Goal: Task Accomplishment & Management: Use online tool/utility

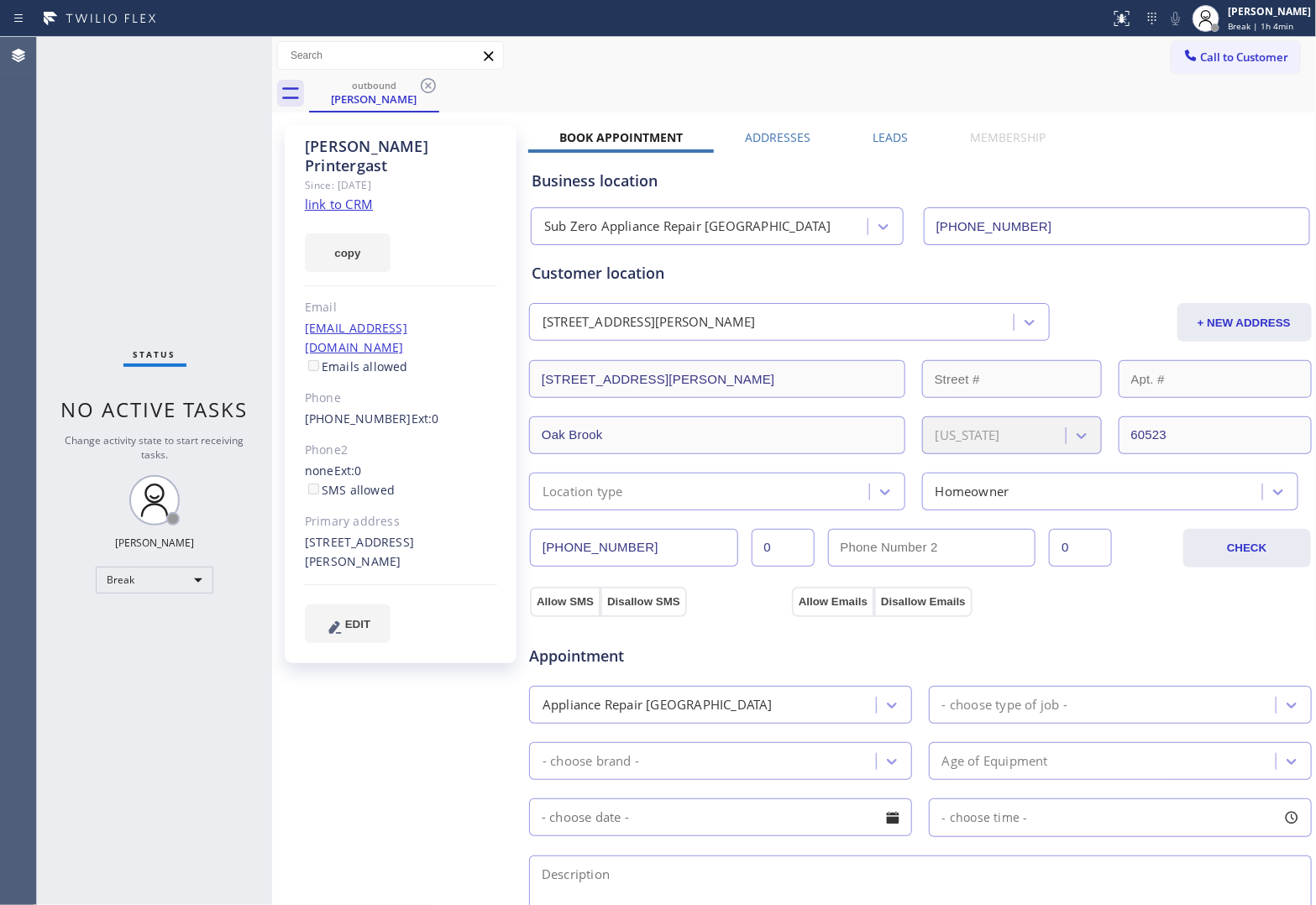
click at [26, 416] on div "Agent Desktop" at bounding box center [17, 471] width 36 height 868
click at [1257, 24] on span "Break | 1h 4min" at bounding box center [1260, 26] width 65 height 12
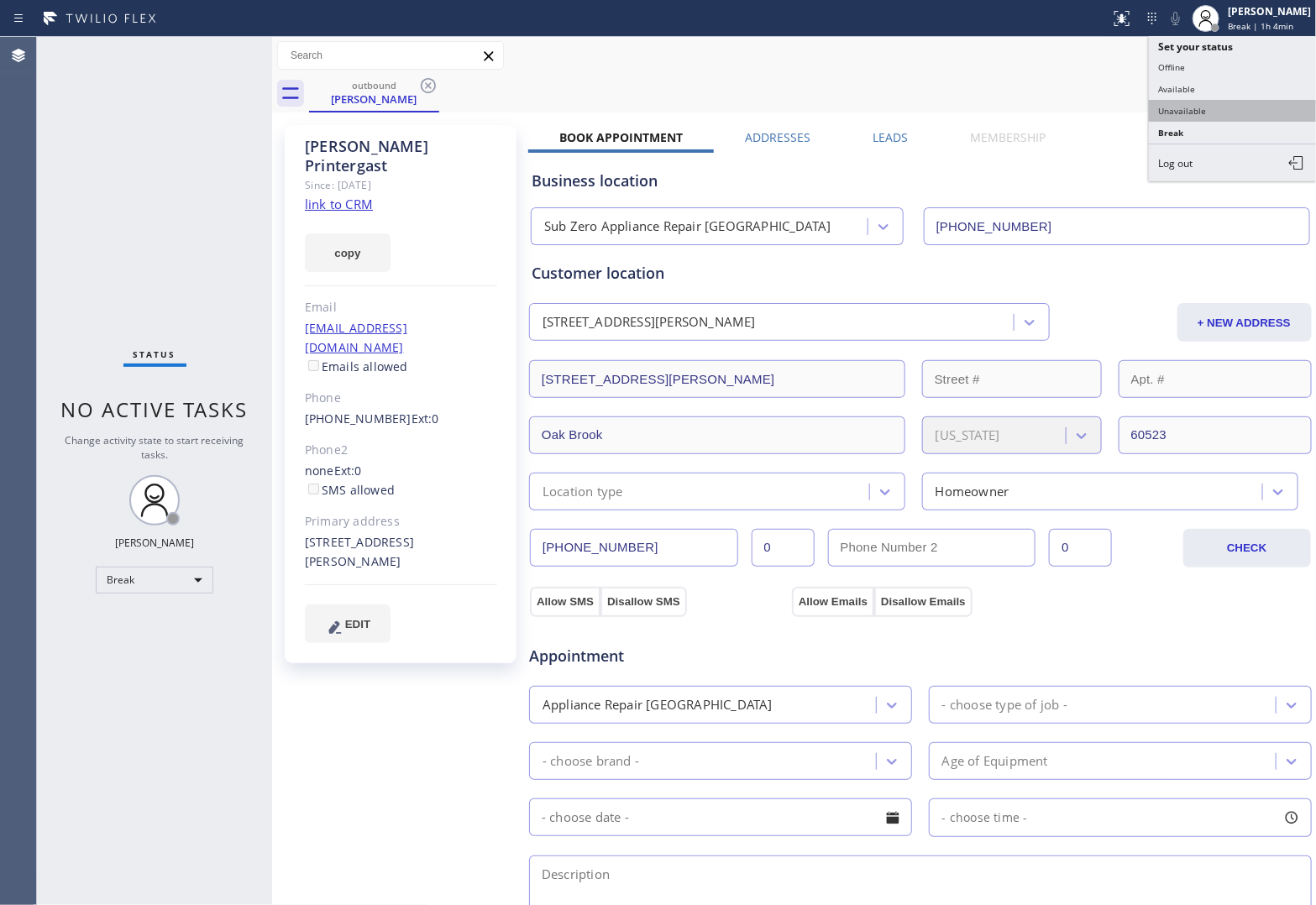
click at [1235, 103] on button "Unavailable" at bounding box center [1232, 111] width 168 height 22
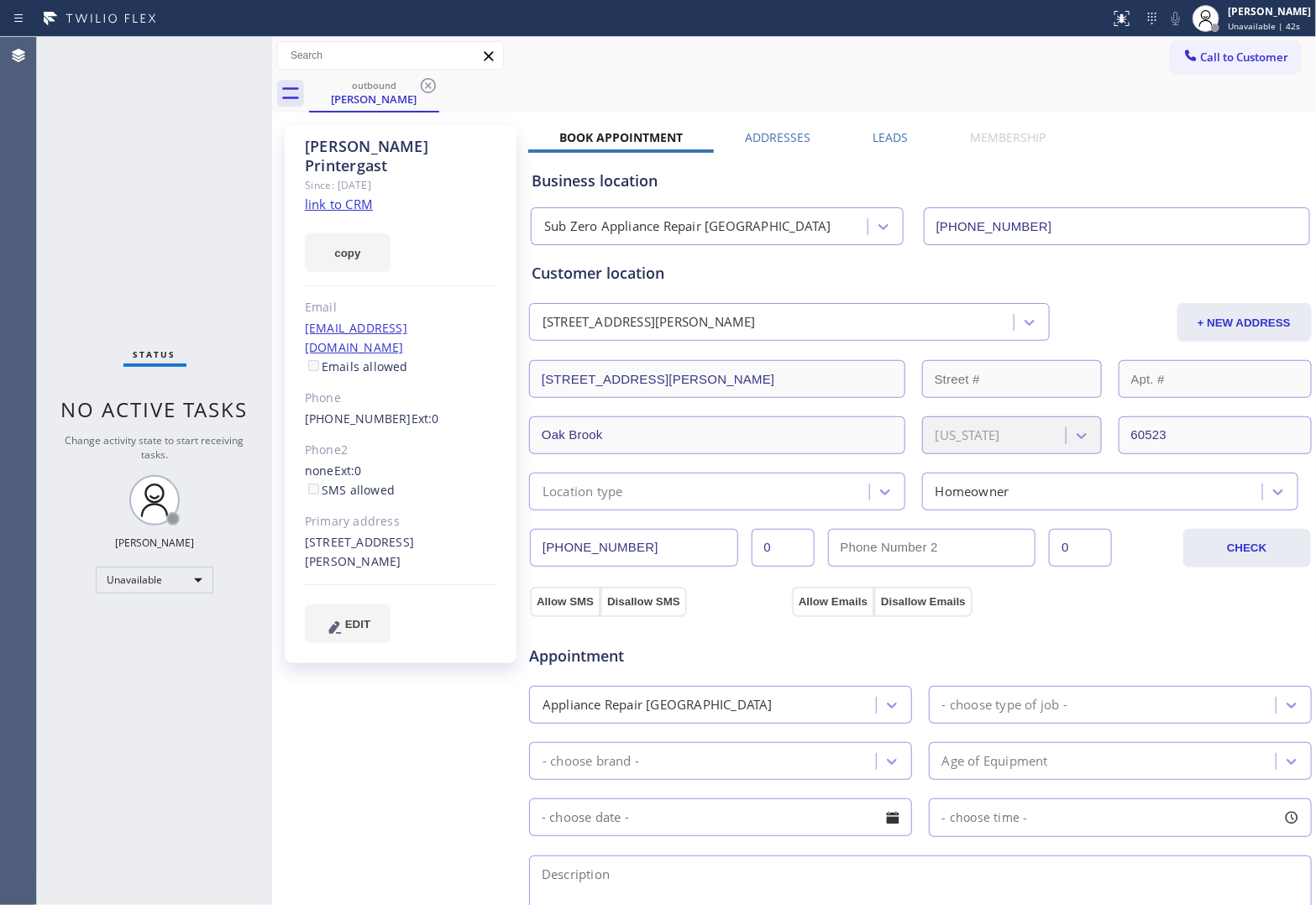
drag, startPoint x: 44, startPoint y: 220, endPoint x: 64, endPoint y: 201, distance: 27.6
click at [44, 220] on div "Status No active tasks Change activity state to start receiving tasks. [PERSON_…" at bounding box center [154, 471] width 235 height 868
drag, startPoint x: 1213, startPoint y: 57, endPoint x: 643, endPoint y: 271, distance: 608.8
click at [1201, 63] on span "Call to Customer" at bounding box center [1245, 57] width 88 height 15
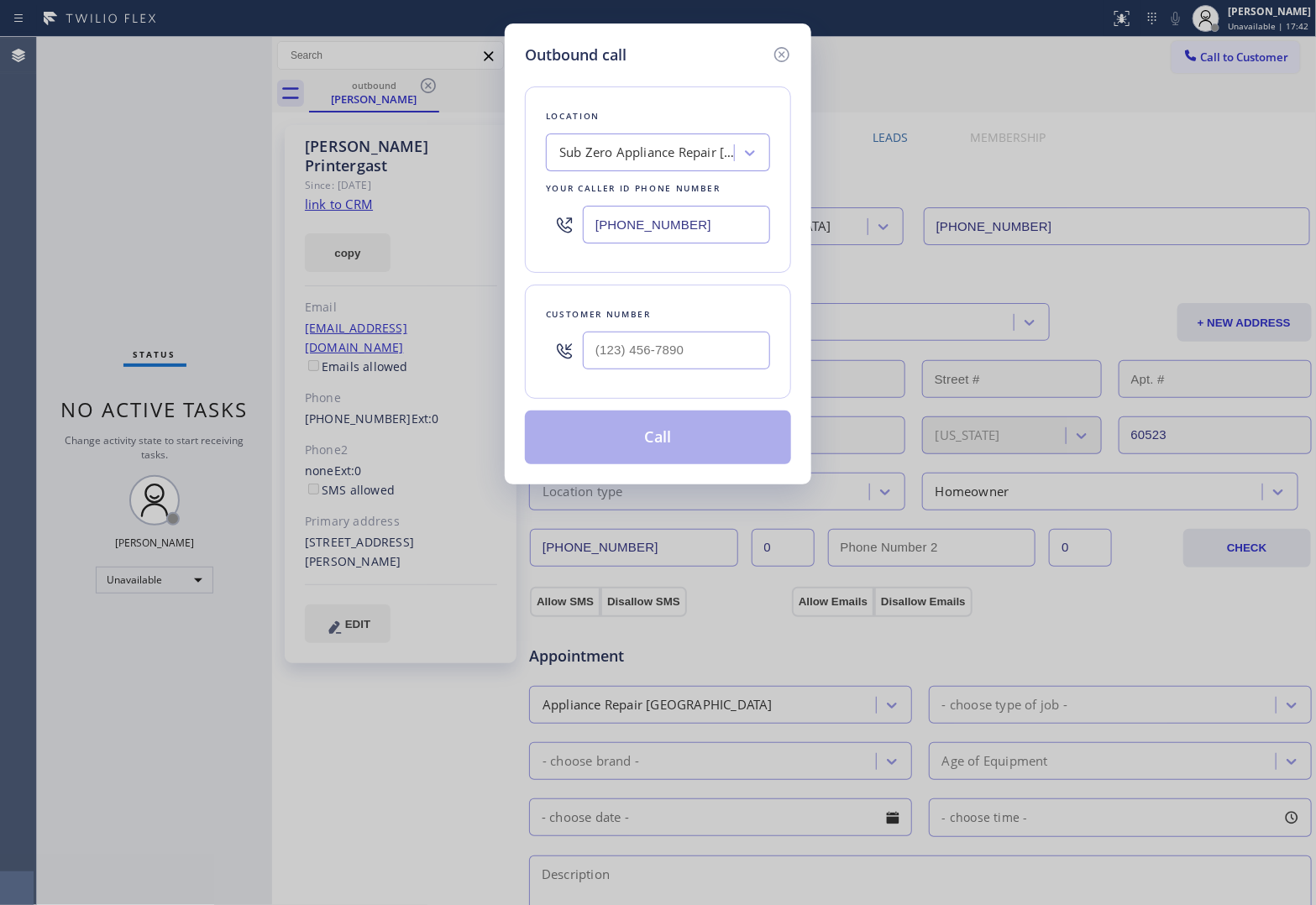
click at [695, 231] on input "[PHONE_NUMBER]" at bounding box center [677, 224] width 187 height 38
paste input "855) 920-0838"
type input "[PHONE_NUMBER]"
type input "(___) ___-____"
click at [703, 333] on input "text" at bounding box center [677, 350] width 187 height 38
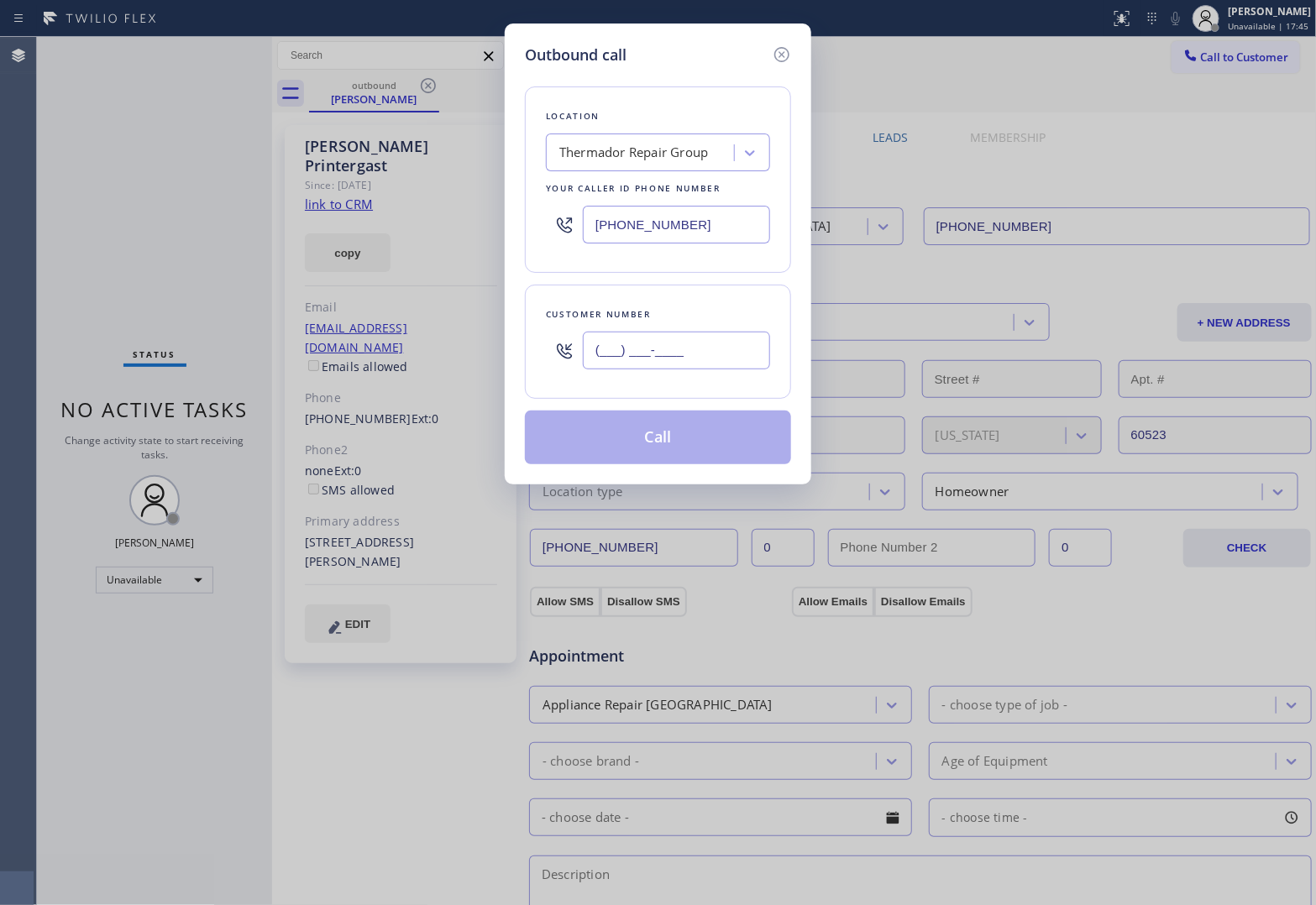
click at [697, 354] on input "(___) ___-____" at bounding box center [677, 350] width 187 height 38
paste input "507) 209-3726"
type input "[PHONE_NUMBER]"
click at [705, 424] on button "Call" at bounding box center [658, 437] width 266 height 54
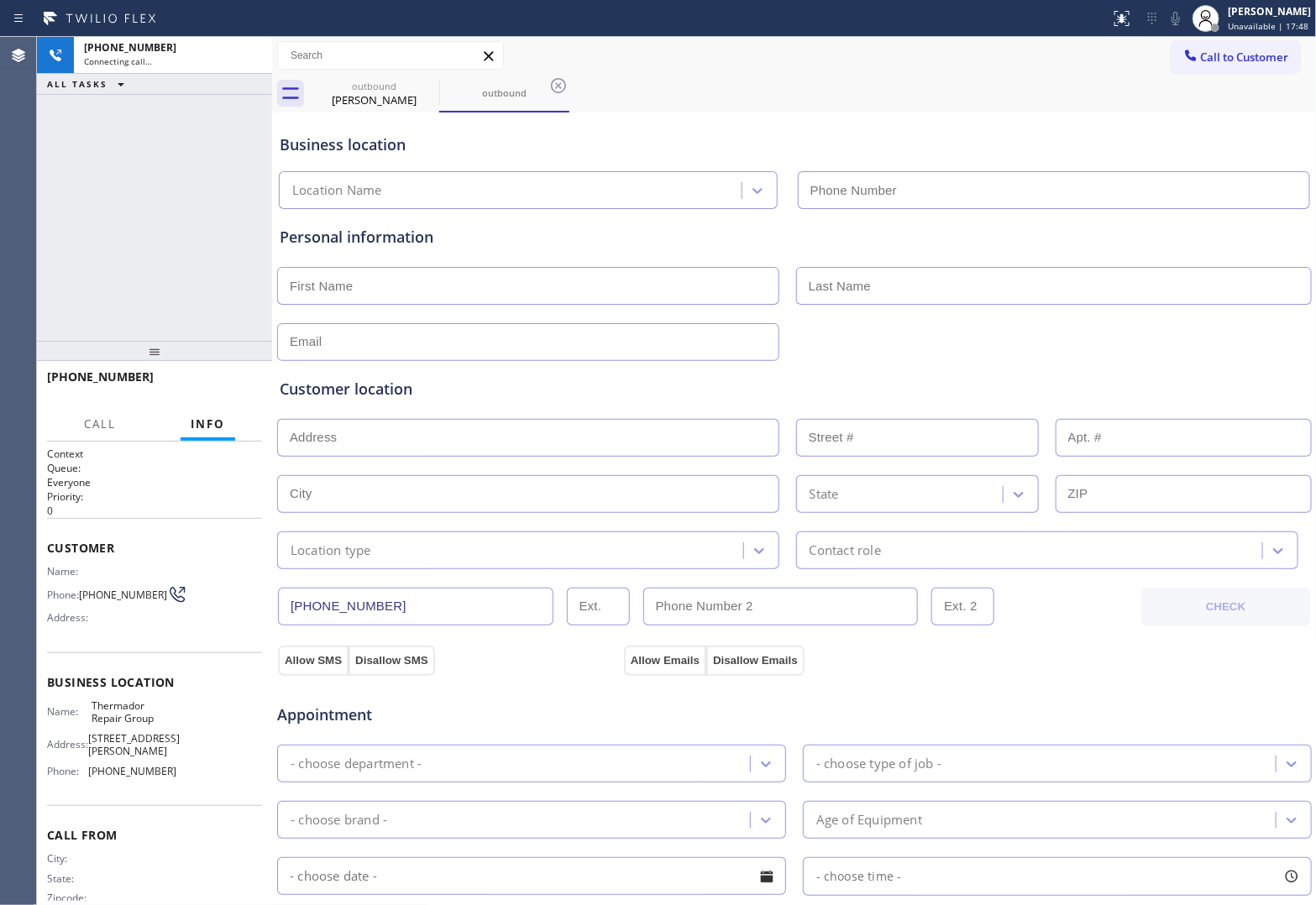
type input "[PHONE_NUMBER]"
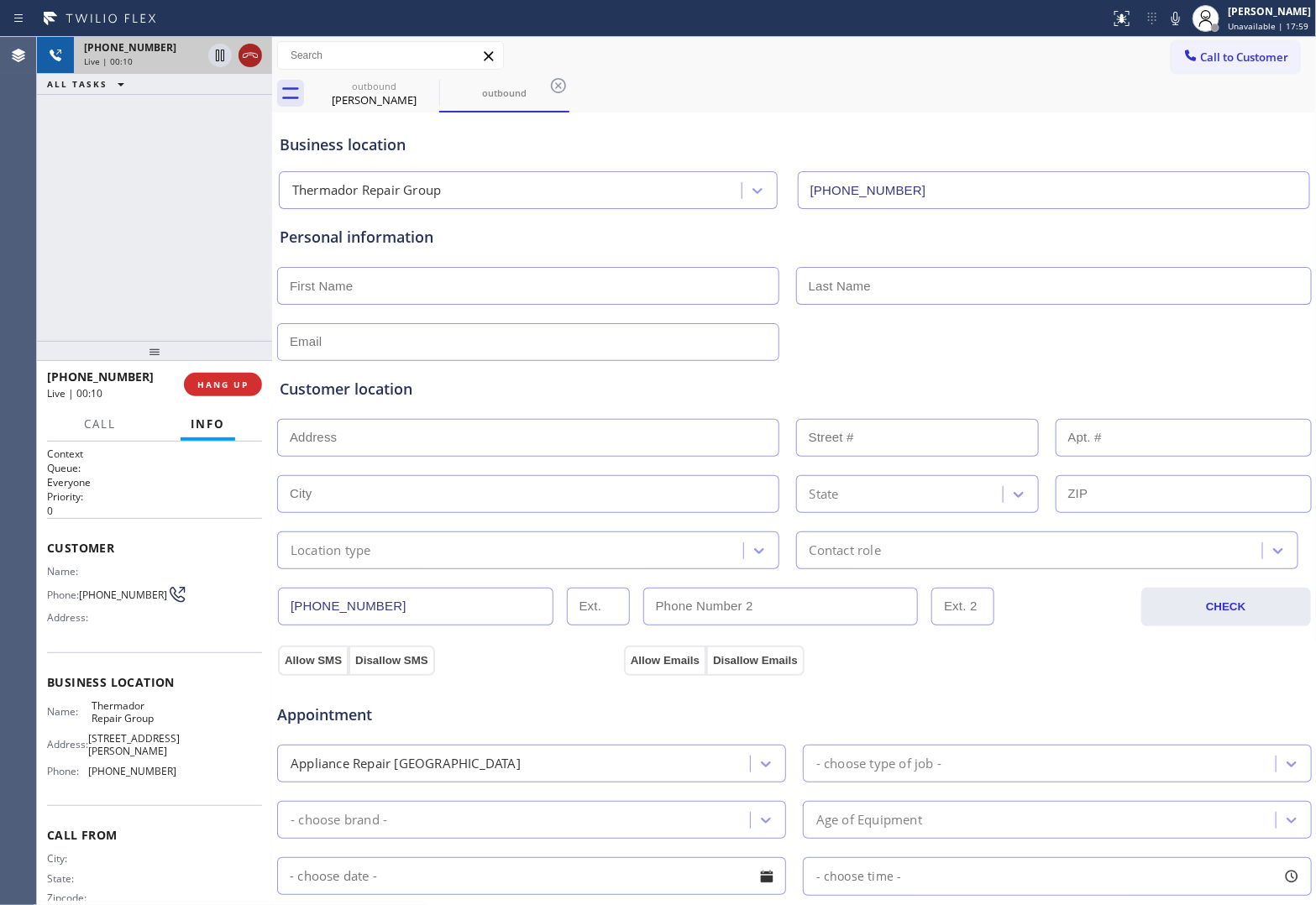
click at [253, 61] on icon at bounding box center [251, 55] width 20 height 20
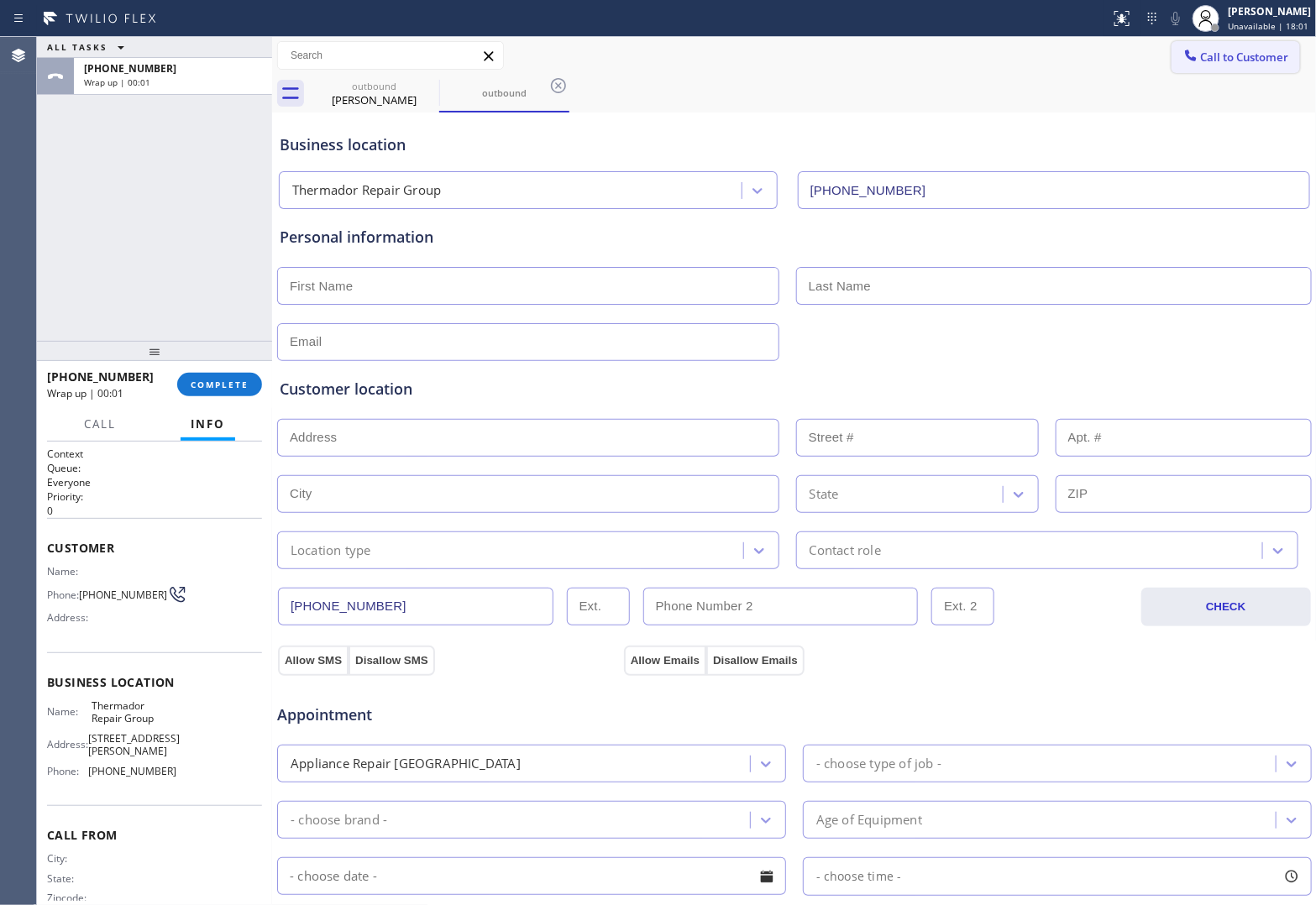
click at [1220, 59] on span "Call to Customer" at bounding box center [1245, 57] width 88 height 15
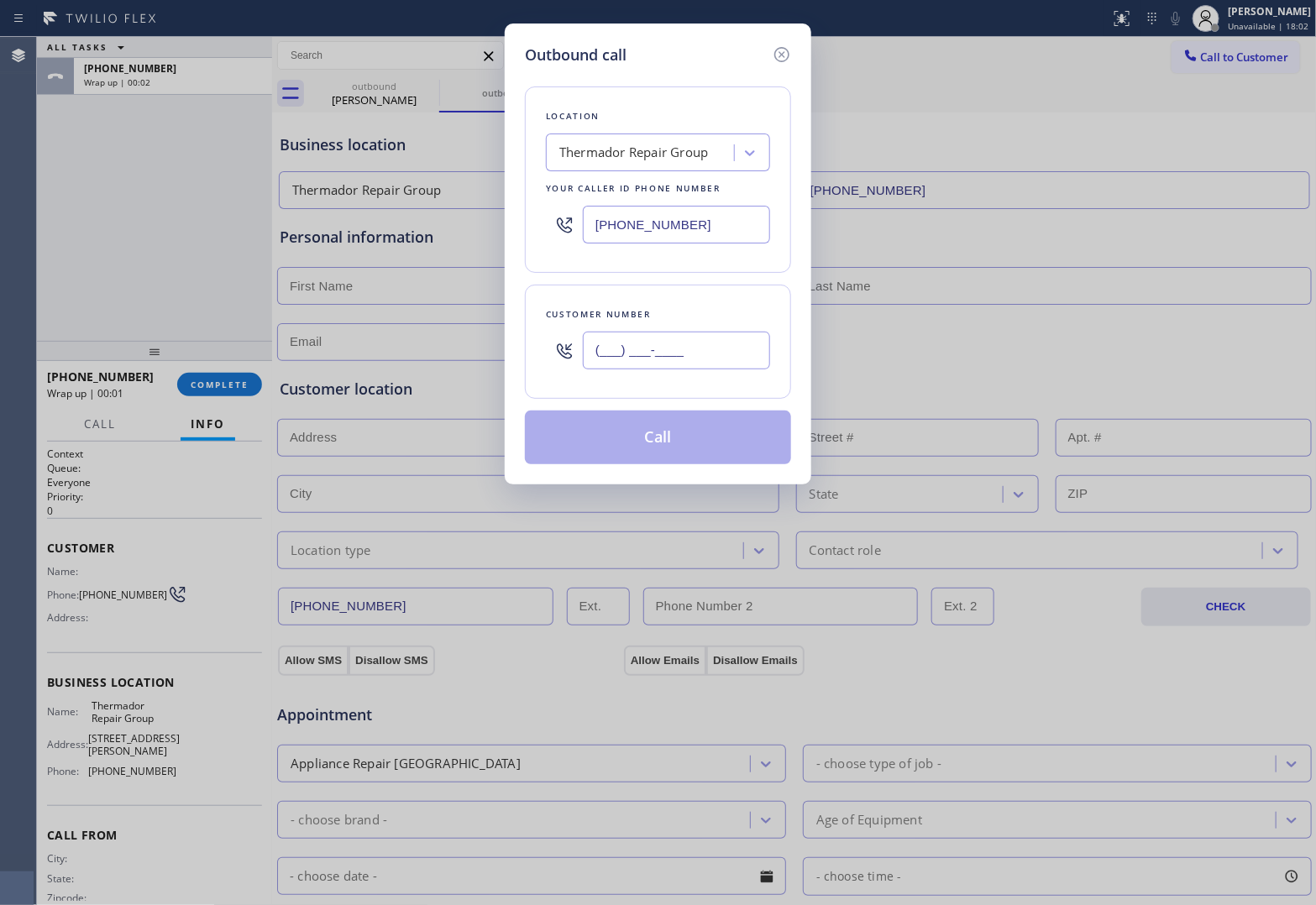
click at [731, 355] on input "(___) ___-____" at bounding box center [677, 350] width 187 height 38
paste input "516) 603-6944"
type input "[PHONE_NUMBER]"
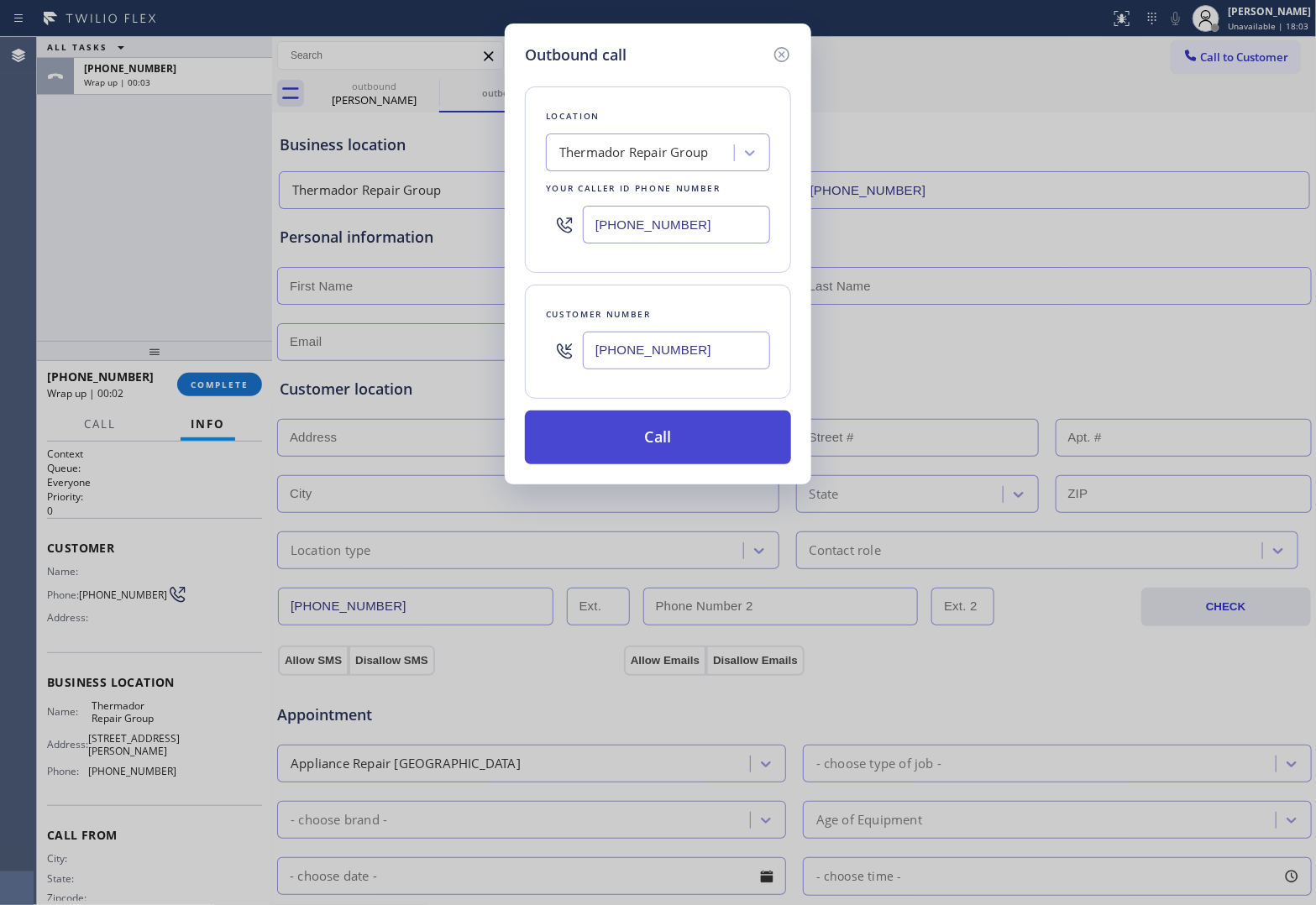
click at [697, 445] on button "Call" at bounding box center [658, 437] width 266 height 54
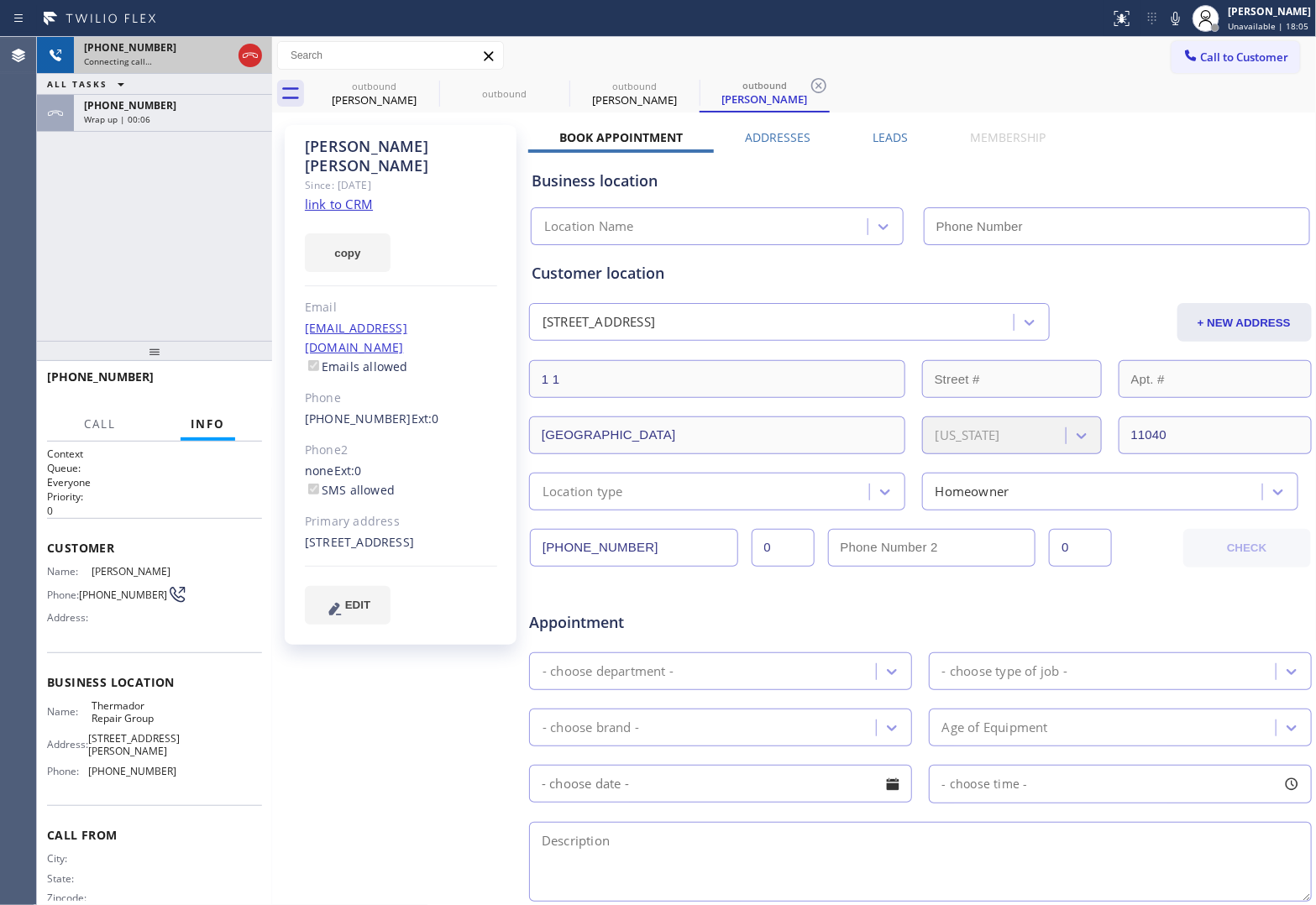
click at [251, 55] on icon at bounding box center [251, 55] width 20 height 20
click at [343, 196] on link "link to CRM" at bounding box center [339, 204] width 68 height 17
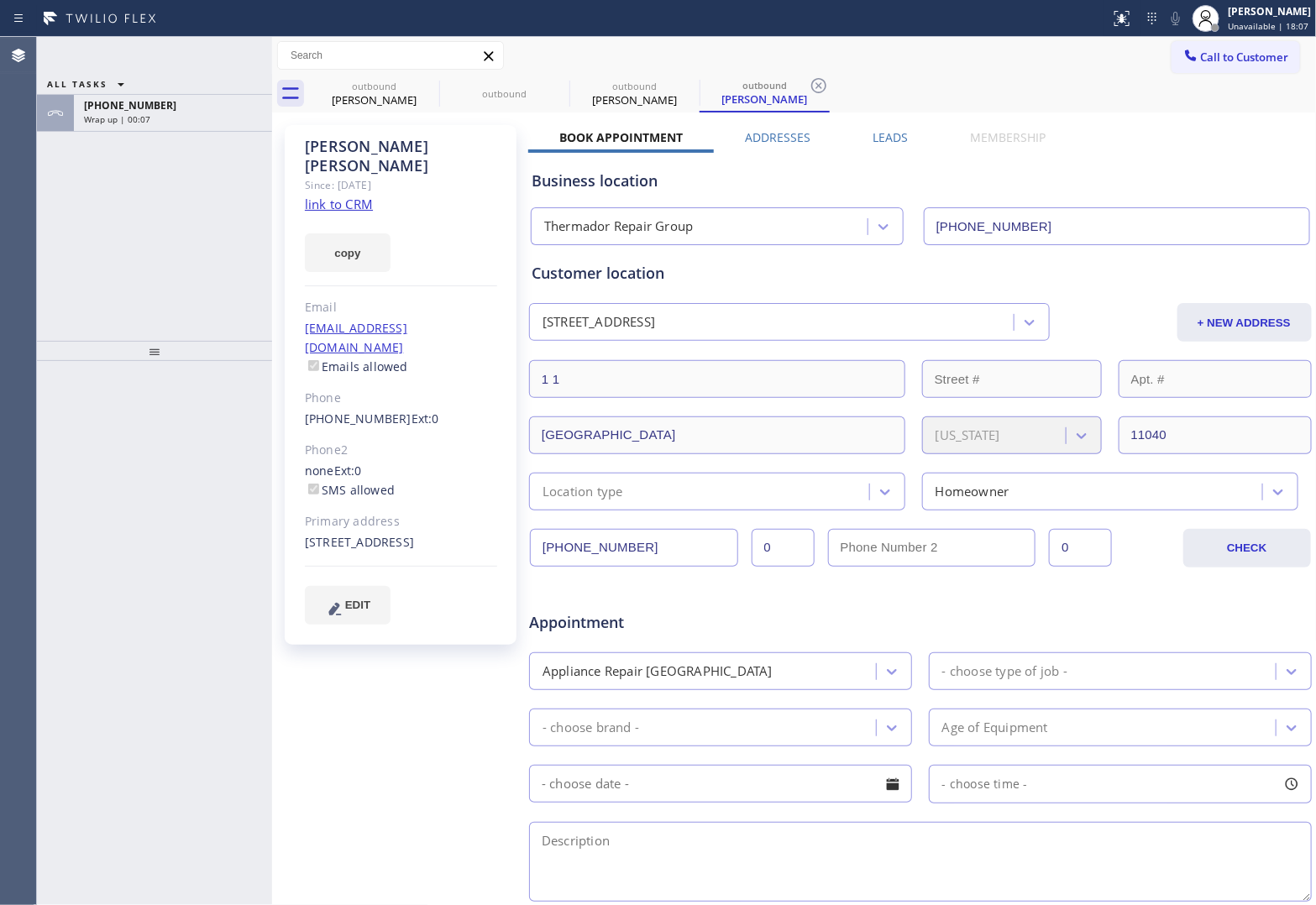
type input "[PHONE_NUMBER]"
drag, startPoint x: 145, startPoint y: 80, endPoint x: 178, endPoint y: 102, distance: 39.7
click at [145, 78] on span "Wrap up | 10:02" at bounding box center [117, 82] width 66 height 12
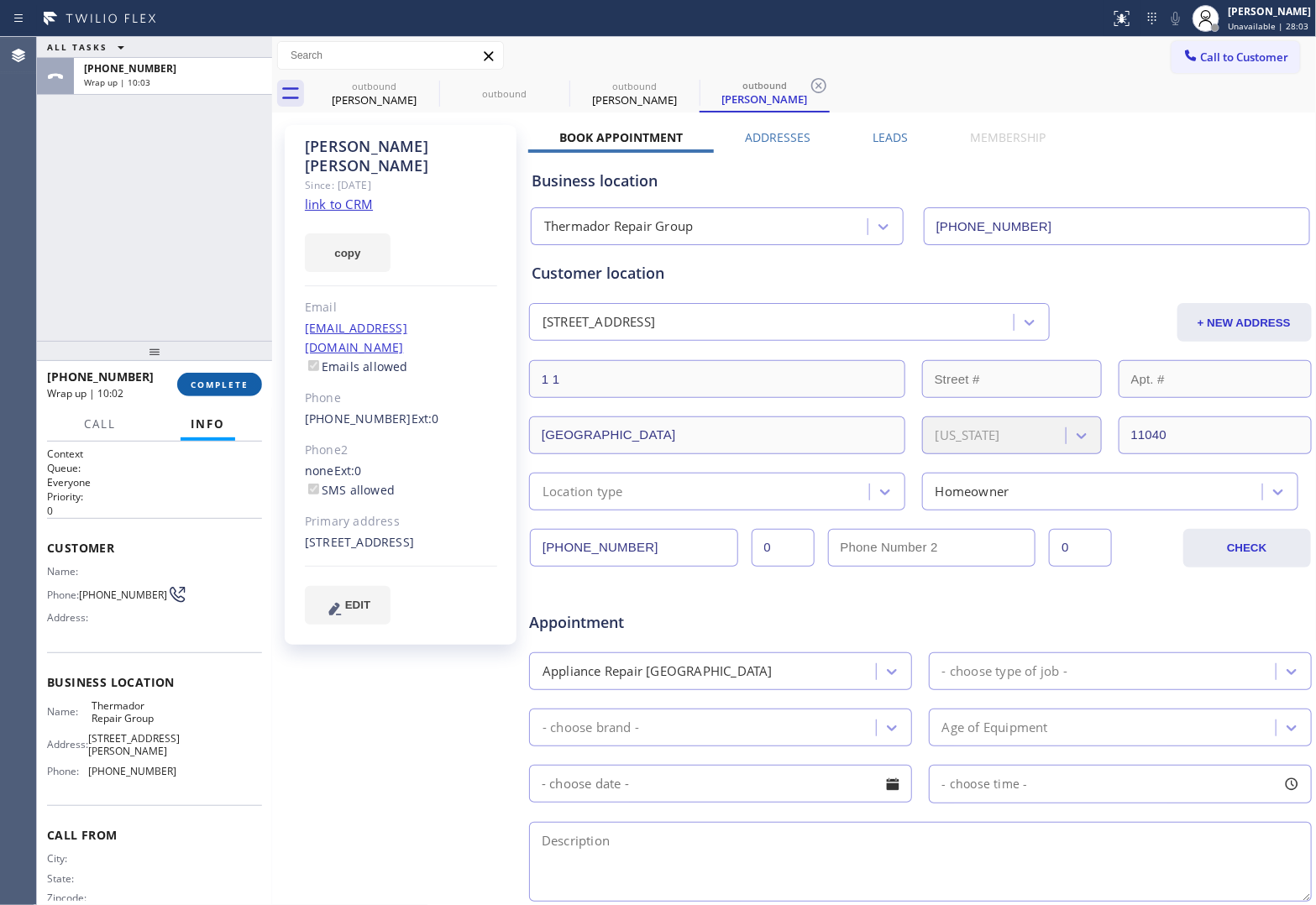
click at [237, 396] on button "COMPLETE" at bounding box center [219, 385] width 84 height 24
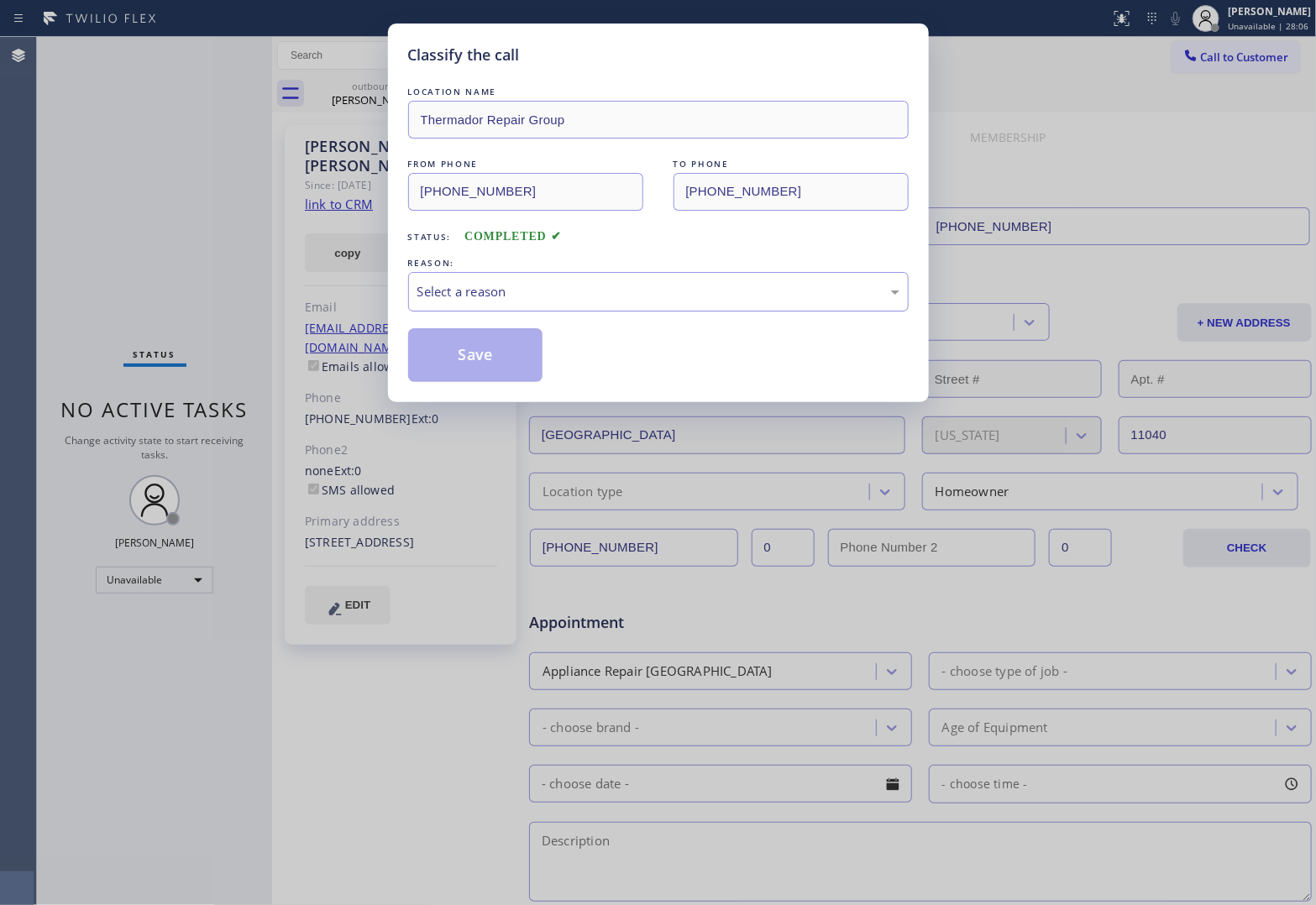
click at [489, 303] on div "Select a reason" at bounding box center [658, 291] width 501 height 39
click at [509, 361] on button "Save" at bounding box center [475, 355] width 135 height 54
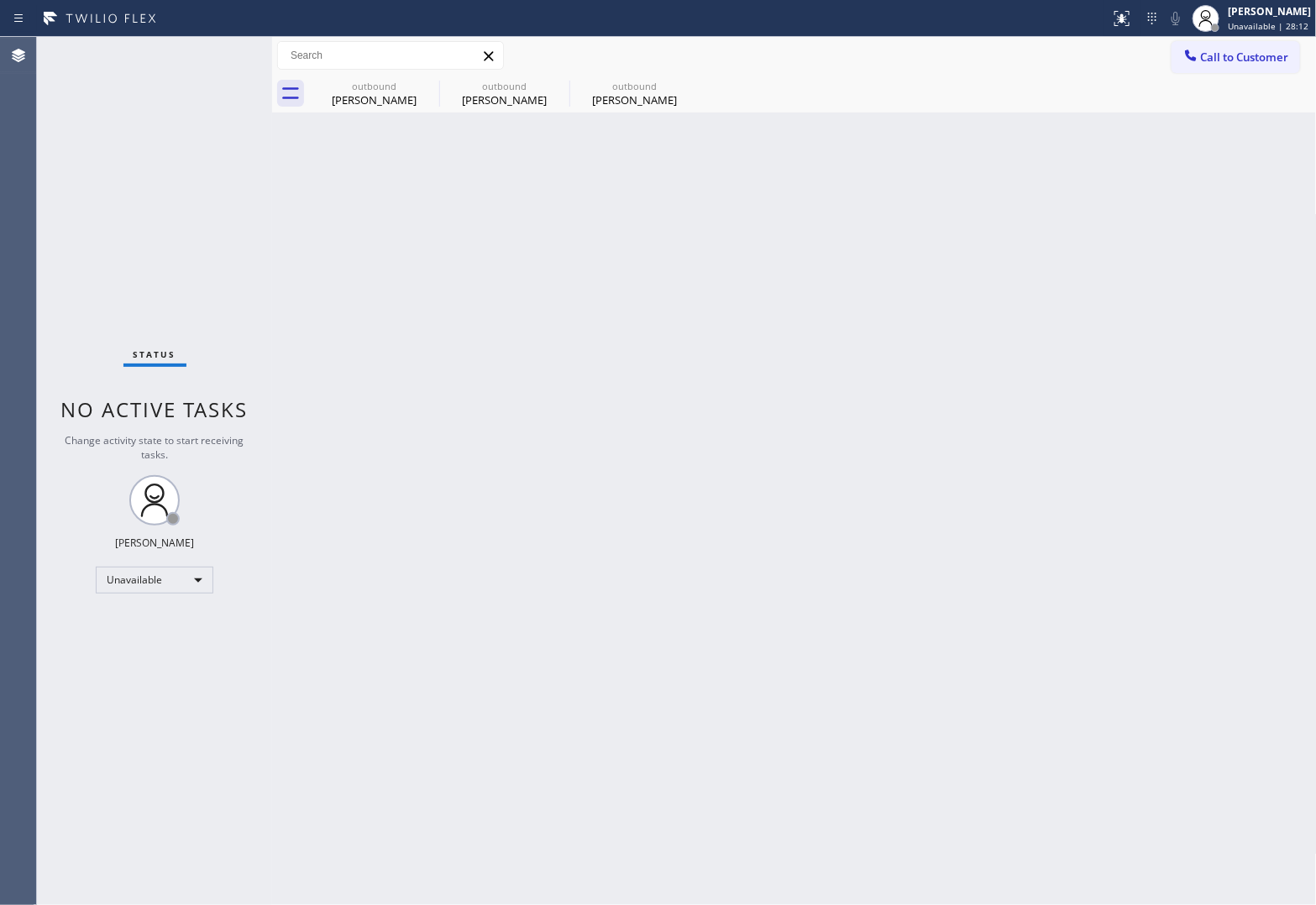
click at [1226, 63] on span "Call to Customer" at bounding box center [1245, 57] width 88 height 15
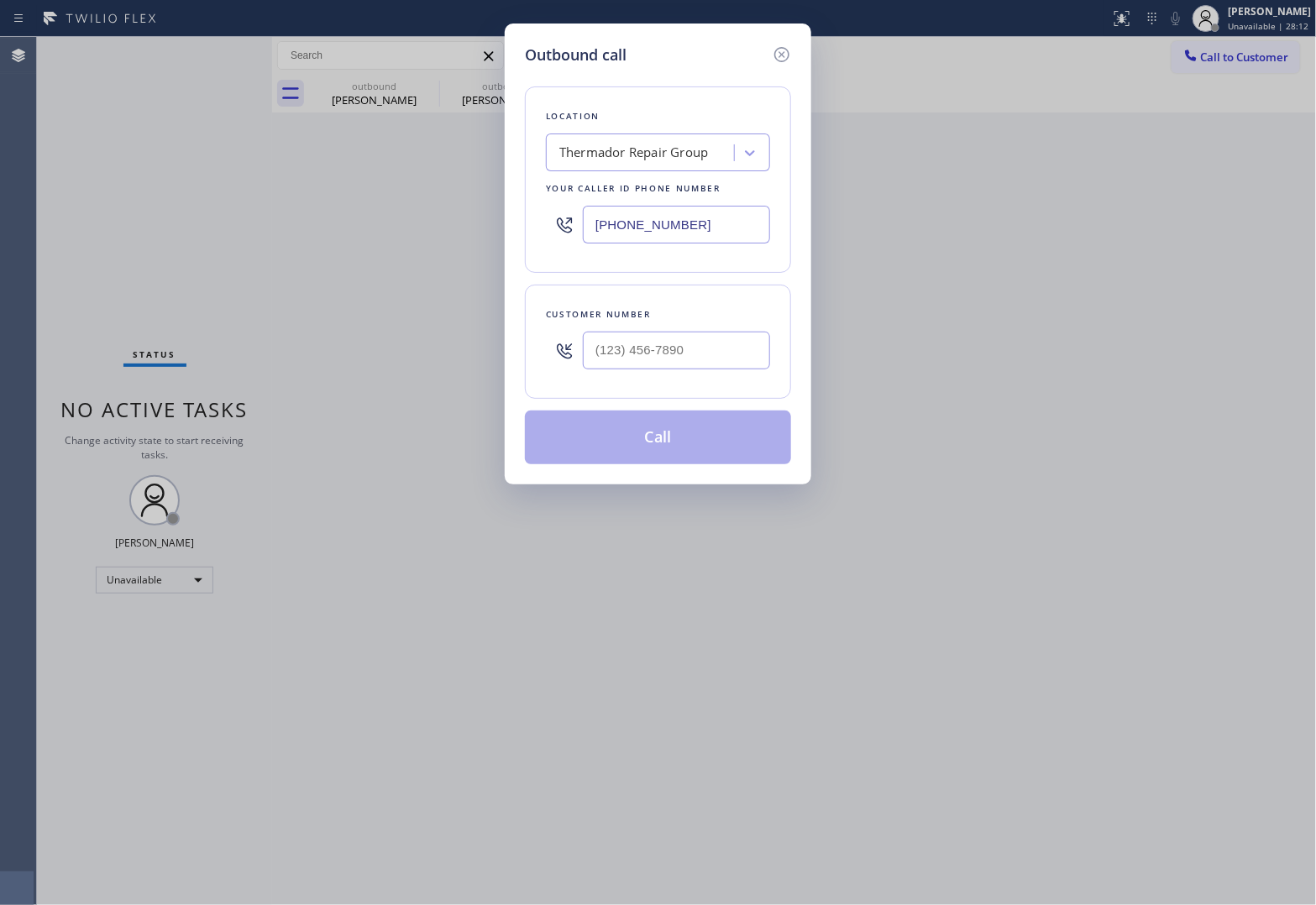
click at [692, 219] on input "[PHONE_NUMBER]" at bounding box center [677, 224] width 187 height 38
paste input "332) 456-0495"
type input "[PHONE_NUMBER]"
type input "(___) ___-____"
click at [651, 341] on input "(___) ___-____" at bounding box center [677, 350] width 187 height 38
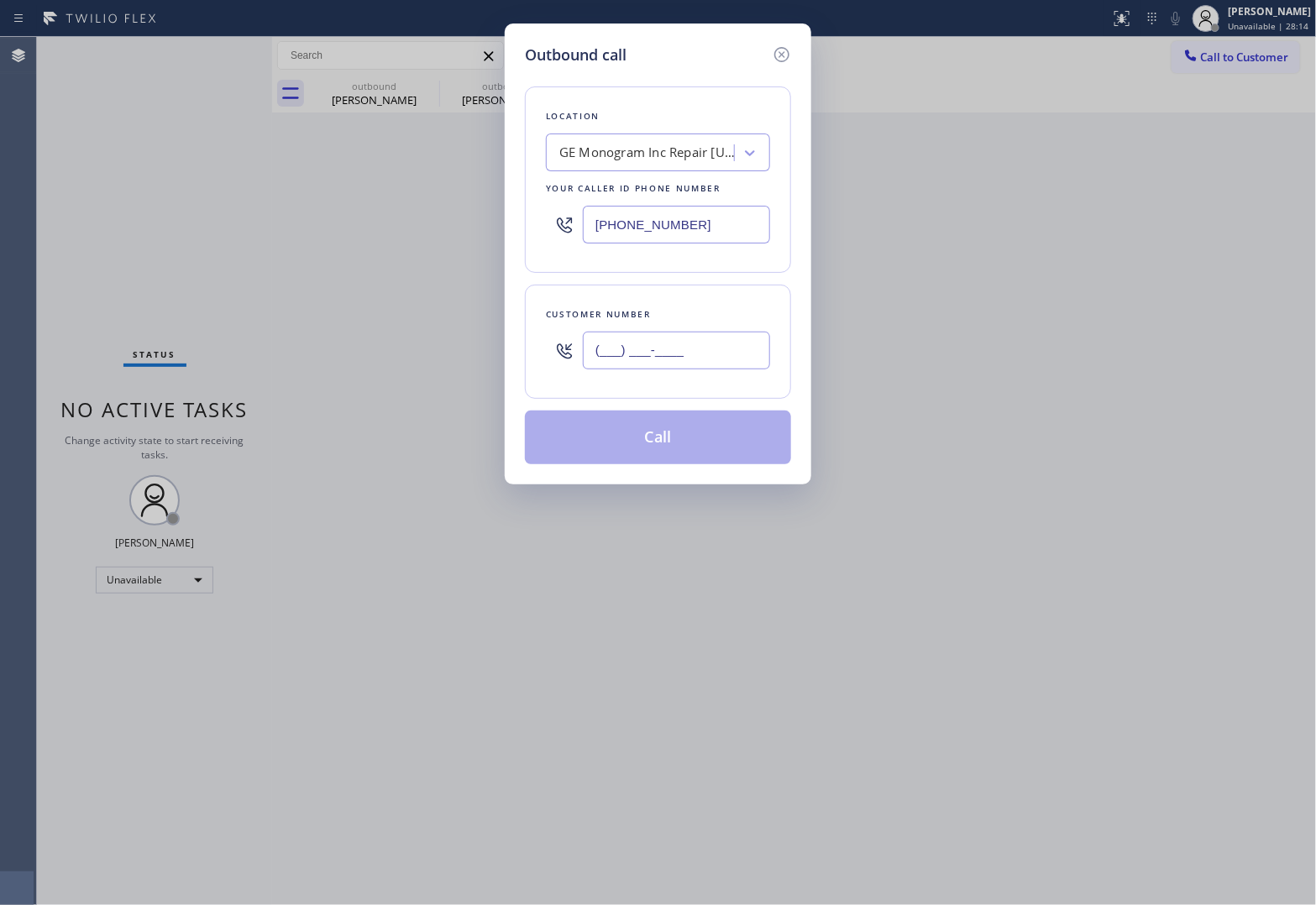
paste input "609) 234-5767"
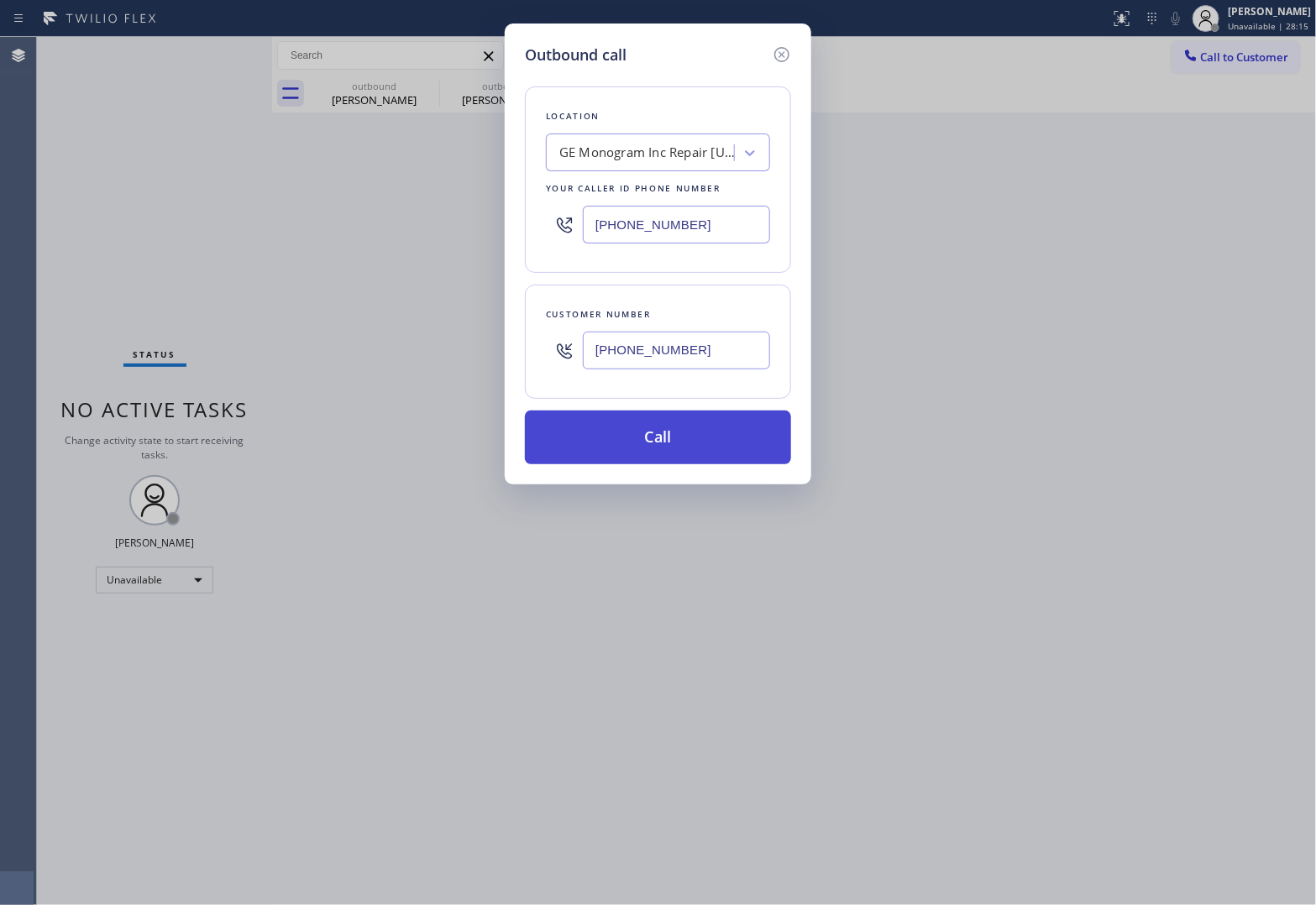
type input "[PHONE_NUMBER]"
click at [714, 442] on button "Call" at bounding box center [658, 437] width 266 height 54
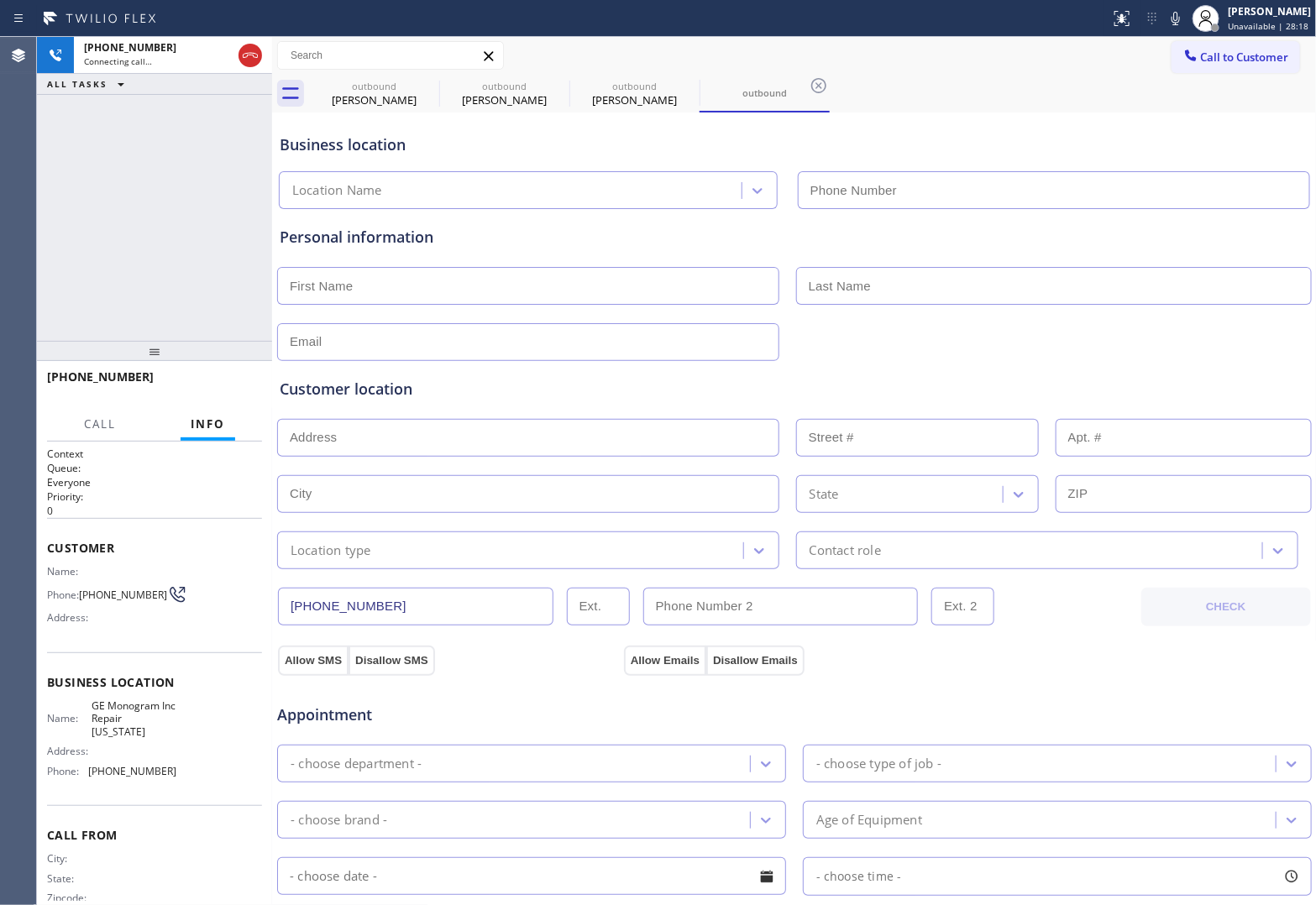
type input "[PHONE_NUMBER]"
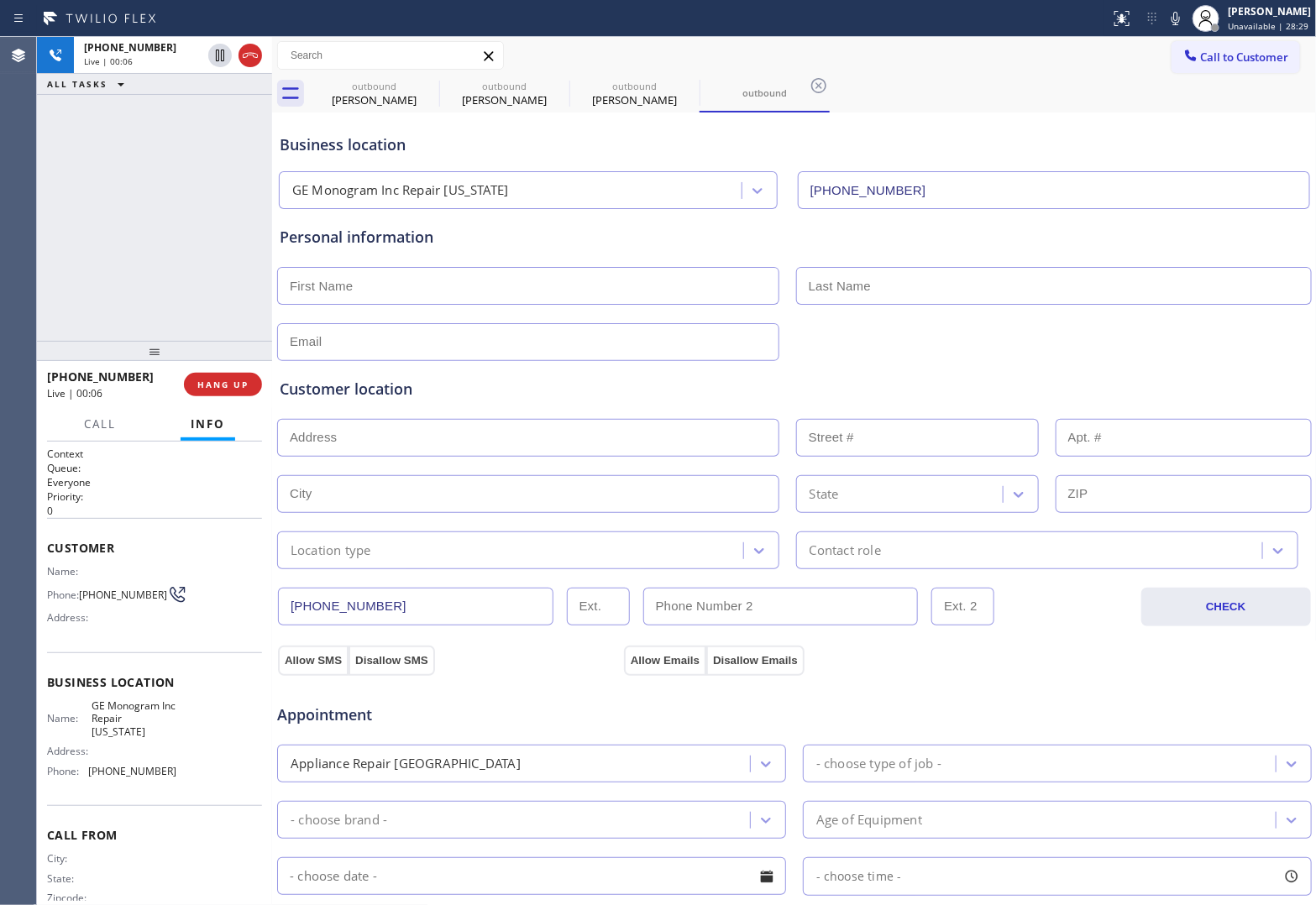
click at [220, 379] on span "HANG UP" at bounding box center [223, 384] width 51 height 12
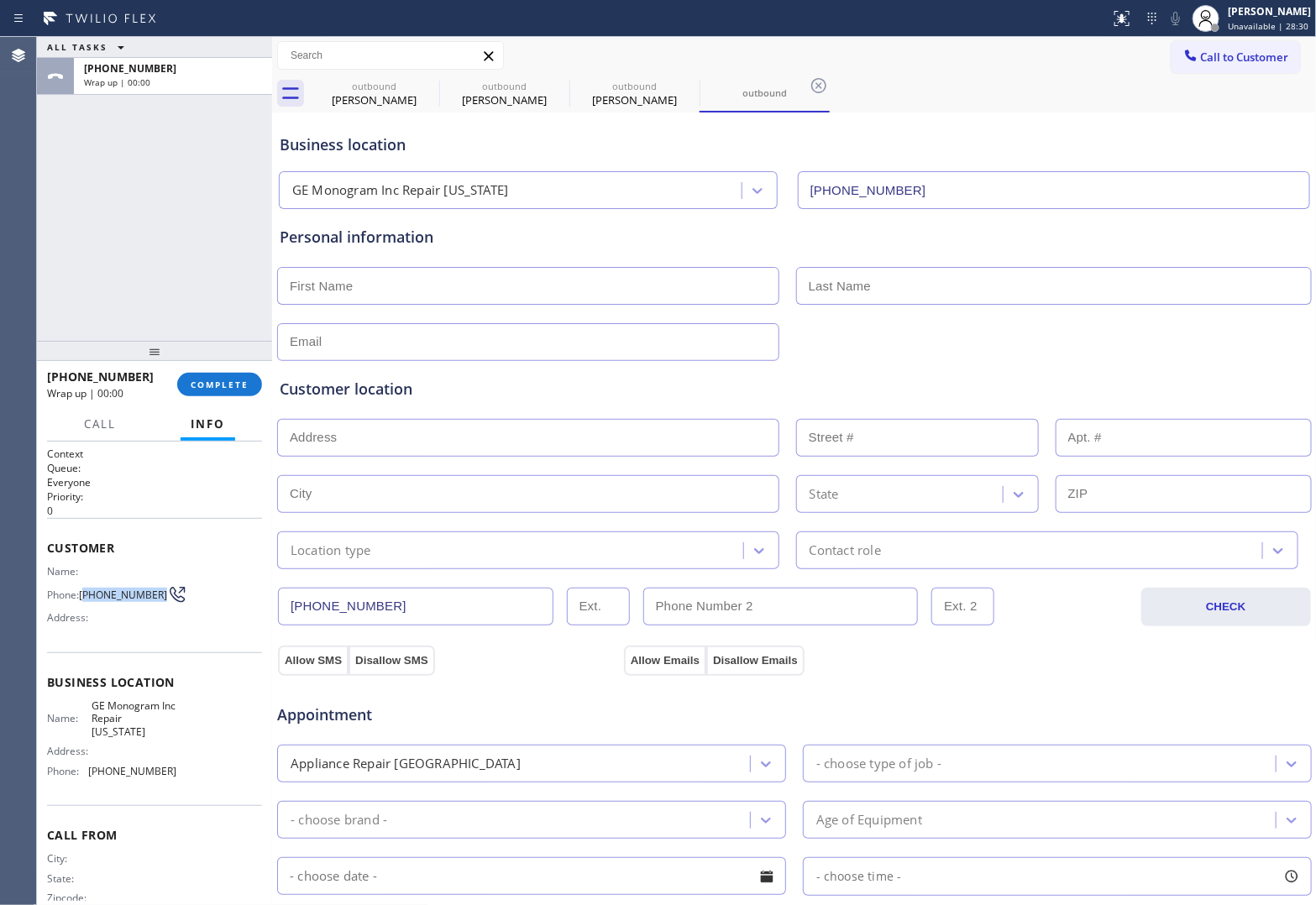
drag, startPoint x: 107, startPoint y: 598, endPoint x: 85, endPoint y: 589, distance: 23.8
click at [85, 589] on span "[PHONE_NUMBER]" at bounding box center [123, 595] width 88 height 13
copy span "609) 234-5767"
click at [1220, 54] on span "Call to Customer" at bounding box center [1245, 57] width 88 height 15
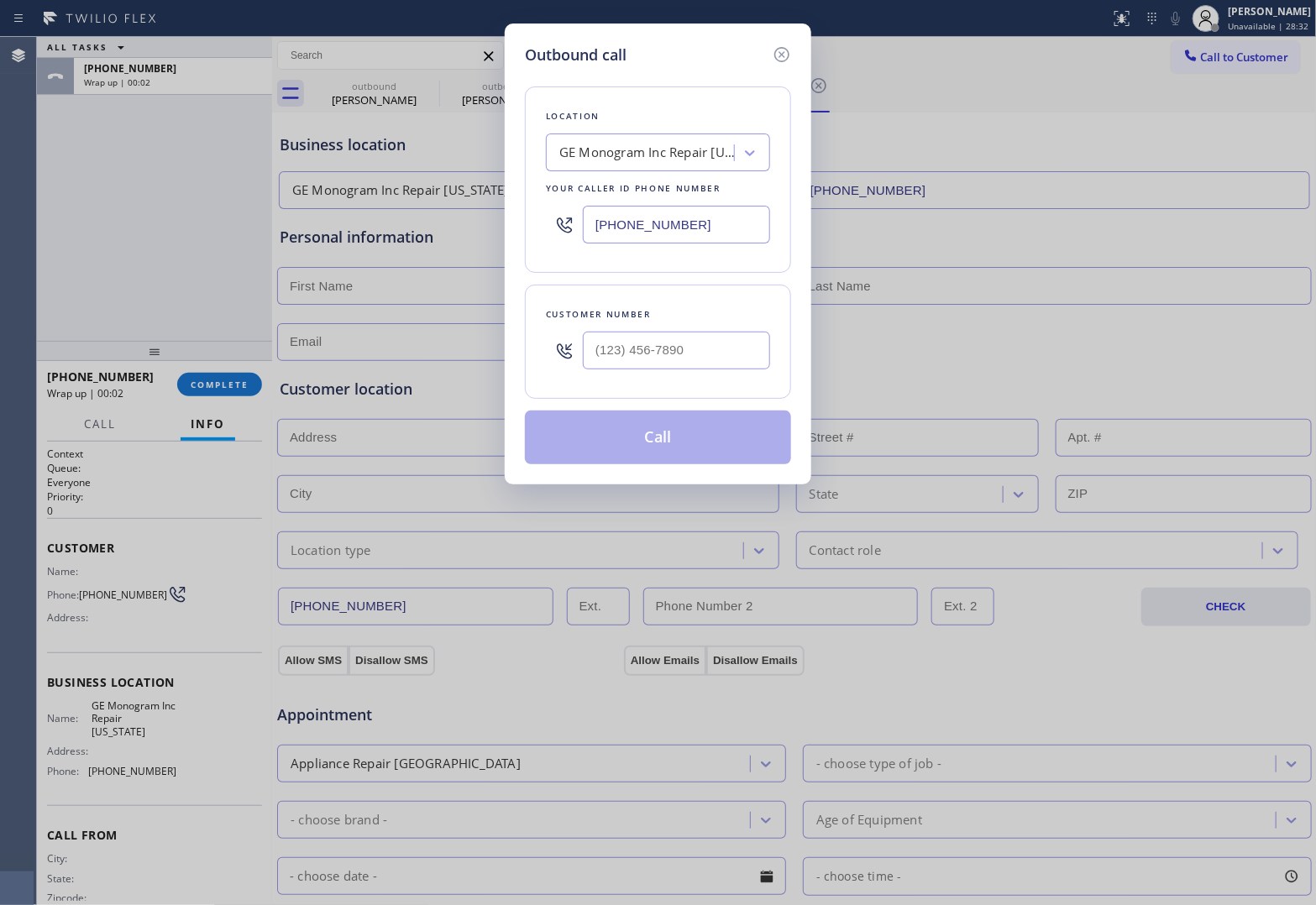
click at [697, 352] on div at bounding box center [677, 350] width 187 height 54
click at [697, 352] on input "(___) ___-____" at bounding box center [677, 350] width 187 height 38
paste input "609) 234-5767"
type input "[PHONE_NUMBER]"
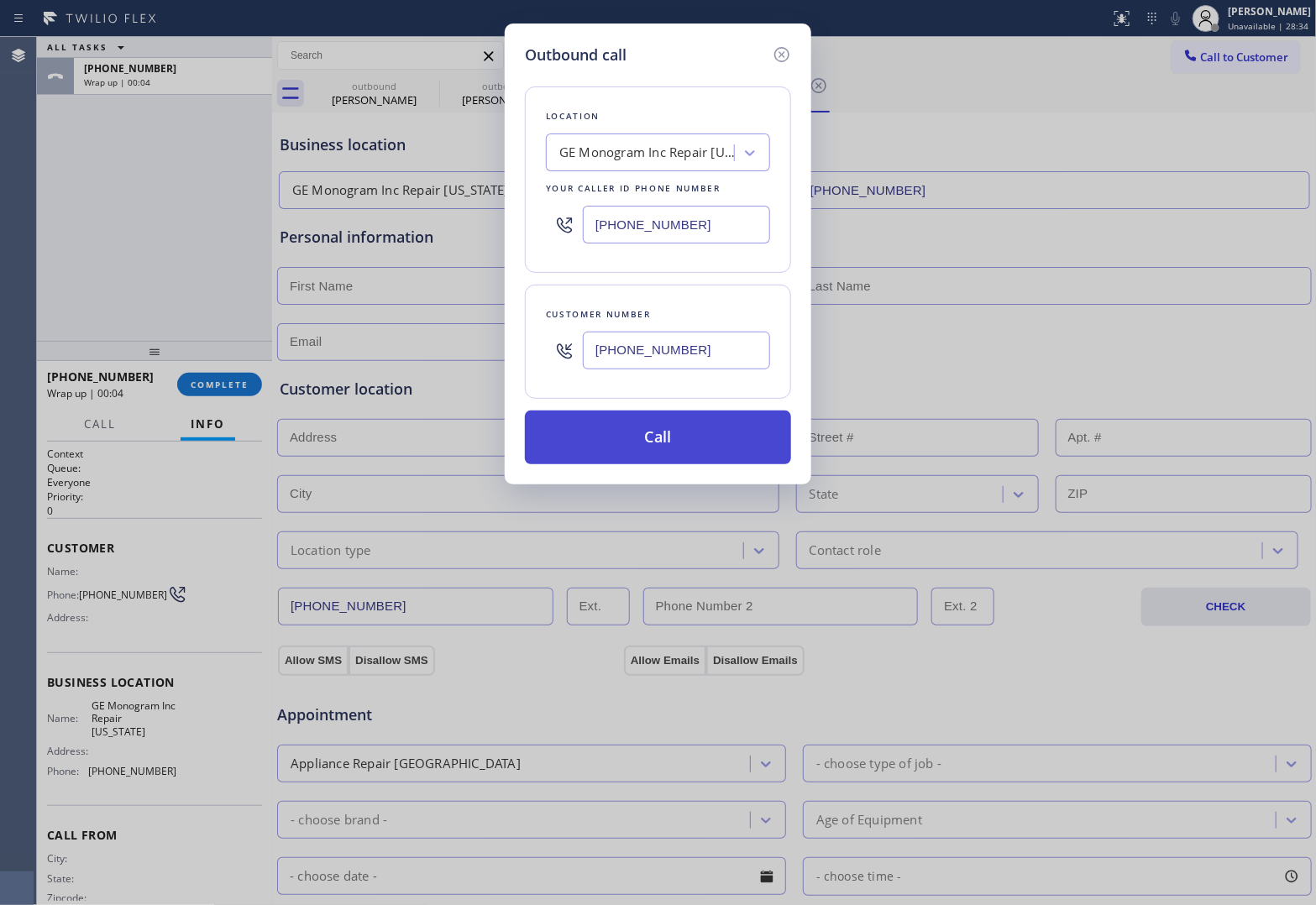
click at [698, 443] on button "Call" at bounding box center [658, 437] width 266 height 54
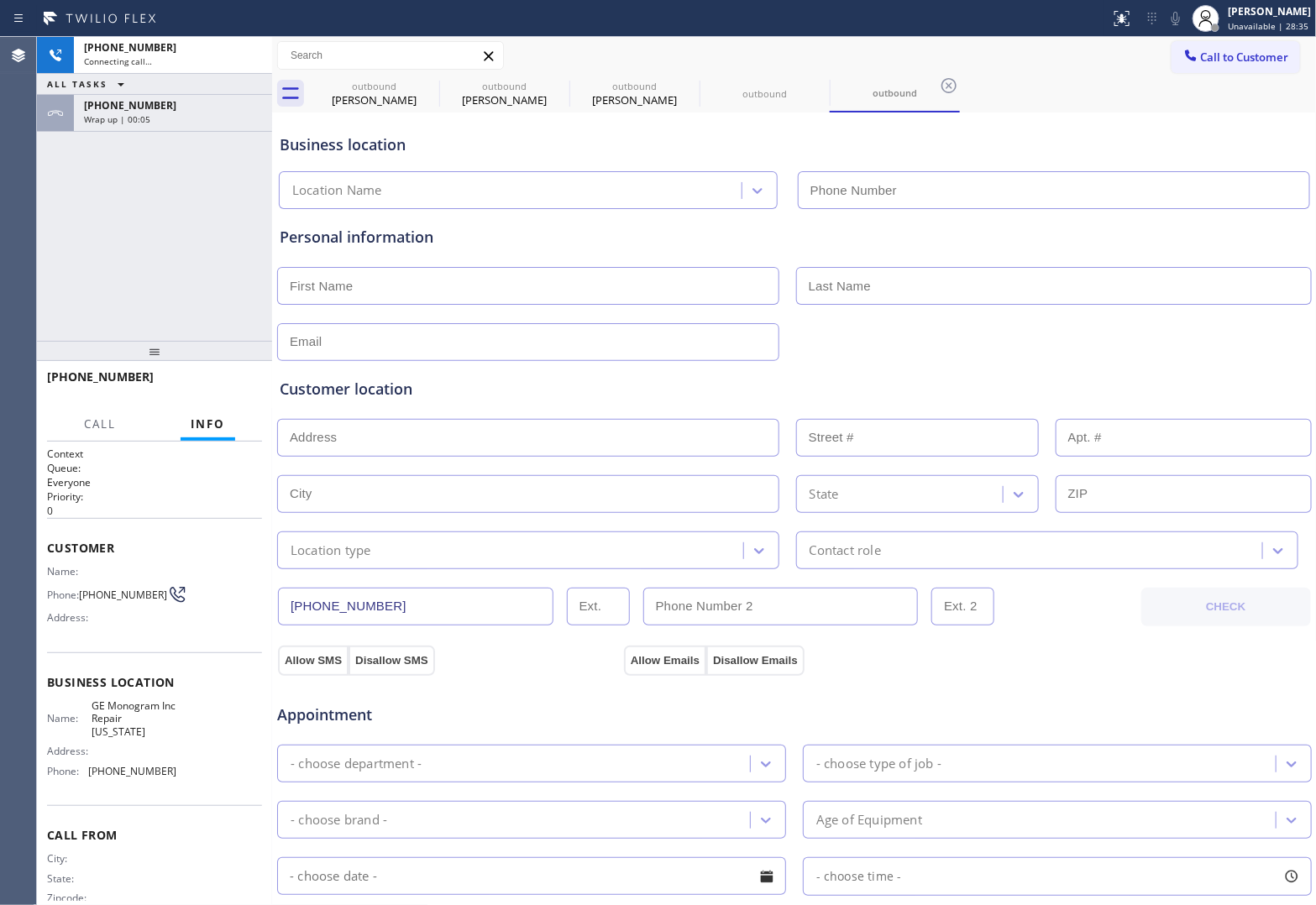
type input "[PHONE_NUMBER]"
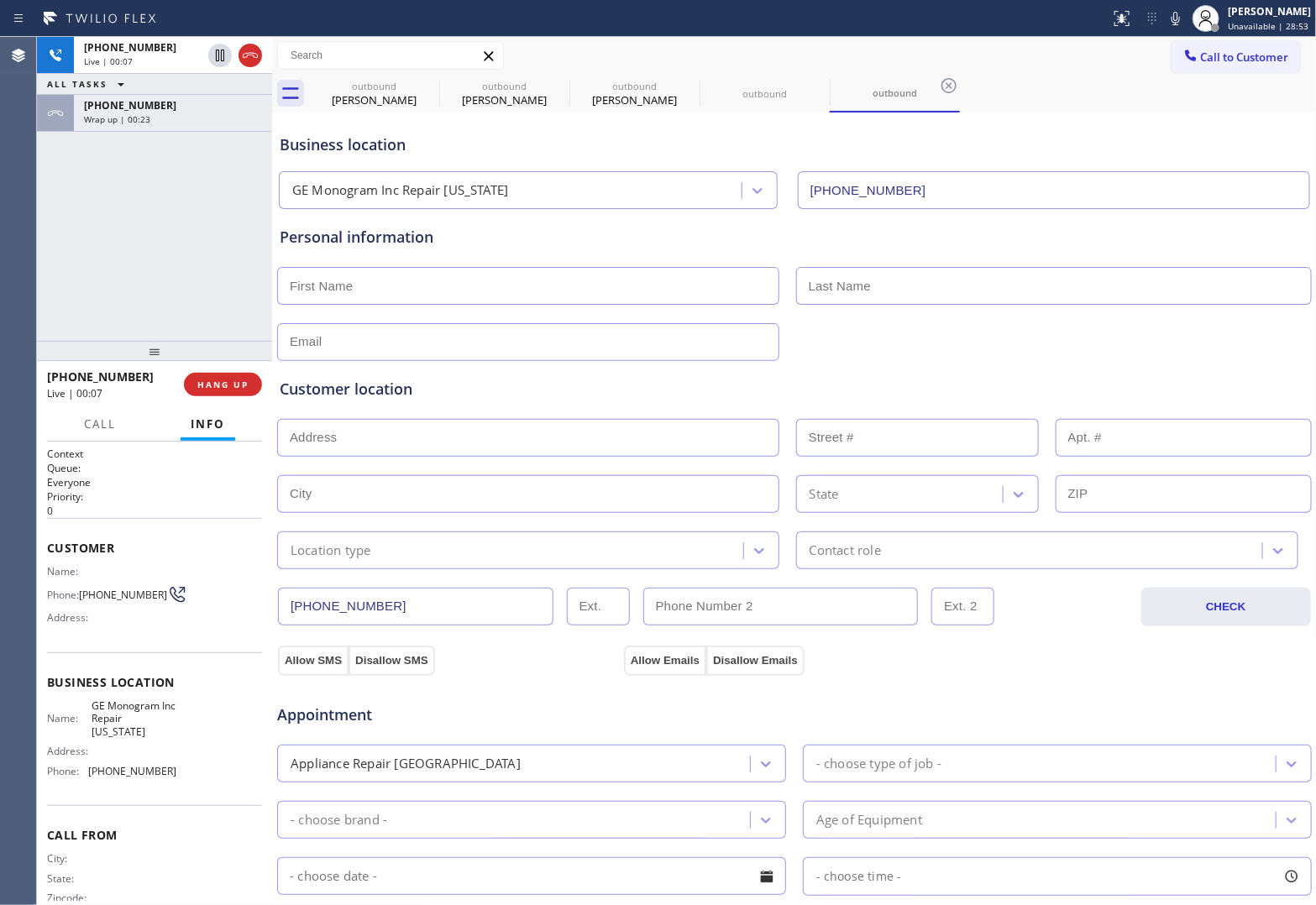
drag, startPoint x: 35, startPoint y: 197, endPoint x: 56, endPoint y: 189, distance: 22.5
click at [35, 197] on div "Agent Desktop" at bounding box center [17, 471] width 36 height 868
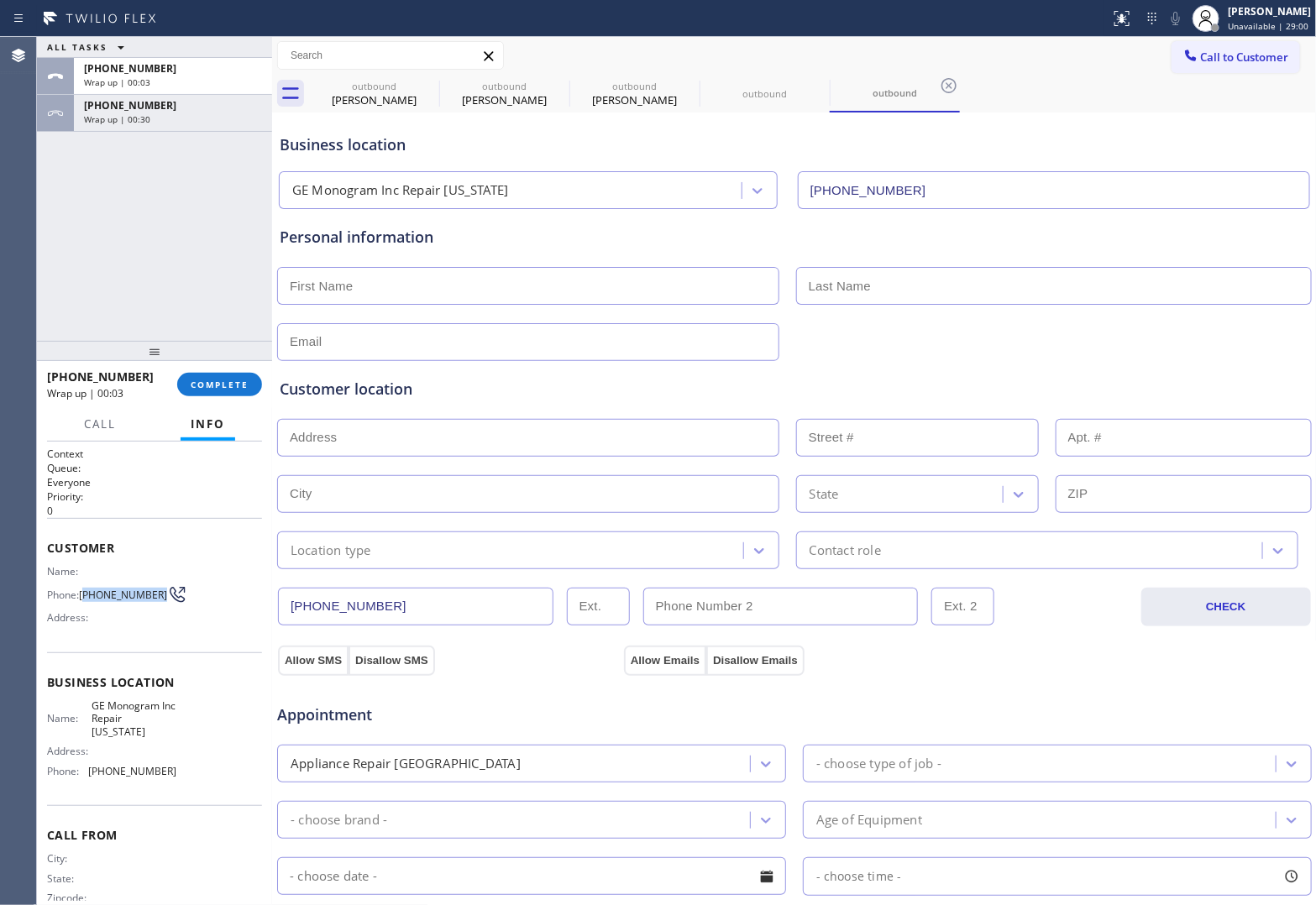
drag, startPoint x: 106, startPoint y: 600, endPoint x: 84, endPoint y: 590, distance: 24.2
click at [84, 590] on span "[PHONE_NUMBER]" at bounding box center [123, 595] width 88 height 13
copy span "609) 234-5767"
drag, startPoint x: 1264, startPoint y: 63, endPoint x: 1224, endPoint y: 73, distance: 41.2
click at [1255, 63] on span "Call to Customer" at bounding box center [1245, 57] width 88 height 15
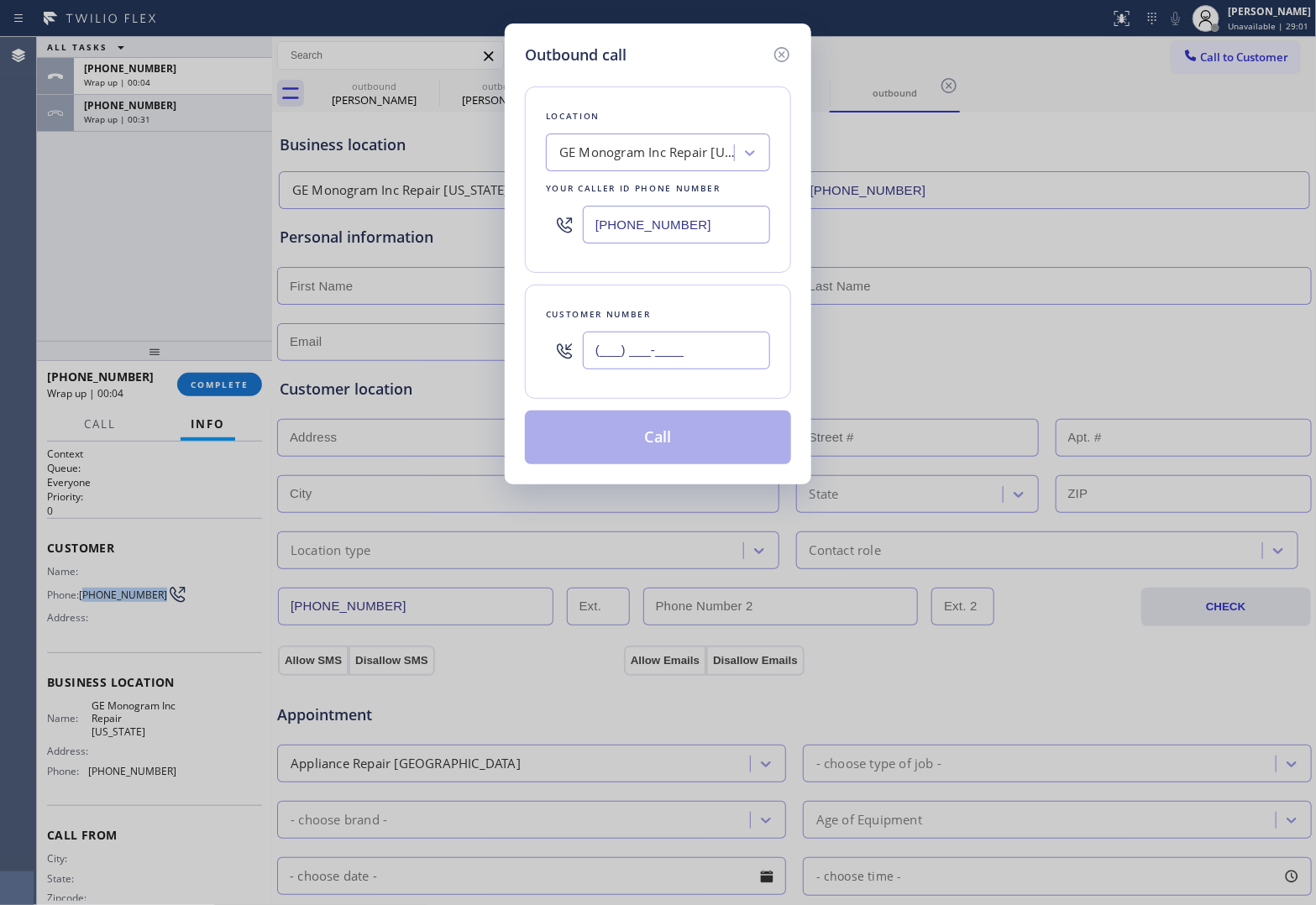
click at [733, 346] on input "(___) ___-____" at bounding box center [677, 350] width 187 height 38
paste input "609) 234-5767"
type input "[PHONE_NUMBER]"
click at [627, 156] on div "GE Monogram Inc Repair [US_STATE]" at bounding box center [647, 152] width 176 height 19
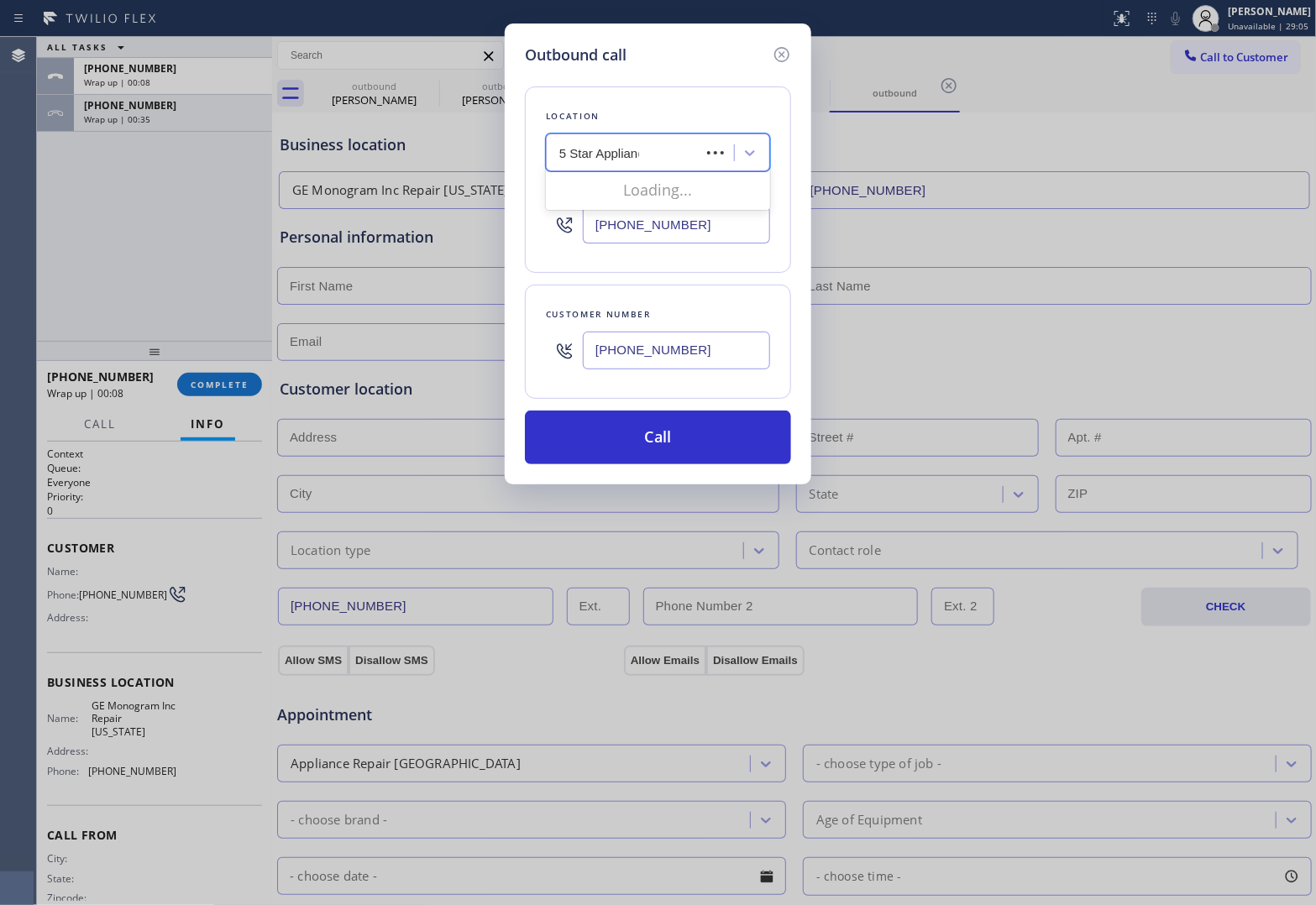
type input "5 Star Appliance"
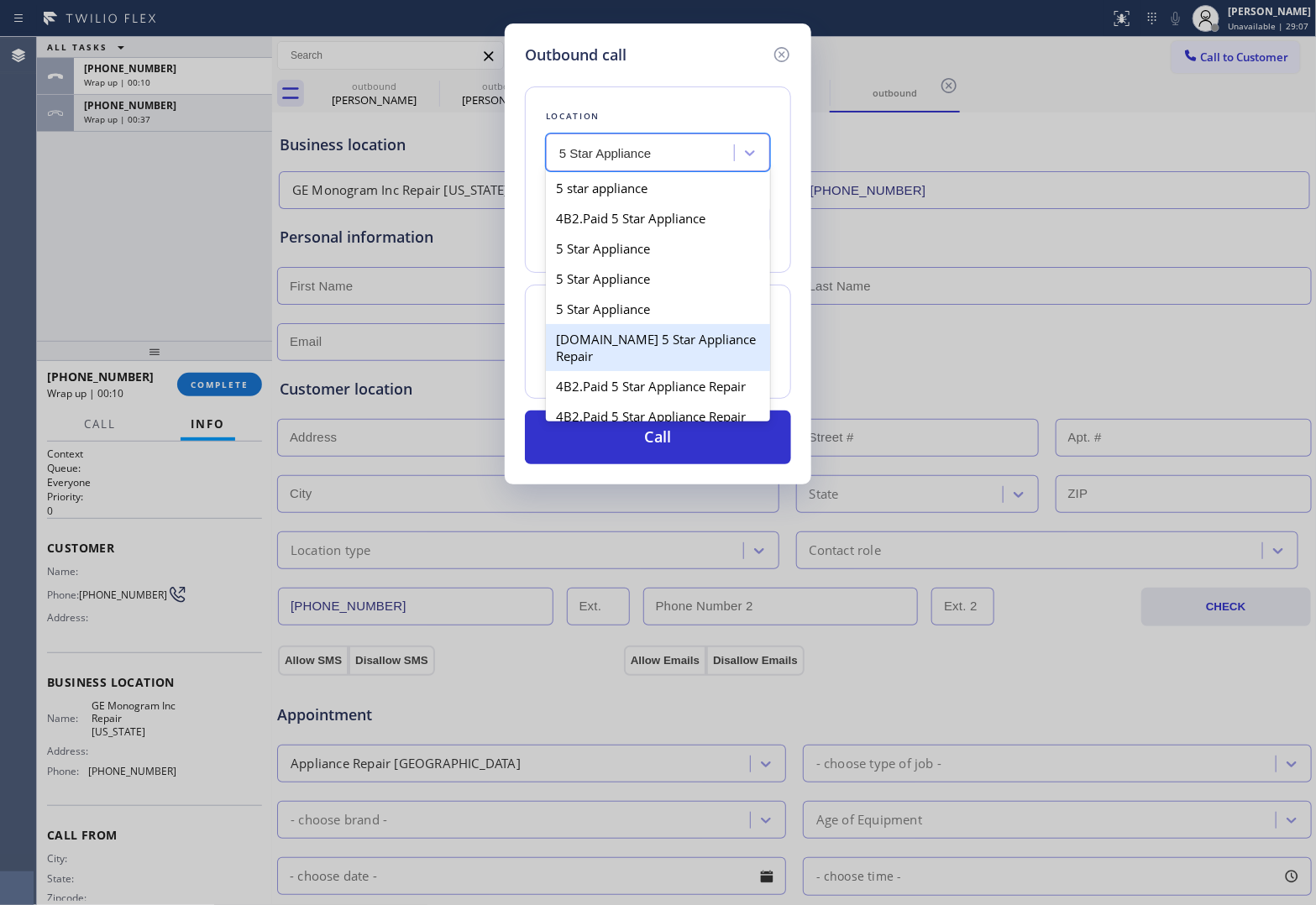
click at [601, 358] on div "[DOMAIN_NAME] 5 Star Appliance Repair" at bounding box center [658, 347] width 224 height 47
type input "[PHONE_NUMBER]"
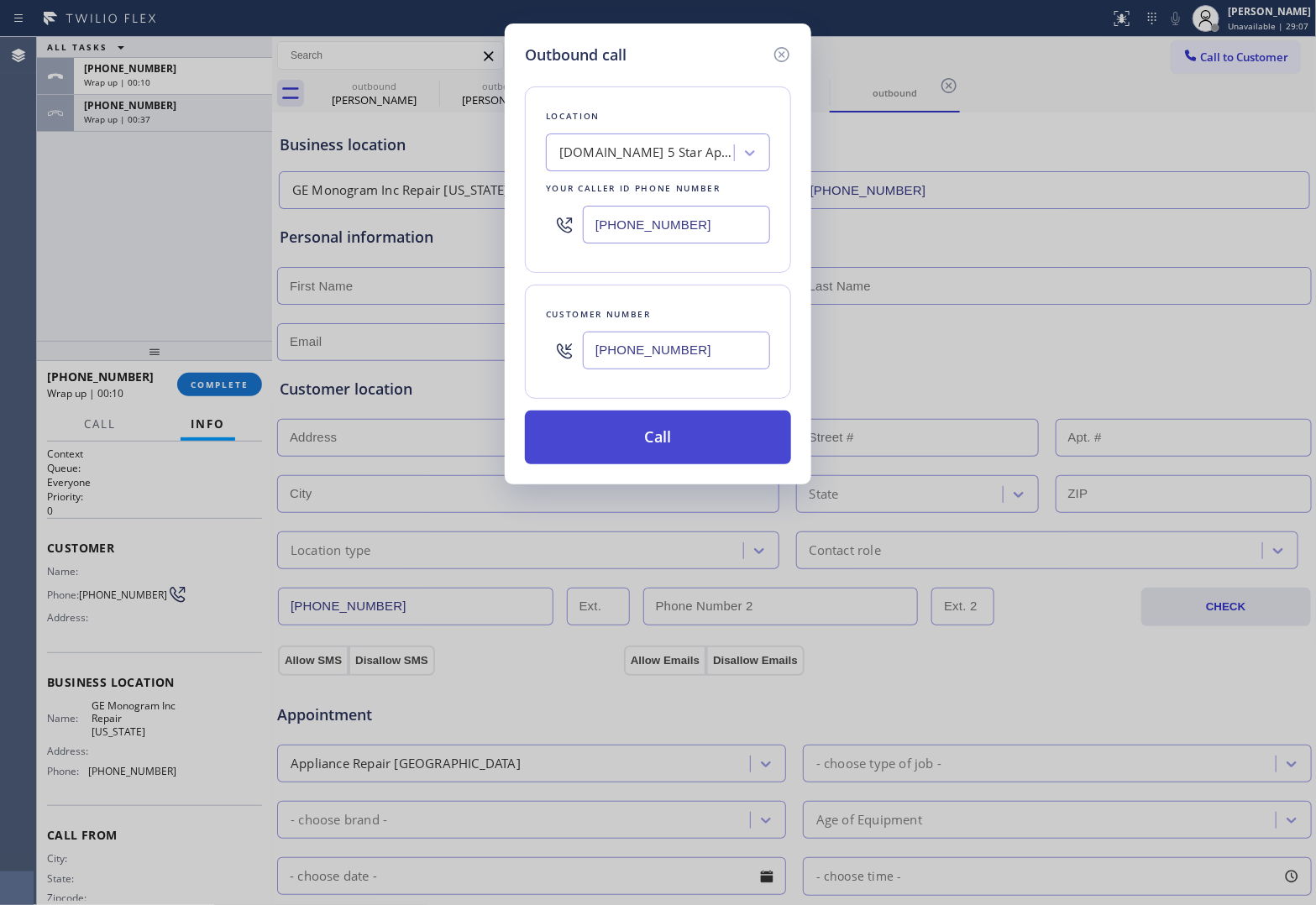
click at [644, 437] on button "Call" at bounding box center [658, 437] width 266 height 54
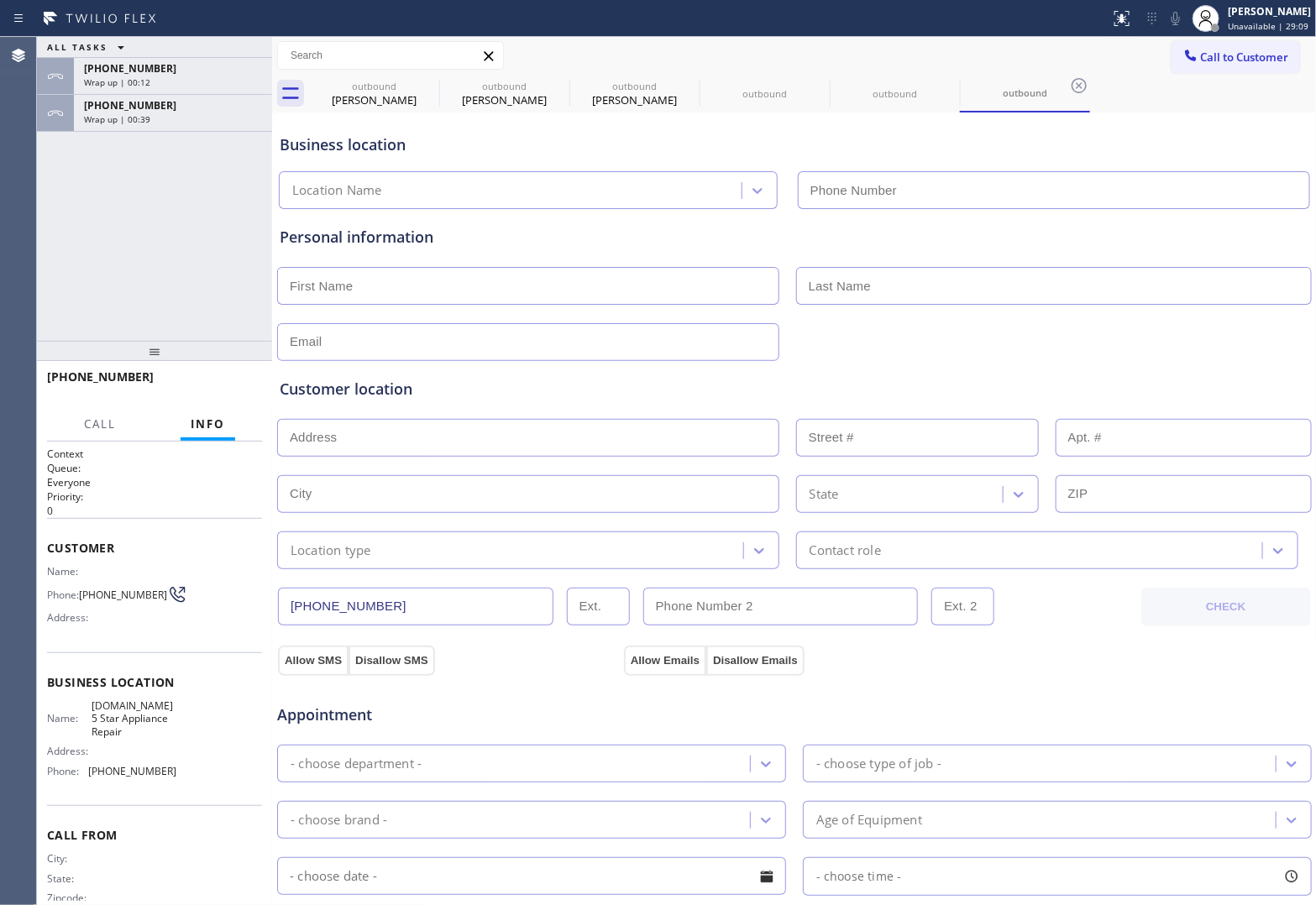
type input "[PHONE_NUMBER]"
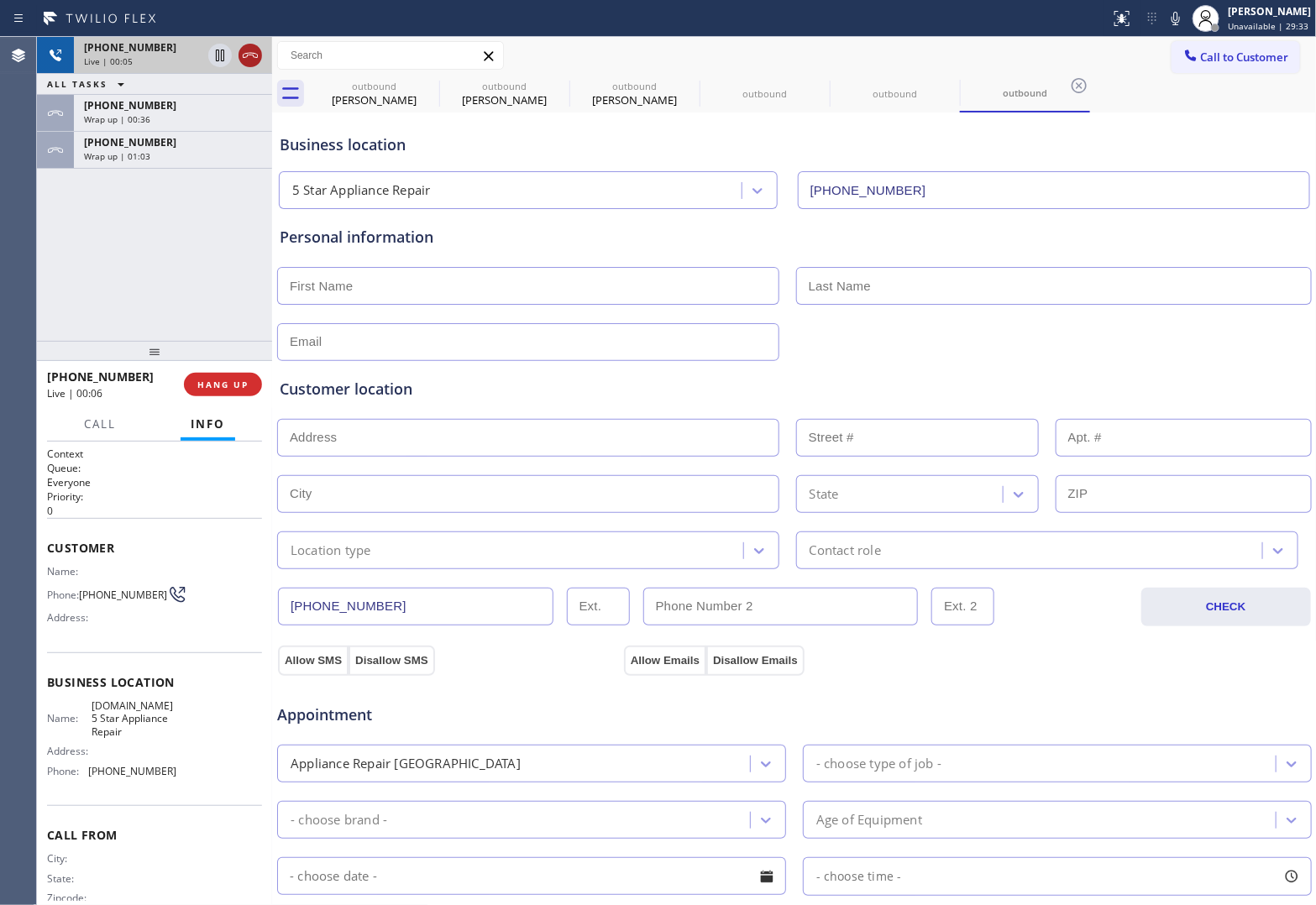
click at [239, 52] on div at bounding box center [251, 55] width 24 height 20
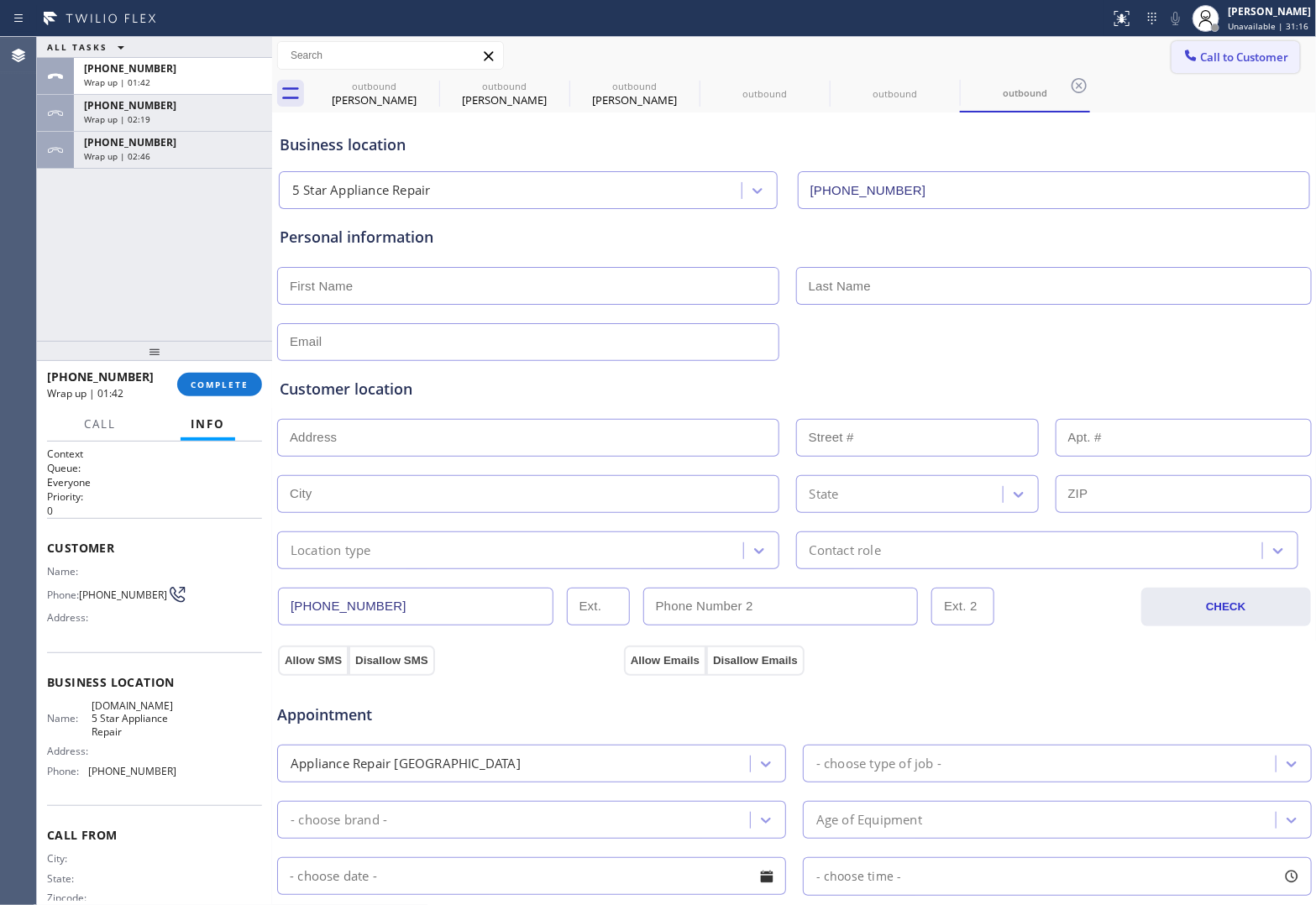
click at [1257, 55] on span "Call to Customer" at bounding box center [1245, 57] width 88 height 15
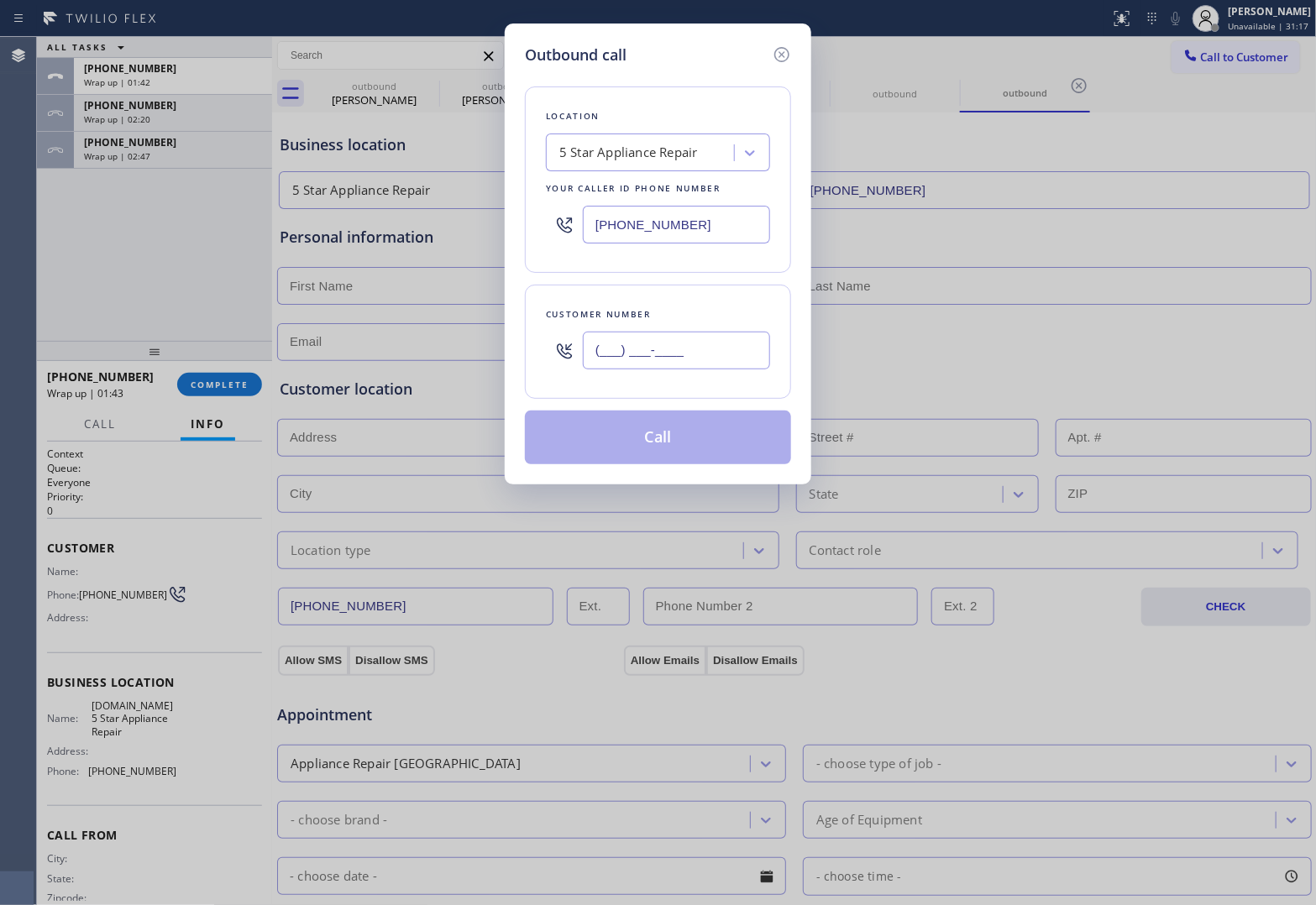
click at [669, 351] on input "(___) ___-____" at bounding box center [677, 350] width 187 height 38
paste input "820) 758-6433"
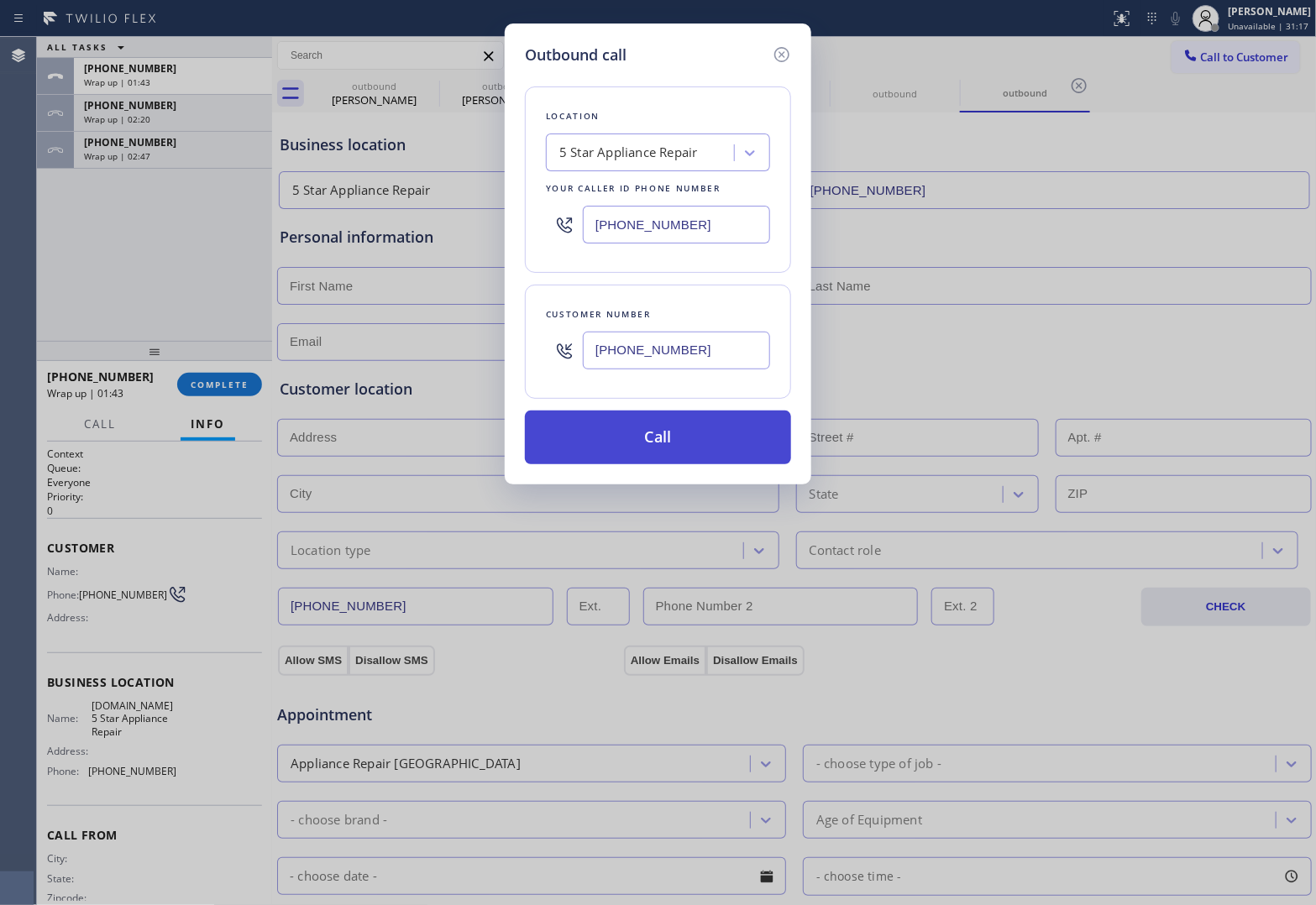
type input "[PHONE_NUMBER]"
click at [698, 443] on button "Call" at bounding box center [658, 437] width 266 height 54
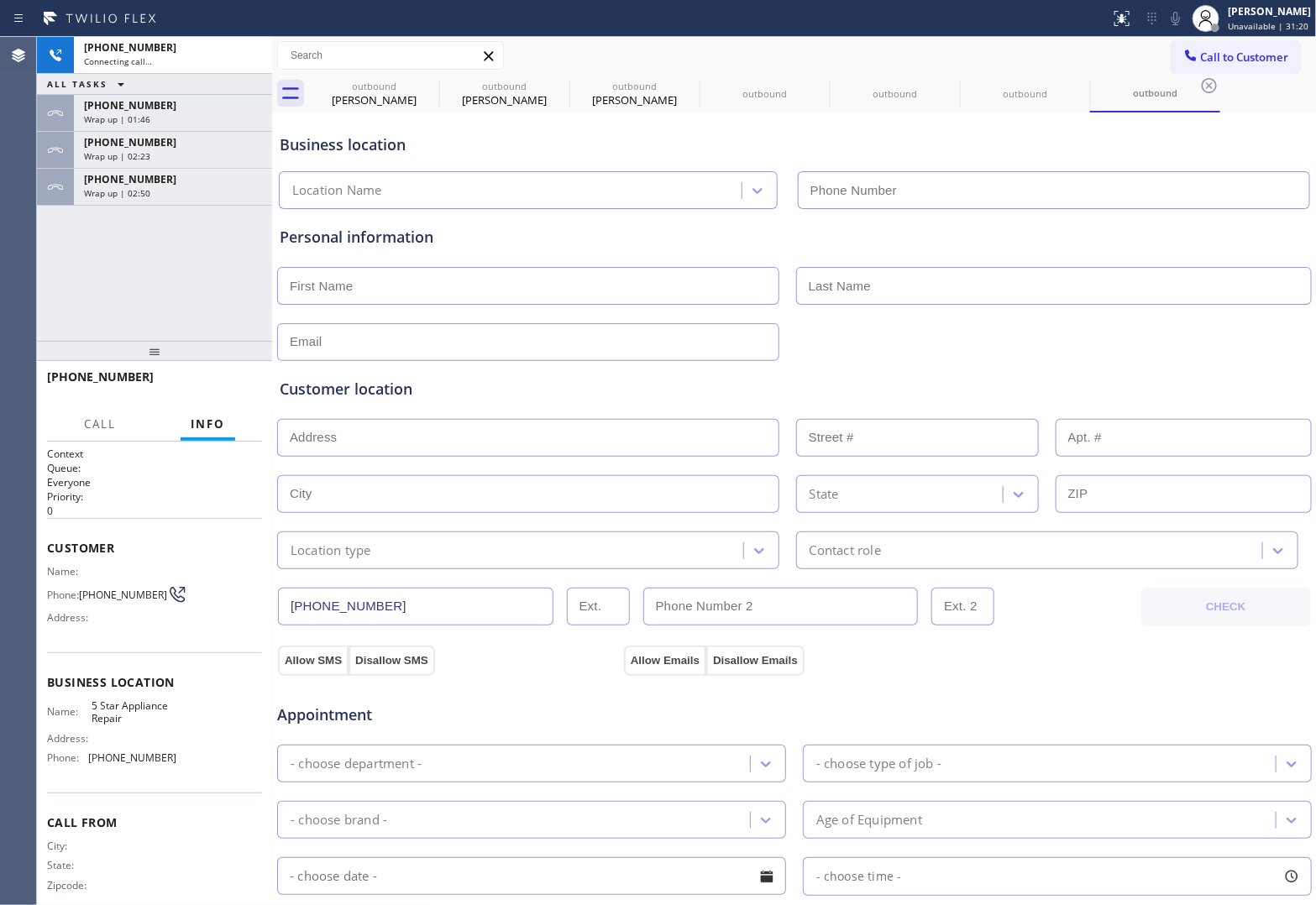
type input "[PHONE_NUMBER]"
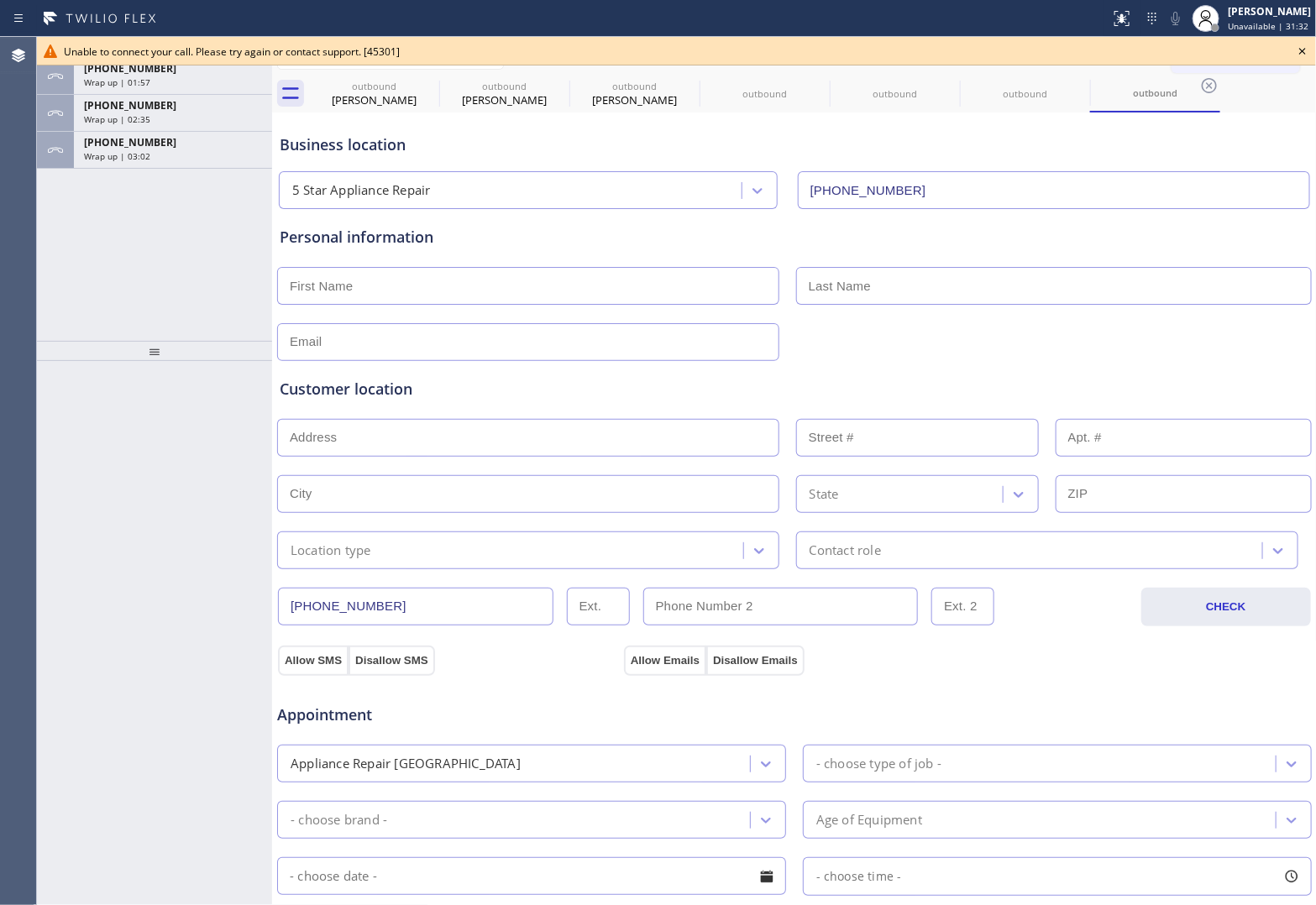
click at [1309, 47] on icon at bounding box center [1302, 51] width 20 height 20
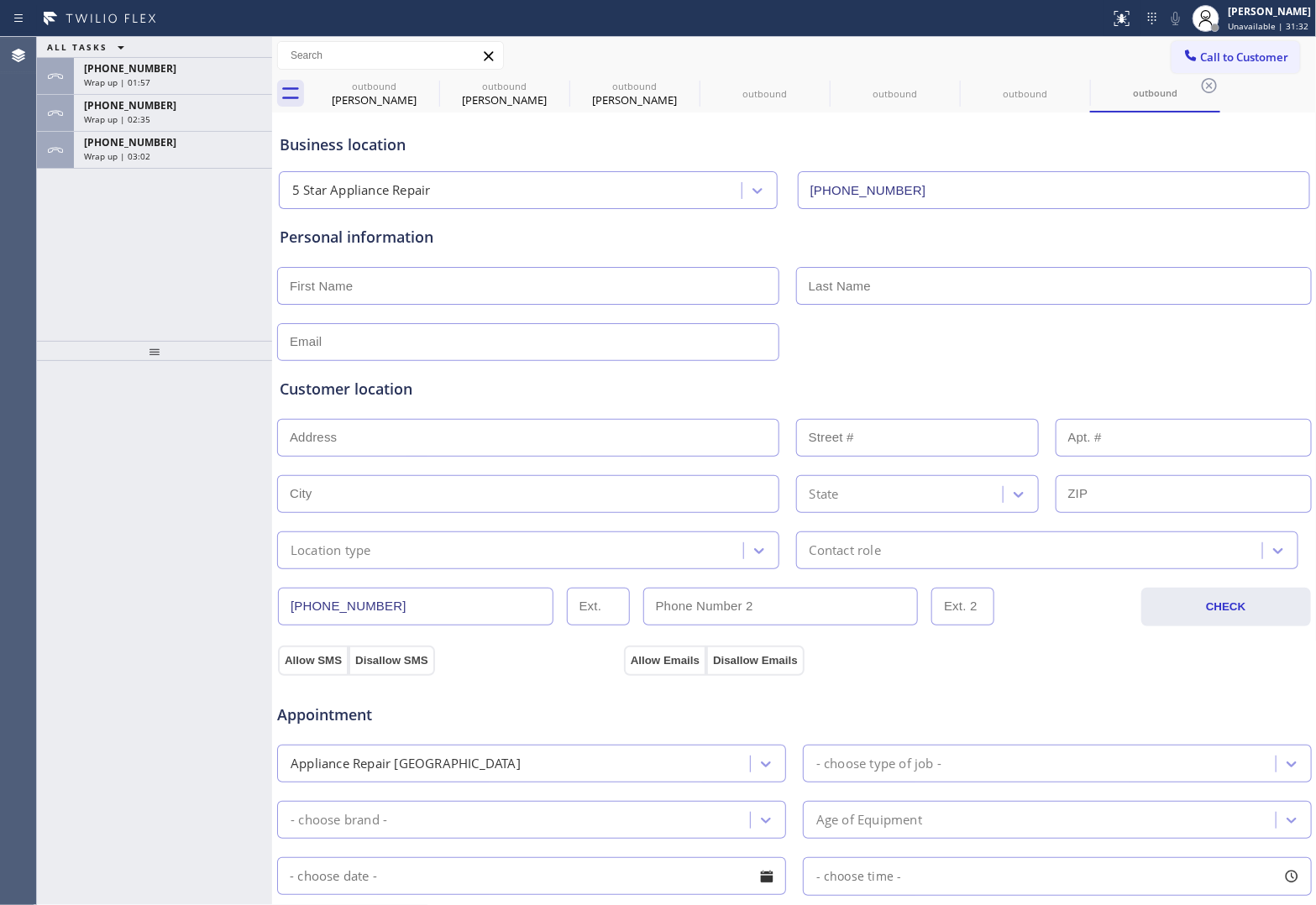
drag, startPoint x: 1279, startPoint y: 48, endPoint x: 1151, endPoint y: 94, distance: 136.0
click at [1277, 49] on button "Call to Customer" at bounding box center [1236, 57] width 129 height 32
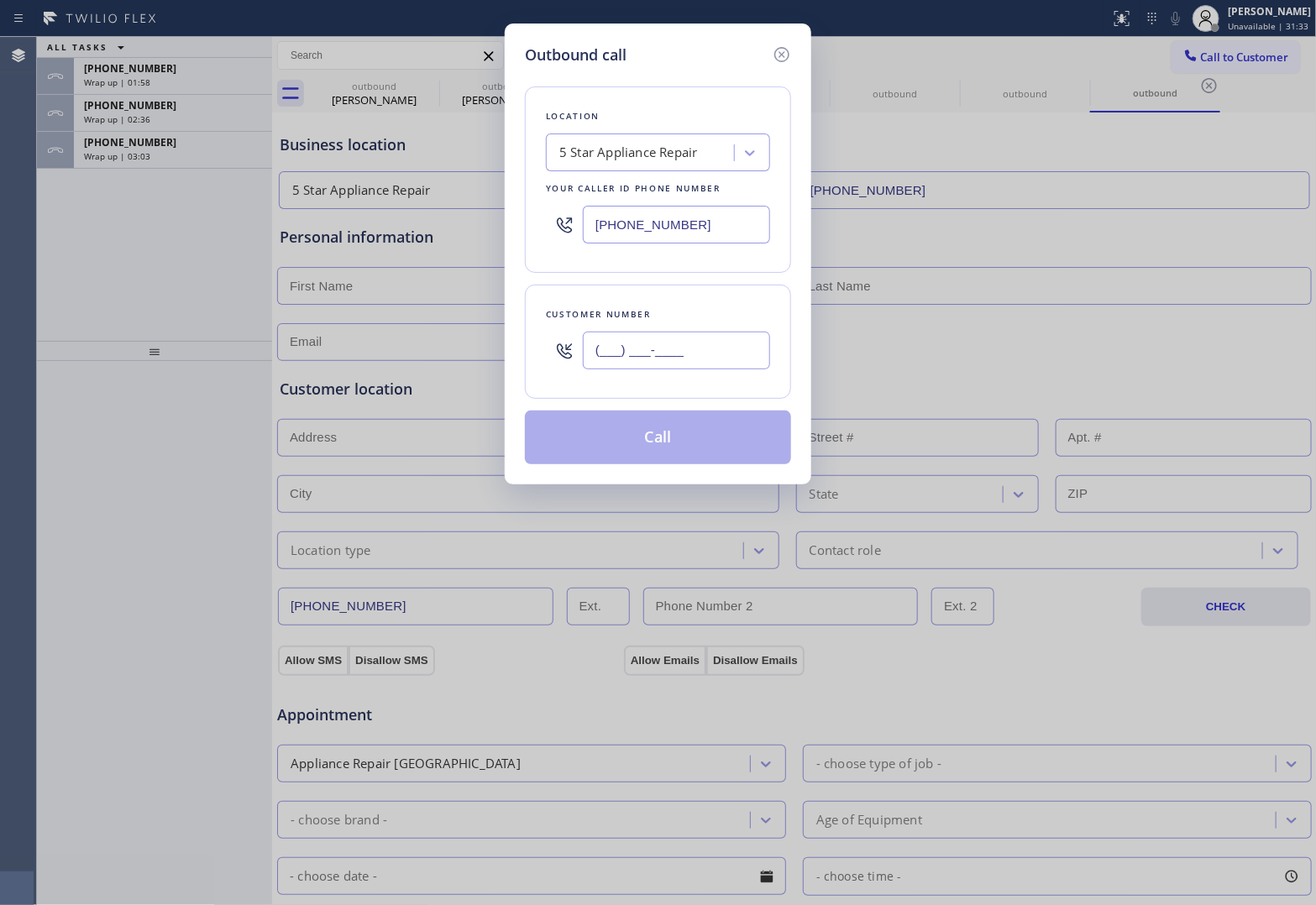
click at [638, 358] on input "(___) ___-____" at bounding box center [677, 350] width 187 height 38
paste input "820) 758-6433"
type input "[PHONE_NUMBER]"
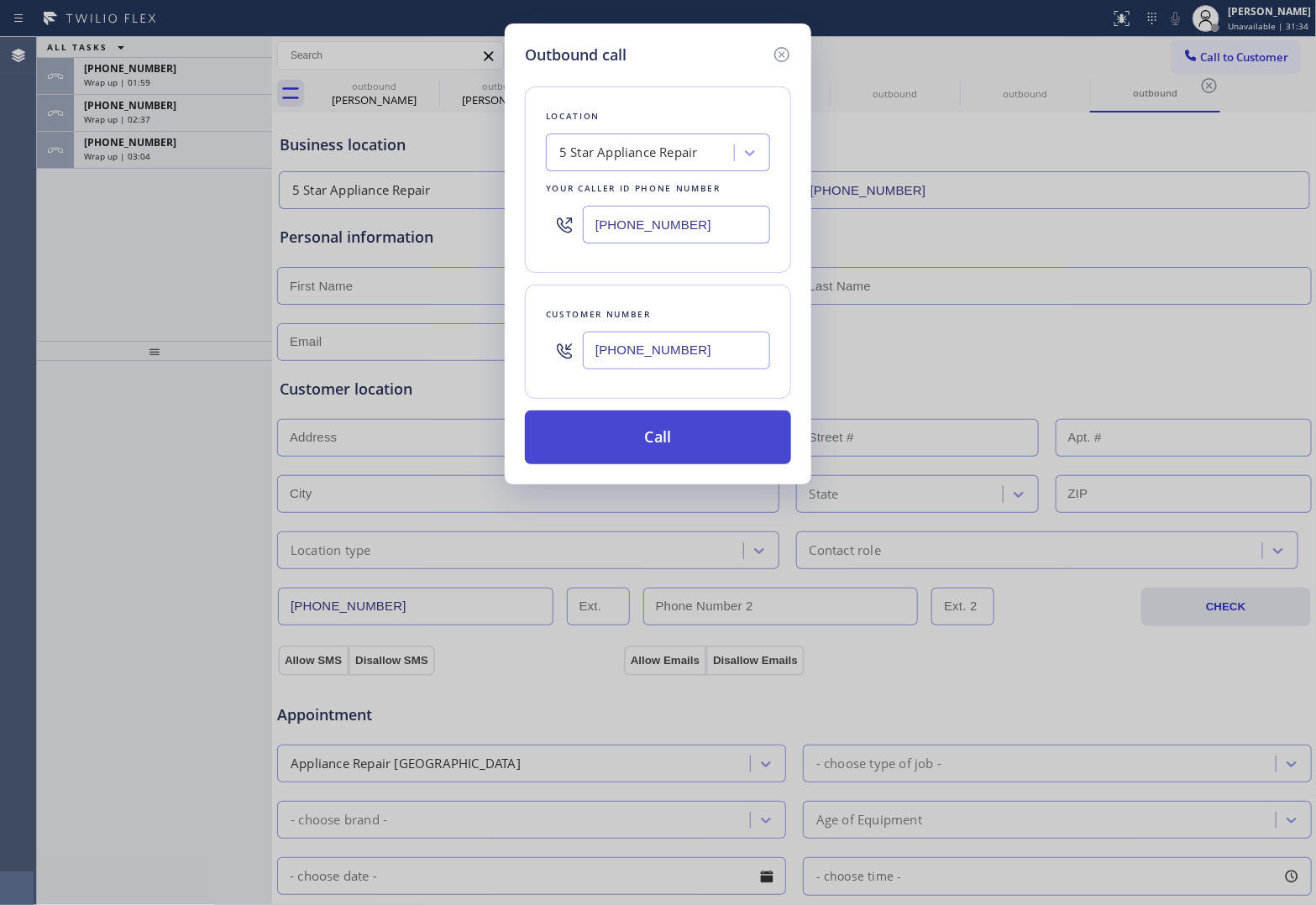
click at [668, 447] on button "Call" at bounding box center [658, 437] width 266 height 54
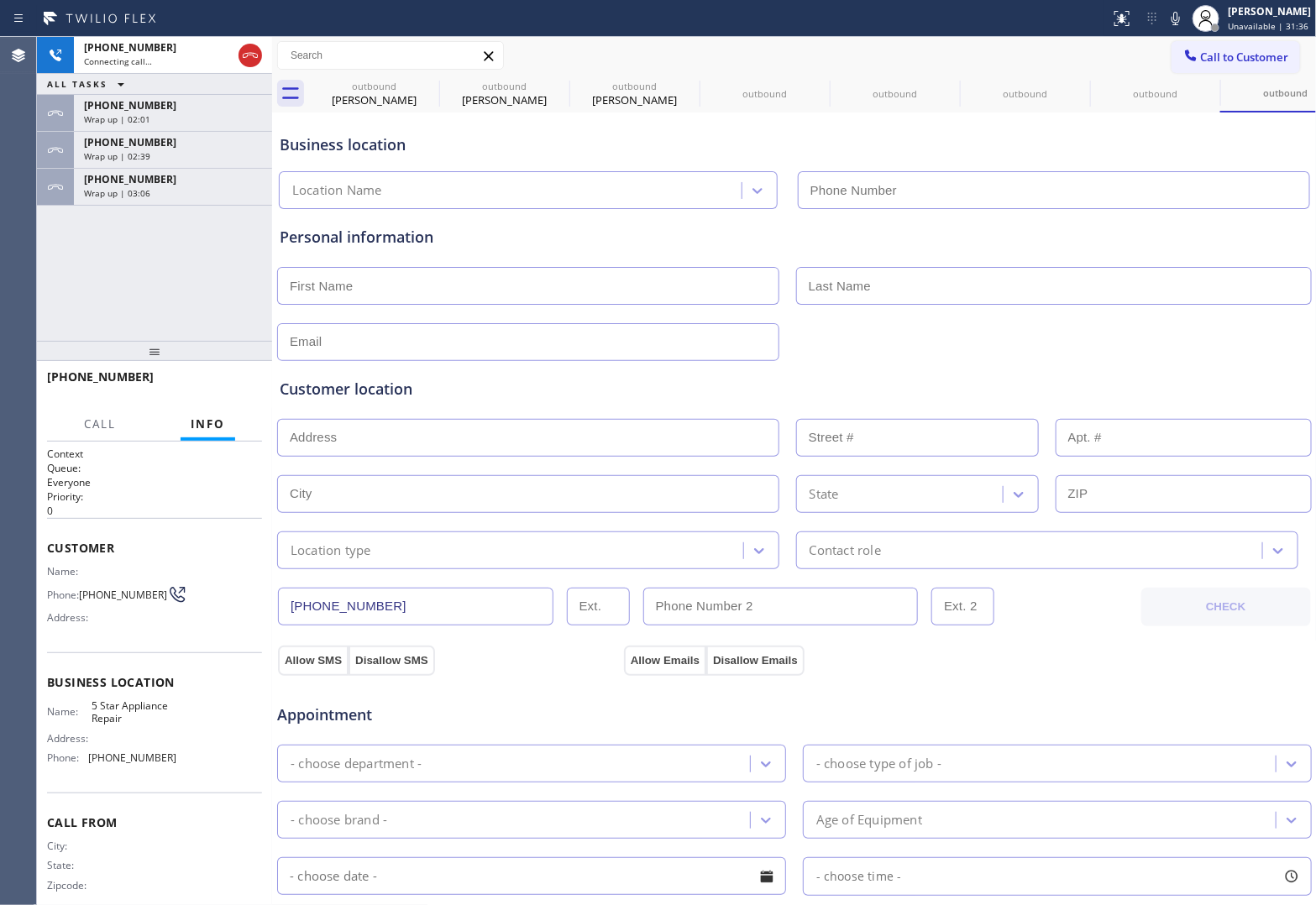
type input "[PHONE_NUMBER]"
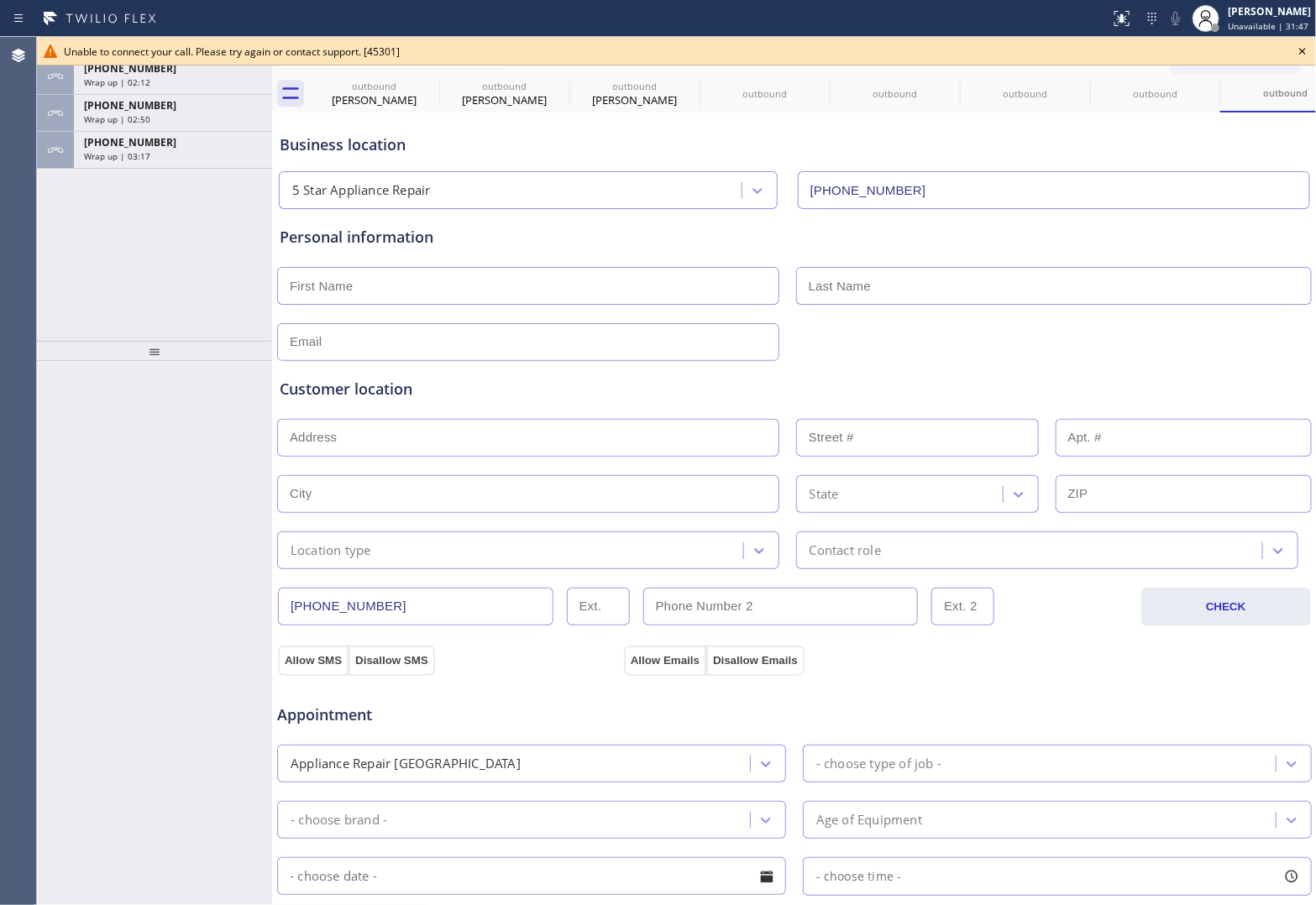
click at [1302, 56] on icon at bounding box center [1302, 51] width 20 height 20
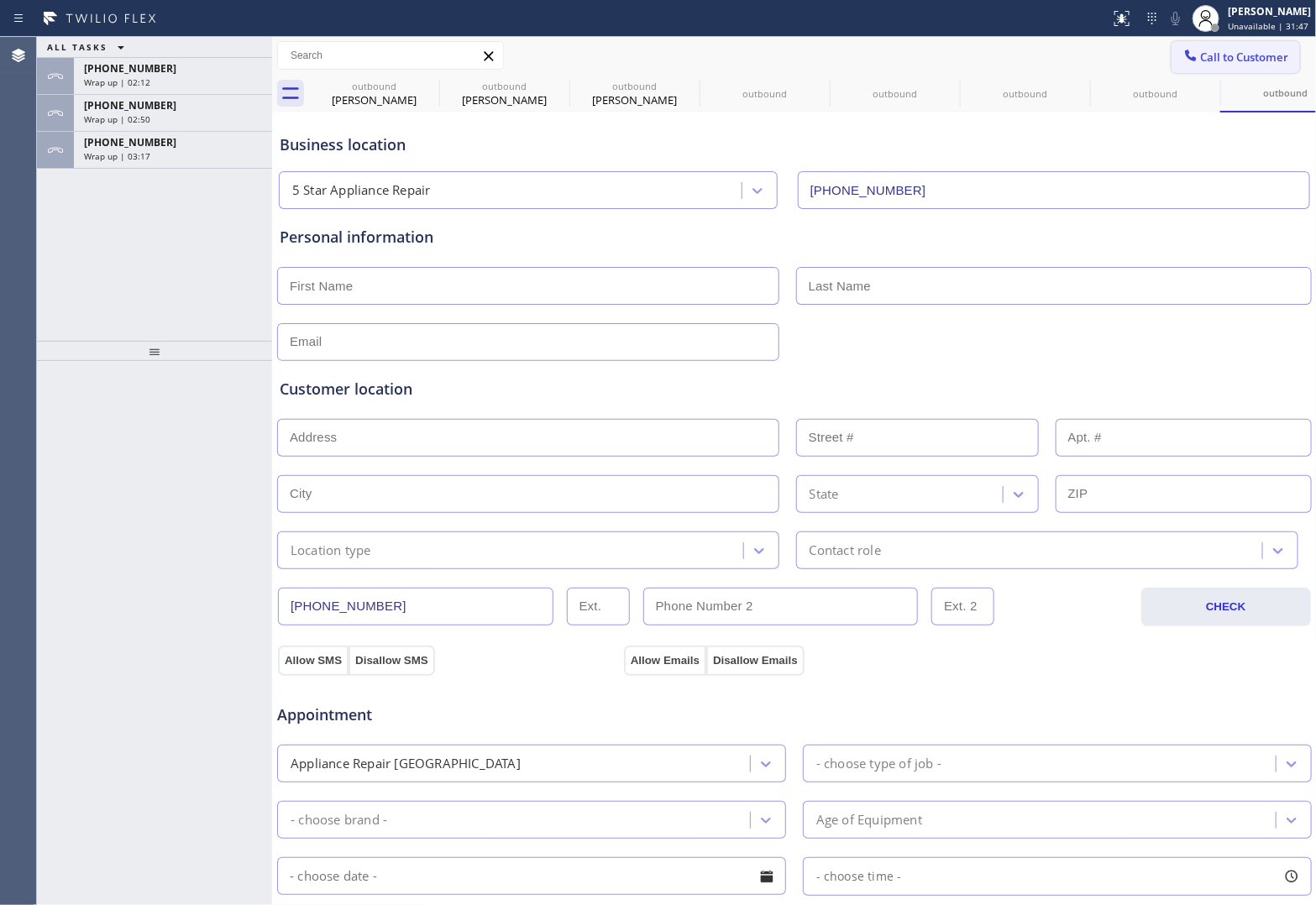
drag, startPoint x: 1290, startPoint y: 51, endPoint x: 1255, endPoint y: 50, distance: 35.0
click at [1289, 51] on div "Call to Customer Outbound call Location 5 Star Appliance Repair Your caller id …" at bounding box center [1244, 56] width 145 height 29
click at [1245, 50] on span "Call to Customer" at bounding box center [1245, 57] width 88 height 15
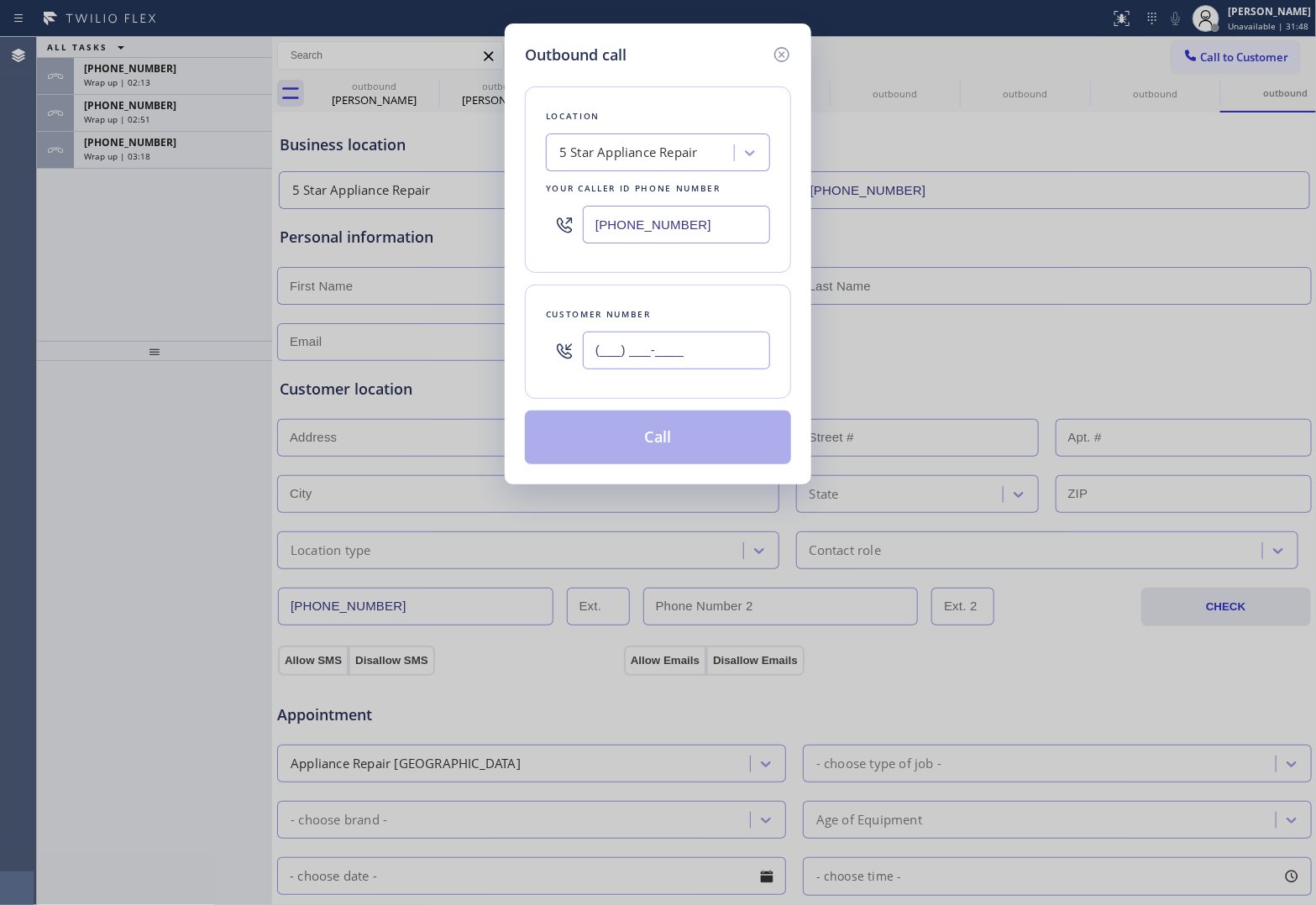
drag, startPoint x: 724, startPoint y: 345, endPoint x: 706, endPoint y: 362, distance: 24.8
click at [723, 346] on input "(___) ___-____" at bounding box center [677, 350] width 187 height 38
paste input "820) 758-6433"
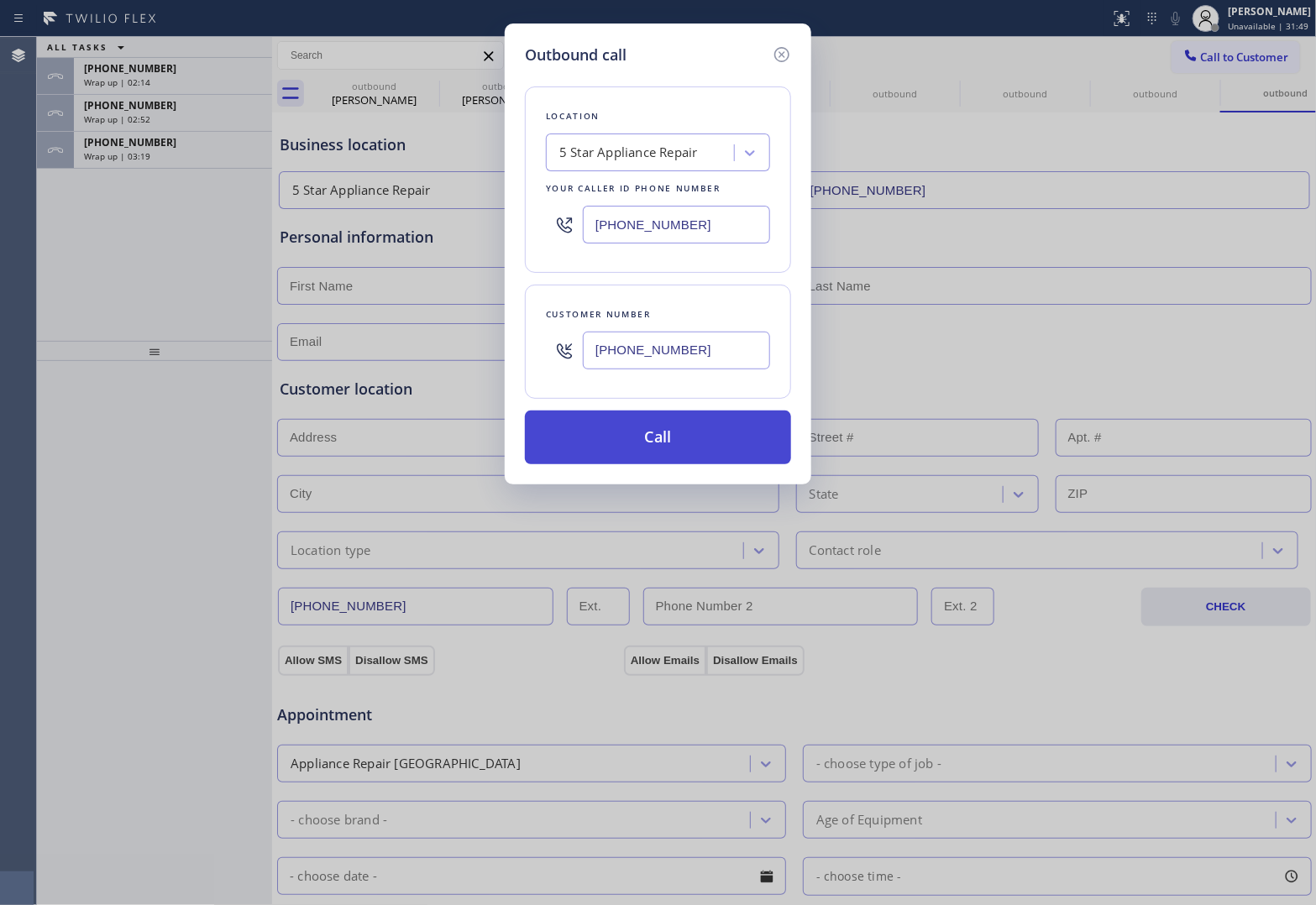
type input "[PHONE_NUMBER]"
click at [677, 439] on button "Call" at bounding box center [658, 437] width 266 height 54
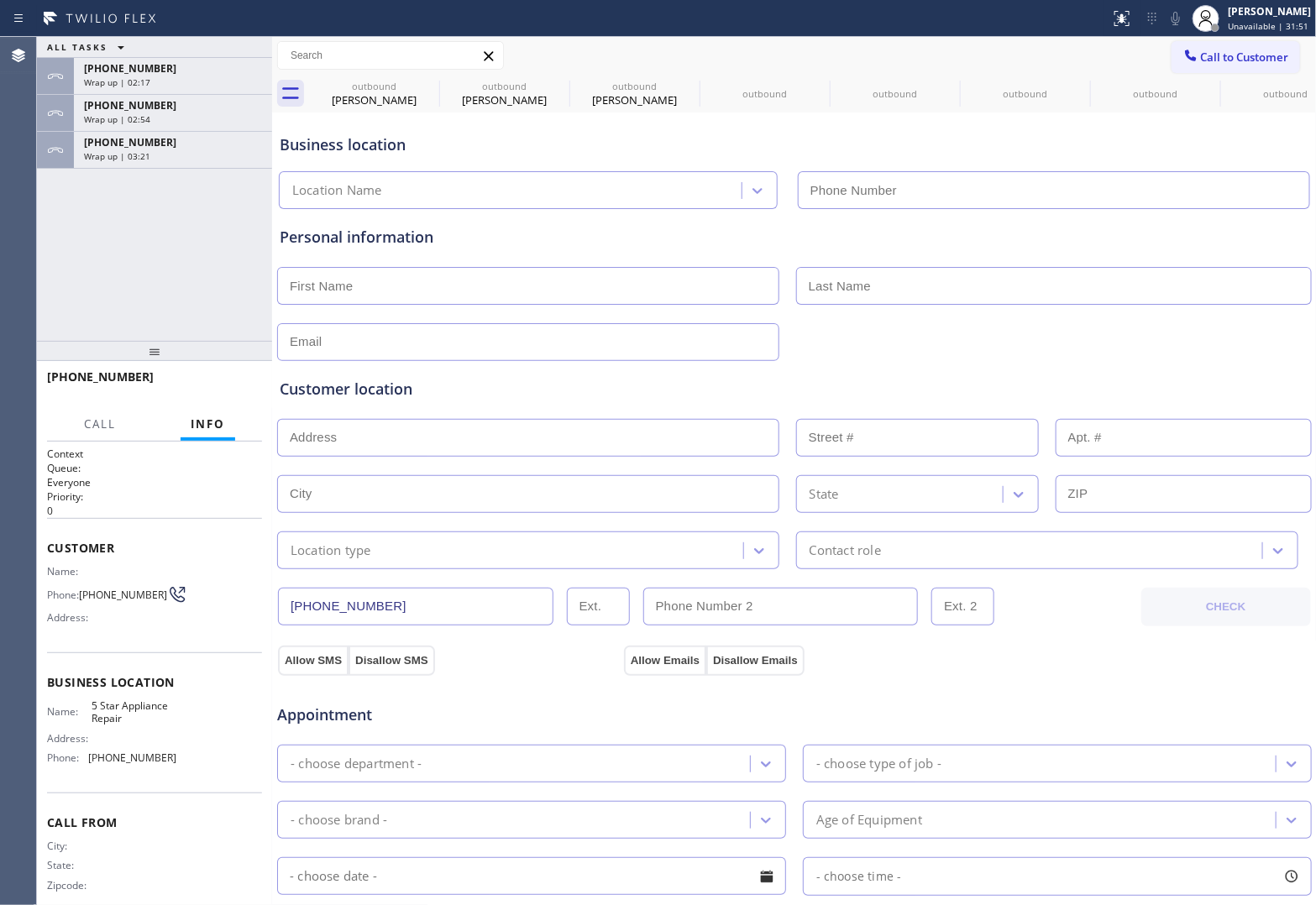
type input "[PHONE_NUMBER]"
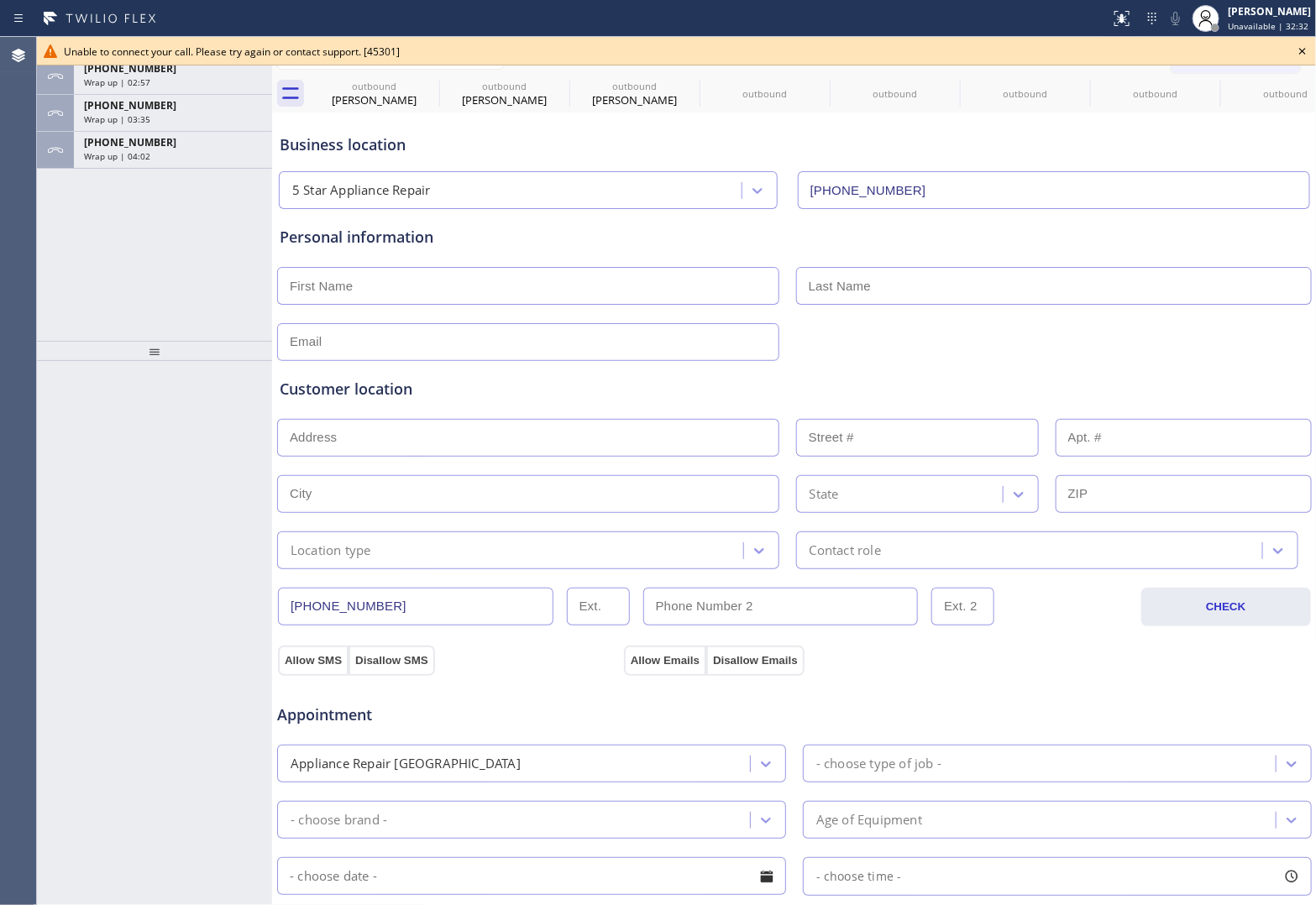
click at [1302, 55] on icon at bounding box center [1302, 51] width 20 height 20
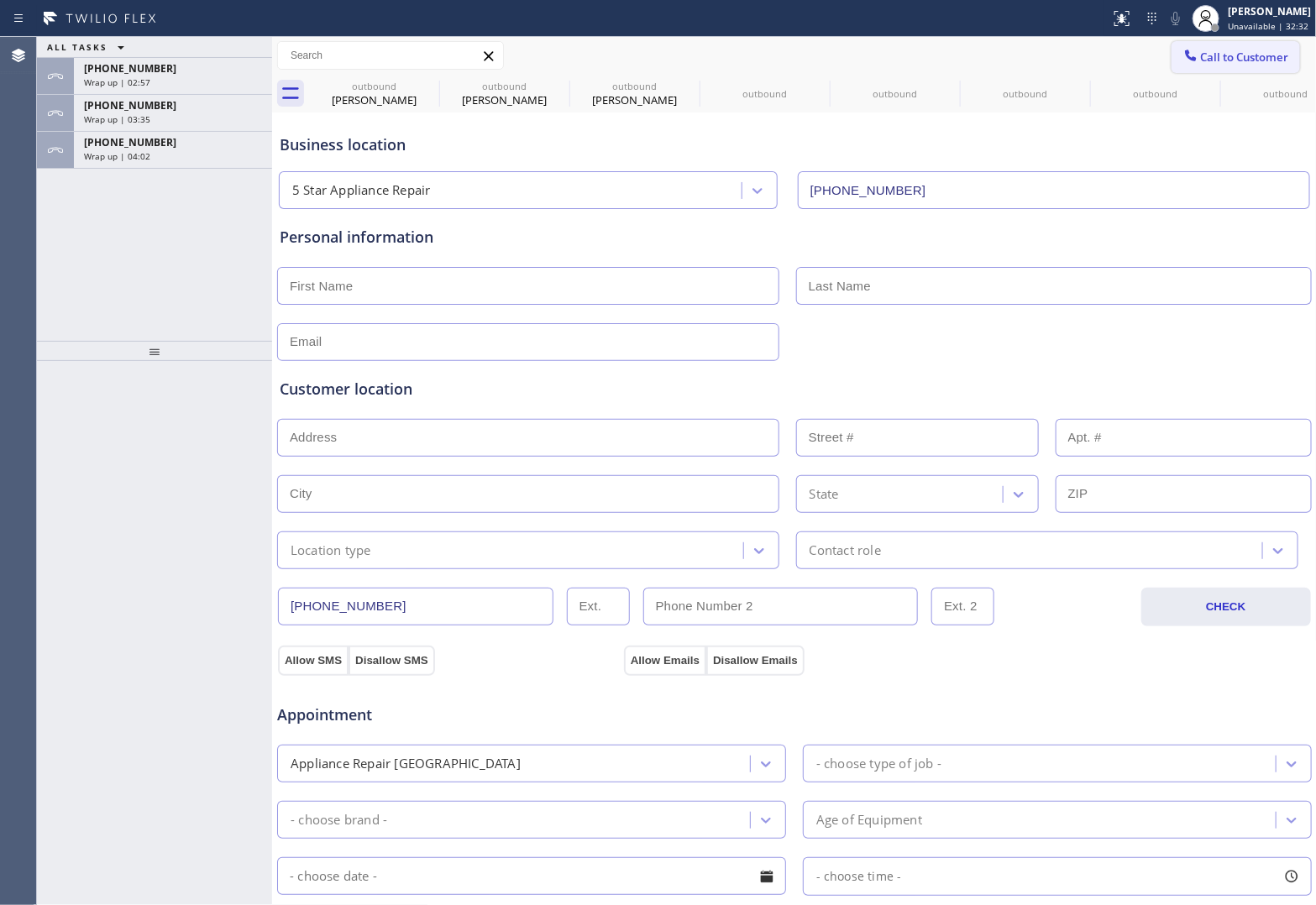
click at [1247, 51] on span "Call to Customer" at bounding box center [1245, 57] width 88 height 15
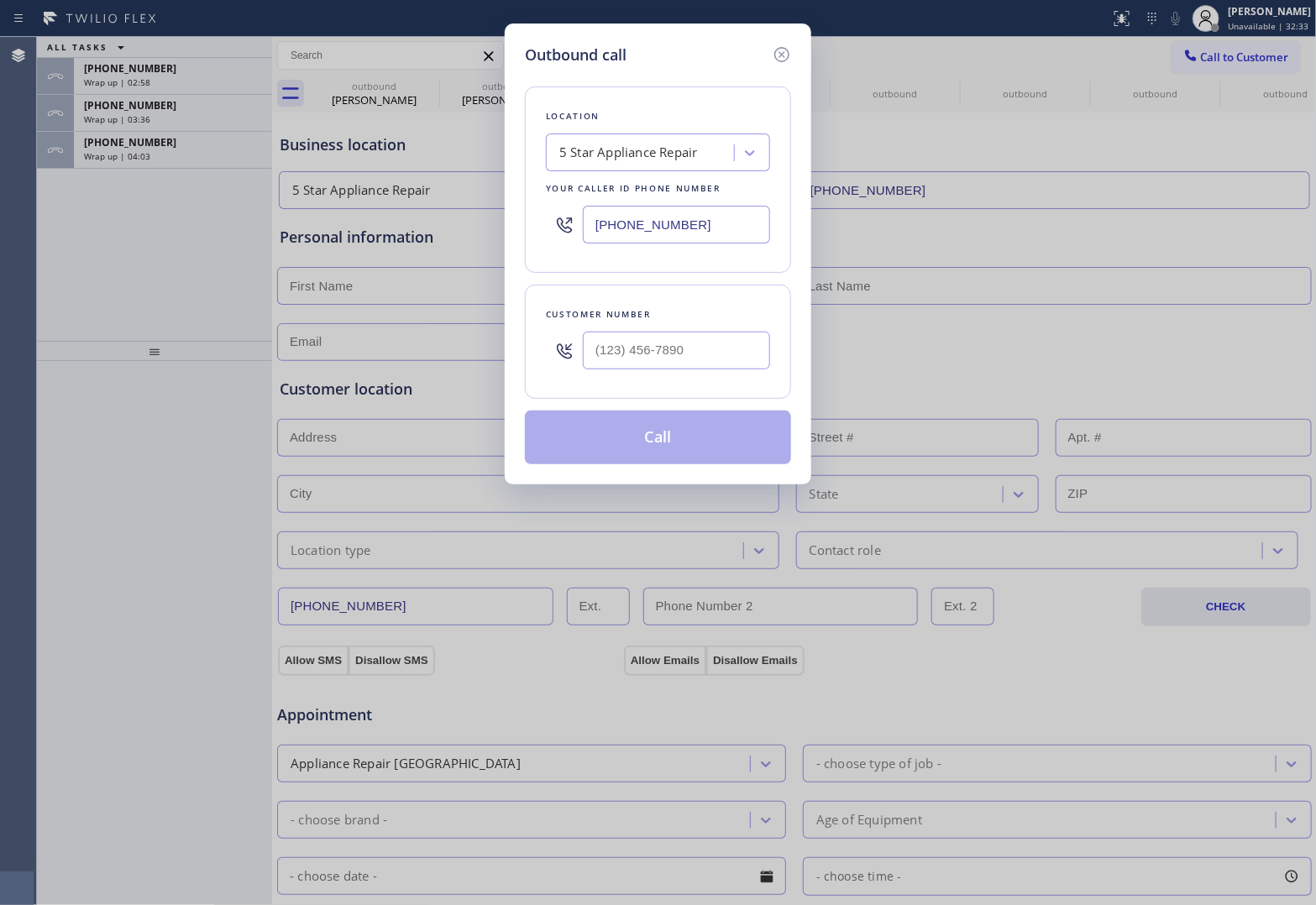
drag, startPoint x: 644, startPoint y: 329, endPoint x: 663, endPoint y: 359, distance: 35.5
click at [643, 329] on div at bounding box center [677, 350] width 187 height 54
click at [652, 358] on input "(___) ___-____" at bounding box center [677, 350] width 187 height 38
paste input "820) 758-6433"
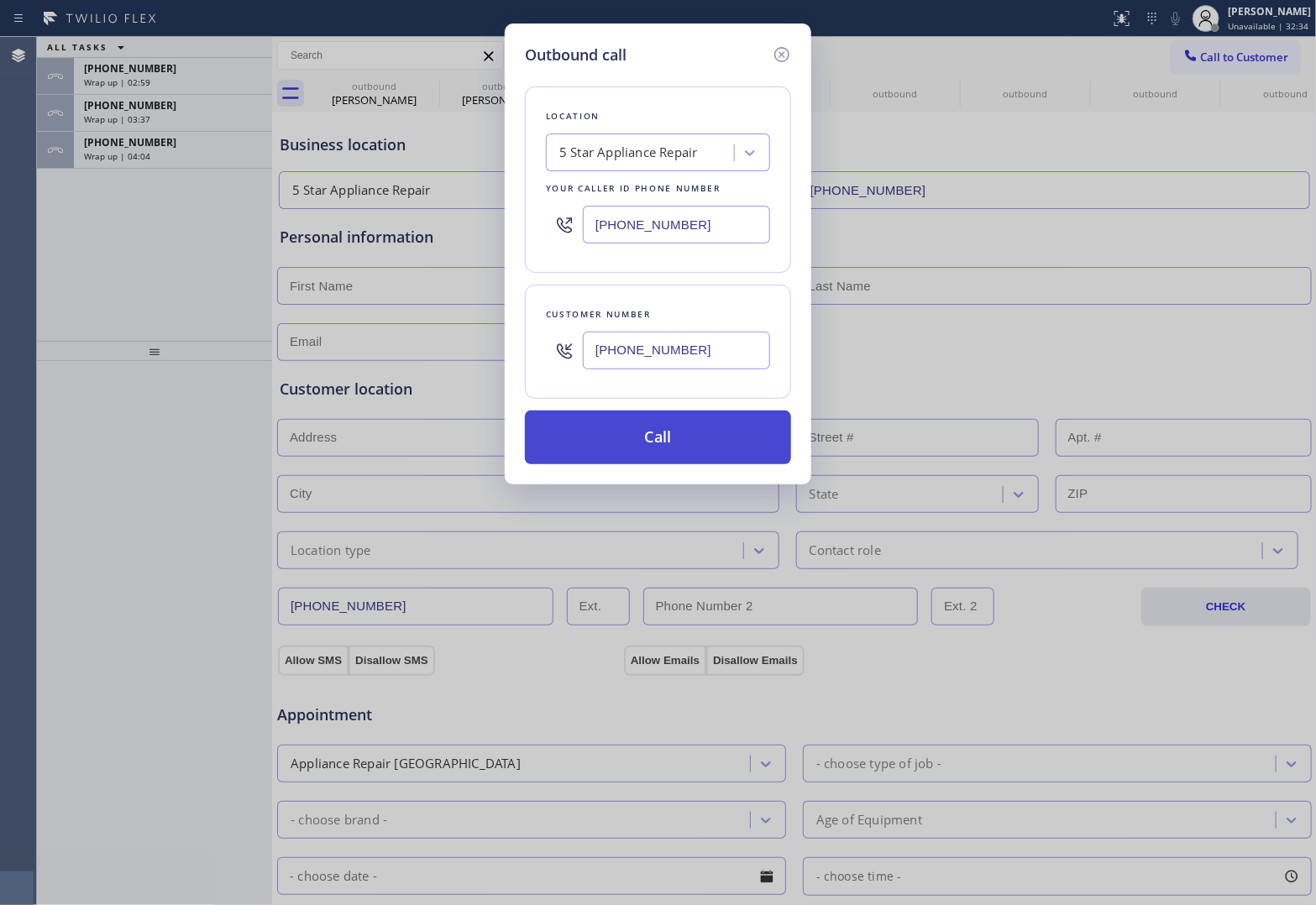
type input "[PHONE_NUMBER]"
click at [668, 449] on button "Call" at bounding box center [658, 437] width 266 height 54
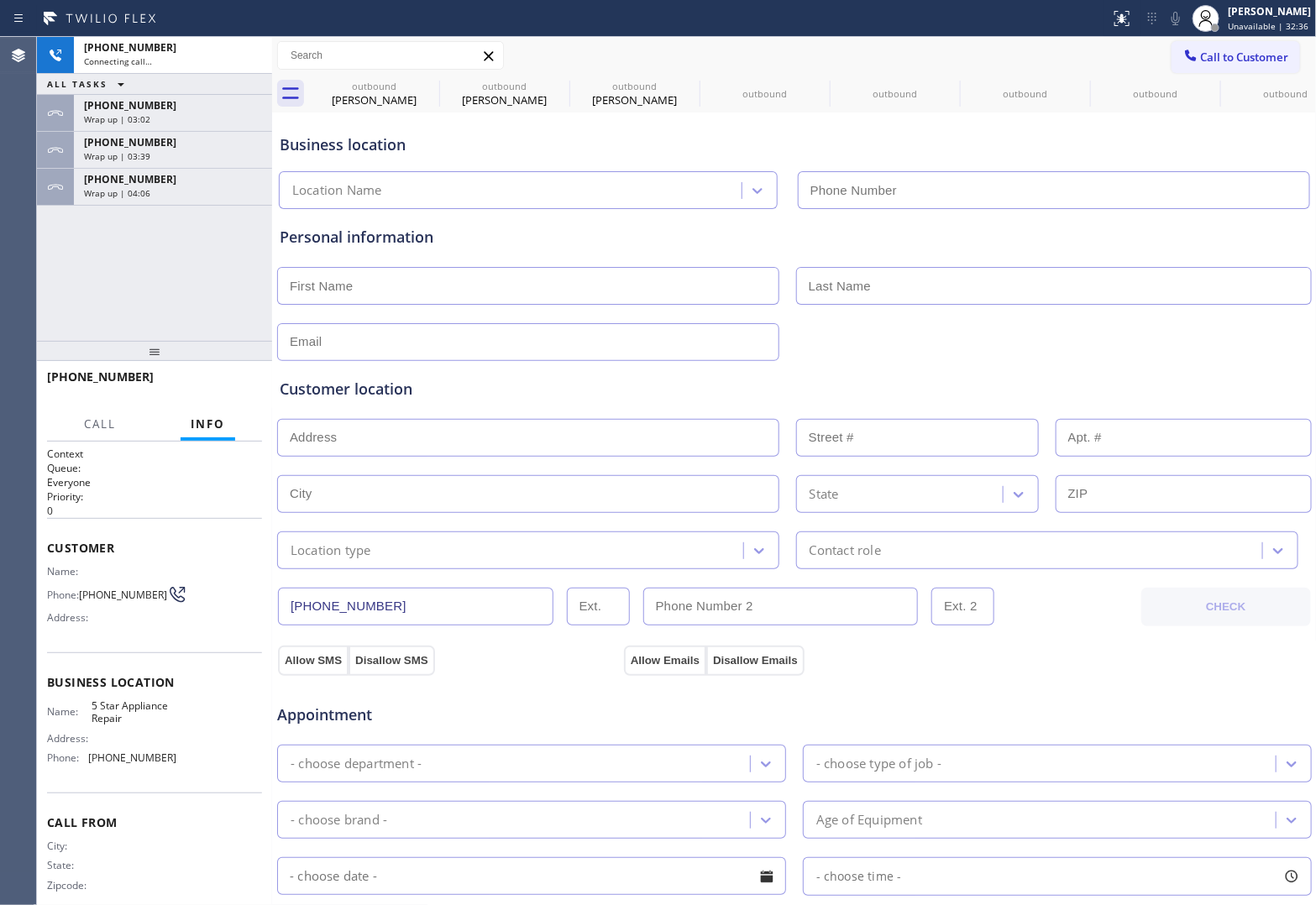
type input "[PHONE_NUMBER]"
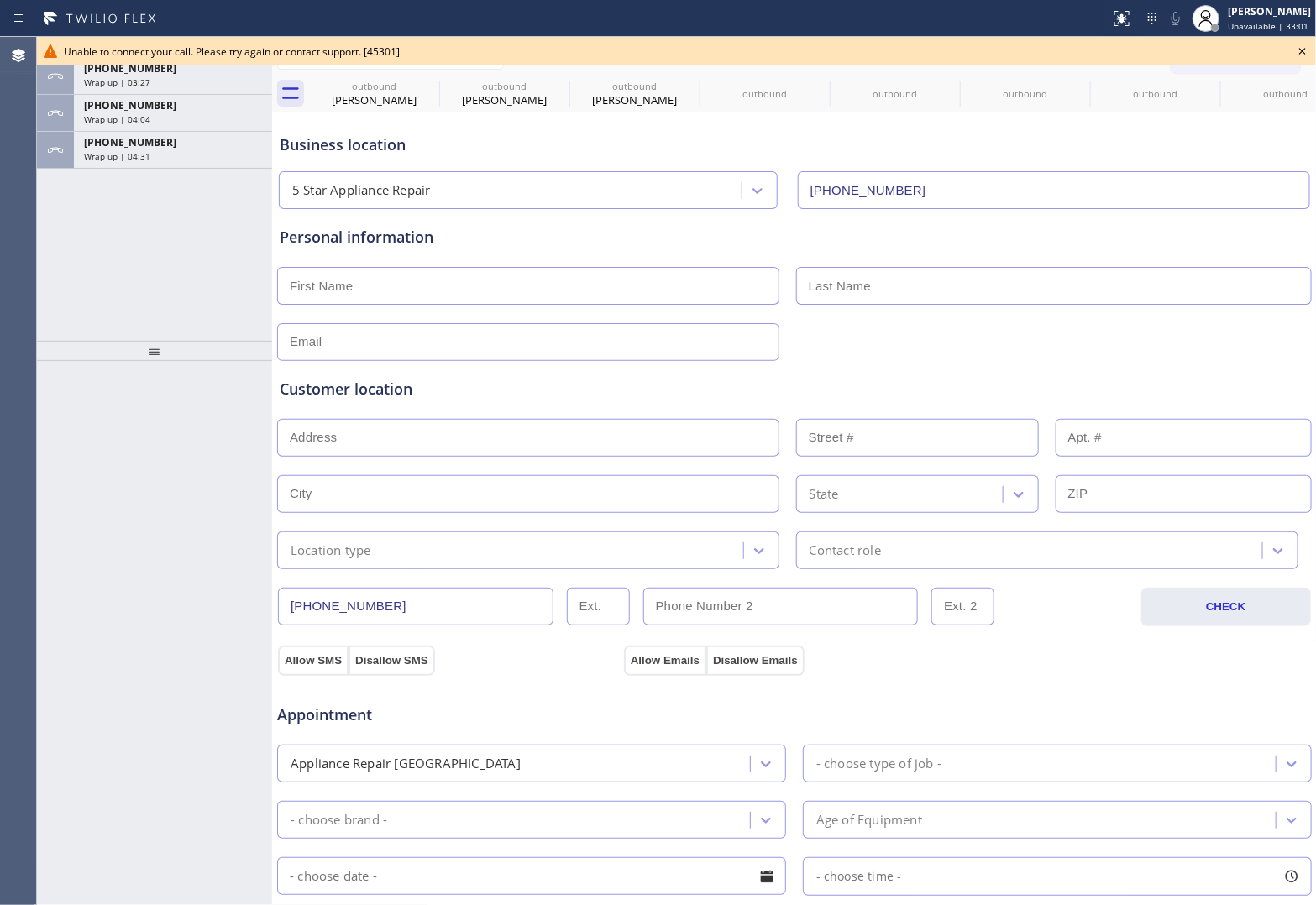
click at [47, 251] on div "ALL TASKS ALL TASKS ACTIVE TASKS TASKS IN WRAP UP [PHONE_NUMBER] Wrap up | 03:2…" at bounding box center [154, 188] width 235 height 304
click at [231, 151] on div "Wrap up | 04:32" at bounding box center [173, 156] width 178 height 12
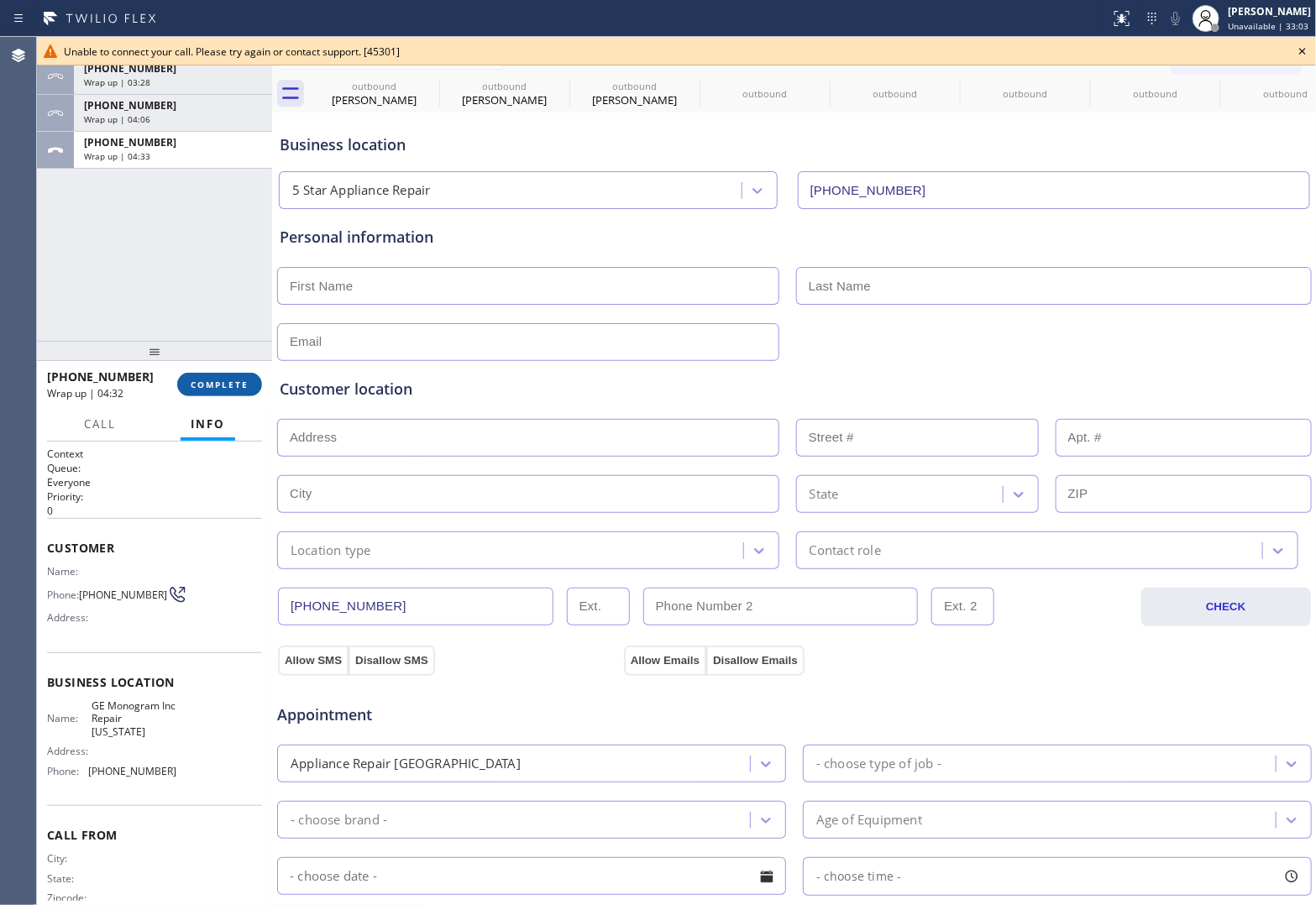
click at [211, 386] on span "COMPLETE" at bounding box center [219, 384] width 58 height 12
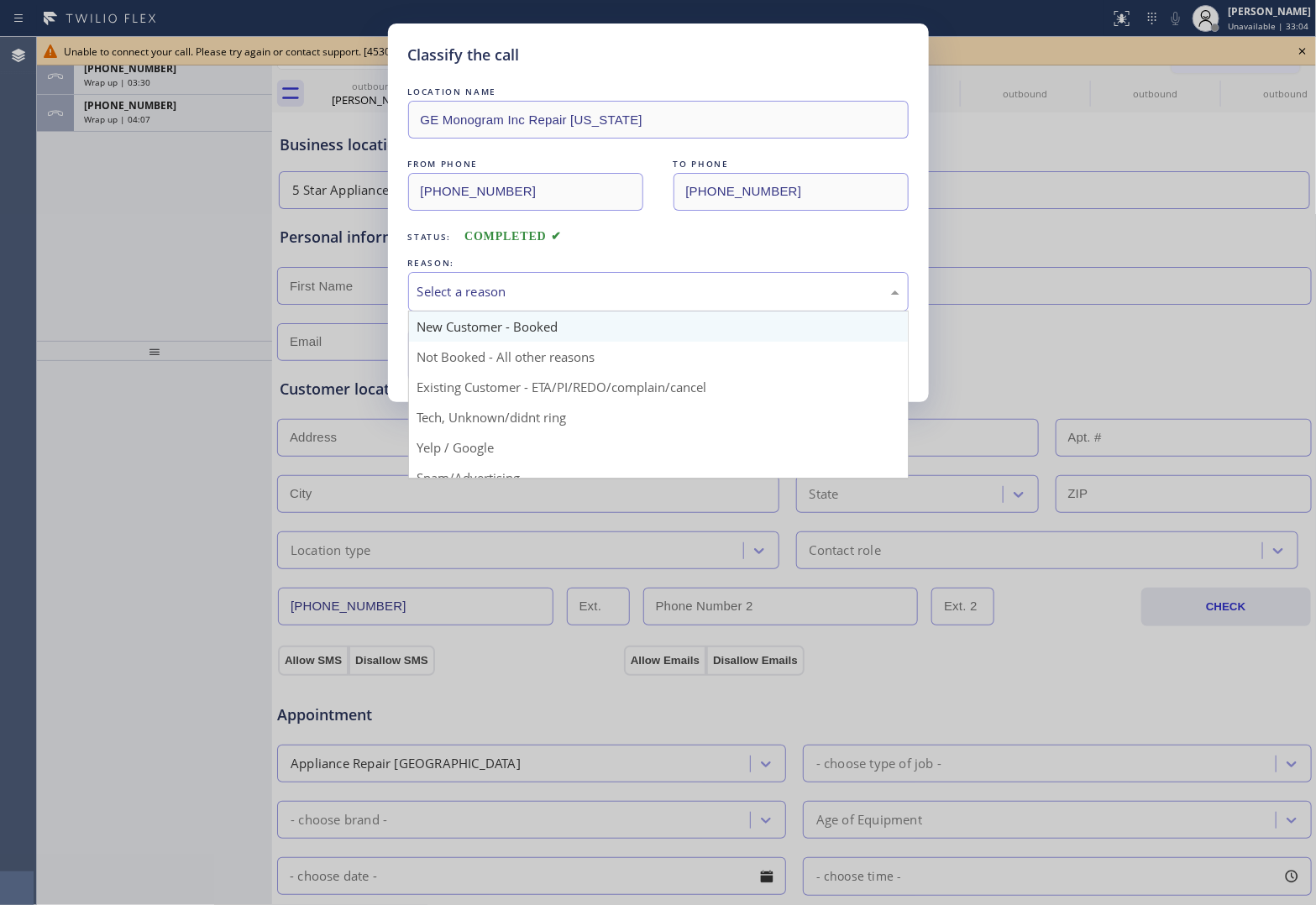
drag, startPoint x: 518, startPoint y: 291, endPoint x: 501, endPoint y: 323, distance: 36.2
click at [514, 292] on div "Select a reason" at bounding box center [658, 291] width 482 height 19
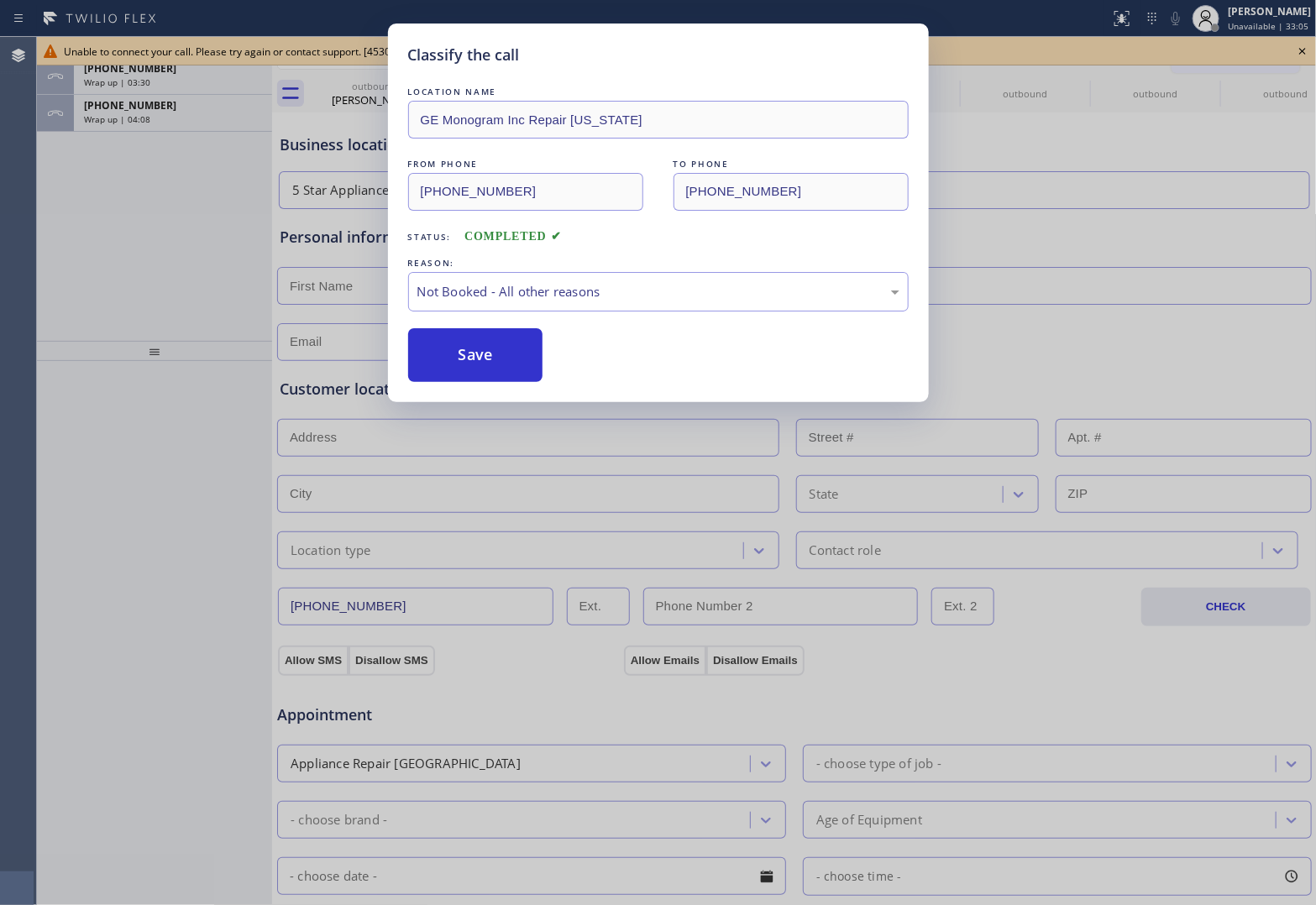
click at [488, 353] on button "Save" at bounding box center [475, 355] width 135 height 54
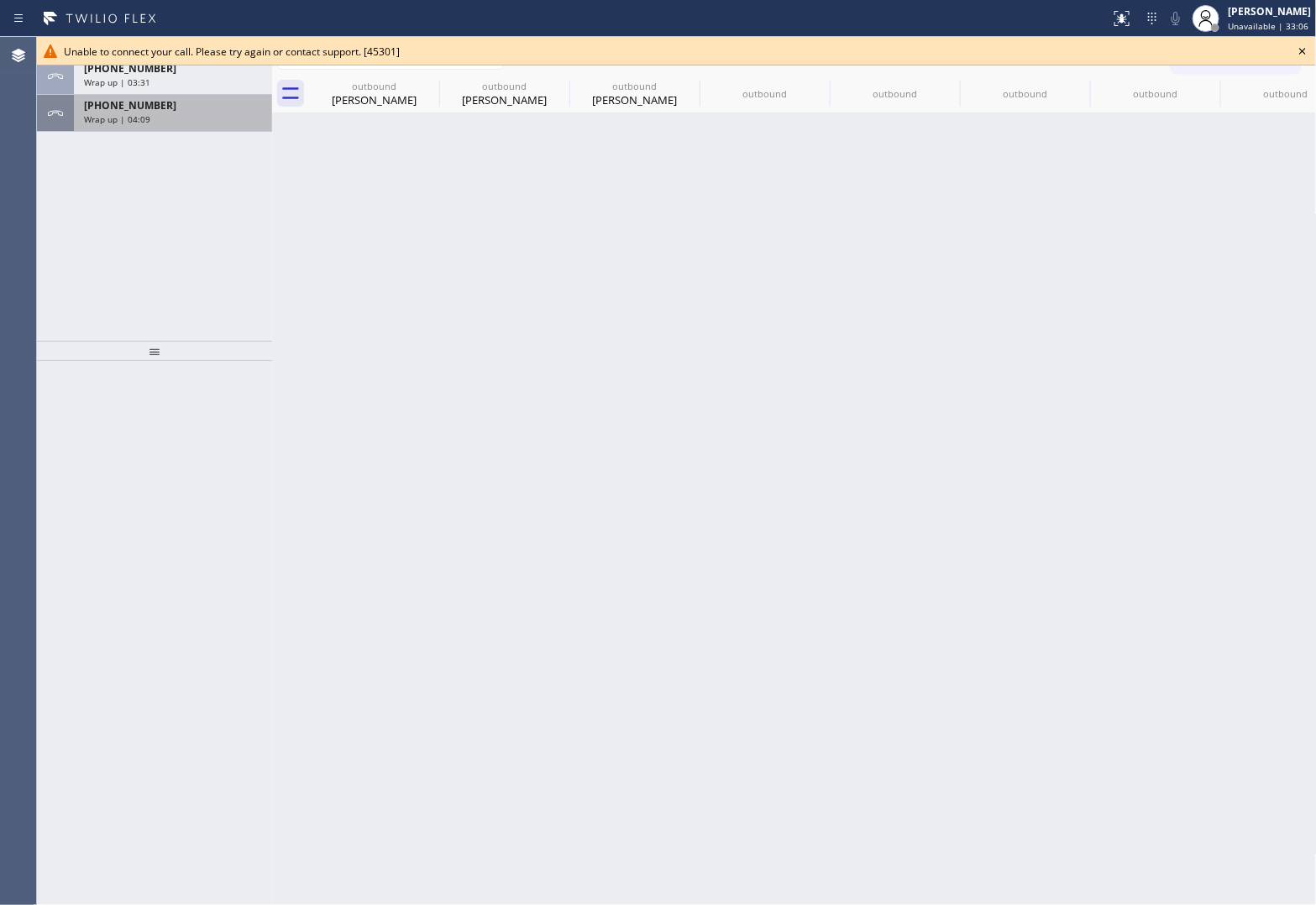
click at [197, 110] on div "[PHONE_NUMBER]" at bounding box center [173, 106] width 178 height 15
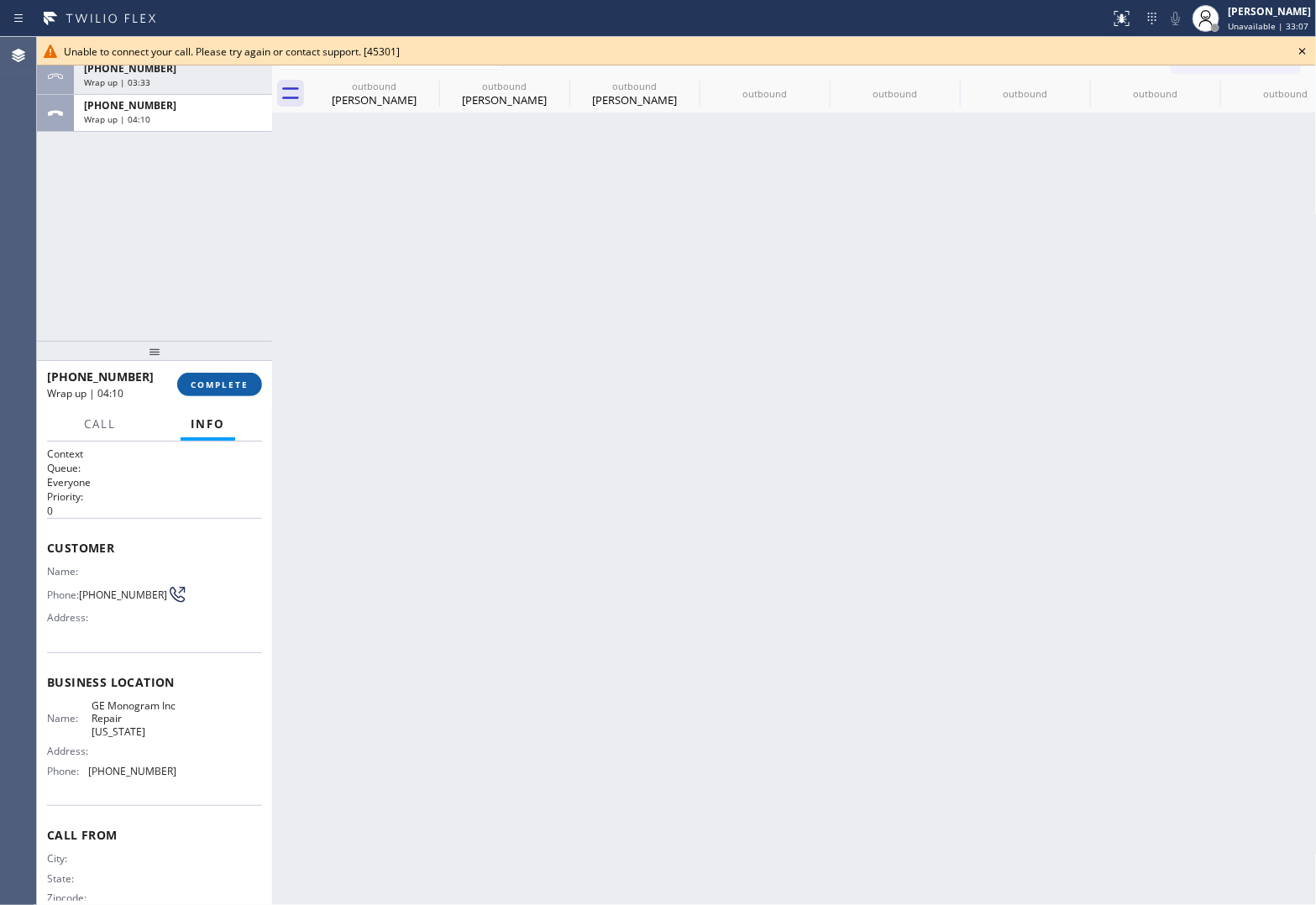
click at [257, 387] on button "COMPLETE" at bounding box center [219, 385] width 84 height 24
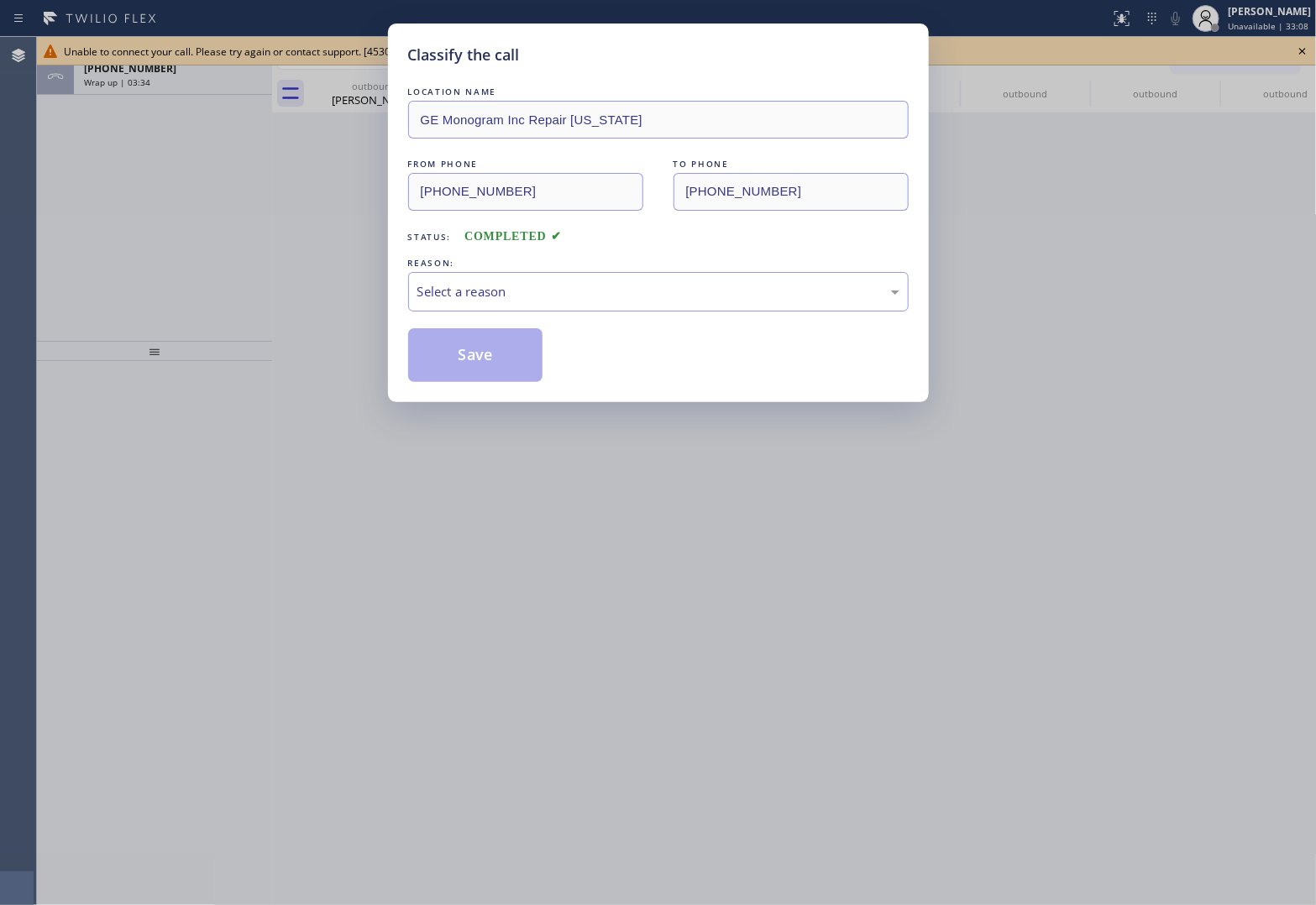
click at [596, 313] on div "LOCATION NAME GE Monogram Inc Repair [US_STATE] FROM PHONE [PHONE_NUMBER] TO PH…" at bounding box center [658, 233] width 501 height 299
click at [515, 308] on div "Select a reason" at bounding box center [658, 291] width 501 height 39
click at [502, 358] on button "Save" at bounding box center [475, 355] width 135 height 54
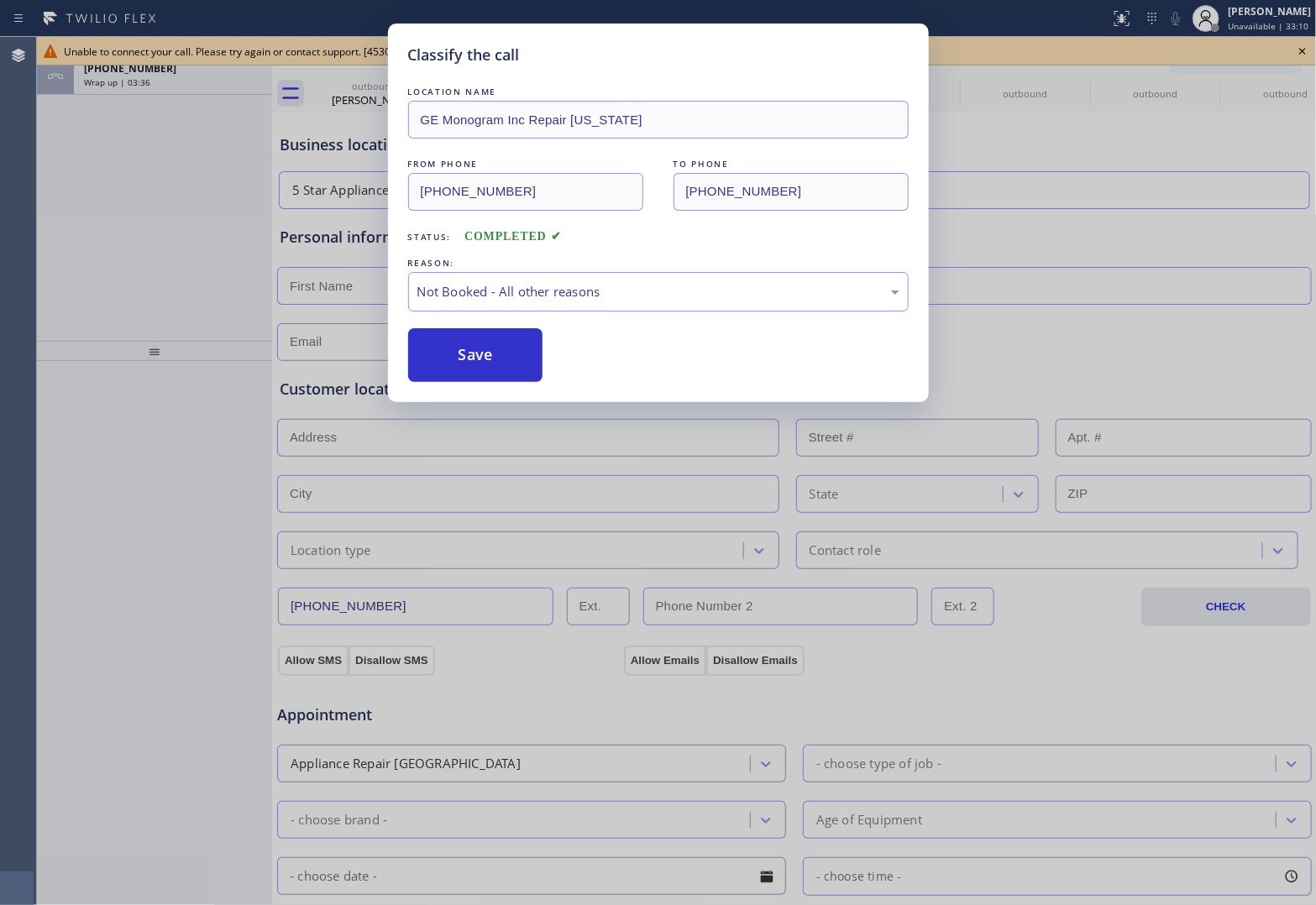
click at [1301, 48] on div "Classify the call LOCATION NAME GE Monogram Inc Repair [US_STATE] FROM PHONE [P…" at bounding box center [658, 452] width 1316 height 905
click at [1301, 48] on icon at bounding box center [1302, 51] width 20 height 20
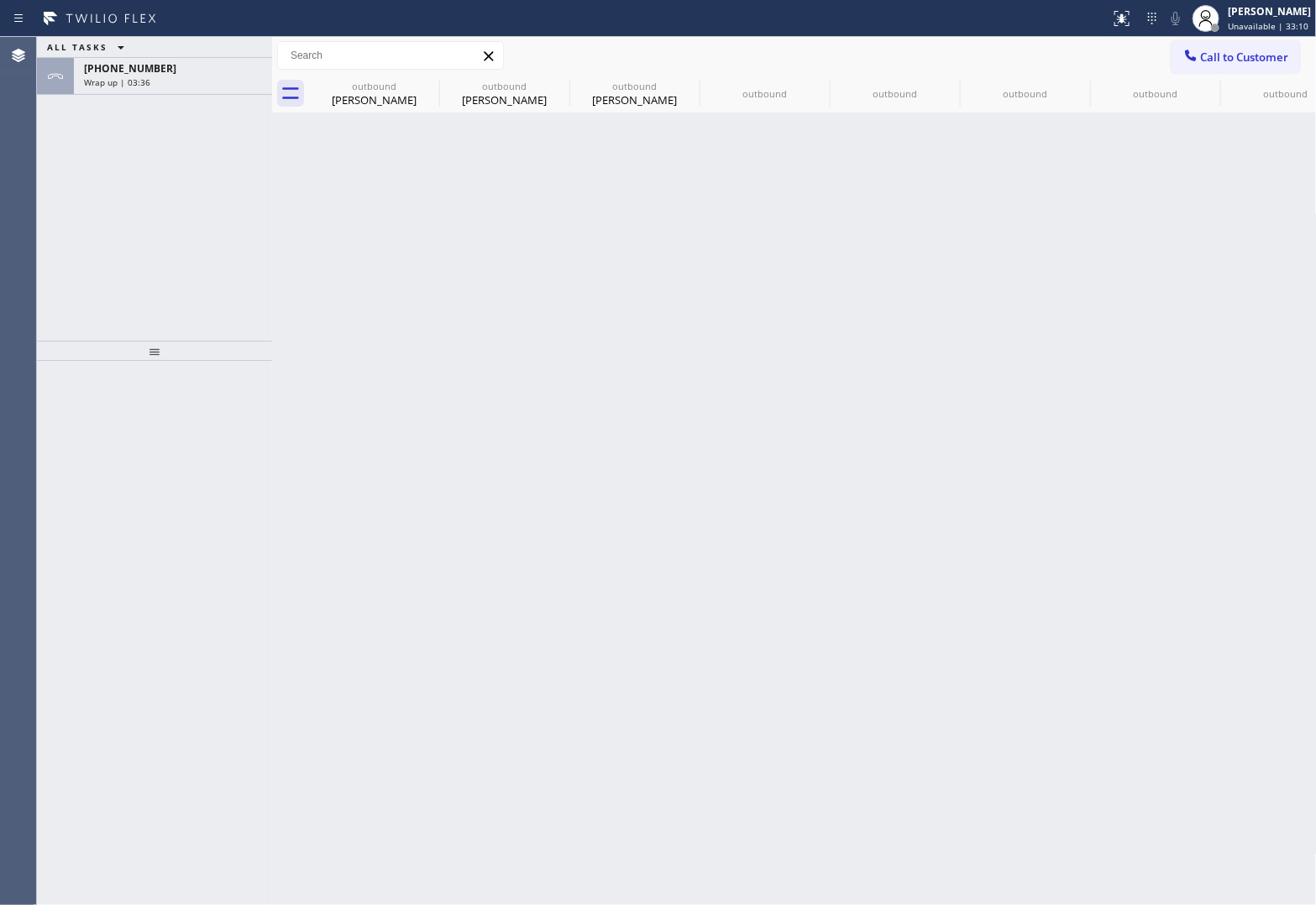
click at [1301, 48] on div "Call to Customer Outbound call Location 5 Star Appliance Repair Your caller id …" at bounding box center [1244, 56] width 145 height 29
click at [210, 67] on div "[PHONE_NUMBER]" at bounding box center [173, 69] width 178 height 15
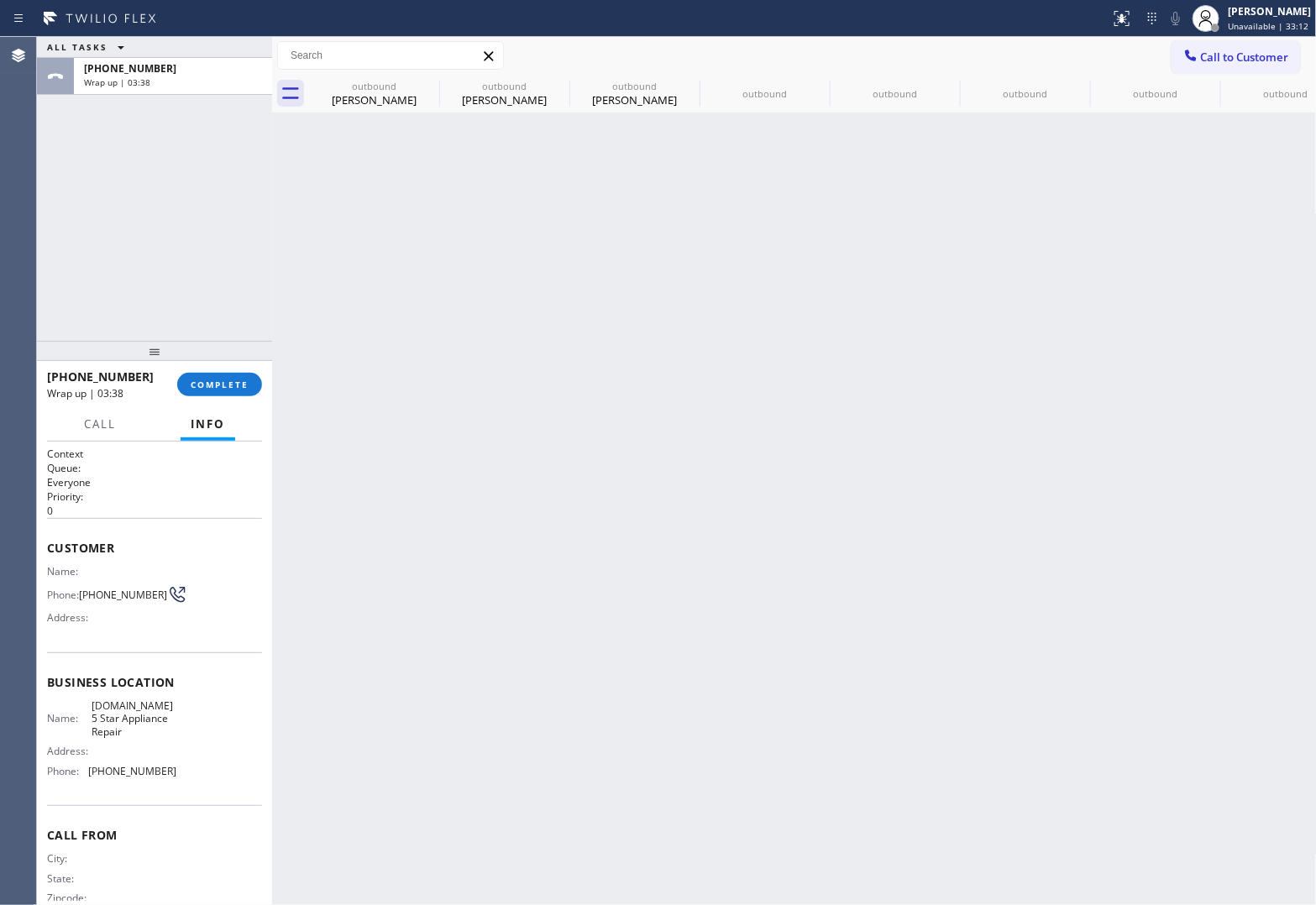
click at [219, 374] on div "[PHONE_NUMBER] Wrap up | 03:38 COMPLETE" at bounding box center [154, 385] width 215 height 44
click at [219, 387] on span "COMPLETE" at bounding box center [219, 384] width 58 height 12
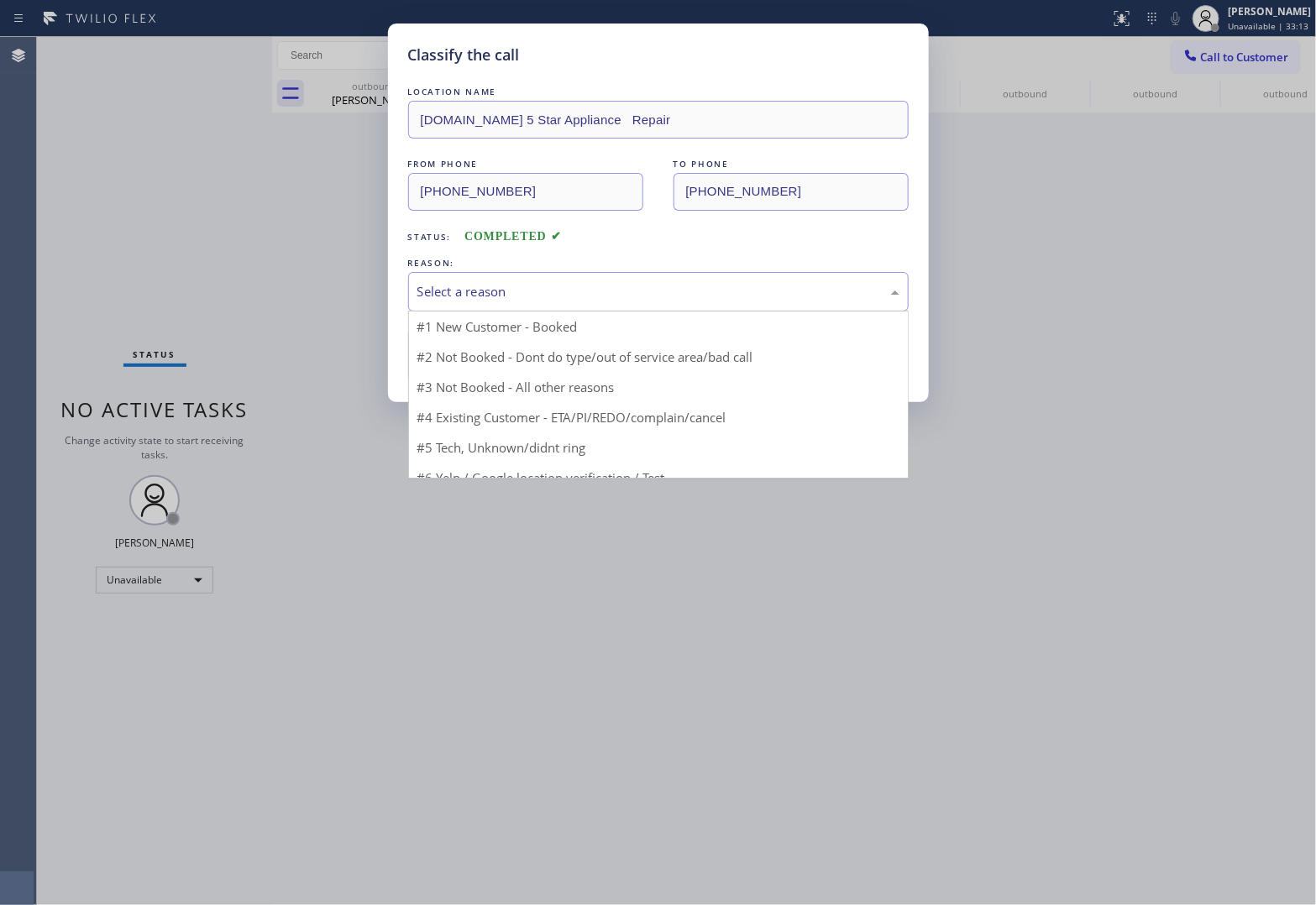
click at [450, 296] on div "Select a reason" at bounding box center [658, 291] width 482 height 19
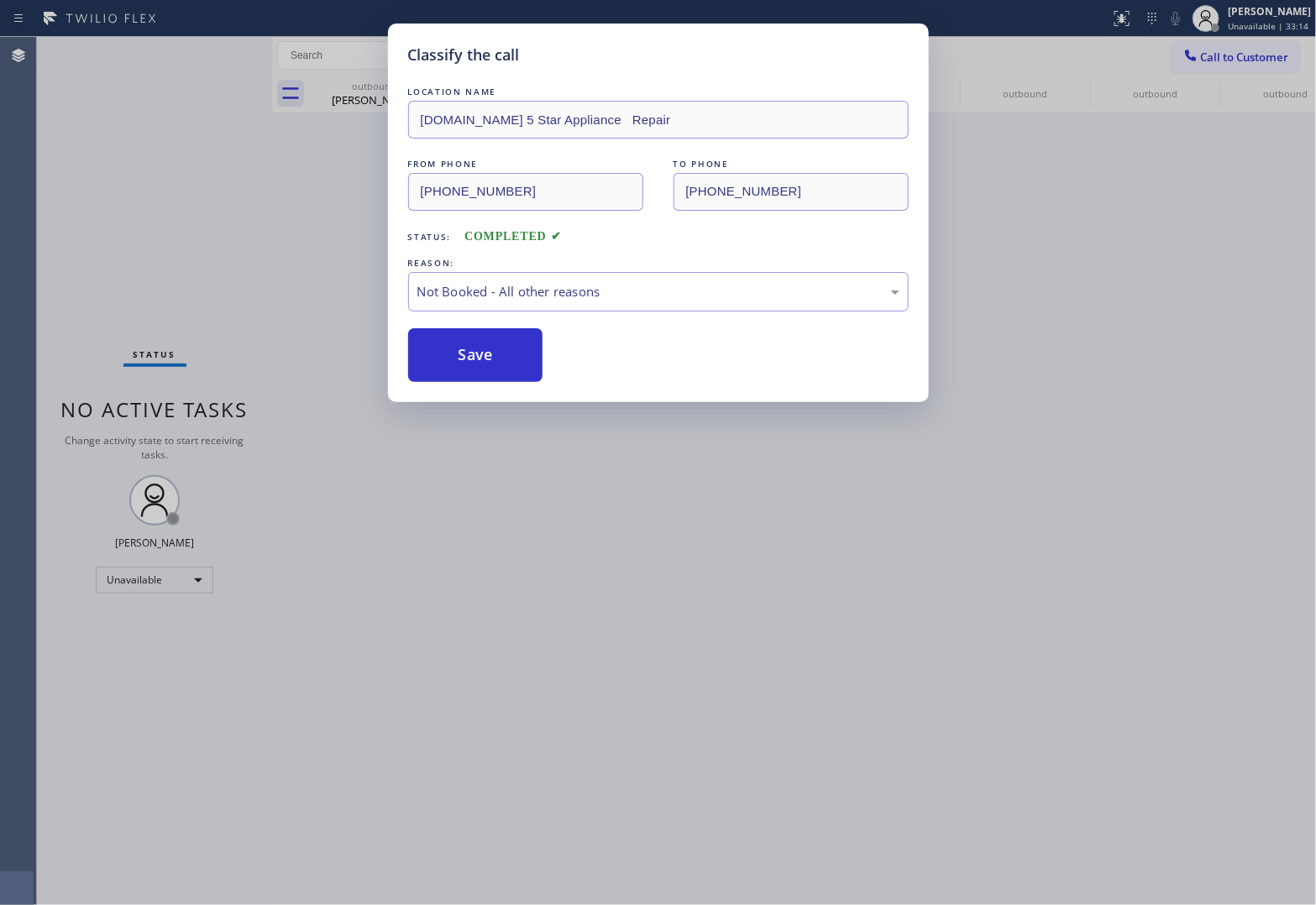
click at [458, 351] on button "Save" at bounding box center [475, 355] width 135 height 54
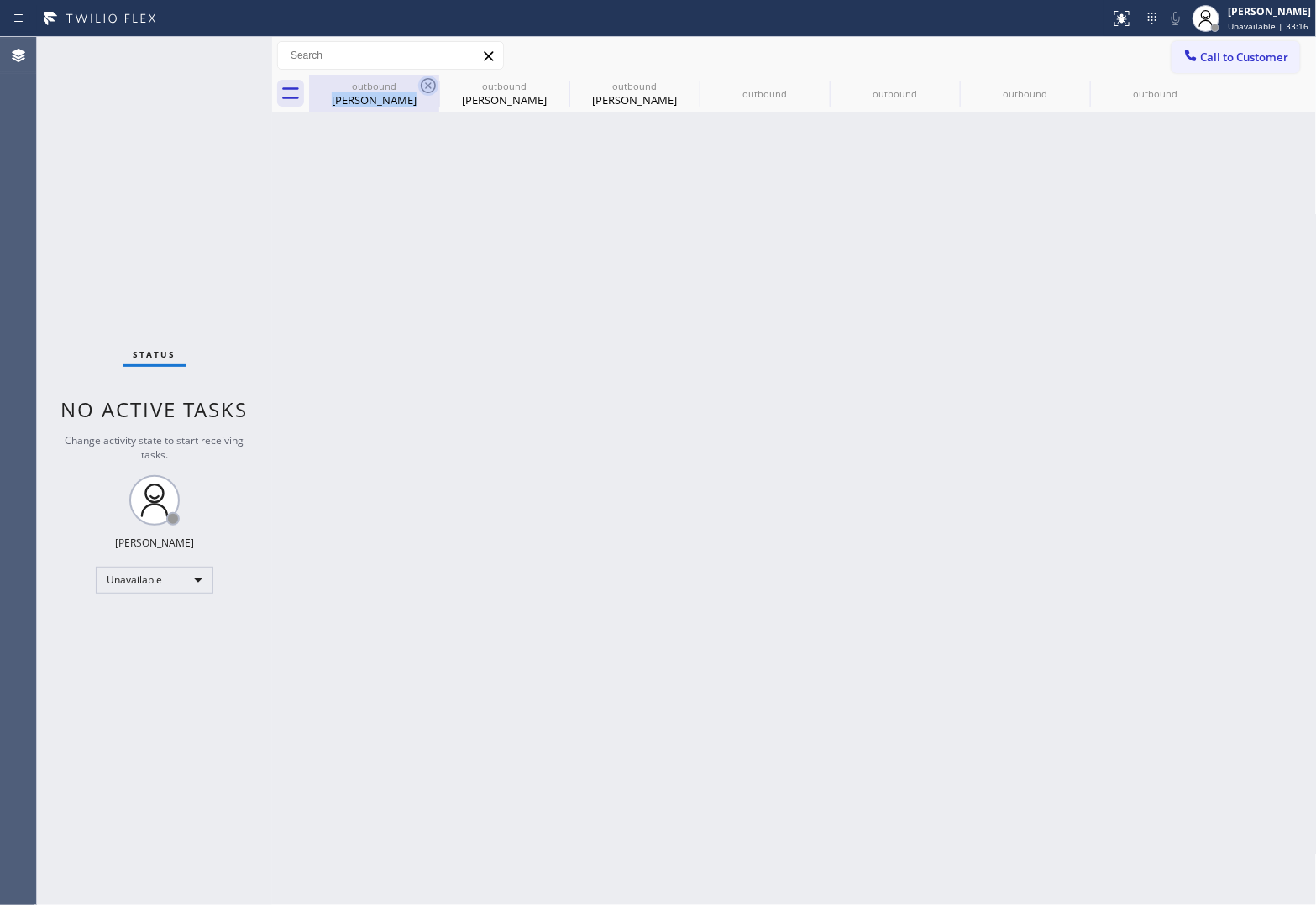
click at [421, 83] on div "outbound [PERSON_NAME]" at bounding box center [375, 93] width 130 height 38
click at [421, 83] on icon at bounding box center [428, 85] width 20 height 20
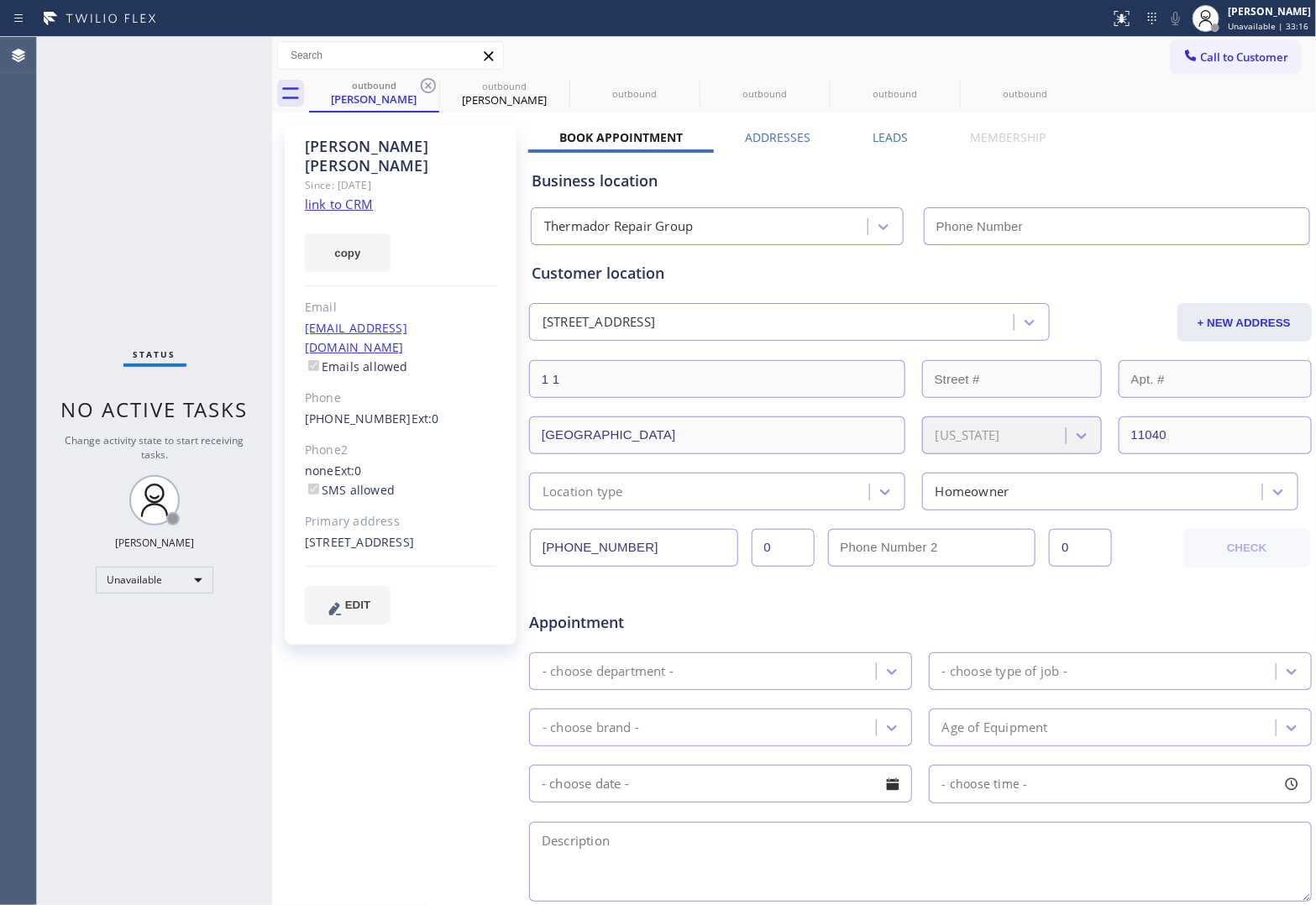
type input "[PHONE_NUMBER]"
click at [421, 83] on icon at bounding box center [428, 85] width 20 height 20
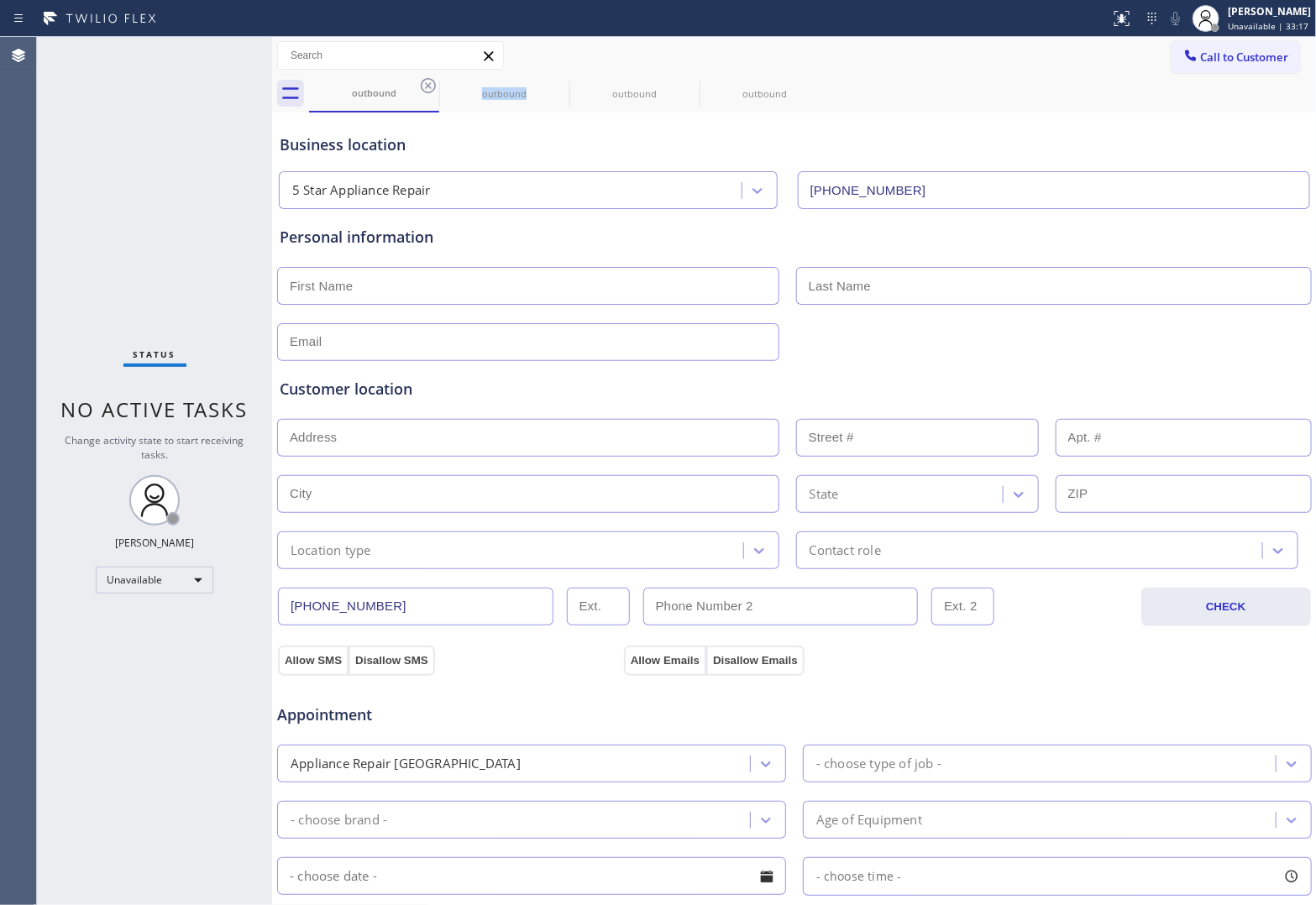
click at [421, 83] on icon at bounding box center [428, 85] width 20 height 20
click at [1174, 118] on div "Business location 5 Star Appliance Repair [PHONE_NUMBER]" at bounding box center [794, 162] width 1036 height 93
click at [1216, 78] on div "outbound outbound" at bounding box center [813, 93] width 1007 height 38
drag, startPoint x: 1207, startPoint y: 53, endPoint x: 1165, endPoint y: 90, distance: 56.0
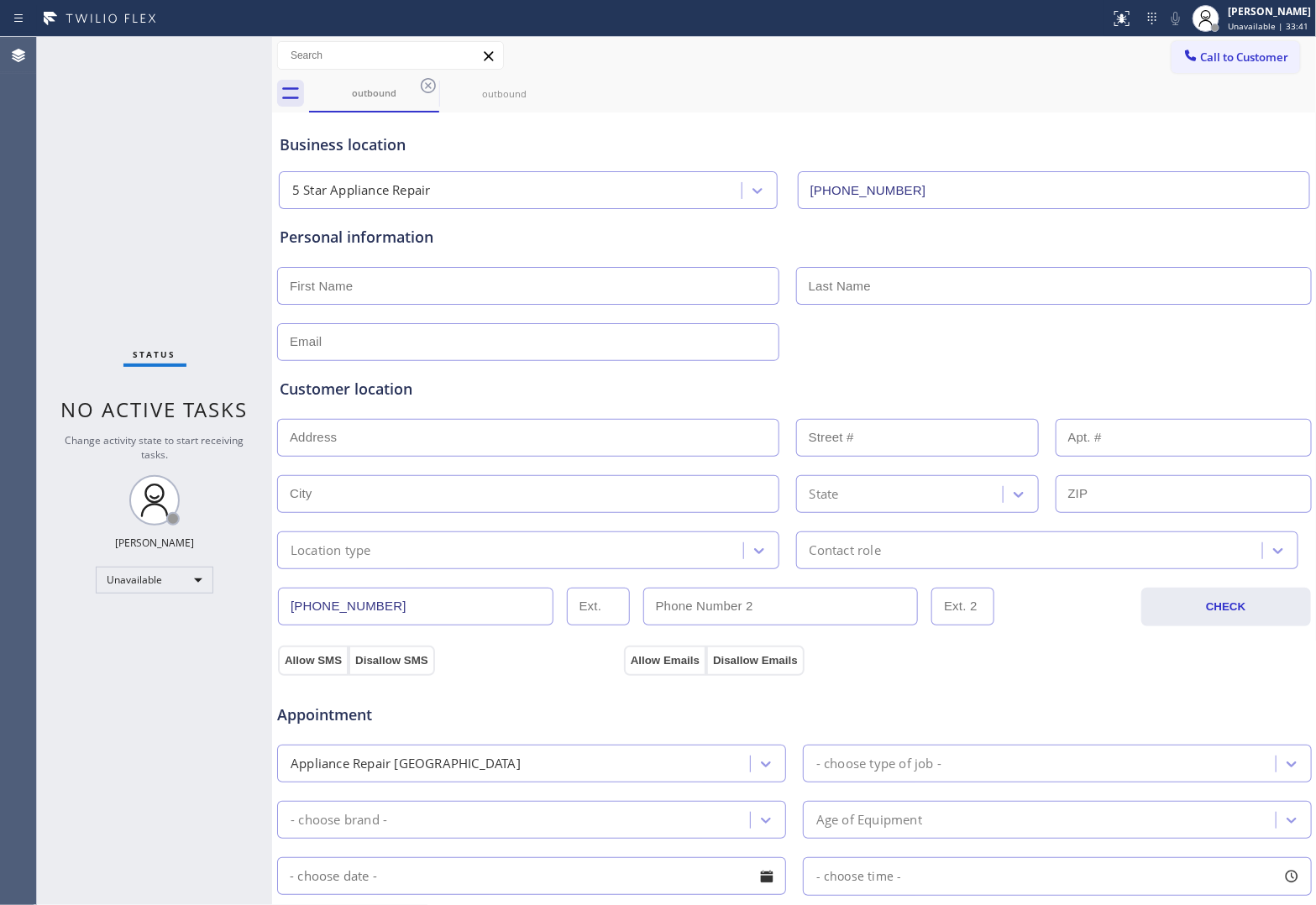
click at [1207, 52] on span "Call to Customer" at bounding box center [1245, 57] width 88 height 15
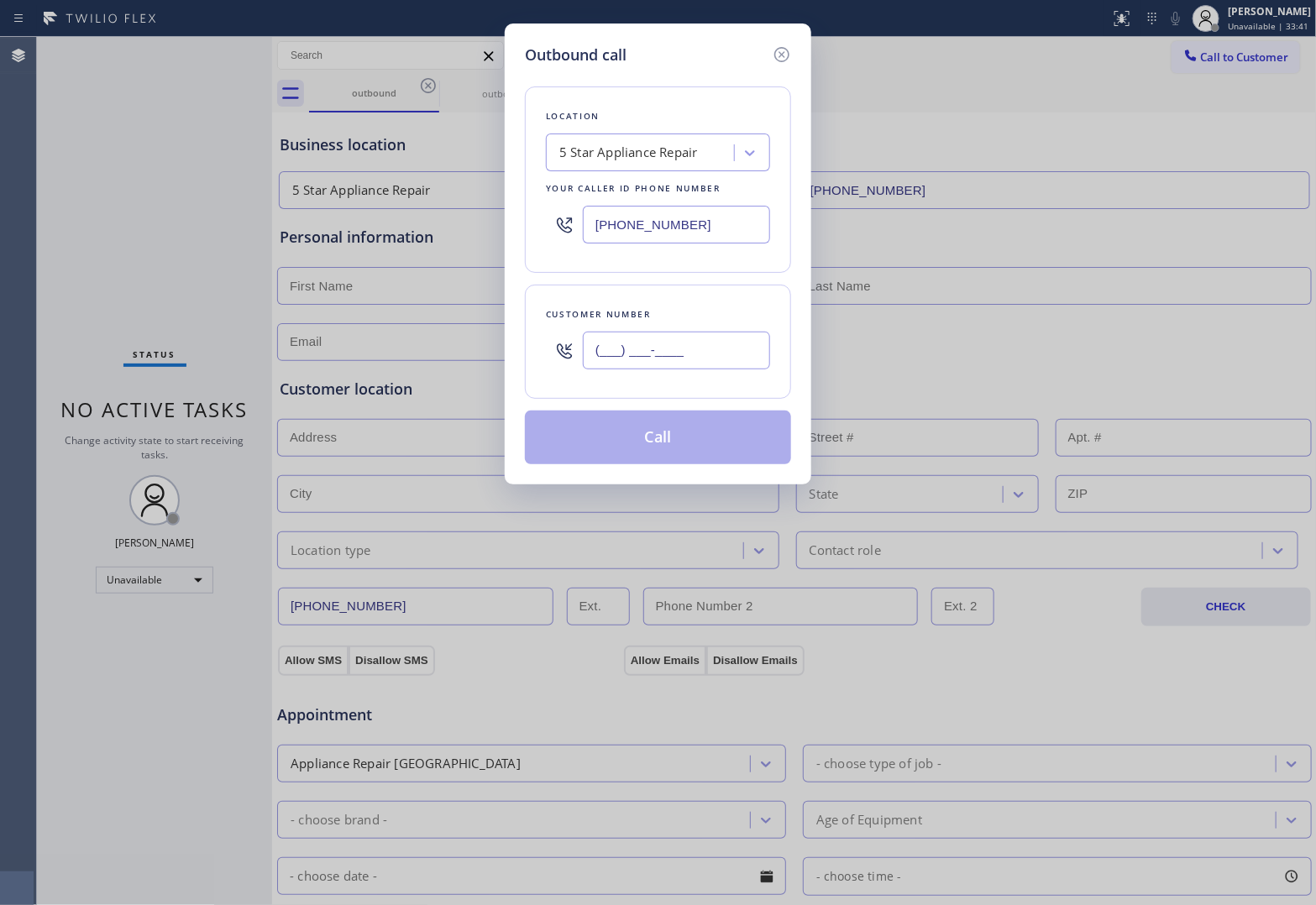
click at [718, 358] on input "(___) ___-____" at bounding box center [677, 350] width 187 height 38
paste input "820) 758-6433"
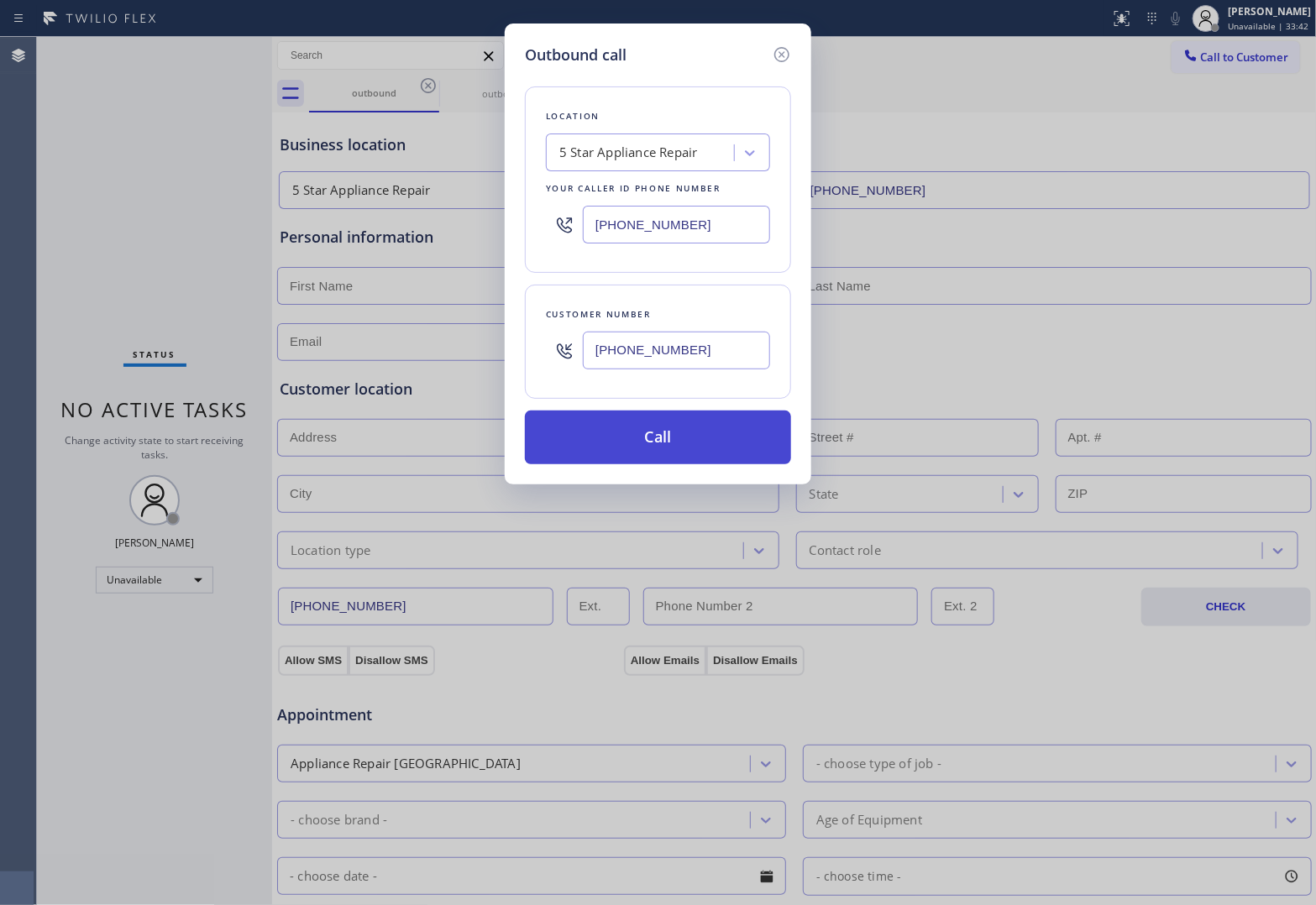
type input "[PHONE_NUMBER]"
click at [665, 437] on button "Call" at bounding box center [658, 437] width 266 height 54
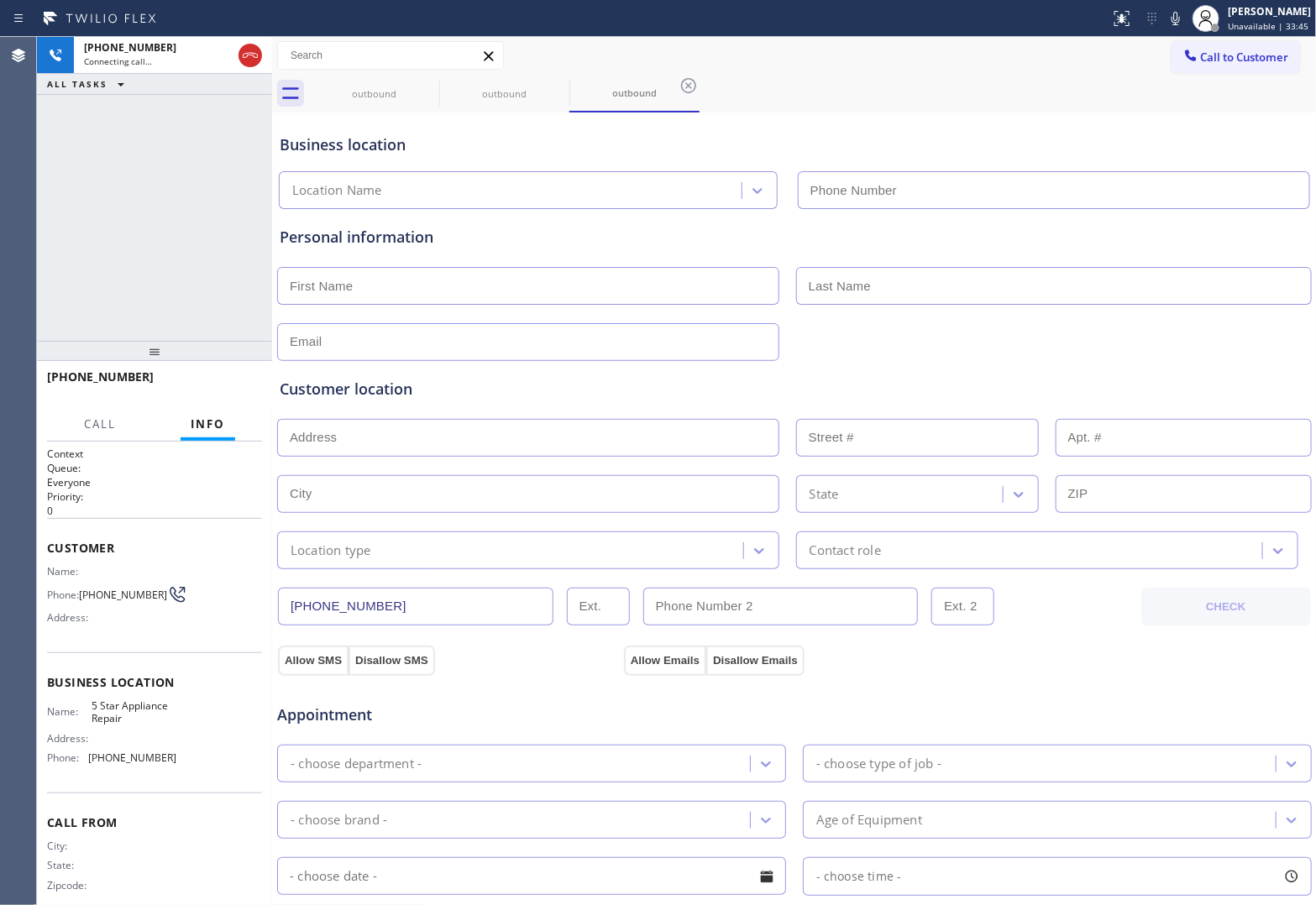
type input "[PHONE_NUMBER]"
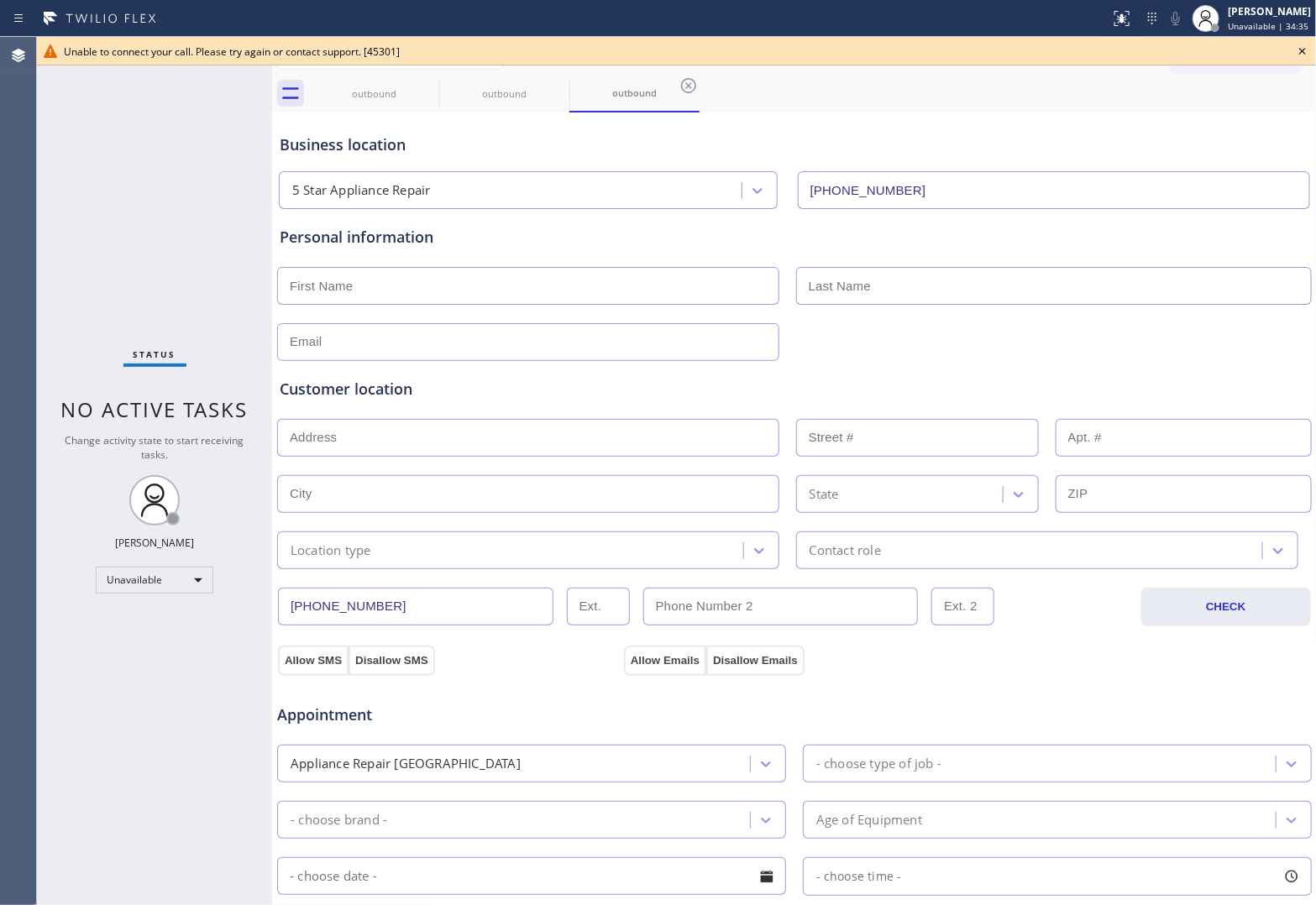
drag, startPoint x: 23, startPoint y: 140, endPoint x: 1063, endPoint y: 51, distance: 1043.8
click at [39, 140] on div "Agent Desktop Unable to connect your call. Please try again or contact support.…" at bounding box center [658, 471] width 1316 height 868
click at [1295, 53] on icon at bounding box center [1302, 51] width 20 height 20
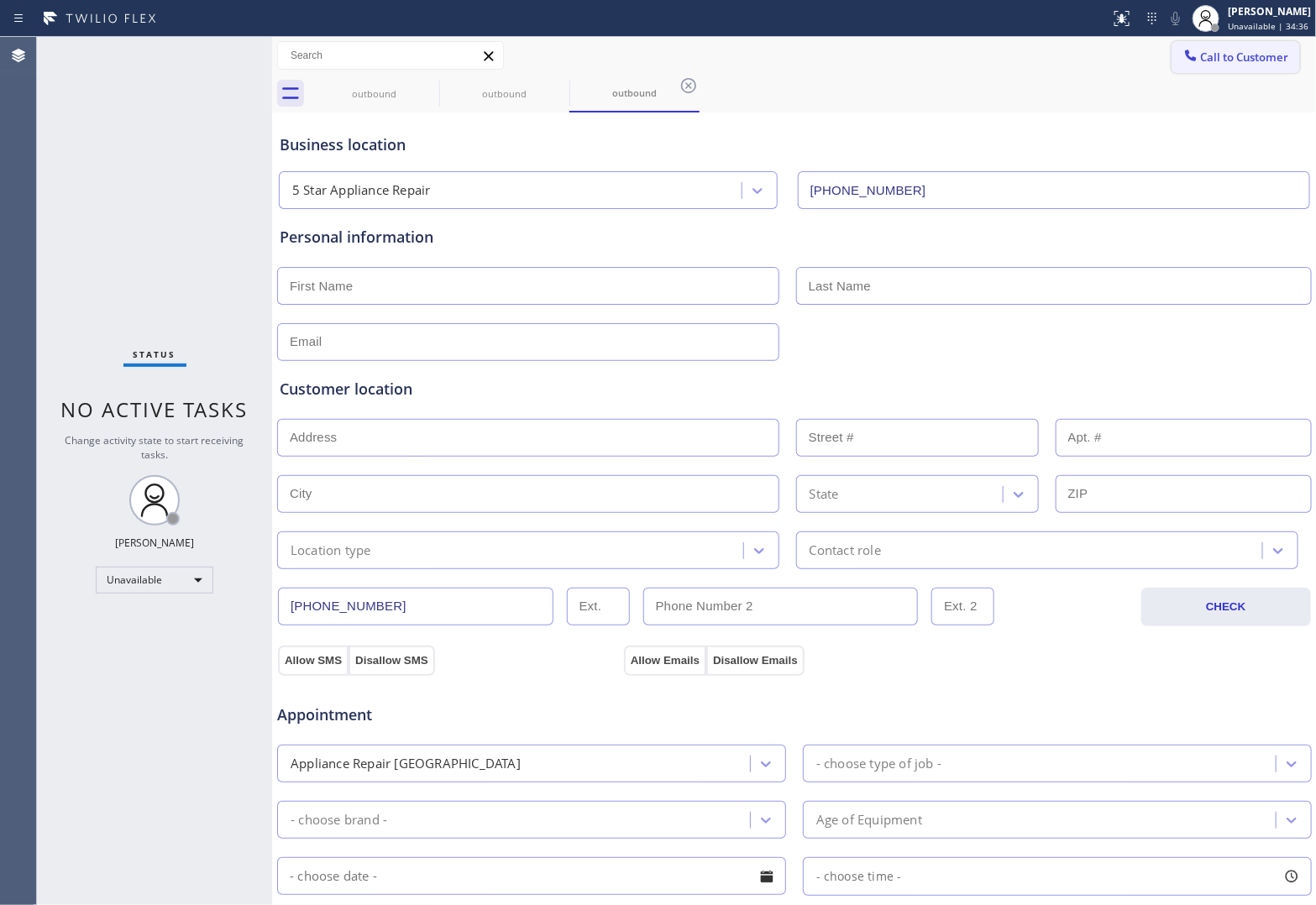
drag, startPoint x: 1234, startPoint y: 51, endPoint x: 815, endPoint y: 233, distance: 456.8
click at [1232, 51] on span "Call to Customer" at bounding box center [1245, 57] width 88 height 15
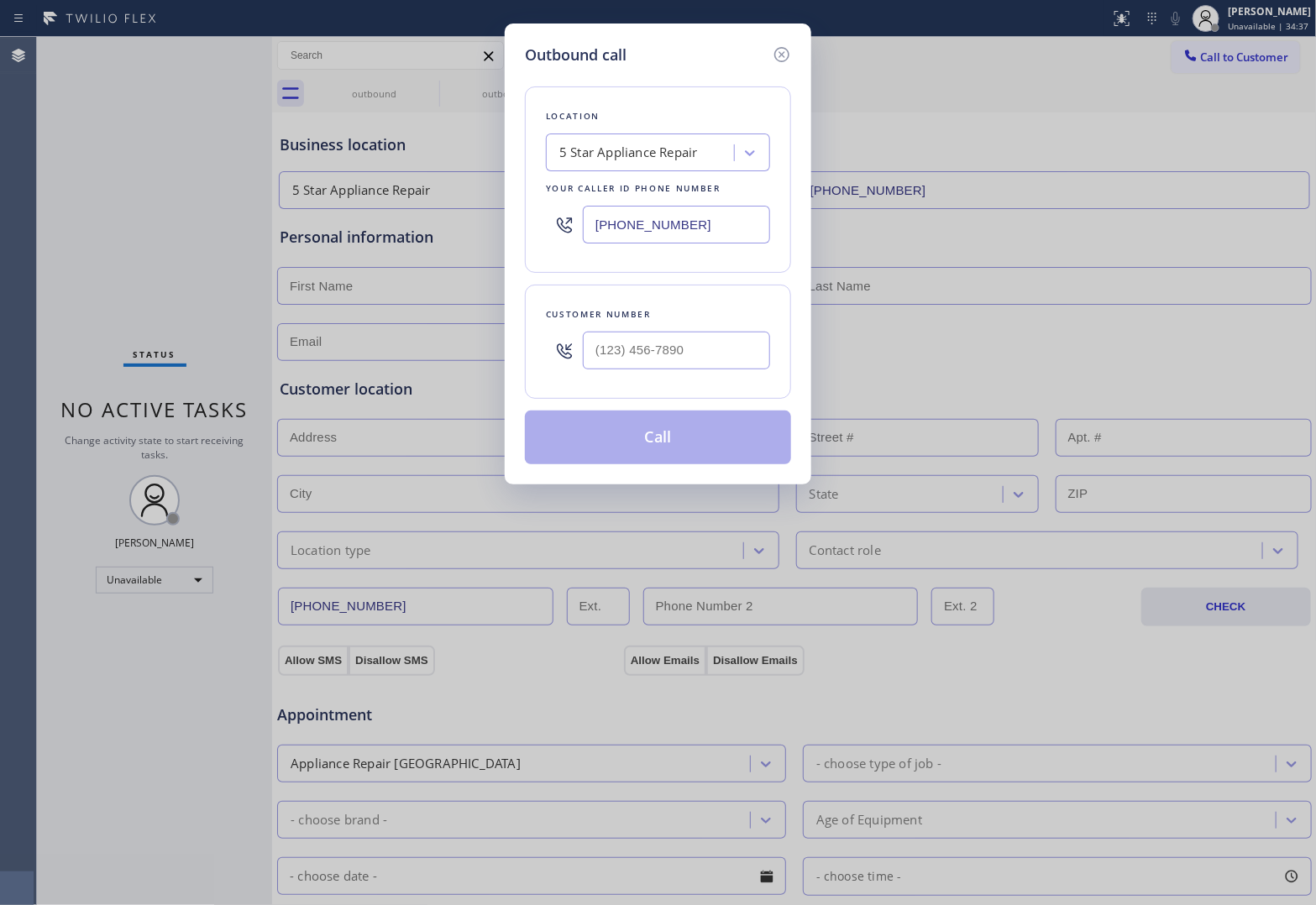
click at [657, 240] on input "[PHONE_NUMBER]" at bounding box center [677, 224] width 187 height 38
paste input "332) 456-0495"
type input "[PHONE_NUMBER]"
click at [681, 346] on input "text" at bounding box center [677, 350] width 187 height 38
paste input "609) 234-5767"
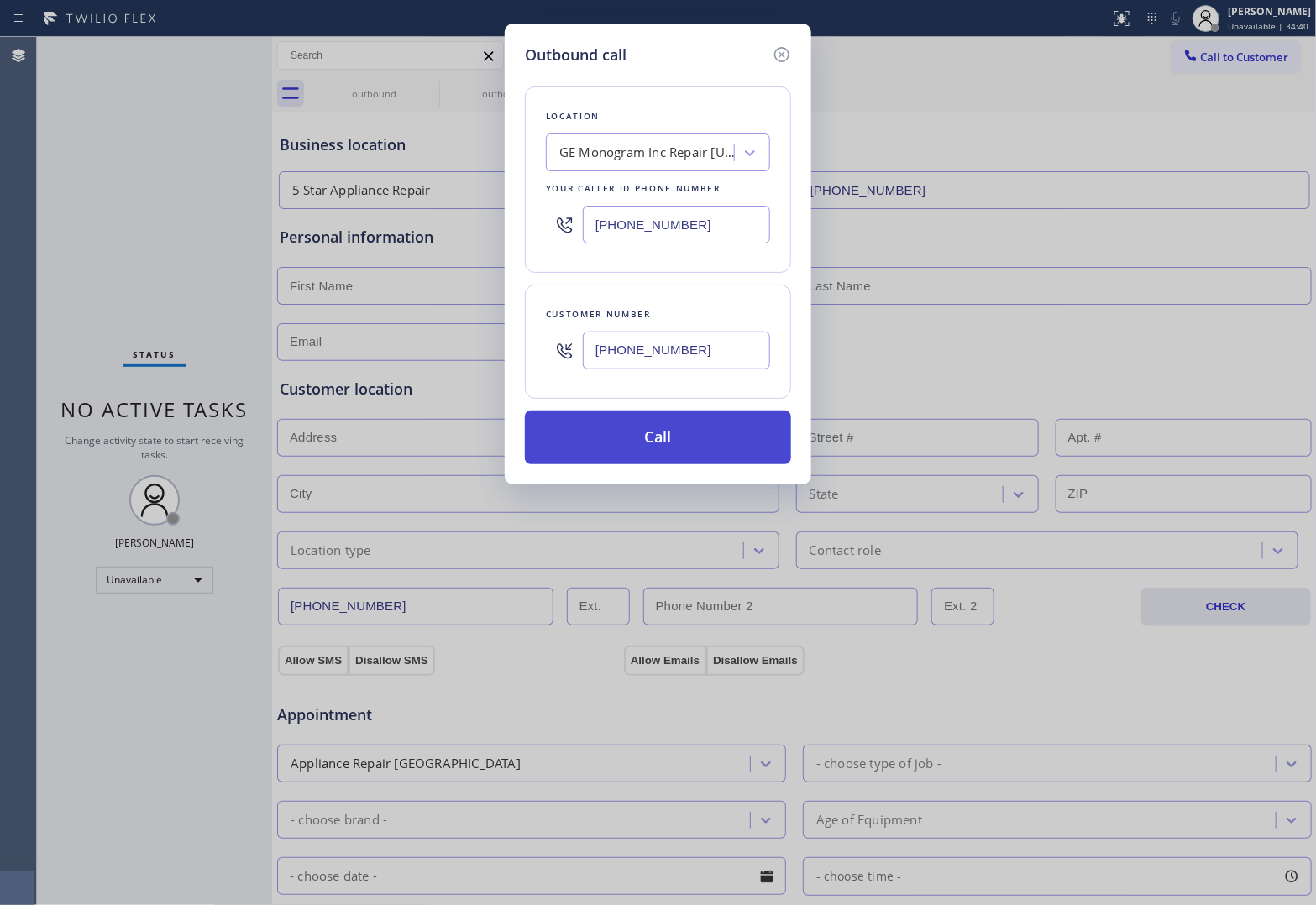
type input "[PHONE_NUMBER]"
click at [672, 441] on button "Call" at bounding box center [658, 437] width 266 height 54
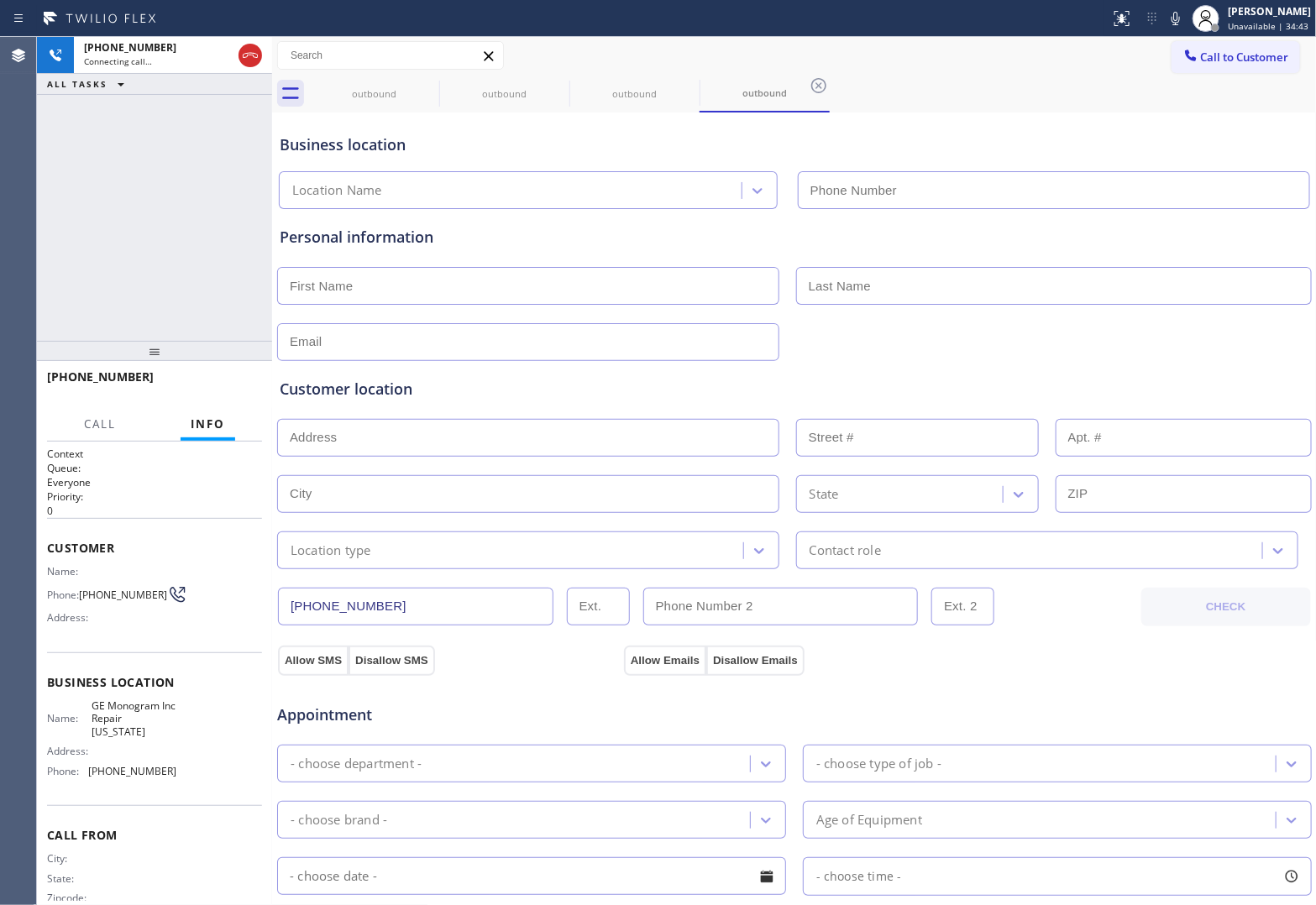
type input "[PHONE_NUMBER]"
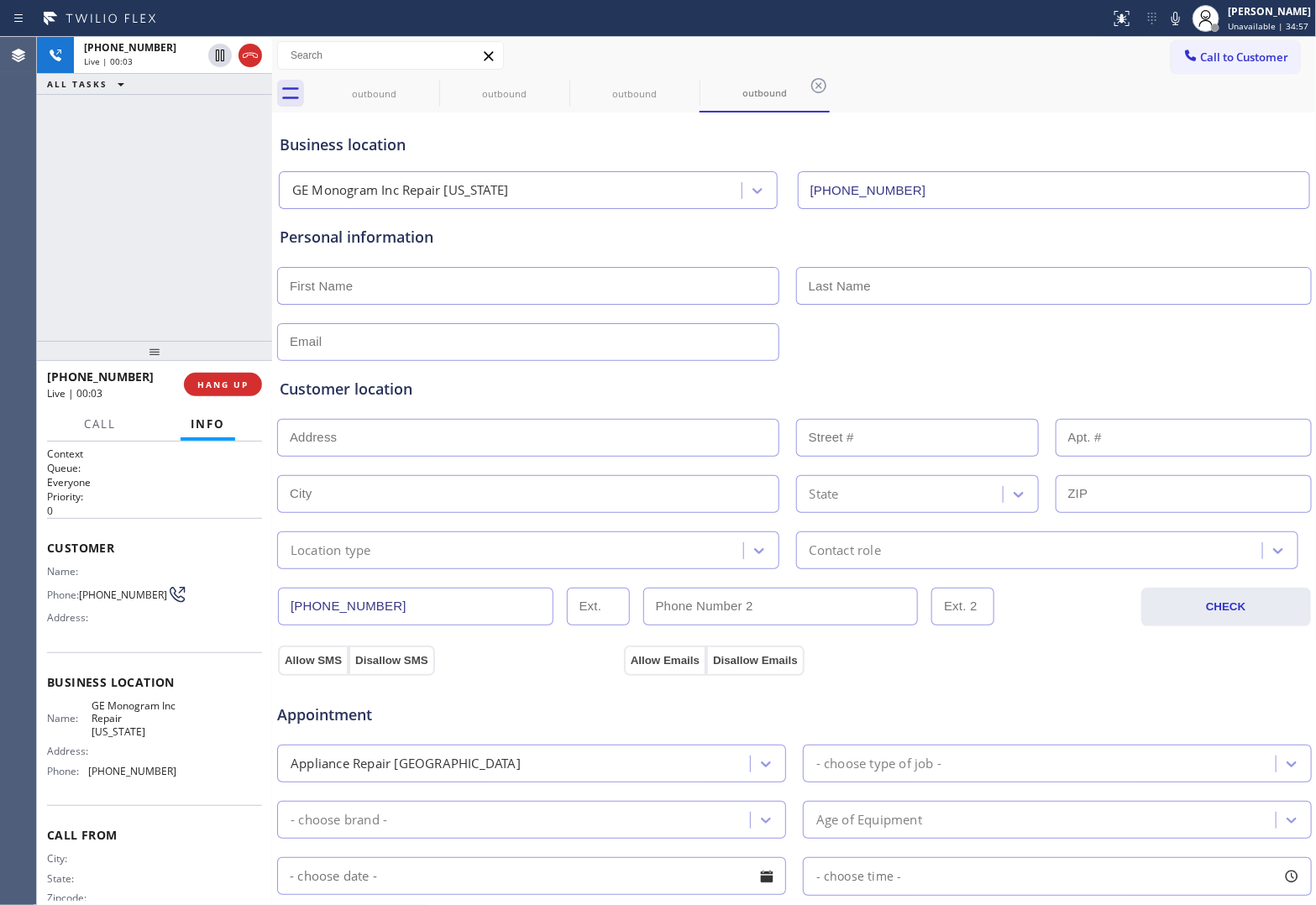
click at [52, 240] on div "[PHONE_NUMBER] Live | 00:03 ALL TASKS ALL TASKS ACTIVE TASKS TASKS IN WRAP UP" at bounding box center [154, 188] width 235 height 304
drag, startPoint x: 231, startPoint y: 388, endPoint x: 187, endPoint y: 519, distance: 138.2
click at [231, 388] on span "HANG UP" at bounding box center [223, 384] width 51 height 12
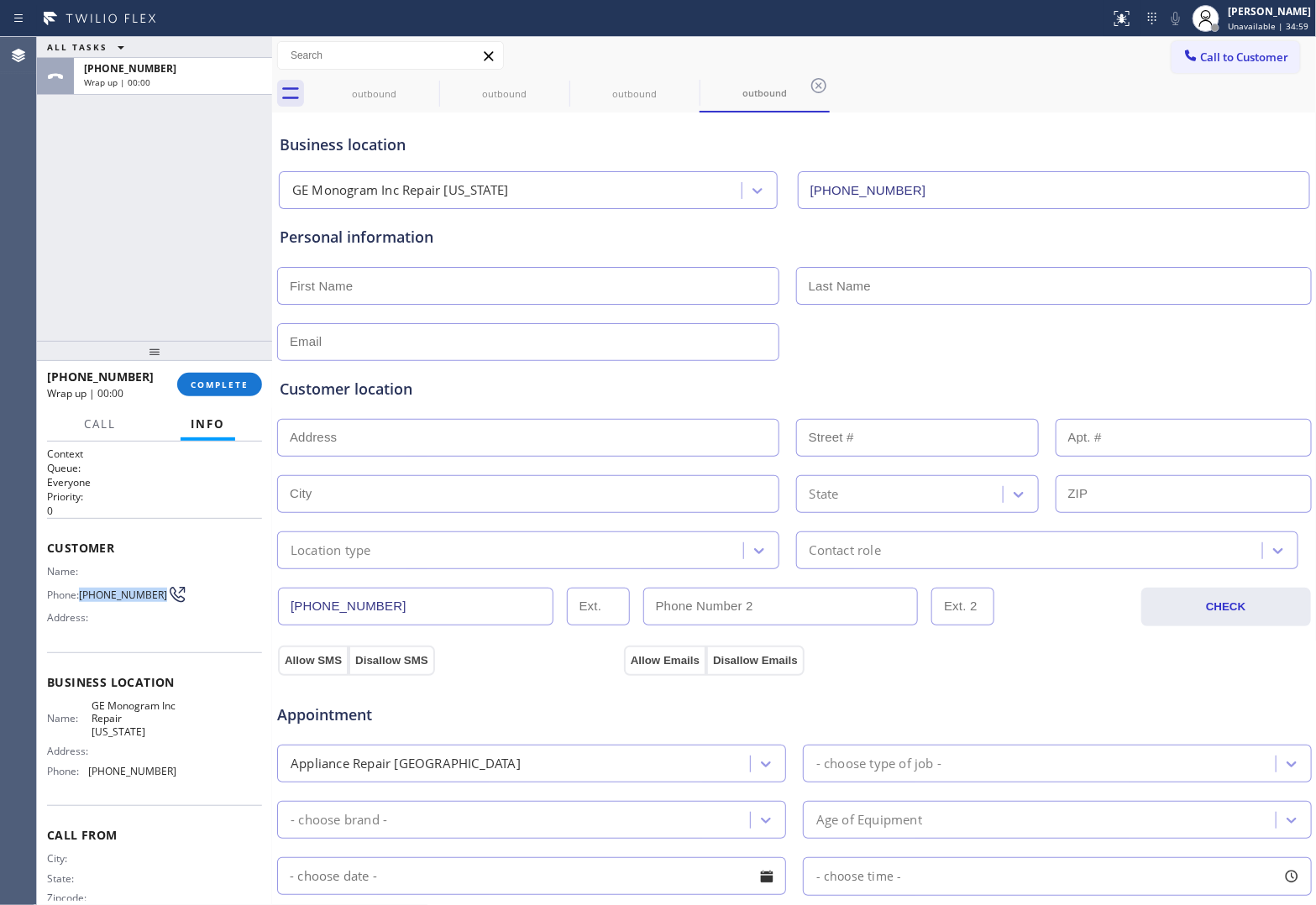
drag, startPoint x: 111, startPoint y: 603, endPoint x: 81, endPoint y: 579, distance: 38.4
click at [81, 579] on div "Name: Phone: [PHONE_NUMBER] Address:" at bounding box center [111, 598] width 129 height 66
copy span "[PHONE_NUMBER]"
drag, startPoint x: 1228, startPoint y: 50, endPoint x: 1212, endPoint y: 63, distance: 20.6
click at [1227, 50] on span "Call to Customer" at bounding box center [1245, 57] width 88 height 15
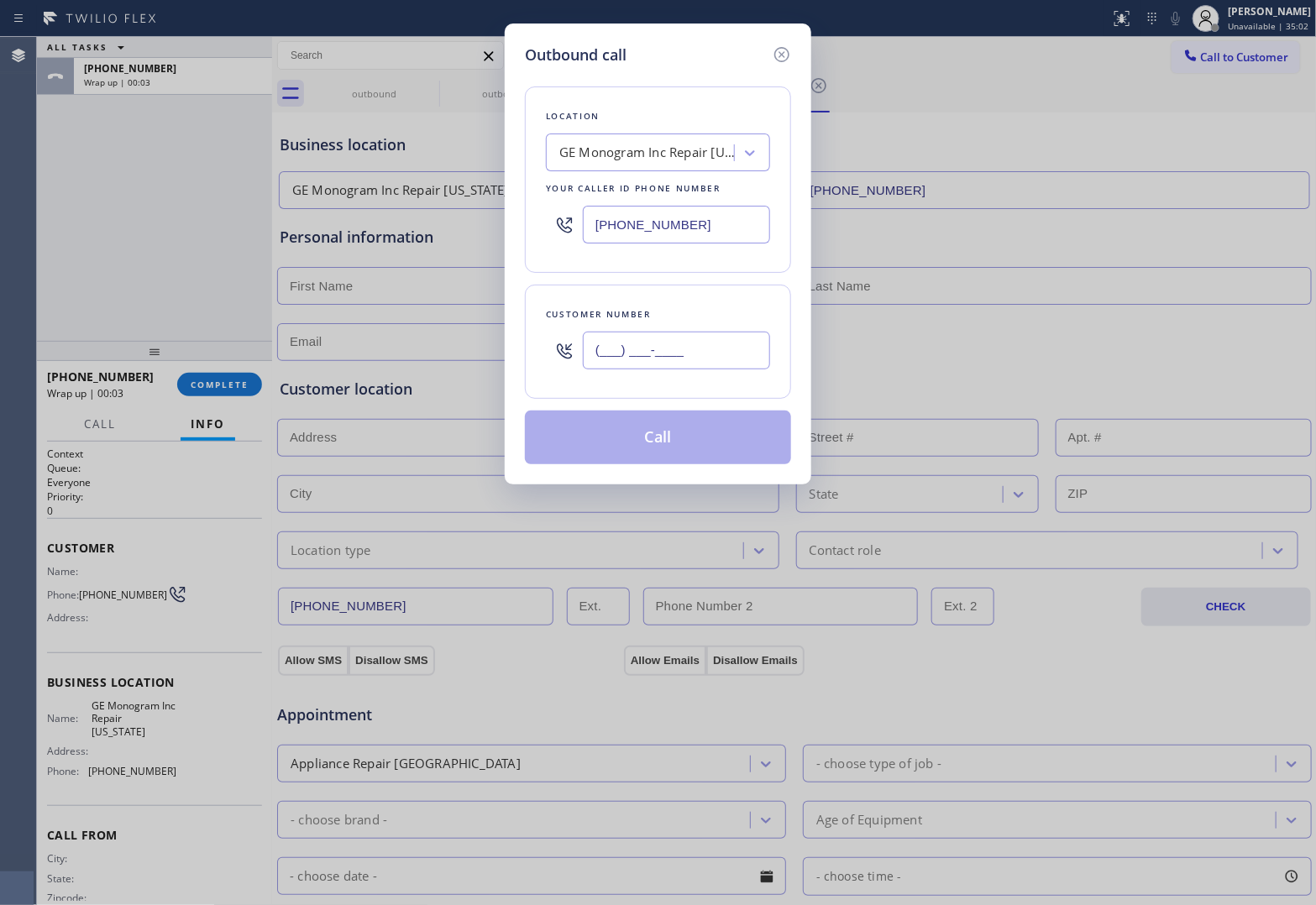
click at [626, 336] on input "(___) ___-____" at bounding box center [677, 350] width 187 height 38
click at [625, 341] on input "(___) ___-____" at bounding box center [677, 350] width 187 height 38
paste input "609) 234-5767"
type input "[PHONE_NUMBER]"
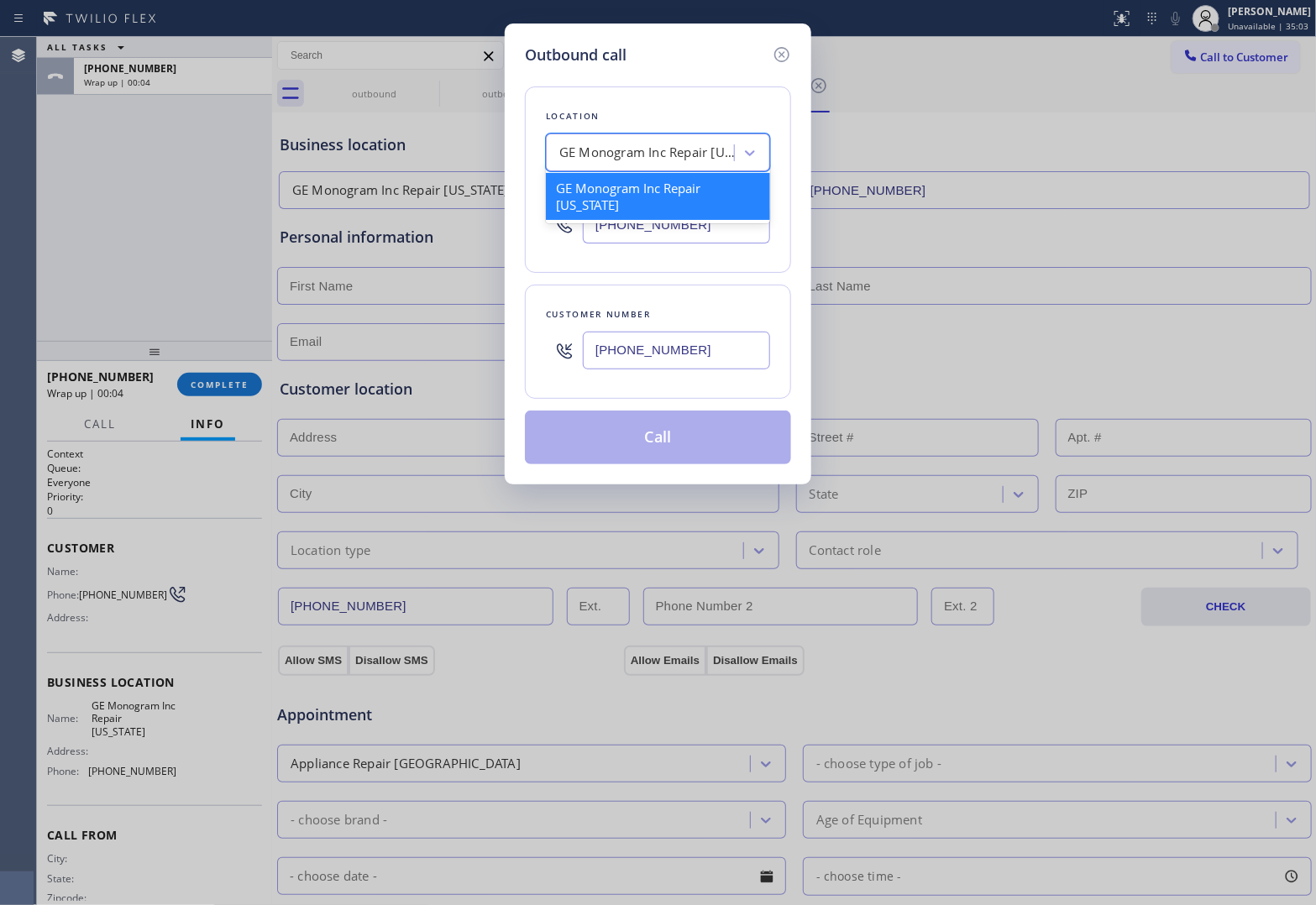
click at [612, 143] on div "GE Monogram Inc Repair [US_STATE]" at bounding box center [647, 152] width 176 height 19
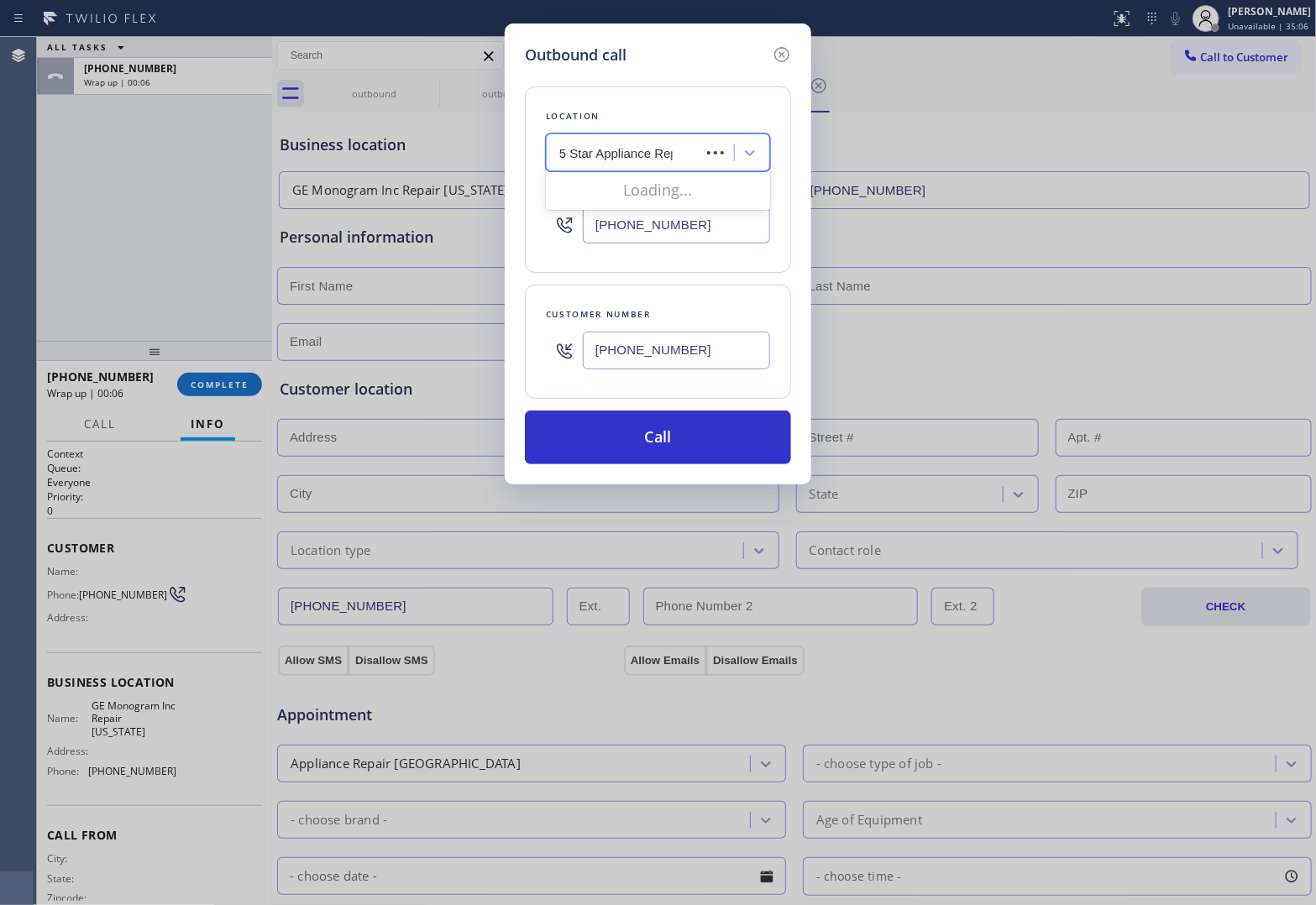
type input "5 Star Appliance Repai"
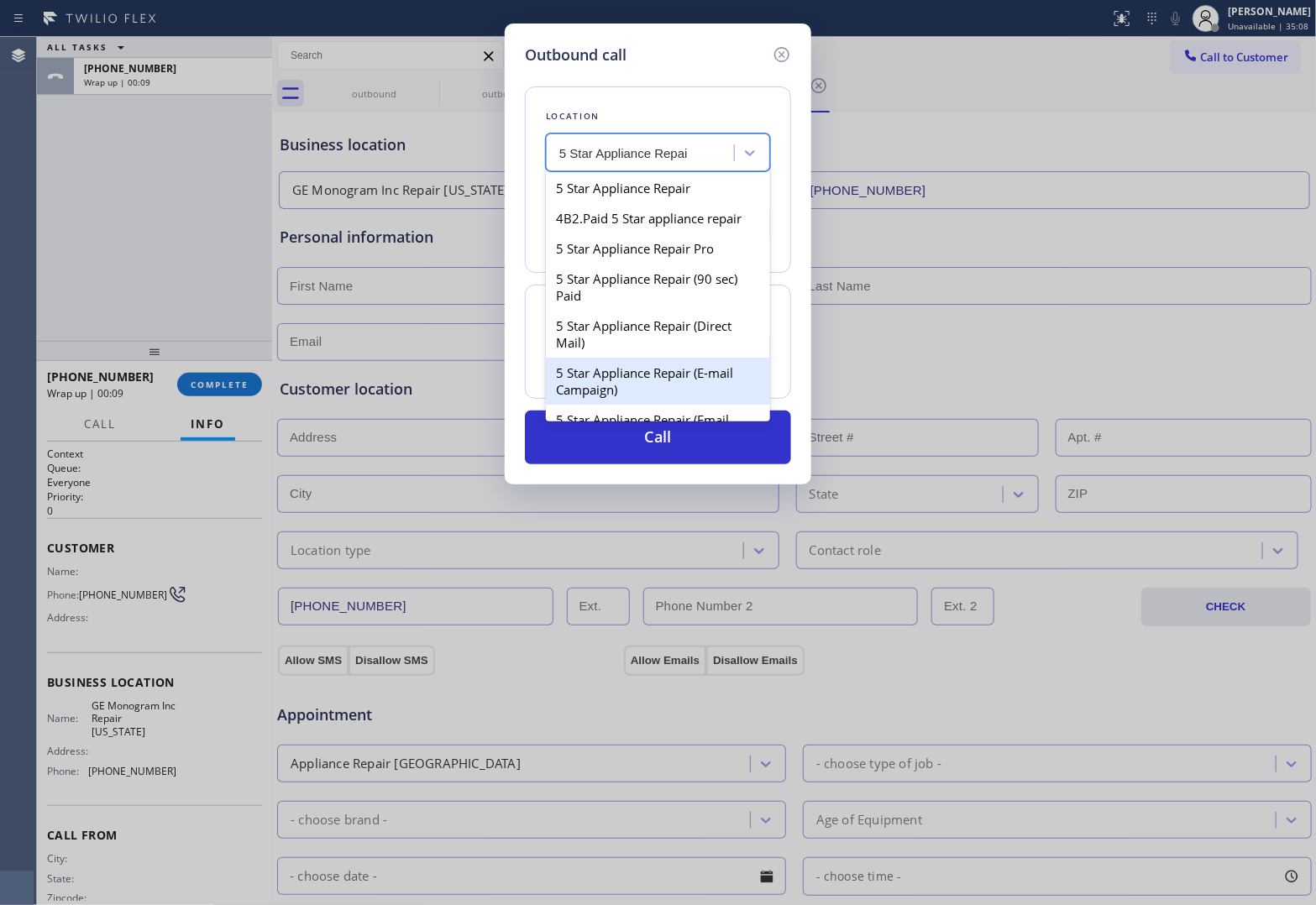
click at [673, 378] on div "5 Star Appliance Repair (E-mail Campaign)" at bounding box center [658, 381] width 224 height 47
type input "[PHONE_NUMBER]"
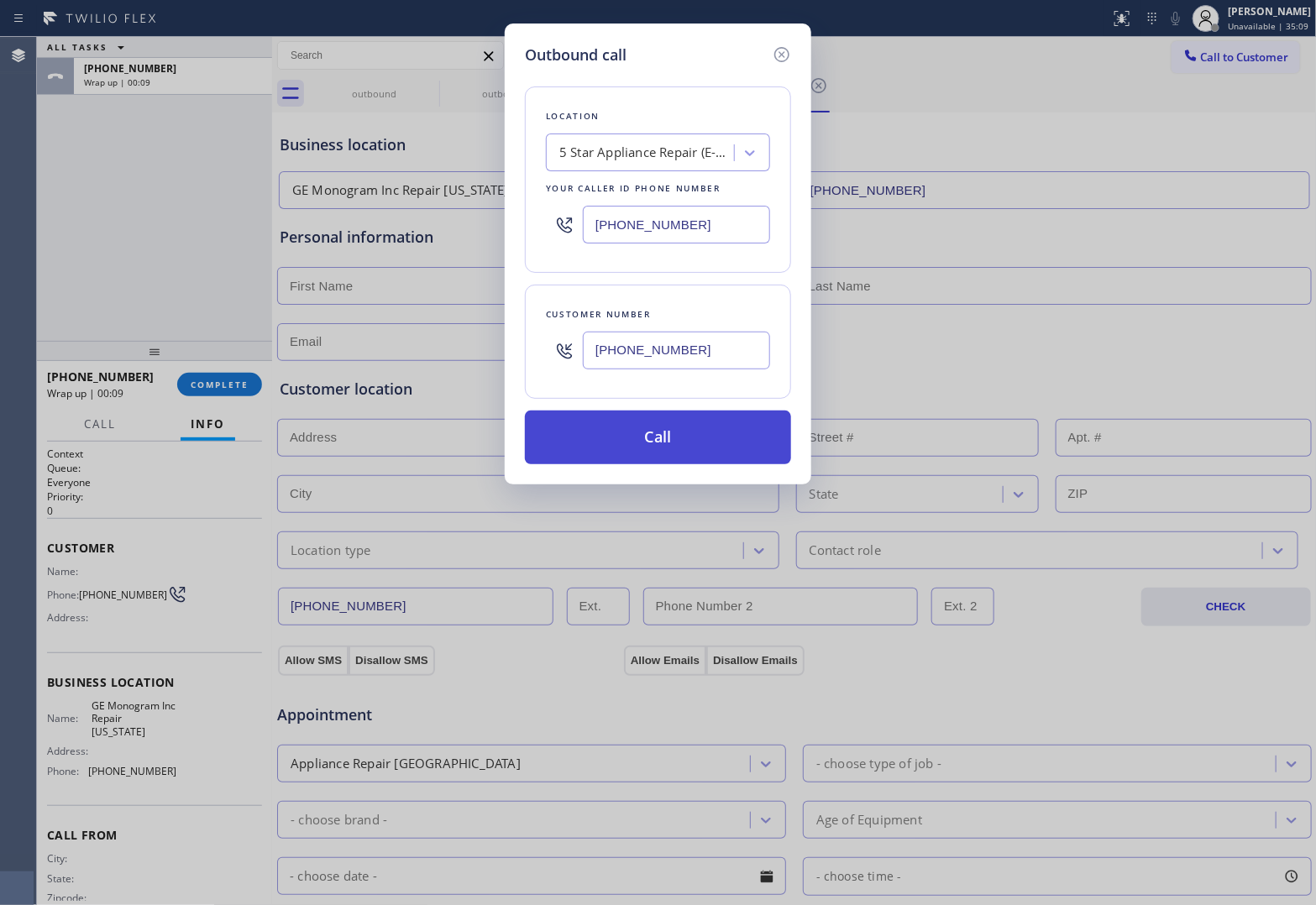
click at [678, 442] on button "Call" at bounding box center [658, 437] width 266 height 54
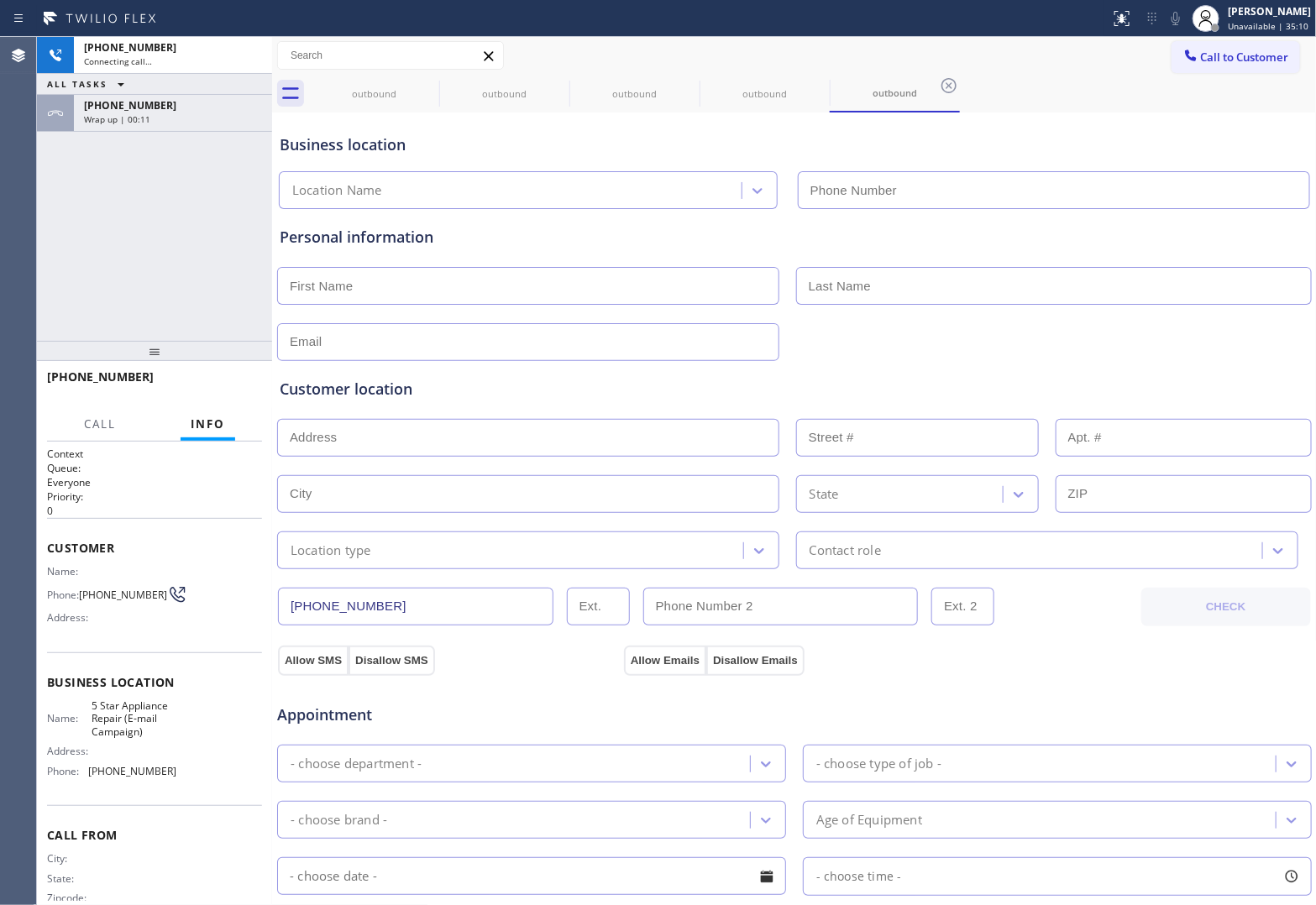
type input "[PHONE_NUMBER]"
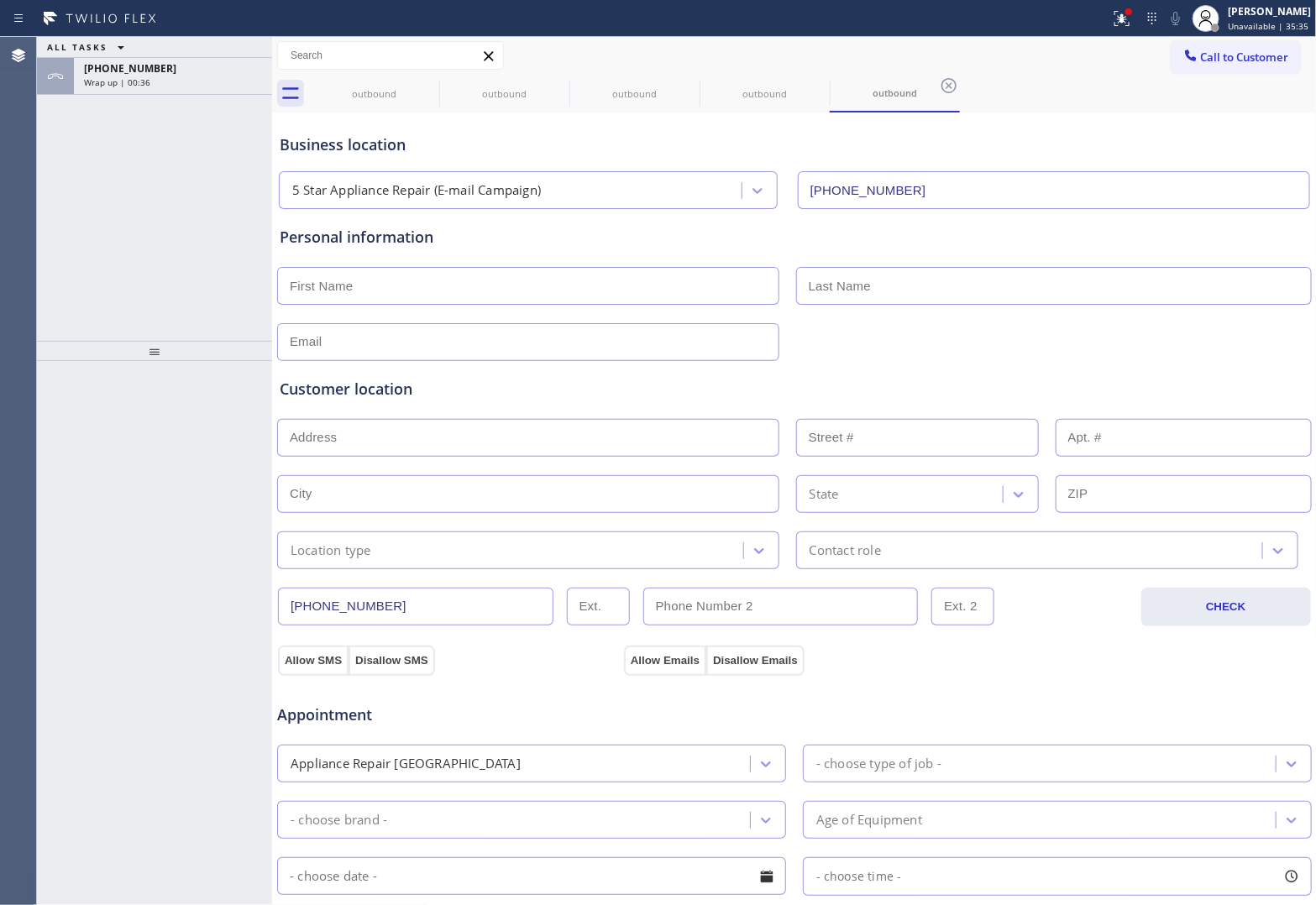
drag, startPoint x: 15, startPoint y: 214, endPoint x: 24, endPoint y: 214, distance: 9.0
click at [15, 214] on div "Agent Desktop" at bounding box center [17, 471] width 36 height 868
click at [1215, 60] on span "Call to Customer" at bounding box center [1245, 57] width 88 height 15
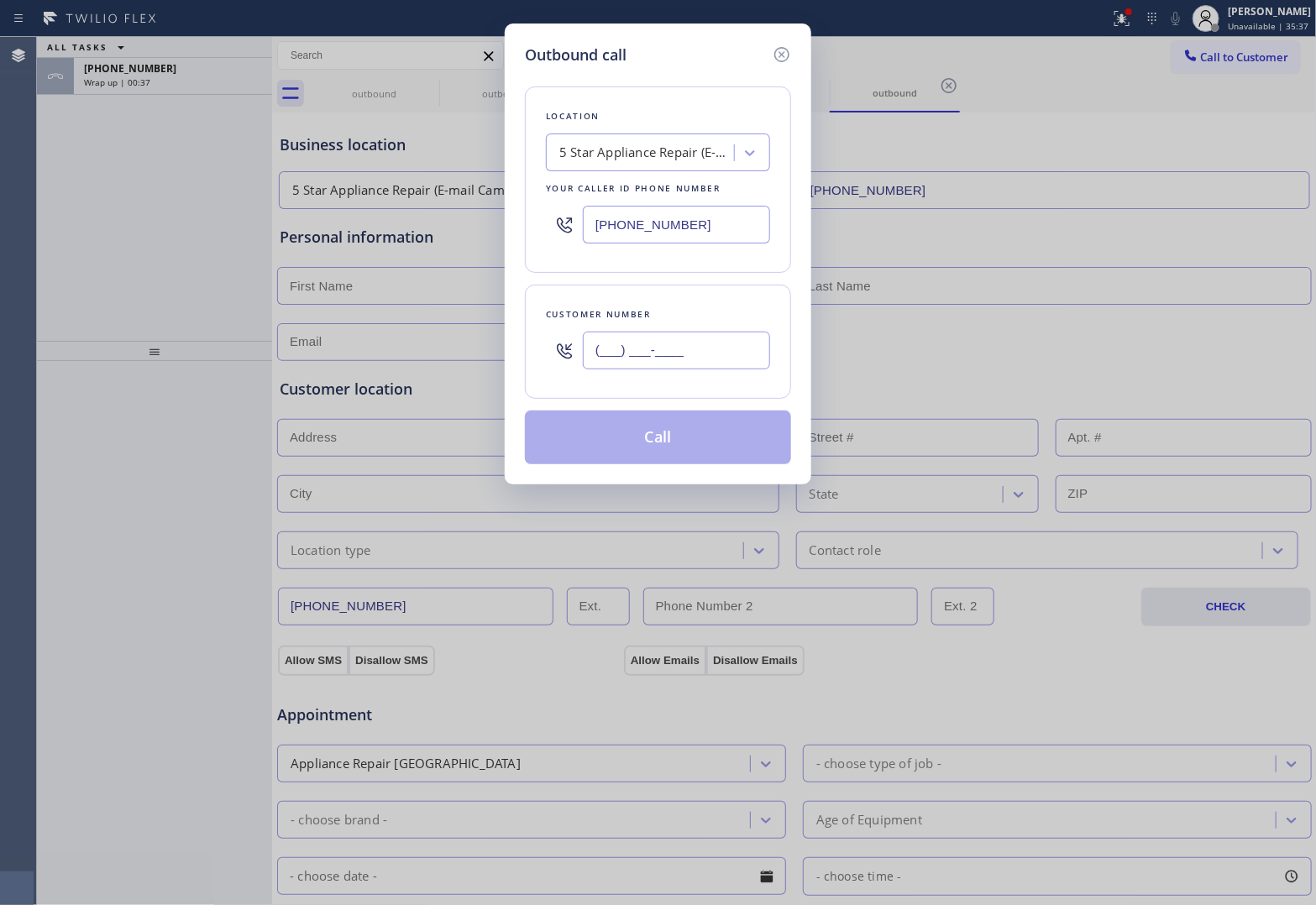
click at [661, 362] on input "(___) ___-____" at bounding box center [677, 350] width 187 height 38
paste input "609) 234-5767"
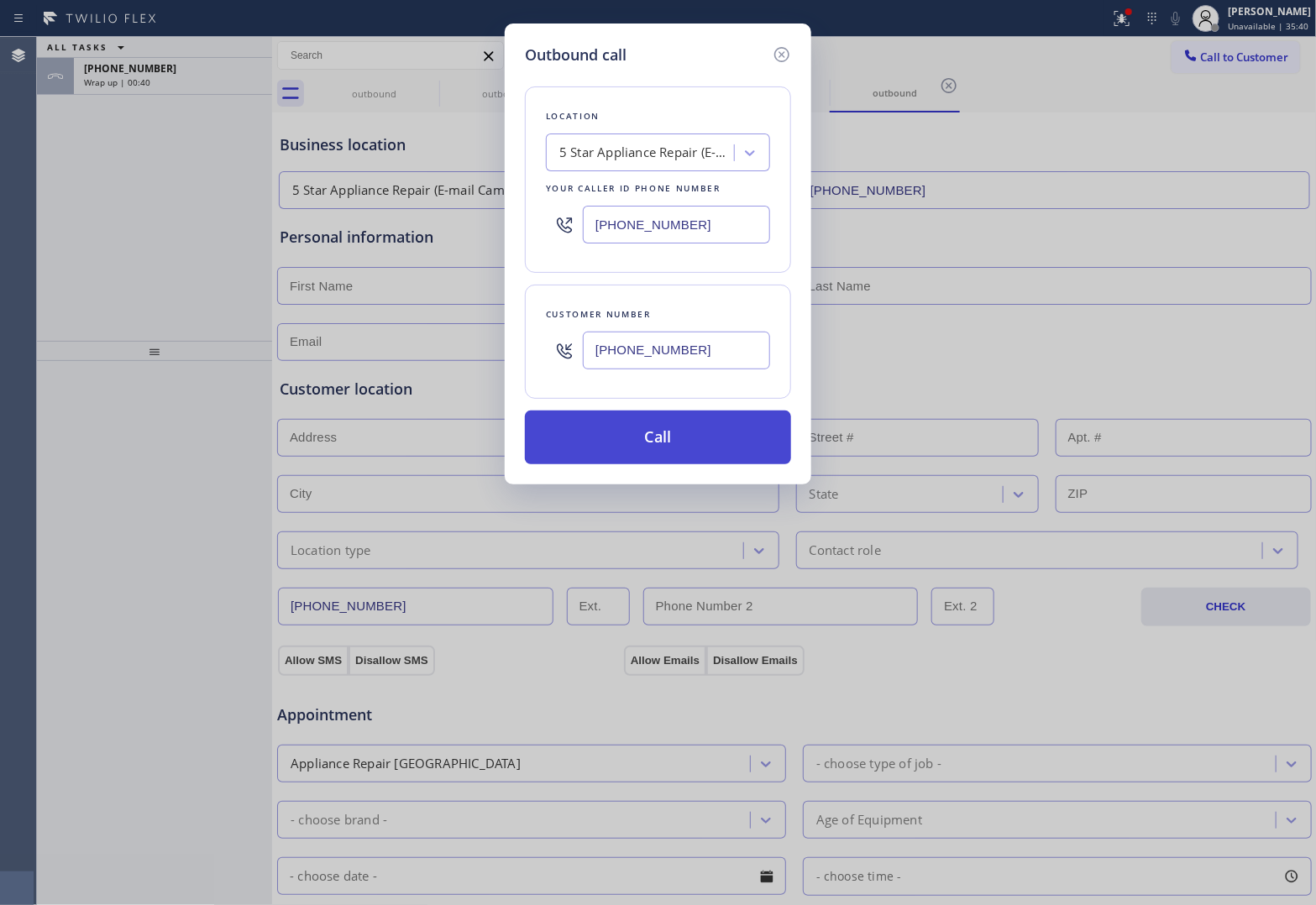
type input "[PHONE_NUMBER]"
click at [651, 438] on button "Call" at bounding box center [658, 437] width 266 height 54
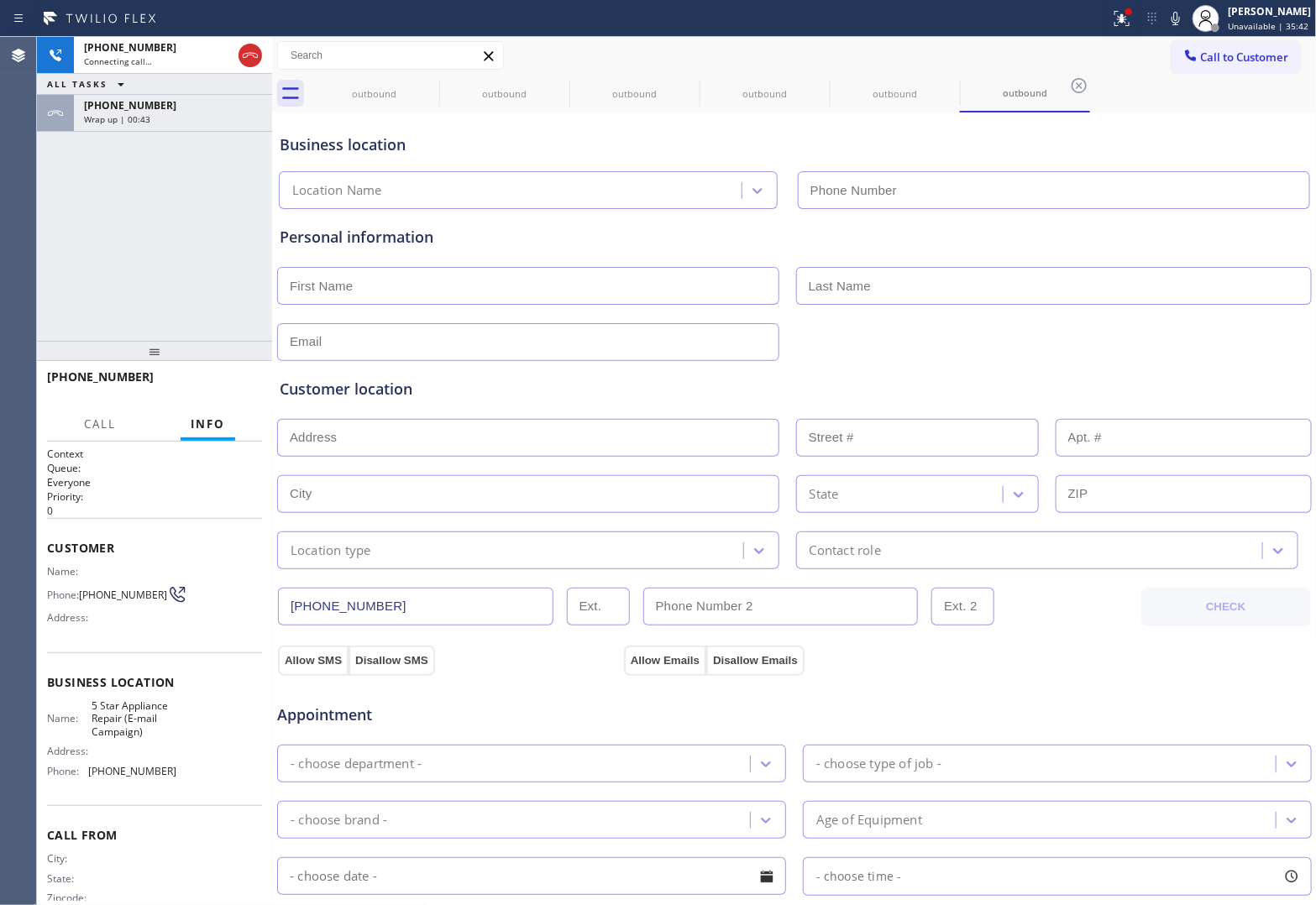
type input "[PHONE_NUMBER]"
click at [15, 238] on div "Agent Desktop" at bounding box center [17, 471] width 36 height 868
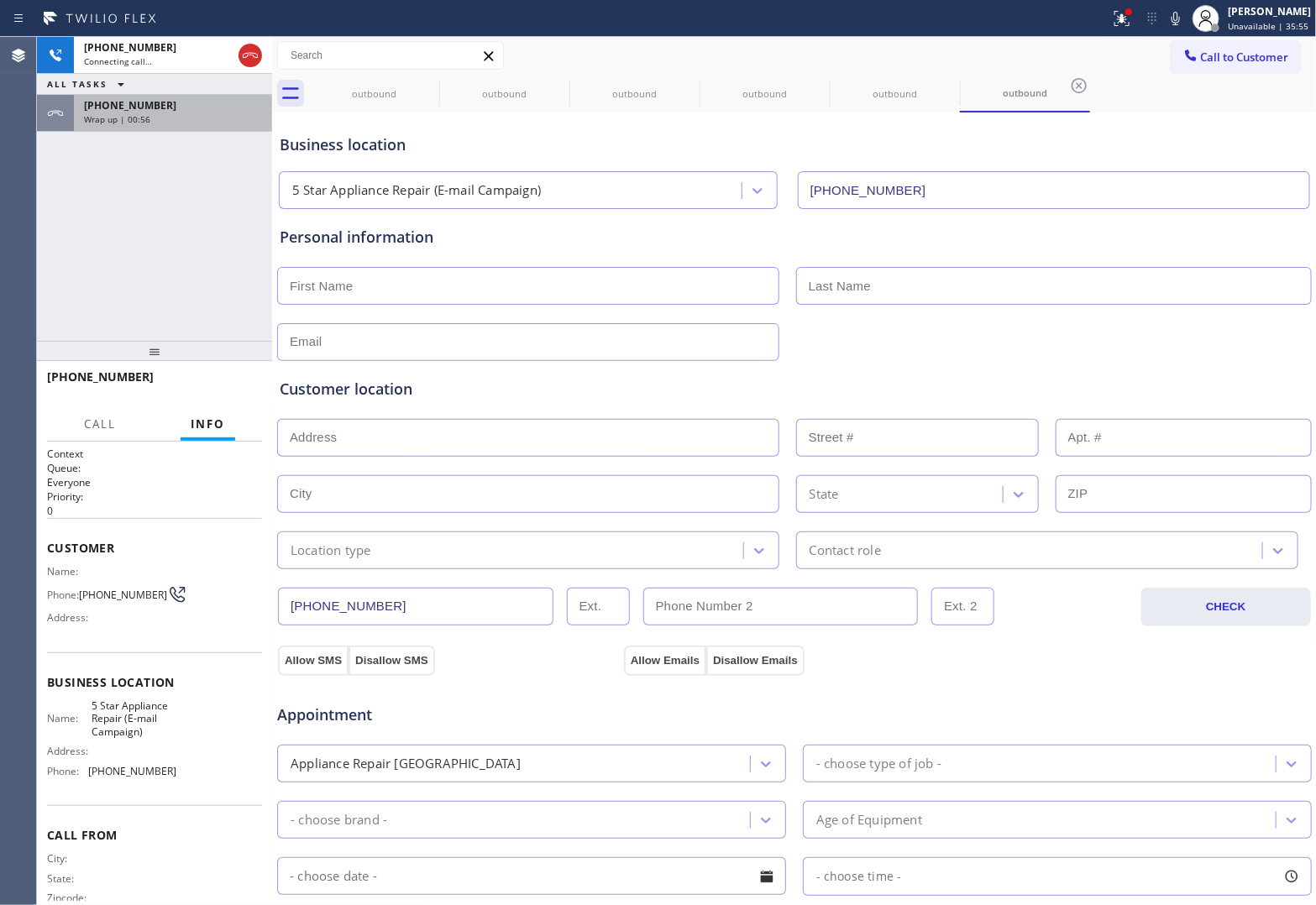
click at [141, 101] on span "[PHONE_NUMBER]" at bounding box center [129, 106] width 93 height 15
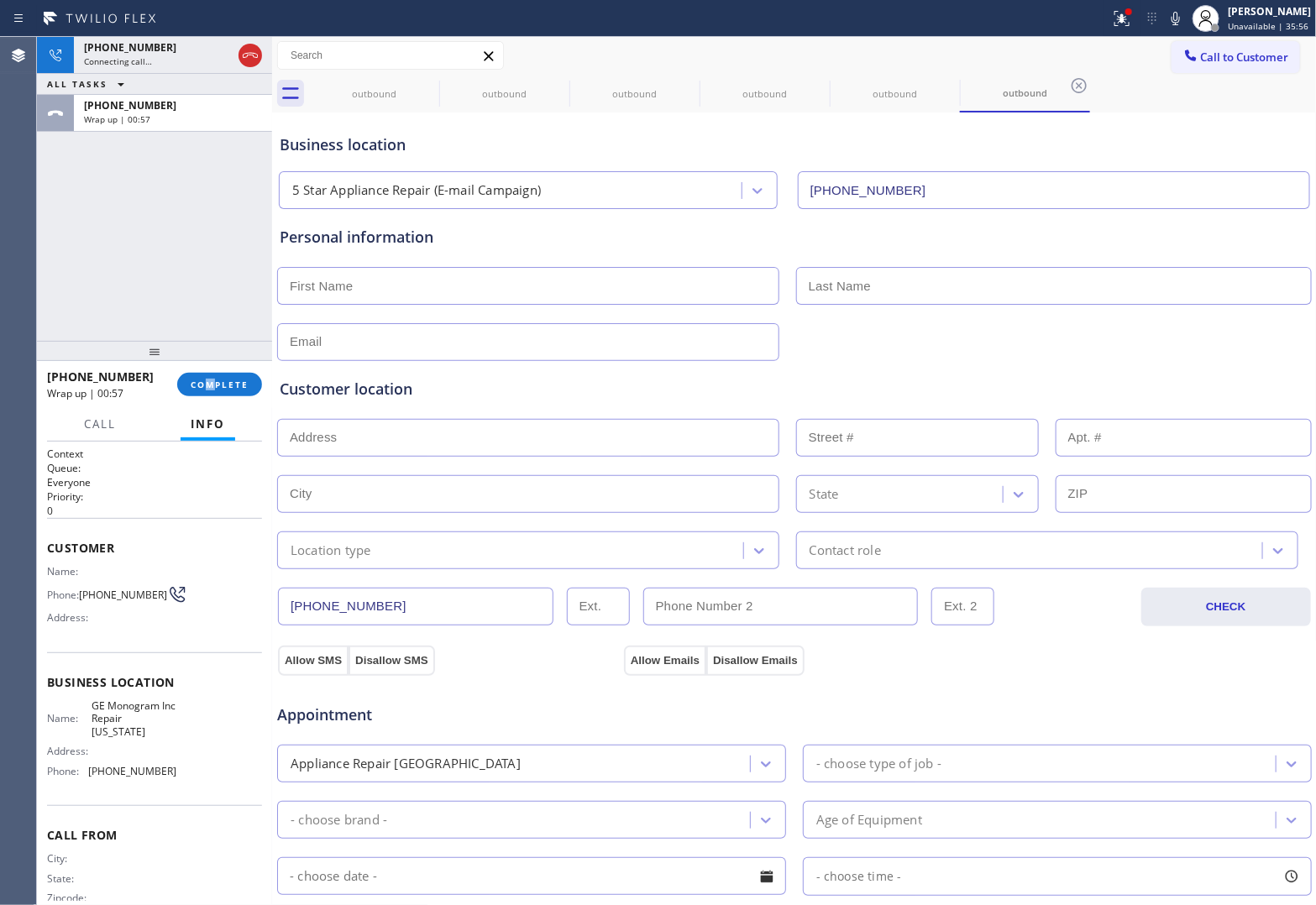
click at [211, 397] on div "[PHONE_NUMBER] Wrap up | 00:57 COMPLETE" at bounding box center [154, 385] width 215 height 44
drag, startPoint x: 219, startPoint y: 372, endPoint x: 219, endPoint y: 383, distance: 11.0
click at [219, 382] on div "[PHONE_NUMBER] Wrap up | 00:58 COMPLETE" at bounding box center [154, 385] width 215 height 44
click at [219, 383] on span "COMPLETE" at bounding box center [219, 384] width 58 height 12
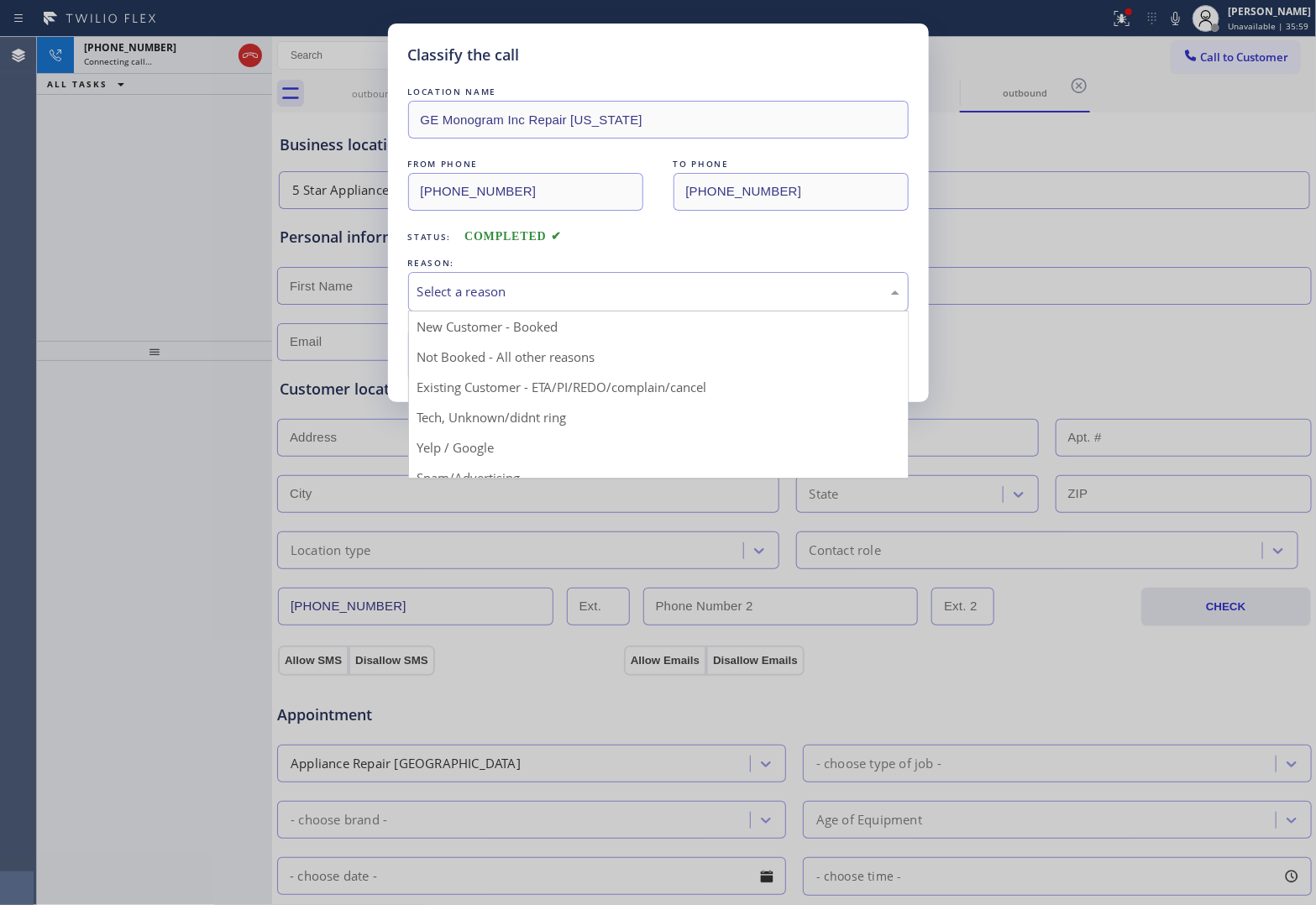
click at [599, 281] on div "Select a reason" at bounding box center [658, 291] width 501 height 39
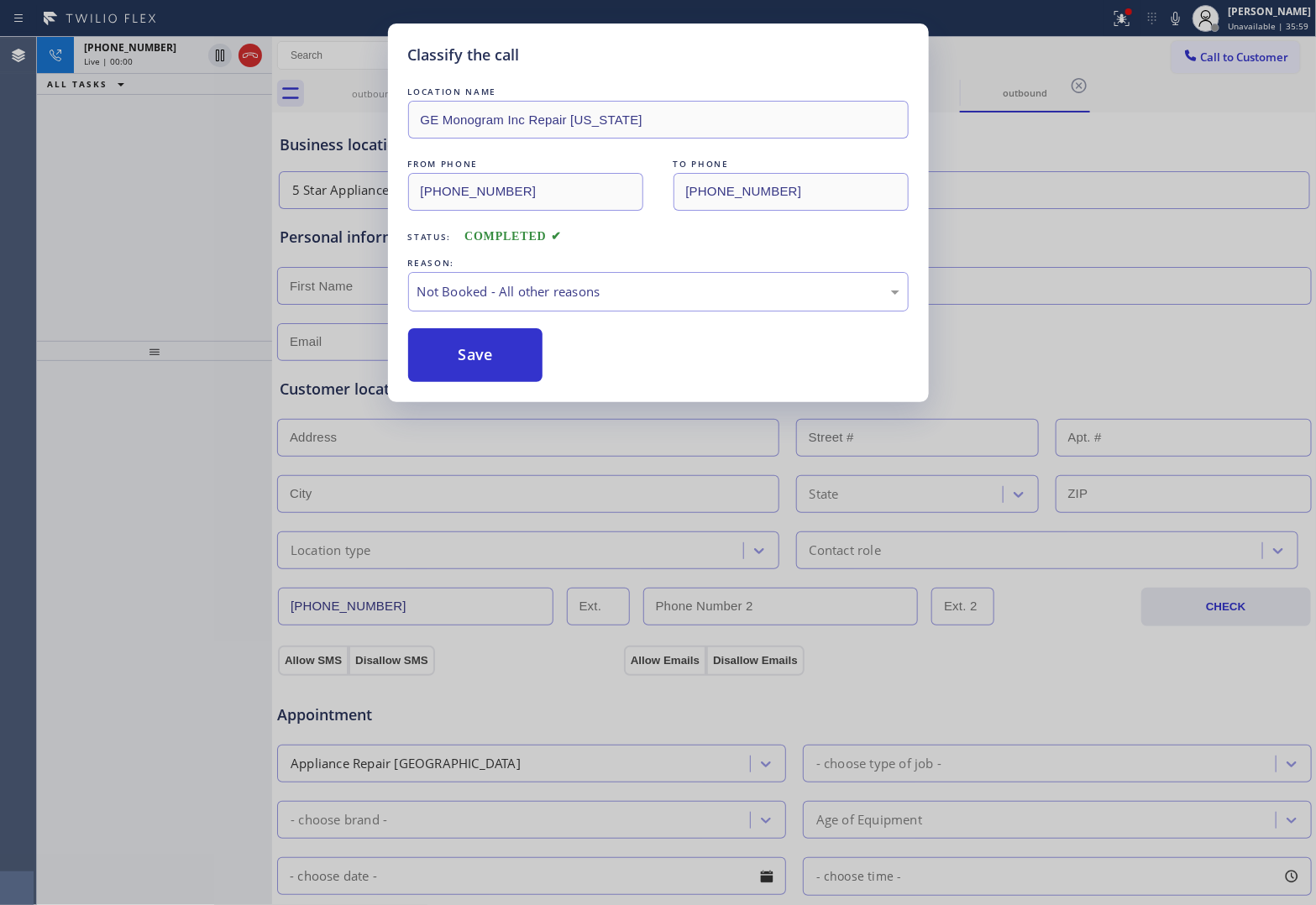
click at [534, 351] on button "Save" at bounding box center [475, 355] width 135 height 54
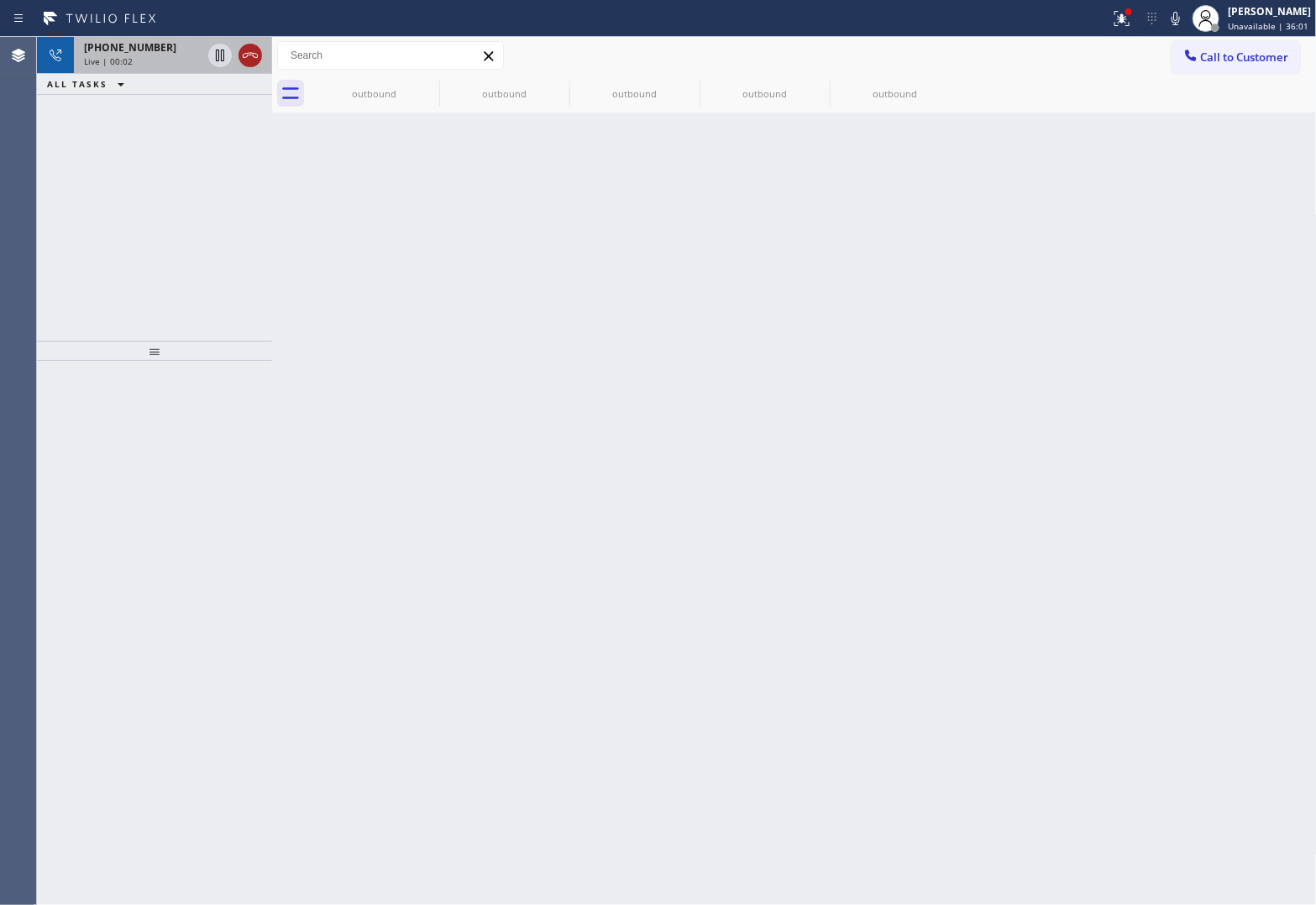
click at [253, 57] on icon at bounding box center [251, 55] width 20 height 20
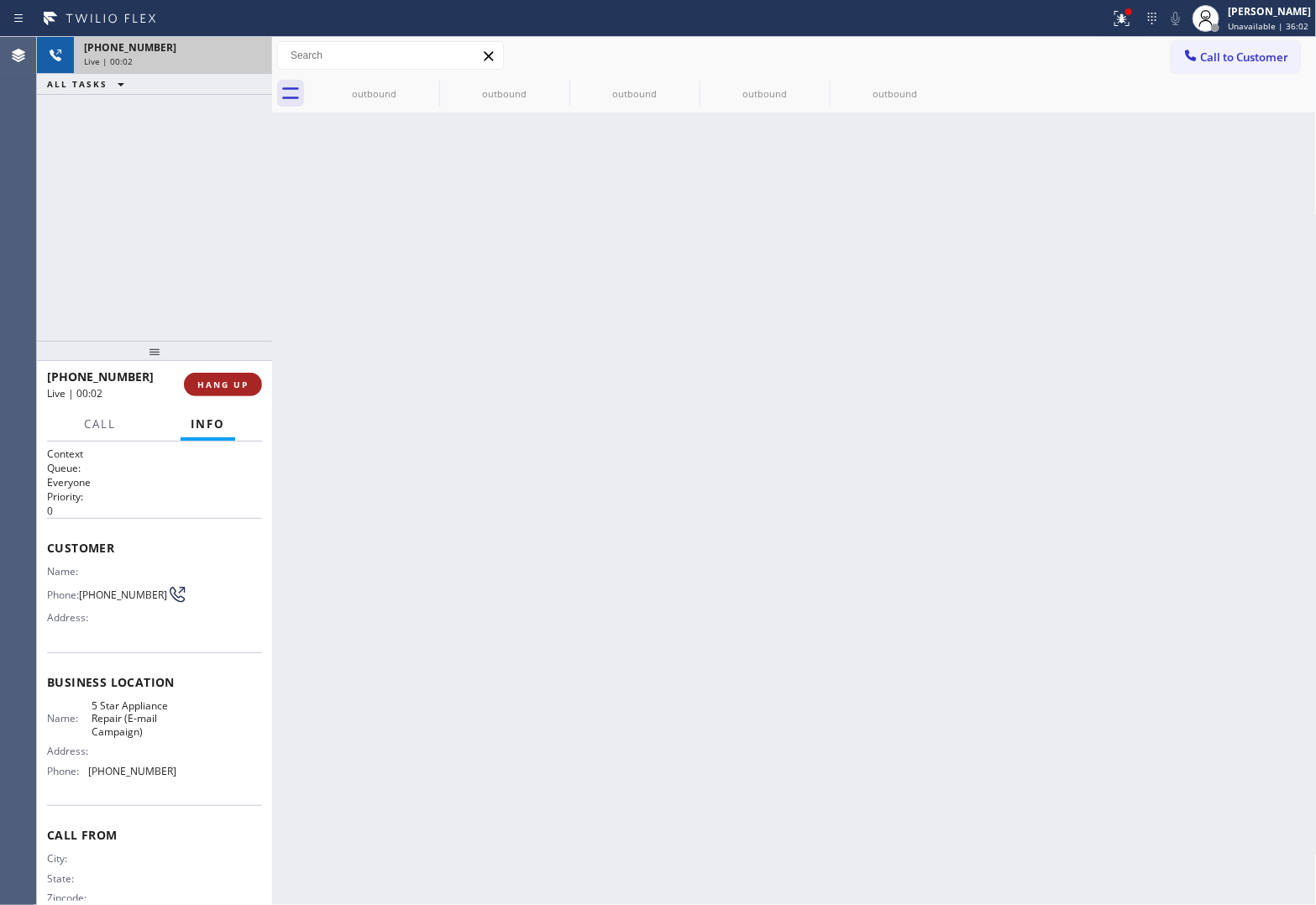
click at [225, 387] on span "HANG UP" at bounding box center [223, 384] width 51 height 12
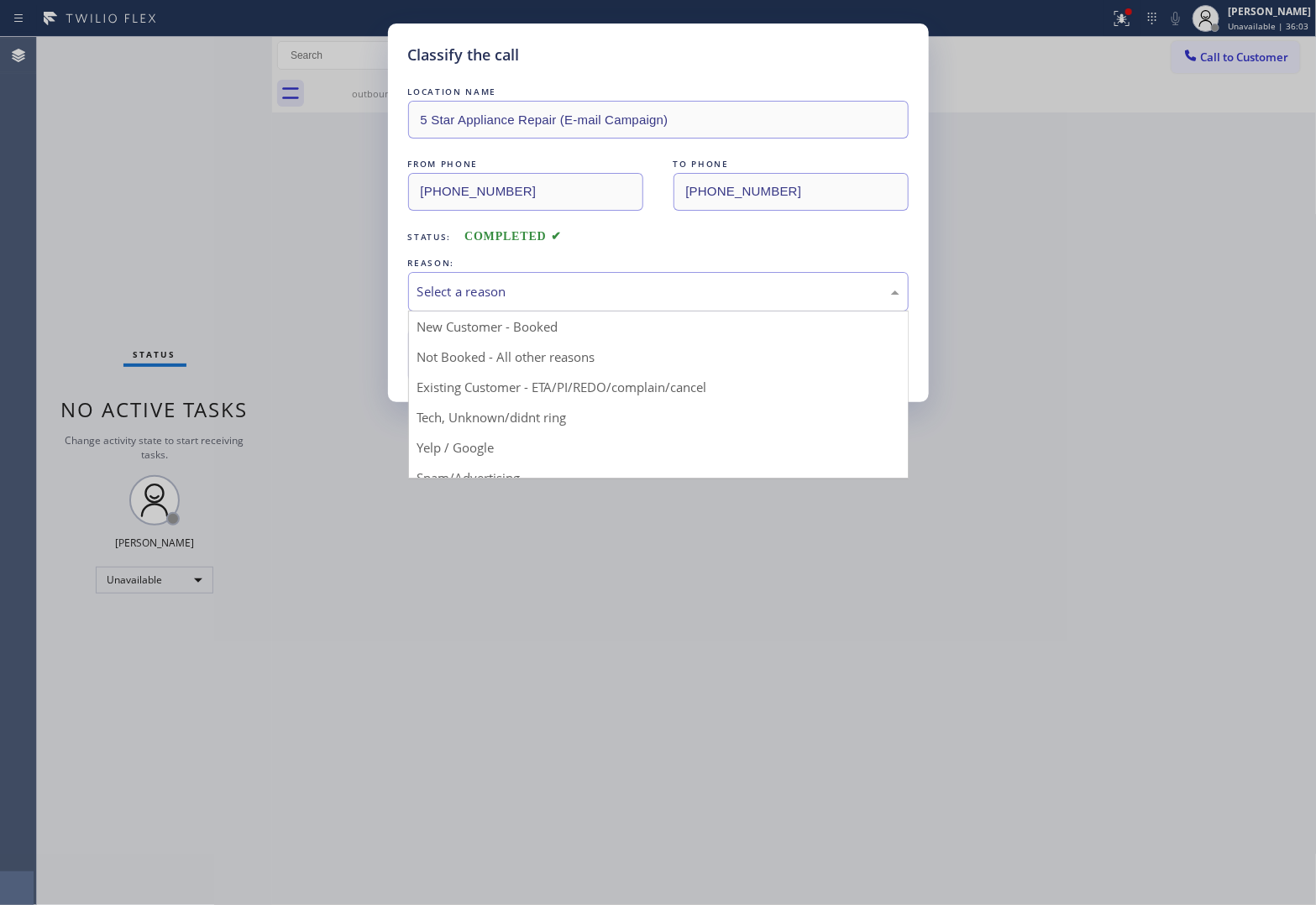
click at [531, 300] on div "Select a reason" at bounding box center [658, 291] width 482 height 19
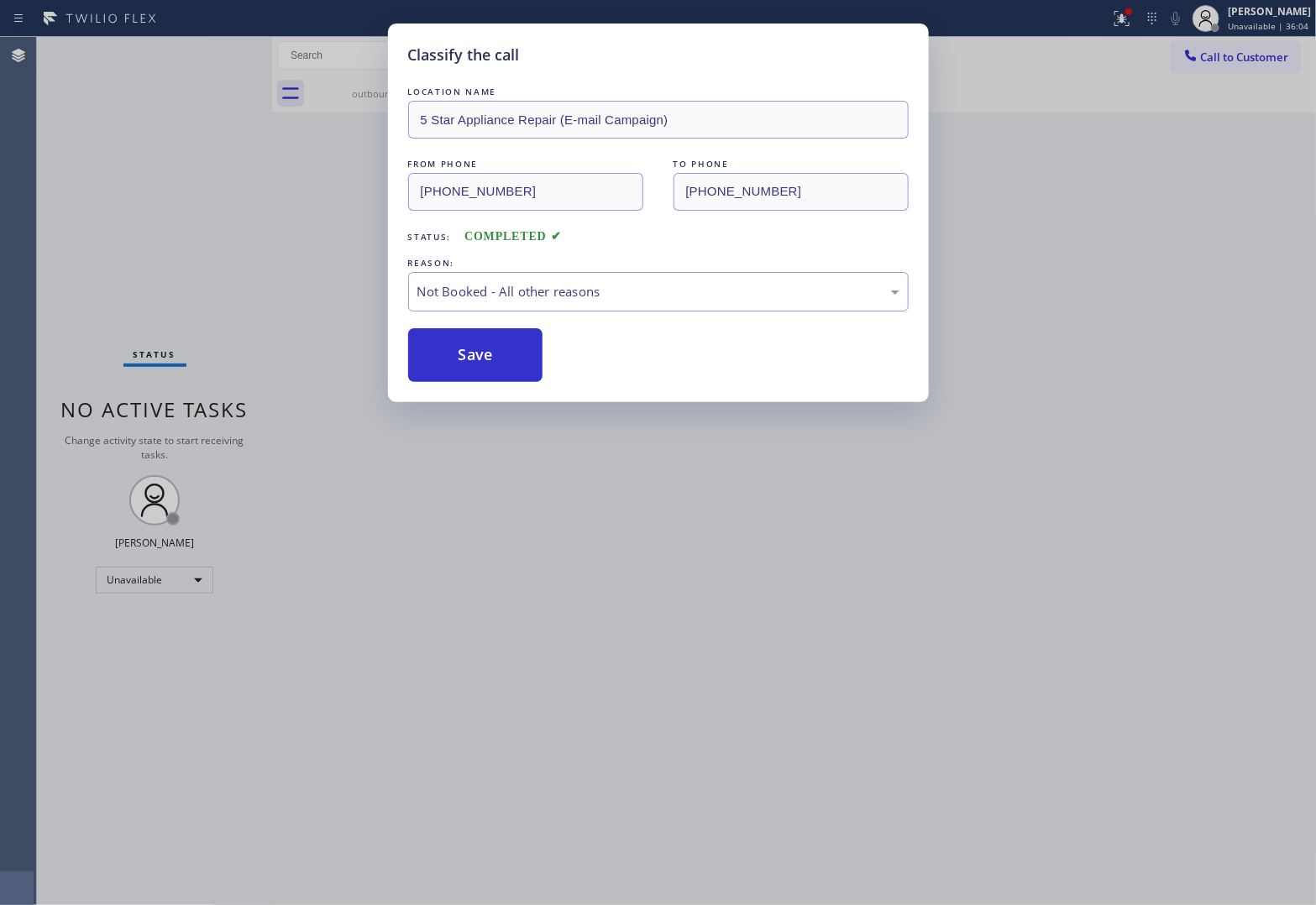
click at [491, 353] on button "Save" at bounding box center [475, 355] width 135 height 54
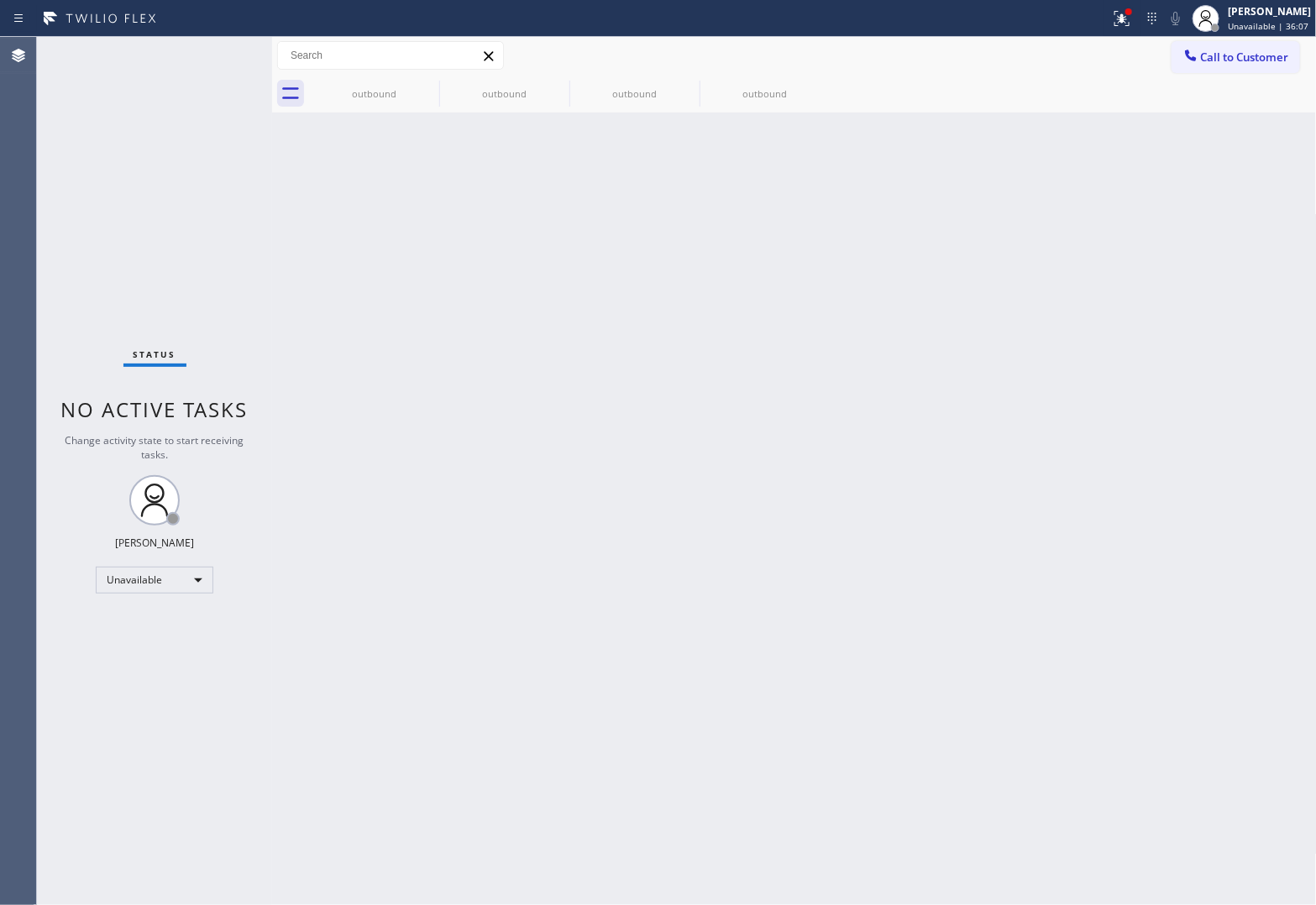
click at [28, 124] on div "Agent Desktop" at bounding box center [17, 471] width 36 height 868
click at [865, 235] on div "Back to Dashboard Change Sender ID Customers Technicians Select a contact Outbo…" at bounding box center [794, 471] width 1045 height 868
click at [0, 0] on icon at bounding box center [0, 0] width 0 height 0
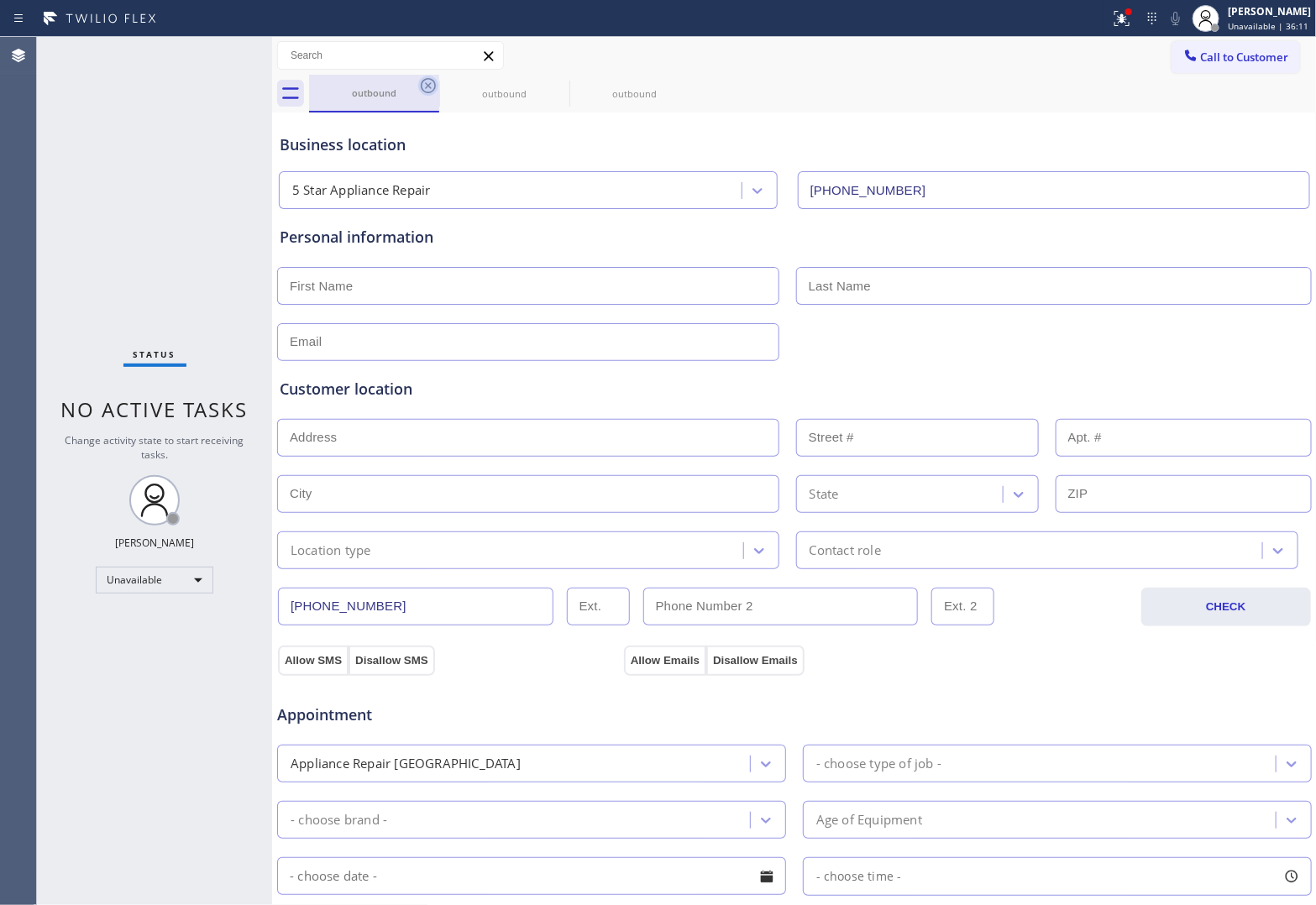
click at [429, 84] on icon at bounding box center [428, 85] width 15 height 15
click at [0, 0] on icon at bounding box center [0, 0] width 0 height 0
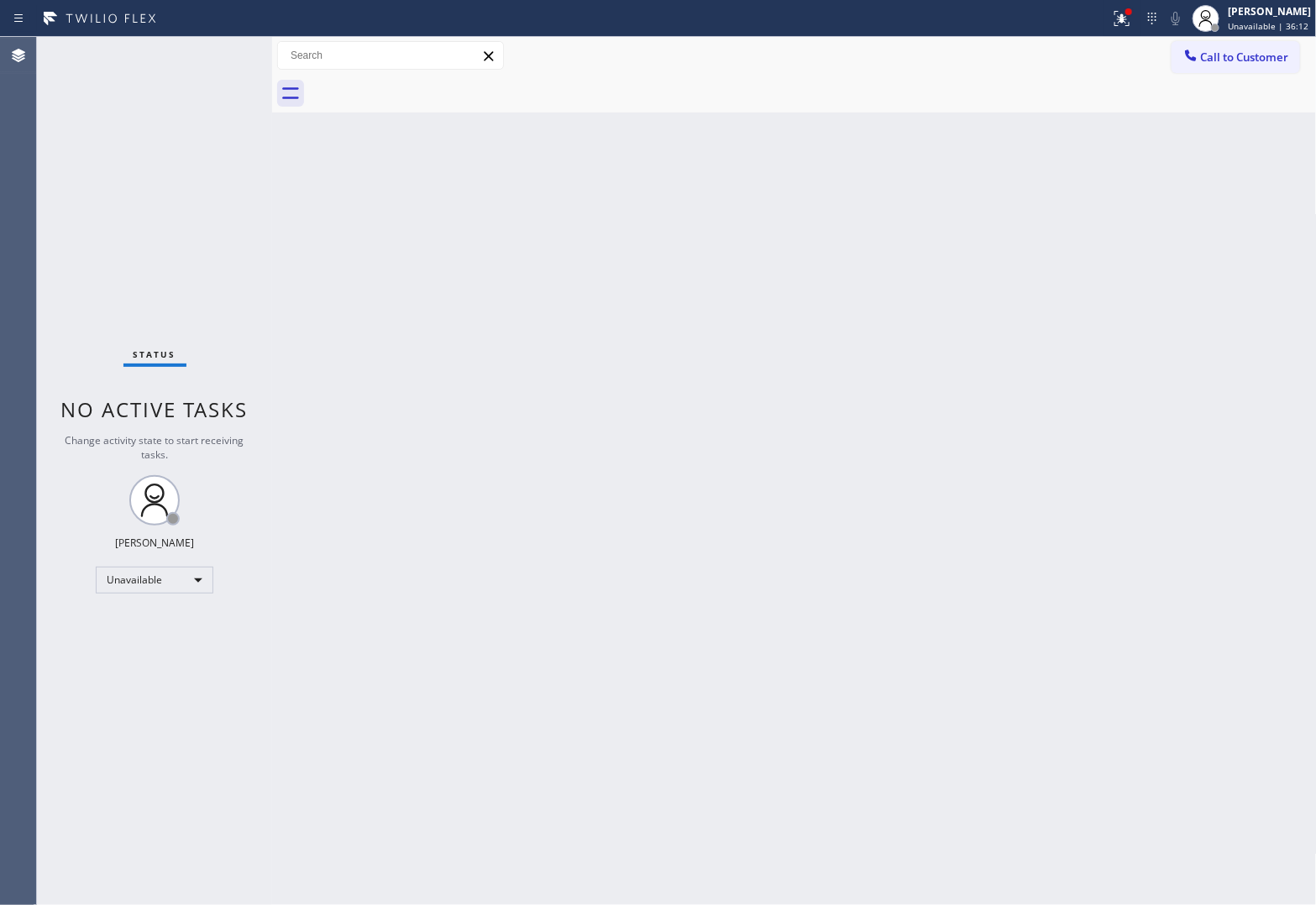
drag, startPoint x: 1223, startPoint y: 68, endPoint x: 1178, endPoint y: 94, distance: 52.0
click at [1223, 67] on button "Call to Customer" at bounding box center [1236, 57] width 129 height 32
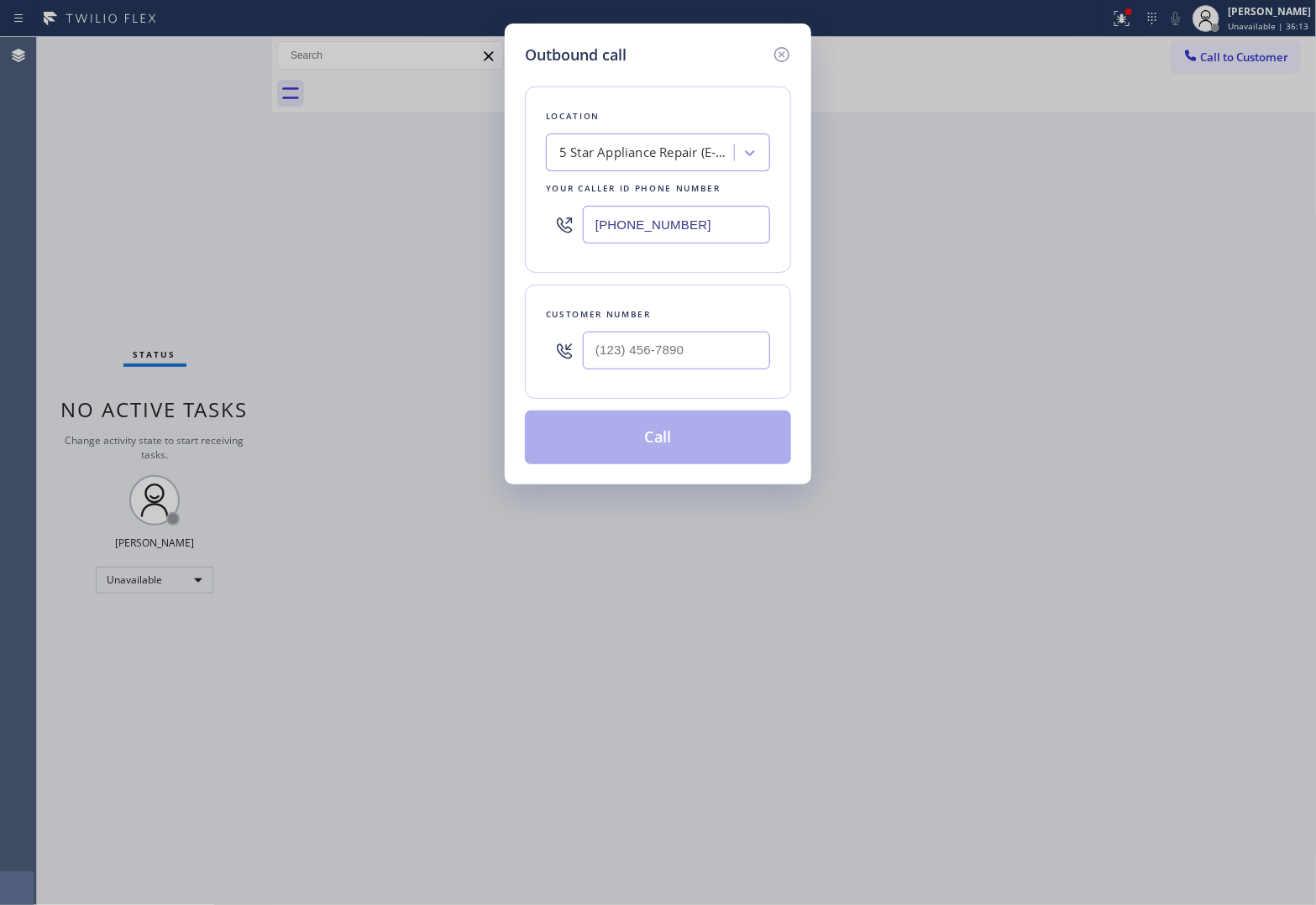
drag, startPoint x: 786, startPoint y: 331, endPoint x: 718, endPoint y: 346, distance: 69.6
click at [731, 342] on div "Customer number" at bounding box center [658, 341] width 266 height 114
click at [712, 350] on input "(___) ___-____" at bounding box center [677, 350] width 187 height 38
paste input "820) 758-6433"
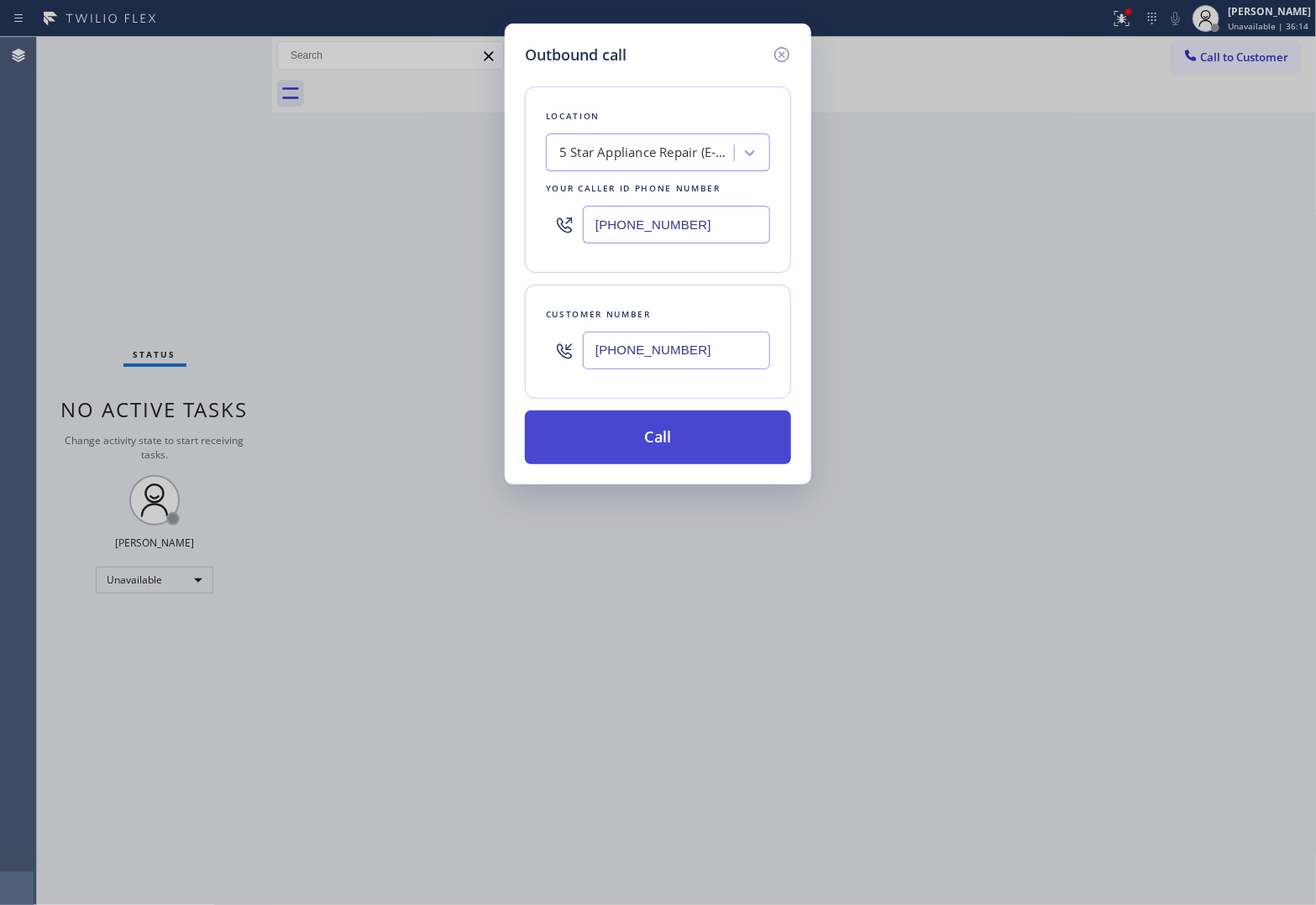
type input "[PHONE_NUMBER]"
click at [714, 442] on button "Call" at bounding box center [658, 437] width 266 height 54
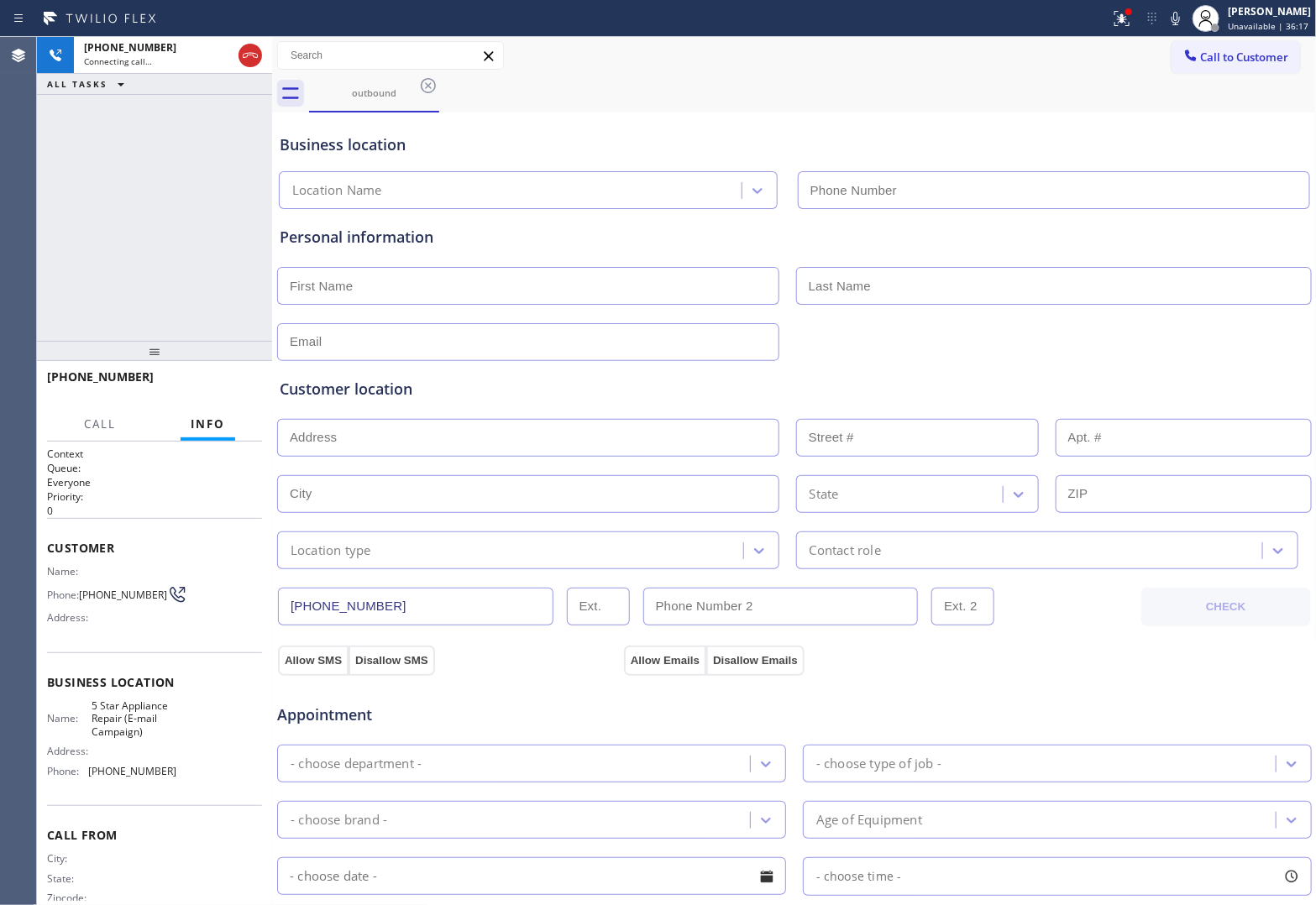
type input "[PHONE_NUMBER]"
click at [49, 197] on div "[PHONE_NUMBER] Connecting call… ALL TASKS ALL TASKS ACTIVE TASKS TASKS IN WRAP …" at bounding box center [154, 188] width 235 height 304
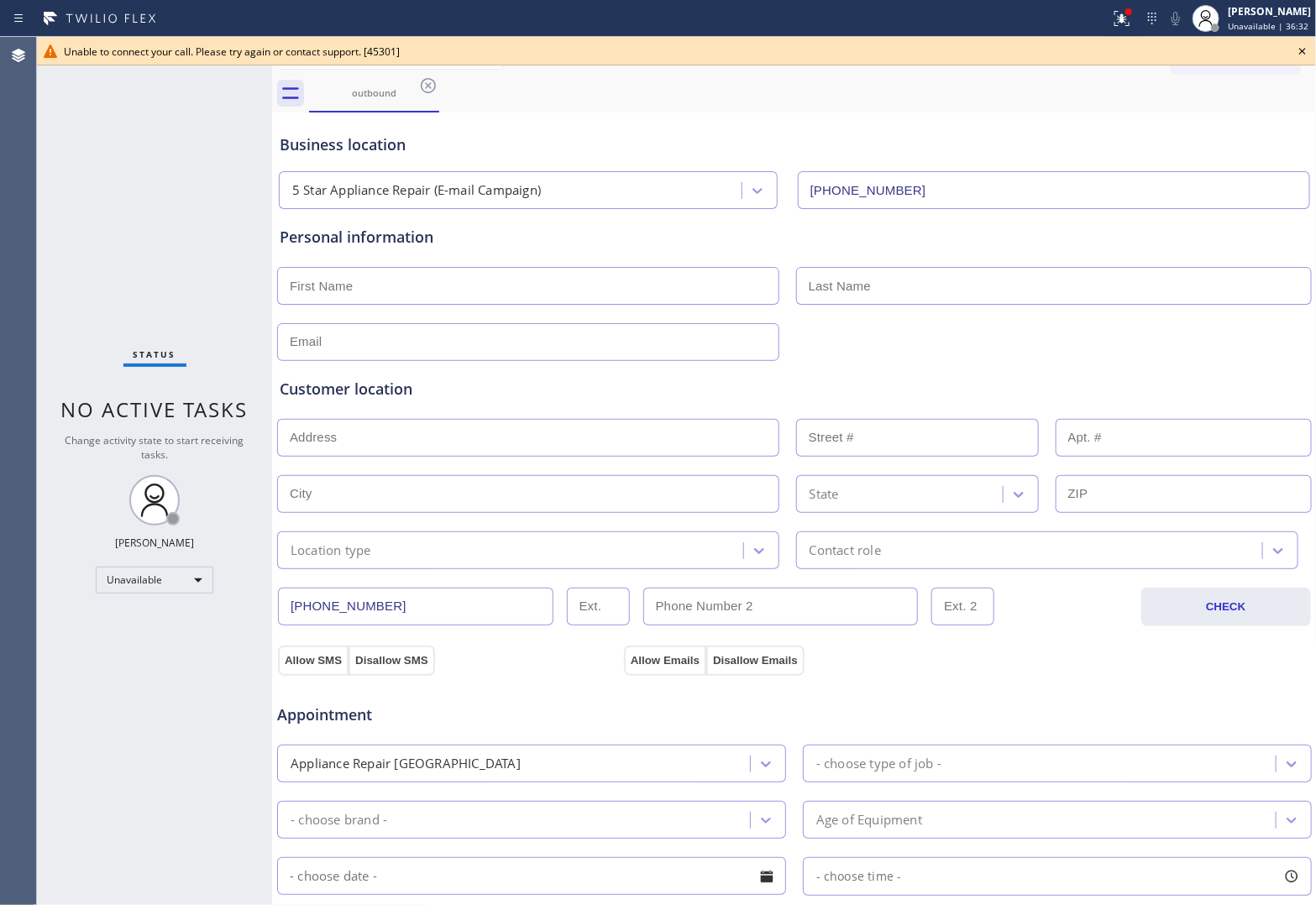
click at [1299, 49] on icon at bounding box center [1302, 51] width 20 height 20
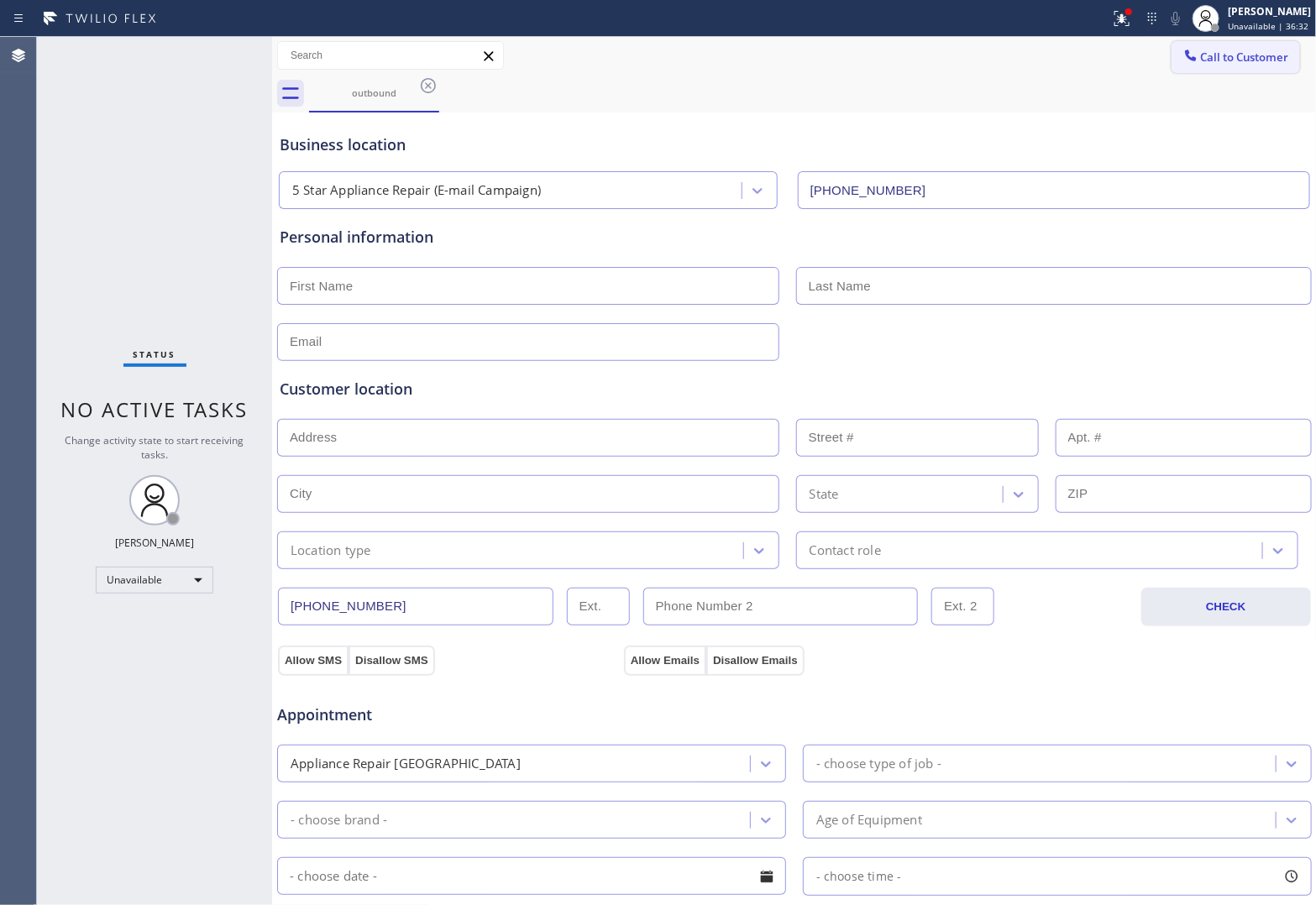
click at [1269, 48] on button "Call to Customer" at bounding box center [1236, 57] width 129 height 32
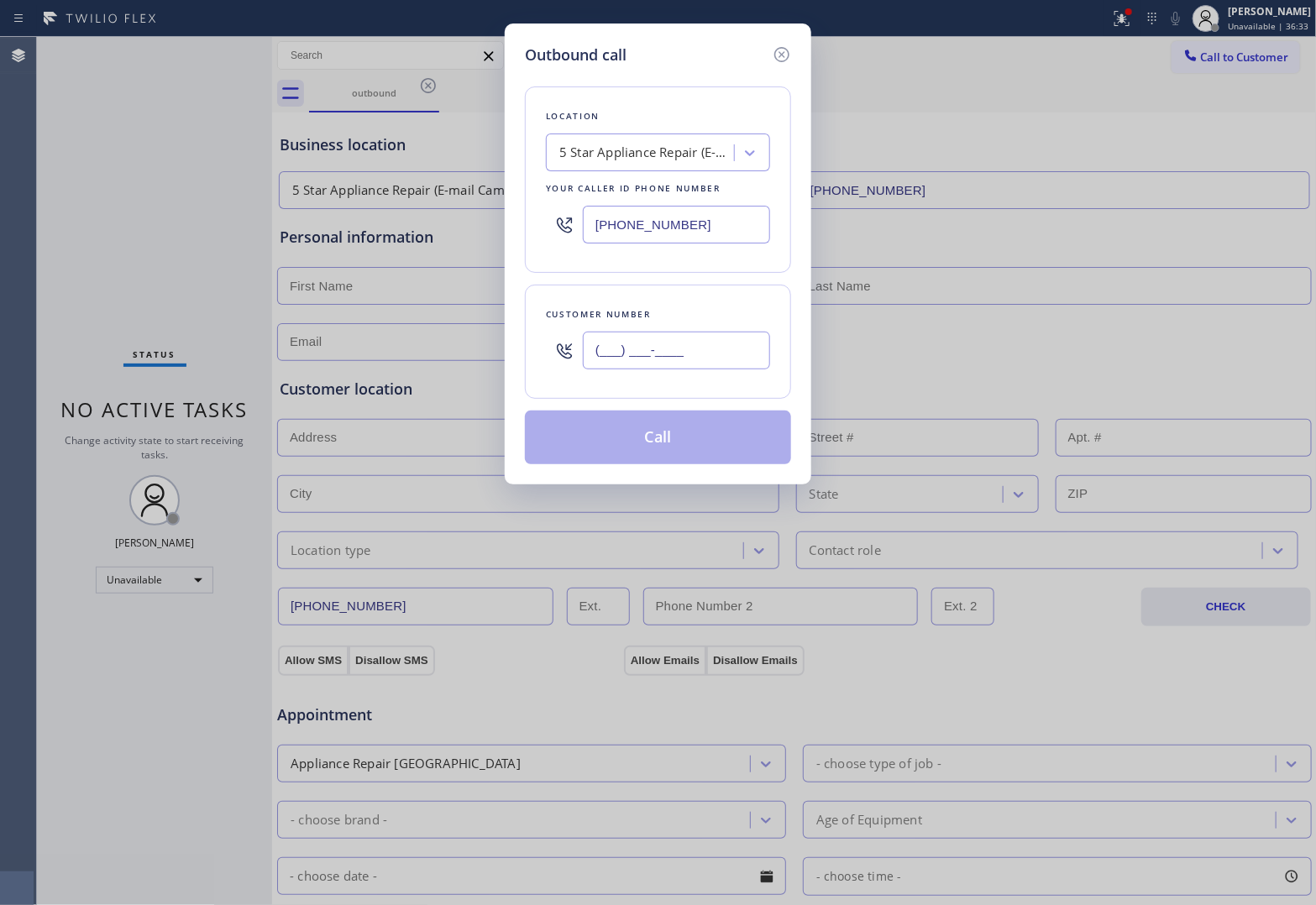
click at [647, 358] on input "(___) ___-____" at bounding box center [677, 350] width 187 height 38
paste input "820) 758-6433"
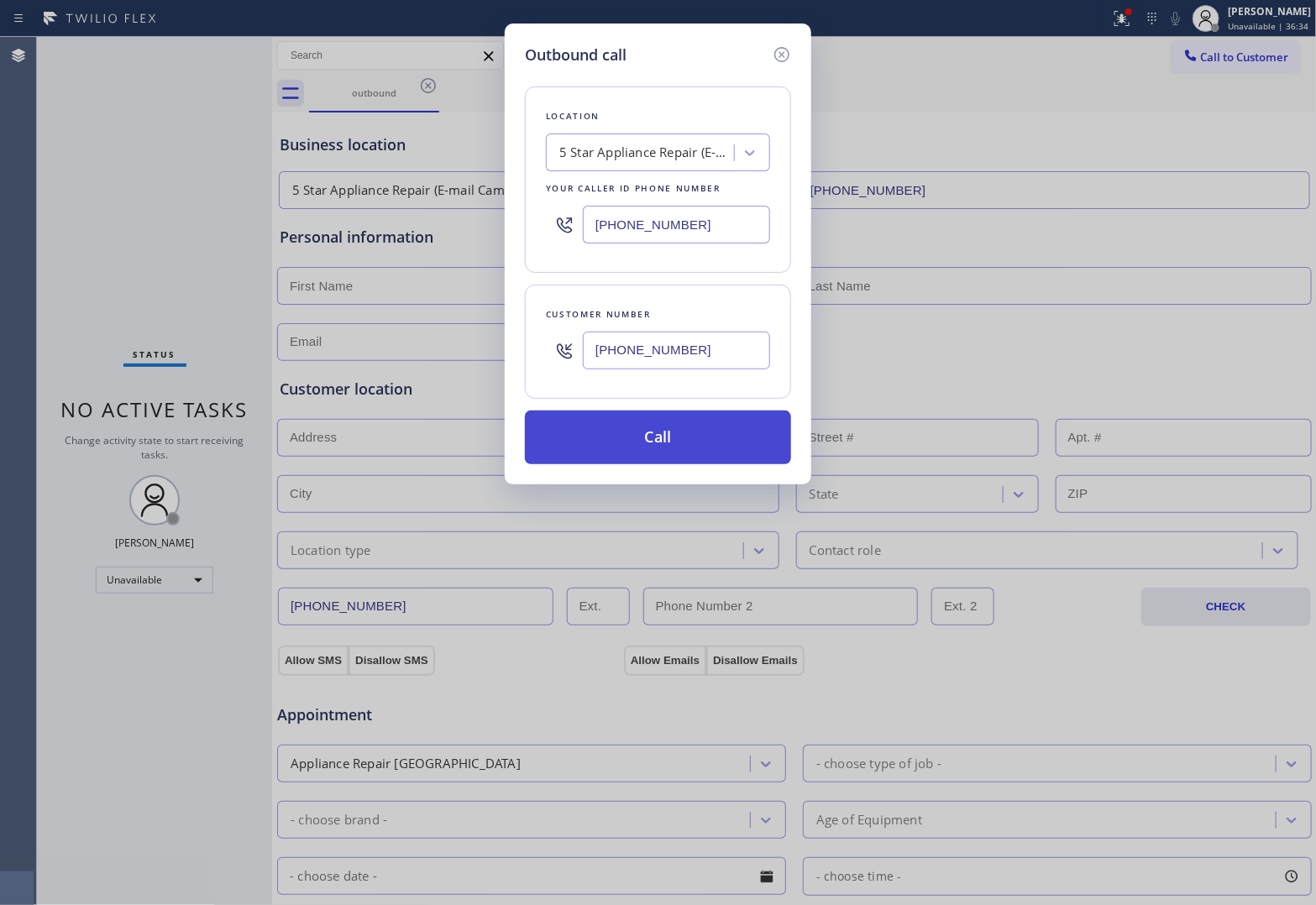
type input "[PHONE_NUMBER]"
click at [676, 442] on button "Call" at bounding box center [658, 437] width 266 height 54
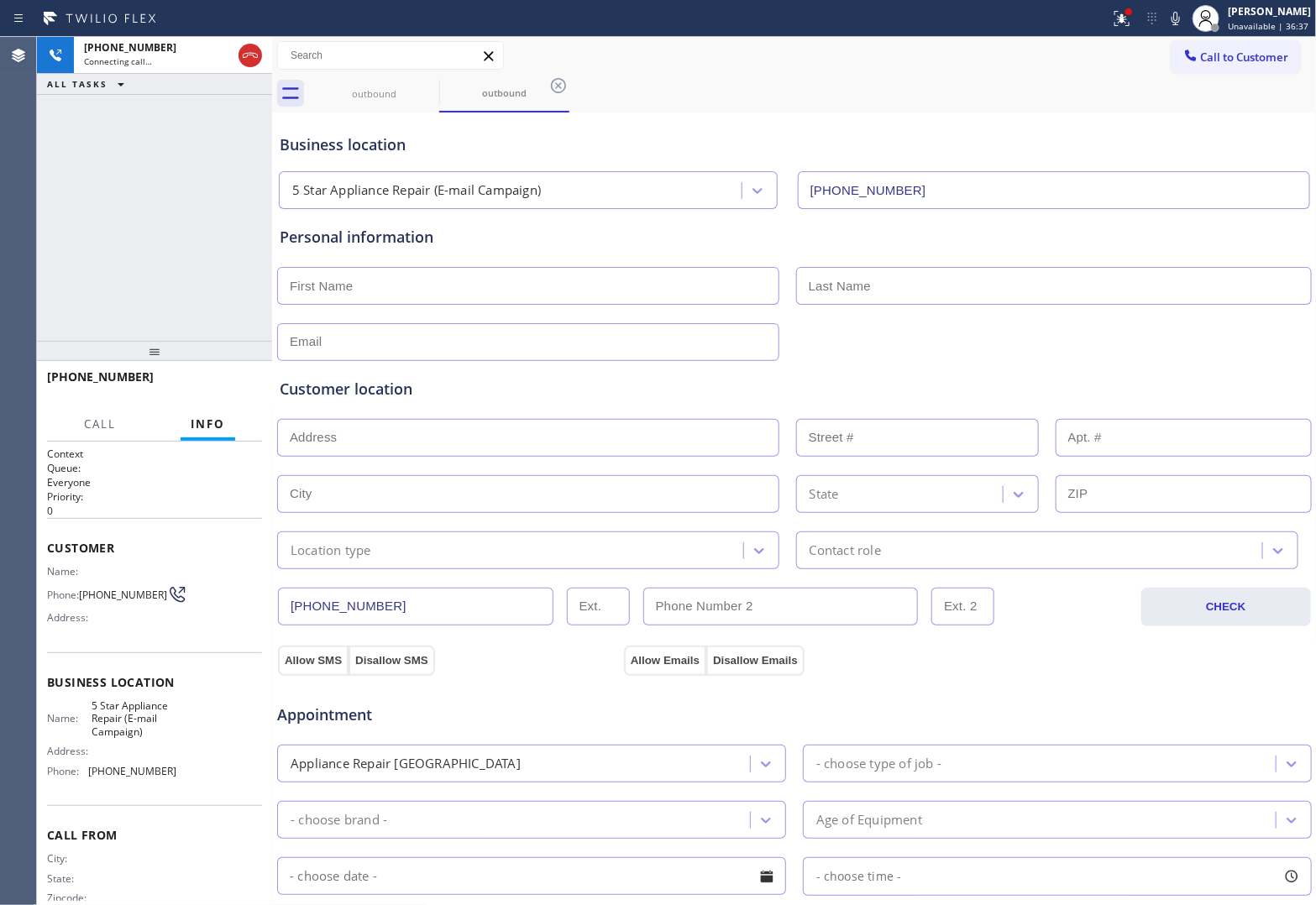
type input "[PHONE_NUMBER]"
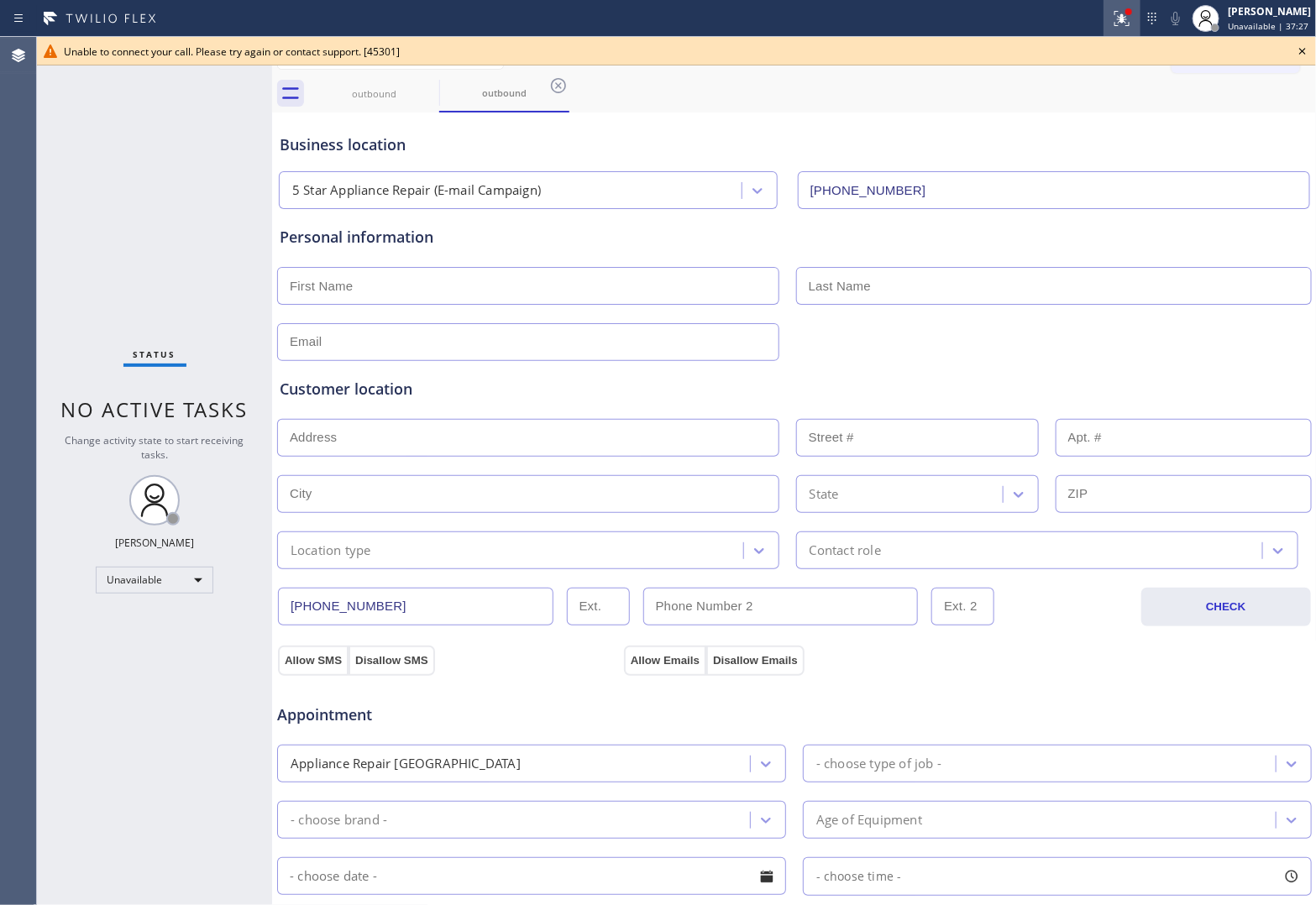
click at [1104, 15] on div at bounding box center [1122, 18] width 37 height 20
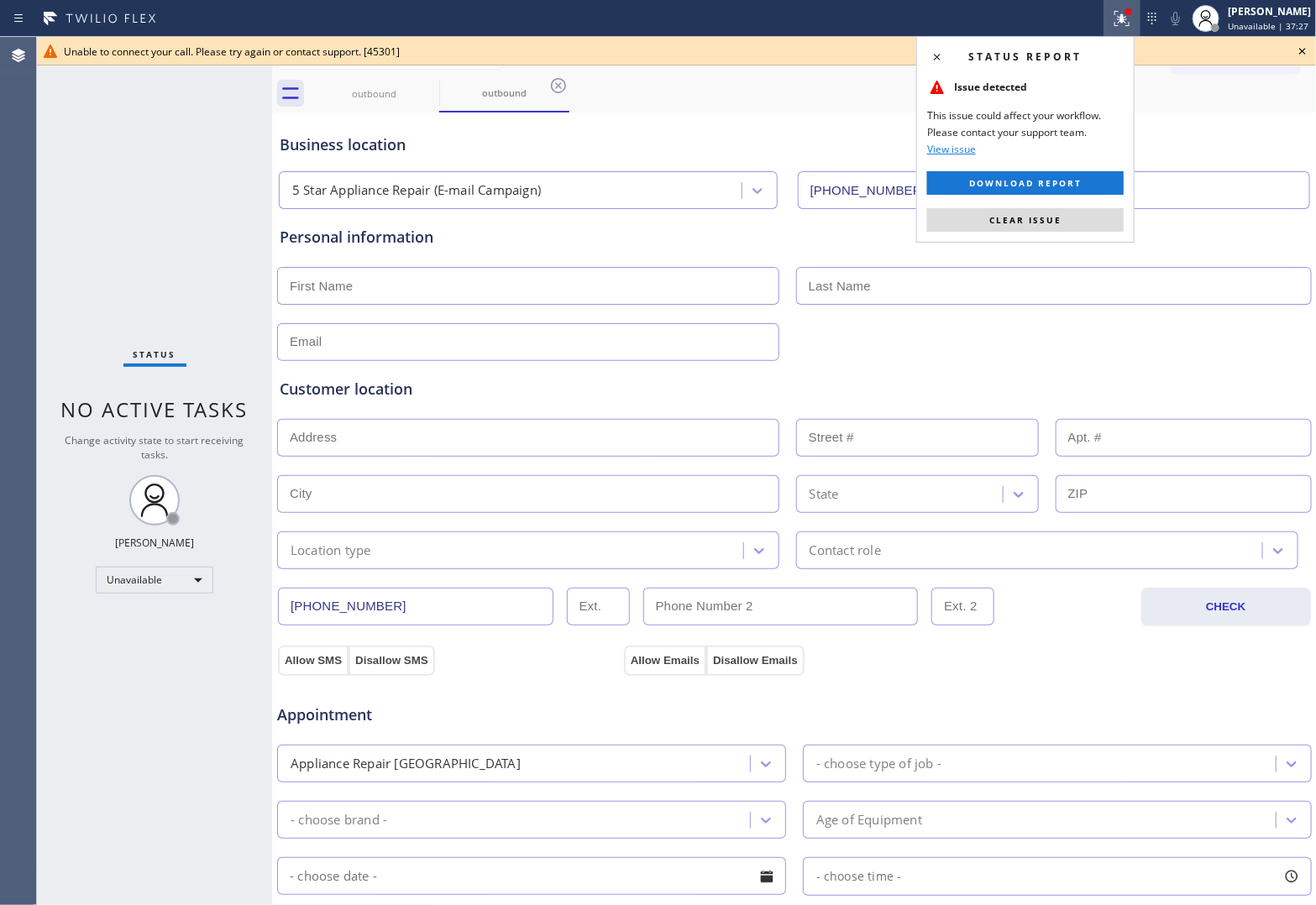
click at [983, 232] on div "Status report Issue detected This issue could affect your workflow. Please cont…" at bounding box center [1026, 139] width 219 height 207
click at [996, 212] on button "Clear issue" at bounding box center [1026, 220] width 197 height 24
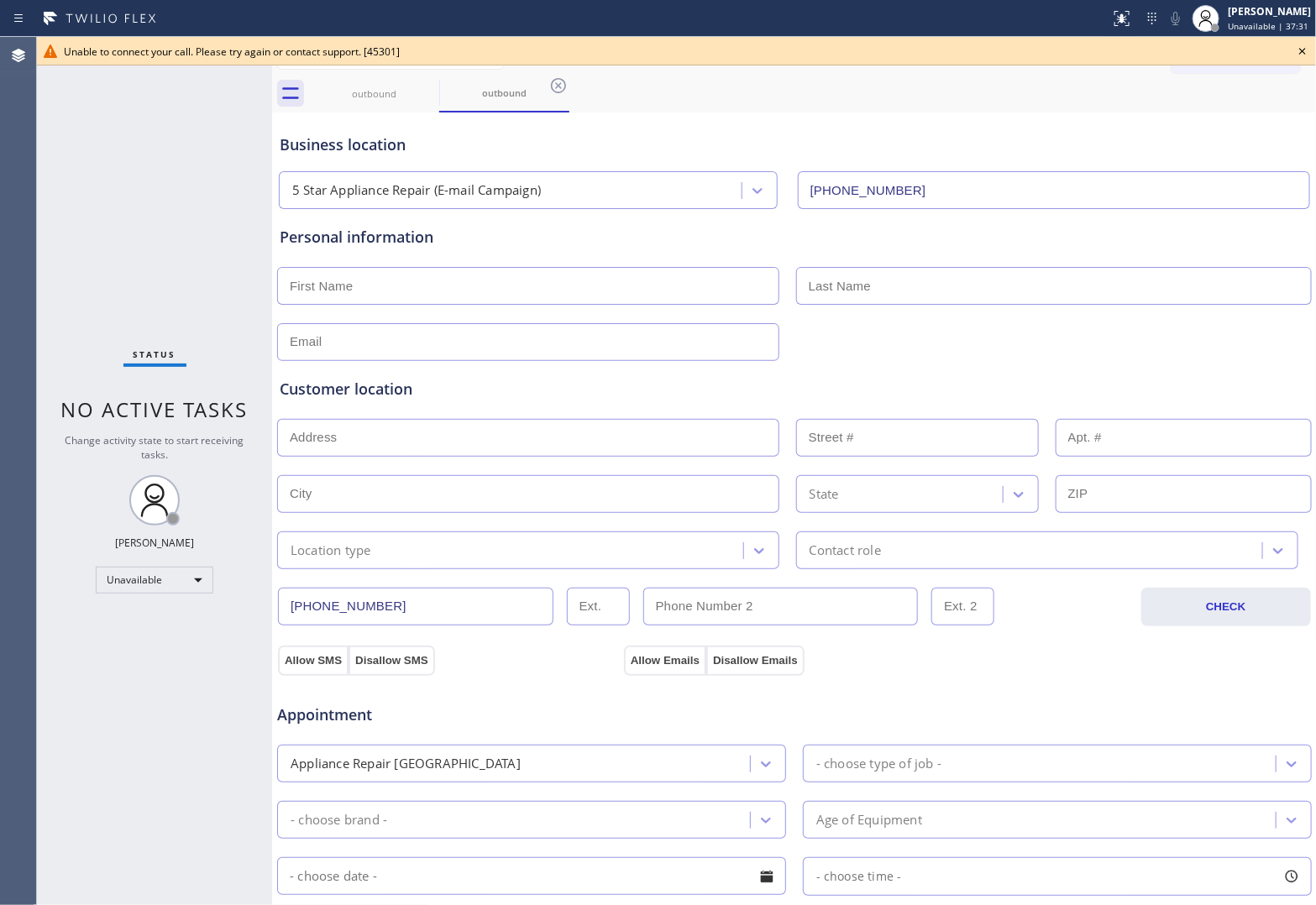
drag, startPoint x: 39, startPoint y: 238, endPoint x: 73, endPoint y: 287, distance: 59.6
click at [39, 238] on div "Status No active tasks Change activity state to start receiving tasks. [PERSON_…" at bounding box center [154, 471] width 235 height 868
drag, startPoint x: 1308, startPoint y: 49, endPoint x: 1288, endPoint y: 48, distance: 20.0
click at [1308, 49] on icon at bounding box center [1302, 51] width 20 height 20
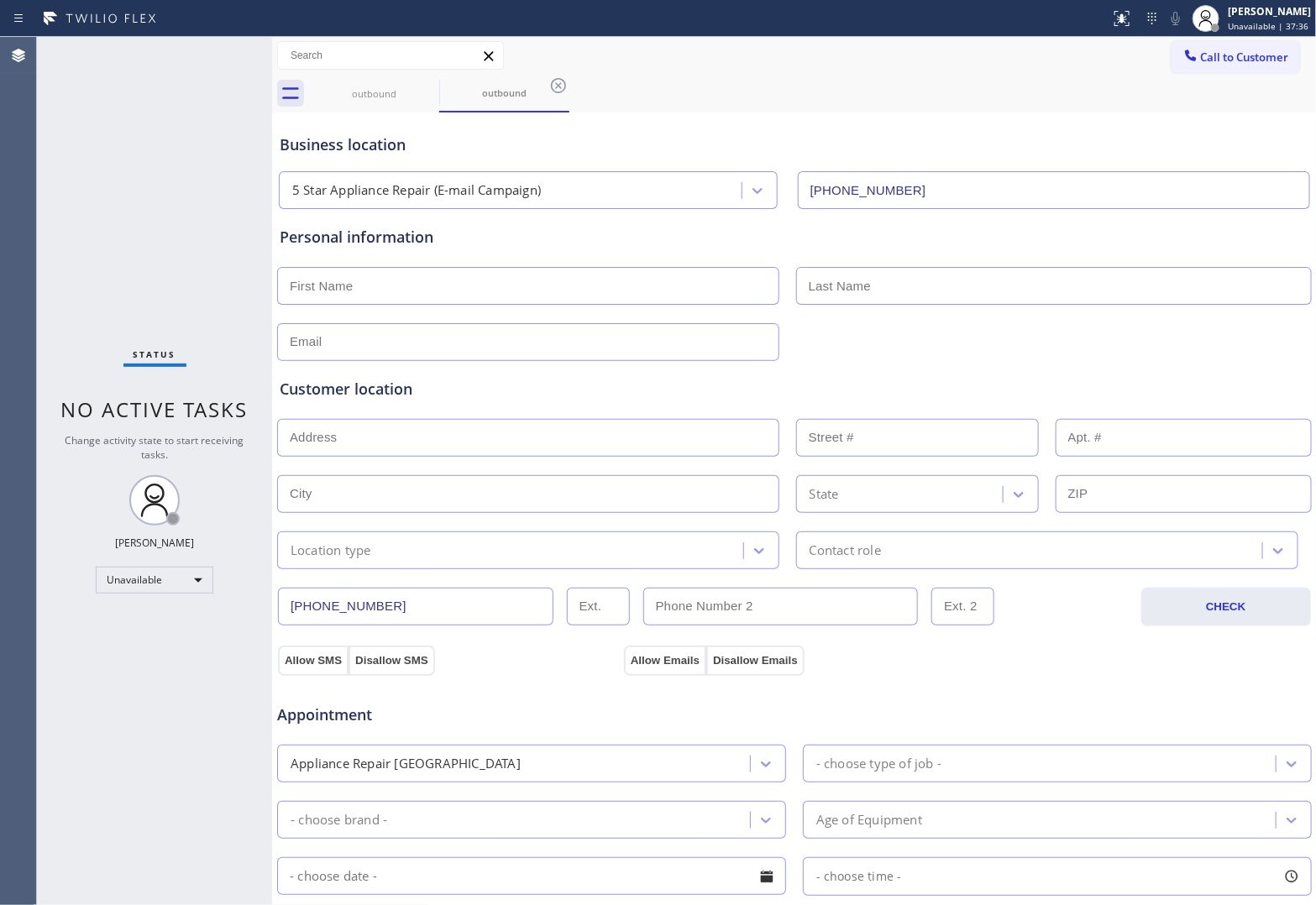
click at [1277, 48] on button "Call to Customer" at bounding box center [1236, 57] width 129 height 32
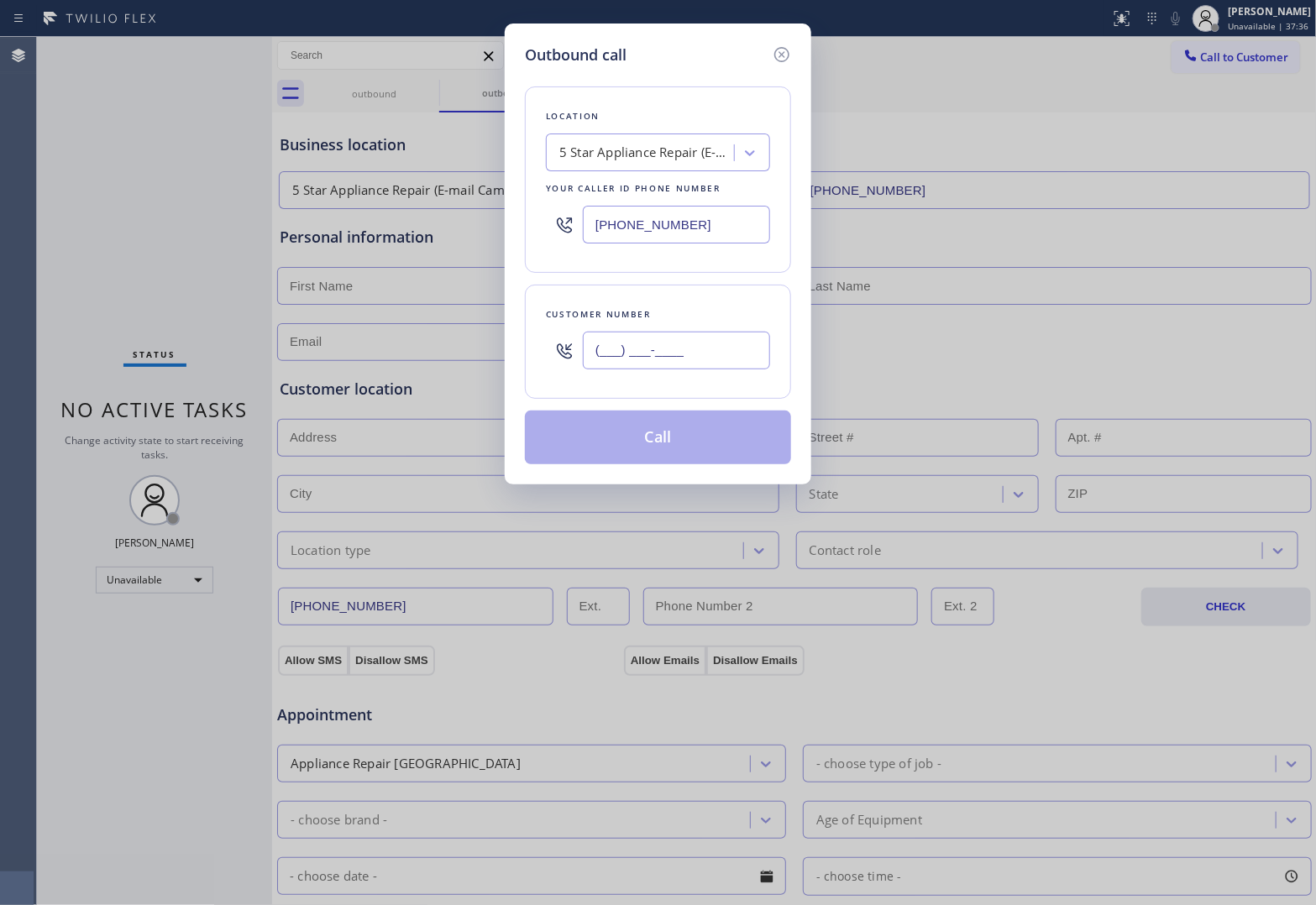
click at [693, 341] on input "(___) ___-____" at bounding box center [677, 350] width 187 height 38
paste input "820) 758-6433"
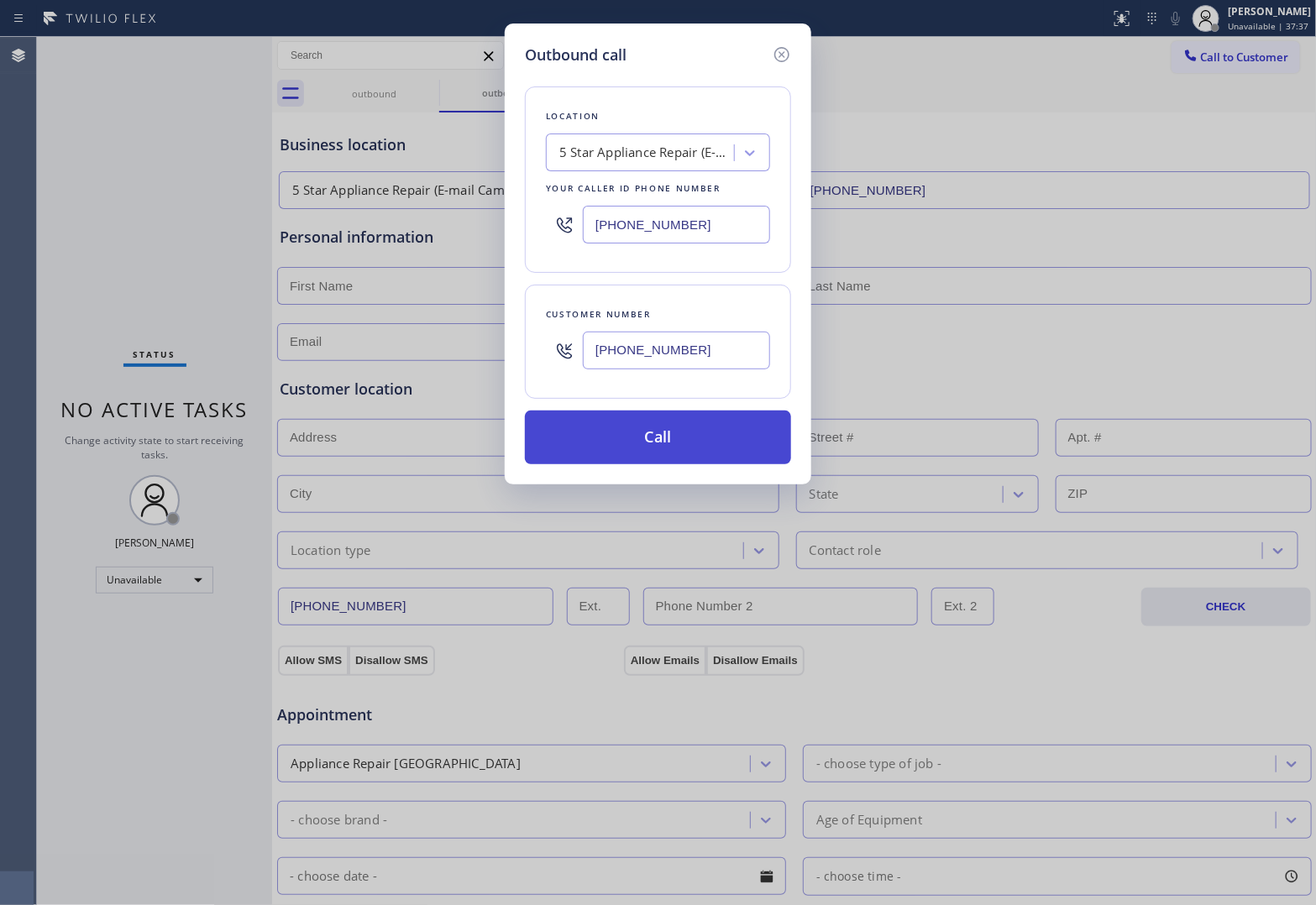
type input "[PHONE_NUMBER]"
click at [698, 430] on button "Call" at bounding box center [658, 437] width 266 height 54
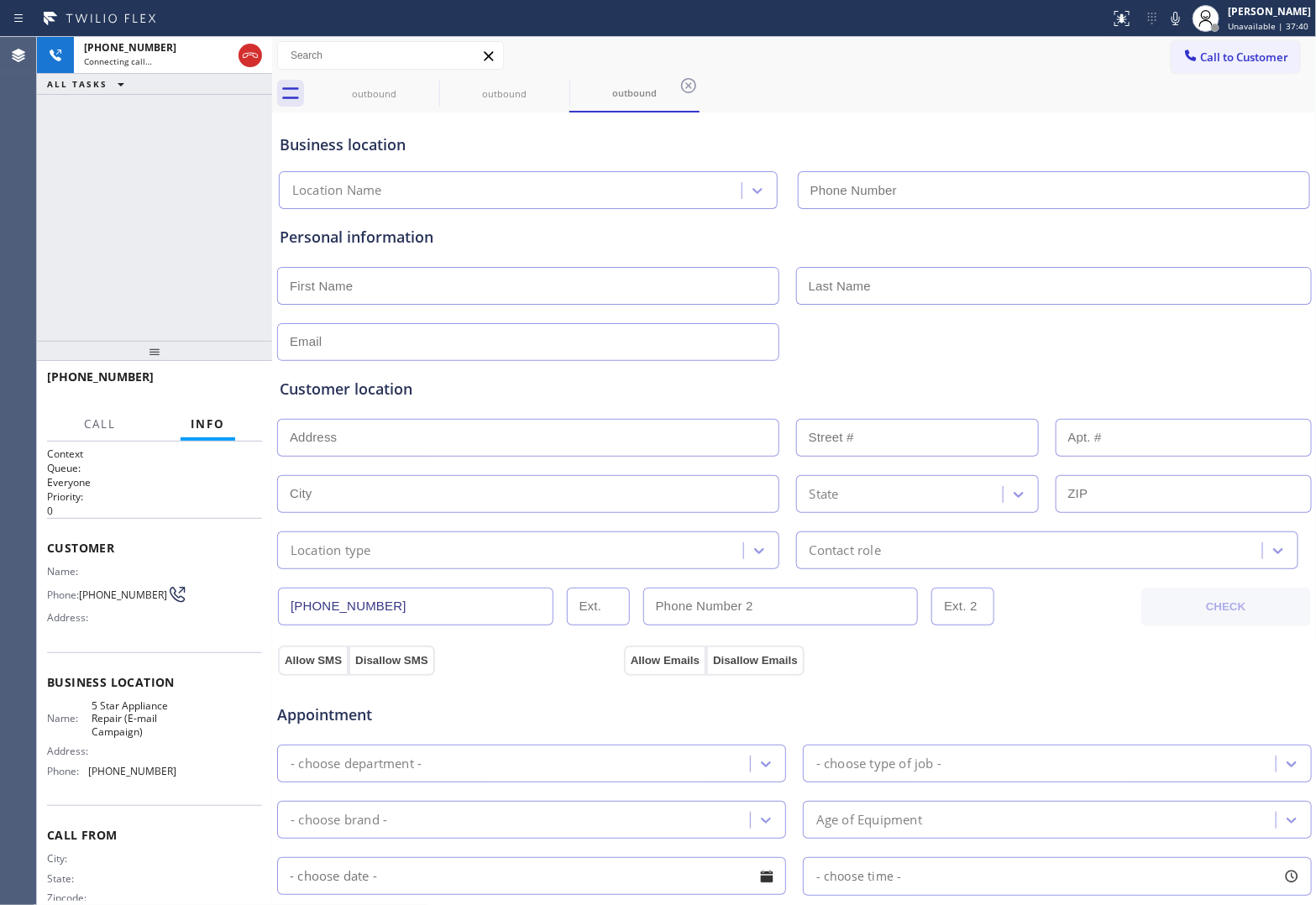
type input "[PHONE_NUMBER]"
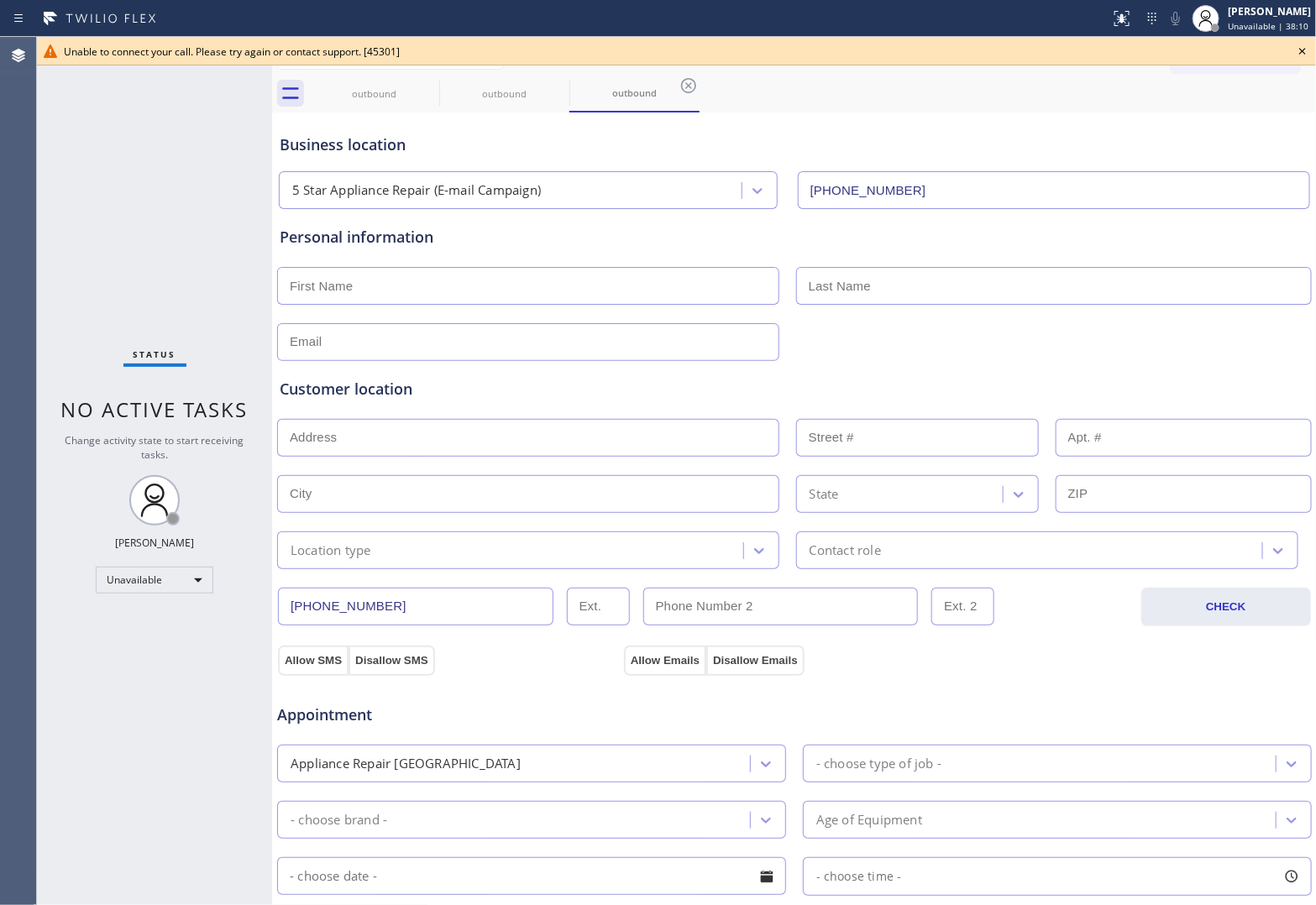
click at [1304, 47] on icon at bounding box center [1302, 51] width 20 height 20
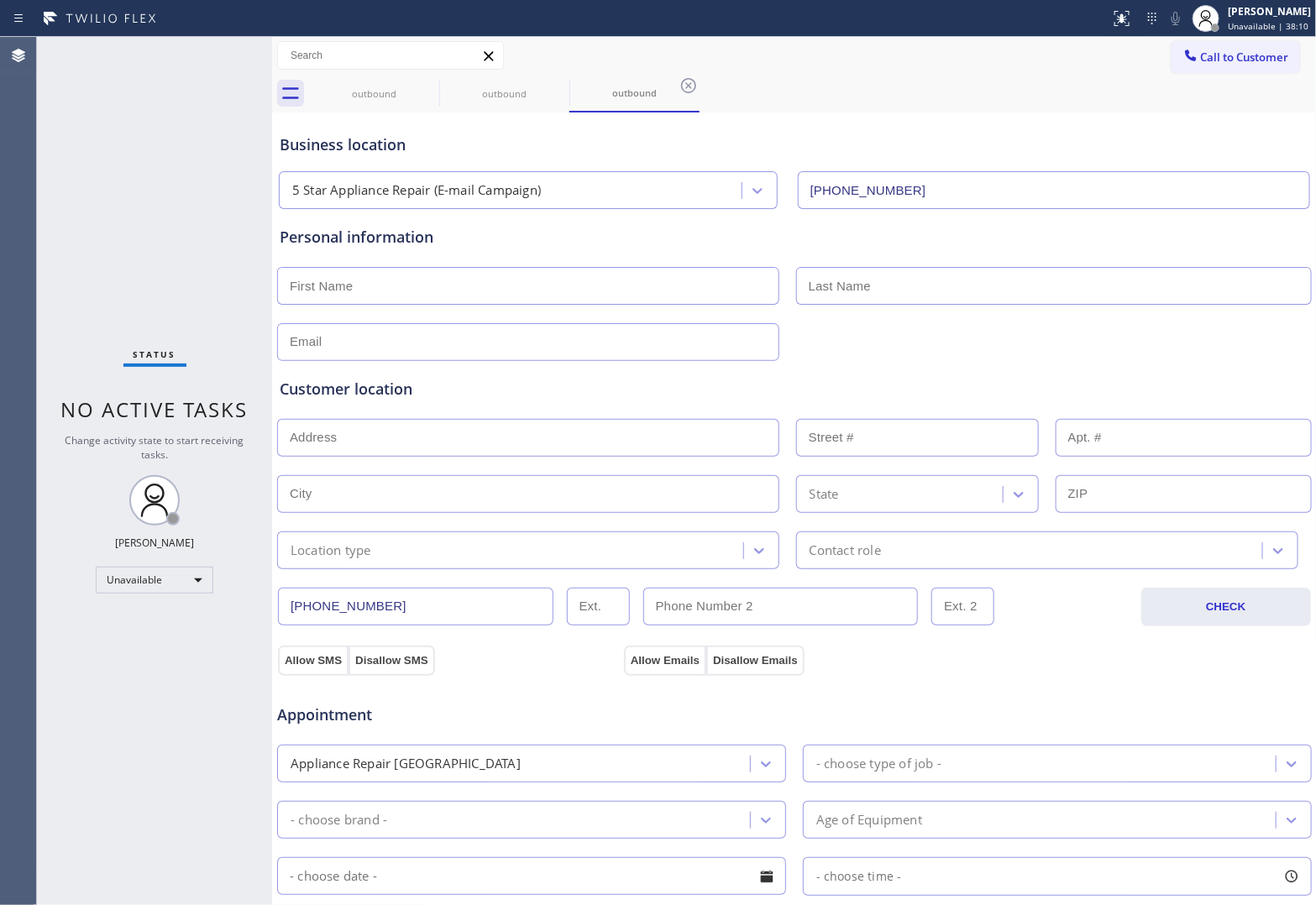
click at [1274, 48] on button "Call to Customer" at bounding box center [1236, 57] width 129 height 32
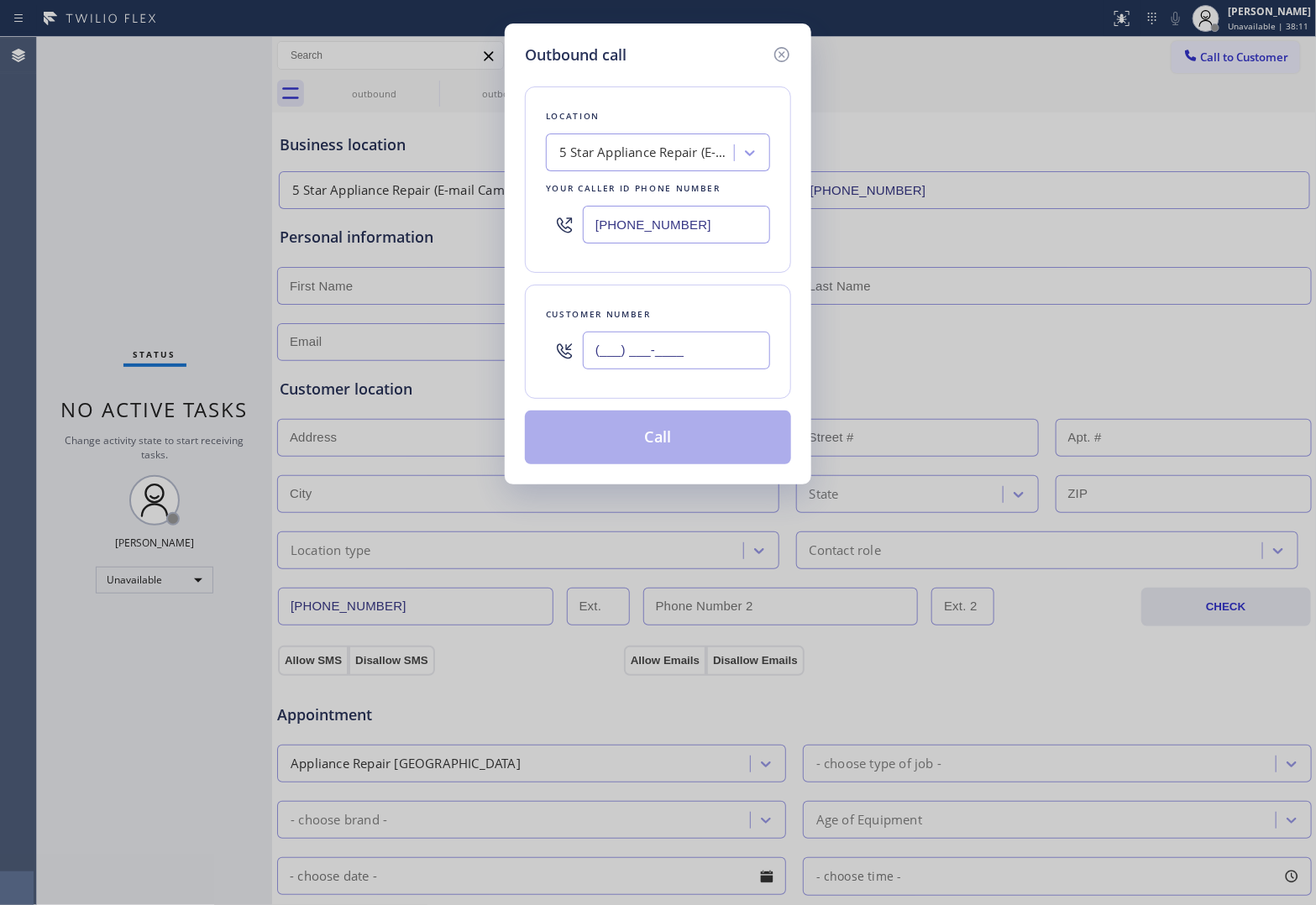
click at [641, 368] on input "(___) ___-____" at bounding box center [677, 350] width 187 height 38
paste input "820) 758-6433"
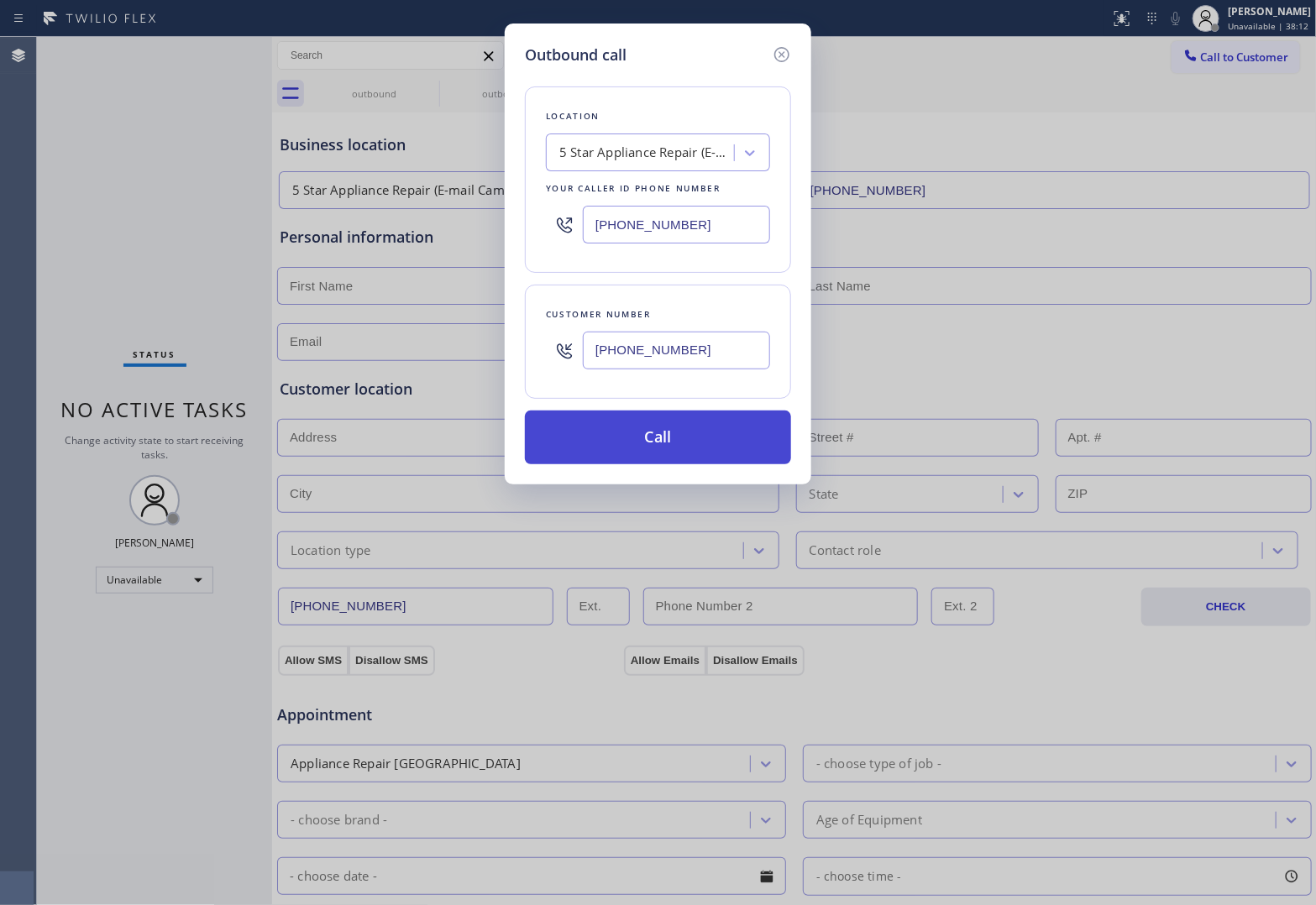
type input "[PHONE_NUMBER]"
drag, startPoint x: 643, startPoint y: 435, endPoint x: 819, endPoint y: 699, distance: 317.3
click at [641, 435] on button "Call" at bounding box center [658, 437] width 266 height 54
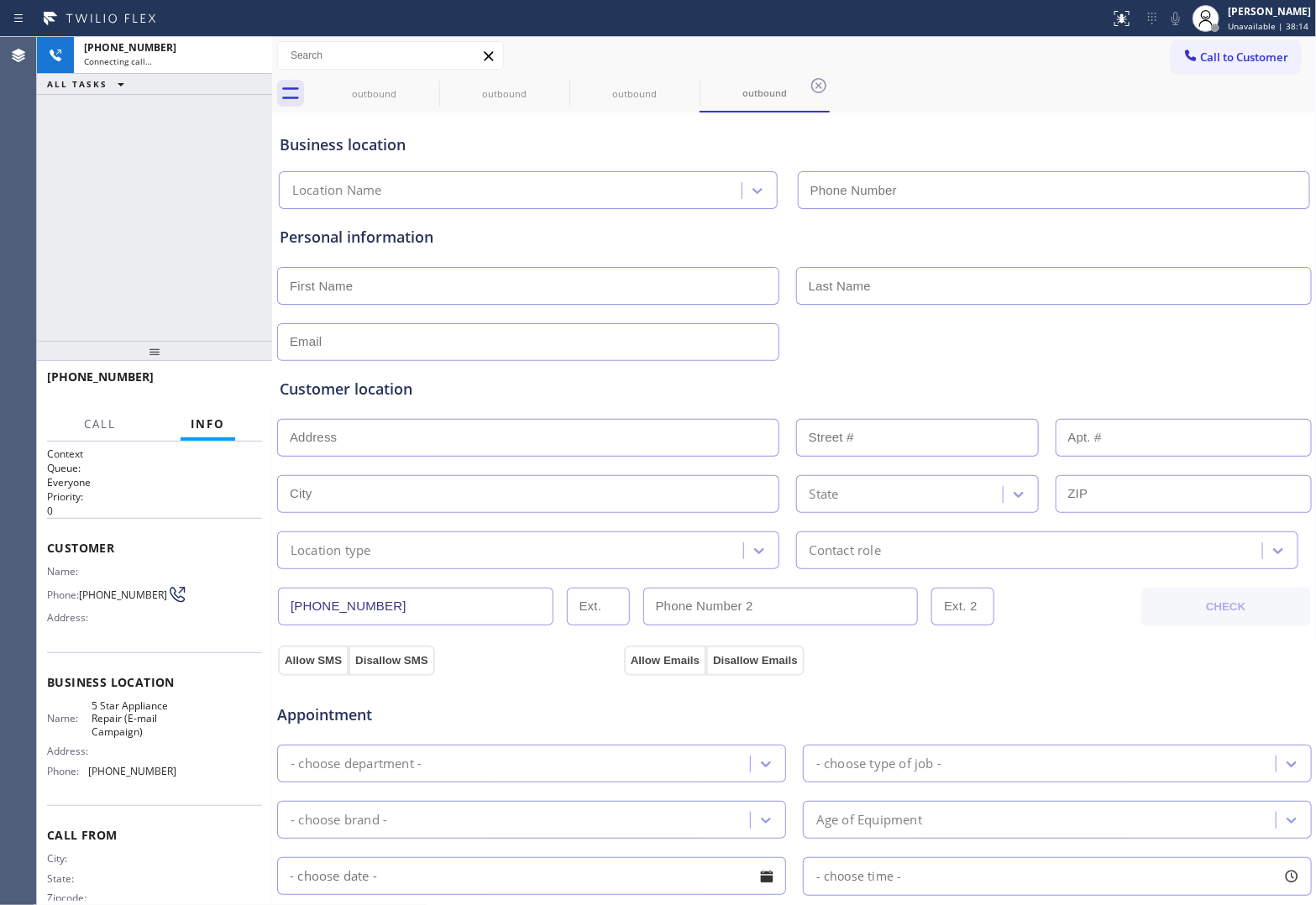
type input "[PHONE_NUMBER]"
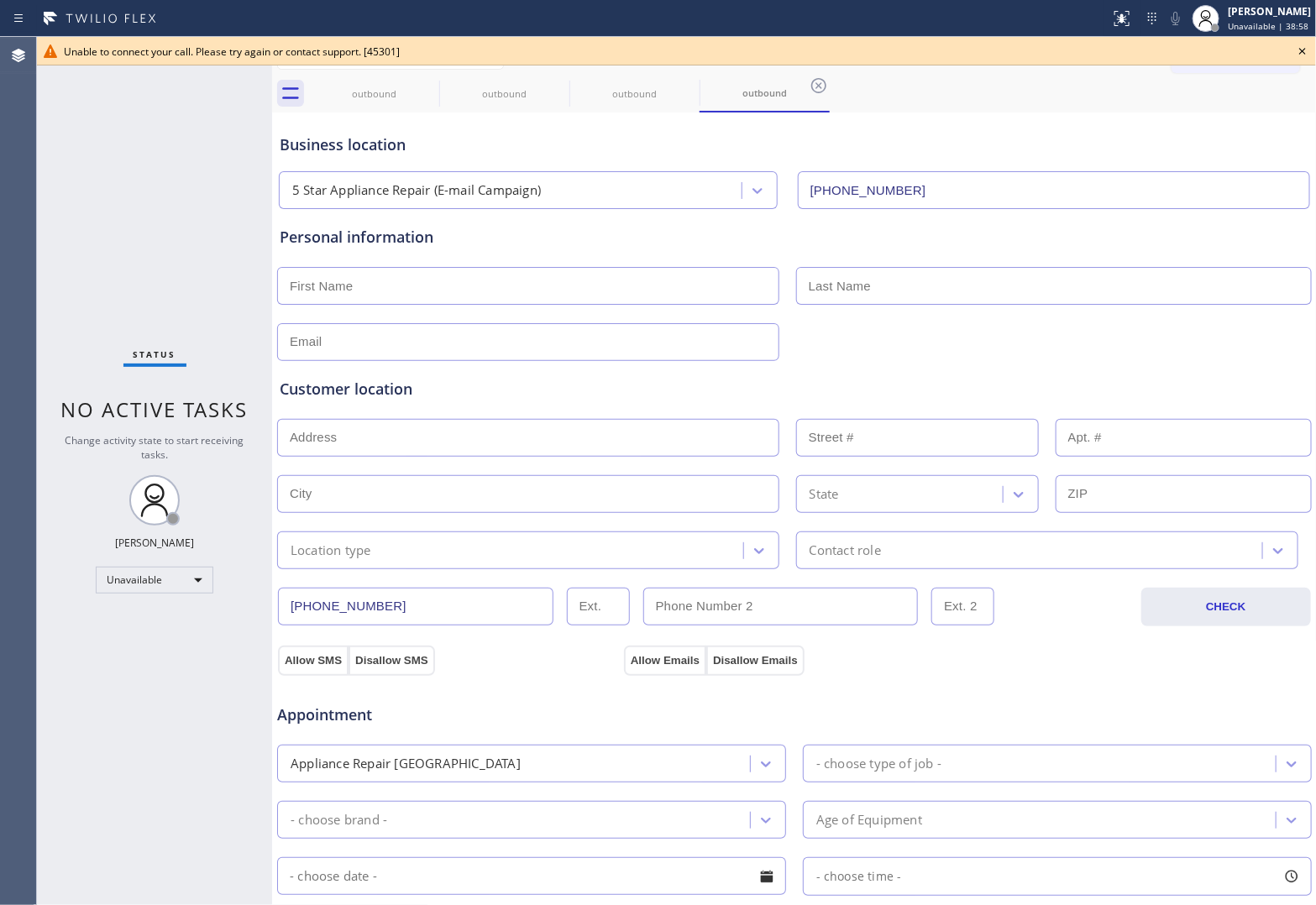
click at [54, 251] on div "Status No active tasks Change activity state to start receiving tasks. [PERSON_…" at bounding box center [154, 471] width 235 height 868
click at [1293, 47] on icon at bounding box center [1302, 51] width 20 height 20
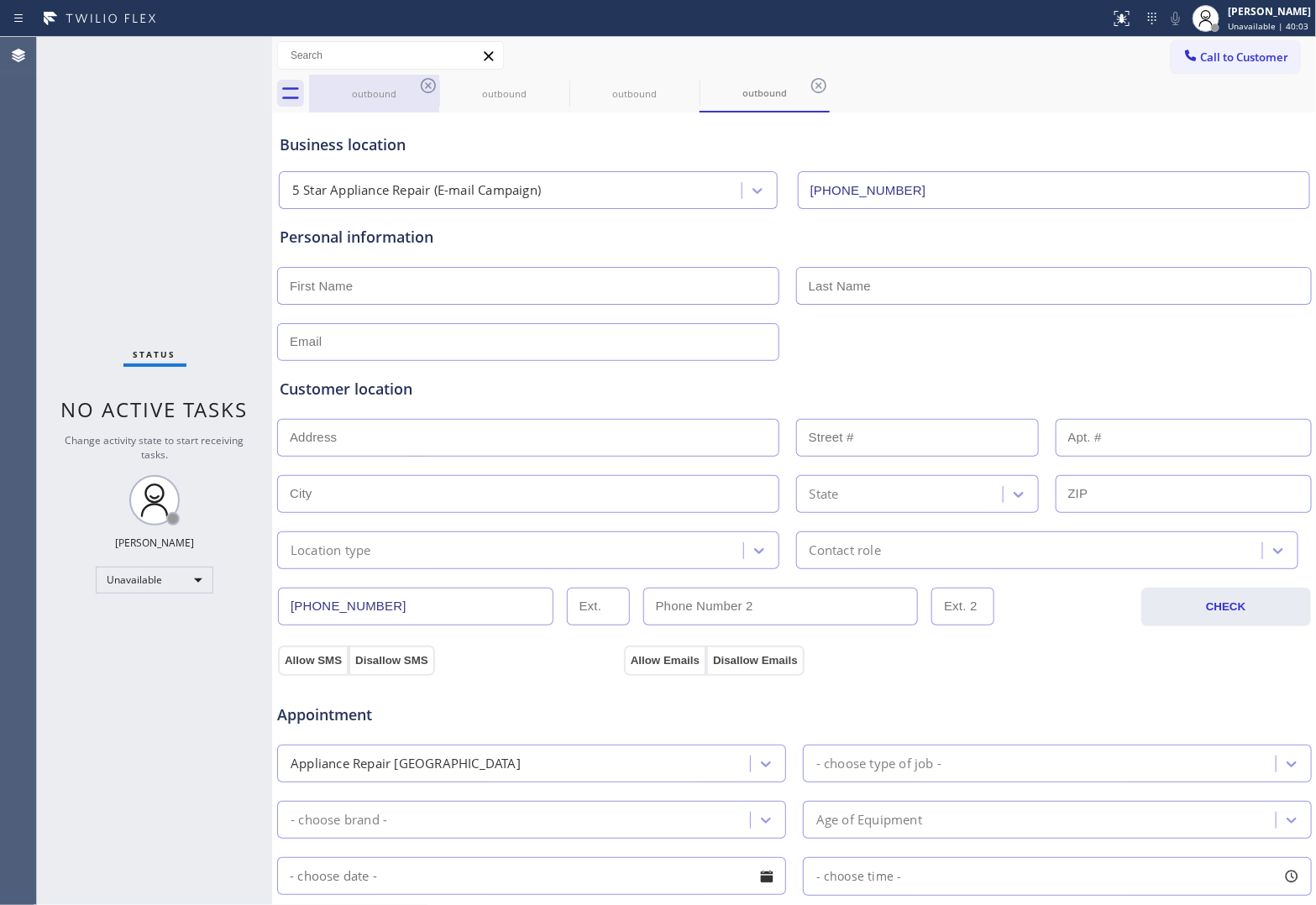
click at [412, 94] on div "outbound" at bounding box center [374, 94] width 127 height 13
click at [417, 90] on div "outbound" at bounding box center [375, 93] width 130 height 38
click at [420, 88] on icon at bounding box center [428, 85] width 20 height 20
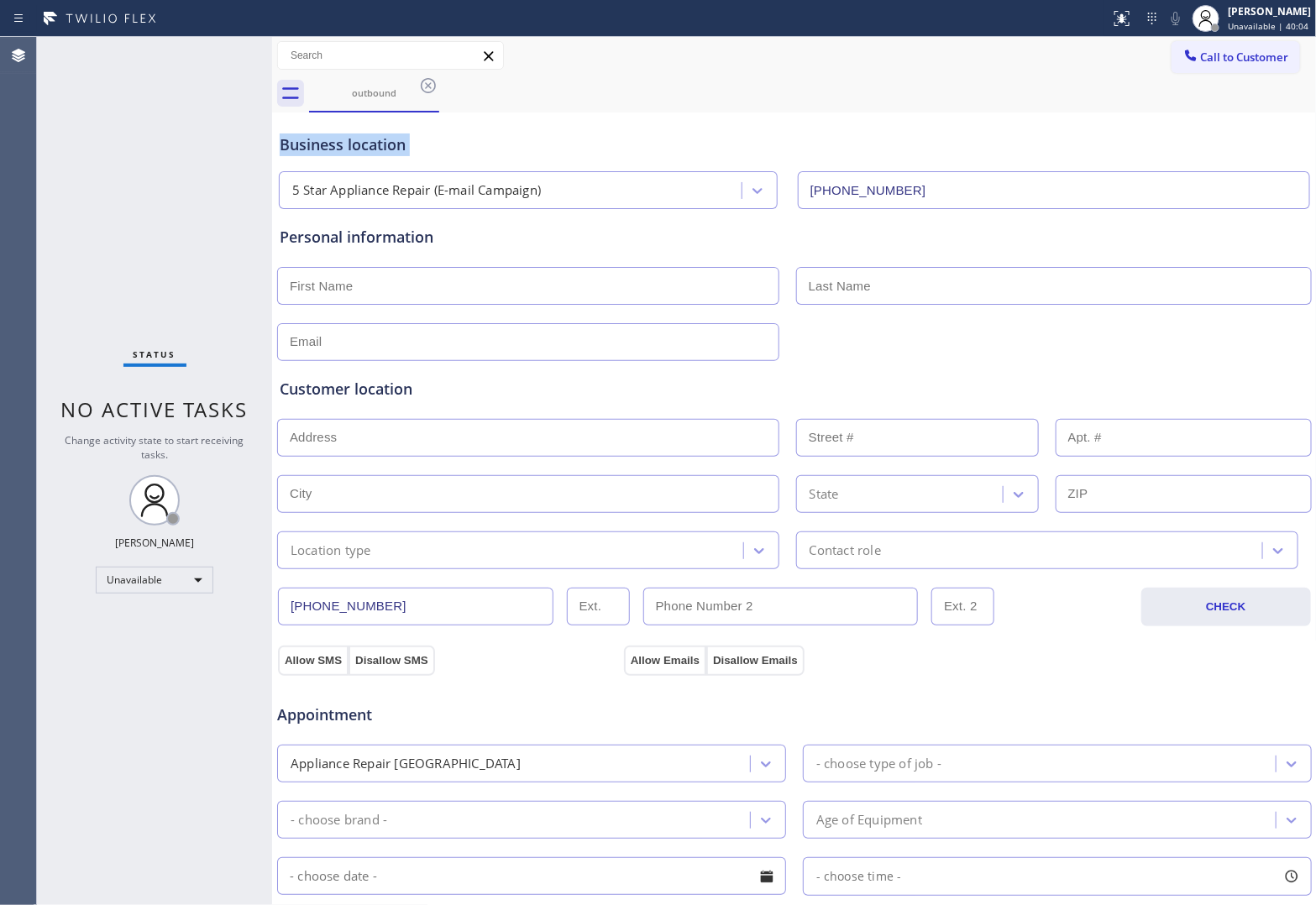
click at [420, 88] on icon at bounding box center [428, 85] width 20 height 20
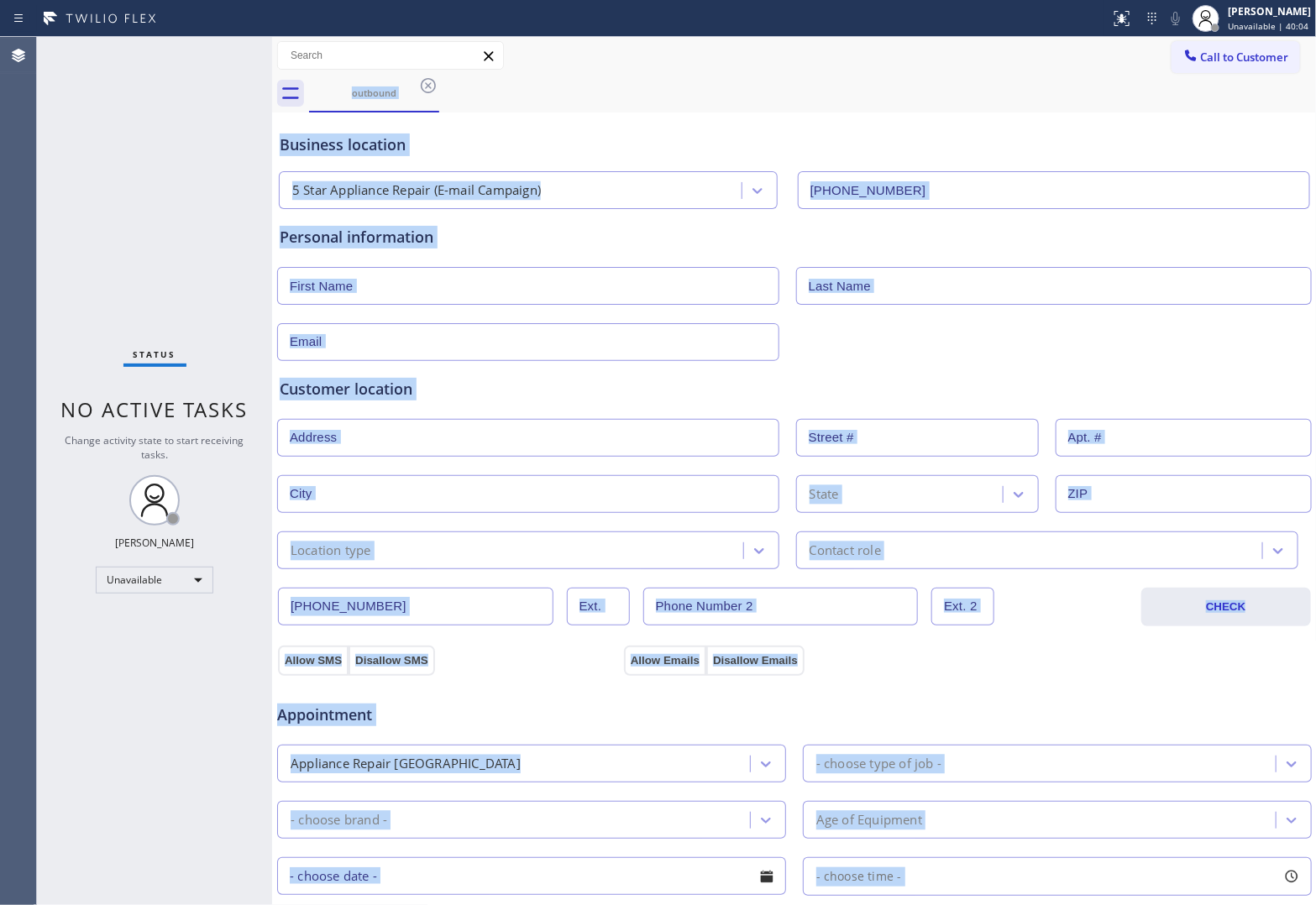
click at [420, 88] on div "outbound" at bounding box center [813, 93] width 1007 height 38
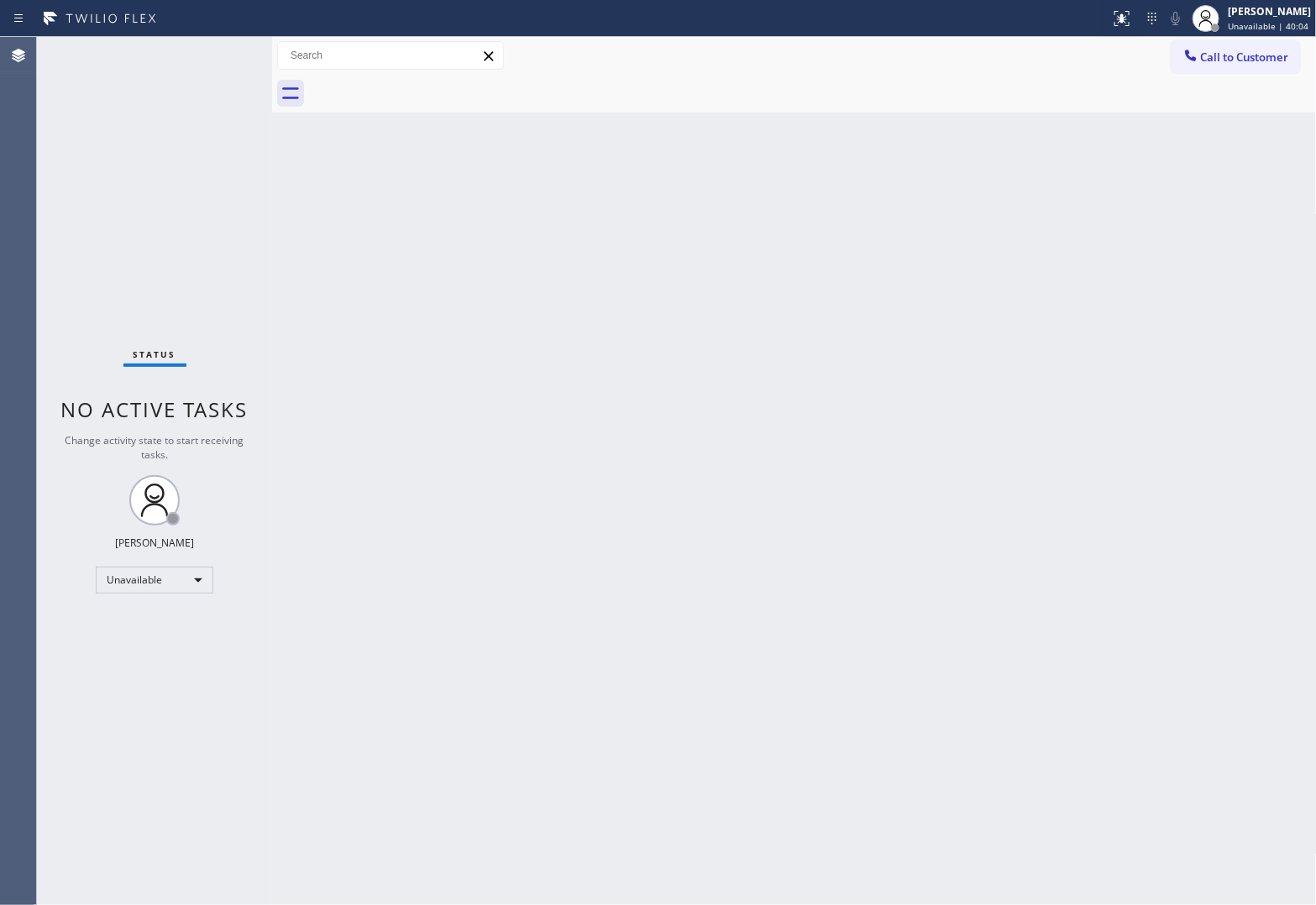
click at [420, 88] on div at bounding box center [813, 93] width 1007 height 38
click at [1232, 61] on span "Call to Customer" at bounding box center [1245, 57] width 88 height 15
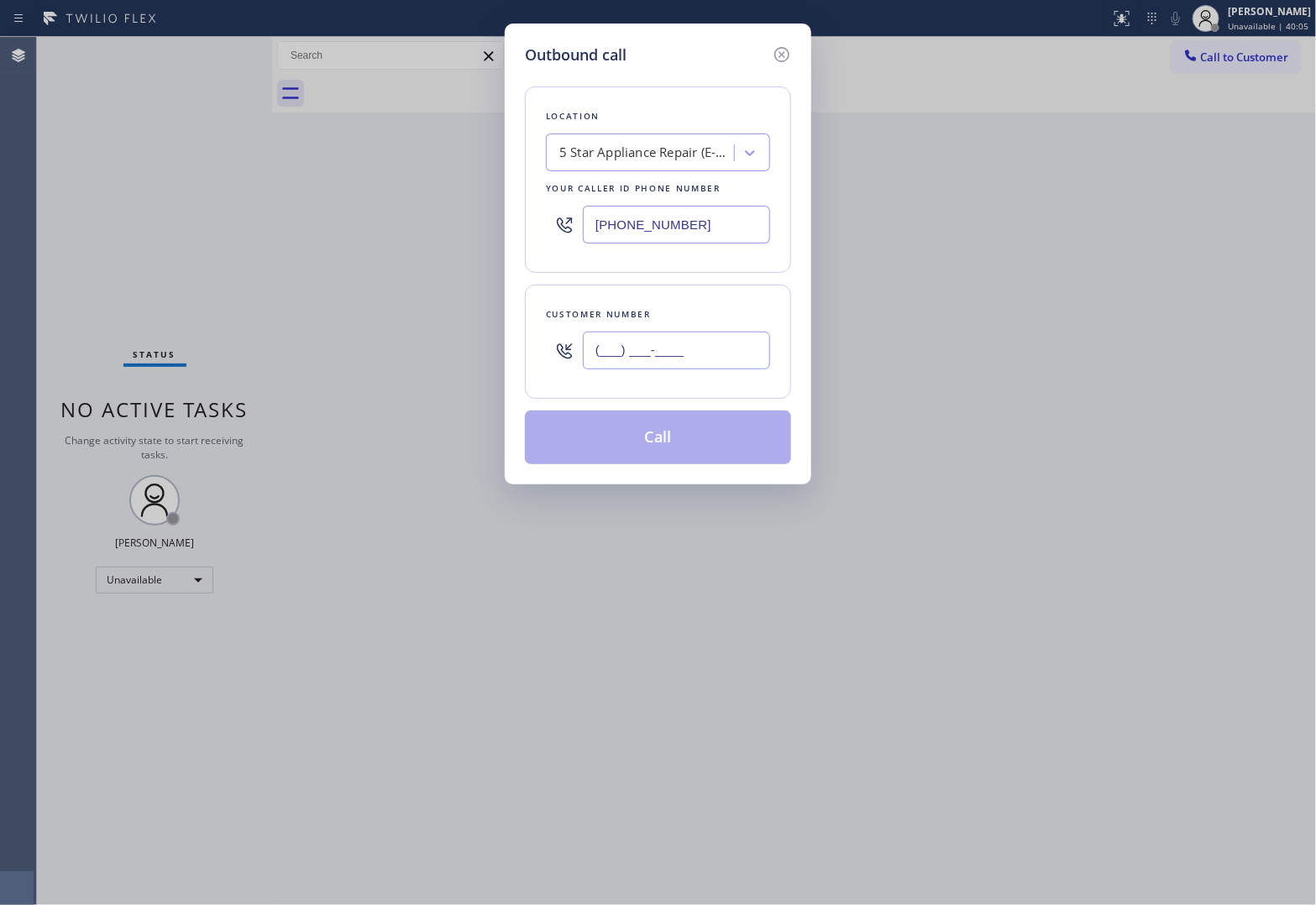
click at [712, 362] on input "(___) ___-____" at bounding box center [677, 350] width 187 height 38
paste input "820) 758-6433"
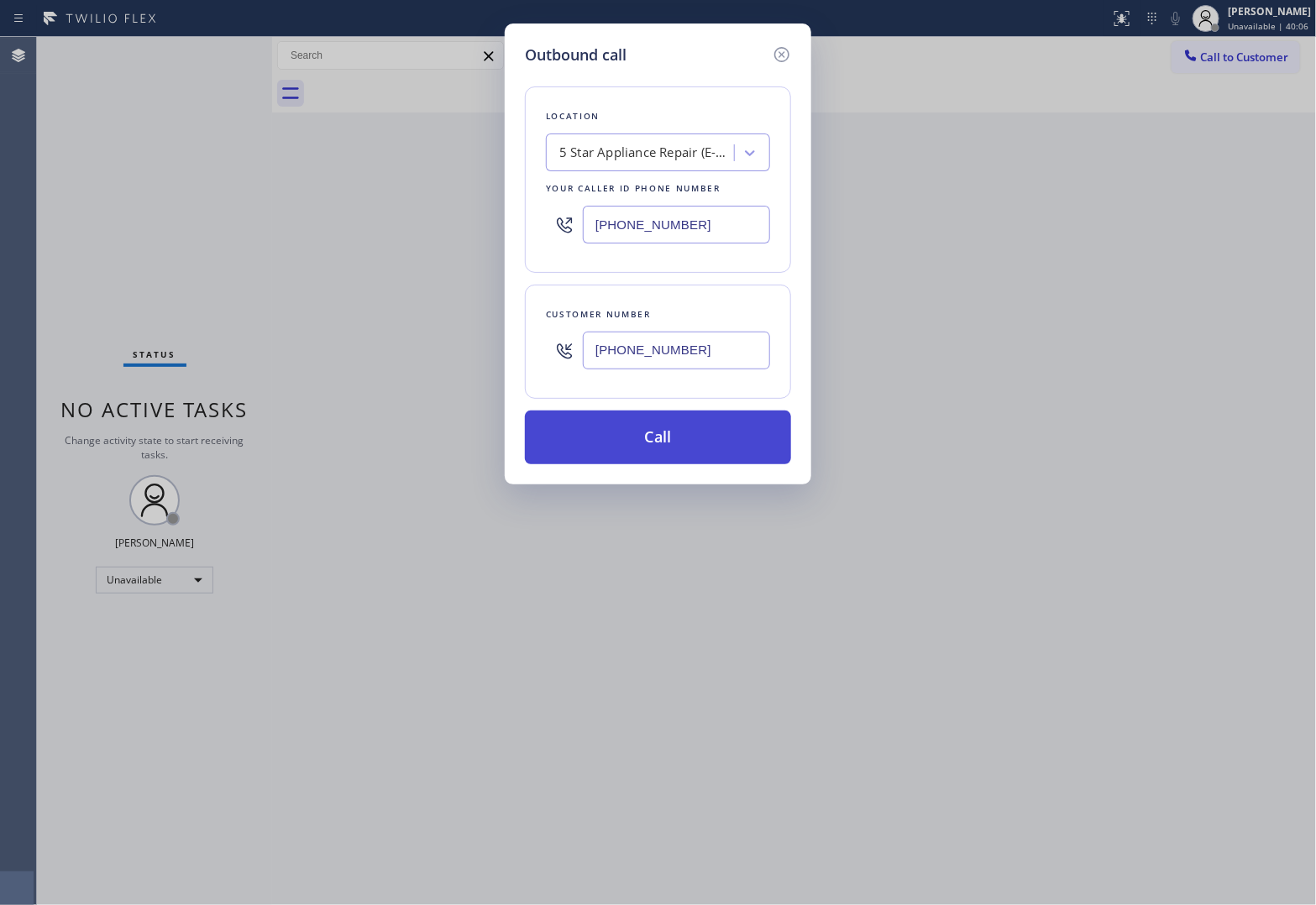
type input "[PHONE_NUMBER]"
click at [685, 433] on button "Call" at bounding box center [658, 437] width 266 height 54
click at [525, 410] on button "Call" at bounding box center [658, 437] width 266 height 54
click button "Call" at bounding box center [658, 437] width 266 height 54
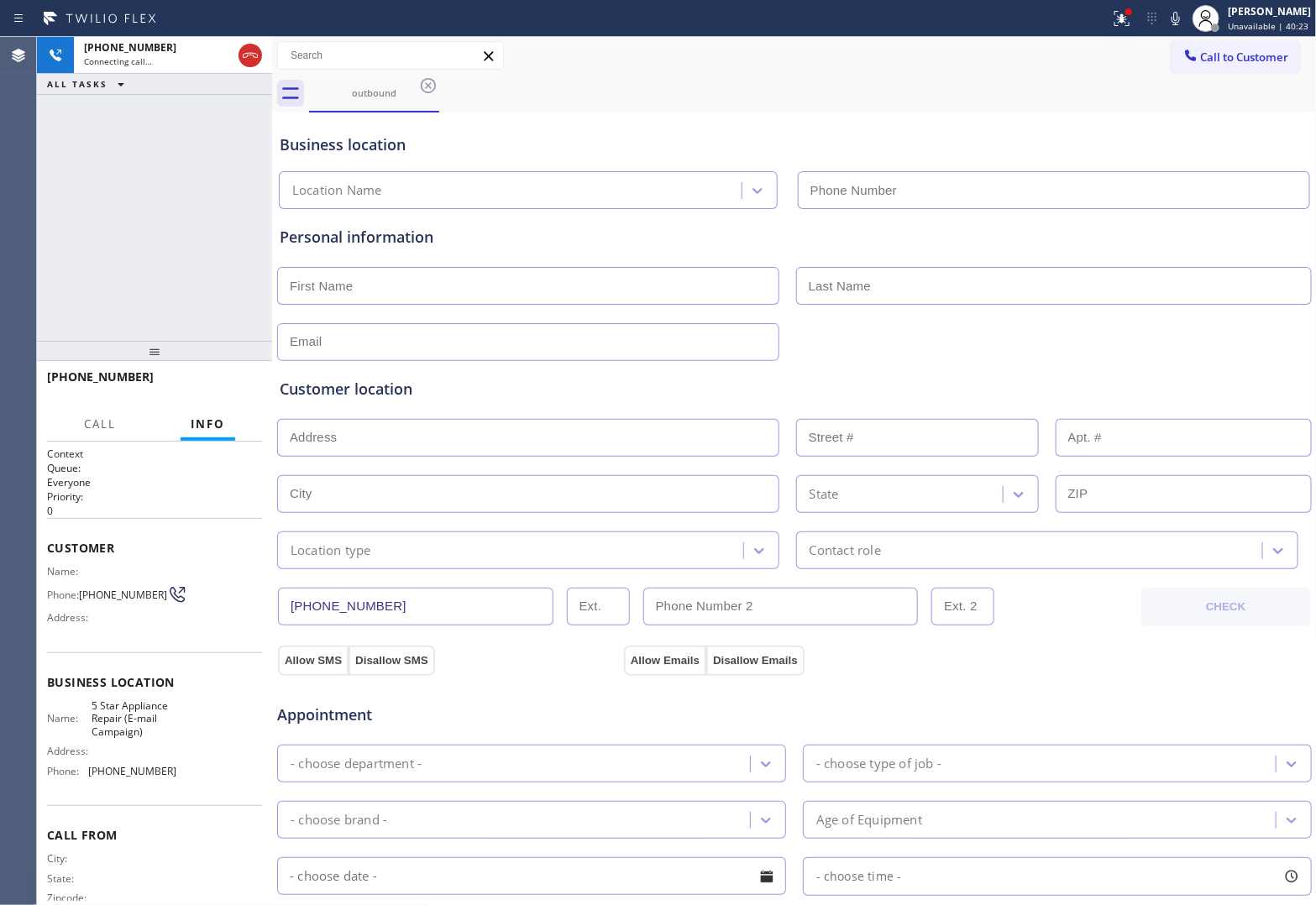
type input "[PHONE_NUMBER]"
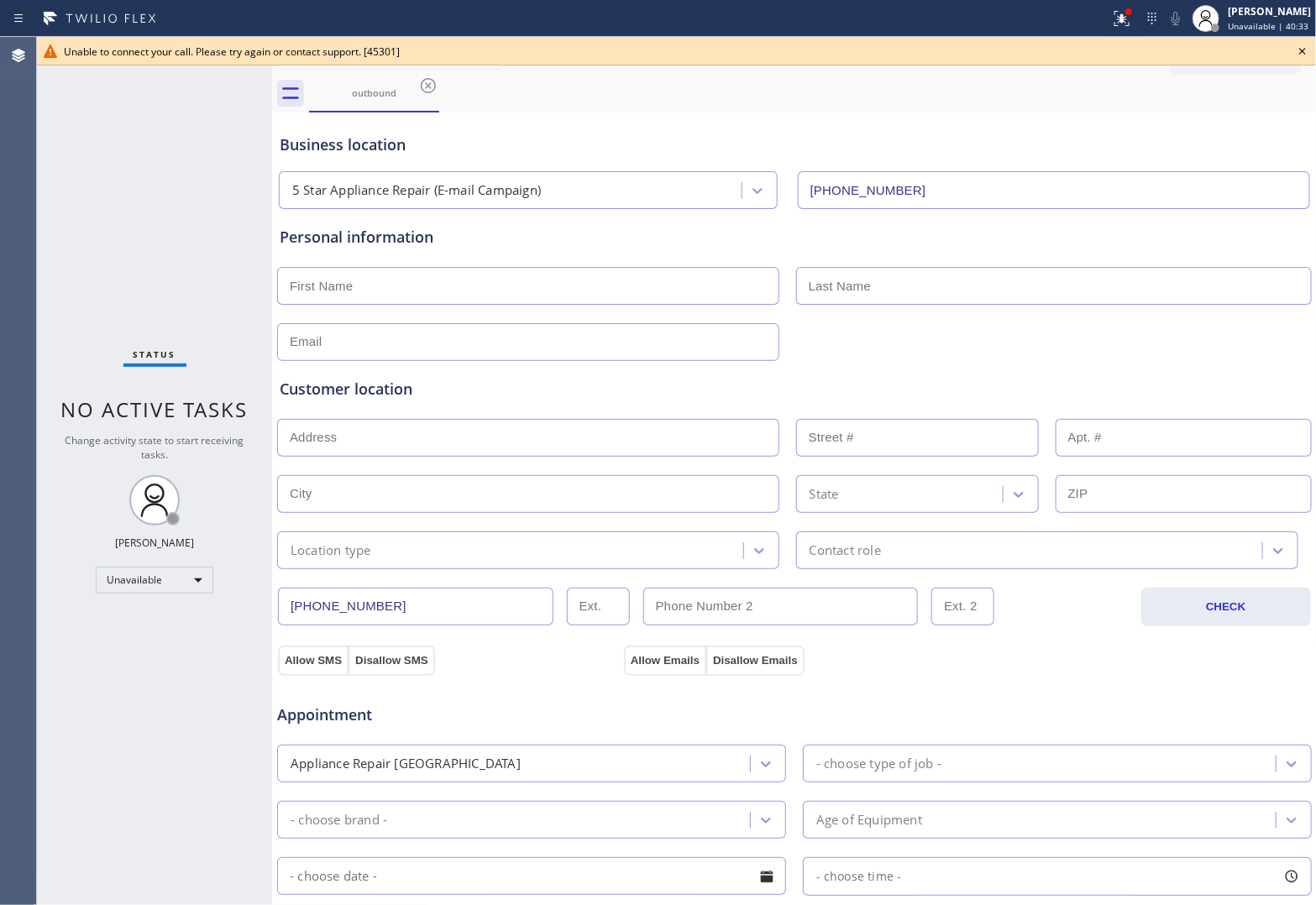
click at [32, 200] on div "Agent Desktop" at bounding box center [17, 471] width 36 height 868
click at [1296, 52] on icon at bounding box center [1302, 51] width 20 height 20
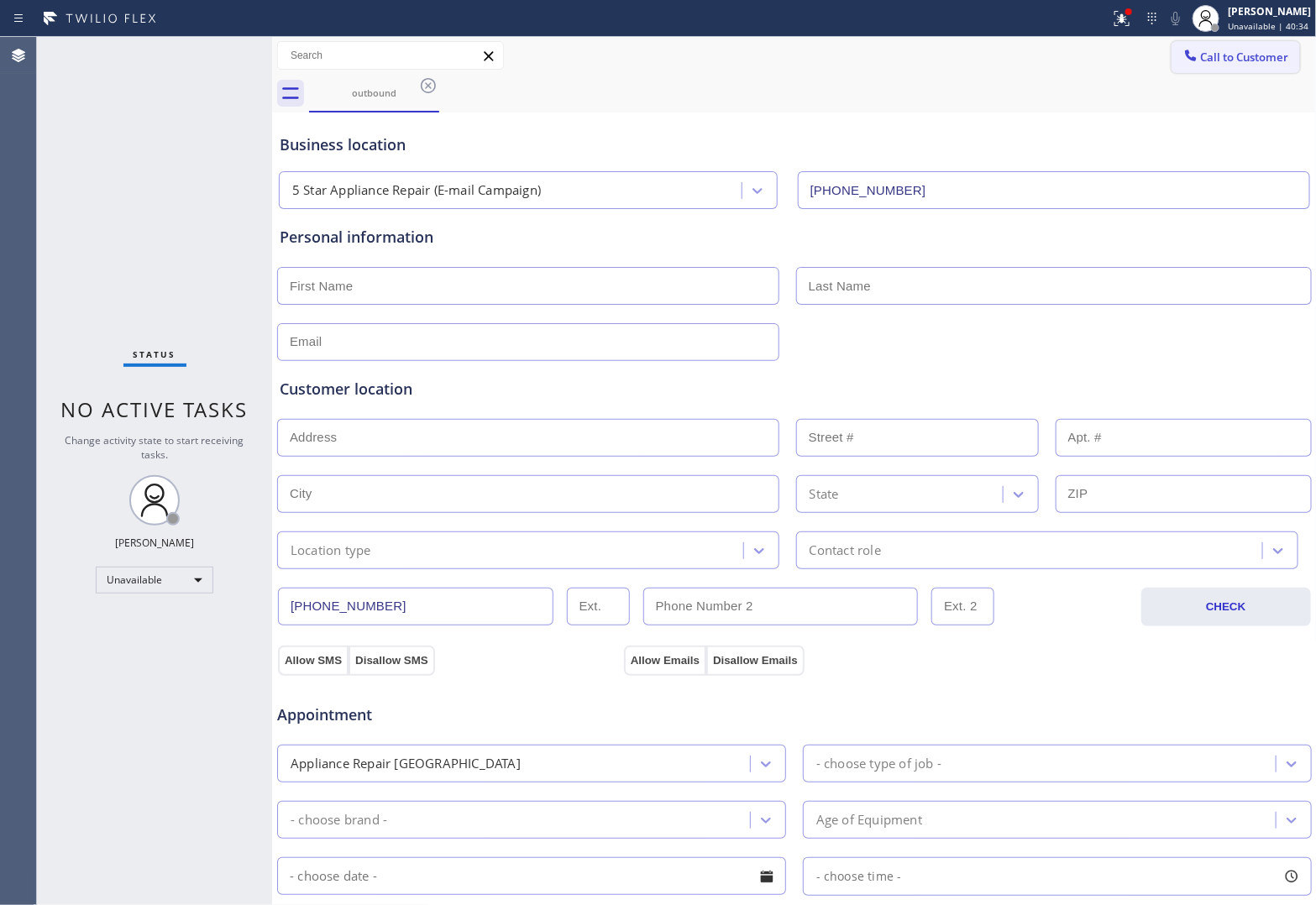
click at [1241, 61] on span "Call to Customer" at bounding box center [1245, 57] width 88 height 15
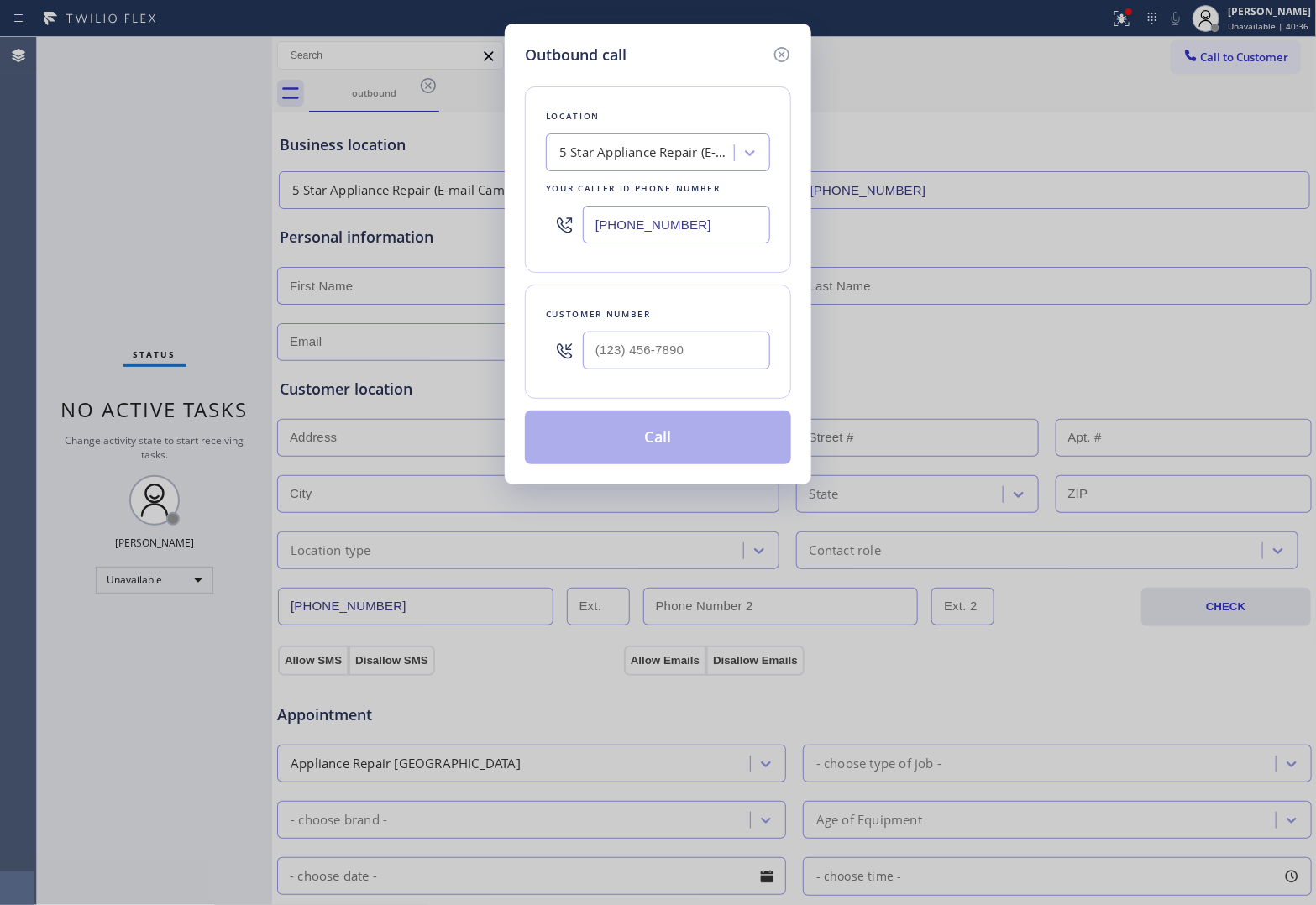
click at [729, 324] on div at bounding box center [677, 350] width 187 height 54
click at [712, 349] on input "(___) ___-____" at bounding box center [677, 350] width 187 height 38
paste input "820) 758-6433"
type input "[PHONE_NUMBER]"
click at [682, 445] on button "Call" at bounding box center [658, 437] width 266 height 54
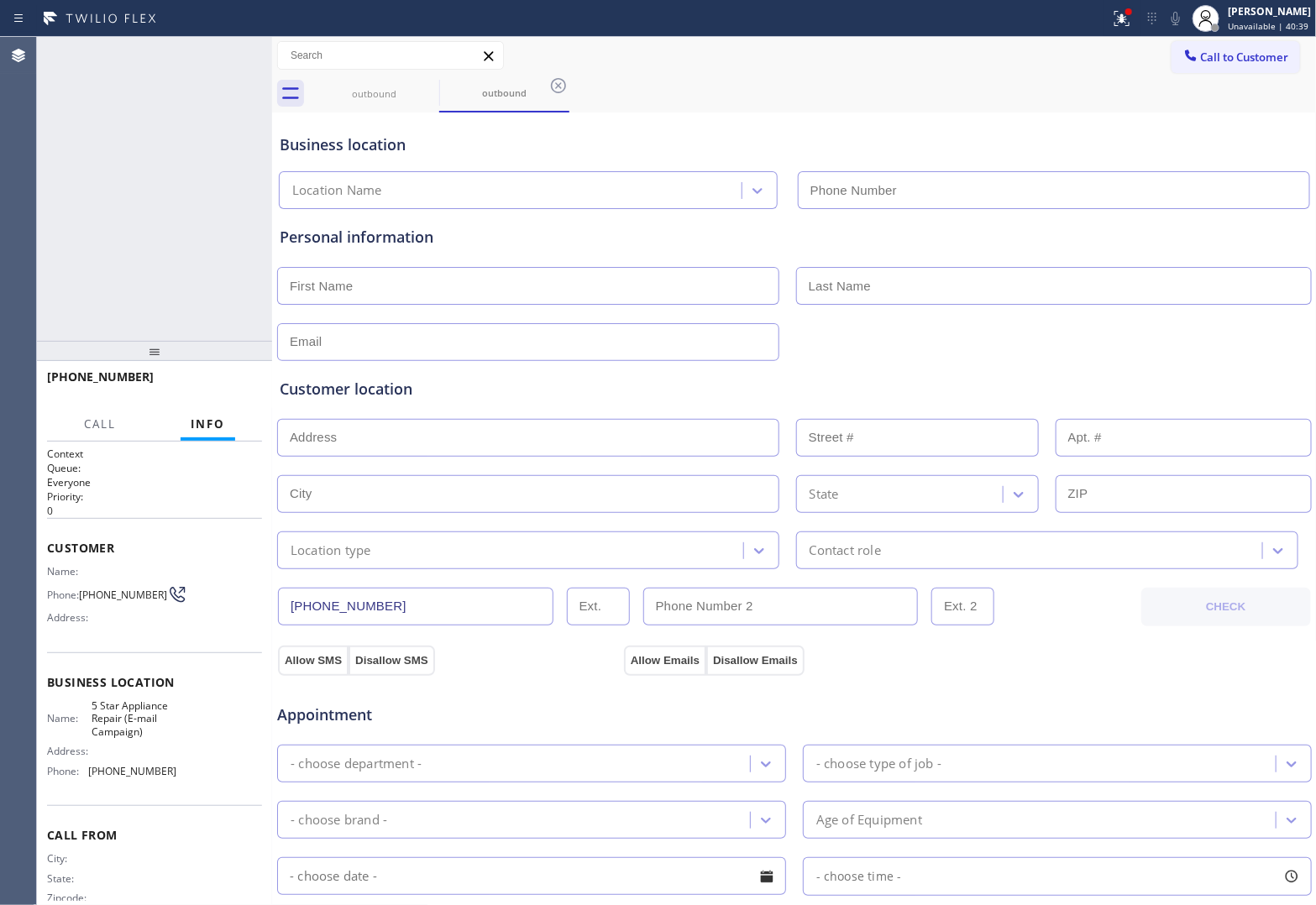
type input "[PHONE_NUMBER]"
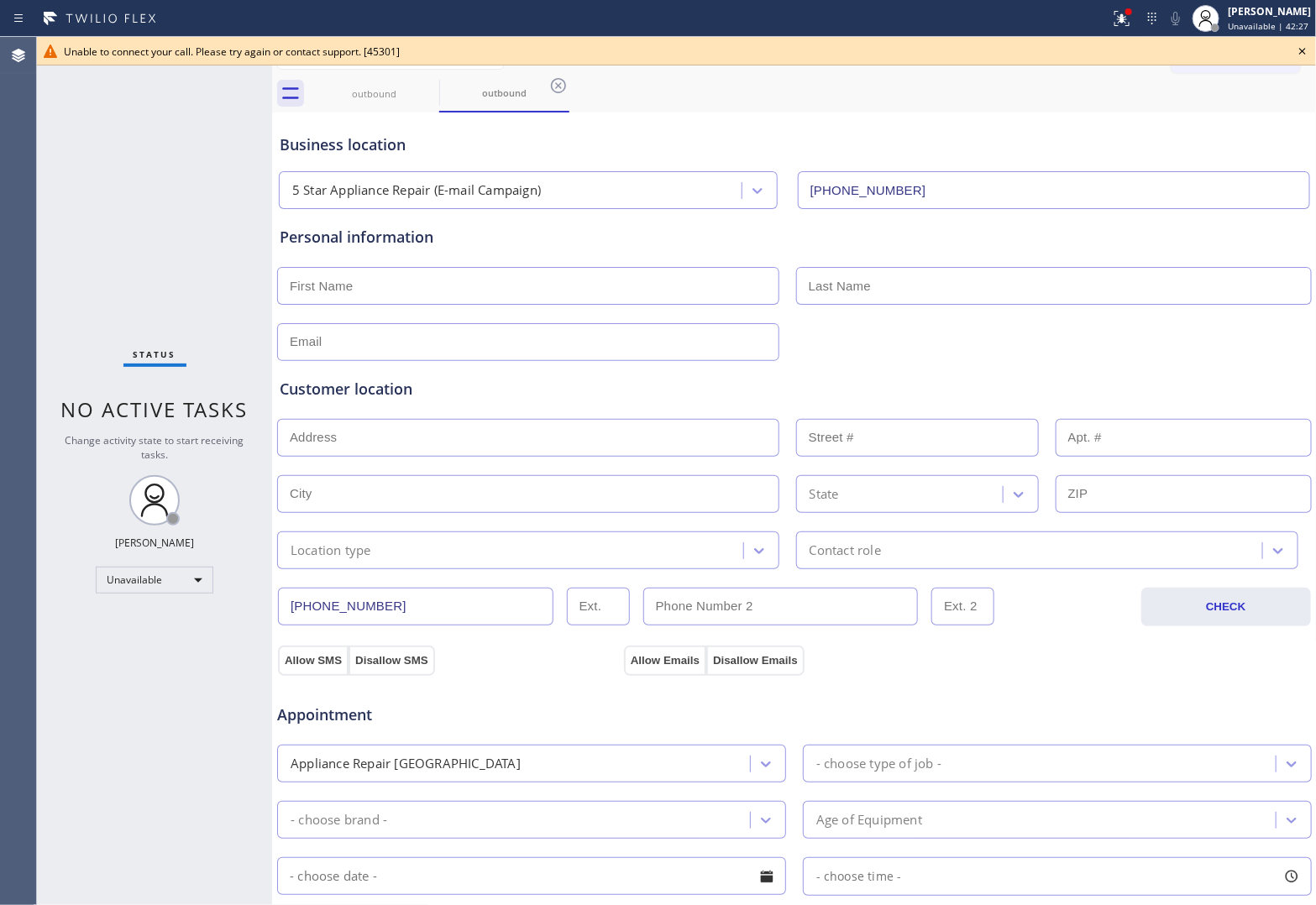
click at [30, 223] on div "Agent Desktop" at bounding box center [17, 471] width 36 height 868
click at [1303, 50] on icon at bounding box center [1302, 50] width 6 height 6
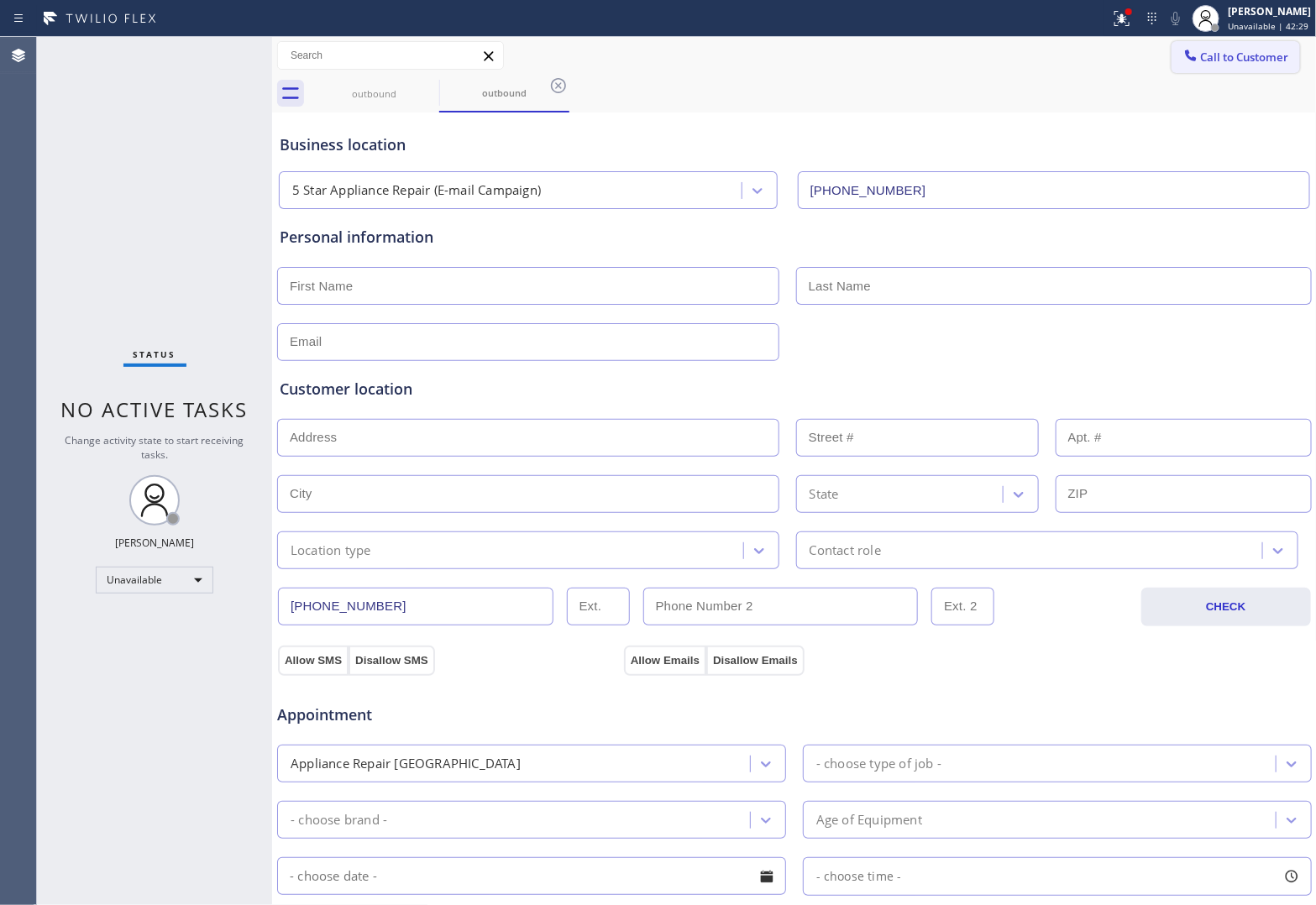
click at [1229, 52] on span "Call to Customer" at bounding box center [1245, 57] width 88 height 15
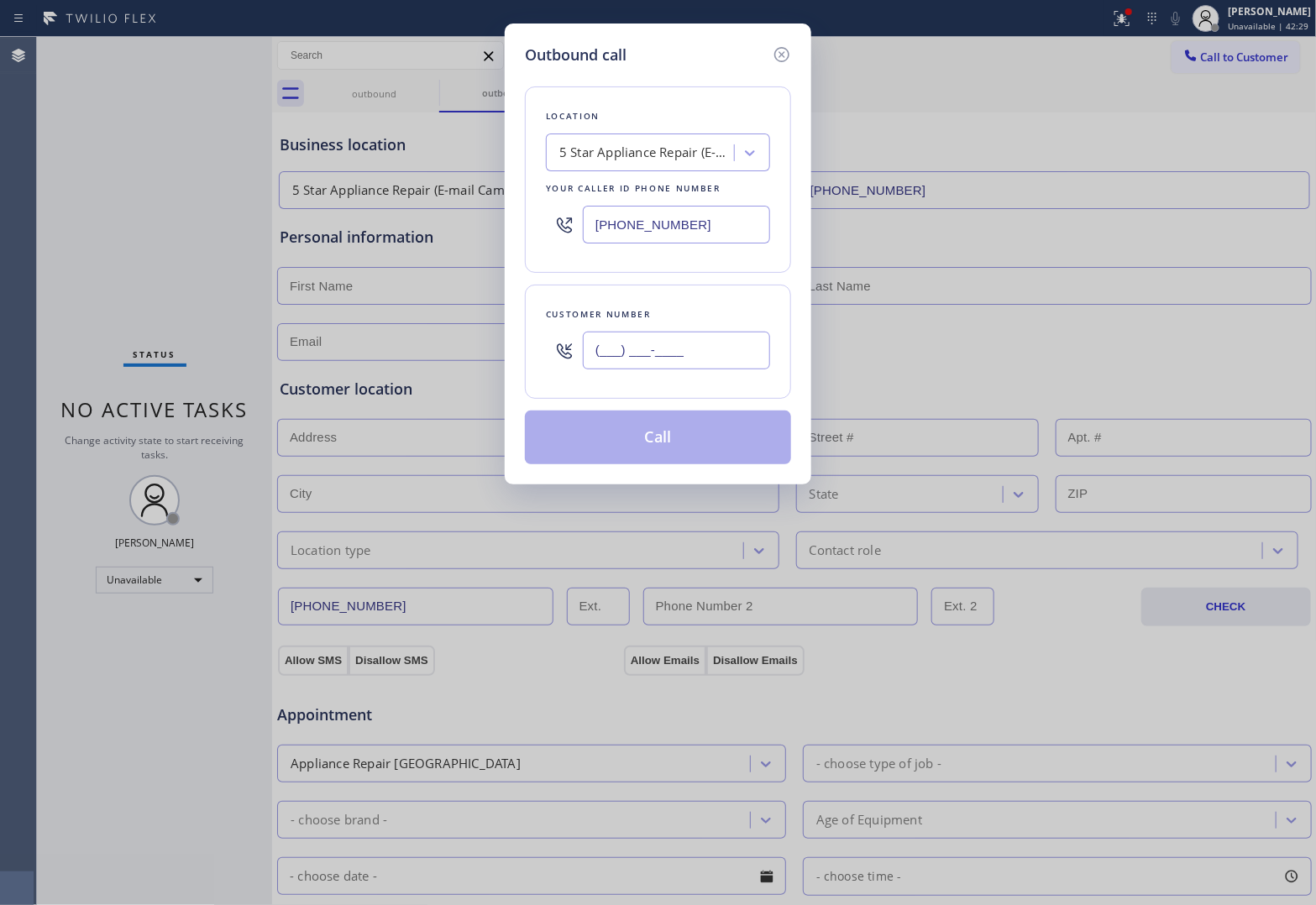
click at [640, 345] on input "(___) ___-____" at bounding box center [677, 350] width 187 height 38
paste input "820) 758-6433"
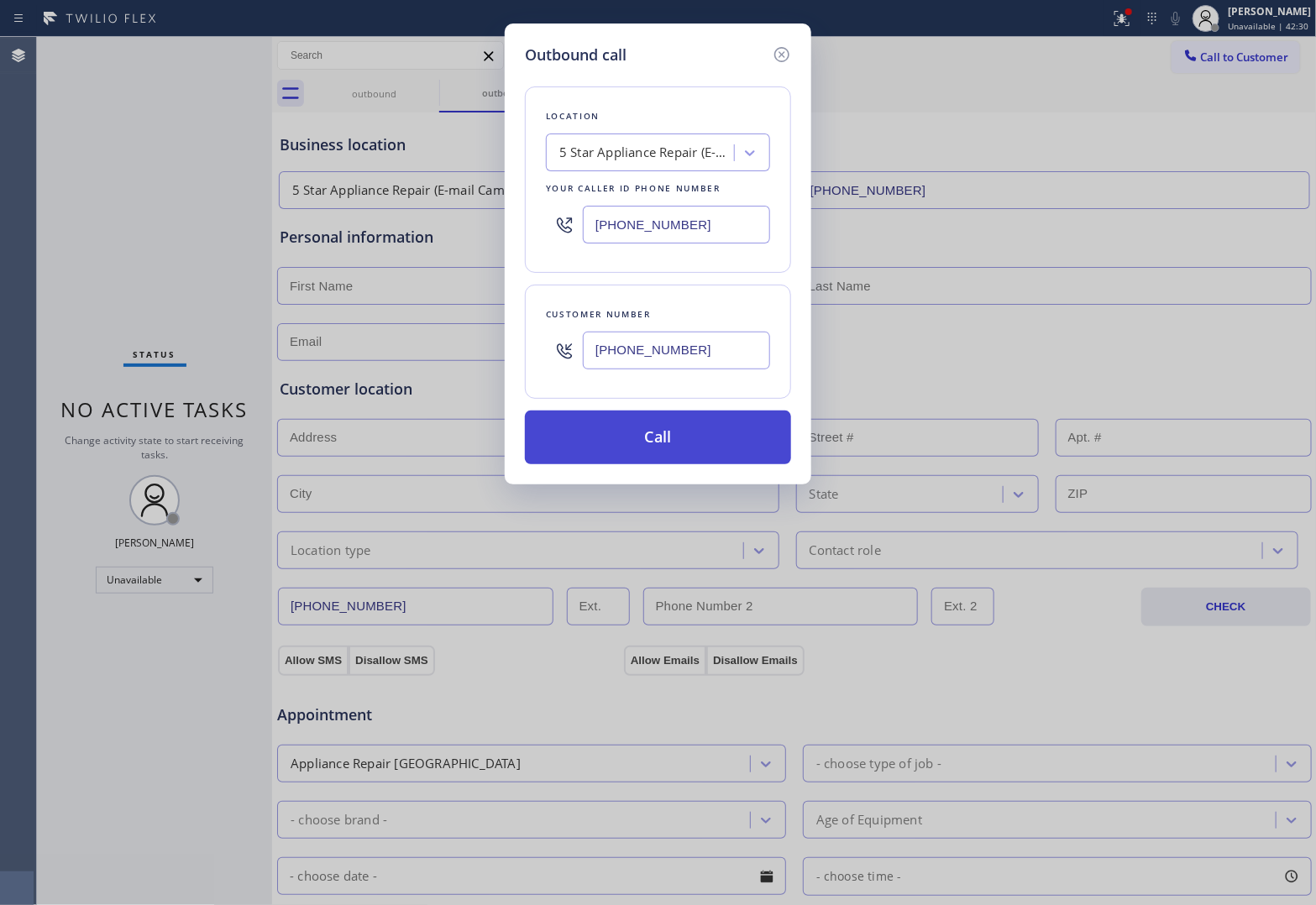
type input "[PHONE_NUMBER]"
click at [659, 430] on button "Call" at bounding box center [658, 437] width 266 height 54
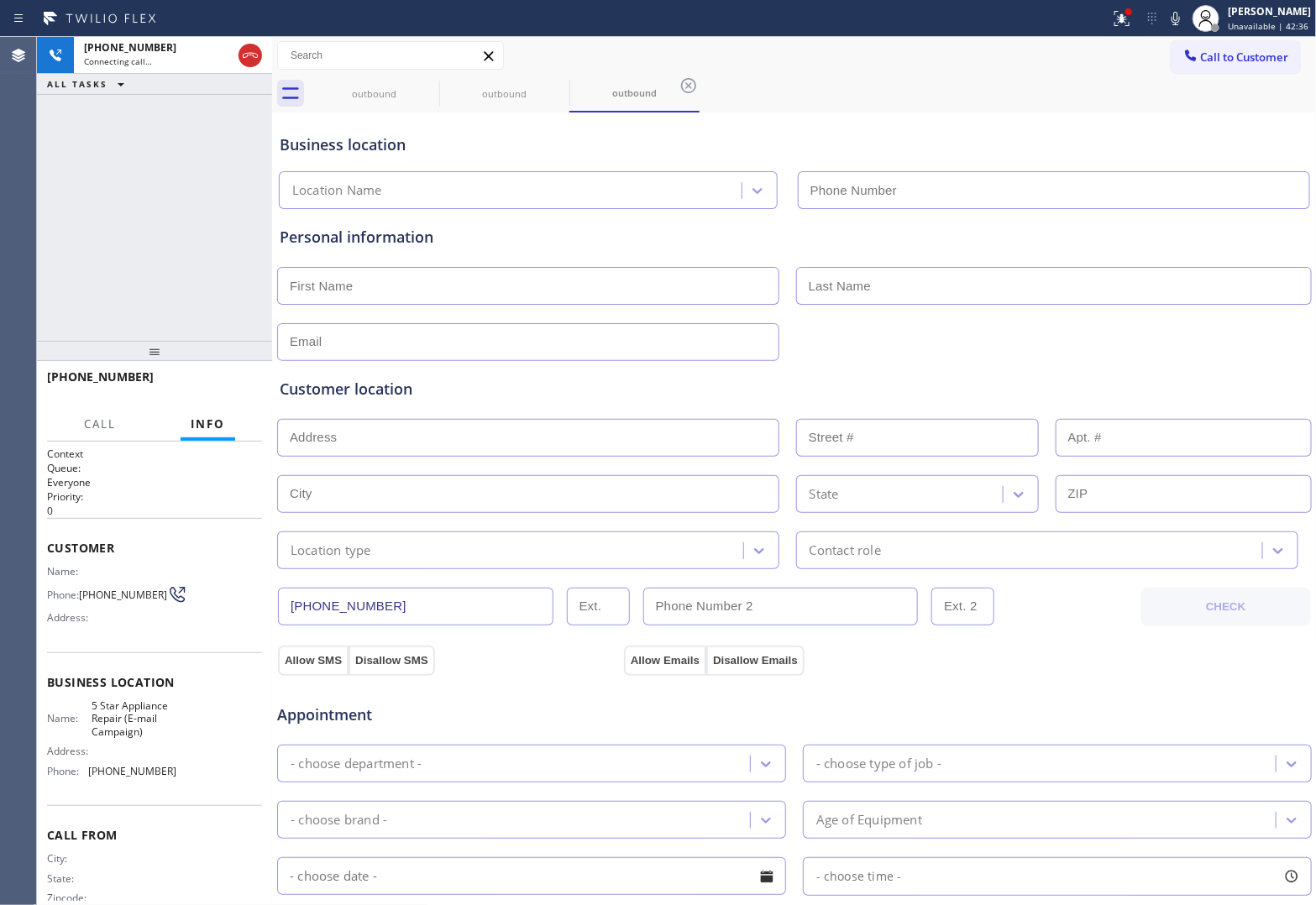
type input "[PHONE_NUMBER]"
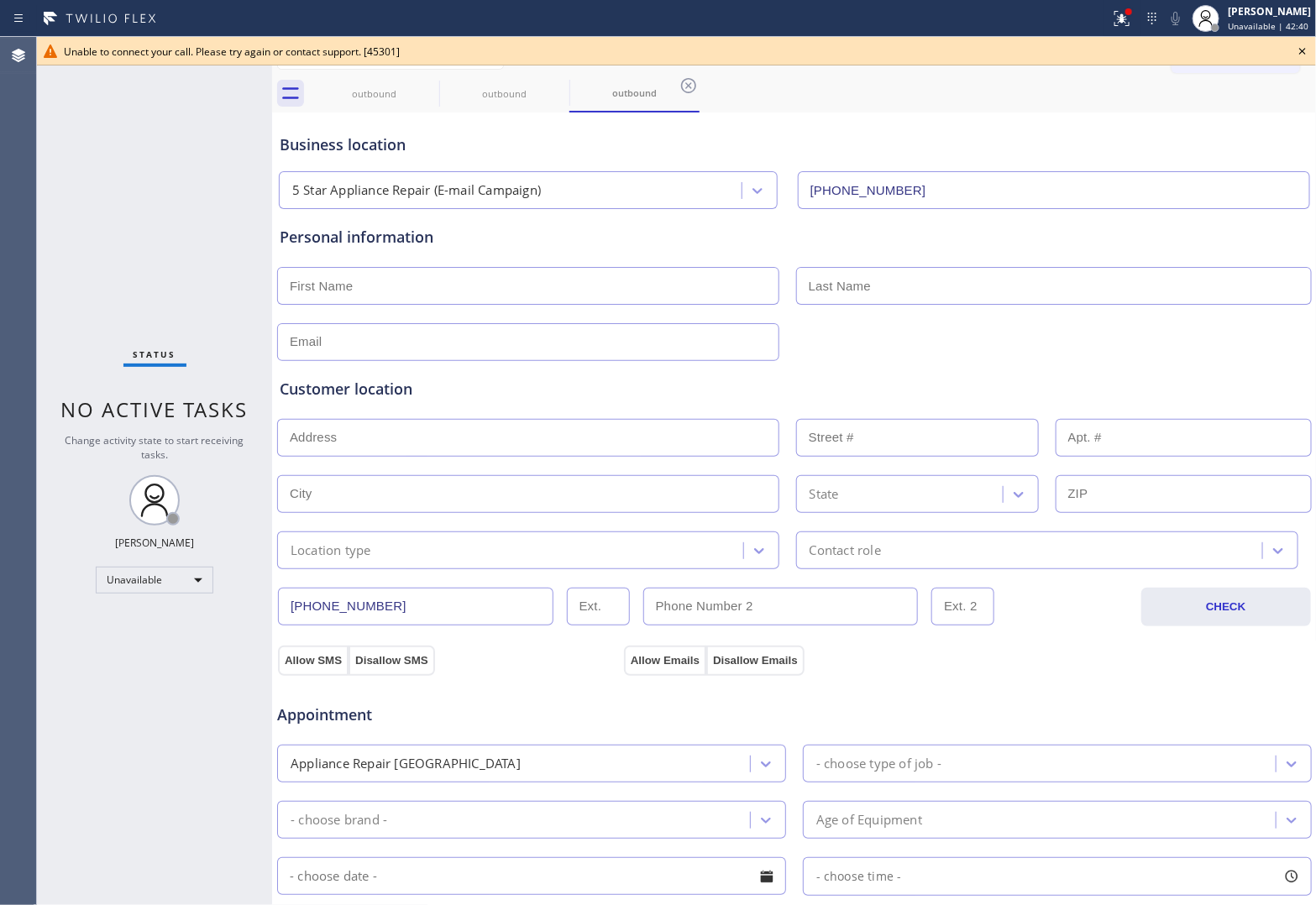
click at [52, 185] on div "Status No active tasks Change activity state to start receiving tasks. [PERSON_…" at bounding box center [154, 471] width 235 height 868
click at [1296, 44] on icon at bounding box center [1302, 51] width 20 height 20
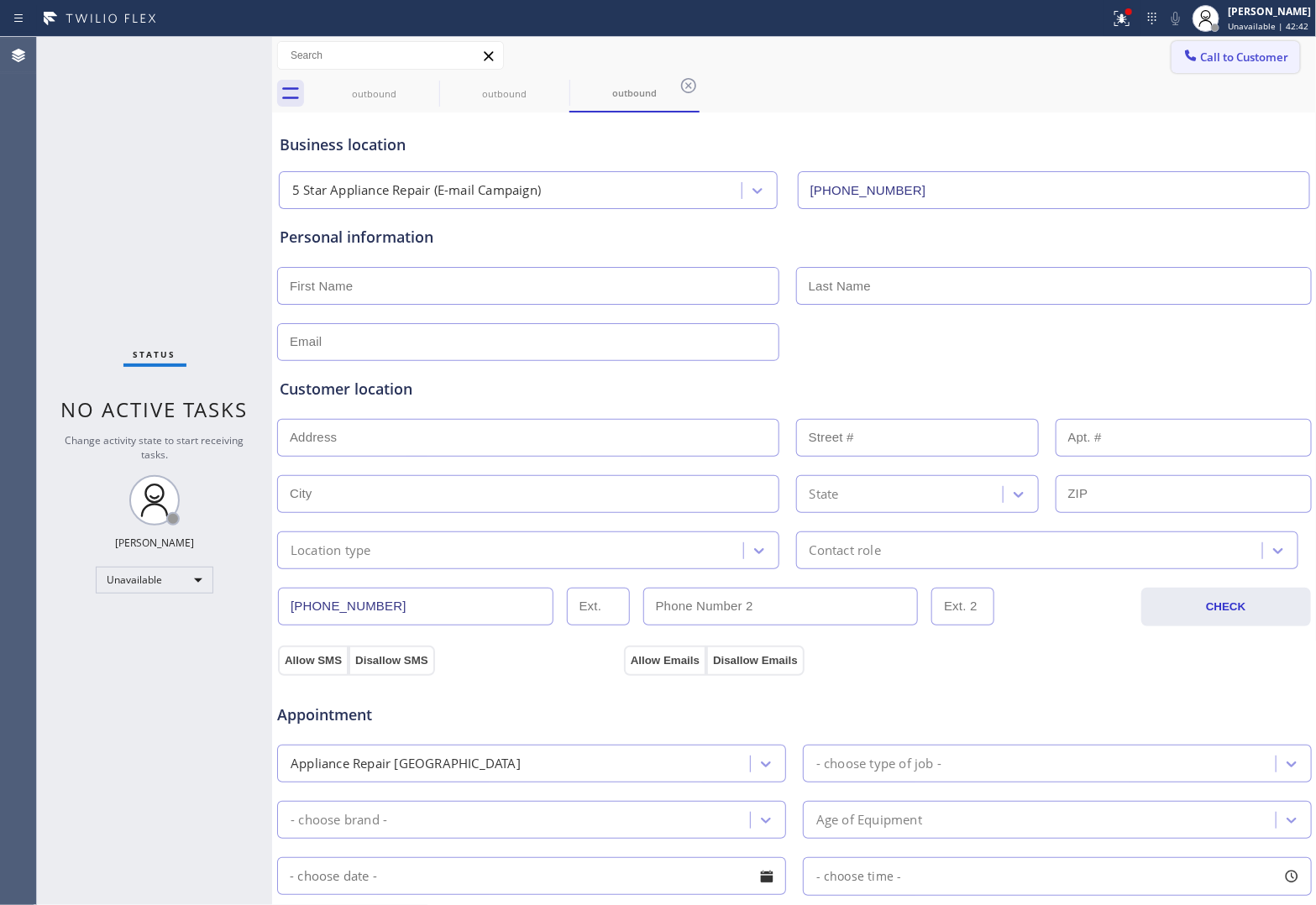
click at [1211, 63] on span "Call to Customer" at bounding box center [1245, 57] width 88 height 15
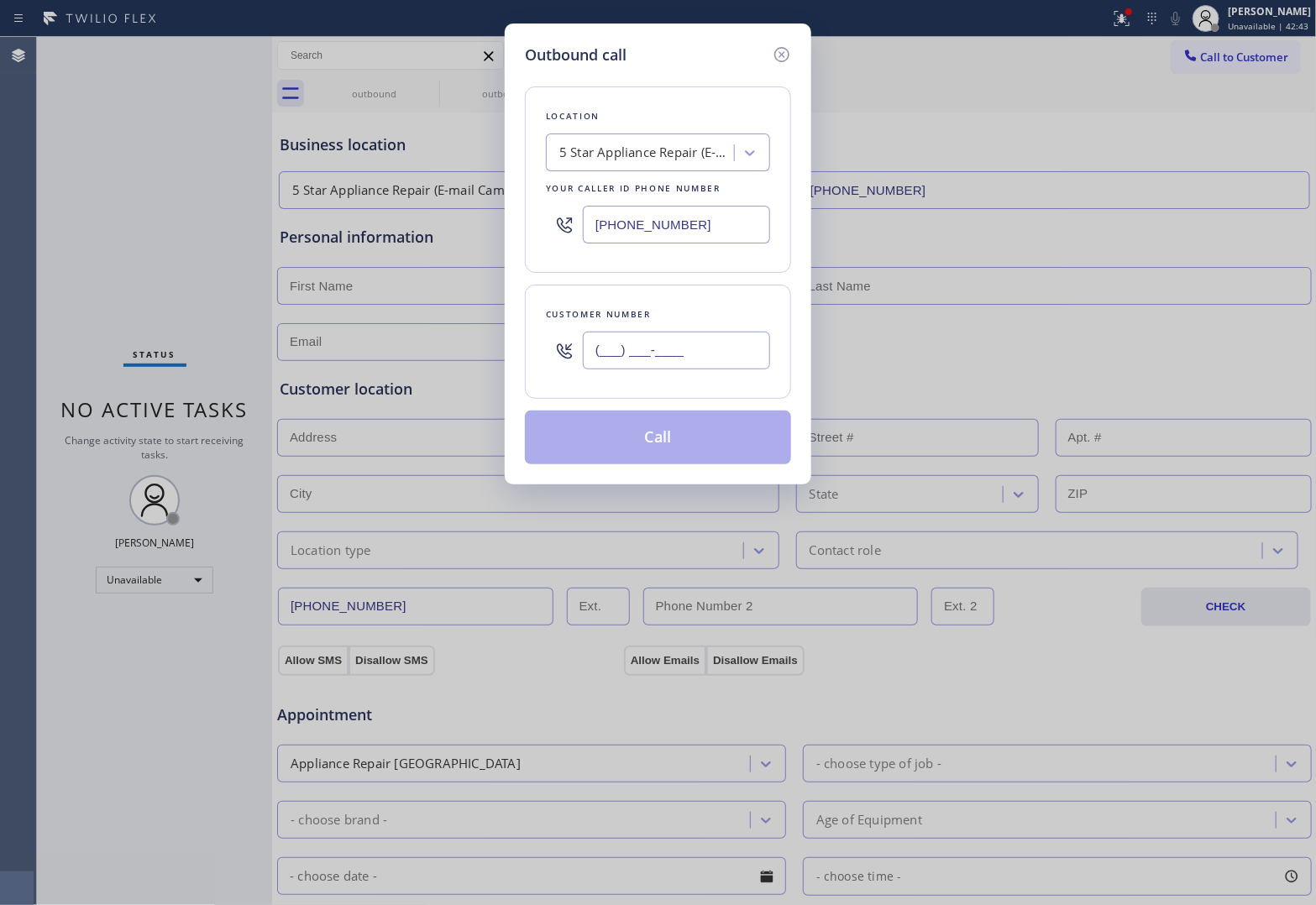
click at [643, 354] on input "(___) ___-____" at bounding box center [677, 350] width 187 height 38
paste input "820) 758-6433"
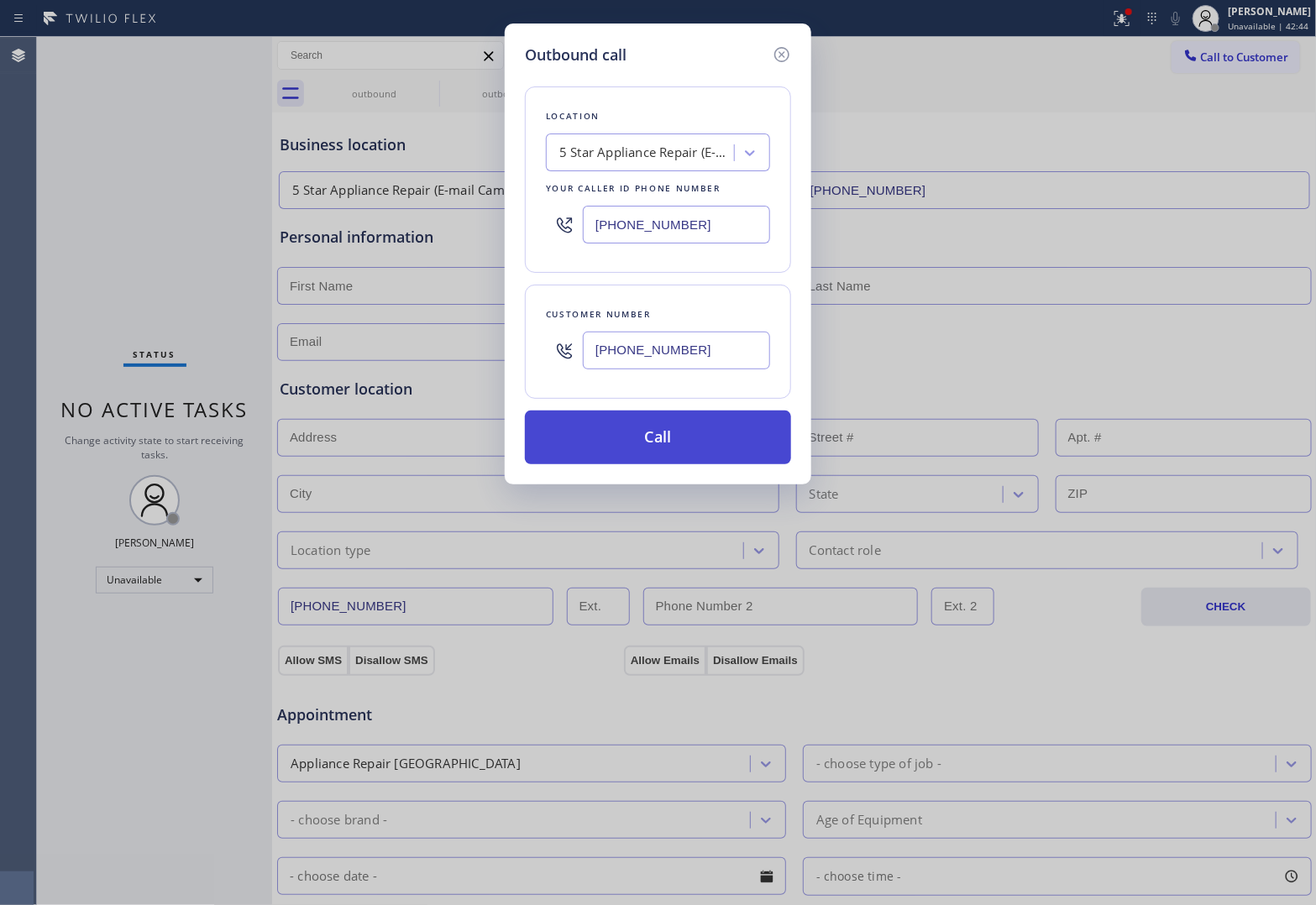
type input "[PHONE_NUMBER]"
click at [657, 445] on button "Call" at bounding box center [658, 437] width 266 height 54
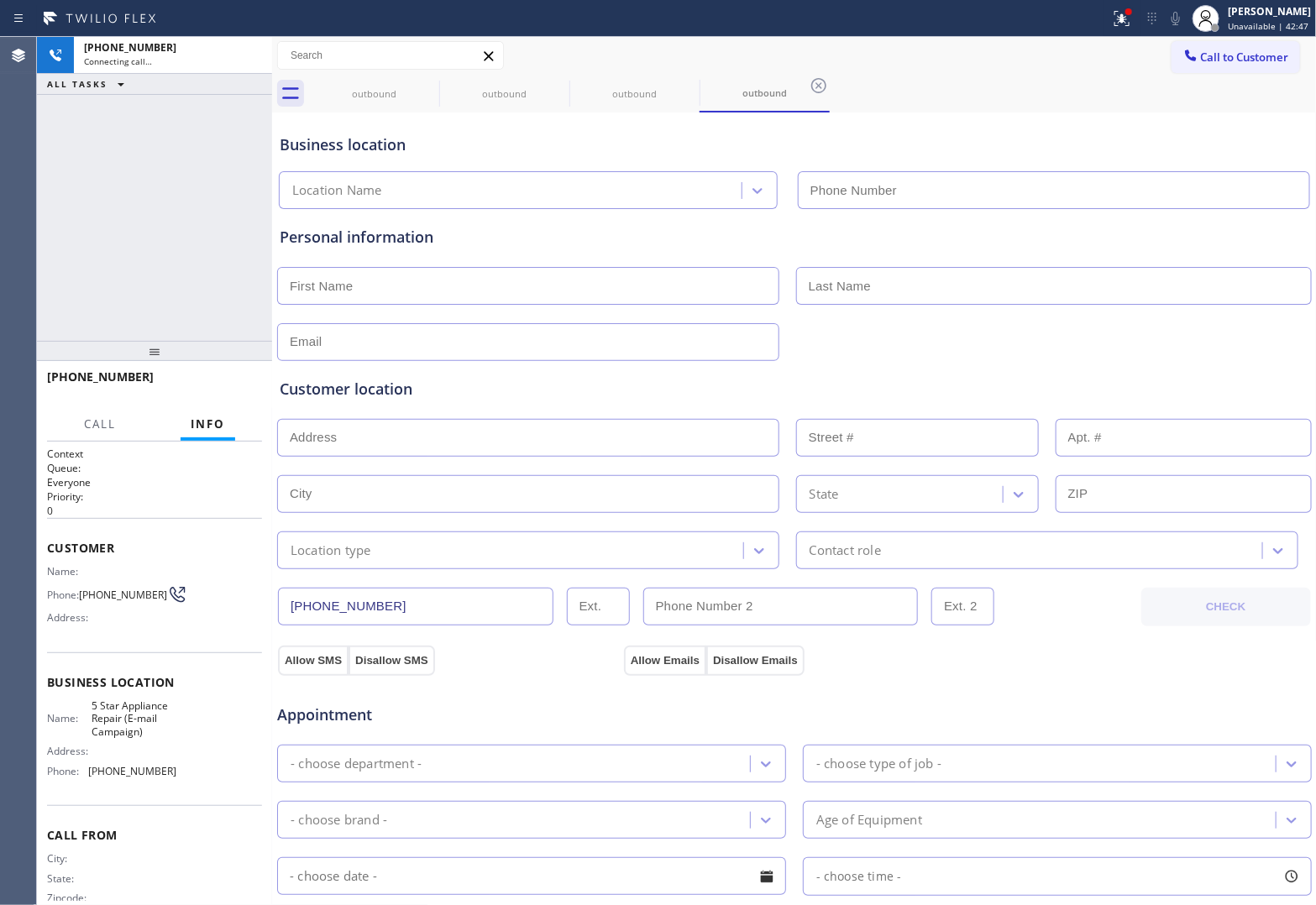
type input "[PHONE_NUMBER]"
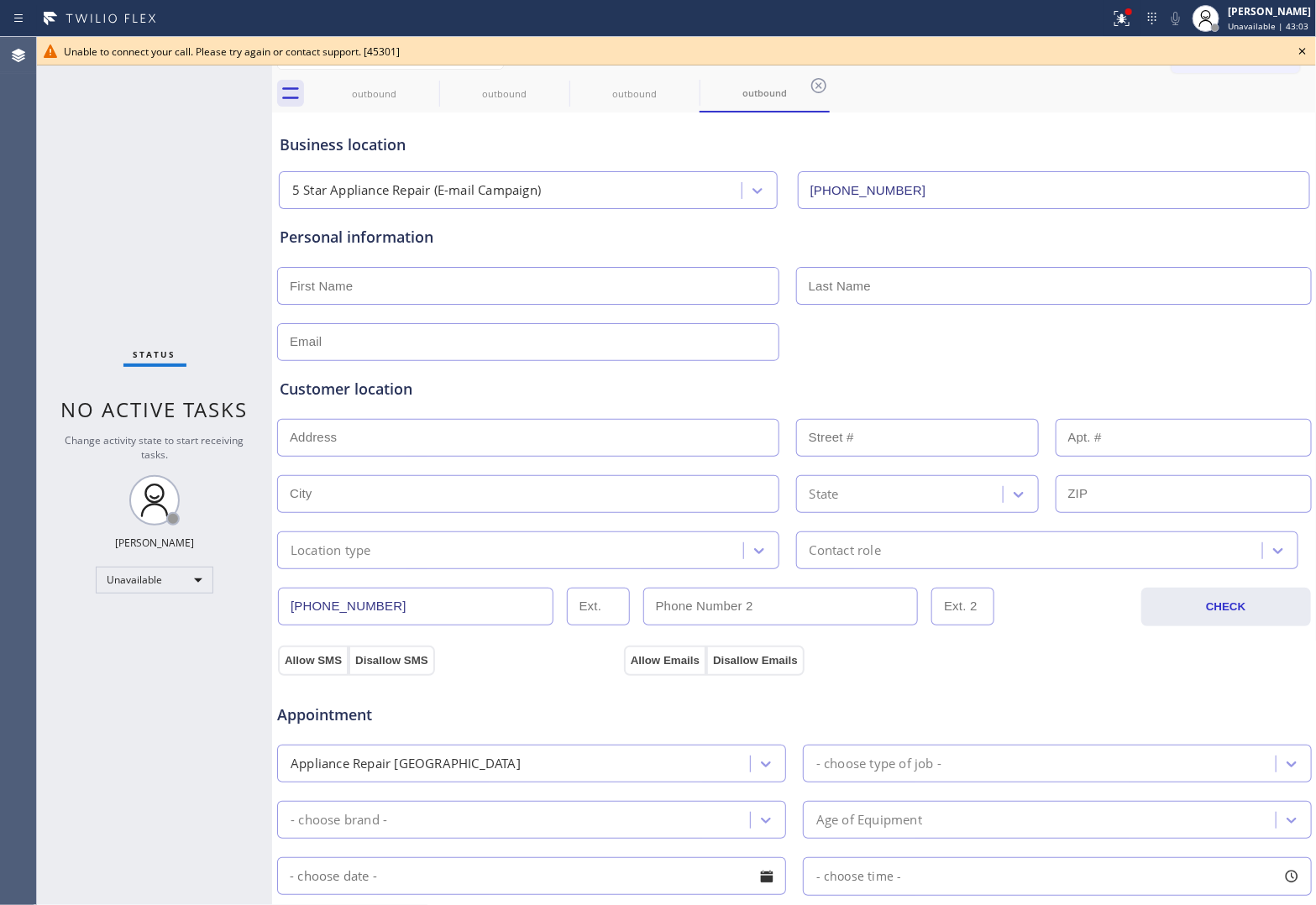
click at [1299, 50] on icon at bounding box center [1302, 51] width 20 height 20
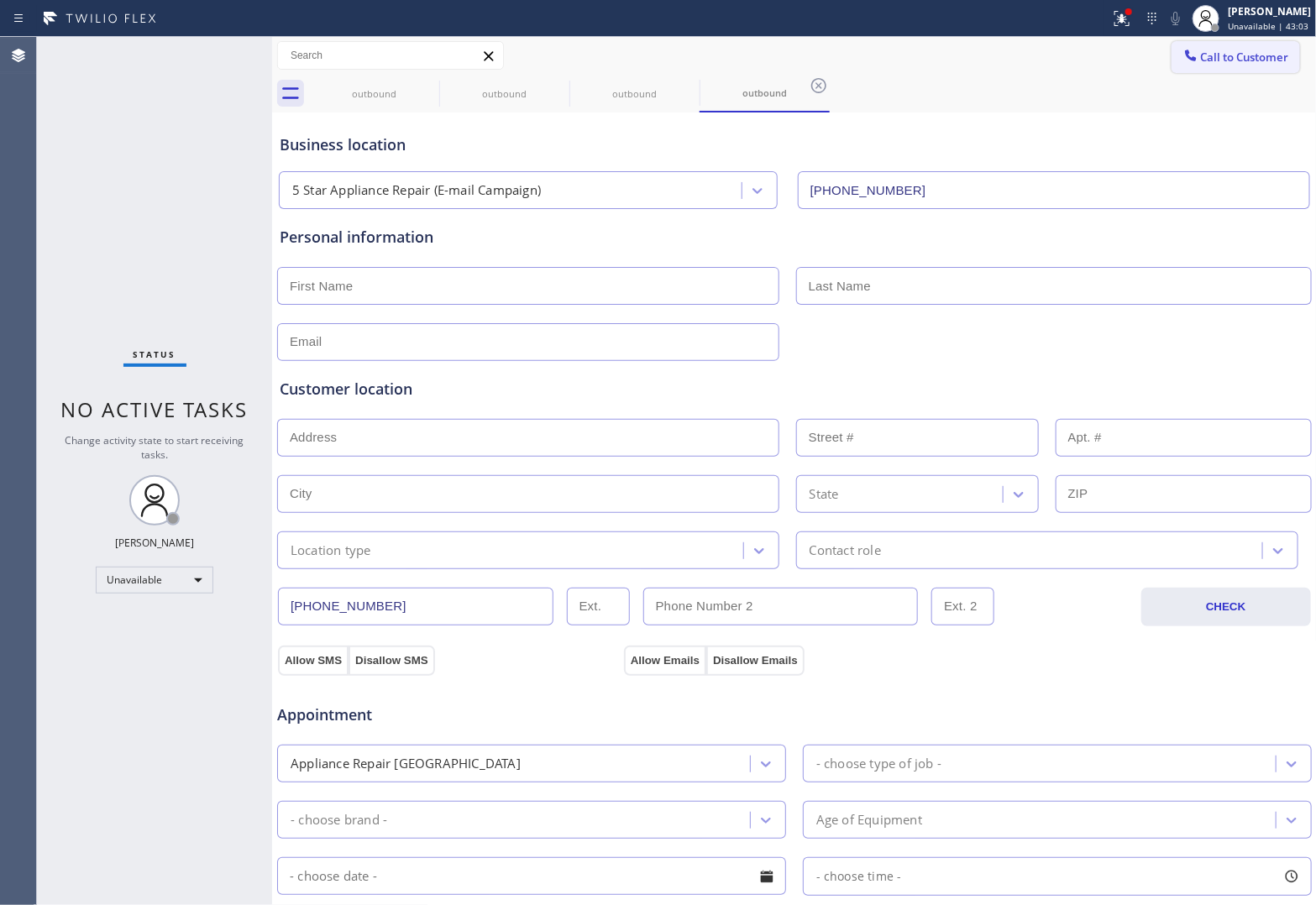
click at [1262, 50] on span "Call to Customer" at bounding box center [1245, 57] width 88 height 15
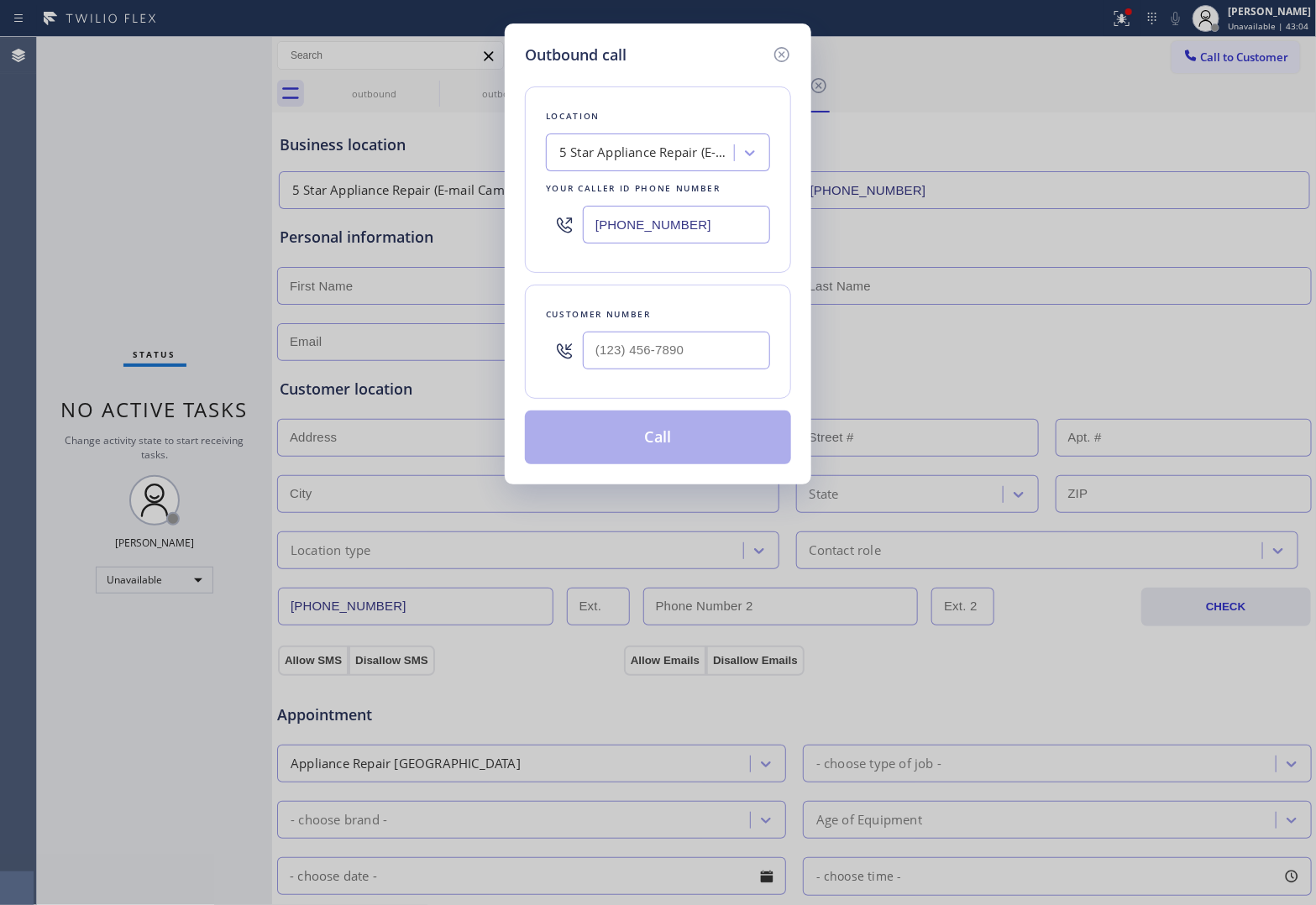
click at [678, 326] on div at bounding box center [677, 350] width 187 height 54
click at [678, 334] on input "(___) ___-____" at bounding box center [677, 350] width 187 height 38
paste input "820) 758-6433"
type input "[PHONE_NUMBER]"
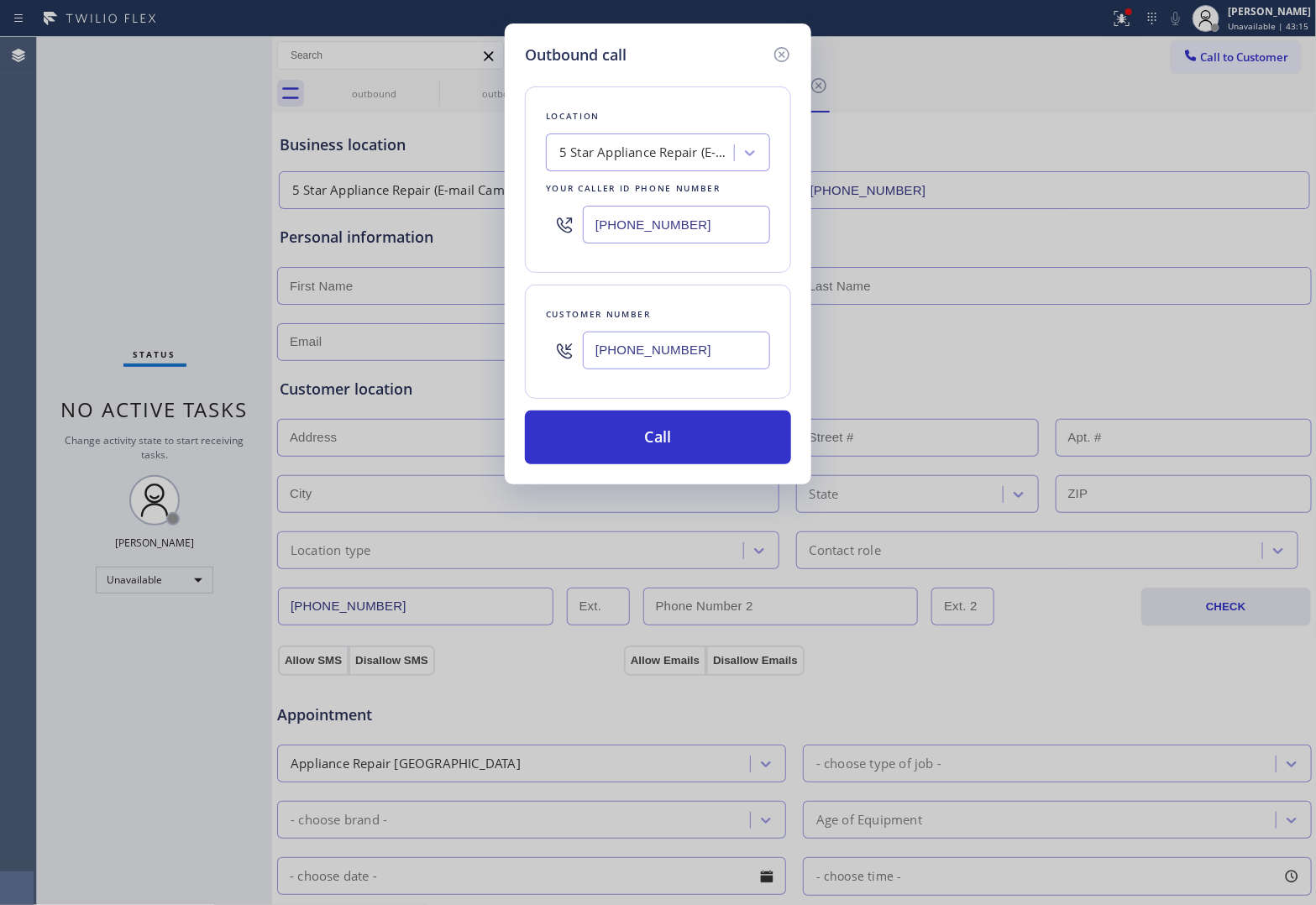
click at [42, 334] on div "Outbound call Location 5 Star Appliance Repair (E-mail Campaign) Your caller id…" at bounding box center [658, 452] width 1316 height 905
click at [728, 441] on button "Call" at bounding box center [658, 437] width 266 height 54
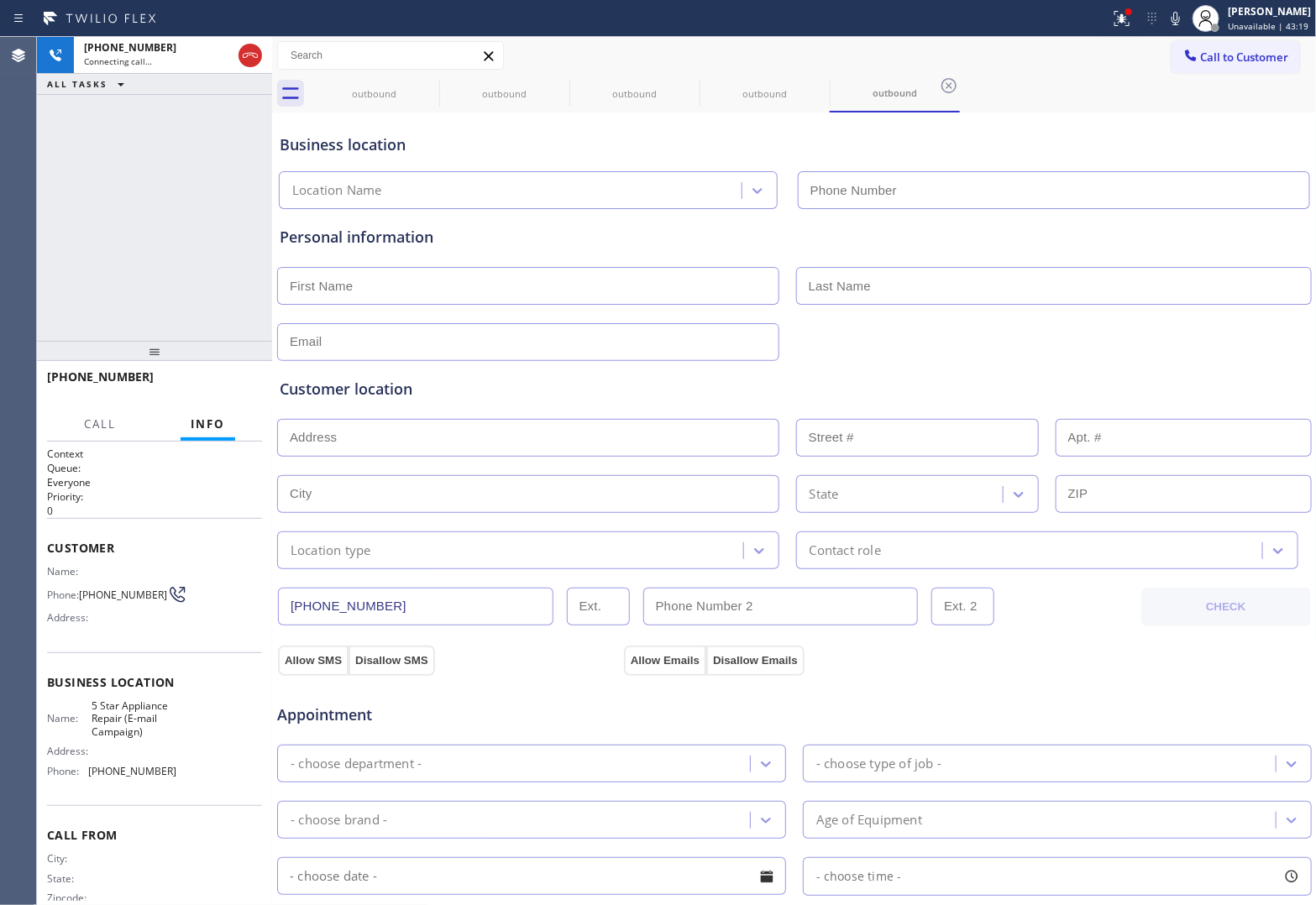
type input "[PHONE_NUMBER]"
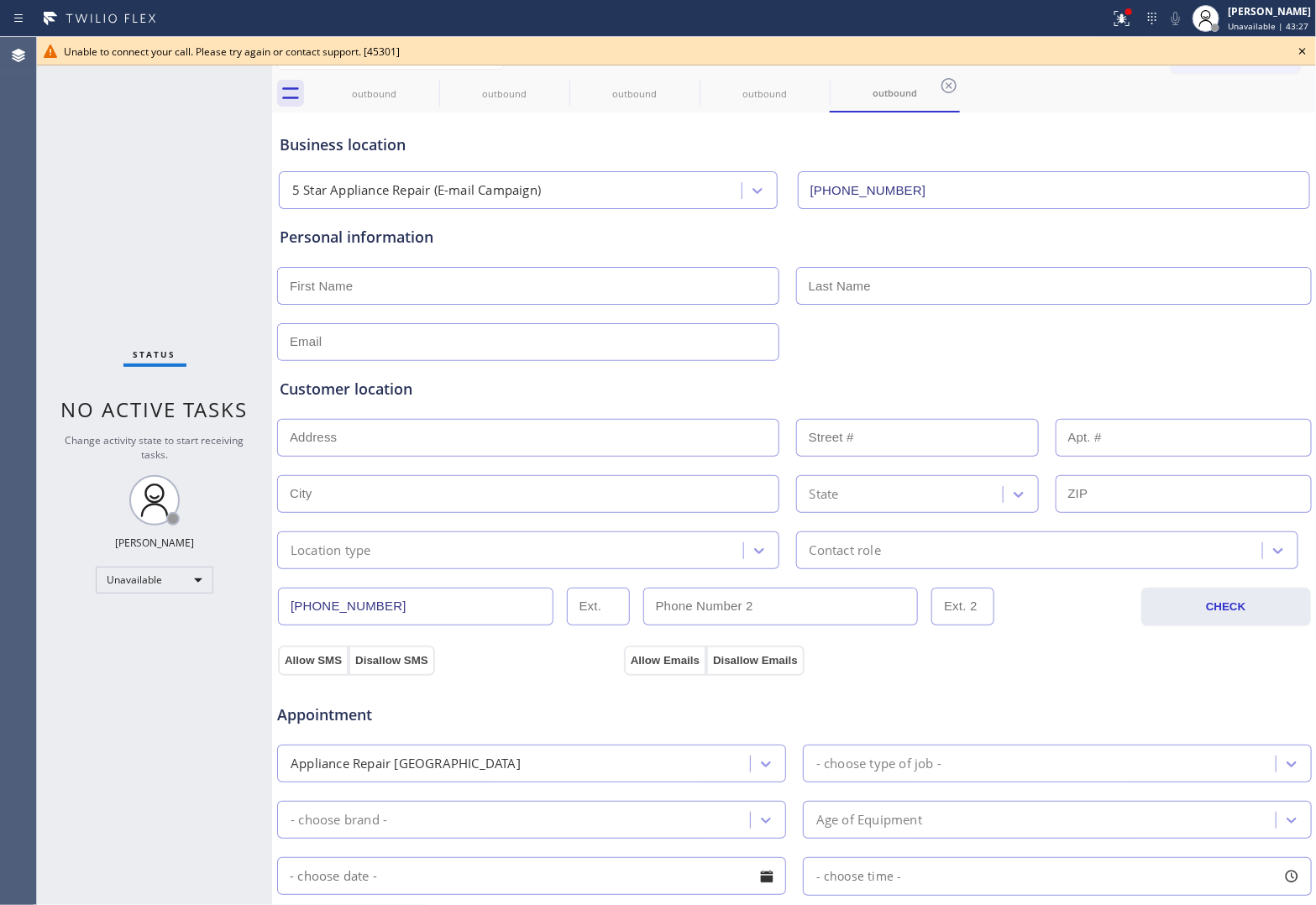
drag, startPoint x: 29, startPoint y: 184, endPoint x: 105, endPoint y: 173, distance: 76.8
click at [29, 184] on div "Agent Desktop" at bounding box center [17, 471] width 36 height 868
click at [1306, 48] on icon at bounding box center [1302, 50] width 6 height 6
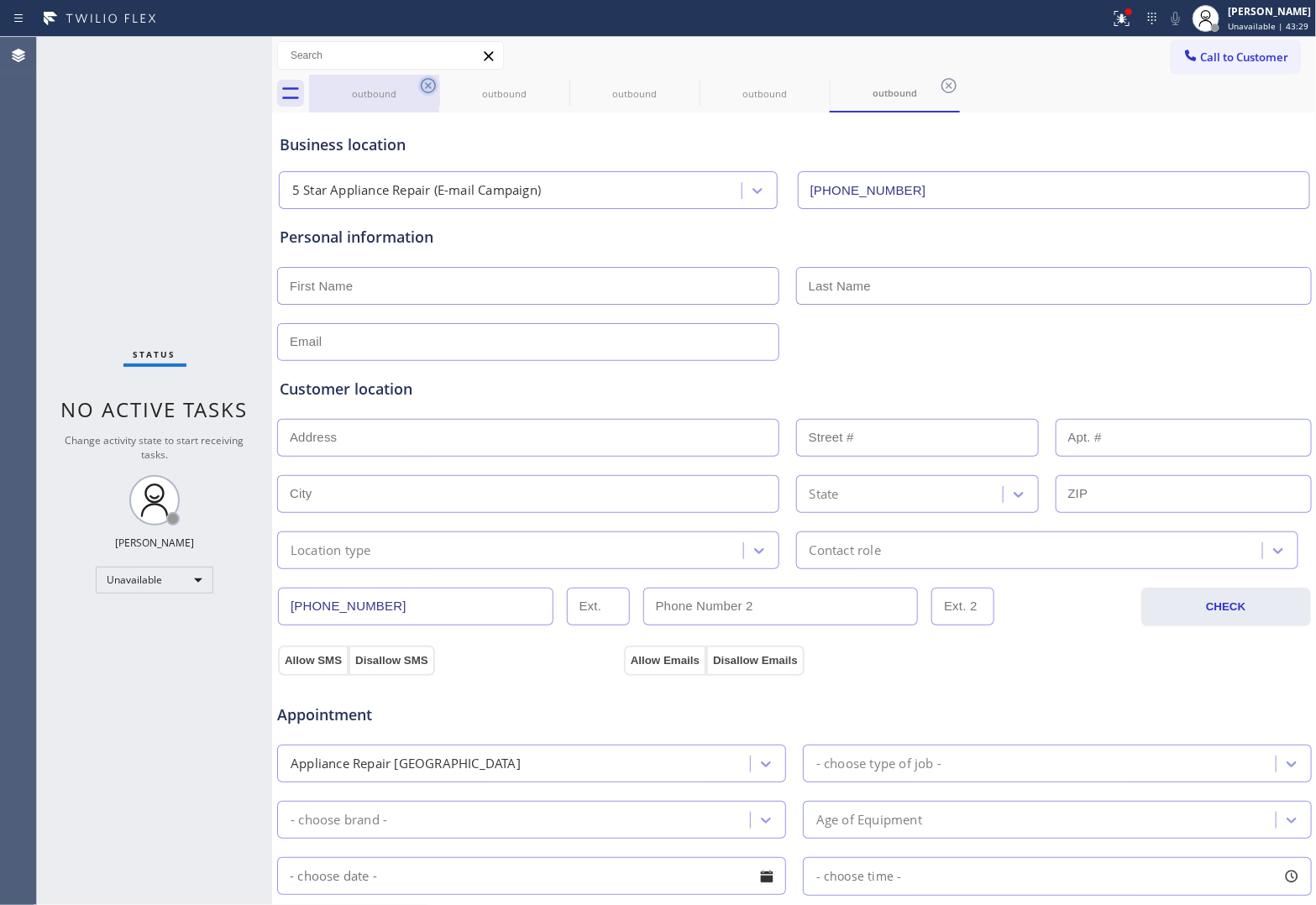
click at [425, 88] on icon at bounding box center [428, 85] width 20 height 20
click at [0, 0] on icon at bounding box center [0, 0] width 0 height 0
click at [425, 88] on icon at bounding box center [428, 85] width 20 height 20
click at [0, 0] on icon at bounding box center [0, 0] width 0 height 0
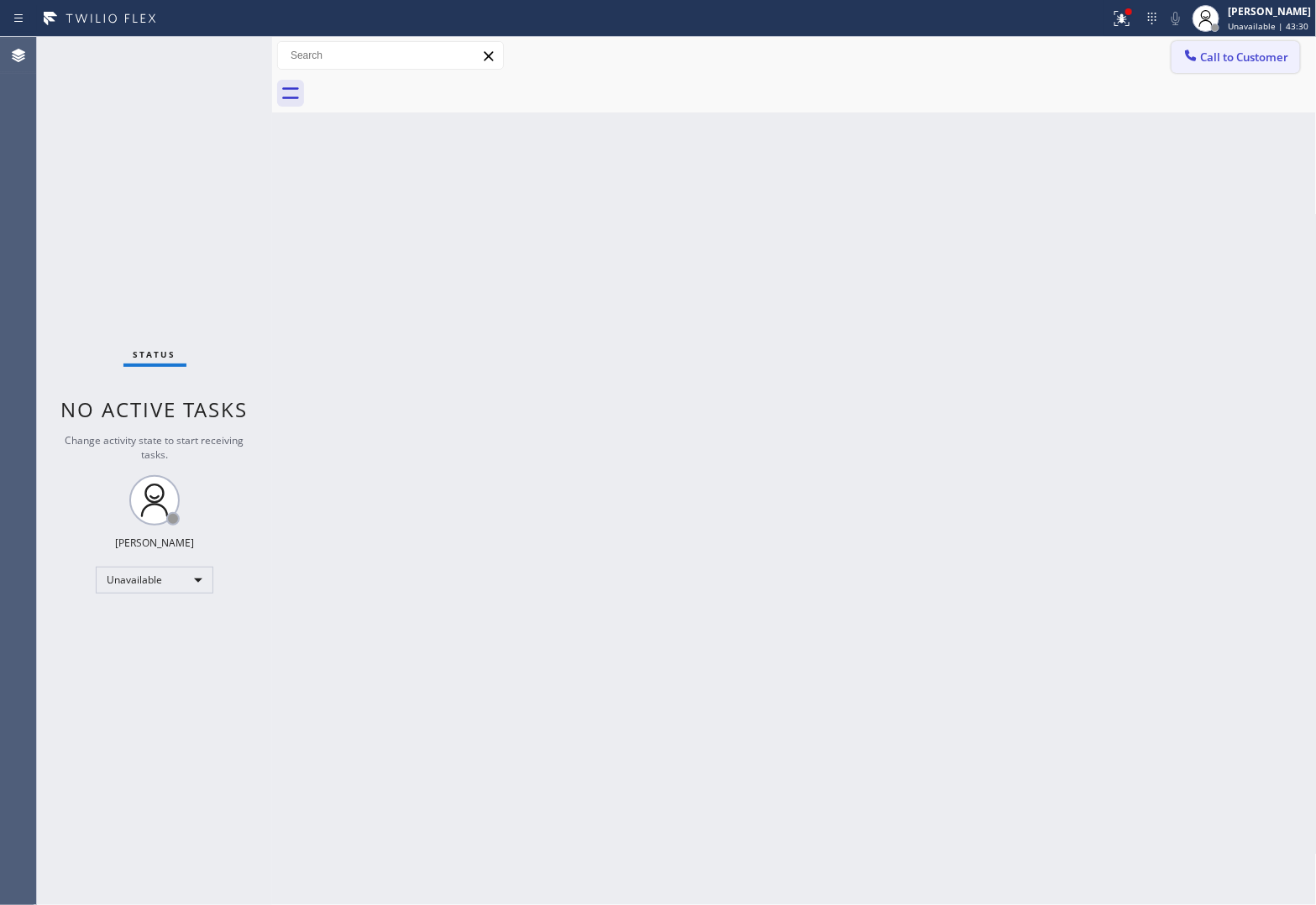
click at [1221, 64] on button "Call to Customer" at bounding box center [1236, 57] width 129 height 32
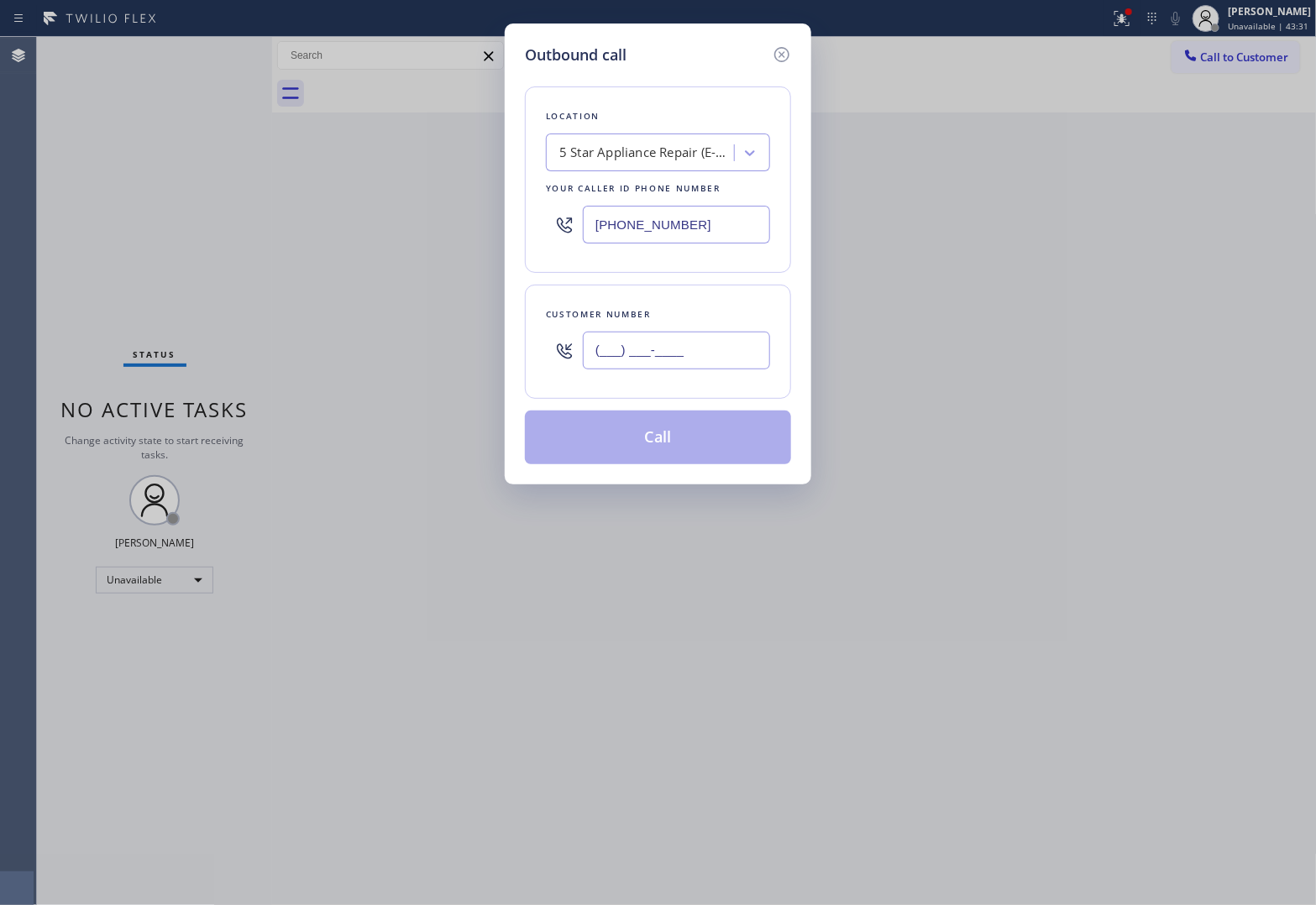
click at [677, 358] on input "(___) ___-____" at bounding box center [677, 350] width 187 height 38
paste input "820) 758-6433"
type input "[PHONE_NUMBER]"
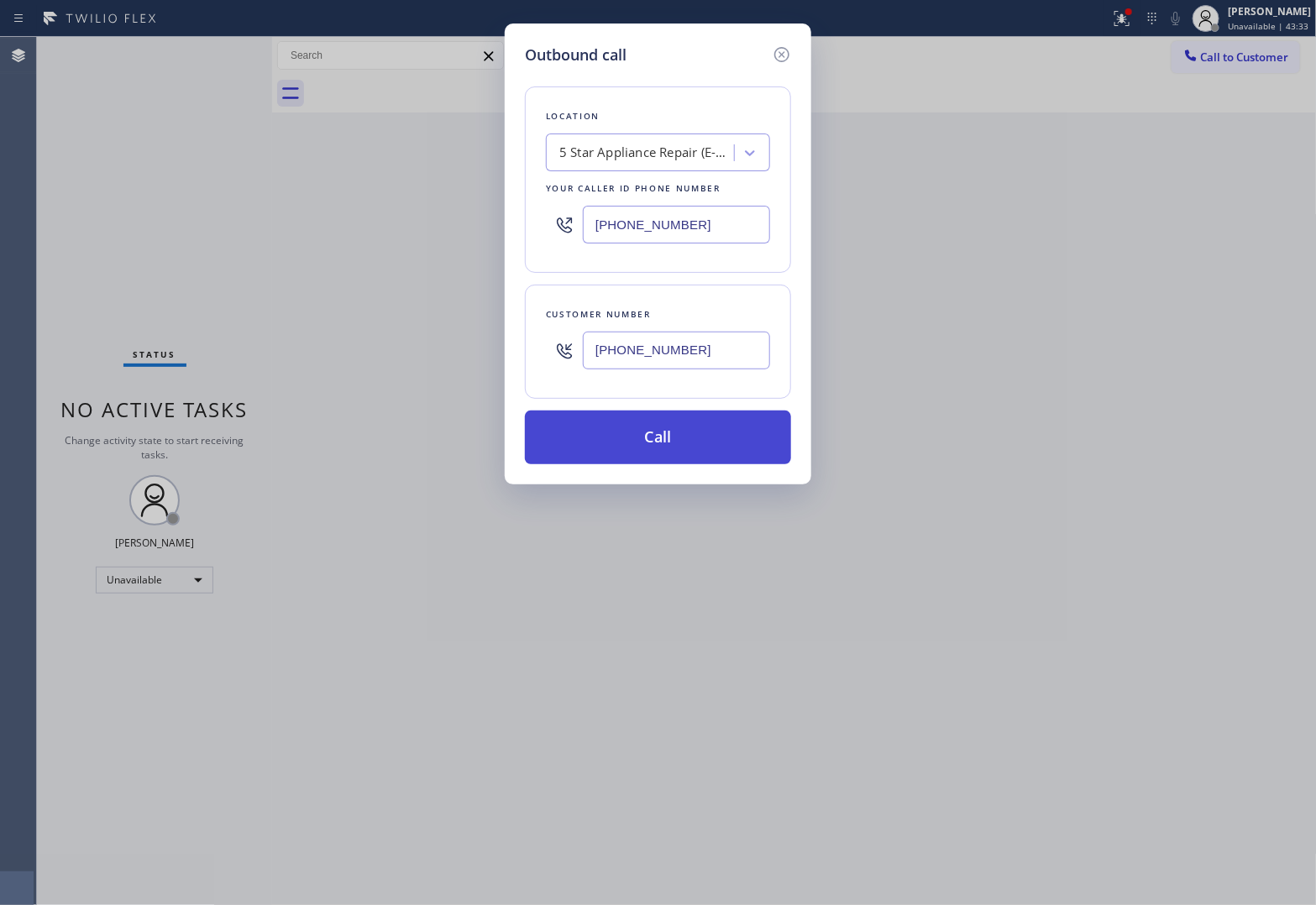
click at [699, 454] on button "Call" at bounding box center [658, 437] width 266 height 54
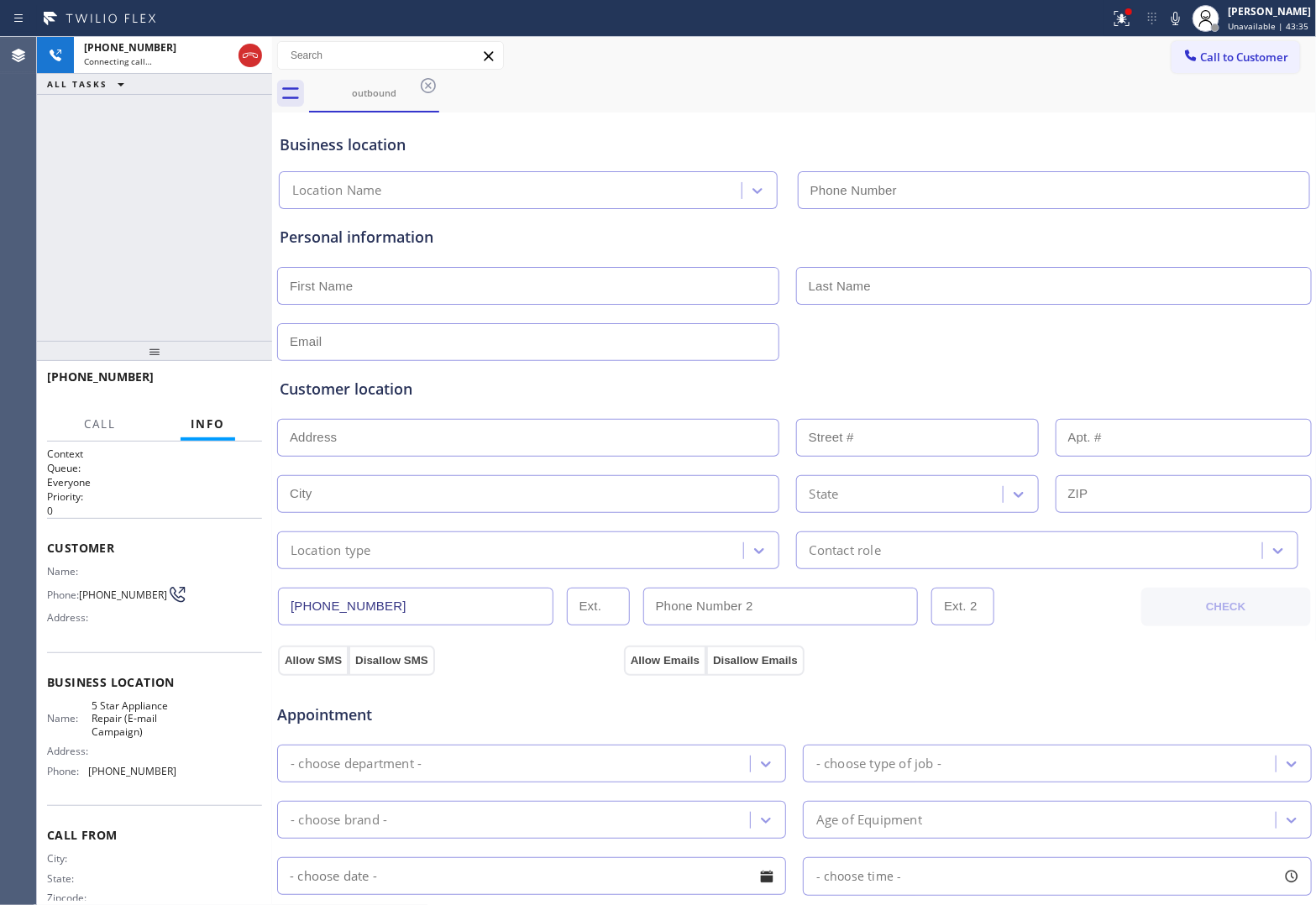
type input "[PHONE_NUMBER]"
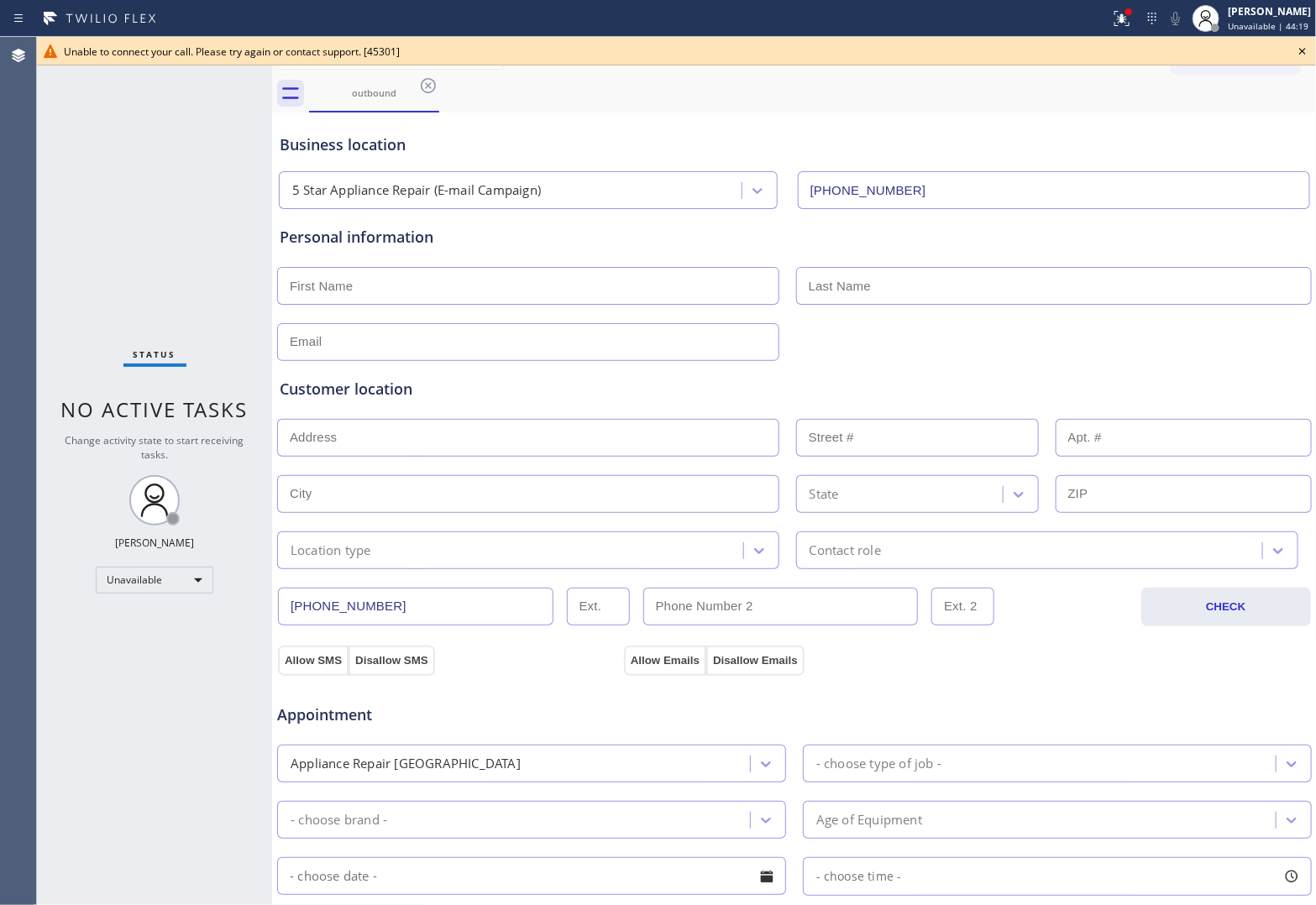
click at [48, 128] on div "Status No active tasks Change activity state to start receiving tasks. [PERSON_…" at bounding box center [154, 471] width 235 height 868
click at [1304, 57] on icon at bounding box center [1302, 51] width 20 height 20
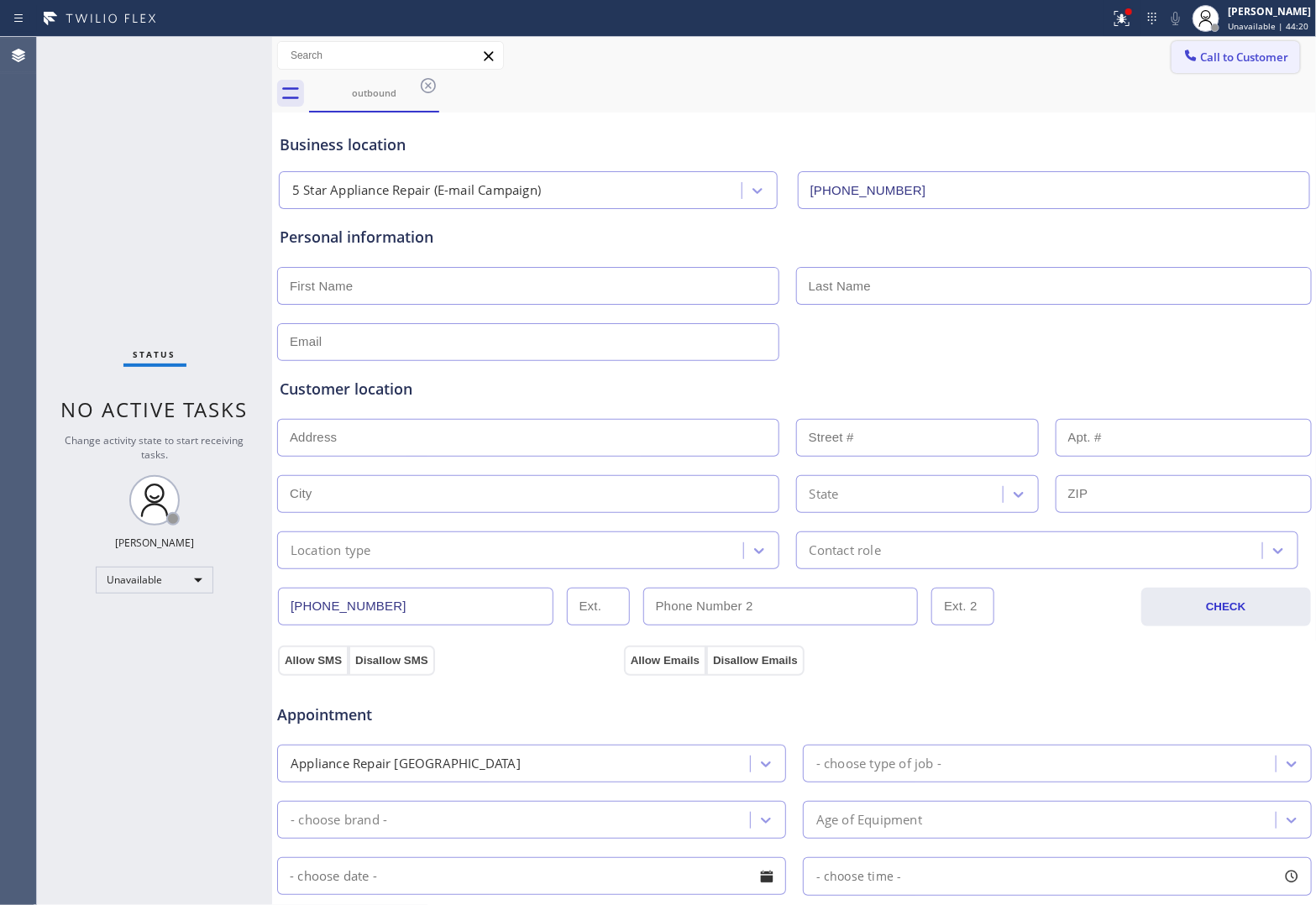
click at [1272, 51] on span "Call to Customer" at bounding box center [1245, 57] width 88 height 15
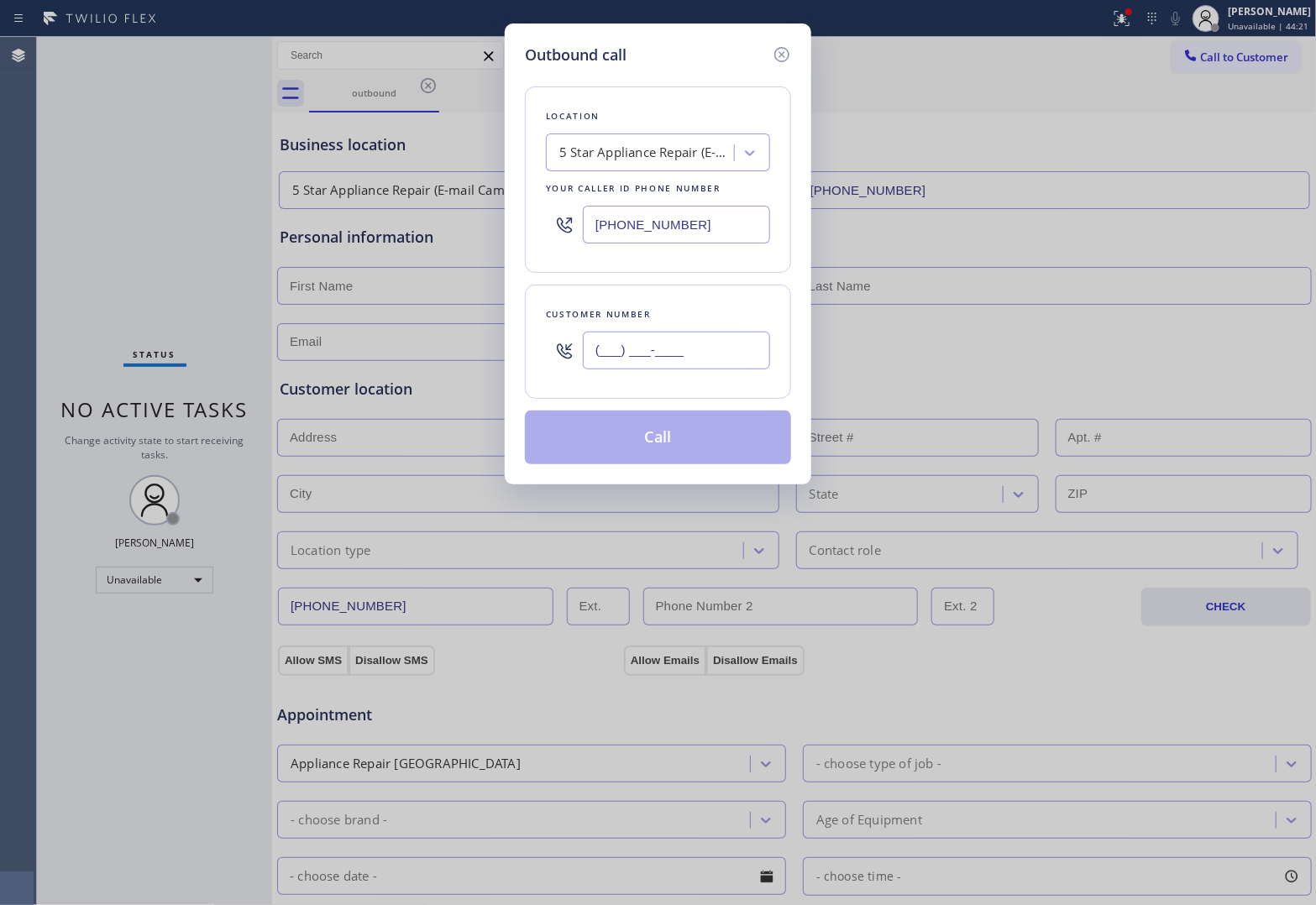
click at [635, 341] on input "(___) ___-____" at bounding box center [677, 350] width 187 height 38
paste input "820) 758-6433"
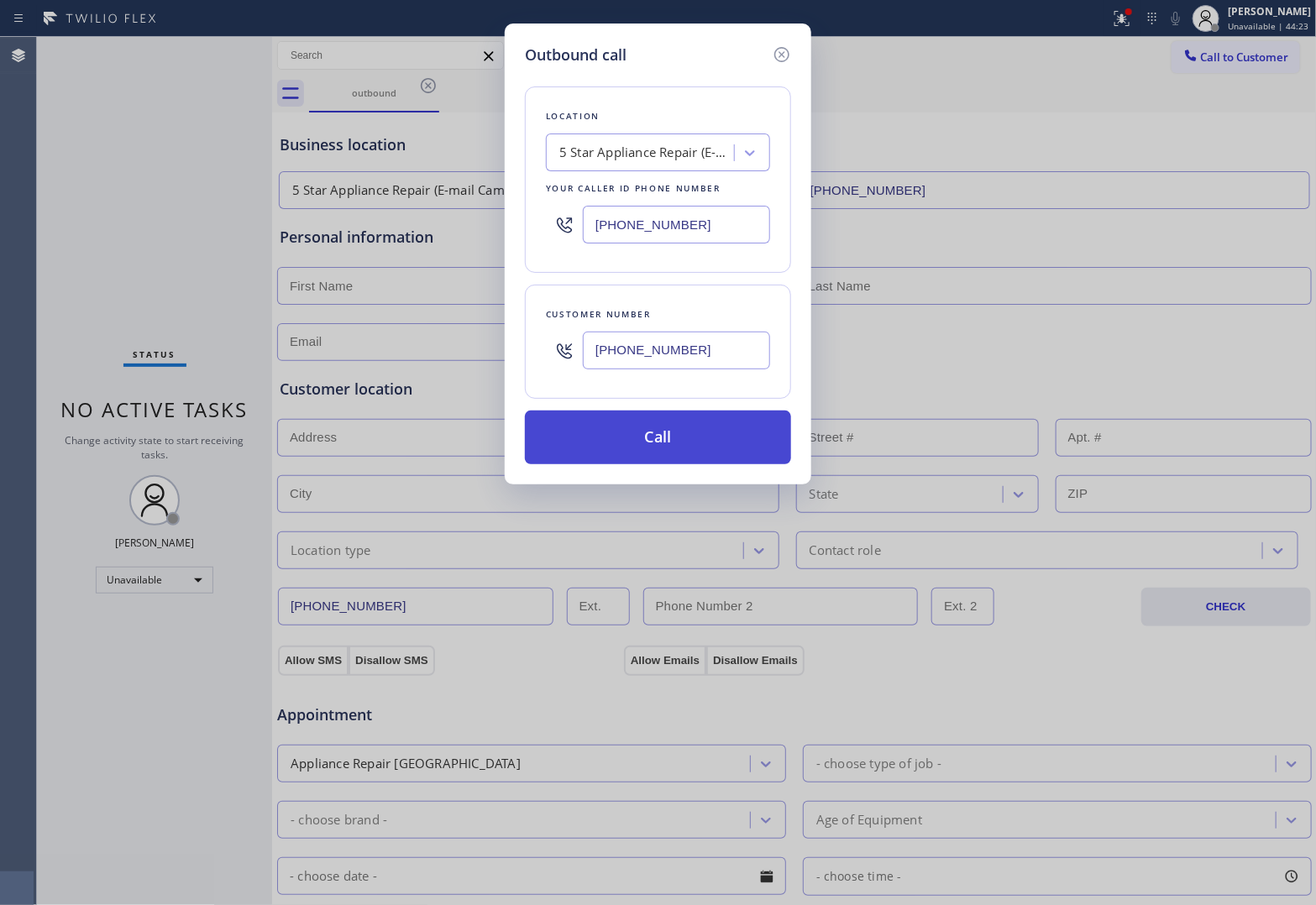
type input "[PHONE_NUMBER]"
click at [699, 442] on button "Call" at bounding box center [658, 437] width 266 height 54
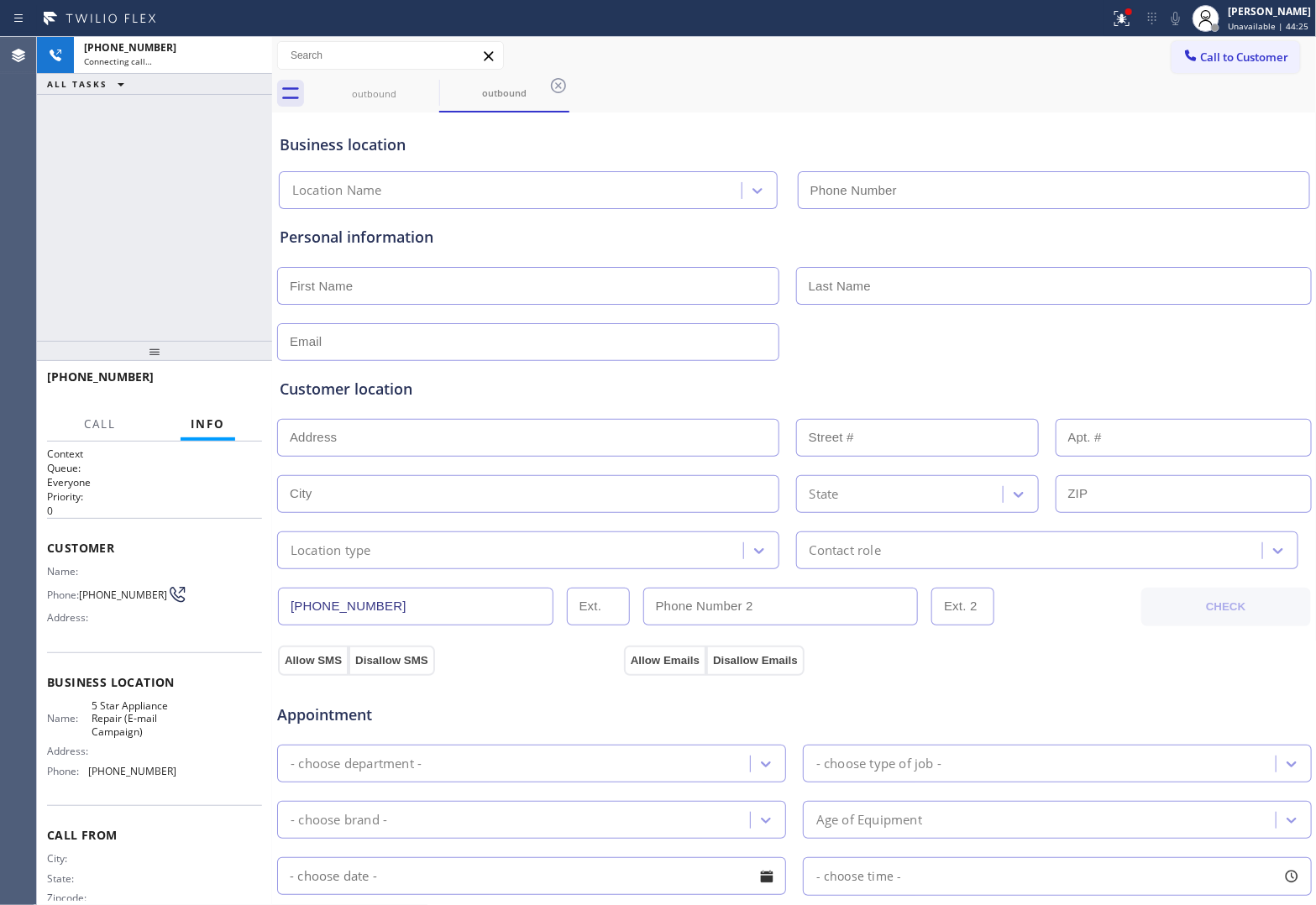
type input "[PHONE_NUMBER]"
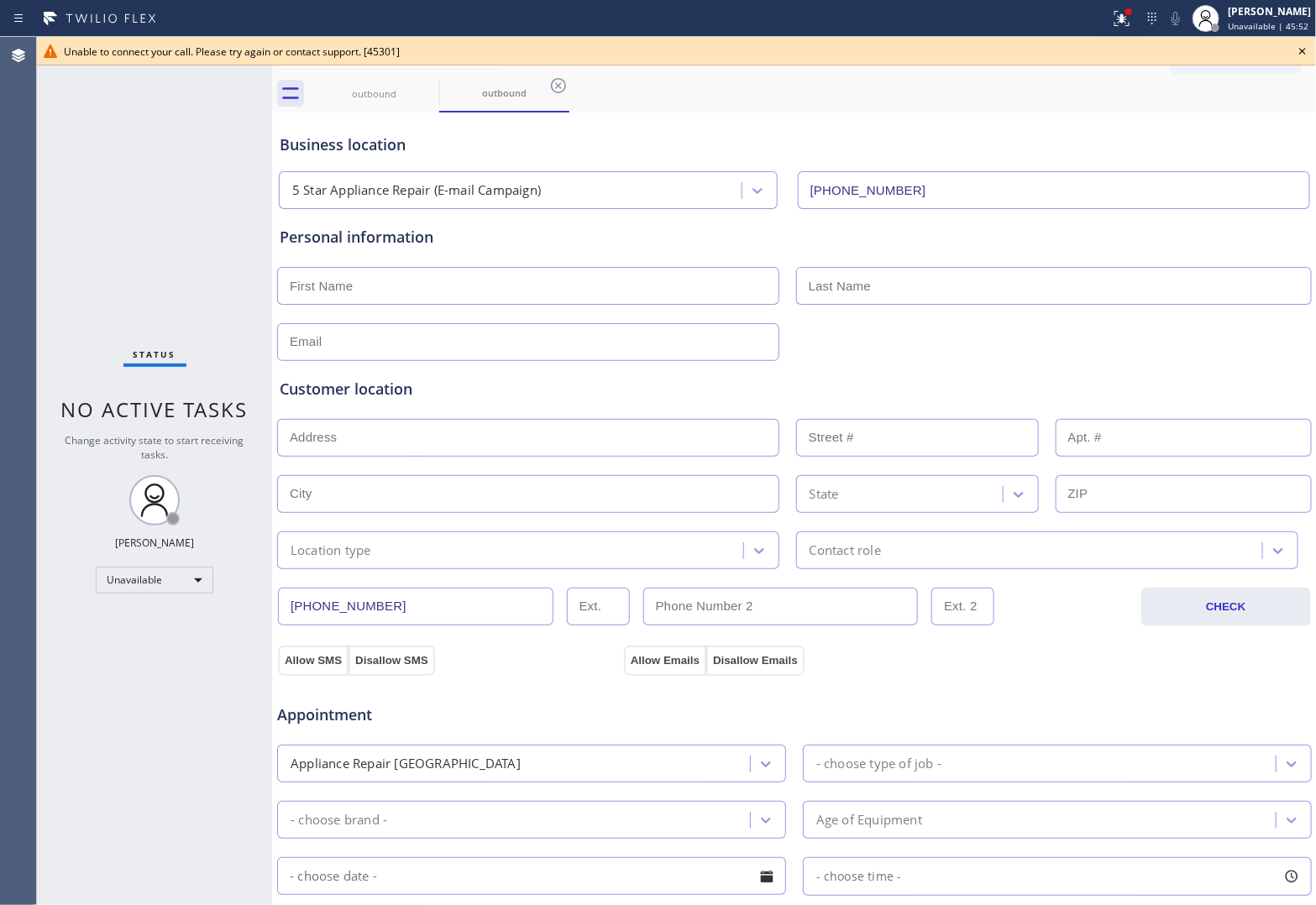
drag, startPoint x: 86, startPoint y: 358, endPoint x: 114, endPoint y: 379, distance: 35.0
click at [86, 358] on div "Status No active tasks Change activity state to start receiving tasks. [PERSON_…" at bounding box center [154, 471] width 235 height 868
click at [59, 223] on div "Status No active tasks Change activity state to start receiving tasks. [PERSON_…" at bounding box center [154, 471] width 235 height 868
drag, startPoint x: 174, startPoint y: 244, endPoint x: 489, endPoint y: 115, distance: 340.4
click at [194, 240] on div "Status No active tasks Change activity state to start receiving tasks. [PERSON_…" at bounding box center [154, 471] width 235 height 868
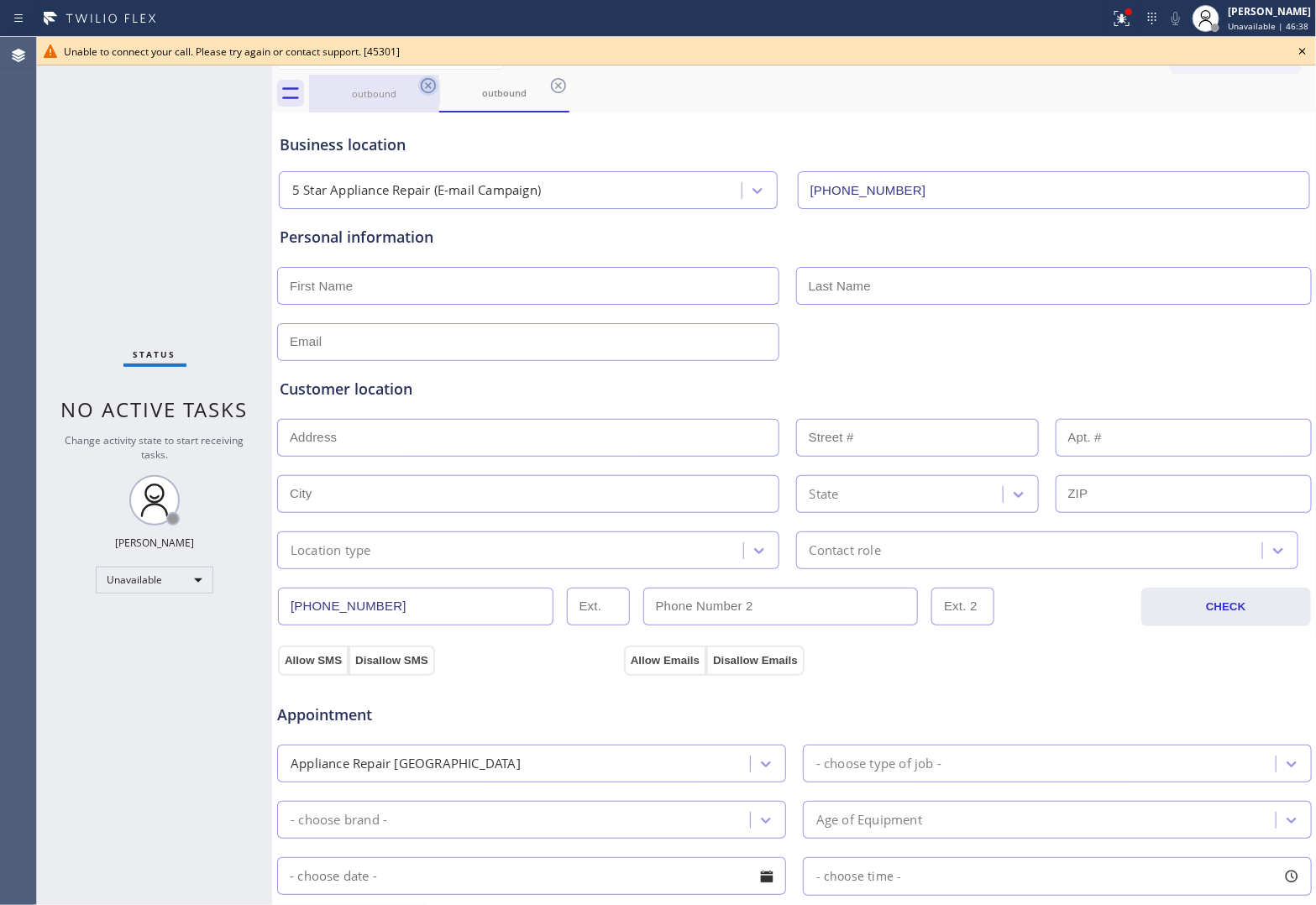
click at [425, 83] on icon at bounding box center [428, 85] width 20 height 20
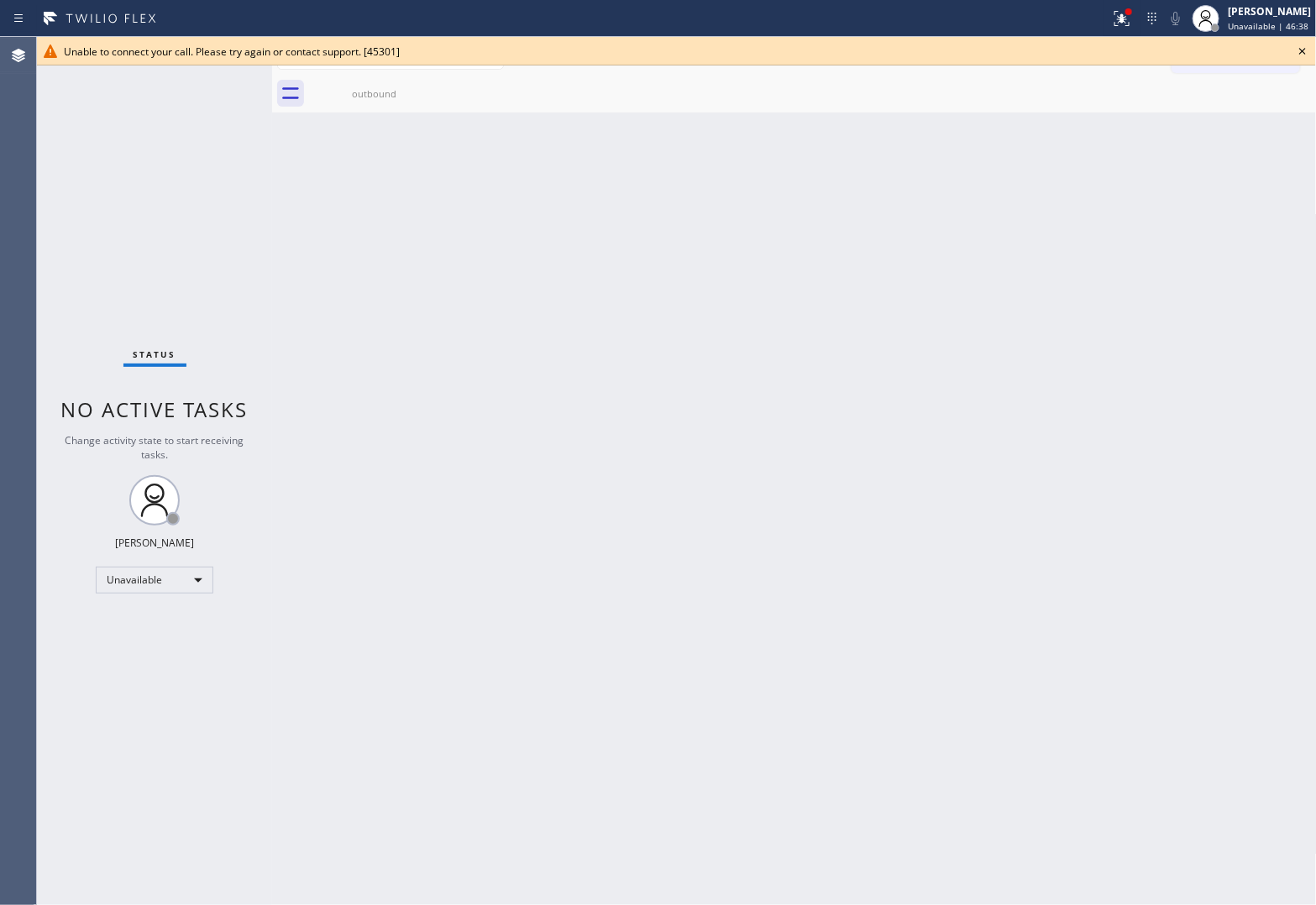
click at [0, 0] on icon at bounding box center [0, 0] width 0 height 0
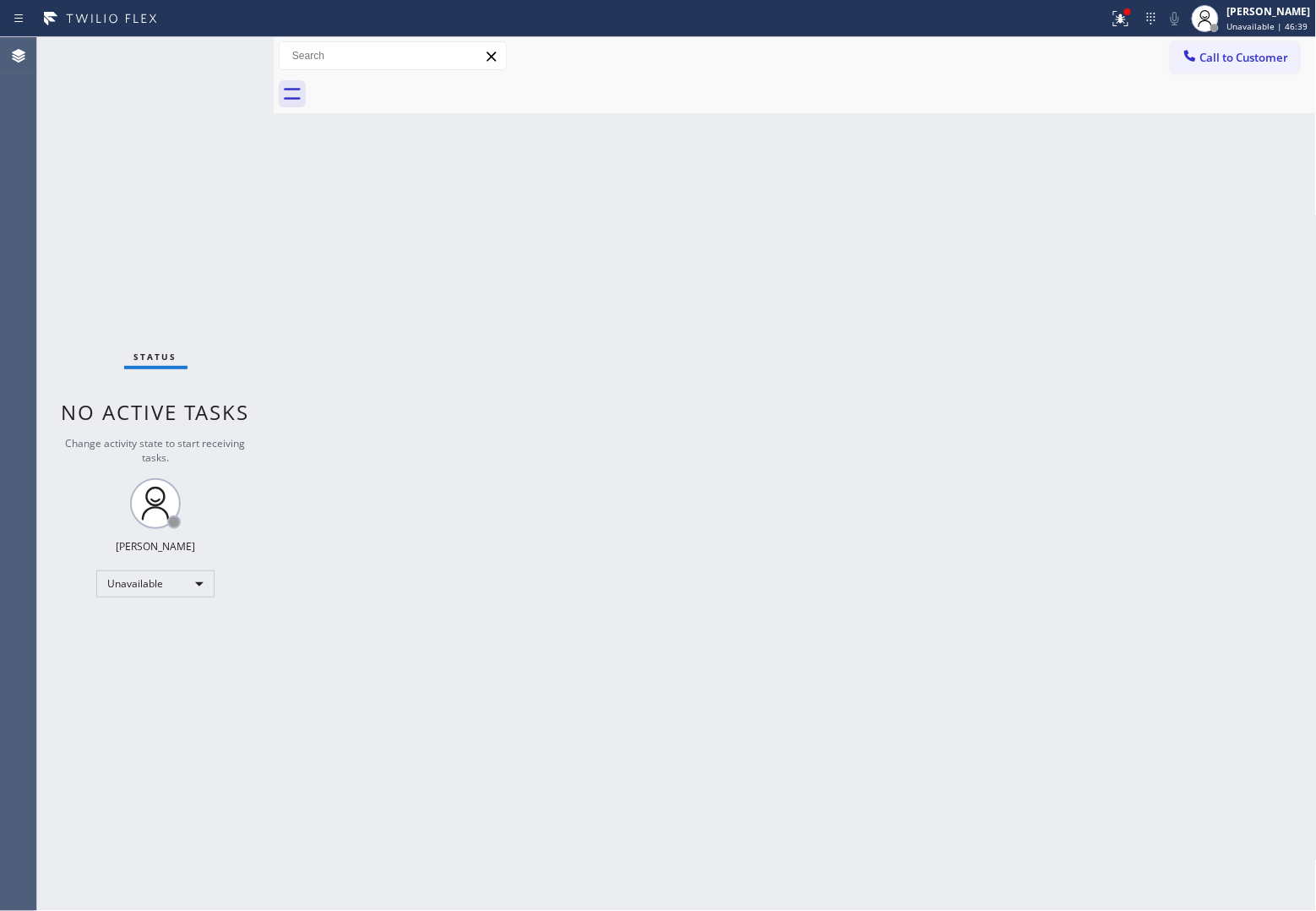
click at [1300, 48] on div "Call to Customer Outbound call Location 5 Star Appliance Repair (E-mail Campaig…" at bounding box center [1243, 56] width 146 height 30
drag, startPoint x: 1278, startPoint y: 51, endPoint x: 1180, endPoint y: 153, distance: 141.4
click at [1275, 53] on span "Call to Customer" at bounding box center [1244, 57] width 89 height 15
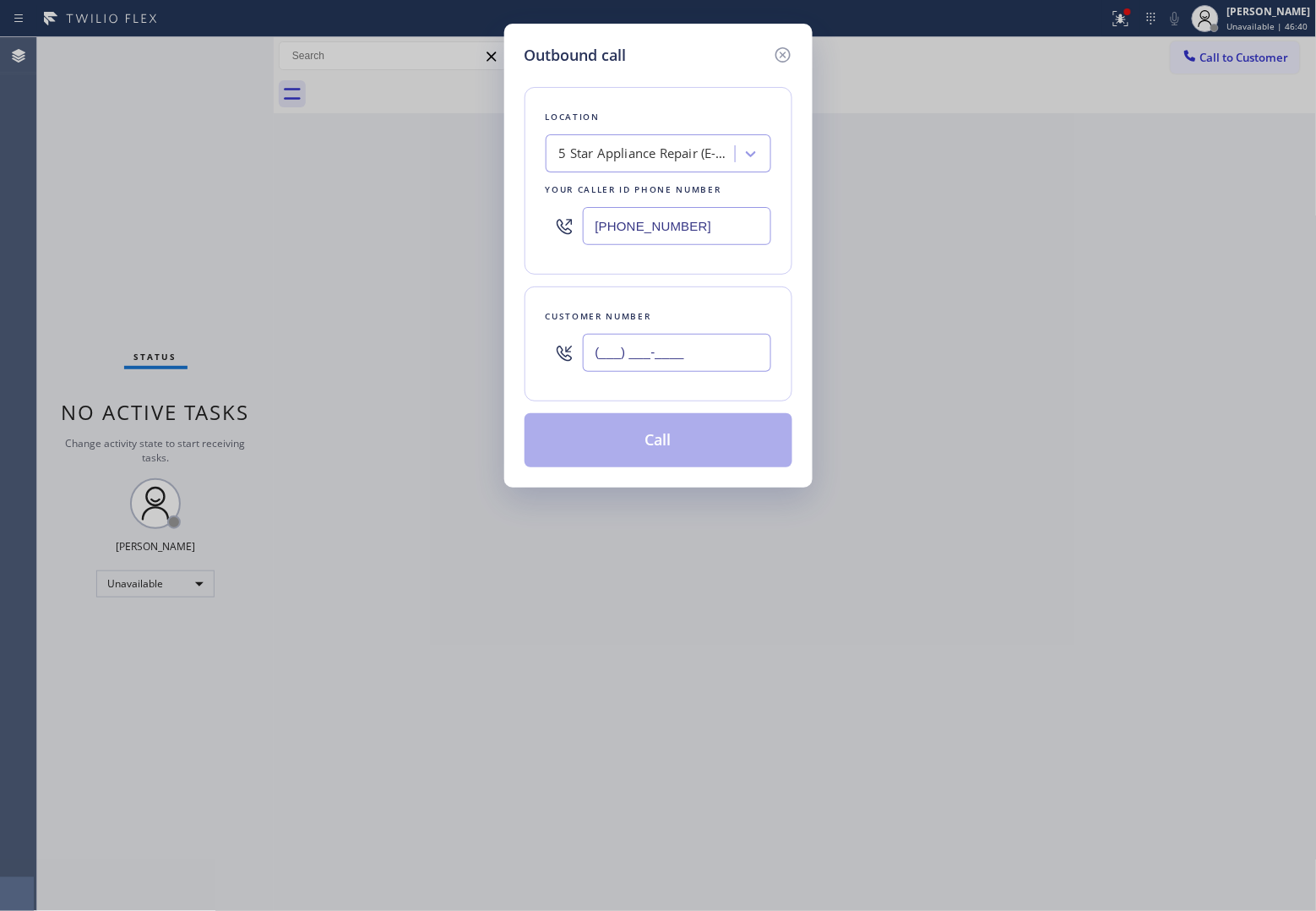
click at [621, 371] on input "(___) ___-____" at bounding box center [677, 352] width 188 height 38
paste input "820) 758-6433"
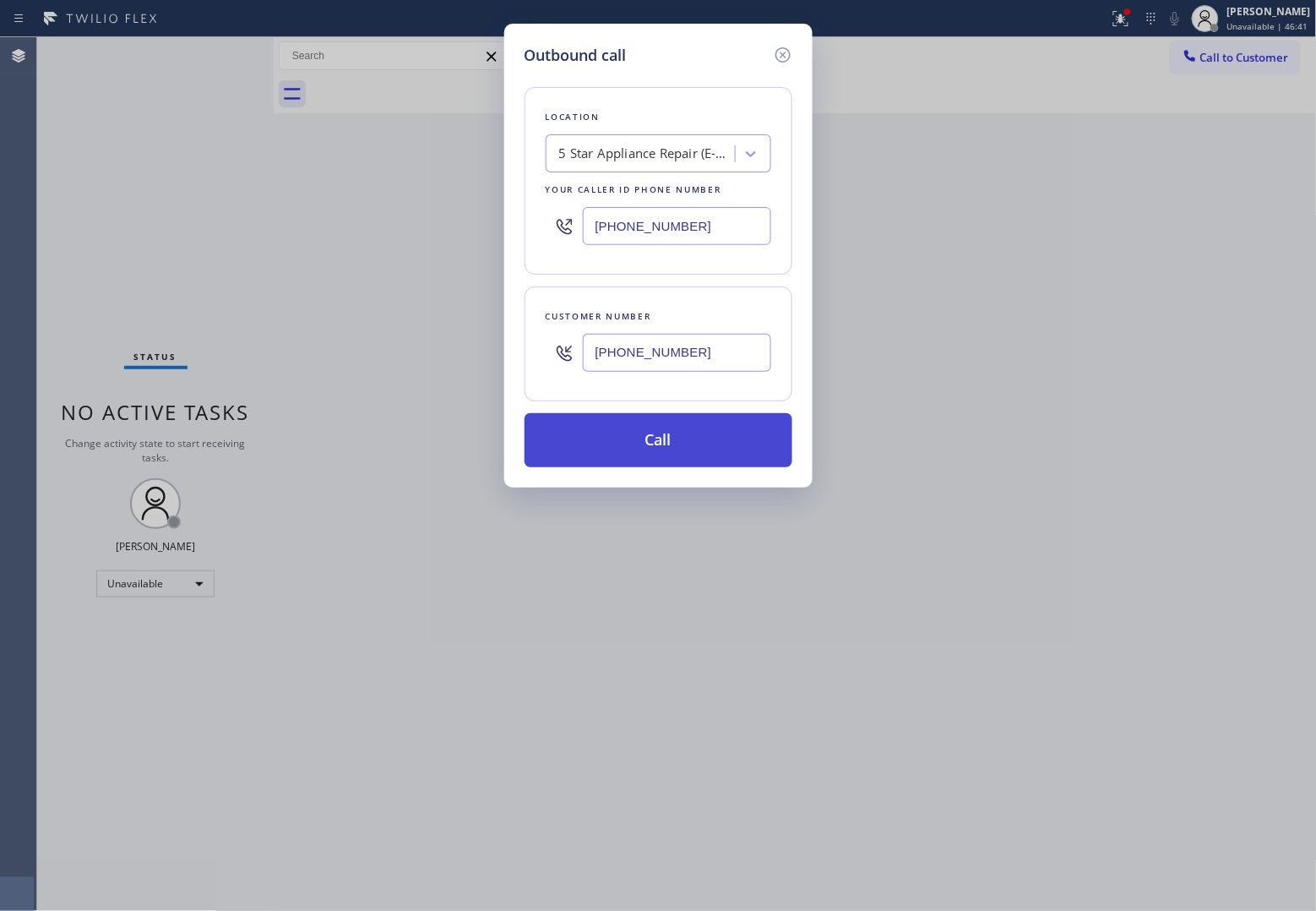
type input "[PHONE_NUMBER]"
click at [656, 436] on button "Call" at bounding box center [658, 440] width 268 height 55
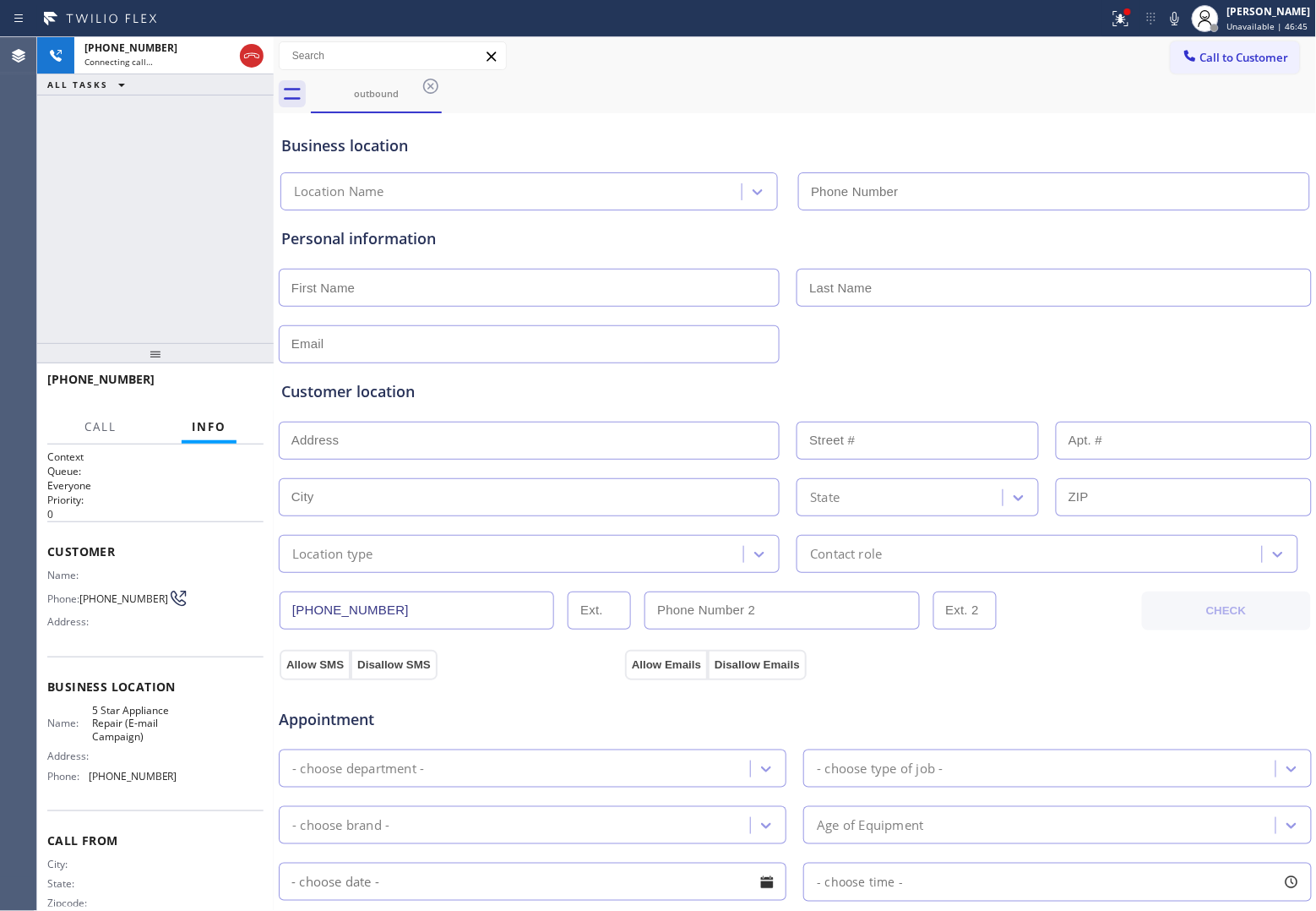
type input "[PHONE_NUMBER]"
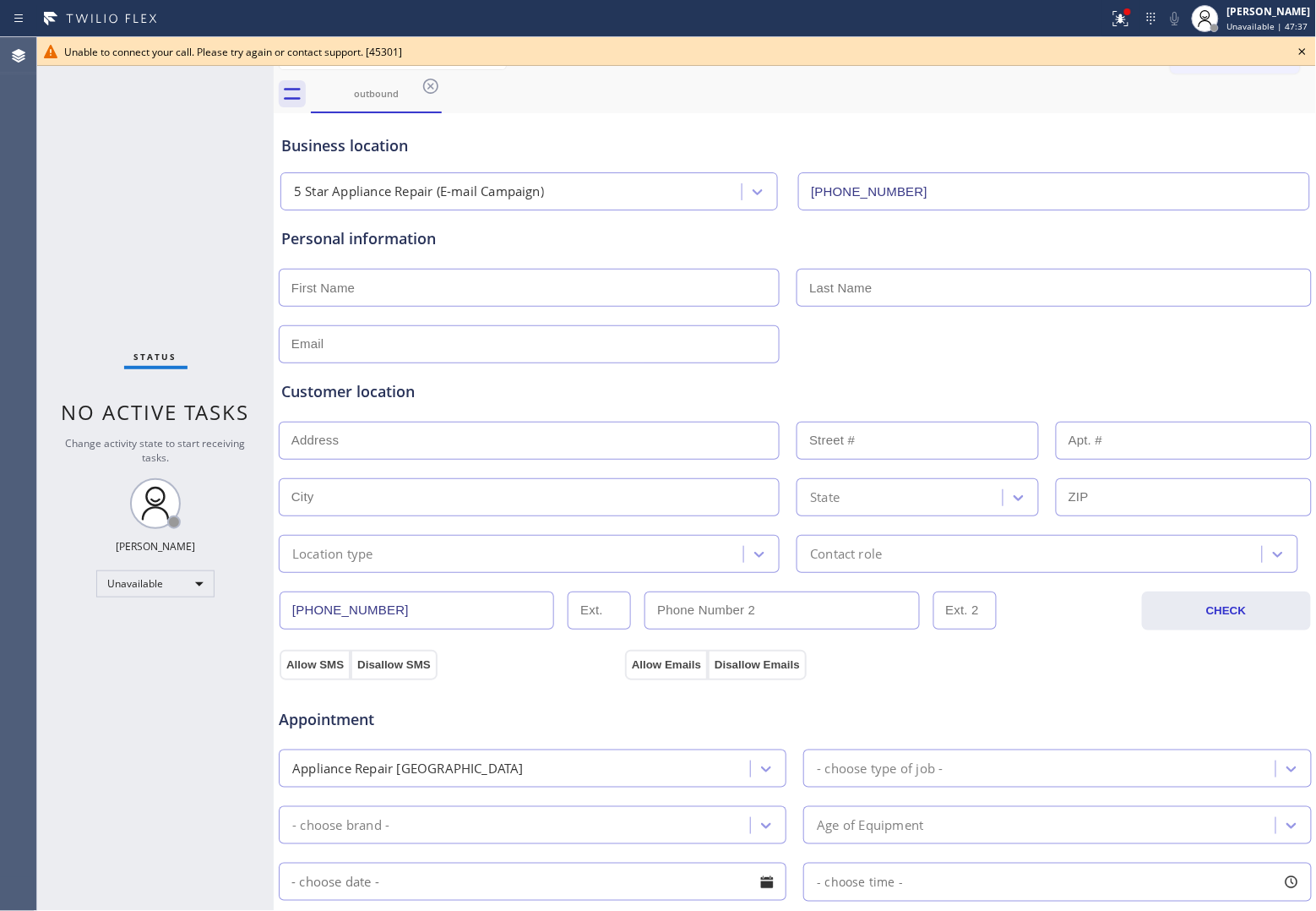
drag, startPoint x: 18, startPoint y: 408, endPoint x: 30, endPoint y: 393, distance: 19.2
click at [18, 408] on div "Agent Desktop" at bounding box center [18, 474] width 36 height 874
click at [1298, 52] on icon at bounding box center [1302, 52] width 20 height 20
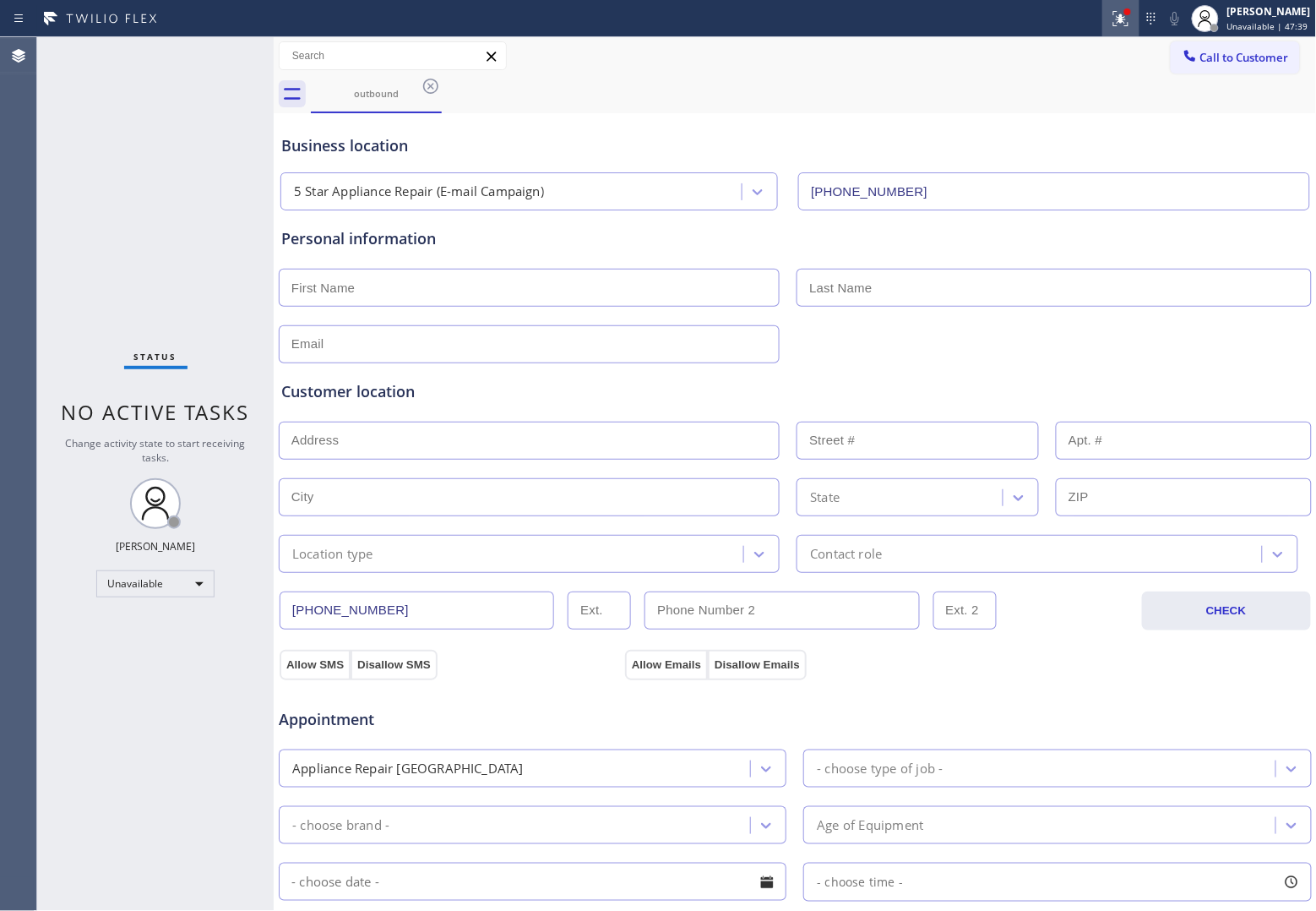
click at [1116, 21] on icon at bounding box center [1120, 18] width 15 height 15
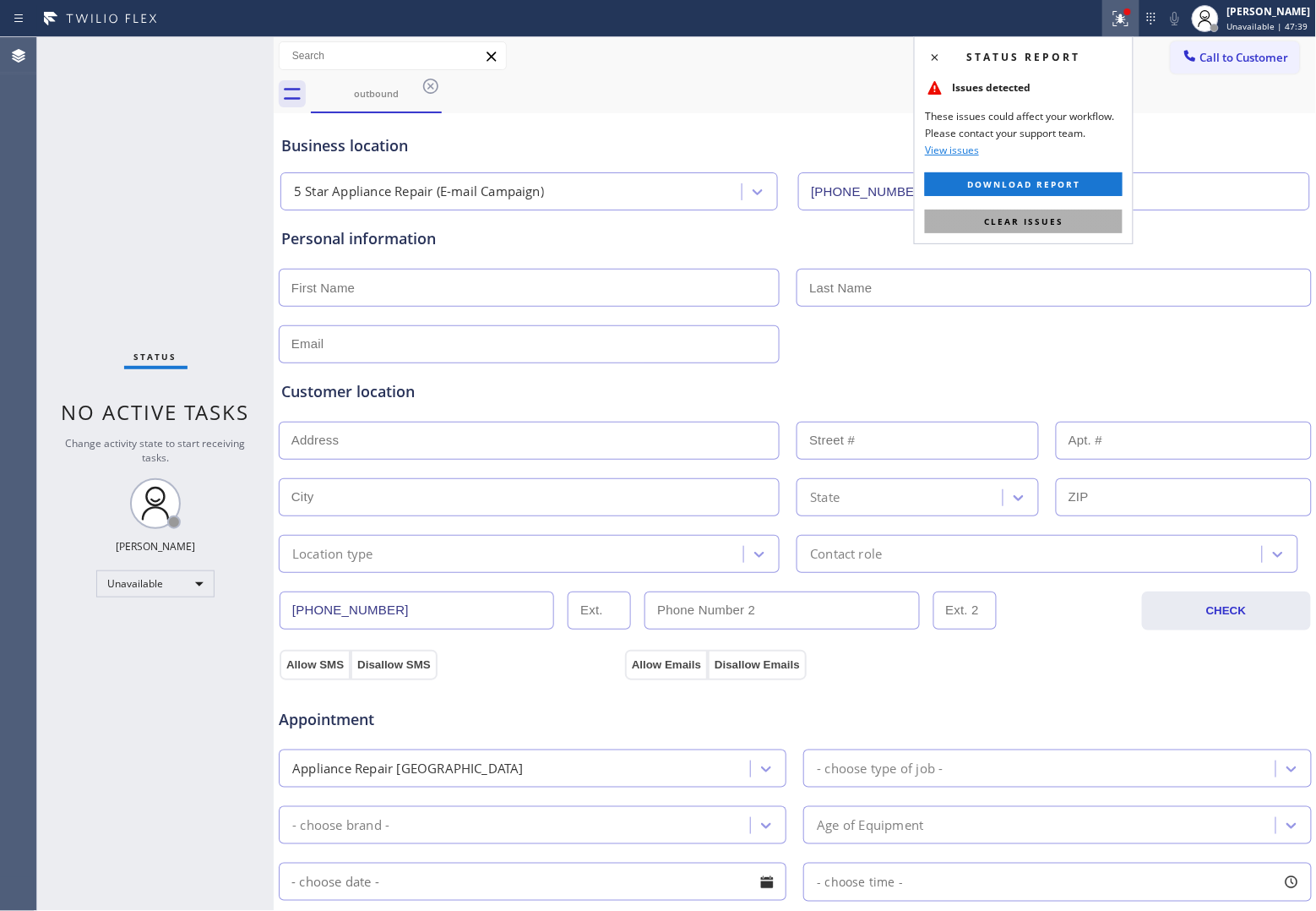
click at [1015, 220] on span "Clear issues" at bounding box center [1023, 221] width 79 height 12
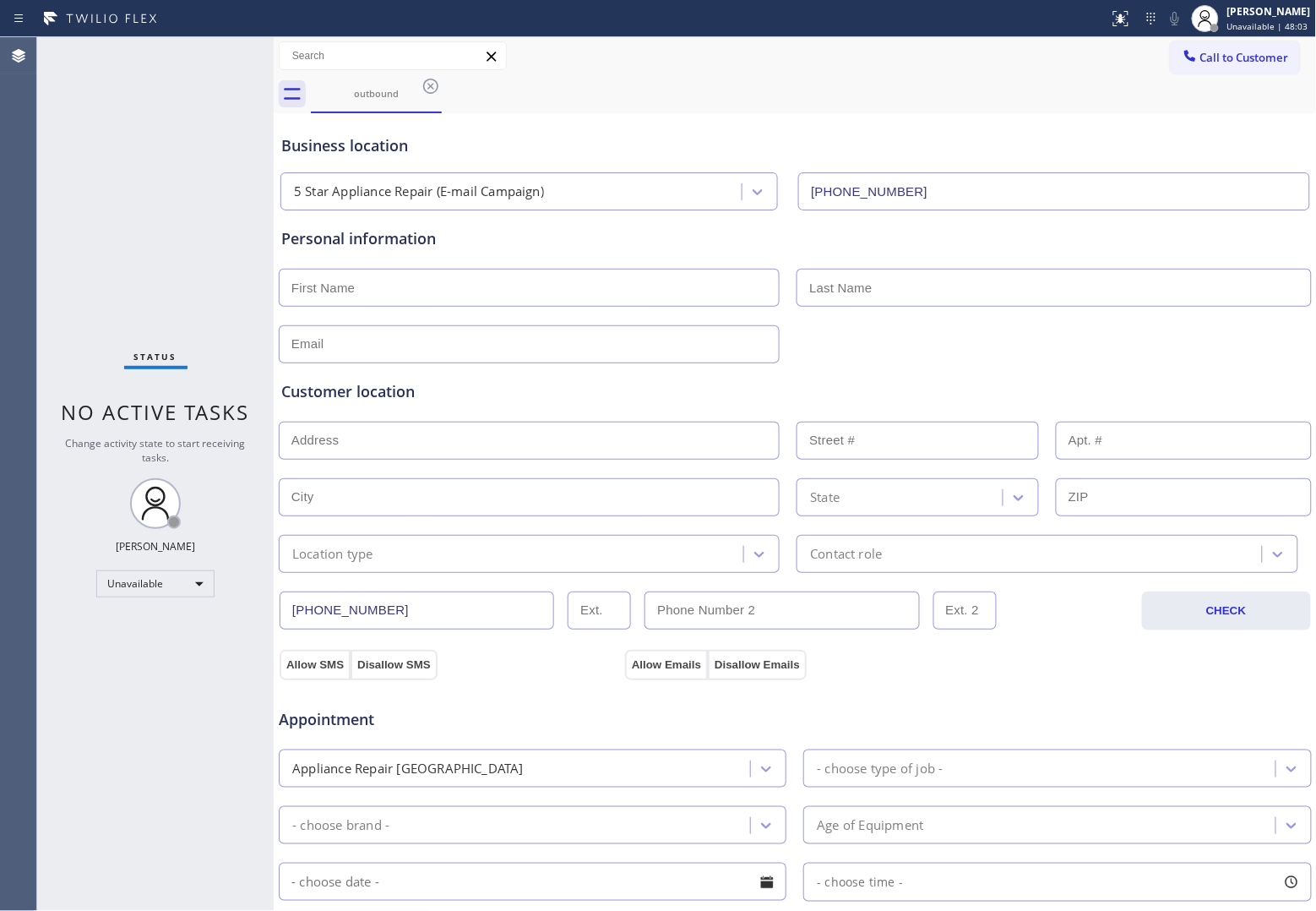
drag, startPoint x: 24, startPoint y: 285, endPoint x: 107, endPoint y: 249, distance: 90.5
click at [24, 285] on div "Agent Desktop" at bounding box center [18, 474] width 36 height 874
click at [1220, 48] on button "Call to Customer" at bounding box center [1238, 57] width 129 height 32
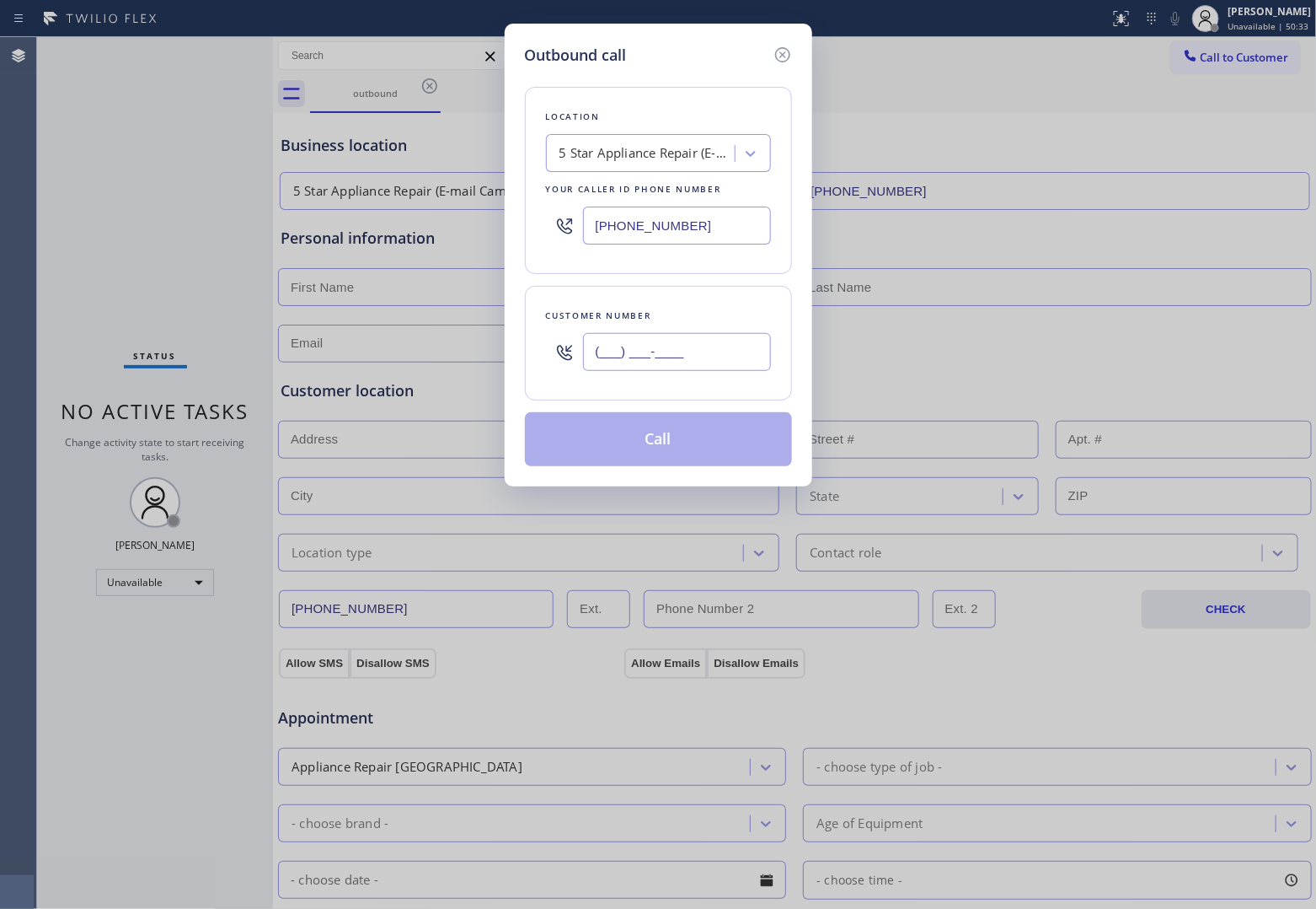
drag, startPoint x: 710, startPoint y: 344, endPoint x: 651, endPoint y: 237, distance: 122.2
click at [706, 344] on input "(___) ___-____" at bounding box center [677, 351] width 188 height 38
paste input "253) 606-3886"
type input "[PHONE_NUMBER]"
click at [640, 162] on div "5 Star Appliance Repair (E-mail Campaign)" at bounding box center [648, 153] width 177 height 19
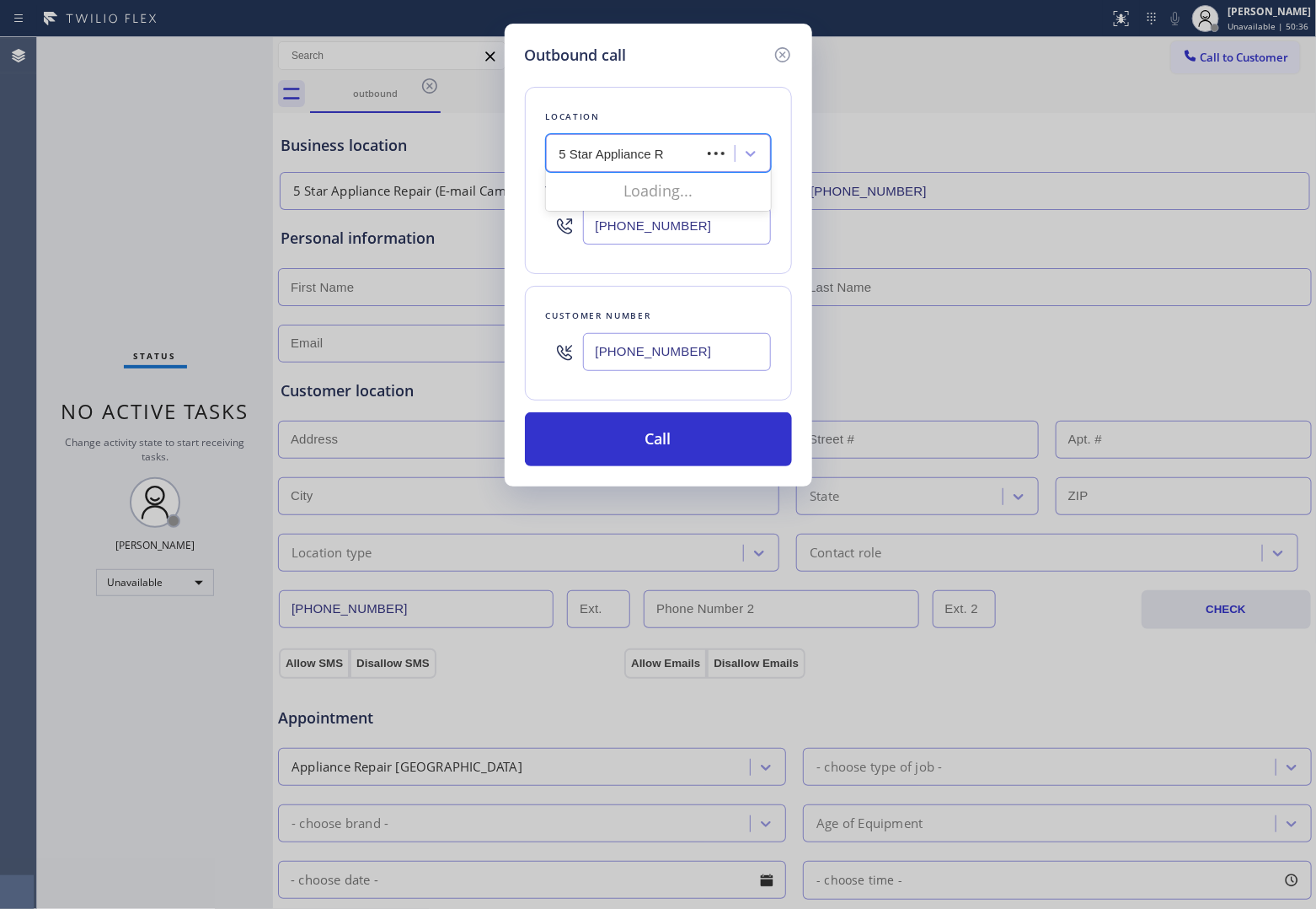
type input "5 Star Appliance Re"
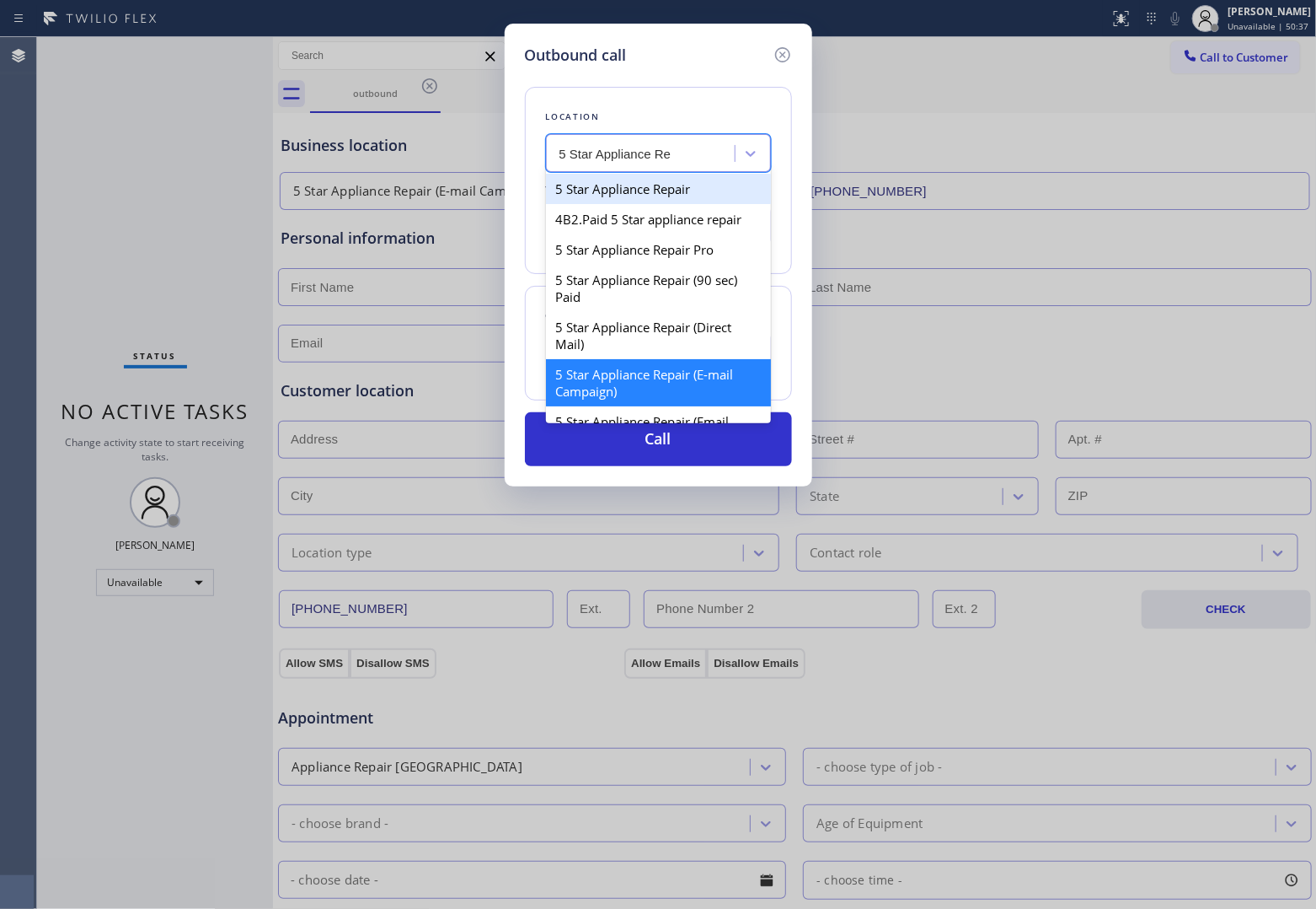
type input "[PHONE_NUMBER]"
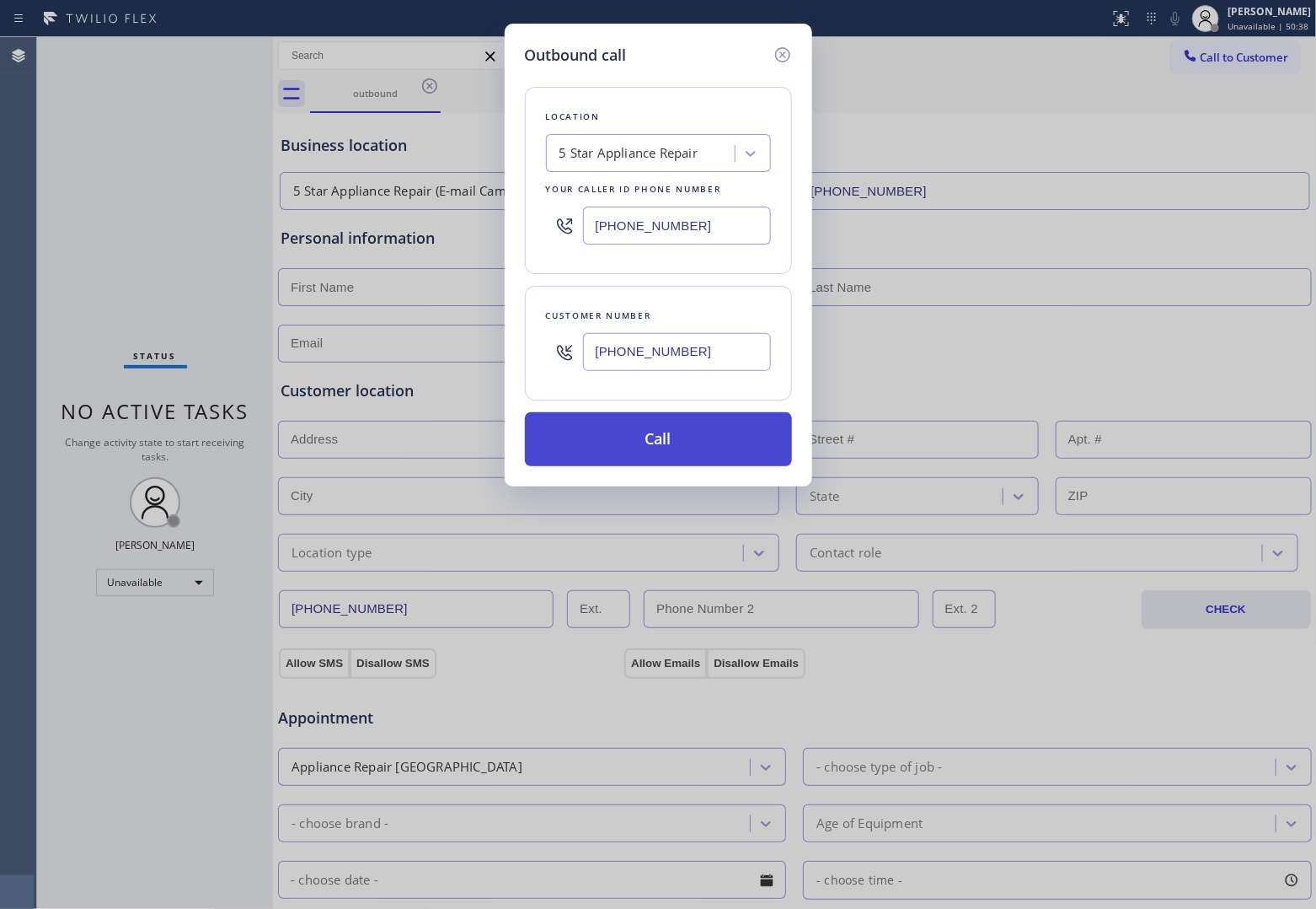
click at [687, 462] on button "Call" at bounding box center [659, 439] width 267 height 54
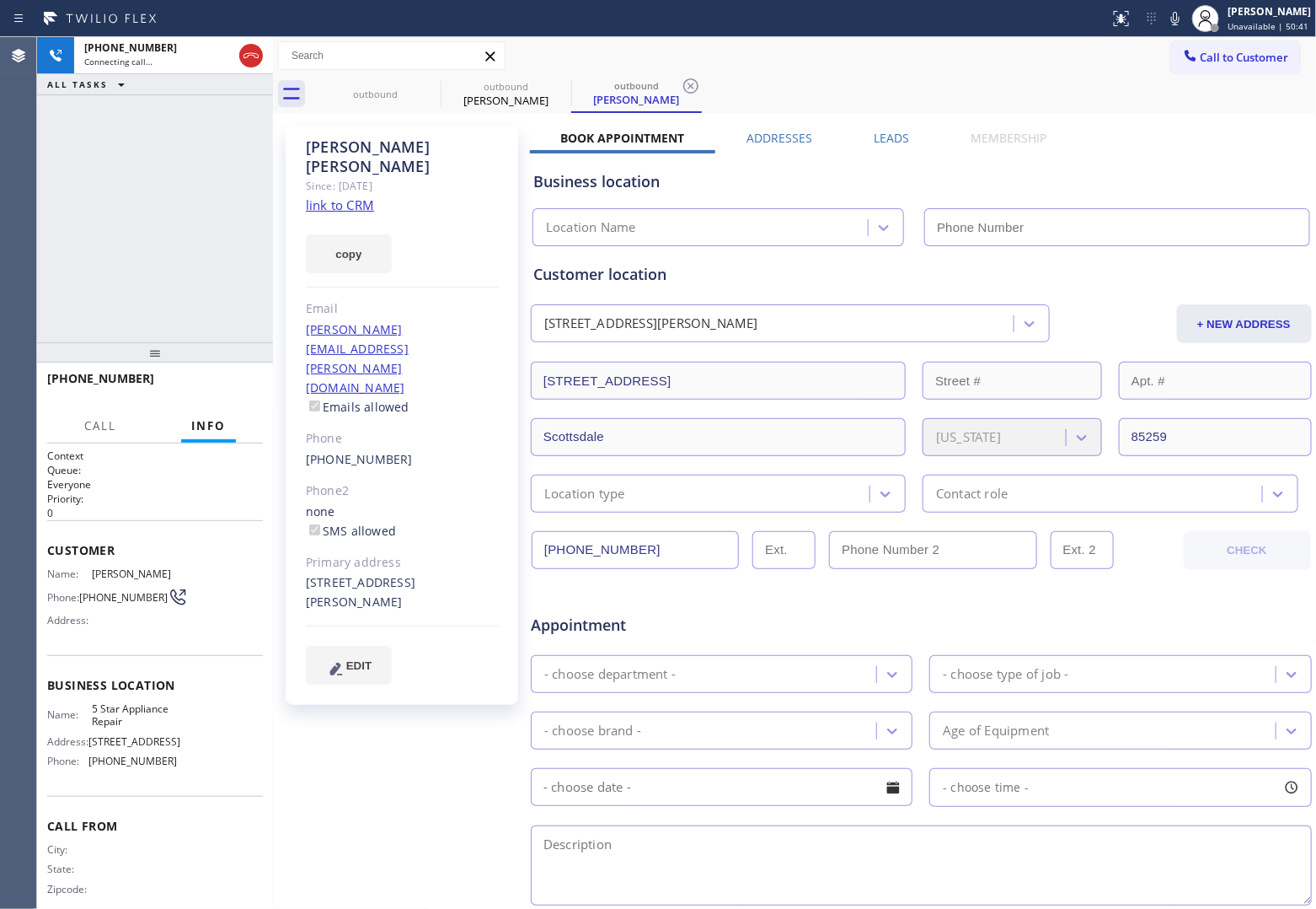
click at [342, 176] on div "Since: [DATE]" at bounding box center [402, 185] width 193 height 19
click at [341, 196] on link "link to CRM" at bounding box center [340, 205] width 68 height 17
type input "[PHONE_NUMBER]"
drag, startPoint x: 110, startPoint y: 608, endPoint x: 84, endPoint y: 590, distance: 31.6
click at [84, 591] on span "[PHONE_NUMBER]" at bounding box center [123, 597] width 88 height 13
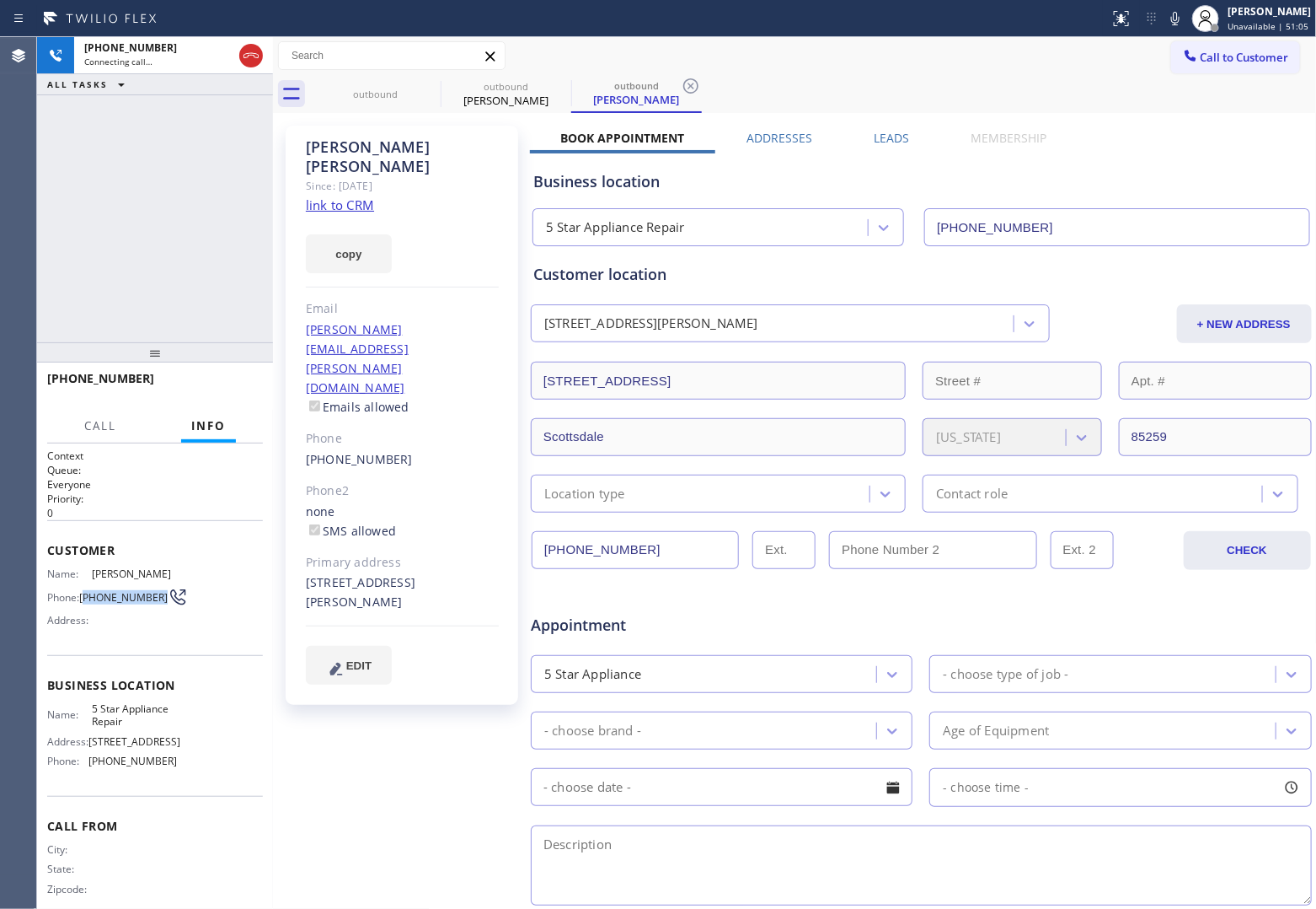
copy span "253) 606-3886"
click at [259, 54] on icon at bounding box center [252, 55] width 20 height 20
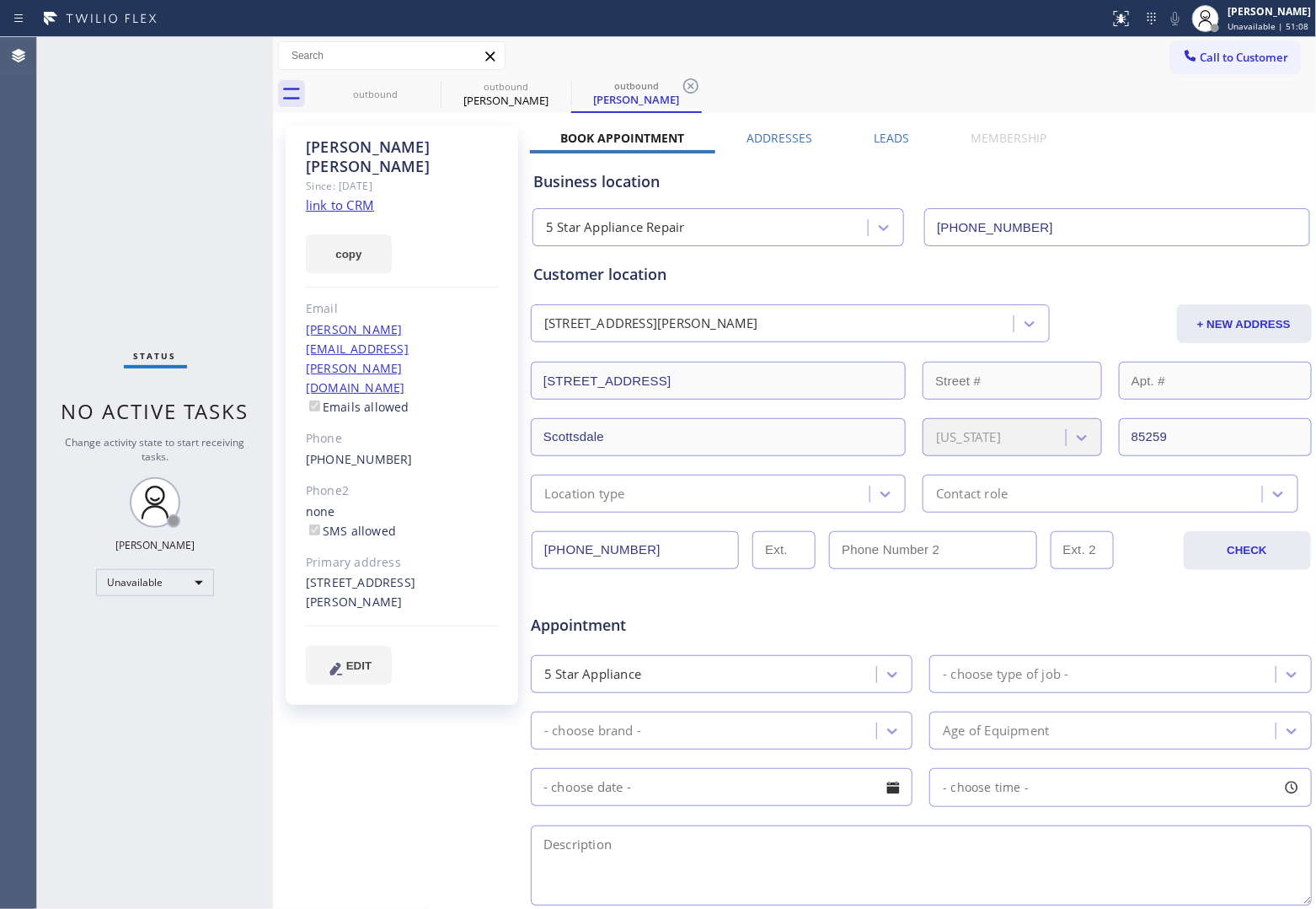
click at [1239, 54] on span "Call to Customer" at bounding box center [1245, 57] width 88 height 15
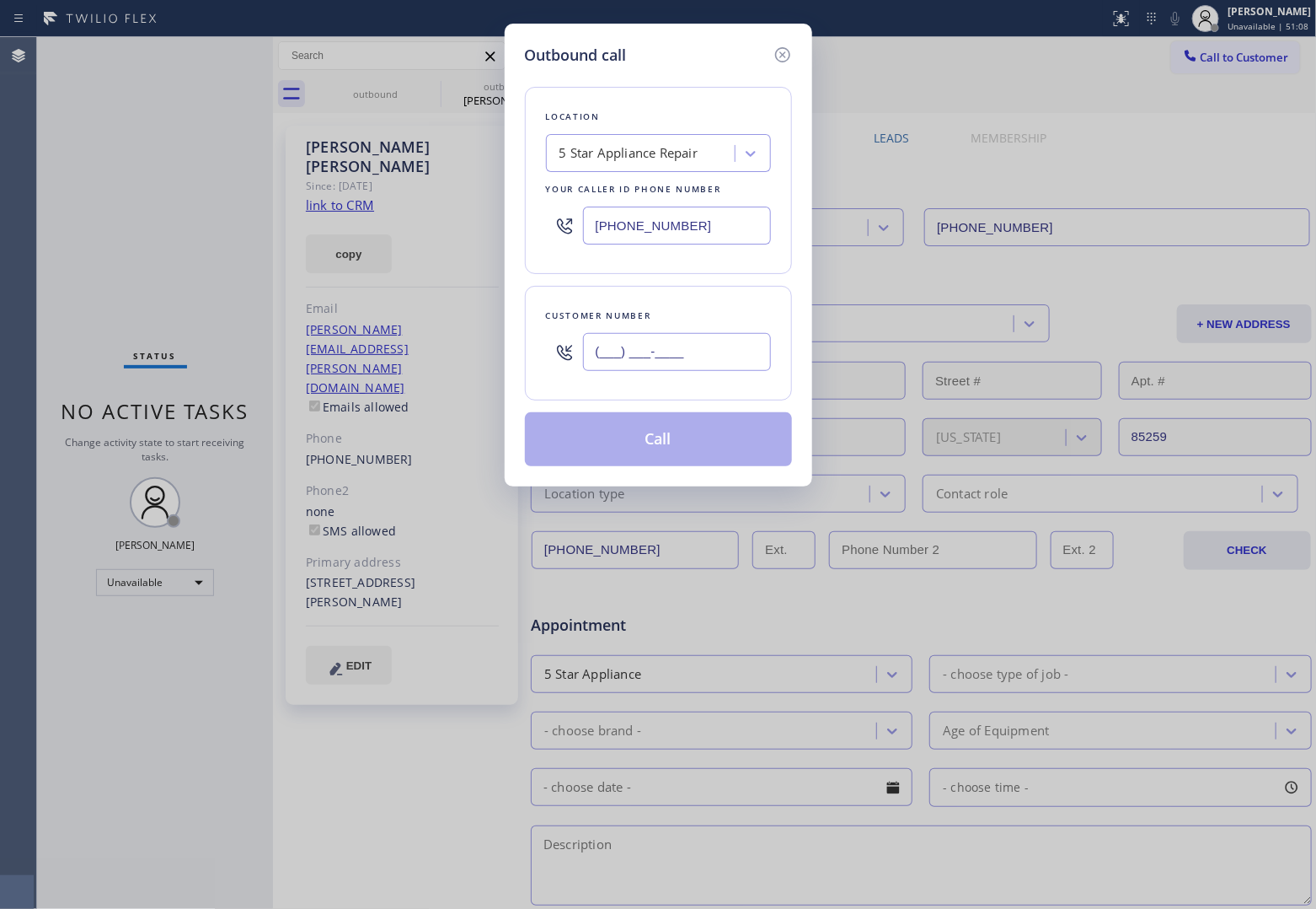
click at [695, 367] on input "(___) ___-____" at bounding box center [677, 351] width 188 height 38
paste input "253) 606-3886"
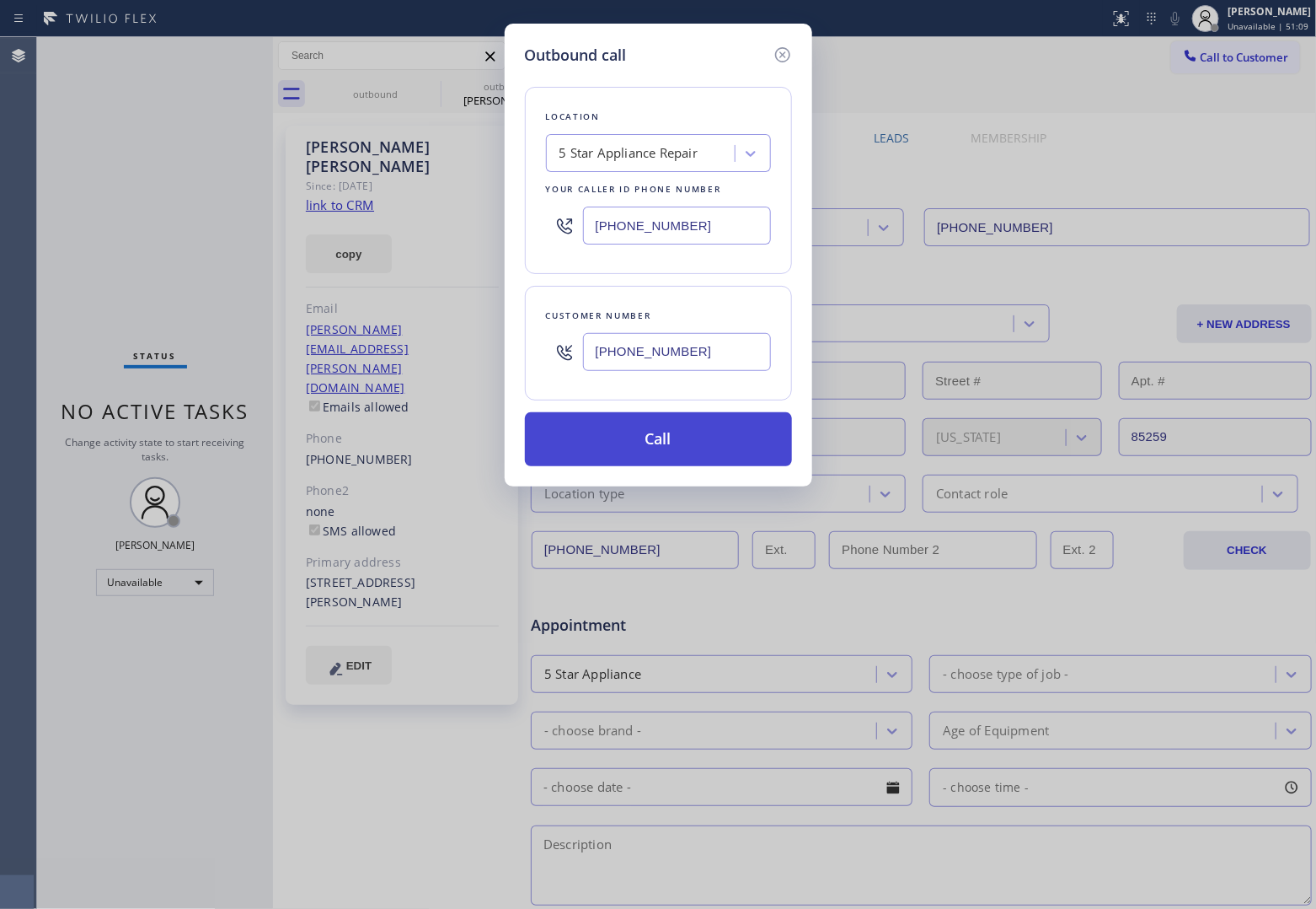
type input "[PHONE_NUMBER]"
click at [688, 448] on button "Call" at bounding box center [659, 439] width 267 height 54
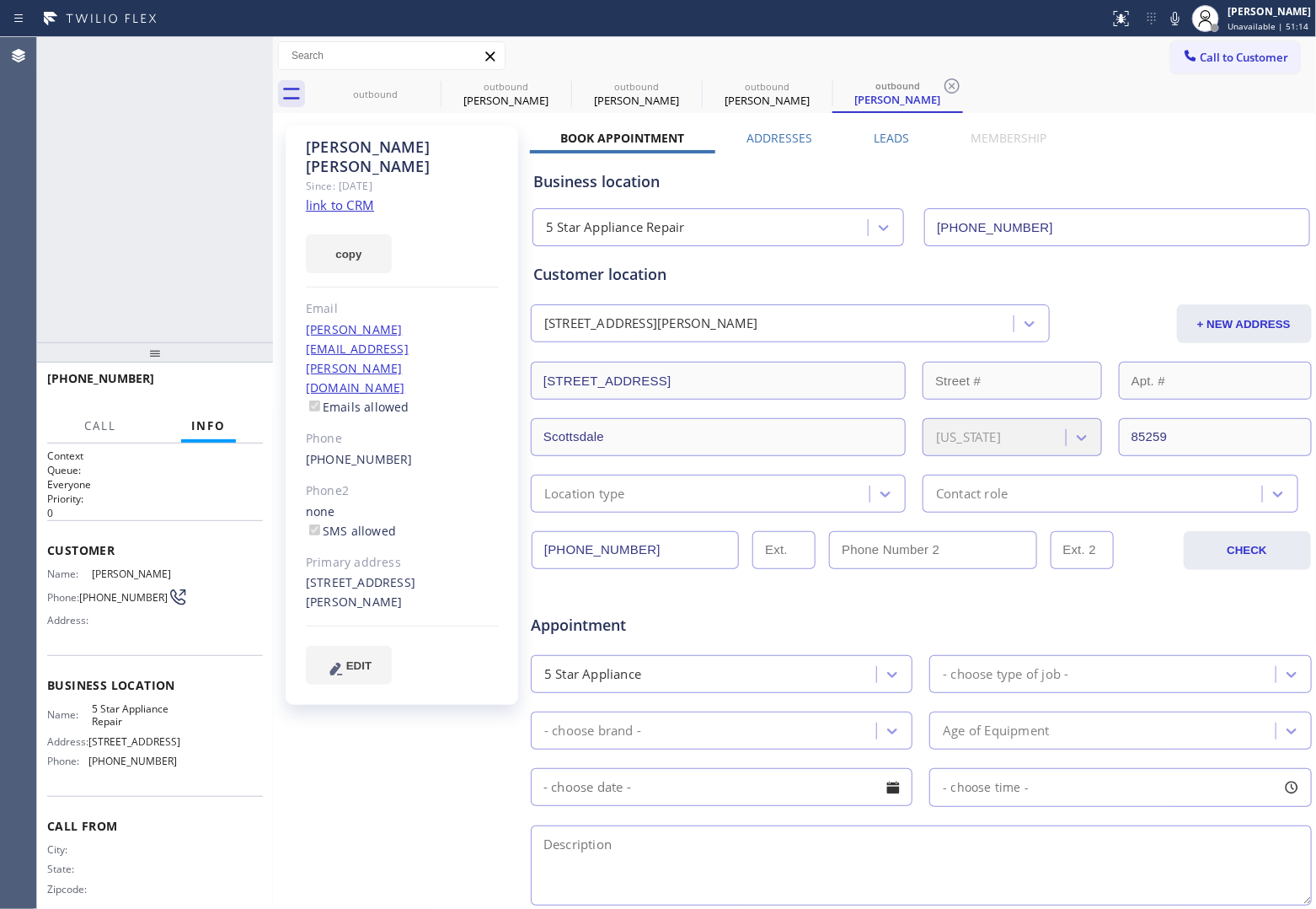
type input "[PHONE_NUMBER]"
click at [245, 53] on icon at bounding box center [251, 55] width 15 height 5
click at [1236, 55] on span "Call to Customer" at bounding box center [1245, 57] width 88 height 15
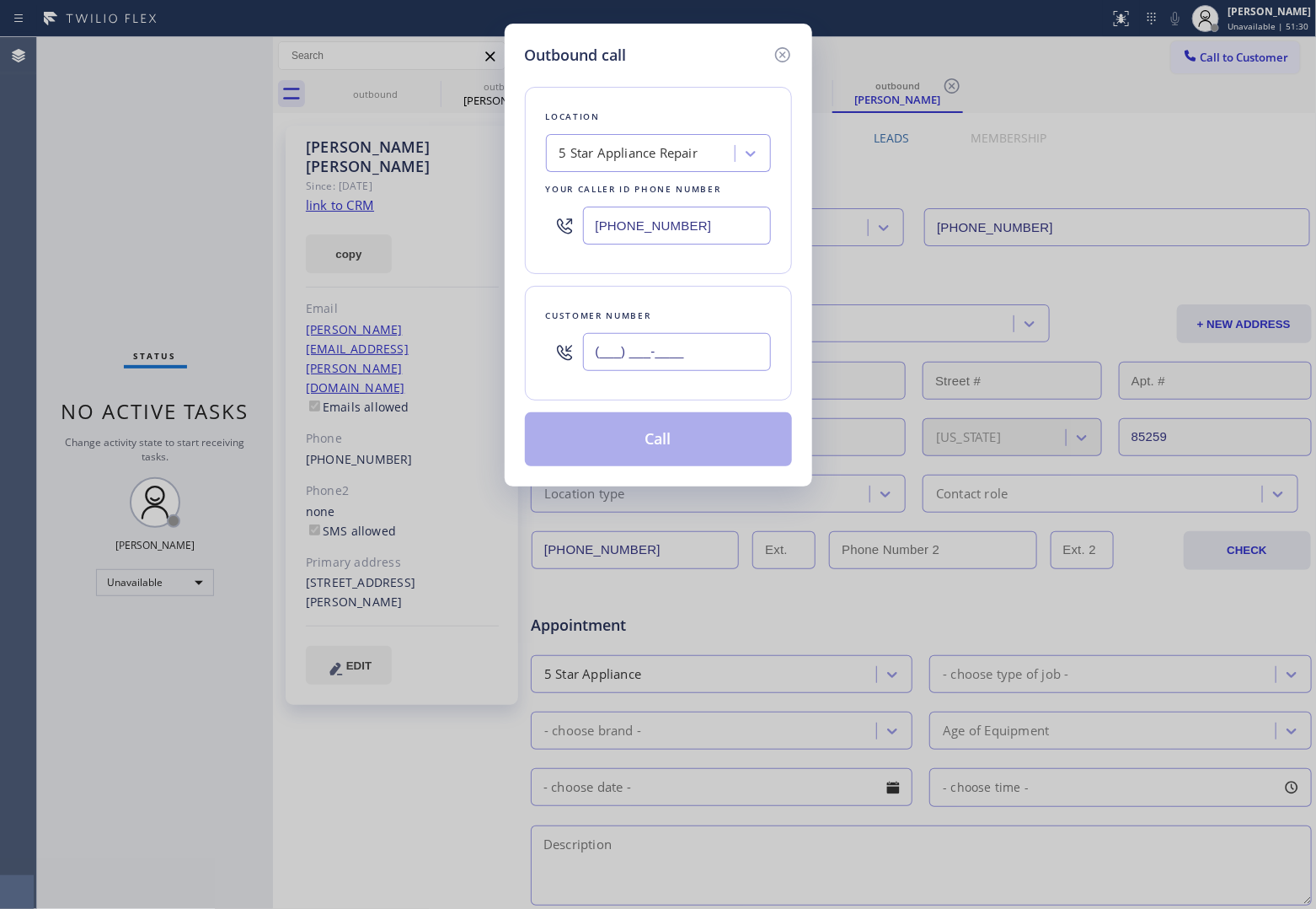
click at [681, 350] on input "(___) ___-____" at bounding box center [677, 351] width 188 height 38
paste input "415) 297-1283"
type input "[PHONE_NUMBER]"
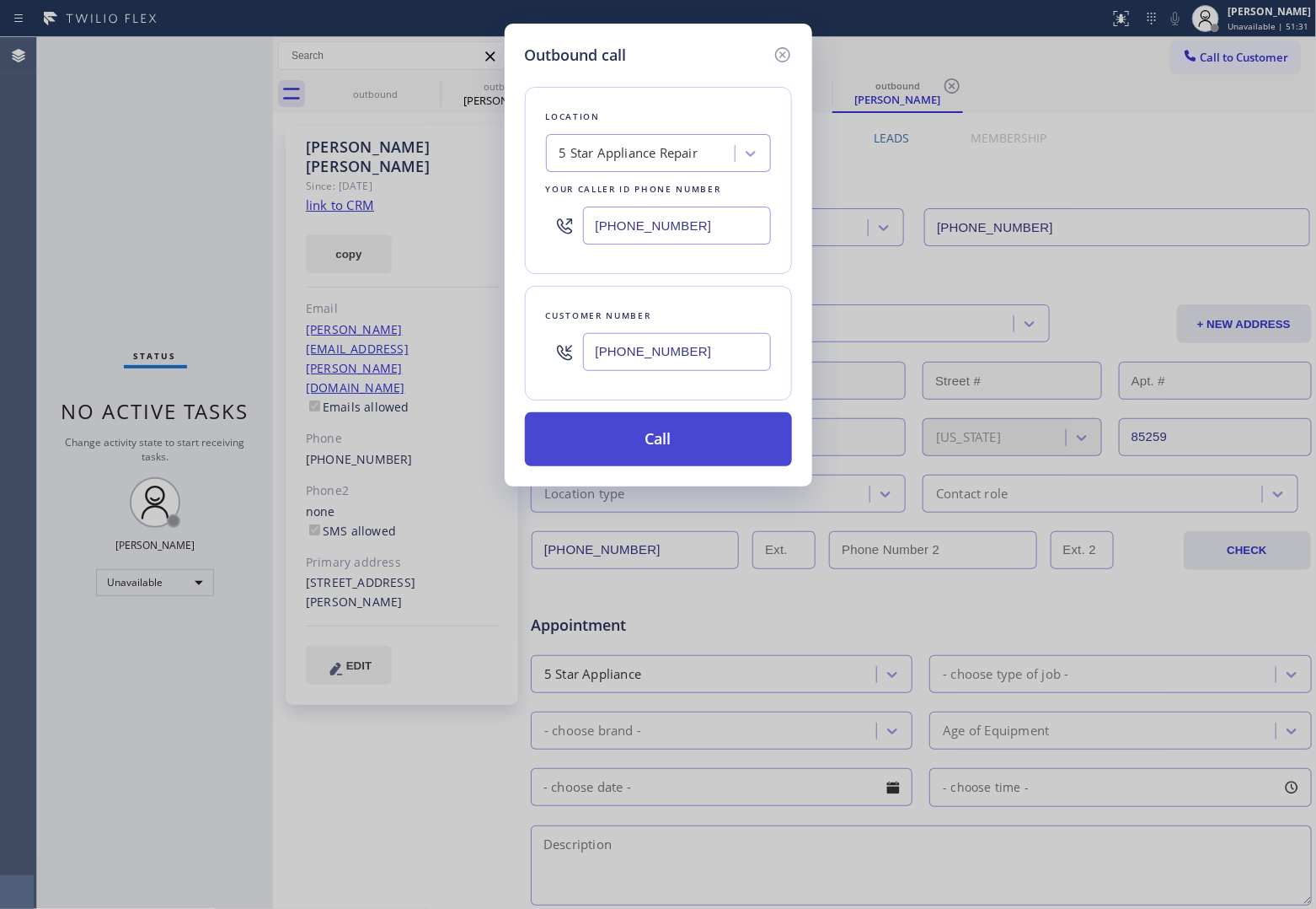
click at [688, 451] on button "Call" at bounding box center [659, 439] width 267 height 54
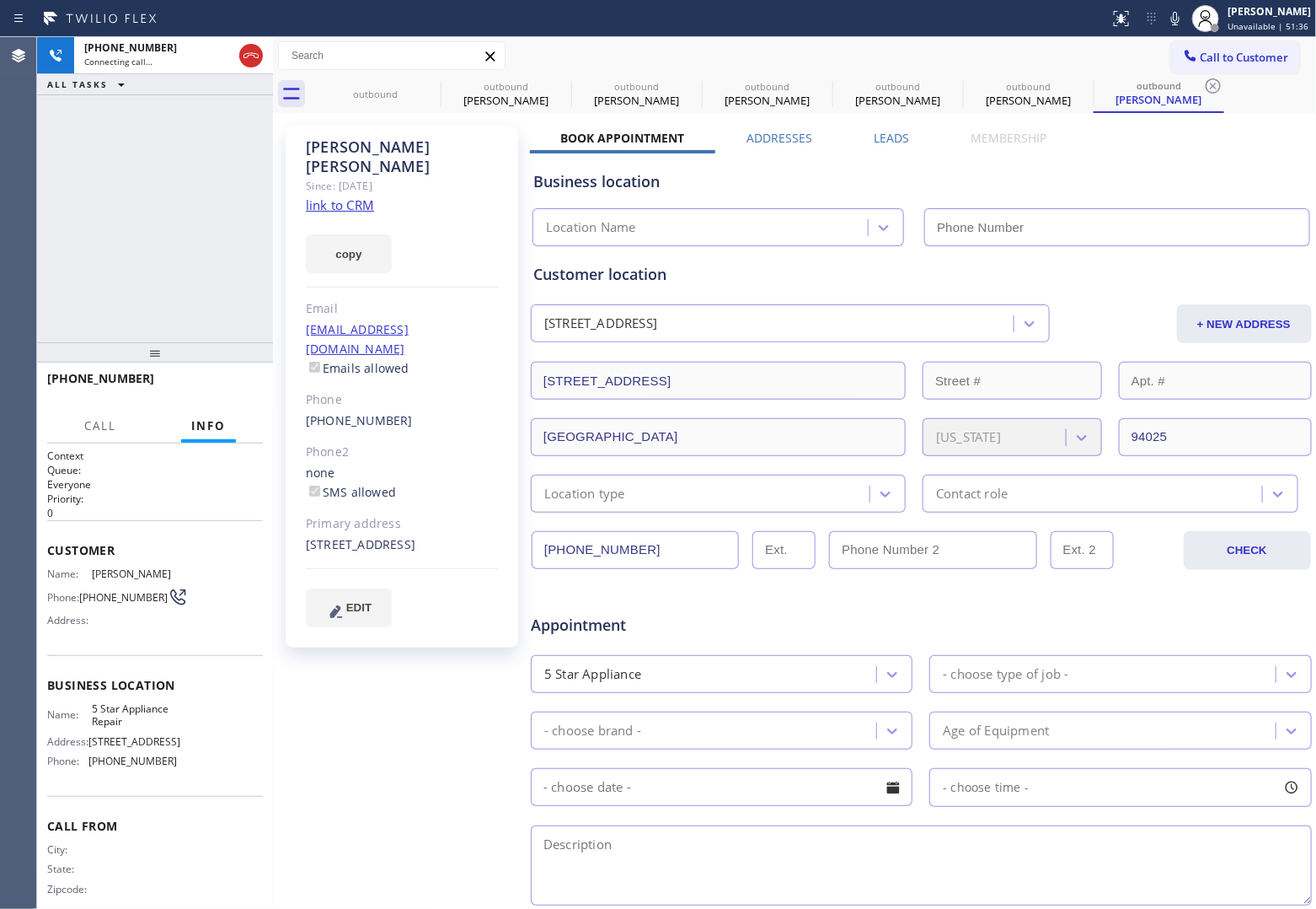
type input "[PHONE_NUMBER]"
drag, startPoint x: 60, startPoint y: 220, endPoint x: 101, endPoint y: 186, distance: 53.3
click at [60, 220] on div "[PHONE_NUMBER] Connecting call… ALL TASKS ALL TASKS ACTIVE TASKS TASKS IN WRAP …" at bounding box center [155, 189] width 236 height 305
click at [337, 196] on link "link to CRM" at bounding box center [340, 205] width 68 height 17
drag, startPoint x: 249, startPoint y: 57, endPoint x: 264, endPoint y: 64, distance: 16.6
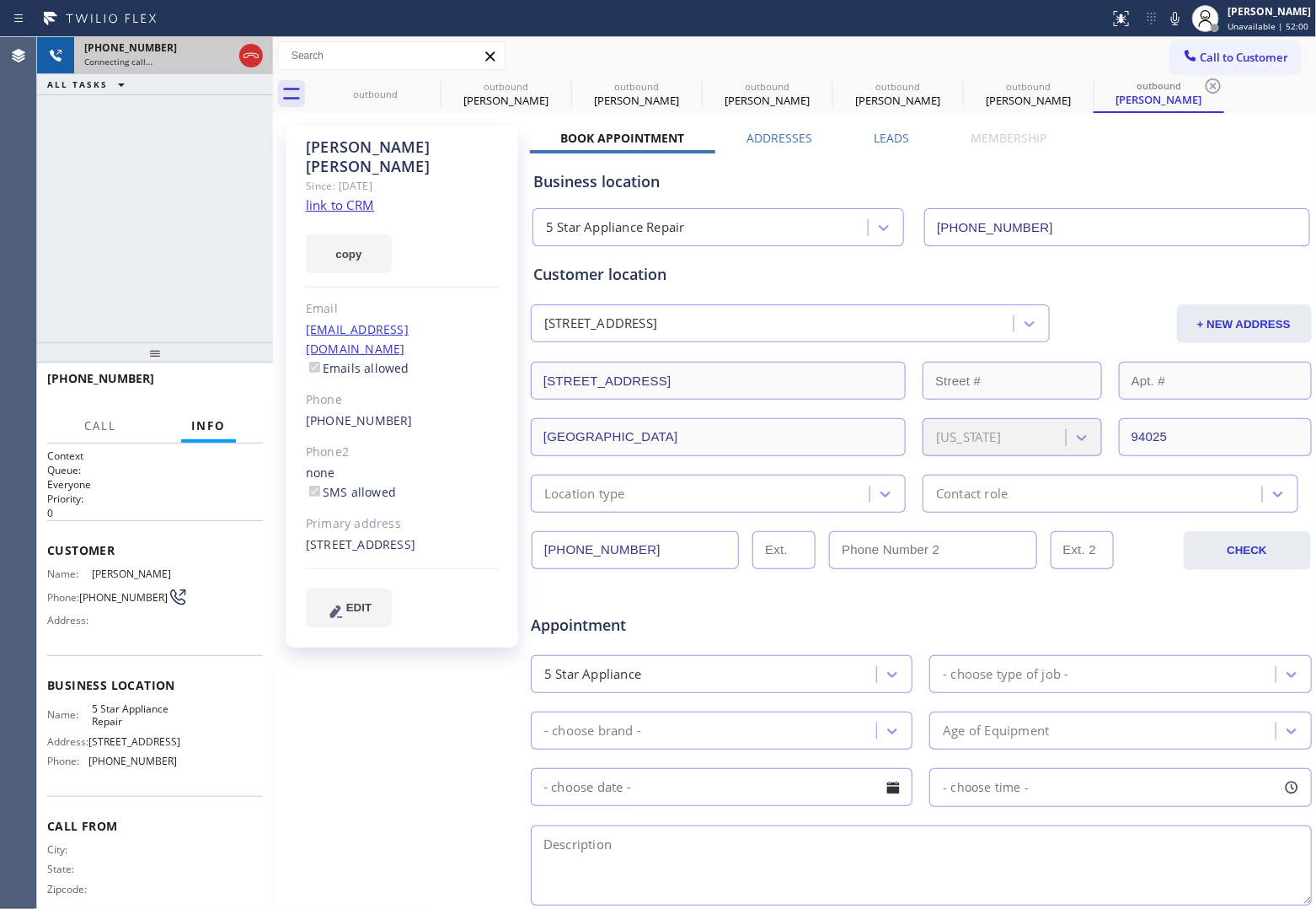
click at [246, 59] on icon at bounding box center [252, 55] width 20 height 20
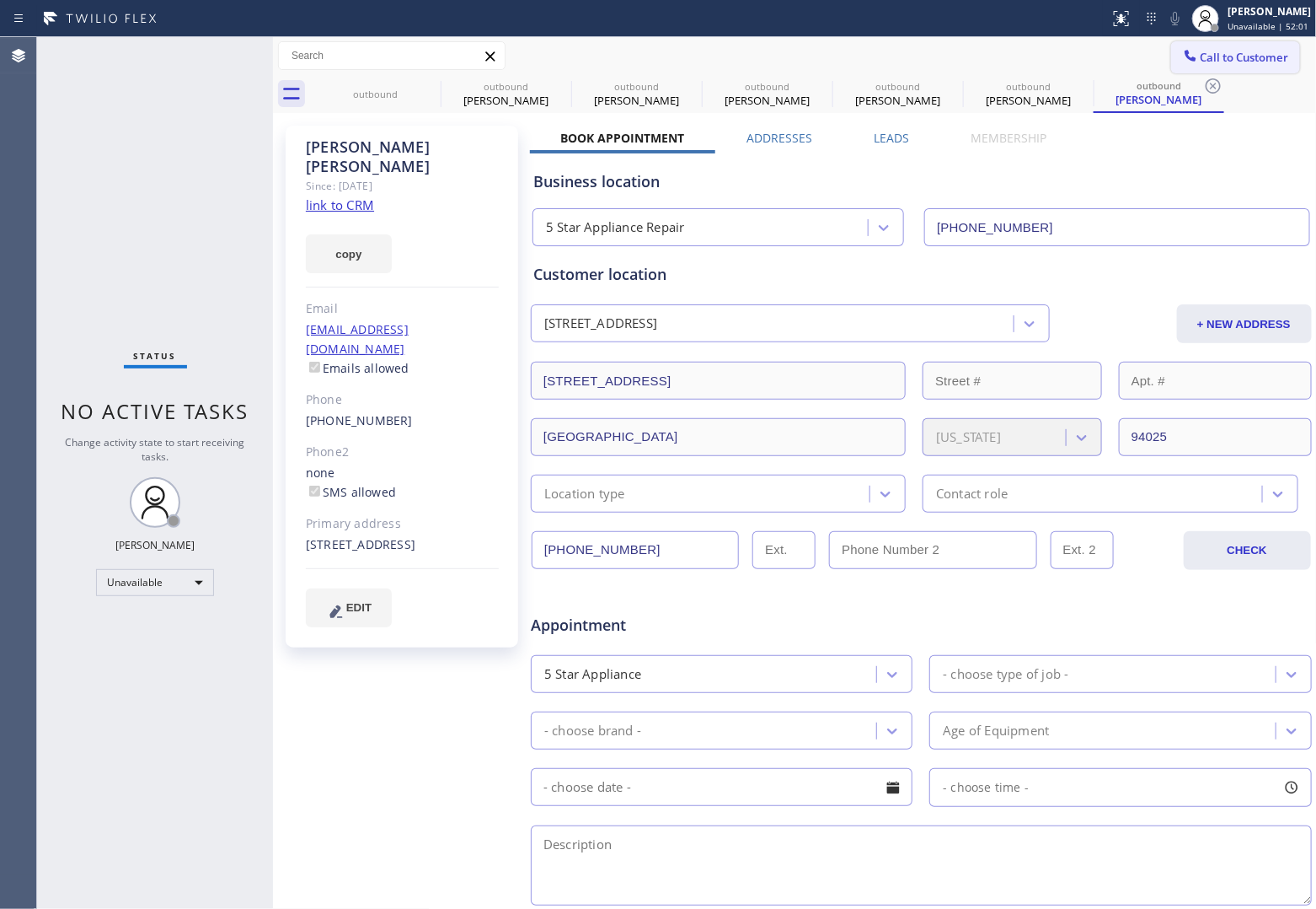
click at [1201, 54] on span "Call to Customer" at bounding box center [1245, 57] width 88 height 15
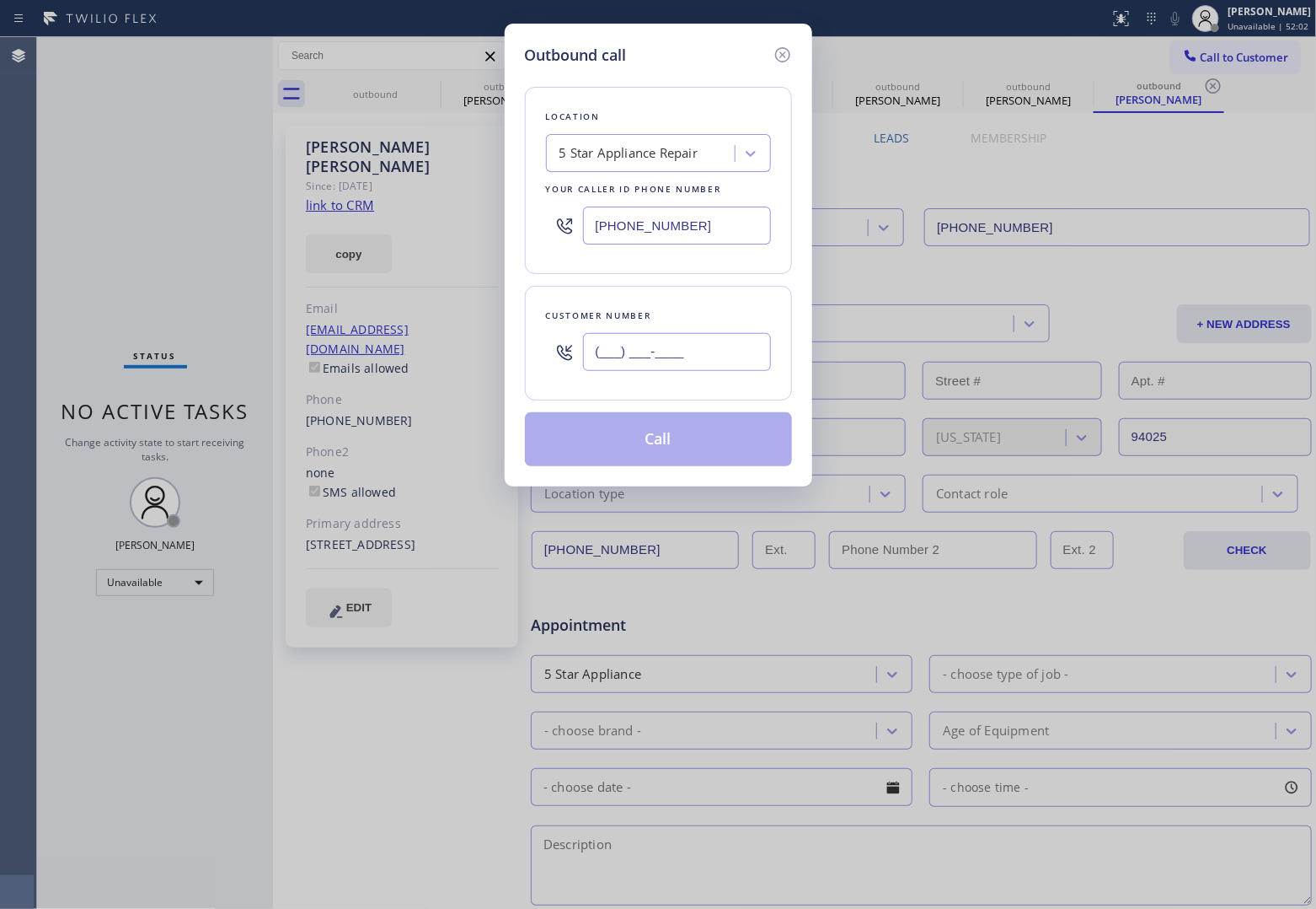
click at [708, 360] on input "(___) ___-____" at bounding box center [677, 351] width 188 height 38
paste input "415) 297-1283"
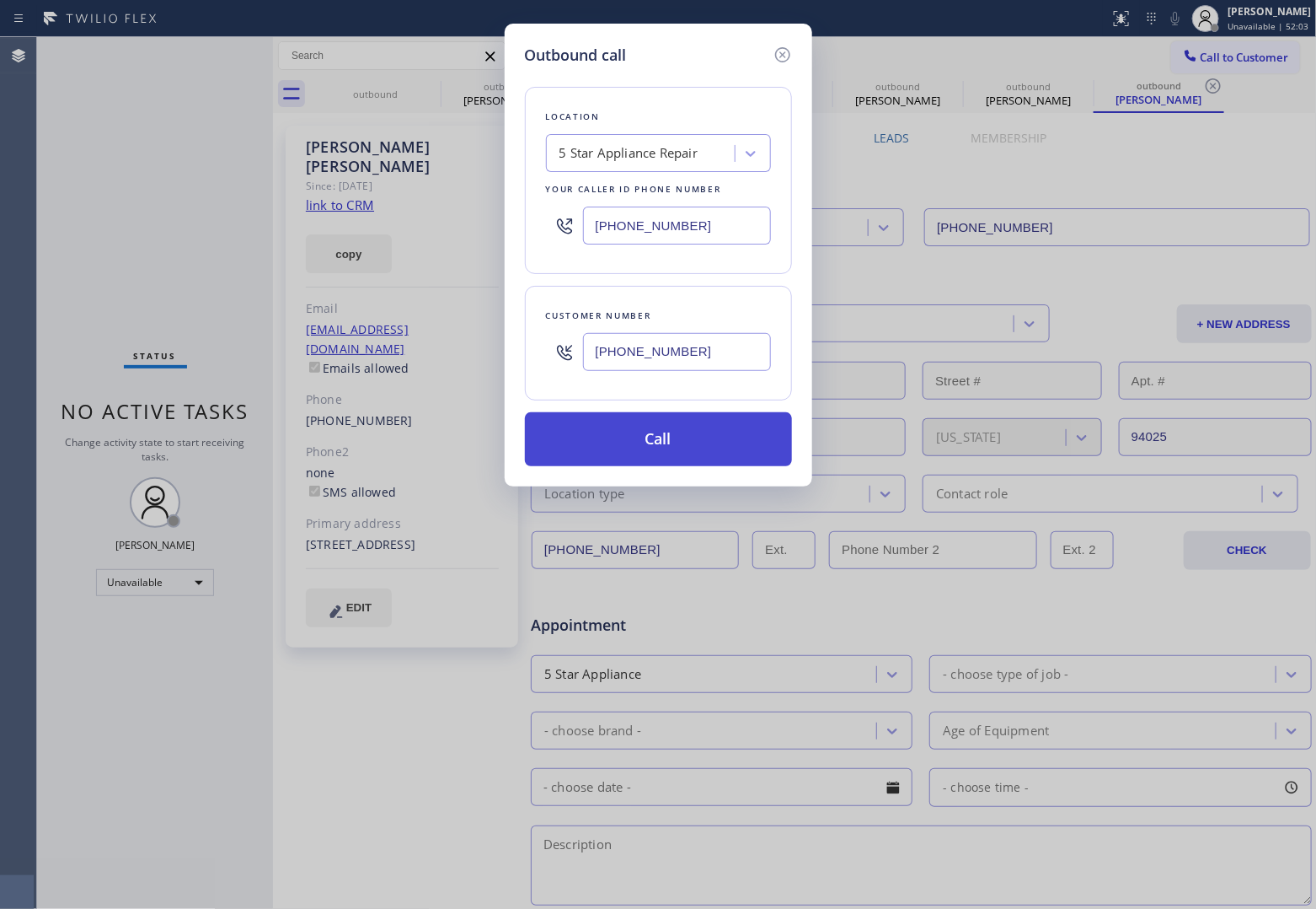
type input "[PHONE_NUMBER]"
click at [700, 449] on button "Call" at bounding box center [659, 439] width 267 height 54
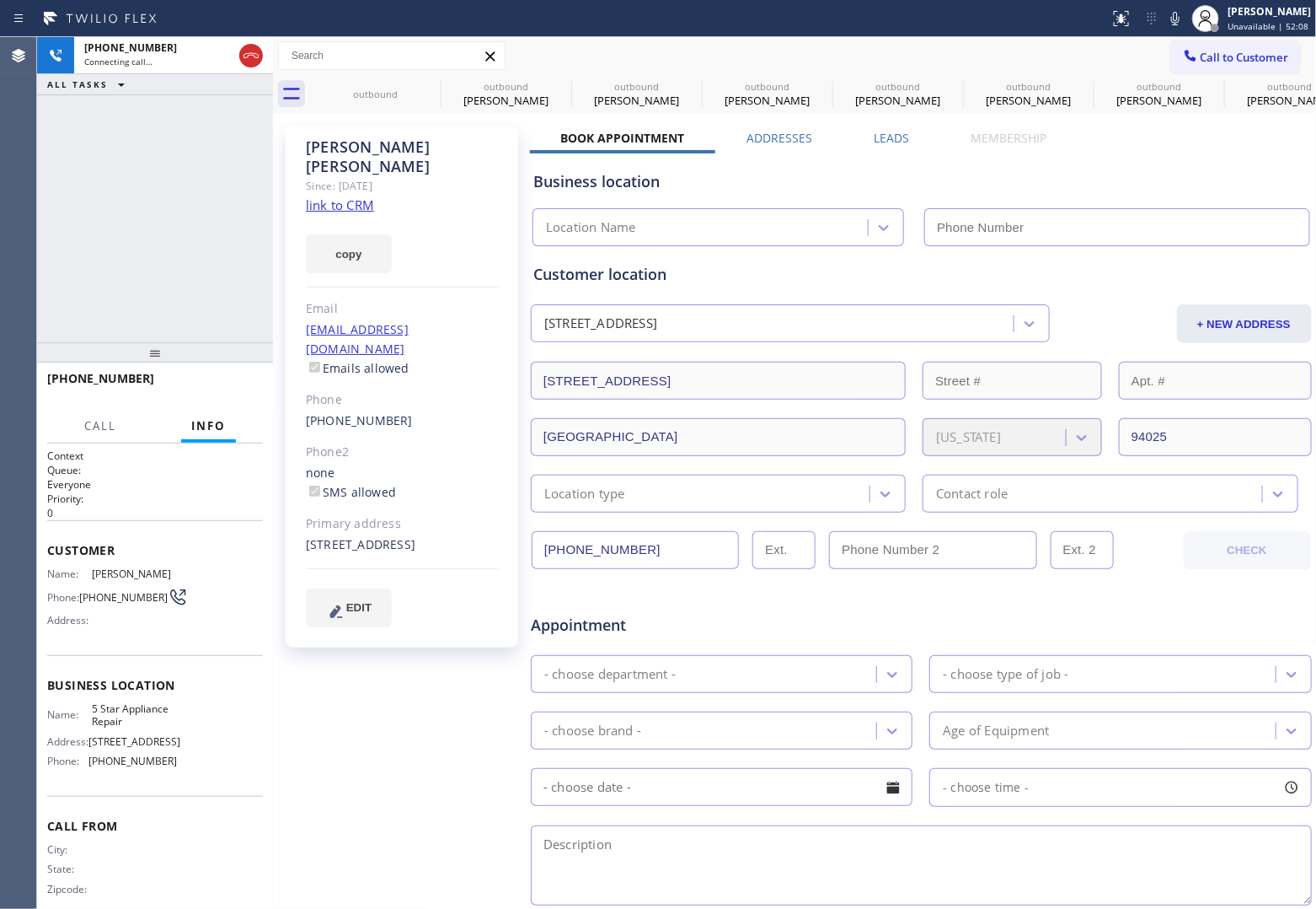
type input "[PHONE_NUMBER]"
click at [36, 225] on div "Agent Desktop" at bounding box center [18, 473] width 37 height 872
click at [434, 85] on icon at bounding box center [429, 86] width 20 height 20
click at [0, 0] on icon at bounding box center [0, 0] width 0 height 0
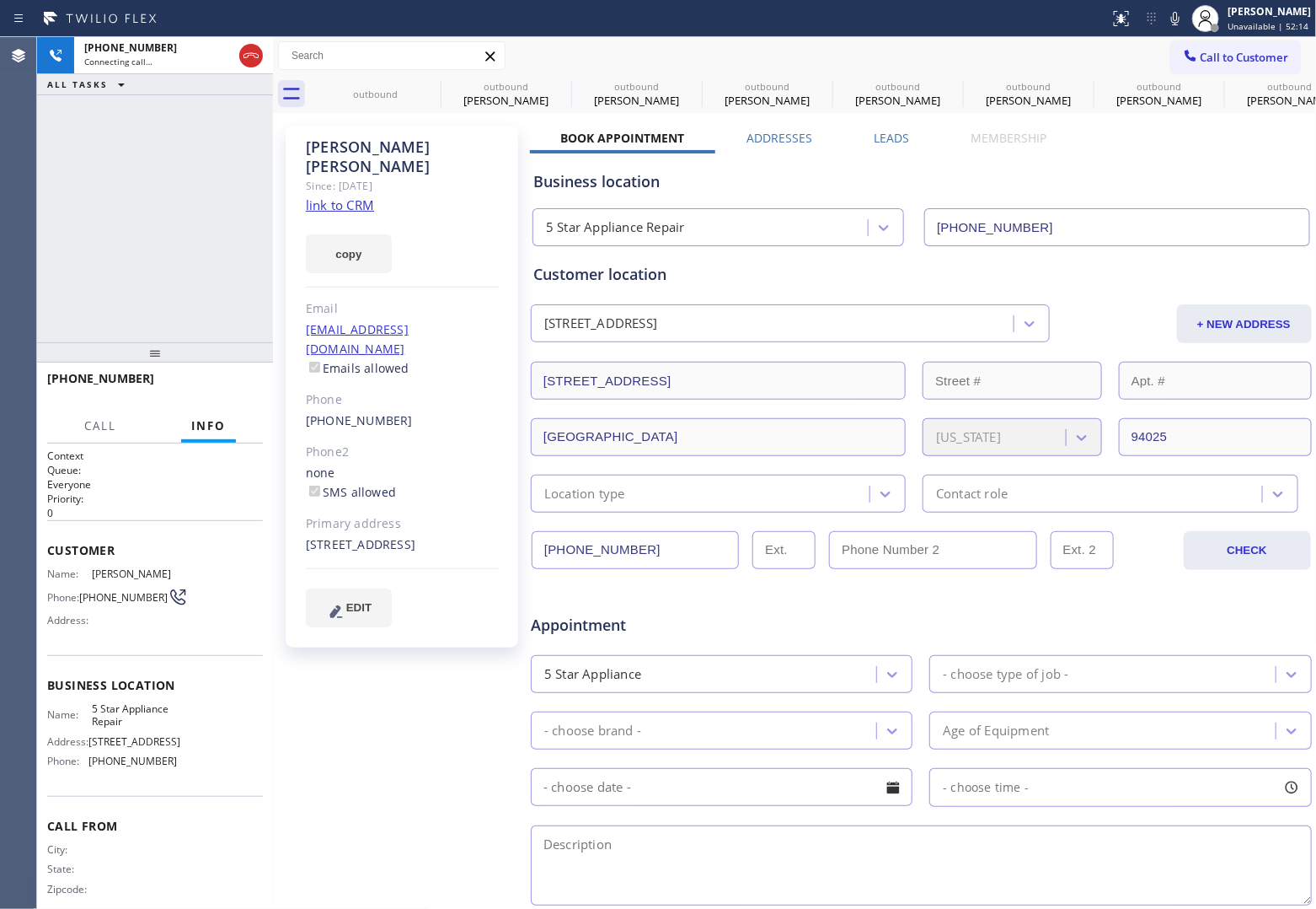
click at [0, 0] on icon at bounding box center [0, 0] width 0 height 0
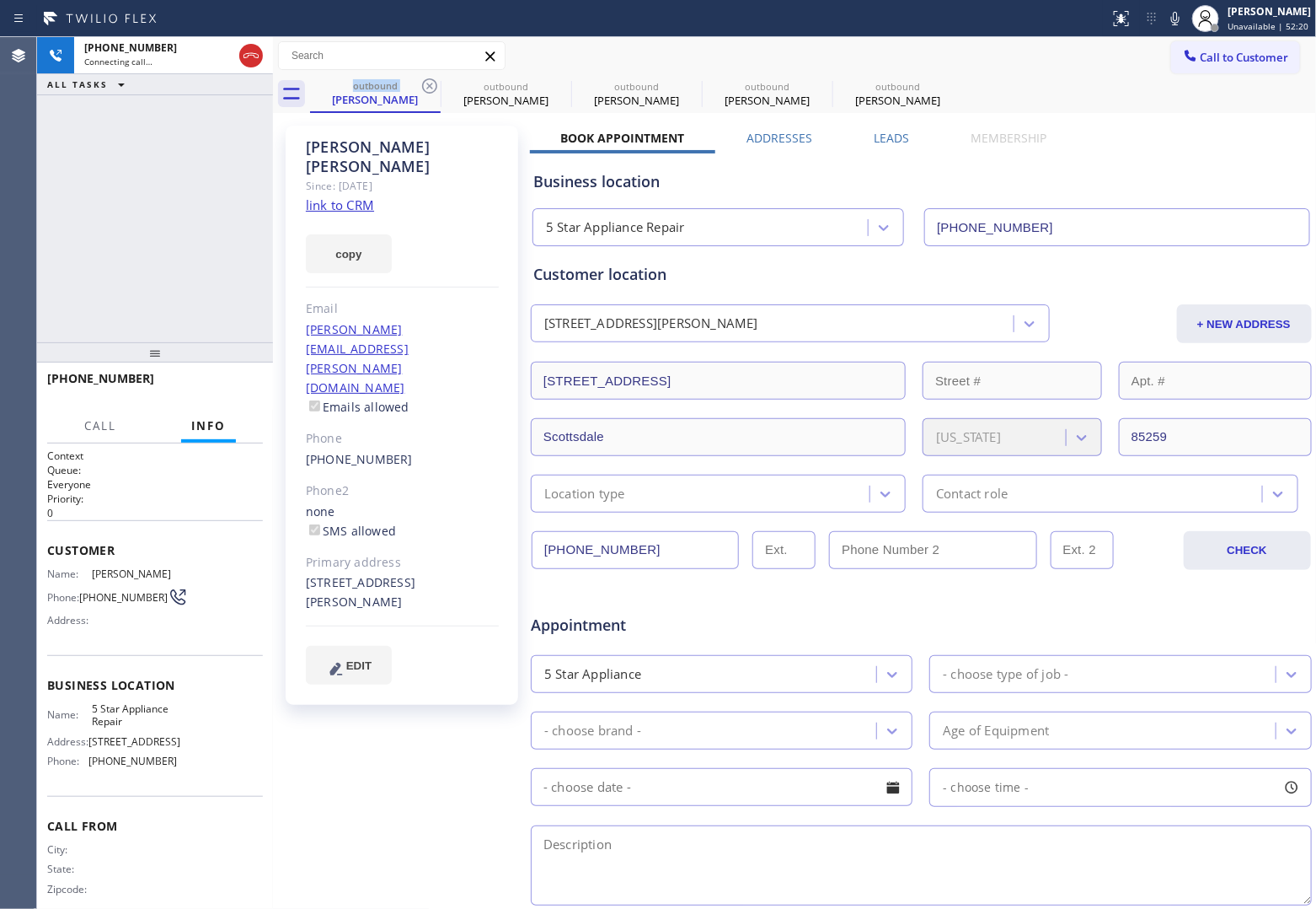
click at [72, 211] on div "[PHONE_NUMBER] Connecting call… ALL TASKS ALL TASKS ACTIVE TASKS TASKS IN WRAP …" at bounding box center [155, 189] width 236 height 305
click at [253, 54] on icon at bounding box center [252, 55] width 20 height 20
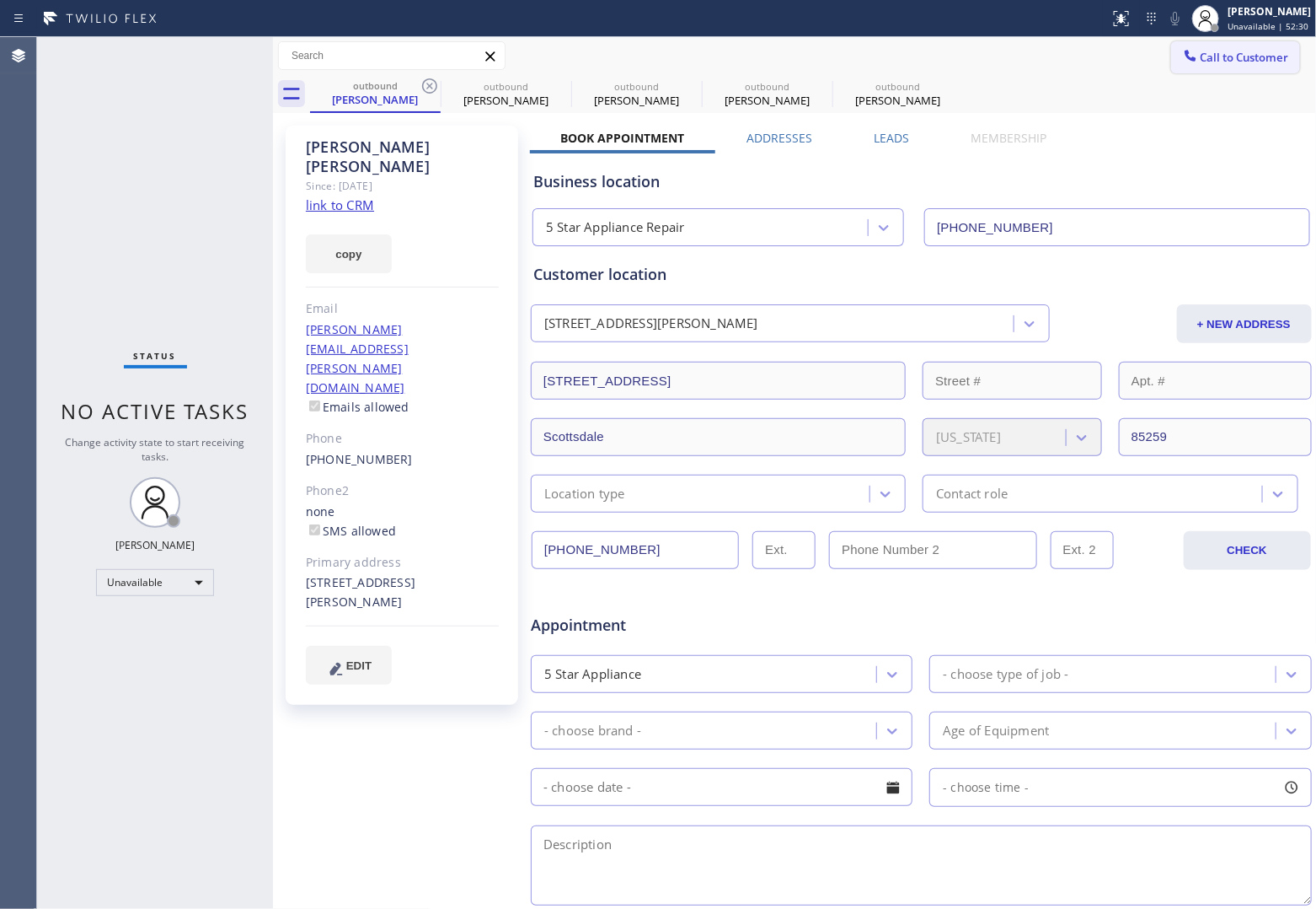
click at [1201, 61] on span "Call to Customer" at bounding box center [1245, 57] width 88 height 15
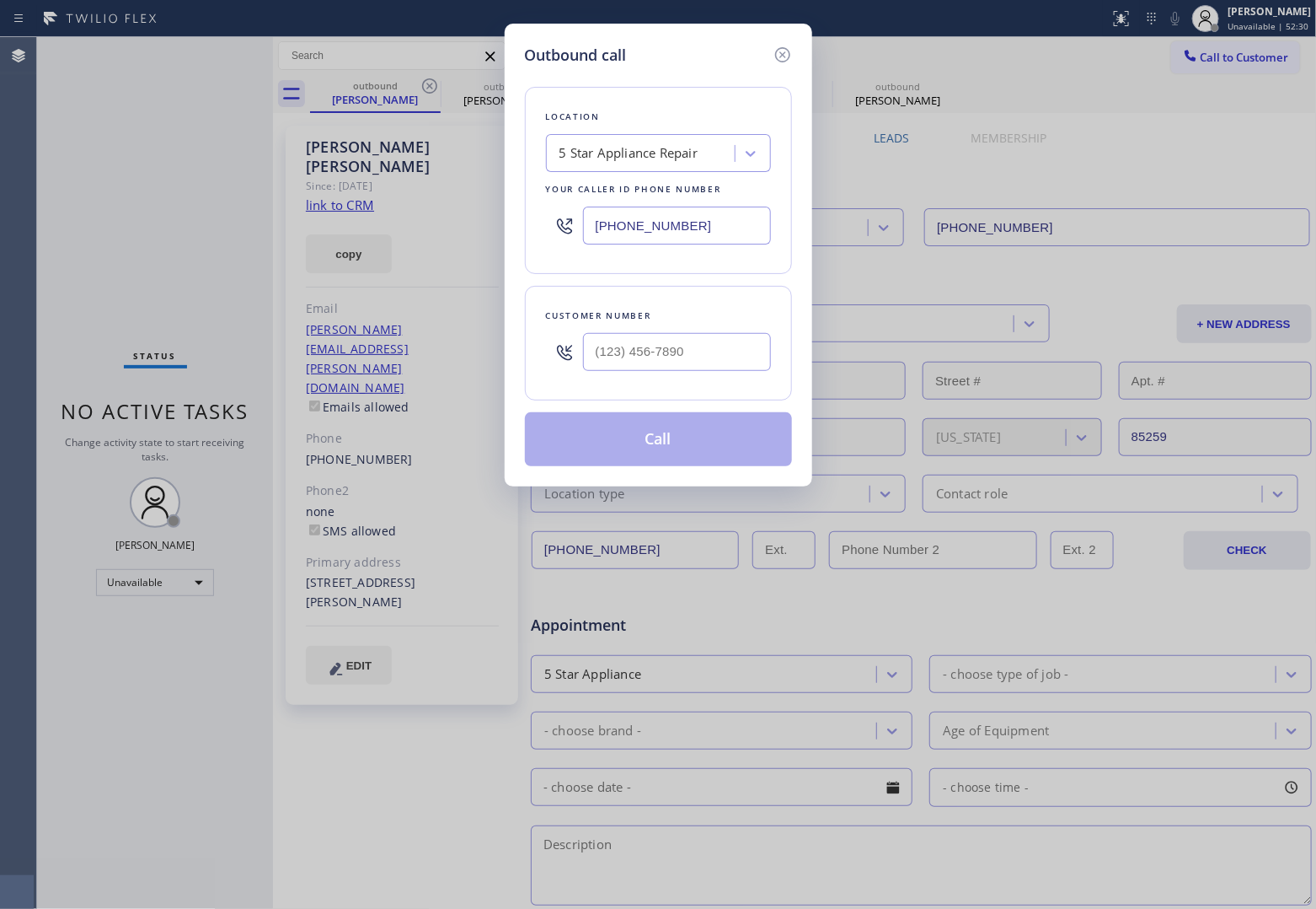
click at [646, 372] on div at bounding box center [677, 351] width 188 height 54
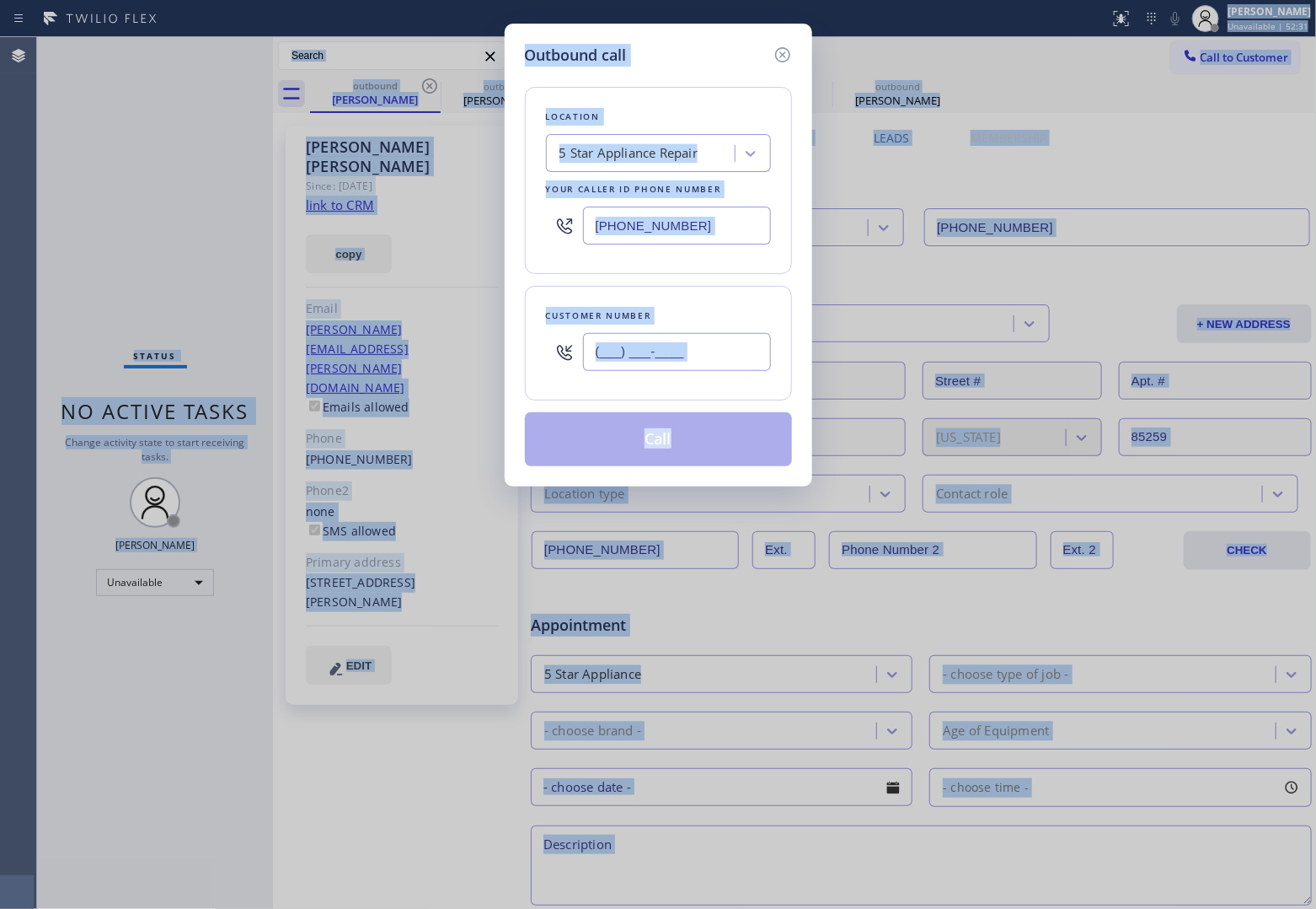
click at [655, 348] on input "(___) ___-____" at bounding box center [677, 351] width 188 height 38
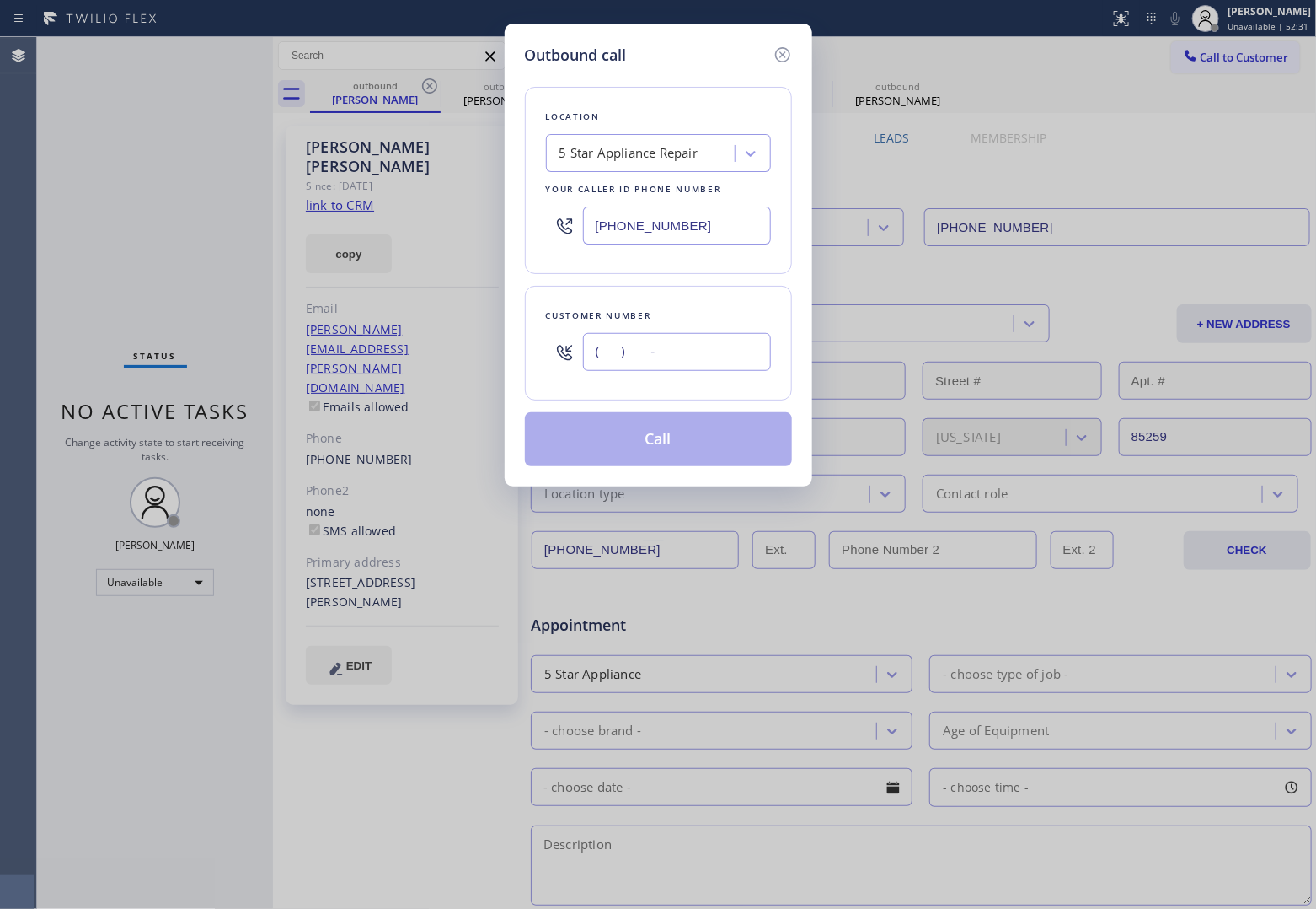
paste input "425) 770-0764"
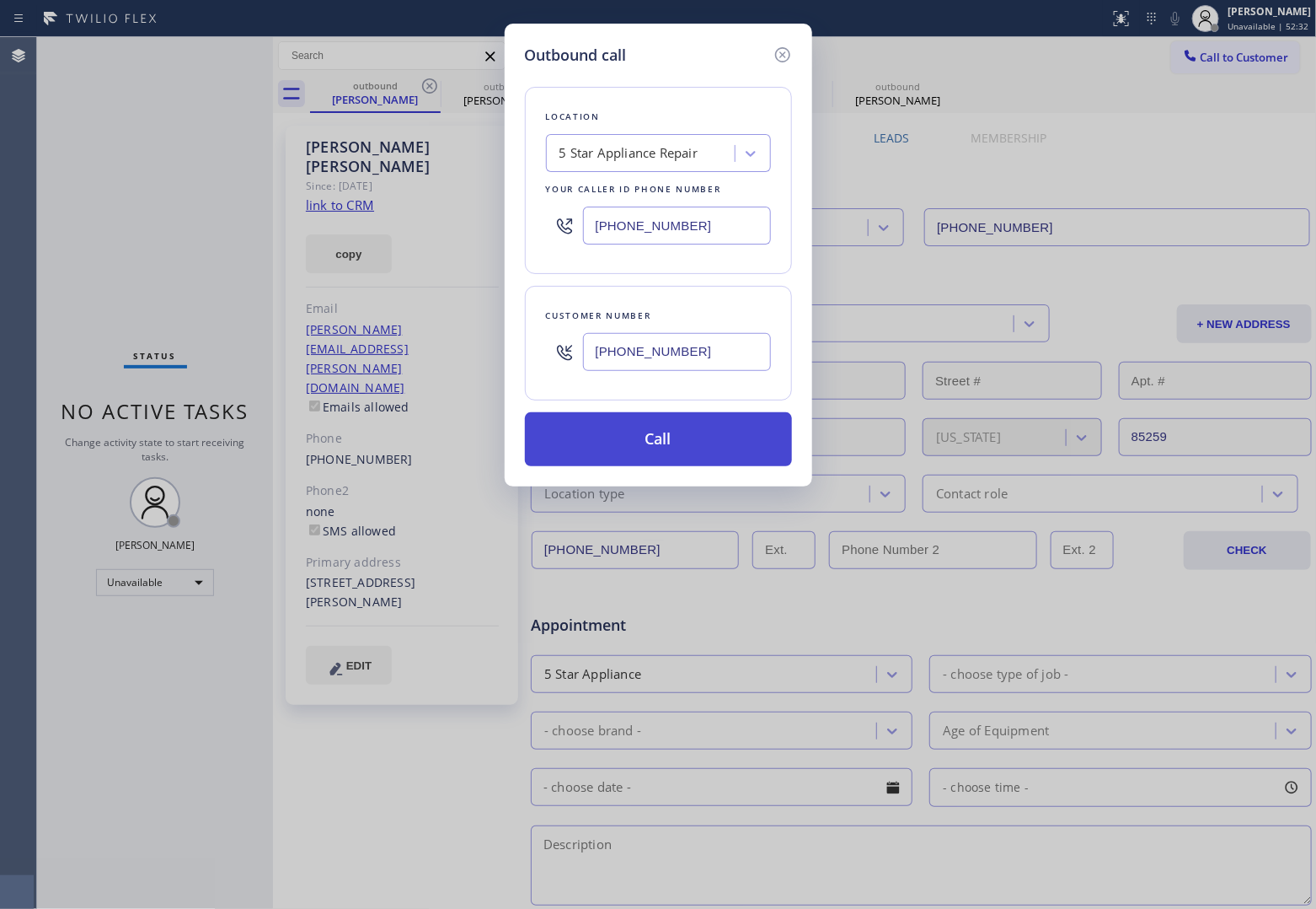
type input "[PHONE_NUMBER]"
click at [680, 458] on button "Call" at bounding box center [659, 439] width 267 height 54
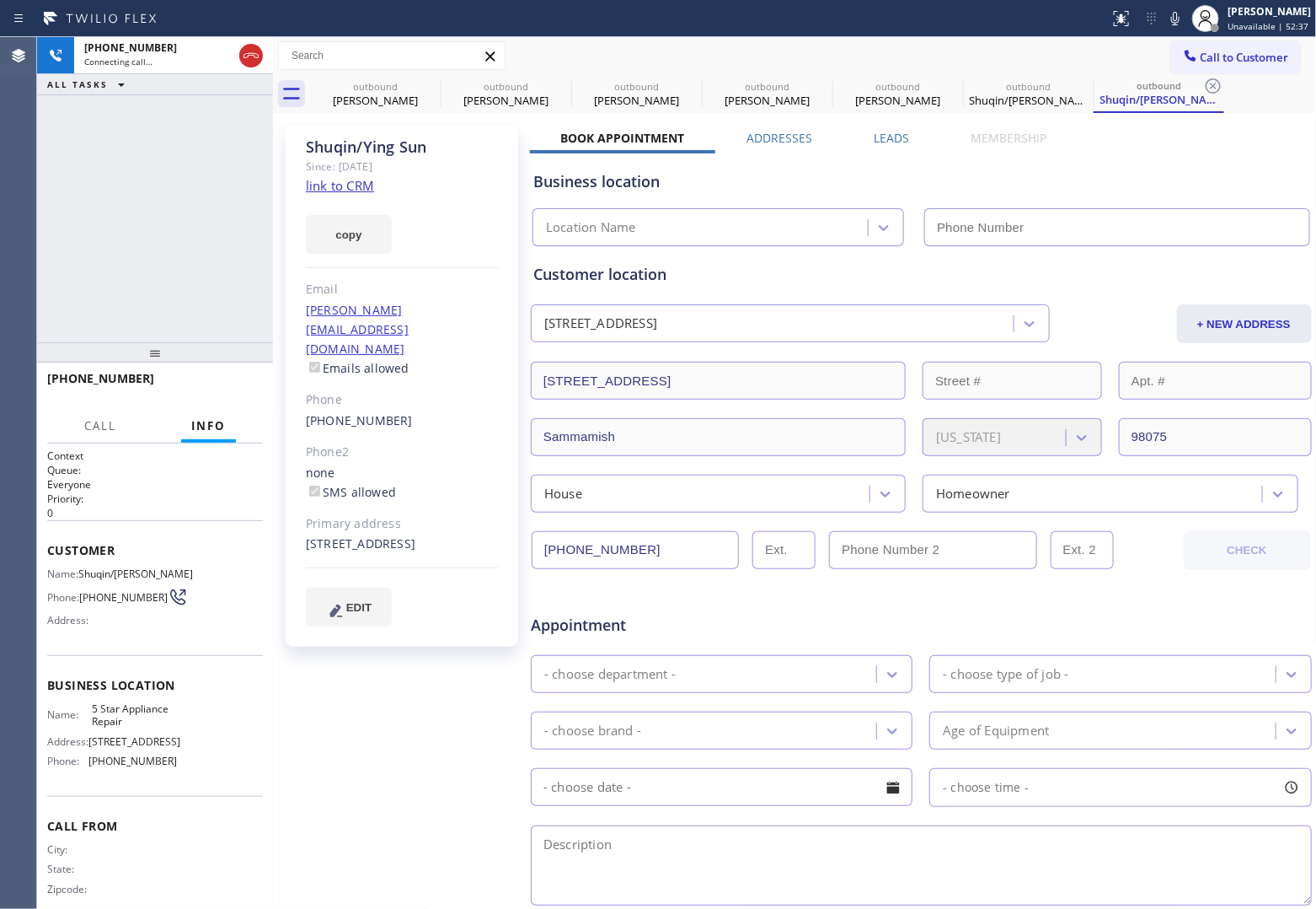
type input "[PHONE_NUMBER]"
click at [369, 188] on link "link to CRM" at bounding box center [340, 185] width 68 height 17
drag, startPoint x: 107, startPoint y: 608, endPoint x: 83, endPoint y: 591, distance: 29.4
click at [83, 591] on span "[PHONE_NUMBER]" at bounding box center [123, 597] width 88 height 13
copy span "[PHONE_NUMBER]"
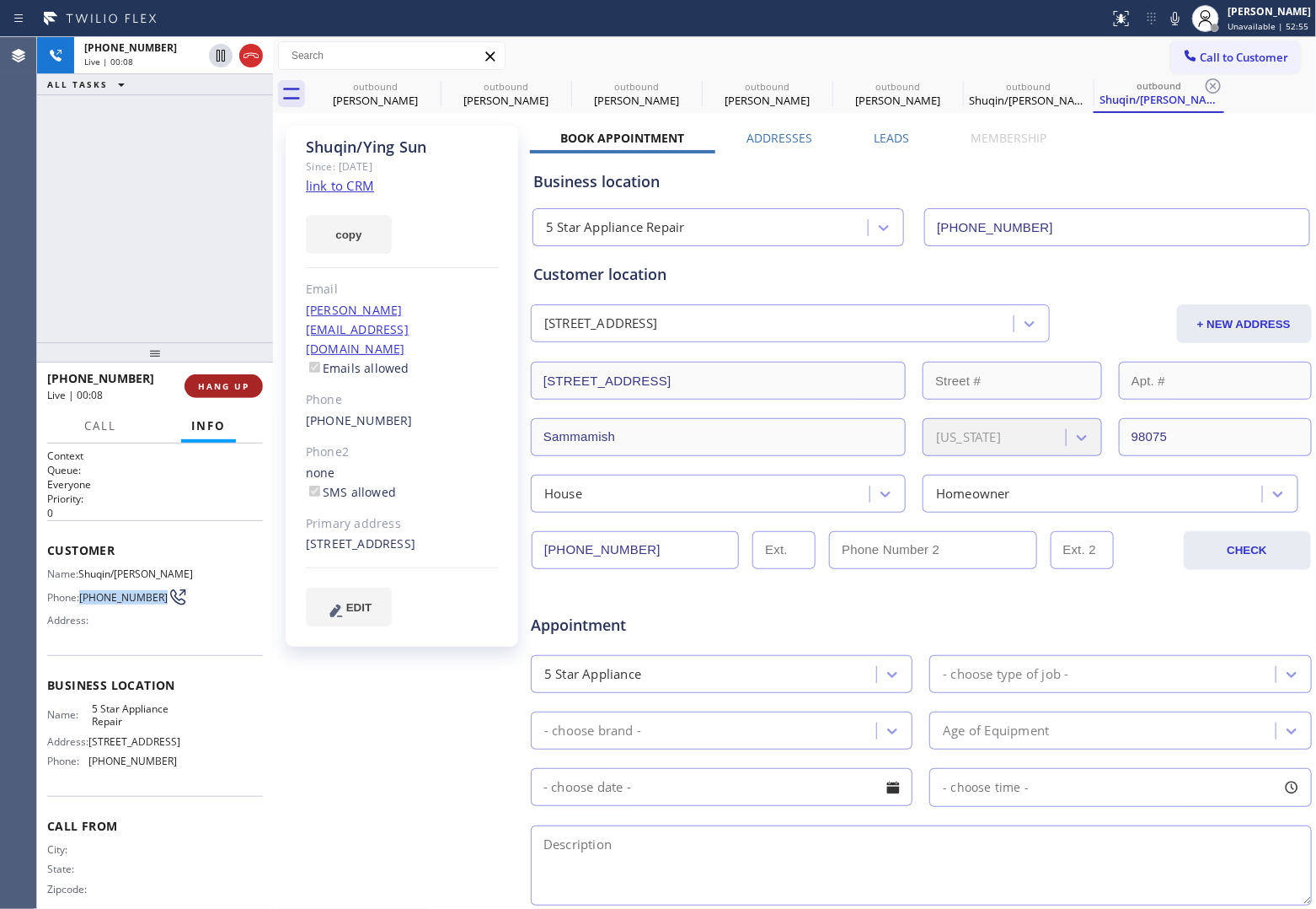
click at [229, 380] on span "HANG UP" at bounding box center [224, 385] width 52 height 12
click at [1258, 44] on button "Call to Customer" at bounding box center [1236, 57] width 129 height 32
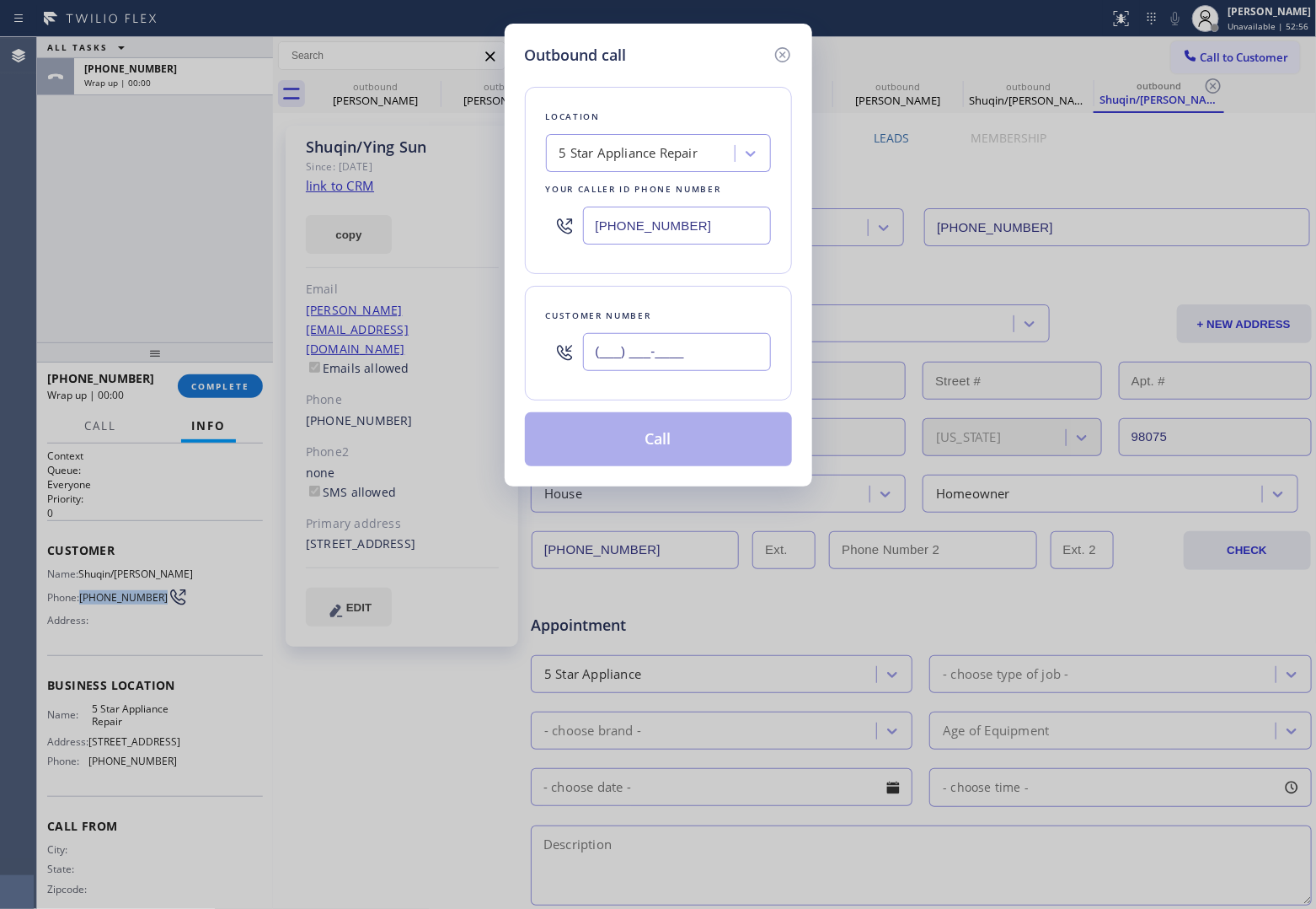
click at [713, 356] on input "(___) ___-____" at bounding box center [677, 351] width 188 height 38
paste input "425) 770-0764"
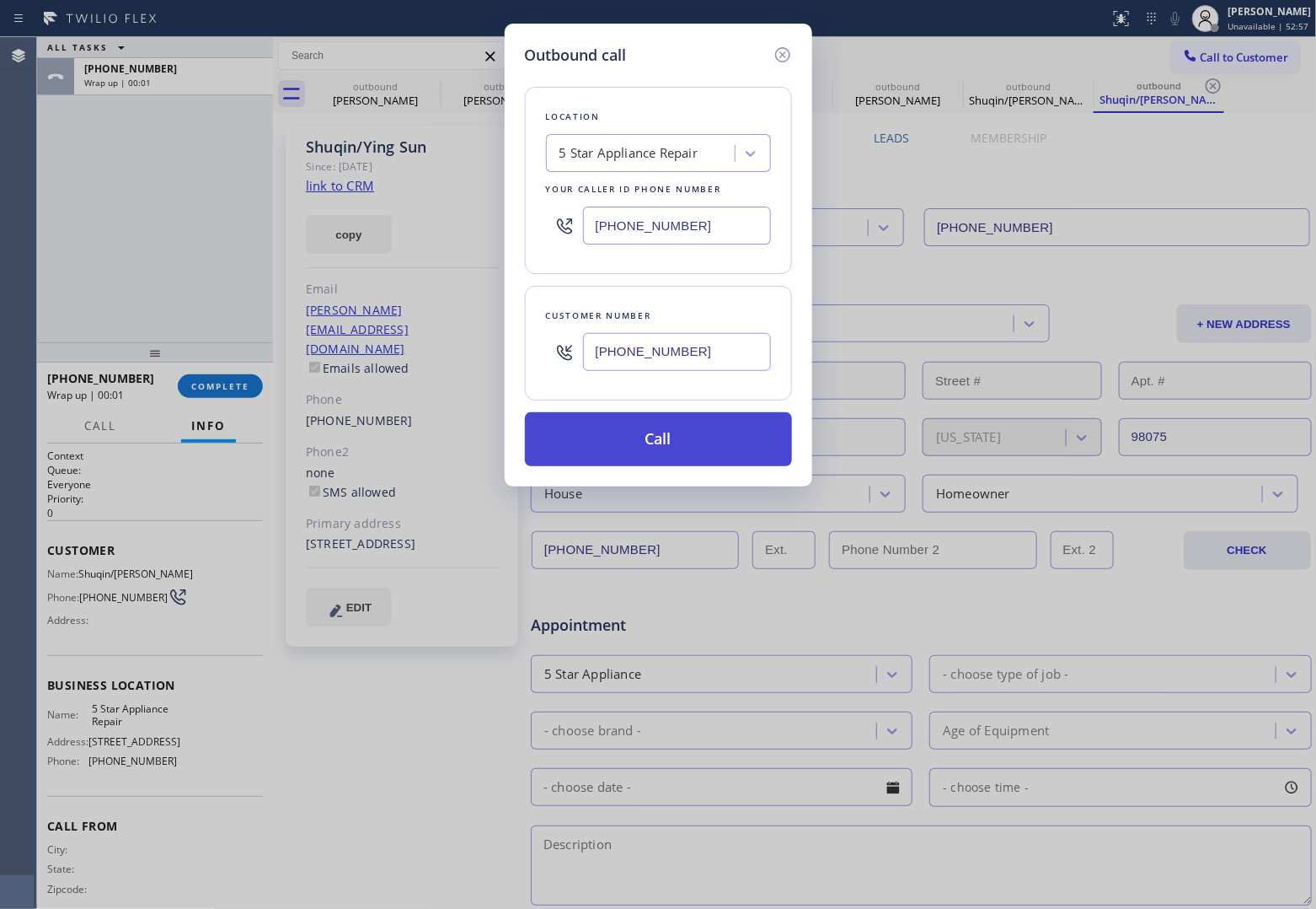
type input "[PHONE_NUMBER]"
click at [683, 443] on button "Call" at bounding box center [659, 439] width 267 height 54
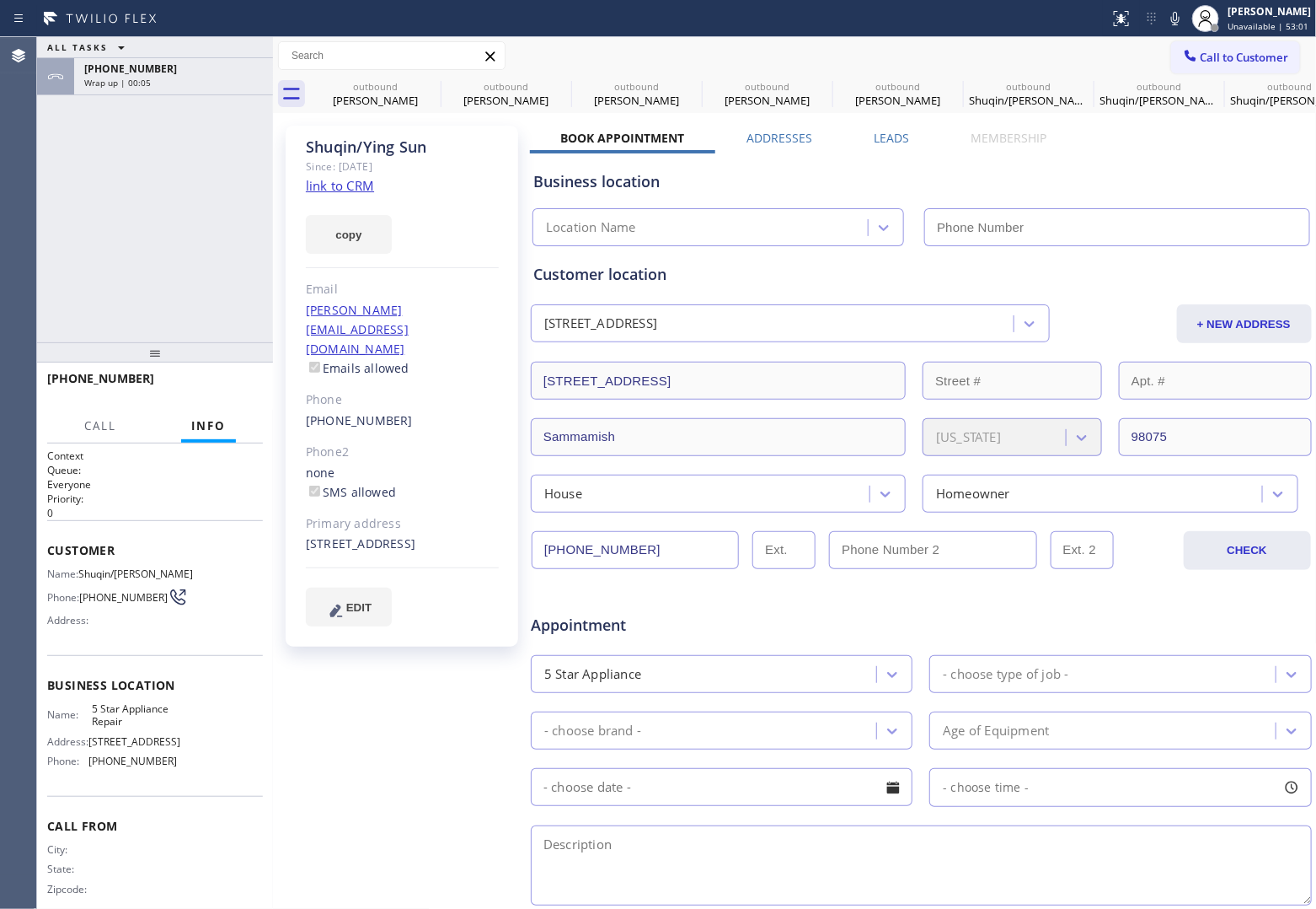
type input "[PHONE_NUMBER]"
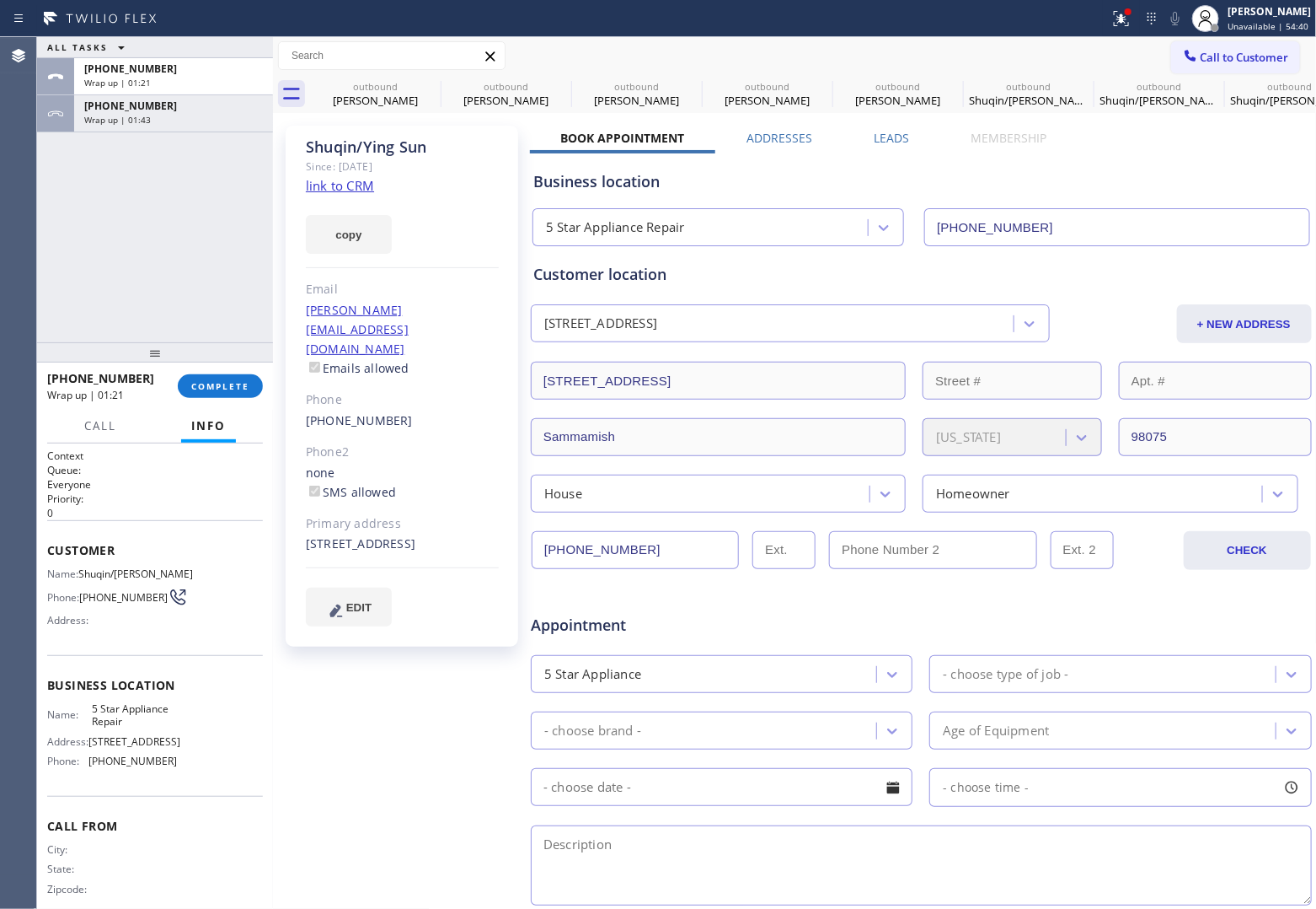
drag, startPoint x: 64, startPoint y: 239, endPoint x: 182, endPoint y: 215, distance: 120.4
click at [64, 239] on div "ALL TASKS ALL TASKS ACTIVE TASKS TASKS IN WRAP UP [PHONE_NUMBER] Wrap up | 01:2…" at bounding box center [155, 189] width 236 height 305
click at [232, 385] on button "COMPLETE" at bounding box center [220, 386] width 85 height 24
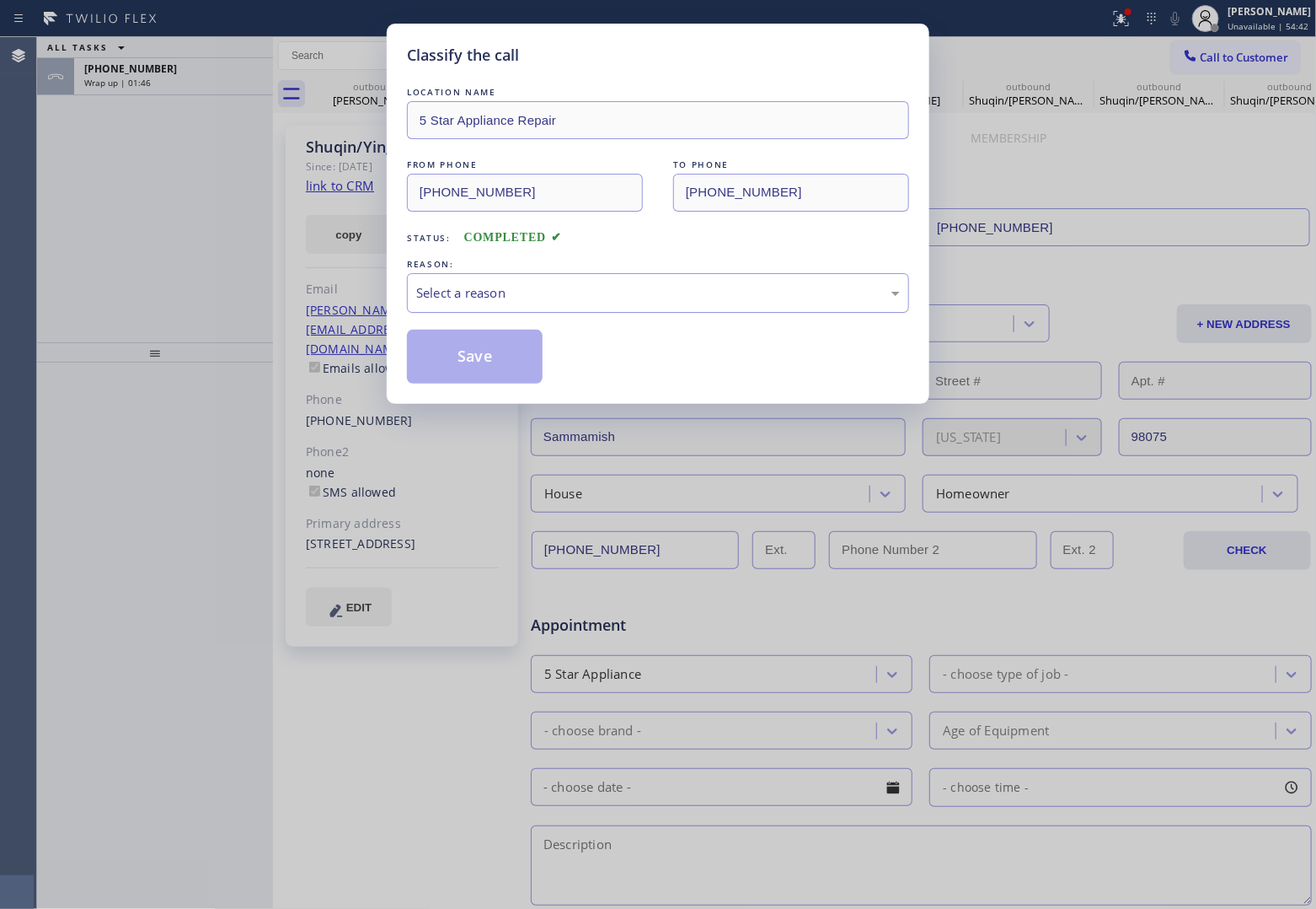
click at [583, 297] on div "Select a reason" at bounding box center [658, 292] width 484 height 19
click at [495, 360] on button "Save" at bounding box center [475, 357] width 135 height 54
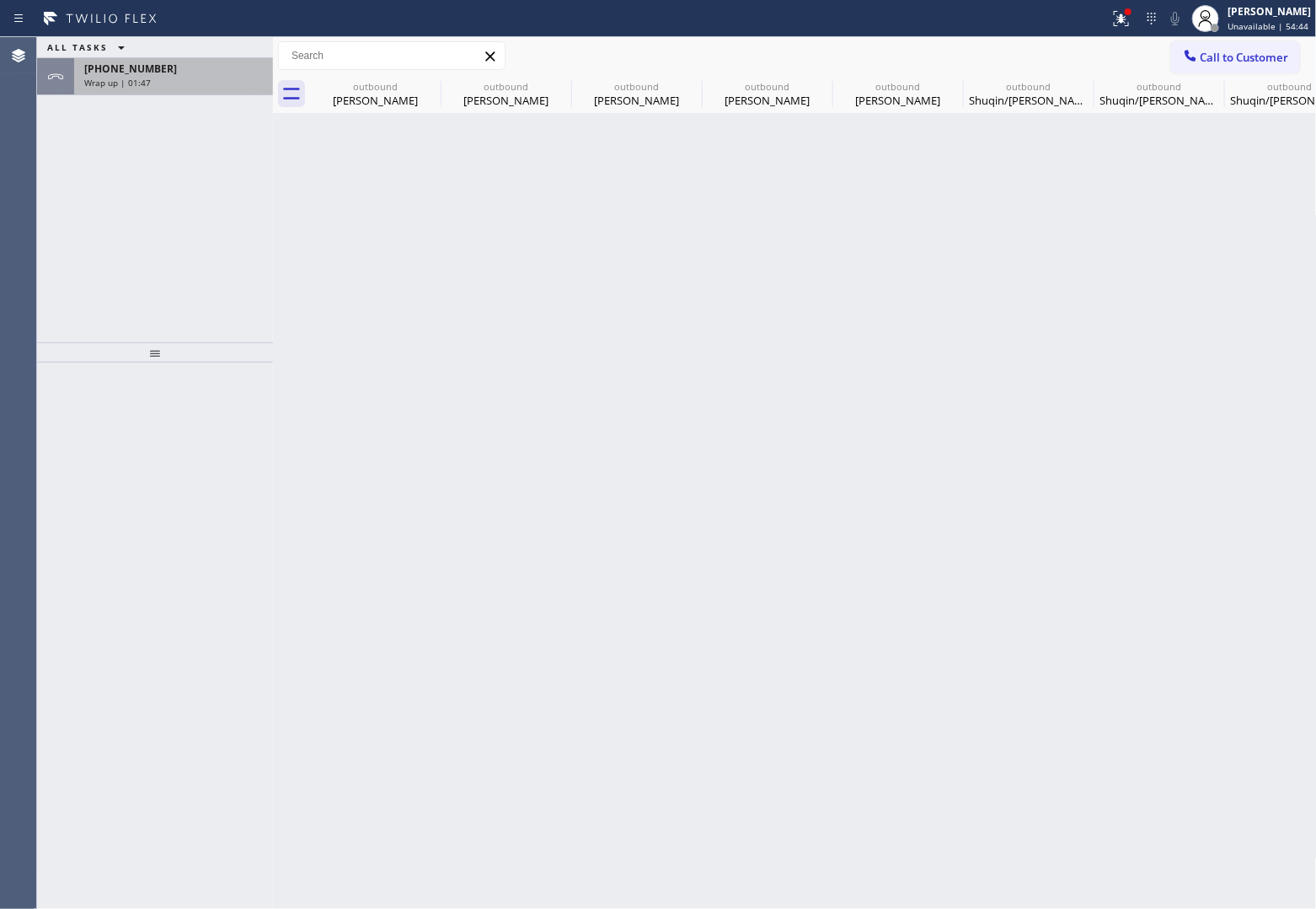
click at [123, 80] on span "Wrap up | 01:47" at bounding box center [117, 82] width 66 height 12
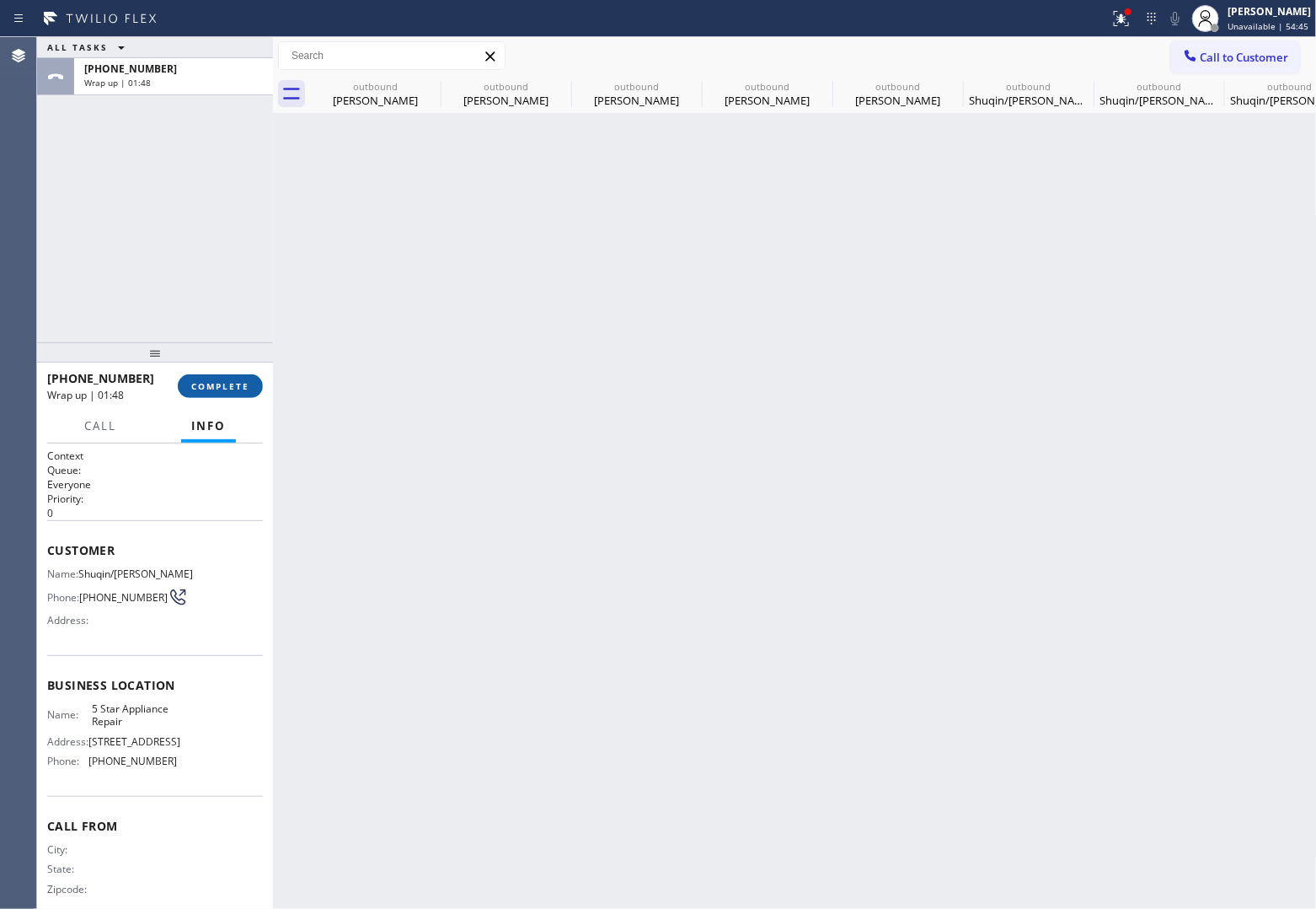
click at [231, 393] on button "COMPLETE" at bounding box center [220, 386] width 85 height 24
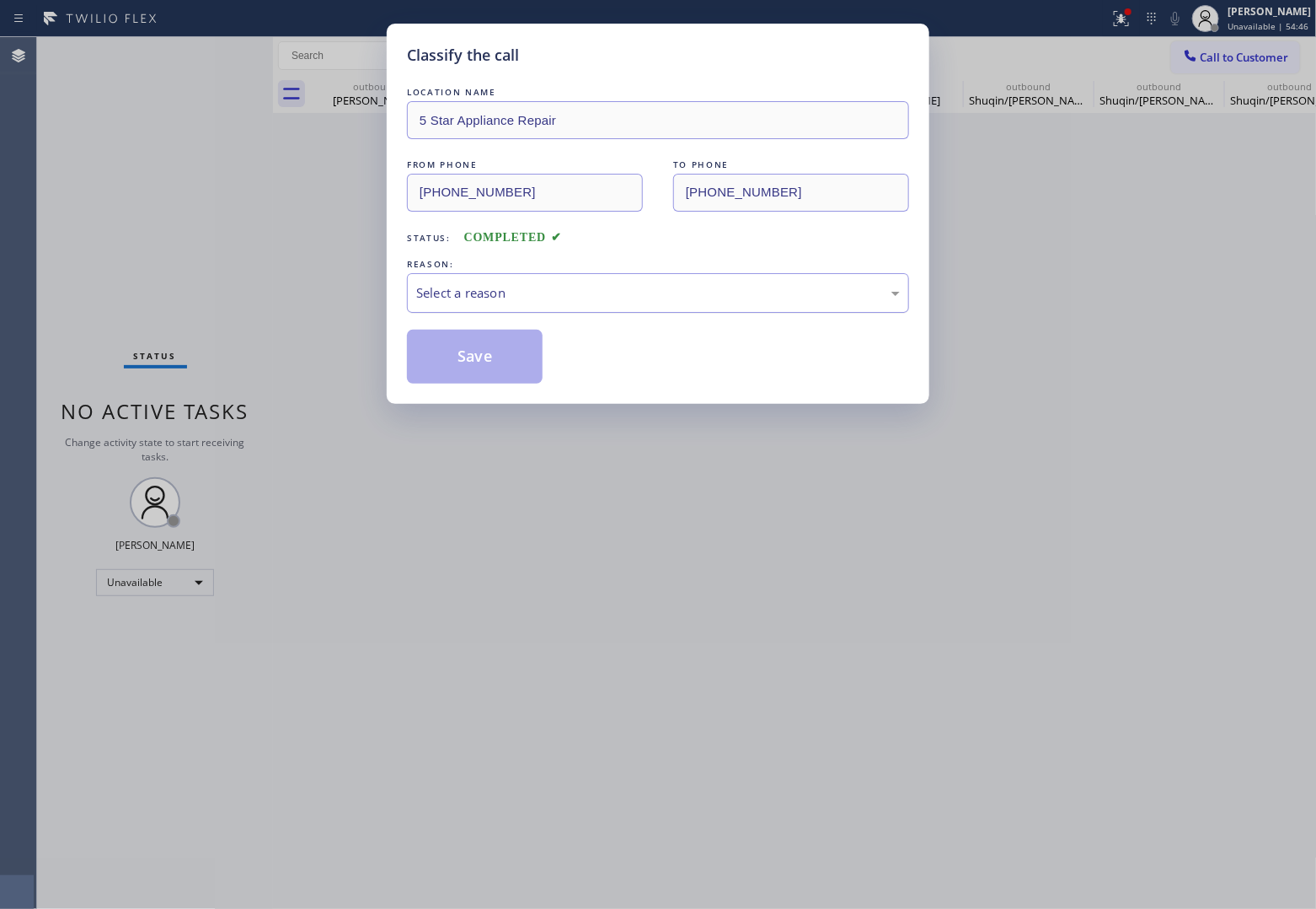
click at [554, 301] on div "Select a reason" at bounding box center [658, 292] width 484 height 19
click at [498, 370] on button "Save" at bounding box center [475, 357] width 135 height 54
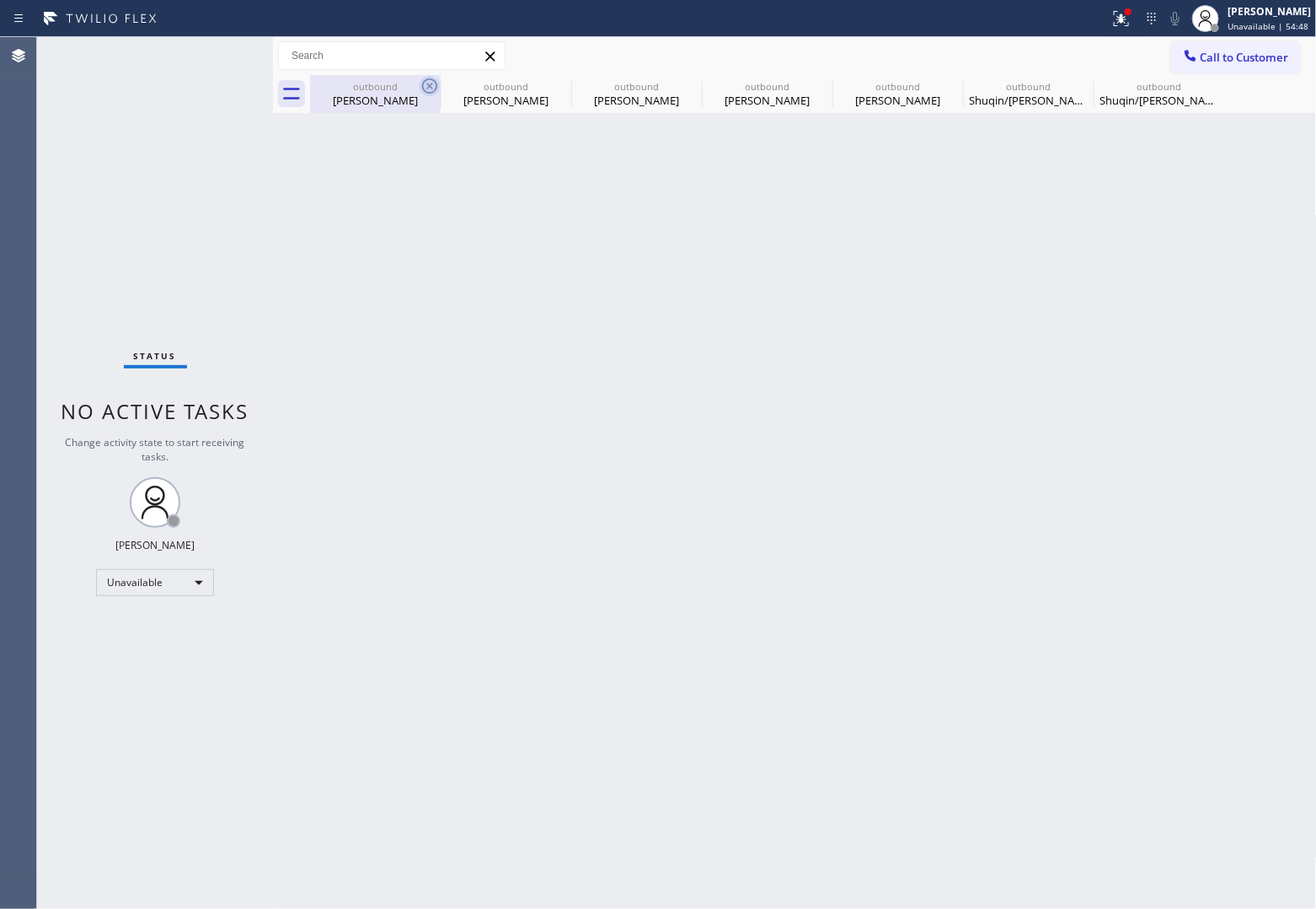
click at [423, 86] on icon at bounding box center [429, 86] width 20 height 20
click at [553, 86] on icon at bounding box center [560, 86] width 15 height 15
click at [0, 0] on icon at bounding box center [0, 0] width 0 height 0
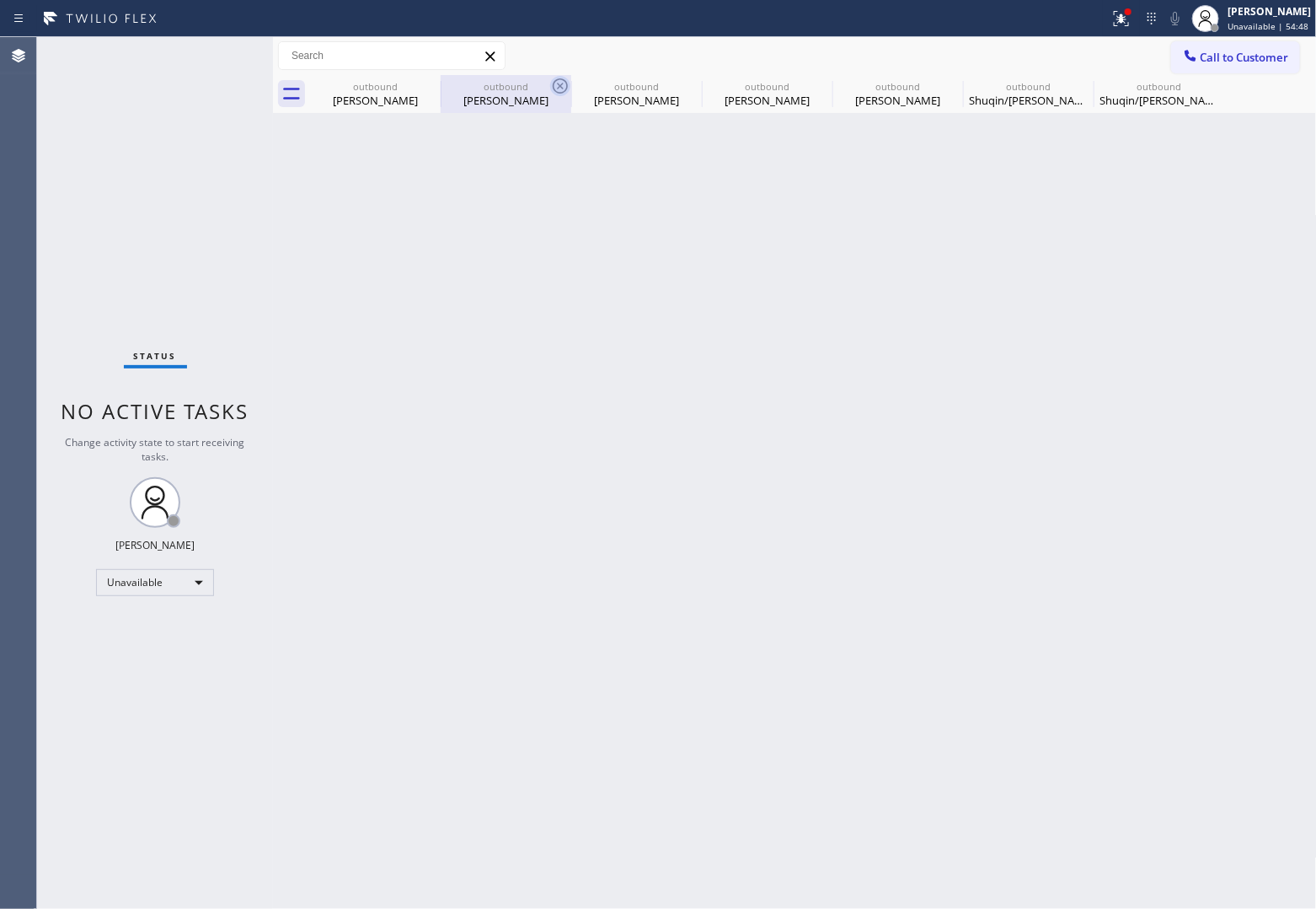
click at [0, 0] on icon at bounding box center [0, 0] width 0 height 0
click at [423, 86] on div "outbound [PERSON_NAME] outbound [PERSON_NAME] outbound [PERSON_NAME] outbound […" at bounding box center [814, 93] width 1007 height 38
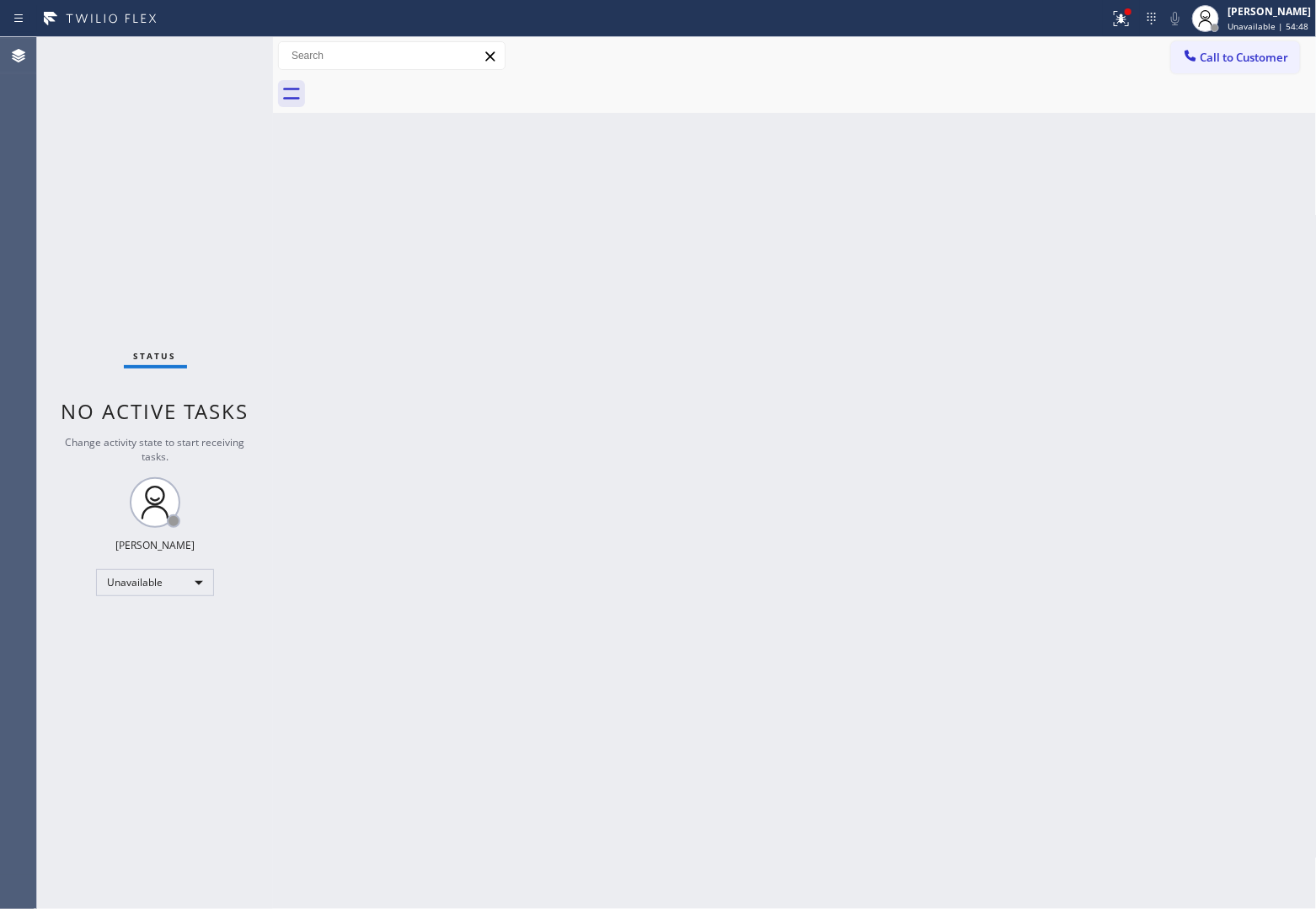
click at [423, 86] on div at bounding box center [814, 93] width 1007 height 38
drag, startPoint x: 1251, startPoint y: 72, endPoint x: 1239, endPoint y: 85, distance: 17.7
click at [1250, 72] on button "Call to Customer" at bounding box center [1236, 57] width 129 height 32
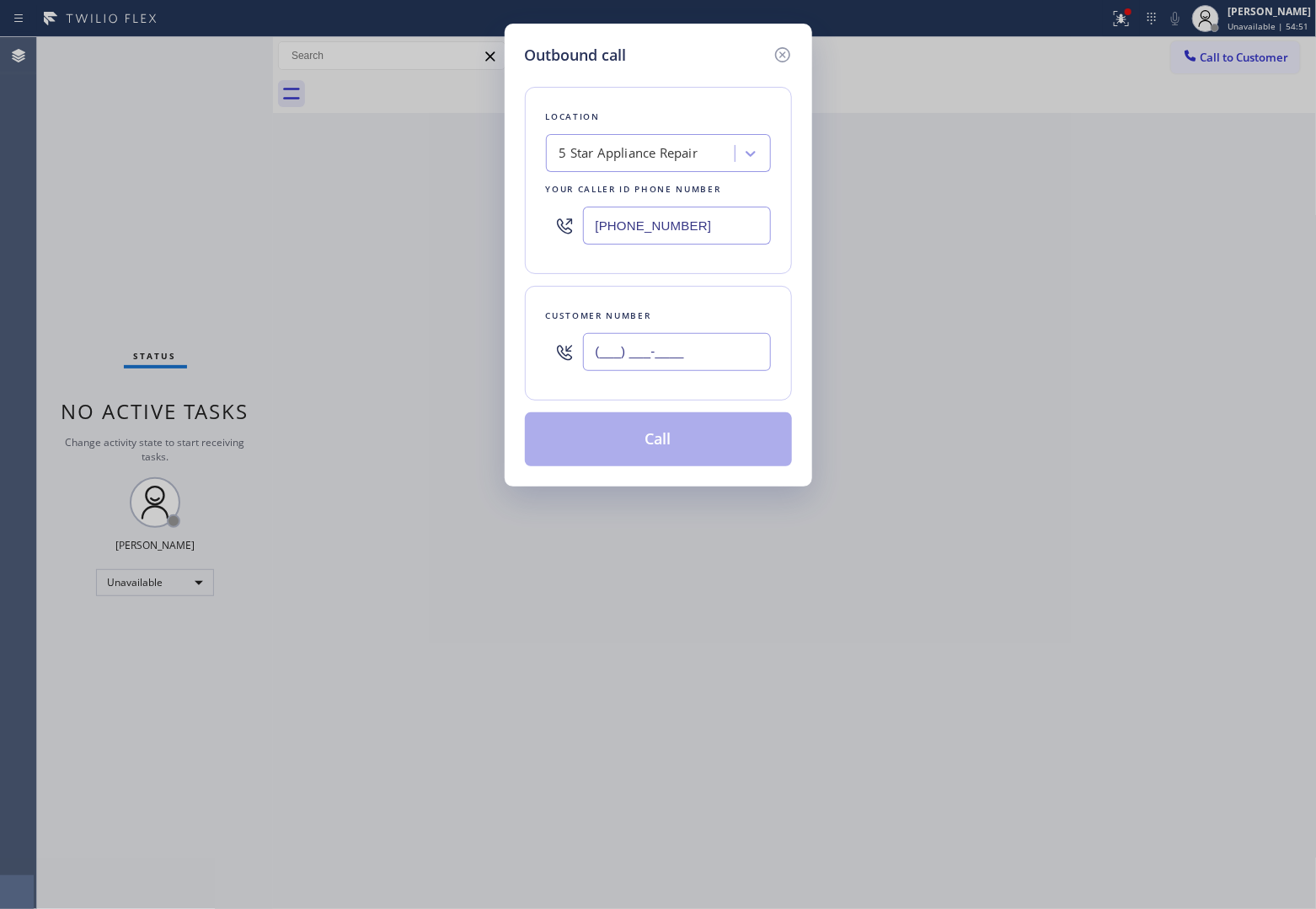
click at [676, 362] on input "(___) ___-____" at bounding box center [677, 351] width 188 height 38
paste input "909) 910-8816"
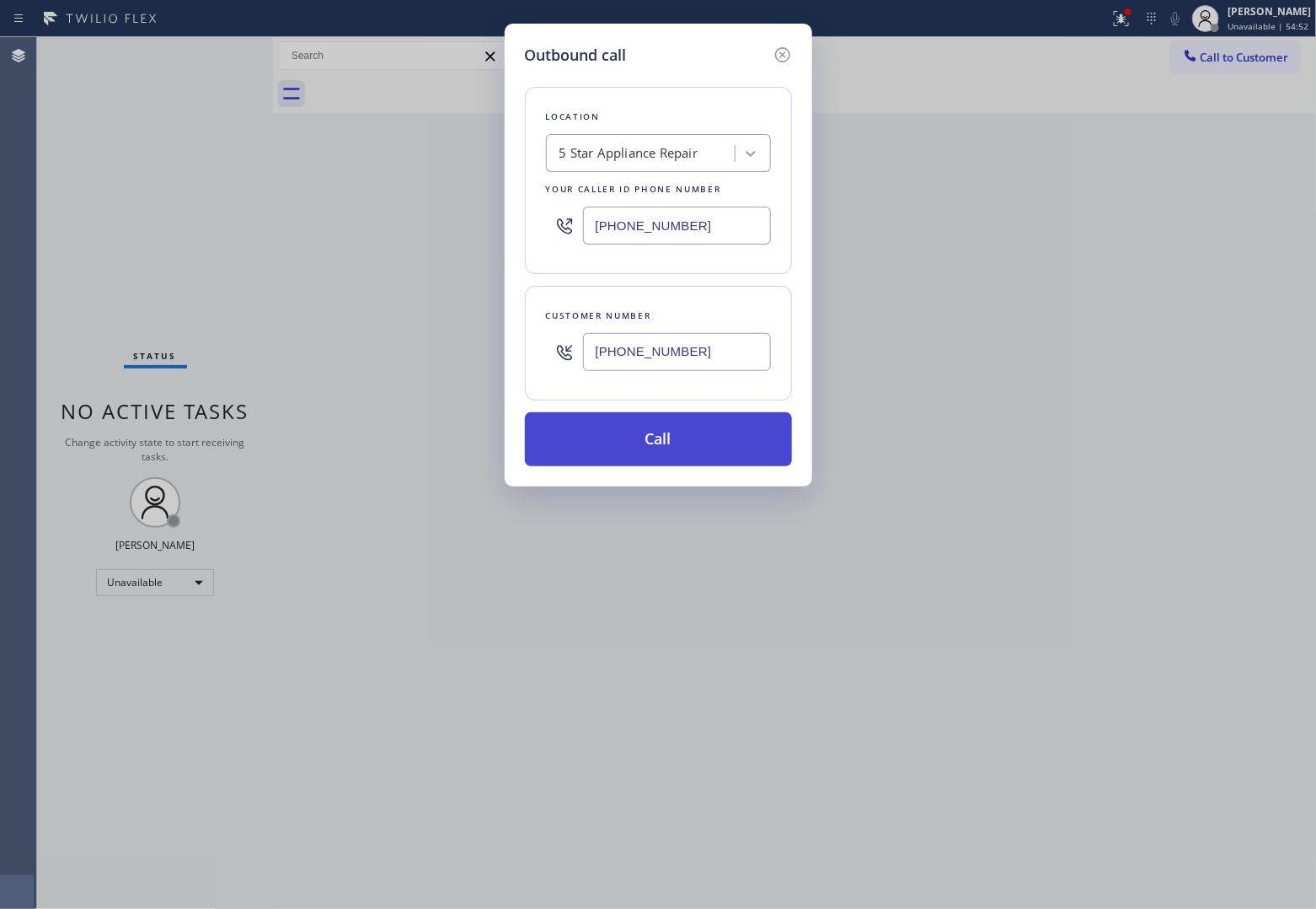
type input "[PHONE_NUMBER]"
click at [670, 443] on button "Call" at bounding box center [659, 439] width 267 height 54
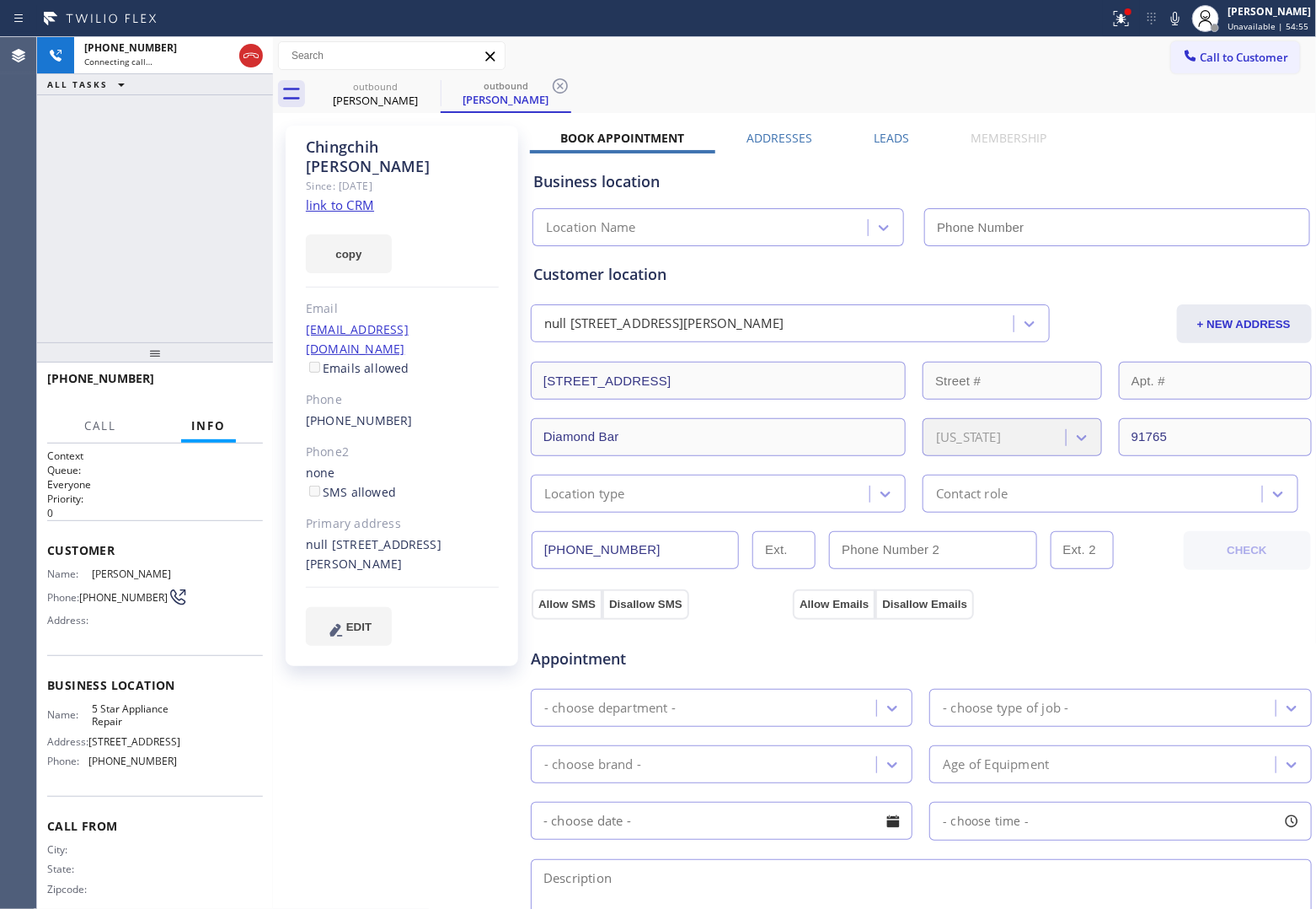
click at [60, 261] on div "[PHONE_NUMBER] Connecting call… ALL TASKS ALL TASKS ACTIVE TASKS TASKS IN WRAP …" at bounding box center [155, 189] width 236 height 305
type input "[PHONE_NUMBER]"
click at [329, 196] on link "link to CRM" at bounding box center [340, 205] width 68 height 17
click at [217, 381] on span "HANG UP" at bounding box center [224, 385] width 52 height 12
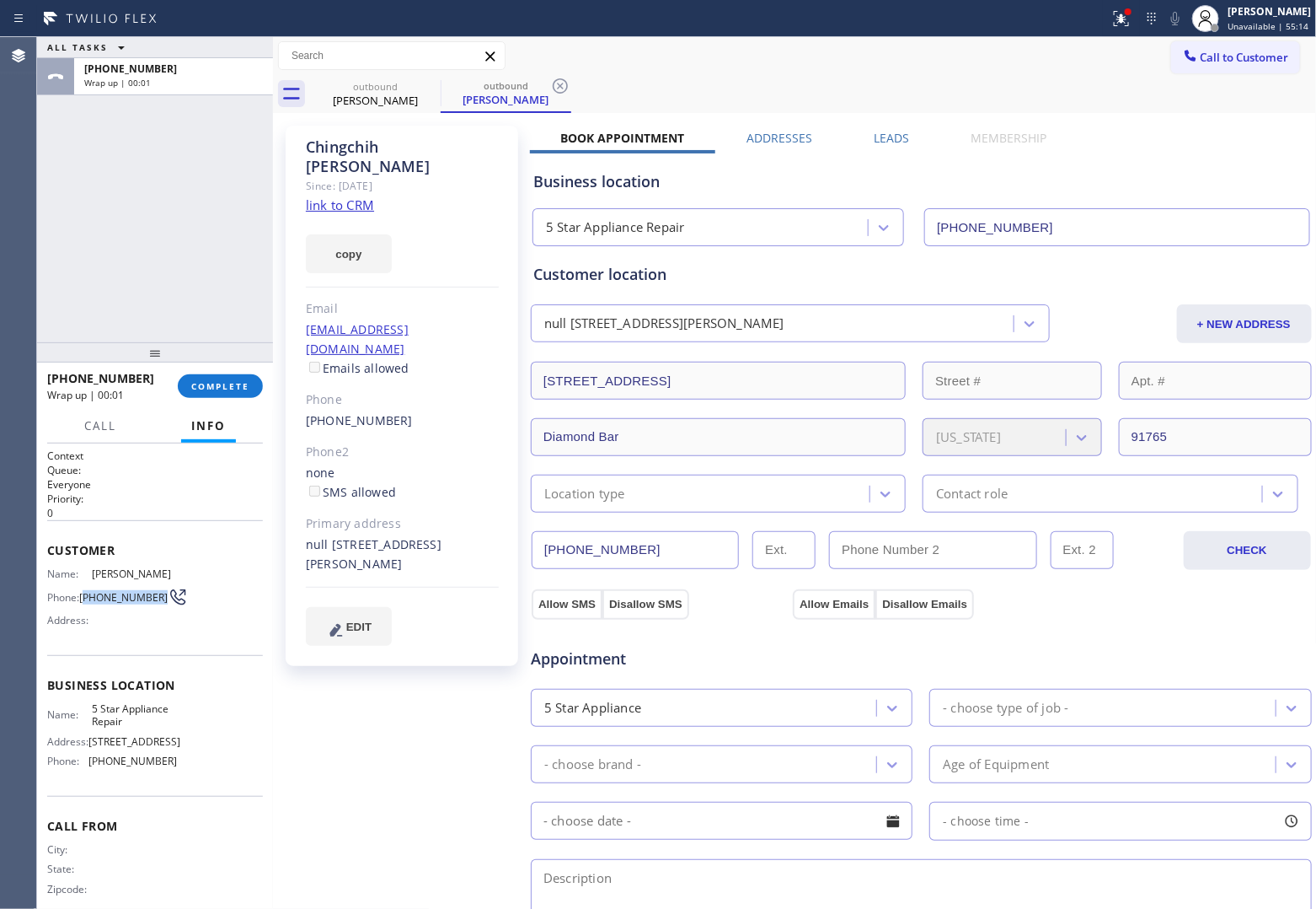
copy span "909) 910-8816"
drag, startPoint x: 116, startPoint y: 613, endPoint x: 84, endPoint y: 598, distance: 35.3
click at [84, 598] on span "[PHONE_NUMBER]" at bounding box center [123, 597] width 88 height 13
drag, startPoint x: 1258, startPoint y: 47, endPoint x: 1060, endPoint y: 172, distance: 234.2
click at [1257, 47] on button "Call to Customer" at bounding box center [1236, 57] width 129 height 32
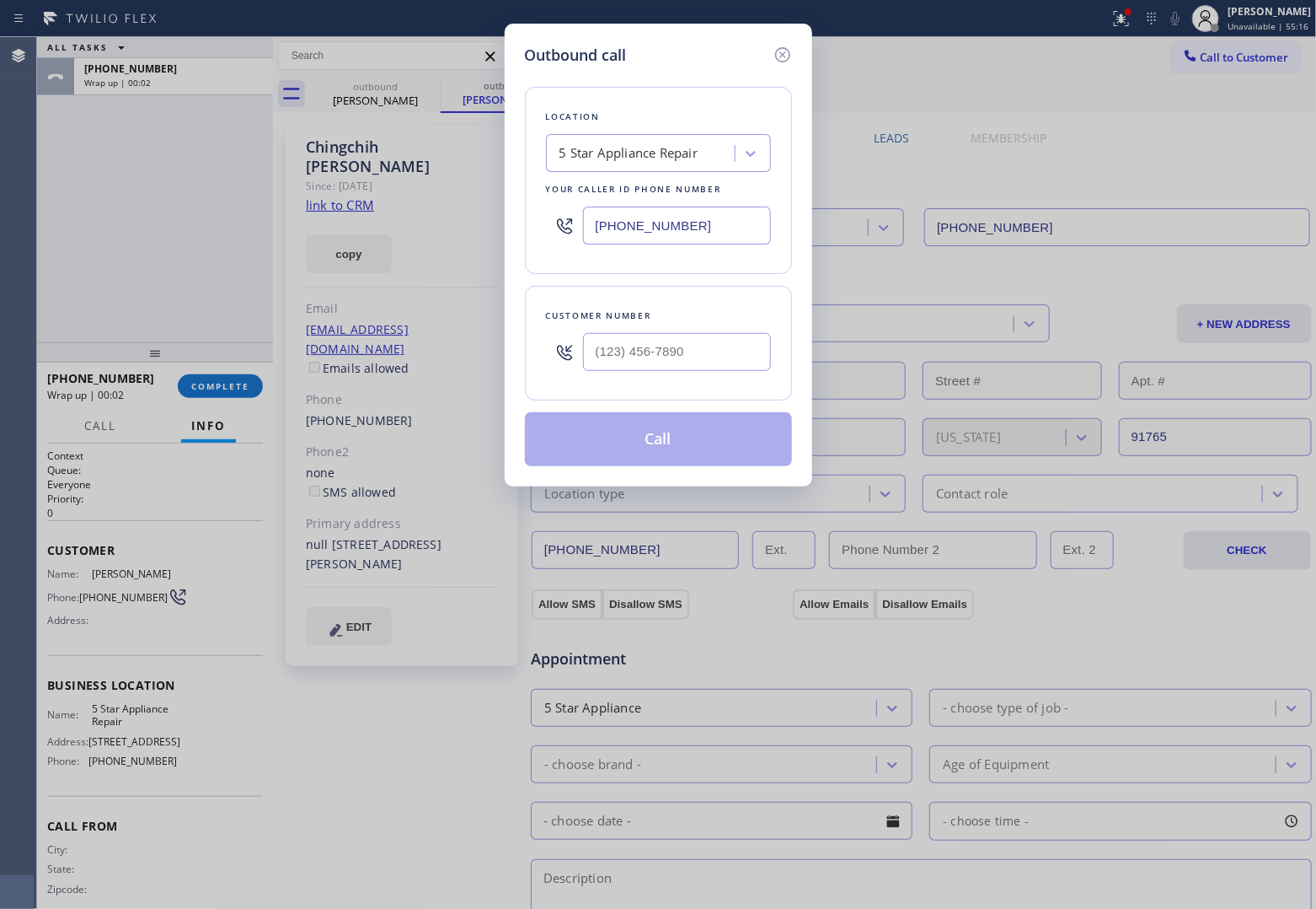
click at [582, 371] on div at bounding box center [565, 351] width 37 height 54
click at [609, 363] on input "(___) ___-____" at bounding box center [677, 351] width 188 height 38
paste input "909) 910-8816"
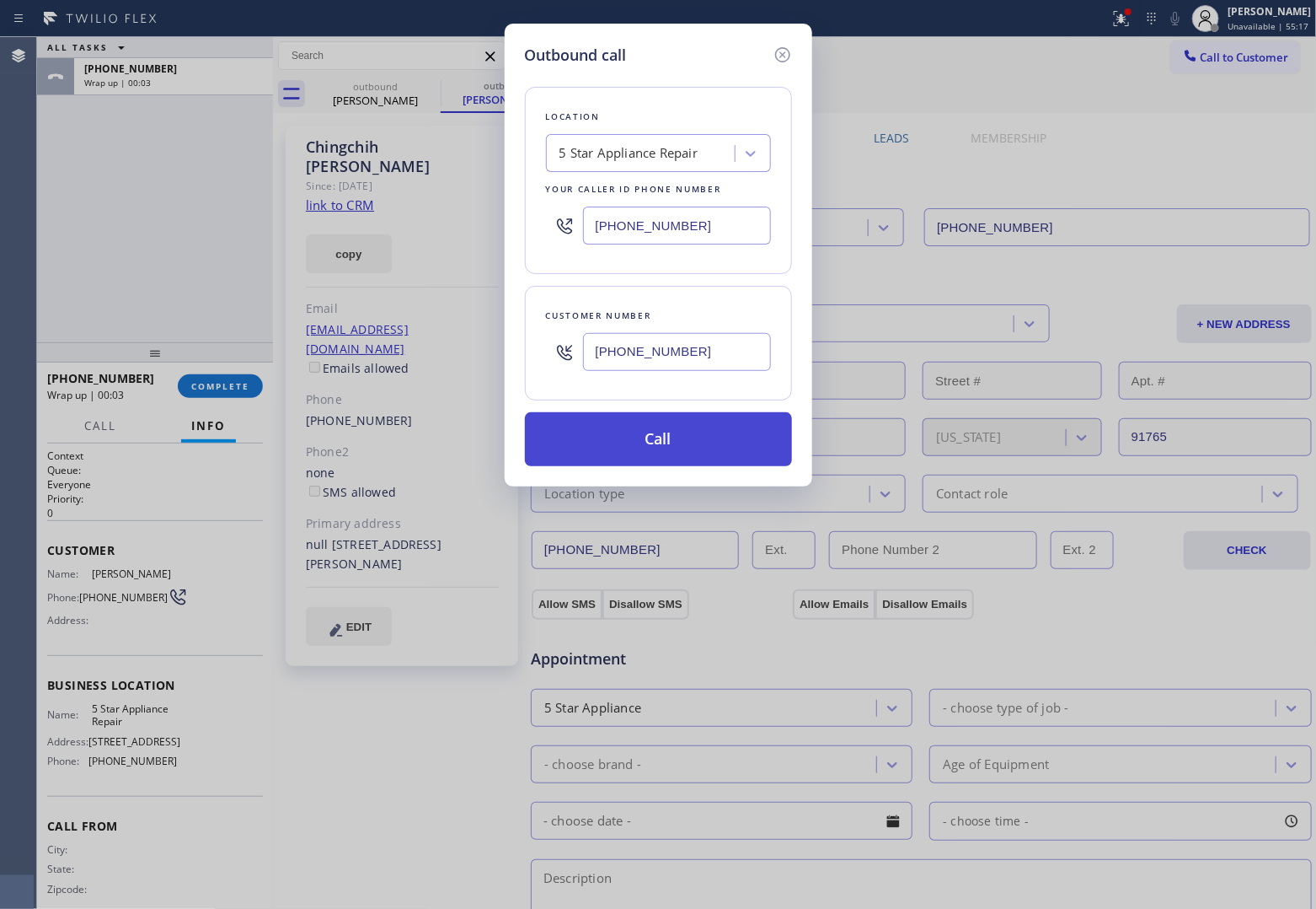
type input "[PHONE_NUMBER]"
click at [624, 443] on button "Call" at bounding box center [659, 439] width 267 height 54
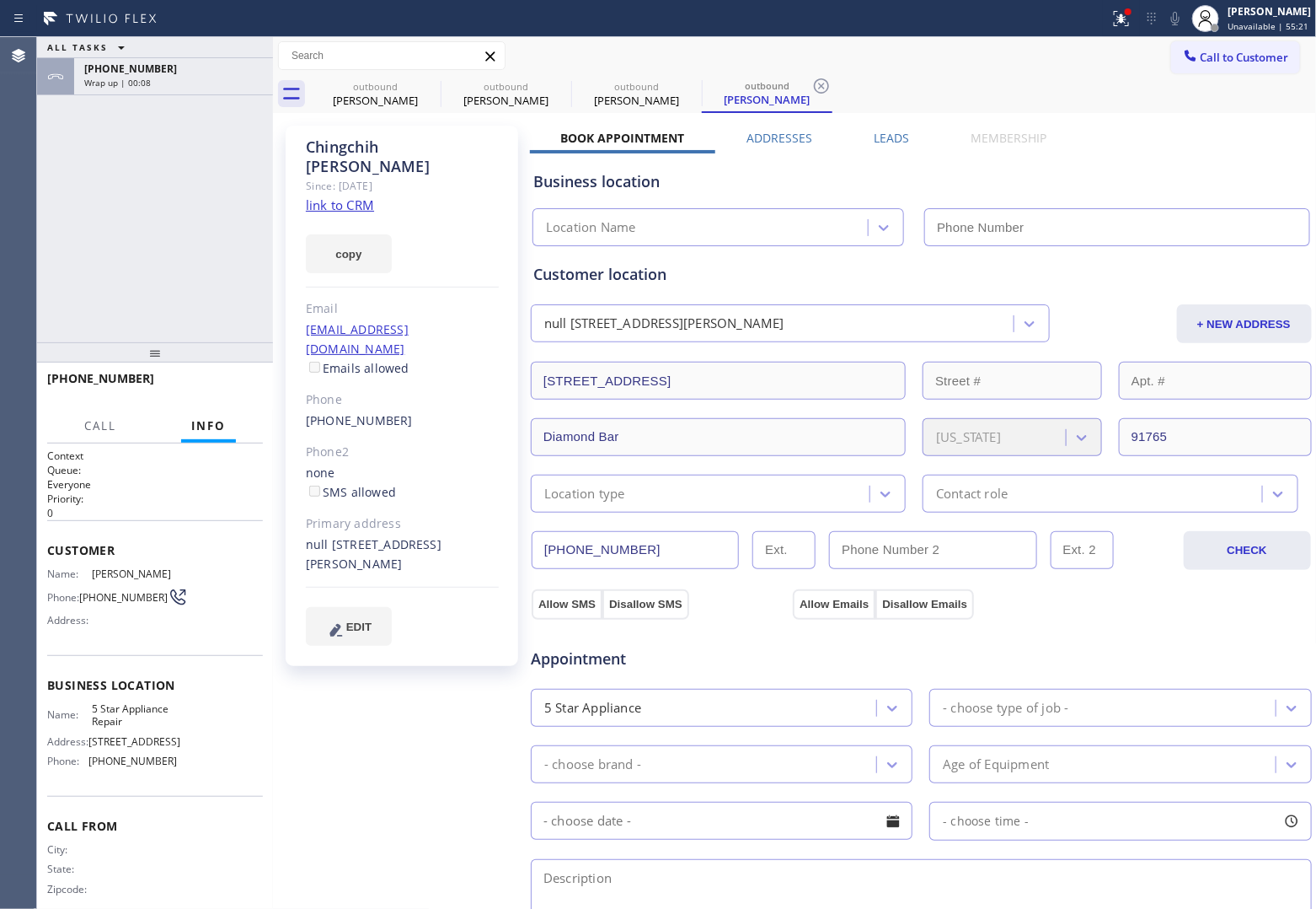
type input "[PHONE_NUMBER]"
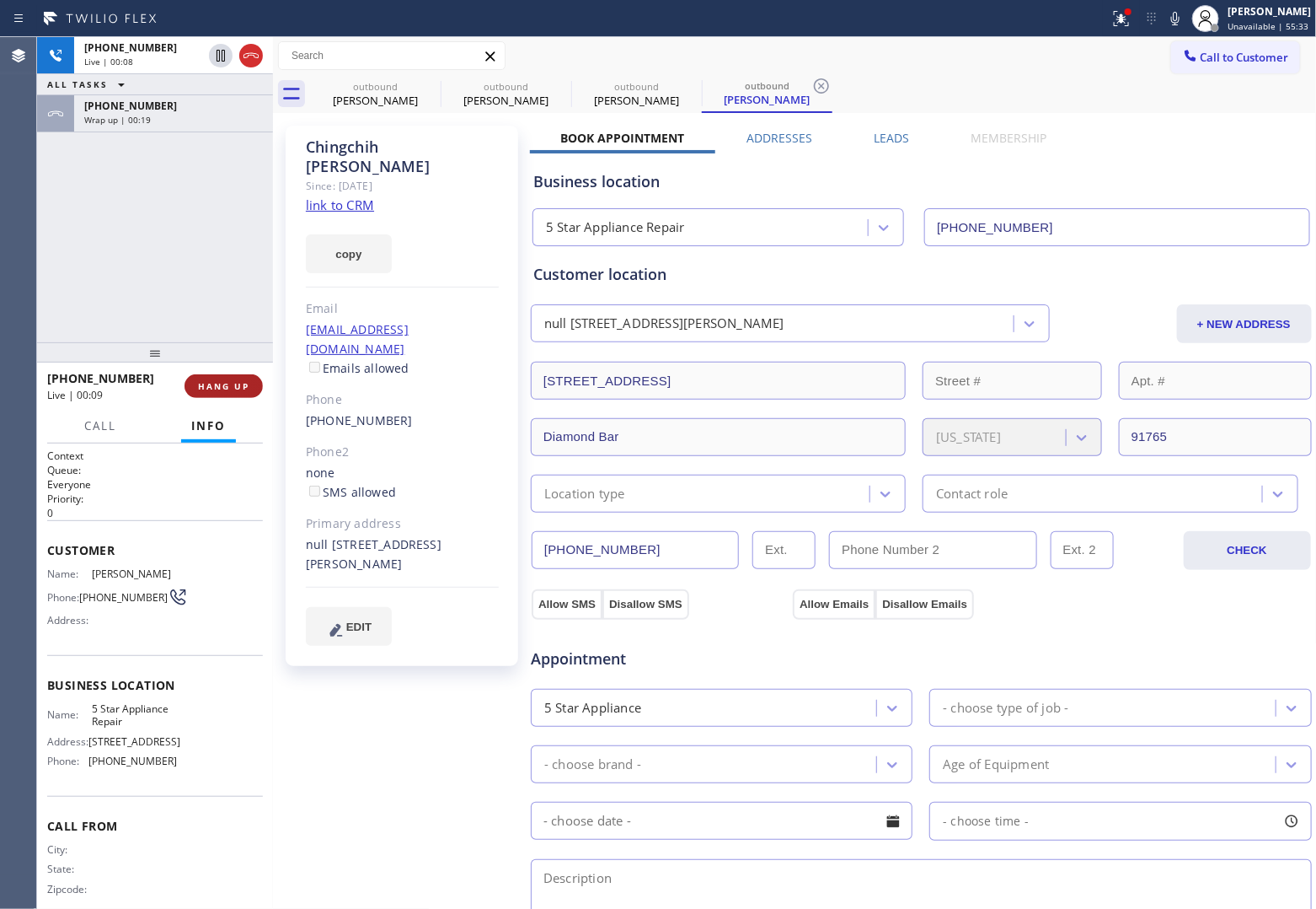
click at [237, 389] on span "HANG UP" at bounding box center [224, 385] width 52 height 12
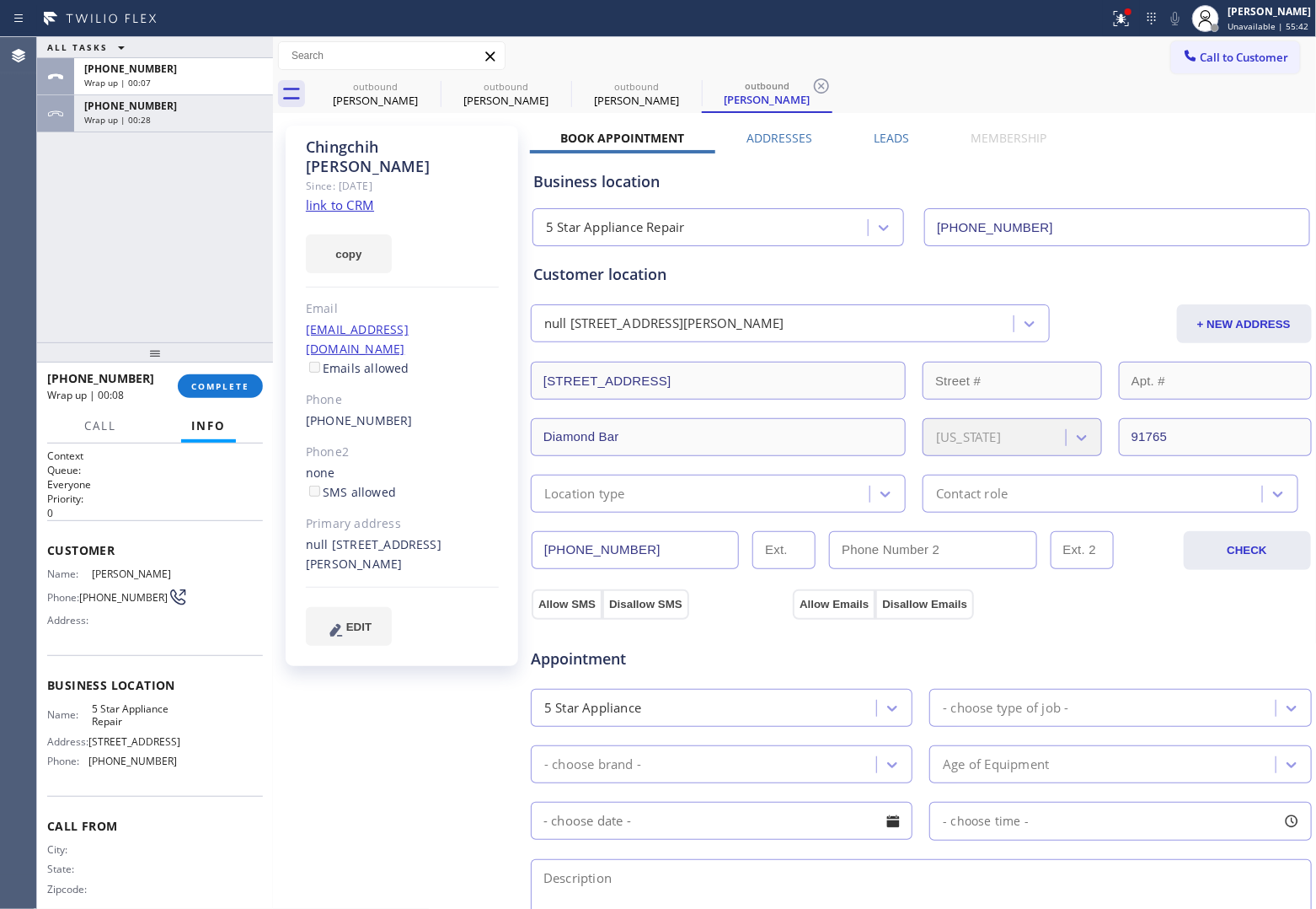
drag, startPoint x: 1243, startPoint y: 56, endPoint x: 1222, endPoint y: 67, distance: 23.7
click at [1240, 57] on span "Call to Customer" at bounding box center [1245, 57] width 88 height 15
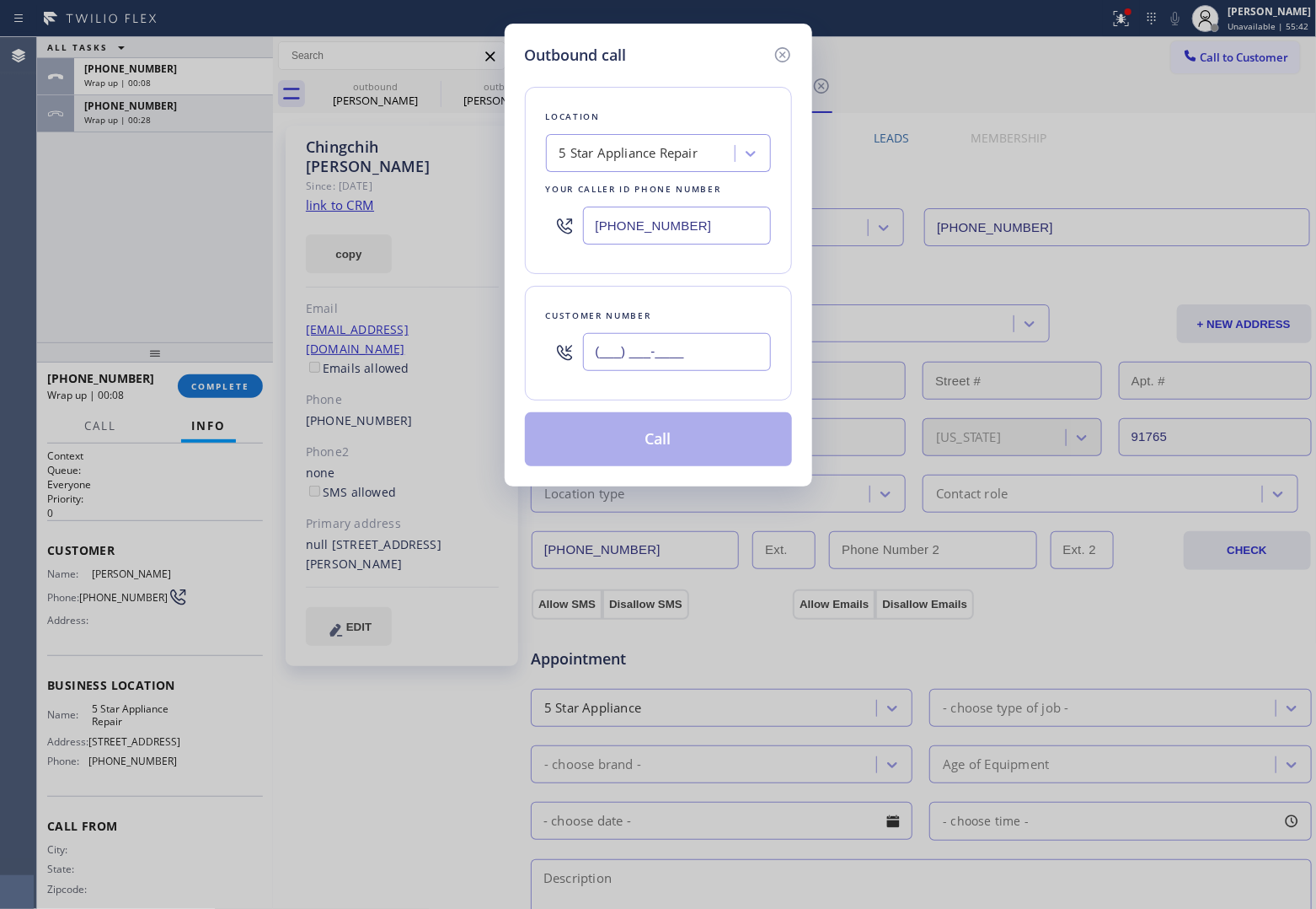
click at [678, 344] on input "(___) ___-____" at bounding box center [677, 351] width 188 height 38
paste input "310) 850-0773"
type input "[PHONE_NUMBER]"
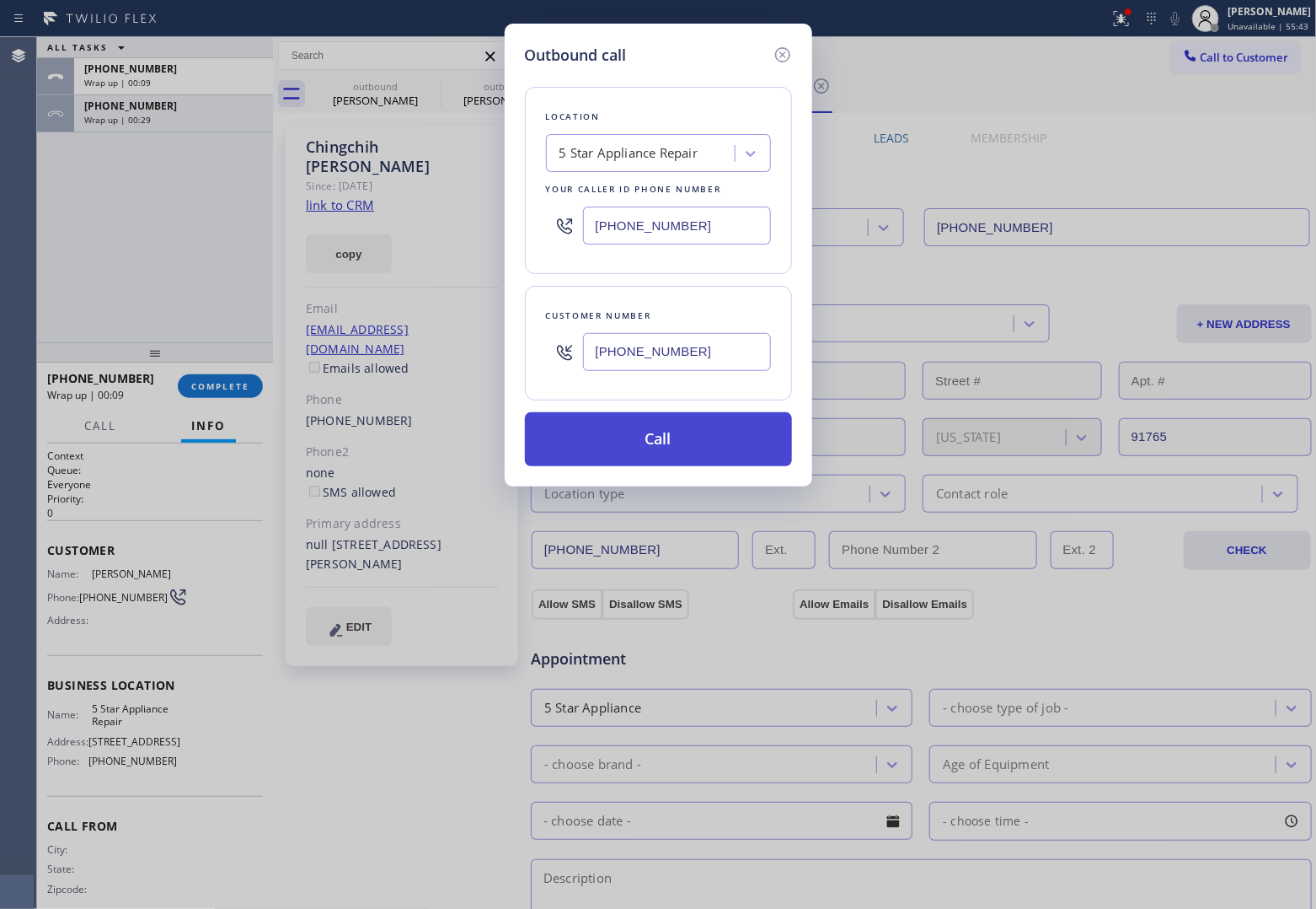
click at [675, 462] on button "Call" at bounding box center [659, 439] width 267 height 54
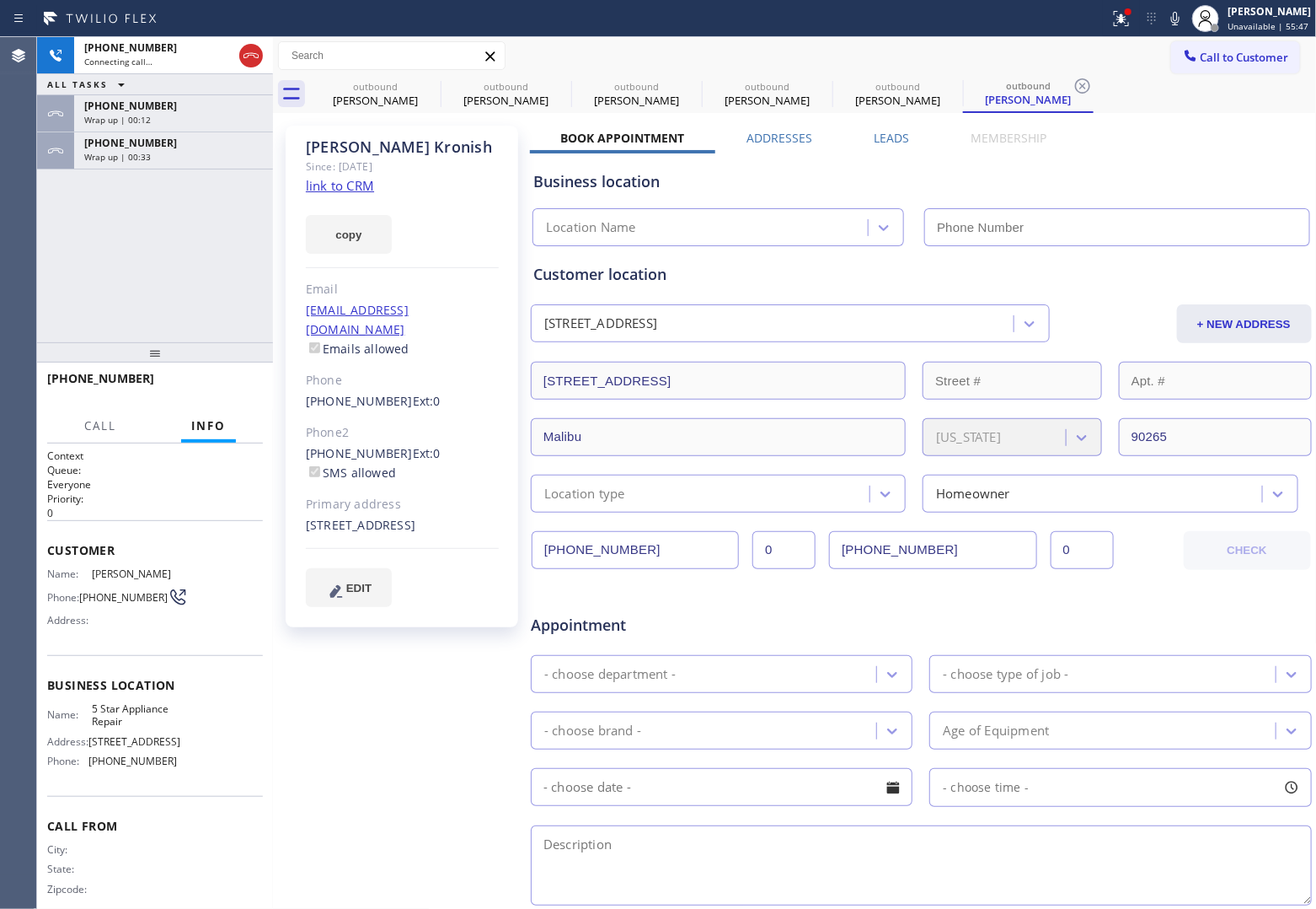
click at [21, 296] on div "Agent Desktop" at bounding box center [18, 473] width 36 height 872
click at [65, 221] on div "[PHONE_NUMBER] Connecting call… ALL TASKS ALL TASKS ACTIVE TASKS TASKS IN WRAP …" at bounding box center [155, 189] width 236 height 305
click at [123, 136] on span "[PHONE_NUMBER]" at bounding box center [130, 143] width 93 height 15
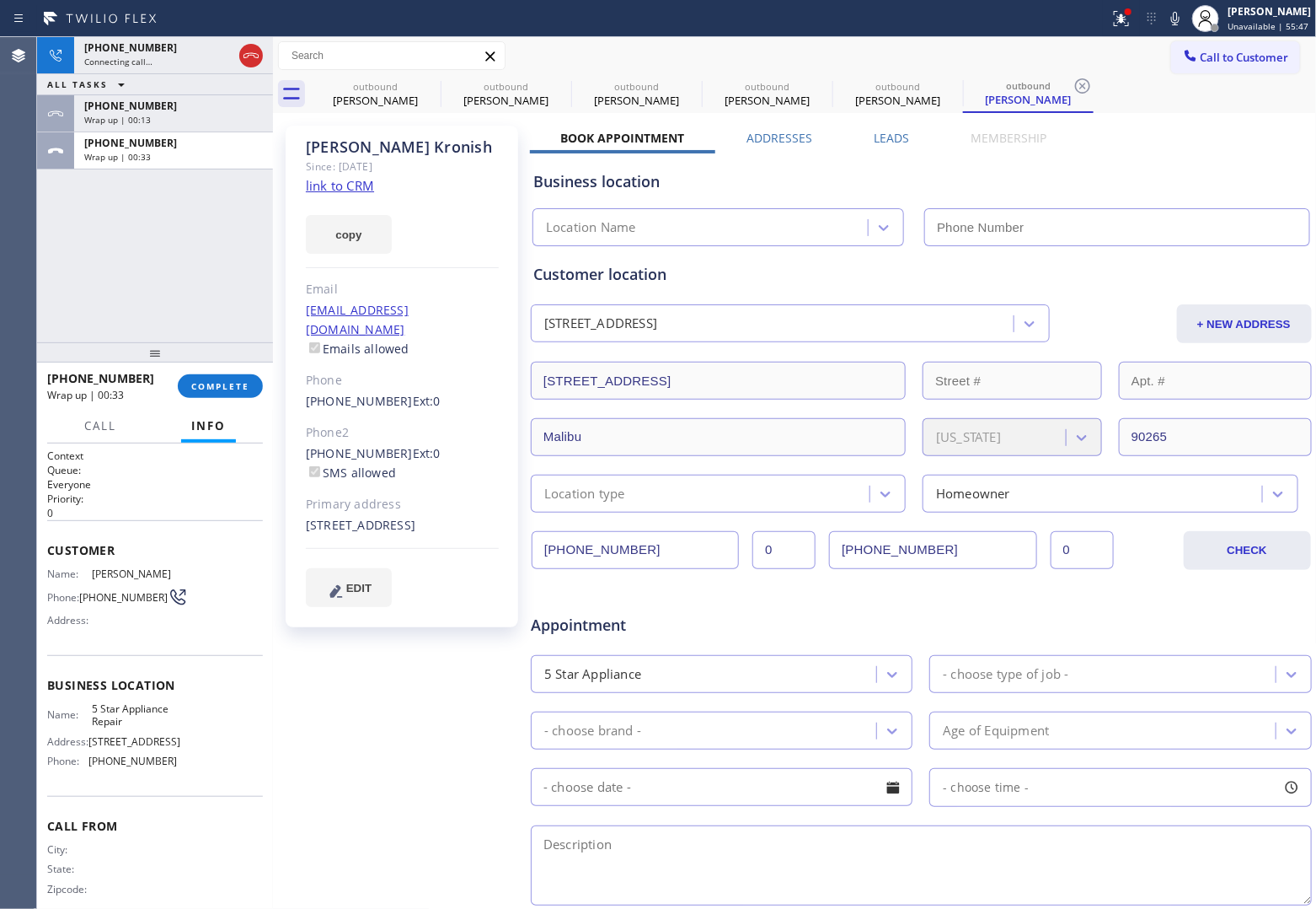
type input "[PHONE_NUMBER]"
drag, startPoint x: 225, startPoint y: 408, endPoint x: 226, endPoint y: 380, distance: 28.0
click at [220, 393] on div "[PHONE_NUMBER] Wrap up | 00:34 COMPLETE Call Info Call ended [PHONE_NUMBER] Wra…" at bounding box center [155, 635] width 236 height 547
click at [226, 380] on span "COMPLETE" at bounding box center [220, 385] width 58 height 12
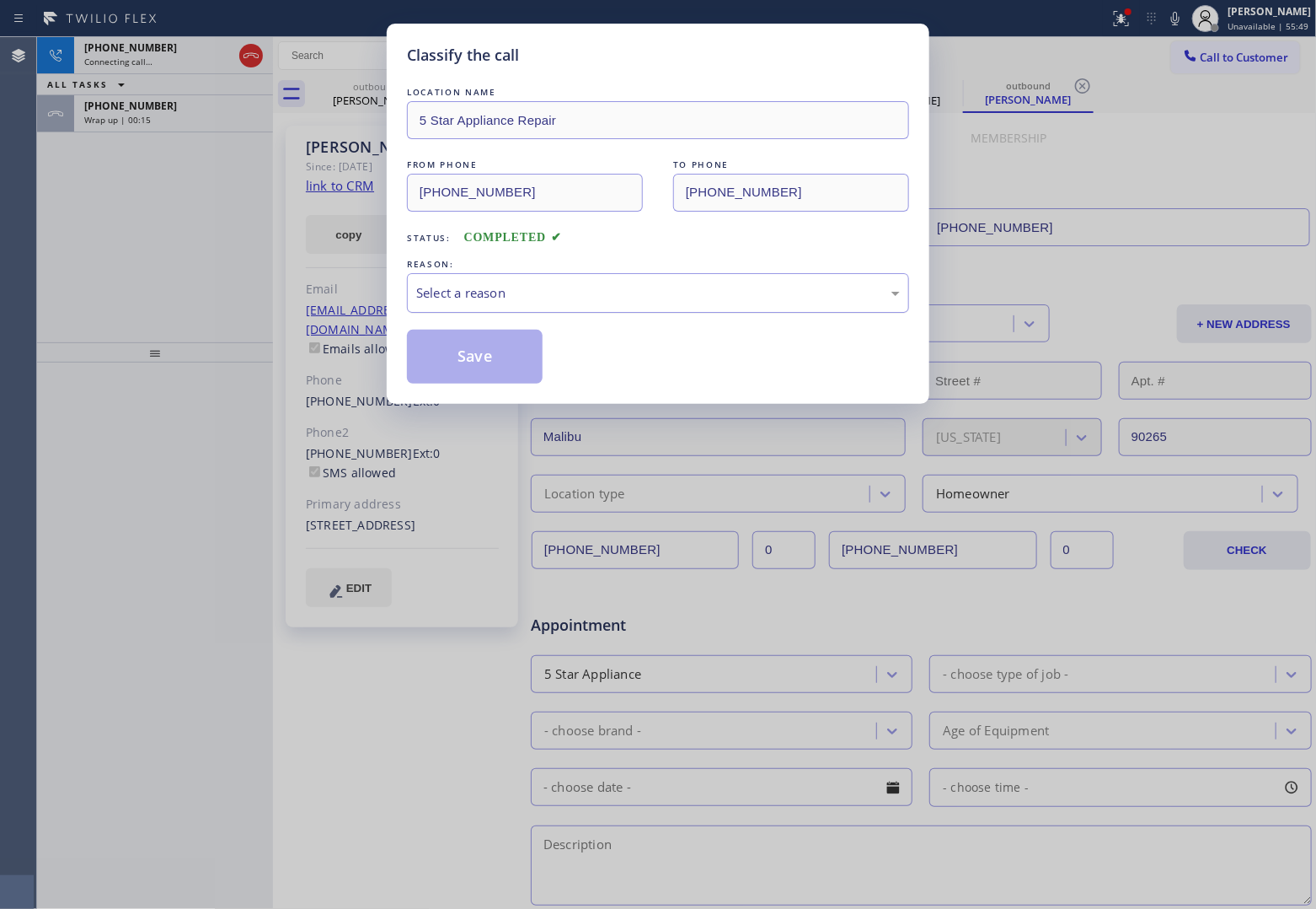
drag, startPoint x: 546, startPoint y: 258, endPoint x: 533, endPoint y: 303, distance: 46.8
click at [542, 262] on div "REASON:" at bounding box center [658, 264] width 502 height 18
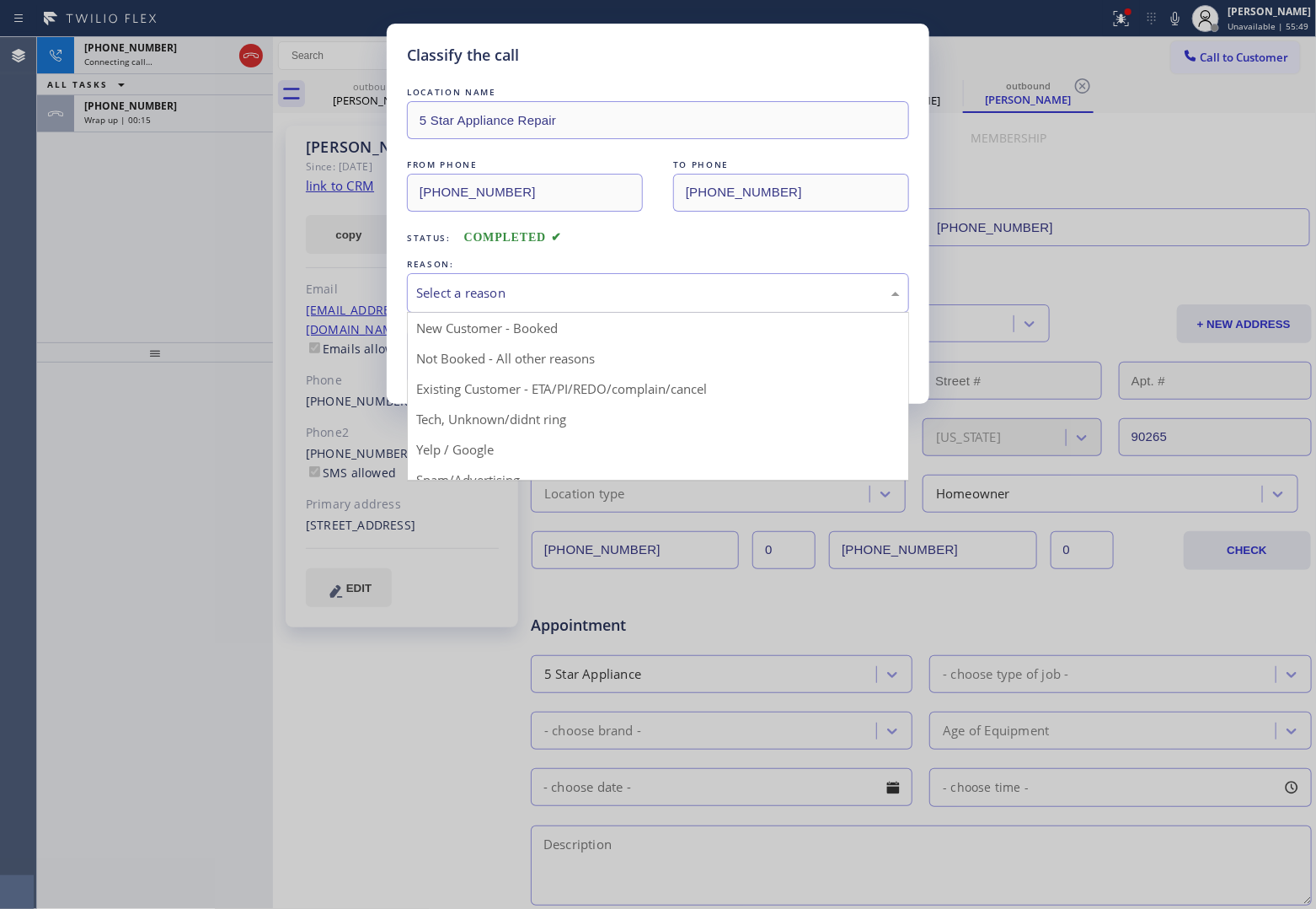
click at [533, 302] on div "Select a reason" at bounding box center [658, 292] width 484 height 19
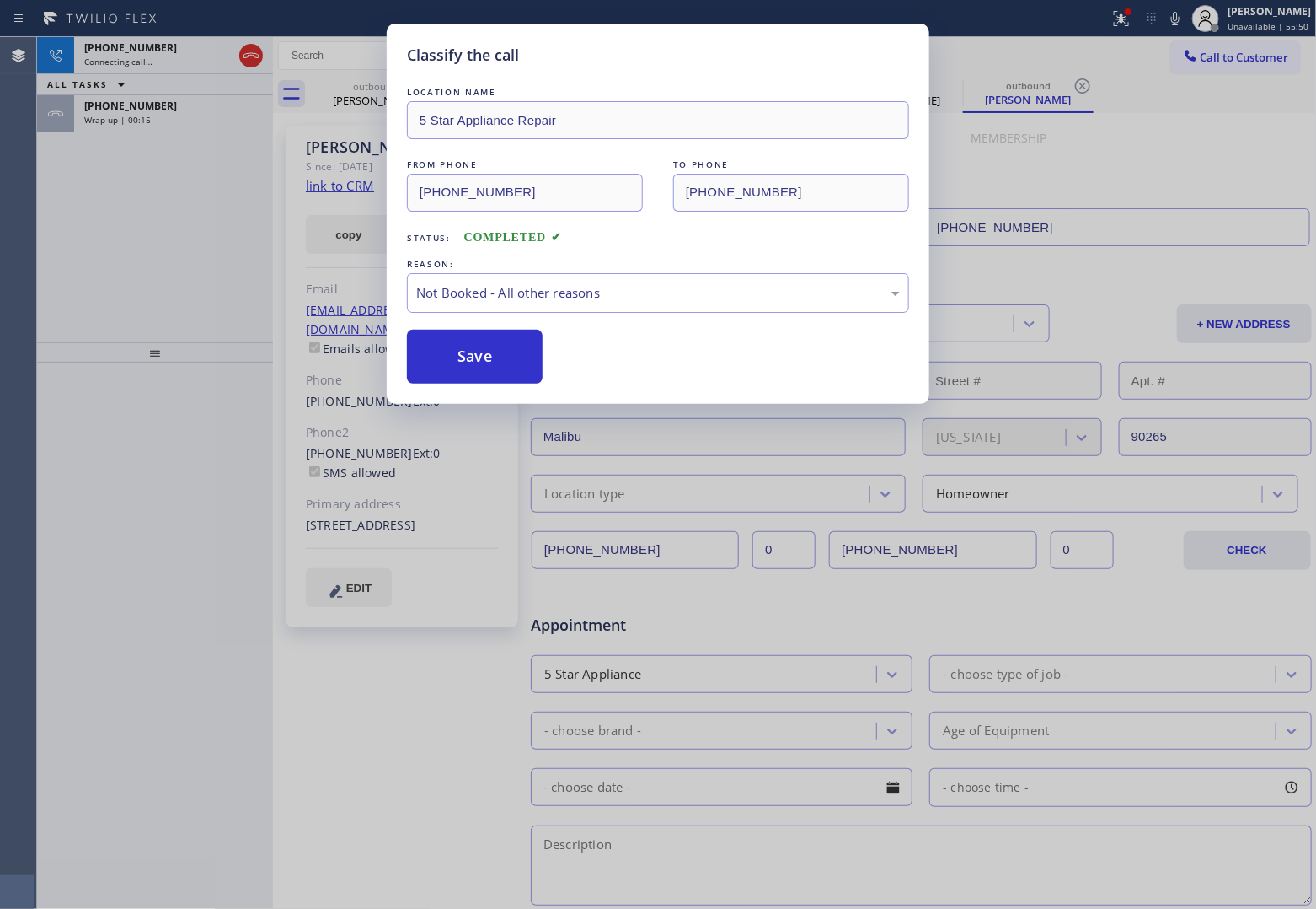
click at [495, 362] on button "Save" at bounding box center [475, 357] width 135 height 54
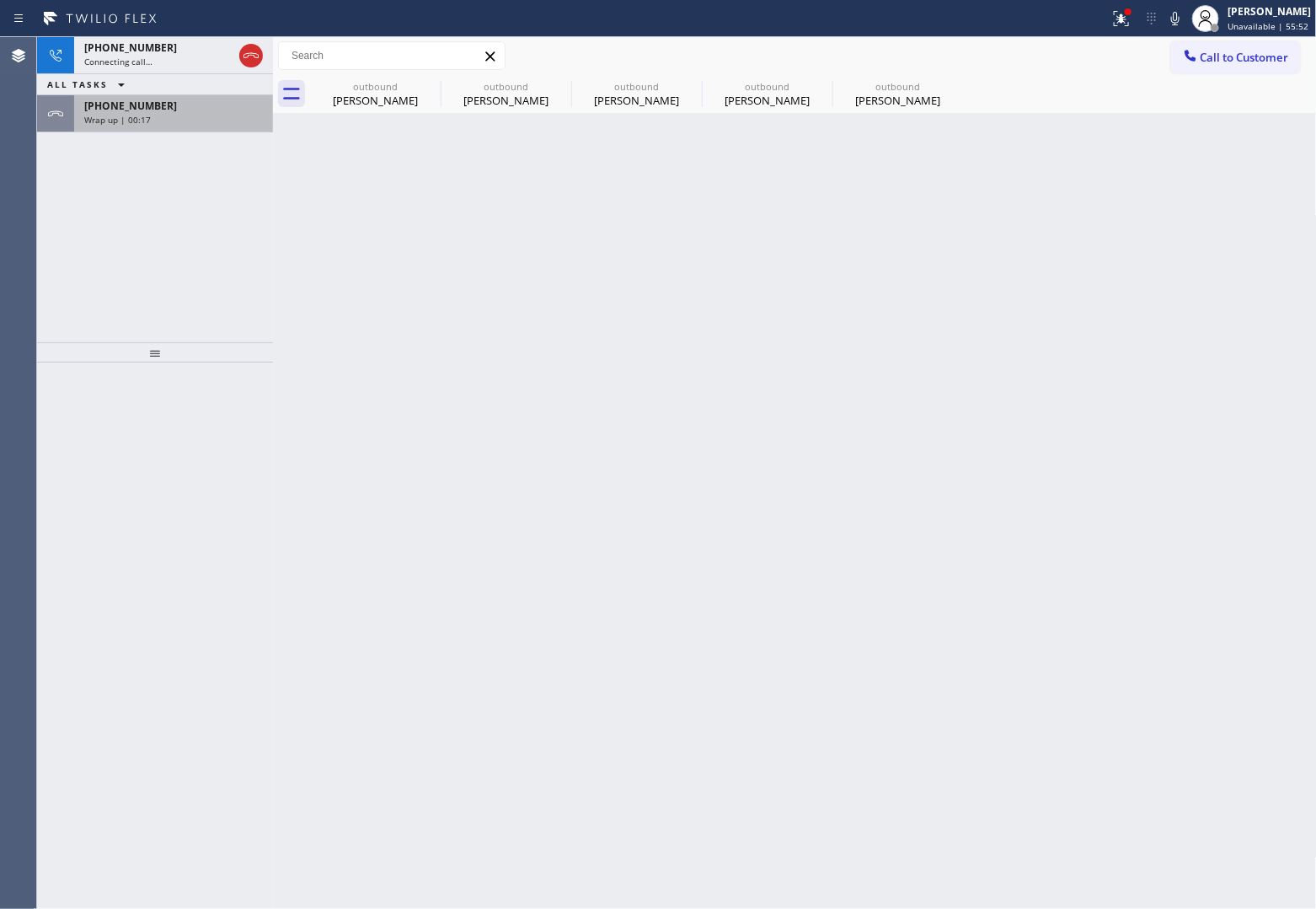
click at [219, 121] on div "Wrap up | 00:17" at bounding box center [173, 119] width 179 height 12
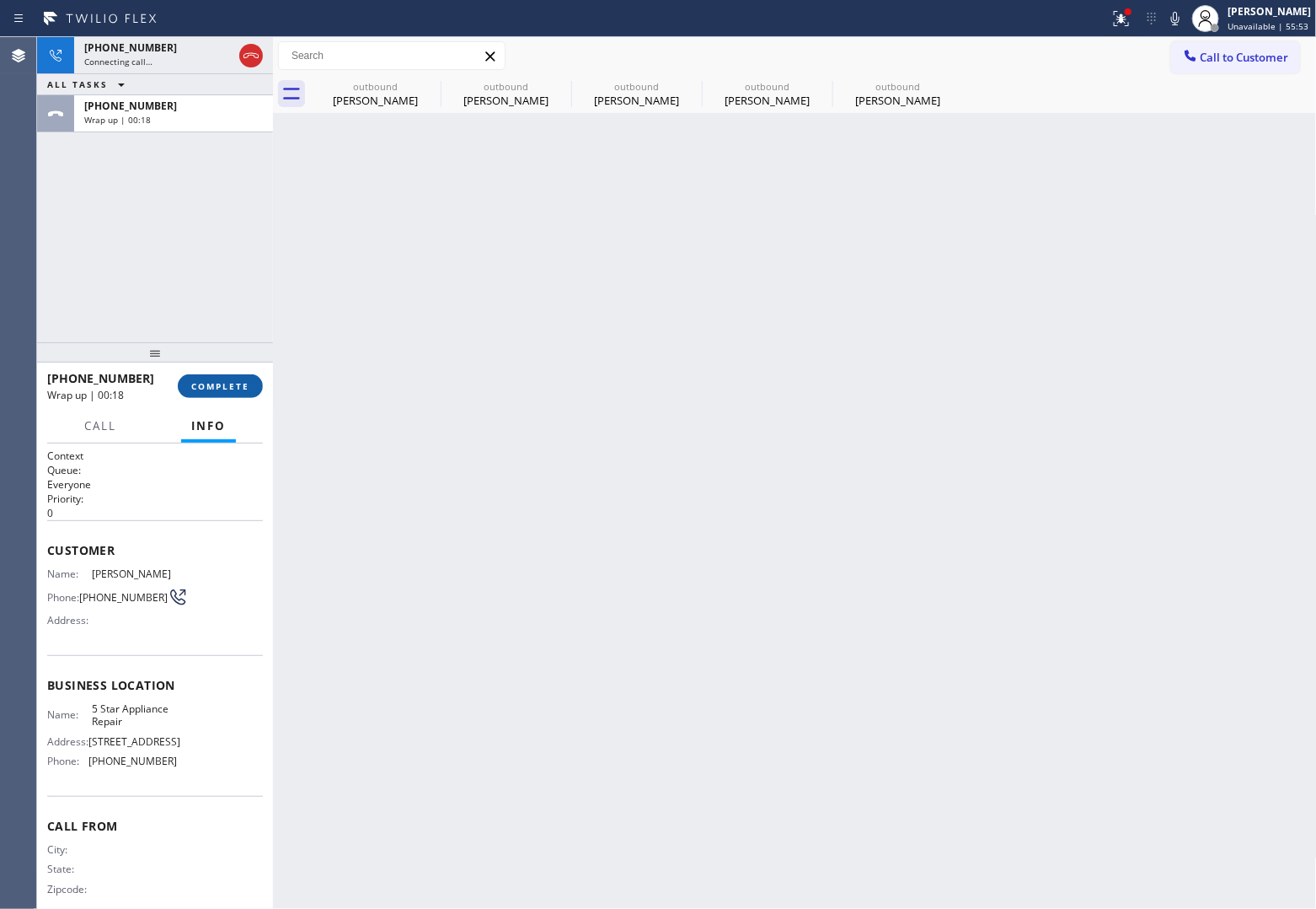
click at [252, 382] on button "COMPLETE" at bounding box center [220, 386] width 85 height 24
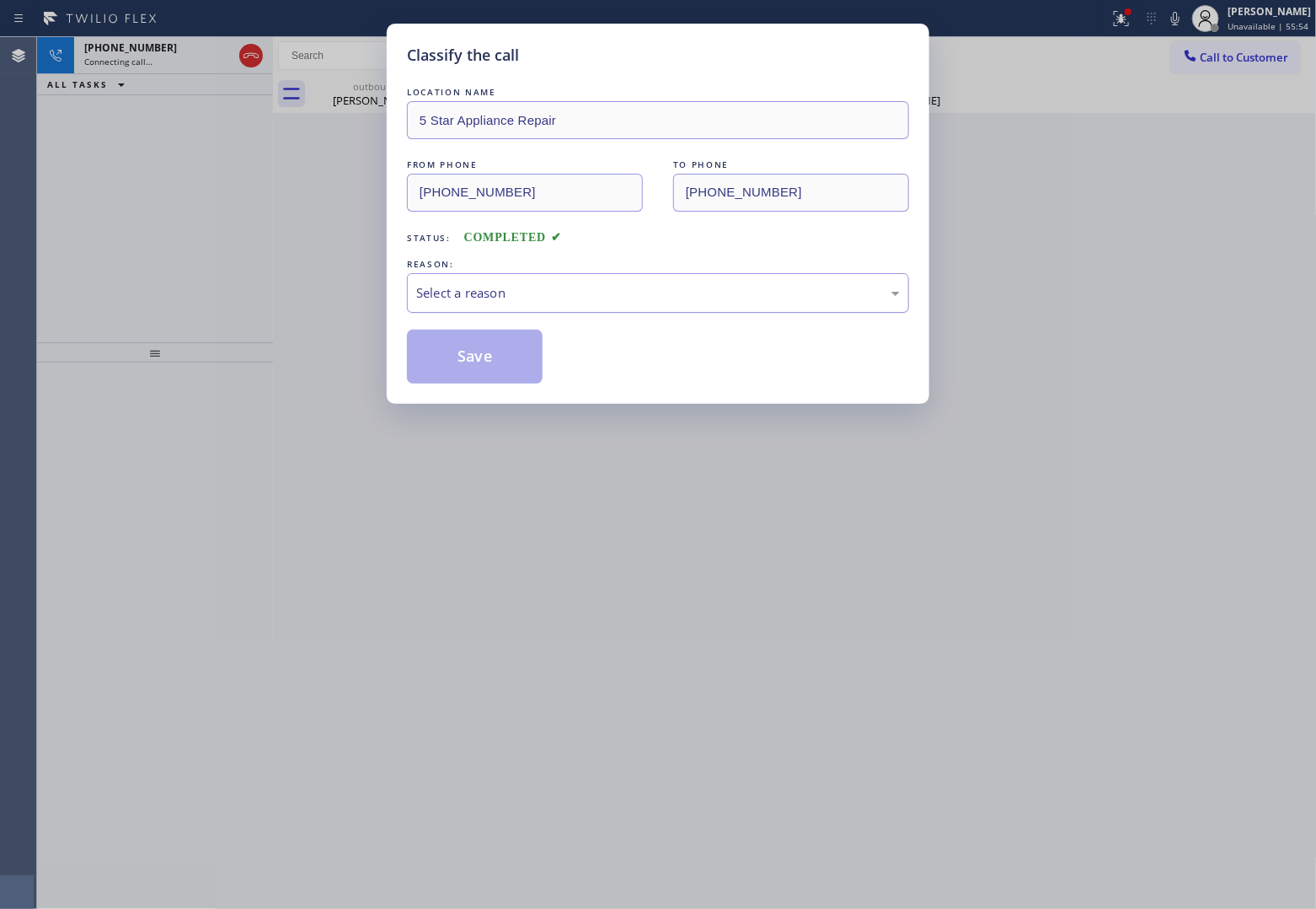
click at [549, 296] on div "Select a reason" at bounding box center [658, 292] width 484 height 19
click at [488, 360] on button "Save" at bounding box center [475, 357] width 135 height 54
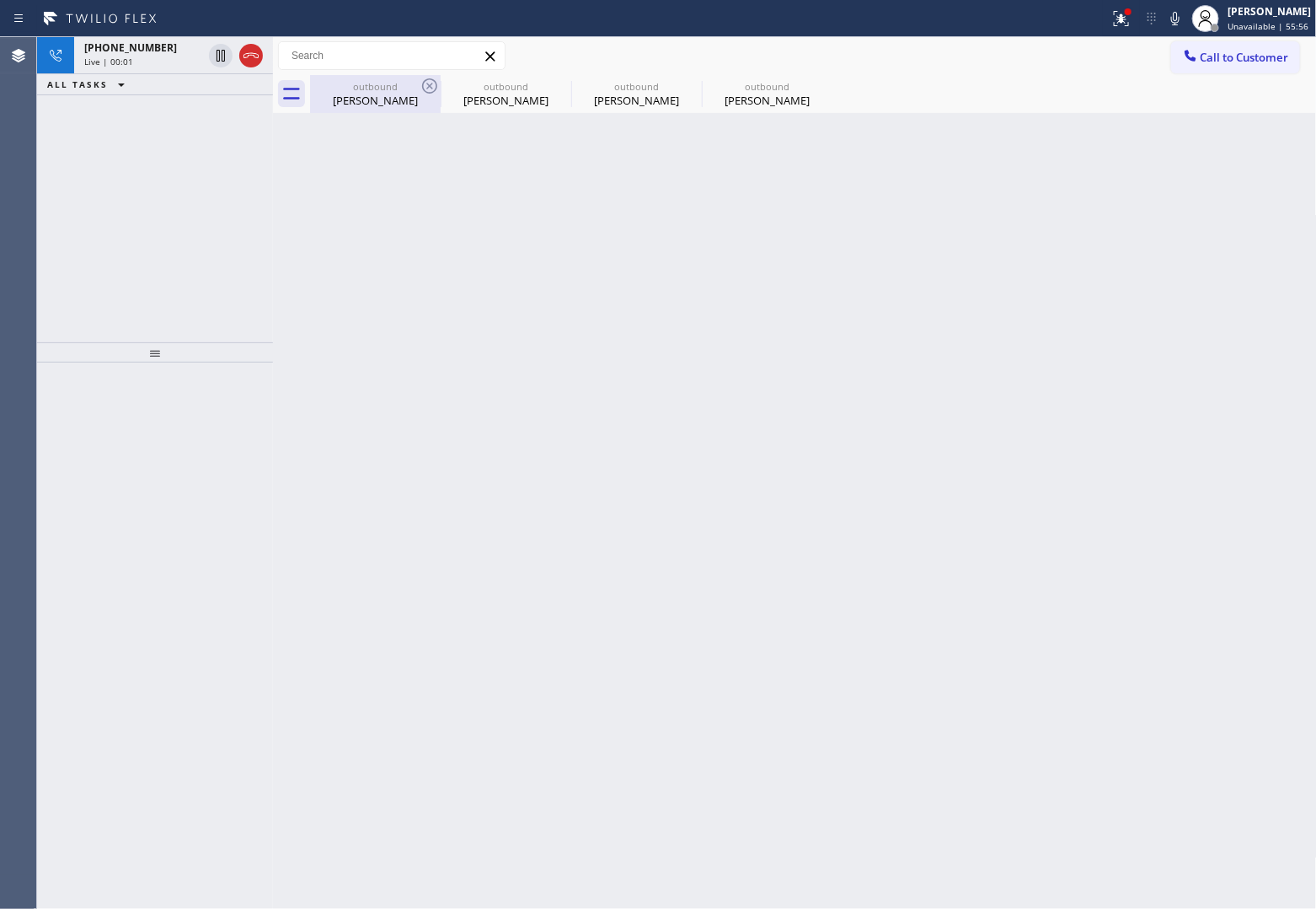
click at [418, 86] on div "outbound" at bounding box center [375, 87] width 127 height 13
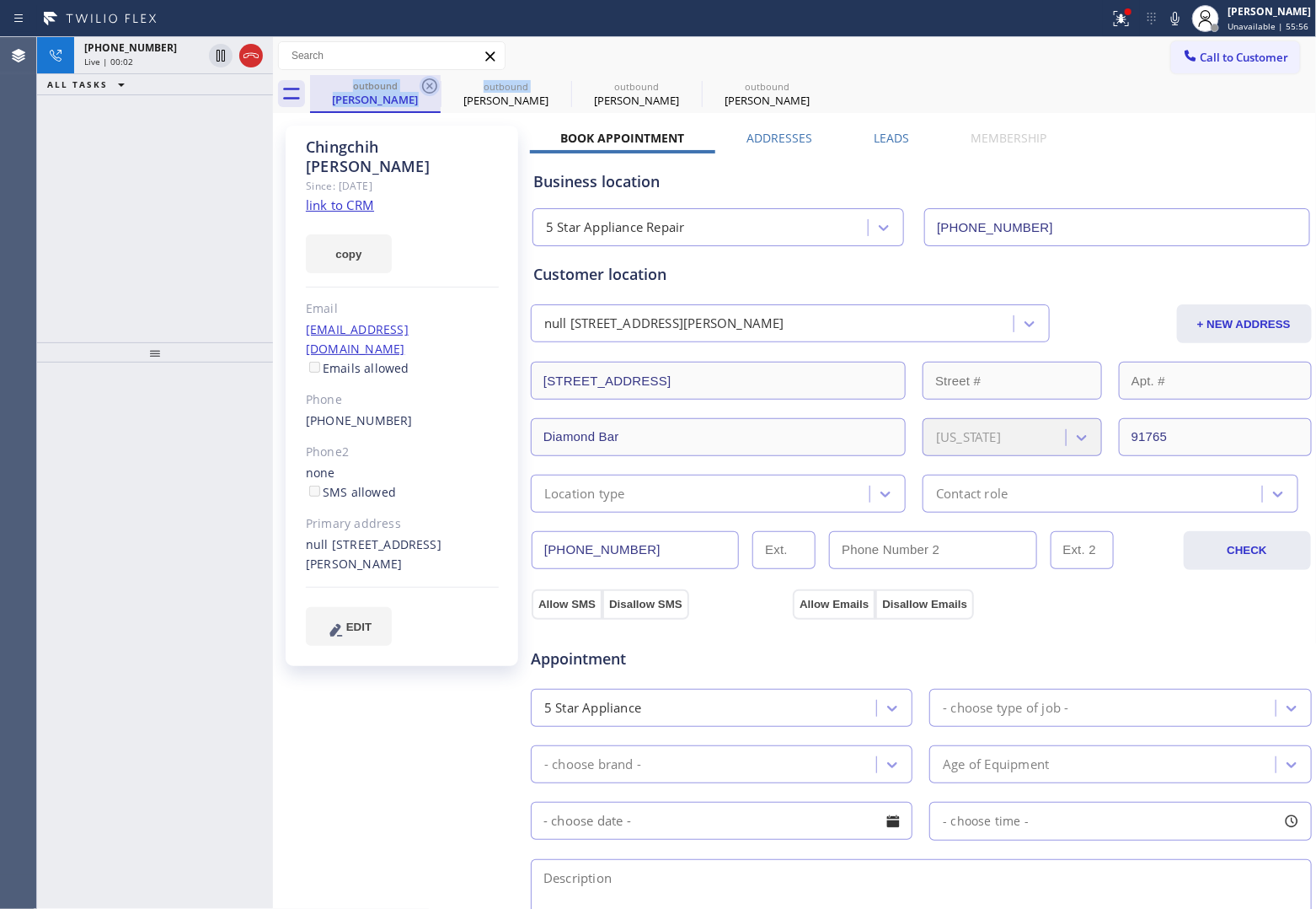
click at [422, 84] on div "outbound [PERSON_NAME]" at bounding box center [376, 93] width 131 height 38
click at [422, 84] on icon at bounding box center [429, 86] width 15 height 15
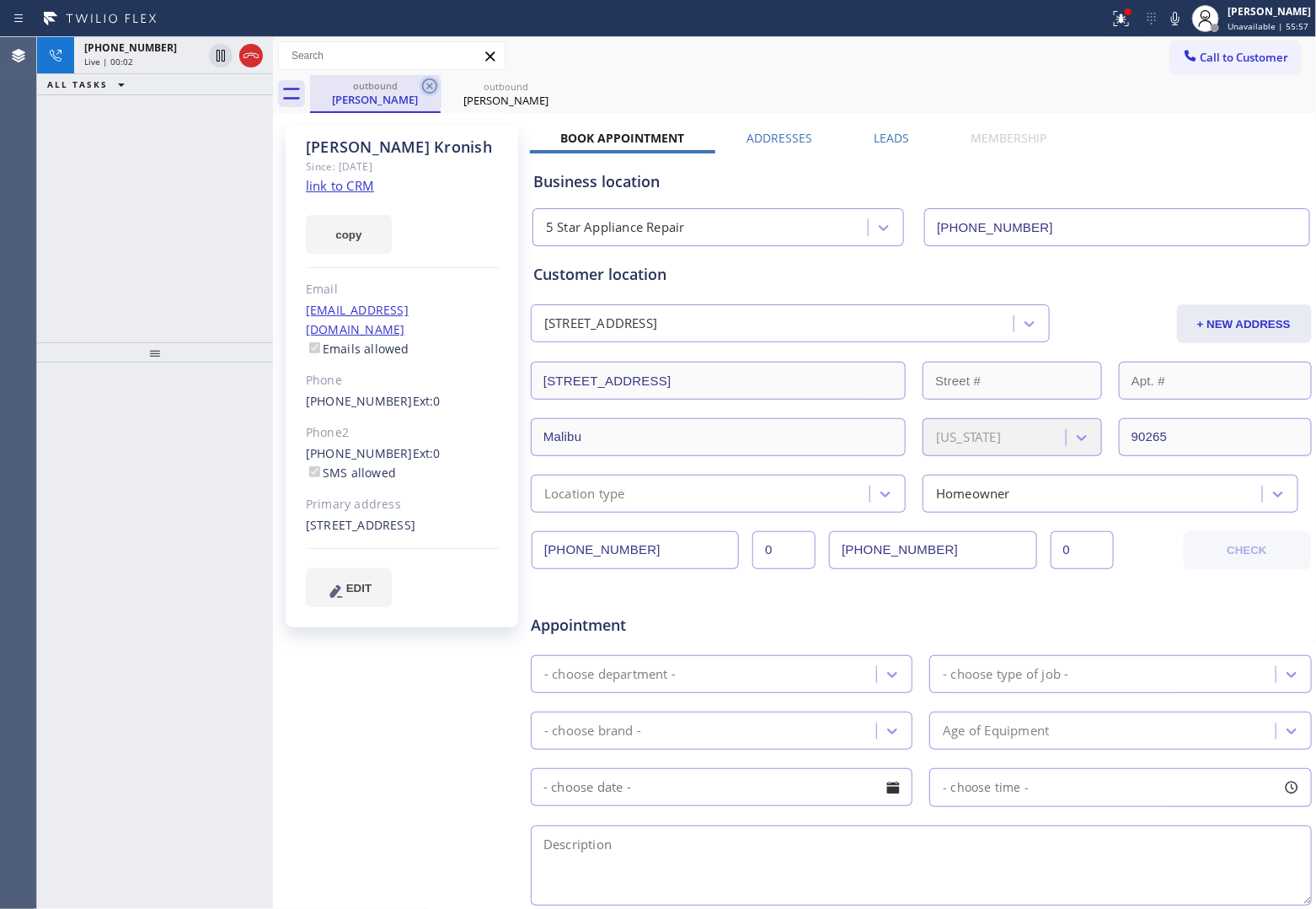
click at [422, 86] on icon at bounding box center [429, 86] width 15 height 15
click at [351, 182] on link "link to CRM" at bounding box center [340, 185] width 68 height 17
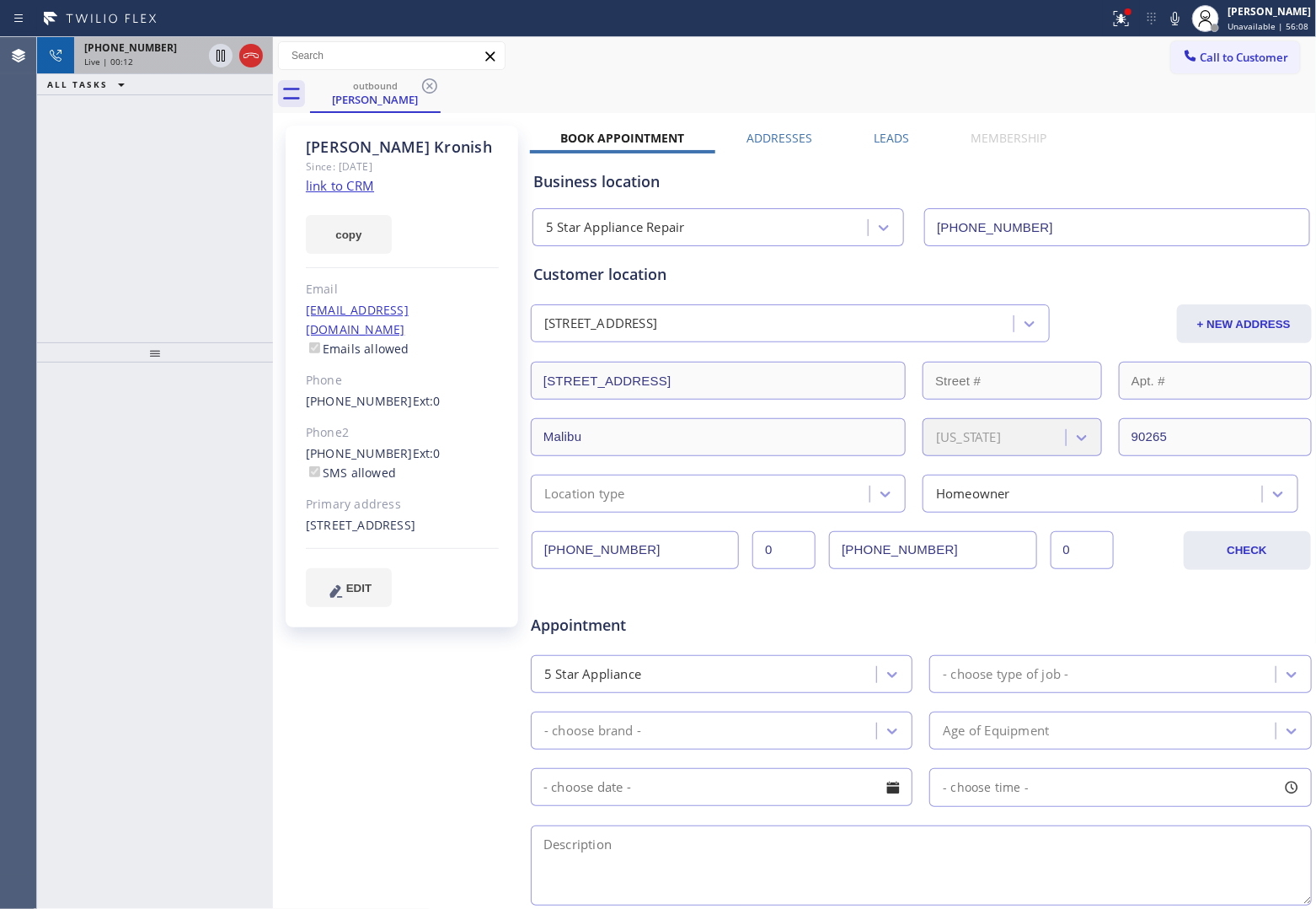
click at [146, 55] on div "Live | 00:12" at bounding box center [143, 61] width 118 height 12
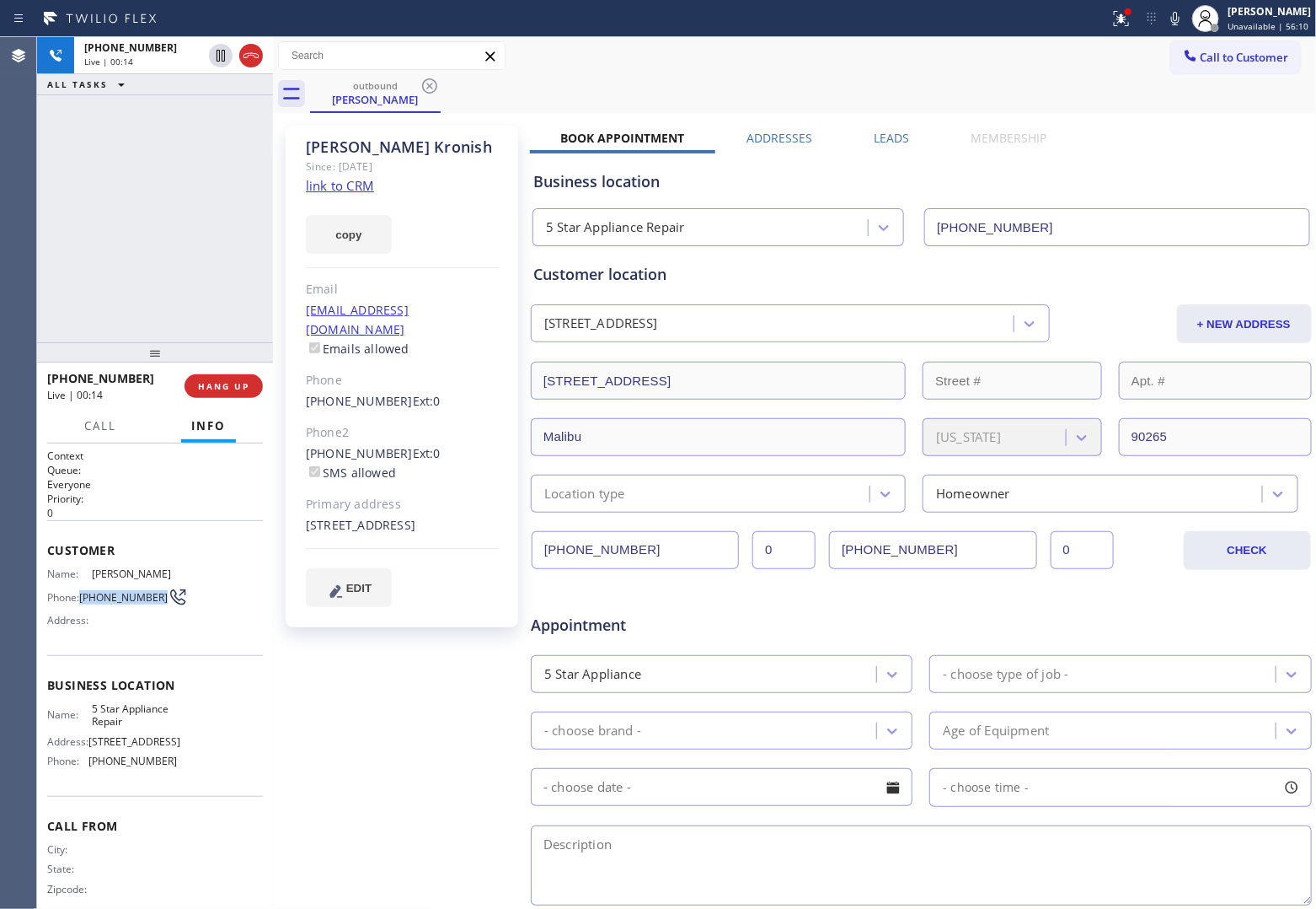
drag, startPoint x: 108, startPoint y: 607, endPoint x: 83, endPoint y: 586, distance: 32.6
click at [83, 591] on span "[PHONE_NUMBER]" at bounding box center [123, 597] width 88 height 13
copy span "[PHONE_NUMBER]"
click at [231, 375] on button "HANG UP" at bounding box center [223, 386] width 78 height 24
click at [1244, 68] on button "Call to Customer" at bounding box center [1236, 57] width 129 height 32
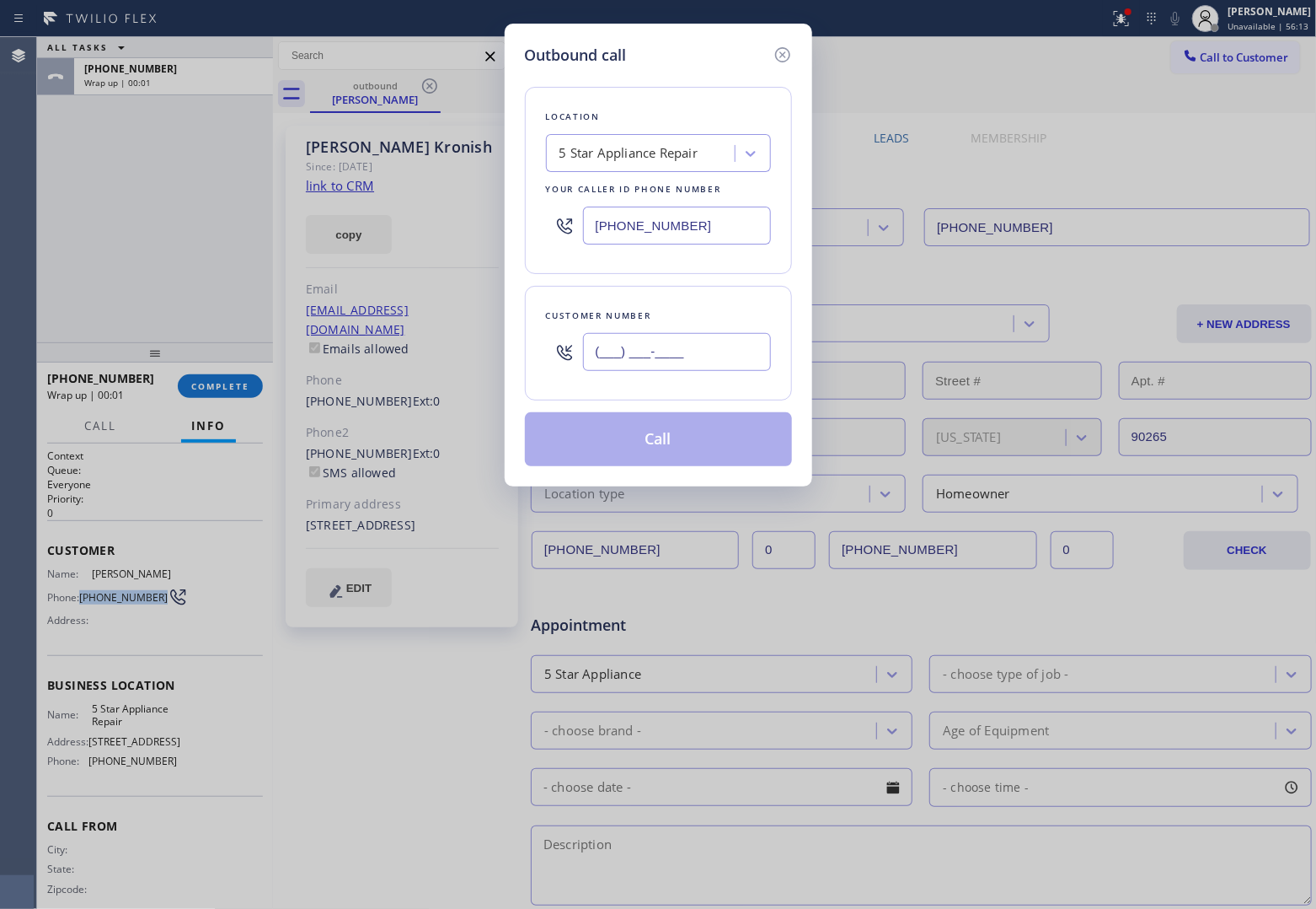
click at [672, 349] on input "(___) ___-____" at bounding box center [677, 351] width 188 height 38
paste input "310) 850-0773"
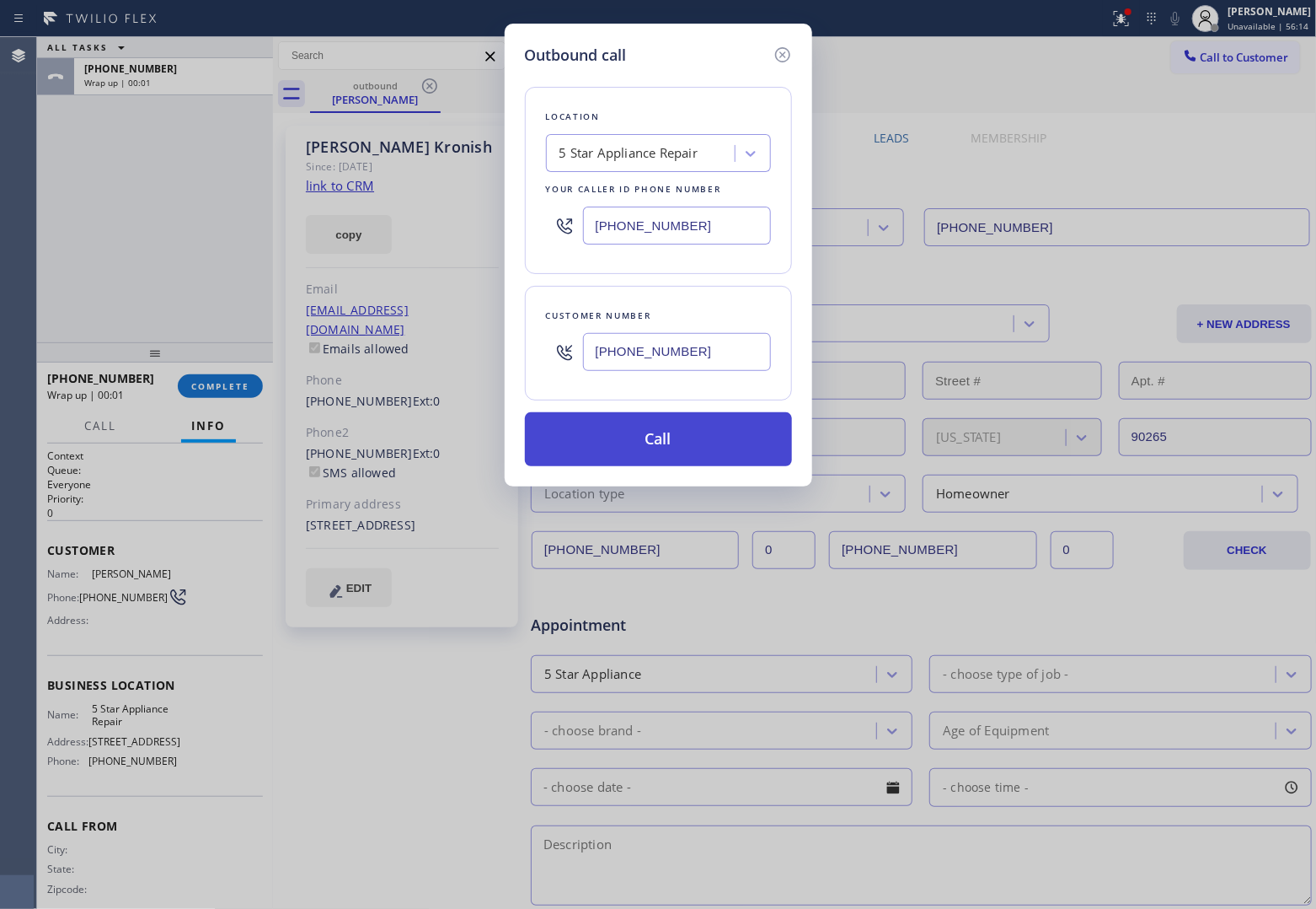
type input "[PHONE_NUMBER]"
click at [675, 445] on button "Call" at bounding box center [659, 439] width 267 height 54
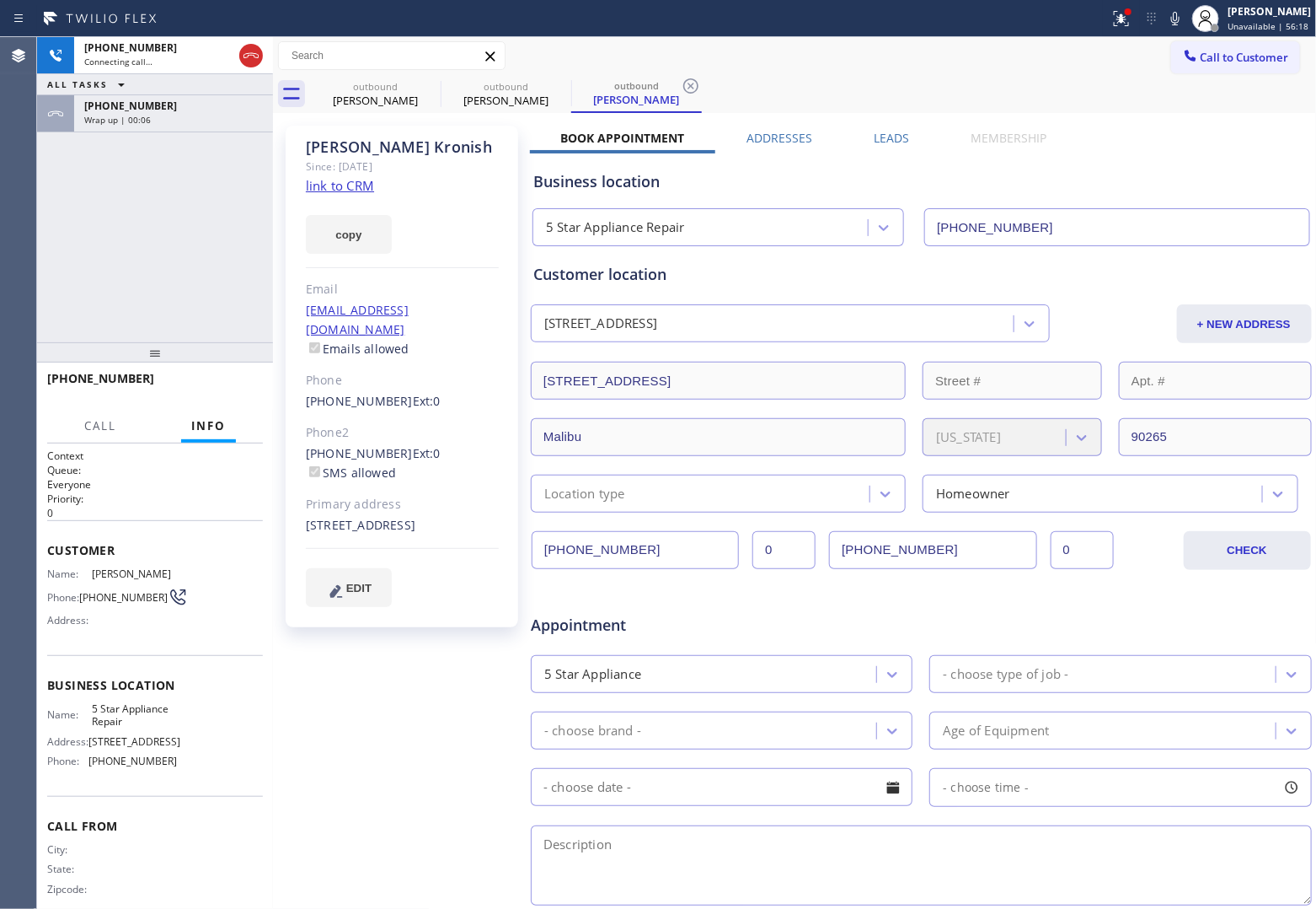
type input "[PHONE_NUMBER]"
click at [44, 249] on div "[PHONE_NUMBER] Live | 00:01 ALL TASKS ALL TASKS ACTIVE TASKS TASKS IN WRAP UP […" at bounding box center [155, 189] width 236 height 305
drag, startPoint x: 232, startPoint y: 390, endPoint x: 208, endPoint y: 464, distance: 77.8
click at [232, 390] on span "HANG UP" at bounding box center [224, 385] width 52 height 12
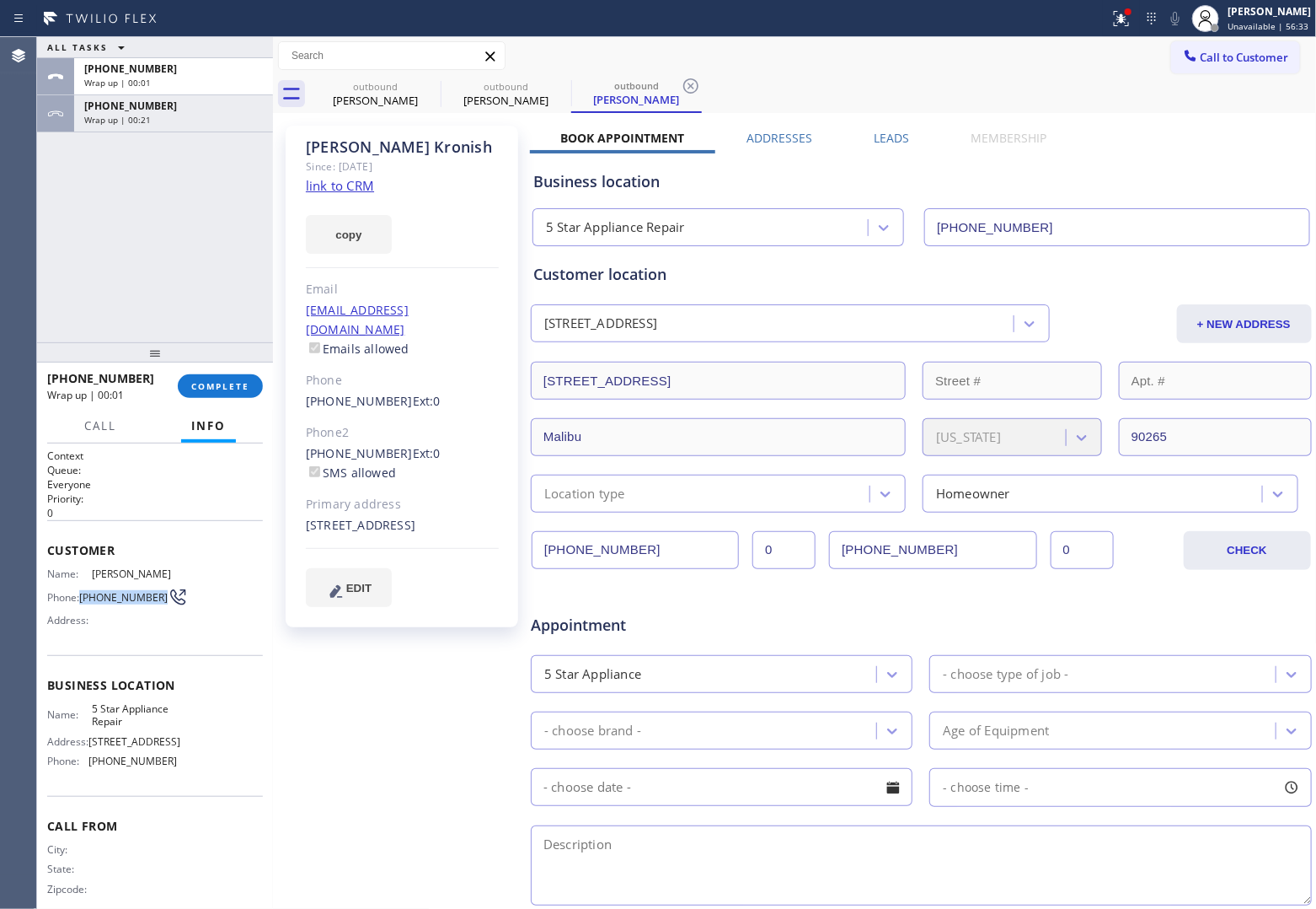
drag, startPoint x: 119, startPoint y: 600, endPoint x: 81, endPoint y: 590, distance: 39.3
click at [81, 591] on span "[PHONE_NUMBER]" at bounding box center [123, 597] width 88 height 13
copy span "[PHONE_NUMBER]"
drag, startPoint x: 1232, startPoint y: 64, endPoint x: 743, endPoint y: 259, distance: 526.4
click at [1227, 62] on span "Call to Customer" at bounding box center [1245, 57] width 88 height 15
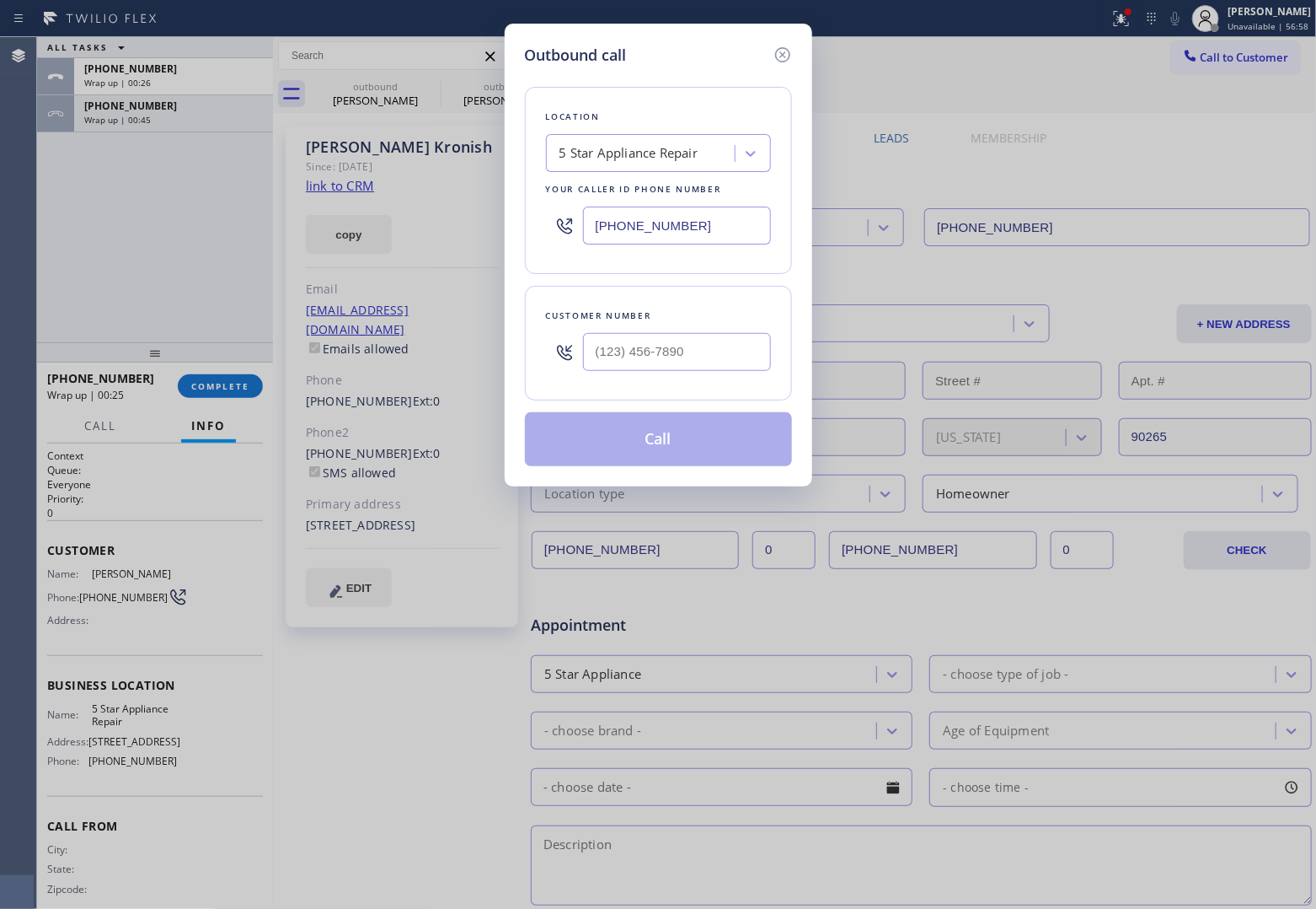
click at [719, 239] on input "[PHONE_NUMBER]" at bounding box center [677, 225] width 188 height 38
paste input "33) 692-2271"
type input "[PHONE_NUMBER]"
type input "(___) ___-____"
click at [670, 367] on input "(___) ___-____" at bounding box center [677, 351] width 188 height 38
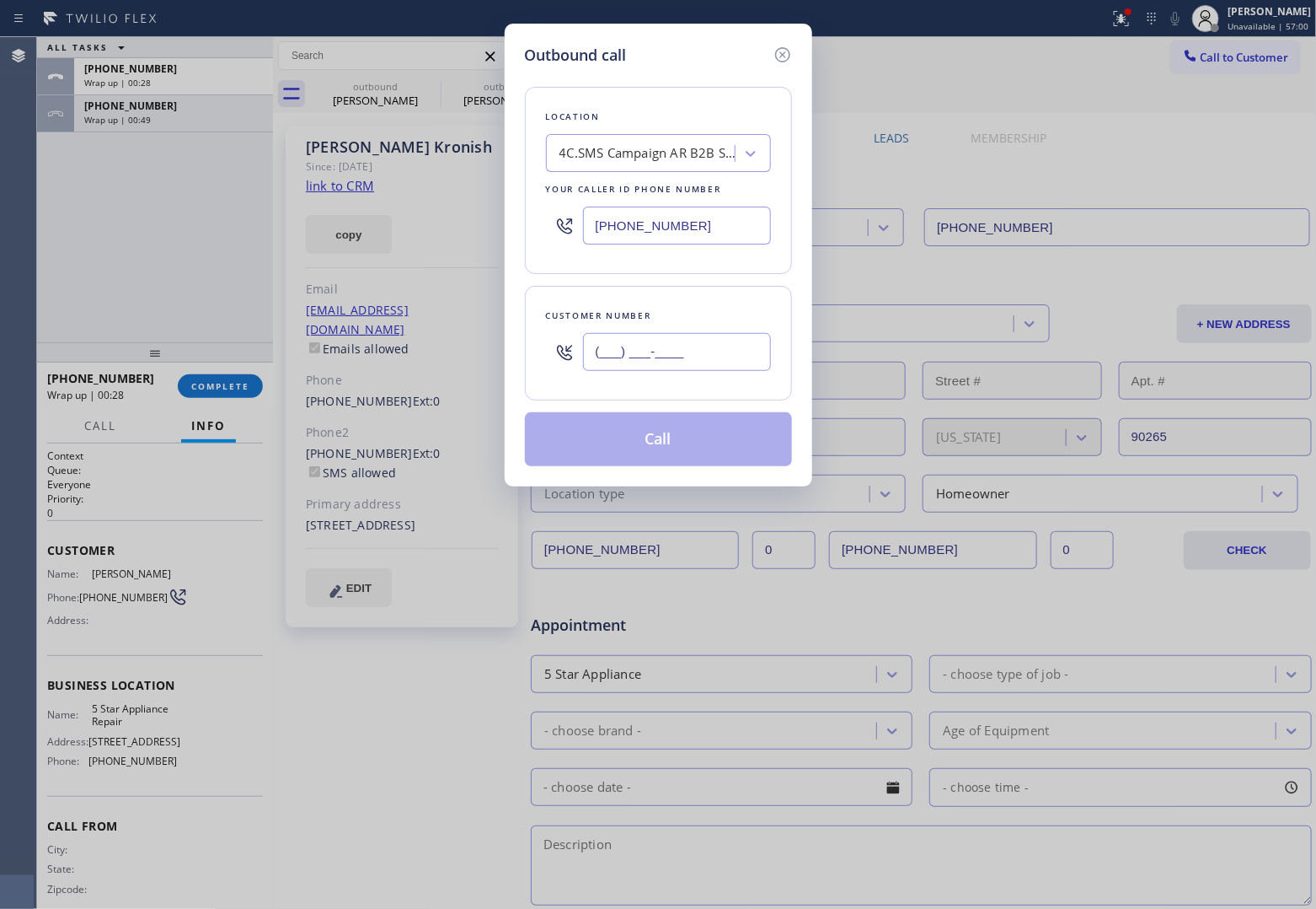
paste input "310) 482-9727"
type input "[PHONE_NUMBER]"
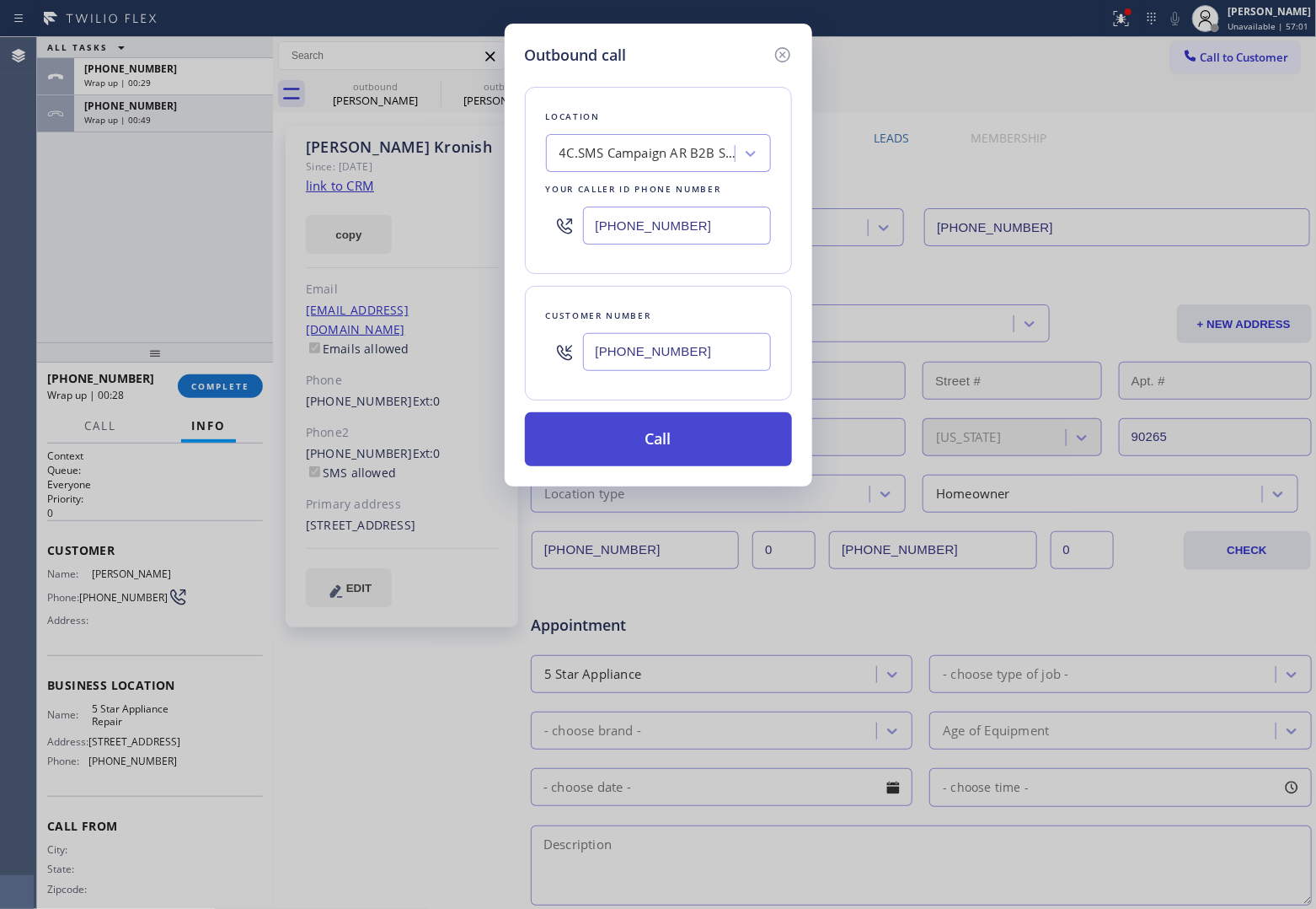
click at [653, 443] on button "Call" at bounding box center [659, 439] width 267 height 54
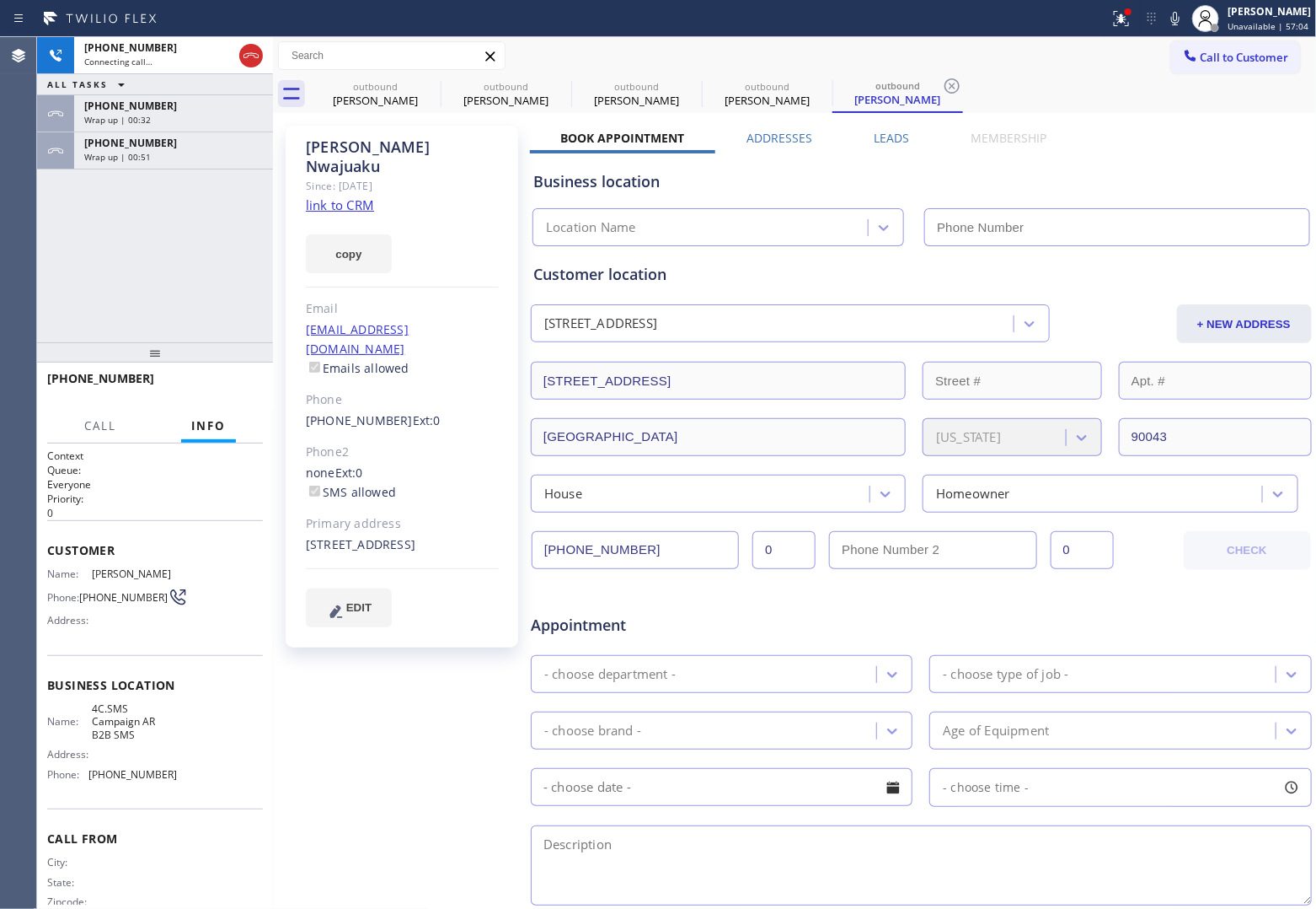
click at [344, 215] on div "copy" at bounding box center [402, 243] width 193 height 58
type input "[PHONE_NUMBER]"
click at [341, 196] on link "link to CRM" at bounding box center [340, 205] width 68 height 17
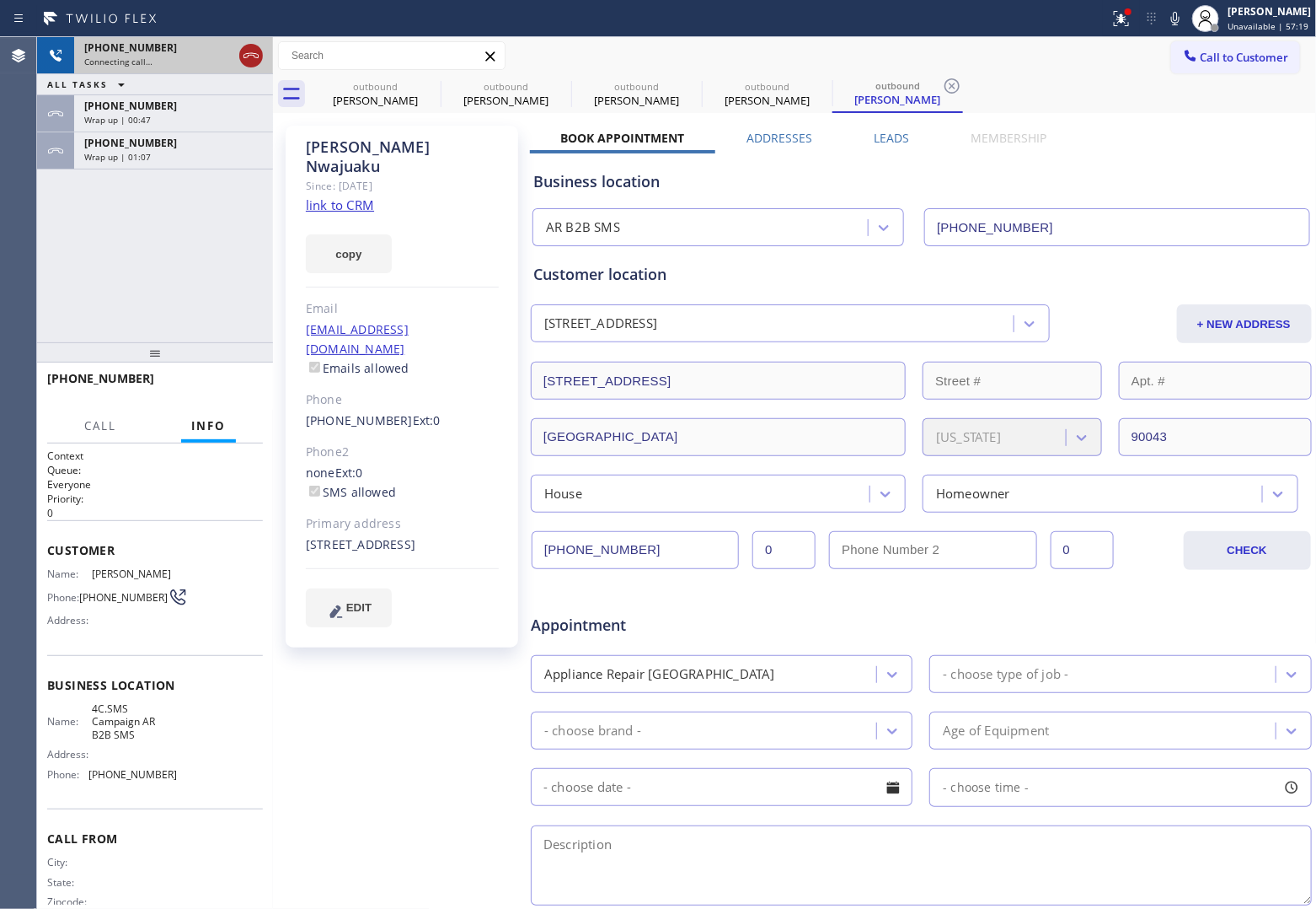
click at [252, 52] on icon at bounding box center [252, 55] width 20 height 20
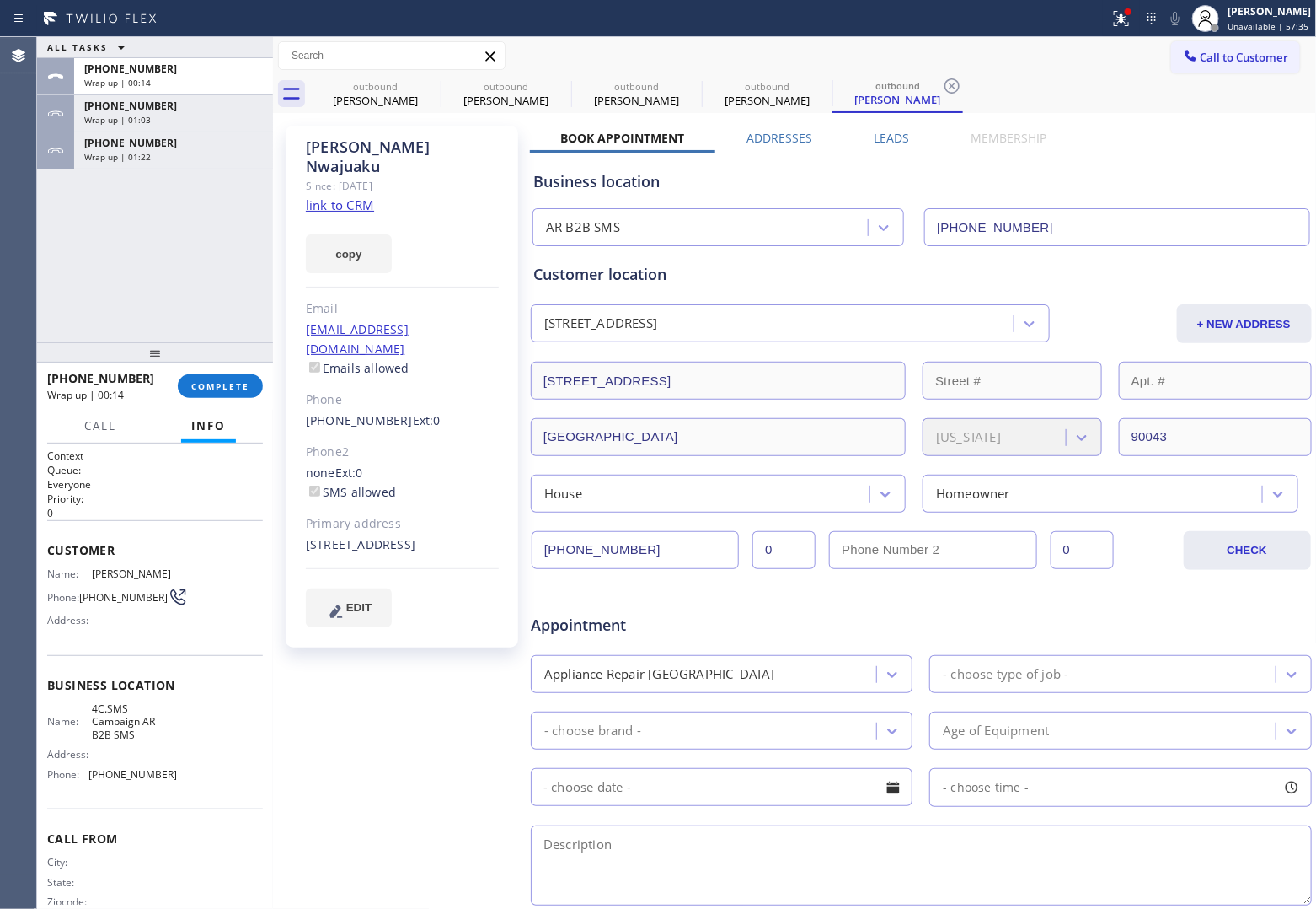
drag, startPoint x: 156, startPoint y: 301, endPoint x: 258, endPoint y: 372, distance: 124.3
click at [165, 304] on div "ALL TASKS ALL TASKS ACTIVE TASKS TASKS IN WRAP UP [PHONE_NUMBER] Wrap up | 00:1…" at bounding box center [155, 189] width 236 height 305
click at [224, 382] on span "COMPLETE" at bounding box center [220, 385] width 58 height 12
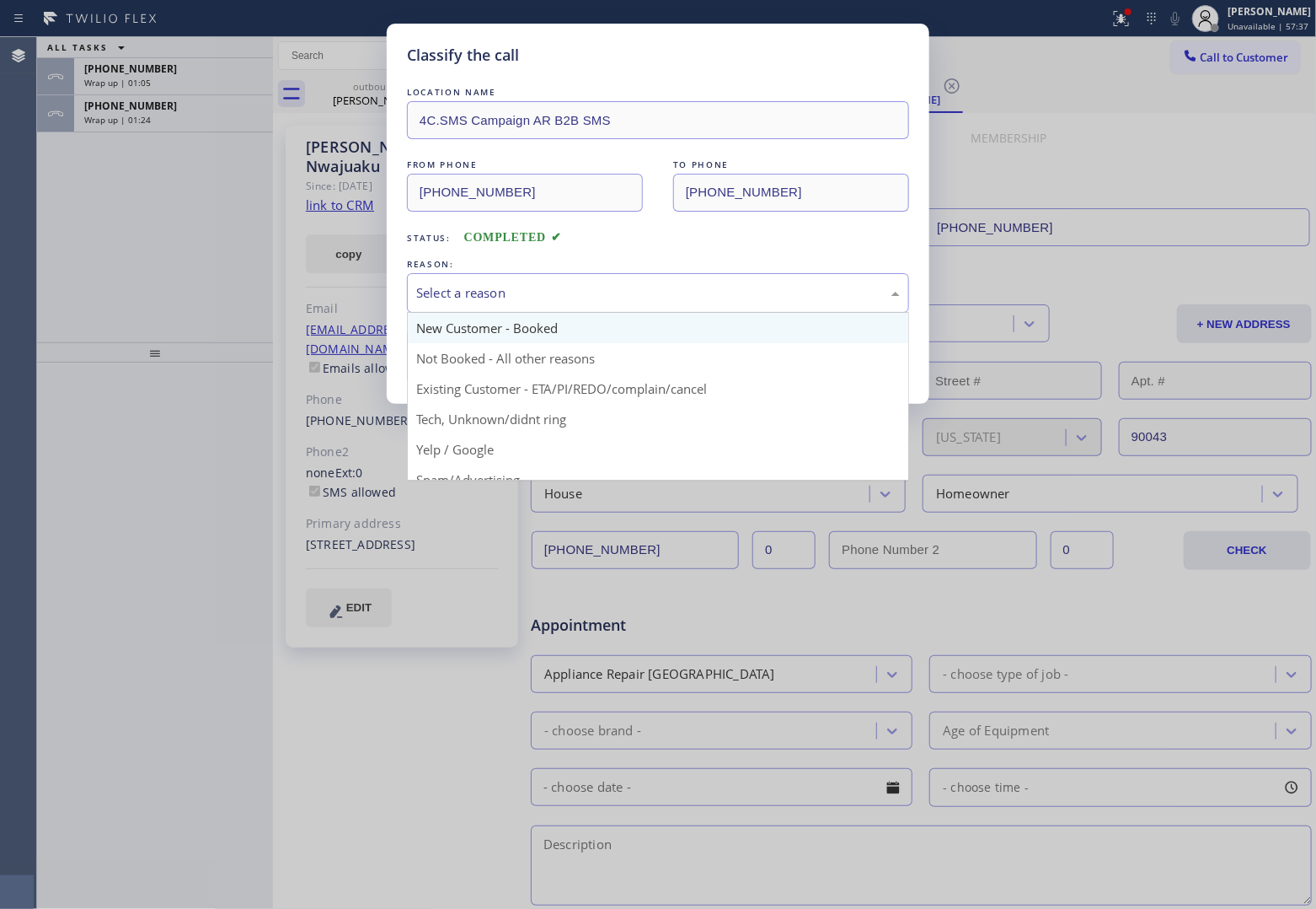
drag, startPoint x: 499, startPoint y: 285, endPoint x: 488, endPoint y: 335, distance: 51.2
click at [499, 285] on div "Select a reason" at bounding box center [658, 292] width 484 height 19
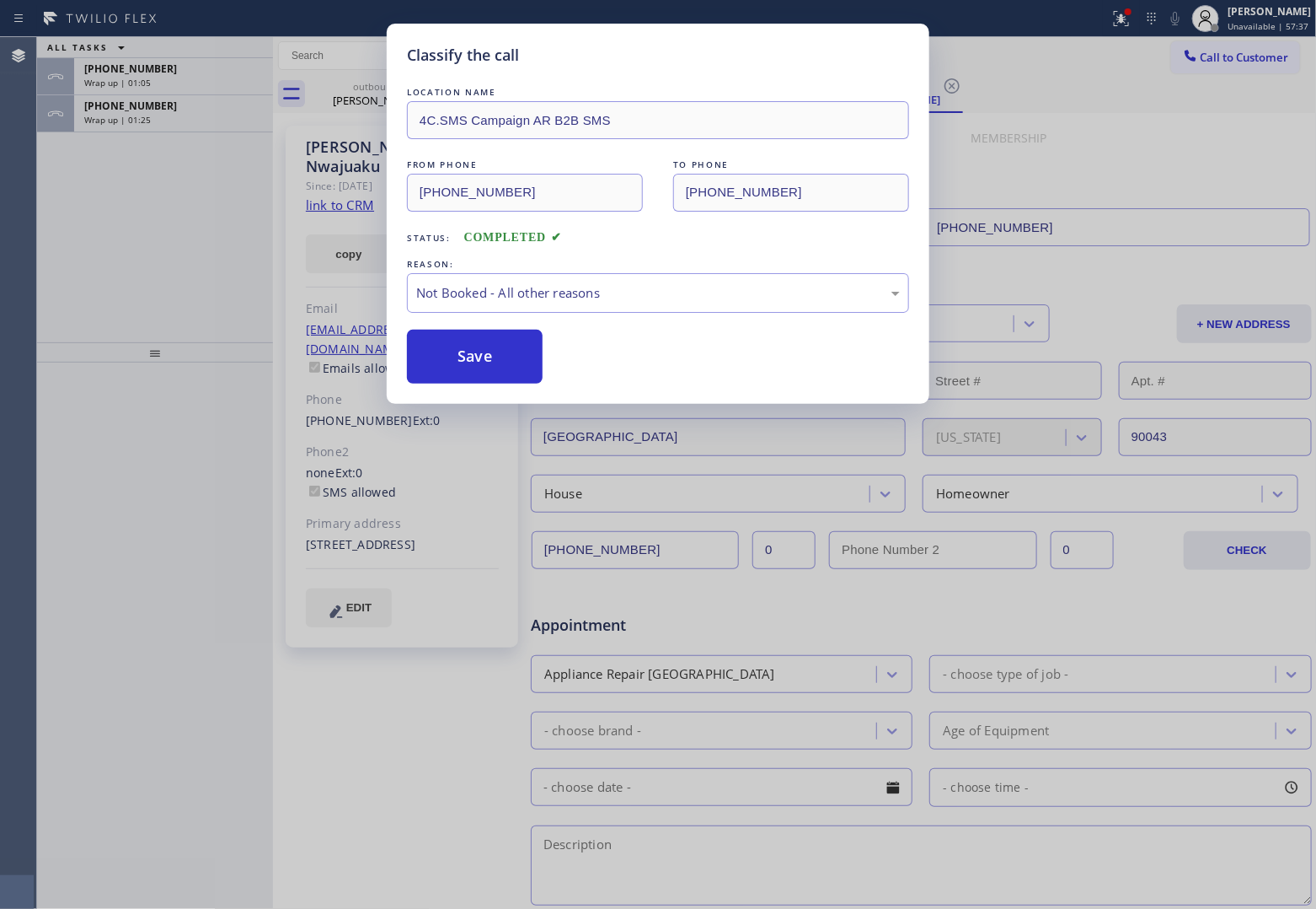
click at [477, 357] on button "Save" at bounding box center [475, 357] width 135 height 54
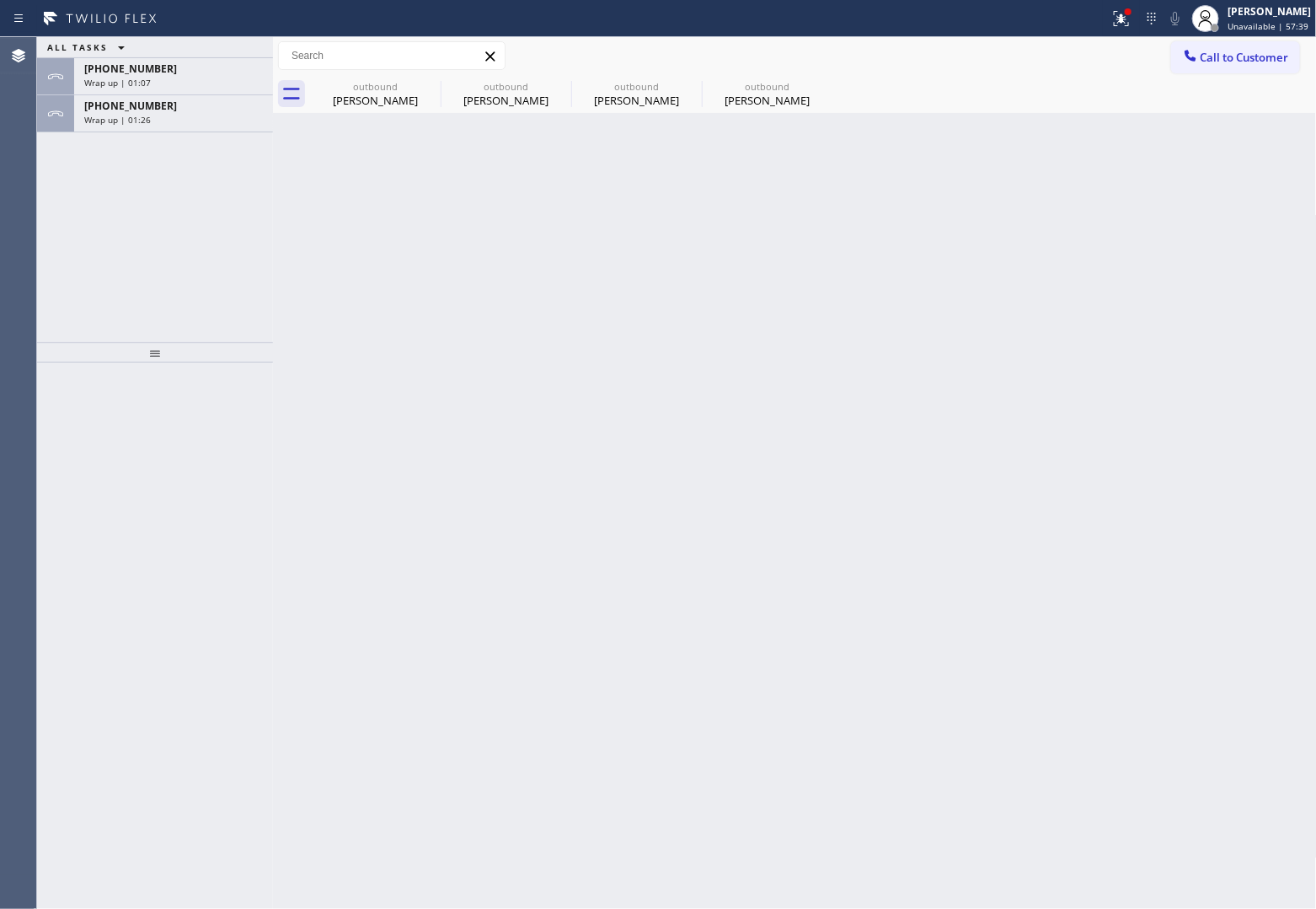
click at [6, 301] on div "Agent Desktop" at bounding box center [18, 473] width 36 height 872
click at [205, 106] on div "[PHONE_NUMBER]" at bounding box center [173, 106] width 179 height 15
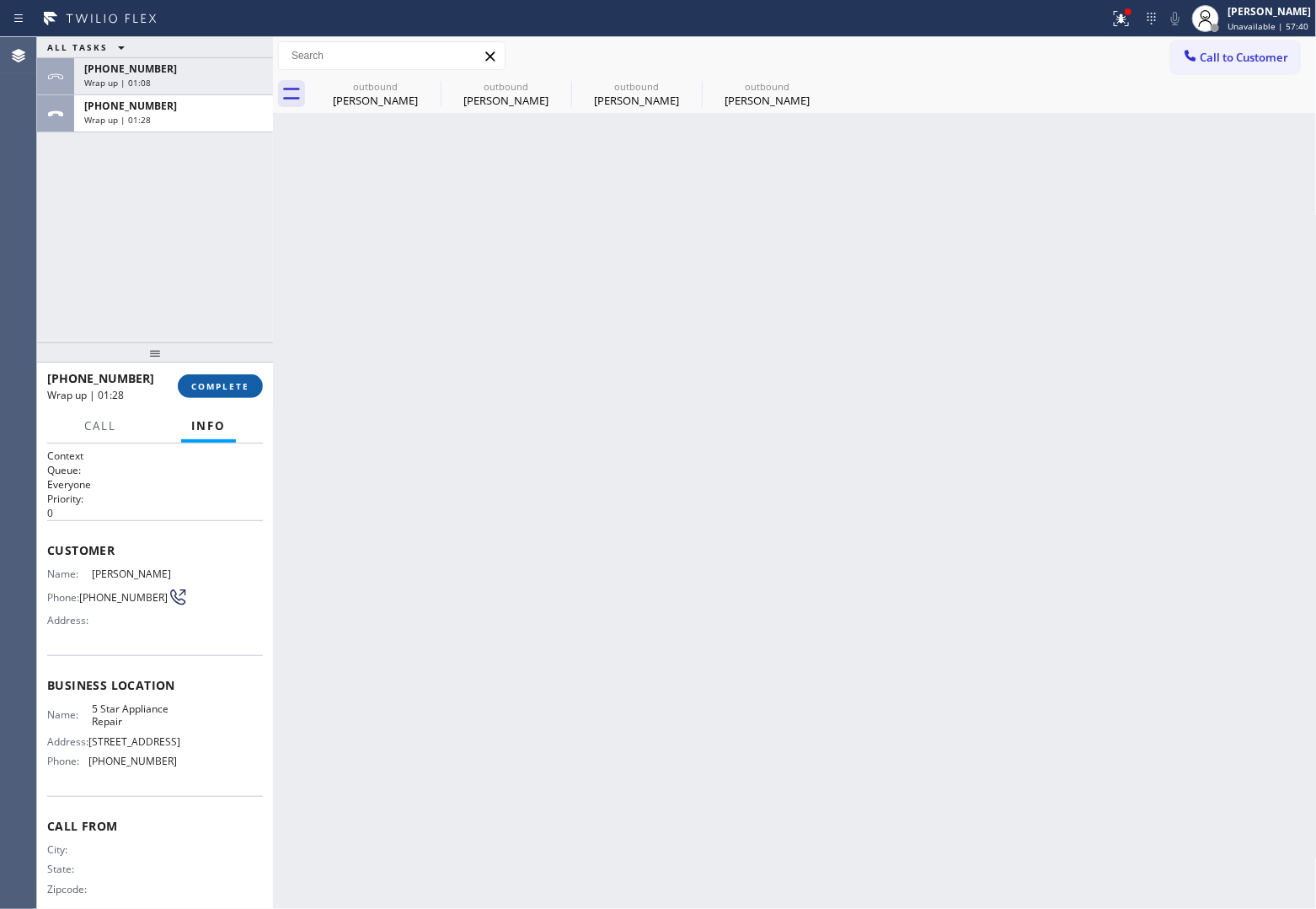
click at [231, 396] on button "COMPLETE" at bounding box center [220, 386] width 85 height 24
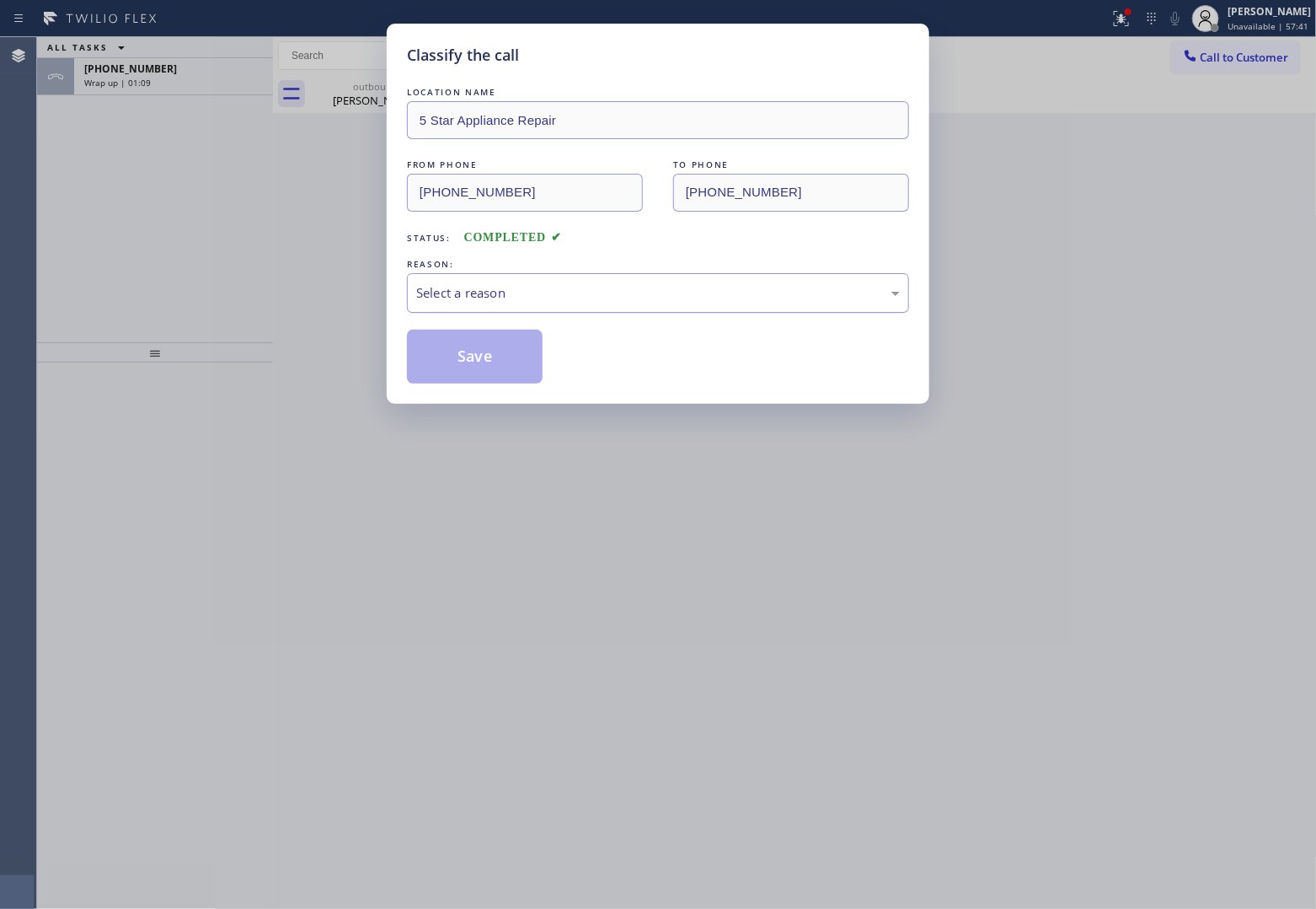
click at [550, 302] on div "Select a reason" at bounding box center [658, 292] width 484 height 19
click at [490, 365] on button "Save" at bounding box center [475, 357] width 135 height 54
type input "[PHONE_NUMBER]"
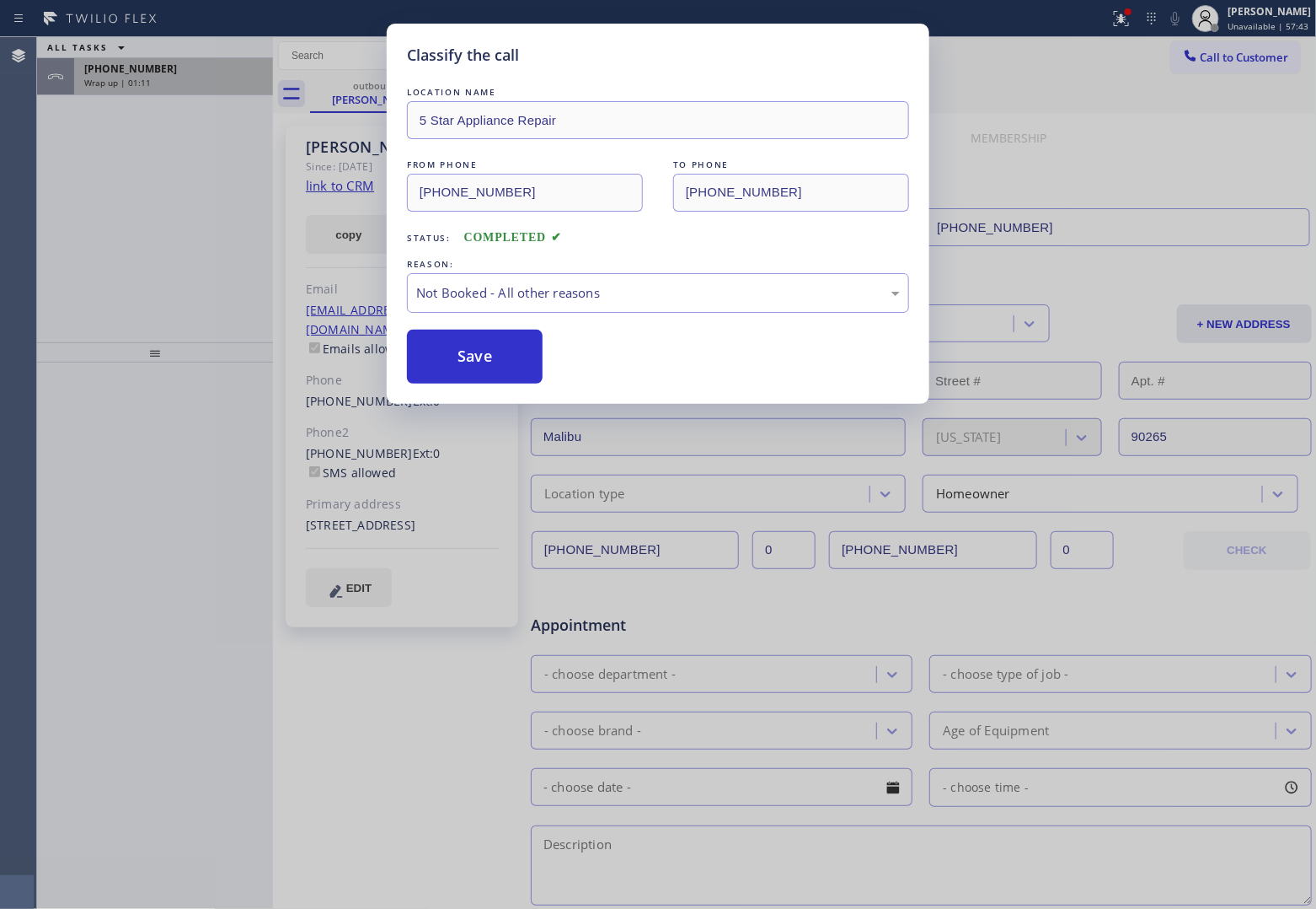
click at [111, 64] on span "[PHONE_NUMBER]" at bounding box center [130, 69] width 93 height 15
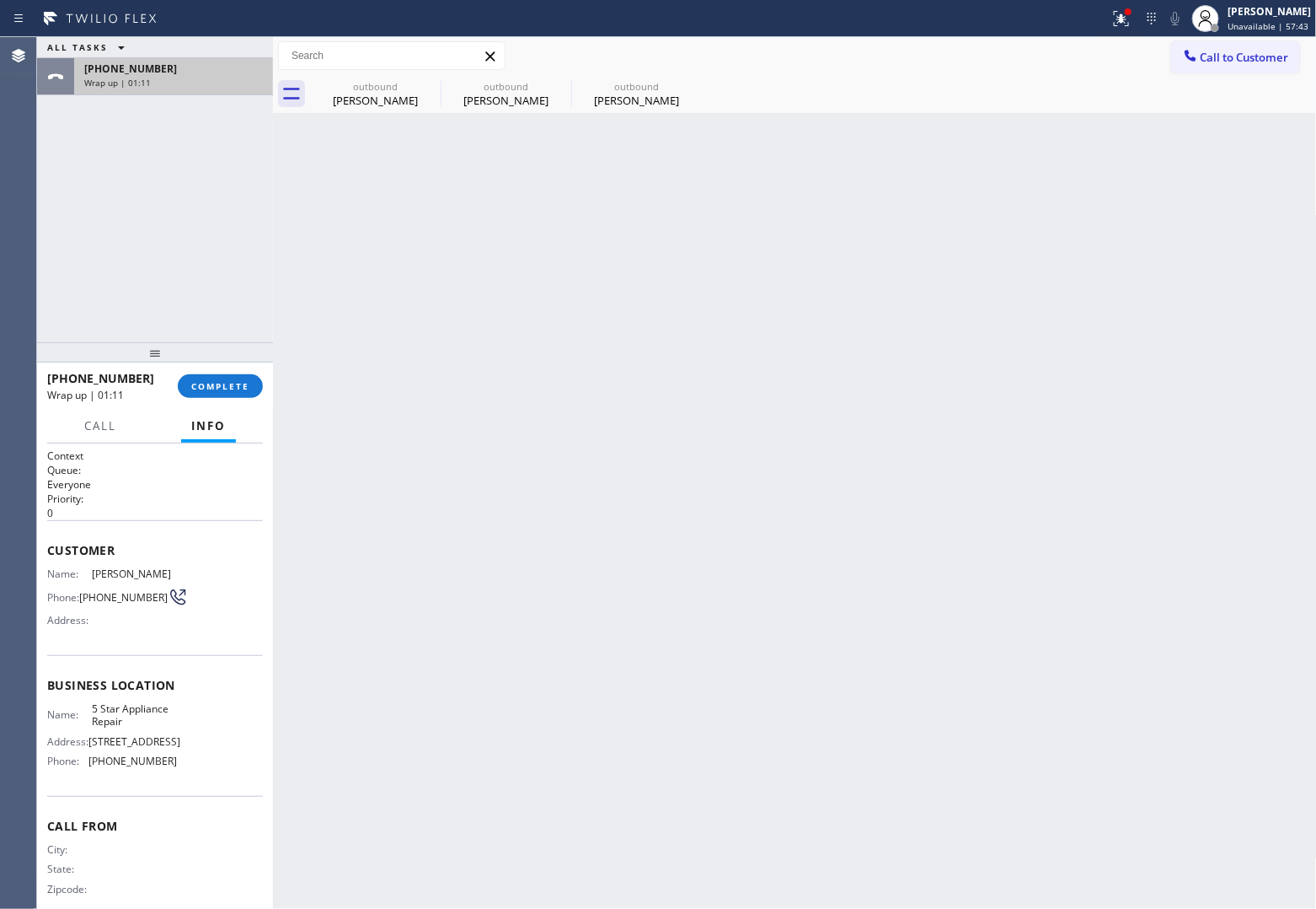
click at [112, 74] on span "[PHONE_NUMBER]" at bounding box center [130, 69] width 93 height 15
click at [205, 393] on button "COMPLETE" at bounding box center [220, 386] width 85 height 24
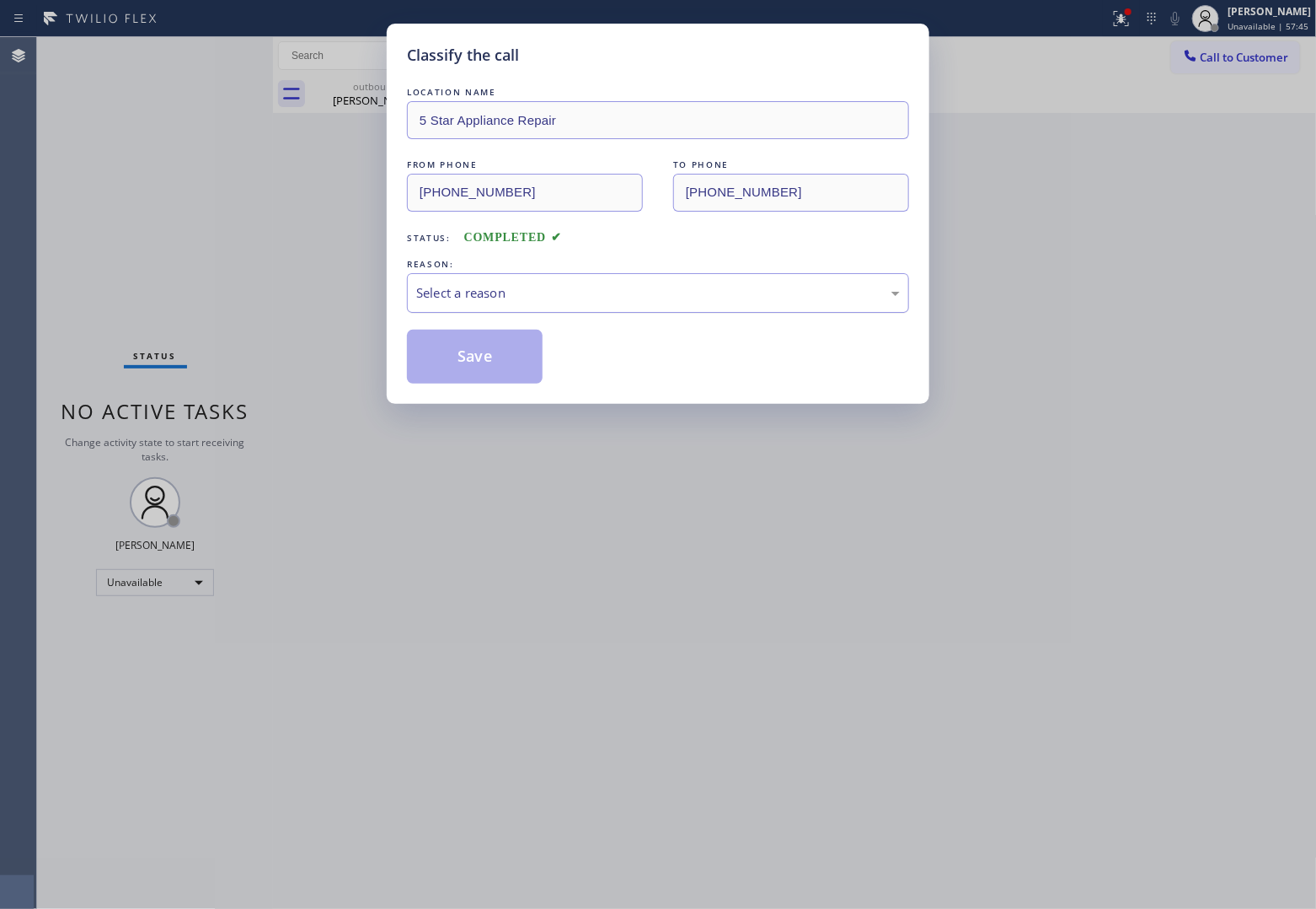
click at [654, 289] on div "Select a reason" at bounding box center [658, 292] width 484 height 19
click at [510, 363] on button "Save" at bounding box center [475, 357] width 135 height 54
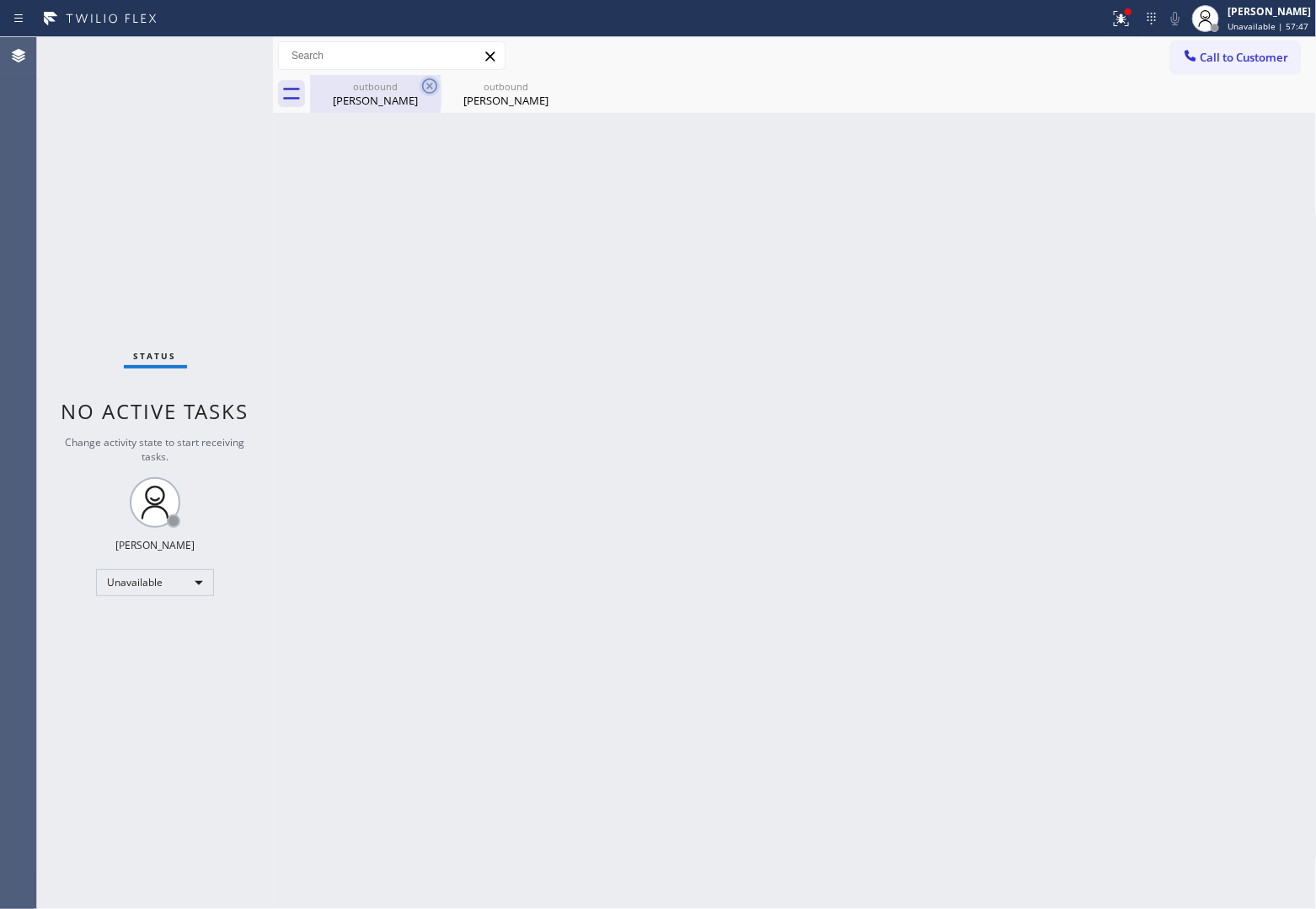
click at [434, 81] on icon at bounding box center [429, 86] width 15 height 15
type input "[PHONE_NUMBER]"
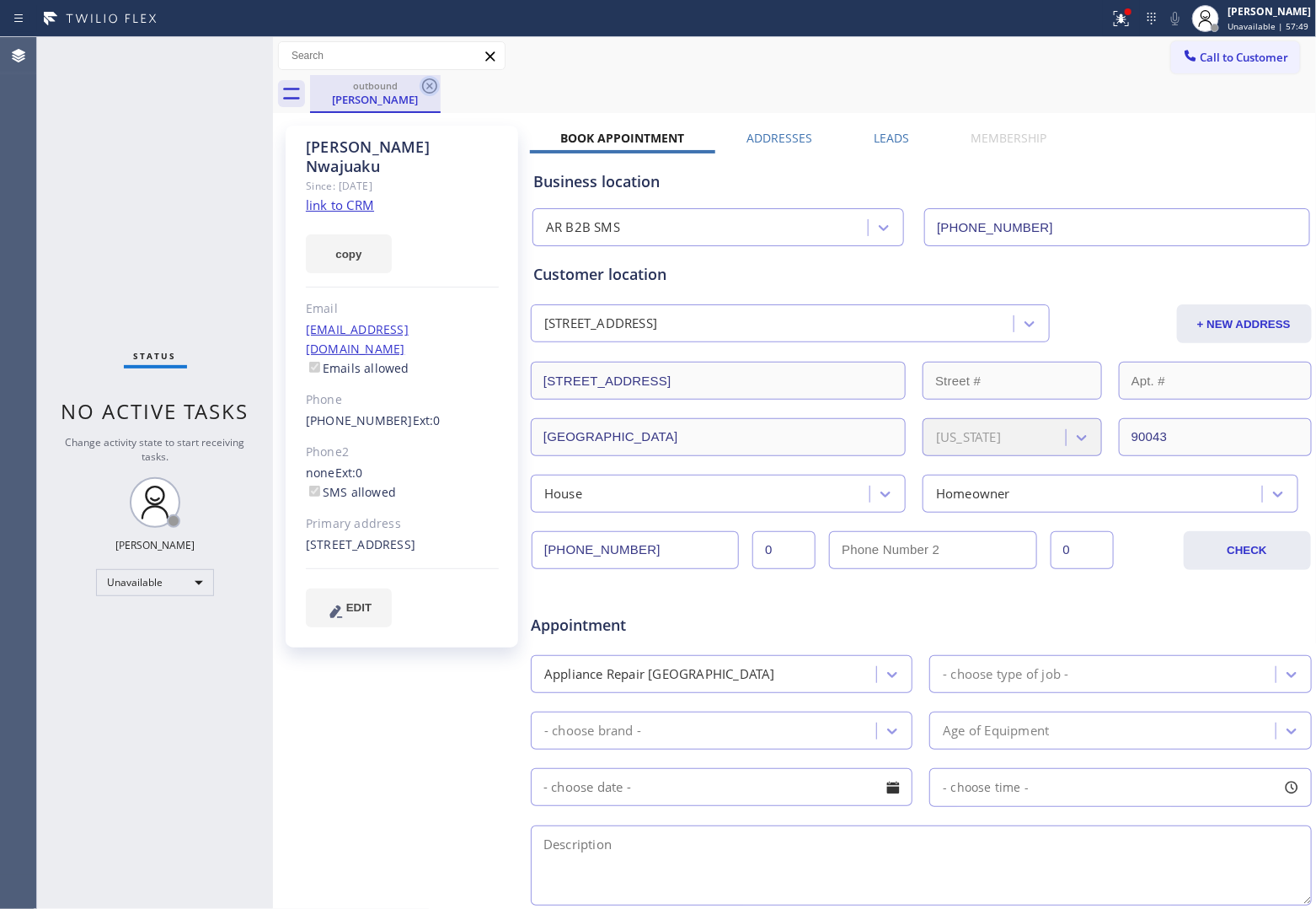
click at [422, 83] on icon at bounding box center [429, 86] width 20 height 20
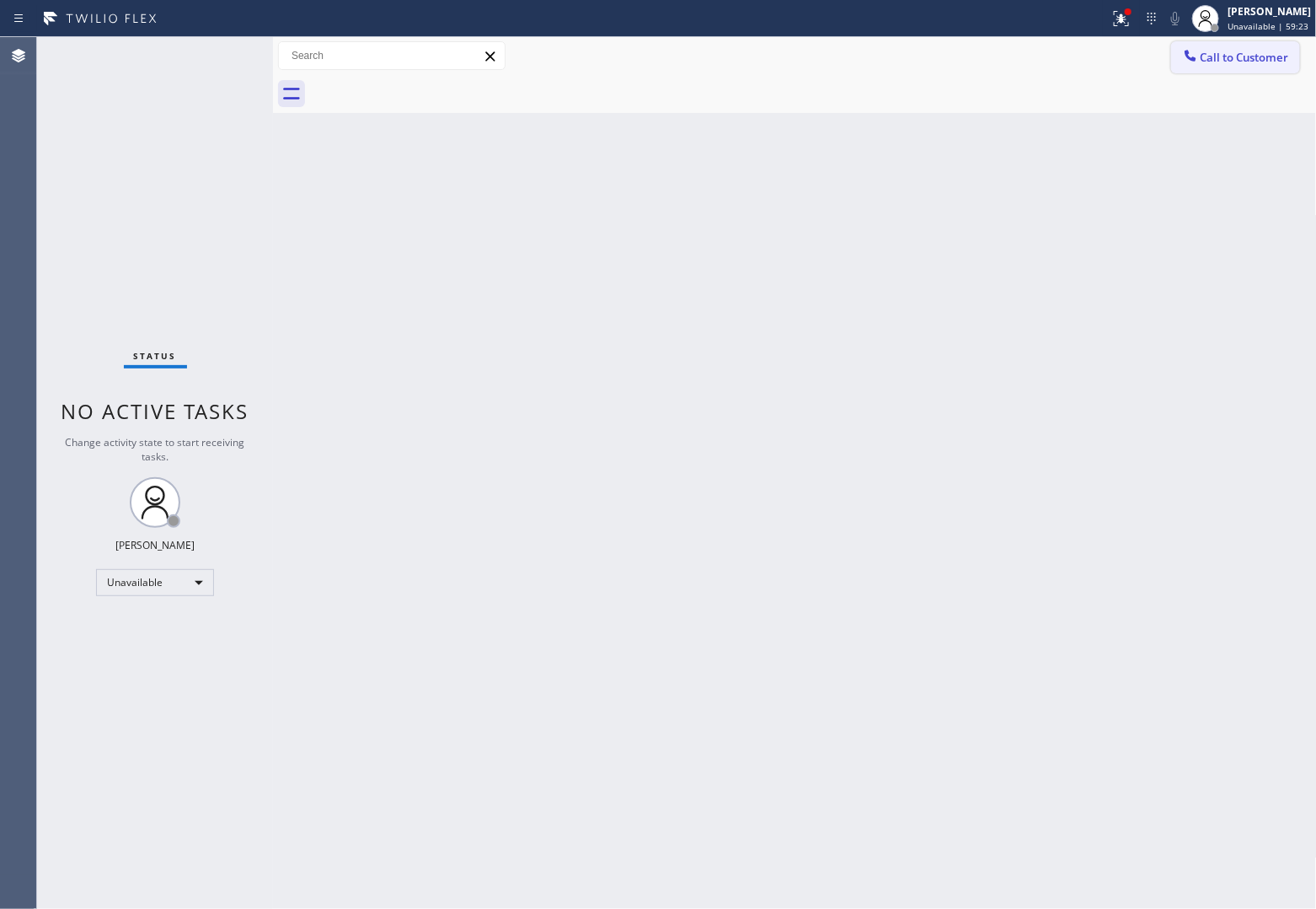
click at [1233, 60] on span "Call to Customer" at bounding box center [1245, 57] width 88 height 15
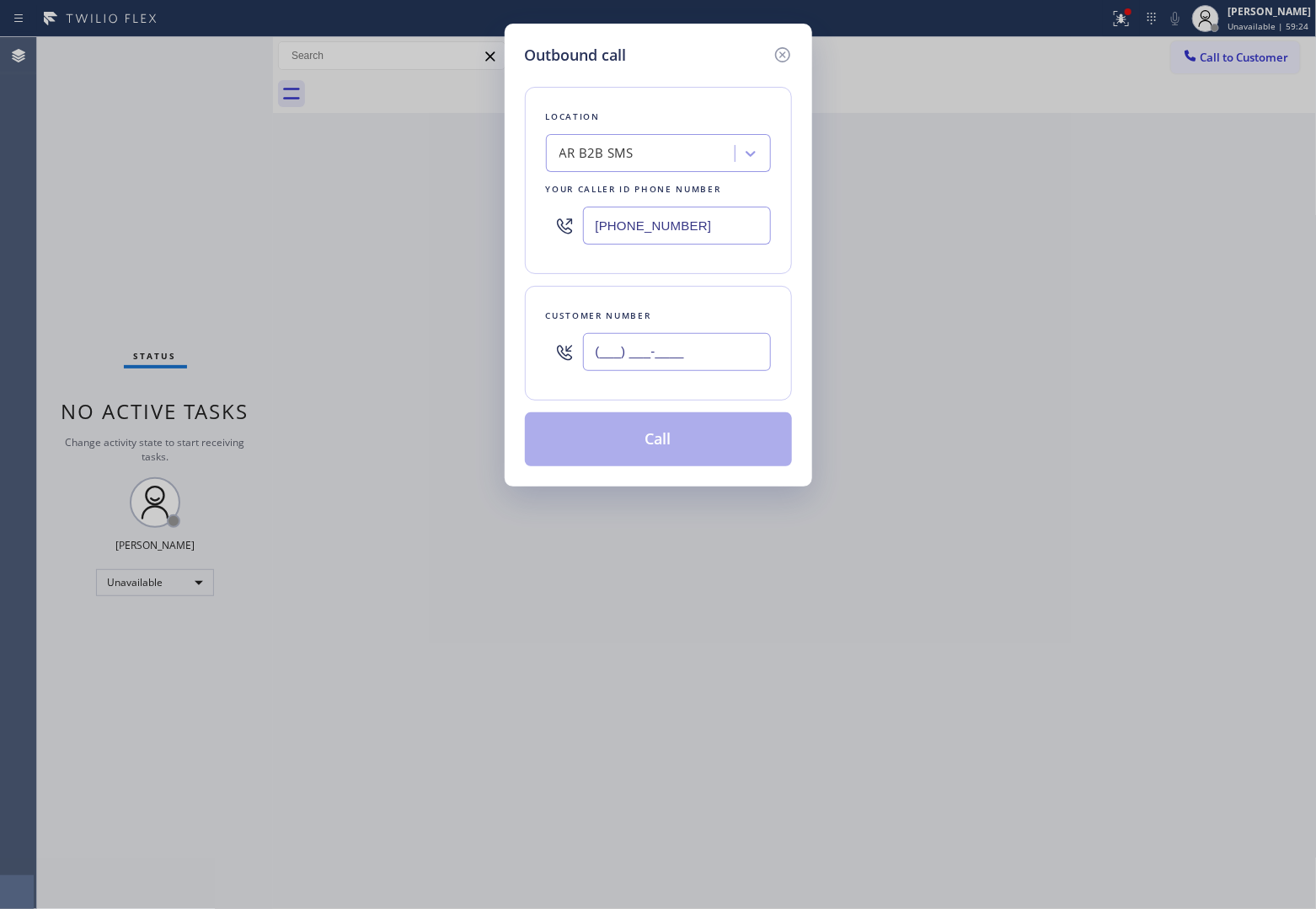
click at [634, 348] on input "(___) ___-____" at bounding box center [677, 351] width 188 height 38
paste input "248) 763-8263"
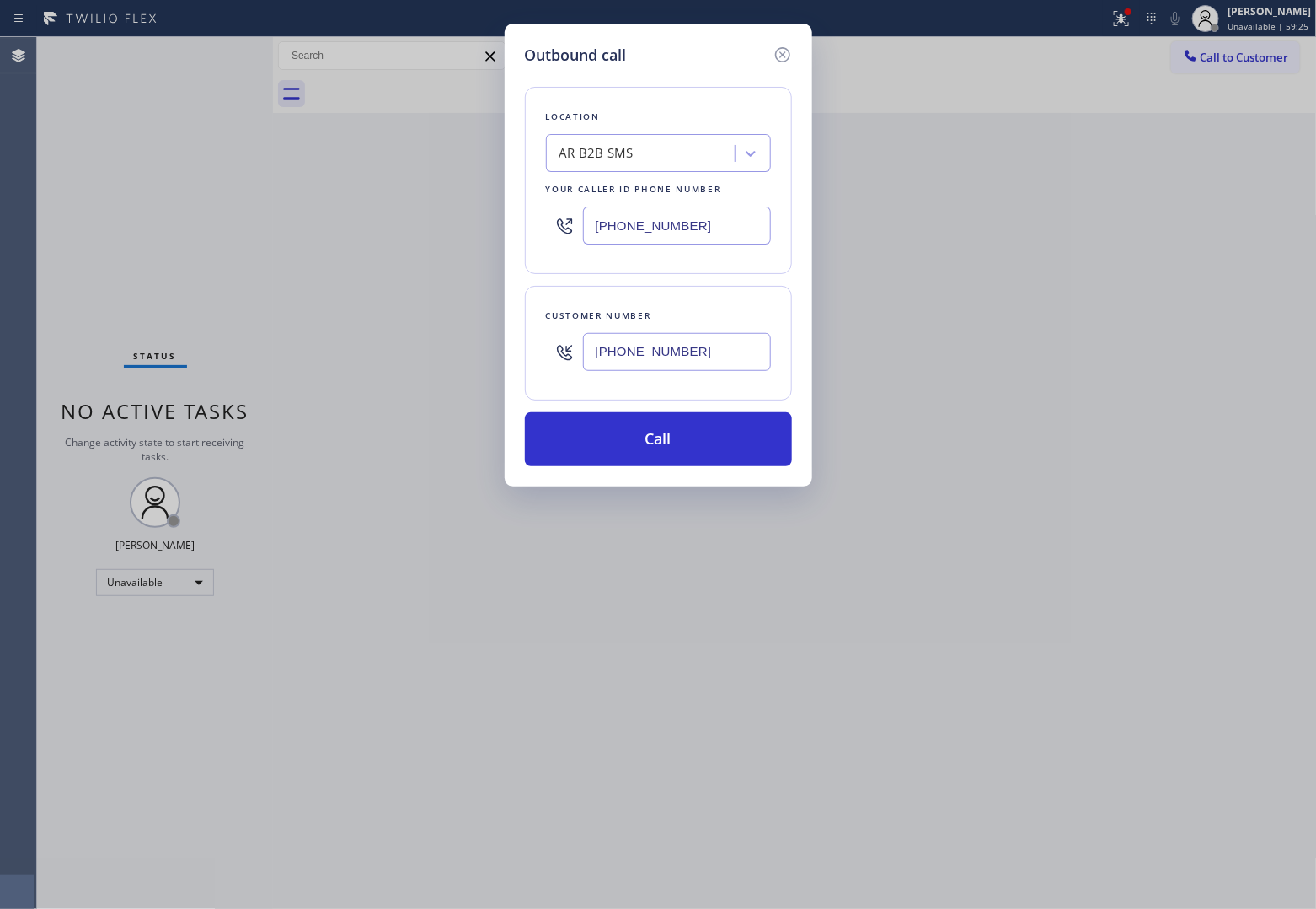
type input "[PHONE_NUMBER]"
click at [600, 174] on div "Location AR B2B SMS Your caller id phone number [PHONE_NUMBER]" at bounding box center [659, 180] width 267 height 187
click at [600, 149] on div "AR B2B SMS" at bounding box center [596, 153] width 74 height 19
type input "5 Star Appliance"
type input "5 Star Appliance Rep"
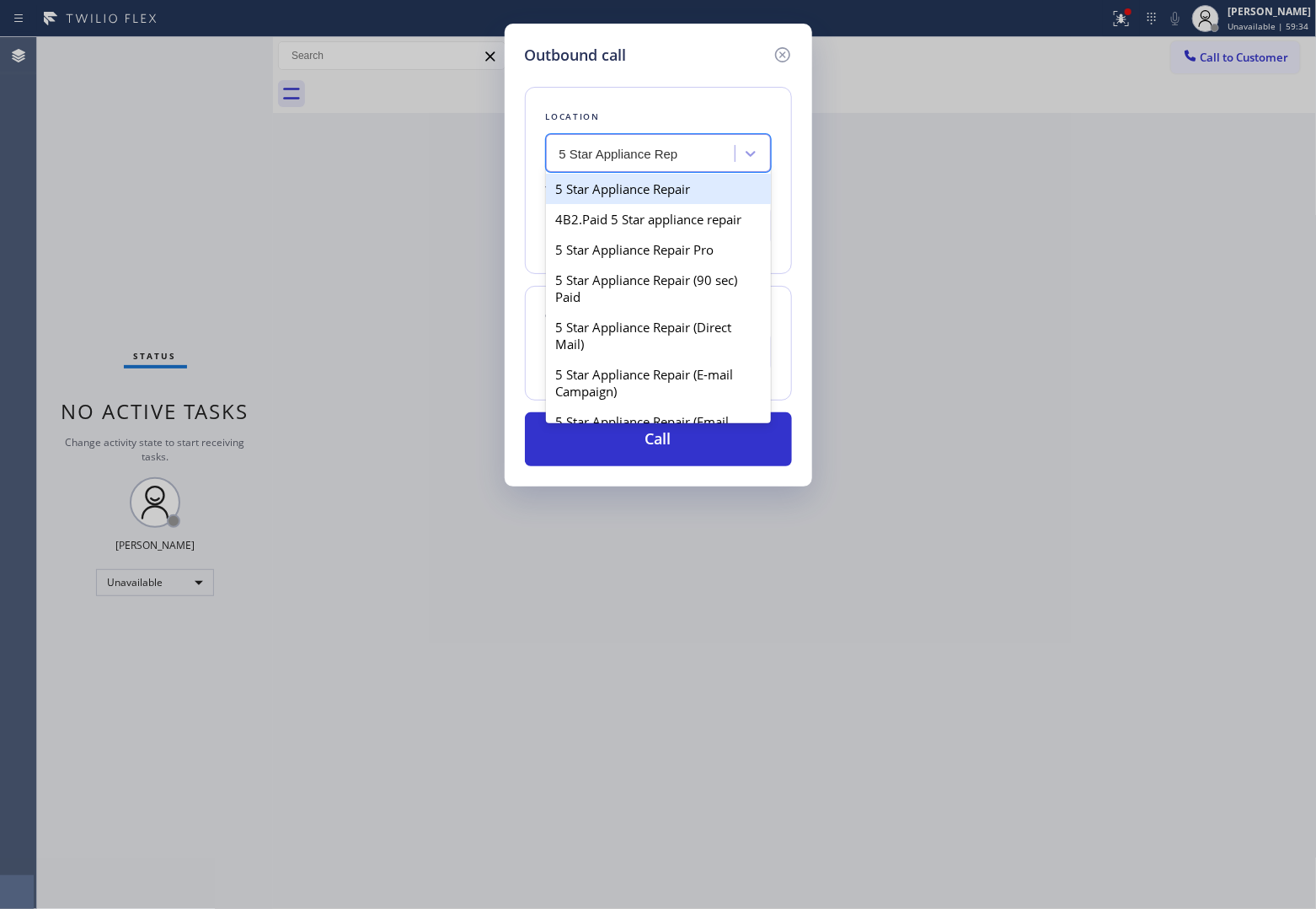
click at [616, 194] on div "5 Star Appliance Repair" at bounding box center [659, 188] width 225 height 30
type input "[PHONE_NUMBER]"
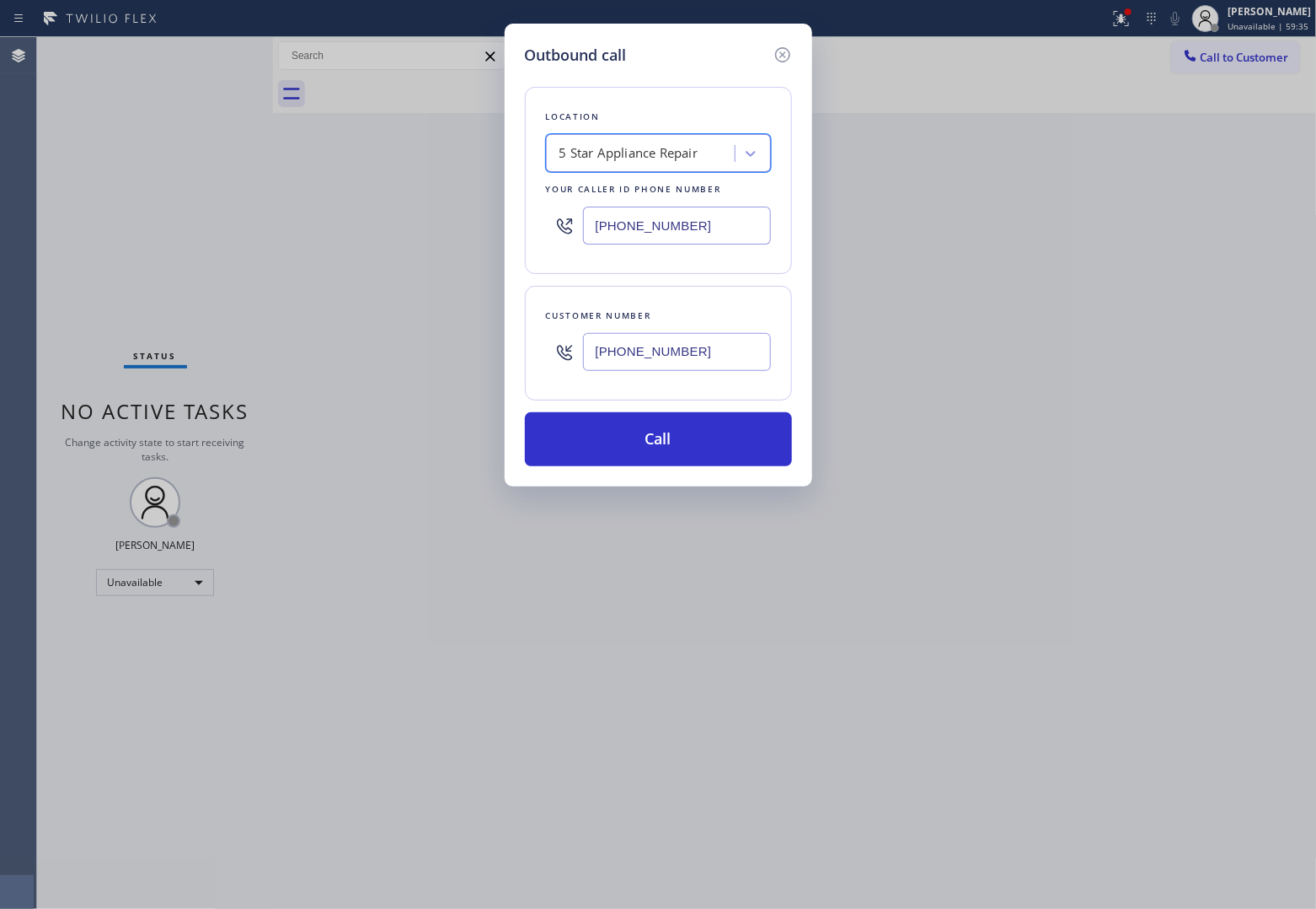
drag, startPoint x: 701, startPoint y: 458, endPoint x: 711, endPoint y: 473, distance: 18.0
click at [701, 457] on button "Call" at bounding box center [659, 439] width 267 height 54
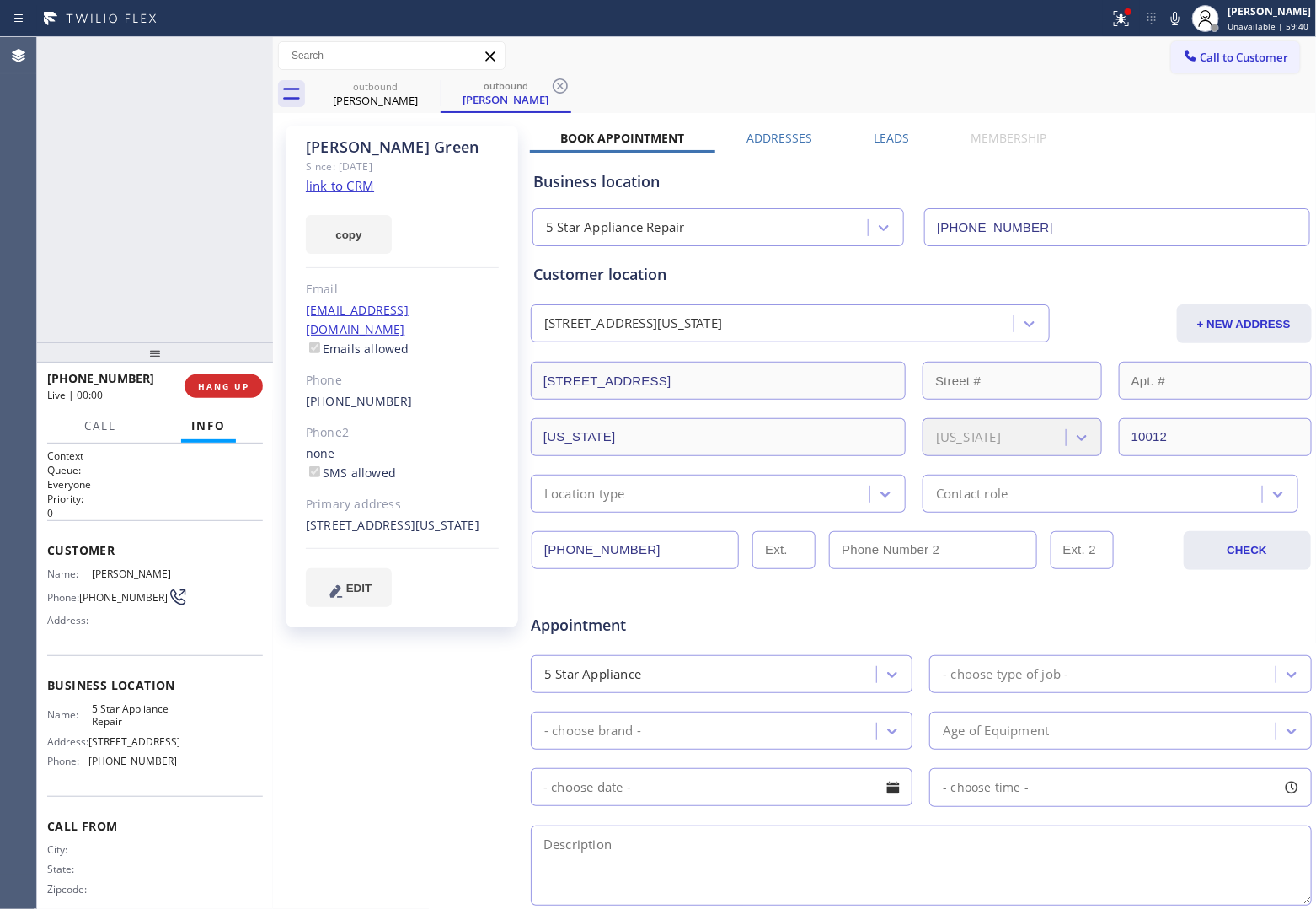
type input "[PHONE_NUMBER]"
drag, startPoint x: 101, startPoint y: 608, endPoint x: 81, endPoint y: 593, distance: 25.0
click at [81, 593] on span "[PHONE_NUMBER]" at bounding box center [123, 597] width 88 height 13
click at [114, 604] on span "[PHONE_NUMBER]" at bounding box center [123, 597] width 88 height 13
drag, startPoint x: 112, startPoint y: 605, endPoint x: 82, endPoint y: 592, distance: 32.7
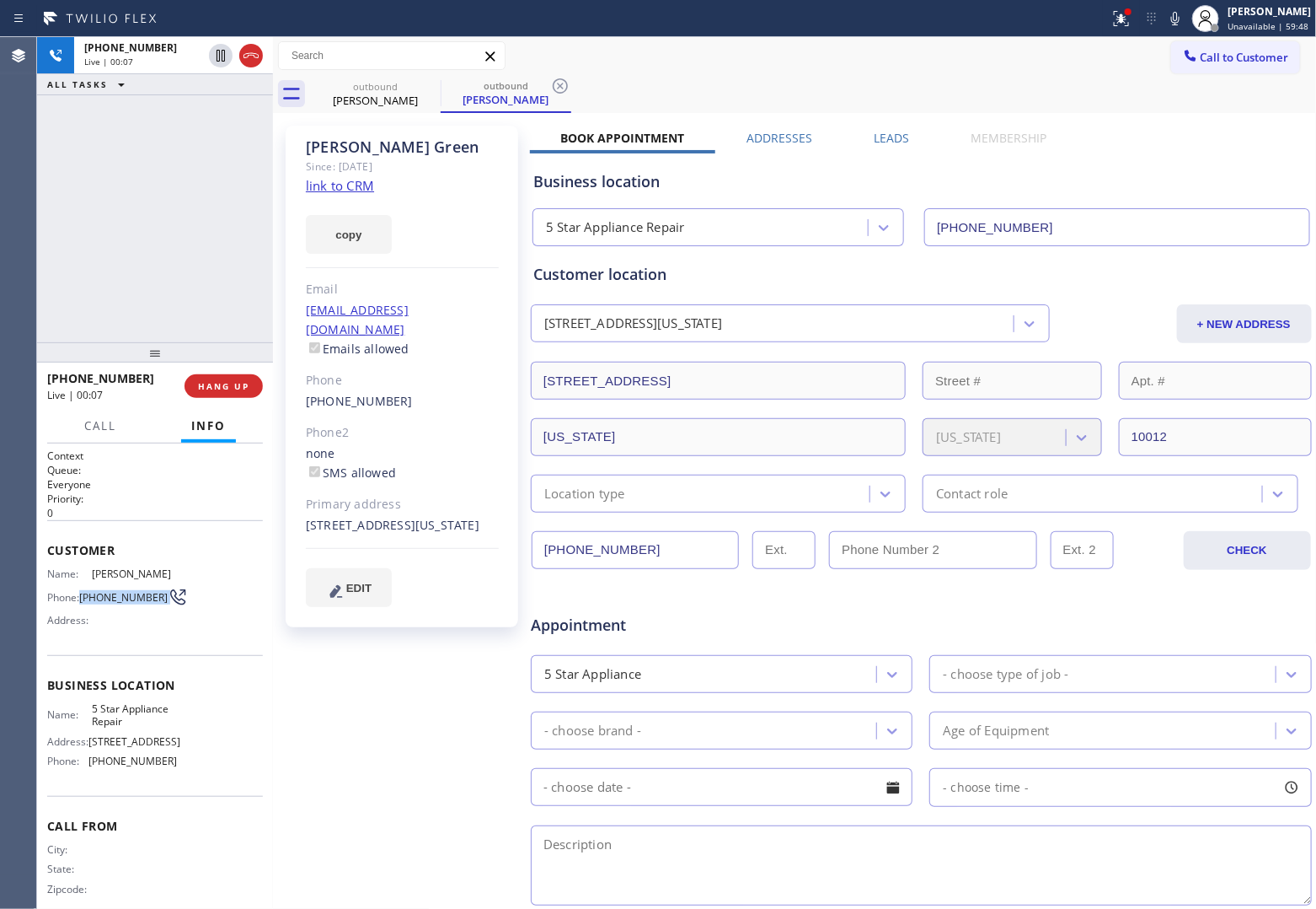
click at [82, 592] on span "[PHONE_NUMBER]" at bounding box center [123, 597] width 88 height 13
copy div "[PHONE_NUMBER]"
click at [226, 381] on span "HANG UP" at bounding box center [224, 385] width 52 height 12
drag, startPoint x: 1240, startPoint y: 60, endPoint x: 866, endPoint y: 219, distance: 406.4
click at [1239, 60] on span "Call to Customer" at bounding box center [1245, 57] width 88 height 15
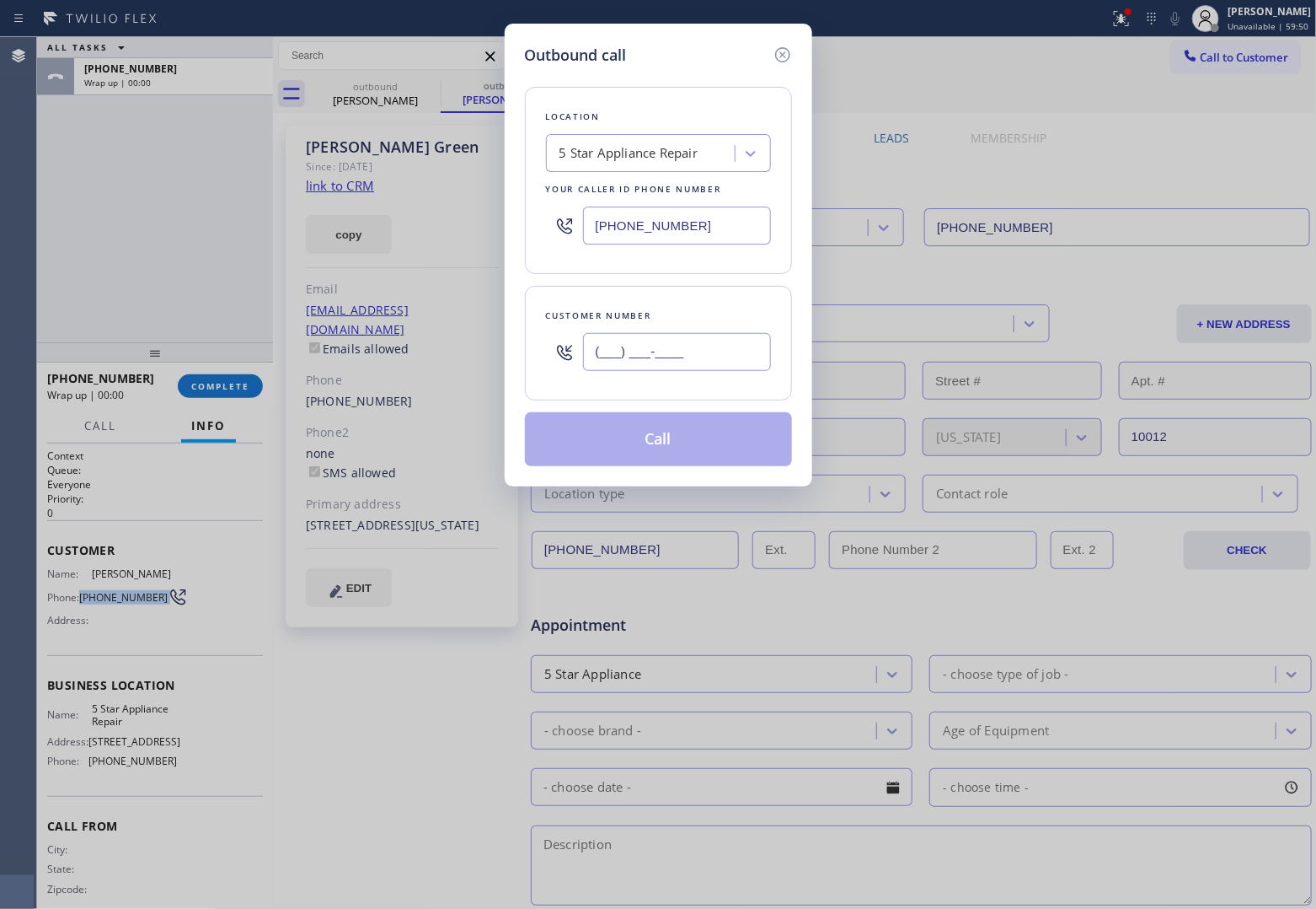
click at [617, 348] on input "(___) ___-____" at bounding box center [677, 351] width 188 height 38
paste input "248) 763-8263"
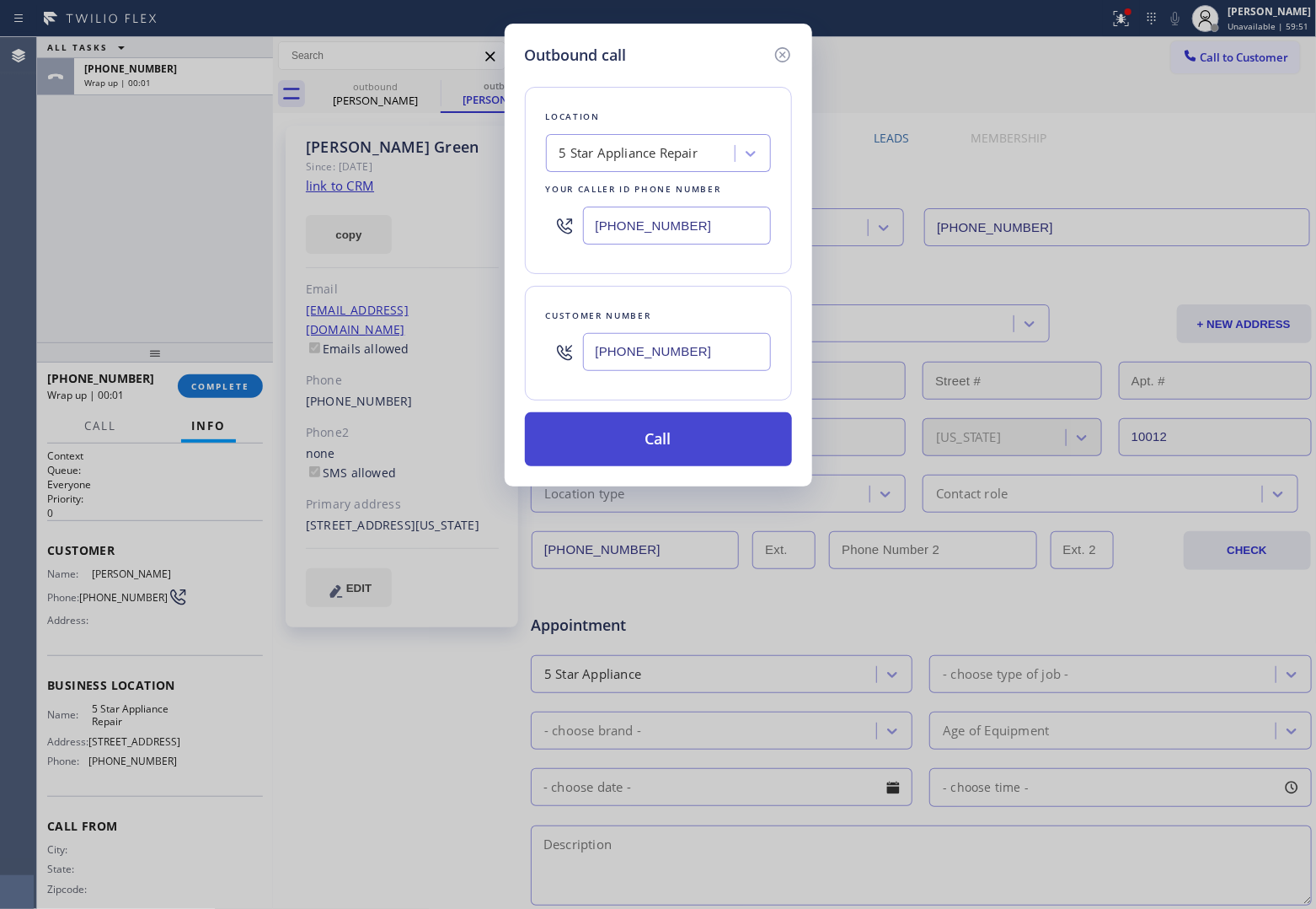
type input "[PHONE_NUMBER]"
click at [664, 451] on button "Call" at bounding box center [659, 439] width 267 height 54
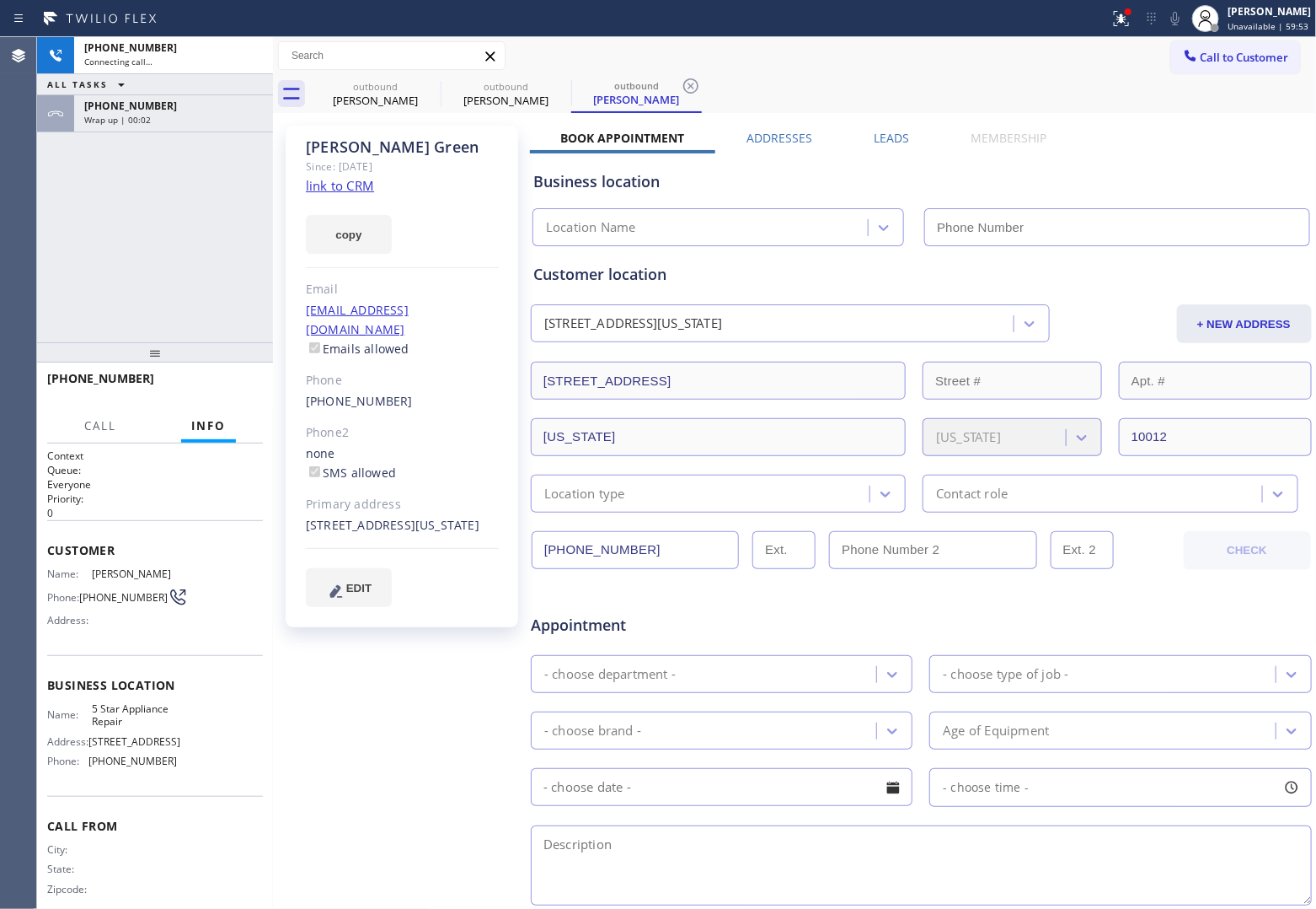
click at [349, 186] on div "outbound [PERSON_NAME] outbound [PERSON_NAME] outbound [PERSON_NAME] Call to Cu…" at bounding box center [794, 625] width 1044 height 1177
click at [358, 190] on link "link to CRM" at bounding box center [340, 185] width 68 height 17
type input "[PHONE_NUMBER]"
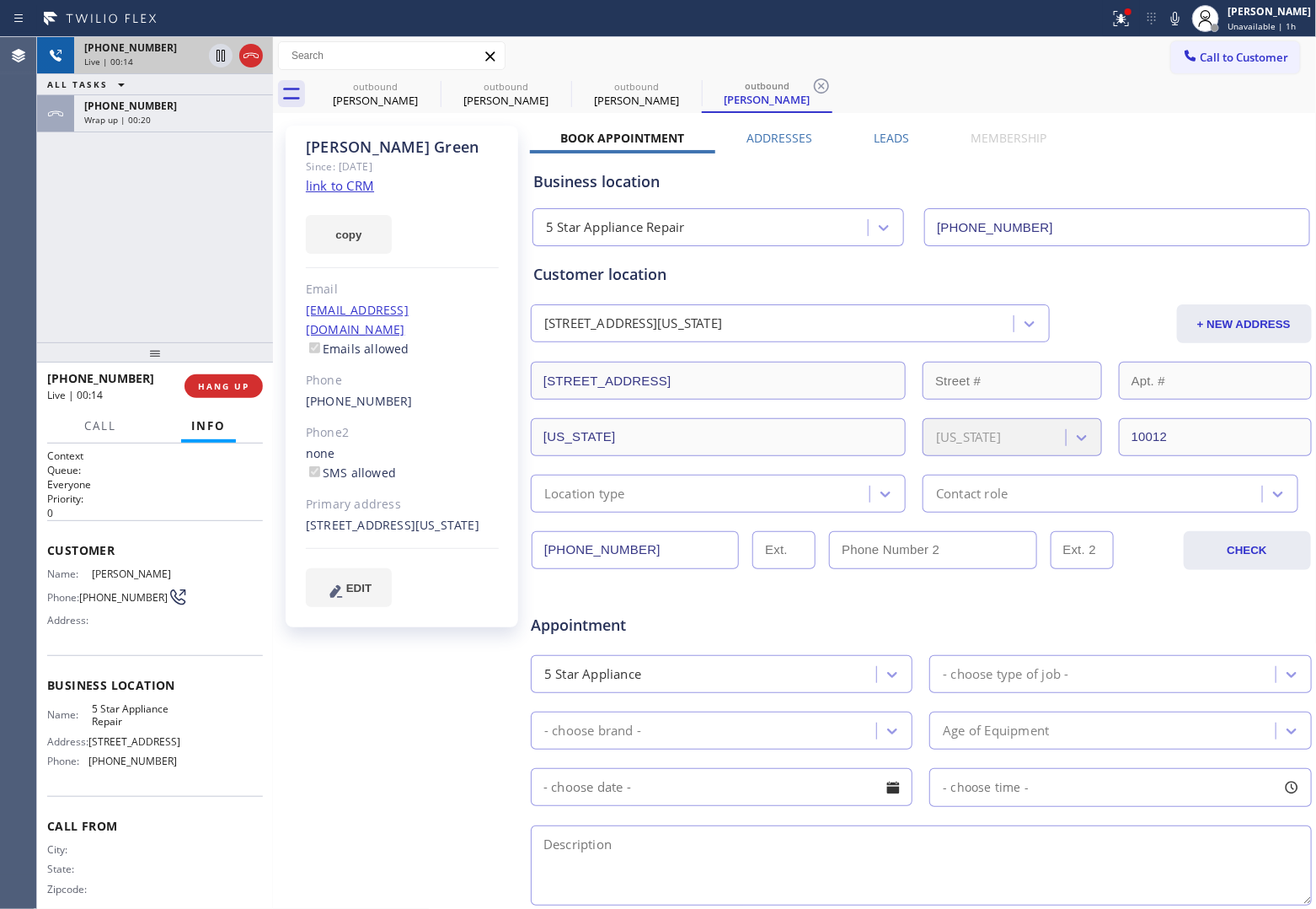
click at [264, 54] on div at bounding box center [236, 55] width 61 height 37
click at [253, 53] on icon at bounding box center [252, 55] width 20 height 20
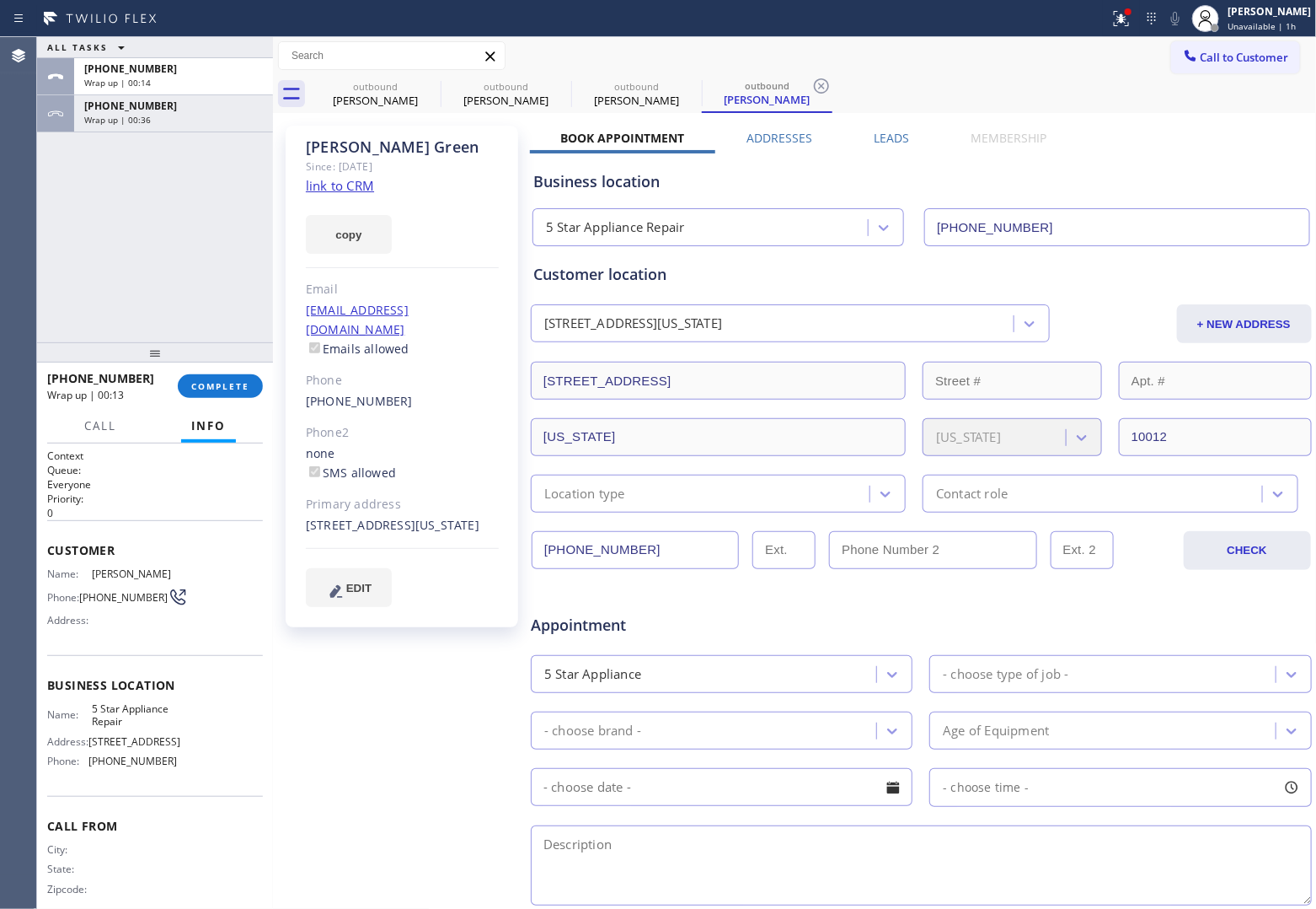
drag, startPoint x: 6, startPoint y: 301, endPoint x: 499, endPoint y: 36, distance: 559.7
click at [18, 296] on div "Agent Desktop" at bounding box center [18, 473] width 36 height 872
click at [207, 382] on span "COMPLETE" at bounding box center [220, 385] width 58 height 12
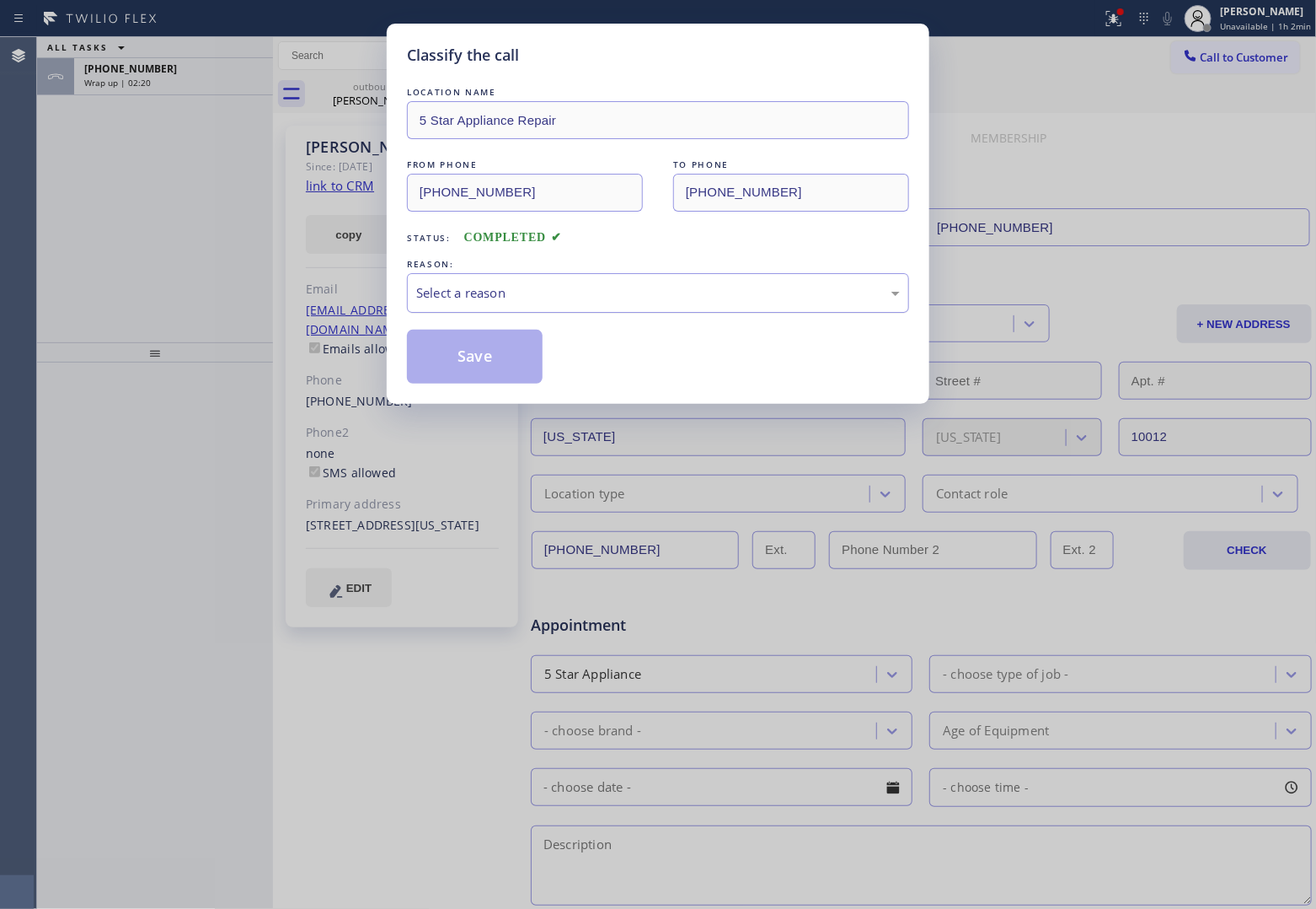
click at [475, 289] on div "Select a reason" at bounding box center [658, 292] width 484 height 19
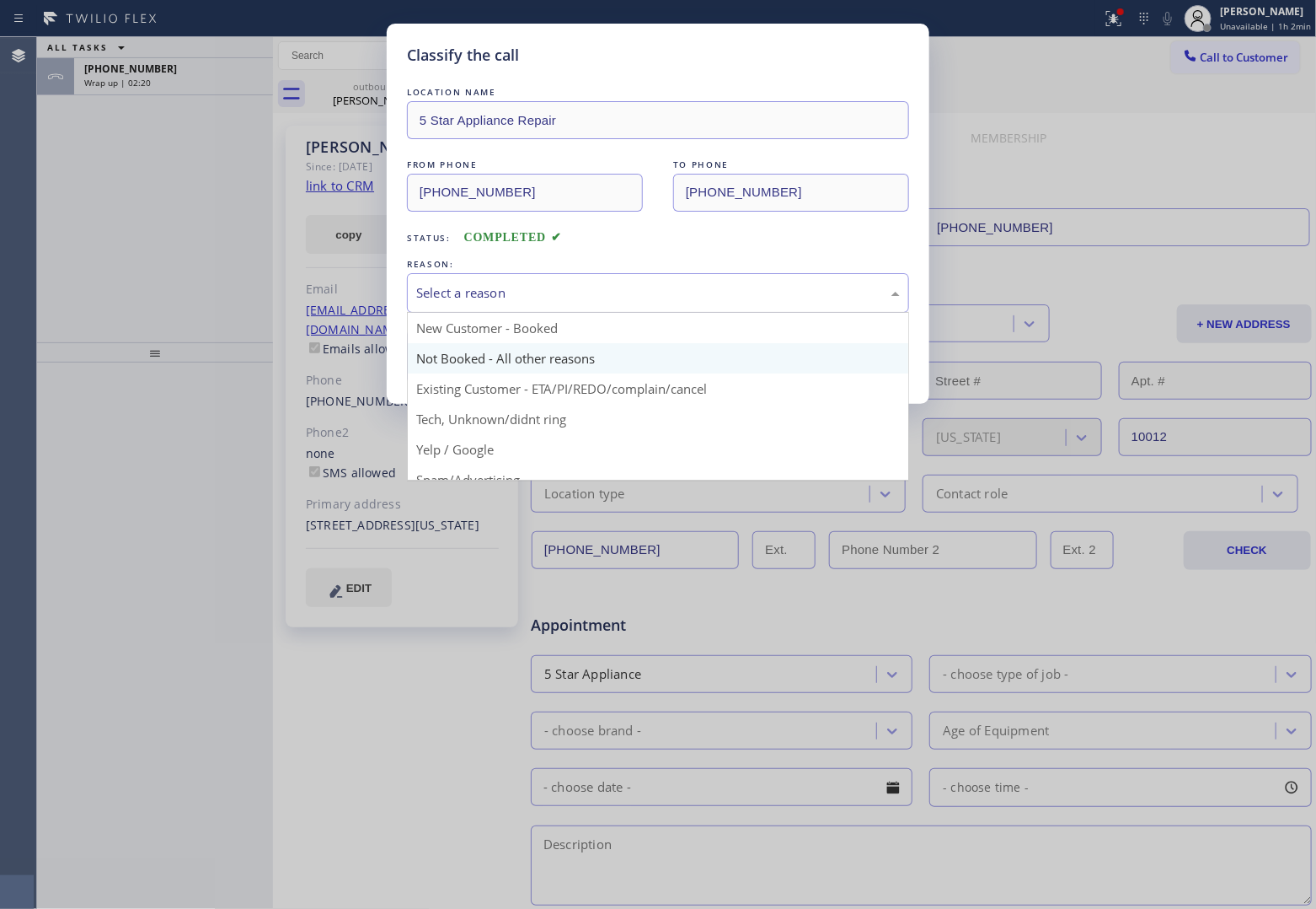
click at [502, 365] on button "Save" at bounding box center [475, 357] width 135 height 54
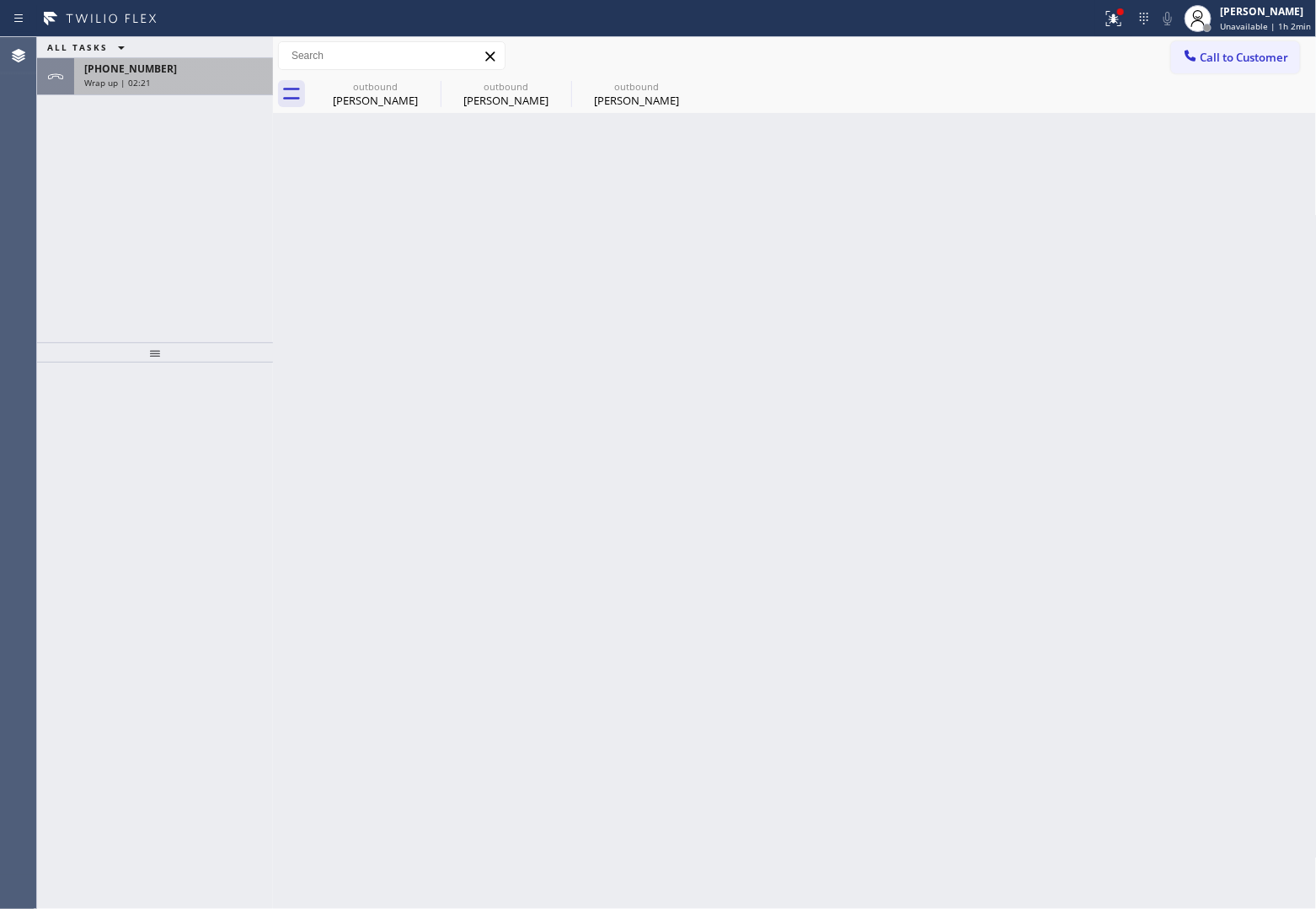
click at [150, 84] on div "Wrap up | 02:21" at bounding box center [173, 82] width 179 height 12
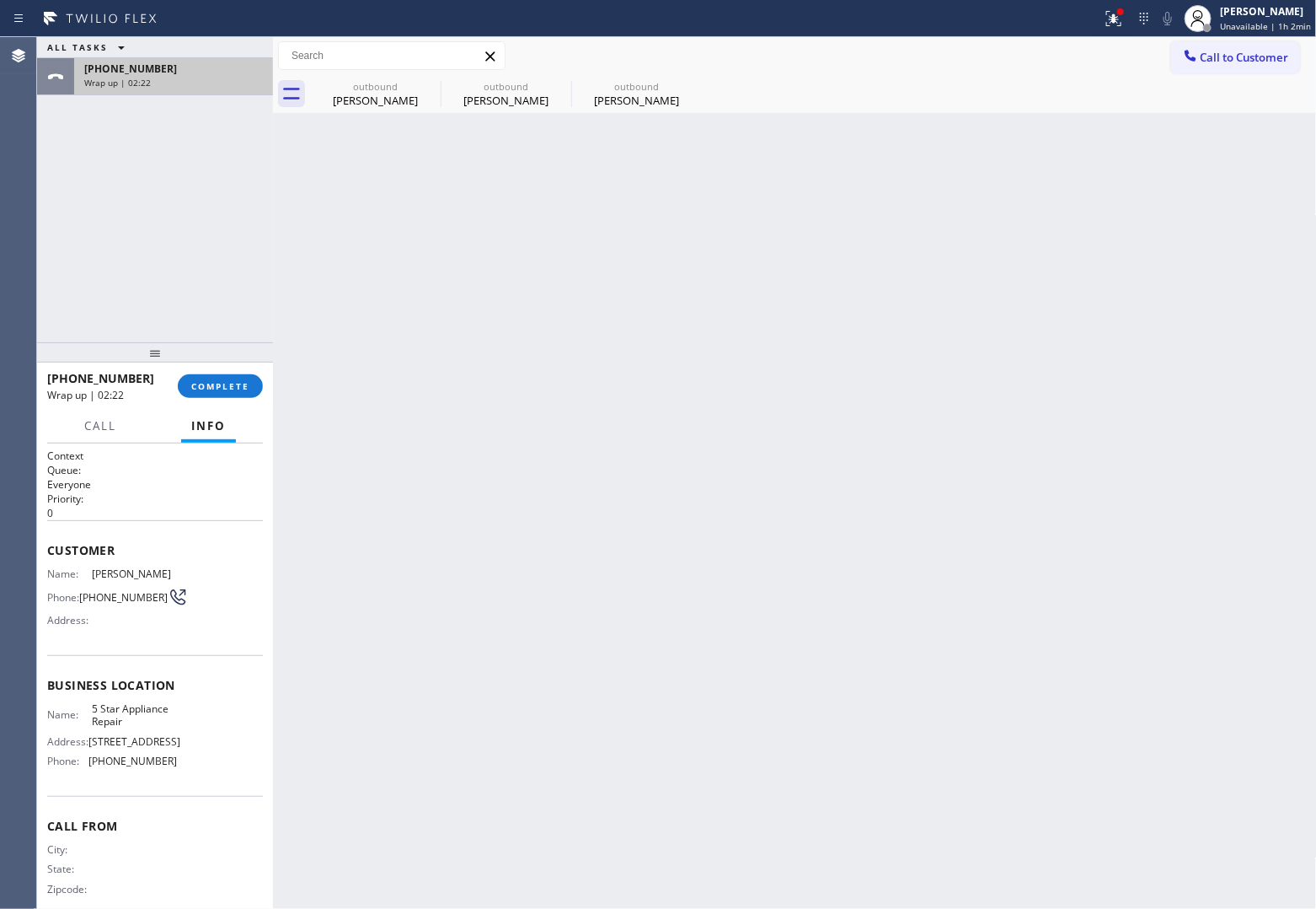
click at [150, 84] on div "Wrap up | 02:22" at bounding box center [173, 82] width 179 height 12
click at [217, 379] on button "COMPLETE" at bounding box center [220, 386] width 85 height 24
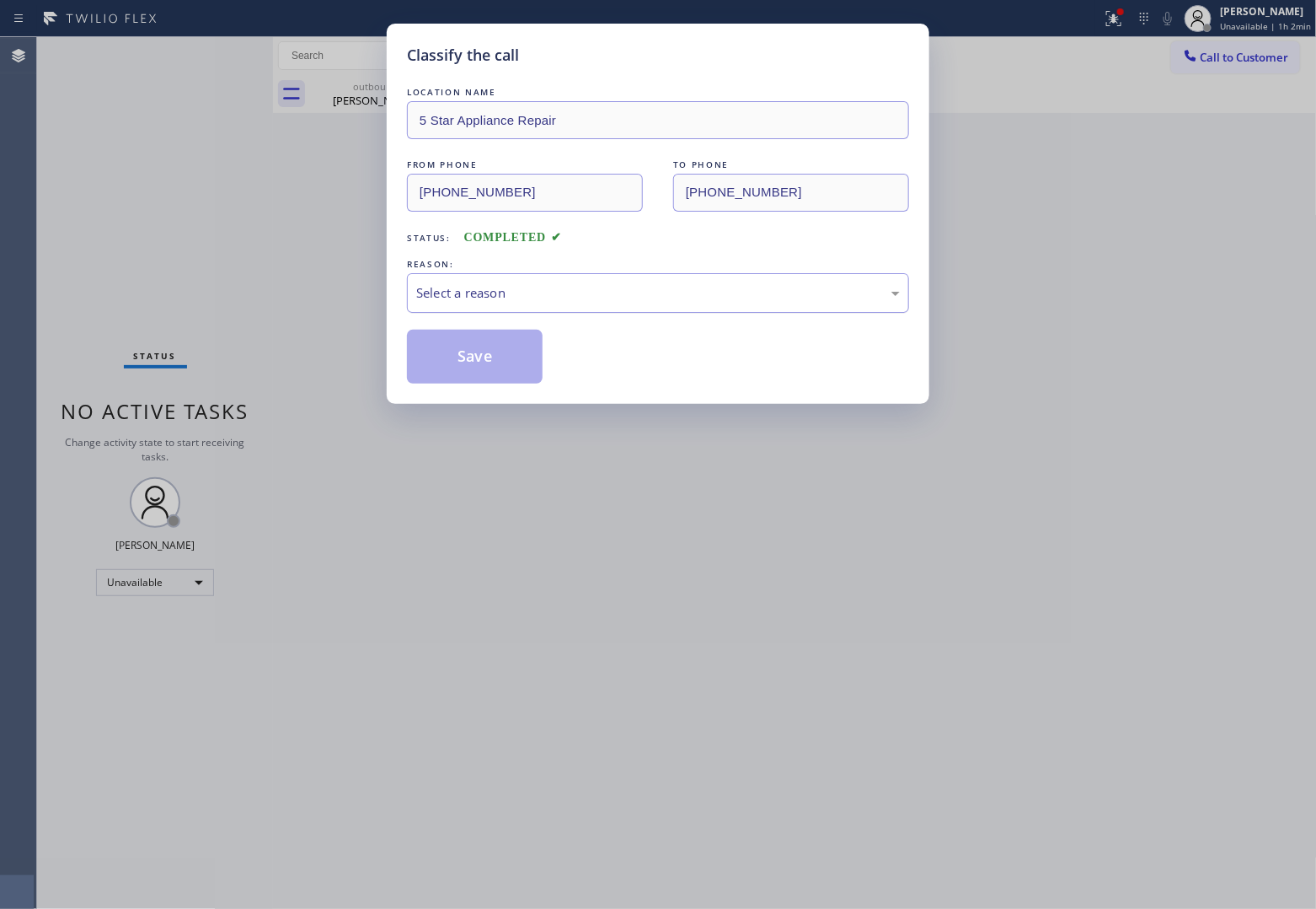
click at [516, 283] on div "Select a reason" at bounding box center [658, 292] width 484 height 19
click at [485, 355] on button "Save" at bounding box center [475, 357] width 135 height 54
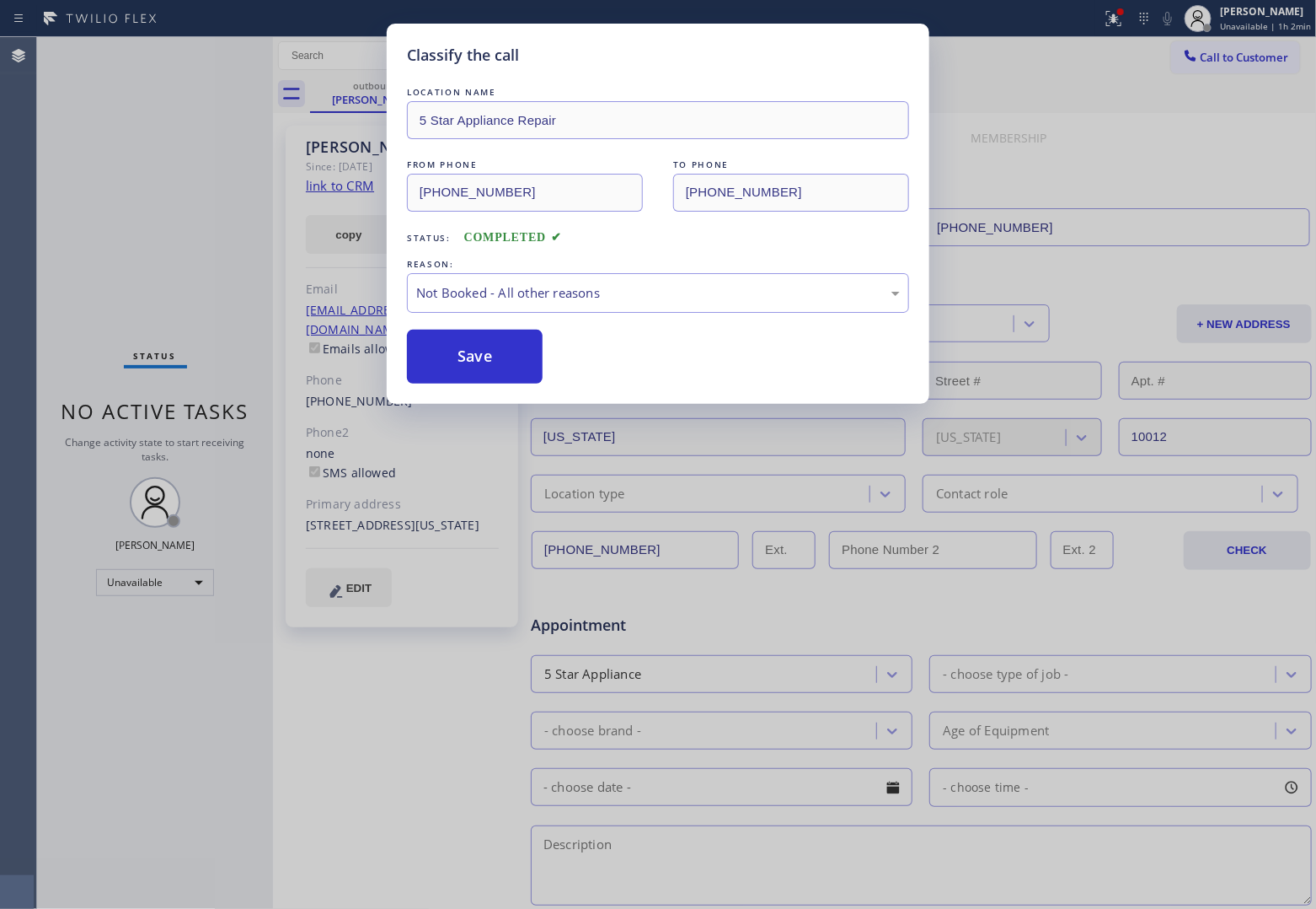
drag, startPoint x: 487, startPoint y: 511, endPoint x: 219, endPoint y: 21, distance: 558.5
click at [487, 512] on div "Classify the call LOCATION NAME 5 Star Appliance Repair FROM PHONE [PHONE_NUMBE…" at bounding box center [658, 454] width 1316 height 909
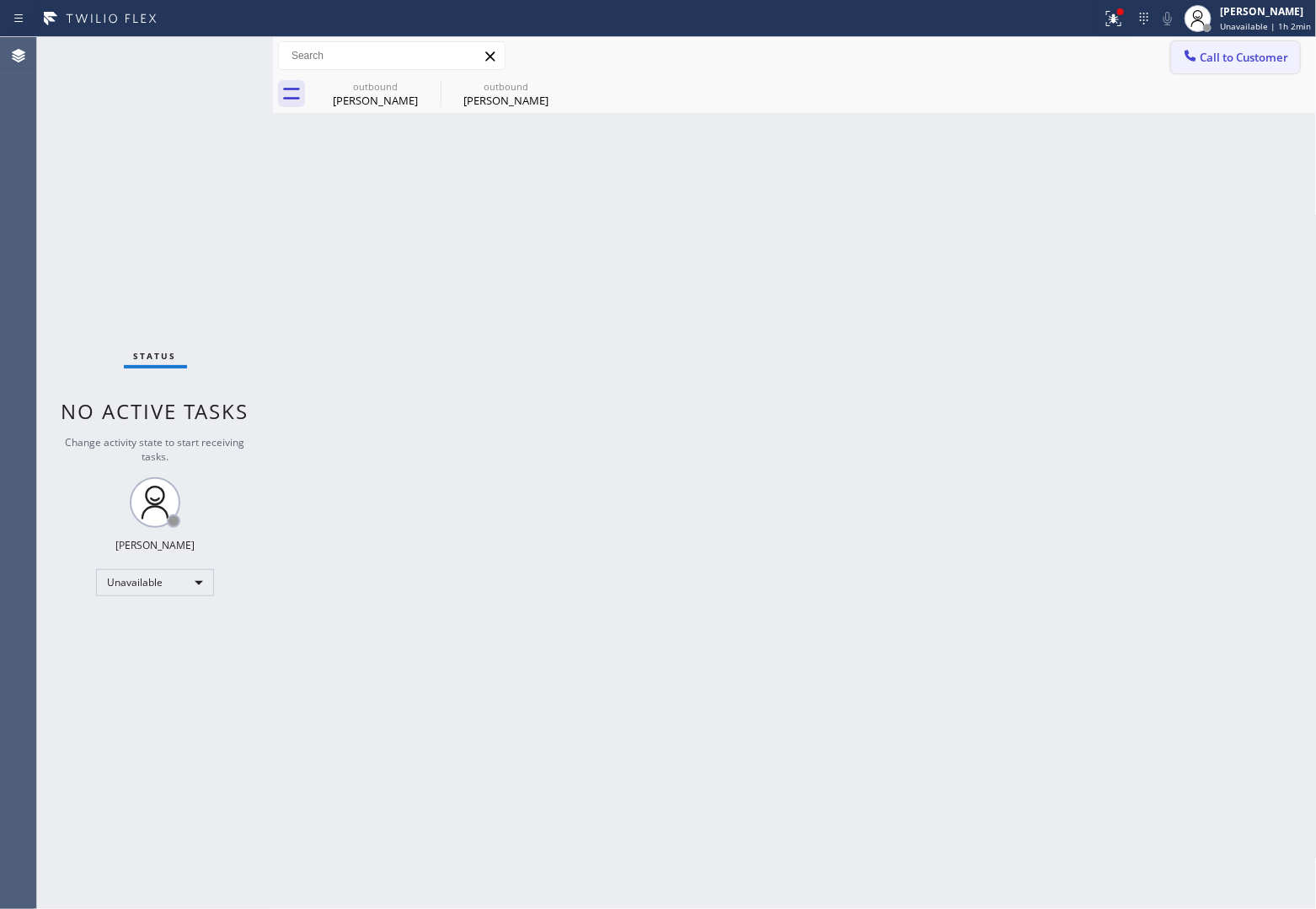
click at [1250, 48] on button "Call to Customer" at bounding box center [1236, 57] width 129 height 32
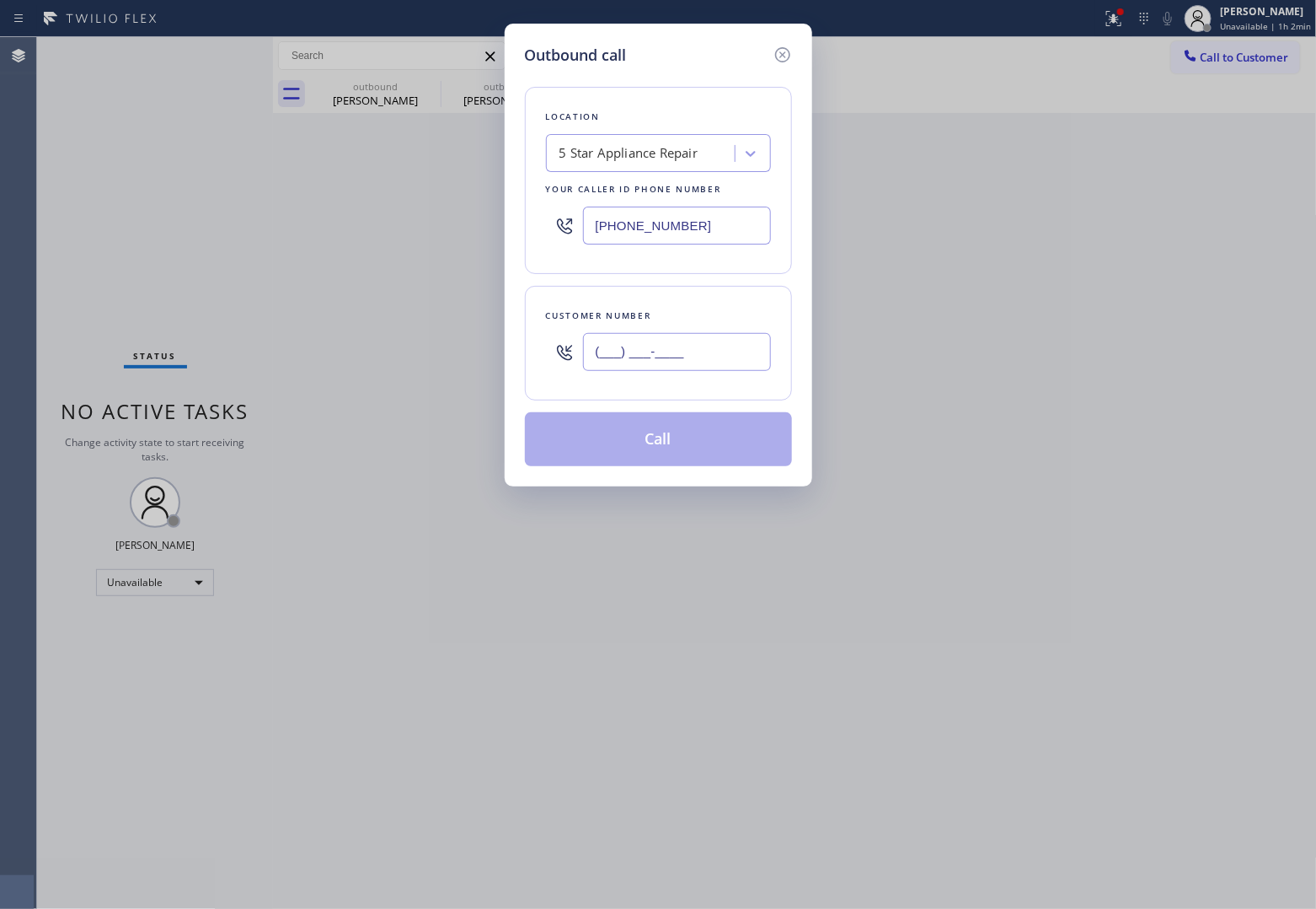
click at [732, 348] on input "(___) ___-____" at bounding box center [677, 351] width 188 height 38
click at [726, 352] on input "(___) ___-____" at bounding box center [677, 351] width 188 height 38
paste input "408) 398-3351"
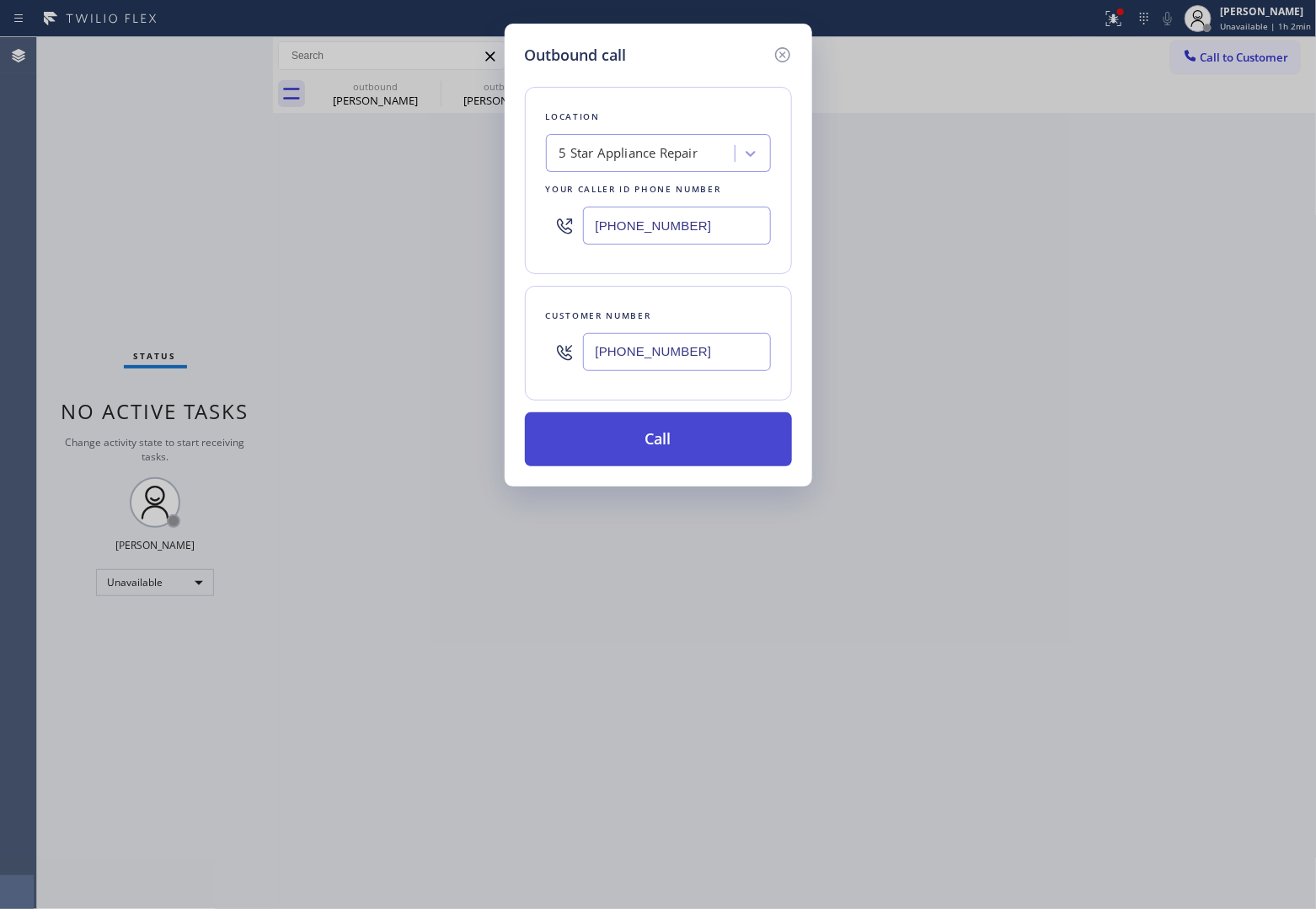
type input "[PHONE_NUMBER]"
click at [675, 441] on button "Call" at bounding box center [659, 439] width 267 height 54
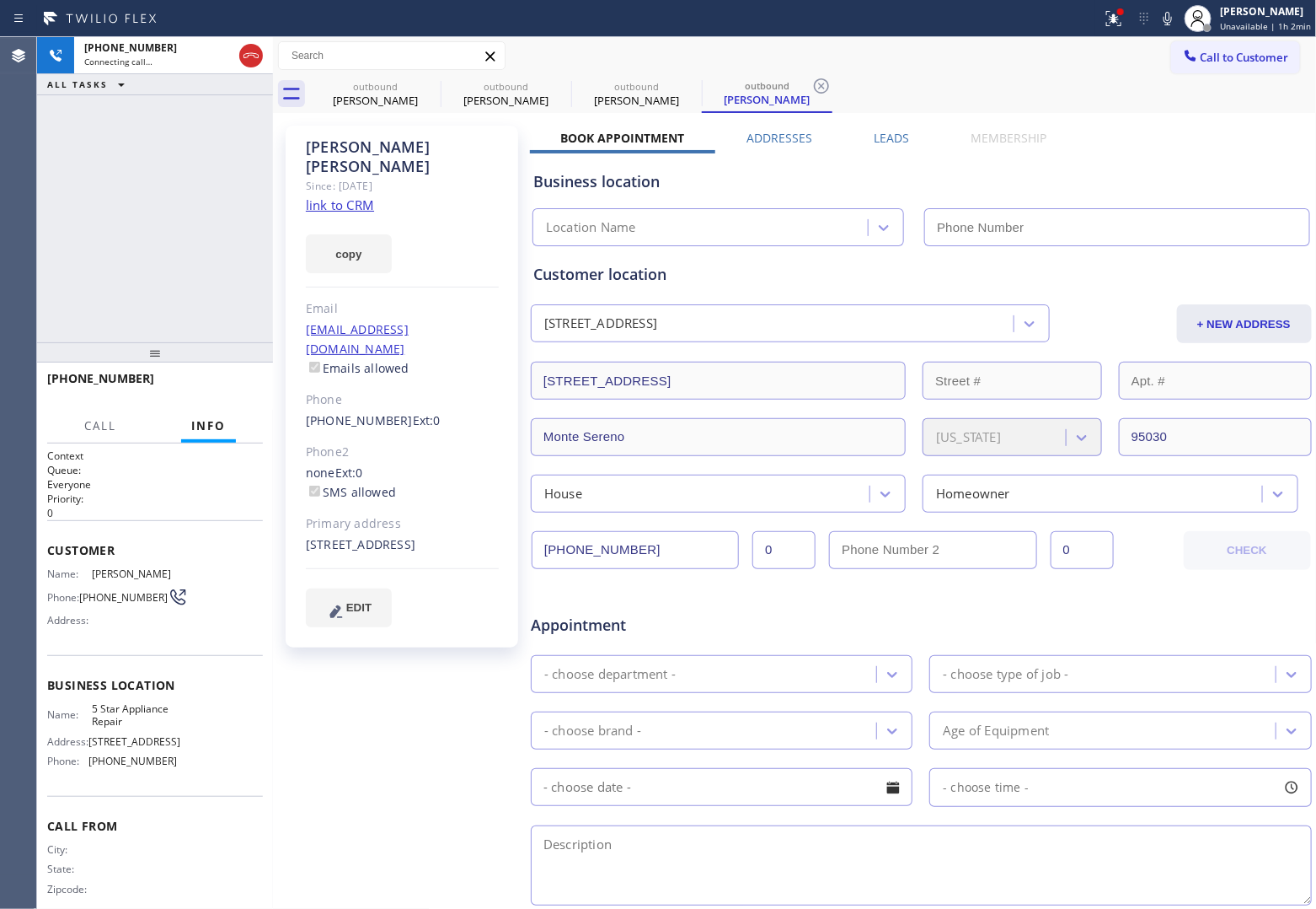
click at [354, 196] on link "link to CRM" at bounding box center [340, 205] width 68 height 17
type input "[PHONE_NUMBER]"
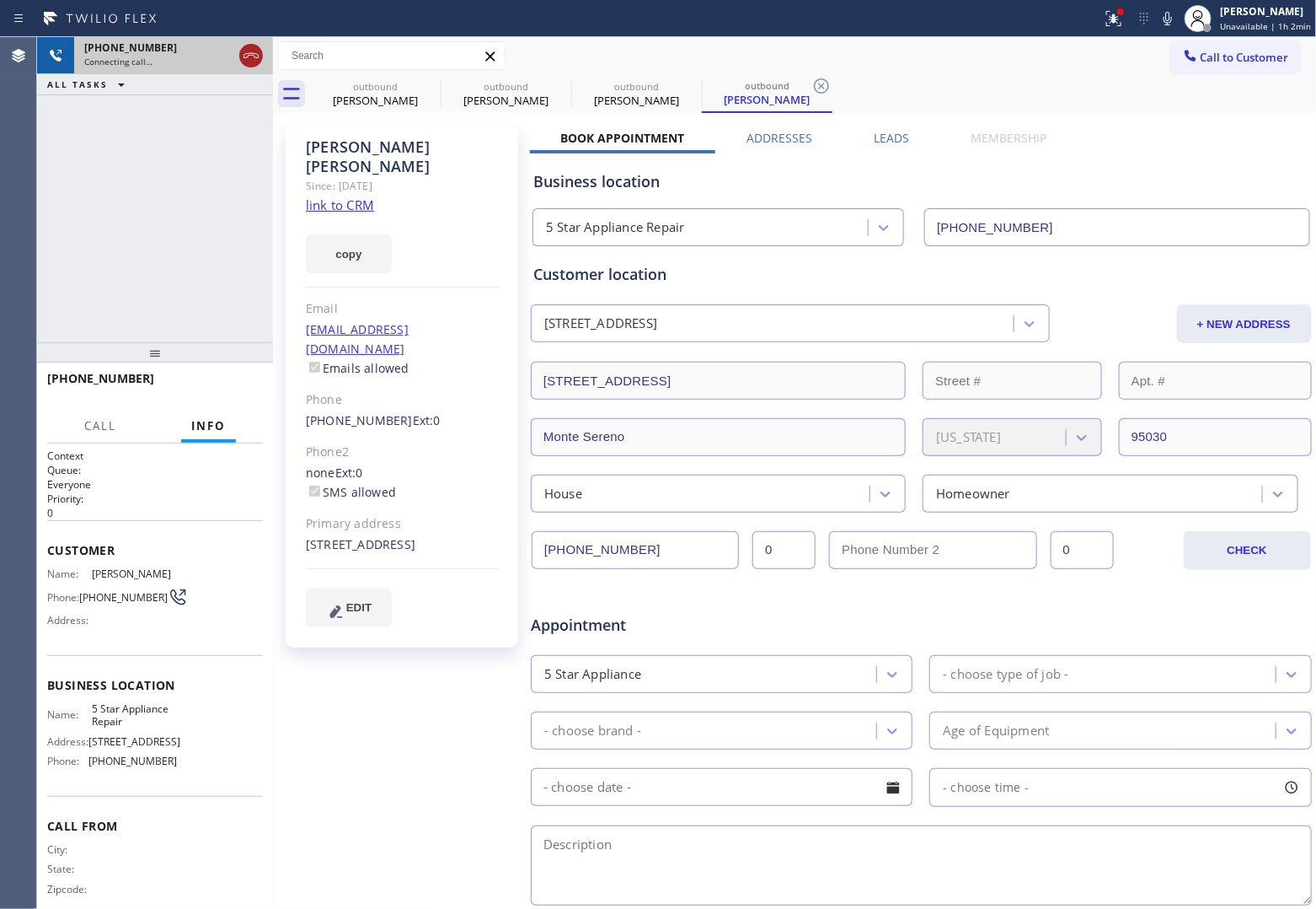
click at [261, 54] on div at bounding box center [252, 55] width 24 height 20
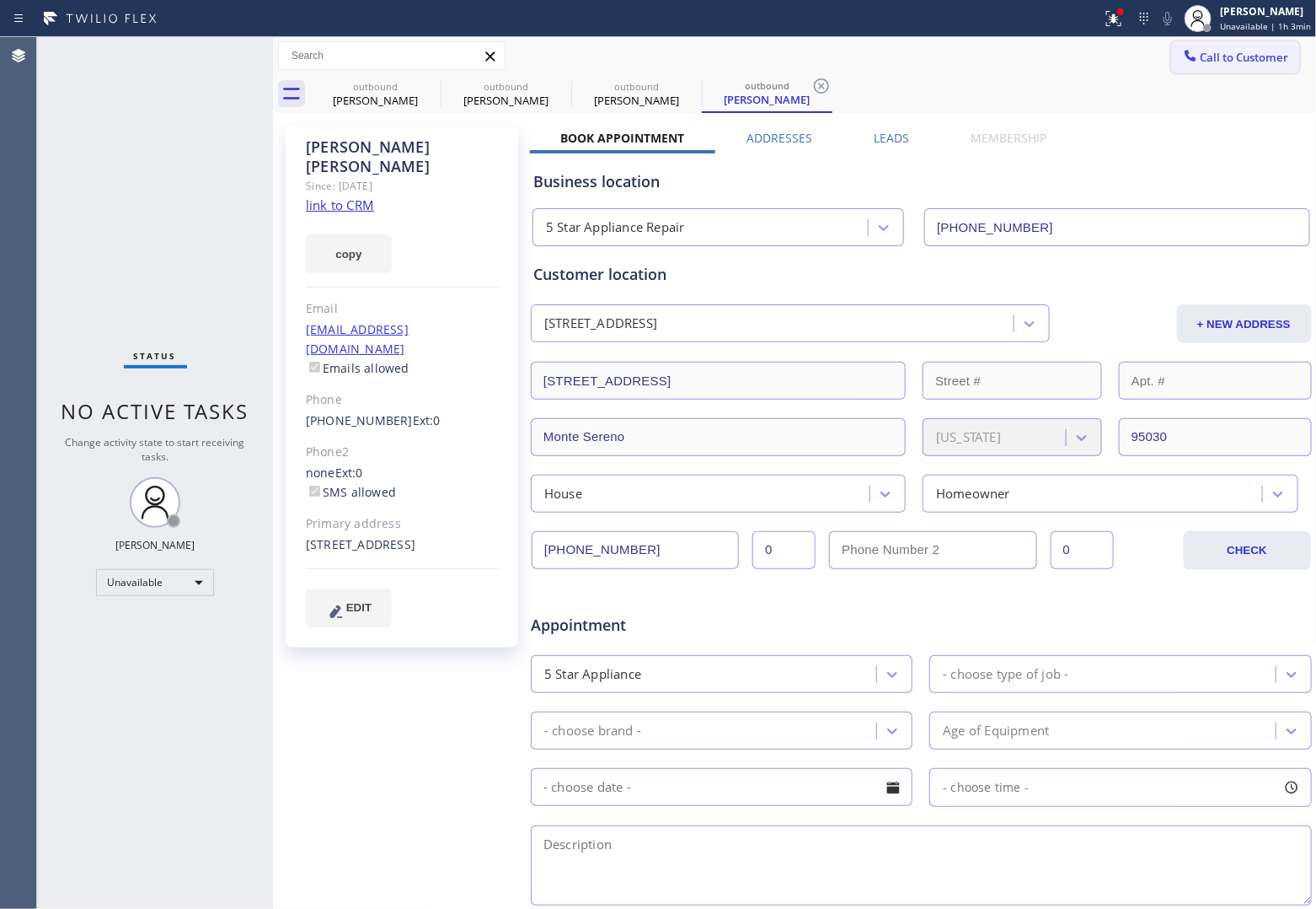
click at [1225, 55] on span "Call to Customer" at bounding box center [1245, 57] width 88 height 15
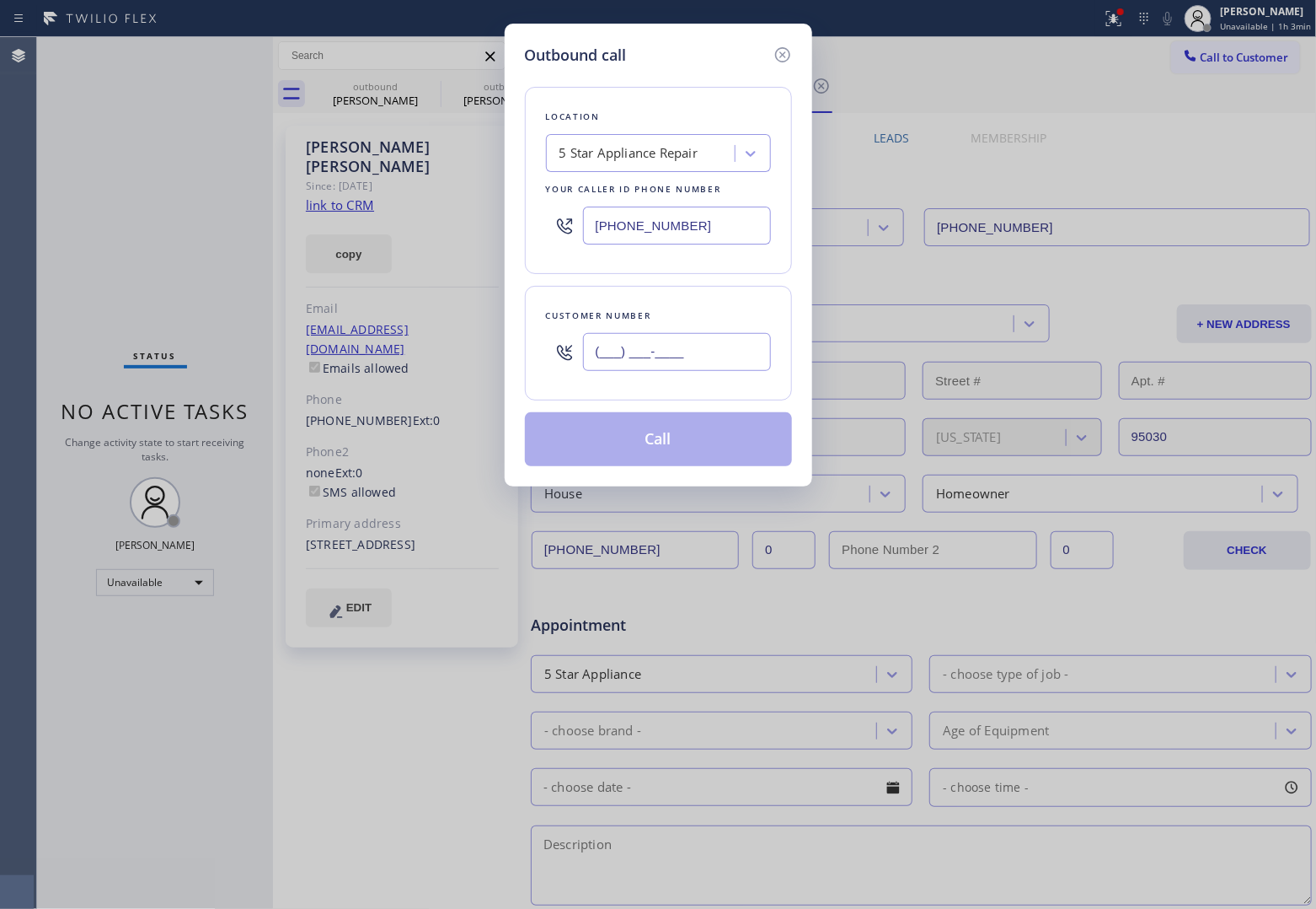
click at [617, 342] on input "(___) ___-____" at bounding box center [677, 351] width 188 height 38
paste input "914) 414-5224"
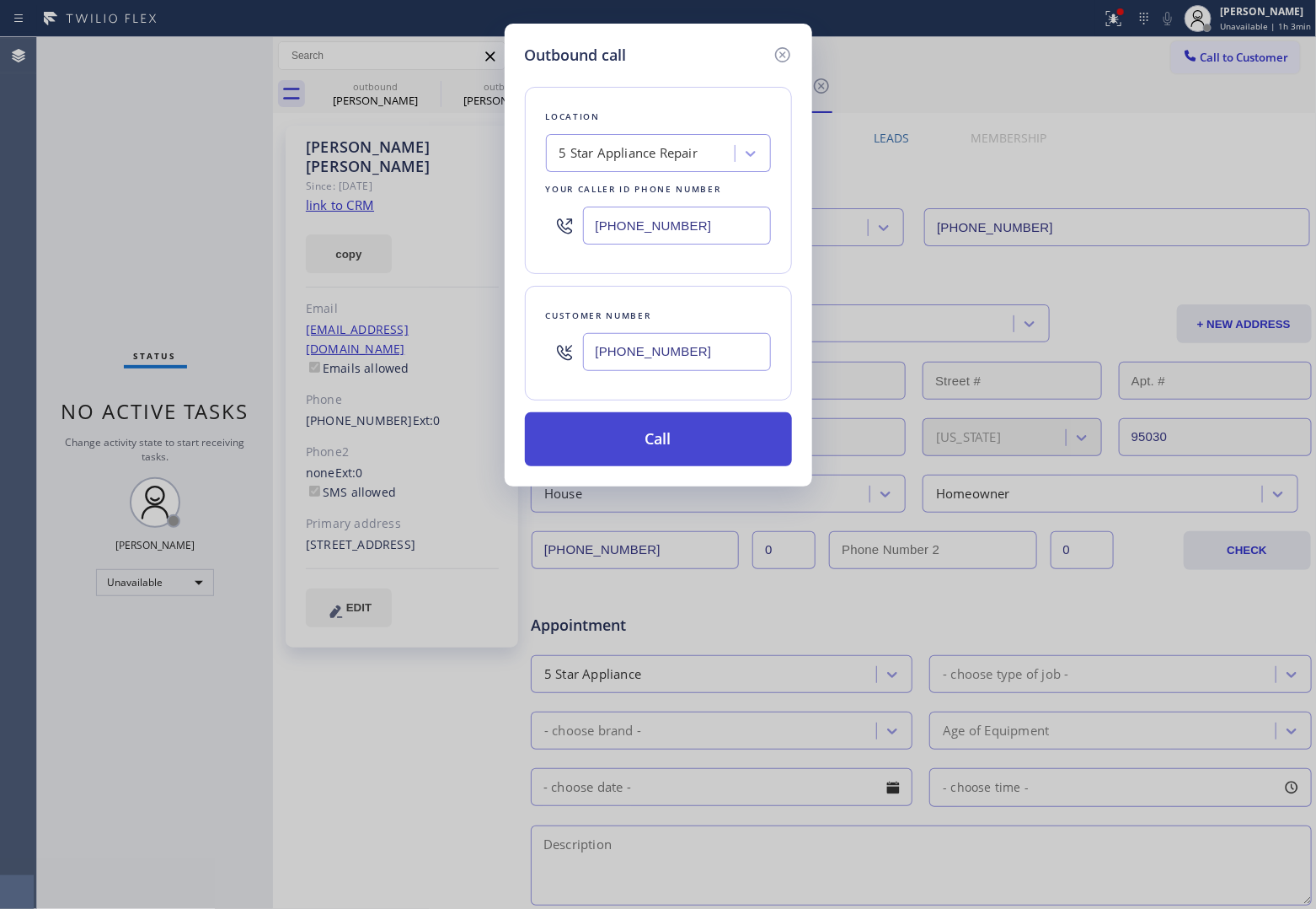
type input "[PHONE_NUMBER]"
click at [653, 445] on button "Call" at bounding box center [659, 439] width 267 height 54
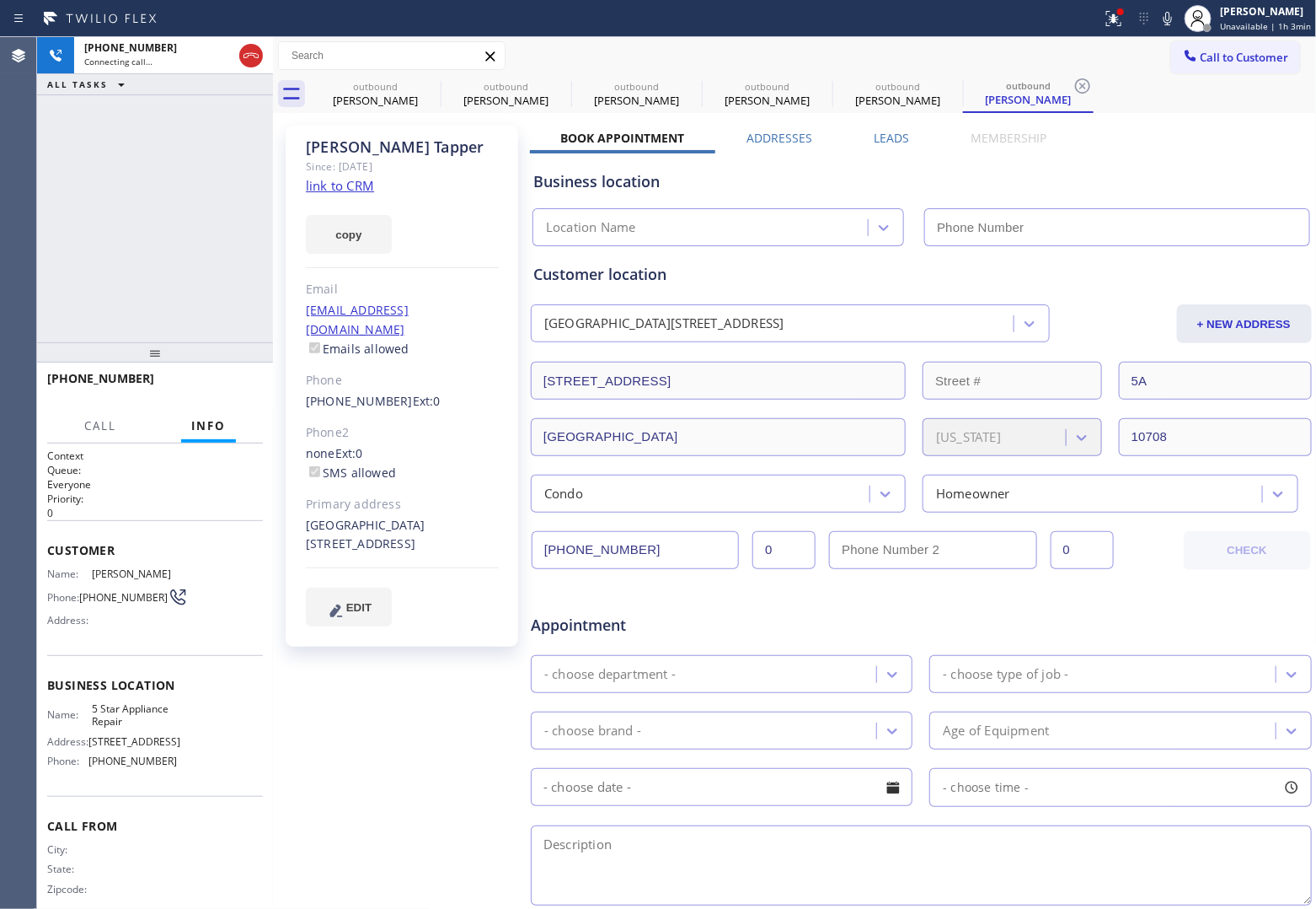
click at [44, 274] on div "[PHONE_NUMBER] Connecting call… ALL TASKS ALL TASKS ACTIVE TASKS TASKS IN WRAP …" at bounding box center [155, 189] width 236 height 305
click at [65, 135] on div "[PHONE_NUMBER] Connecting call… ALL TASKS ALL TASKS ACTIVE TASKS TASKS IN WRAP …" at bounding box center [155, 189] width 236 height 305
click at [51, 158] on div "[PHONE_NUMBER] Connecting call… ALL TASKS ALL TASKS ACTIVE TASKS TASKS IN WRAP …" at bounding box center [155, 189] width 236 height 305
type input "[PHONE_NUMBER]"
click at [335, 183] on link "link to CRM" at bounding box center [340, 185] width 68 height 17
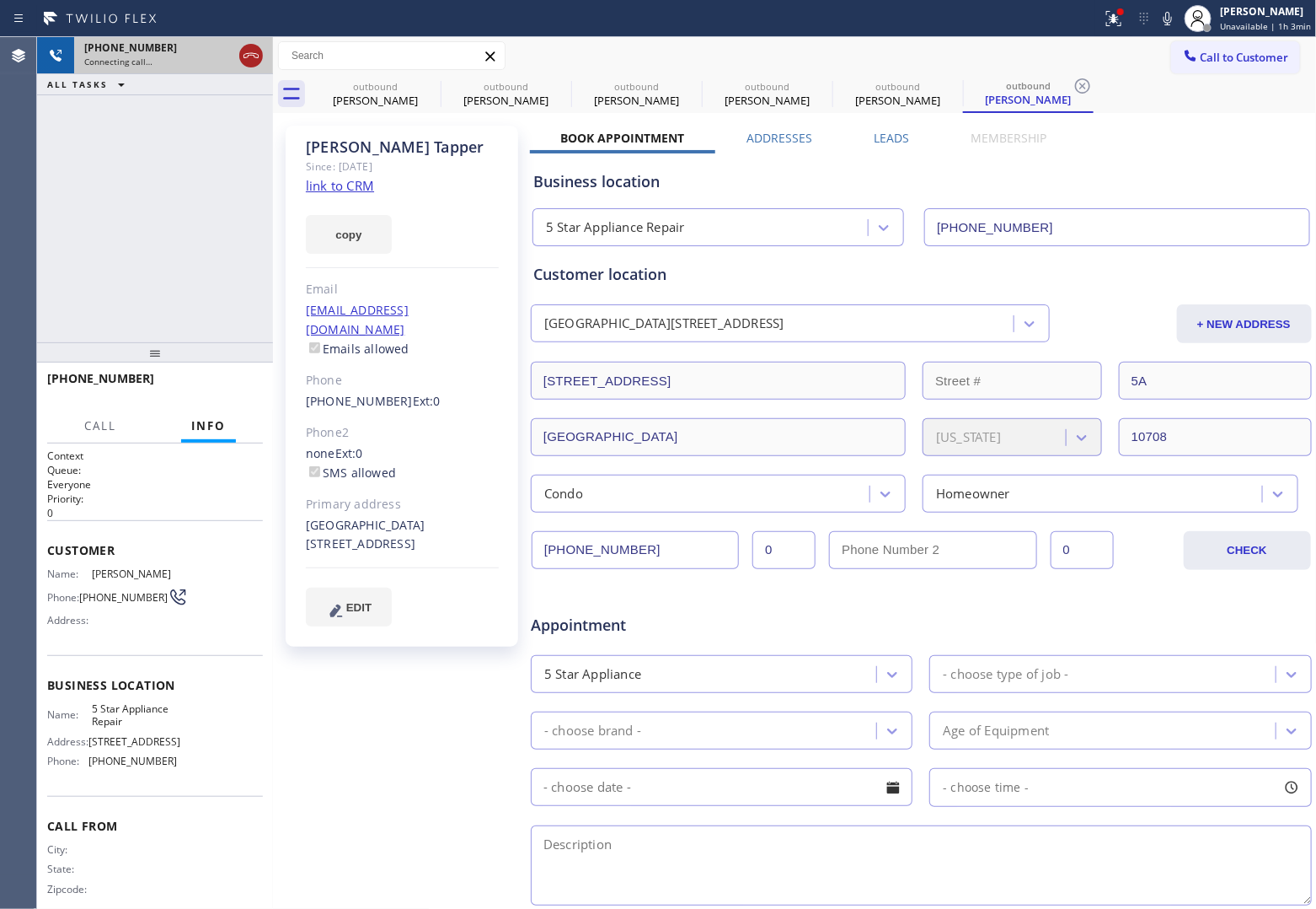
click at [254, 47] on icon at bounding box center [252, 55] width 20 height 20
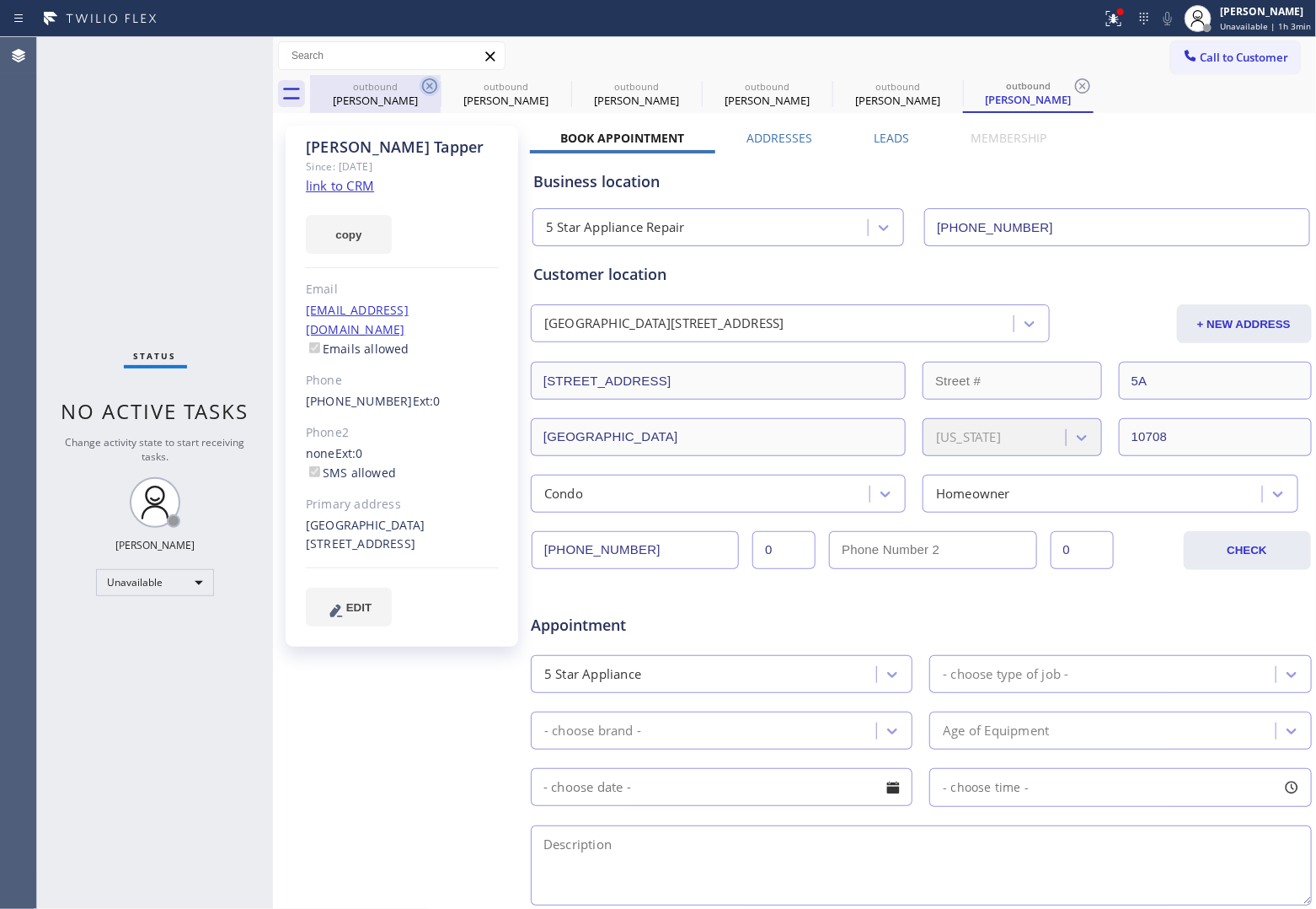
click at [428, 90] on icon at bounding box center [429, 86] width 20 height 20
click at [0, 0] on icon at bounding box center [0, 0] width 0 height 0
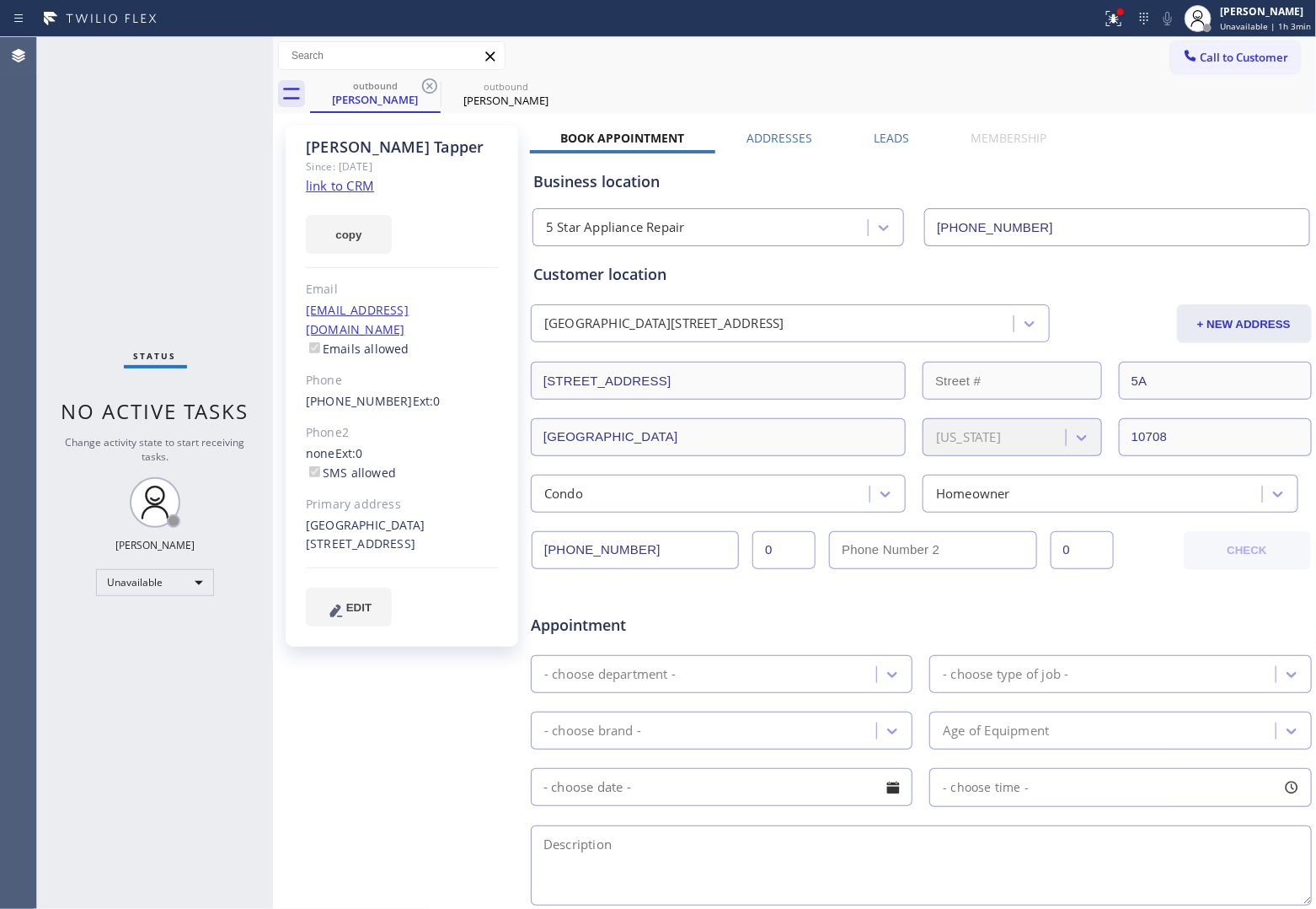
click at [428, 90] on icon at bounding box center [429, 86] width 20 height 20
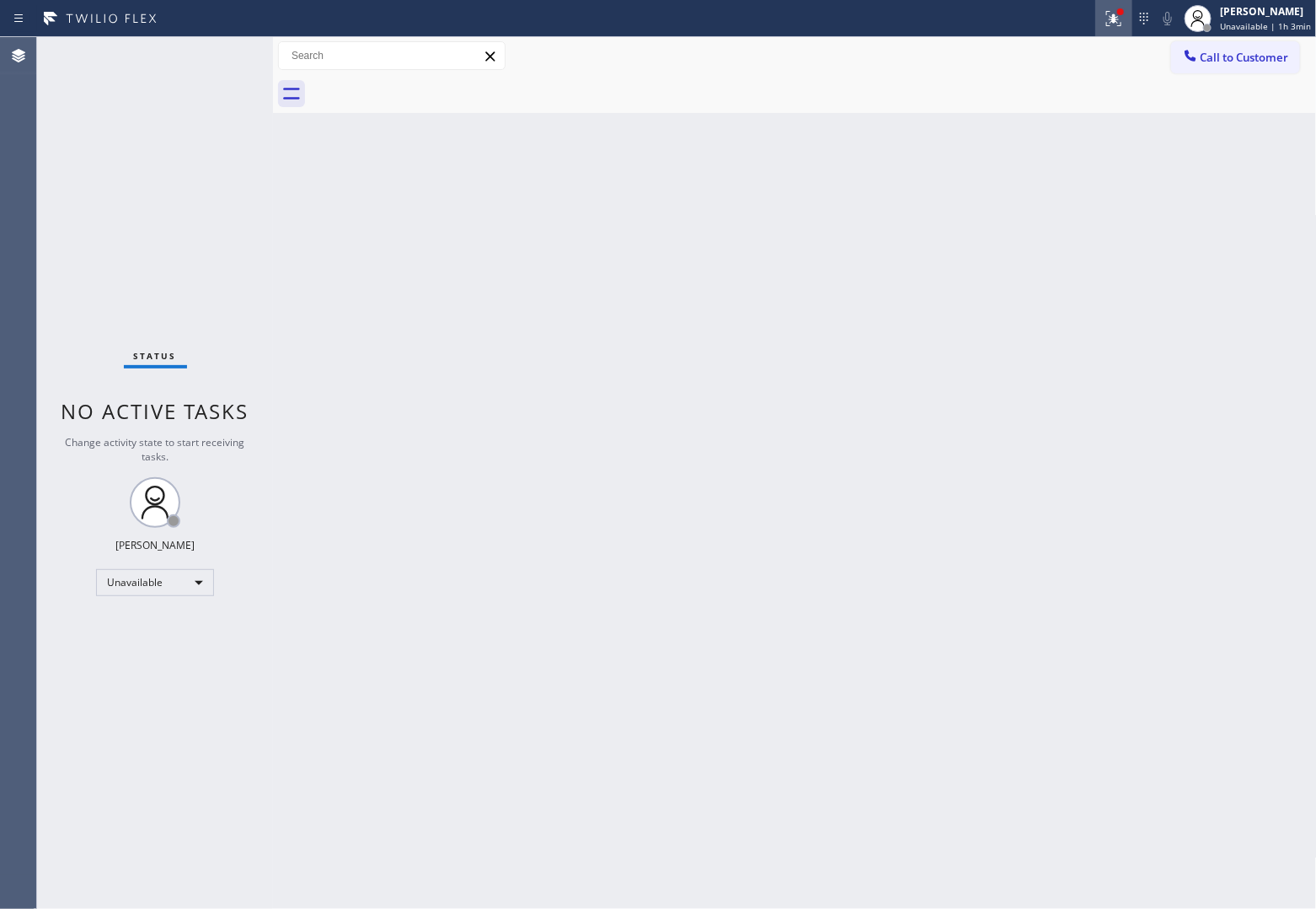
click at [1110, 25] on icon at bounding box center [1114, 18] width 15 height 15
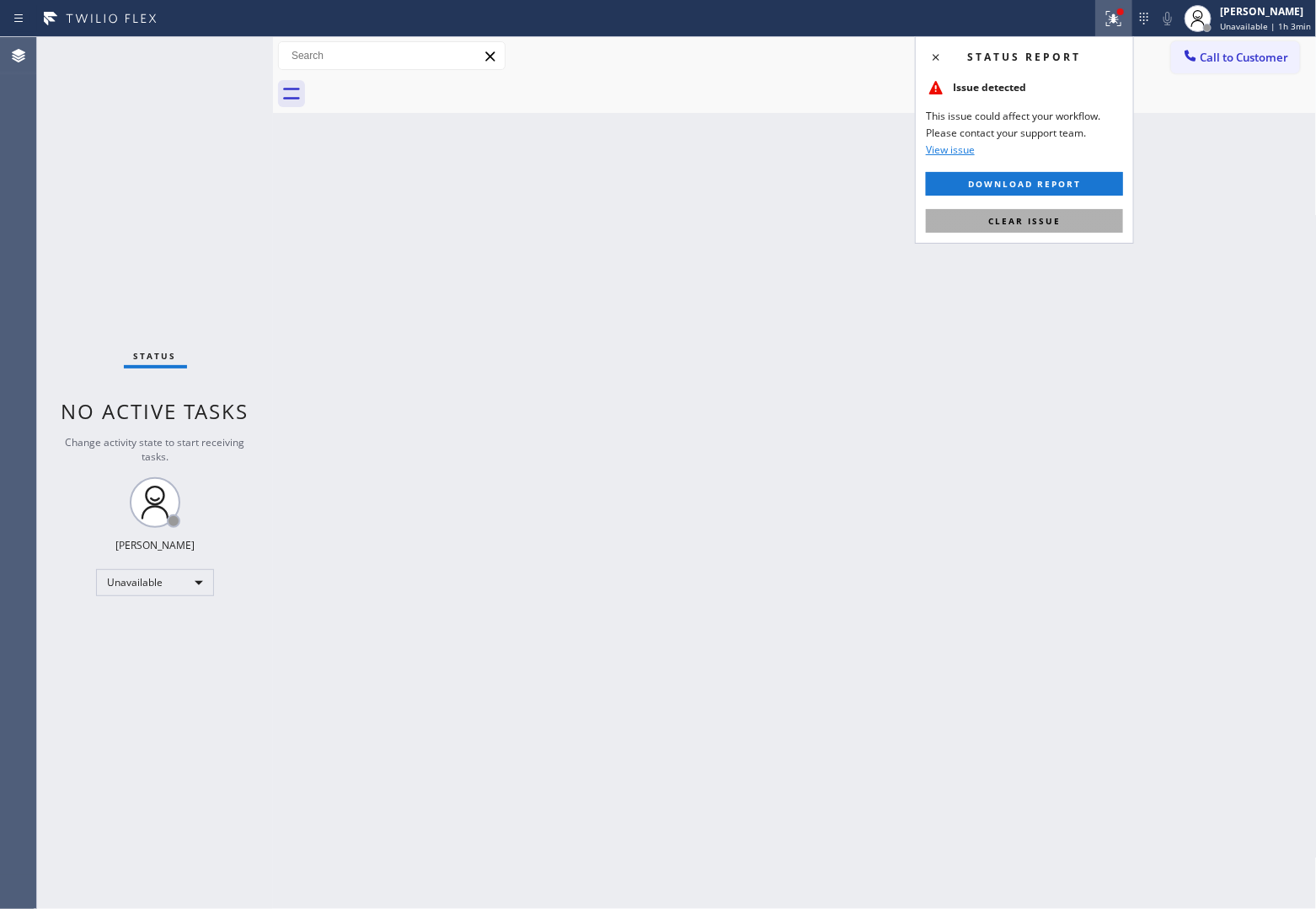
click at [1068, 228] on button "Clear issue" at bounding box center [1025, 221] width 197 height 24
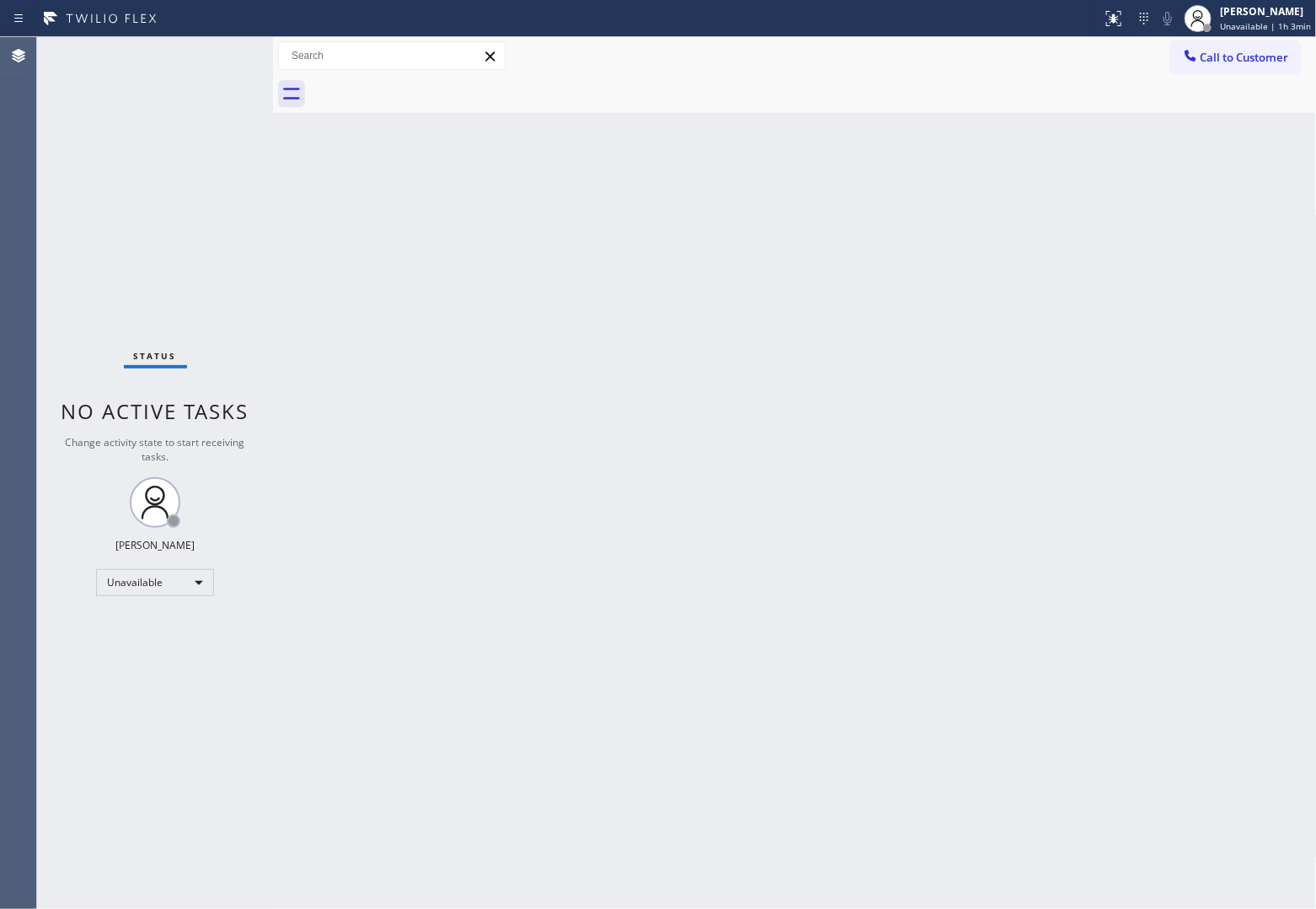
click at [1220, 62] on span "Call to Customer" at bounding box center [1245, 57] width 88 height 15
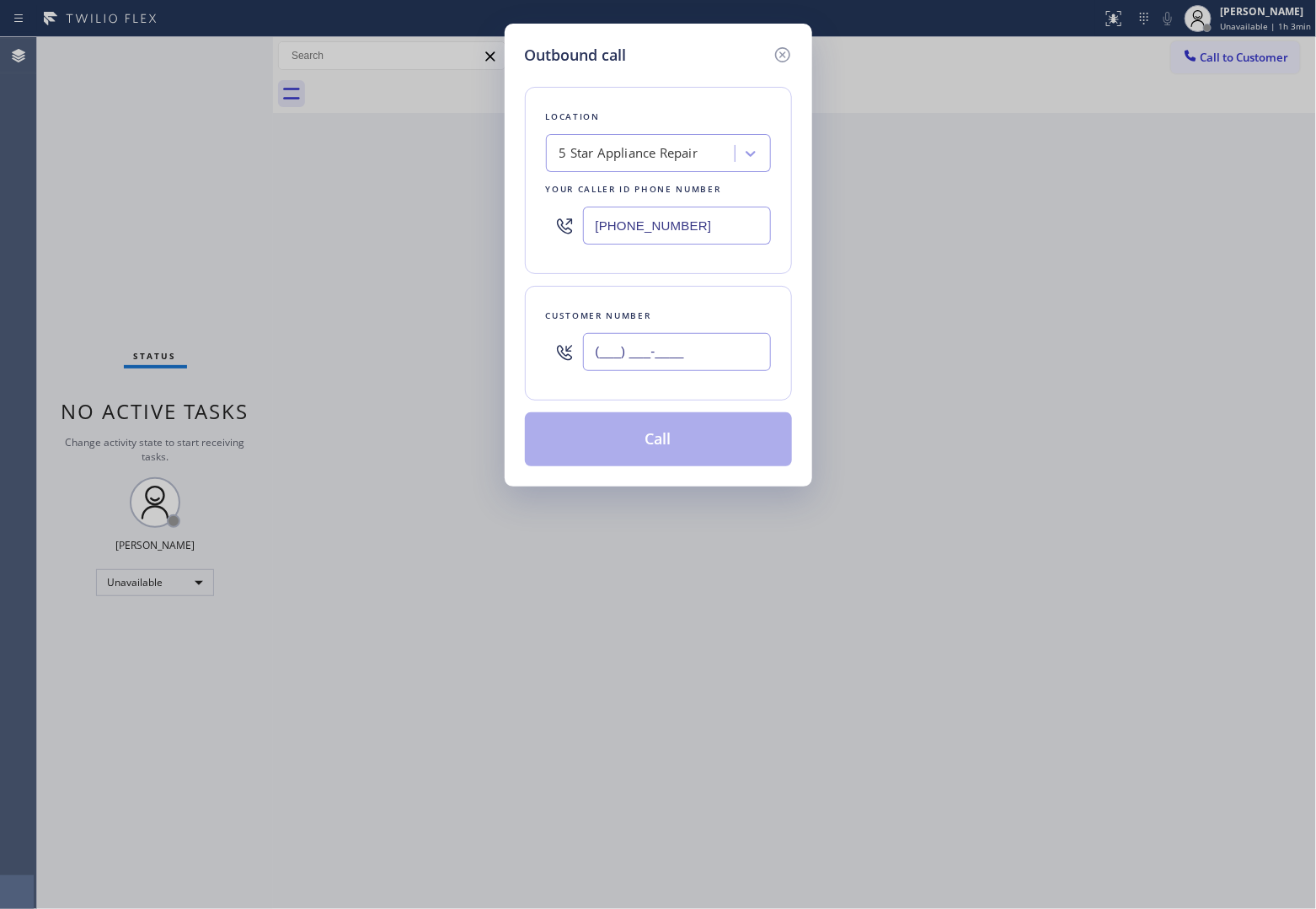
drag, startPoint x: 717, startPoint y: 343, endPoint x: 723, endPoint y: 354, distance: 12.5
click at [717, 344] on input "(___) ___-____" at bounding box center [677, 351] width 188 height 38
paste input "949) 769-4273"
type input "[PHONE_NUMBER]"
click at [687, 453] on button "Call" at bounding box center [659, 439] width 267 height 54
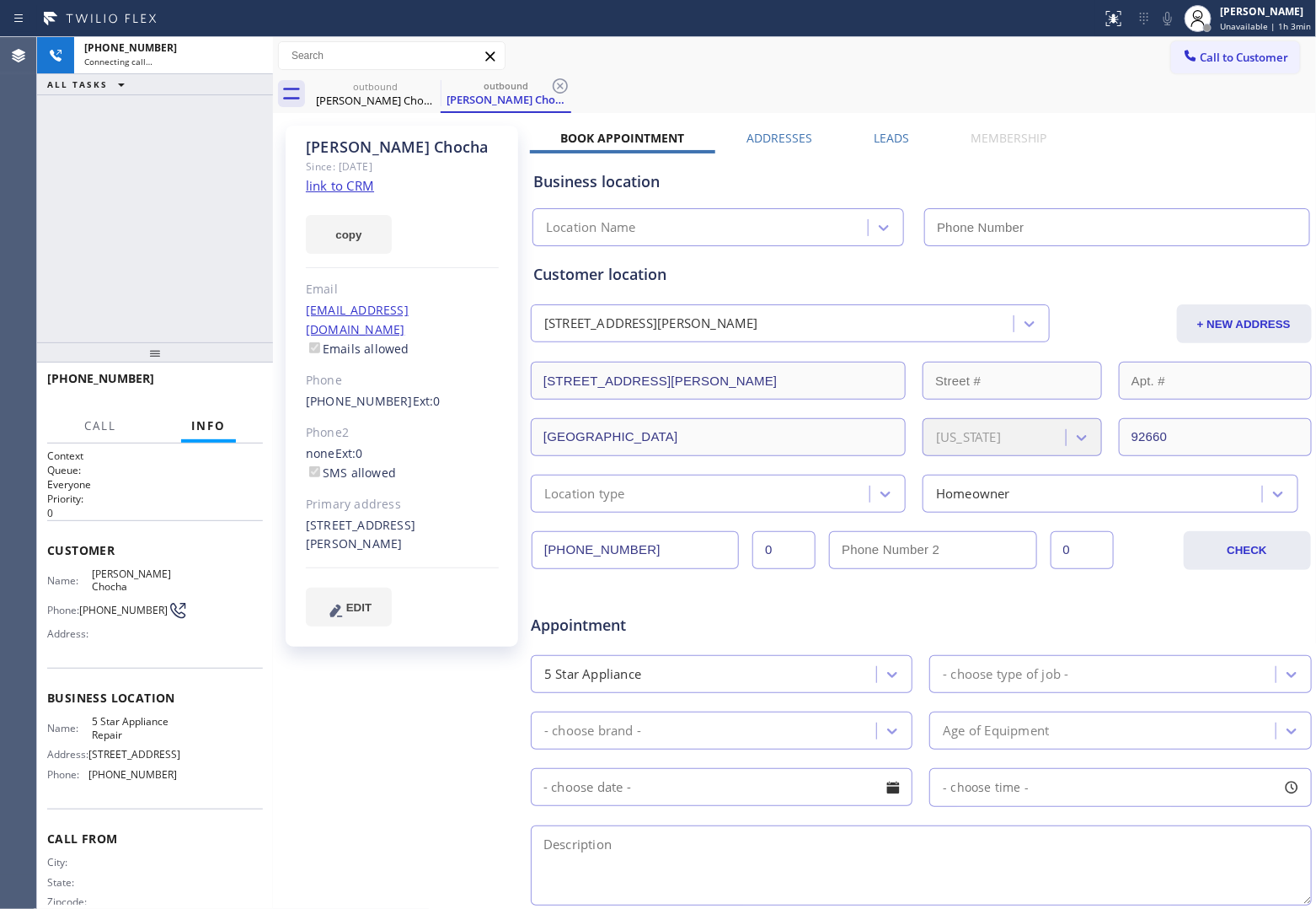
type input "[PHONE_NUMBER]"
click at [48, 223] on div "[PHONE_NUMBER] Connecting call… ALL TASKS ALL TASKS ACTIVE TASKS TASKS IN WRAP …" at bounding box center [155, 189] width 236 height 305
click at [347, 178] on link "link to CRM" at bounding box center [340, 185] width 68 height 17
click at [226, 393] on button "HANG UP" at bounding box center [223, 386] width 78 height 24
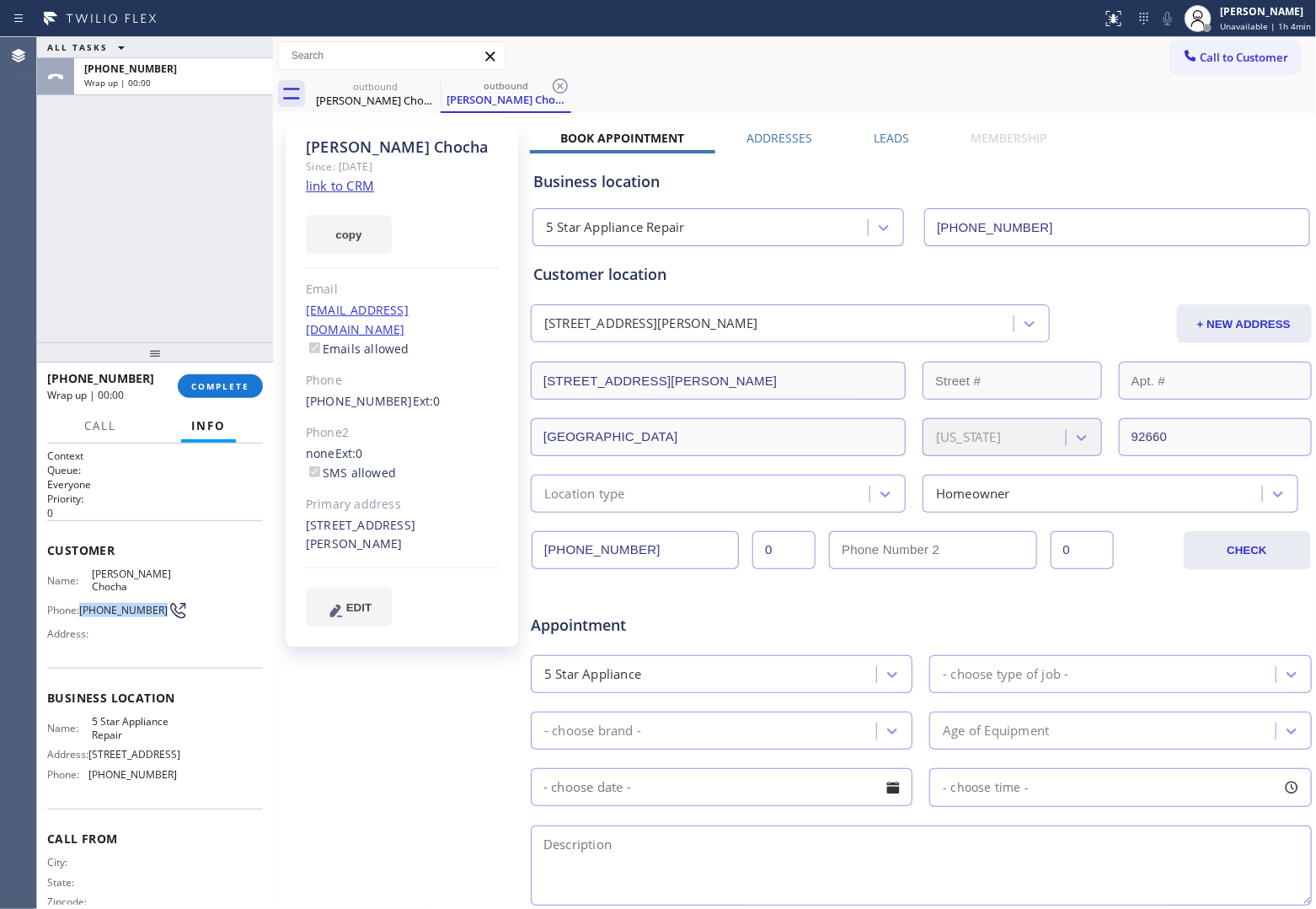
drag, startPoint x: 111, startPoint y: 601, endPoint x: 82, endPoint y: 586, distance: 32.6
click at [82, 604] on span "[PHONE_NUMBER]" at bounding box center [123, 610] width 88 height 13
copy span "[PHONE_NUMBER]"
drag, startPoint x: 1236, startPoint y: 61, endPoint x: 1101, endPoint y: 139, distance: 155.9
click at [1235, 61] on span "Call to Customer" at bounding box center [1245, 57] width 88 height 15
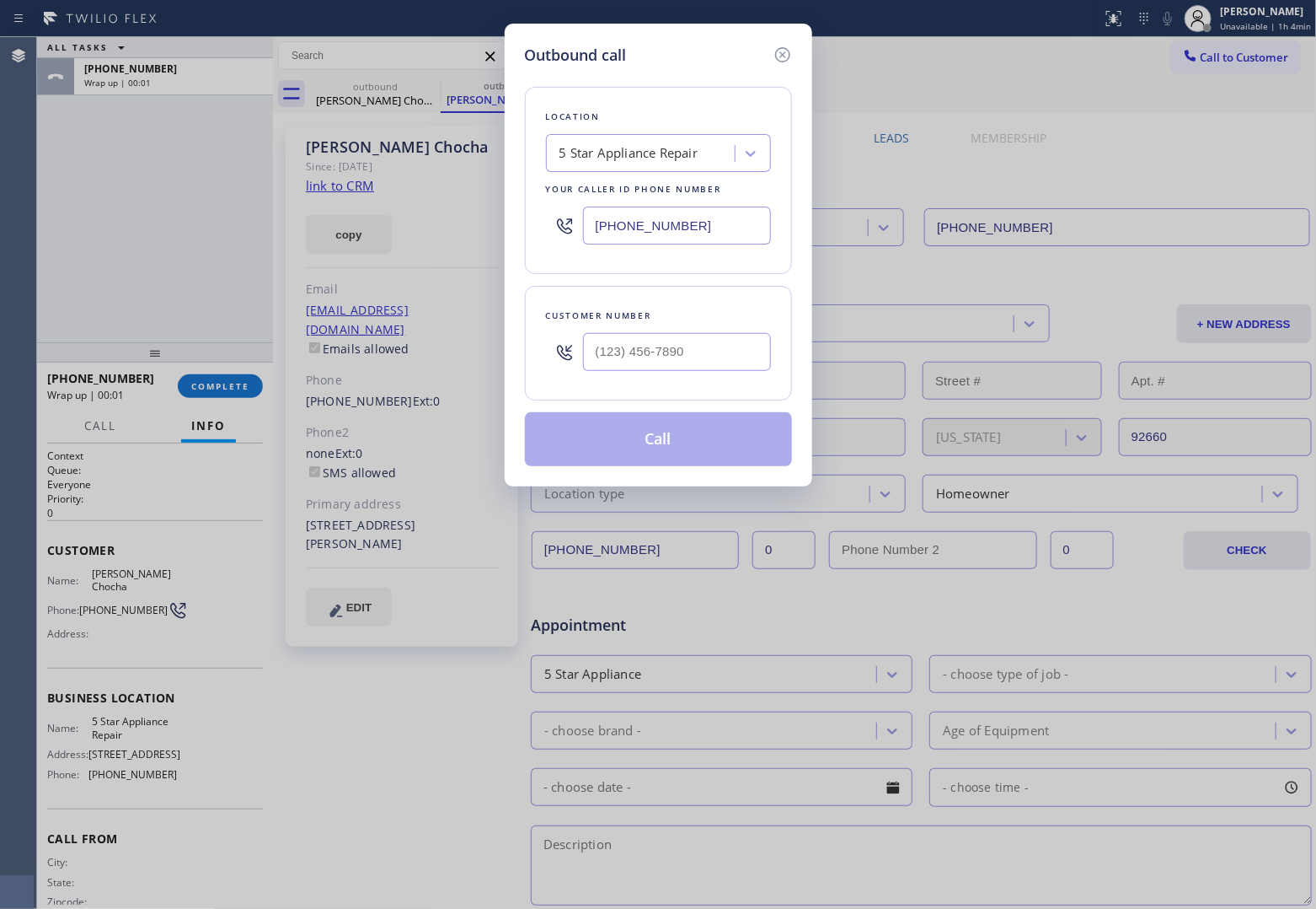
drag, startPoint x: 723, startPoint y: 376, endPoint x: 706, endPoint y: 363, distance: 21.4
click at [719, 372] on div at bounding box center [677, 351] width 188 height 54
click at [705, 363] on input "(___) ___-____" at bounding box center [677, 351] width 188 height 38
paste input "949) 769-4273"
type input "[PHONE_NUMBER]"
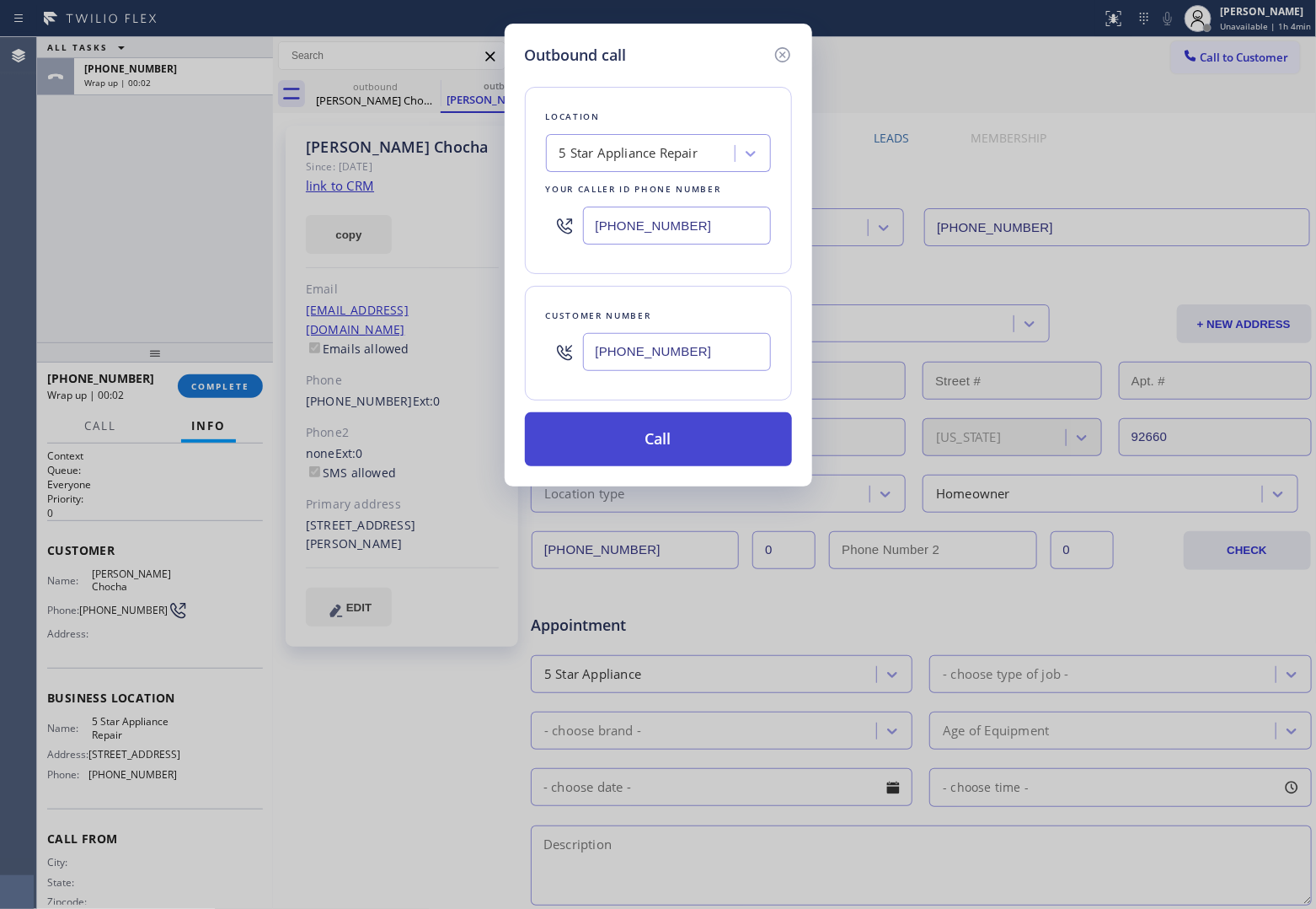
click at [717, 444] on button "Call" at bounding box center [659, 439] width 267 height 54
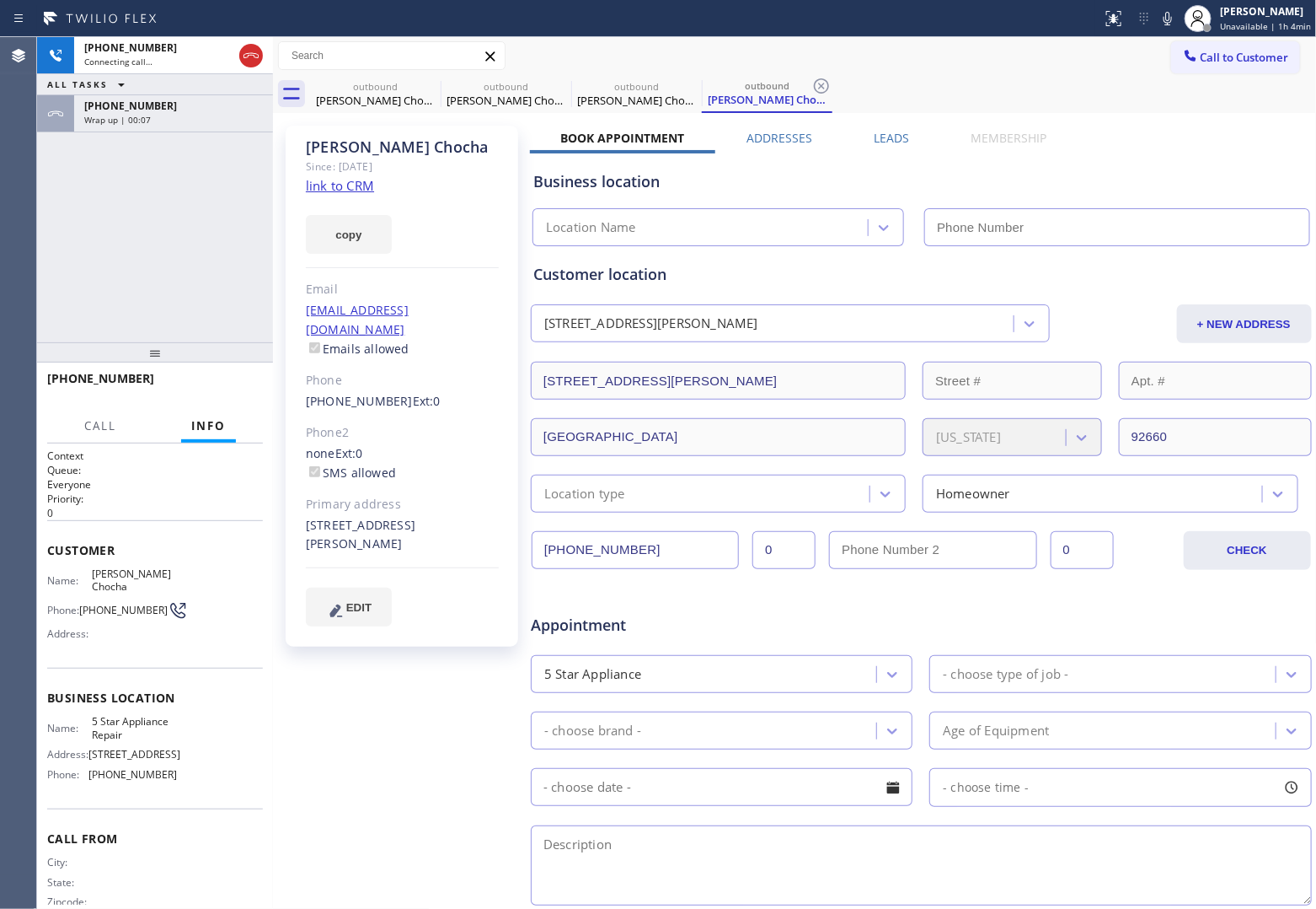
type input "[PHONE_NUMBER]"
click at [64, 232] on div "[PHONE_NUMBER] Connecting call… ALL TASKS ALL TASKS ACTIVE TASKS TASKS IN WRAP …" at bounding box center [155, 189] width 236 height 305
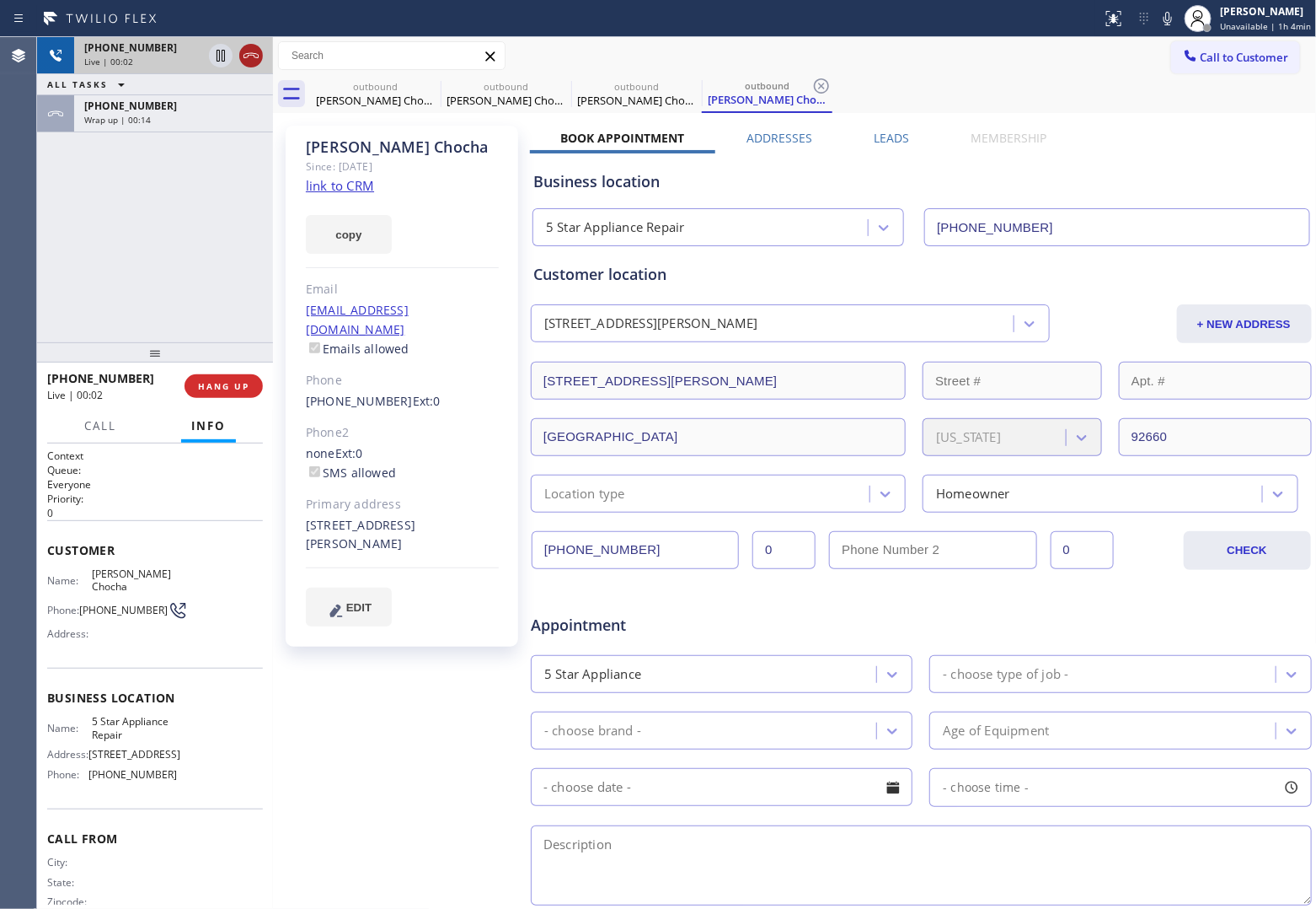
click at [250, 64] on icon at bounding box center [252, 55] width 20 height 20
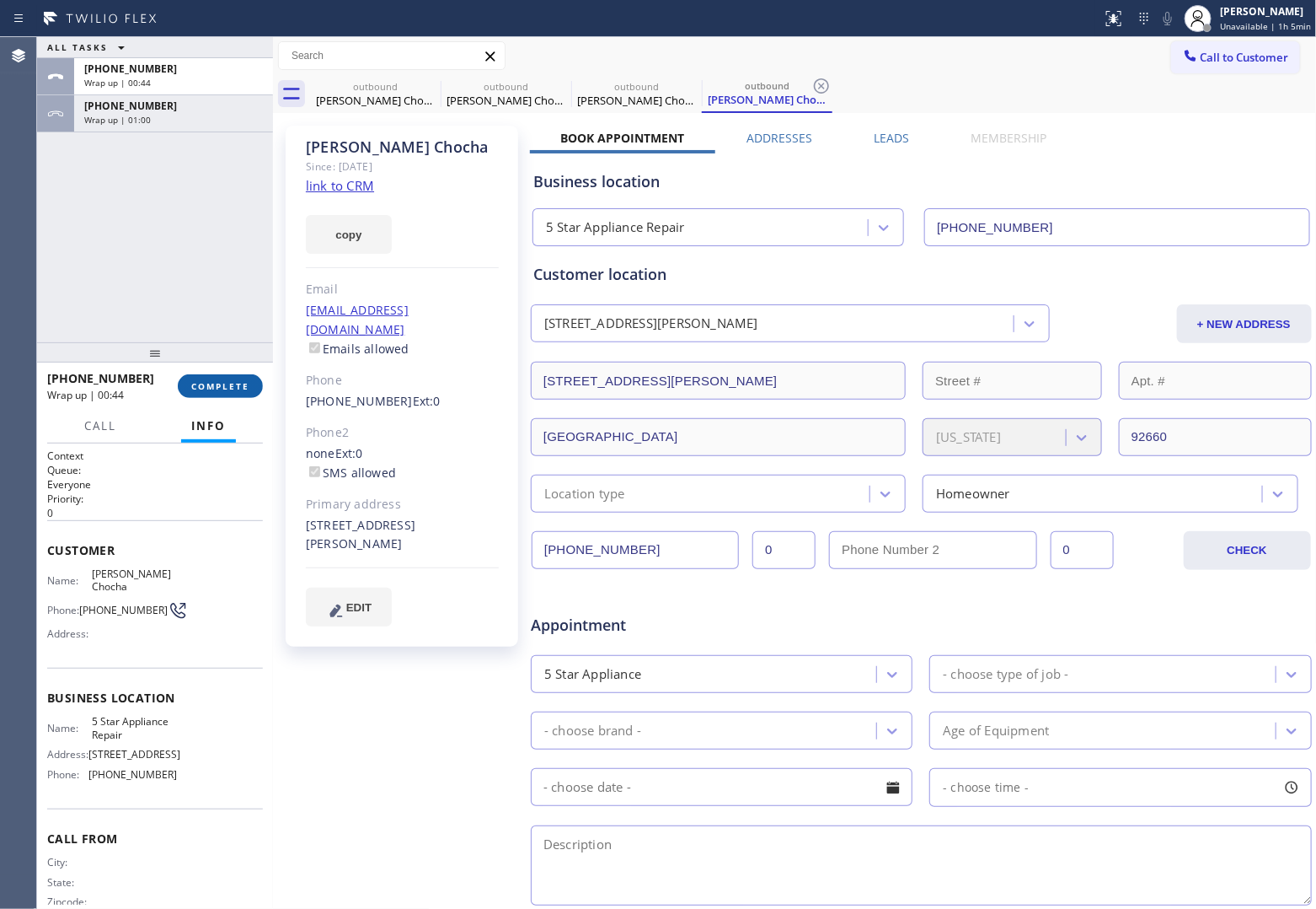
click at [246, 385] on span "COMPLETE" at bounding box center [220, 385] width 58 height 12
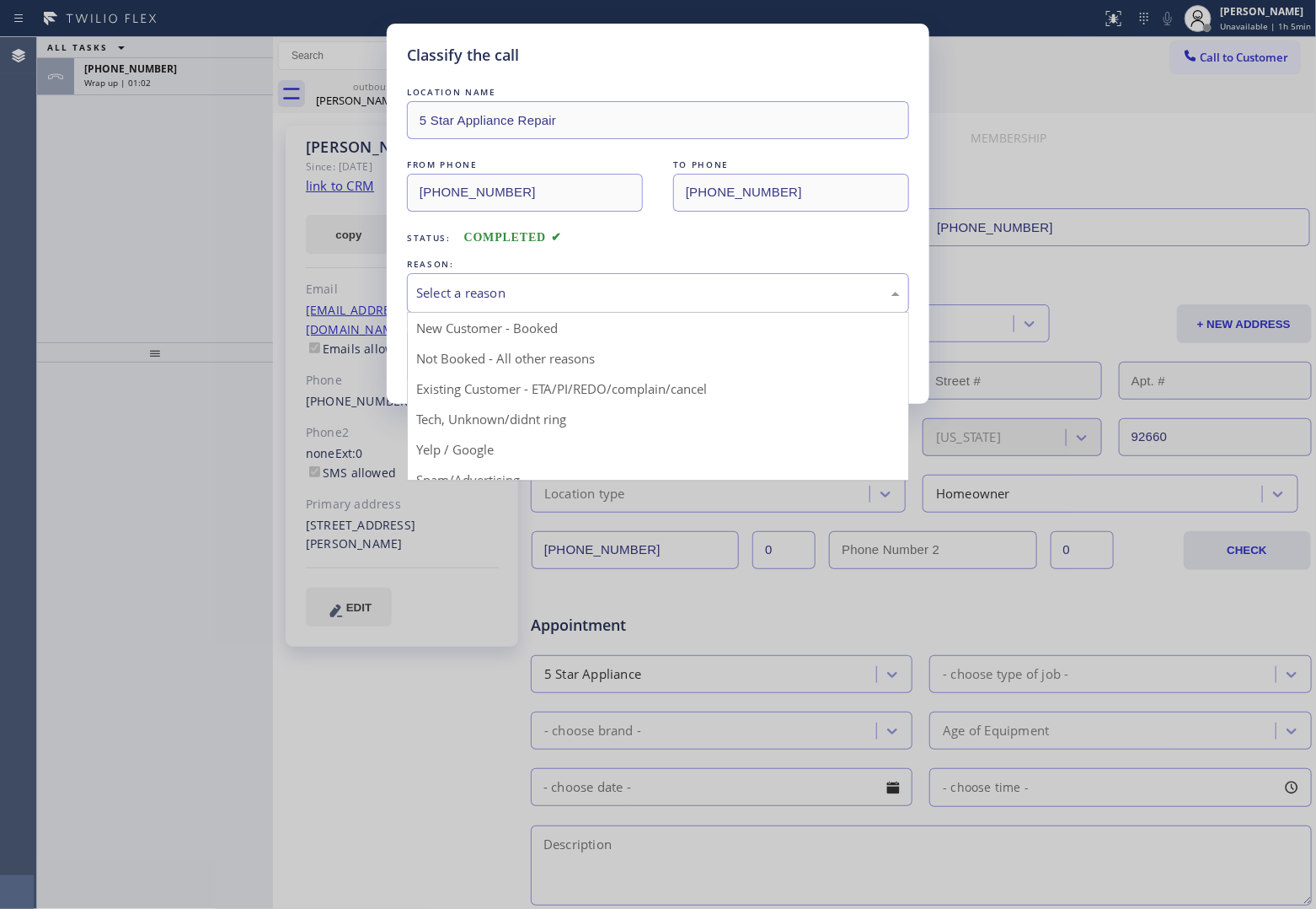
click at [557, 289] on div "Select a reason" at bounding box center [658, 292] width 484 height 19
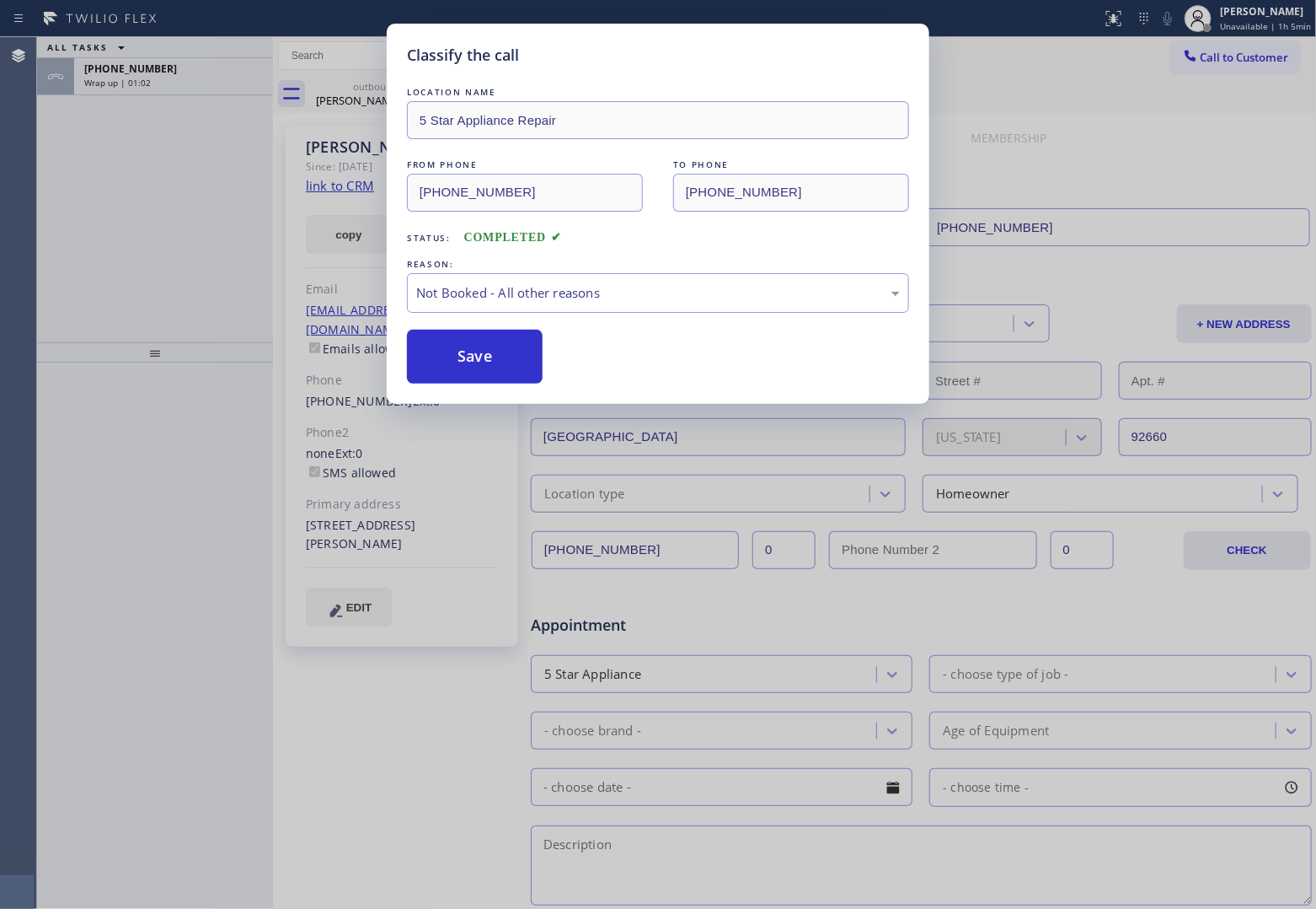
click at [506, 364] on button "Save" at bounding box center [475, 357] width 135 height 54
click at [137, 74] on div "Classify the call LOCATION NAME 4B2.Paid Subzero Repair Professionals ([GEOGRAP…" at bounding box center [676, 473] width 1279 height 872
click at [137, 74] on span "[PHONE_NUMBER]" at bounding box center [130, 69] width 93 height 15
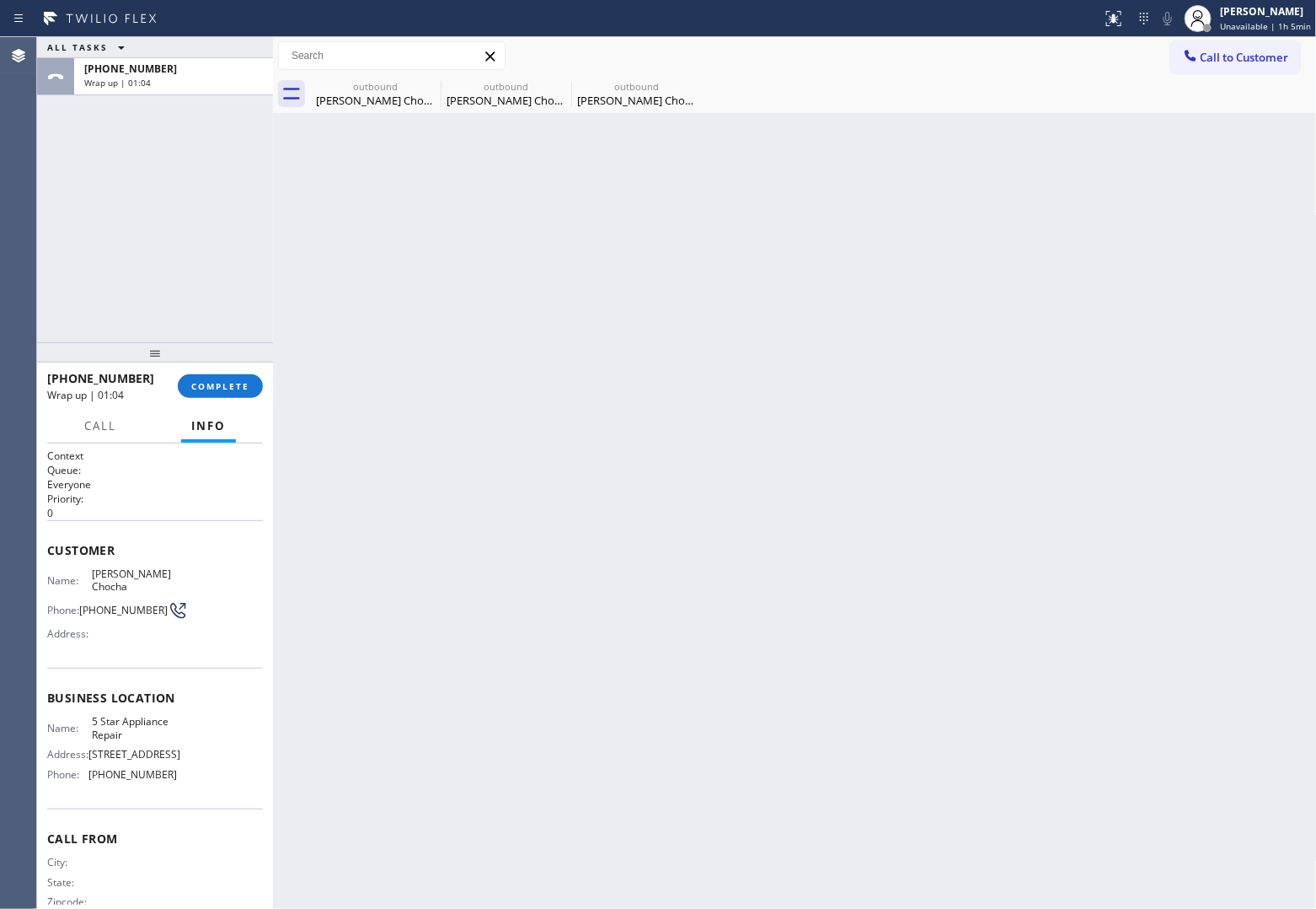
click at [137, 74] on span "[PHONE_NUMBER]" at bounding box center [130, 69] width 93 height 15
click at [213, 385] on span "COMPLETE" at bounding box center [220, 385] width 58 height 12
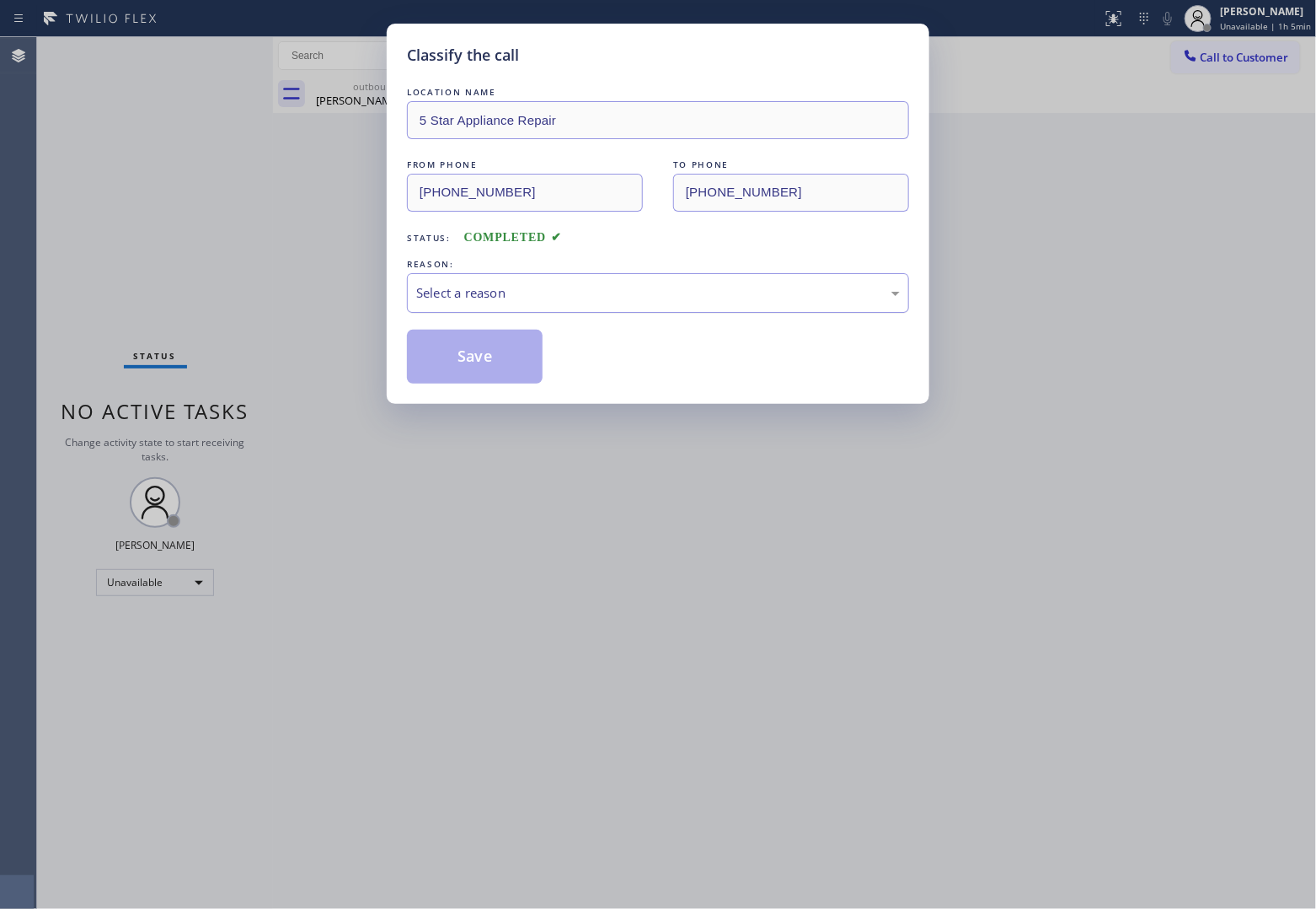
click at [596, 290] on div "Select a reason" at bounding box center [658, 292] width 484 height 19
click at [518, 362] on button "Save" at bounding box center [475, 357] width 135 height 54
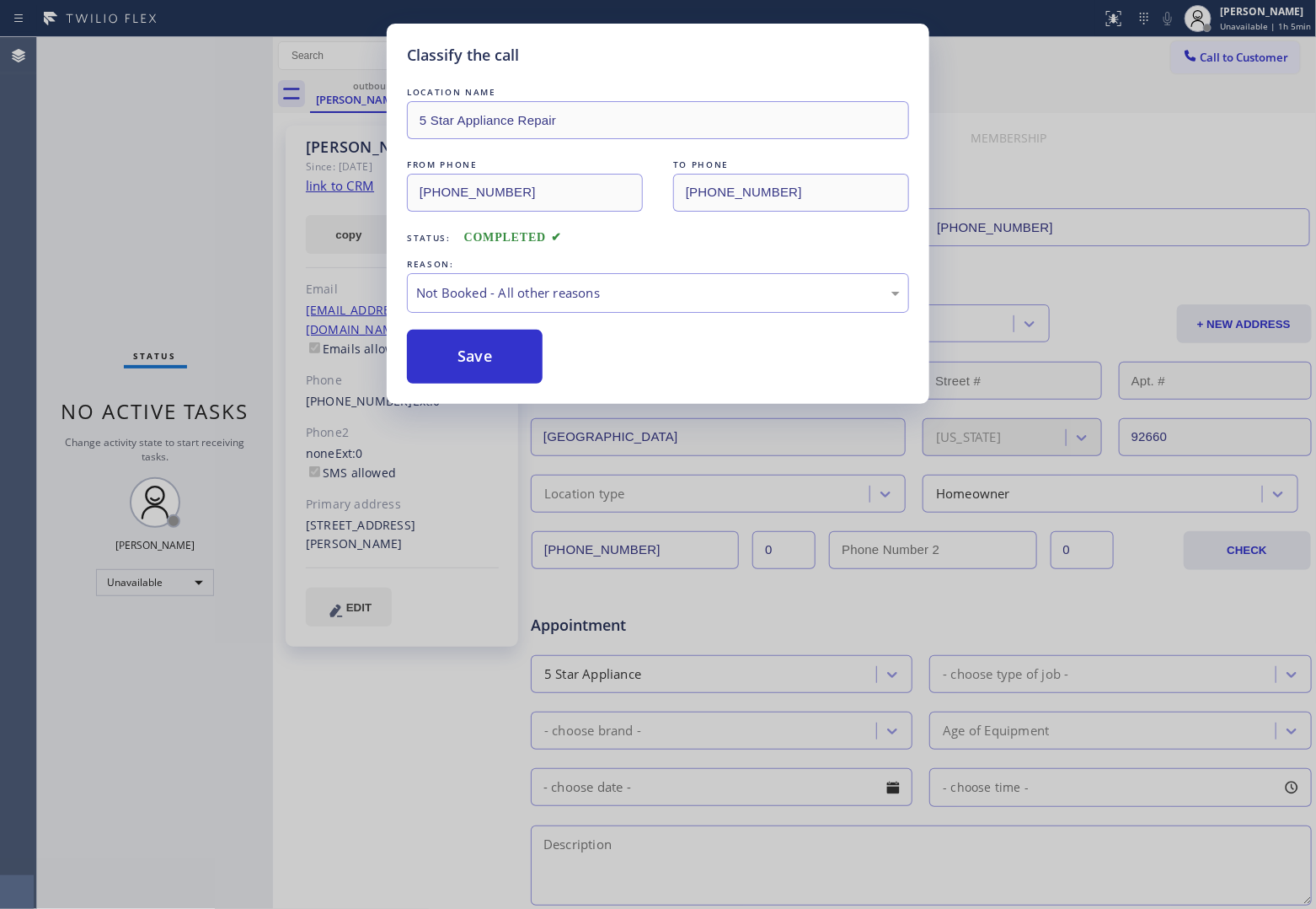
click at [365, 94] on div "Classify the call LOCATION NAME 4B2.Paid Subzero Repair Professionals ([GEOGRAP…" at bounding box center [676, 473] width 1279 height 872
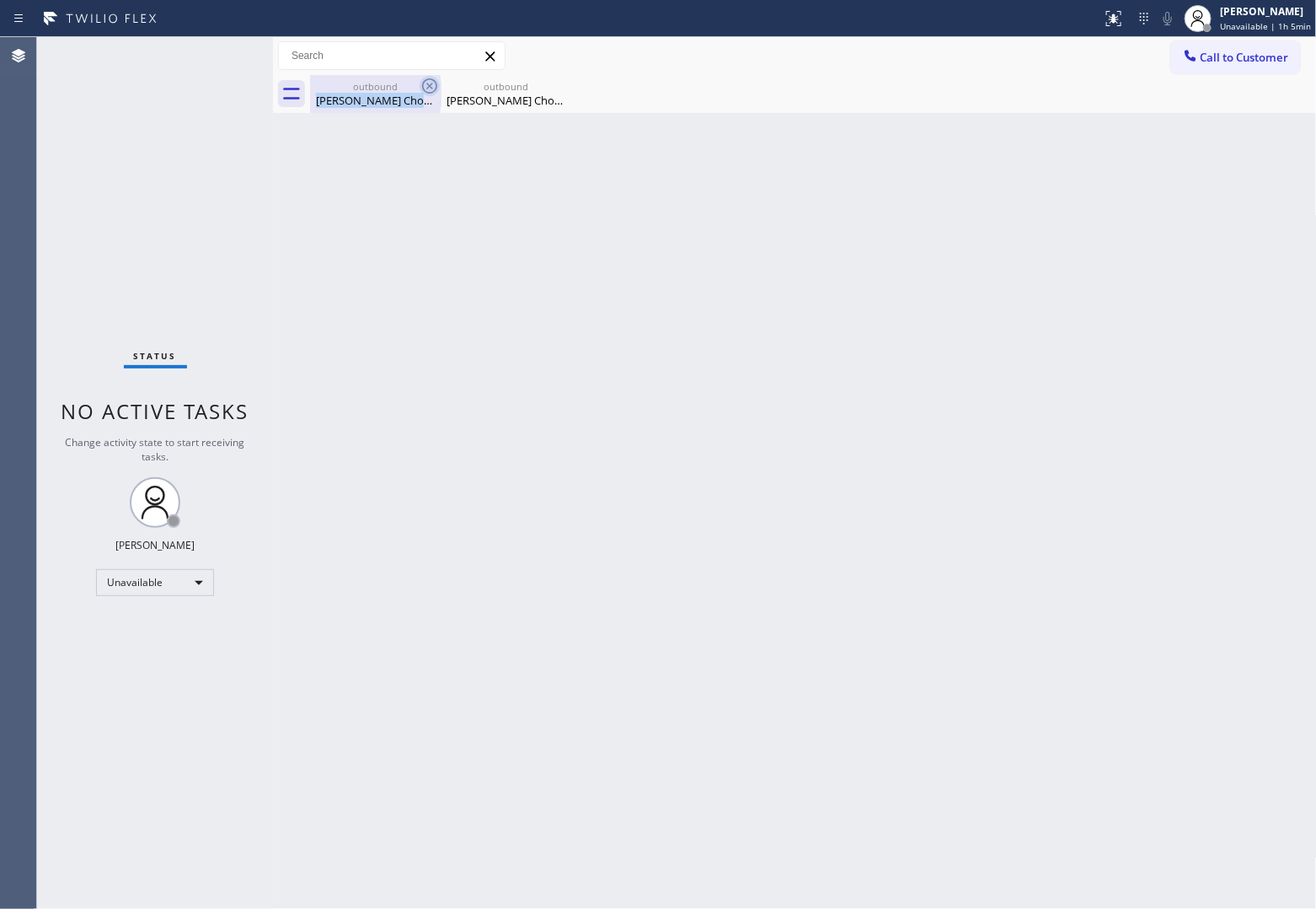
drag, startPoint x: 447, startPoint y: 86, endPoint x: 429, endPoint y: 81, distance: 18.7
click at [431, 81] on div "outbound [PERSON_NAME] Chocha outbound [PERSON_NAME] Chocha" at bounding box center [814, 93] width 1007 height 38
click at [428, 81] on icon at bounding box center [429, 86] width 20 height 20
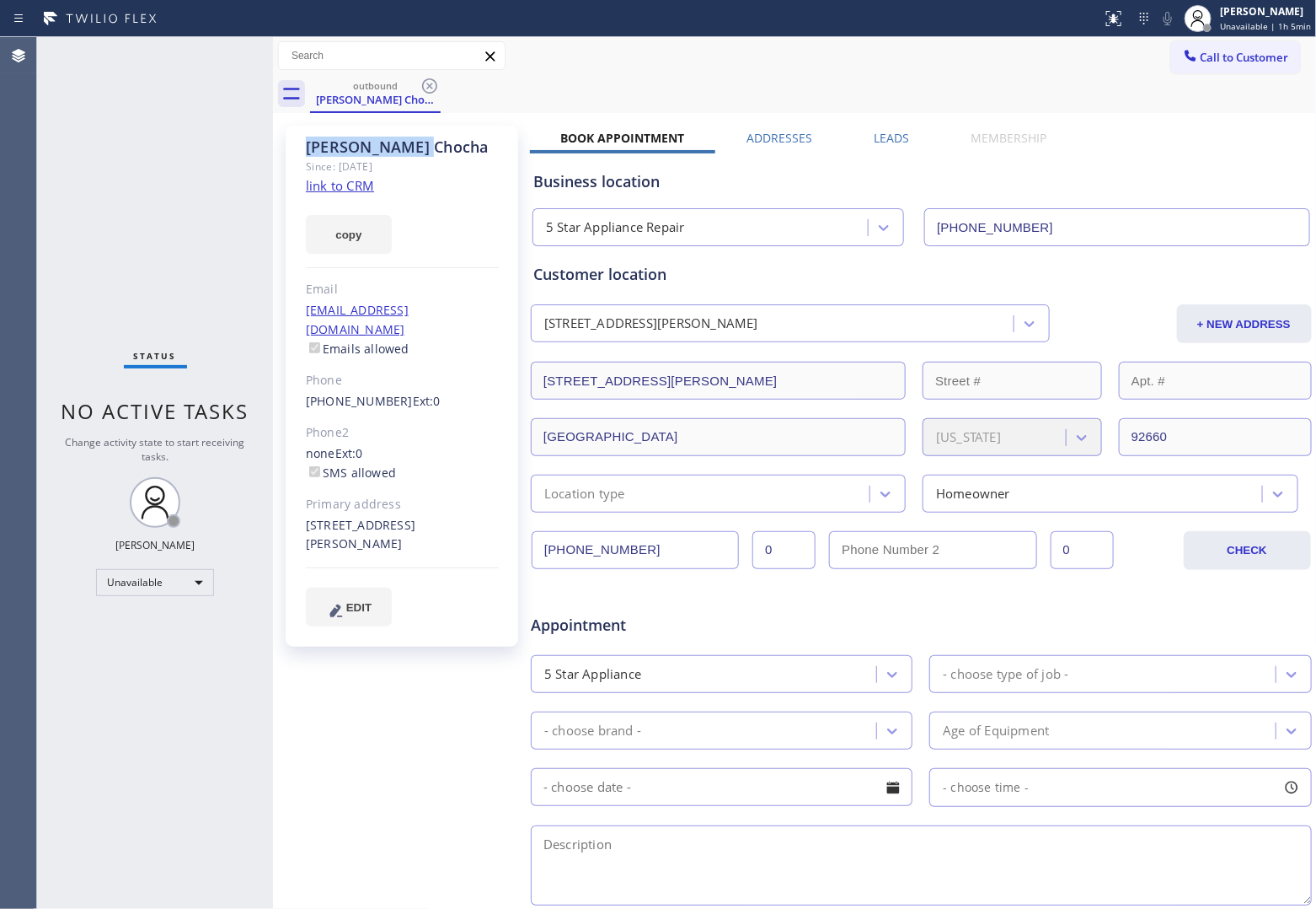
click at [428, 81] on icon at bounding box center [429, 86] width 20 height 20
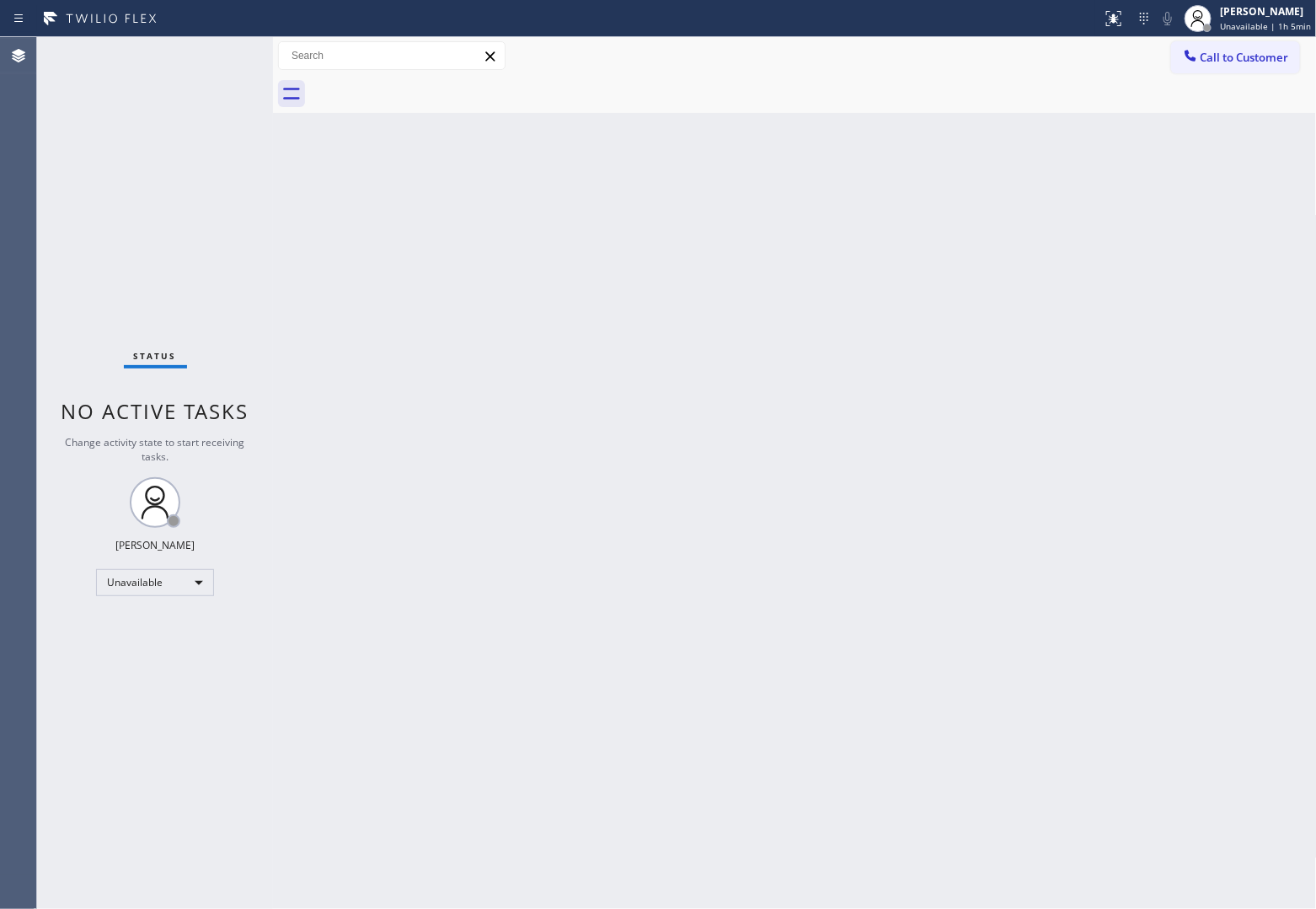
click at [428, 81] on div at bounding box center [814, 93] width 1007 height 38
click at [1262, 61] on span "Call to Customer" at bounding box center [1245, 57] width 88 height 15
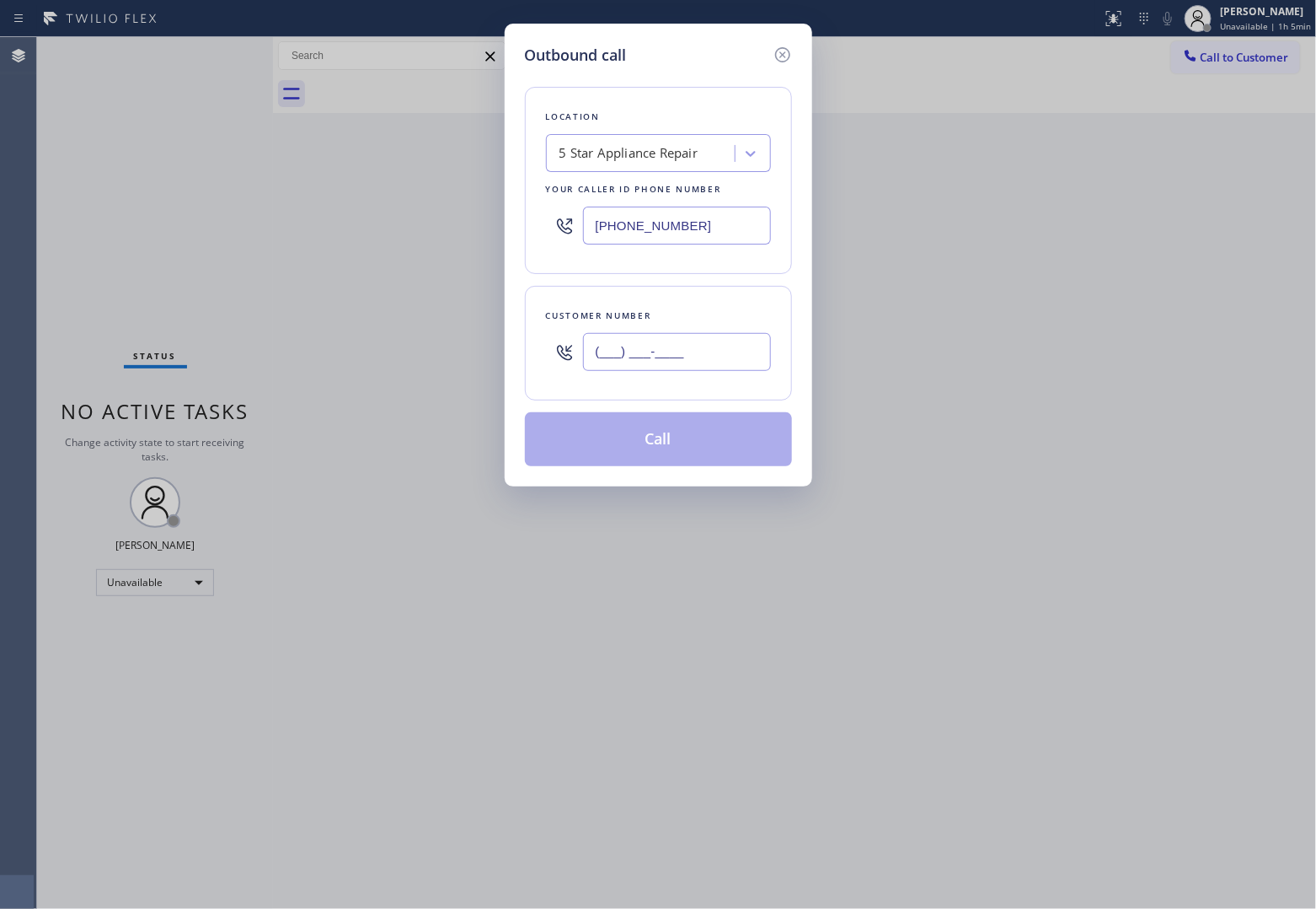
click at [657, 368] on input "(___) ___-____" at bounding box center [677, 351] width 188 height 38
paste input "512) 202-8924"
type input "[PHONE_NUMBER]"
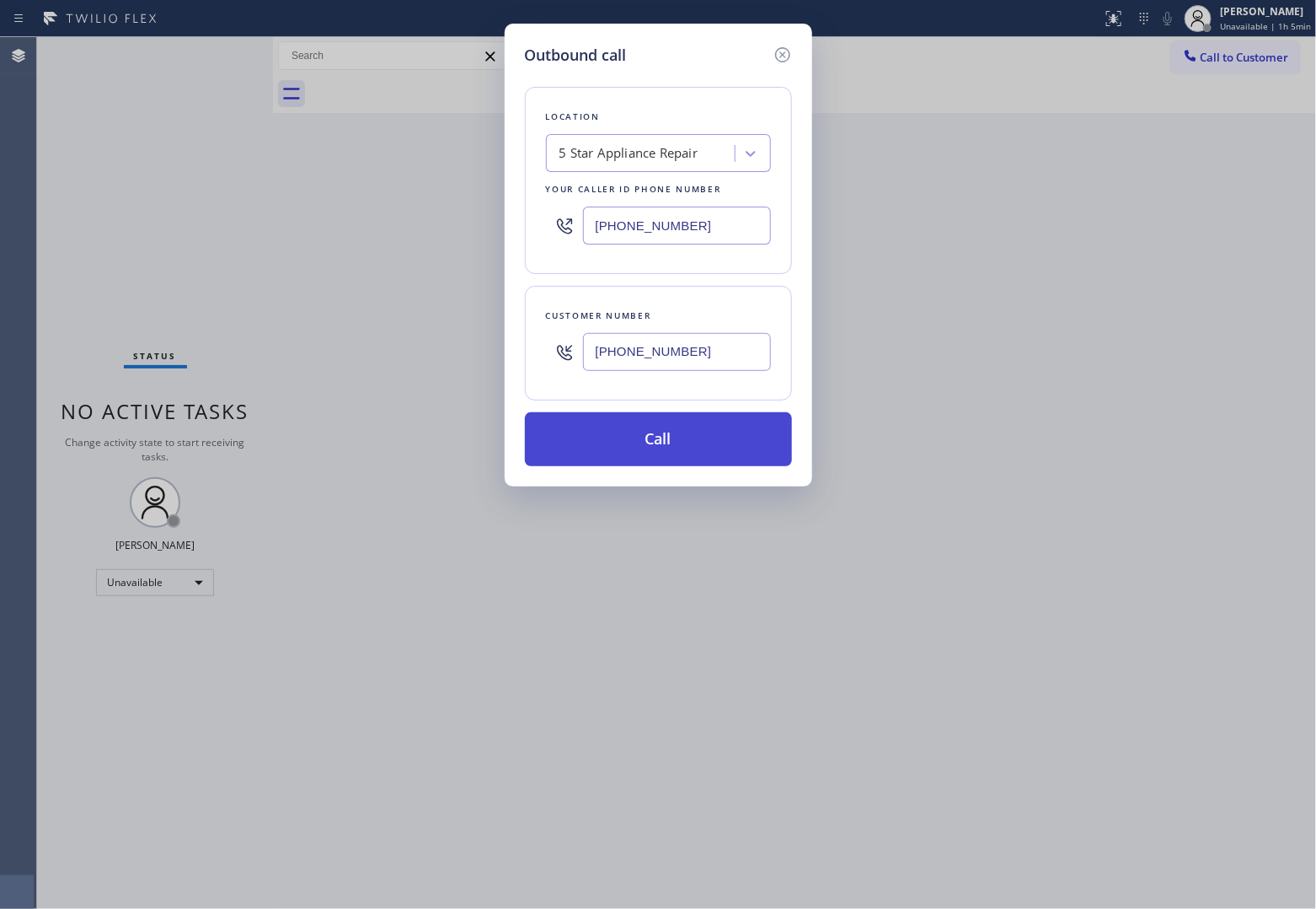
click at [685, 443] on button "Call" at bounding box center [659, 439] width 267 height 54
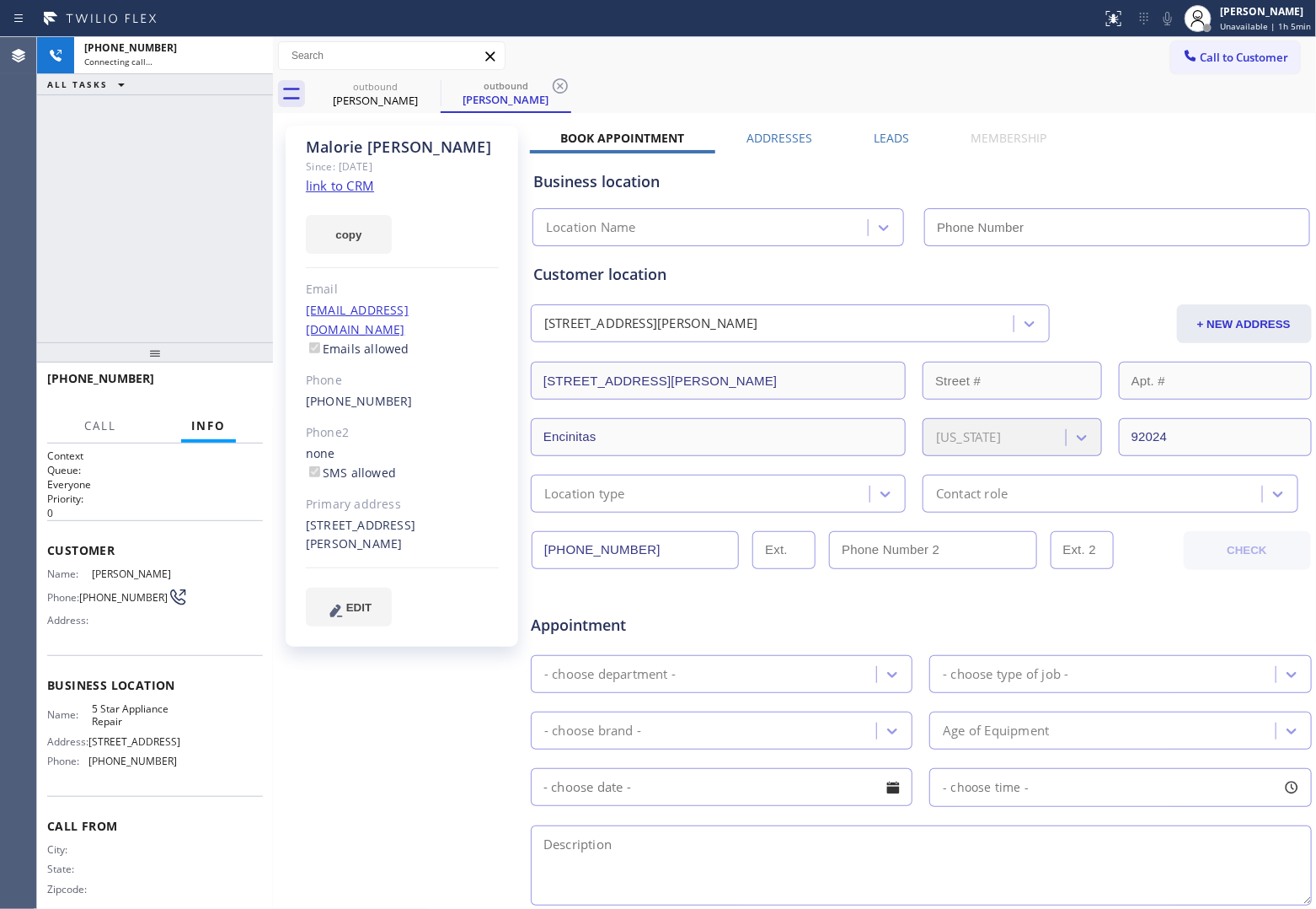
click at [65, 195] on div "[PHONE_NUMBER] Connecting call… ALL TASKS ALL TASKS ACTIVE TASKS TASKS IN WRAP …" at bounding box center [155, 189] width 236 height 305
type input "[PHONE_NUMBER]"
click at [369, 182] on link "link to CRM" at bounding box center [340, 185] width 68 height 17
drag, startPoint x: 112, startPoint y: 617, endPoint x: 84, endPoint y: 596, distance: 35.0
click at [84, 596] on div "Name: [PERSON_NAME] Phone: [PHONE_NUMBER] Address:" at bounding box center [112, 600] width 130 height 66
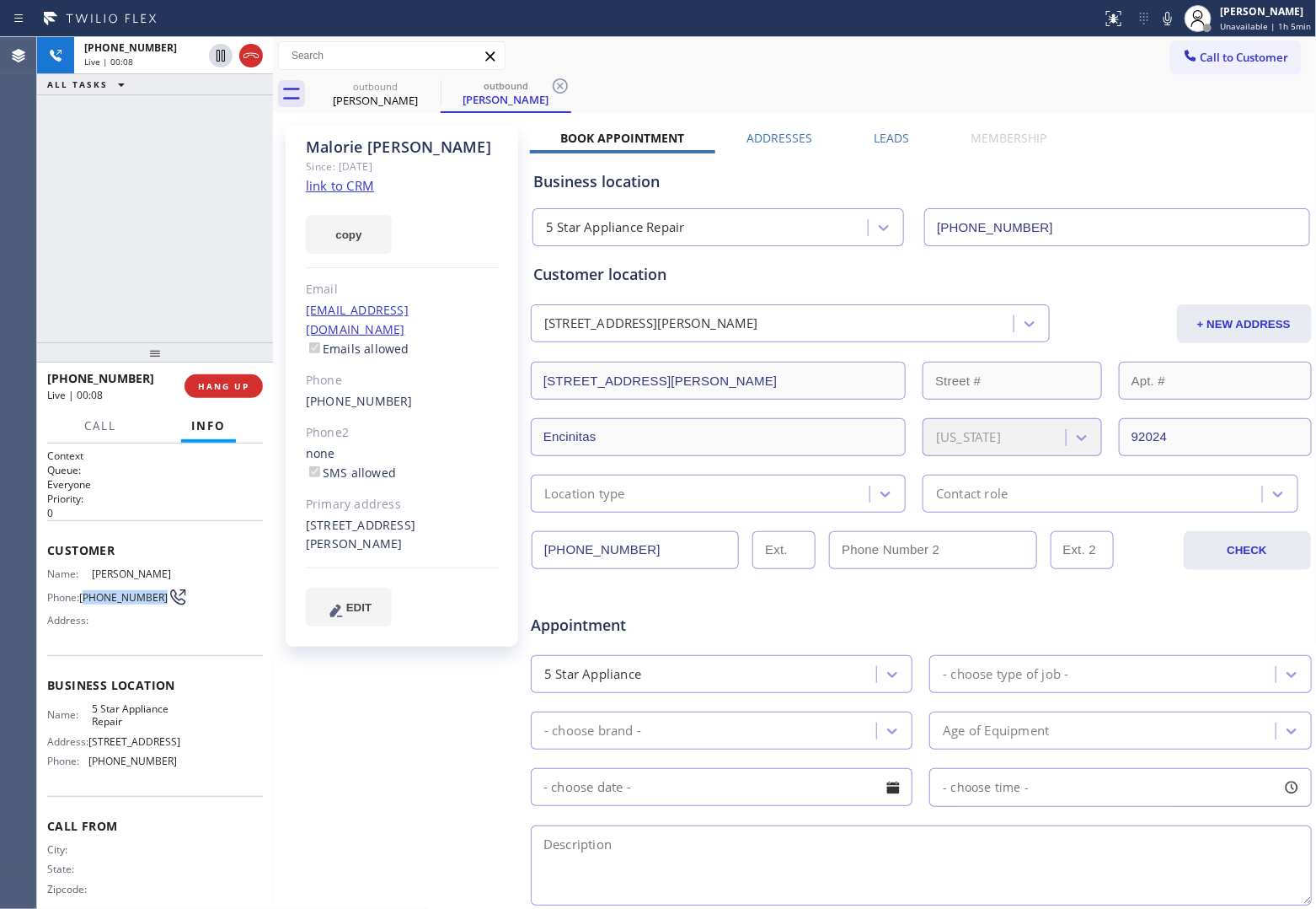
click at [231, 388] on span "HANG UP" at bounding box center [224, 385] width 52 height 12
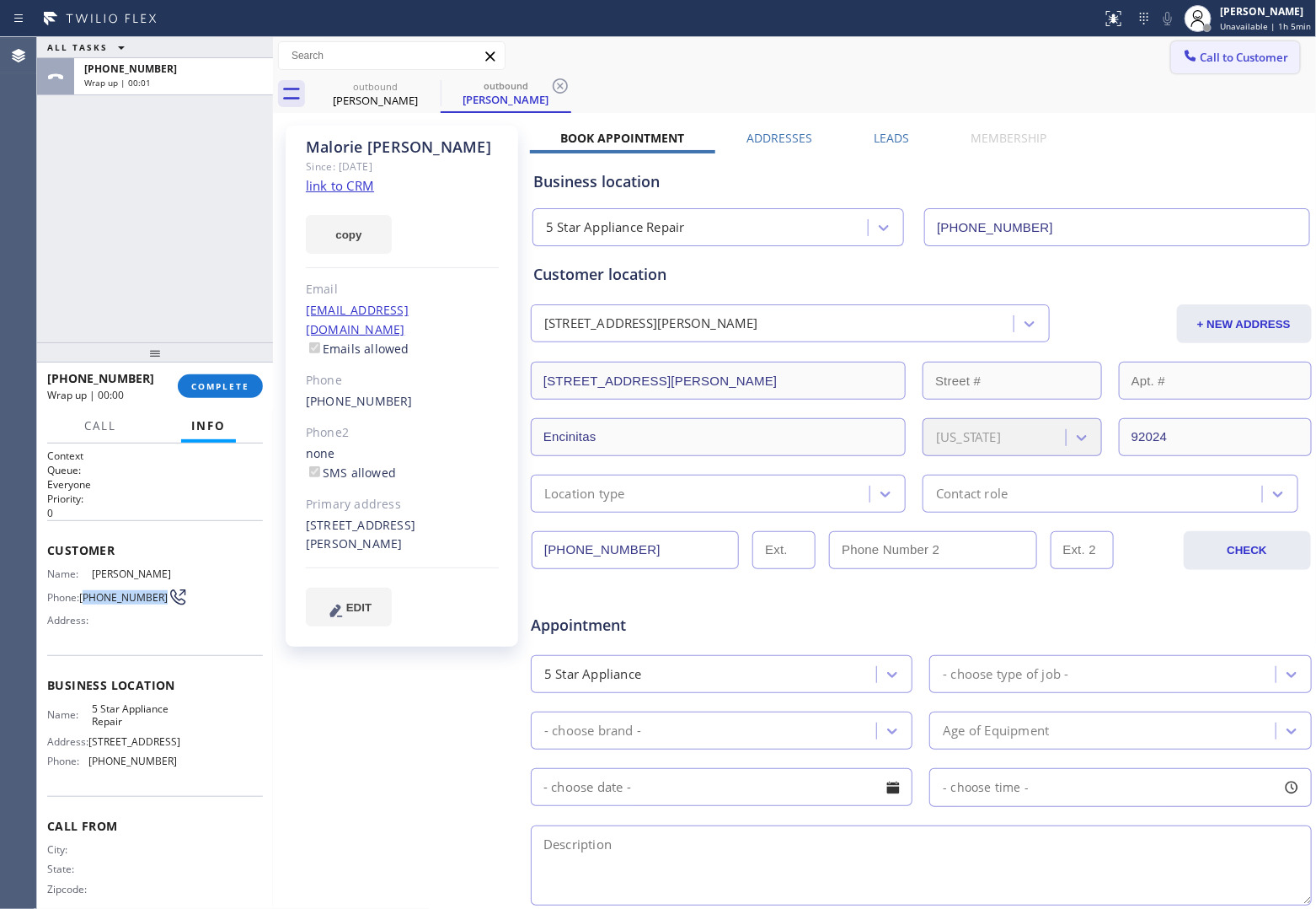
click at [1204, 61] on span "Call to Customer" at bounding box center [1245, 57] width 88 height 15
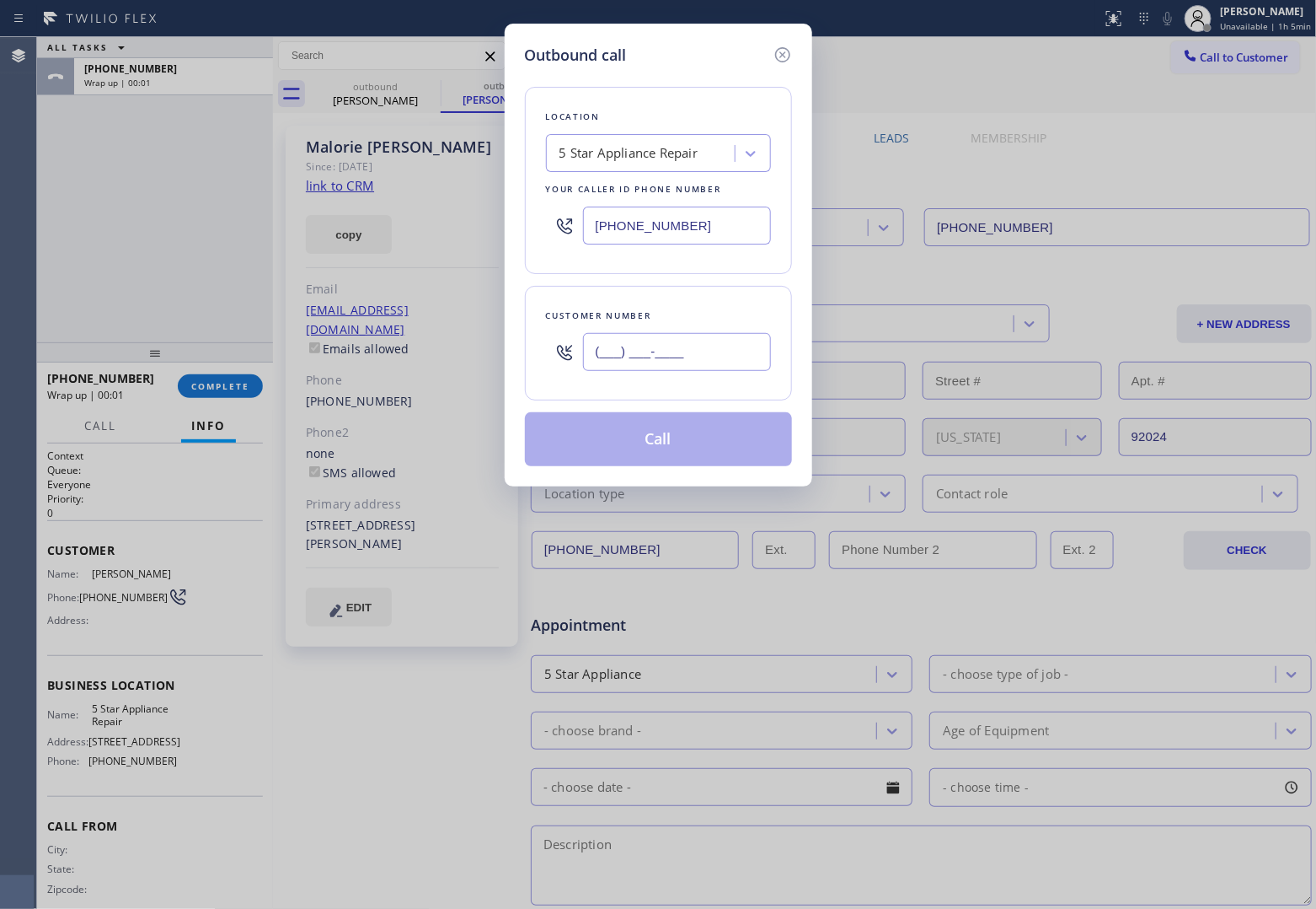
click at [622, 350] on input "(___) ___-____" at bounding box center [677, 351] width 188 height 38
paste input "512) 202-8924"
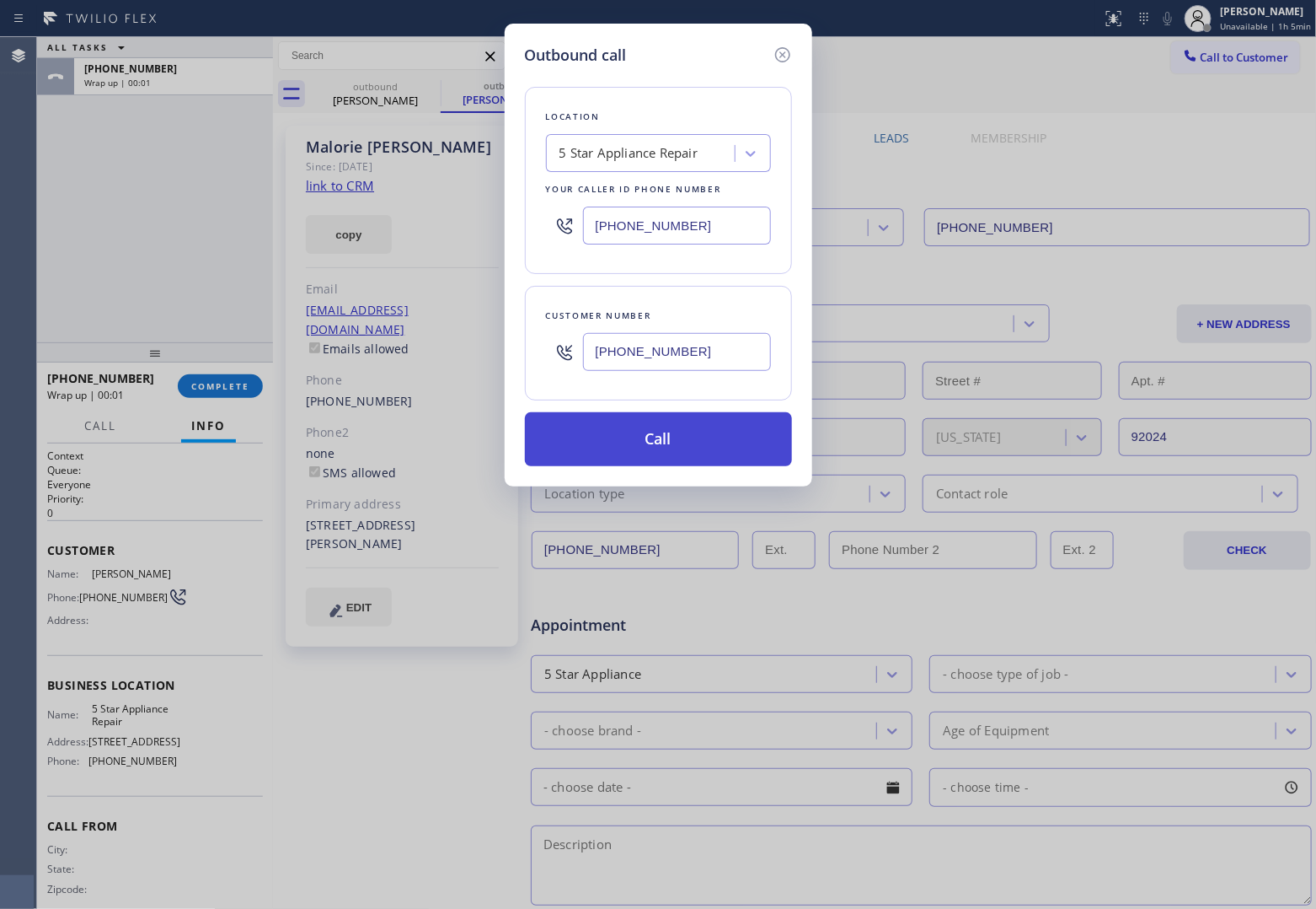
type input "[PHONE_NUMBER]"
click at [666, 440] on button "Call" at bounding box center [659, 439] width 267 height 54
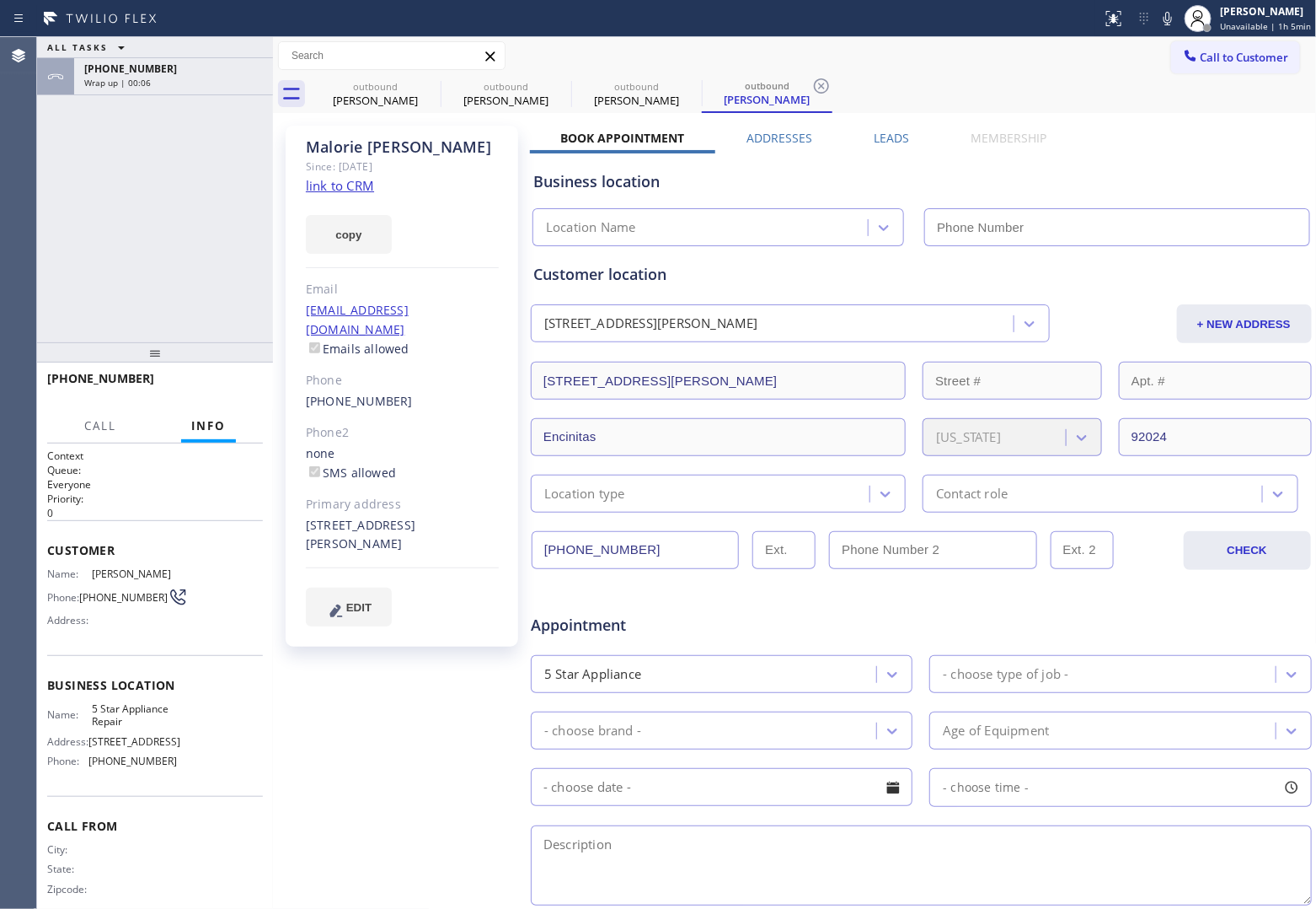
type input "[PHONE_NUMBER]"
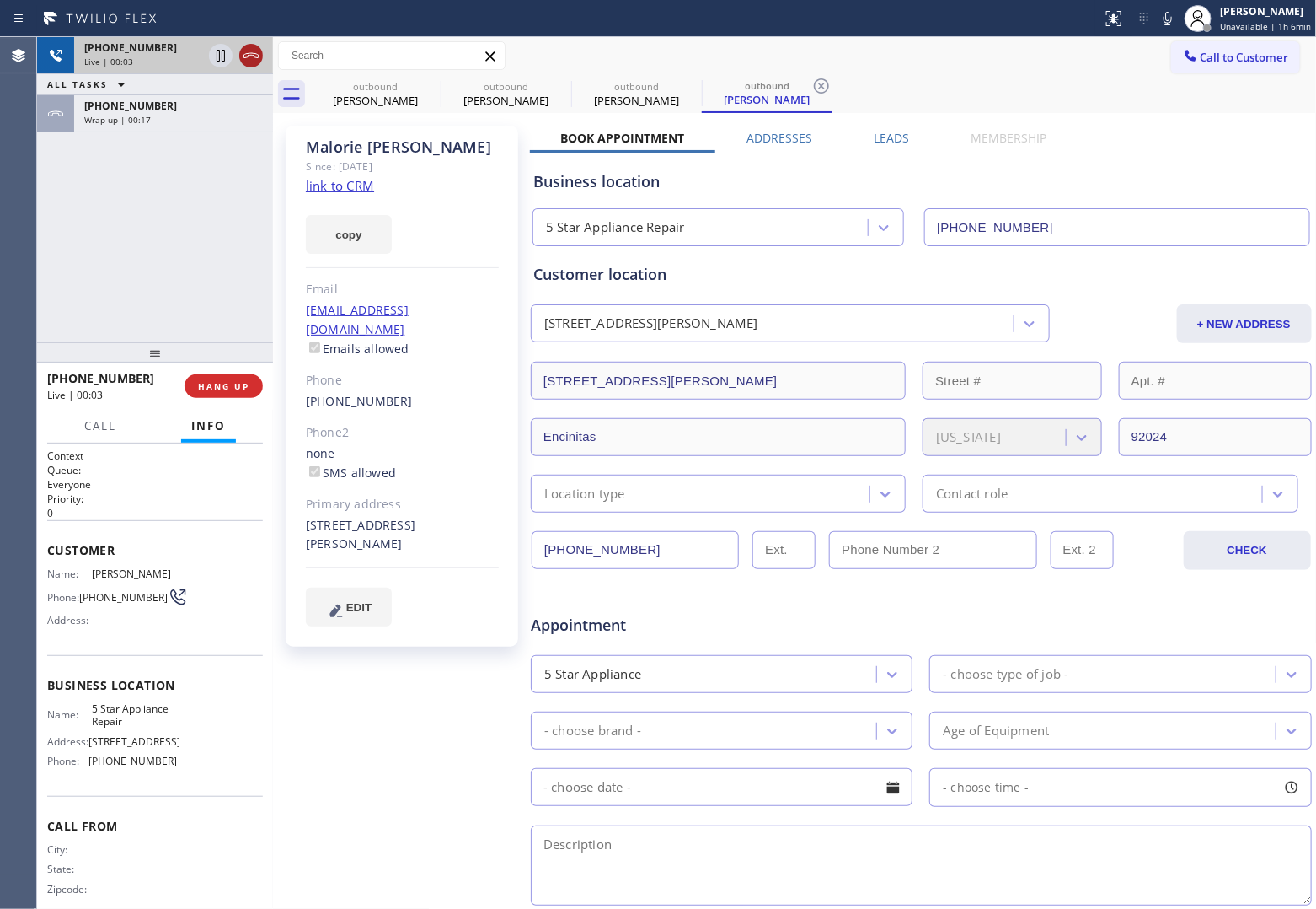
click at [260, 59] on icon at bounding box center [252, 55] width 20 height 20
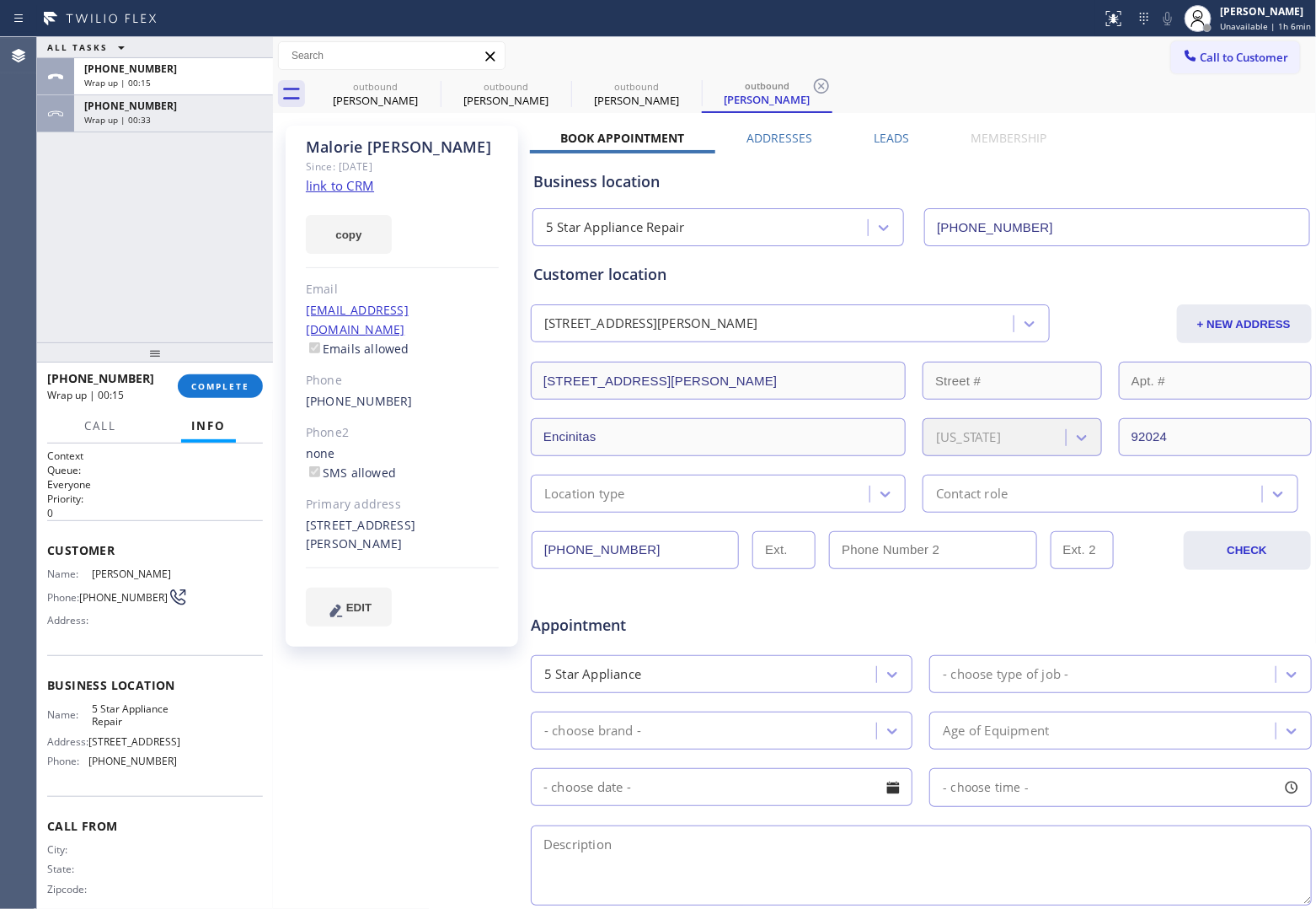
click at [327, 145] on div "[PERSON_NAME]" at bounding box center [402, 147] width 193 height 19
click at [207, 392] on button "COMPLETE" at bounding box center [220, 386] width 85 height 24
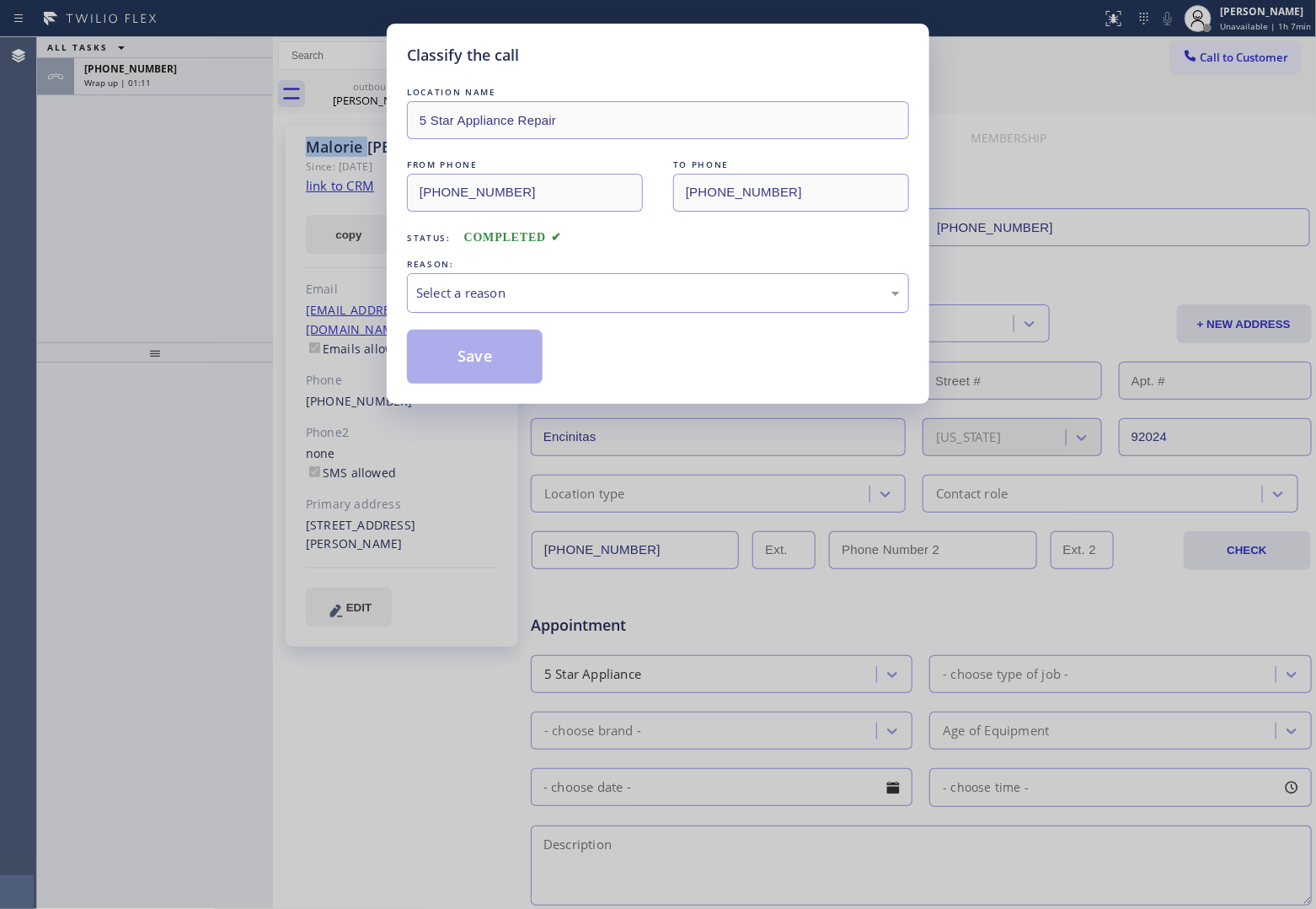
click at [477, 291] on div "Select a reason" at bounding box center [658, 292] width 484 height 19
click at [486, 351] on button "Save" at bounding box center [475, 357] width 135 height 54
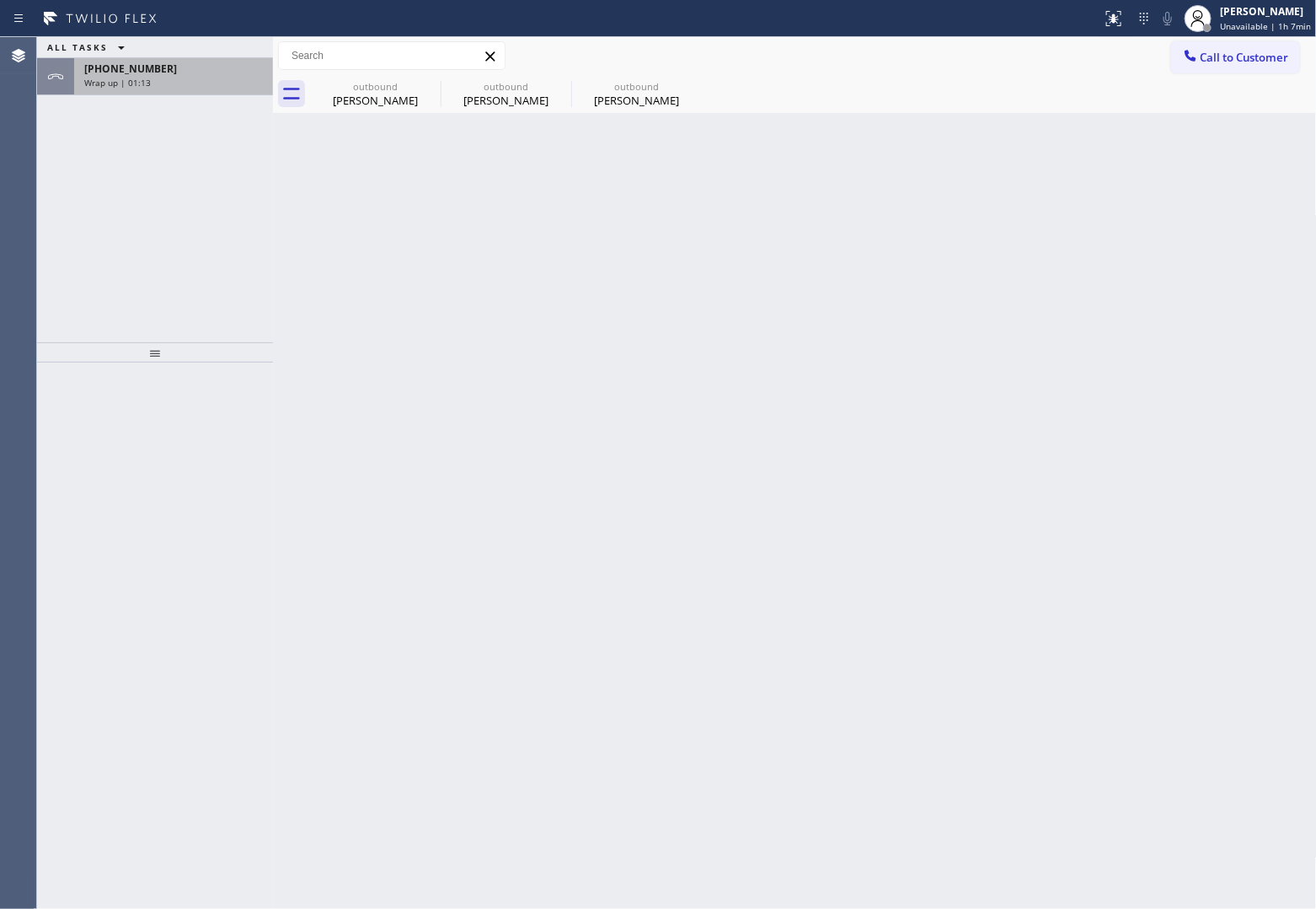
click at [161, 77] on div "Wrap up | 01:13" at bounding box center [173, 82] width 179 height 12
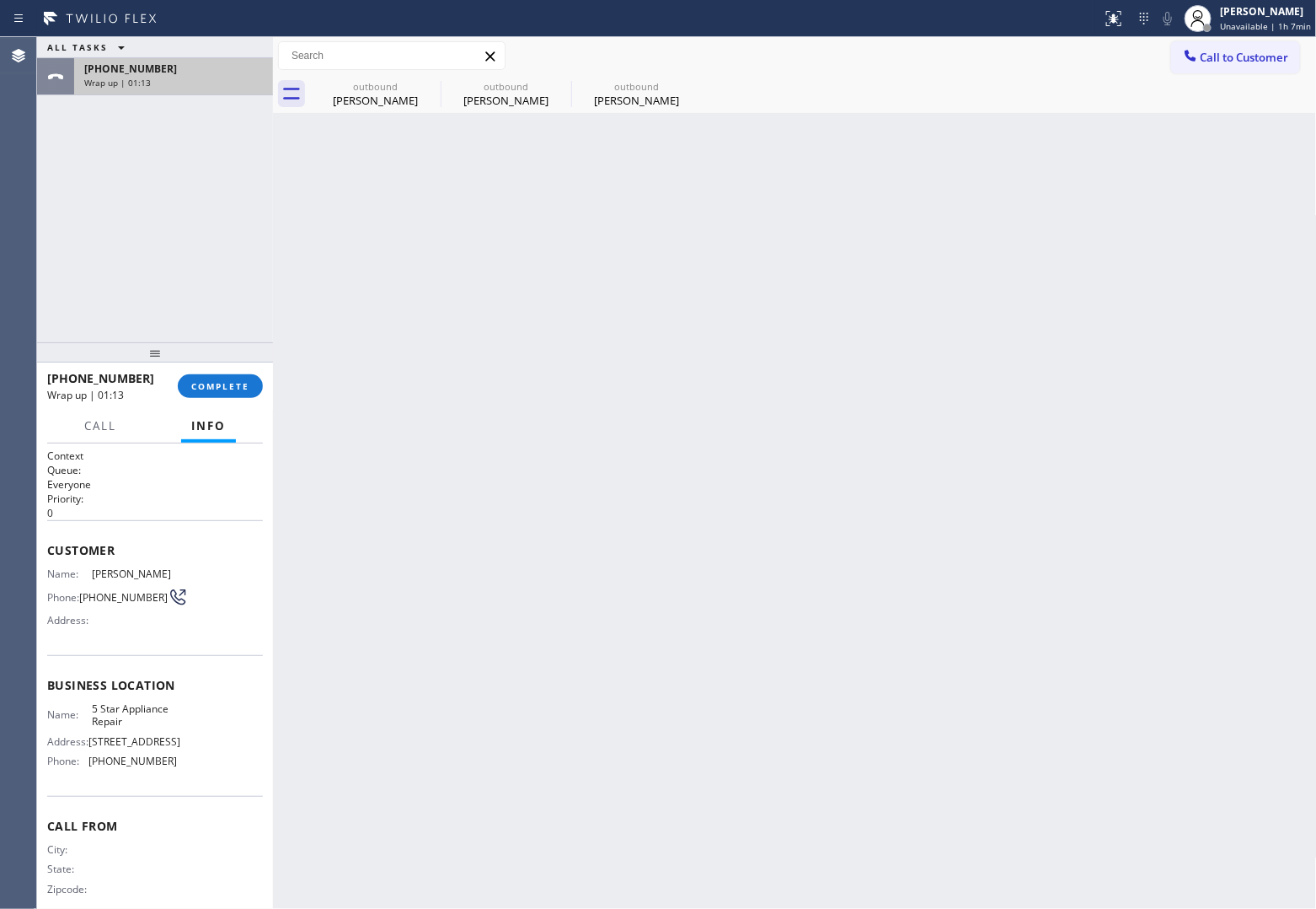
click at [161, 77] on div "Wrap up | 01:13" at bounding box center [173, 82] width 179 height 12
click at [211, 379] on button "COMPLETE" at bounding box center [220, 386] width 85 height 24
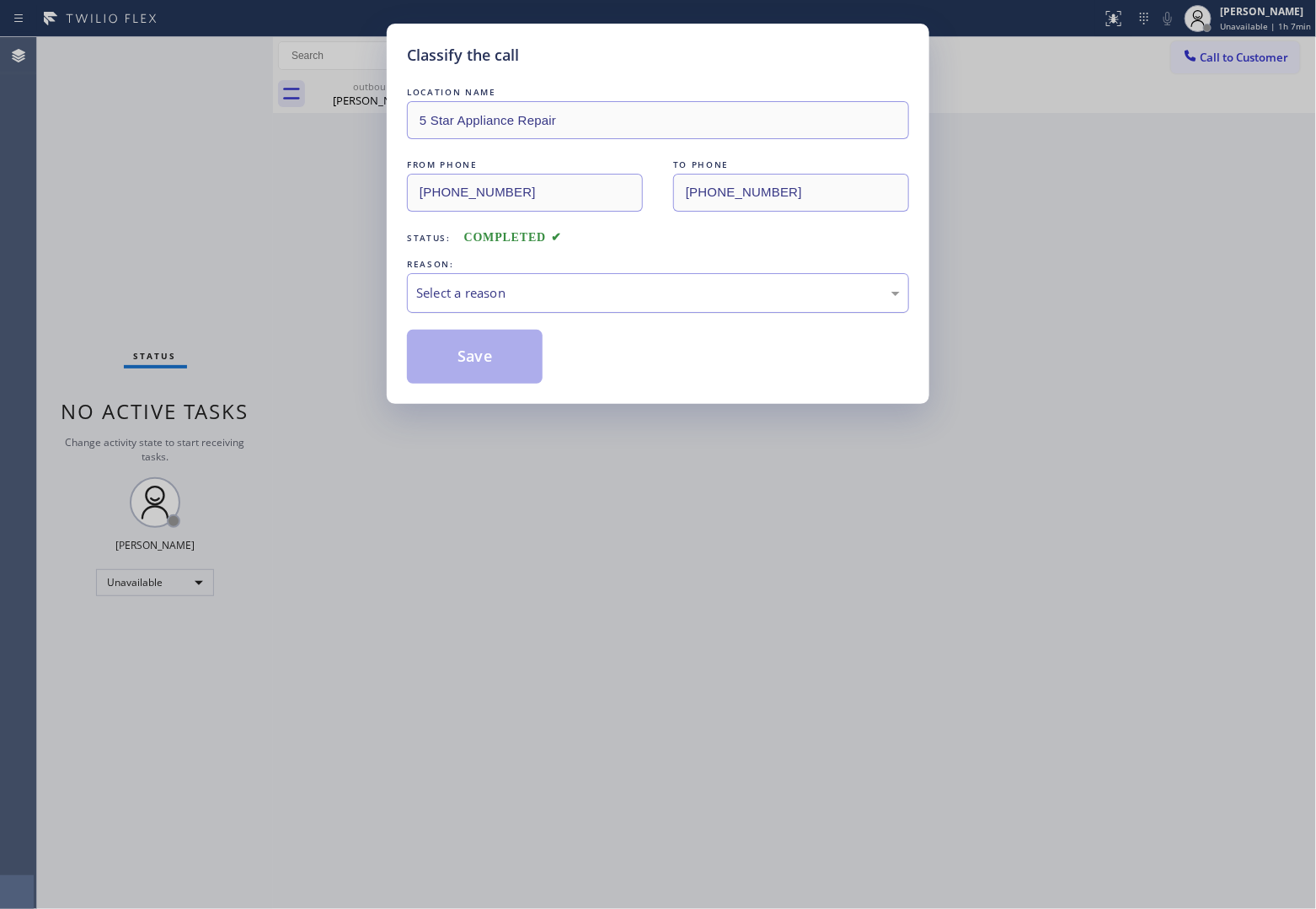
drag, startPoint x: 516, startPoint y: 290, endPoint x: 523, endPoint y: 298, distance: 10.6
click at [516, 291] on div "Select a reason" at bounding box center [658, 292] width 484 height 19
click at [528, 357] on button "Save" at bounding box center [475, 357] width 135 height 54
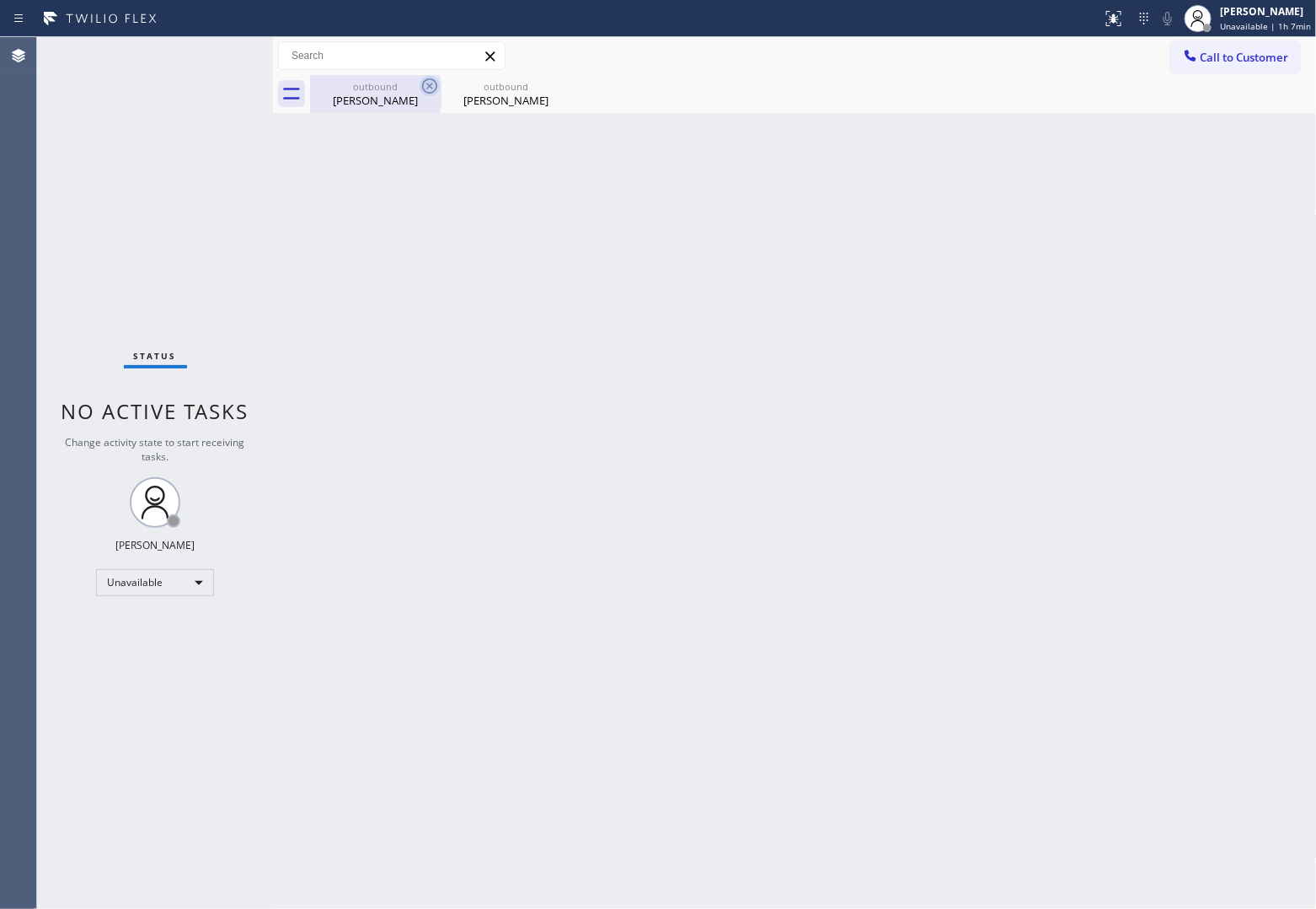
click at [427, 90] on icon at bounding box center [429, 86] width 20 height 20
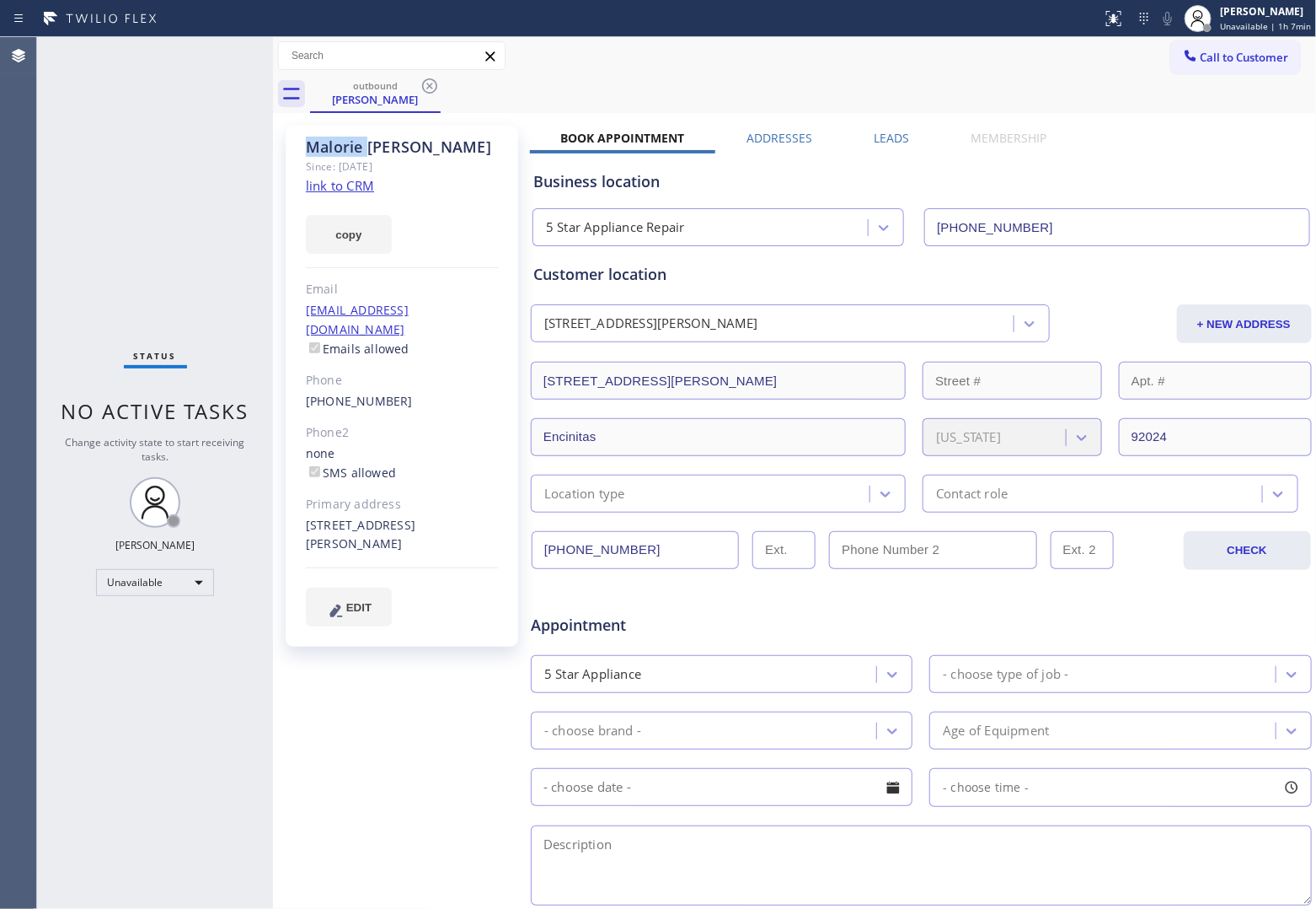
click at [427, 90] on icon at bounding box center [429, 86] width 20 height 20
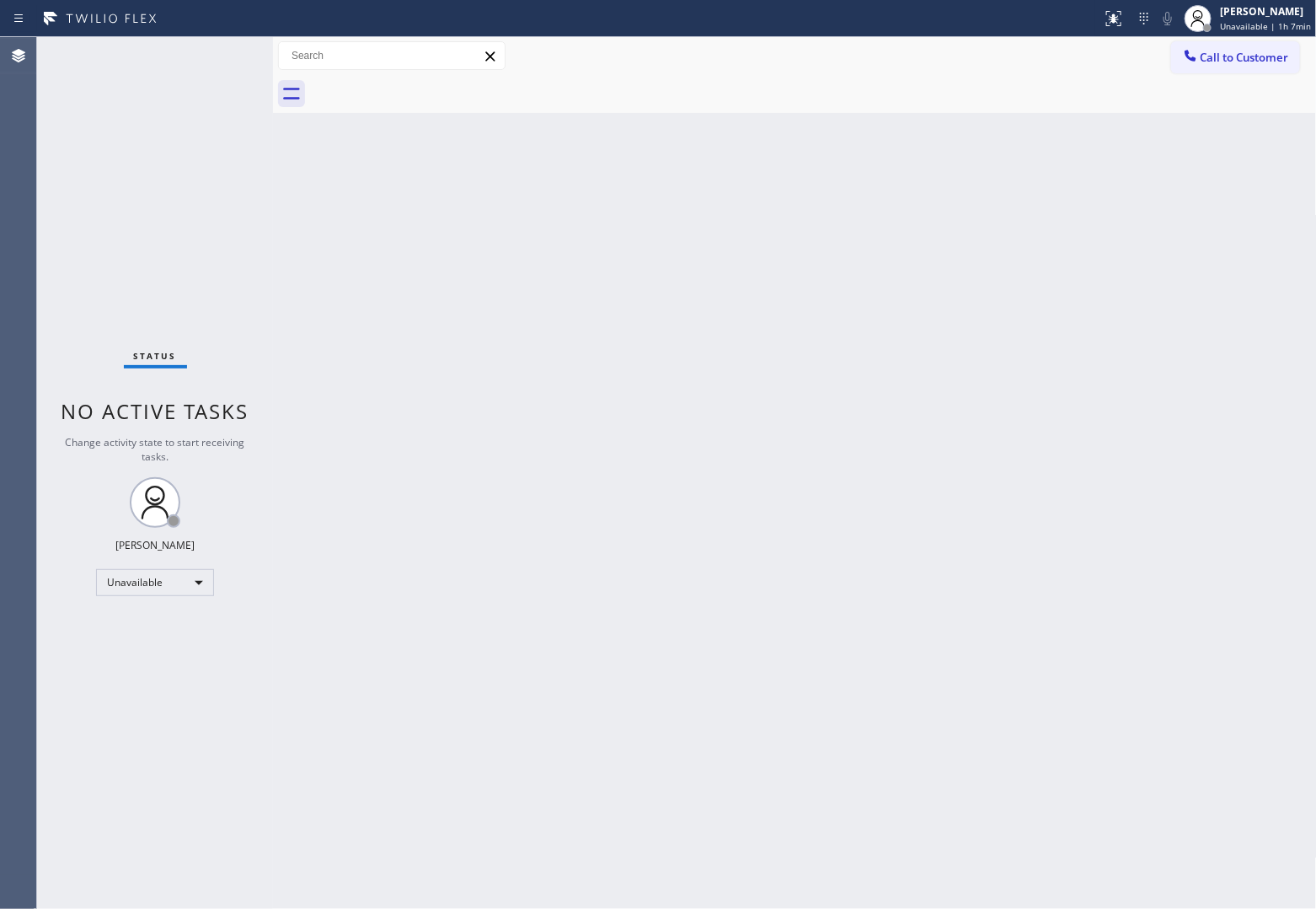
click at [427, 90] on div at bounding box center [814, 93] width 1007 height 38
click at [30, 195] on div "Agent Desktop" at bounding box center [18, 473] width 36 height 872
click at [1177, 55] on button "Call to Customer" at bounding box center [1236, 57] width 129 height 32
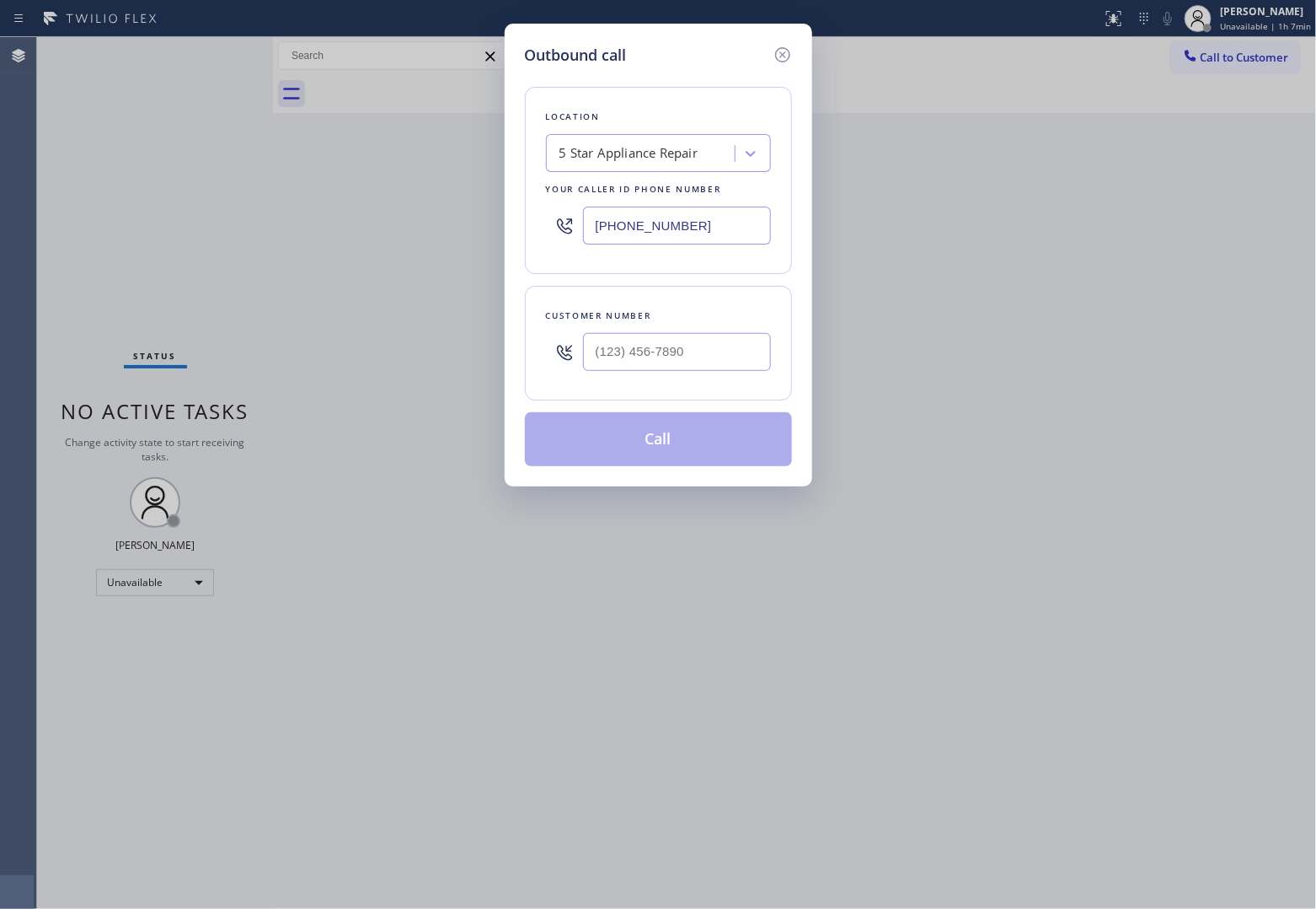
click at [695, 327] on div at bounding box center [677, 351] width 188 height 54
click at [695, 335] on input "(___) ___-____" at bounding box center [677, 351] width 188 height 38
paste input "818) 568-3755"
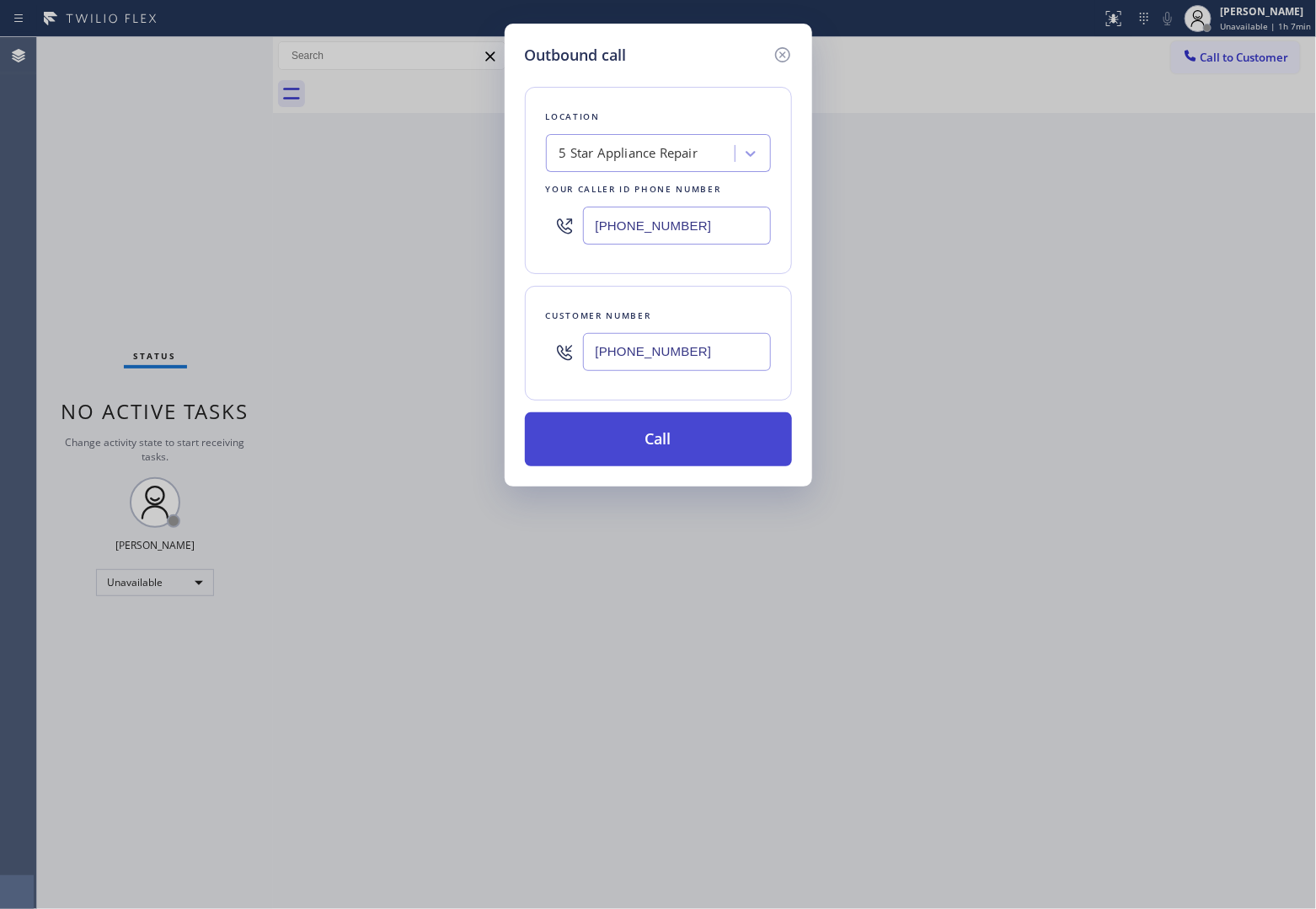
type input "[PHONE_NUMBER]"
click at [727, 452] on button "Call" at bounding box center [659, 439] width 267 height 54
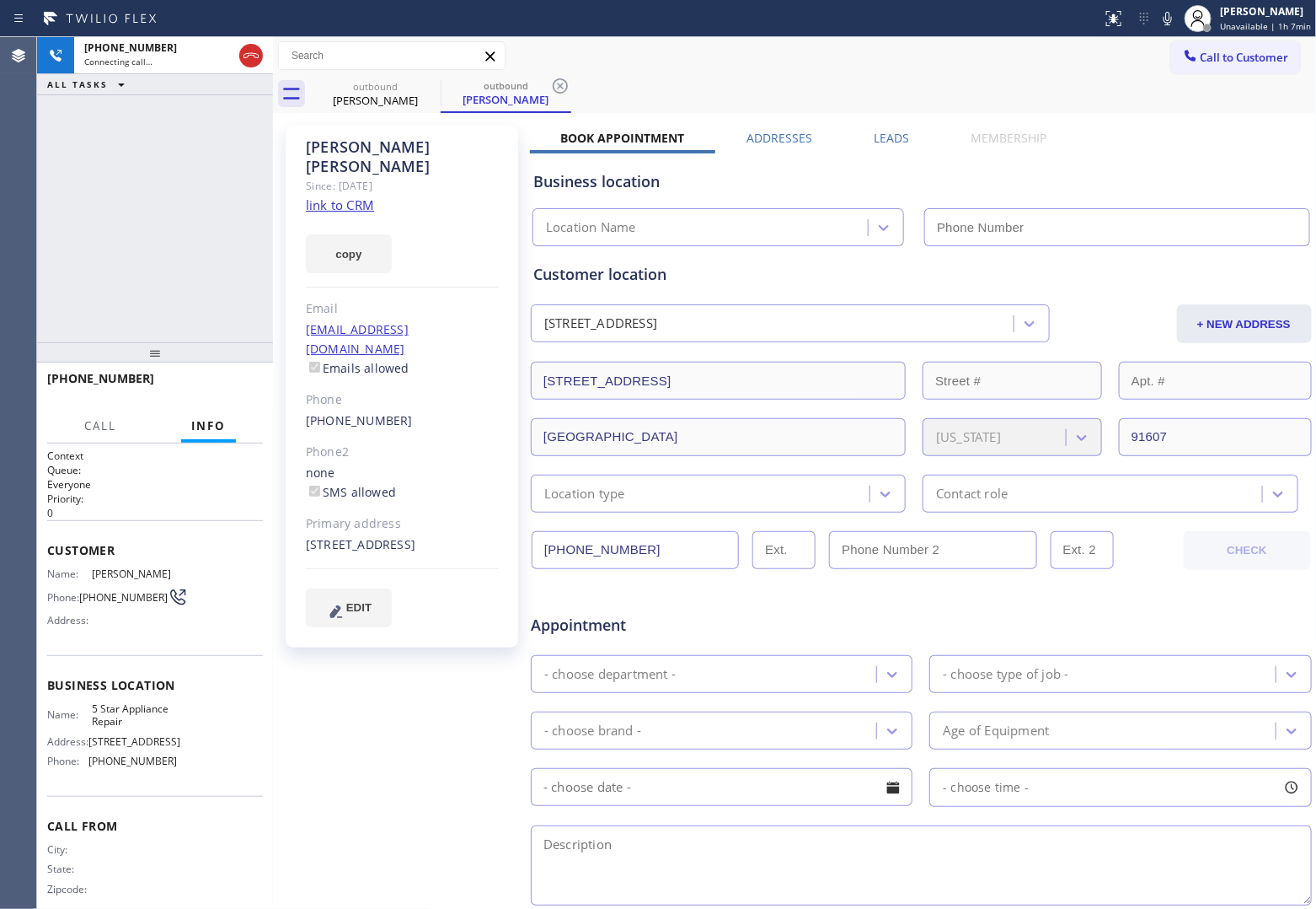
click at [64, 182] on div "[PHONE_NUMBER] Connecting call… ALL TASKS ALL TASKS ACTIVE TASKS TASKS IN WRAP …" at bounding box center [155, 189] width 236 height 305
click at [371, 176] on div "Since: [DATE]" at bounding box center [402, 185] width 193 height 19
type input "[PHONE_NUMBER]"
click at [362, 196] on link "link to CRM" at bounding box center [340, 205] width 68 height 17
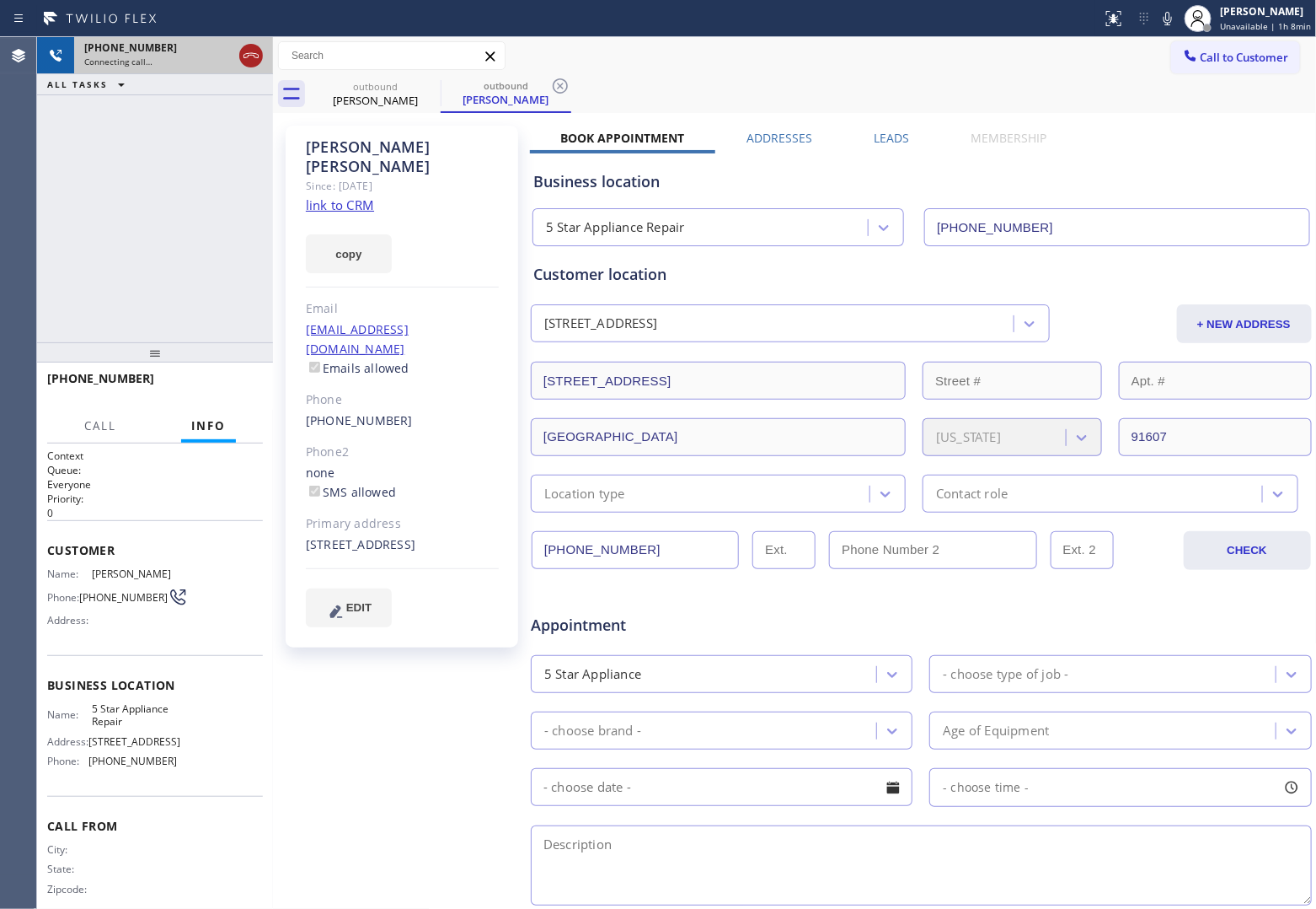
click at [245, 53] on icon at bounding box center [252, 55] width 20 height 20
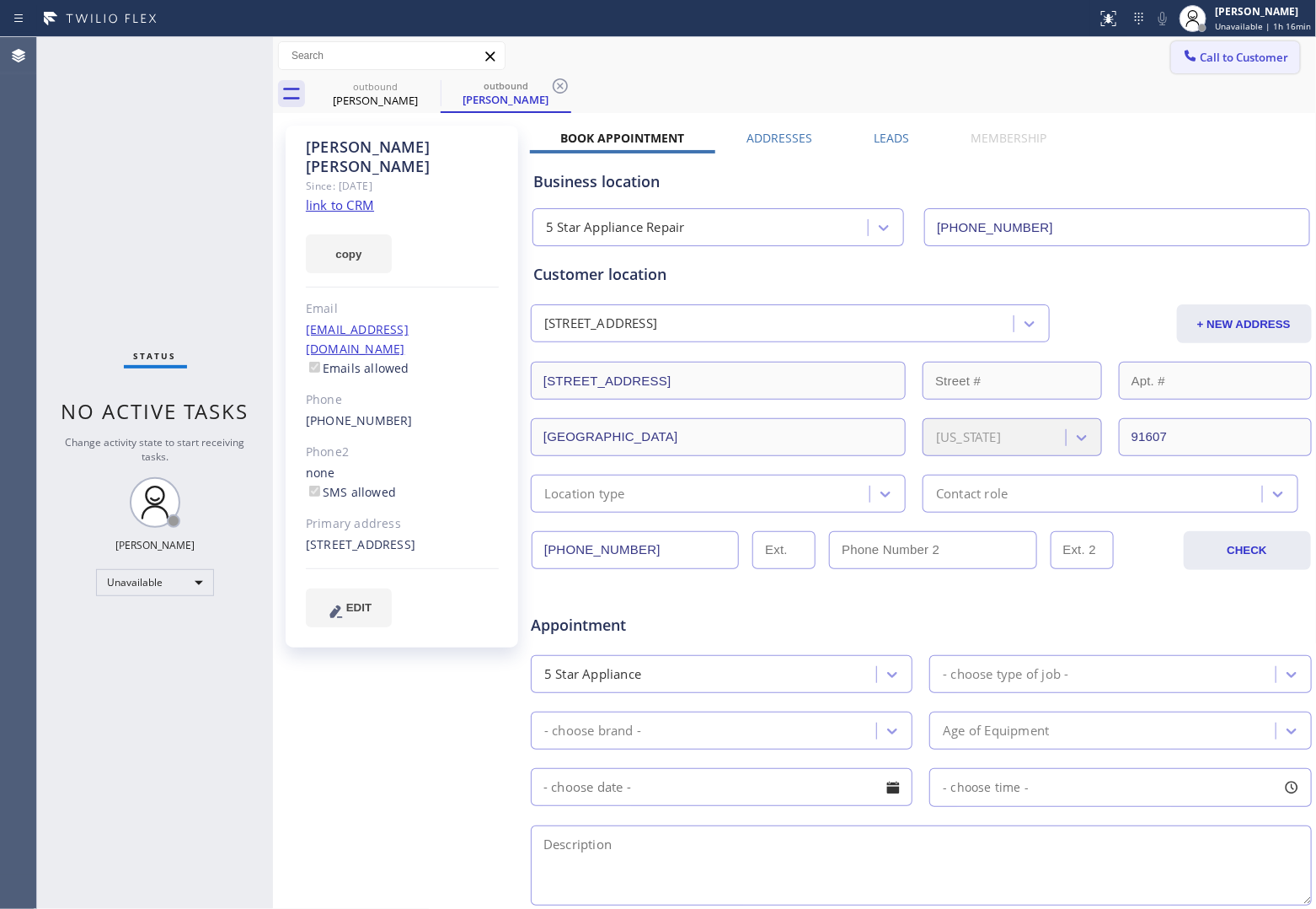
click at [1224, 64] on span "Call to Customer" at bounding box center [1245, 57] width 88 height 15
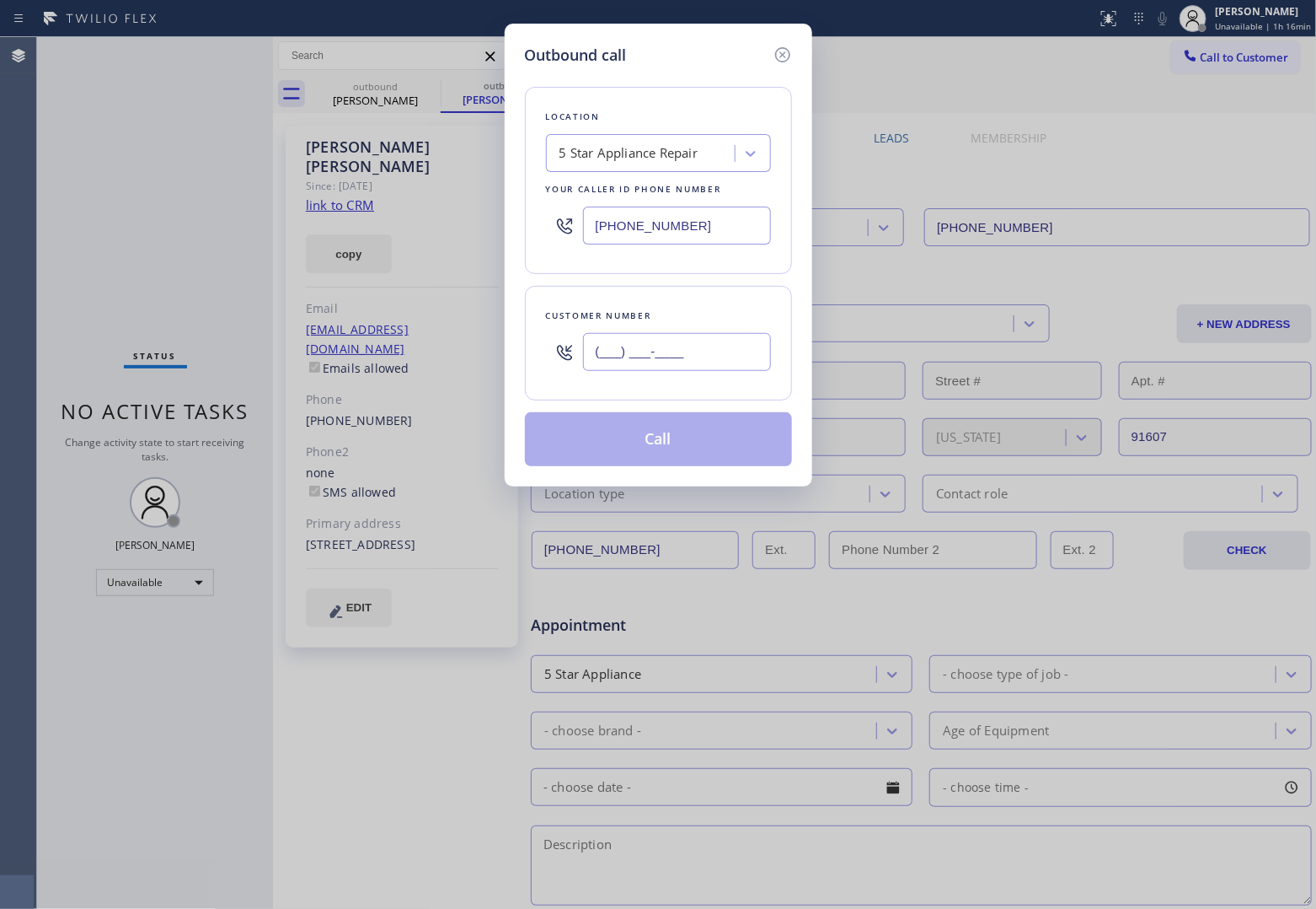
click at [687, 370] on input "(___) ___-____" at bounding box center [677, 351] width 188 height 38
paste input "408) 816-9152"
type input "[PHONE_NUMBER]"
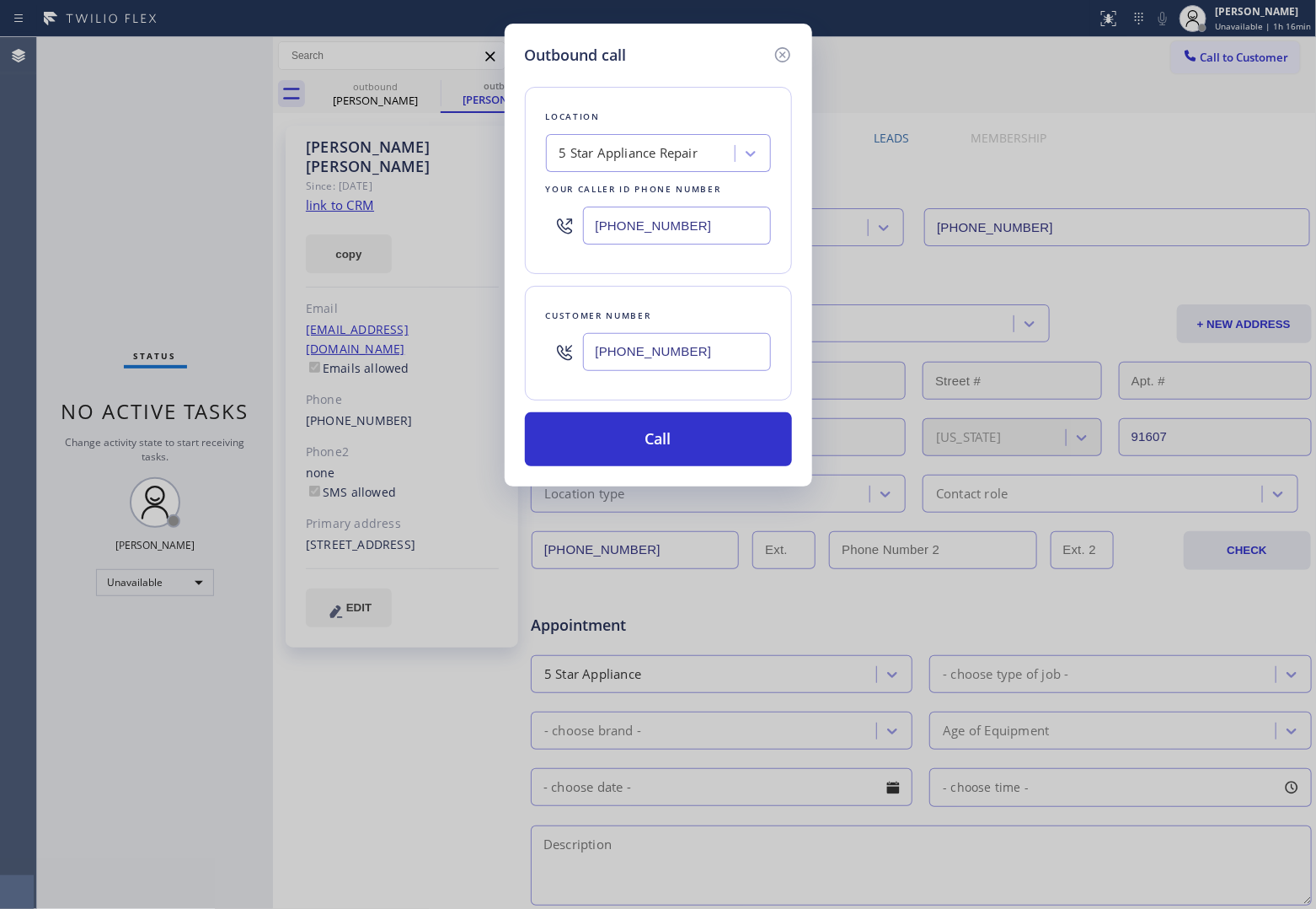
click at [642, 226] on input "[PHONE_NUMBER]" at bounding box center [677, 225] width 188 height 38
paste input "669) 342-0808"
type input "[PHONE_NUMBER]"
click at [662, 428] on button "Call" at bounding box center [659, 439] width 267 height 54
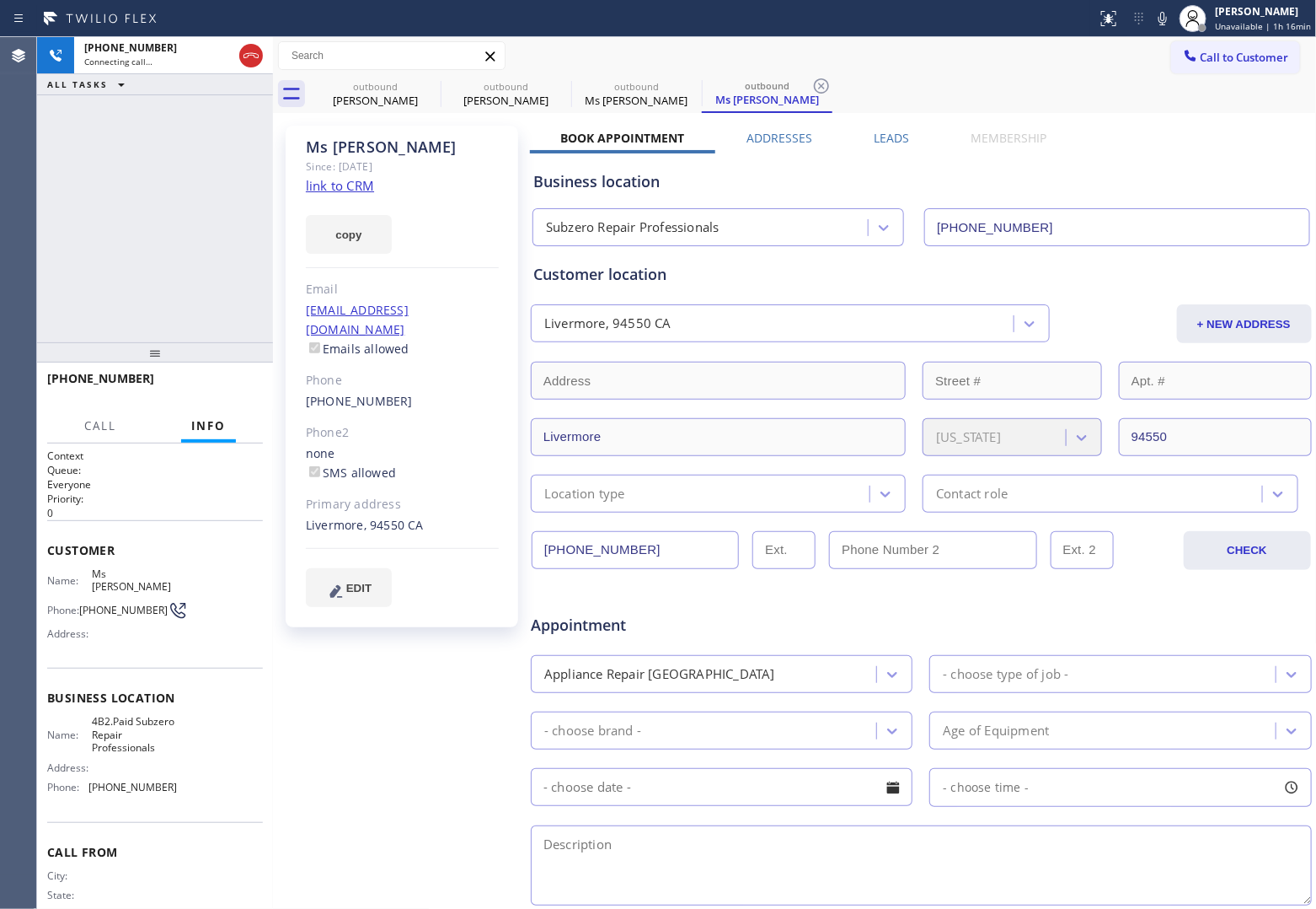
type input "[PHONE_NUMBER]"
click at [56, 230] on div "[PHONE_NUMBER] Connecting call… ALL TASKS ALL TASKS ACTIVE TASKS TASKS IN WRAP …" at bounding box center [155, 189] width 236 height 305
click at [39, 133] on div "[PHONE_NUMBER] Connecting call… ALL TASKS ALL TASKS ACTIVE TASKS TASKS IN WRAP …" at bounding box center [155, 189] width 236 height 305
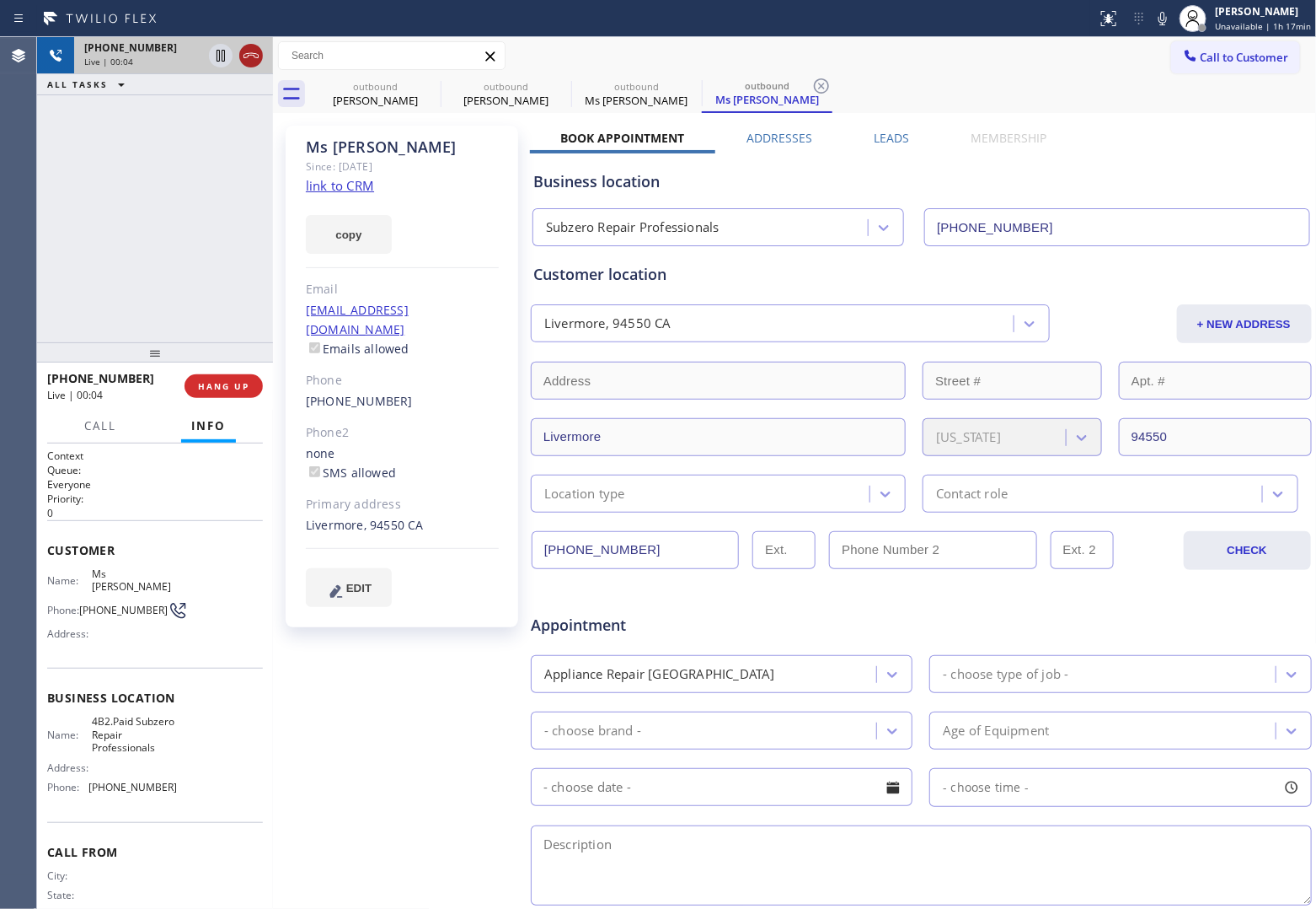
click at [254, 59] on icon at bounding box center [252, 55] width 20 height 20
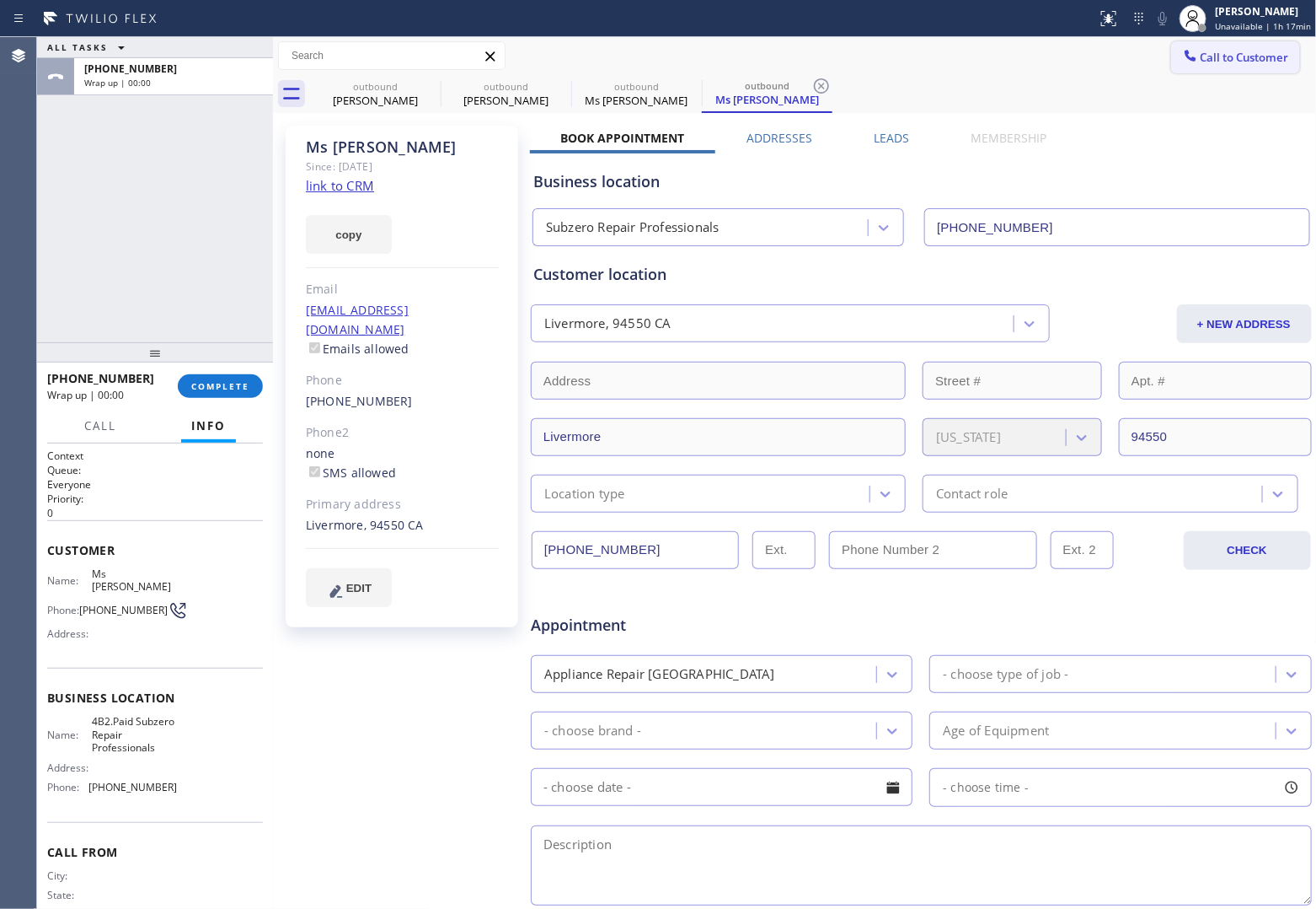
click at [1235, 59] on span "Call to Customer" at bounding box center [1245, 57] width 88 height 15
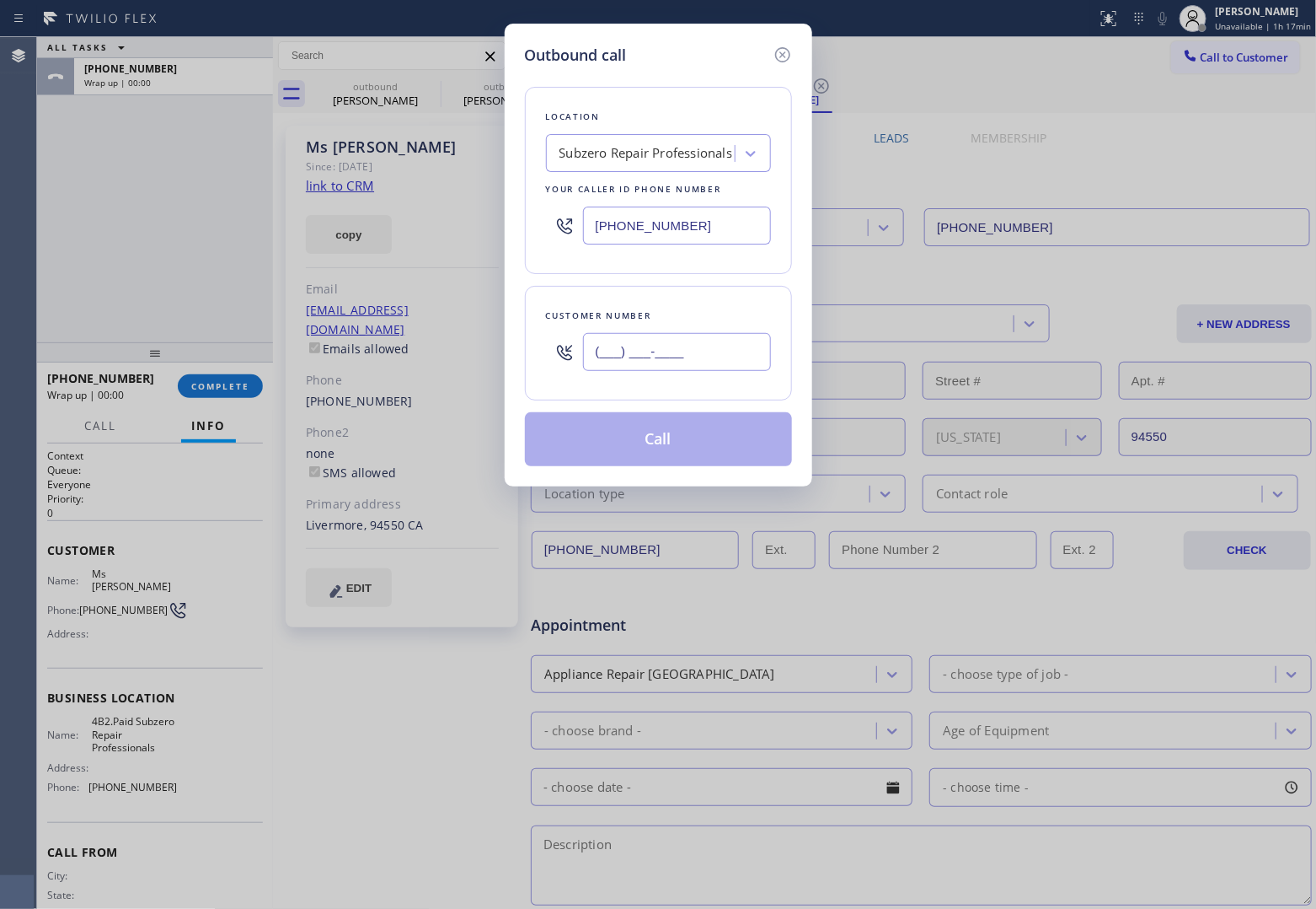
click at [701, 351] on input "(___) ___-____" at bounding box center [677, 351] width 188 height 38
paste input "408) 816-9152"
type input "[PHONE_NUMBER]"
click at [687, 447] on button "Call" at bounding box center [659, 439] width 267 height 54
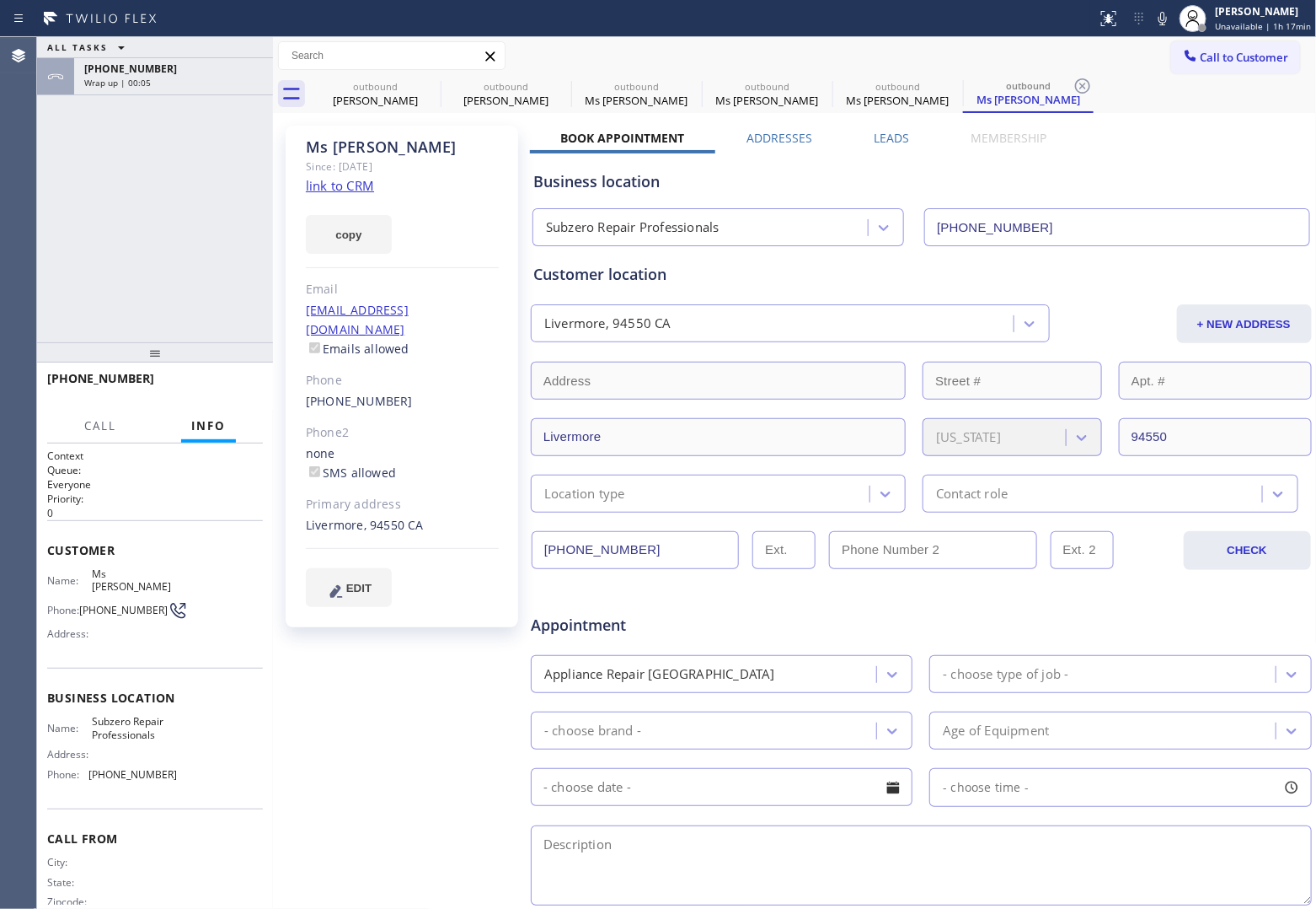
type input "[PHONE_NUMBER]"
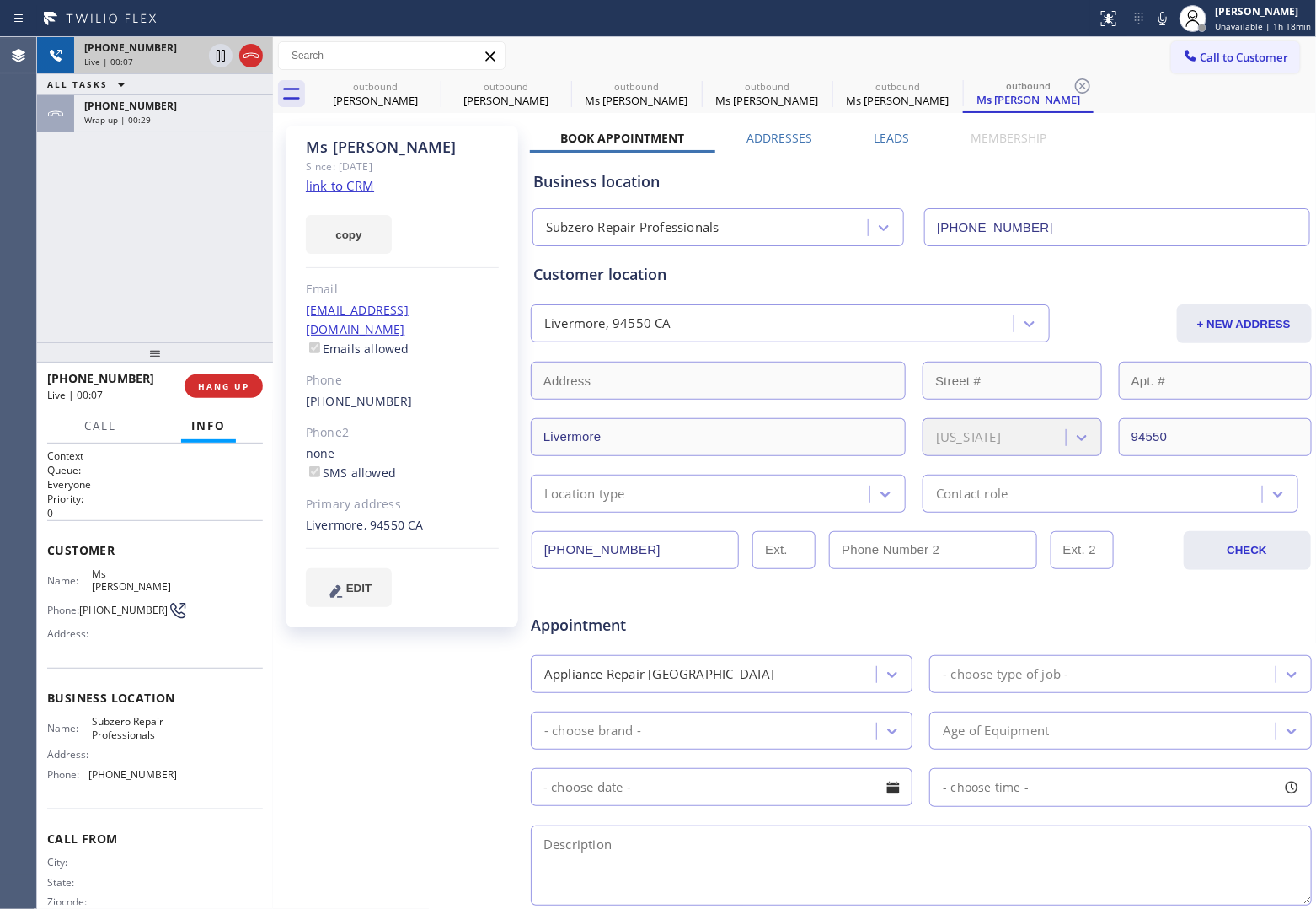
click at [238, 44] on div at bounding box center [236, 55] width 61 height 37
click at [251, 55] on icon at bounding box center [252, 55] width 20 height 20
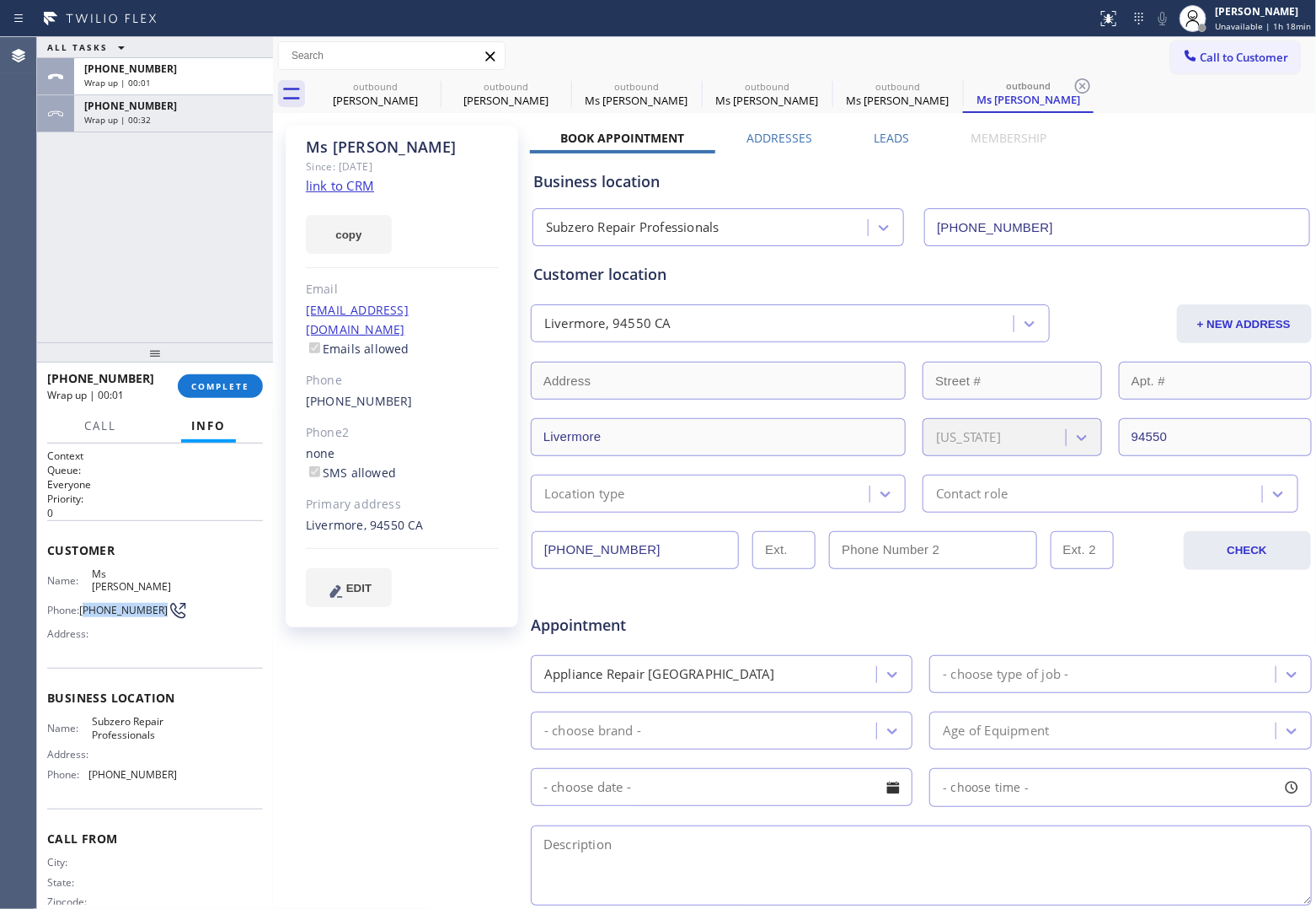
drag, startPoint x: 94, startPoint y: 600, endPoint x: 84, endPoint y: 592, distance: 12.8
click at [84, 604] on span "[PHONE_NUMBER]" at bounding box center [123, 610] width 88 height 13
click at [1233, 48] on button "Call to Customer" at bounding box center [1236, 57] width 129 height 32
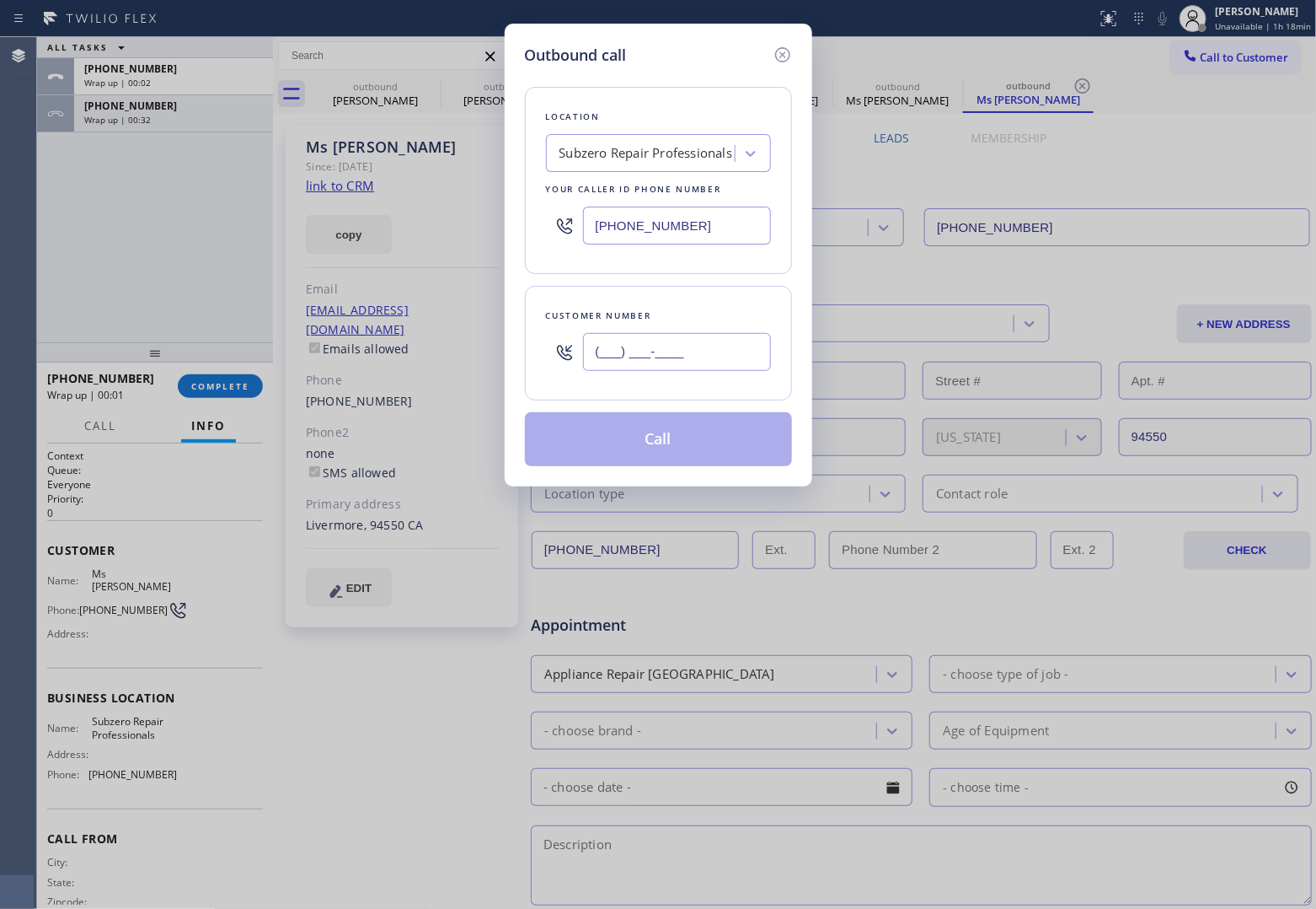
click at [634, 360] on input "(___) ___-____" at bounding box center [677, 351] width 188 height 38
paste input "408) 816-9152"
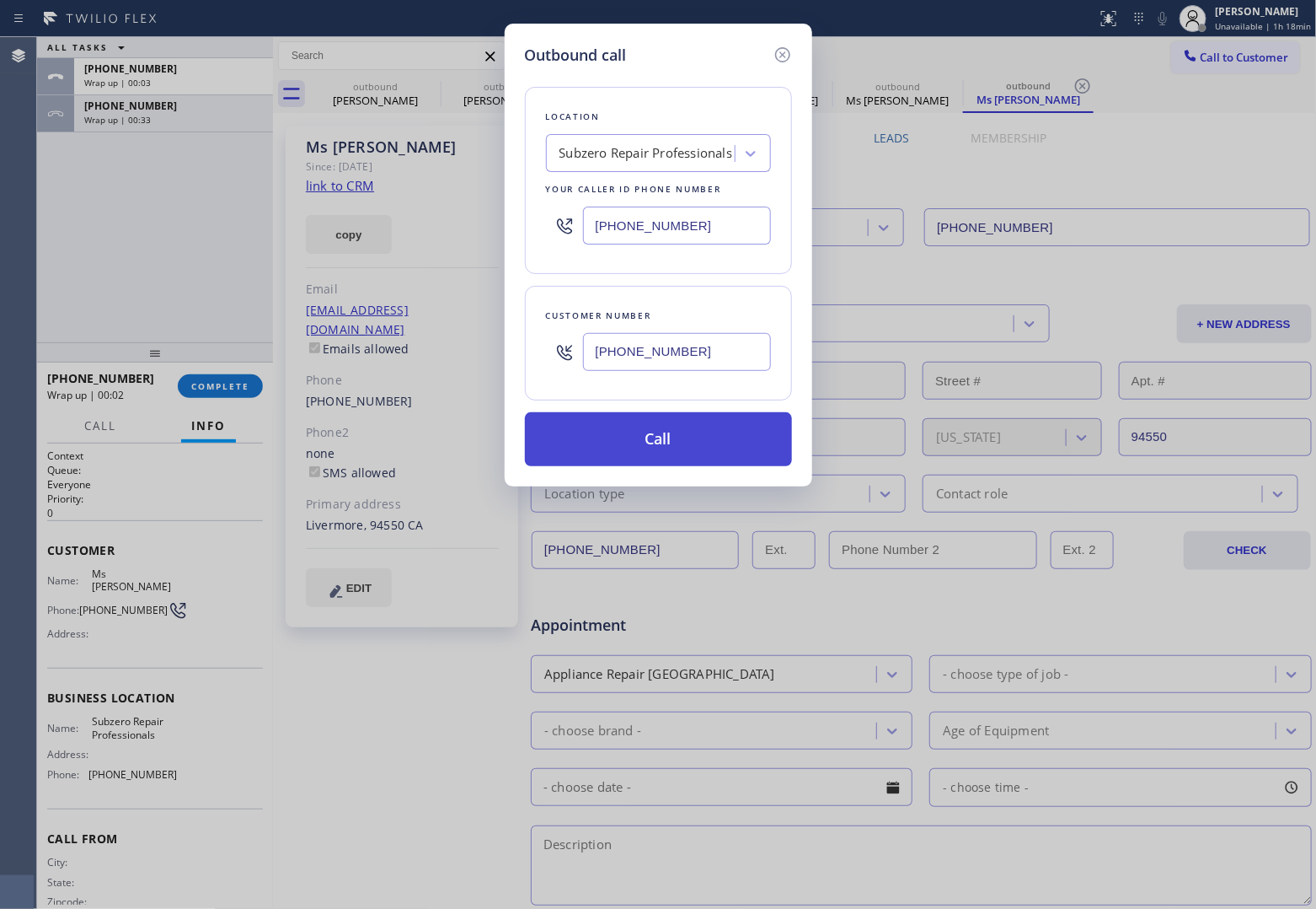
type input "[PHONE_NUMBER]"
click at [675, 439] on button "Call" at bounding box center [659, 439] width 267 height 54
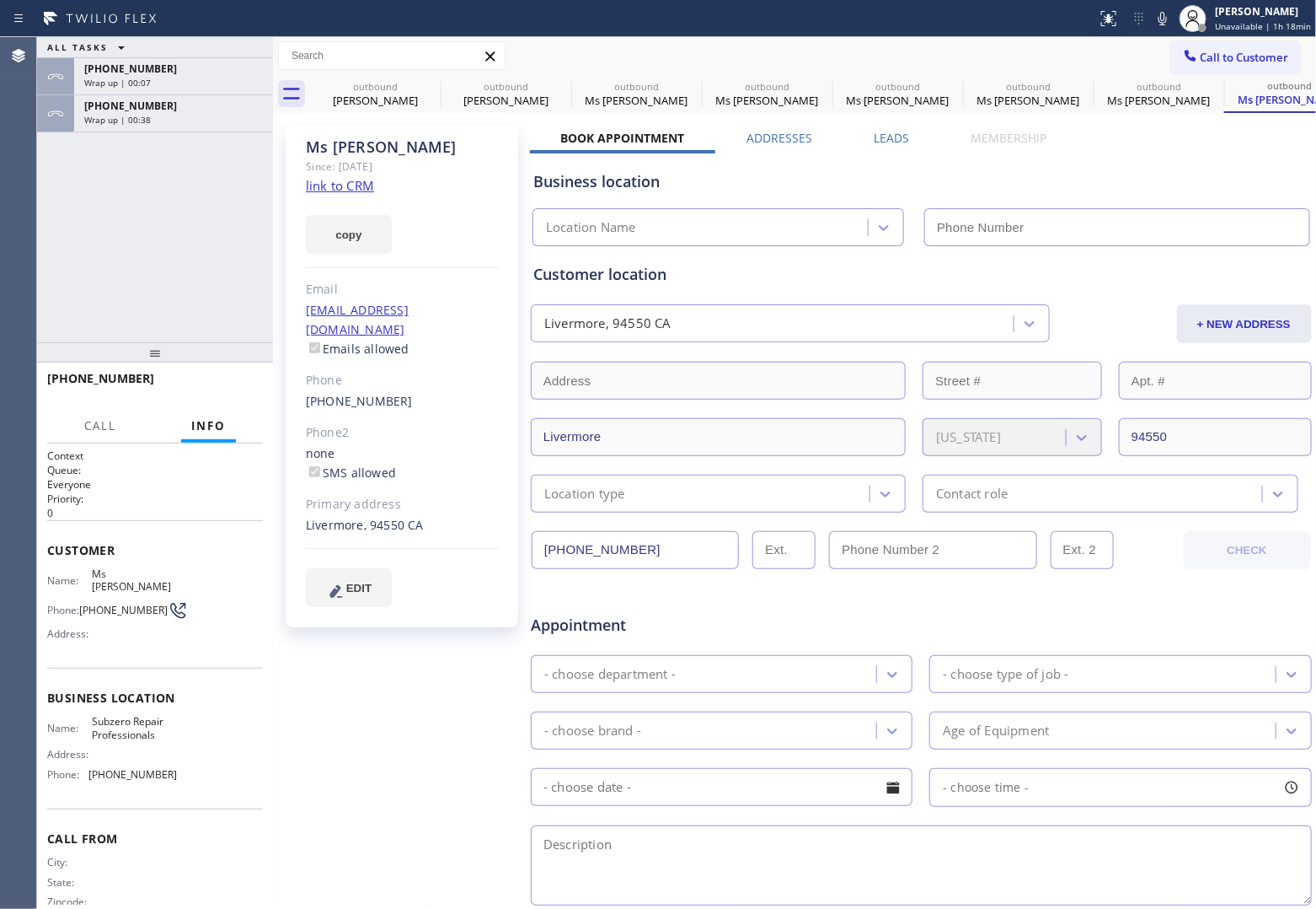
type input "[PHONE_NUMBER]"
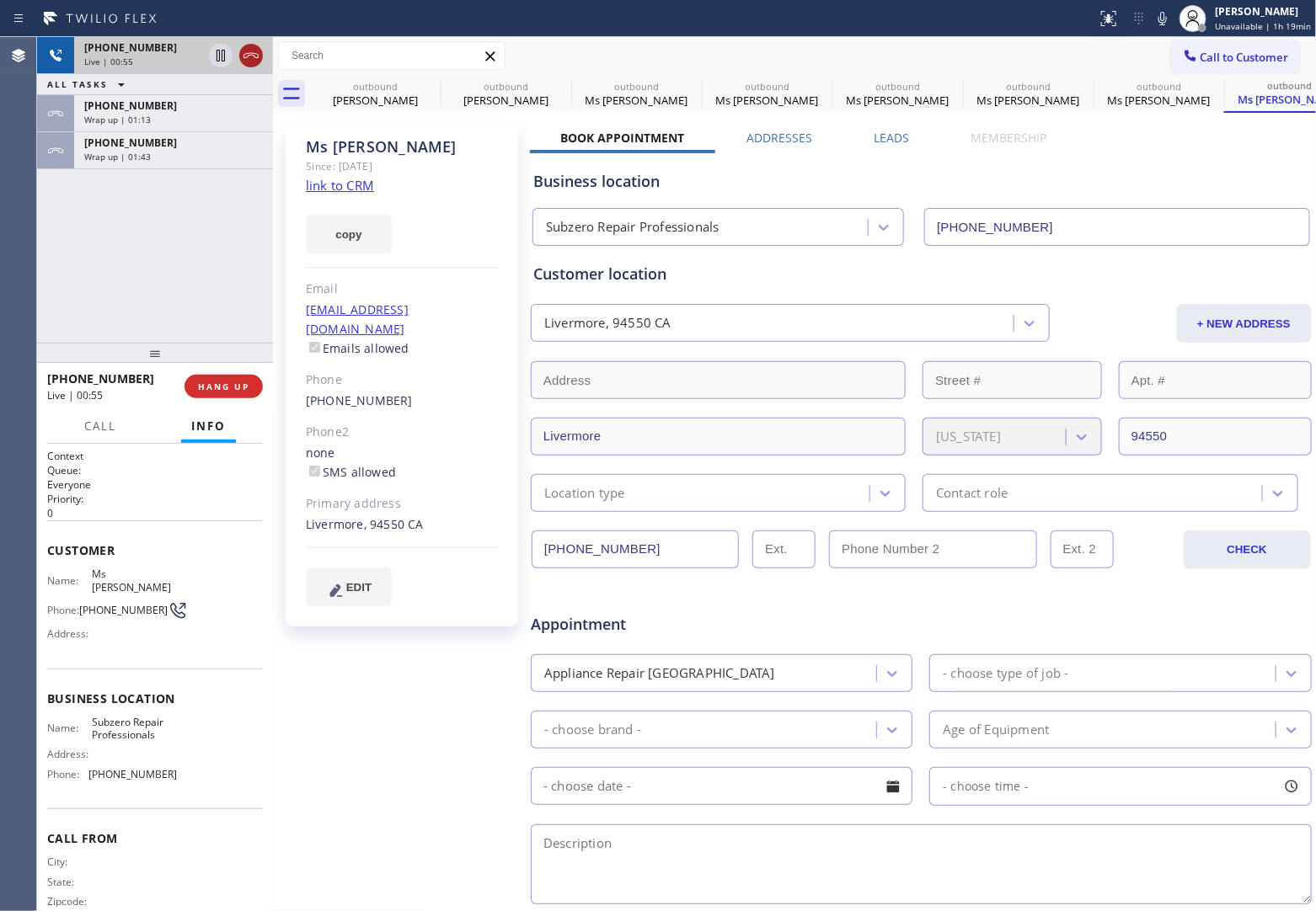
click at [251, 59] on icon at bounding box center [252, 55] width 20 height 20
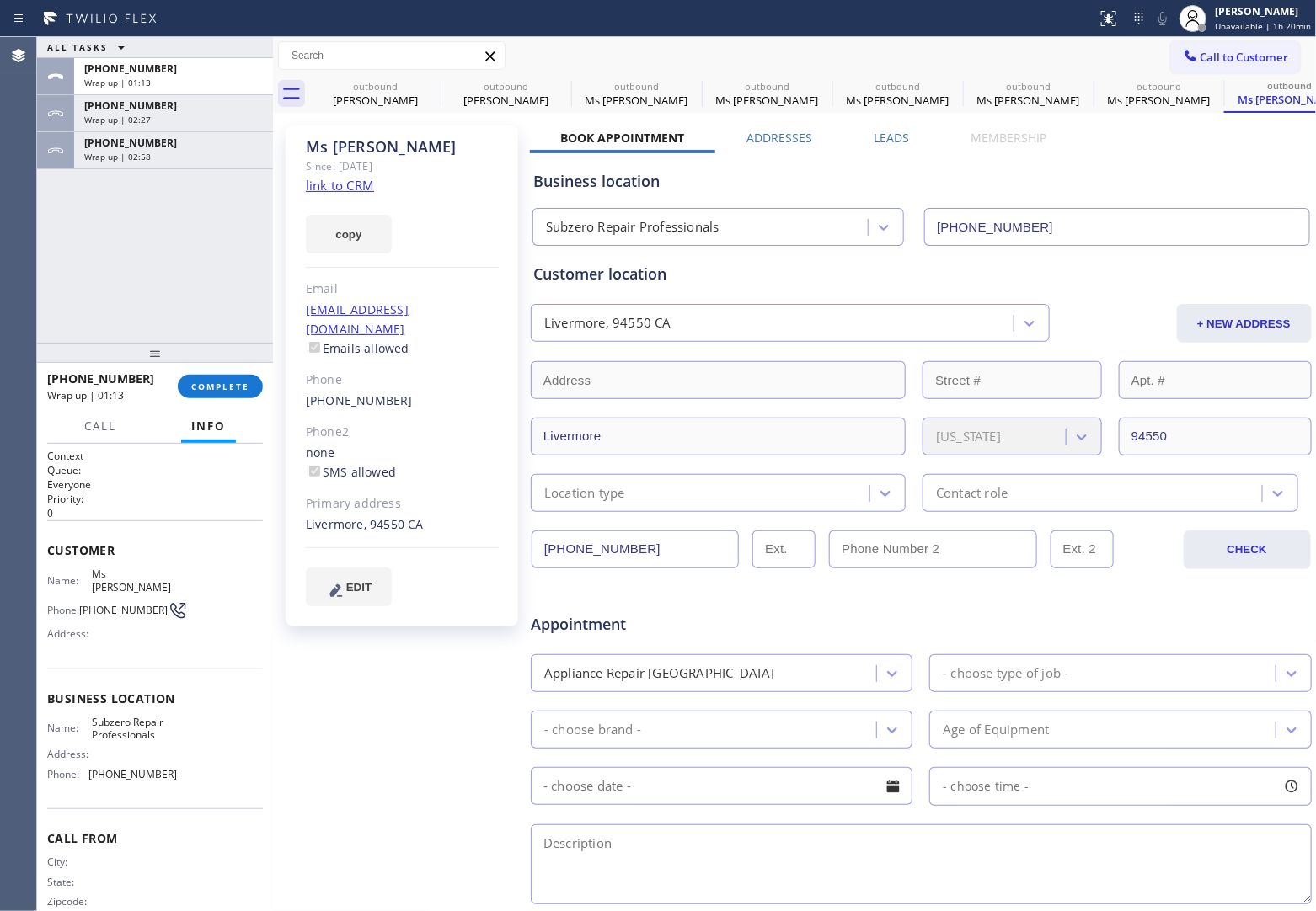
click at [221, 363] on div at bounding box center [155, 353] width 236 height 20
click at [213, 385] on span "COMPLETE" at bounding box center [220, 387] width 58 height 12
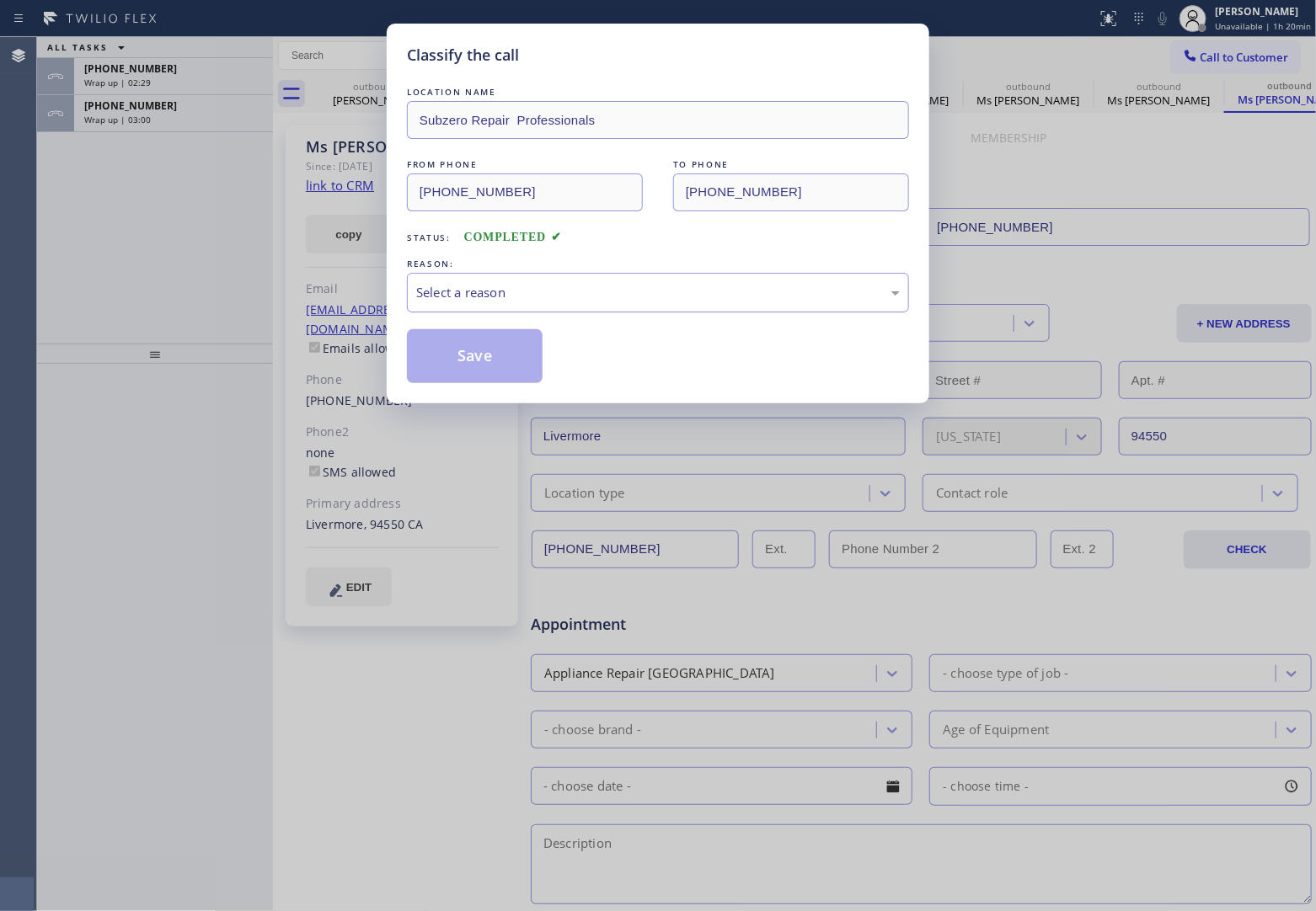
click at [449, 280] on div "Select a reason" at bounding box center [658, 292] width 502 height 40
click at [485, 364] on button "Save" at bounding box center [475, 356] width 135 height 54
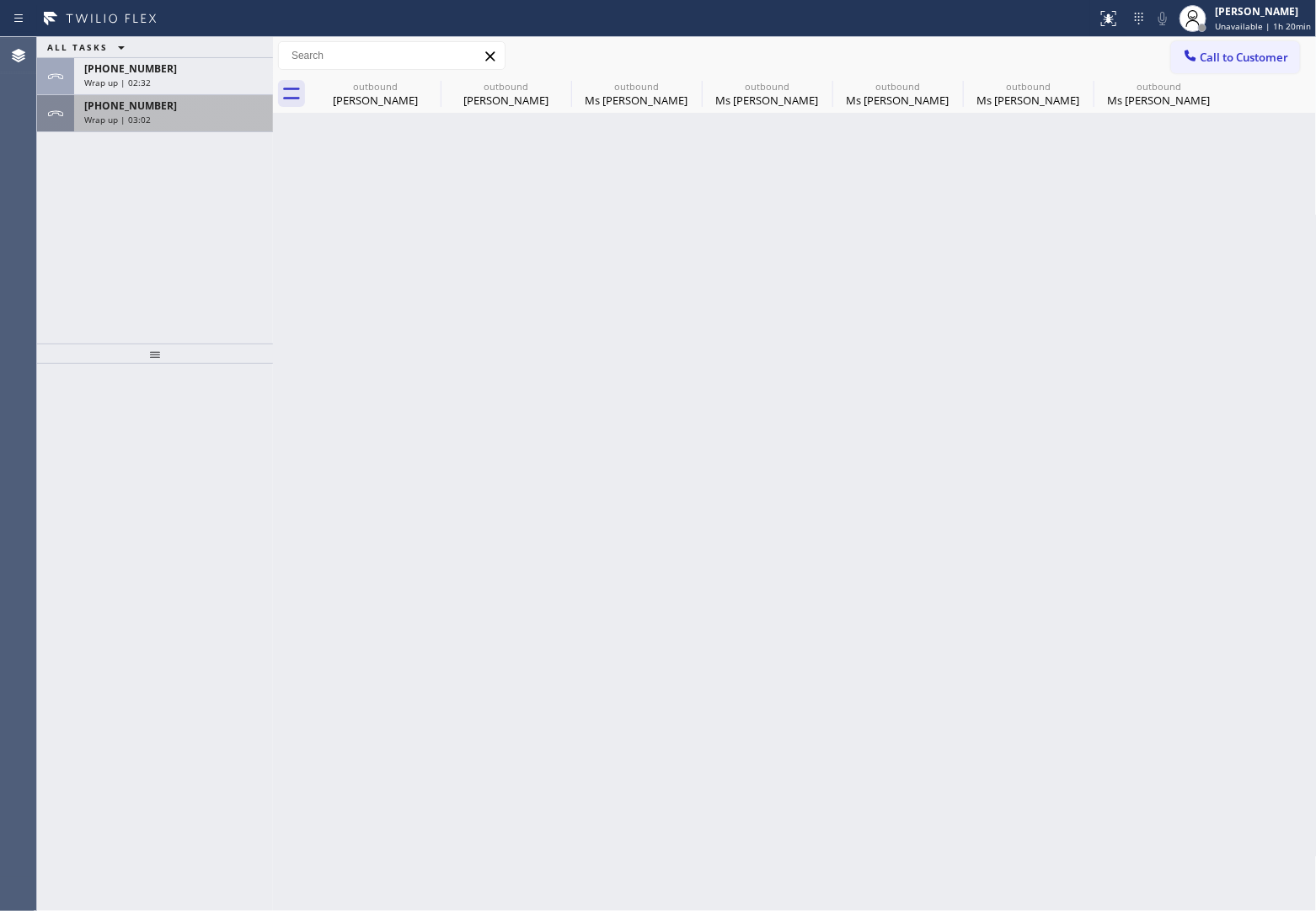
click at [186, 129] on div "[PHONE_NUMBER] Wrap up | 03:02" at bounding box center [170, 113] width 192 height 37
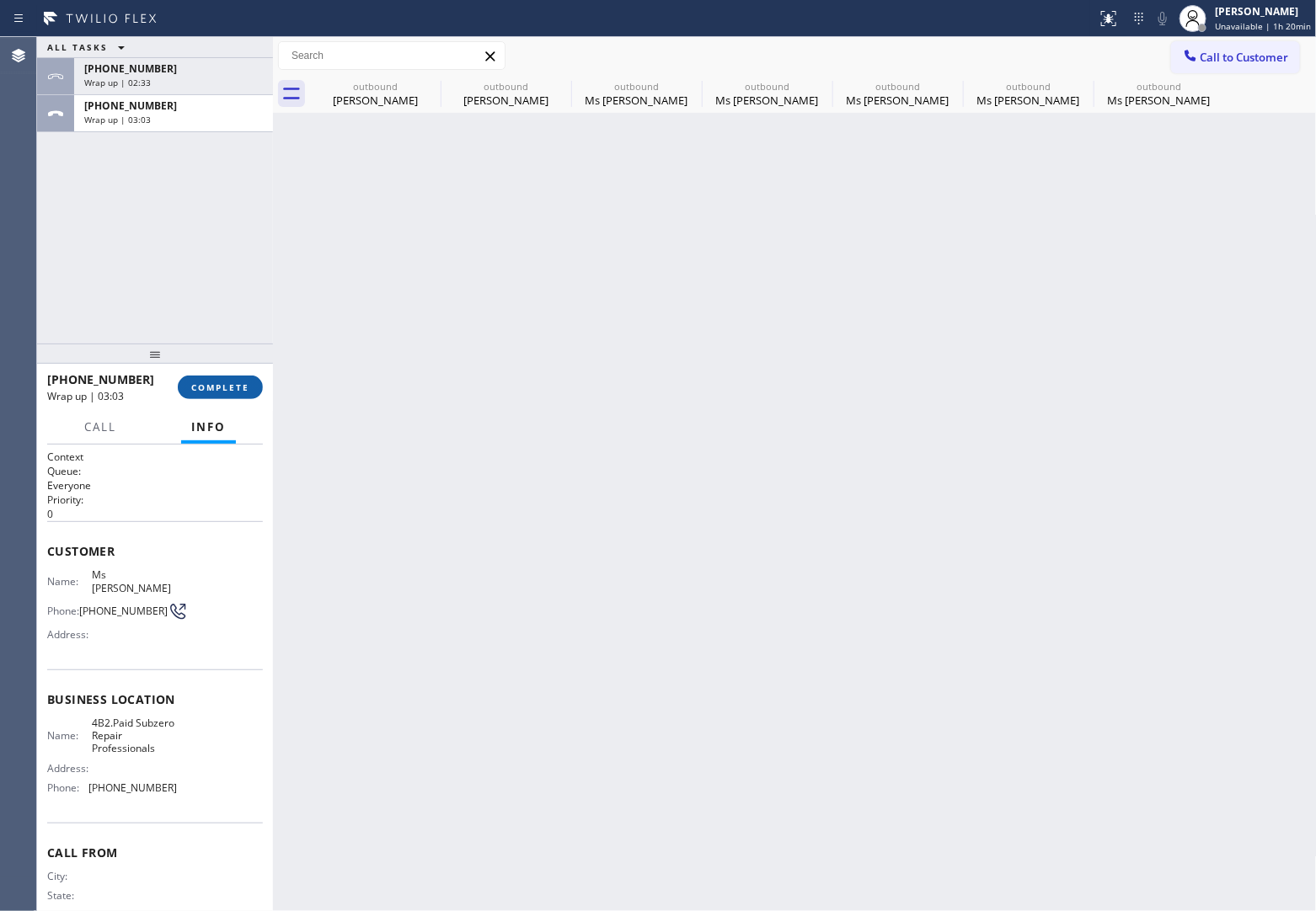
click at [241, 389] on span "COMPLETE" at bounding box center [220, 387] width 58 height 12
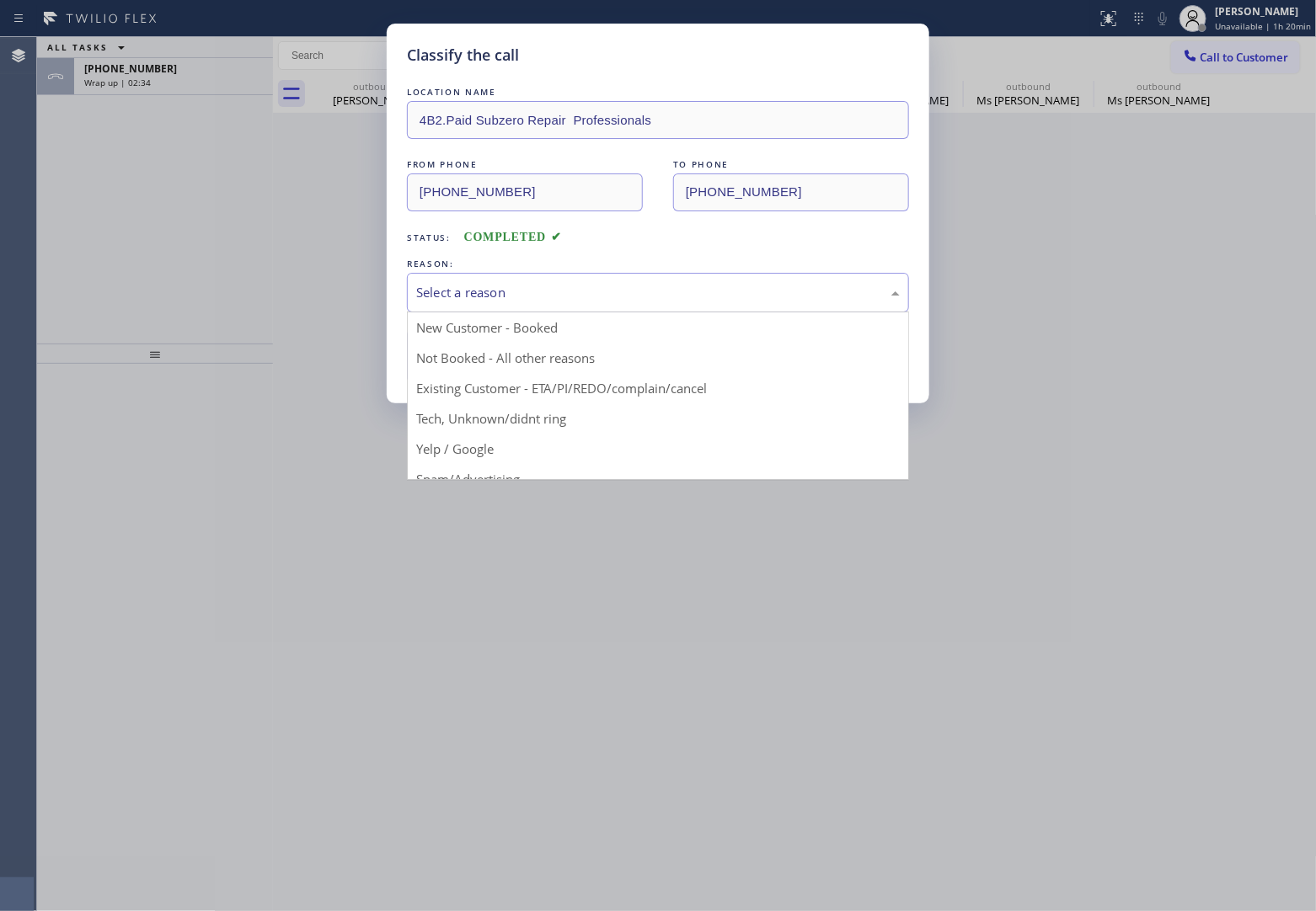
click at [523, 300] on div "Select a reason" at bounding box center [658, 292] width 484 height 19
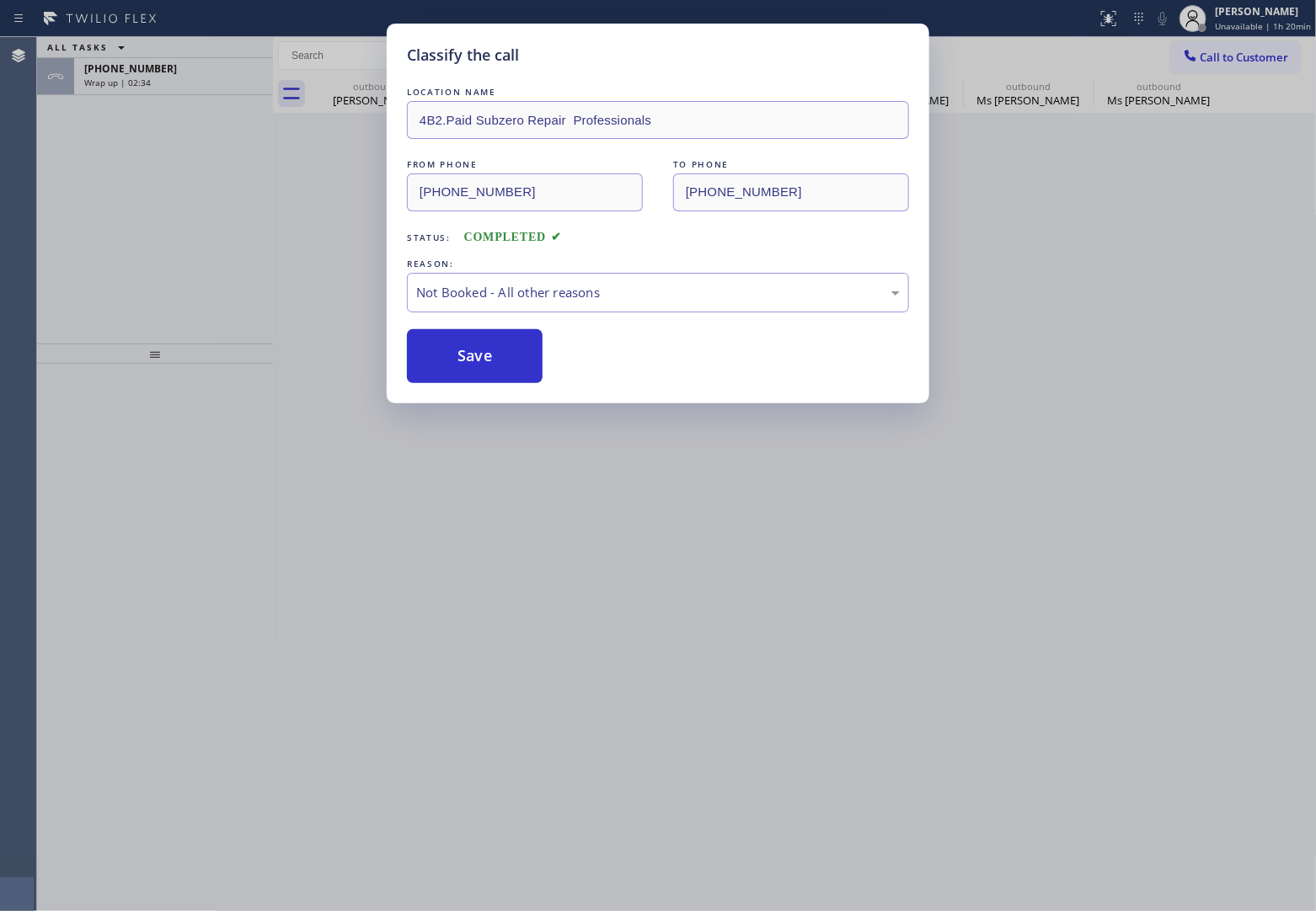
click at [499, 356] on button "Save" at bounding box center [475, 356] width 135 height 54
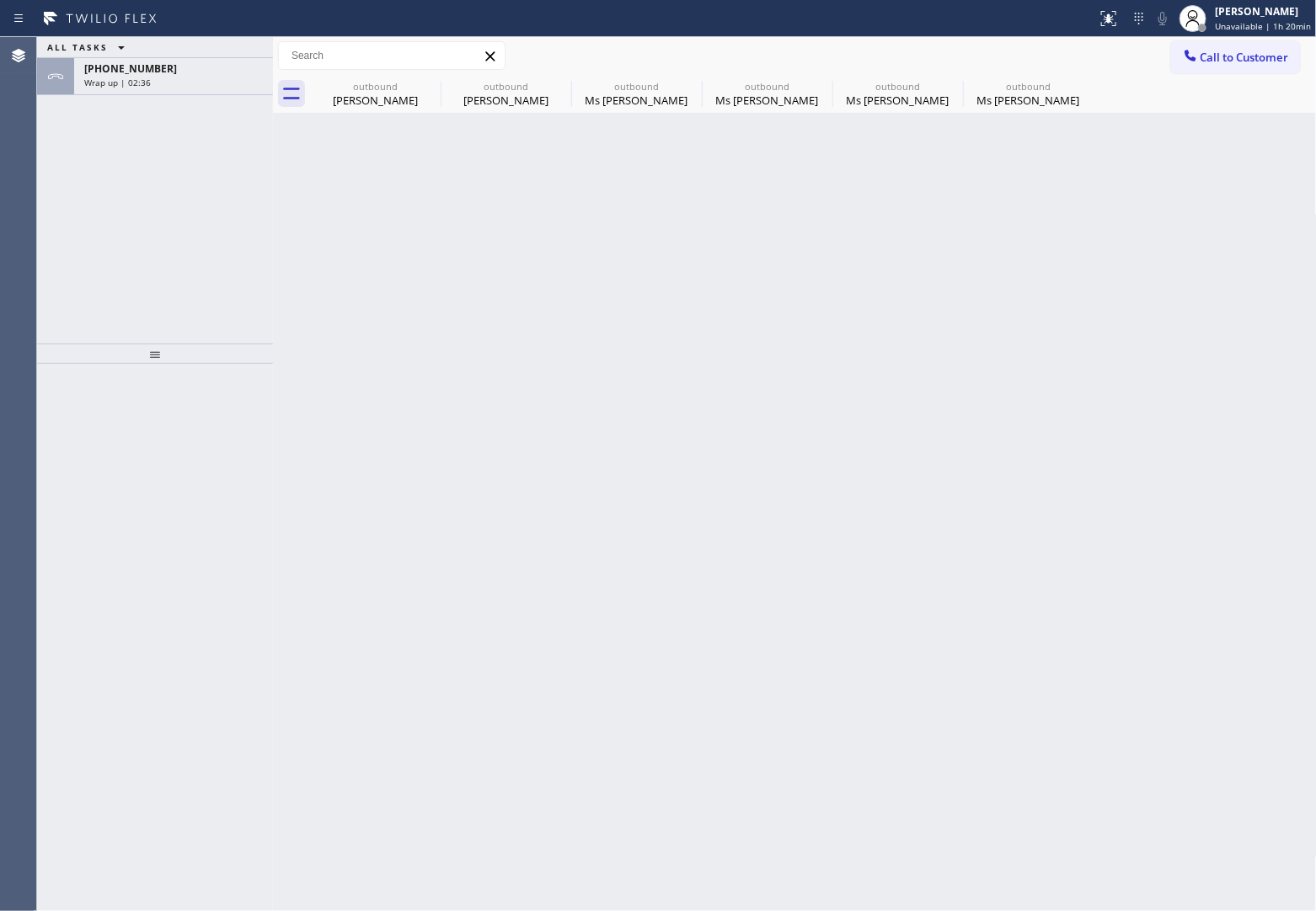
click at [156, 89] on div "[PHONE_NUMBER] Wrap up | 02:36" at bounding box center [170, 76] width 192 height 37
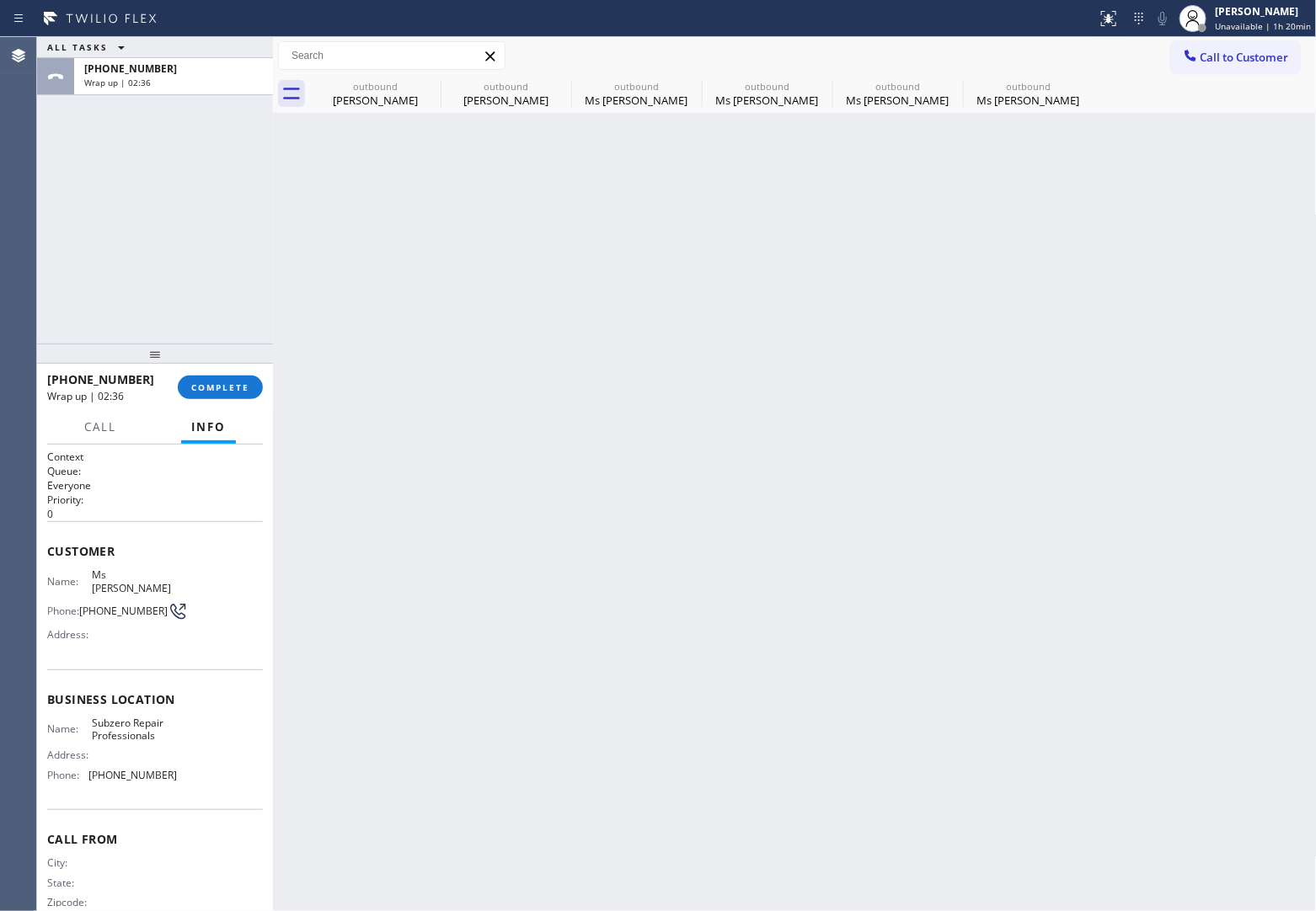
click at [156, 89] on div "[PHONE_NUMBER] Wrap up | 02:36" at bounding box center [170, 76] width 192 height 37
click at [216, 390] on span "COMPLETE" at bounding box center [220, 387] width 58 height 12
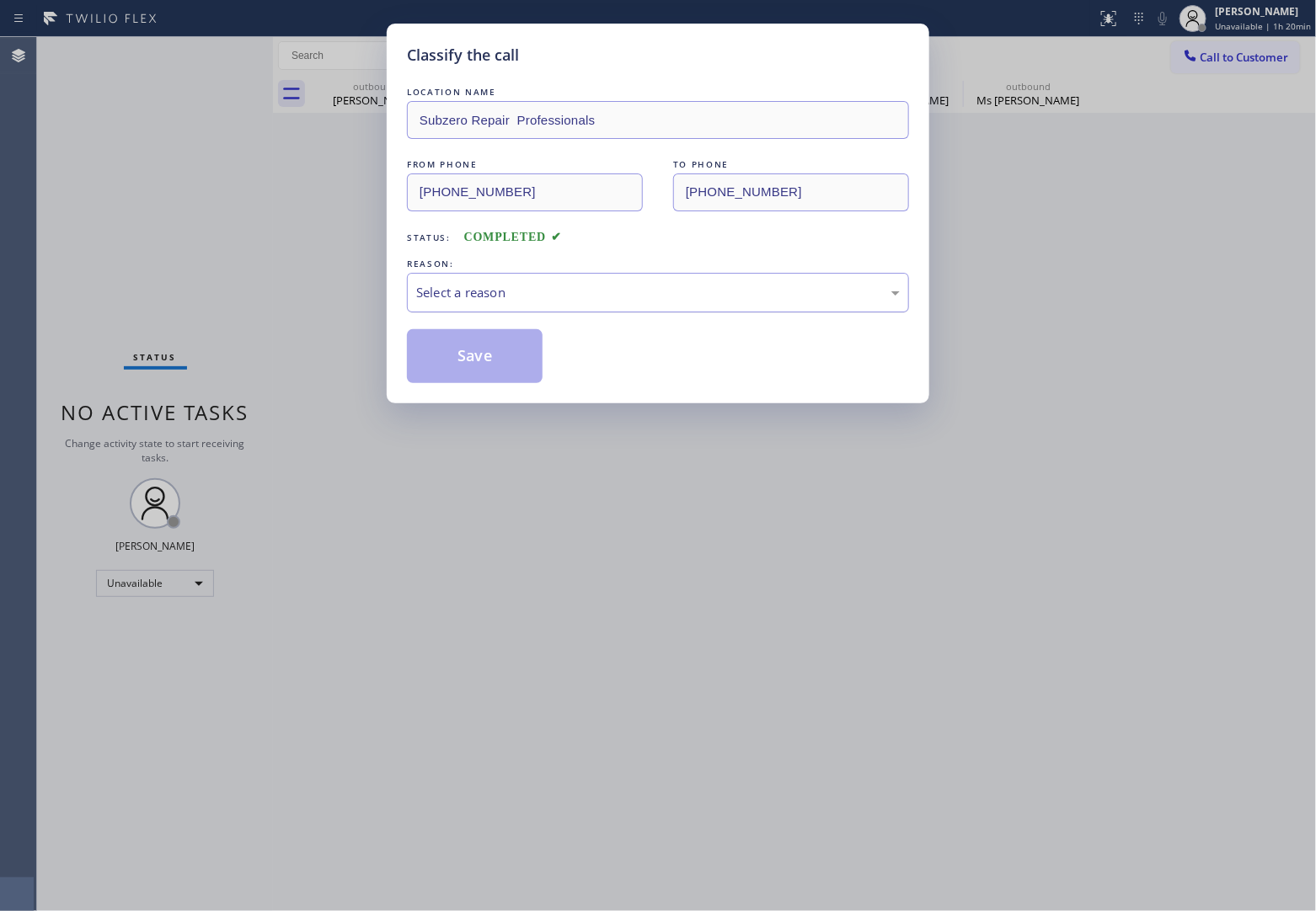
click at [515, 286] on div "Select a reason" at bounding box center [658, 292] width 484 height 19
click at [480, 355] on button "Save" at bounding box center [475, 356] width 135 height 54
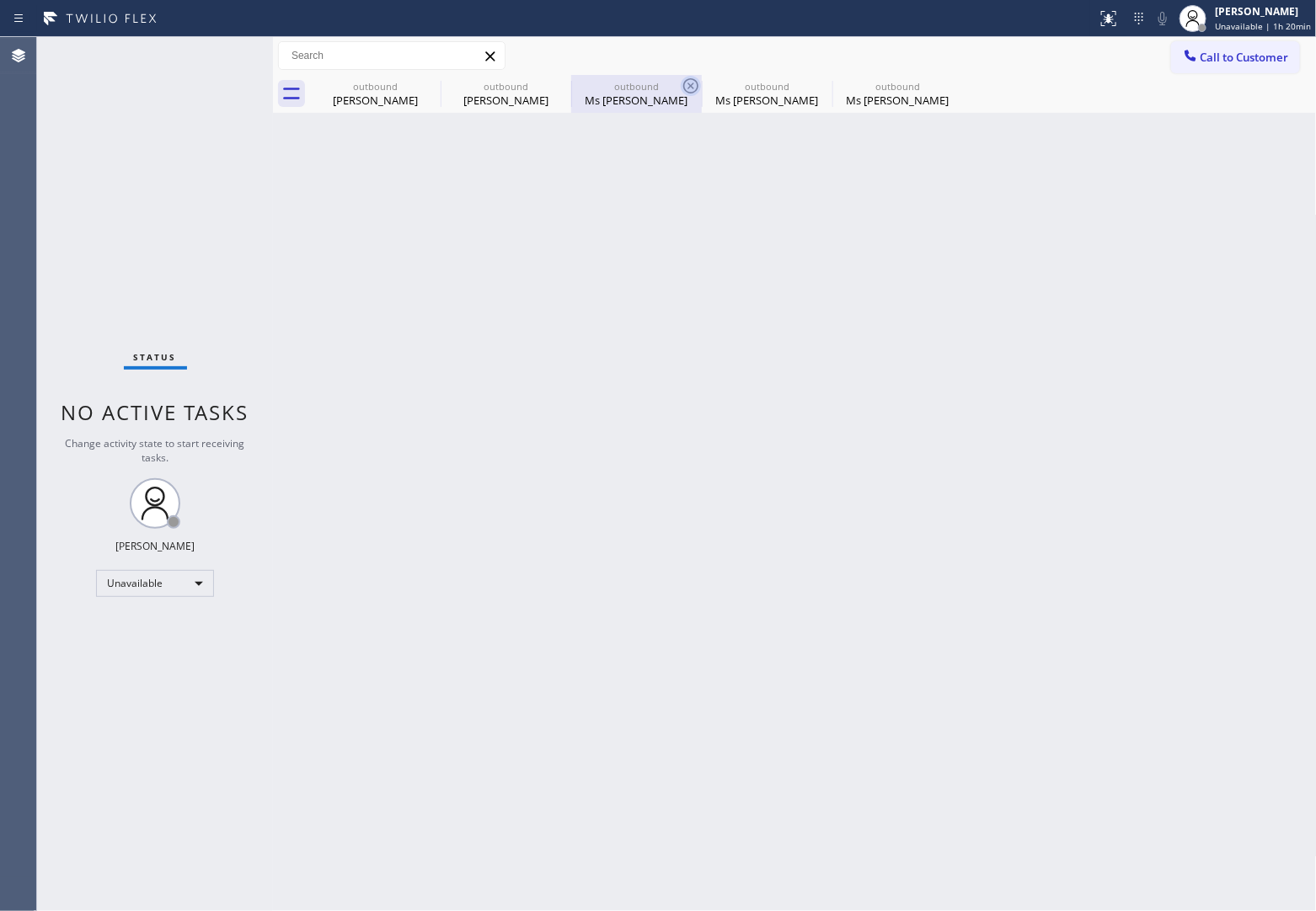
click at [0, 0] on icon at bounding box center [0, 0] width 0 height 0
click at [684, 86] on icon at bounding box center [691, 86] width 15 height 15
click at [0, 0] on icon at bounding box center [0, 0] width 0 height 0
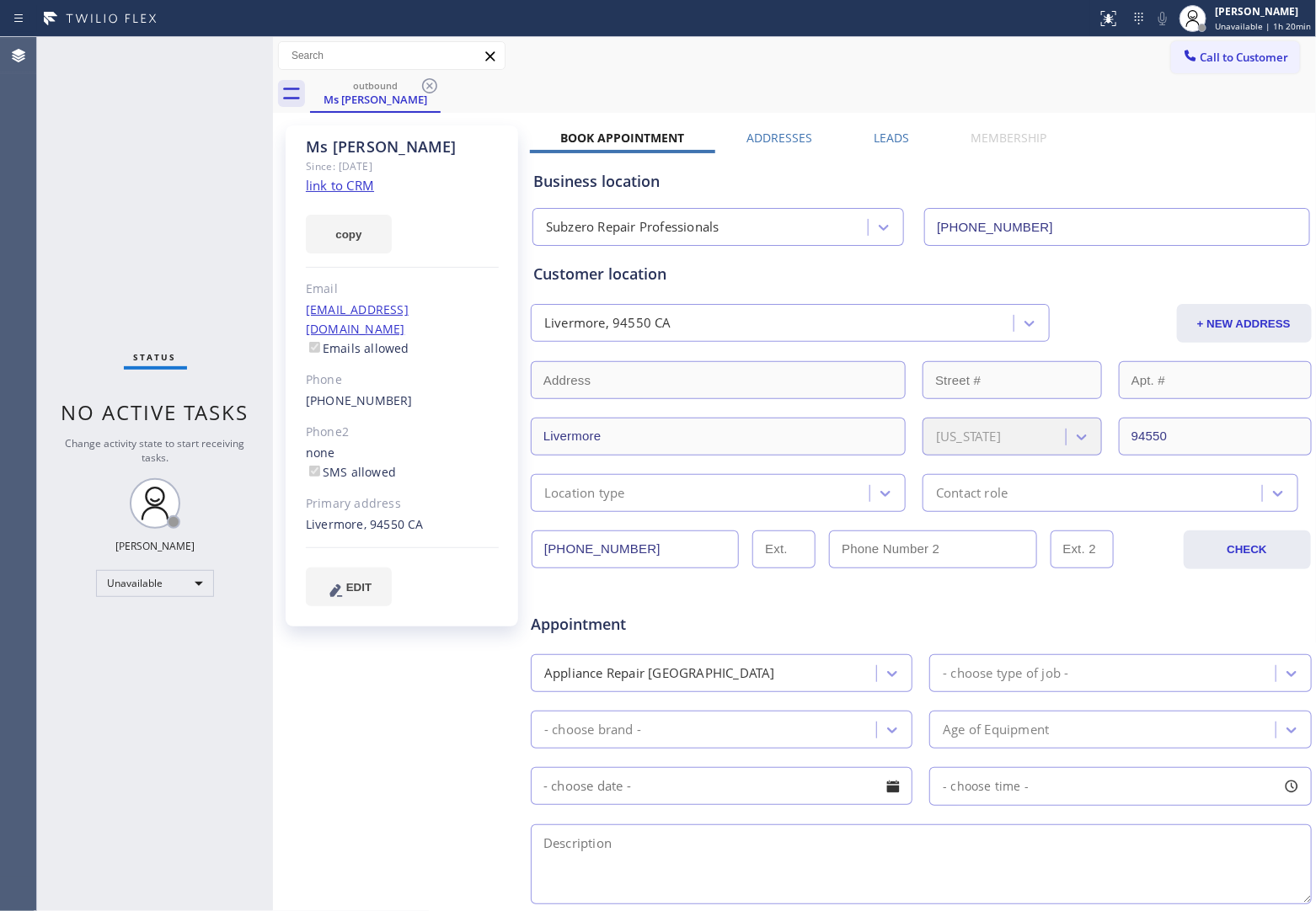
click at [430, 86] on icon at bounding box center [429, 86] width 15 height 15
click at [430, 86] on div "outbound Ms [PERSON_NAME]" at bounding box center [814, 93] width 1007 height 38
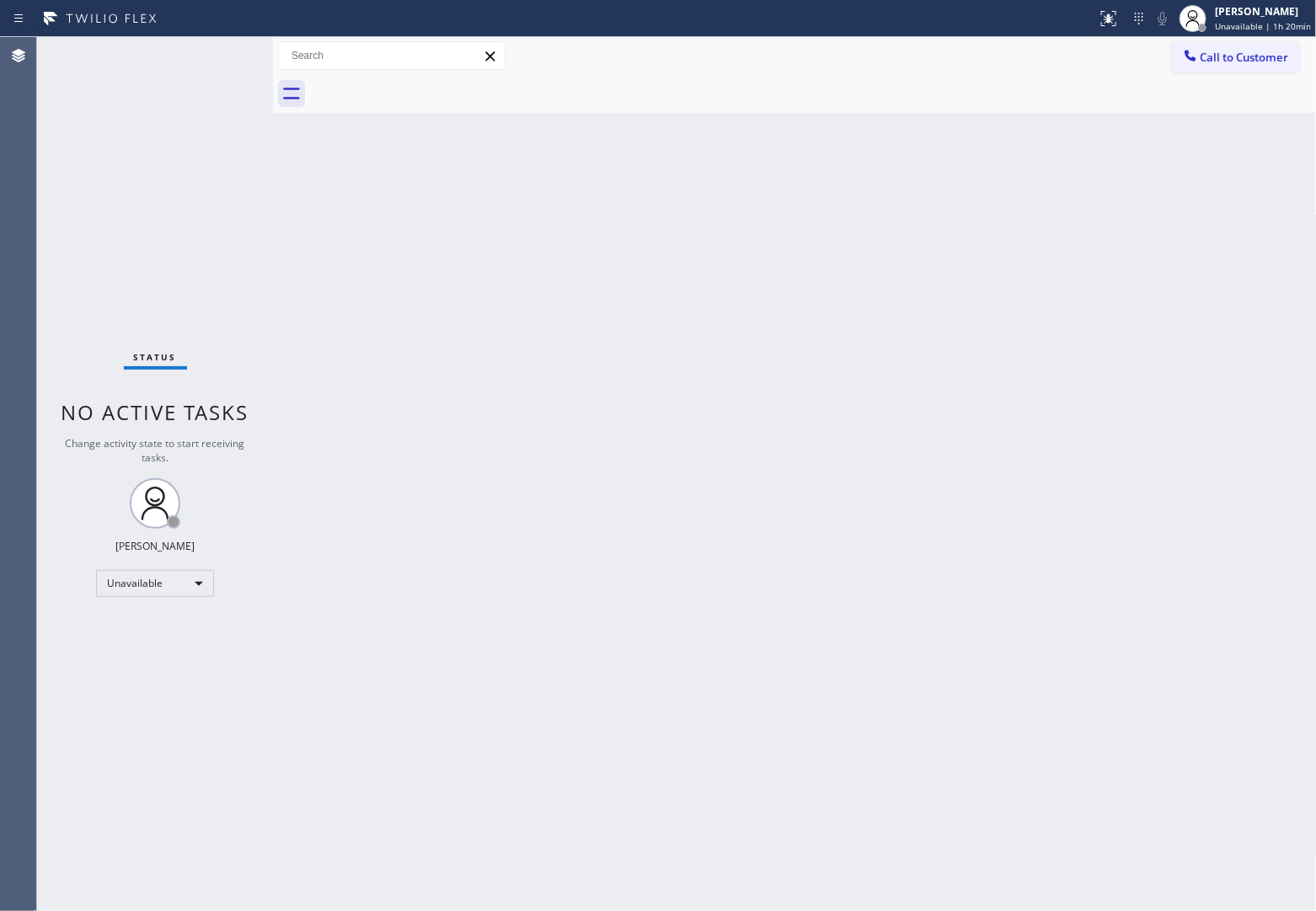
click at [430, 86] on div at bounding box center [814, 93] width 1007 height 38
click at [1203, 57] on span "Call to Customer" at bounding box center [1245, 57] width 88 height 15
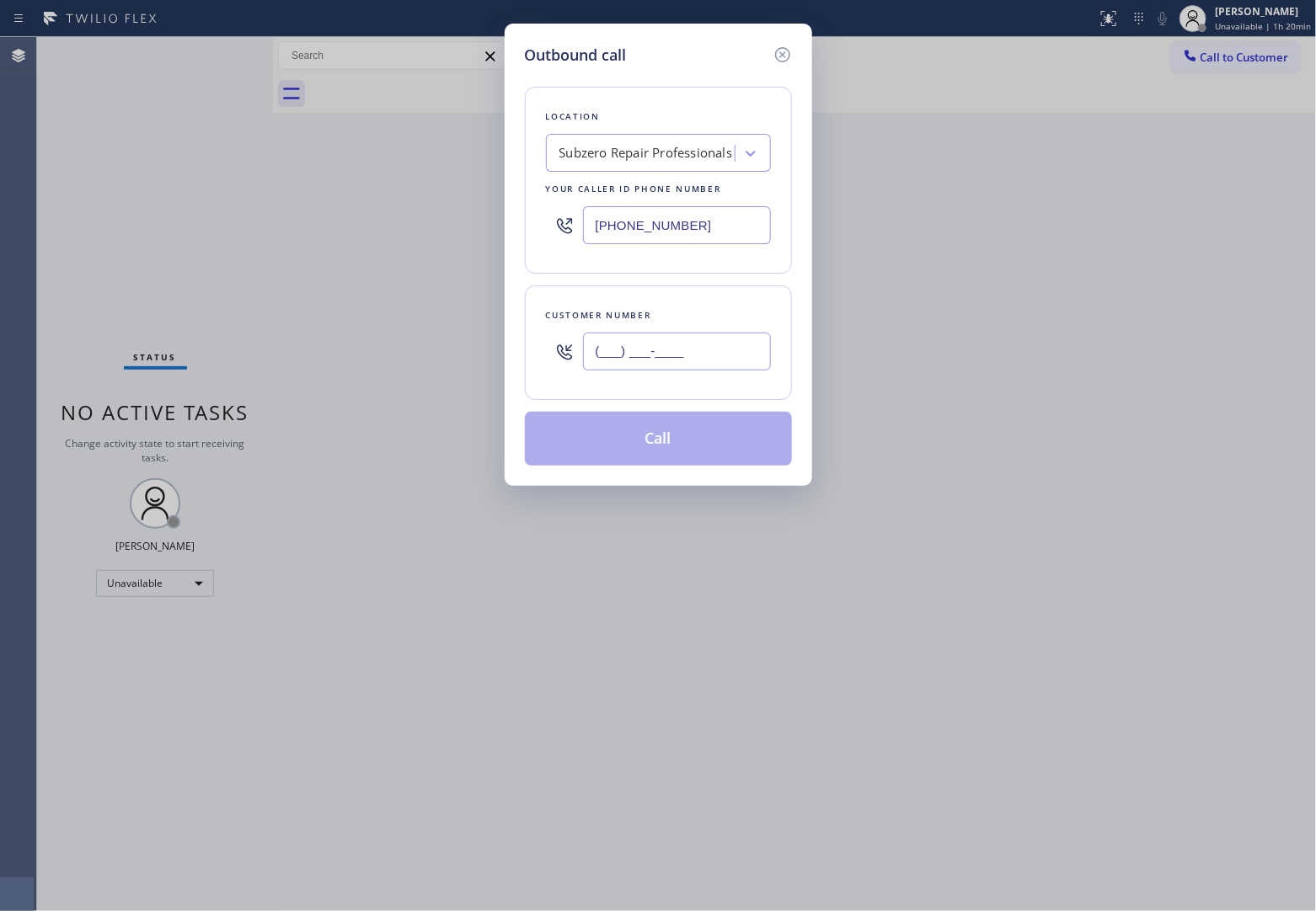
click at [693, 362] on input "(___) ___-____" at bounding box center [677, 351] width 188 height 38
paste input "408) 816-9152"
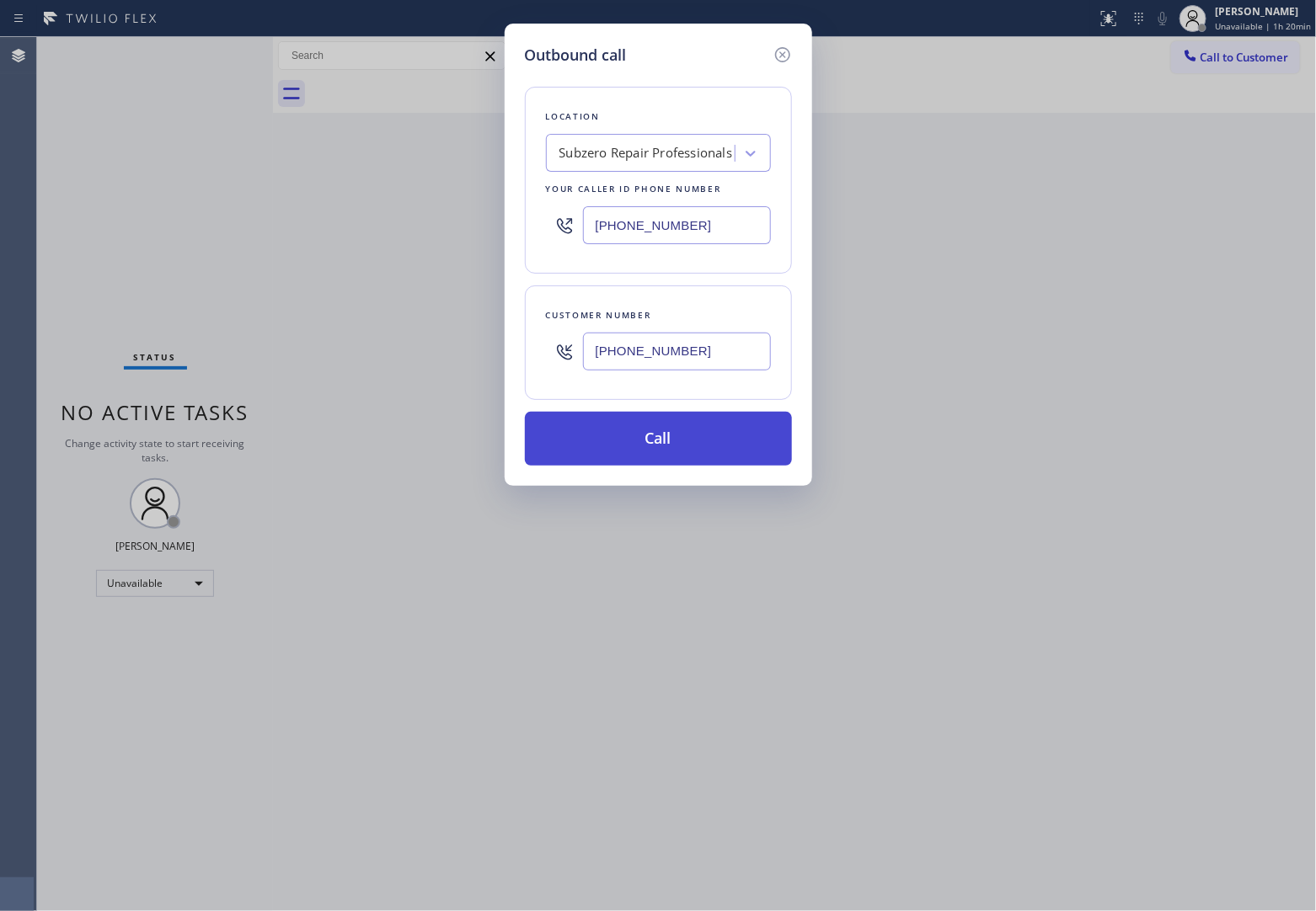
type input "[PHONE_NUMBER]"
click at [688, 447] on button "Call" at bounding box center [659, 438] width 267 height 54
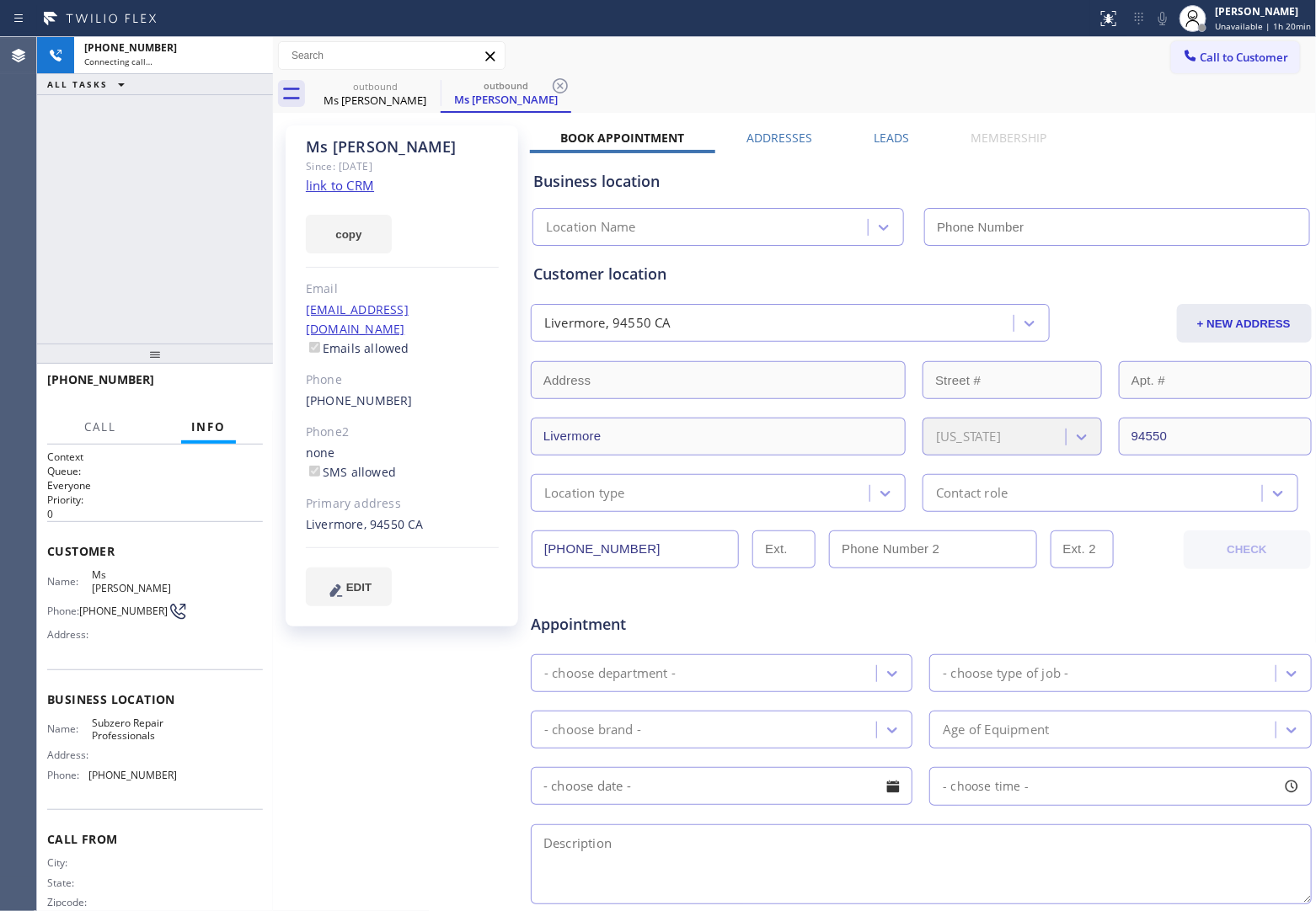
type input "[PHONE_NUMBER]"
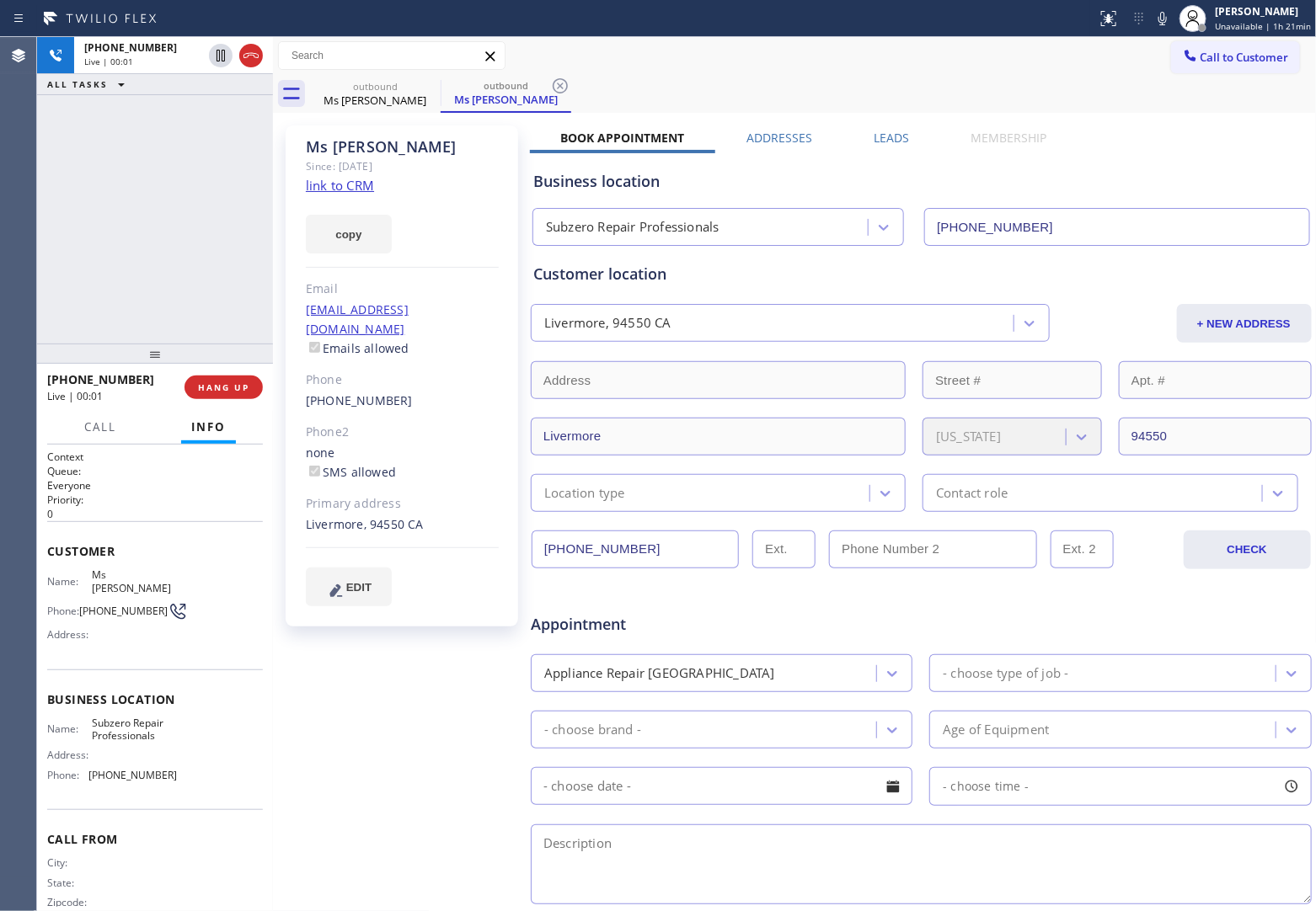
click at [53, 232] on div "[PHONE_NUMBER] Live | 00:01 ALL TASKS ALL TASKS ACTIVE TASKS TASKS IN WRAP UP" at bounding box center [155, 190] width 236 height 307
click at [241, 398] on button "HANG UP" at bounding box center [223, 388] width 78 height 24
click at [1211, 69] on button "Call to Customer" at bounding box center [1236, 57] width 129 height 32
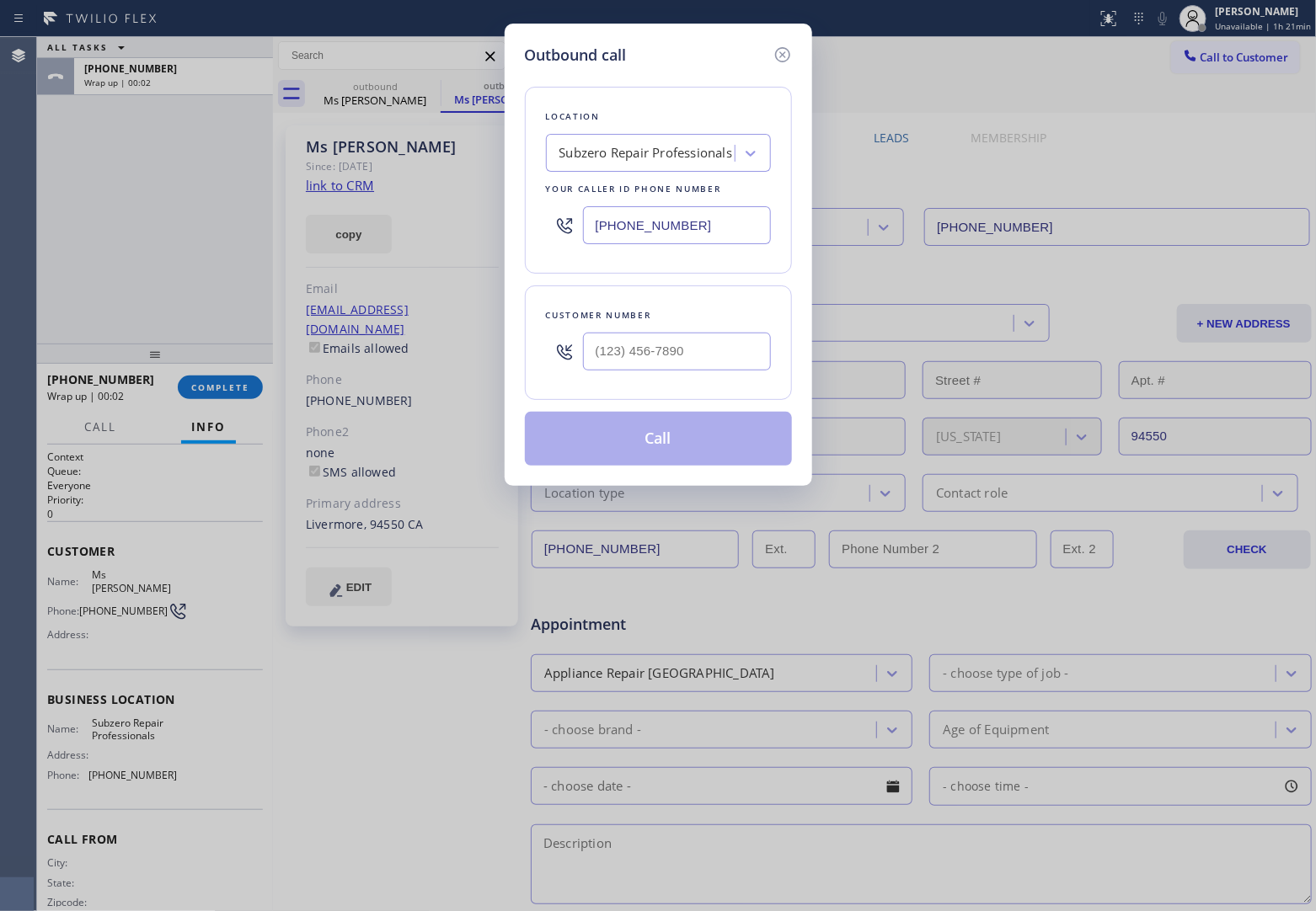
drag, startPoint x: 683, startPoint y: 234, endPoint x: 811, endPoint y: 289, distance: 139.3
click at [683, 236] on input "[PHONE_NUMBER]" at bounding box center [677, 225] width 188 height 38
paste input "26) 768-954"
type input "[PHONE_NUMBER]"
click at [699, 355] on input "(___) ___-____" at bounding box center [677, 351] width 188 height 38
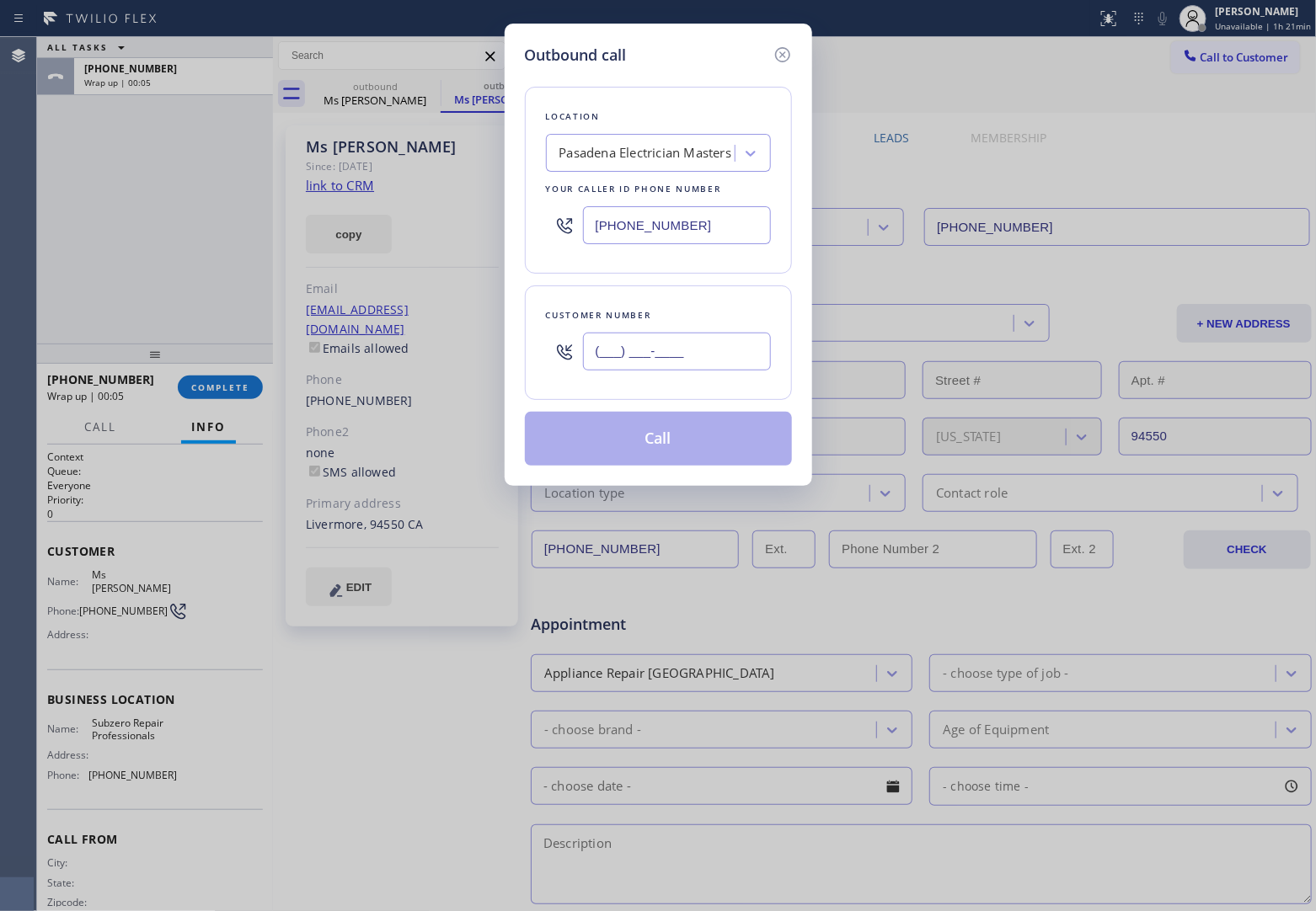
paste input "520) 530-7121"
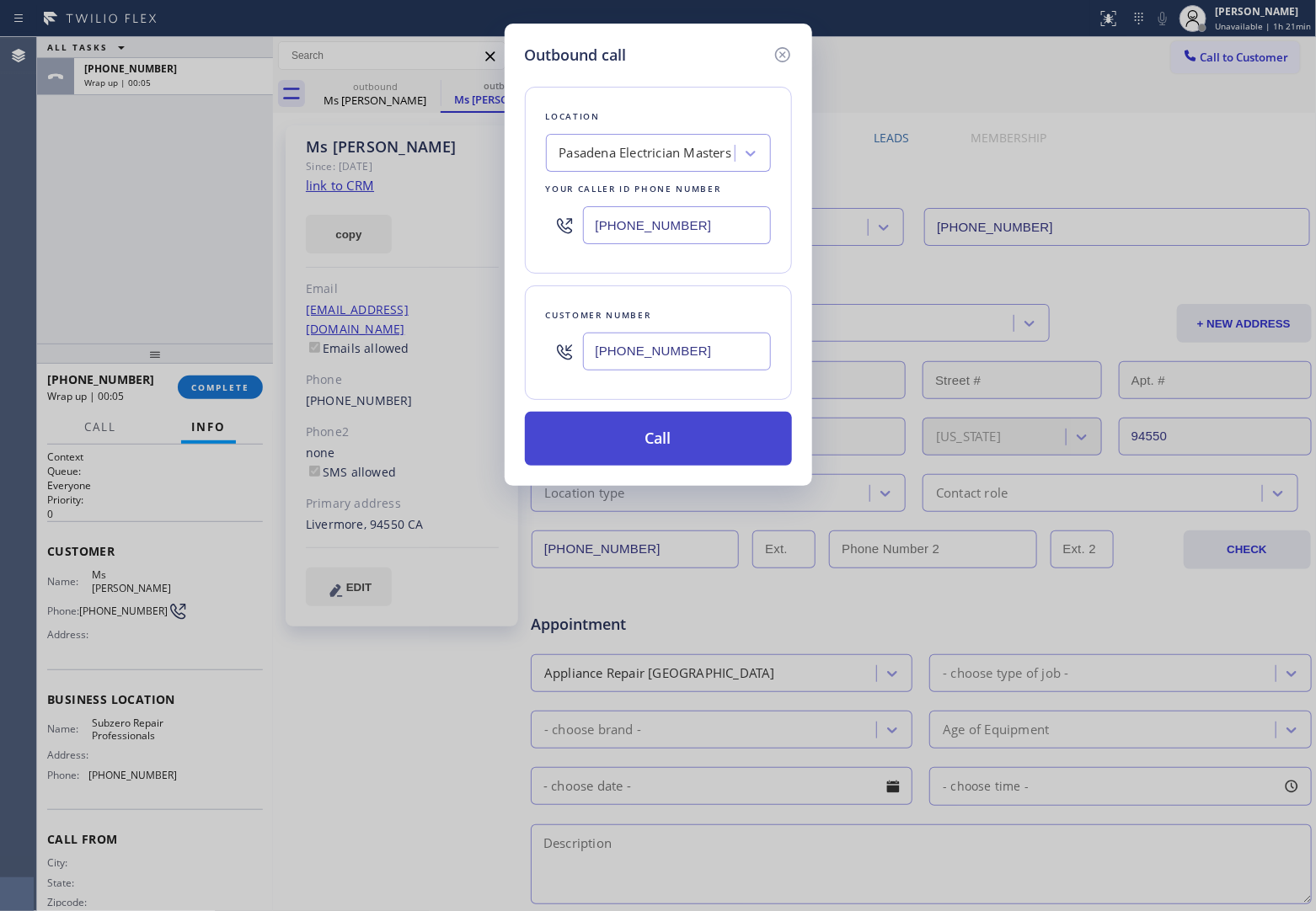
type input "[PHONE_NUMBER]"
click at [683, 445] on button "Call" at bounding box center [659, 438] width 267 height 54
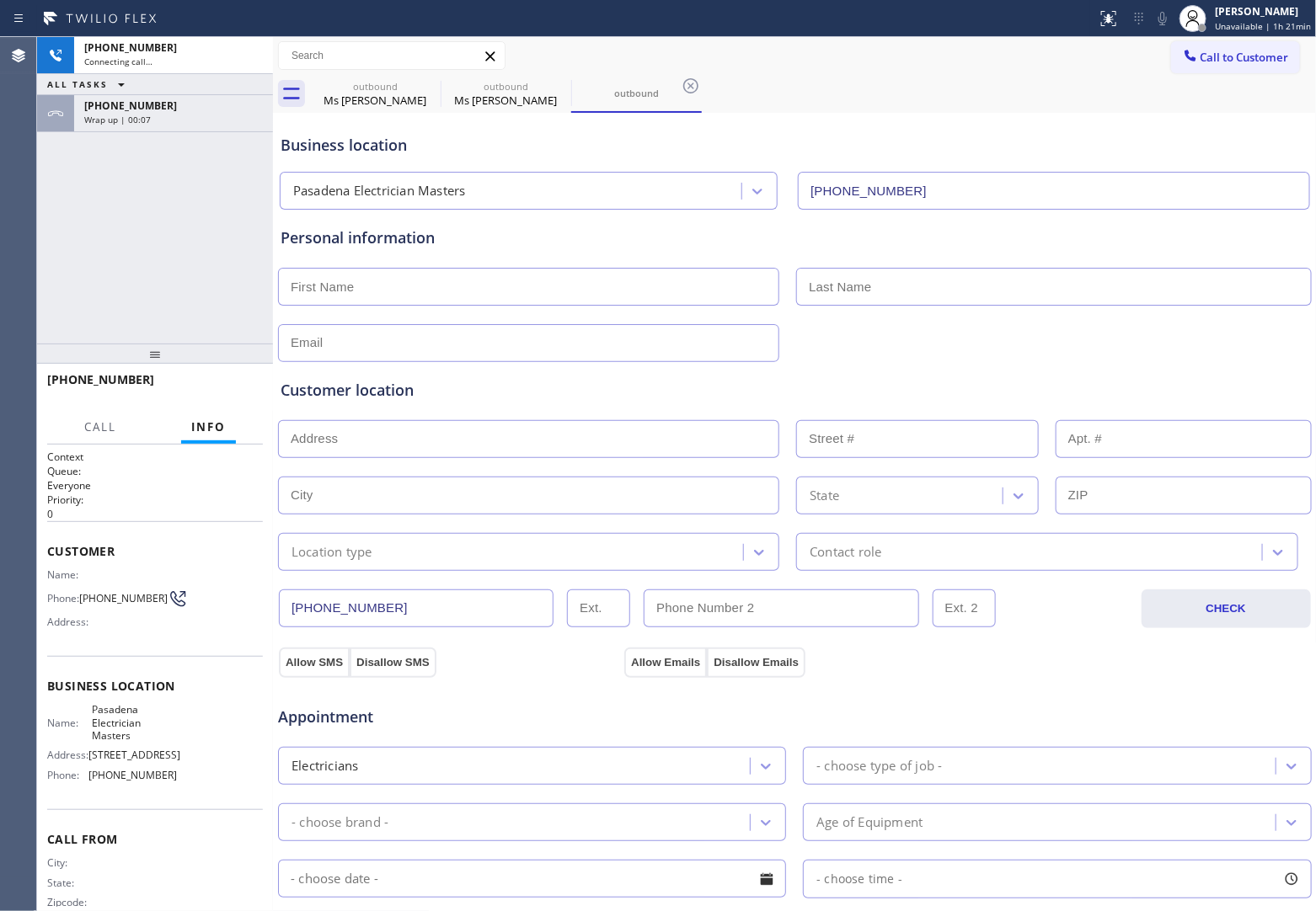
type input "[PHONE_NUMBER]"
drag, startPoint x: 67, startPoint y: 171, endPoint x: 251, endPoint y: 136, distance: 187.3
click at [65, 172] on div "[PHONE_NUMBER] Live | 00:07 ALL TASKS ALL TASKS ACTIVE TASKS TASKS IN WRAP UP […" at bounding box center [155, 190] width 236 height 307
click at [261, 55] on div at bounding box center [252, 55] width 24 height 20
click at [213, 389] on span "COMPLETE" at bounding box center [220, 387] width 58 height 12
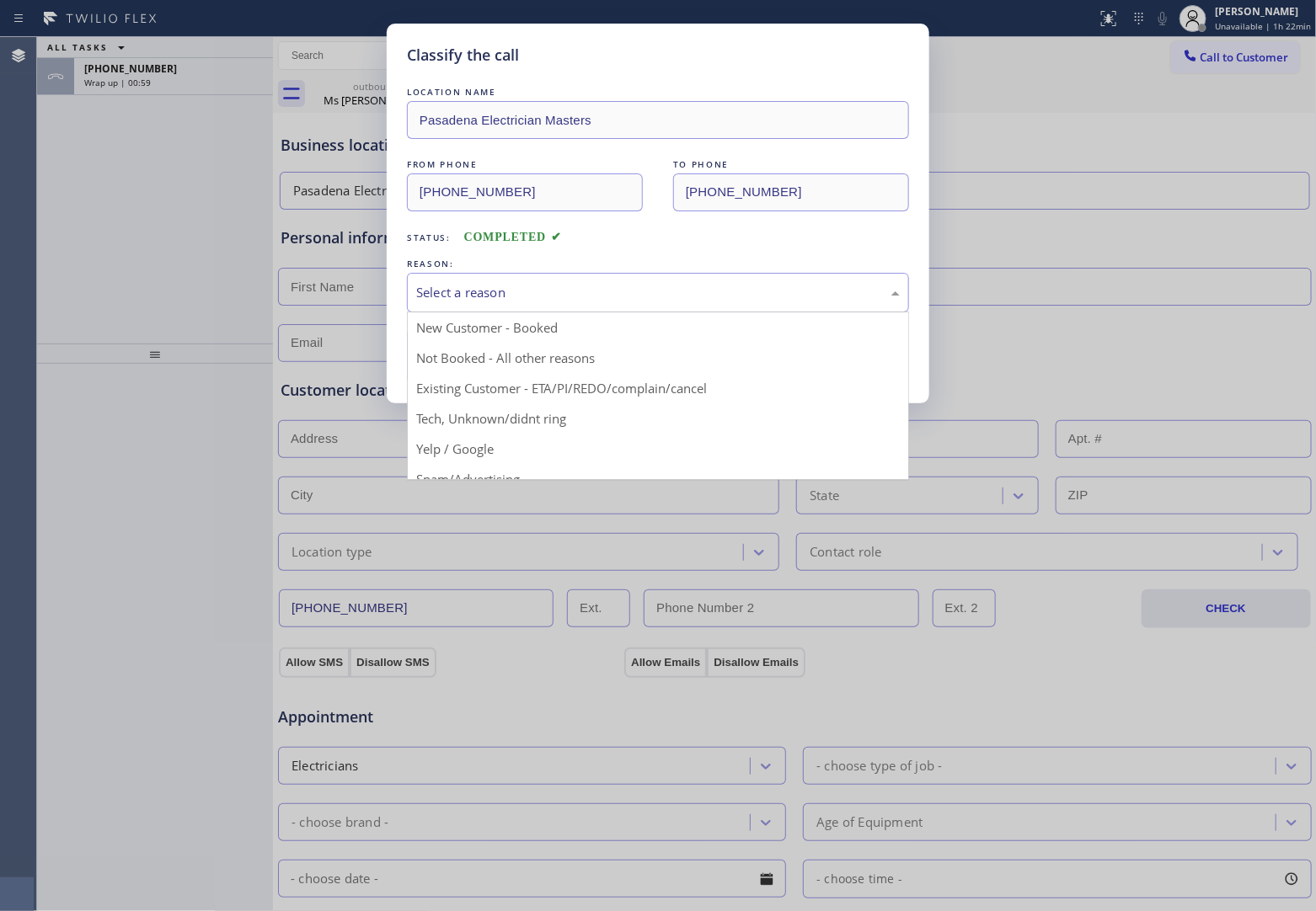
drag, startPoint x: 566, startPoint y: 283, endPoint x: 521, endPoint y: 330, distance: 65.1
click at [566, 284] on div "Select a reason" at bounding box center [658, 292] width 502 height 40
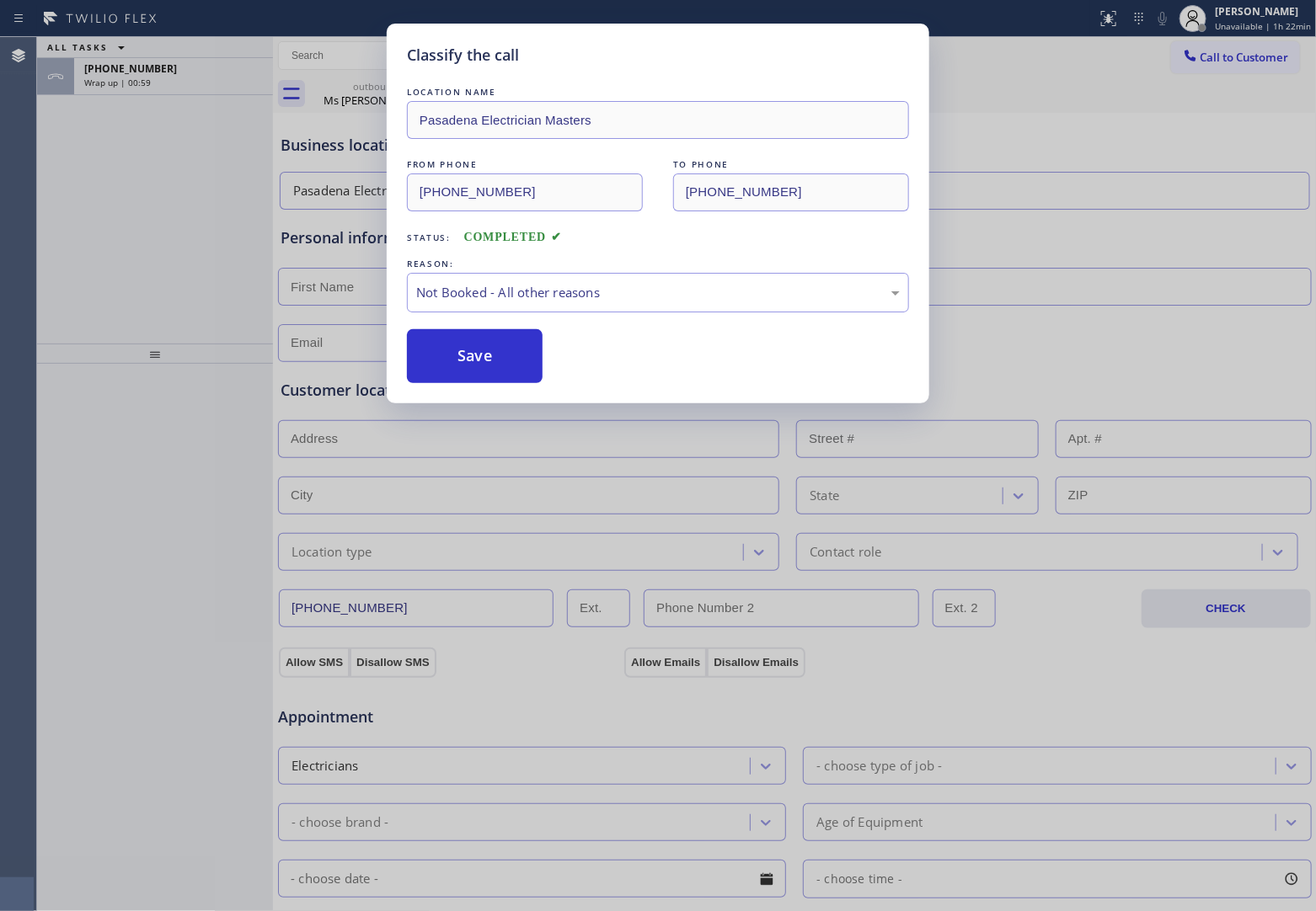
click at [493, 359] on button "Save" at bounding box center [475, 356] width 135 height 54
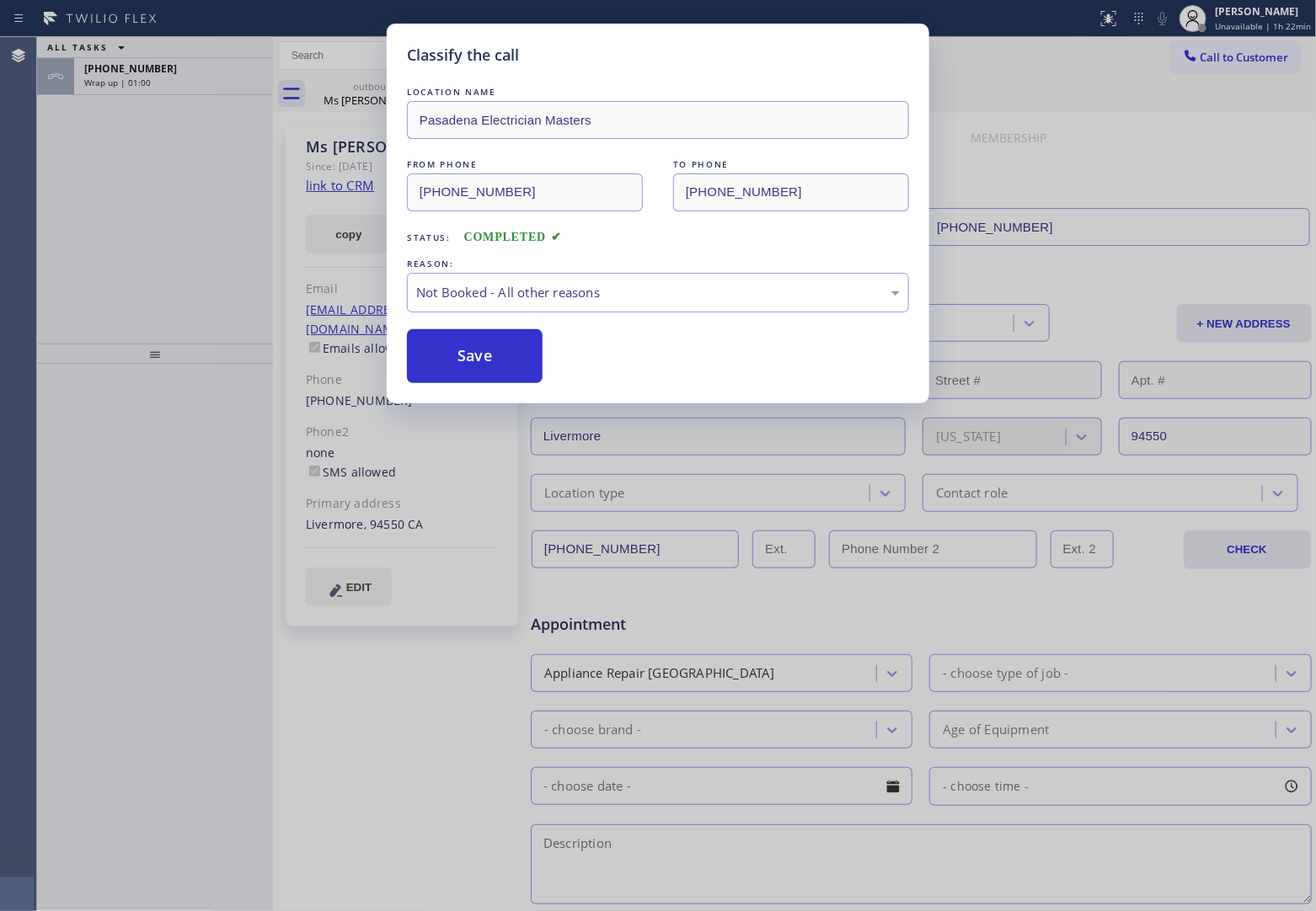
click at [157, 70] on div "Classify the call LOCATION NAME Pasadena Electrician Masters FROM PHONE [PHONE_…" at bounding box center [658, 455] width 1316 height 911
click at [157, 74] on div "Classify the call LOCATION NAME Pasadena Electrician Masters FROM PHONE [PHONE_…" at bounding box center [658, 455] width 1316 height 911
click at [157, 74] on div "[PHONE_NUMBER]" at bounding box center [173, 69] width 179 height 15
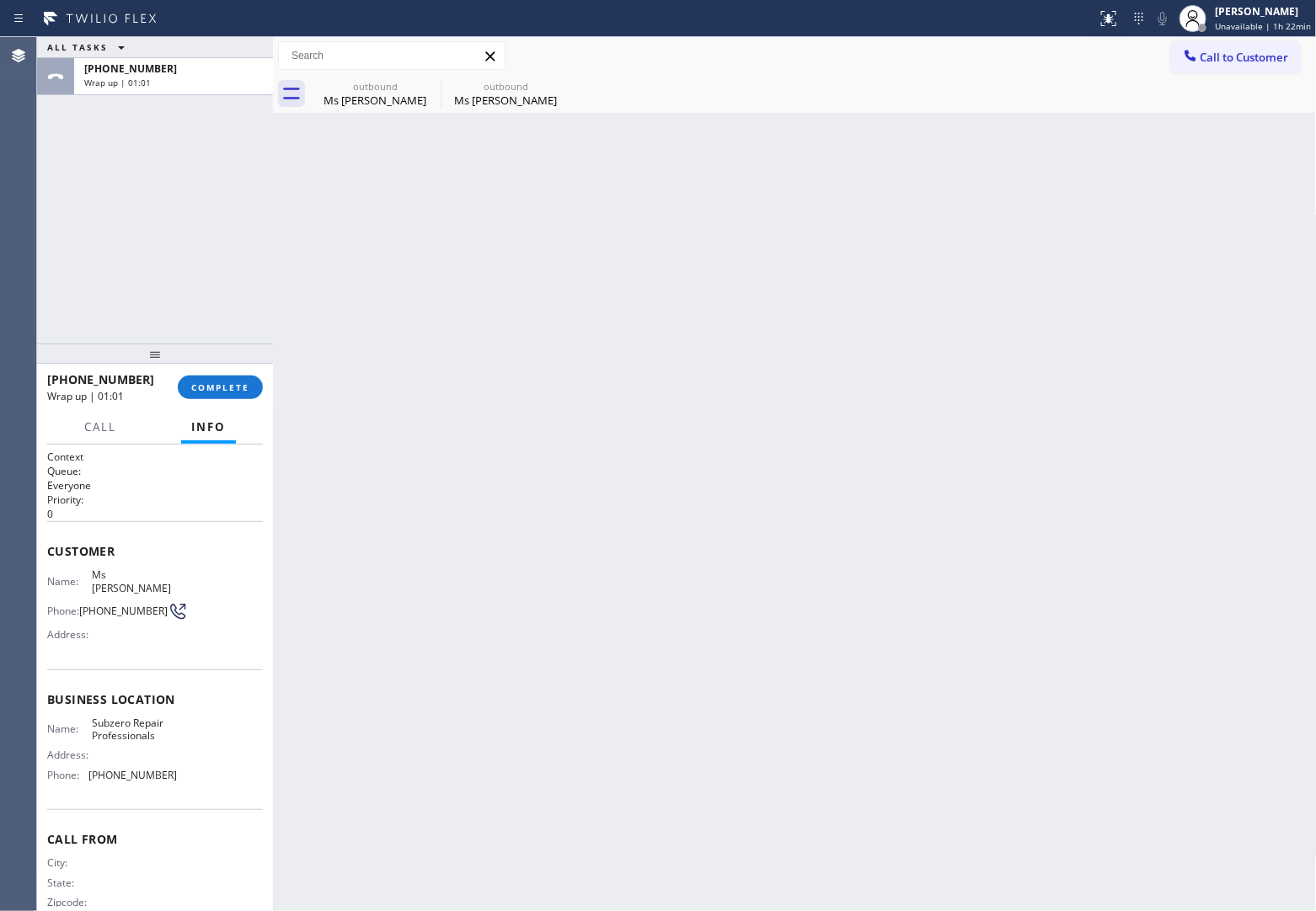
click at [157, 74] on div "[PHONE_NUMBER]" at bounding box center [173, 69] width 179 height 15
click at [220, 381] on span "COMPLETE" at bounding box center [220, 387] width 58 height 12
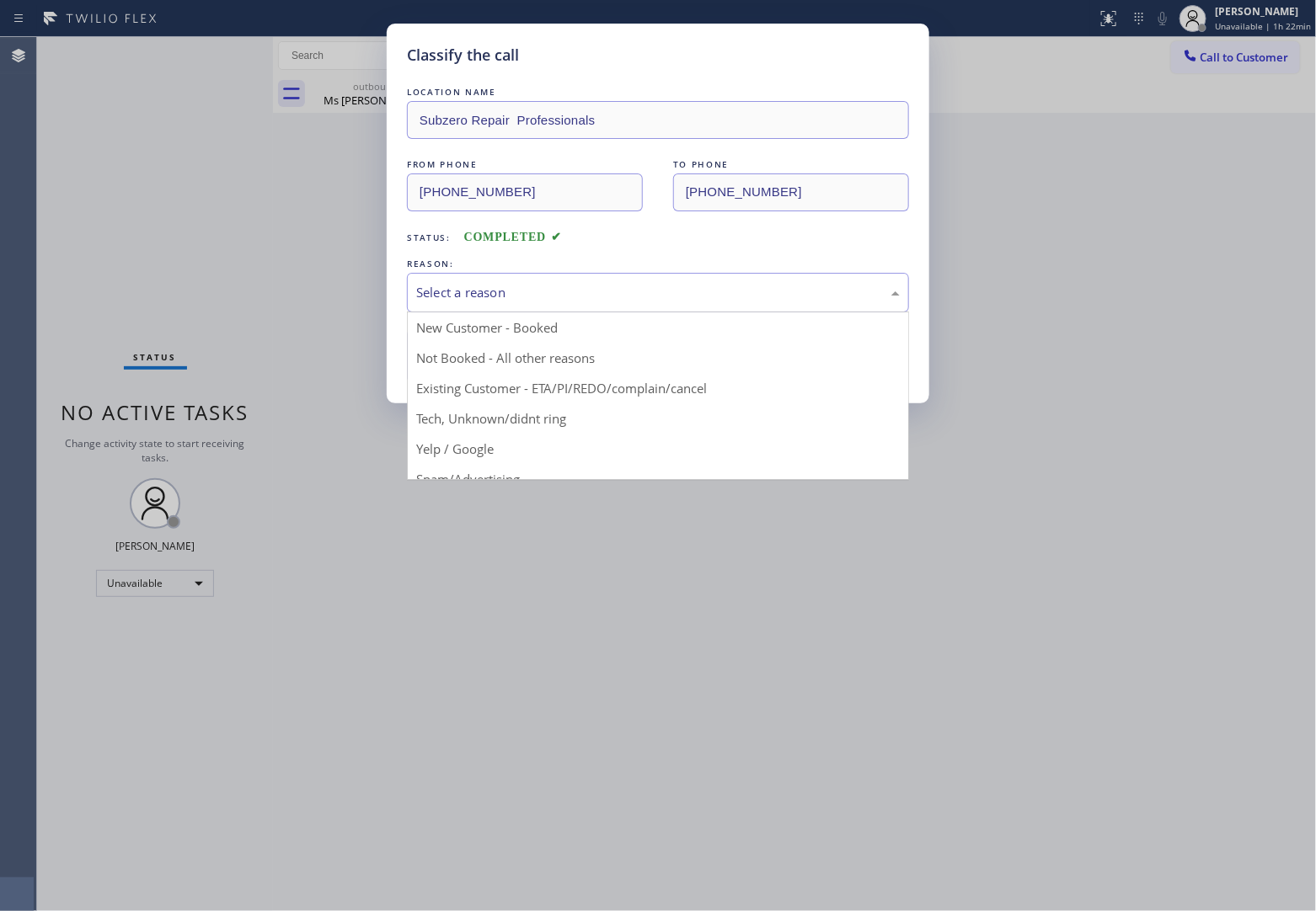
click at [498, 274] on div "Select a reason" at bounding box center [658, 292] width 502 height 40
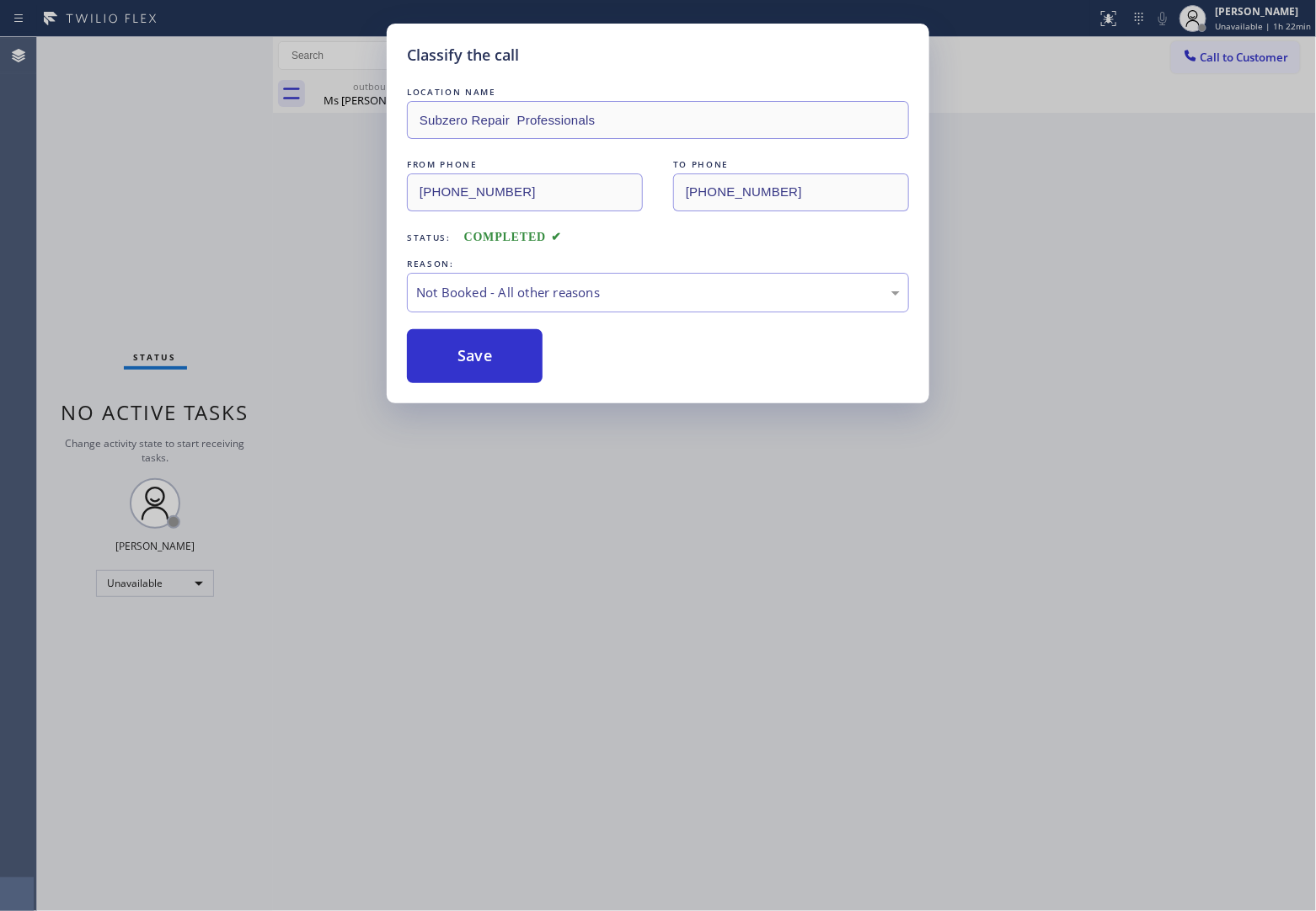
click at [491, 359] on button "Save" at bounding box center [475, 356] width 135 height 54
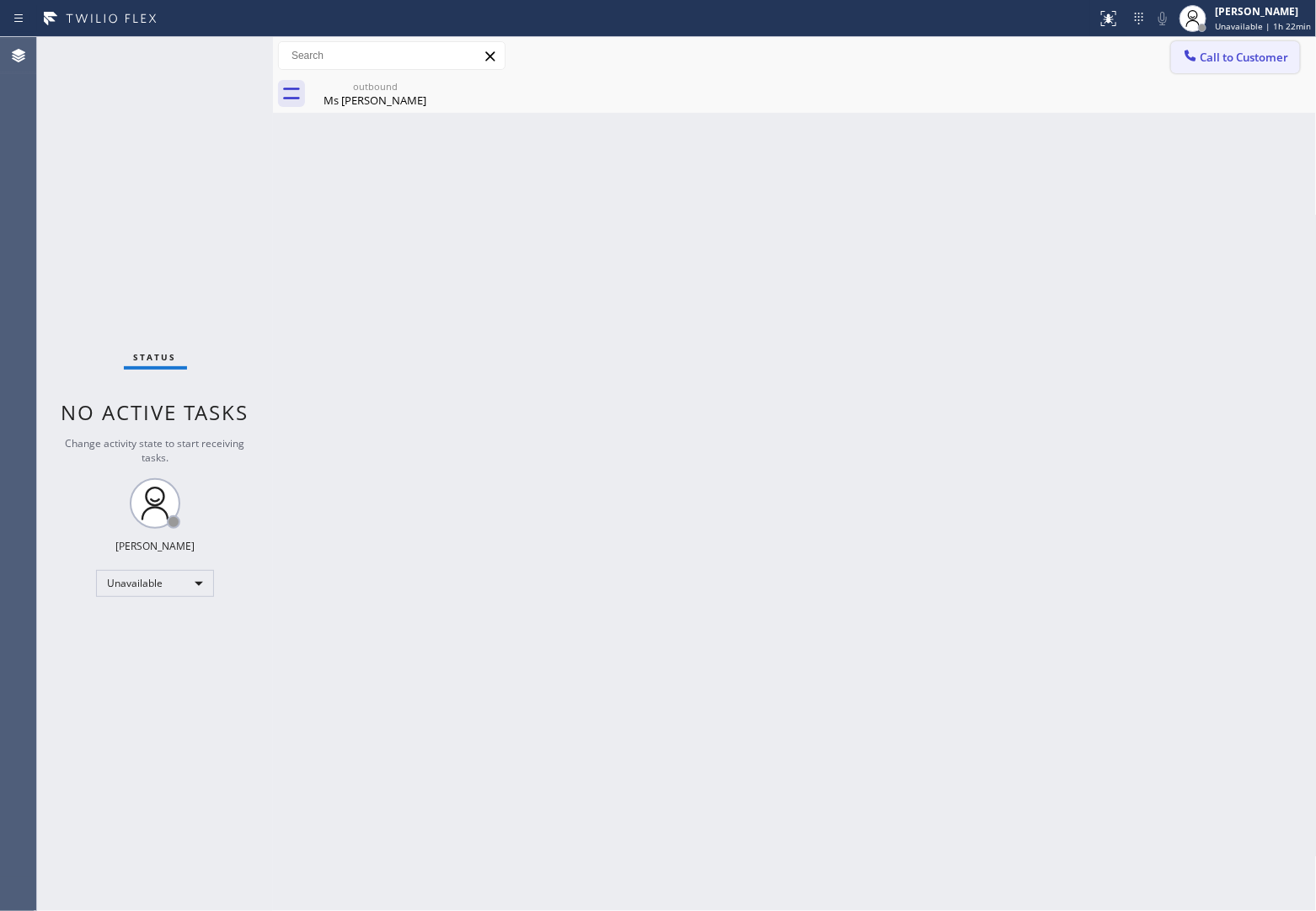
click at [1228, 60] on span "Call to Customer" at bounding box center [1245, 57] width 88 height 15
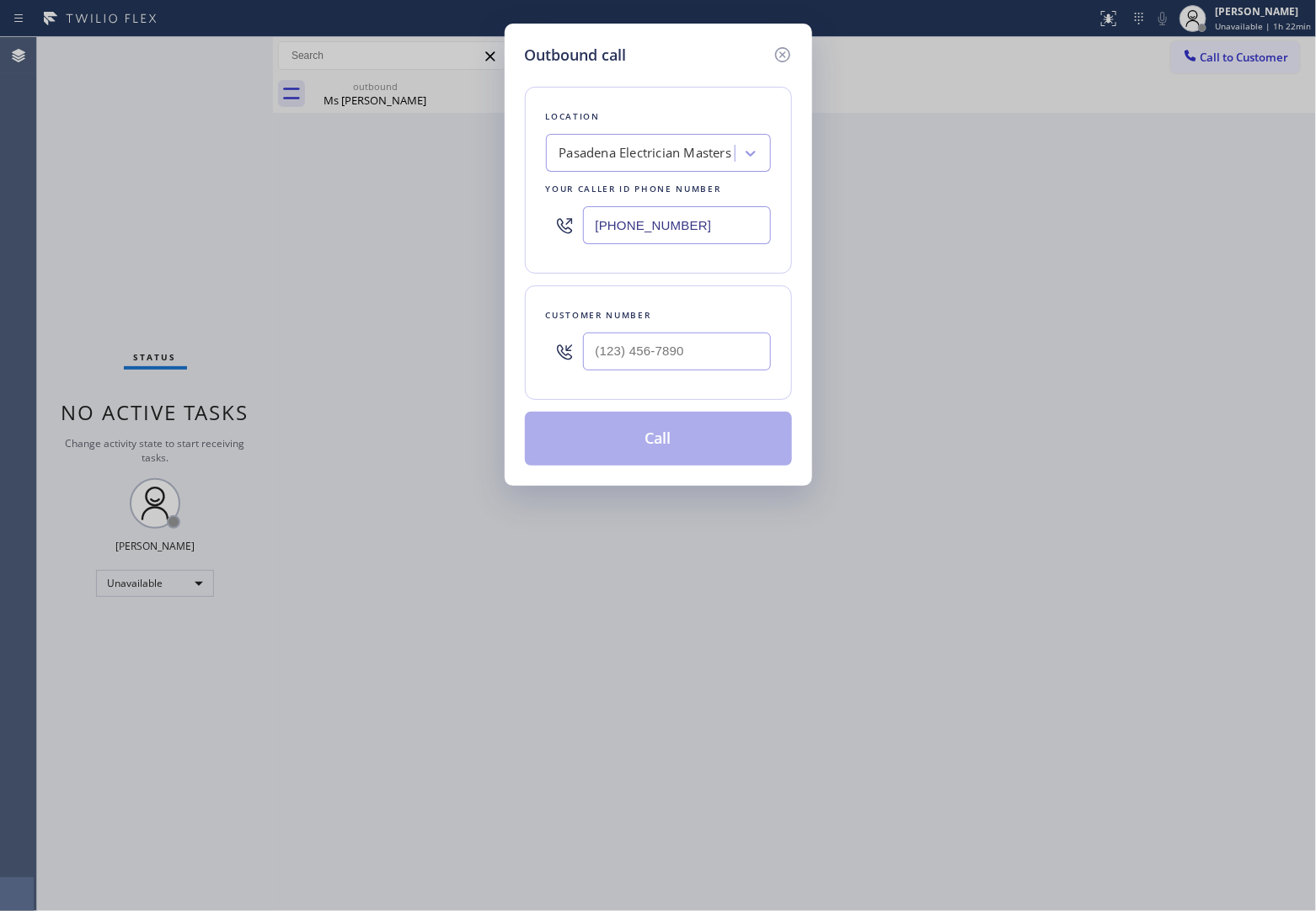
click at [617, 161] on div "Pasadena Electrician Masters" at bounding box center [645, 153] width 172 height 19
type input "5 Star Appliance"
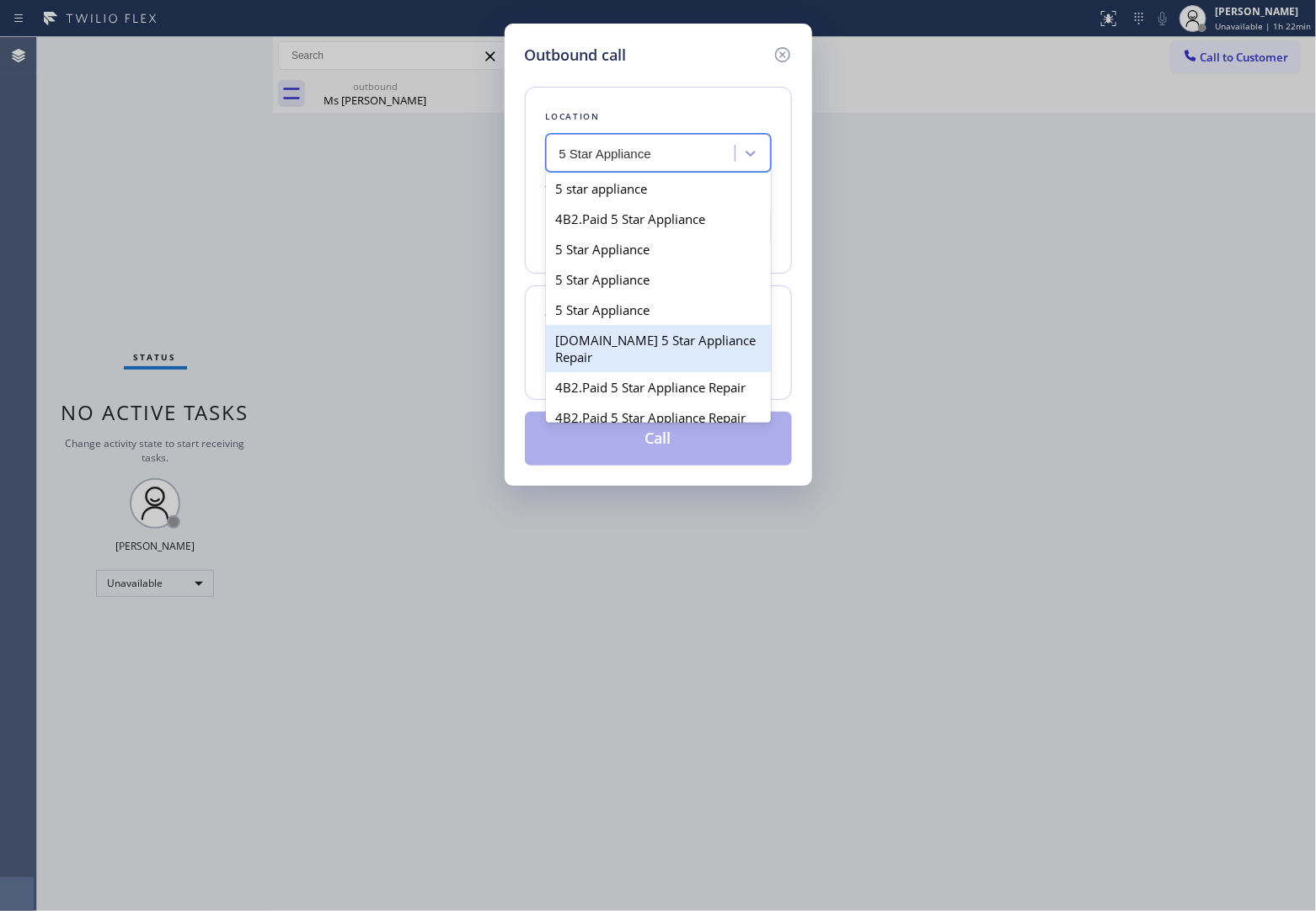
click at [632, 362] on div "[DOMAIN_NAME] 5 Star Appliance Repair" at bounding box center [659, 348] width 225 height 47
type input "[PHONE_NUMBER]"
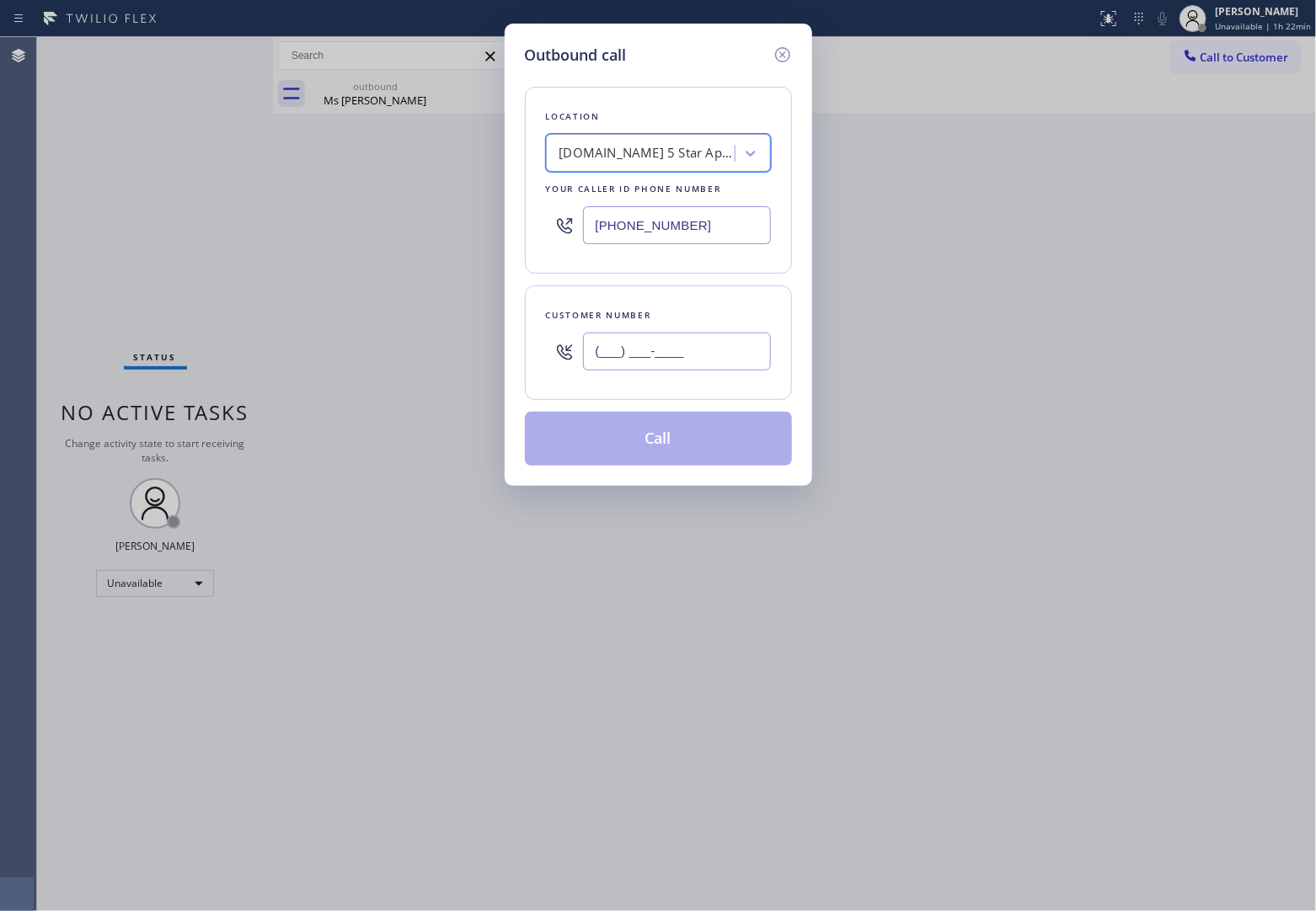
click at [624, 359] on input "(___) ___-____" at bounding box center [677, 351] width 188 height 38
paste input "408) 816-9152"
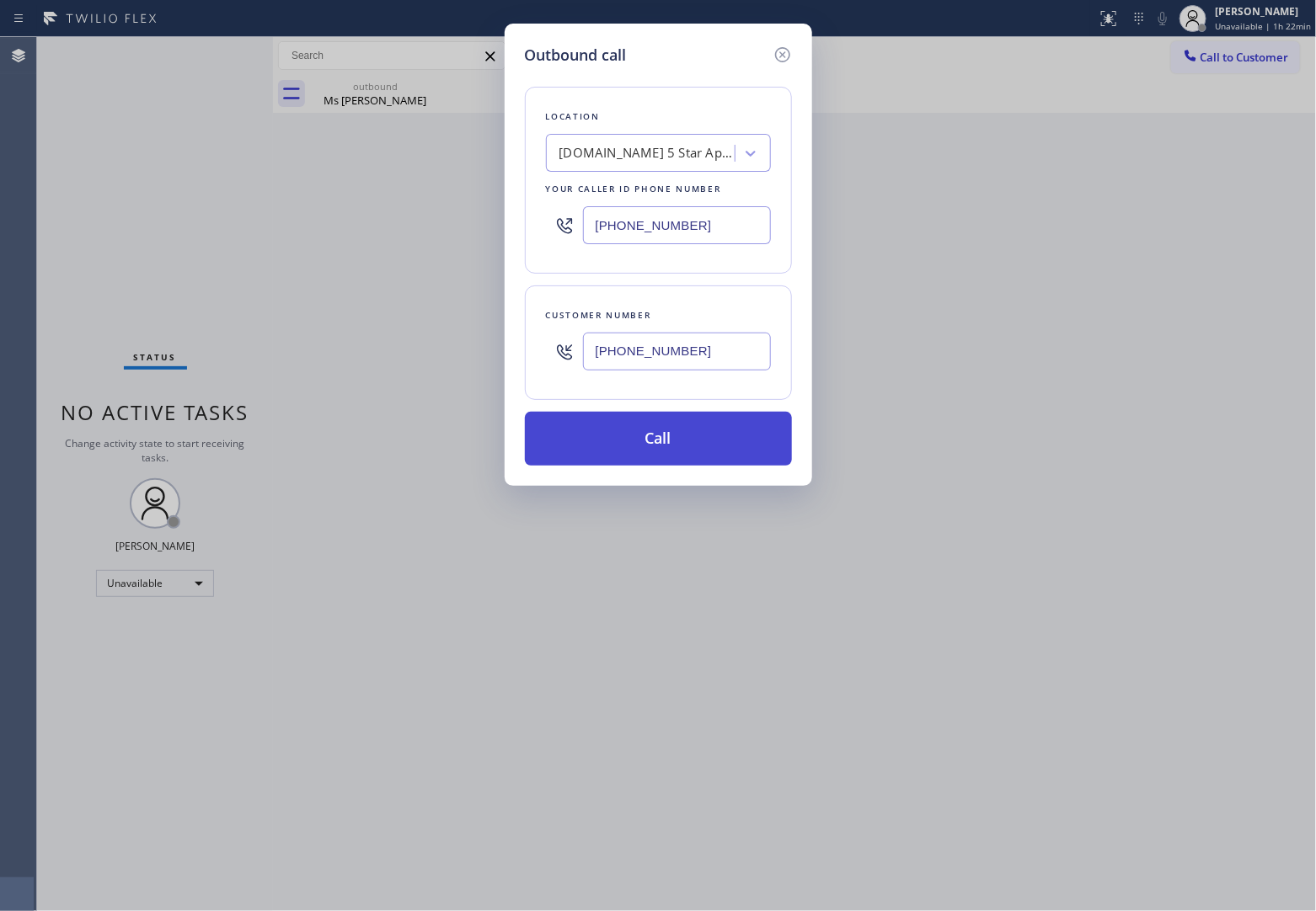
type input "[PHONE_NUMBER]"
click at [721, 457] on button "Call" at bounding box center [659, 438] width 267 height 54
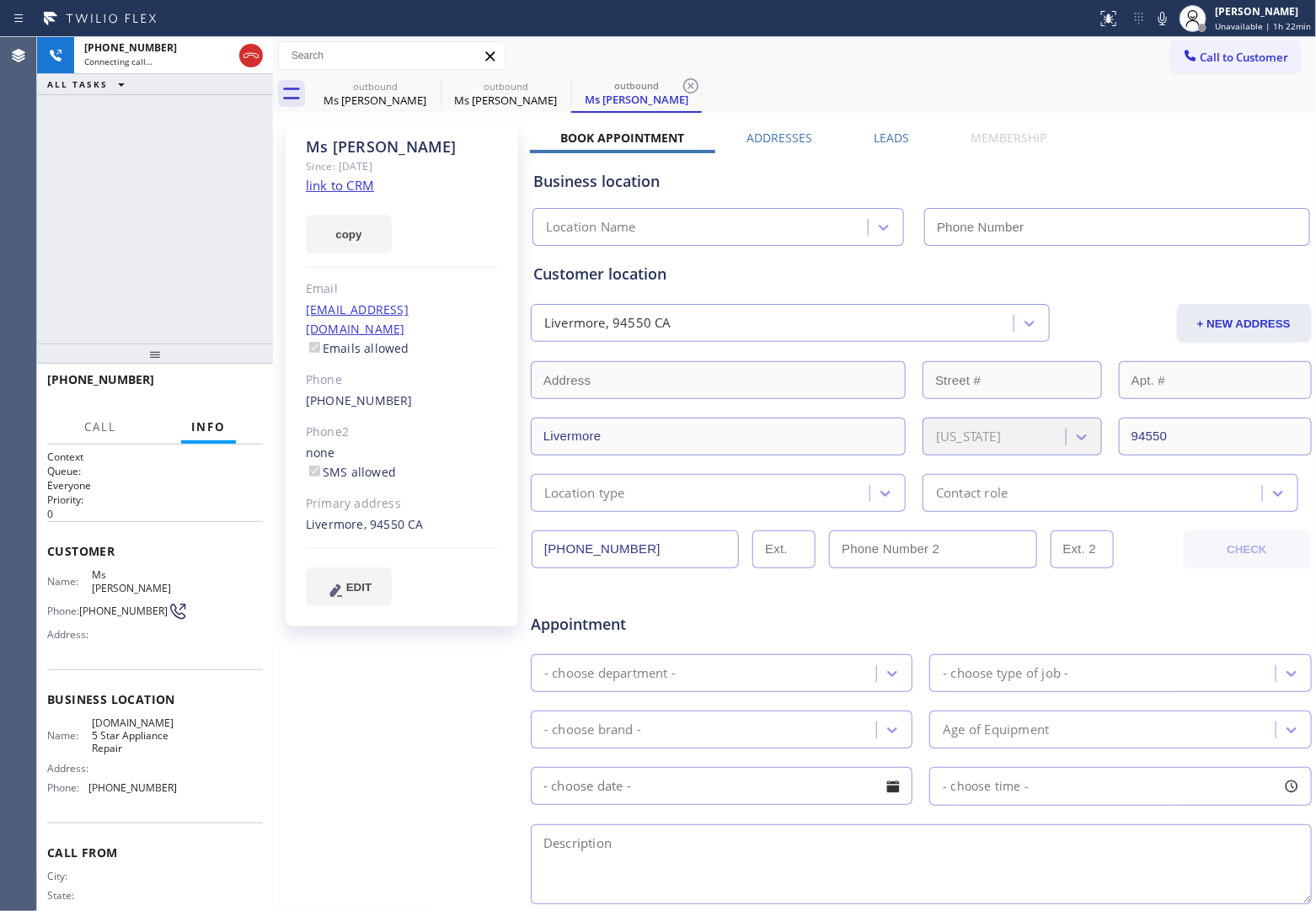
click at [15, 211] on div "Agent Desktop" at bounding box center [18, 473] width 36 height 874
type input "[PHONE_NUMBER]"
click at [1160, 17] on icon at bounding box center [1163, 18] width 20 height 20
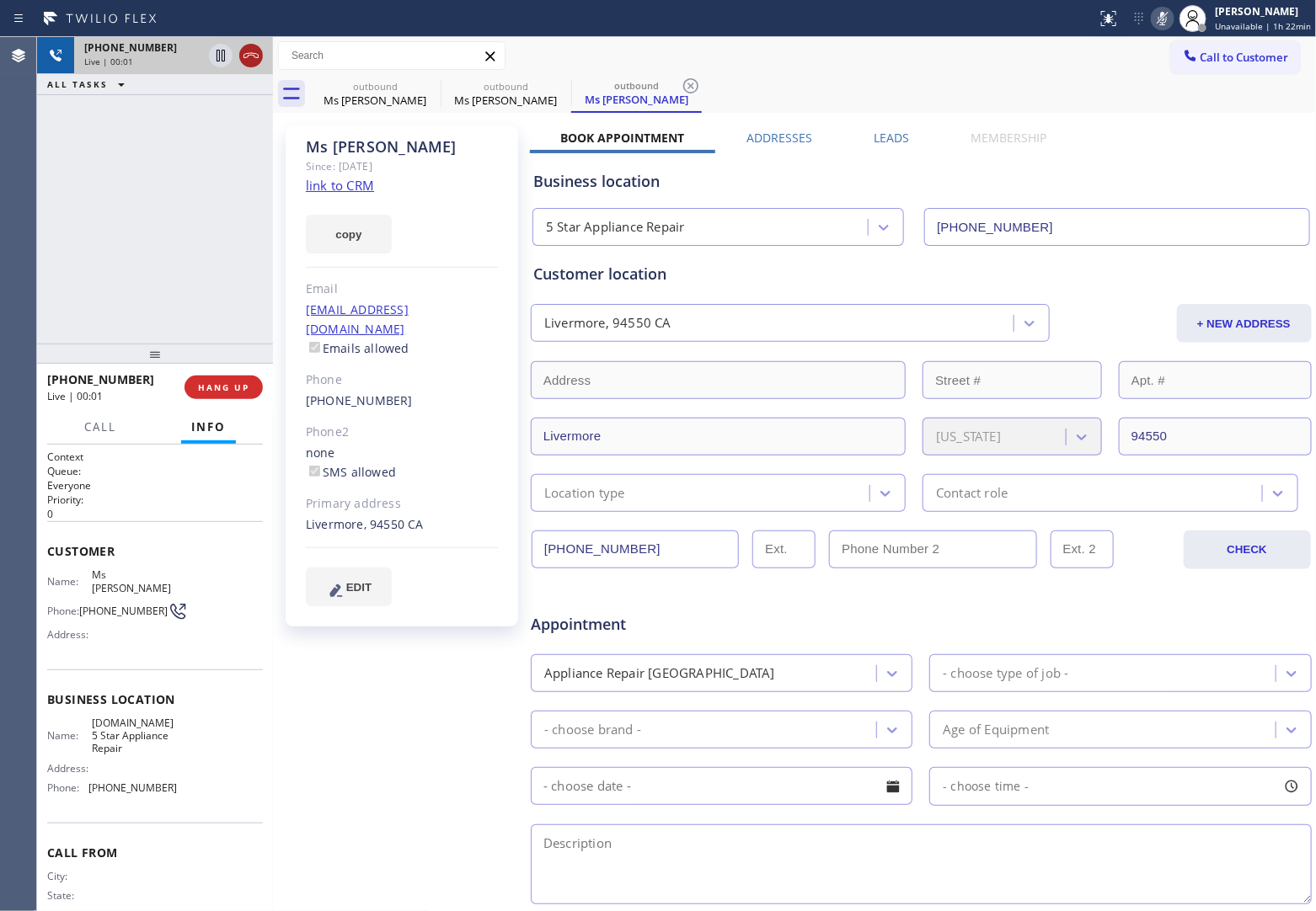
click at [252, 53] on icon at bounding box center [252, 55] width 20 height 20
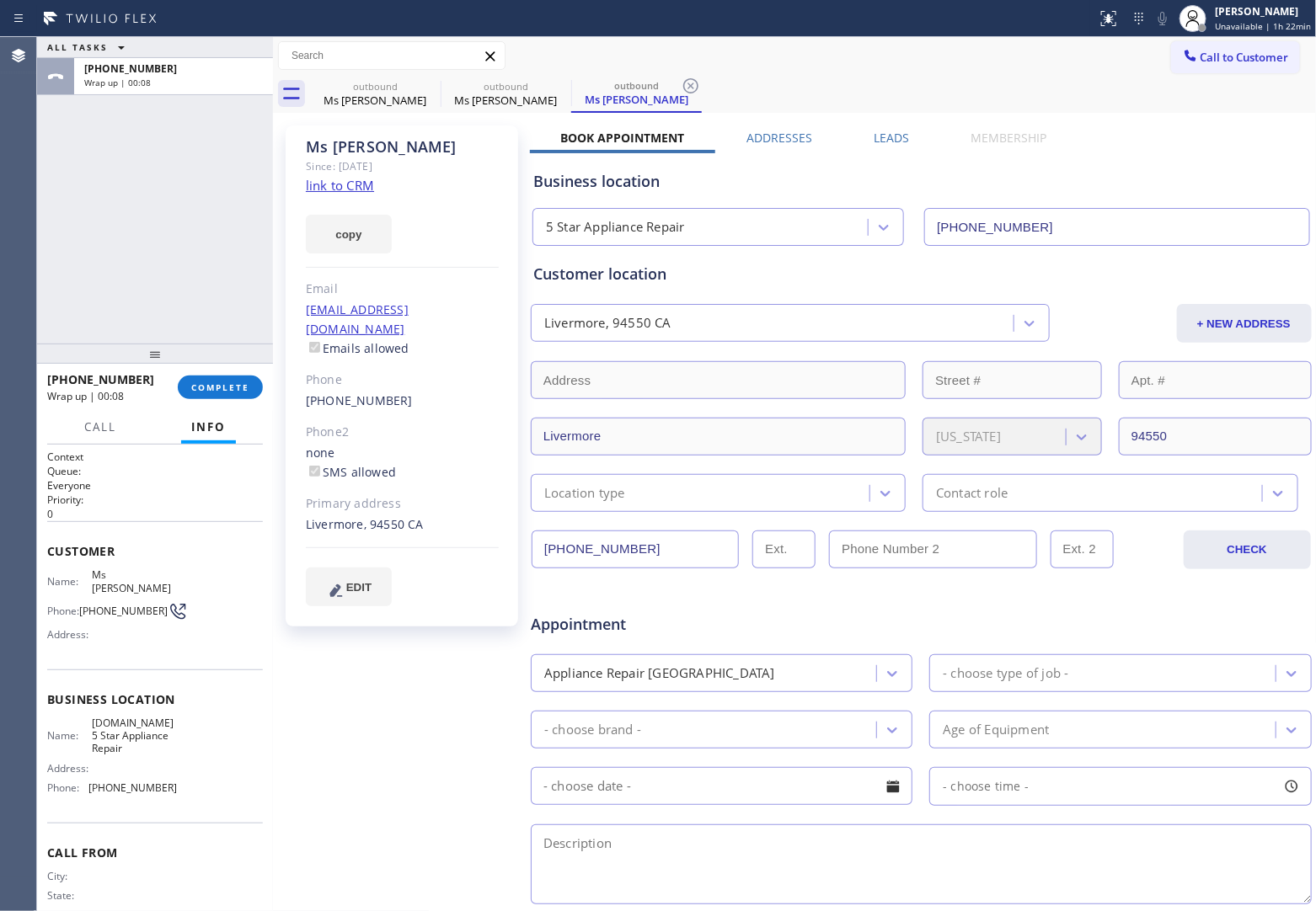
click at [1216, 70] on button "Call to Customer" at bounding box center [1236, 57] width 129 height 32
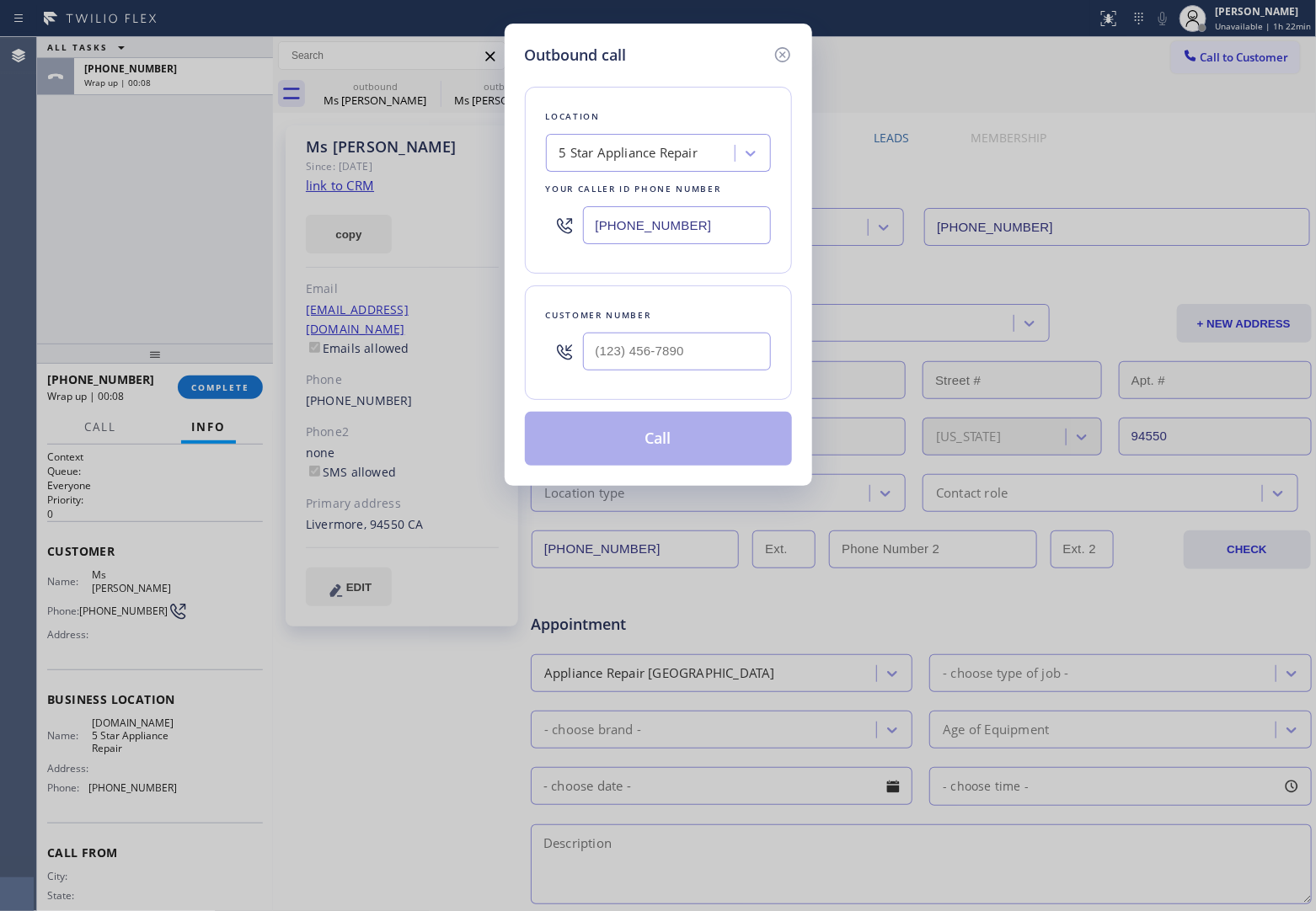
click at [693, 228] on input "[PHONE_NUMBER]" at bounding box center [677, 225] width 188 height 38
paste input "760) 548-2888"
type input "[PHONE_NUMBER]"
type input "(___) ___-____"
drag, startPoint x: 652, startPoint y: 355, endPoint x: 699, endPoint y: 405, distance: 68.6
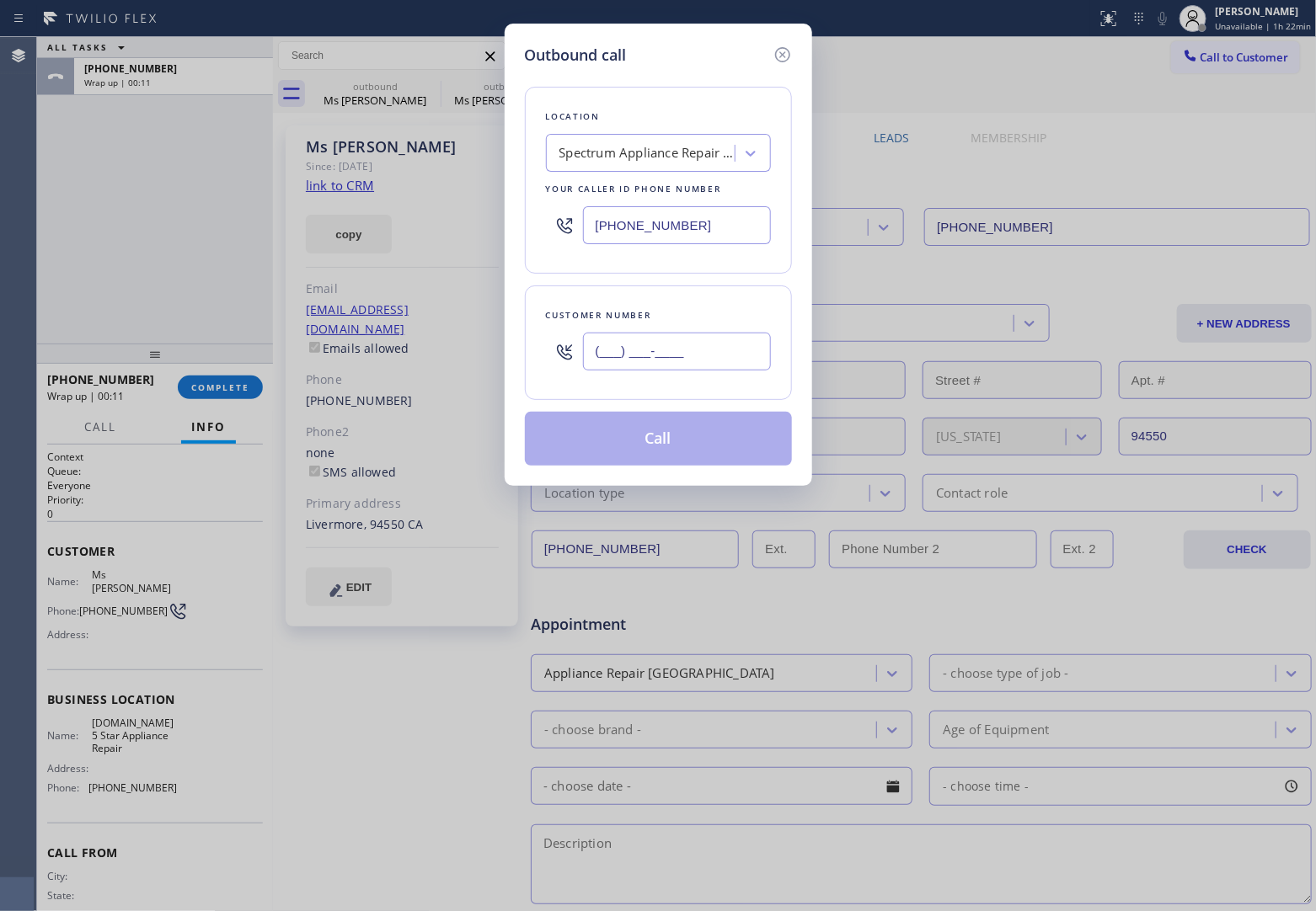
click at [652, 355] on input "(___) ___-____" at bounding box center [677, 351] width 188 height 38
paste input "760) 528-1889"
type input "[PHONE_NUMBER]"
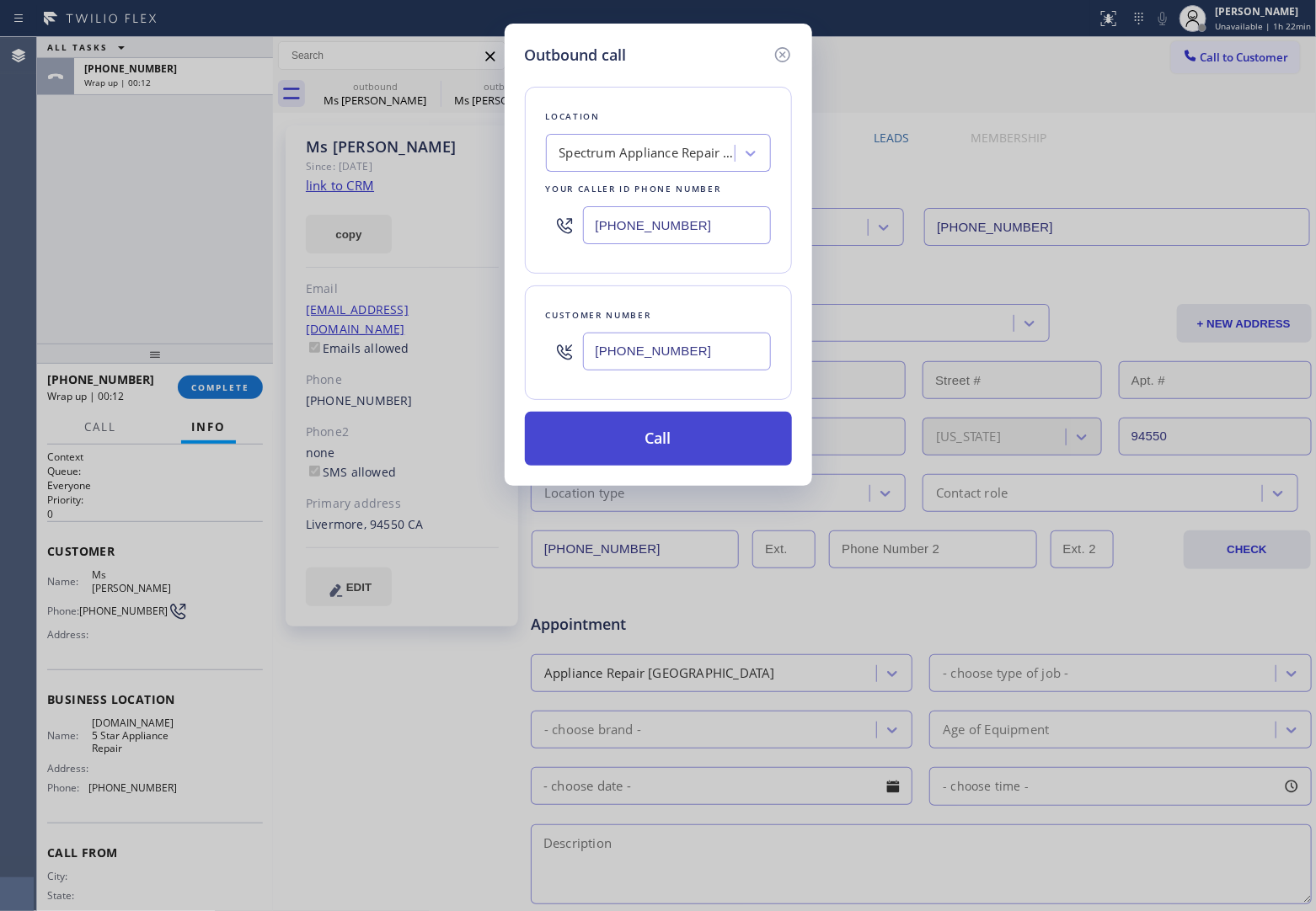
click at [672, 442] on button "Call" at bounding box center [659, 438] width 267 height 54
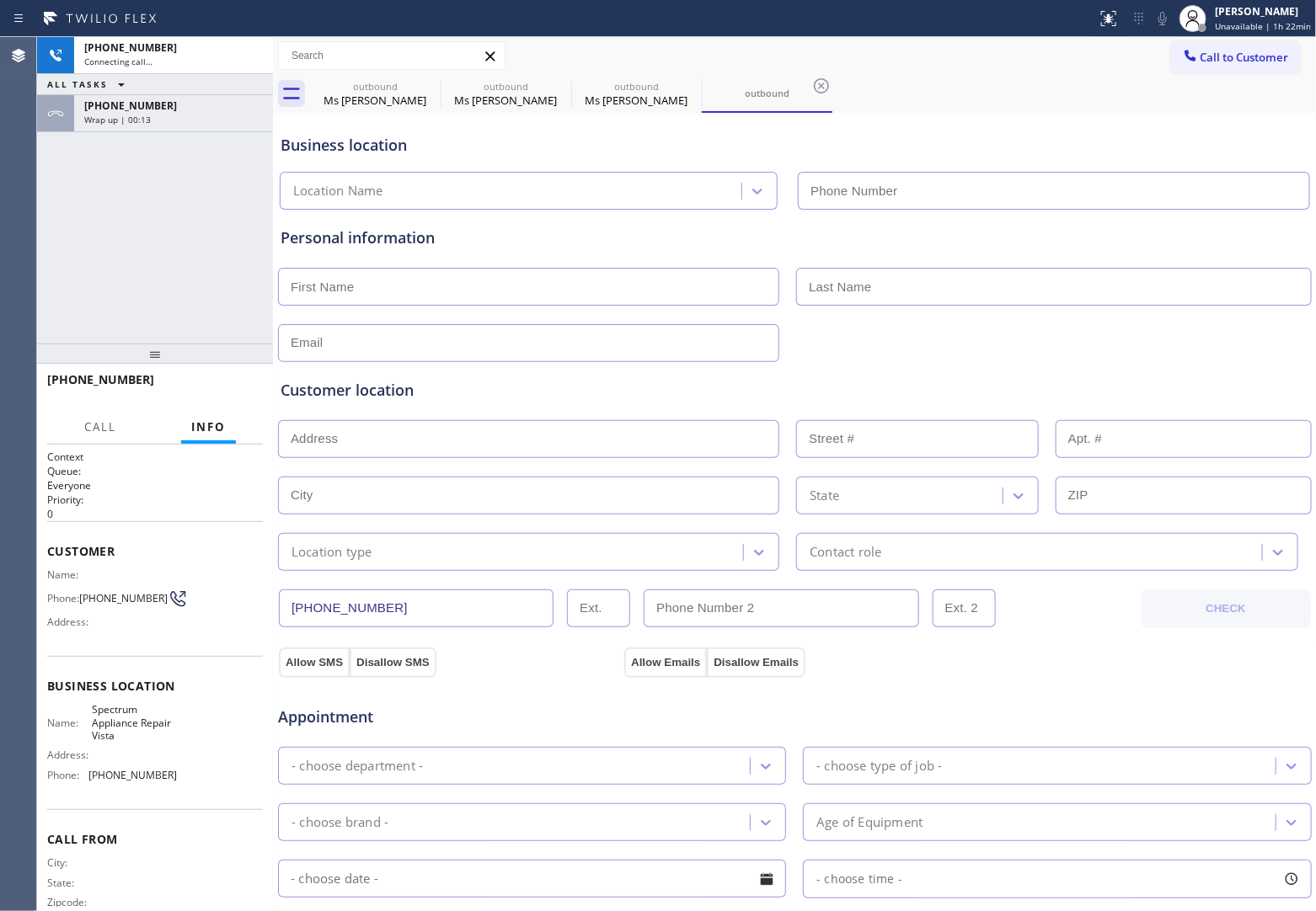
type input "[PHONE_NUMBER]"
click at [41, 221] on div "[PHONE_NUMBER] Connecting call… ALL TASKS ALL TASKS ACTIVE TASKS TASKS IN WRAP …" at bounding box center [155, 190] width 236 height 307
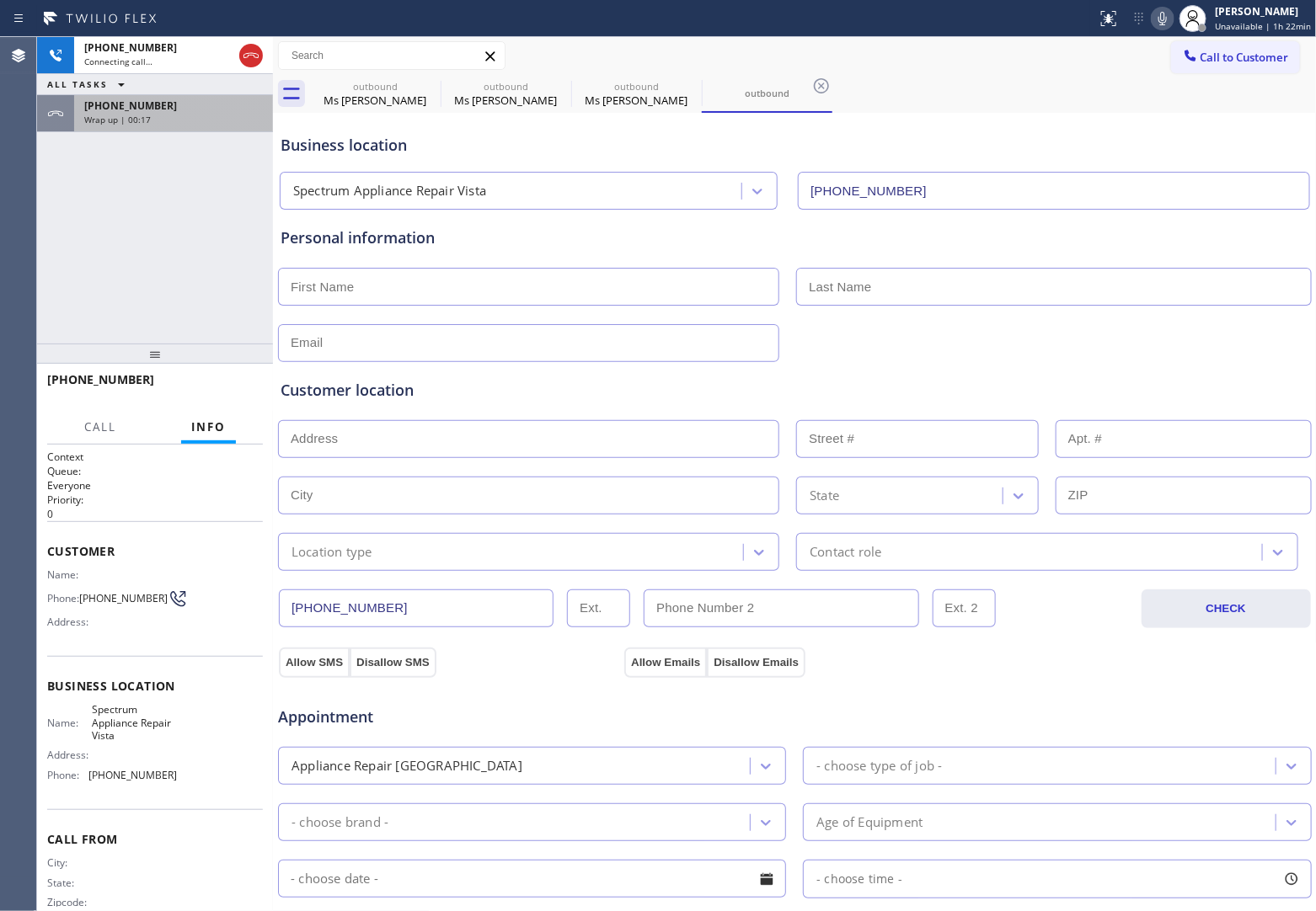
click at [149, 113] on div "Wrap up | 00:17" at bounding box center [173, 119] width 179 height 12
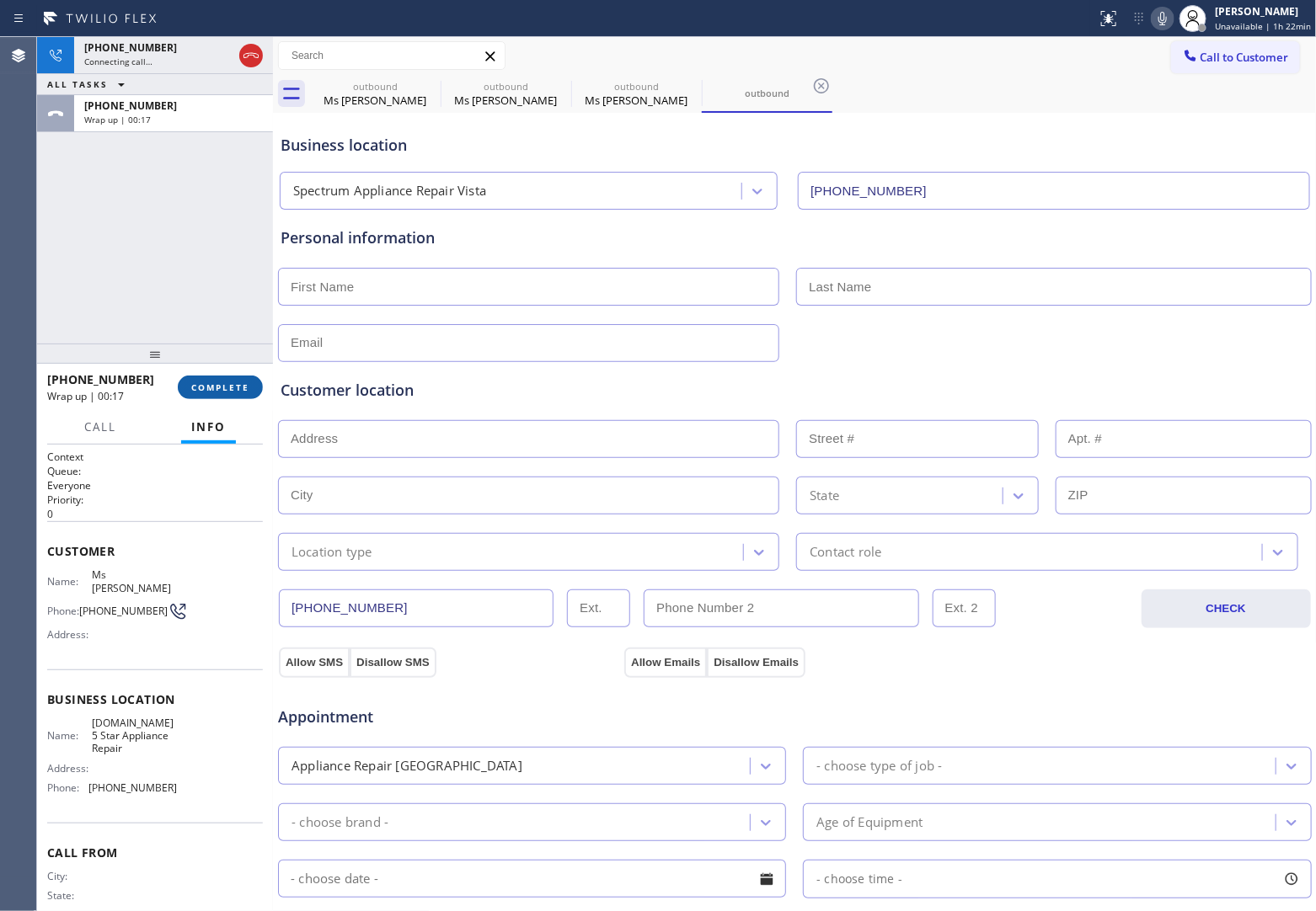
click at [233, 381] on span "COMPLETE" at bounding box center [220, 387] width 58 height 12
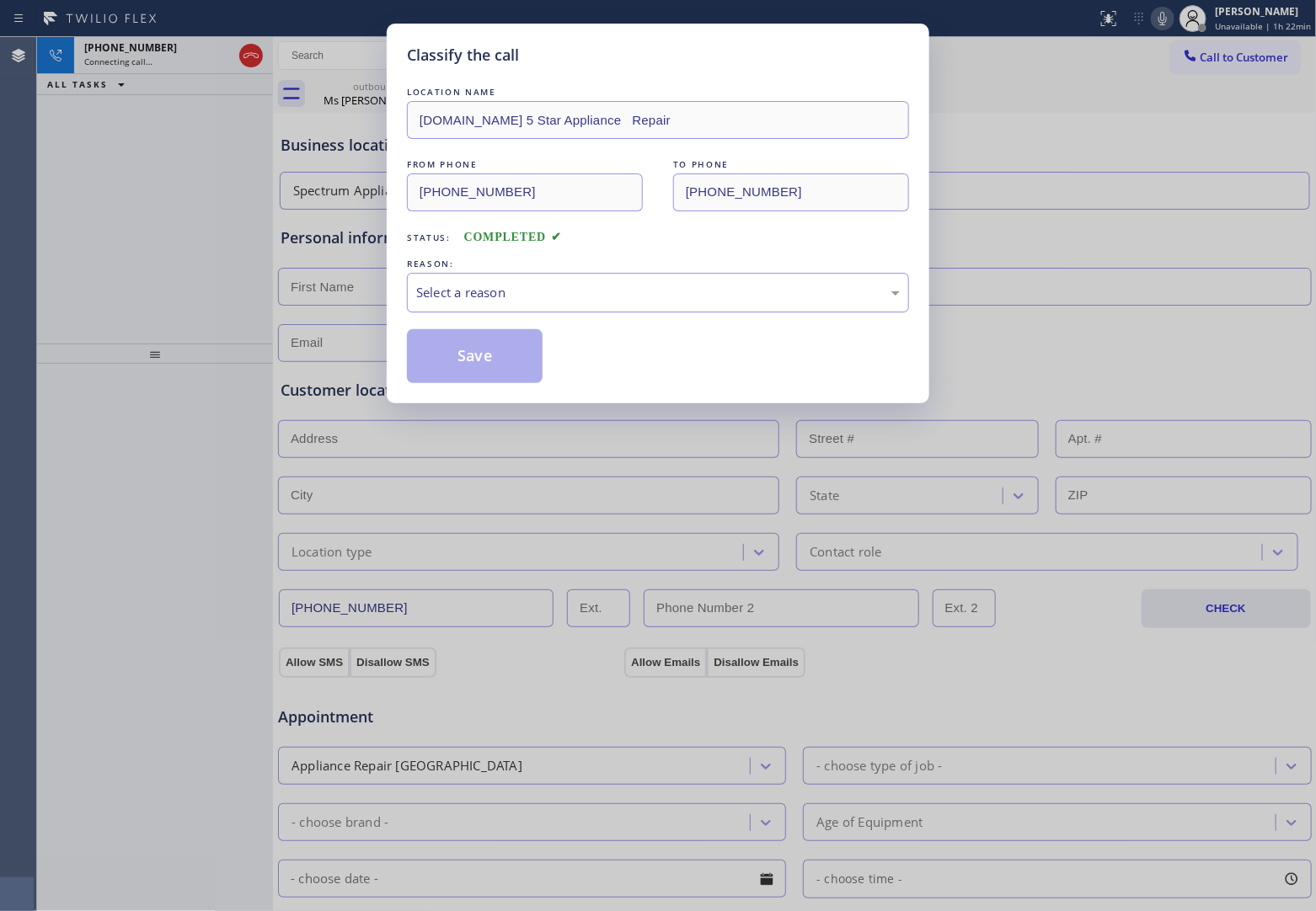
click at [548, 291] on div "Select a reason" at bounding box center [658, 292] width 484 height 19
click at [488, 367] on button "Save" at bounding box center [475, 356] width 135 height 54
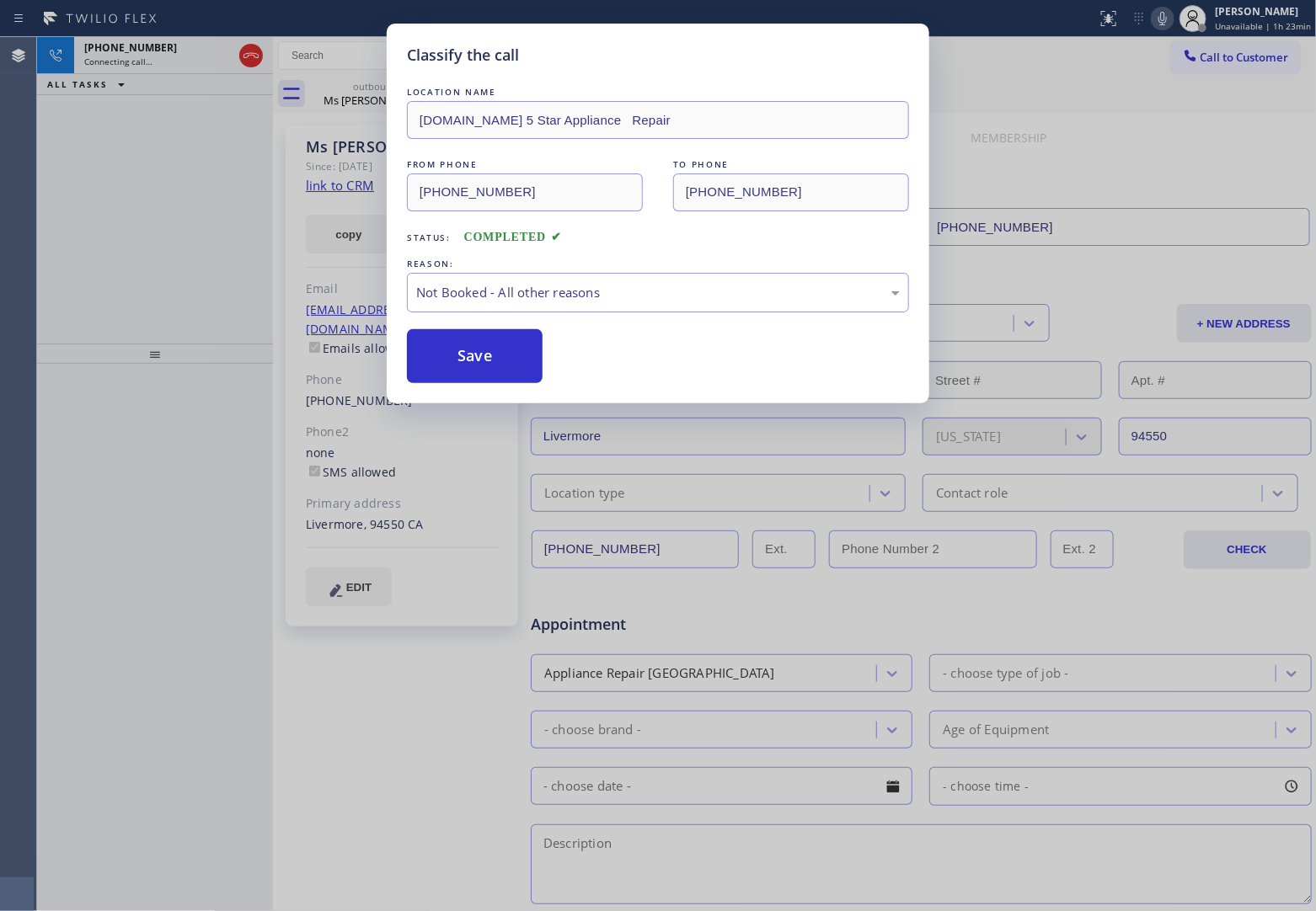
click at [113, 43] on div "Classify the call LOCATION NAME [DOMAIN_NAME] 5 Star Appliance Repair FROM PHON…" at bounding box center [658, 455] width 1316 height 911
click at [113, 43] on span "[PHONE_NUMBER]" at bounding box center [130, 48] width 93 height 15
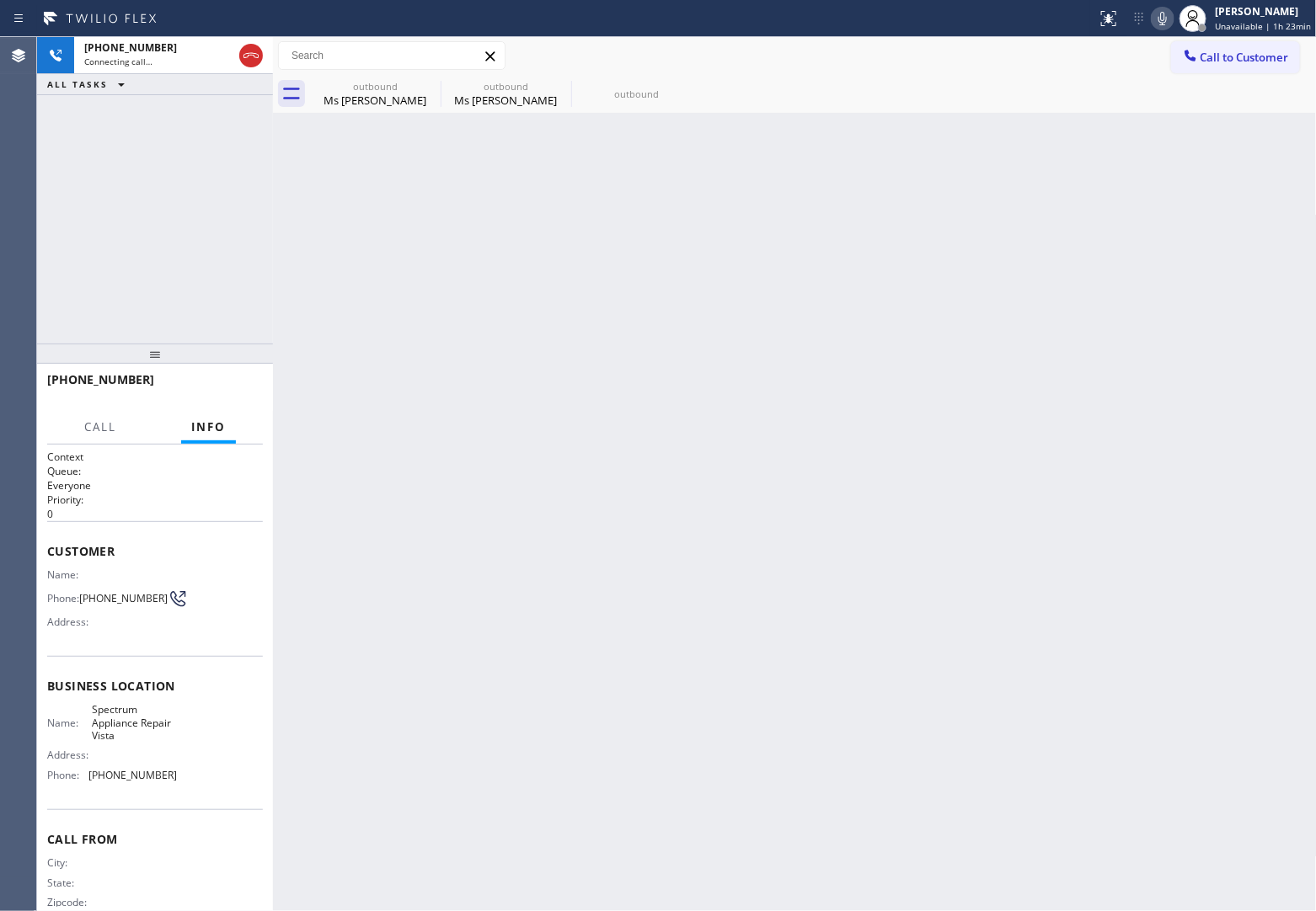
click at [113, 43] on span "[PHONE_NUMBER]" at bounding box center [130, 48] width 93 height 15
click at [217, 378] on button "HANG UP" at bounding box center [223, 388] width 78 height 24
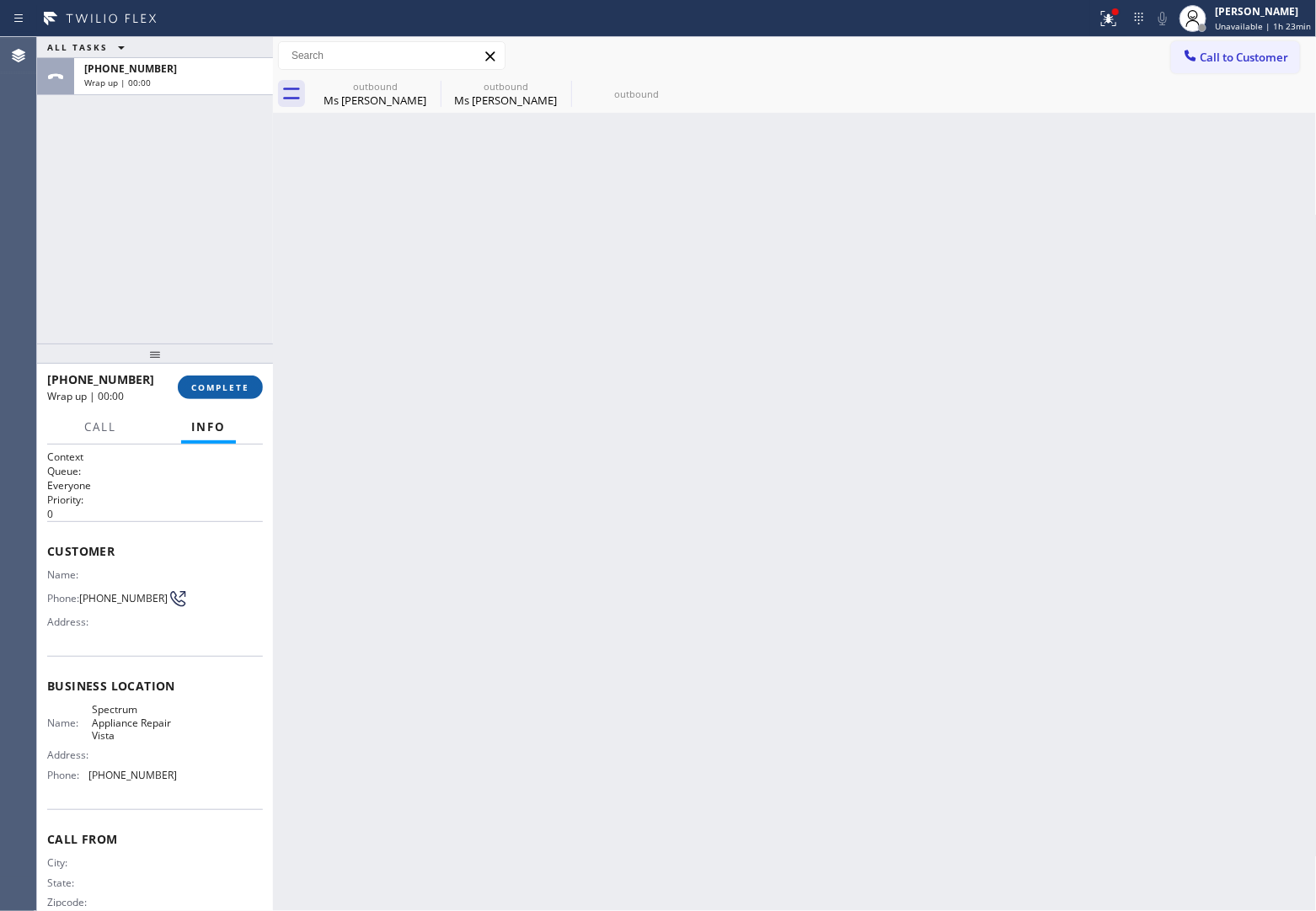
click at [217, 378] on button "COMPLETE" at bounding box center [220, 388] width 85 height 24
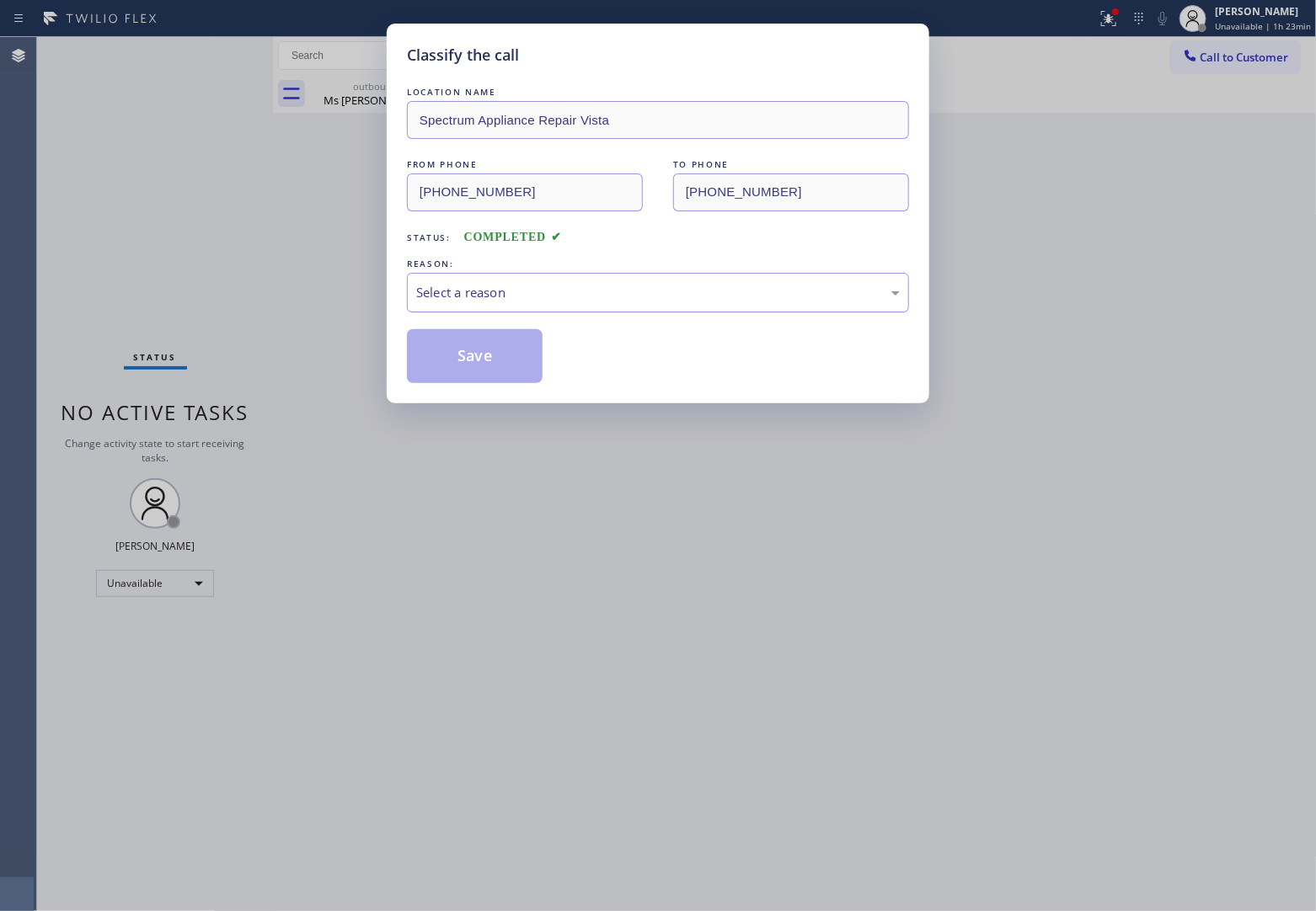
click at [511, 275] on div "Select a reason" at bounding box center [658, 292] width 502 height 40
click at [488, 343] on button "Save" at bounding box center [475, 356] width 135 height 54
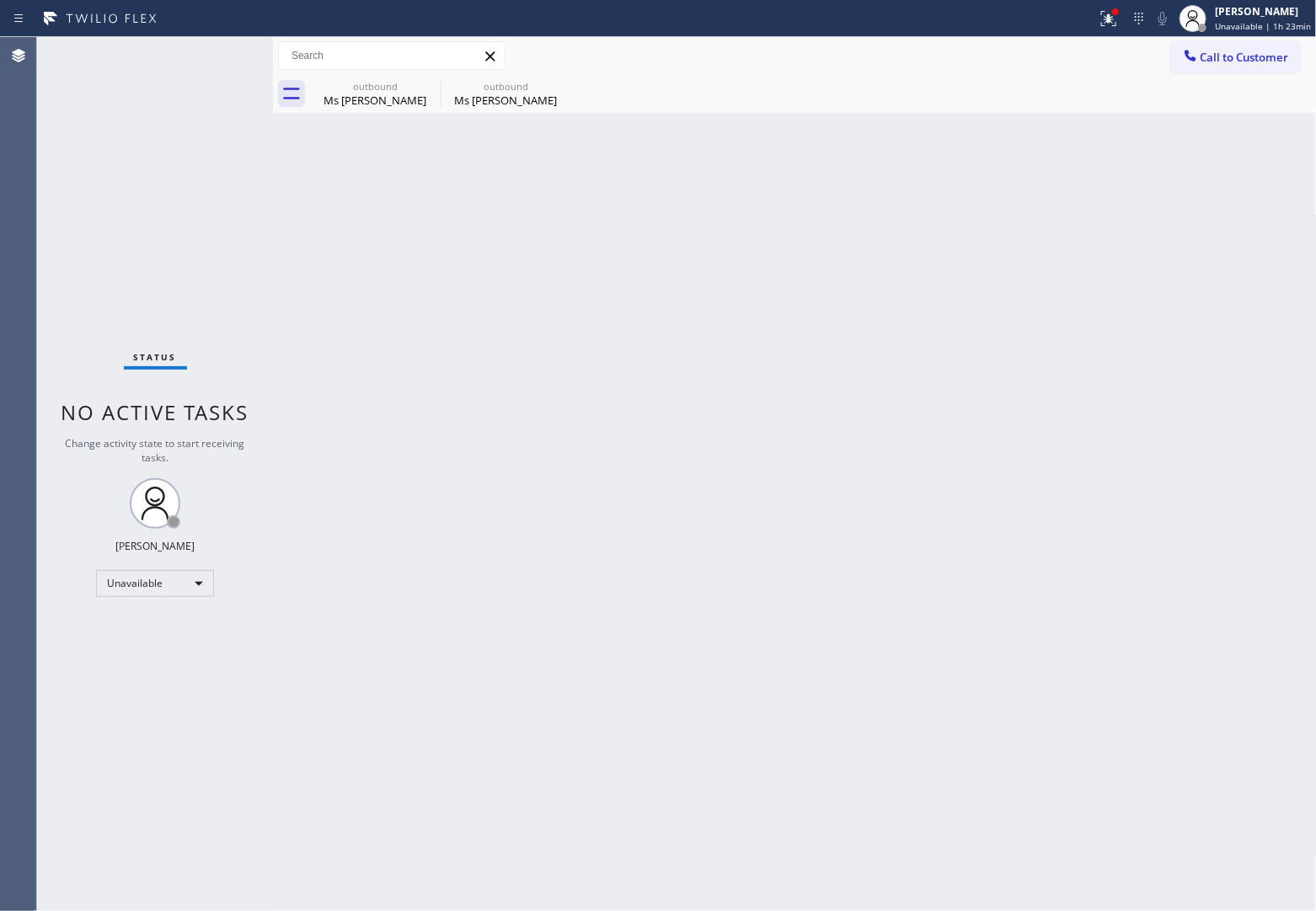
drag, startPoint x: 49, startPoint y: 331, endPoint x: 1184, endPoint y: 245, distance: 1138.3
click at [62, 330] on div "Status No active tasks Change activity state to start receiving tasks. [PERSON_…" at bounding box center [155, 473] width 236 height 874
drag, startPoint x: 1257, startPoint y: 60, endPoint x: 1207, endPoint y: 74, distance: 51.9
click at [1256, 61] on span "Call to Customer" at bounding box center [1245, 57] width 88 height 15
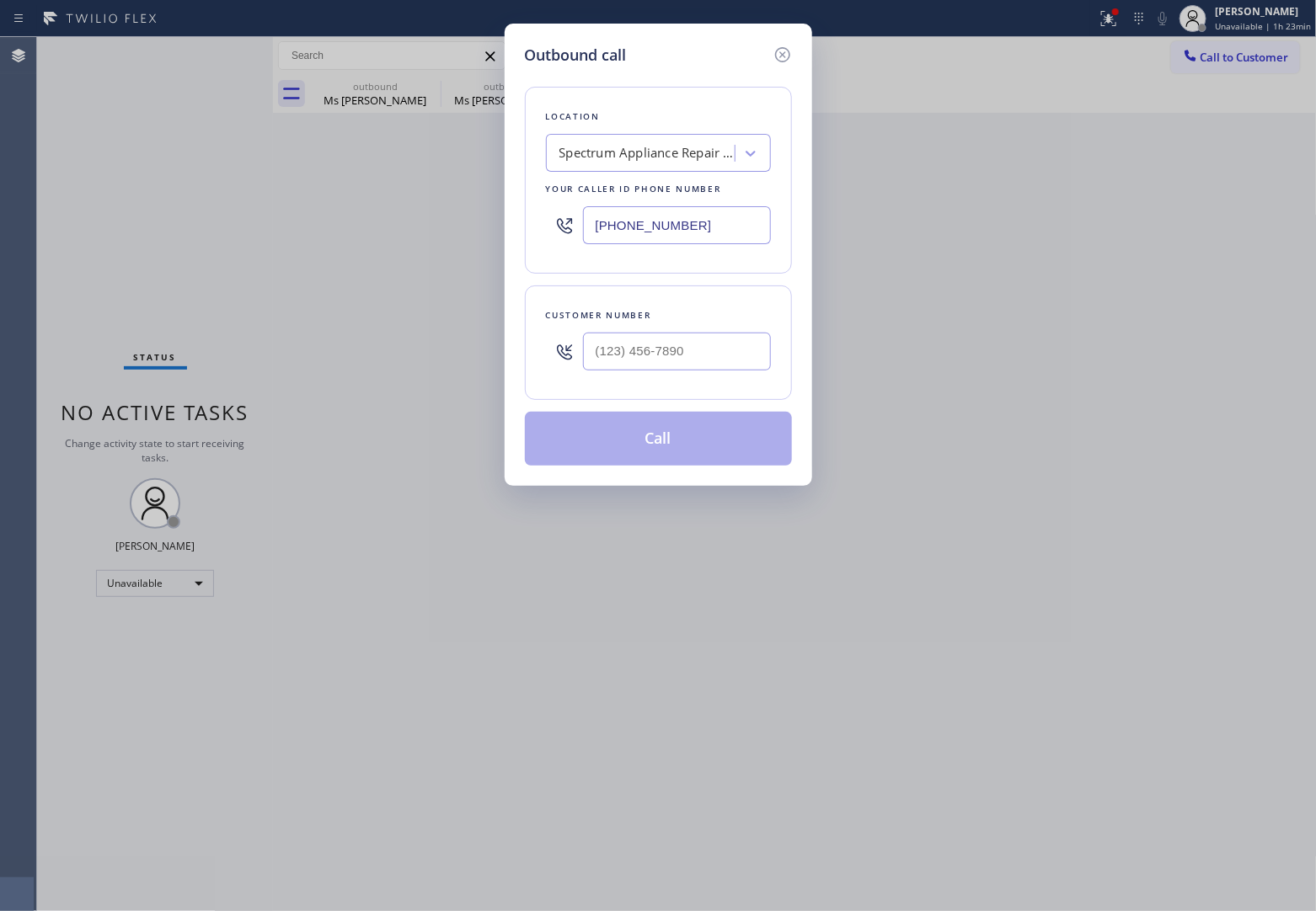
click at [613, 152] on div "Spectrum Appliance Repair Vista" at bounding box center [648, 153] width 177 height 19
type input "5 Star Applai"
click at [628, 140] on div "Spectrum Appliance Repair Vista" at bounding box center [642, 154] width 183 height 29
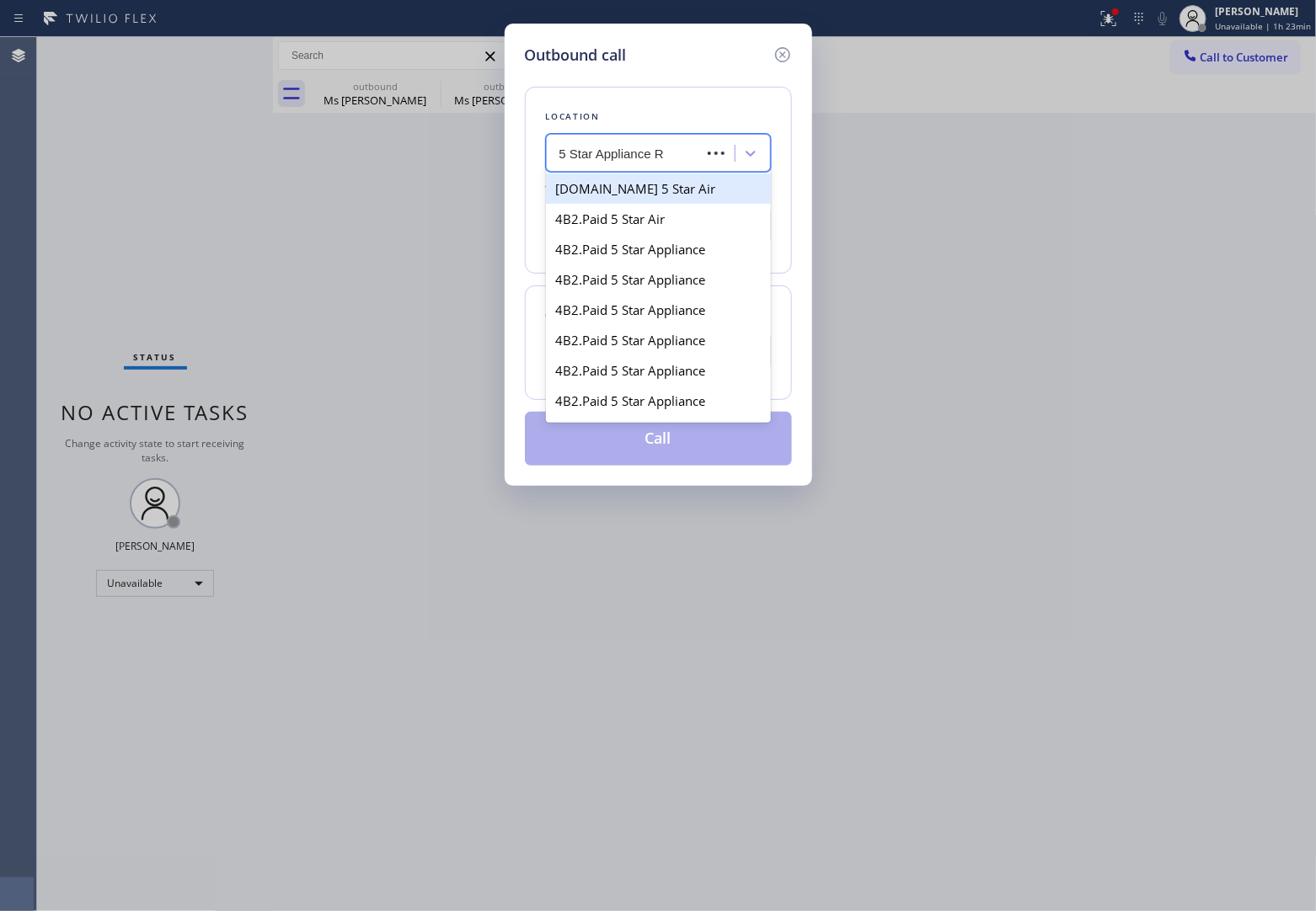
type input "5 Star Appliance Re"
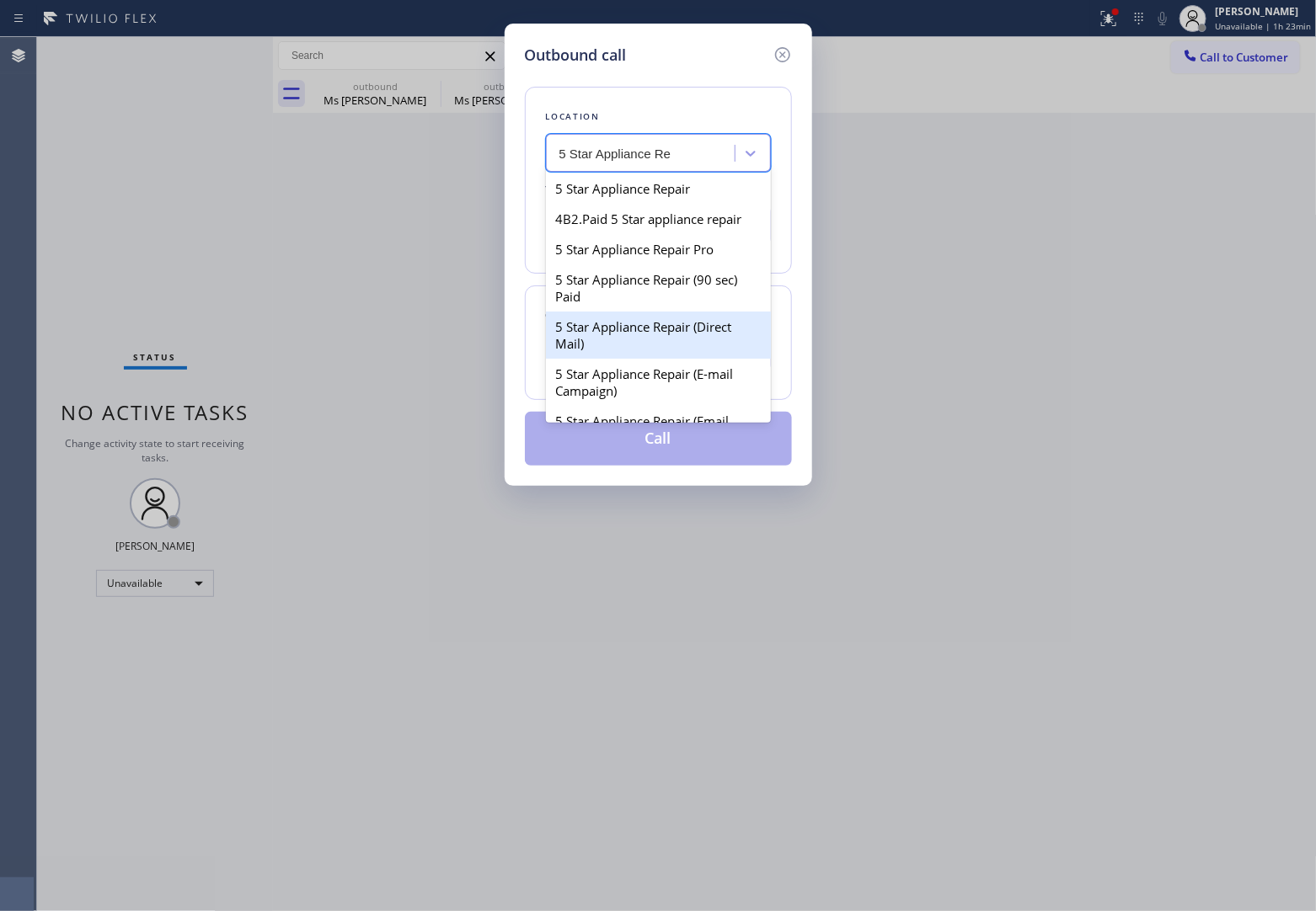
click at [689, 348] on div "5 Star Appliance Repair (Direct Mail)" at bounding box center [659, 334] width 225 height 47
type input "[PHONE_NUMBER]"
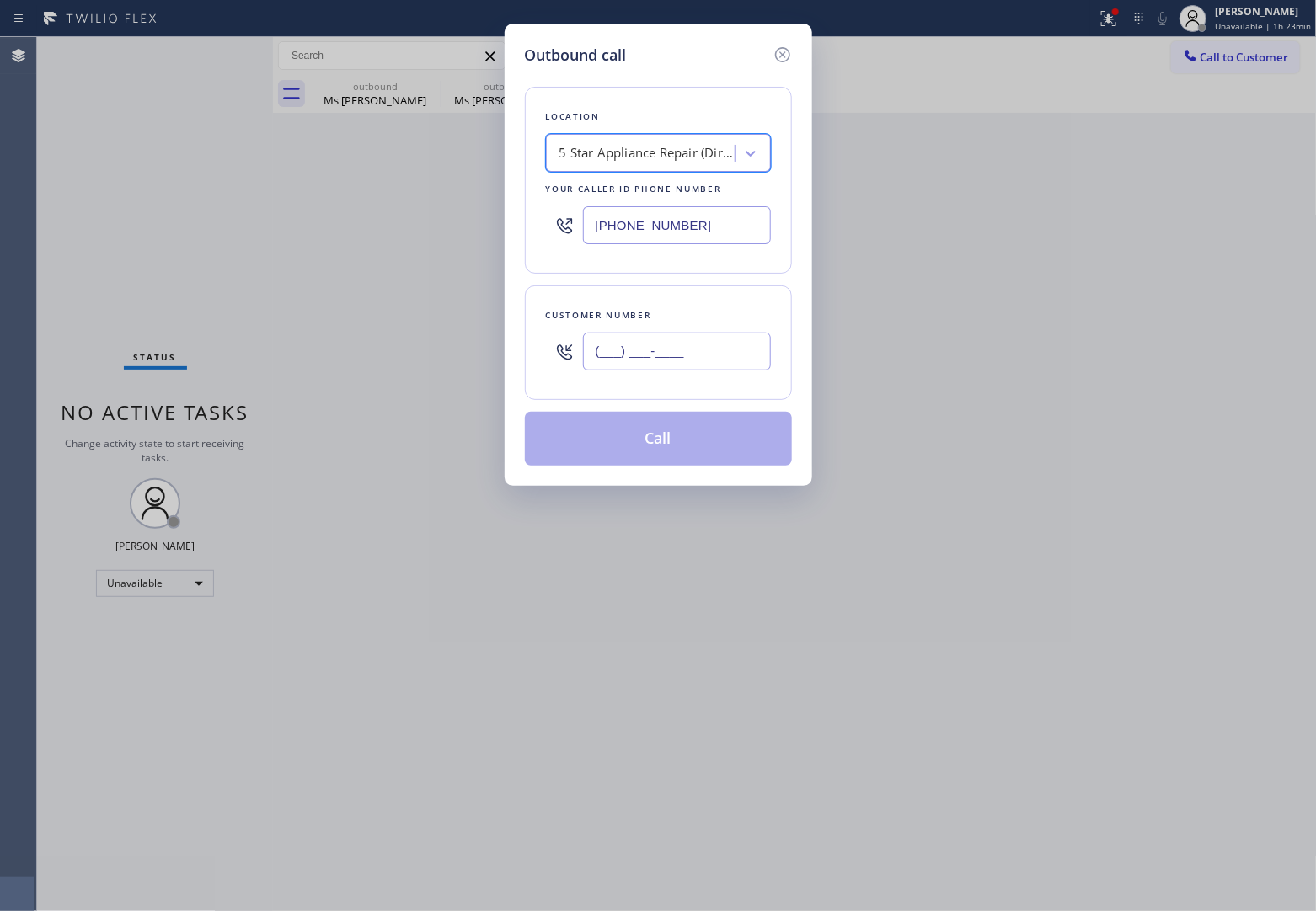
click at [685, 346] on input "(___) ___-____" at bounding box center [677, 351] width 188 height 38
paste input "408) 816-9152"
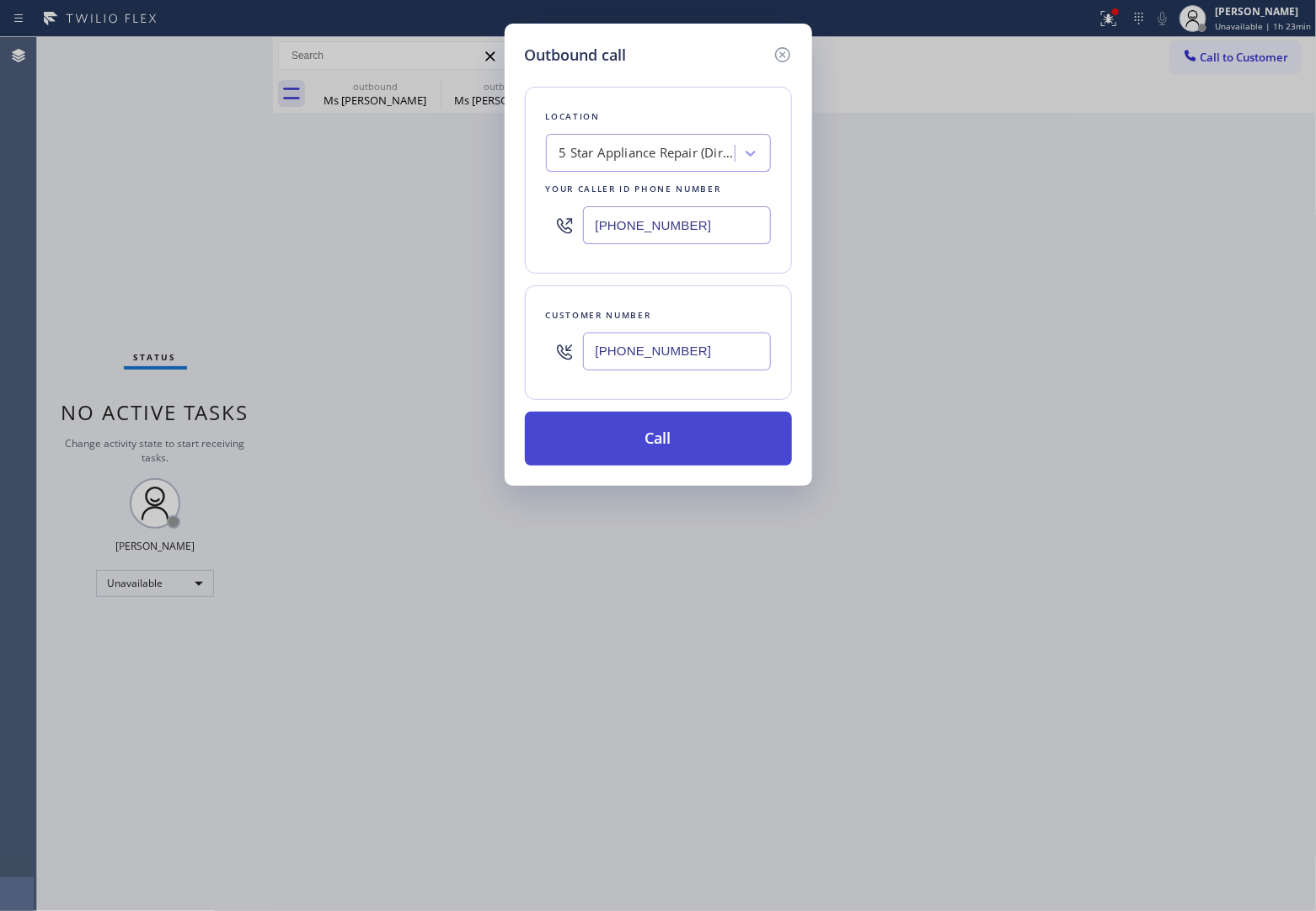
type input "[PHONE_NUMBER]"
click at [688, 442] on button "Call" at bounding box center [659, 438] width 267 height 54
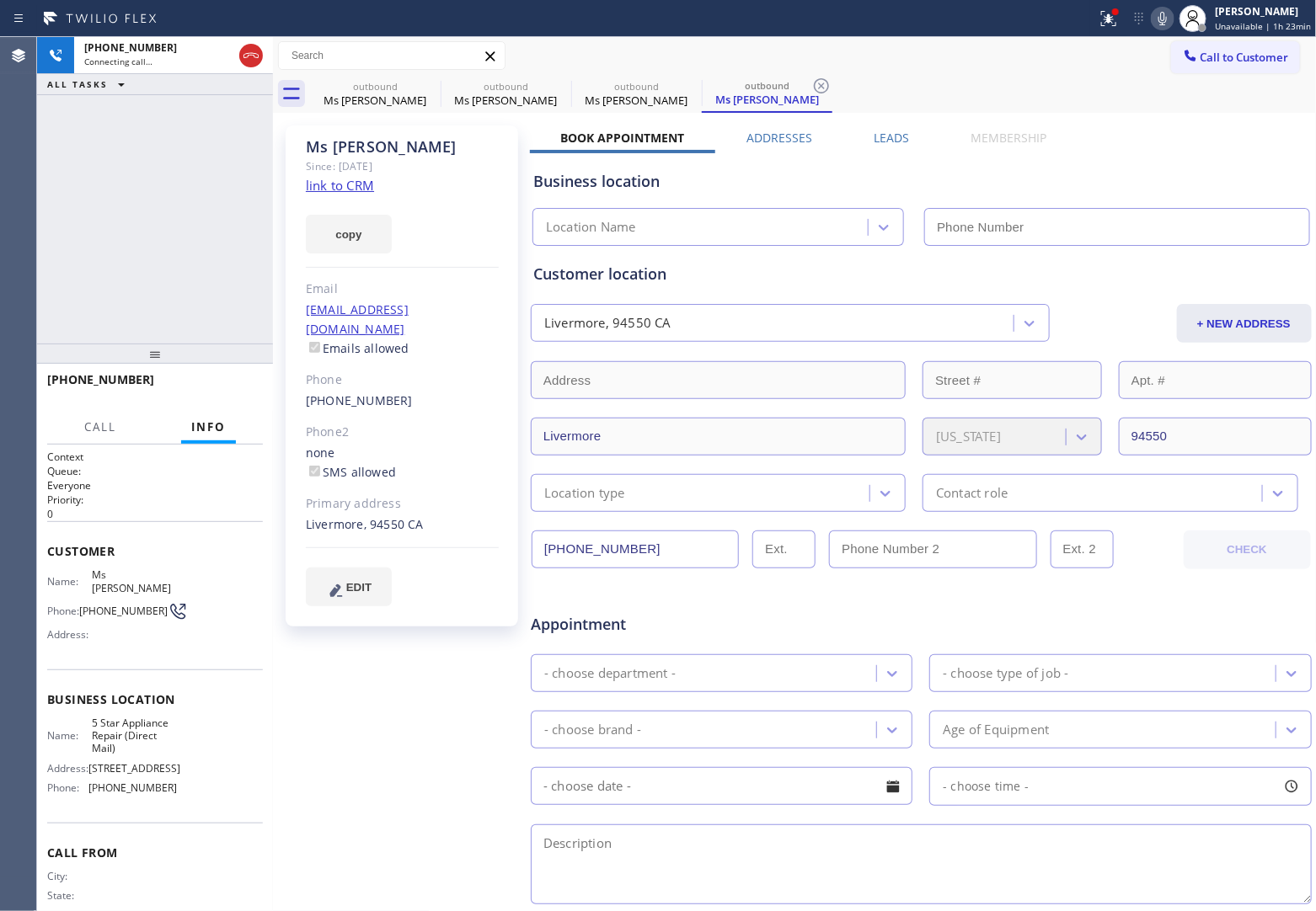
type input "[PHONE_NUMBER]"
click at [53, 217] on div "[PHONE_NUMBER] Connecting call… ALL TASKS ALL TASKS ACTIVE TASKS TASKS IN WRAP …" at bounding box center [155, 190] width 236 height 307
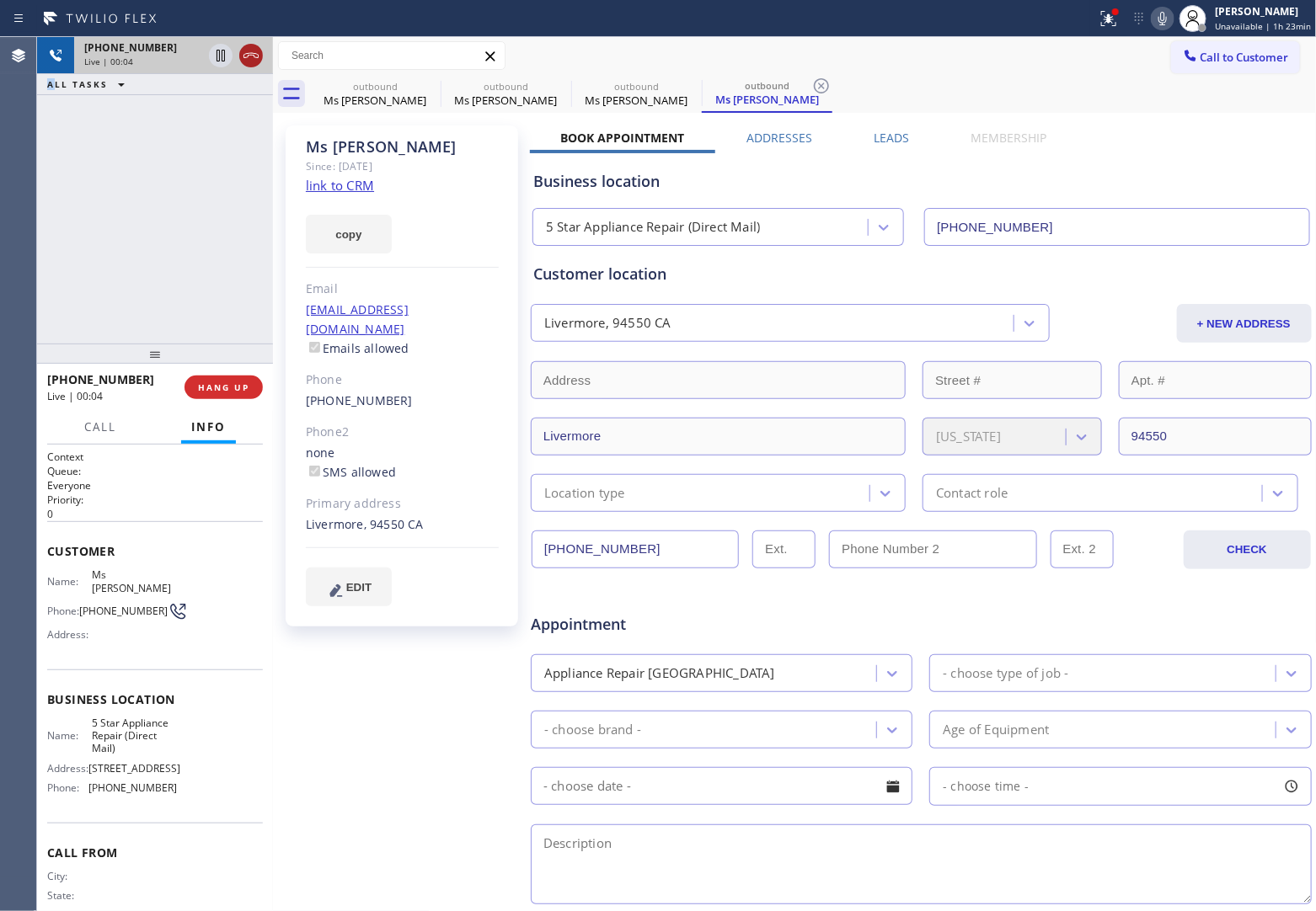
click at [249, 53] on icon at bounding box center [252, 55] width 20 height 20
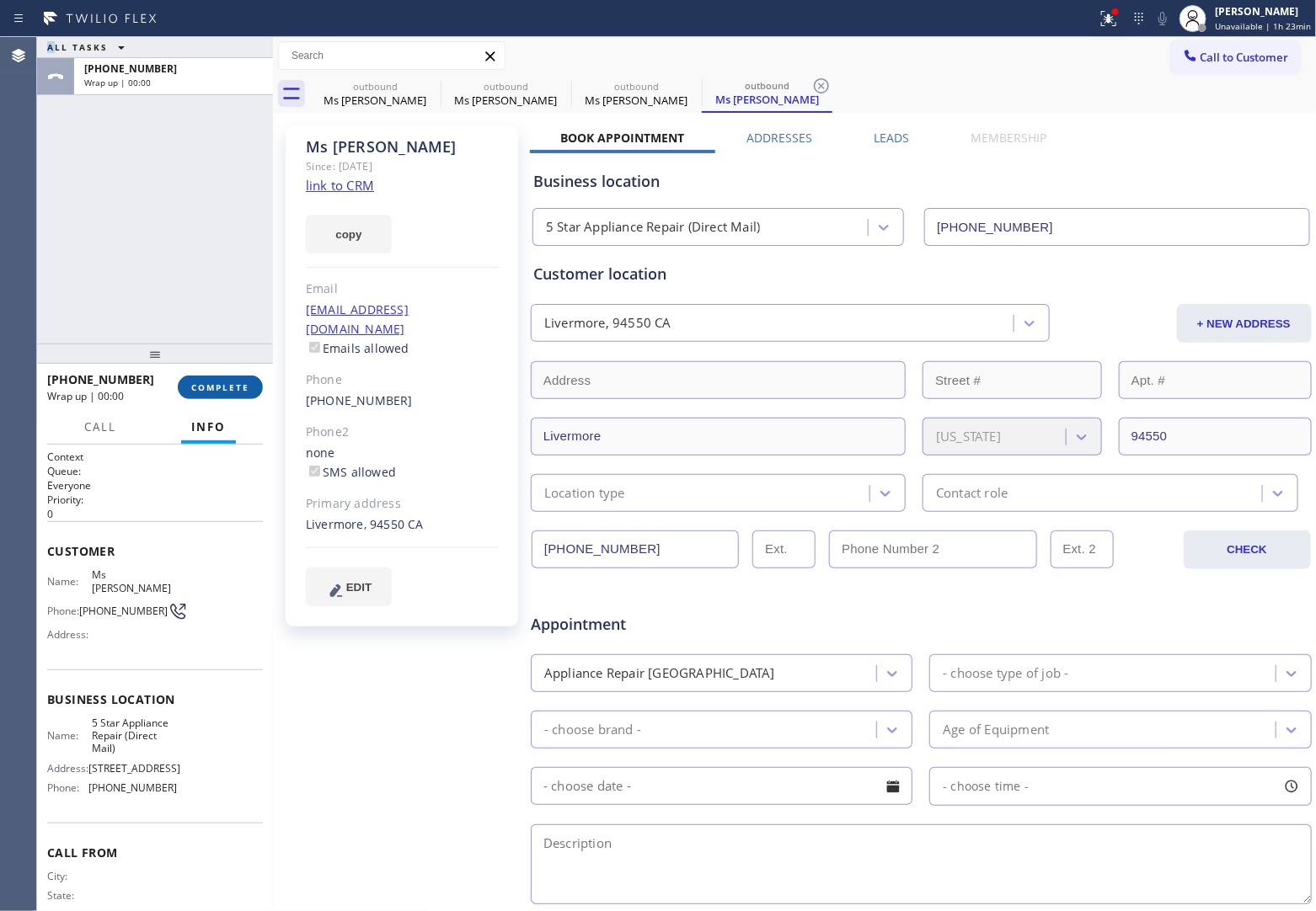
click at [234, 380] on button "COMPLETE" at bounding box center [220, 388] width 85 height 24
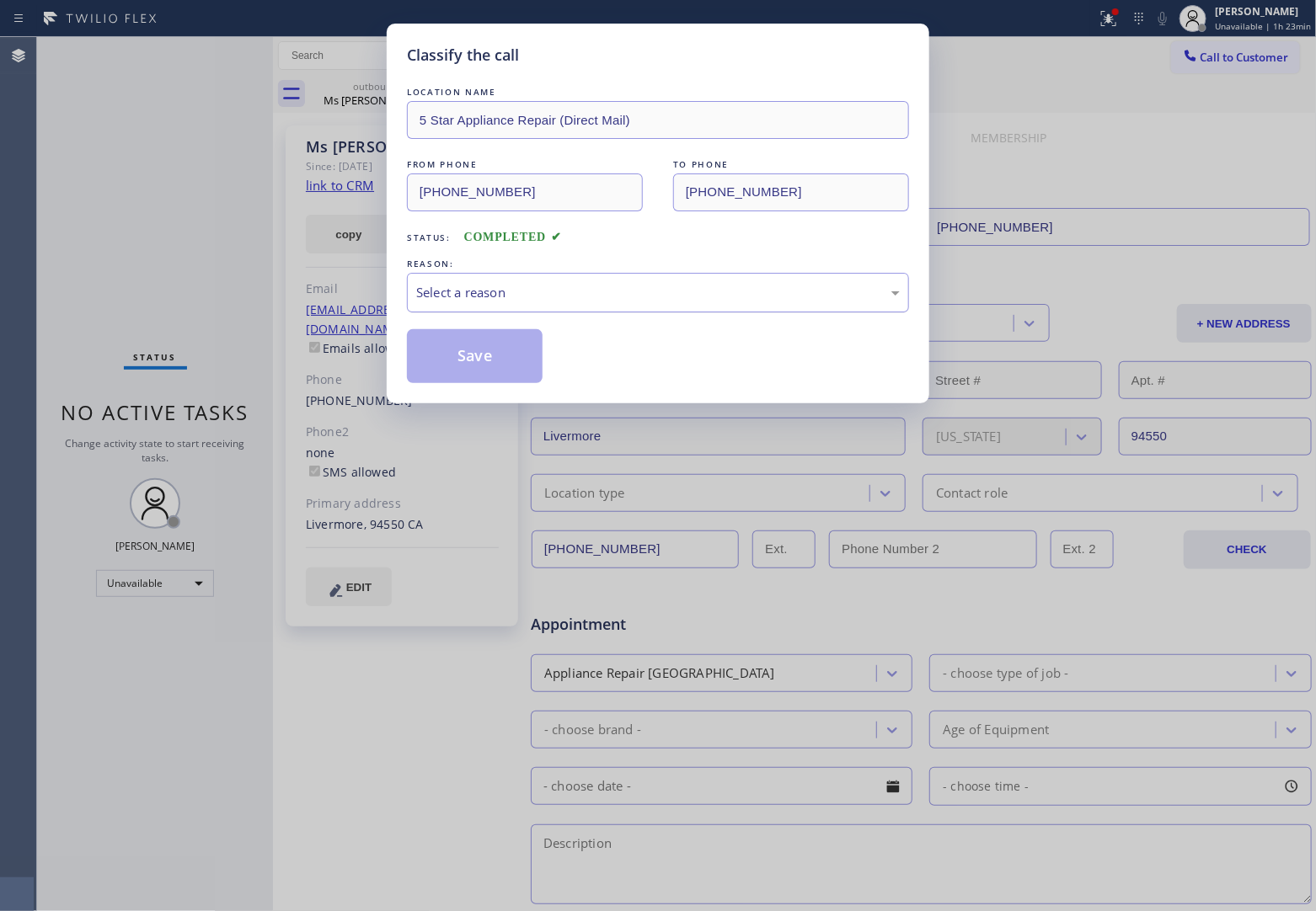
click at [621, 278] on div "Select a reason" at bounding box center [658, 292] width 502 height 40
click at [504, 360] on button "Save" at bounding box center [475, 356] width 135 height 54
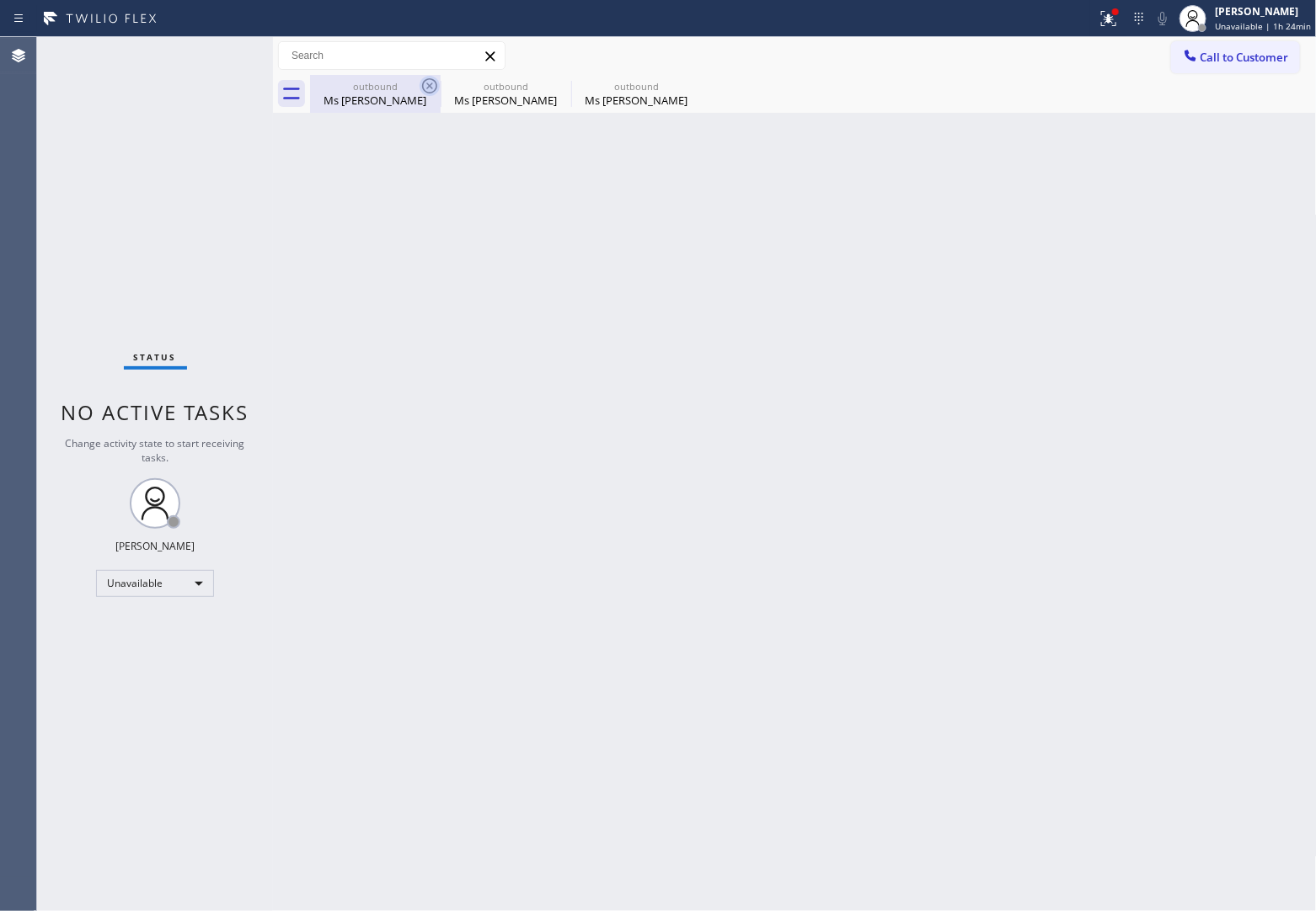
click at [427, 91] on icon at bounding box center [429, 86] width 15 height 15
click at [0, 0] on icon at bounding box center [0, 0] width 0 height 0
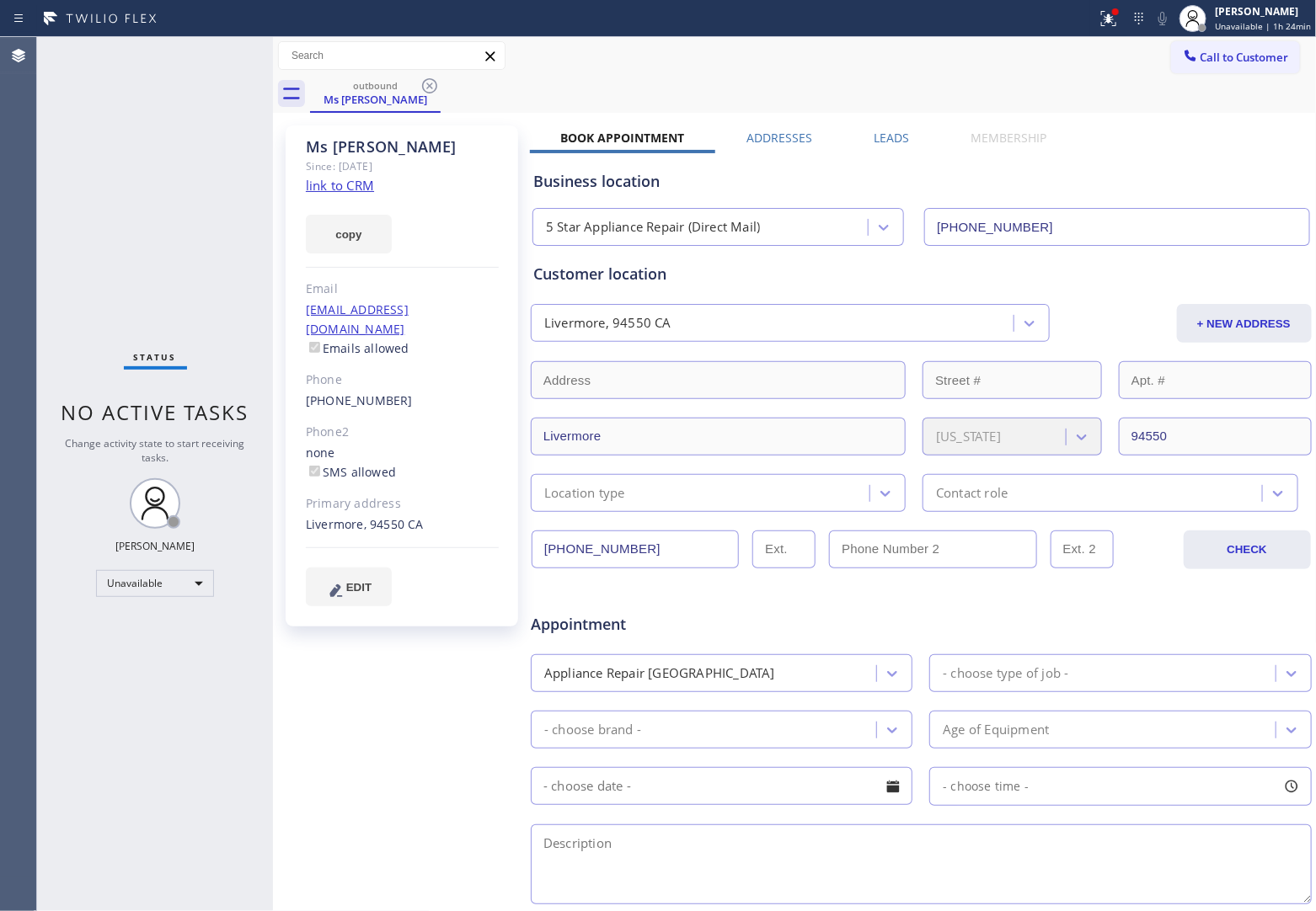
click at [427, 91] on icon at bounding box center [429, 86] width 15 height 15
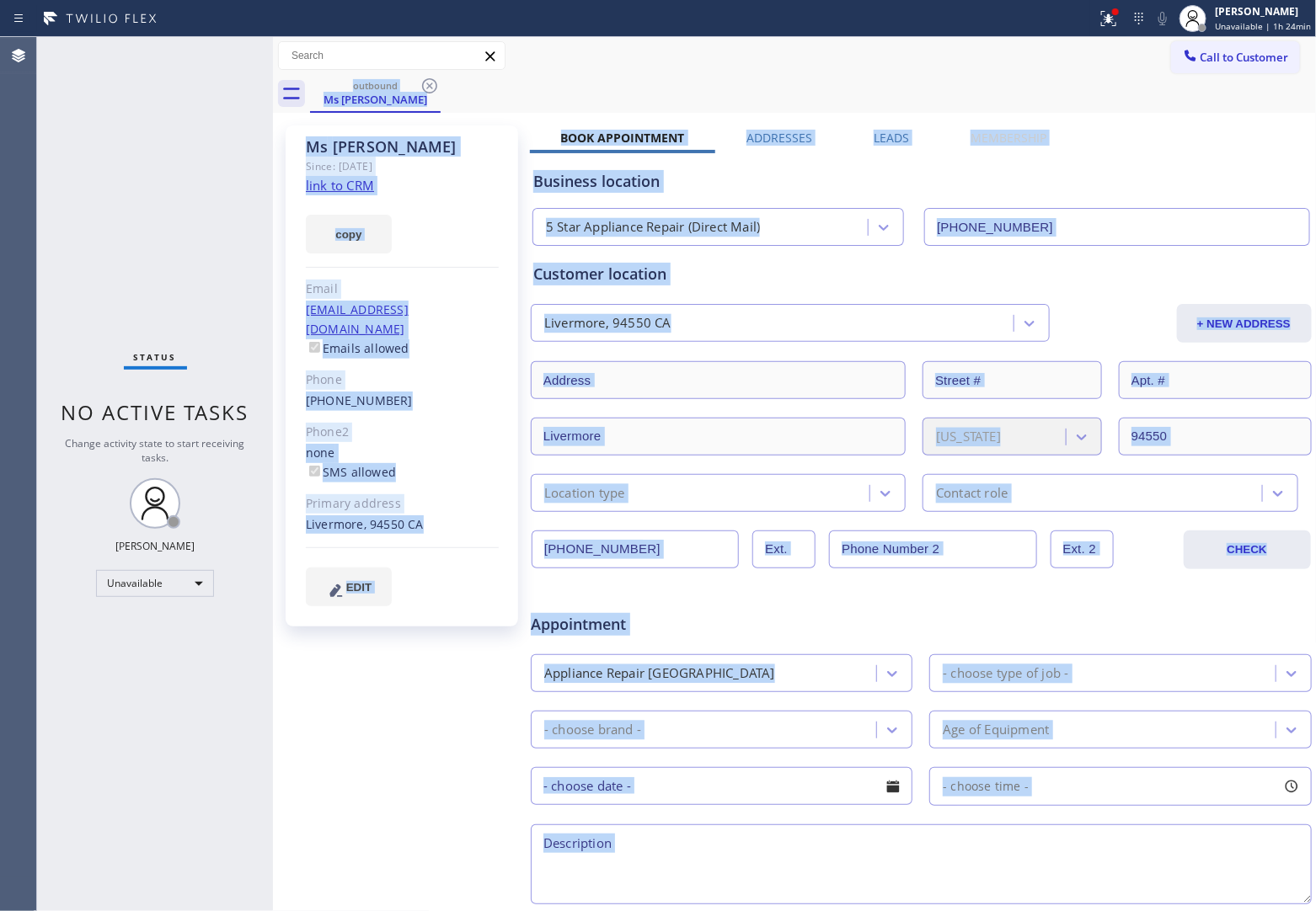
click at [427, 91] on div "outbound Ms [PERSON_NAME]" at bounding box center [814, 93] width 1007 height 38
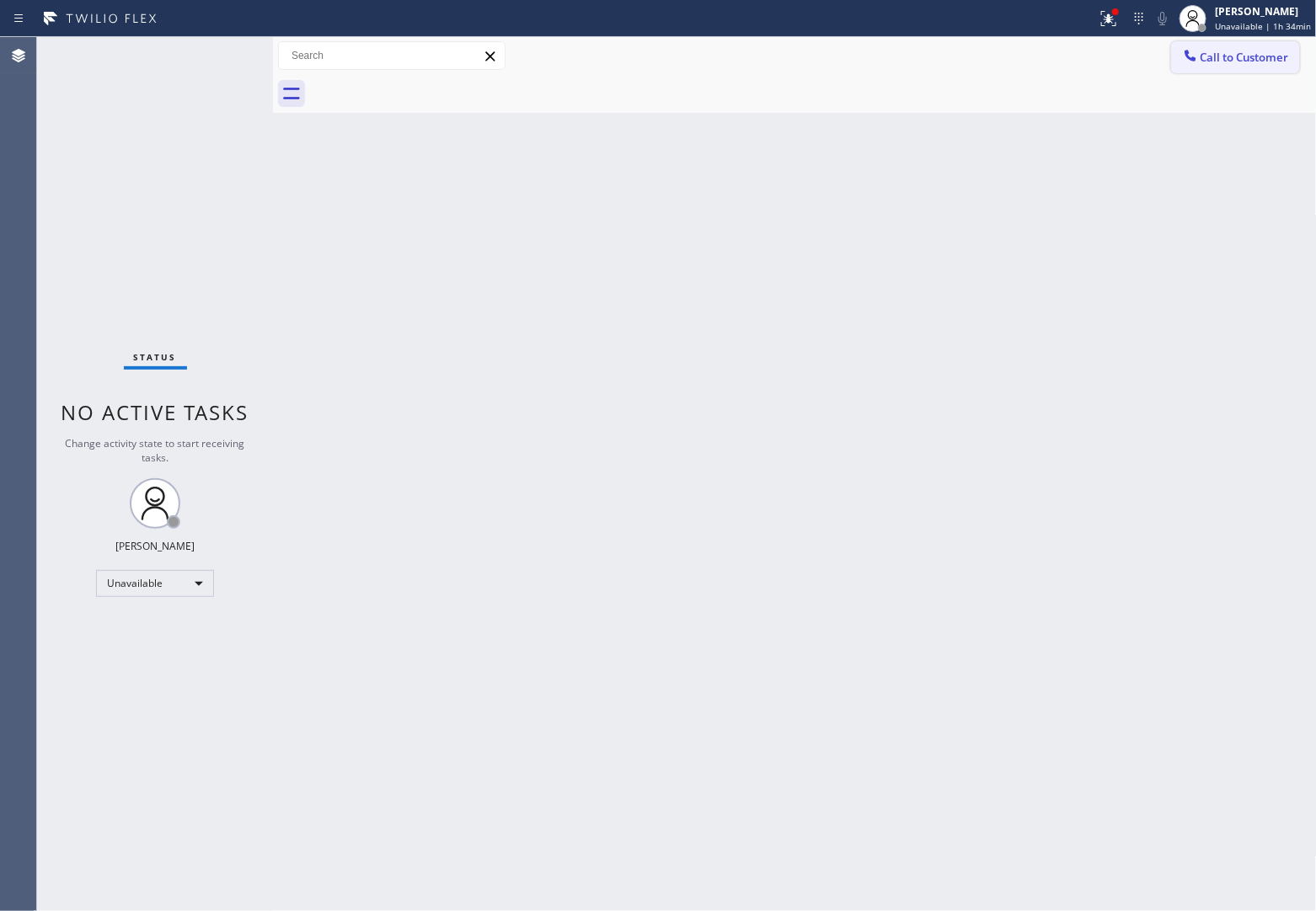
click at [1237, 44] on button "Call to Customer" at bounding box center [1236, 57] width 129 height 32
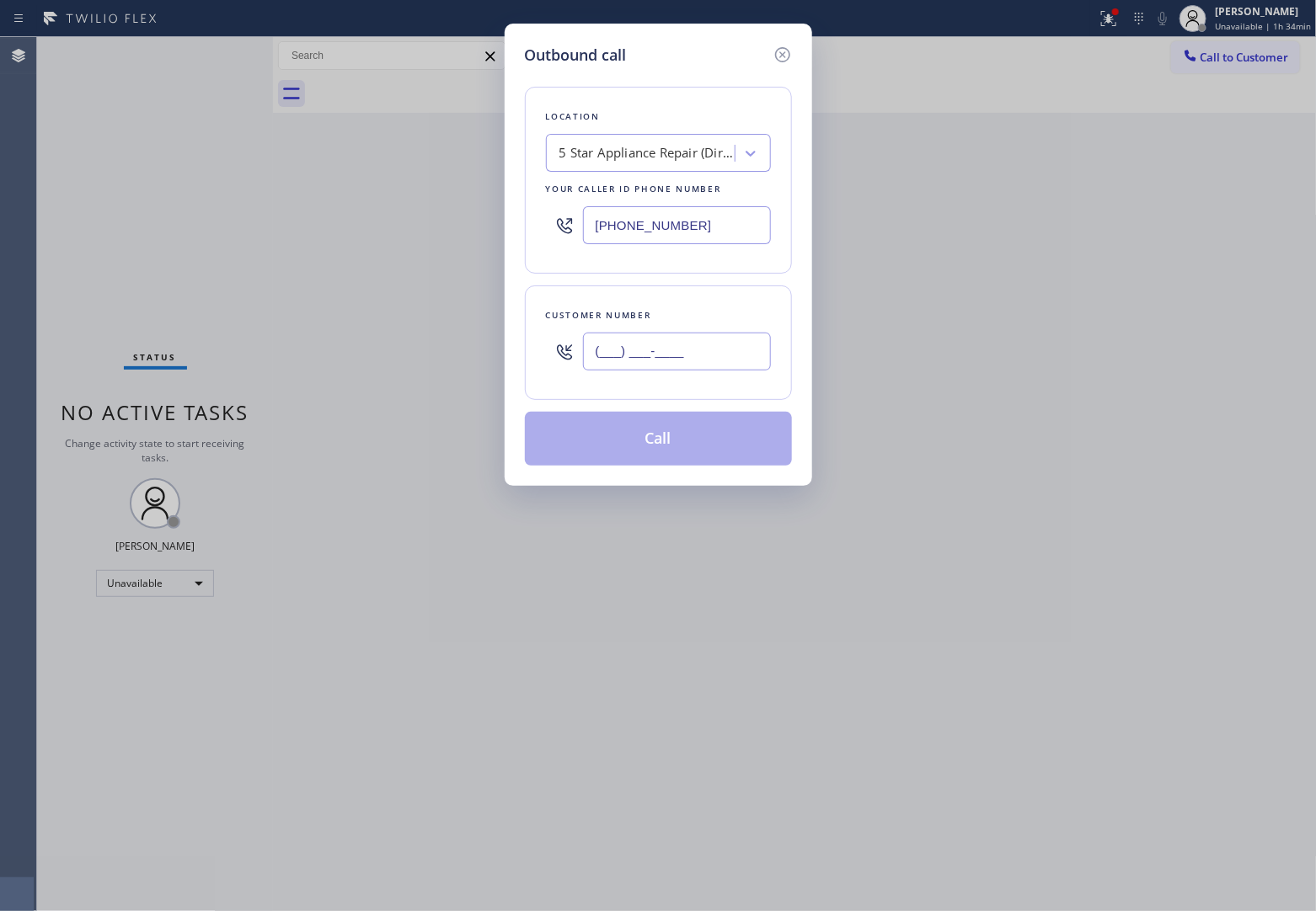
click at [730, 346] on input "(___) ___-____" at bounding box center [677, 351] width 188 height 38
paste input "408) 816-9152"
type input "[PHONE_NUMBER]"
click at [636, 162] on div "5 Star Appliance Repair (Direct Mail)" at bounding box center [648, 153] width 177 height 19
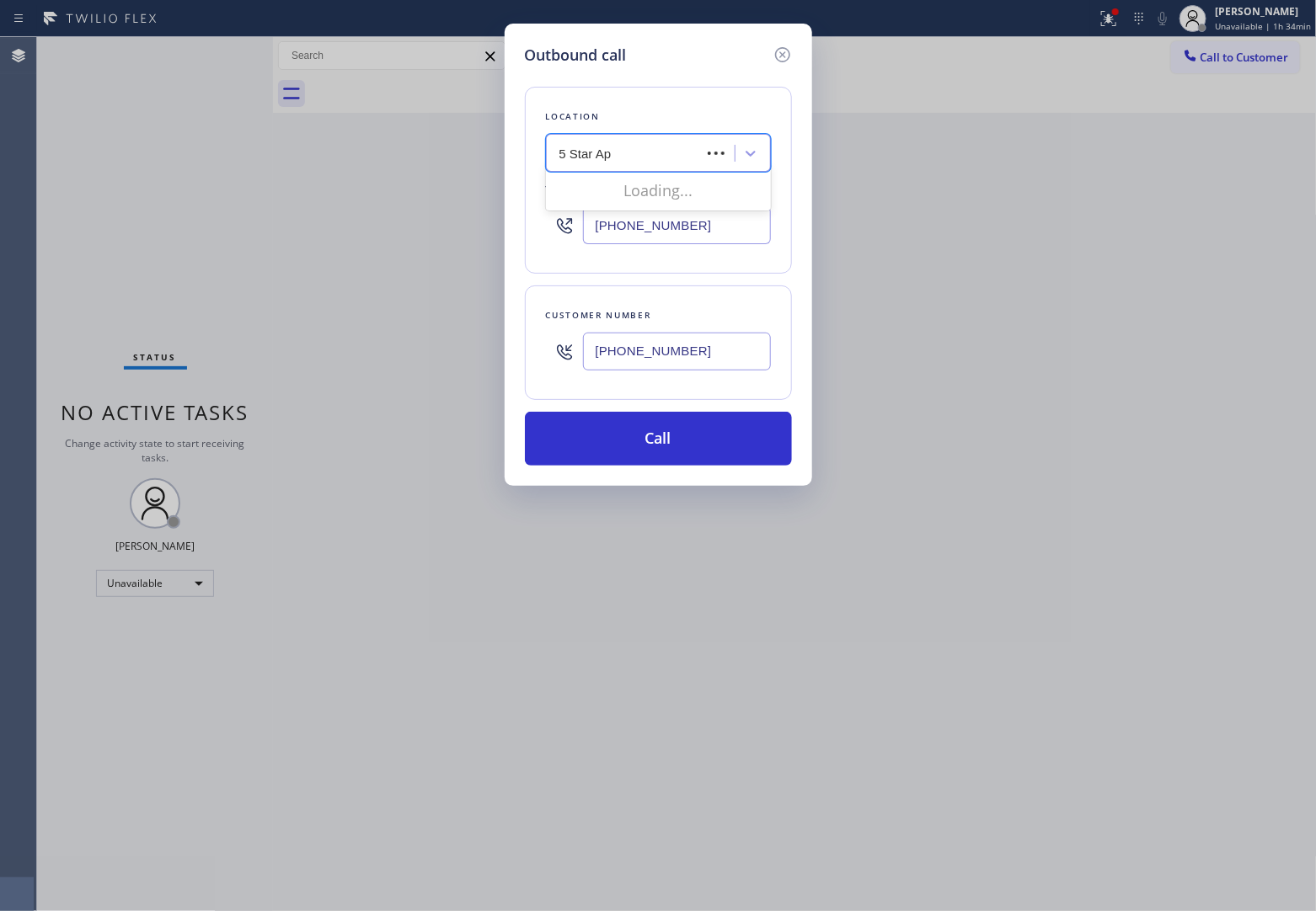
type input "5 Star App"
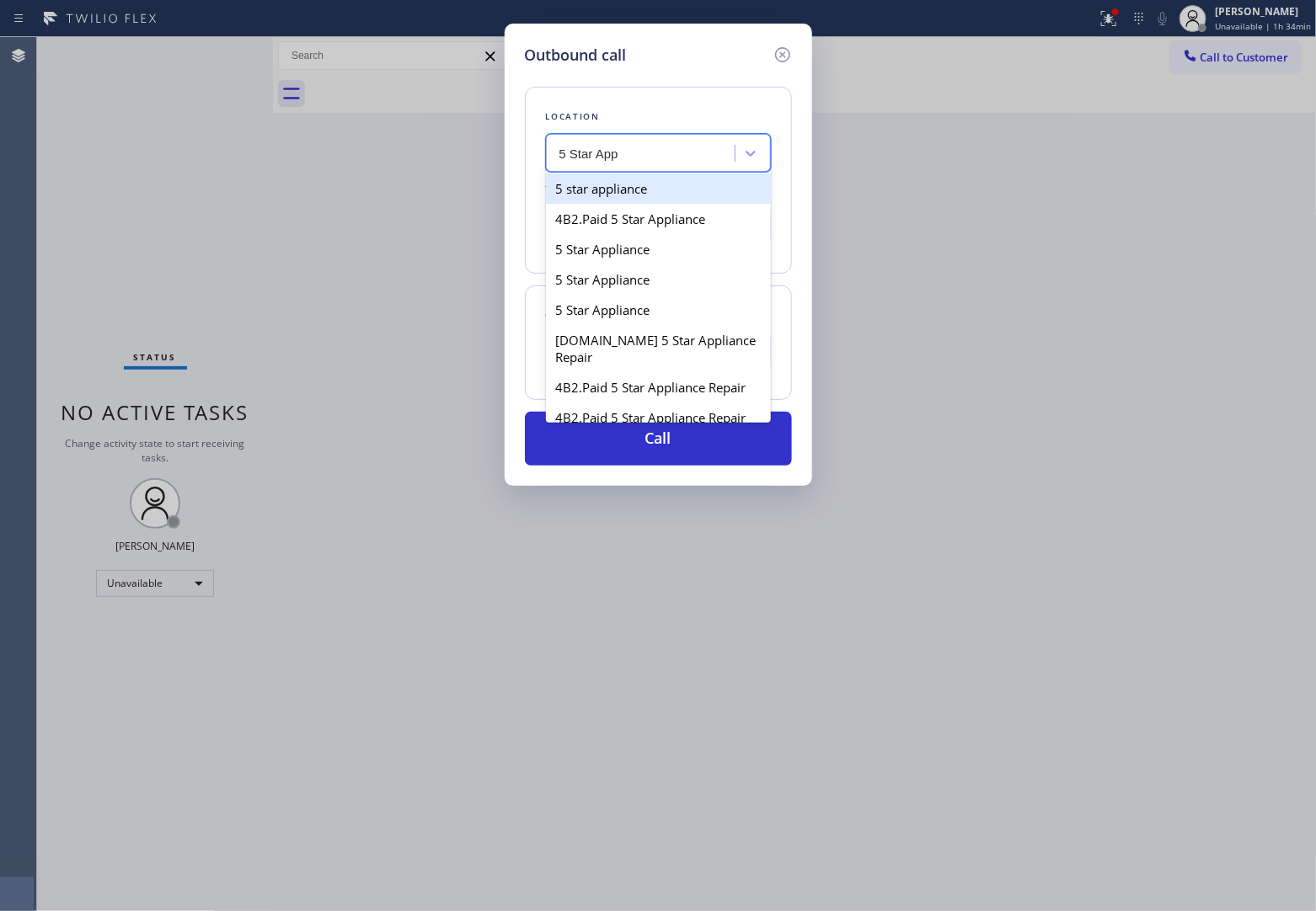
type input "[PHONE_NUMBER]"
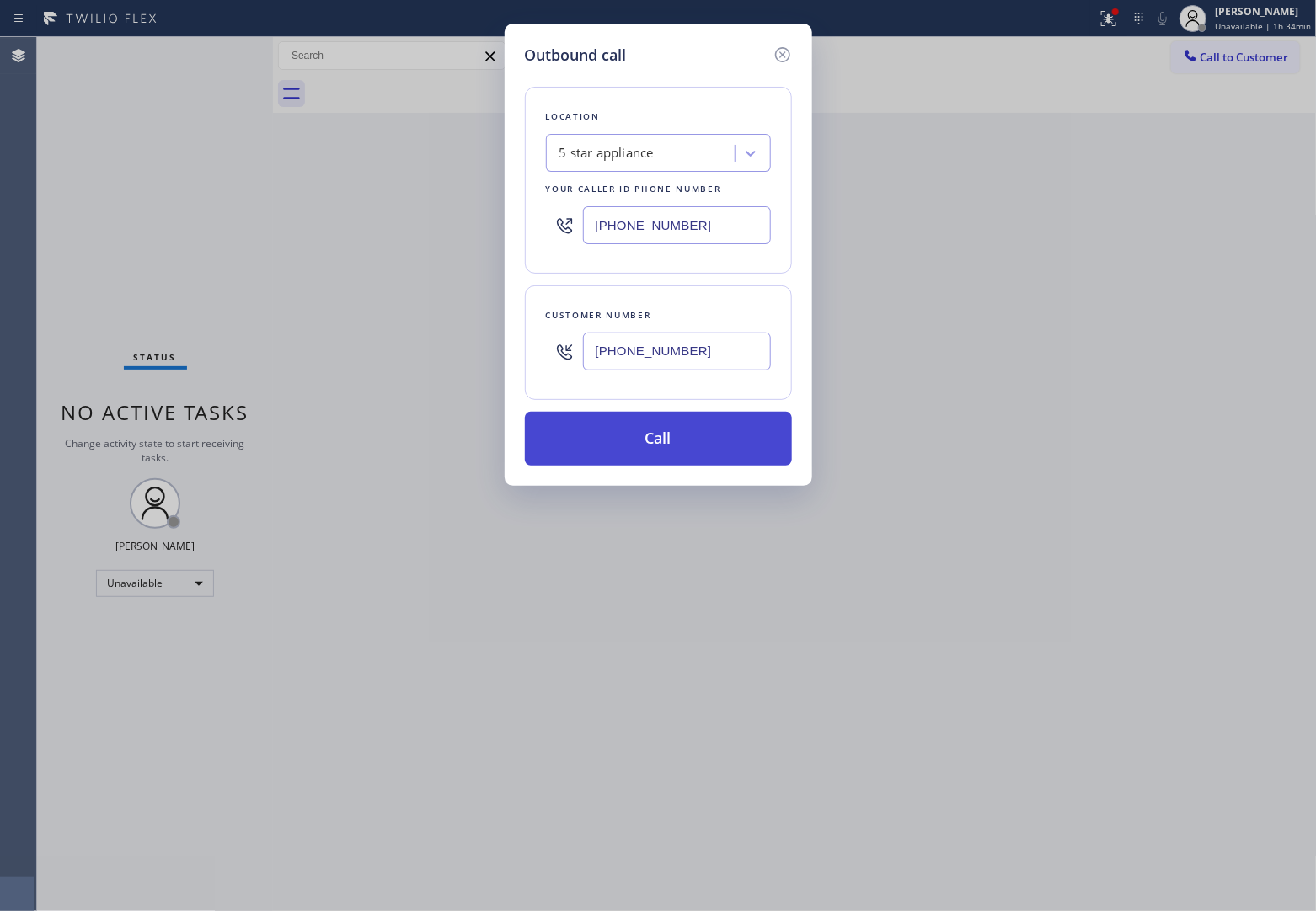
click at [664, 430] on button "Call" at bounding box center [659, 438] width 267 height 54
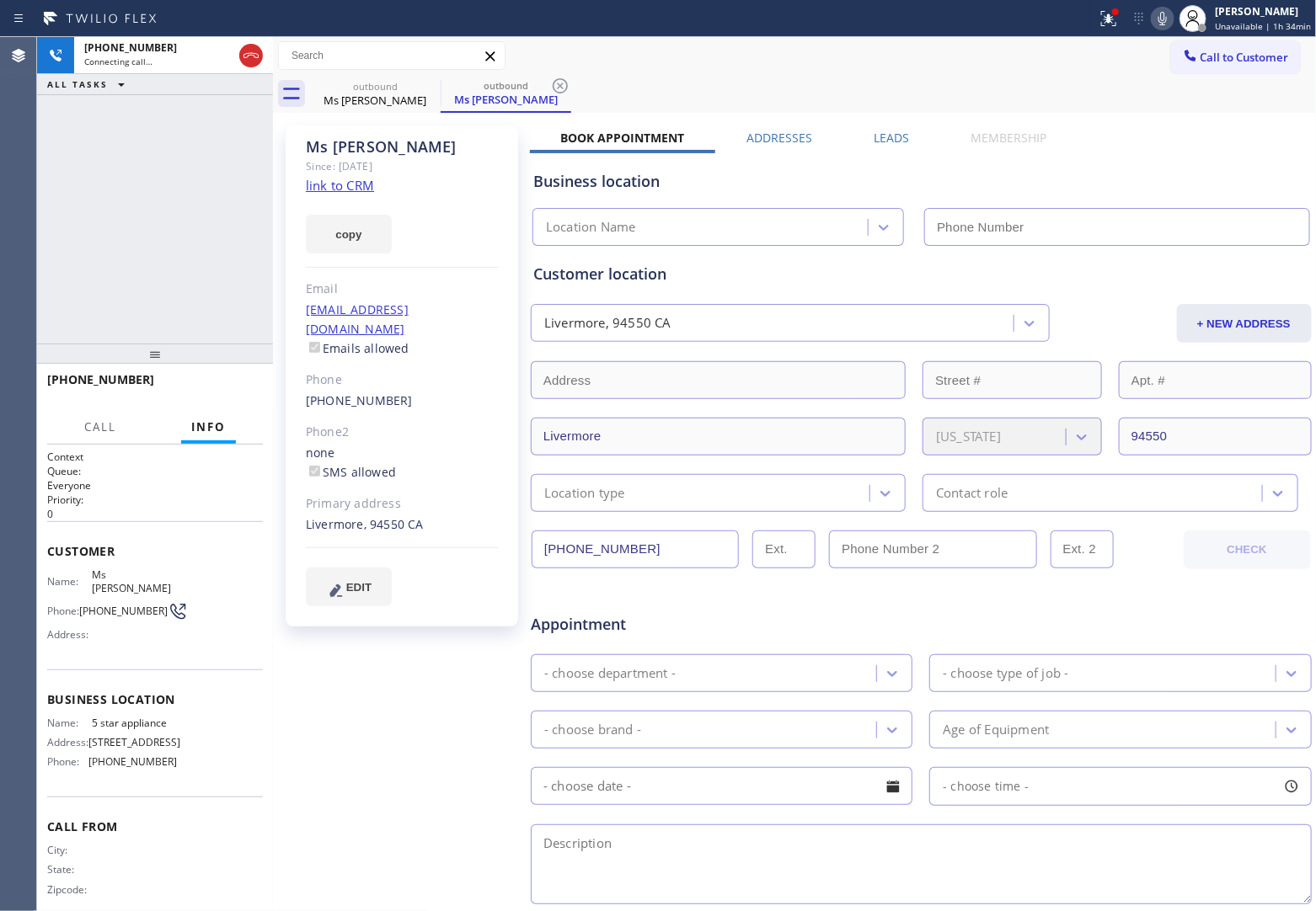
type input "[PHONE_NUMBER]"
drag, startPoint x: 18, startPoint y: 233, endPoint x: 313, endPoint y: 148, distance: 307.0
click at [18, 233] on div "Agent Desktop" at bounding box center [18, 473] width 36 height 874
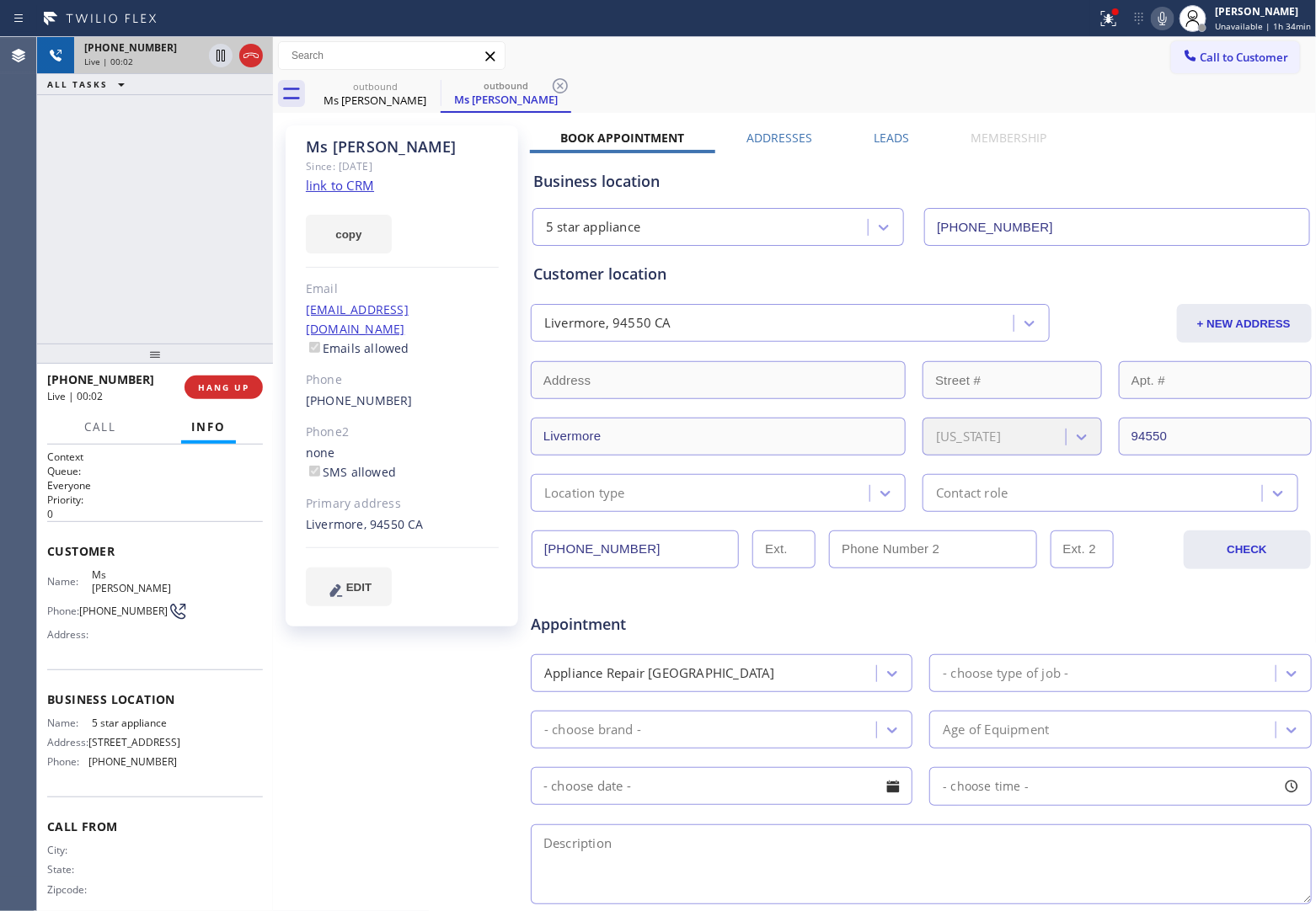
click at [253, 40] on div at bounding box center [236, 55] width 61 height 37
click at [230, 394] on button "HANG UP" at bounding box center [223, 388] width 78 height 24
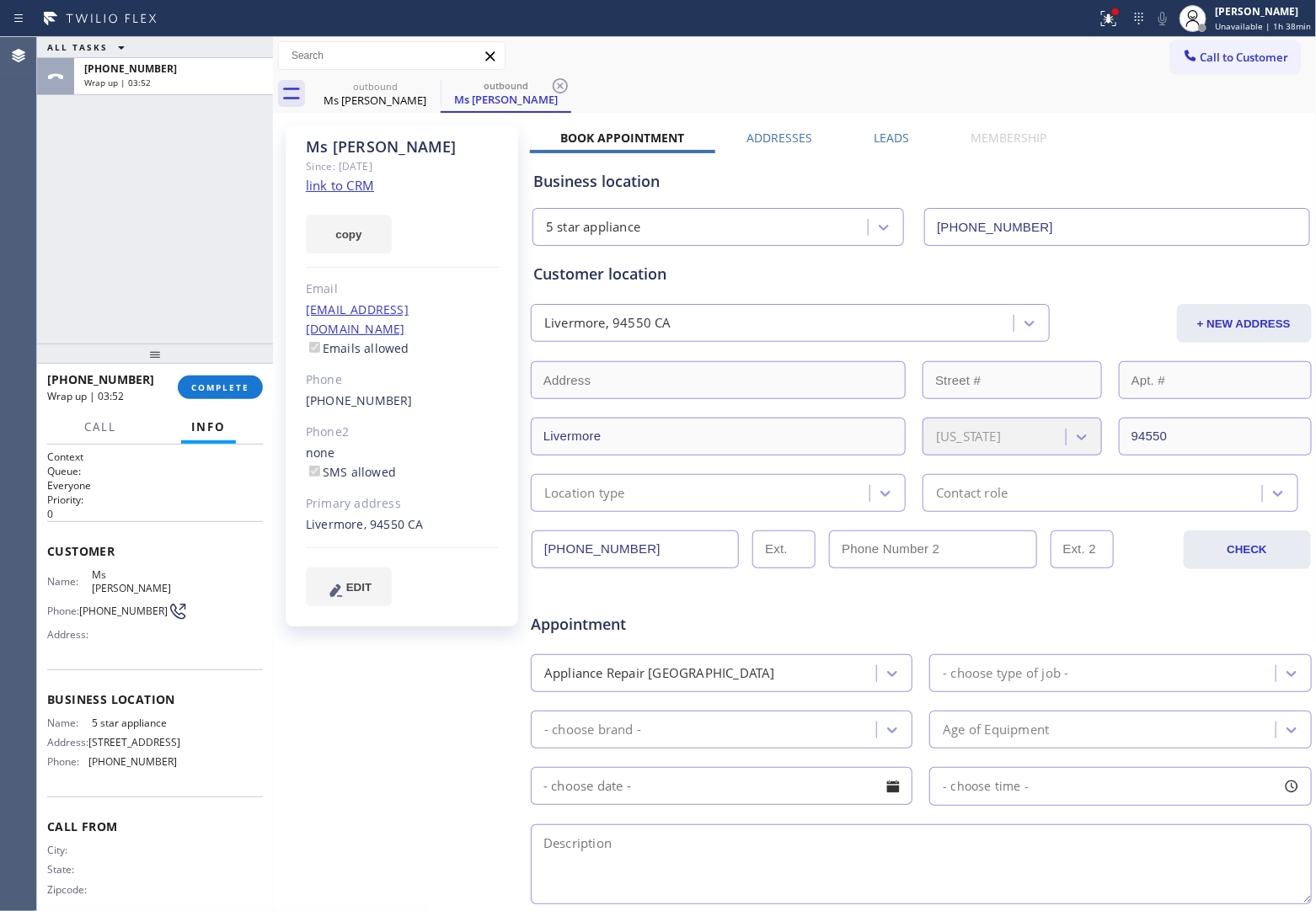
drag, startPoint x: 1226, startPoint y: 59, endPoint x: 775, endPoint y: 203, distance: 473.4
click at [1194, 70] on button "Call to Customer" at bounding box center [1236, 57] width 129 height 32
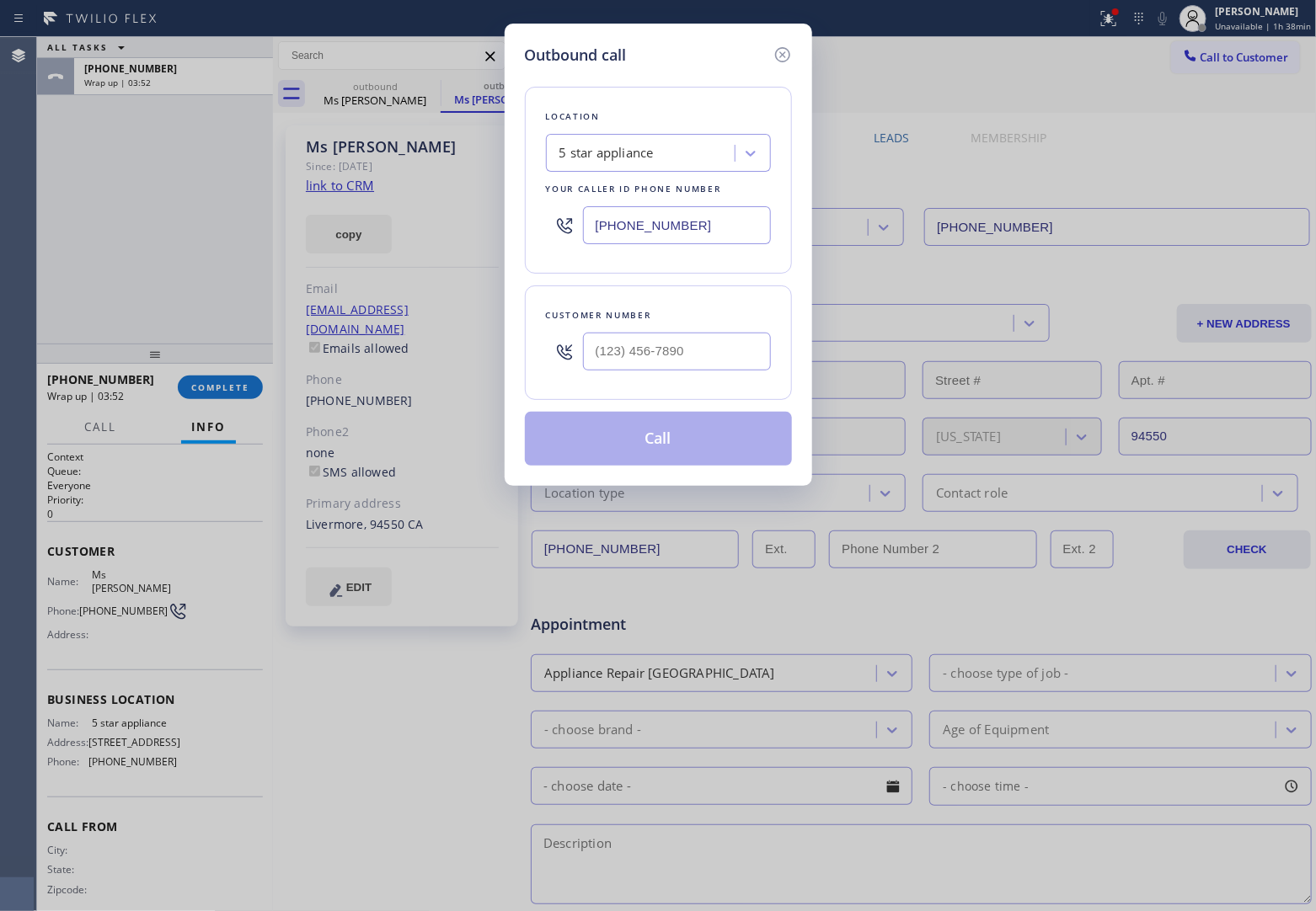
click at [649, 228] on input "[PHONE_NUMBER]" at bounding box center [677, 225] width 188 height 38
paste input "949) 438-5263"
type input "[PHONE_NUMBER]"
type input "(___) ___-____"
click at [696, 352] on input "(___) ___-____" at bounding box center [677, 351] width 188 height 38
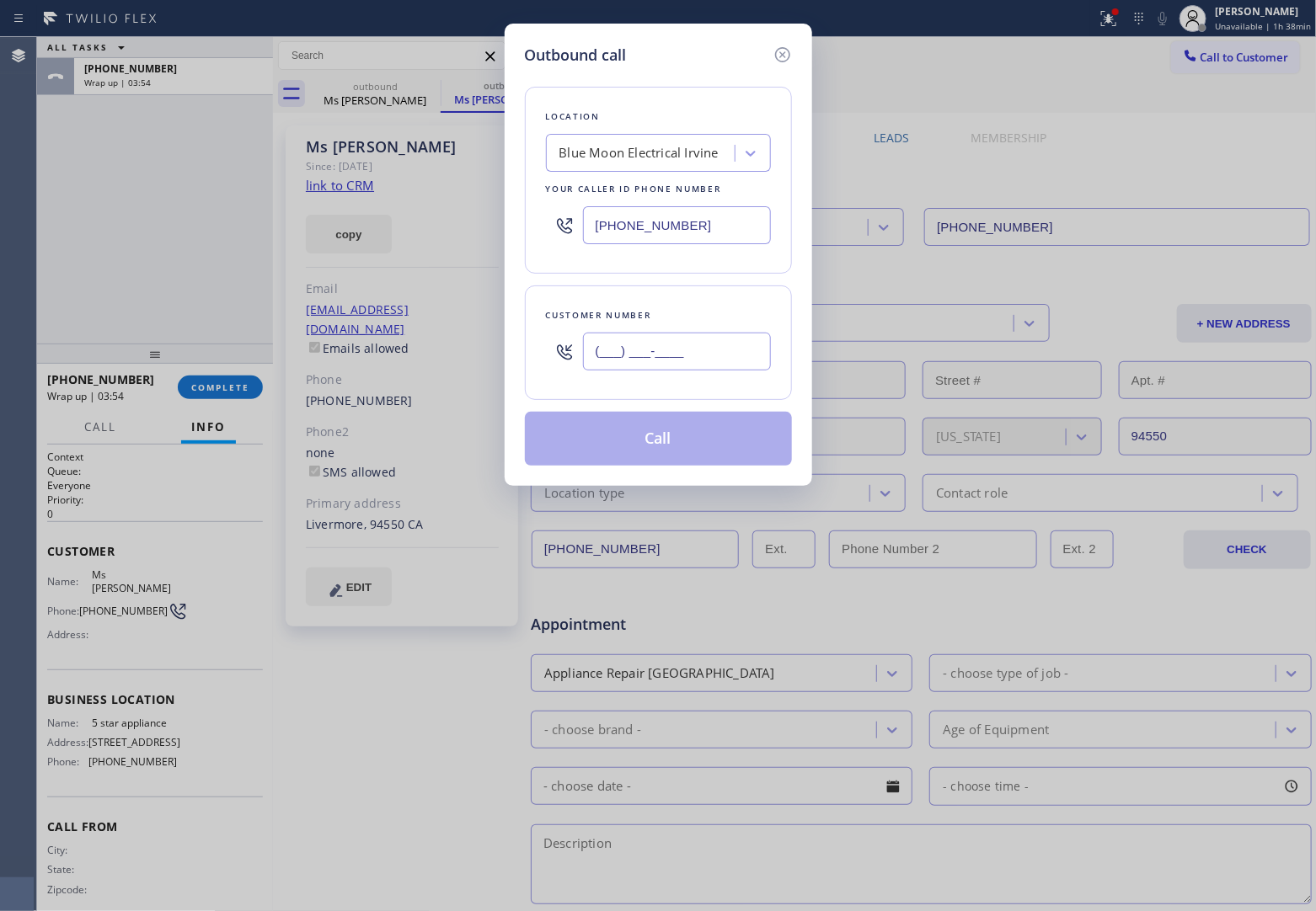
paste input "949) 439-5205"
type input "[PHONE_NUMBER]"
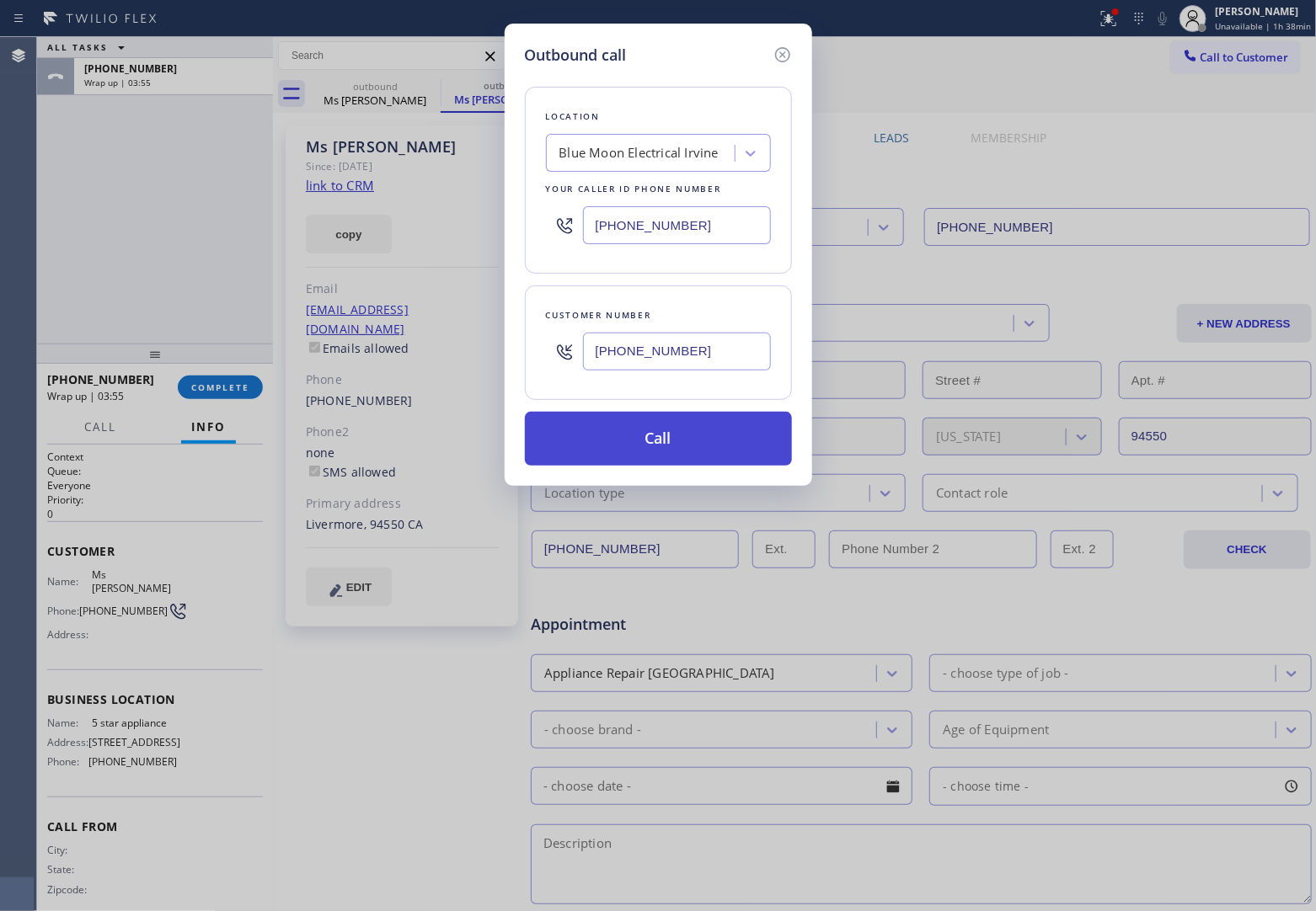
click at [676, 451] on button "Call" at bounding box center [659, 438] width 267 height 54
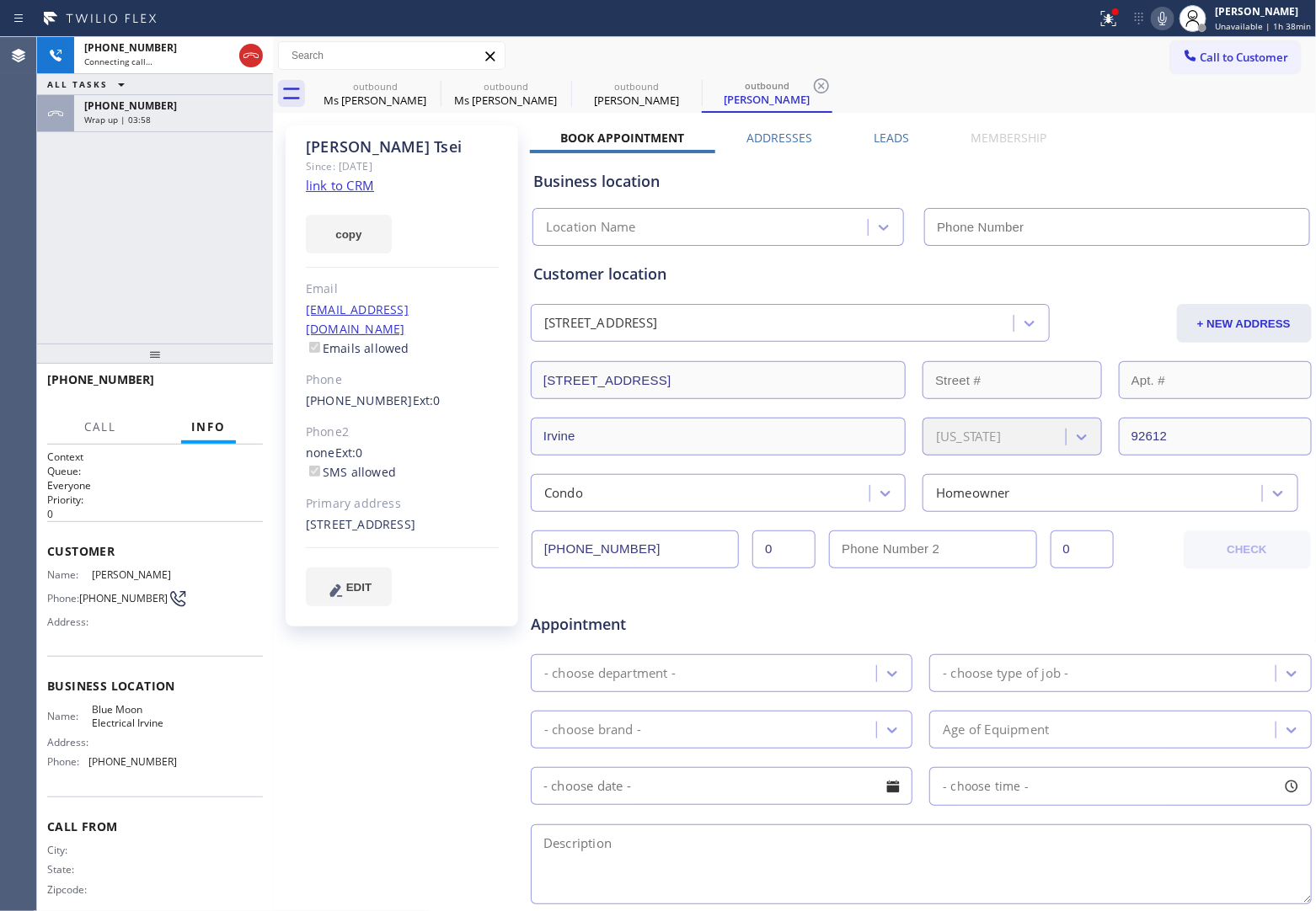
click at [356, 185] on link "link to CRM" at bounding box center [340, 185] width 68 height 17
type input "[PHONE_NUMBER]"
click at [249, 54] on icon at bounding box center [251, 55] width 15 height 5
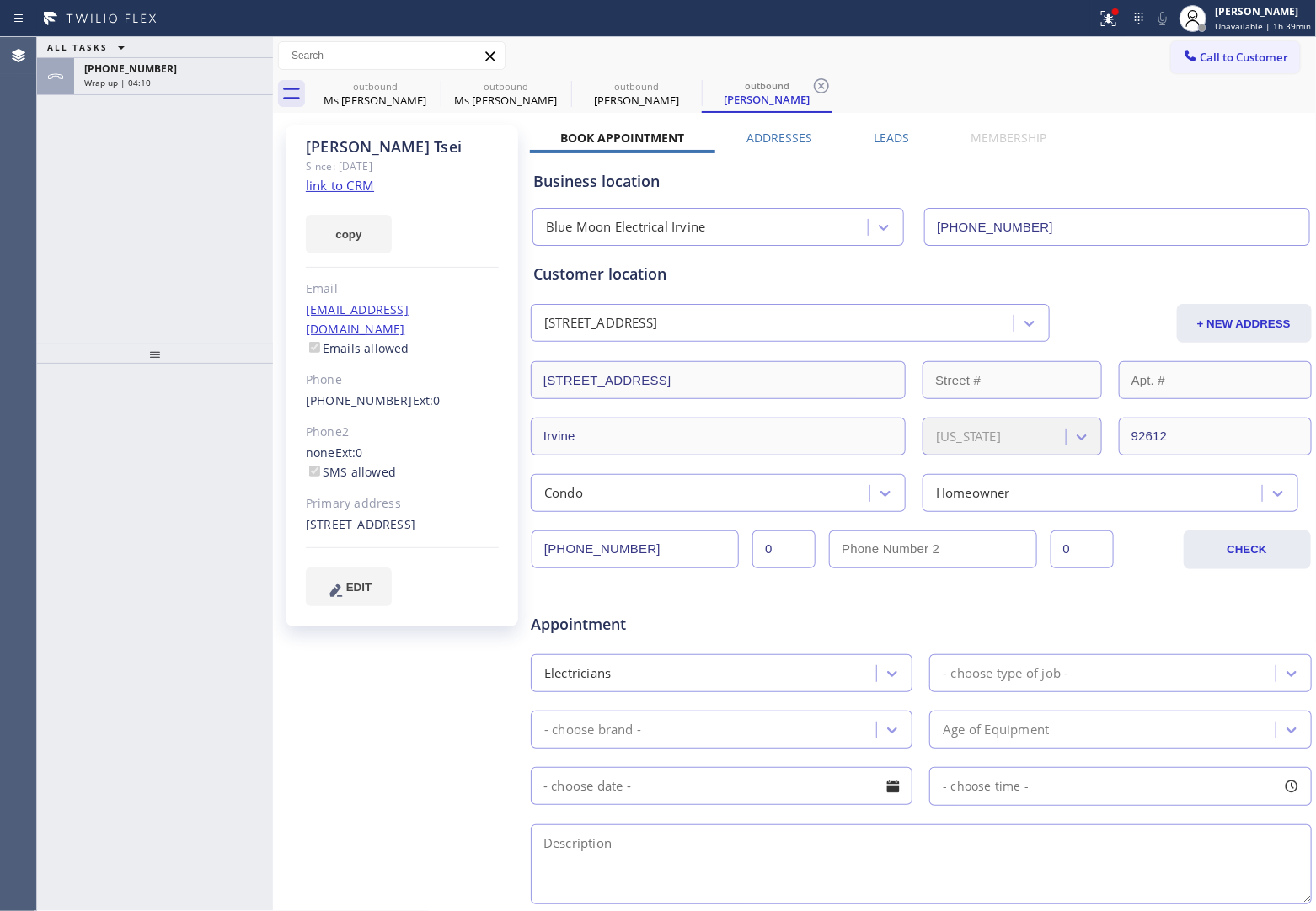
click at [148, 324] on div "ALL TASKS ALL TASKS ACTIVE TASKS TASKS IN WRAP UP [PHONE_NUMBER] Wrap up | 04:10" at bounding box center [155, 190] width 236 height 307
click at [1202, 65] on button "Call to Customer" at bounding box center [1236, 57] width 129 height 32
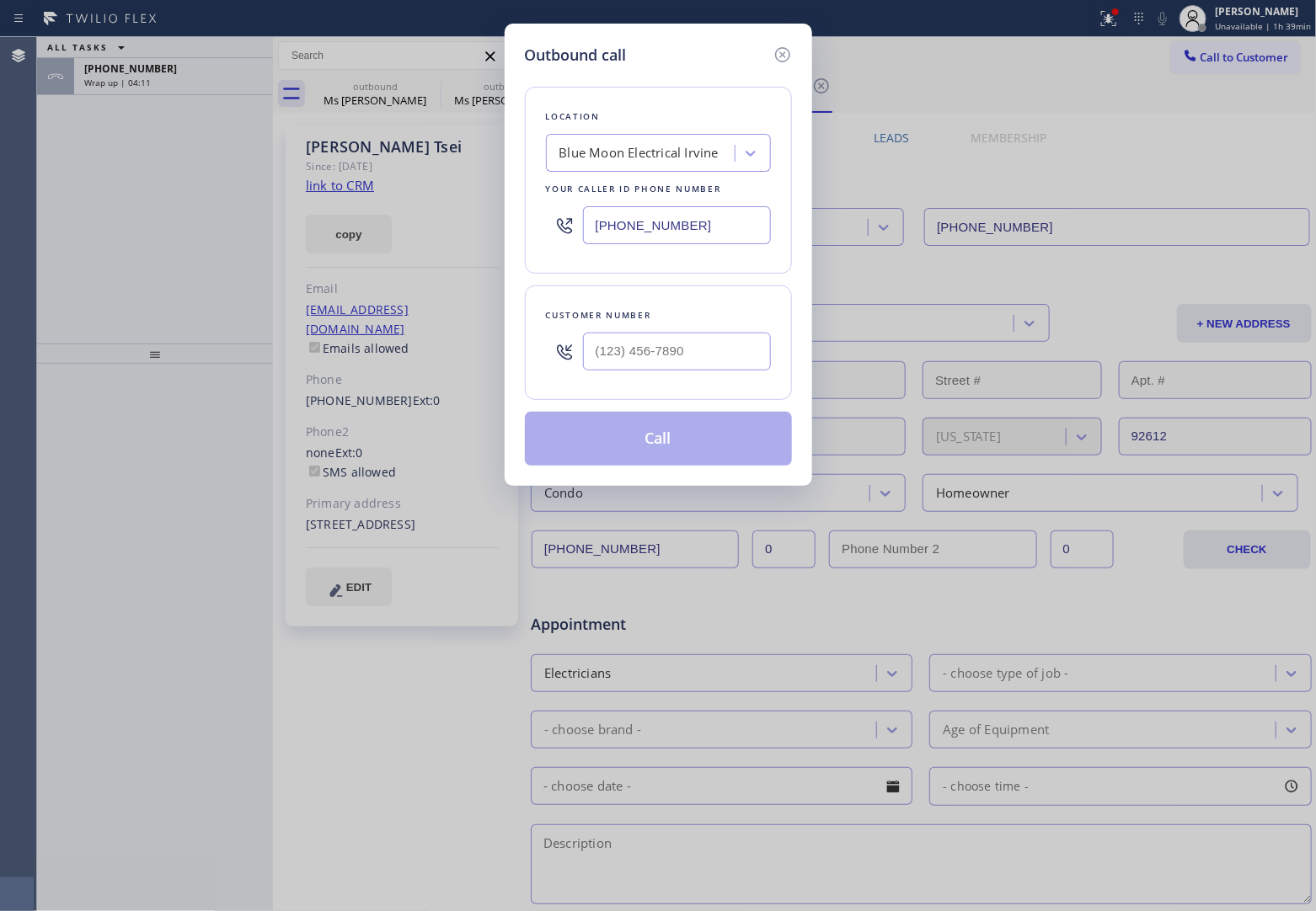
click at [734, 221] on input "[PHONE_NUMBER]" at bounding box center [677, 225] width 188 height 38
paste input "510) 808-6018"
type input "[PHONE_NUMBER]"
type input "(___) ___-____"
click at [646, 359] on input "text" at bounding box center [677, 351] width 188 height 38
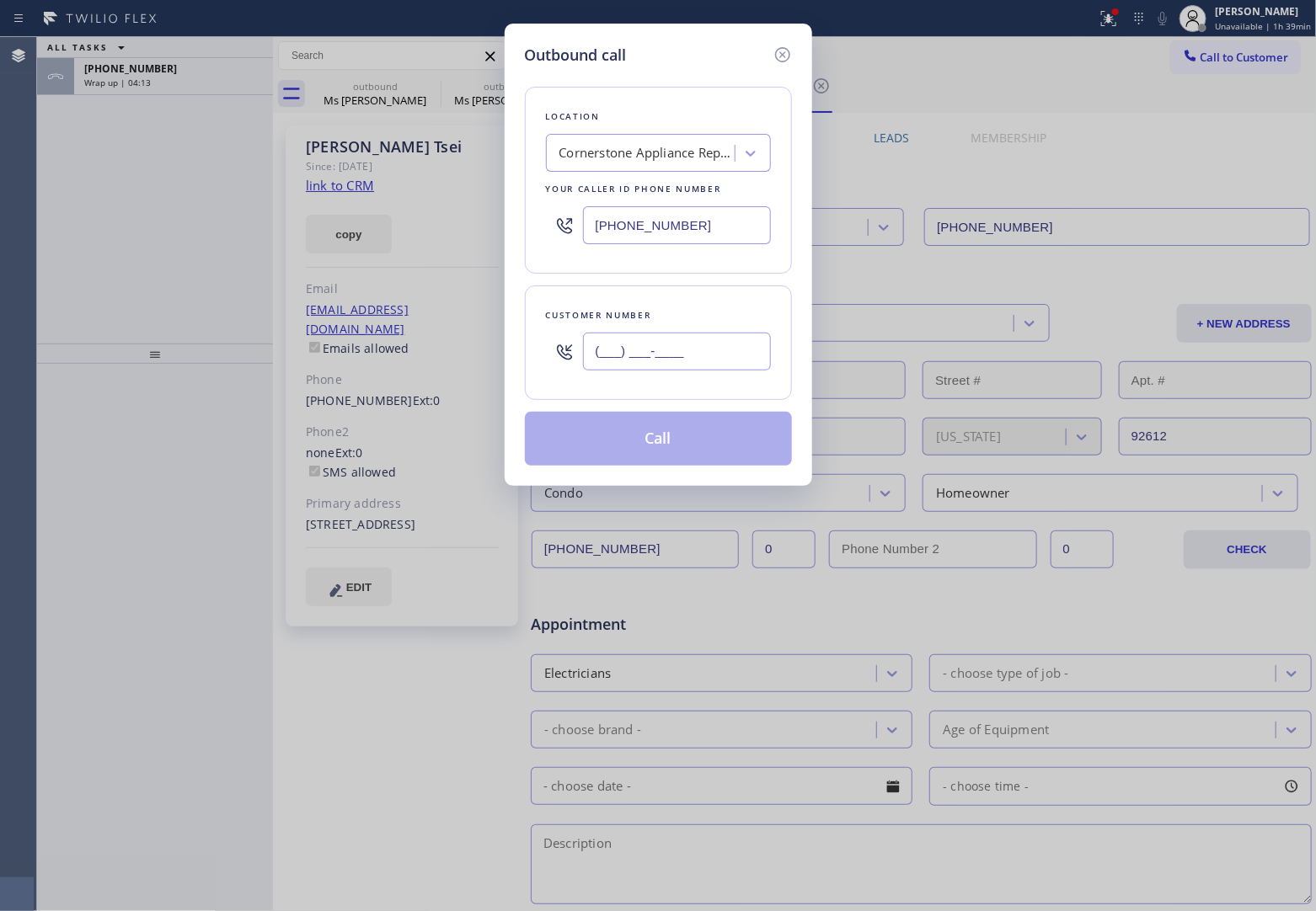
paste input "510) 381-8233"
type input "[PHONE_NUMBER]"
click at [688, 435] on button "Call" at bounding box center [659, 438] width 267 height 54
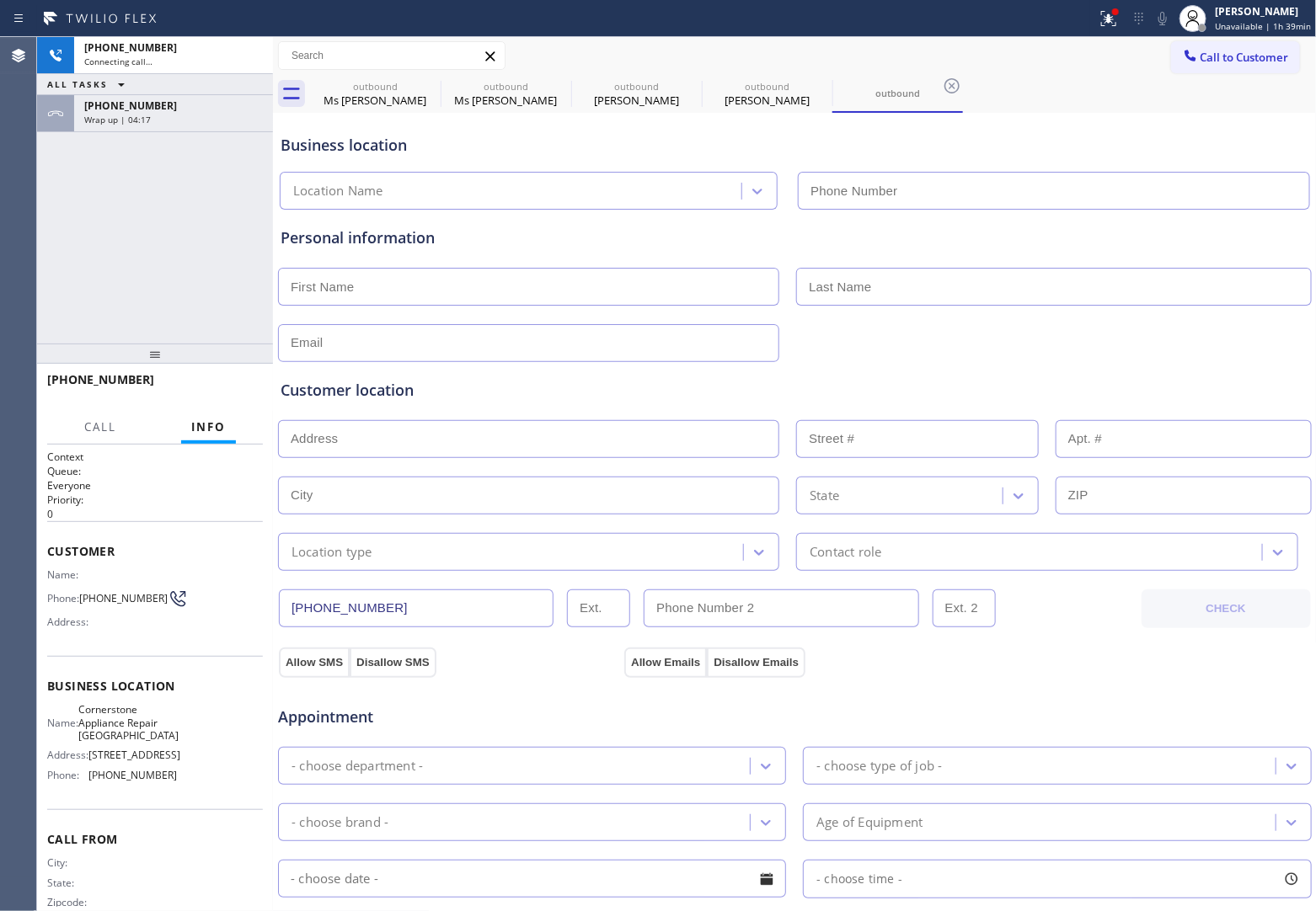
click at [234, 275] on div "[PHONE_NUMBER] Connecting call… ALL TASKS ALL TASKS ACTIVE TASKS TASKS IN WRAP …" at bounding box center [155, 190] width 236 height 307
type input "[PHONE_NUMBER]"
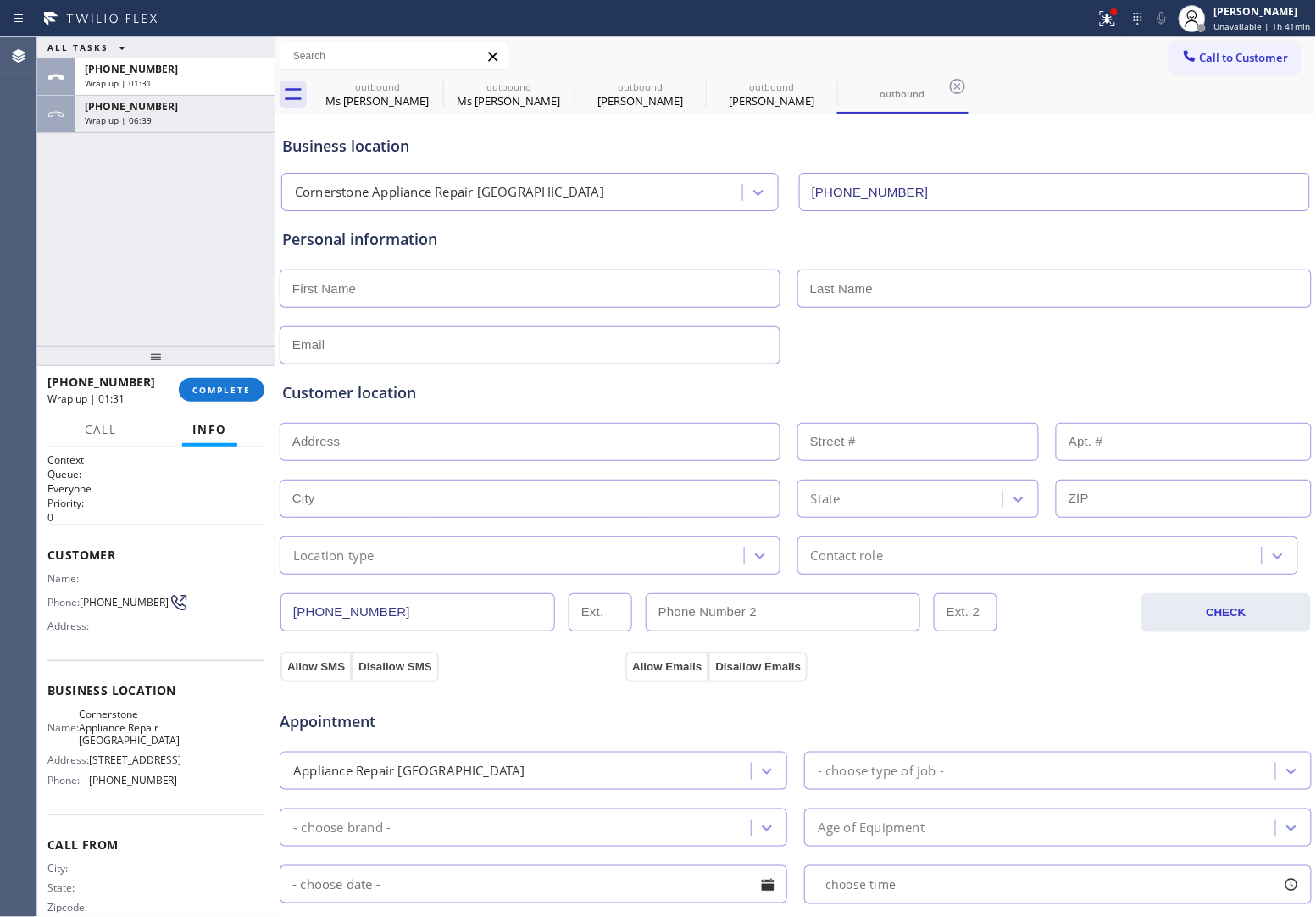
drag, startPoint x: 1213, startPoint y: 62, endPoint x: 1149, endPoint y: 92, distance: 70.7
click at [1210, 62] on span "Call to Customer" at bounding box center [1245, 57] width 89 height 15
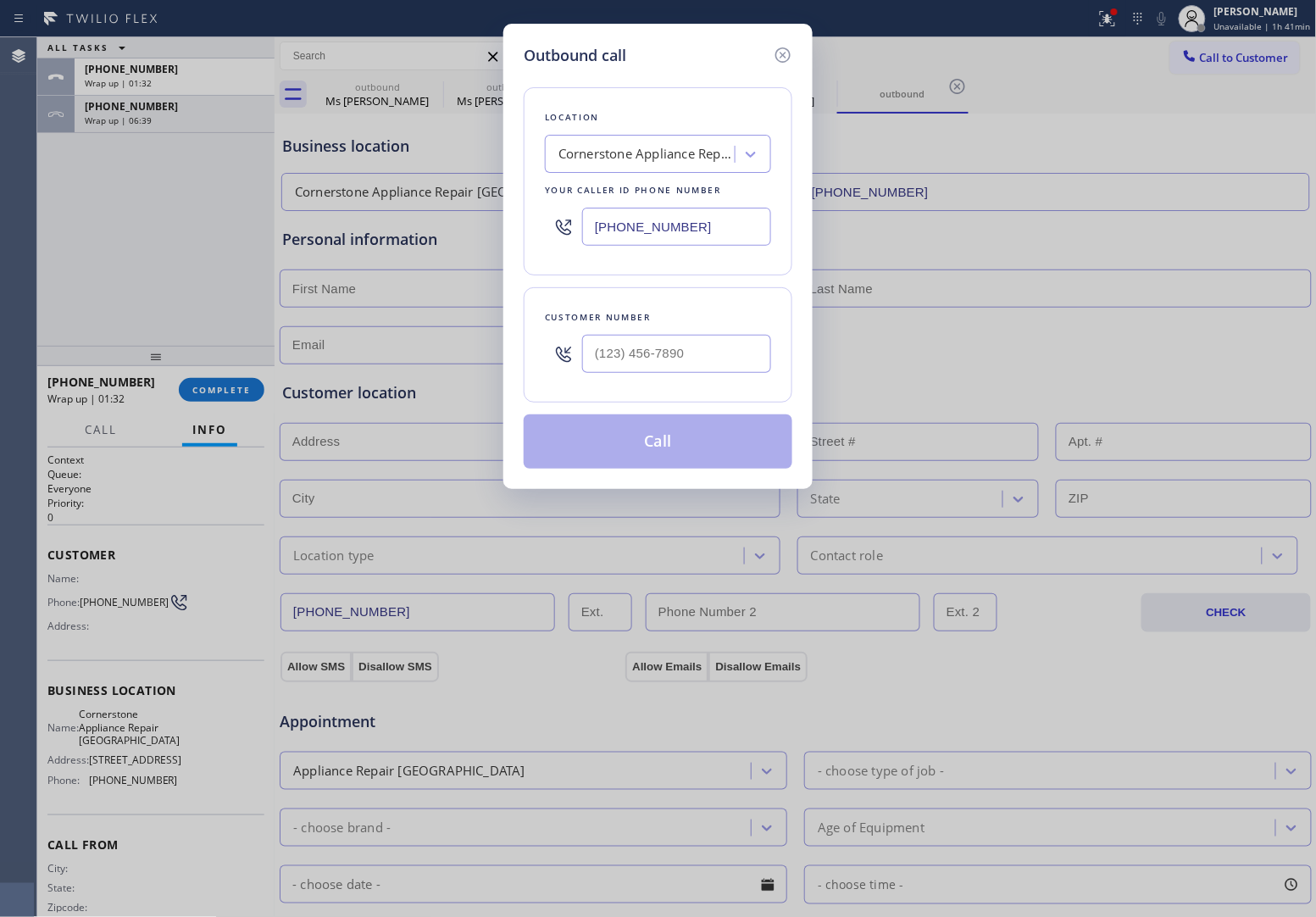
drag, startPoint x: 708, startPoint y: 333, endPoint x: 698, endPoint y: 345, distance: 15.6
click at [704, 338] on div at bounding box center [677, 353] width 189 height 55
click at [678, 364] on input "(___) ___-____" at bounding box center [677, 353] width 189 height 38
paste input "408) 816-9152"
type input "[PHONE_NUMBER]"
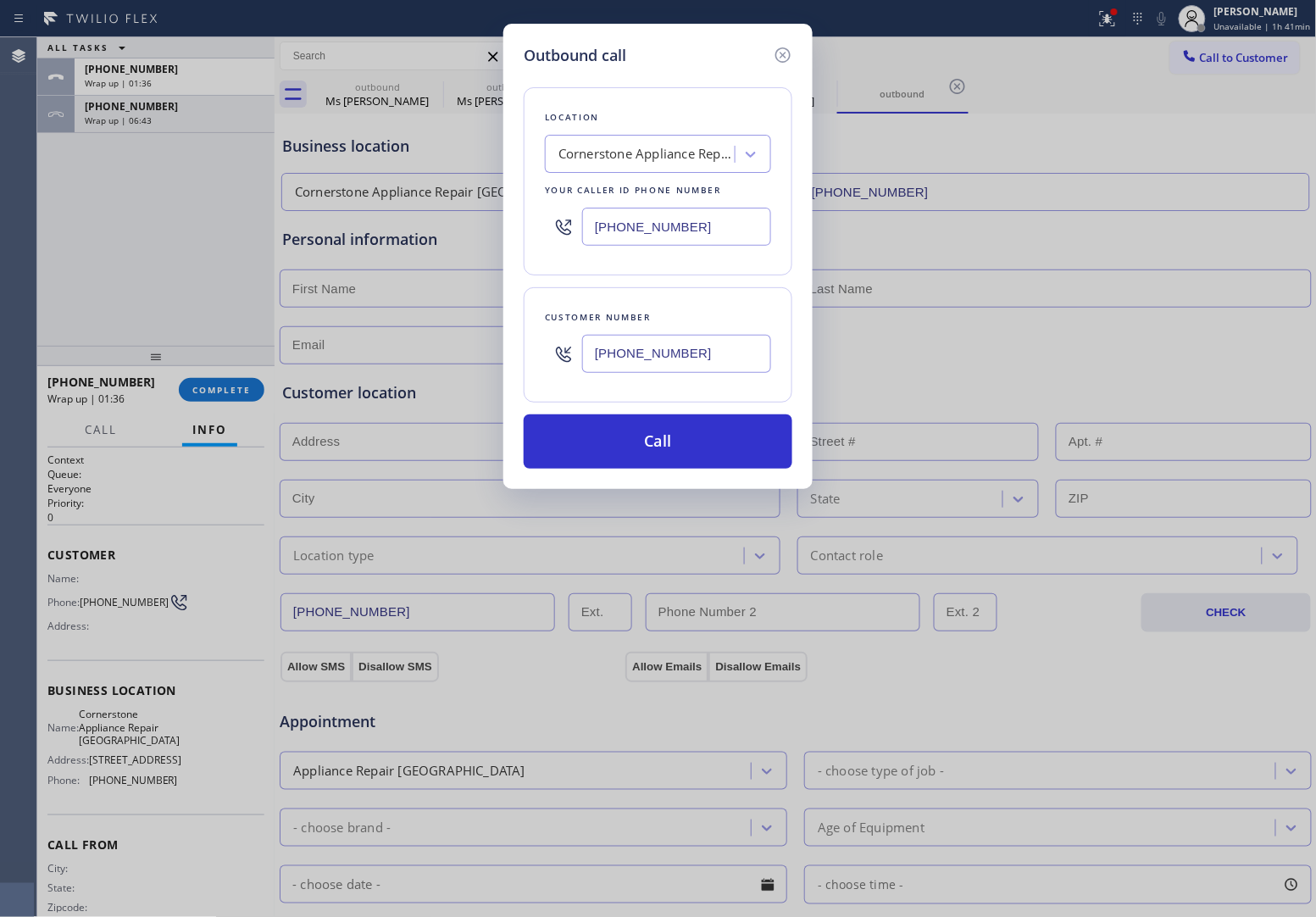
click at [626, 238] on input "[PHONE_NUMBER]" at bounding box center [677, 226] width 189 height 38
paste input "669) 342-080"
type input "[PHONE_NUMBER]"
click at [599, 435] on button "Call" at bounding box center [658, 441] width 269 height 55
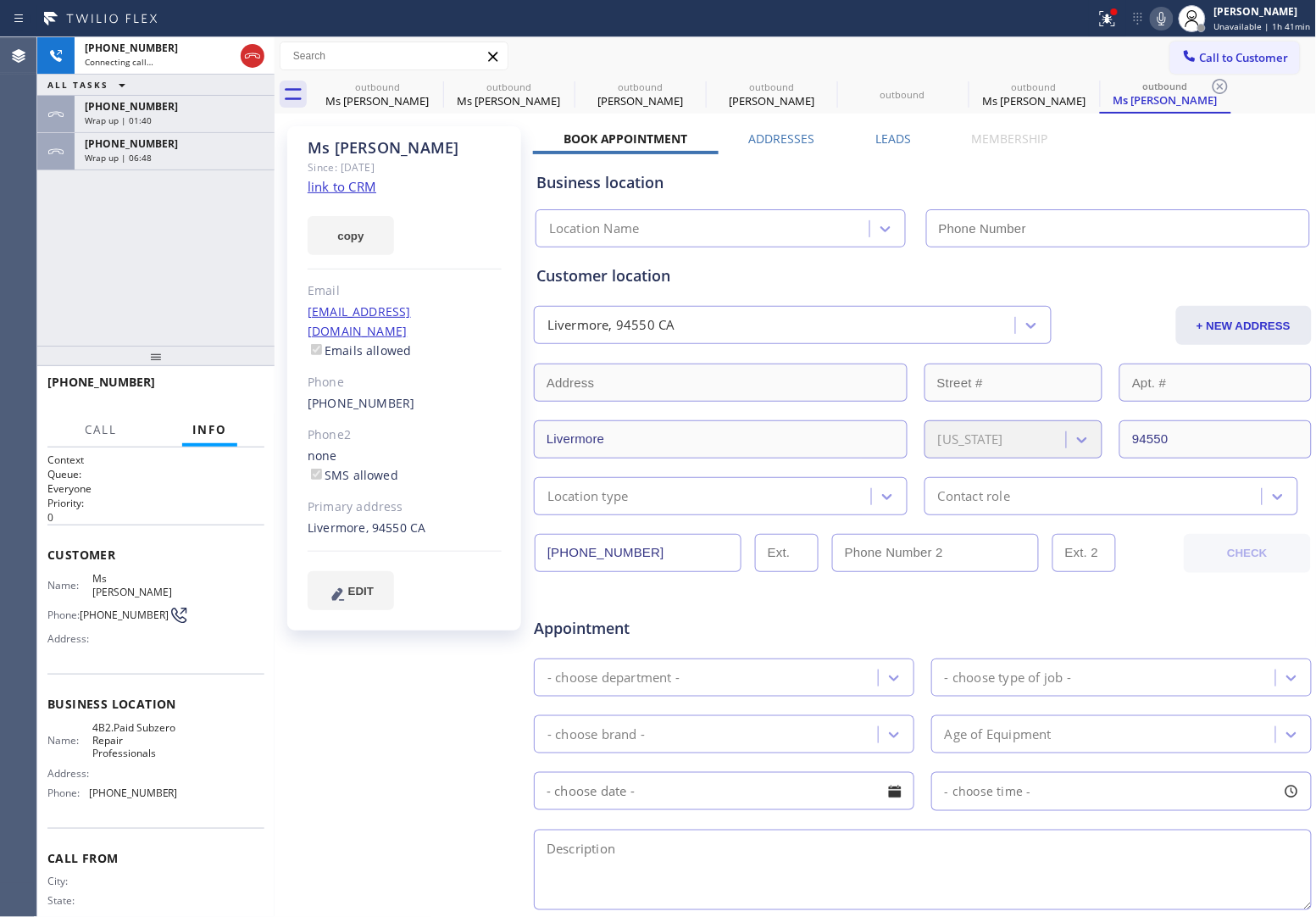
click at [146, 158] on span "Wrap up | 06:48" at bounding box center [118, 158] width 67 height 12
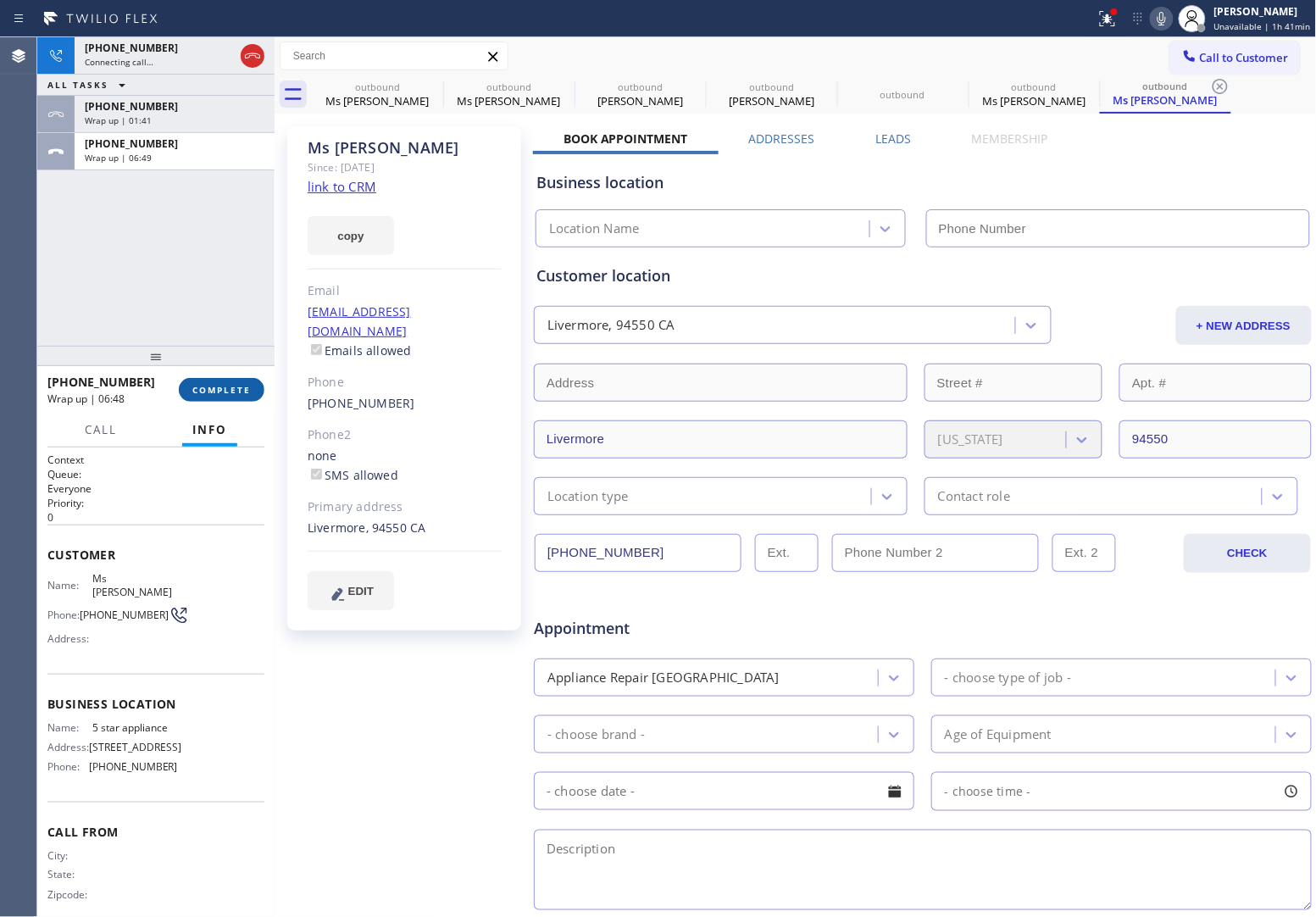
click at [222, 386] on span "COMPLETE" at bounding box center [221, 389] width 58 height 12
type input "[PHONE_NUMBER]"
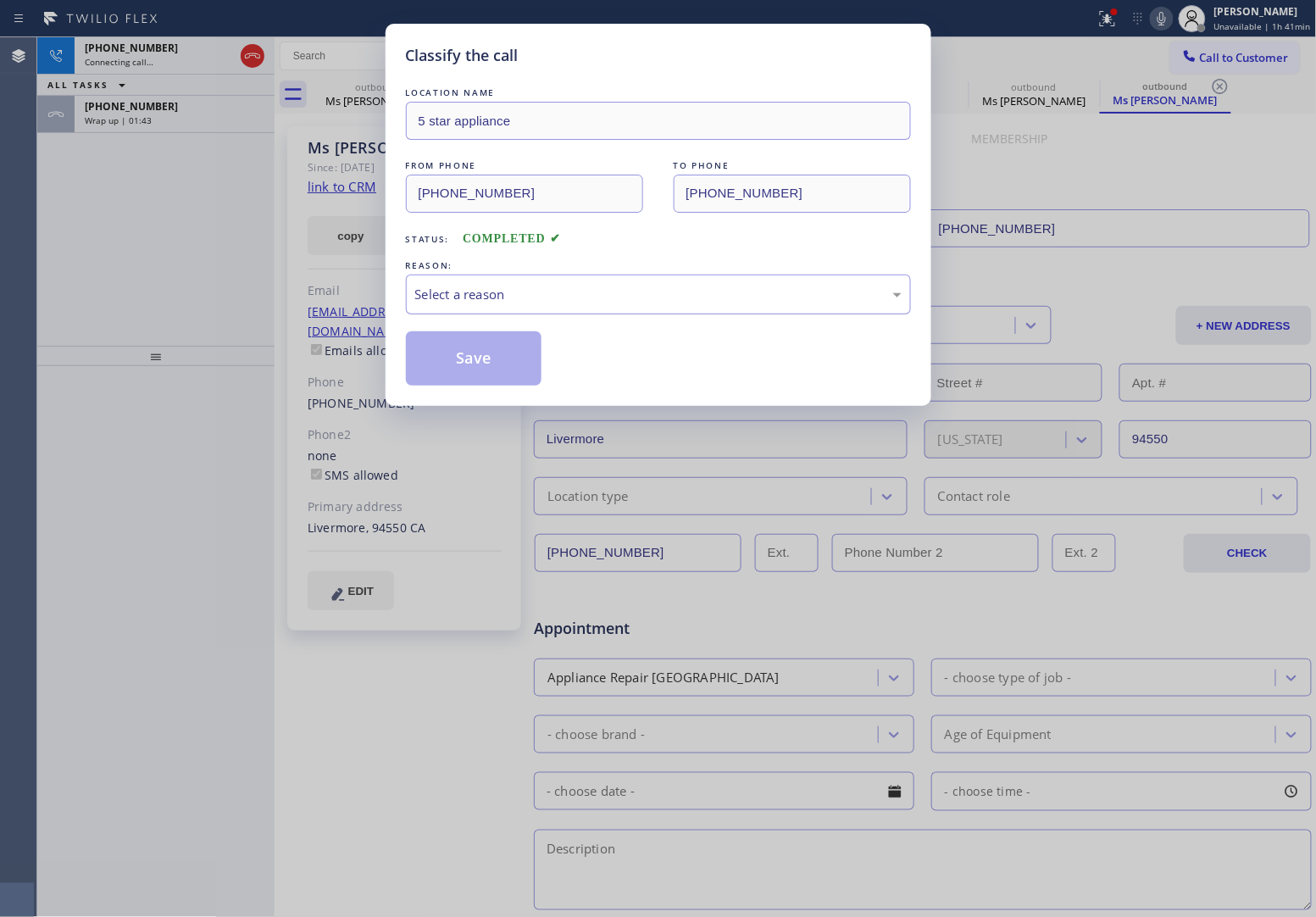
click at [513, 282] on div "Select a reason" at bounding box center [658, 294] width 505 height 40
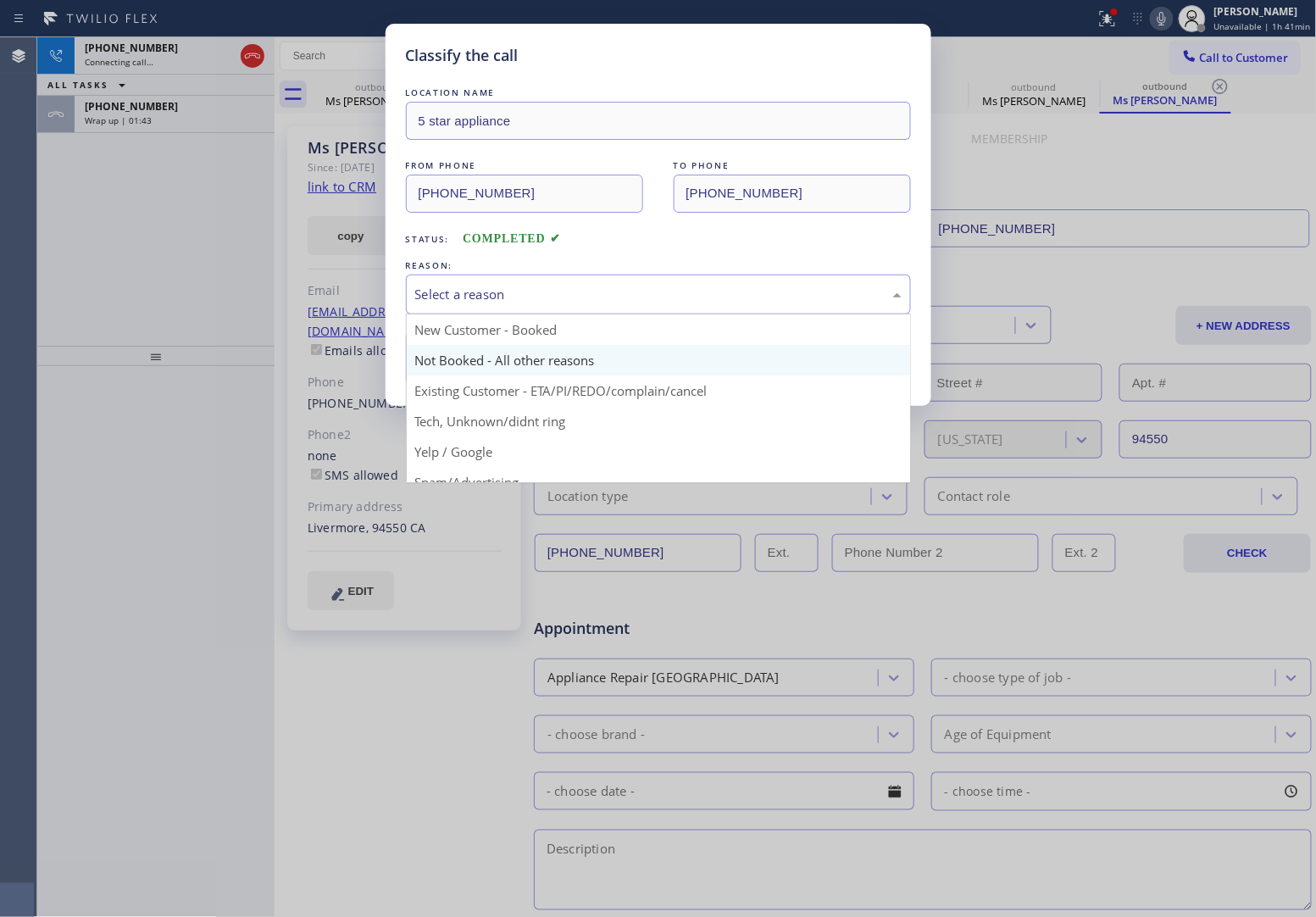
click at [480, 370] on button "Save" at bounding box center [474, 359] width 136 height 55
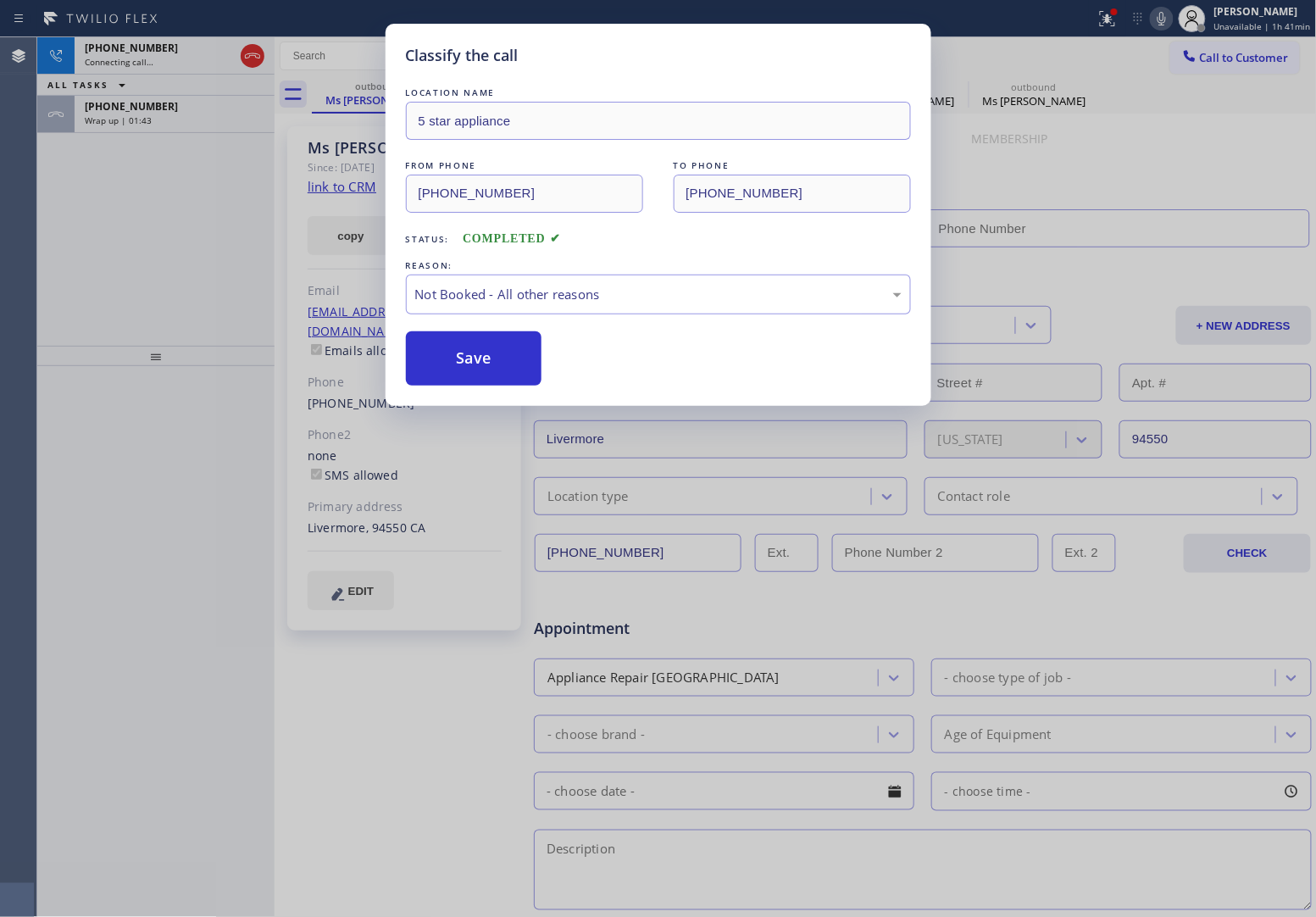
type input "[PHONE_NUMBER]"
click at [141, 116] on span "Wrap up | 01:44" at bounding box center [118, 120] width 67 height 12
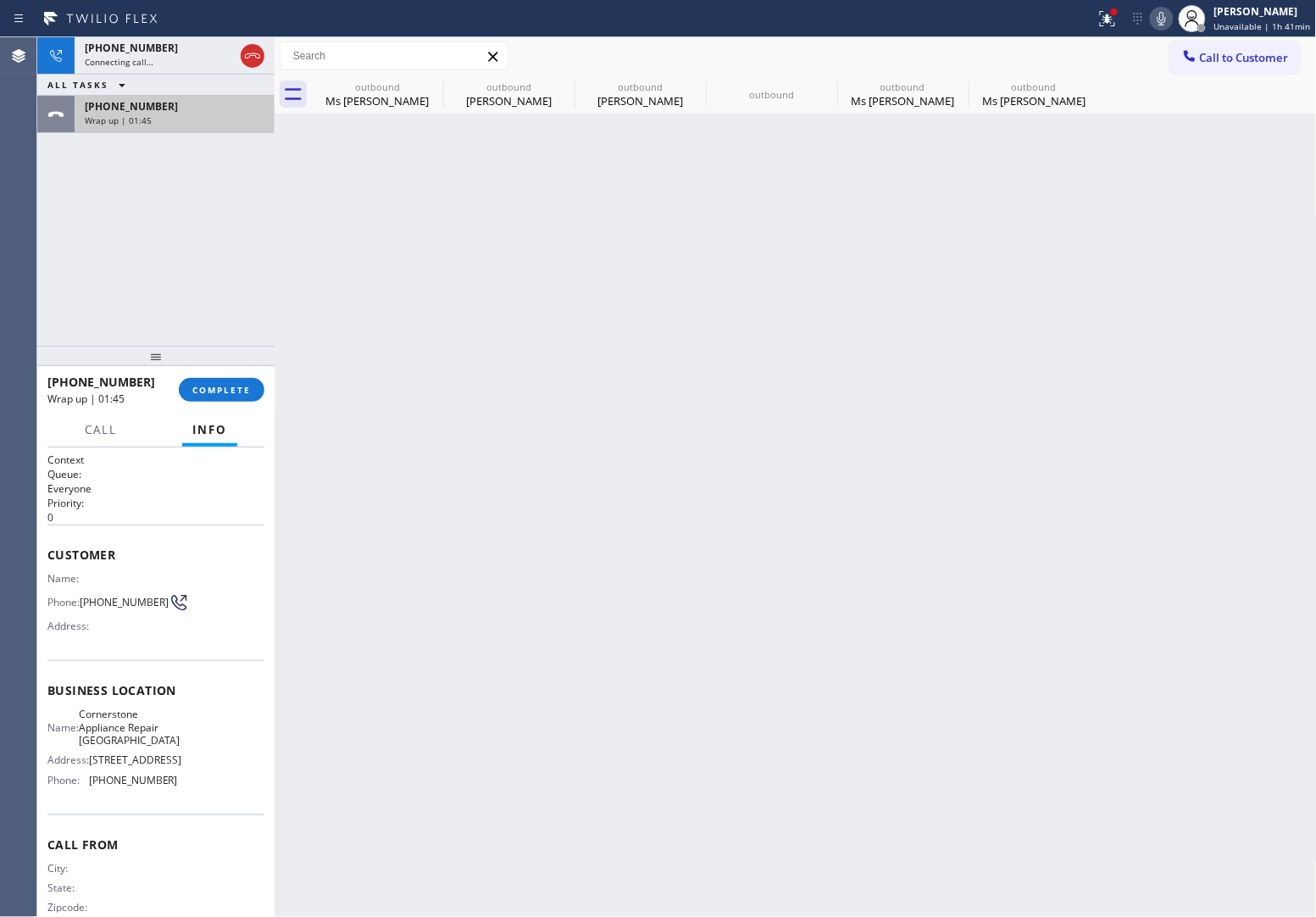
click at [141, 116] on span "Wrap up | 01:45" at bounding box center [118, 120] width 67 height 12
click at [240, 399] on button "COMPLETE" at bounding box center [221, 390] width 85 height 24
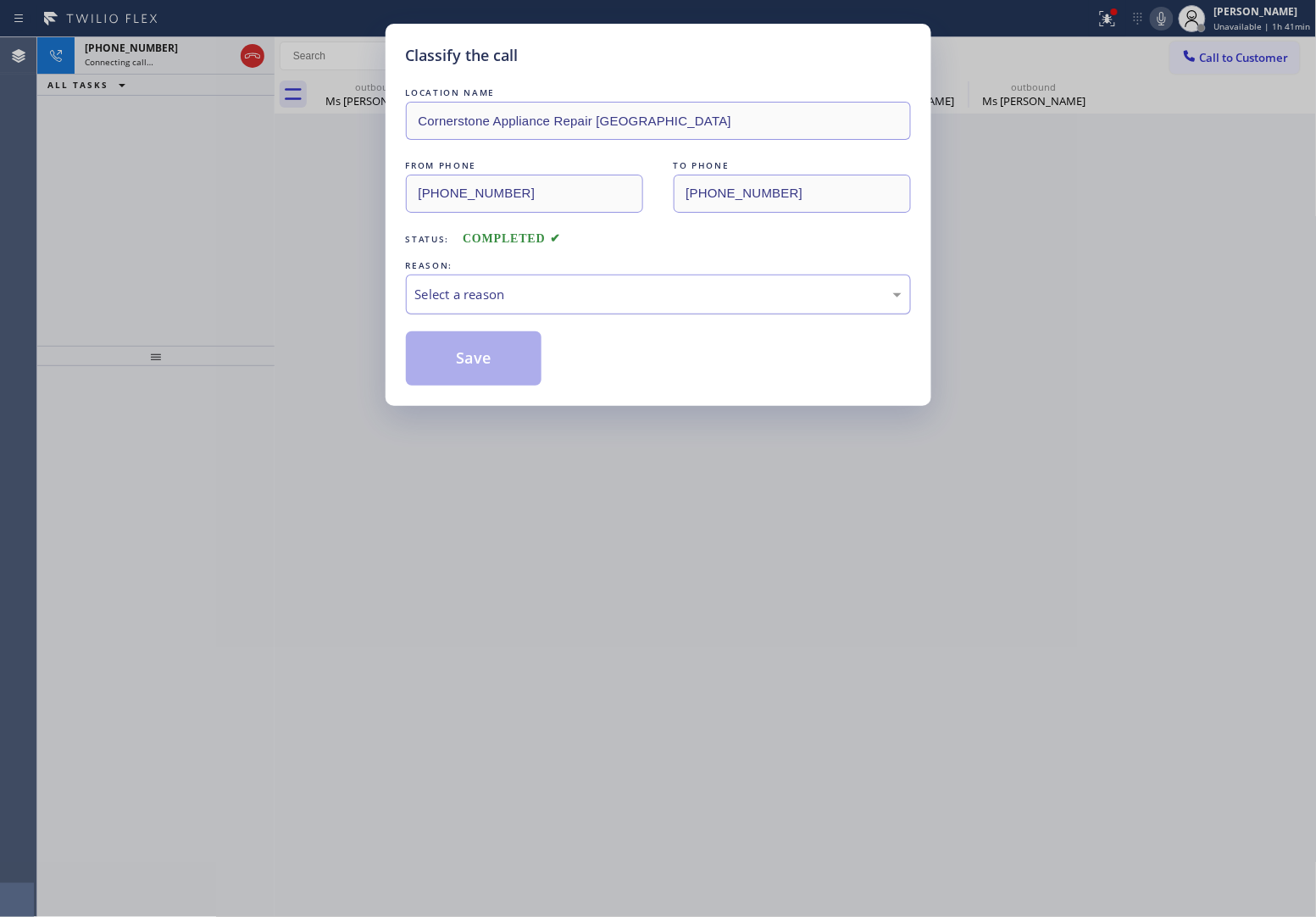
click at [522, 308] on div "Select a reason" at bounding box center [658, 294] width 505 height 40
click at [505, 350] on button "Save" at bounding box center [474, 359] width 136 height 55
type input "[PHONE_NUMBER]"
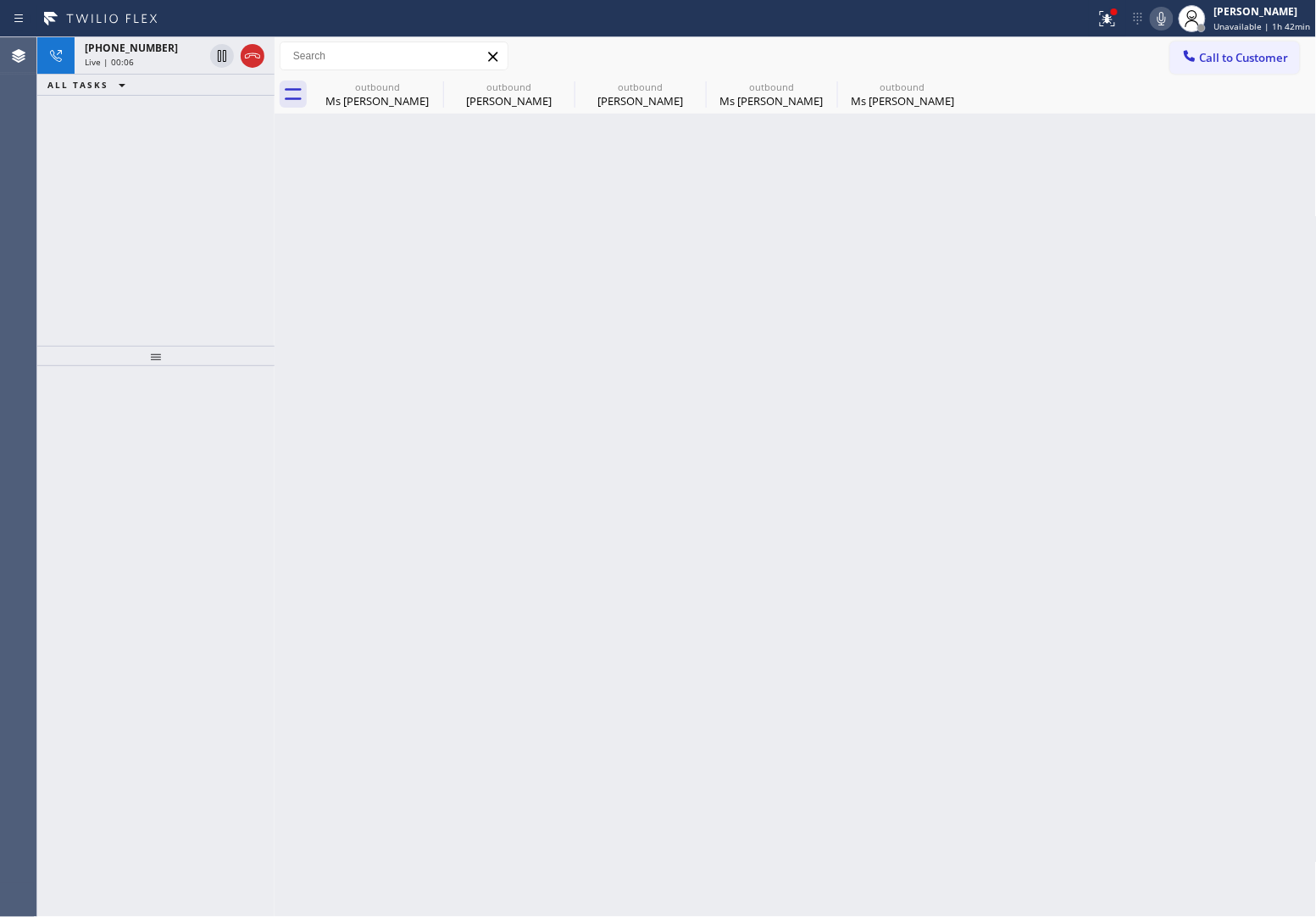
click at [64, 106] on div "[PHONE_NUMBER] Live | 00:06 ALL TASKS ALL TASKS ACTIVE TASKS TASKS IN WRAP UP" at bounding box center [156, 191] width 237 height 309
click at [253, 55] on icon at bounding box center [252, 56] width 15 height 5
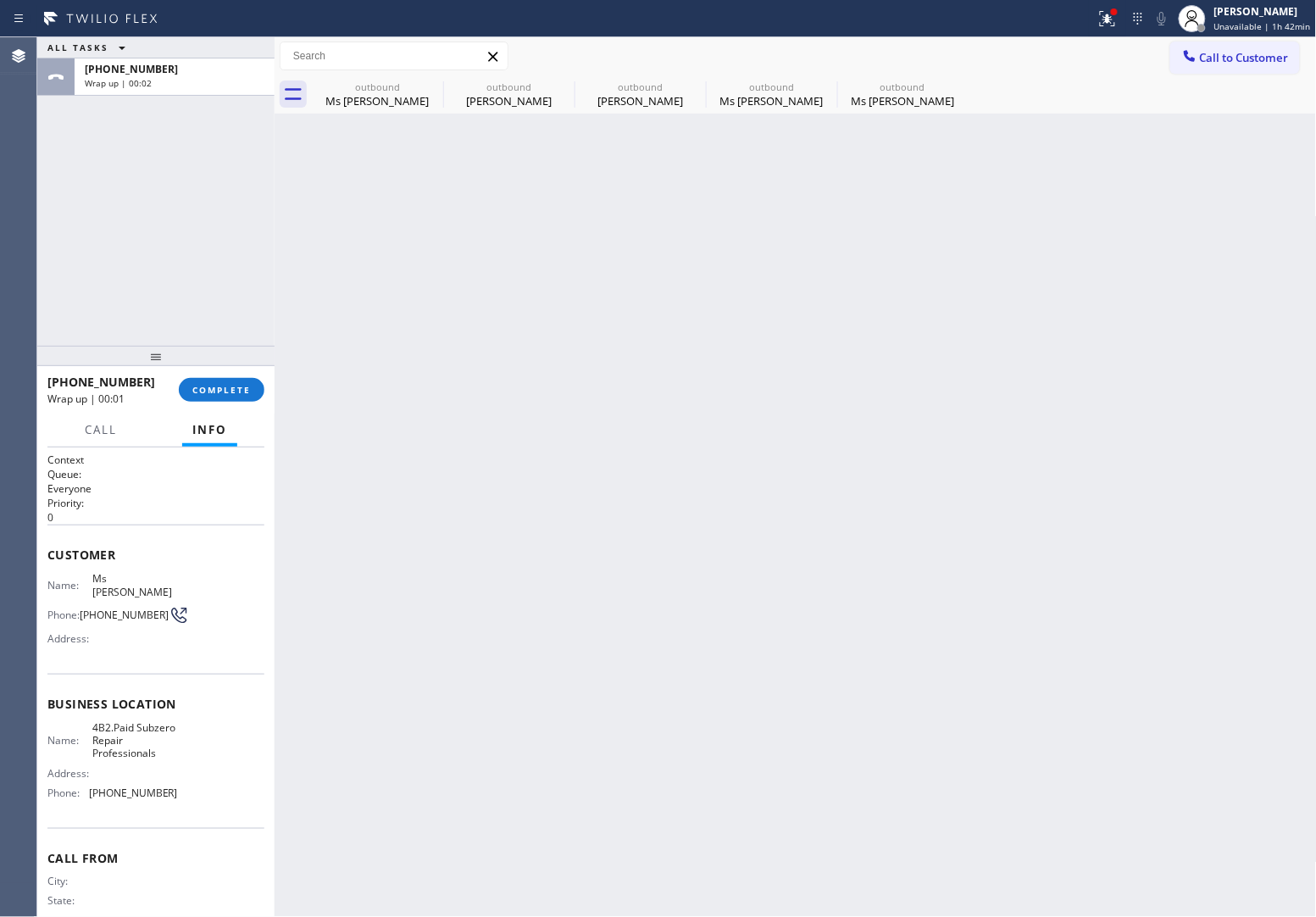
click at [44, 167] on div "ALL TASKS ALL TASKS ACTIVE TASKS TASKS IN WRAP UP [PHONE_NUMBER] Wrap up | 00:02" at bounding box center [156, 191] width 237 height 309
click at [1231, 66] on button "Call to Customer" at bounding box center [1235, 57] width 130 height 32
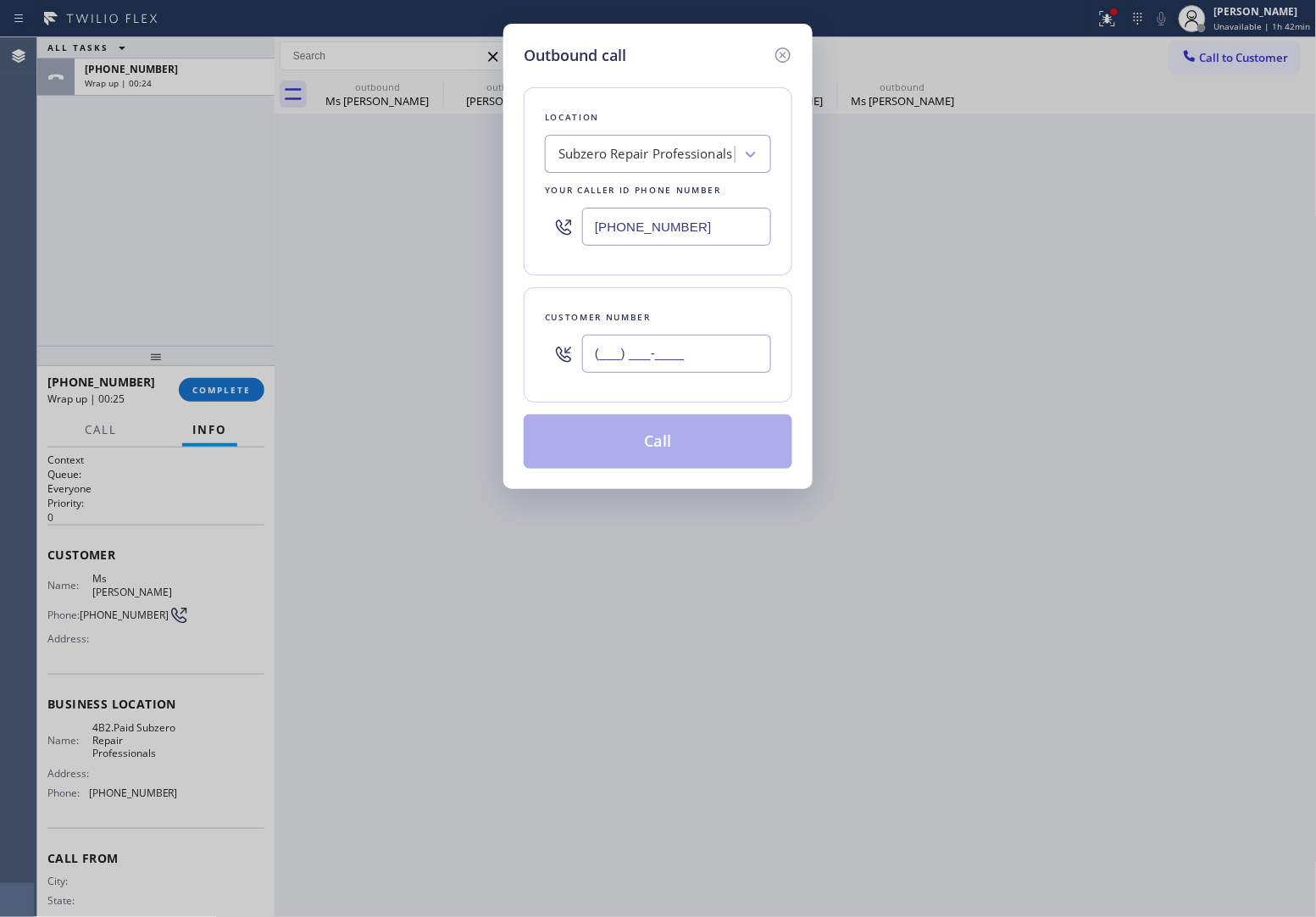
click at [736, 345] on input "(___) ___-____" at bounding box center [677, 353] width 189 height 38
paste input "805) 844-7865"
type input "[PHONE_NUMBER]"
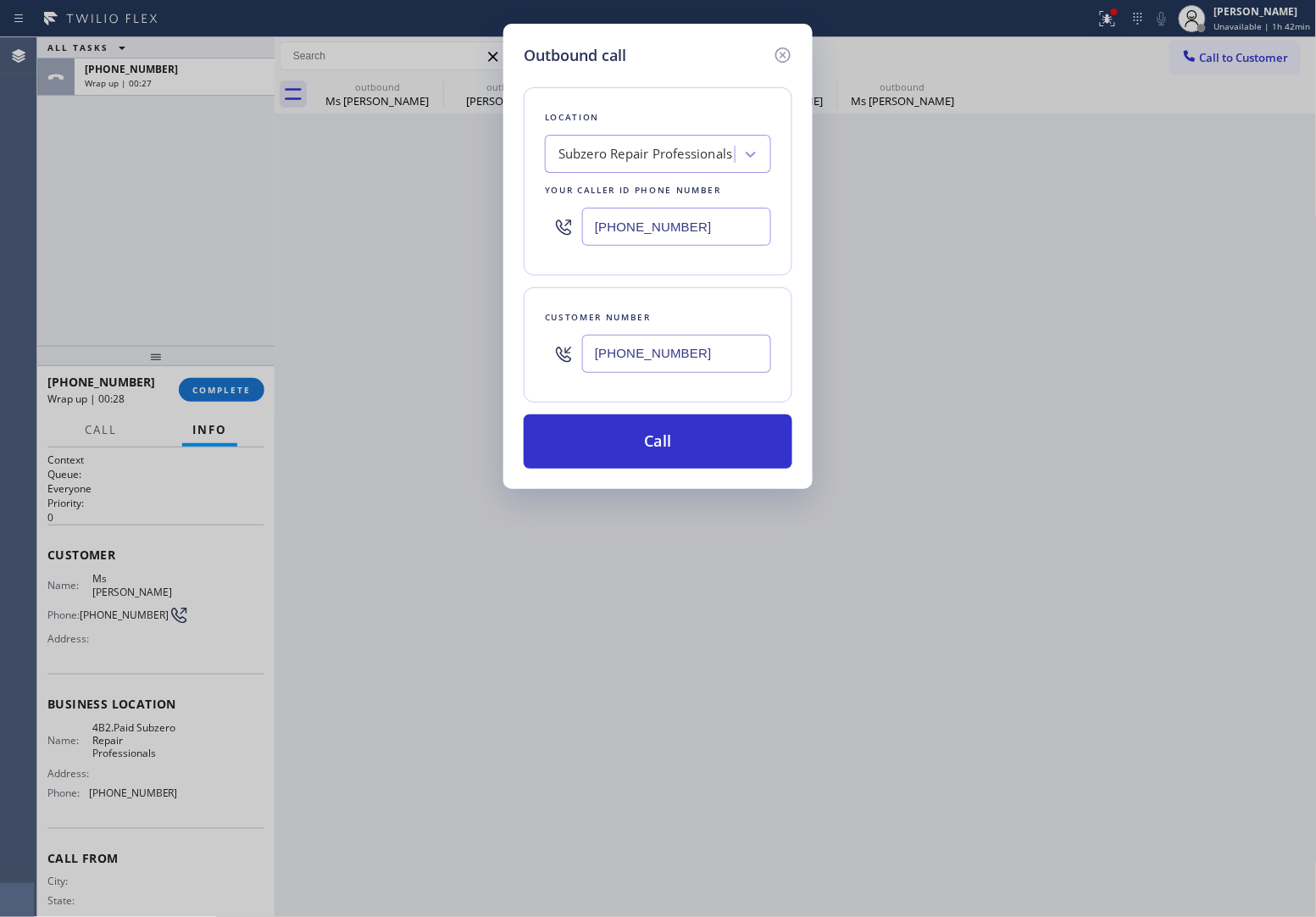
click at [632, 237] on input "[PHONE_NUMBER]" at bounding box center [677, 226] width 189 height 38
paste input "805) 600-5576"
type input "[PHONE_NUMBER]"
click at [678, 441] on button "Call" at bounding box center [658, 441] width 269 height 55
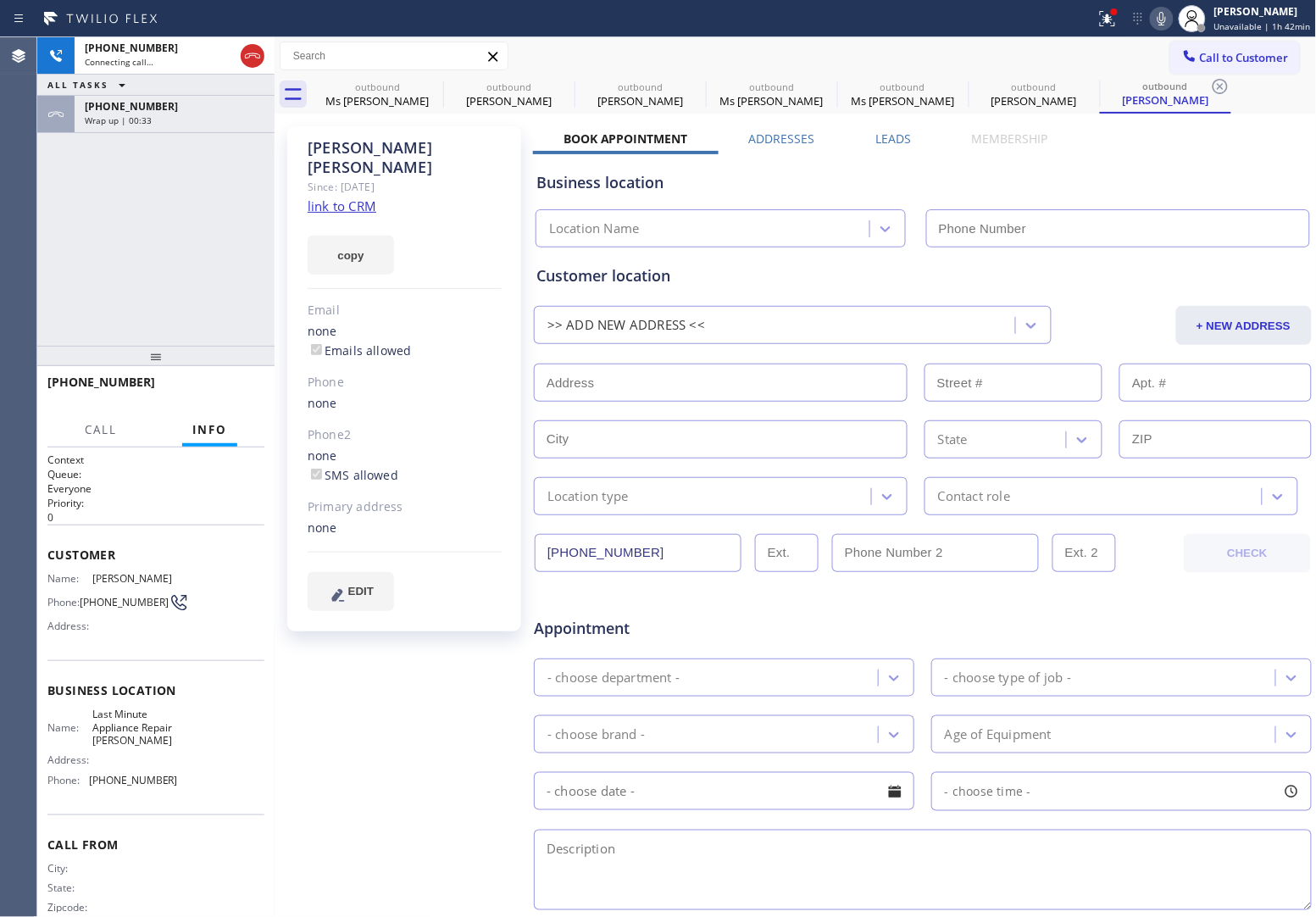
type input "[PHONE_NUMBER]"
click at [40, 227] on div "[PHONE_NUMBER] Connecting call… ALL TASKS ALL TASKS ACTIVE TASKS TASKS IN WRAP …" at bounding box center [156, 191] width 237 height 309
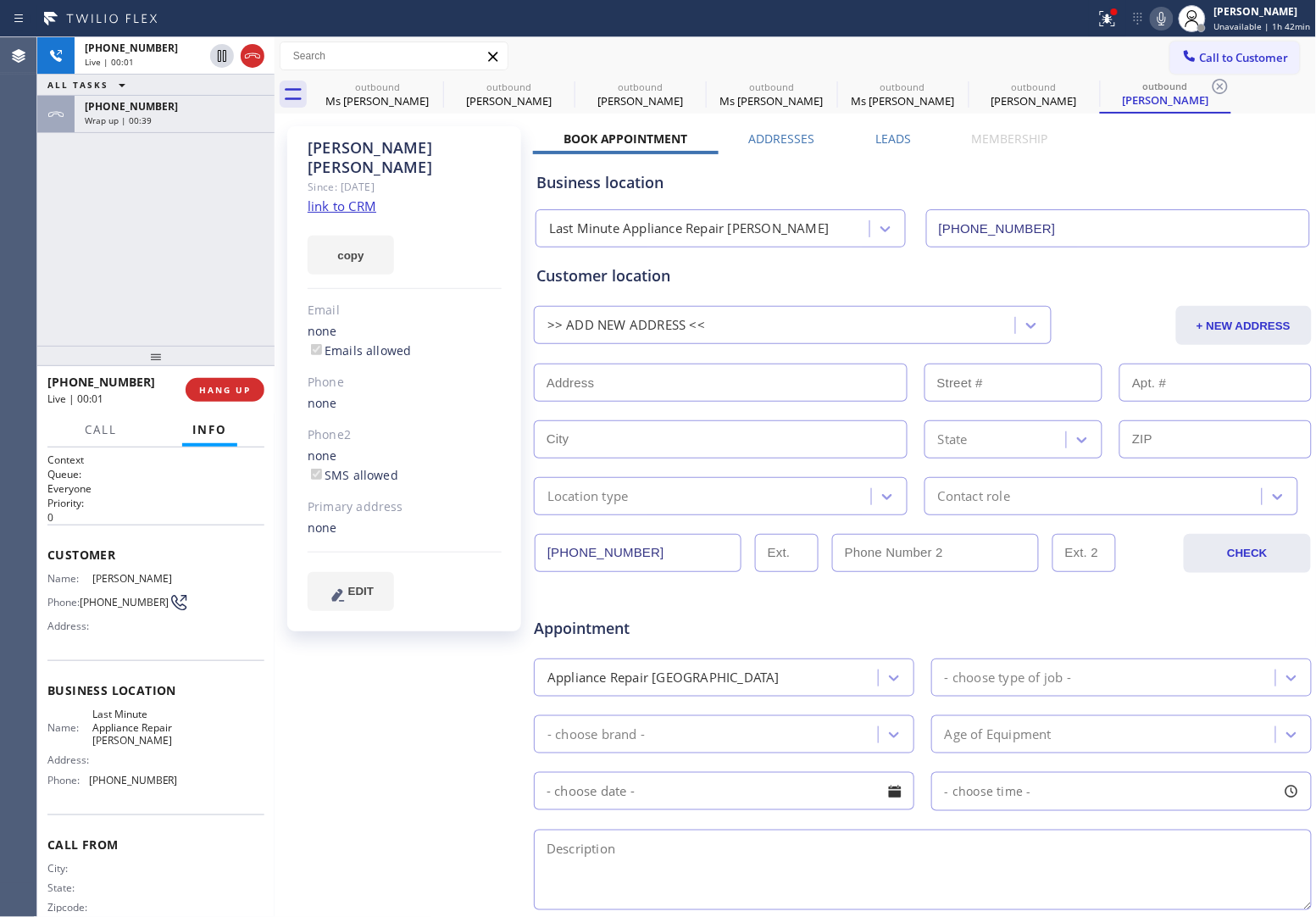
click at [49, 260] on div "[PHONE_NUMBER] Live | 00:01 ALL TASKS ALL TASKS ACTIVE TASKS TASKS IN WRAP UP […" at bounding box center [156, 191] width 237 height 309
click at [226, 390] on span "HANG UP" at bounding box center [225, 389] width 52 height 12
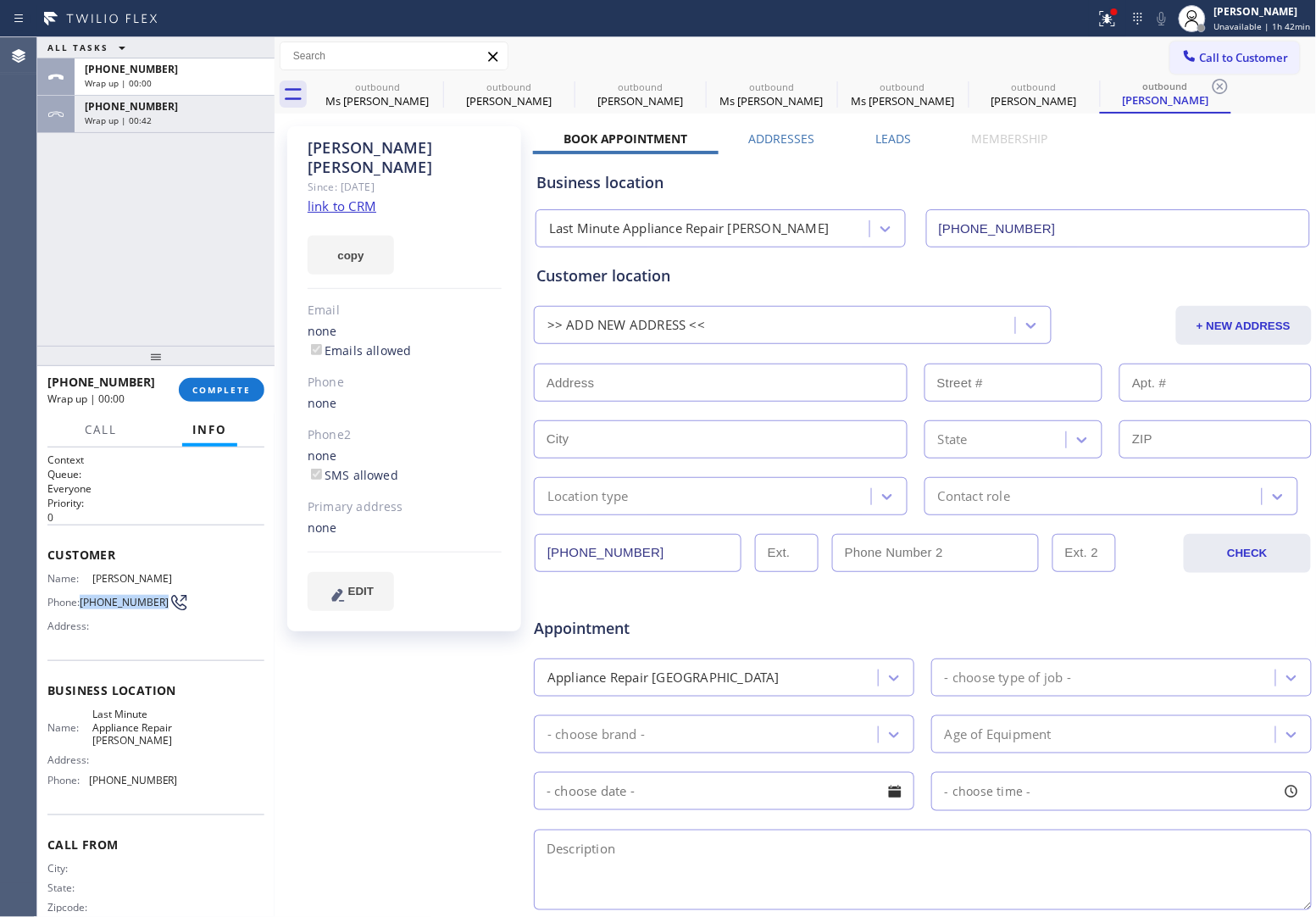
drag, startPoint x: 121, startPoint y: 610, endPoint x: 82, endPoint y: 593, distance: 42.5
click at [82, 596] on span "[PHONE_NUMBER]" at bounding box center [124, 603] width 89 height 13
click at [1200, 59] on span "Call to Customer" at bounding box center [1245, 57] width 89 height 15
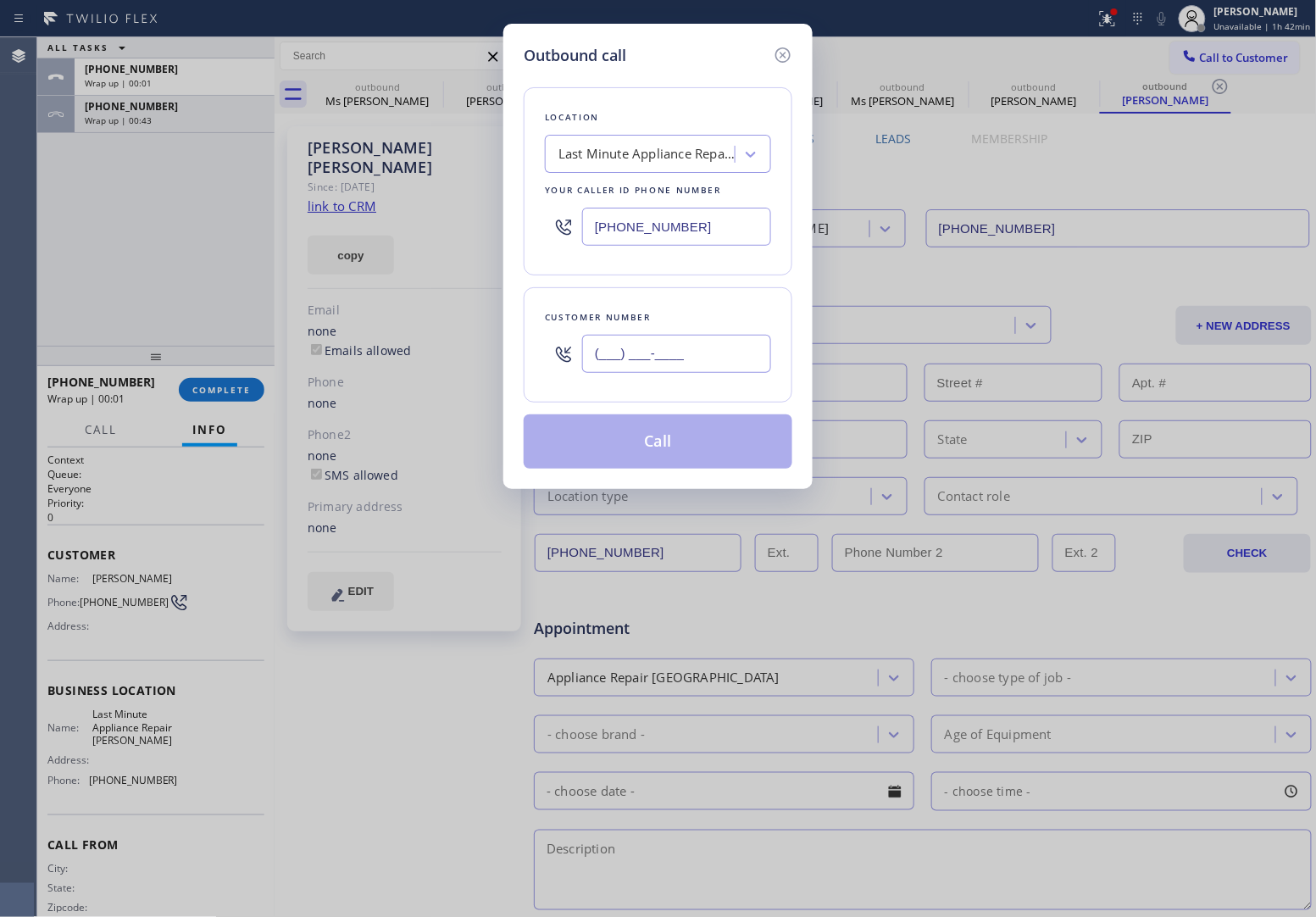
click at [684, 358] on input "(___) ___-____" at bounding box center [677, 353] width 189 height 38
paste input "805) 844-7865"
type input "[PHONE_NUMBER]"
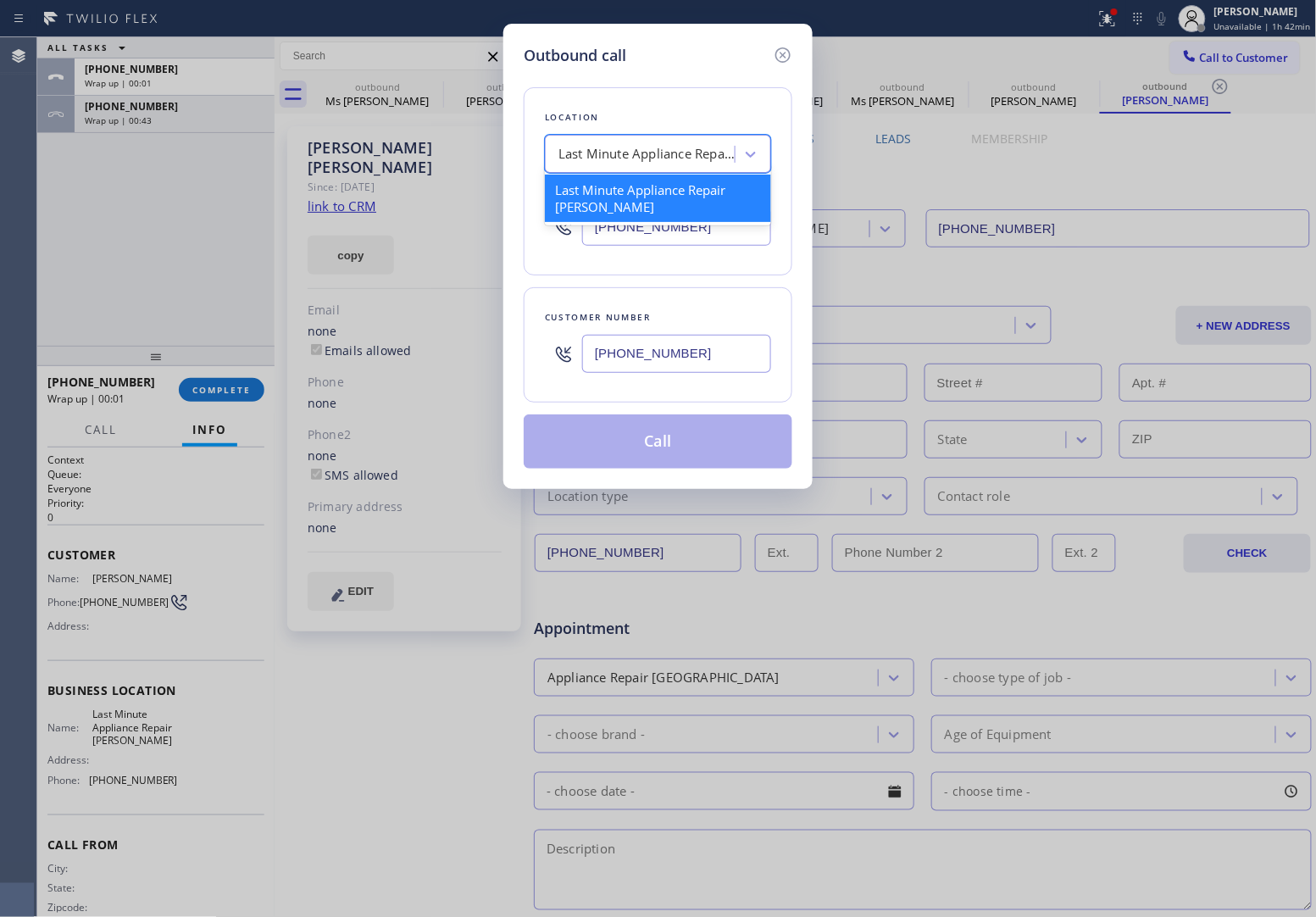
click at [624, 154] on div "Last Minute Appliance Repair [PERSON_NAME]" at bounding box center [648, 154] width 178 height 19
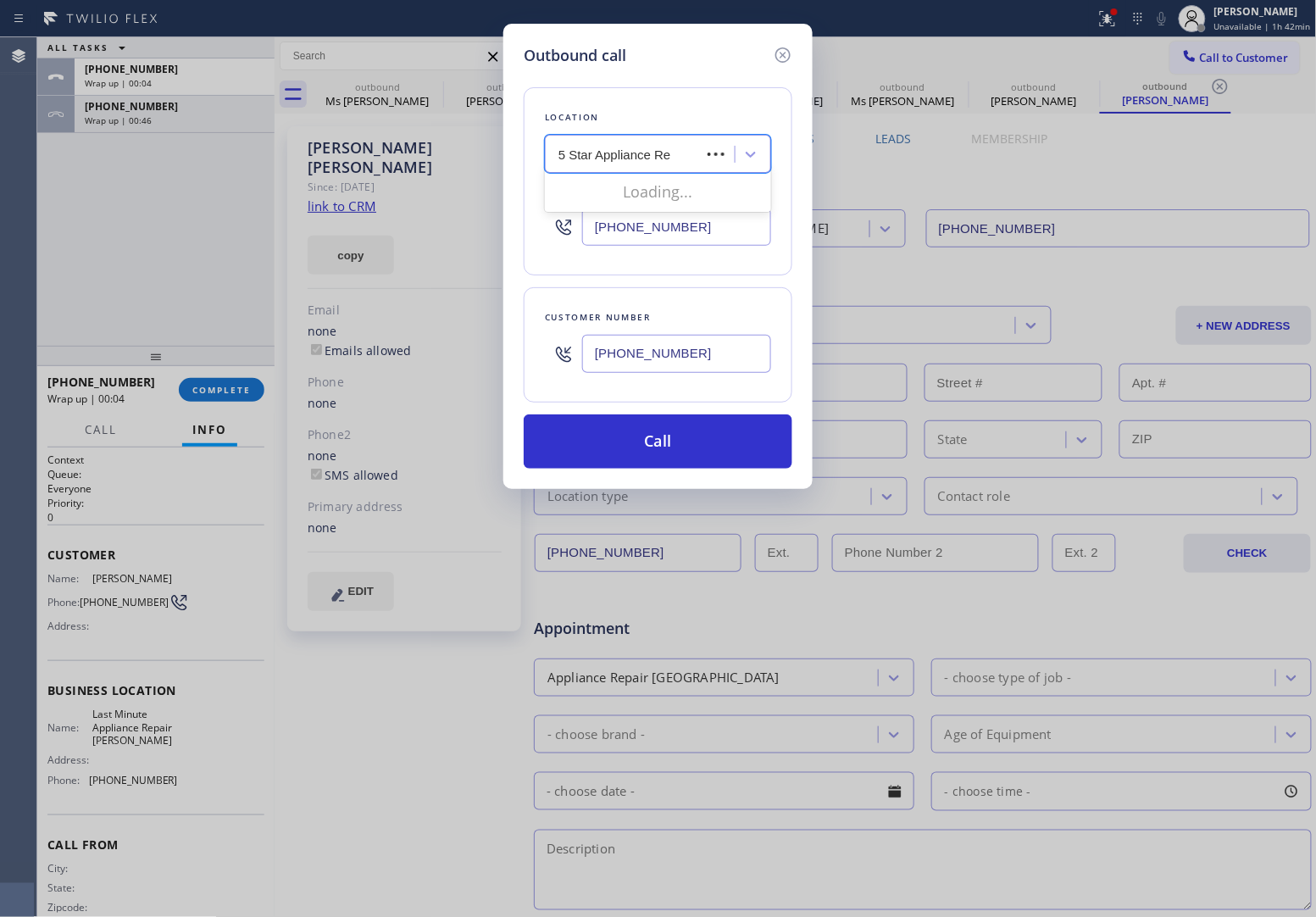
type input "5 Star Appliance Rep"
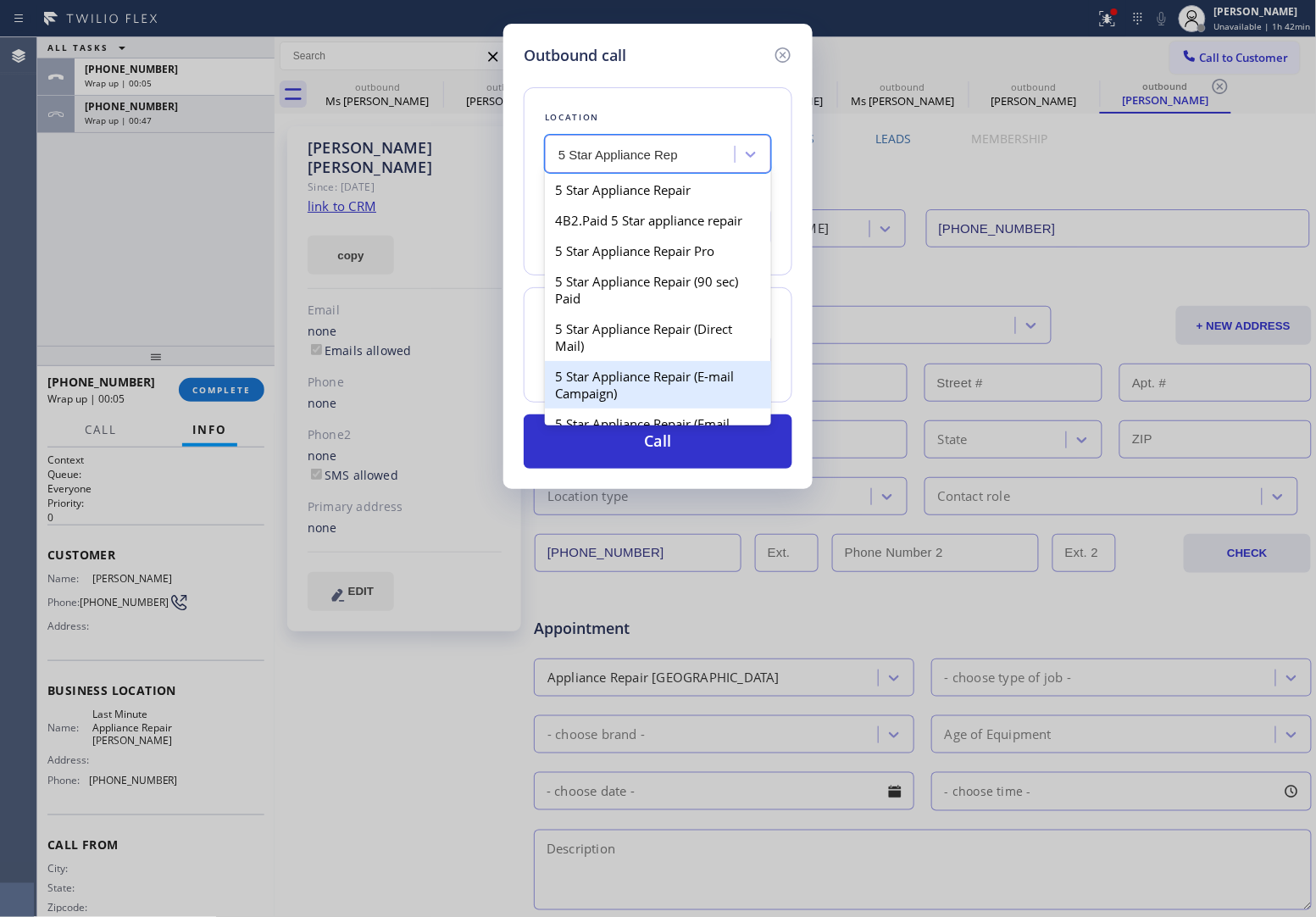
click at [578, 396] on div "5 Star Appliance Repair (E-mail Campaign)" at bounding box center [658, 385] width 226 height 47
type input "[PHONE_NUMBER]"
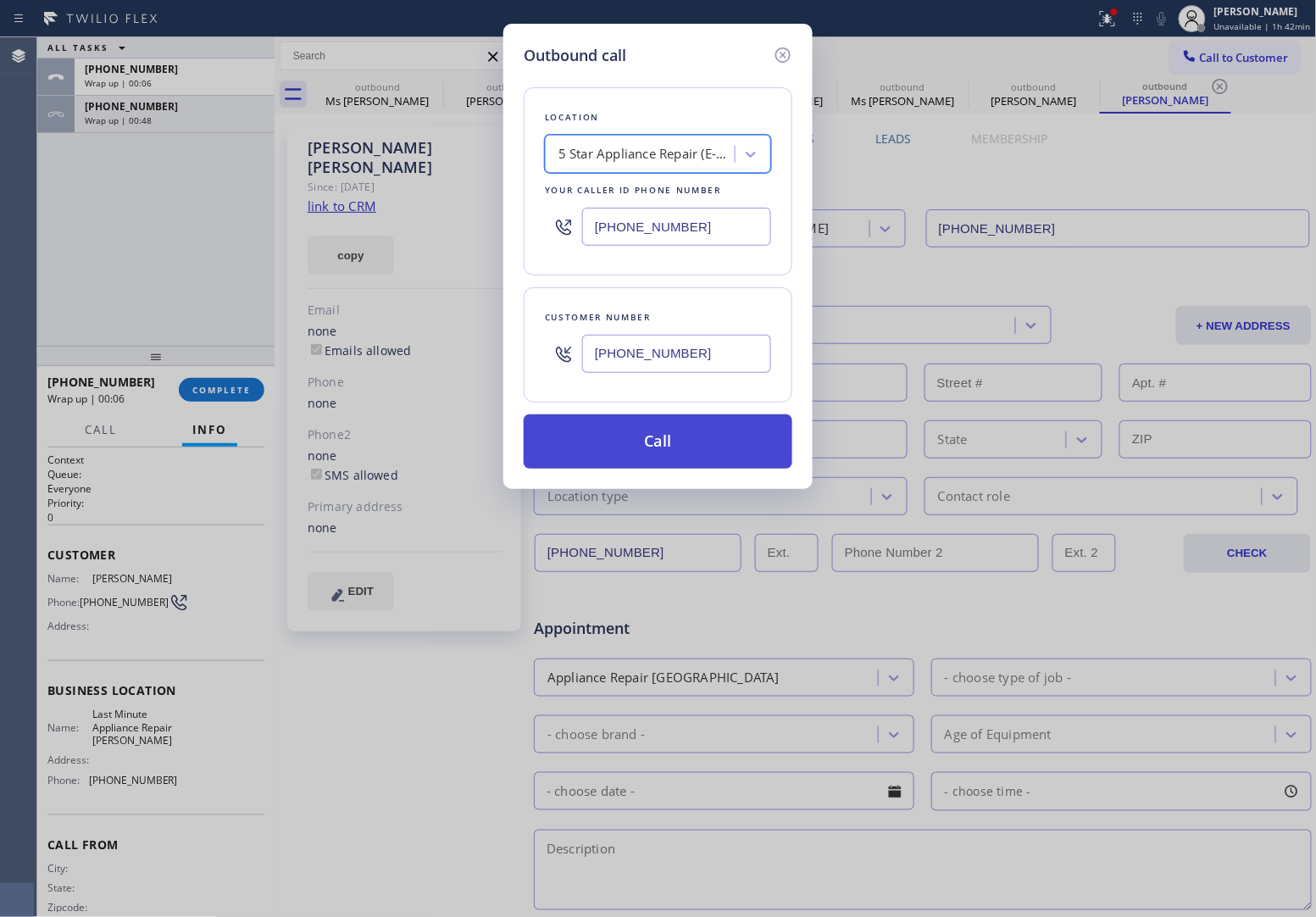
click at [651, 437] on button "Call" at bounding box center [658, 441] width 269 height 55
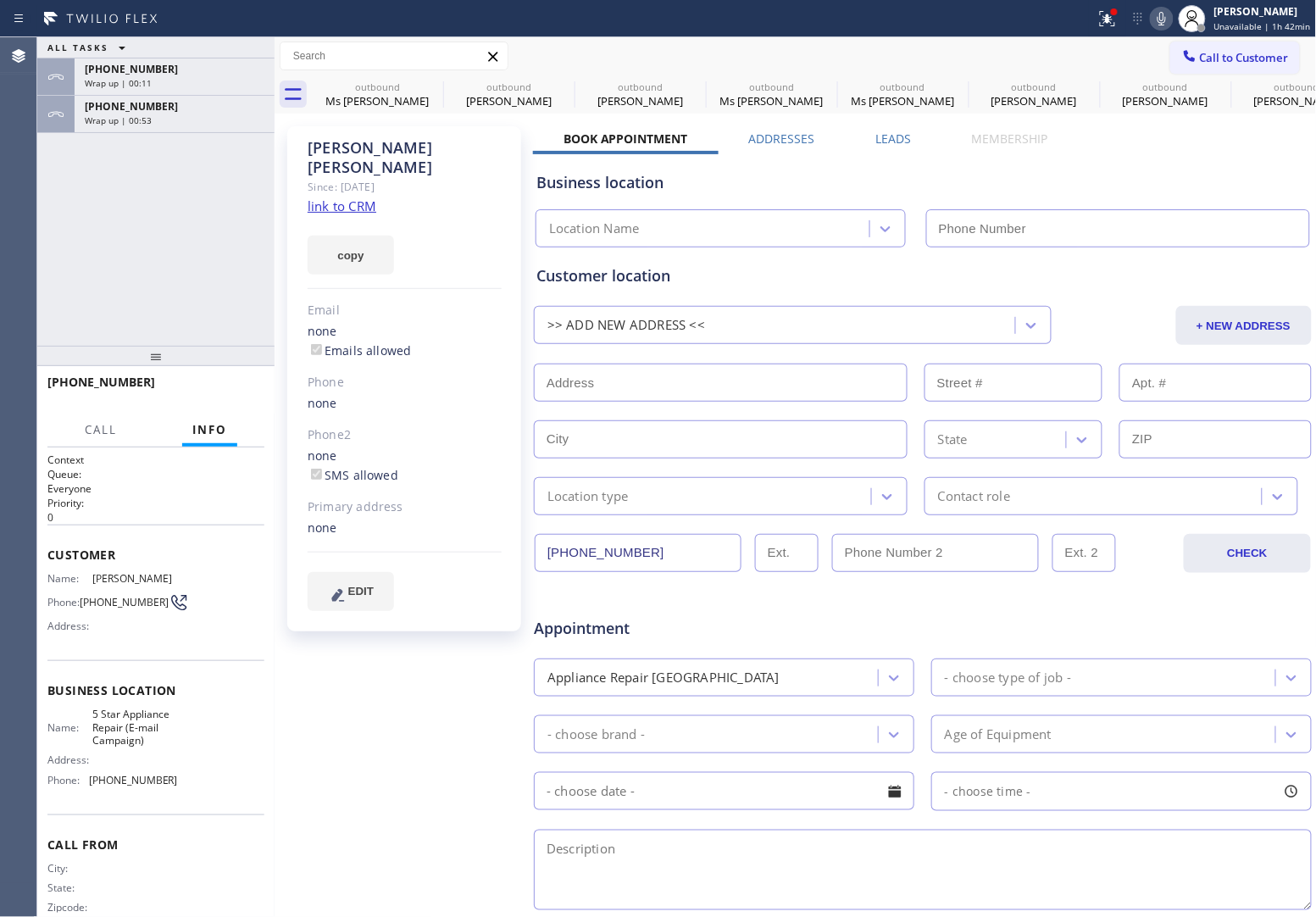
type input "[PHONE_NUMBER]"
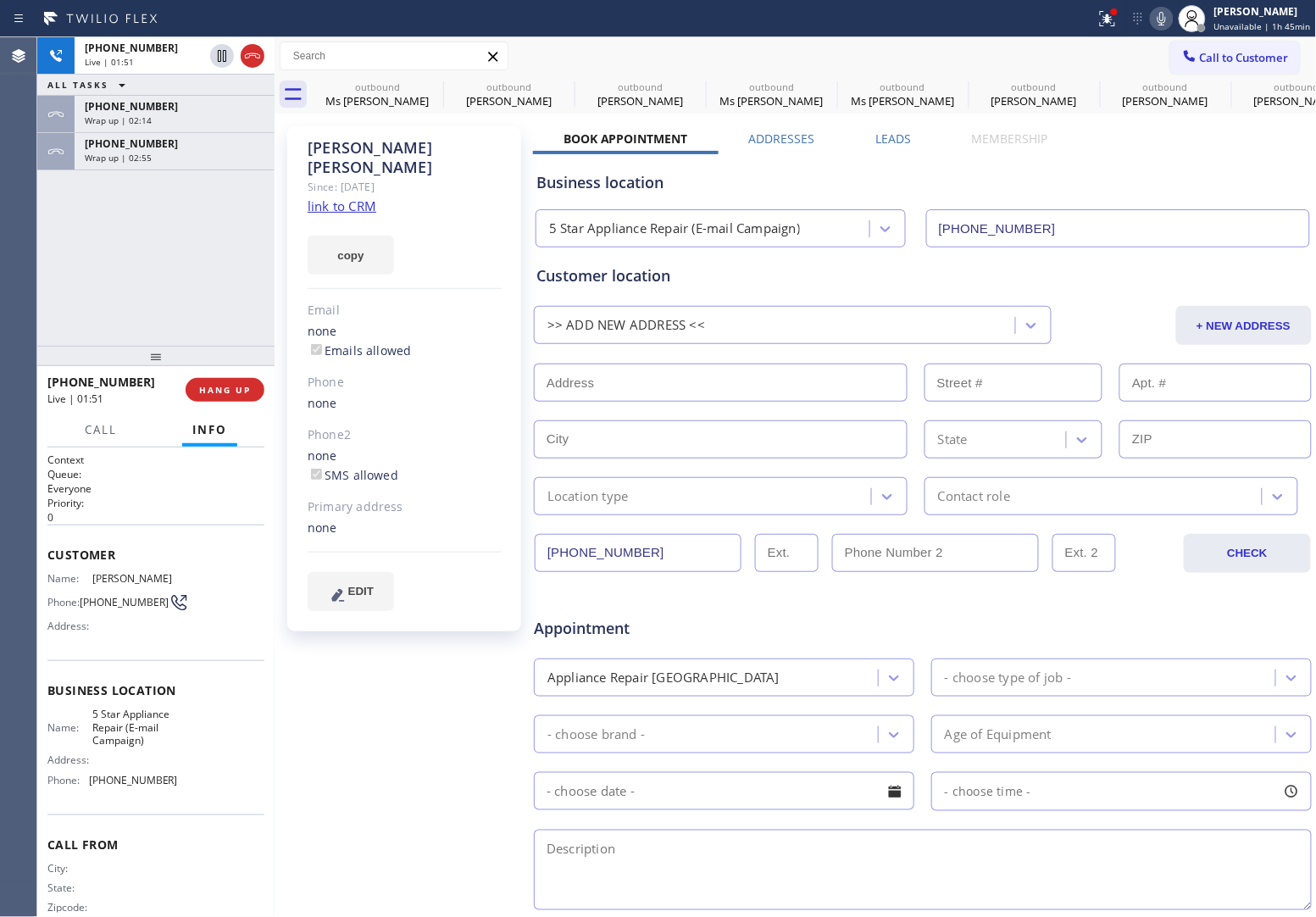
click at [61, 298] on div "[PHONE_NUMBER] Live | 01:51 ALL TASKS ALL TASKS ACTIVE TASKS TASKS IN WRAP UP […" at bounding box center [156, 191] width 237 height 309
click at [32, 297] on div "Agent Desktop" at bounding box center [18, 477] width 36 height 880
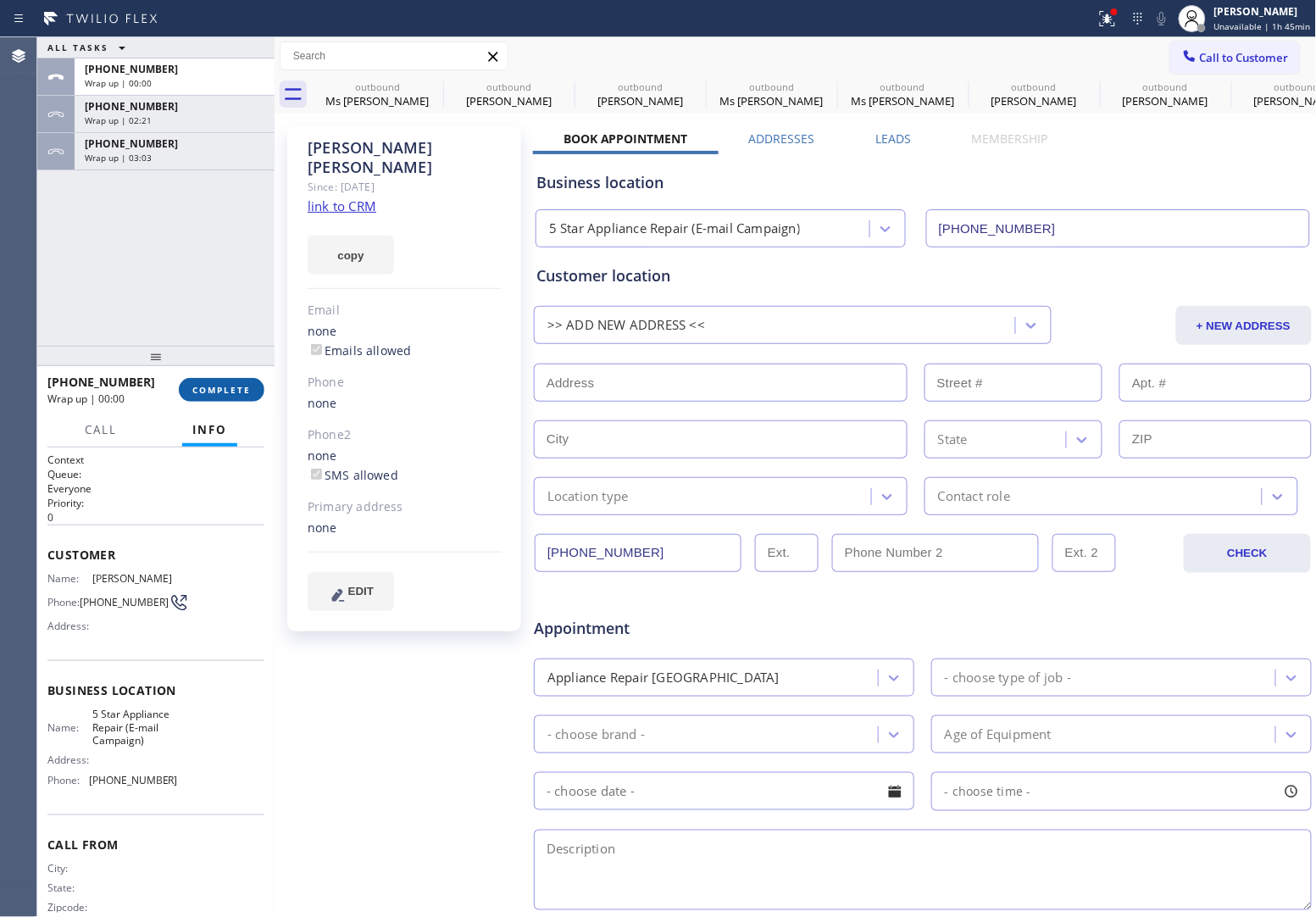
click at [227, 391] on span "COMPLETE" at bounding box center [221, 389] width 58 height 12
drag, startPoint x: 115, startPoint y: 610, endPoint x: 89, endPoint y: 595, distance: 30.0
click at [89, 596] on span "[PHONE_NUMBER]" at bounding box center [124, 603] width 89 height 13
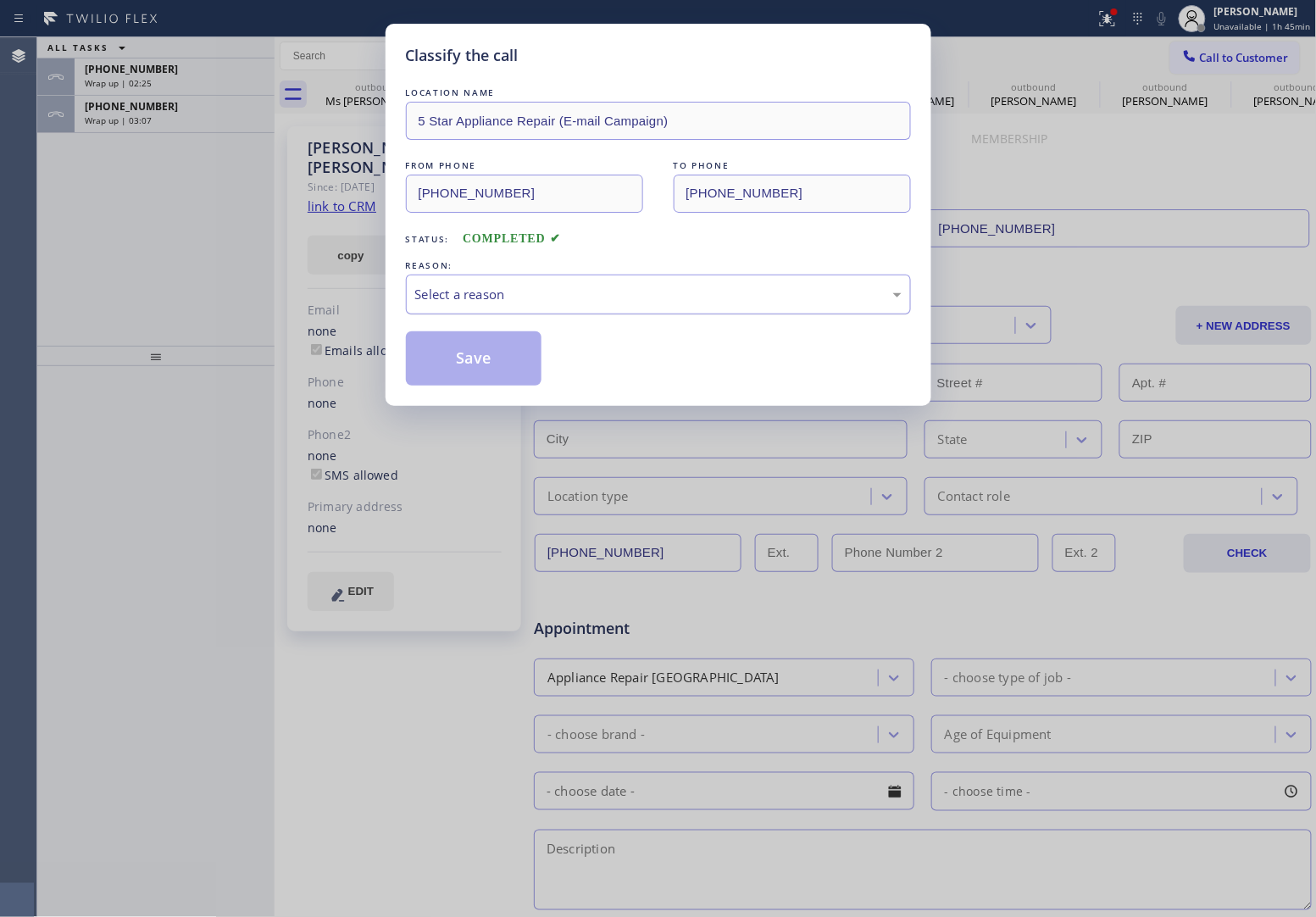
drag, startPoint x: 515, startPoint y: 298, endPoint x: 509, endPoint y: 312, distance: 15.2
click at [513, 299] on div "Select a reason" at bounding box center [658, 294] width 487 height 19
click at [484, 362] on button "Save" at bounding box center [474, 359] width 136 height 55
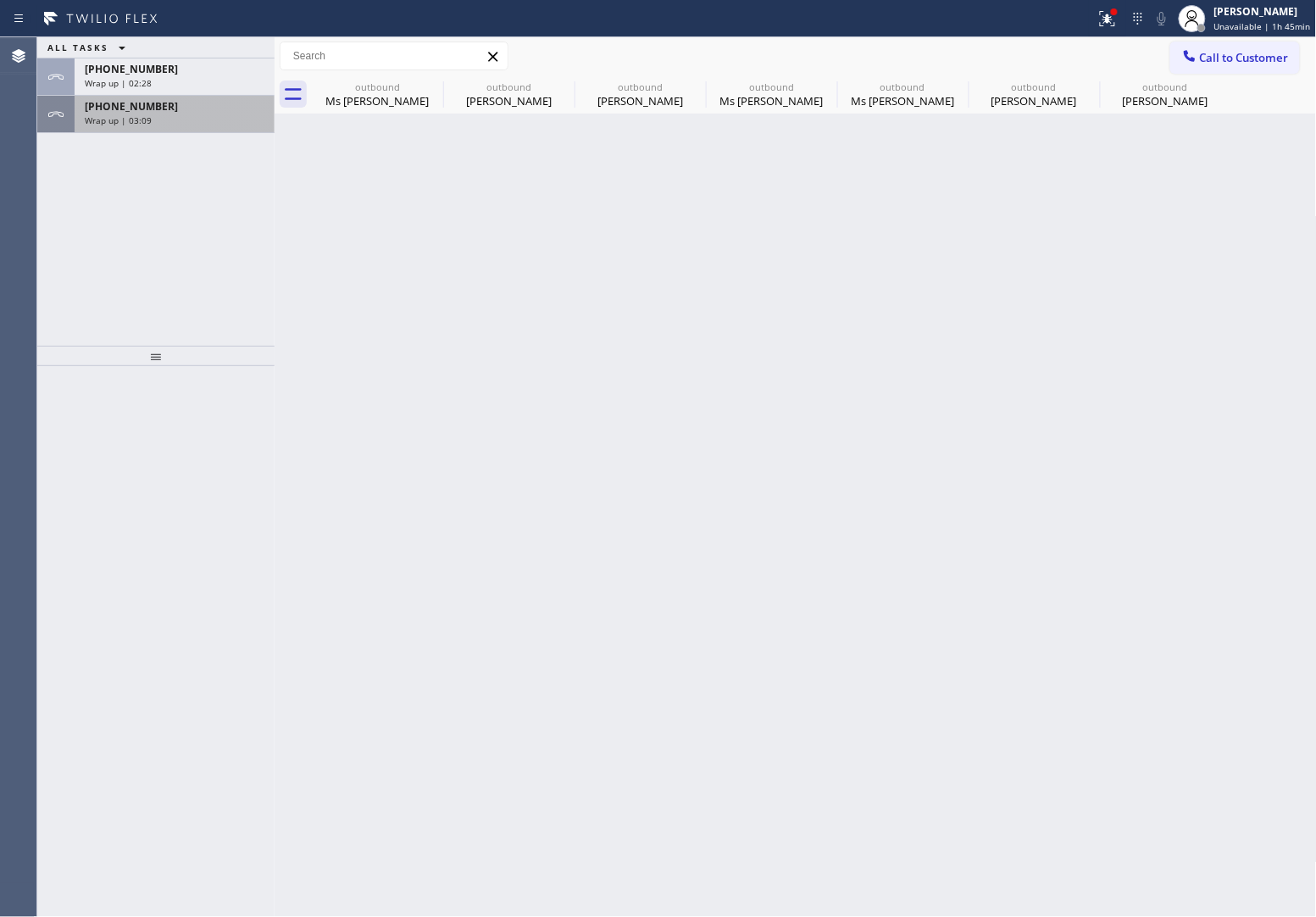
click at [138, 132] on div "ALL TASKS ALL TASKS ACTIVE TASKS TASKS IN WRAP UP [PHONE_NUMBER] Wrap up | 02:2…" at bounding box center [156, 191] width 237 height 309
click at [137, 117] on span "Wrap up | 03:09" at bounding box center [118, 120] width 67 height 12
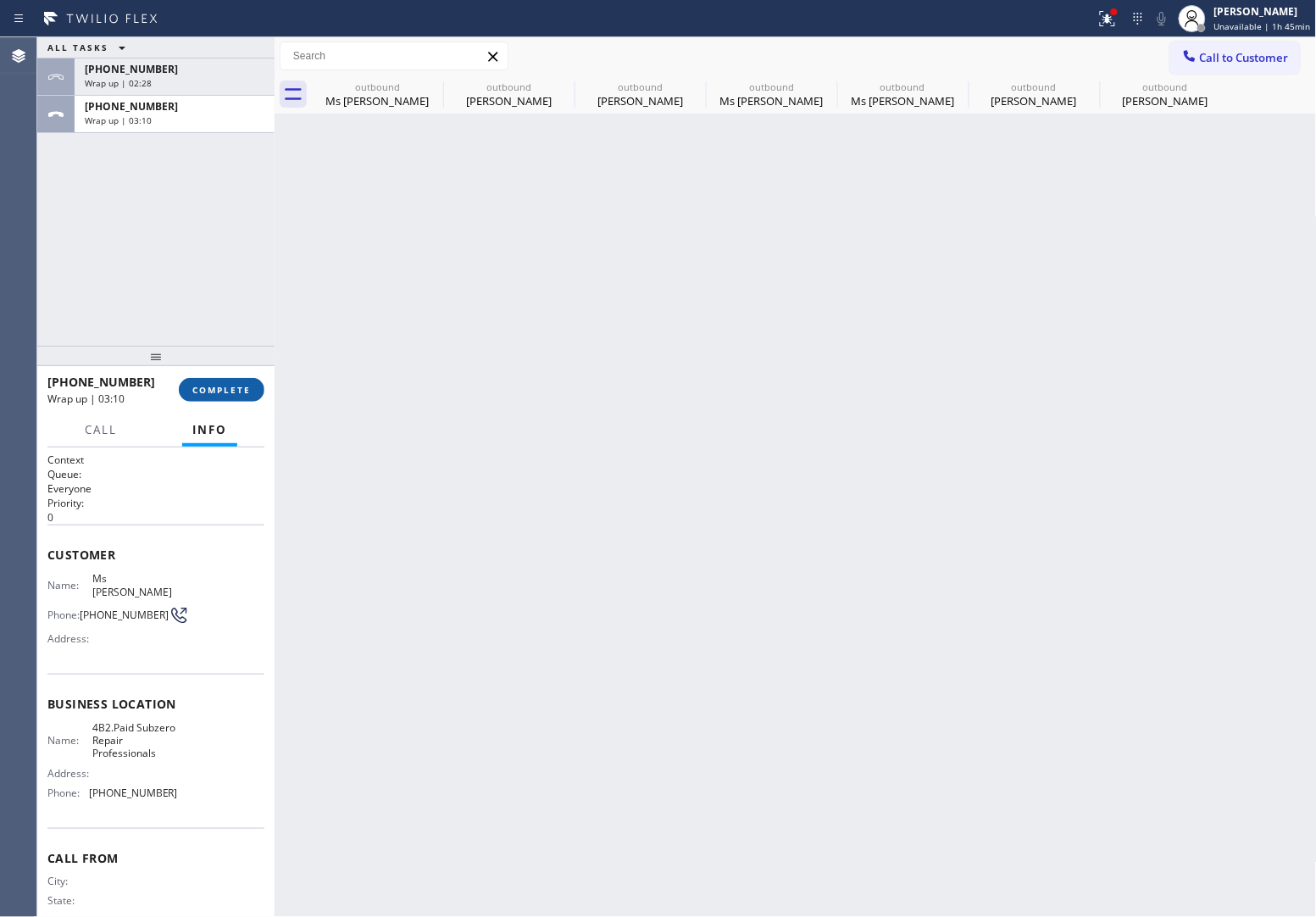
click at [248, 382] on button "COMPLETE" at bounding box center [221, 390] width 85 height 24
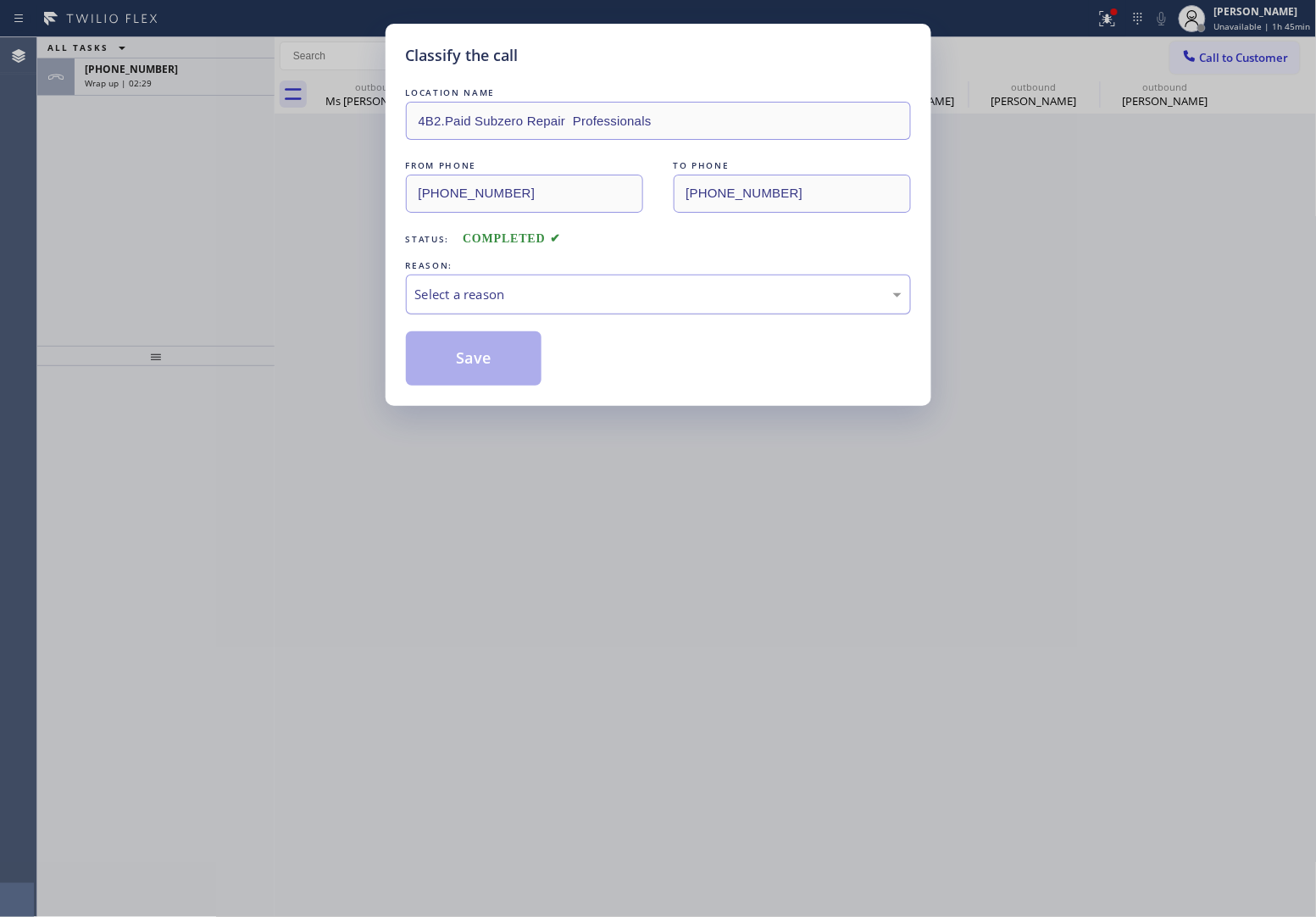
click at [517, 285] on div "Select a reason" at bounding box center [658, 294] width 487 height 19
drag, startPoint x: 492, startPoint y: 366, endPoint x: 467, endPoint y: 376, distance: 26.9
click at [490, 367] on button "Save" at bounding box center [474, 359] width 136 height 55
type input "[PHONE_NUMBER]"
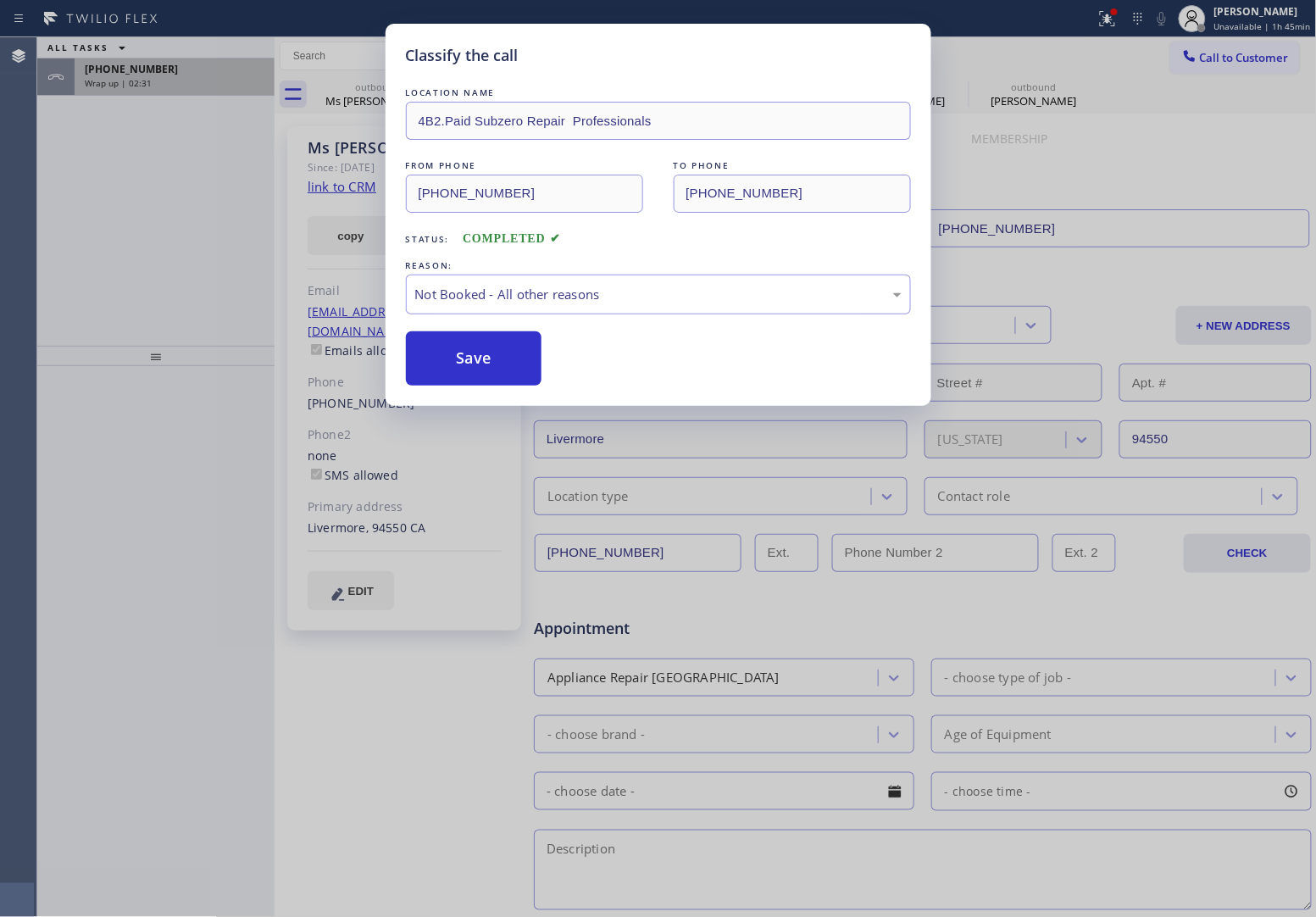
click at [151, 70] on span "[PHONE_NUMBER]" at bounding box center [131, 70] width 94 height 15
click at [146, 70] on span "[PHONE_NUMBER]" at bounding box center [131, 70] width 94 height 15
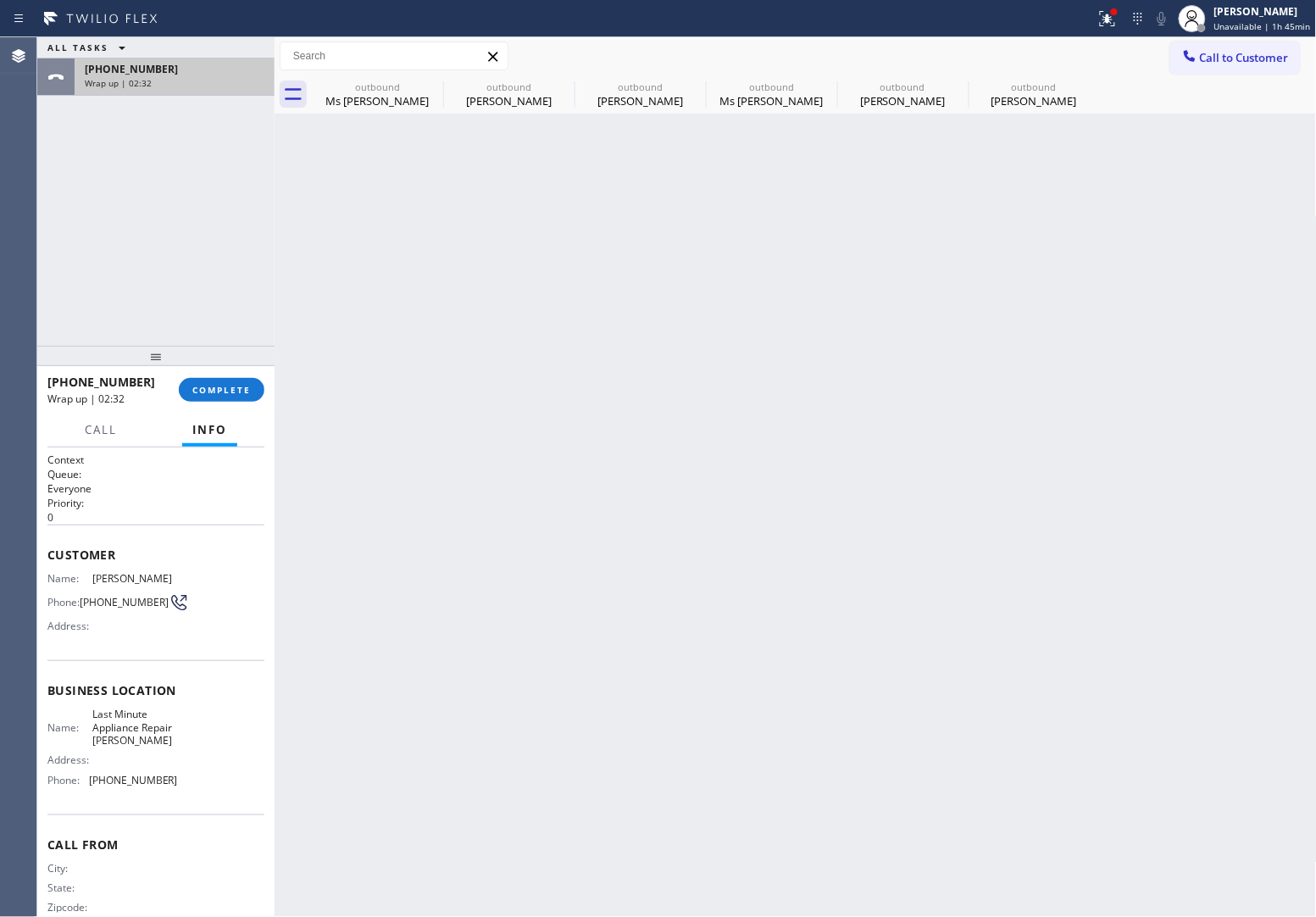
click at [146, 70] on span "[PHONE_NUMBER]" at bounding box center [131, 70] width 94 height 15
drag, startPoint x: 104, startPoint y: 609, endPoint x: 81, endPoint y: 594, distance: 27.5
click at [81, 594] on div "Phone: [PHONE_NUMBER]" at bounding box center [112, 603] width 131 height 20
click at [1232, 51] on span "Call to Customer" at bounding box center [1245, 57] width 89 height 15
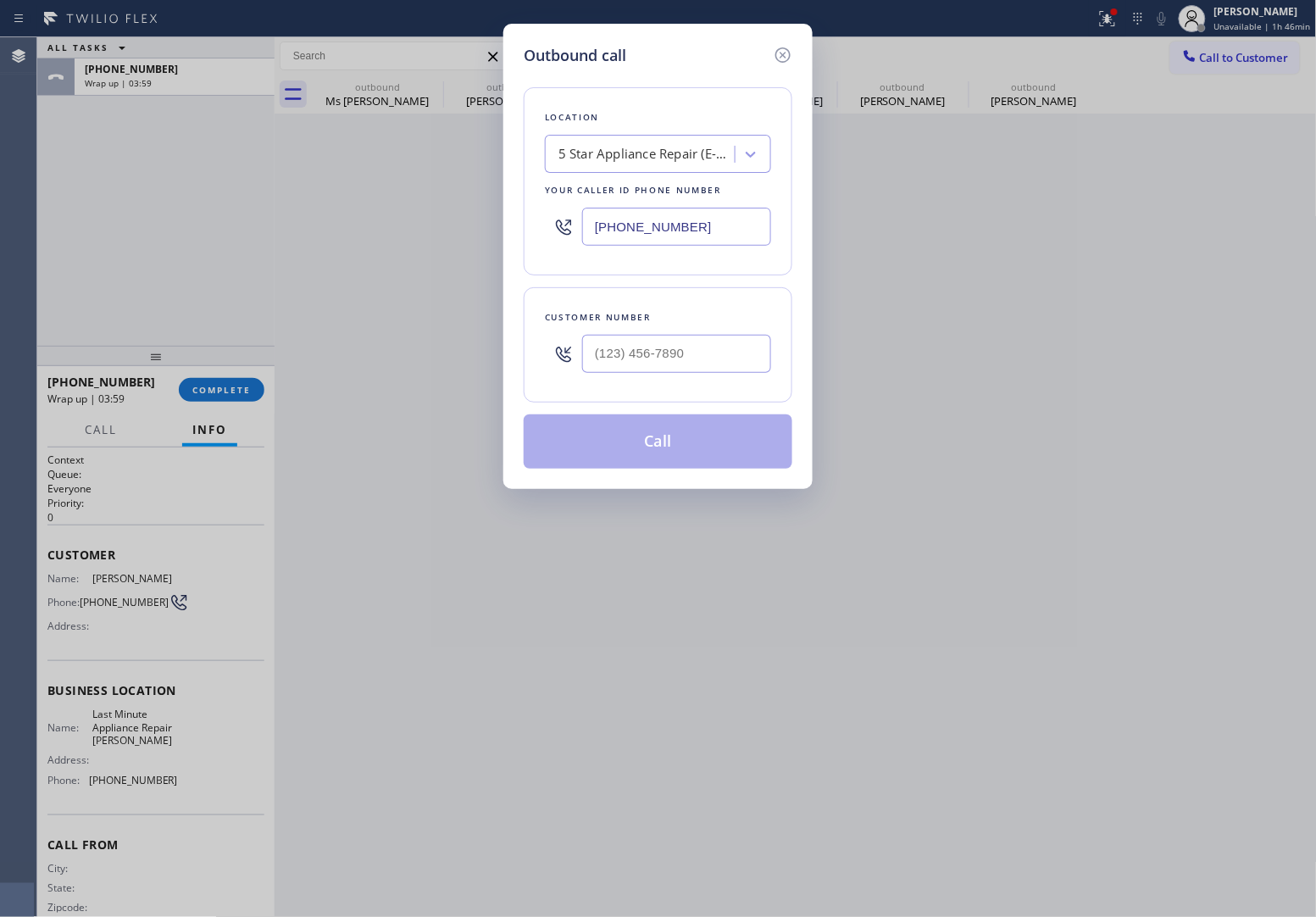
click at [677, 212] on input "[PHONE_NUMBER]" at bounding box center [677, 226] width 189 height 38
paste input "510) 808-6018"
type input "[PHONE_NUMBER]"
type input "(___) ___-____"
click at [725, 351] on input "text" at bounding box center [677, 353] width 189 height 38
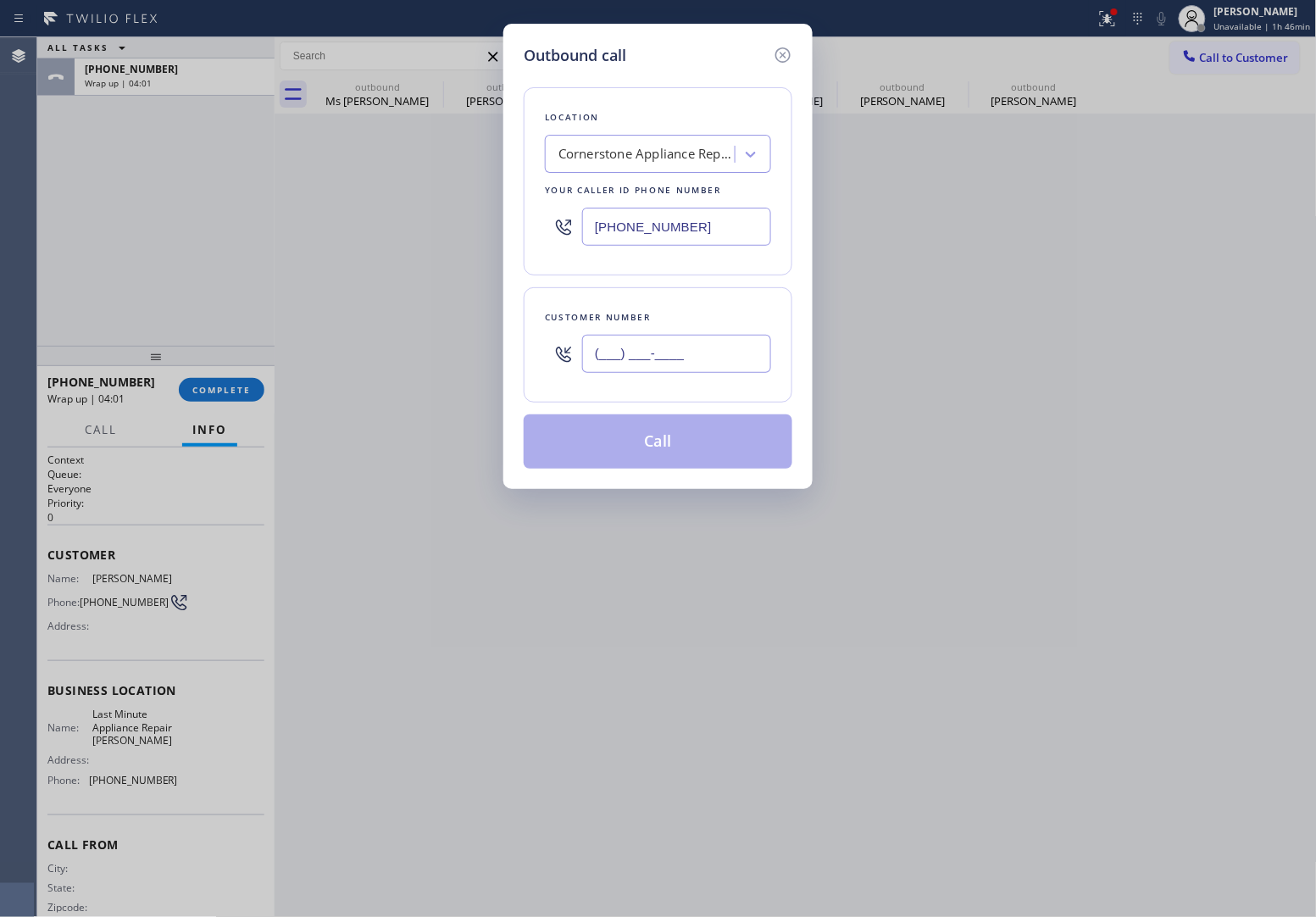
paste input "510) 381-8233"
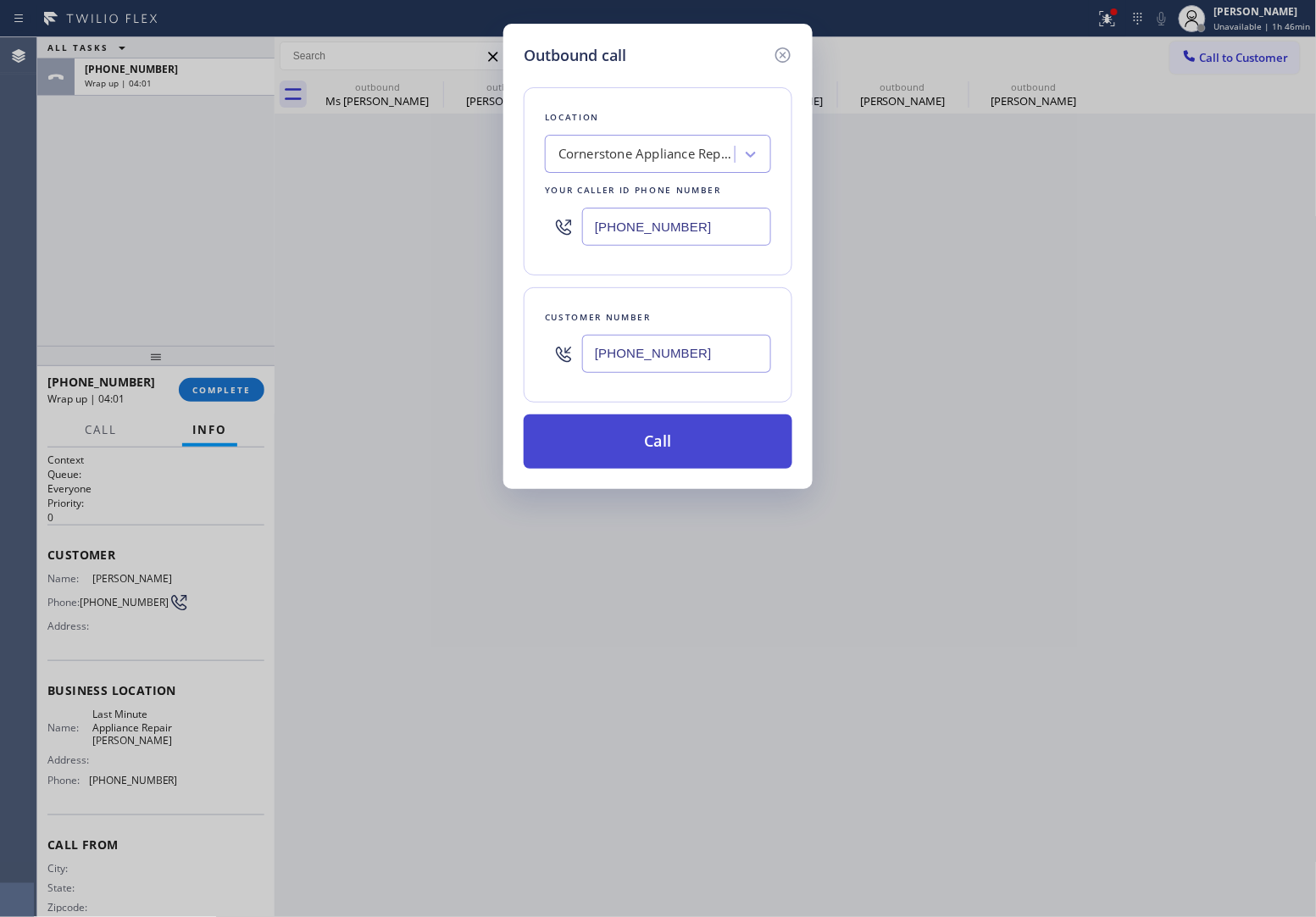
type input "[PHONE_NUMBER]"
click at [665, 453] on button "Call" at bounding box center [658, 441] width 269 height 55
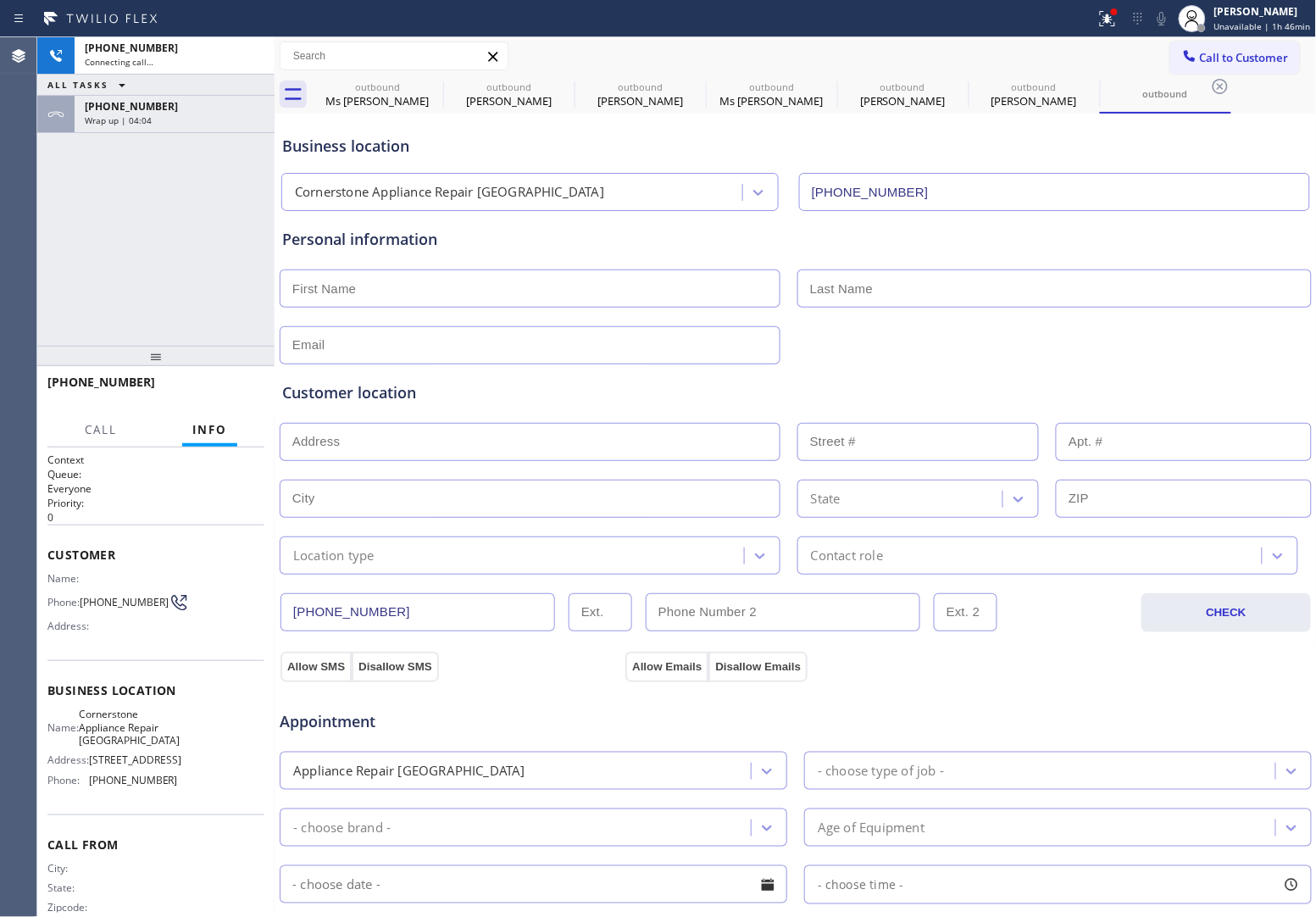
type input "[PHONE_NUMBER]"
drag, startPoint x: 19, startPoint y: 242, endPoint x: 85, endPoint y: 232, distance: 66.8
click at [19, 242] on div "Agent Desktop" at bounding box center [18, 477] width 36 height 880
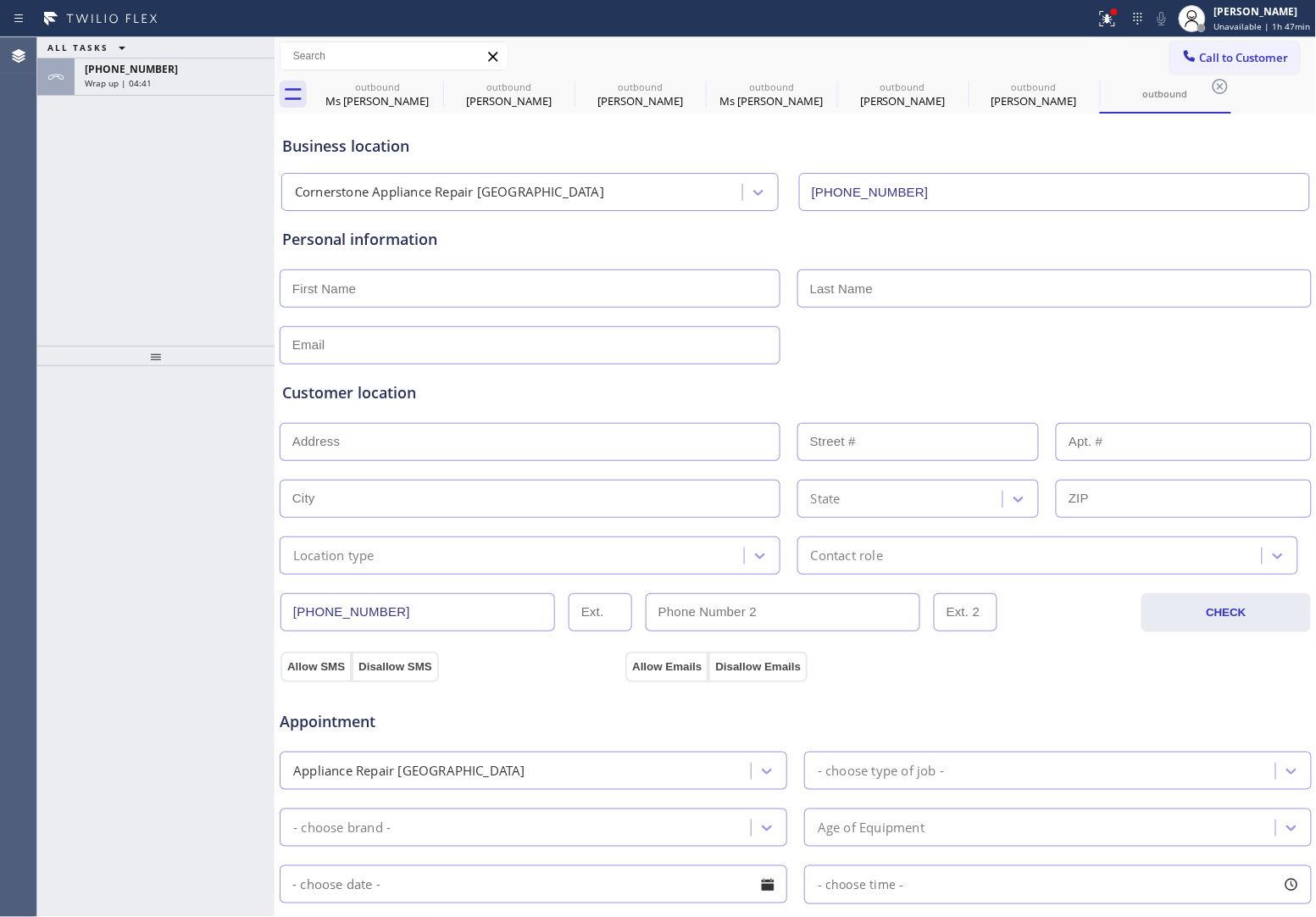
click at [130, 57] on div "ALL TASKS ALL TASKS ACTIVE TASKS TASKS IN WRAP UP" at bounding box center [156, 47] width 237 height 21
click at [133, 72] on span "[PHONE_NUMBER]" at bounding box center [131, 70] width 94 height 15
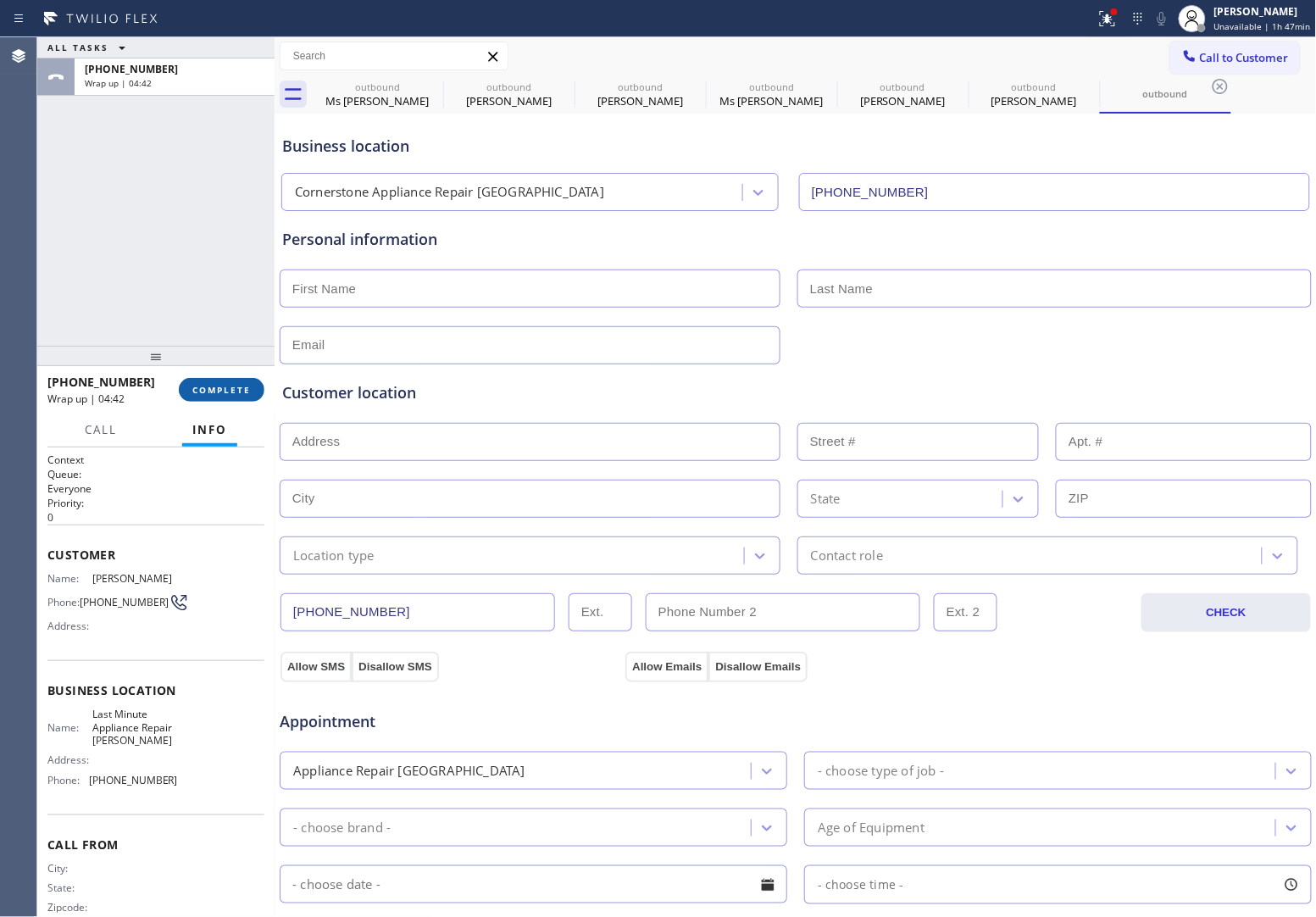
click at [202, 400] on button "COMPLETE" at bounding box center [221, 390] width 85 height 24
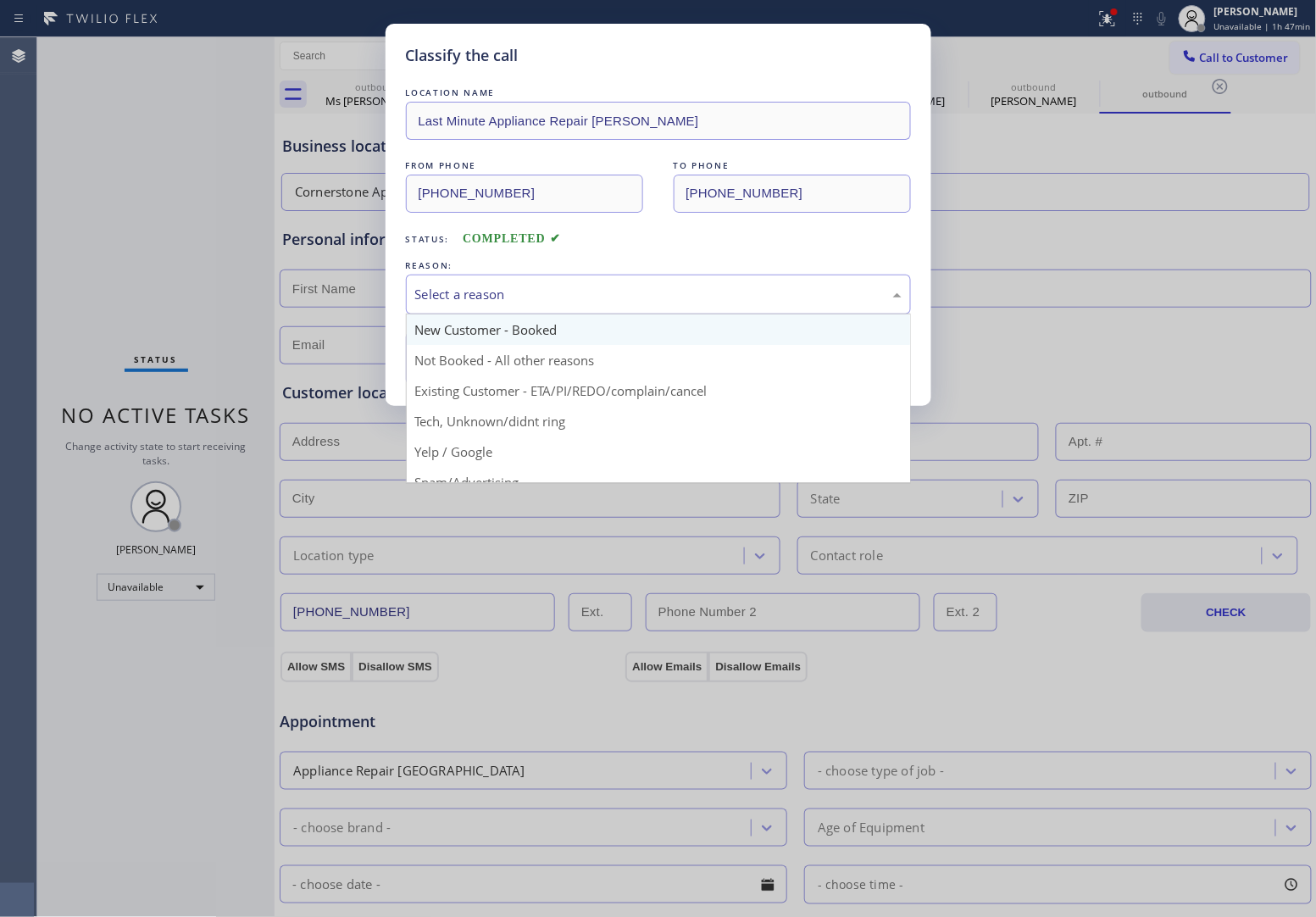
drag, startPoint x: 535, startPoint y: 289, endPoint x: 511, endPoint y: 340, distance: 56.4
click at [534, 289] on div "Select a reason" at bounding box center [658, 294] width 487 height 19
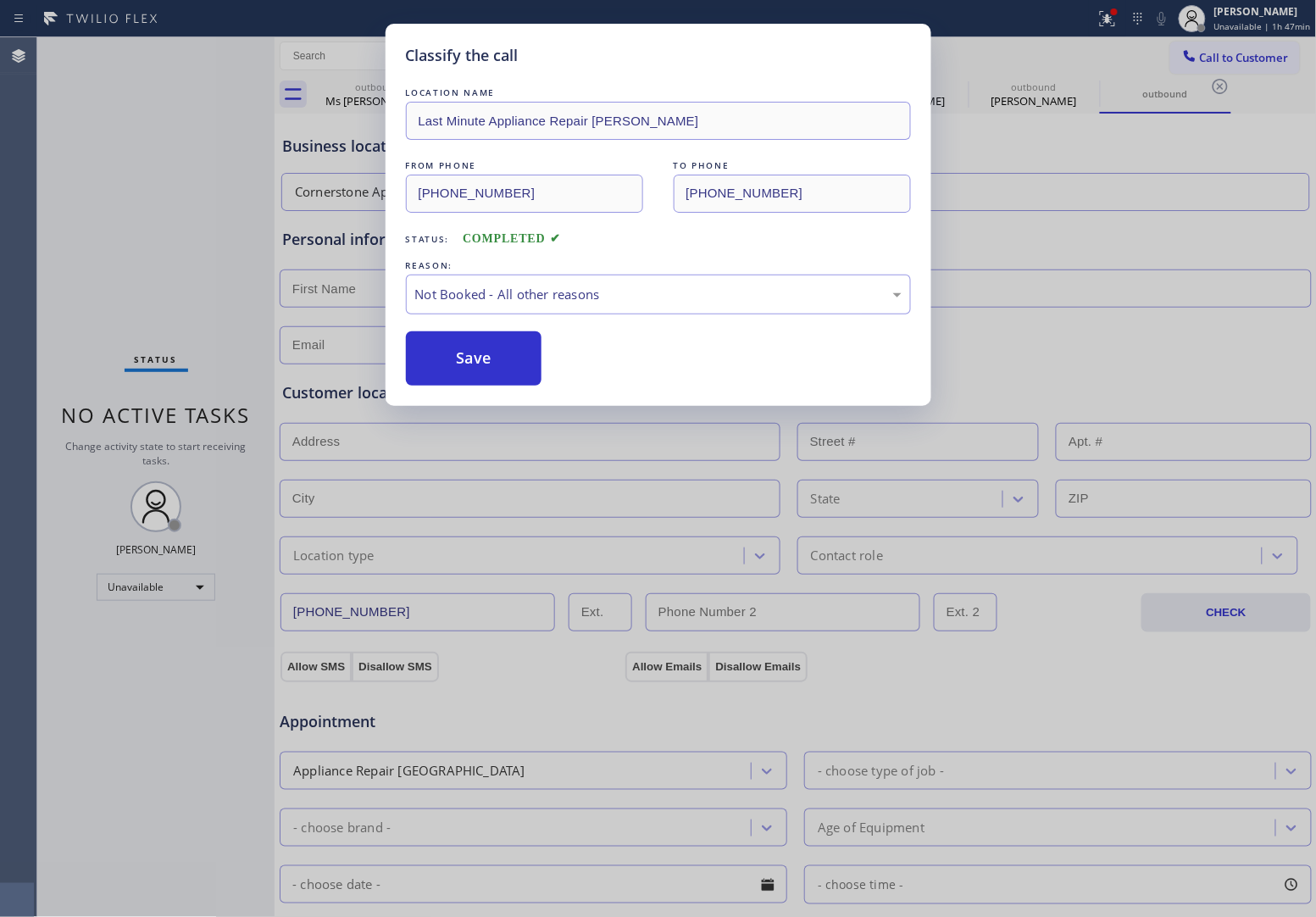
click at [500, 356] on button "Save" at bounding box center [474, 359] width 136 height 55
type input "[PHONE_NUMBER]"
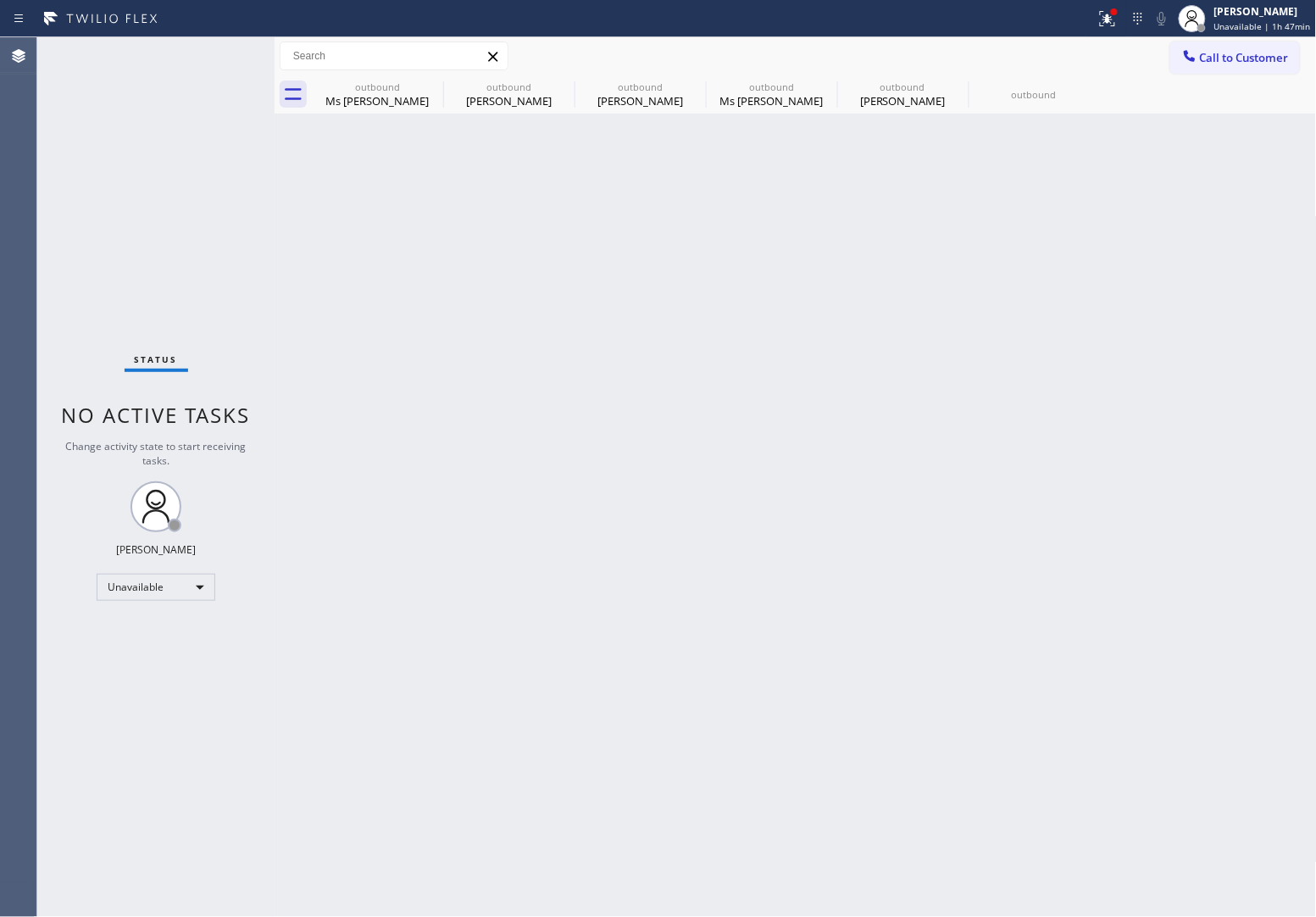
drag, startPoint x: 1244, startPoint y: 54, endPoint x: 863, endPoint y: 253, distance: 429.8
click at [1244, 54] on span "Call to Customer" at bounding box center [1245, 57] width 89 height 15
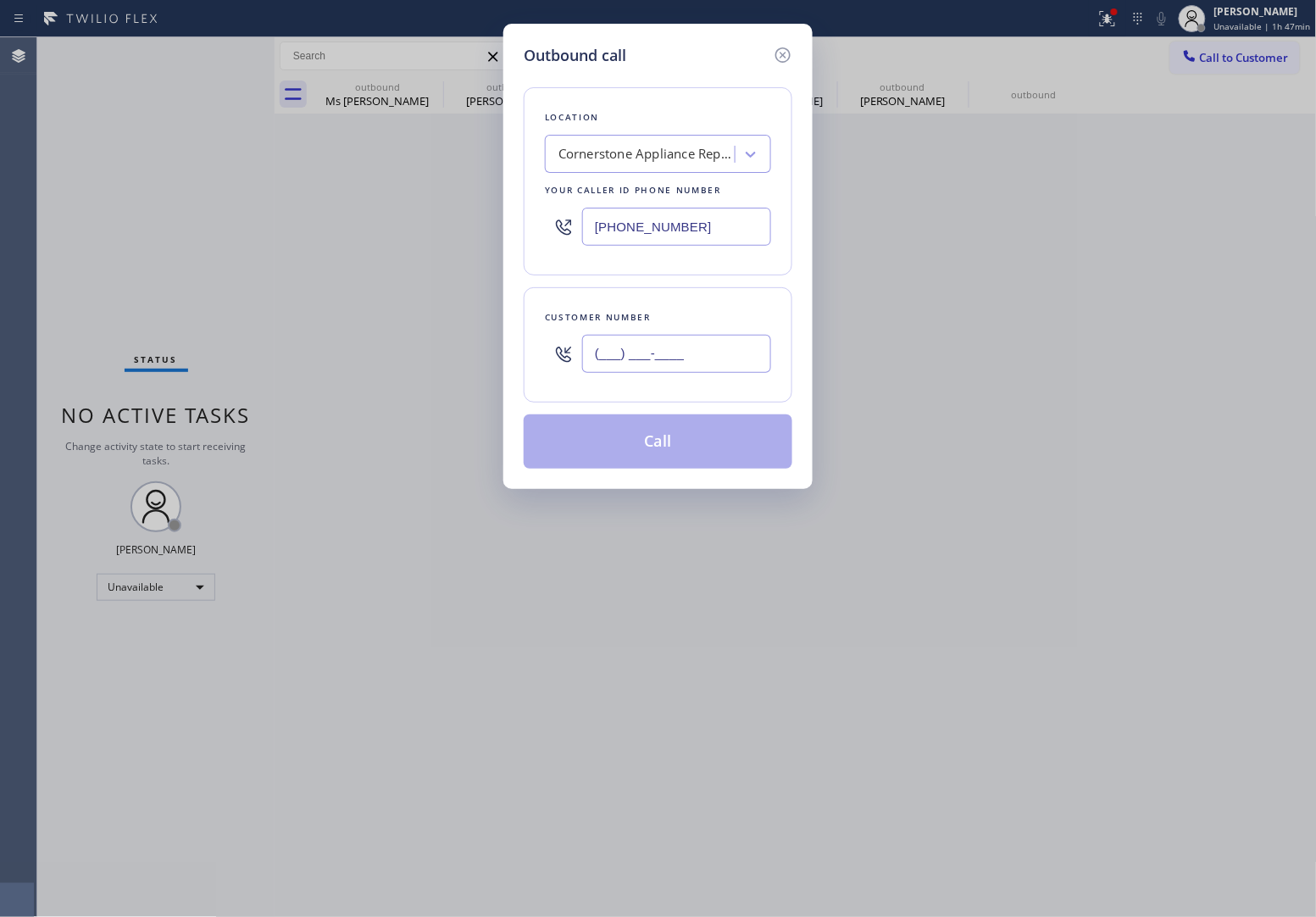
drag, startPoint x: 676, startPoint y: 340, endPoint x: 668, endPoint y: 350, distance: 12.8
click at [670, 346] on input "(___) ___-____" at bounding box center [677, 353] width 189 height 38
paste input "510) 381-8233"
type input "[PHONE_NUMBER]"
click at [616, 163] on div "Cornerstone Appliance Repair [GEOGRAPHIC_DATA]" at bounding box center [648, 154] width 178 height 19
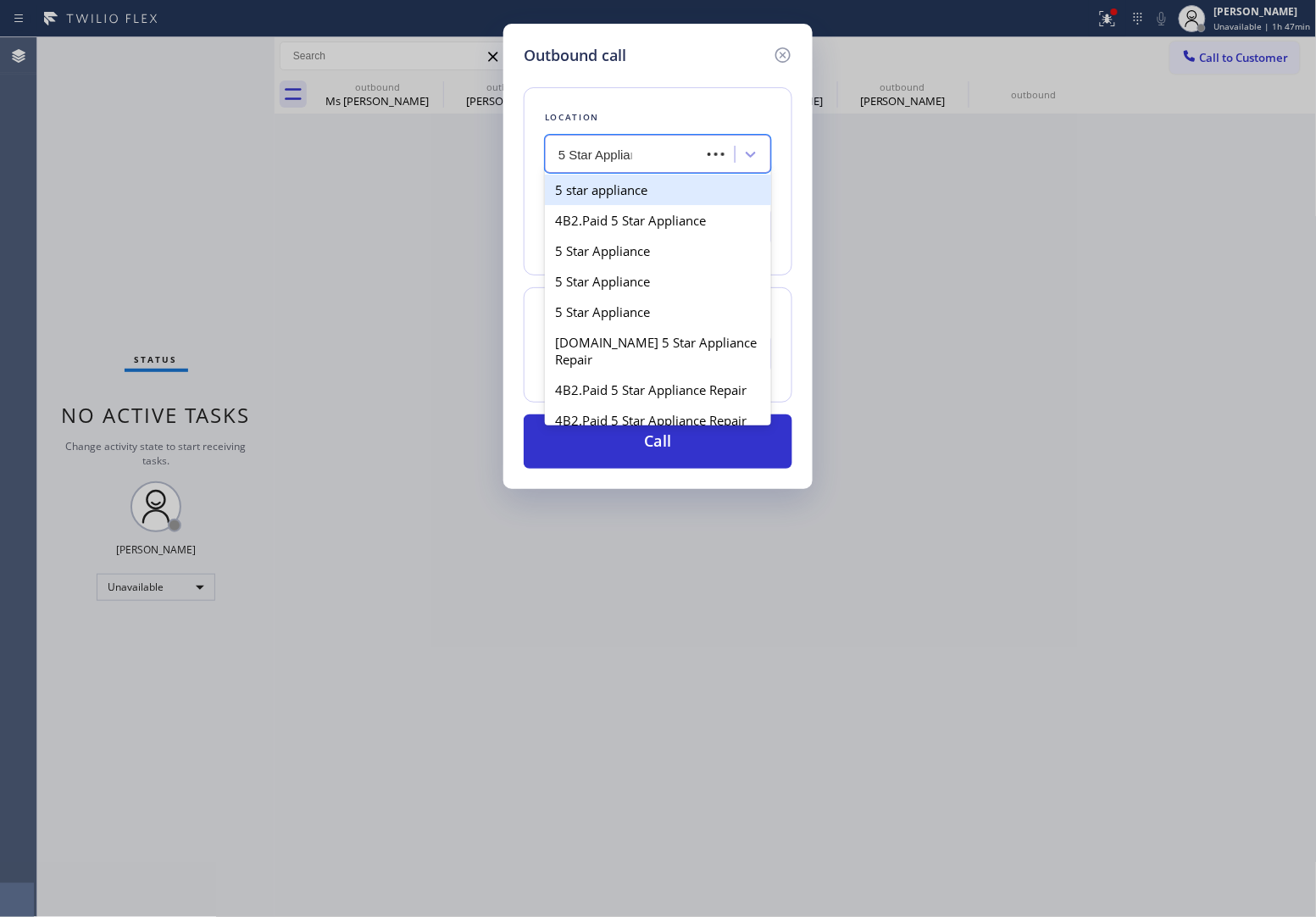
type input "5 Star Appliance"
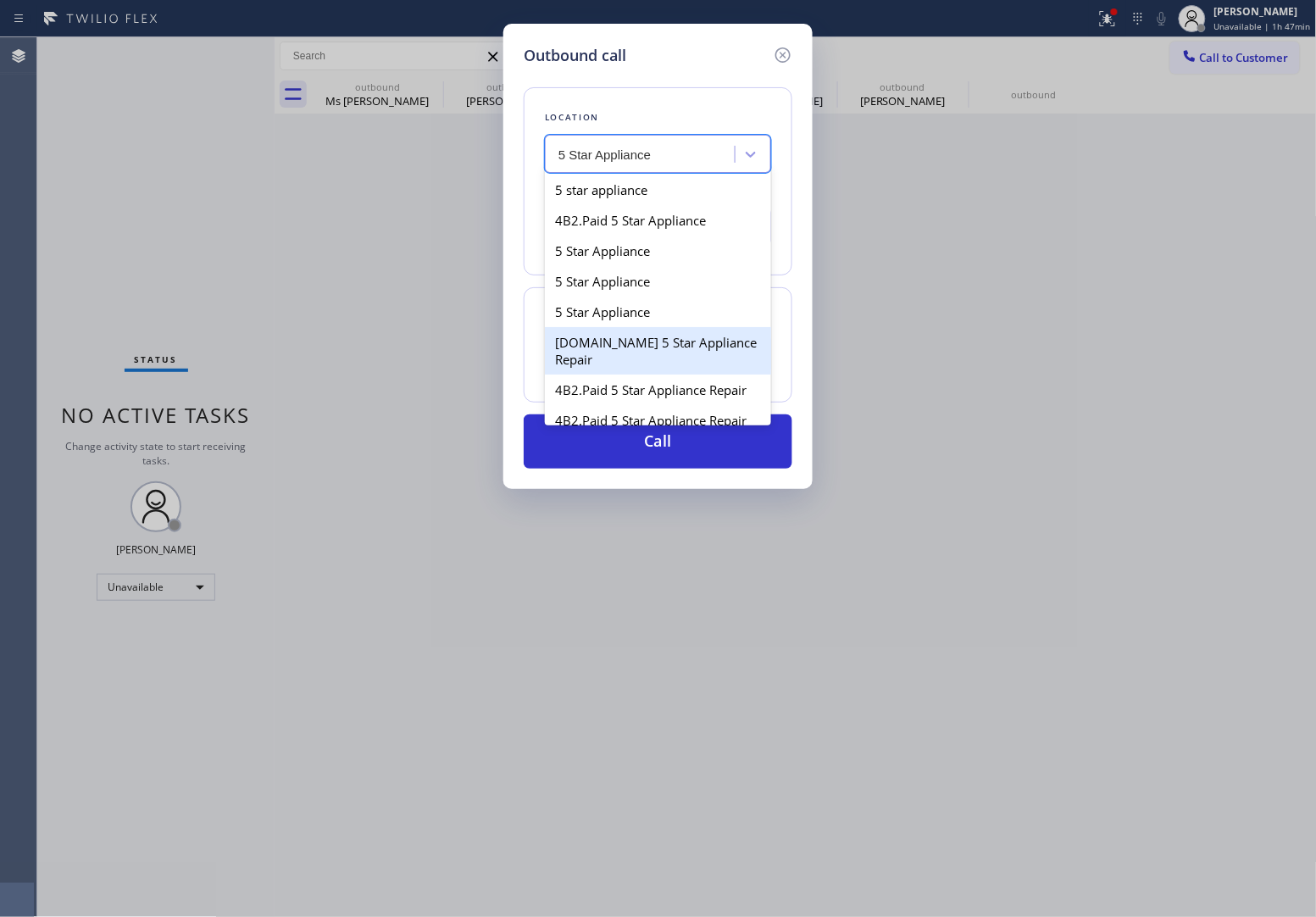
type input "[PHONE_NUMBER]"
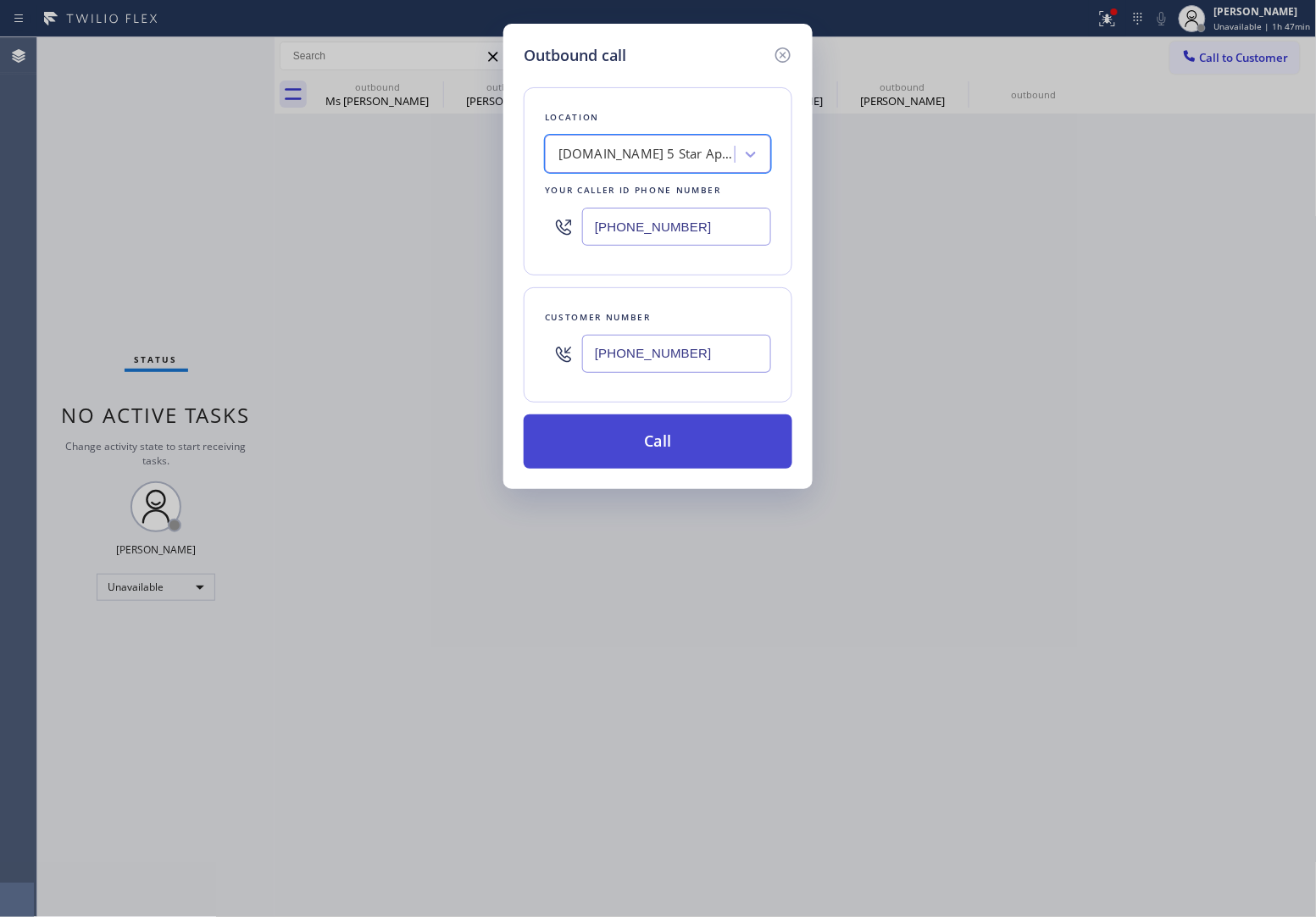
click at [647, 438] on button "Call" at bounding box center [658, 441] width 269 height 55
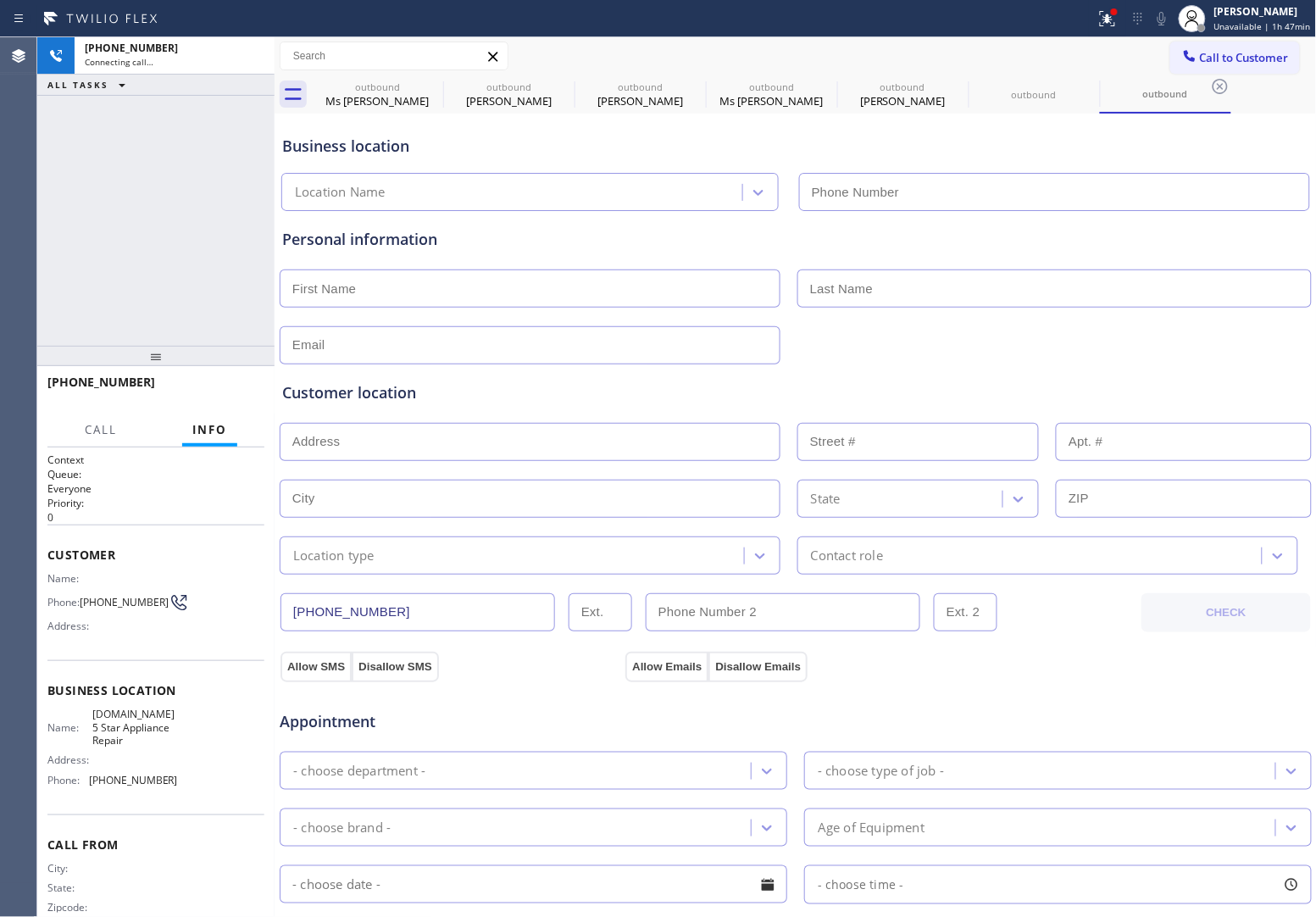
type input "[PHONE_NUMBER]"
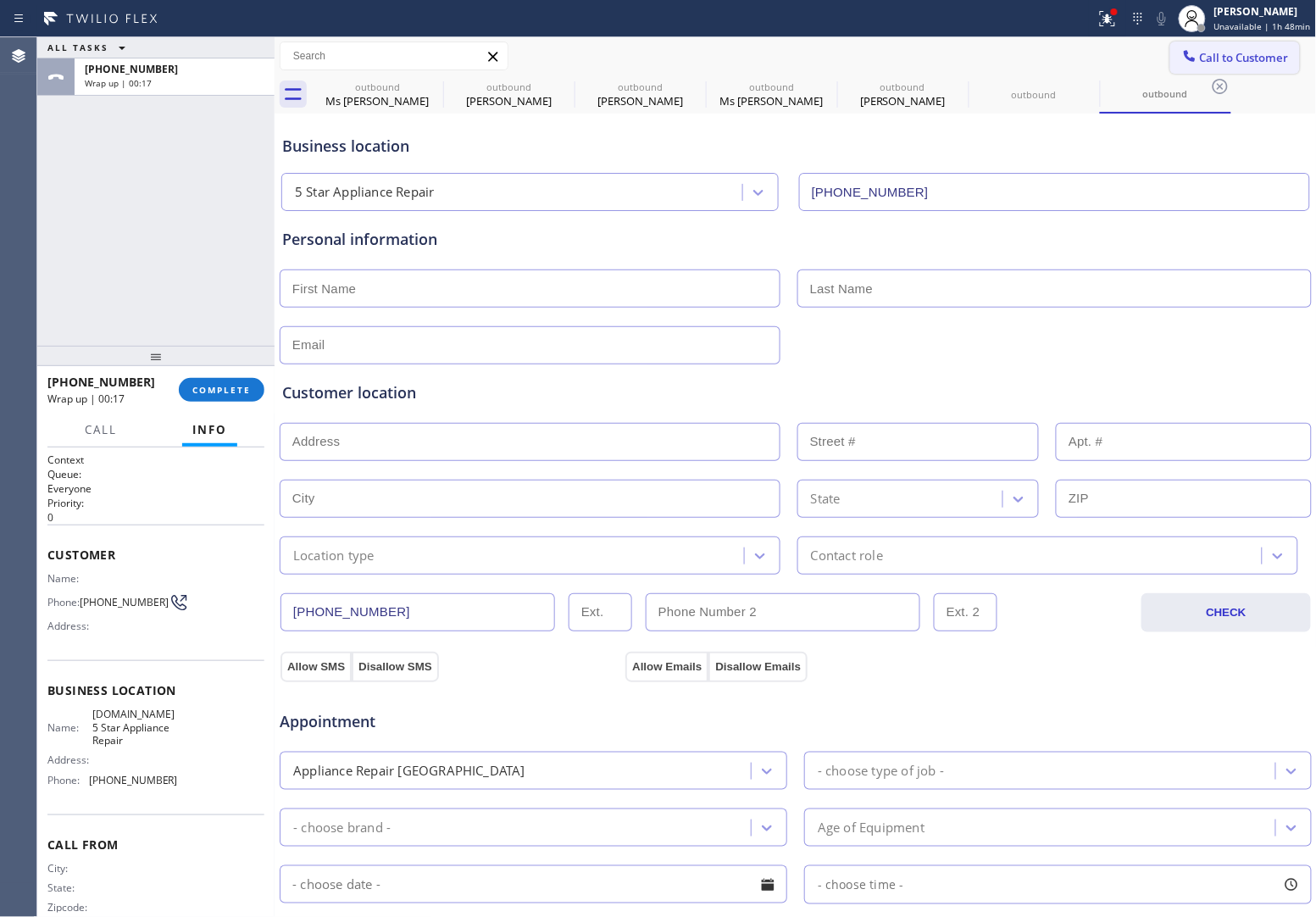
click at [1223, 51] on span "Call to Customer" at bounding box center [1245, 57] width 89 height 15
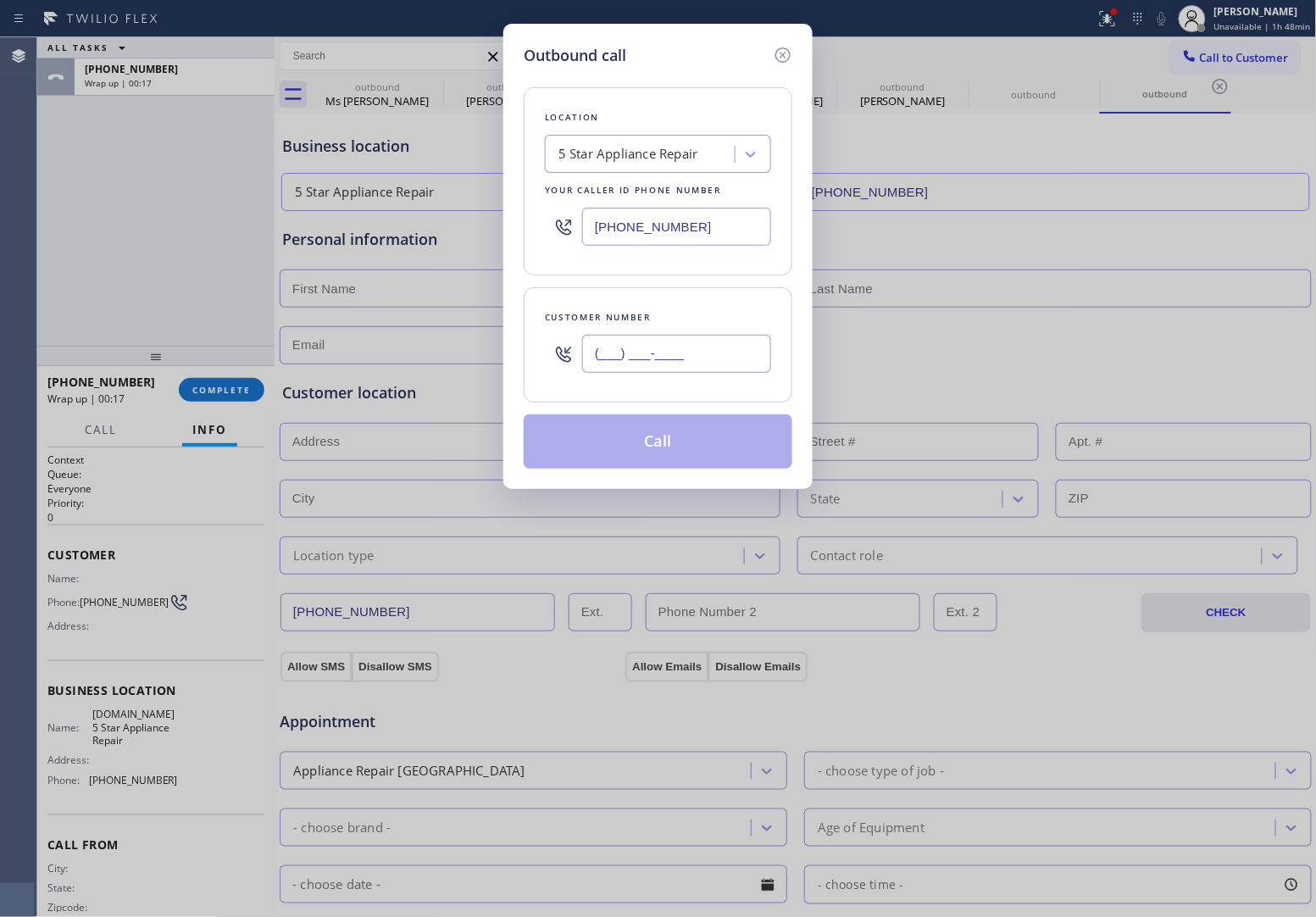
click at [678, 357] on input "(___) ___-____" at bounding box center [677, 353] width 189 height 38
paste input "515) 577-2221"
type input "[PHONE_NUMBER]"
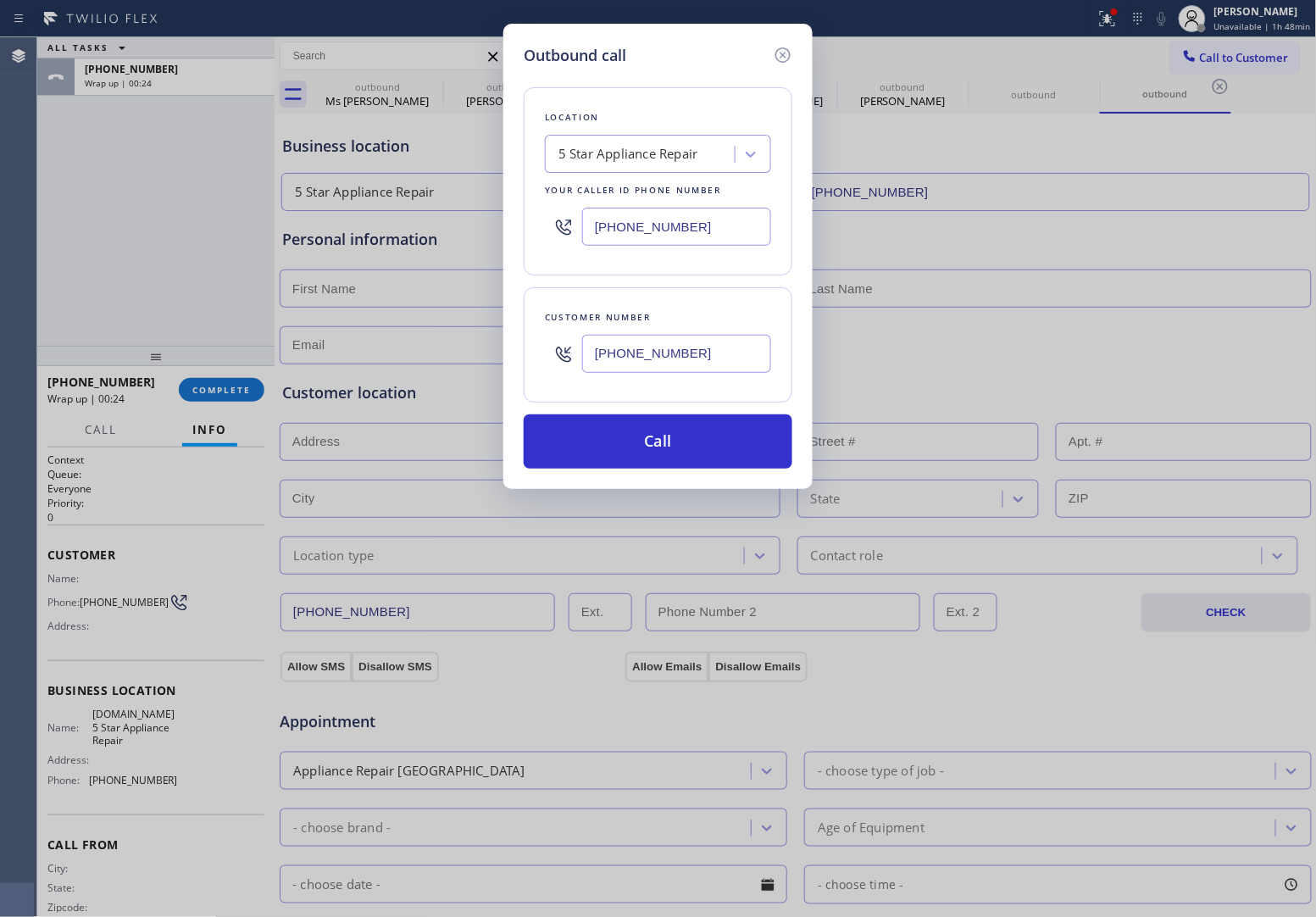
drag, startPoint x: 53, startPoint y: 233, endPoint x: 250, endPoint y: 231, distance: 197.0
click at [55, 233] on div "Outbound call Location 5 Star Appliance Repair Your caller id phone number [PHO…" at bounding box center [658, 458] width 1316 height 917
click at [644, 163] on div "5 Star Appliance Repair" at bounding box center [628, 154] width 140 height 19
paste input "Scottsdale Viking Appliance Repair"
type input "Scottsdale Viking Appliance Repair"
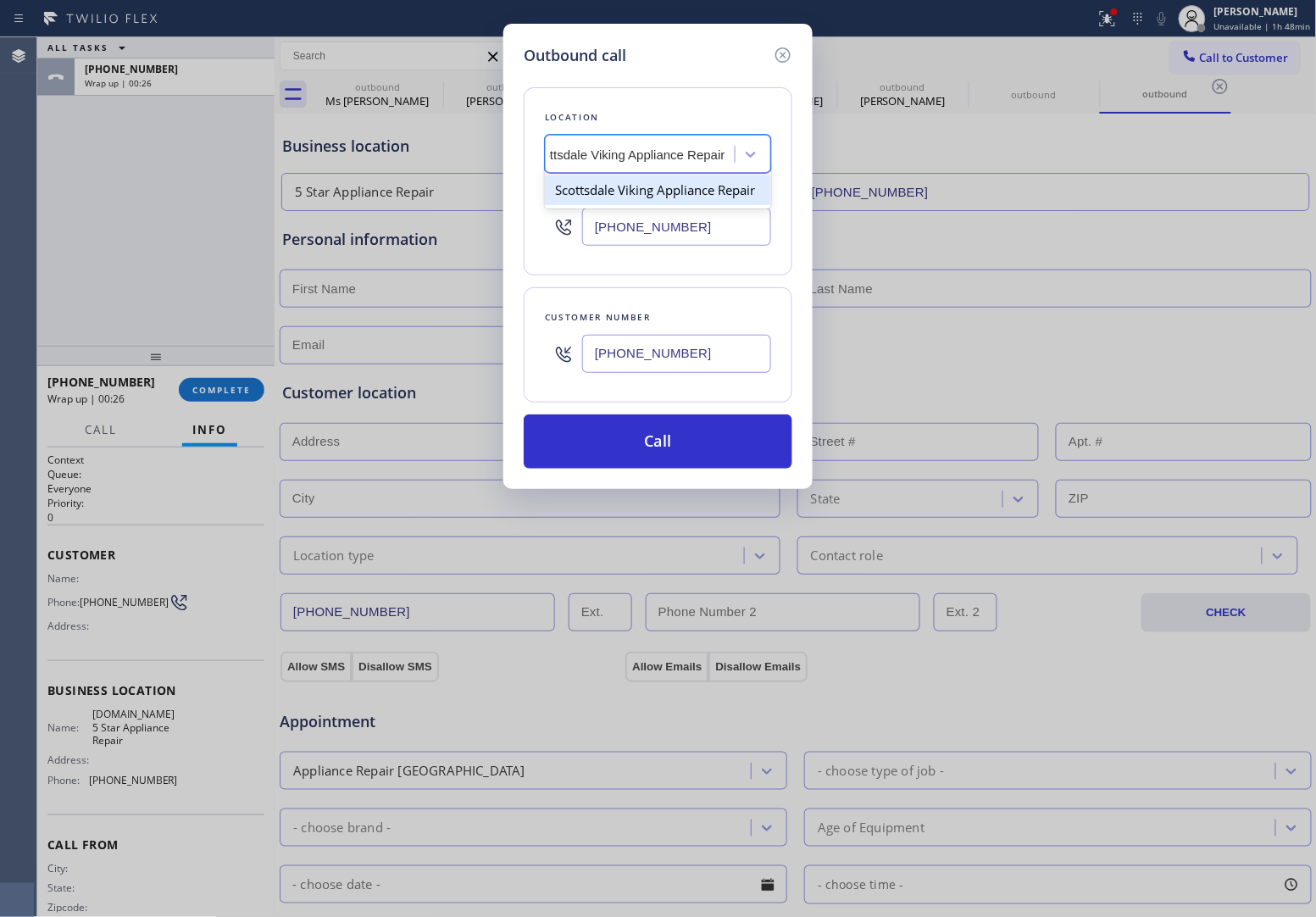
click at [642, 199] on div "Scottsdale Viking Appliance Repair" at bounding box center [658, 189] width 226 height 31
type input "[PHONE_NUMBER]"
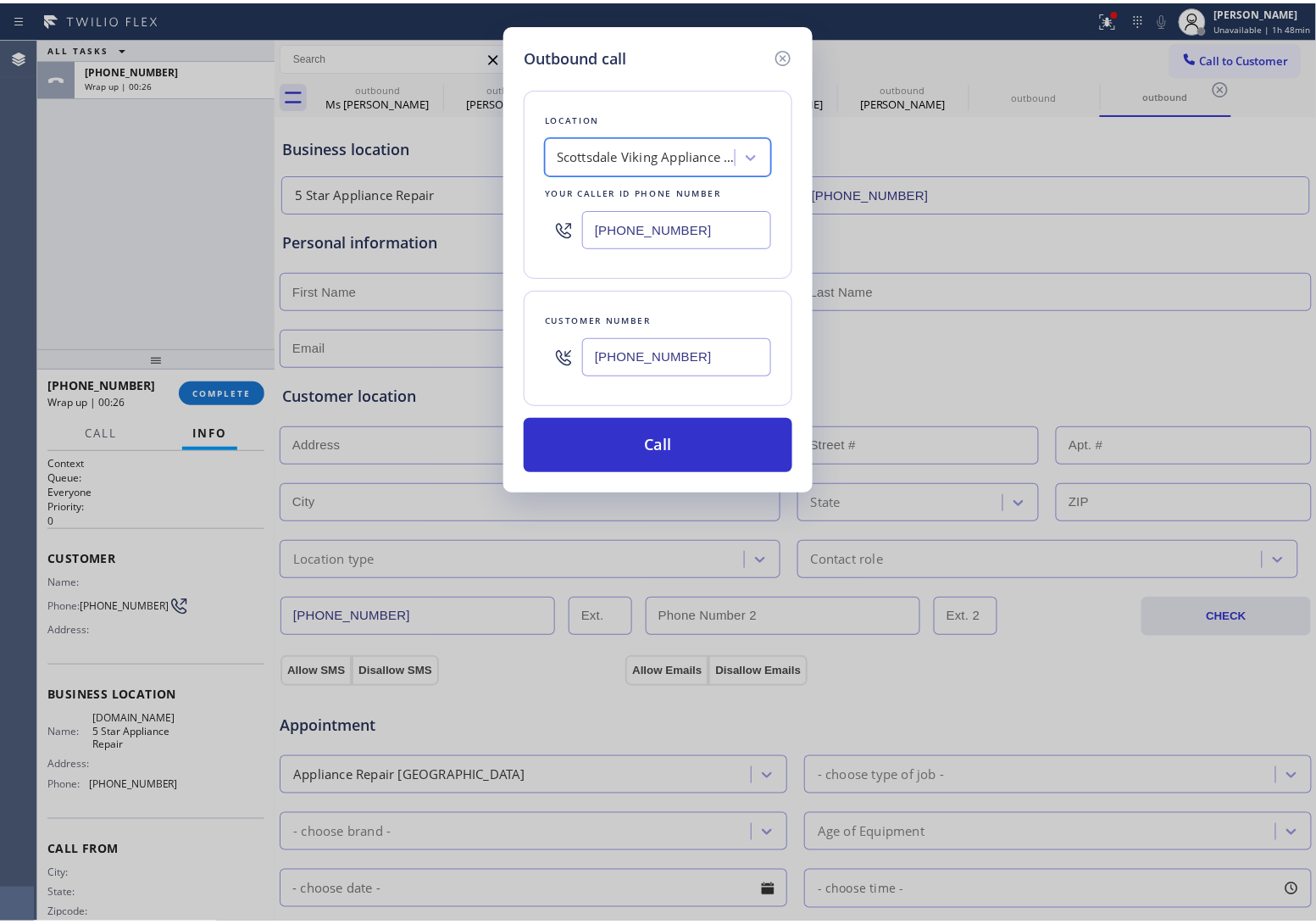
scroll to position [0, 1]
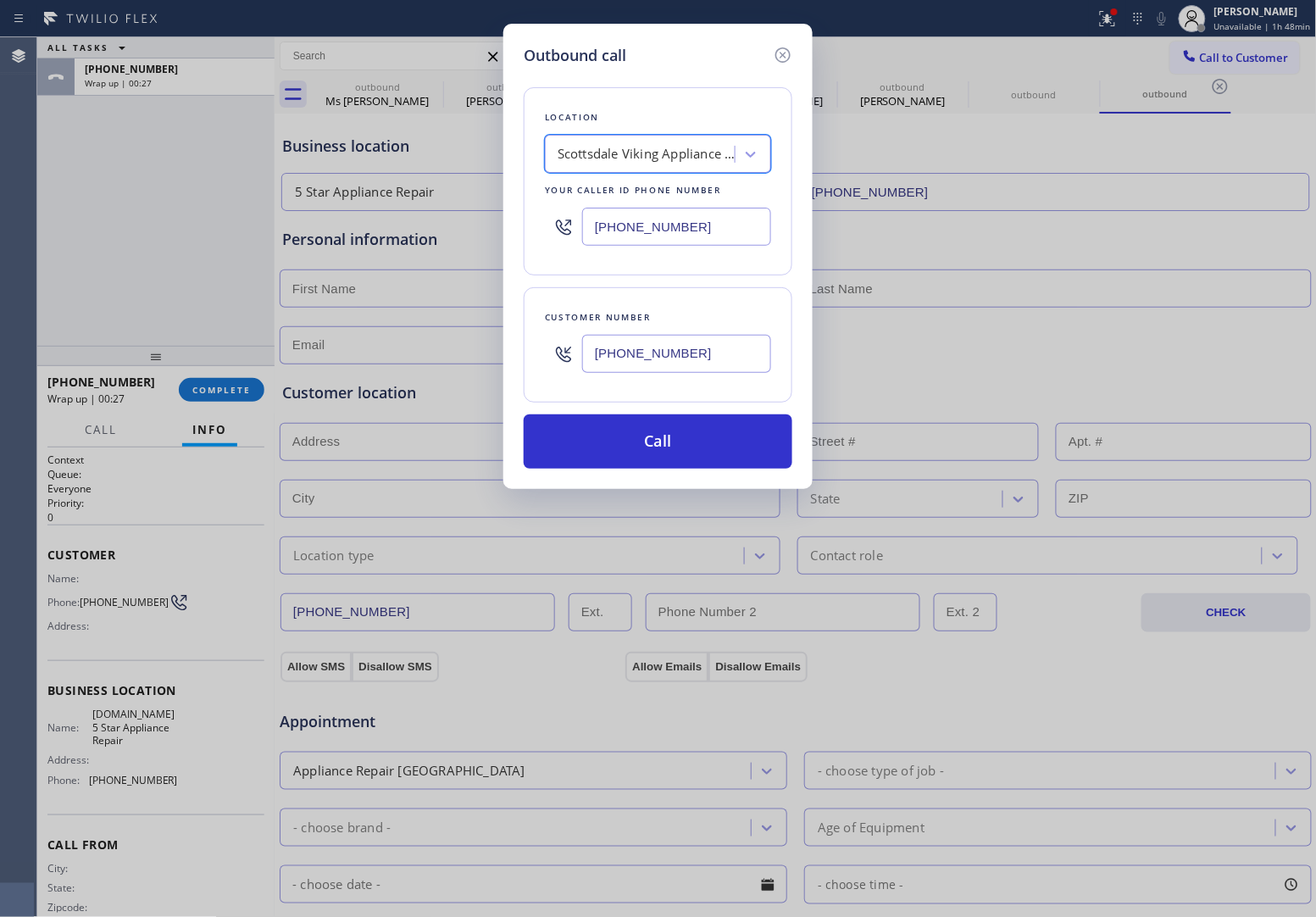
click at [700, 351] on input "[PHONE_NUMBER]" at bounding box center [677, 353] width 189 height 38
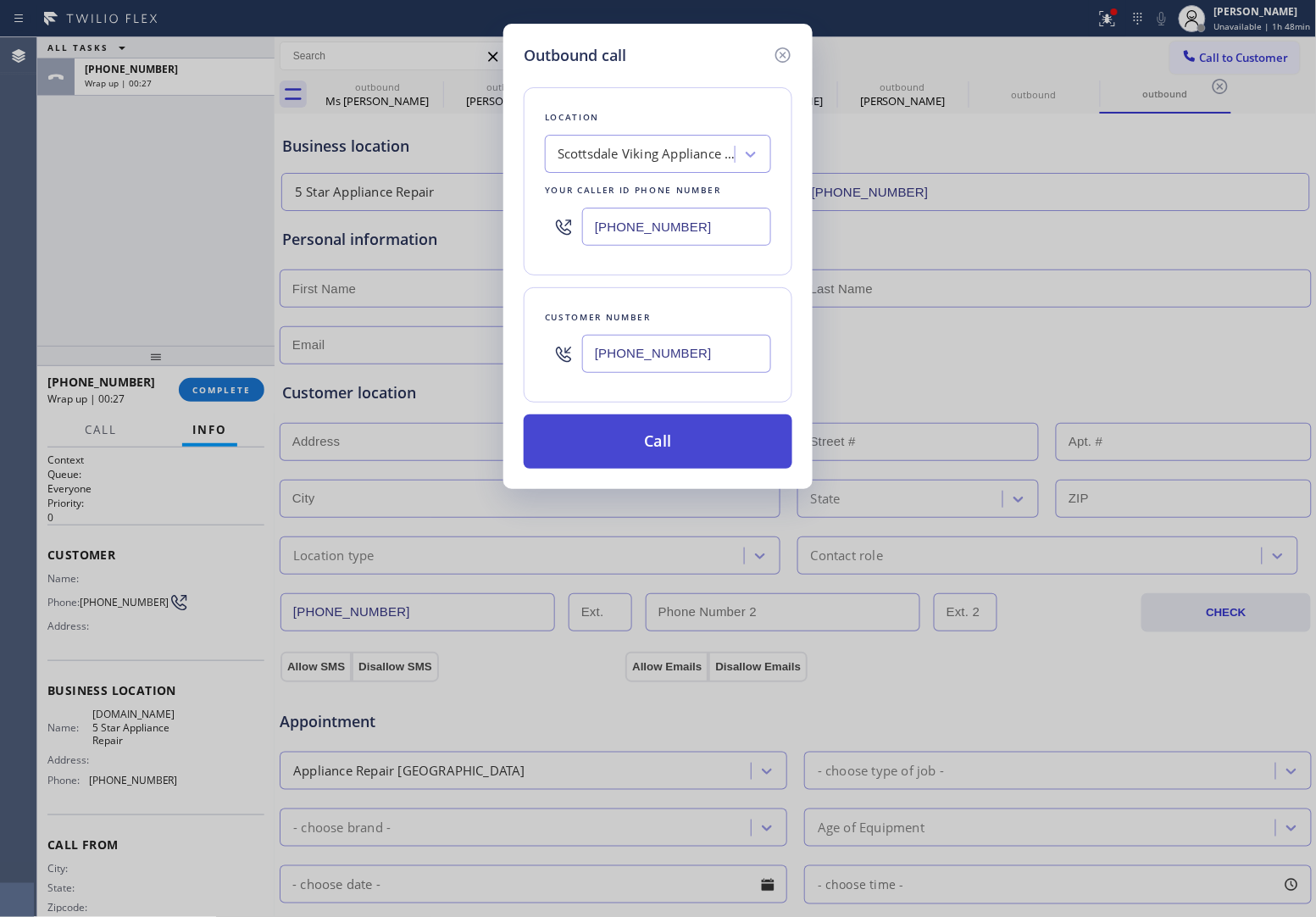
click at [716, 443] on button "Call" at bounding box center [658, 441] width 269 height 55
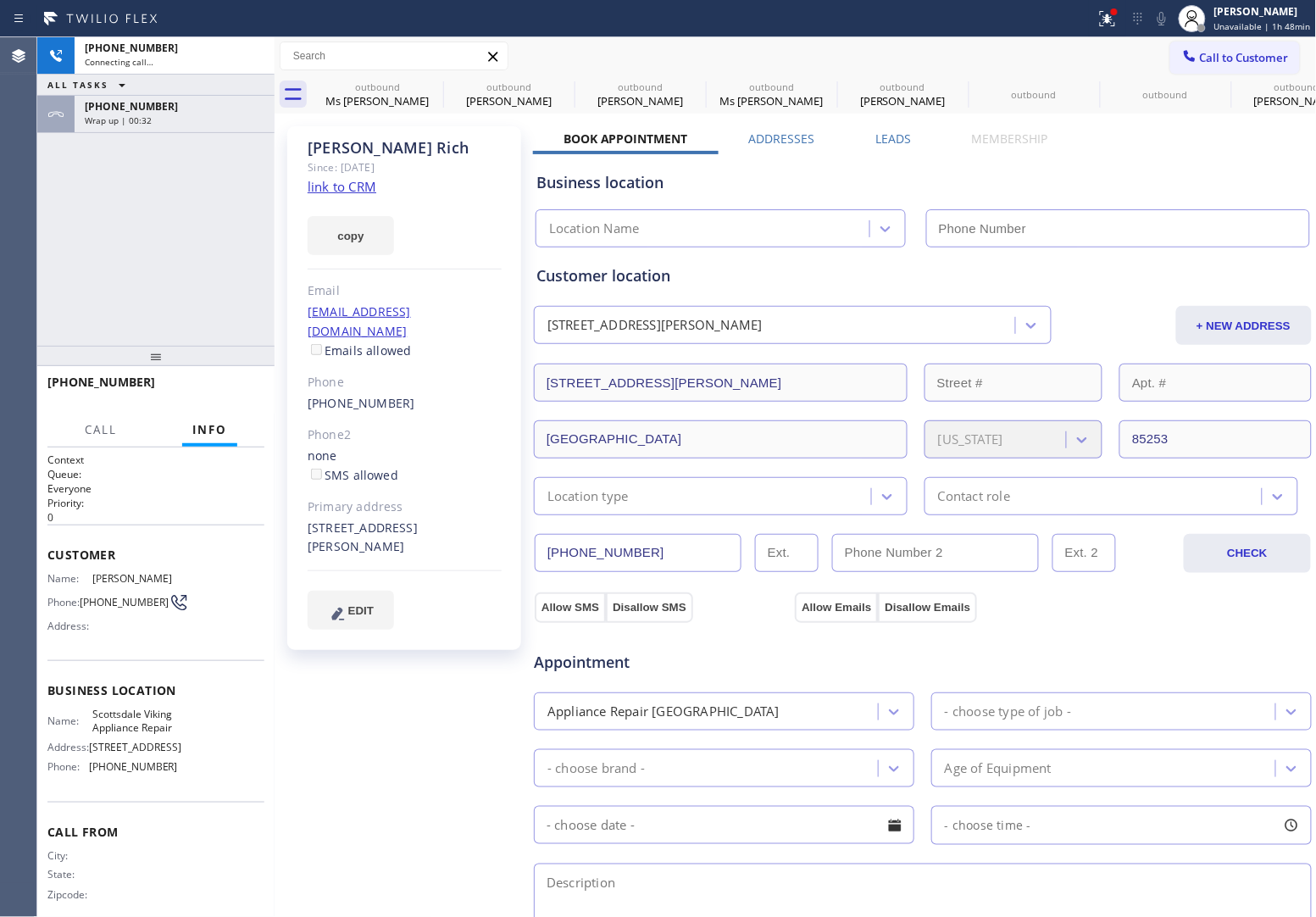
type input "[PHONE_NUMBER]"
click at [352, 192] on link "link to CRM" at bounding box center [342, 186] width 69 height 17
click at [239, 384] on span "HANG UP" at bounding box center [225, 389] width 52 height 12
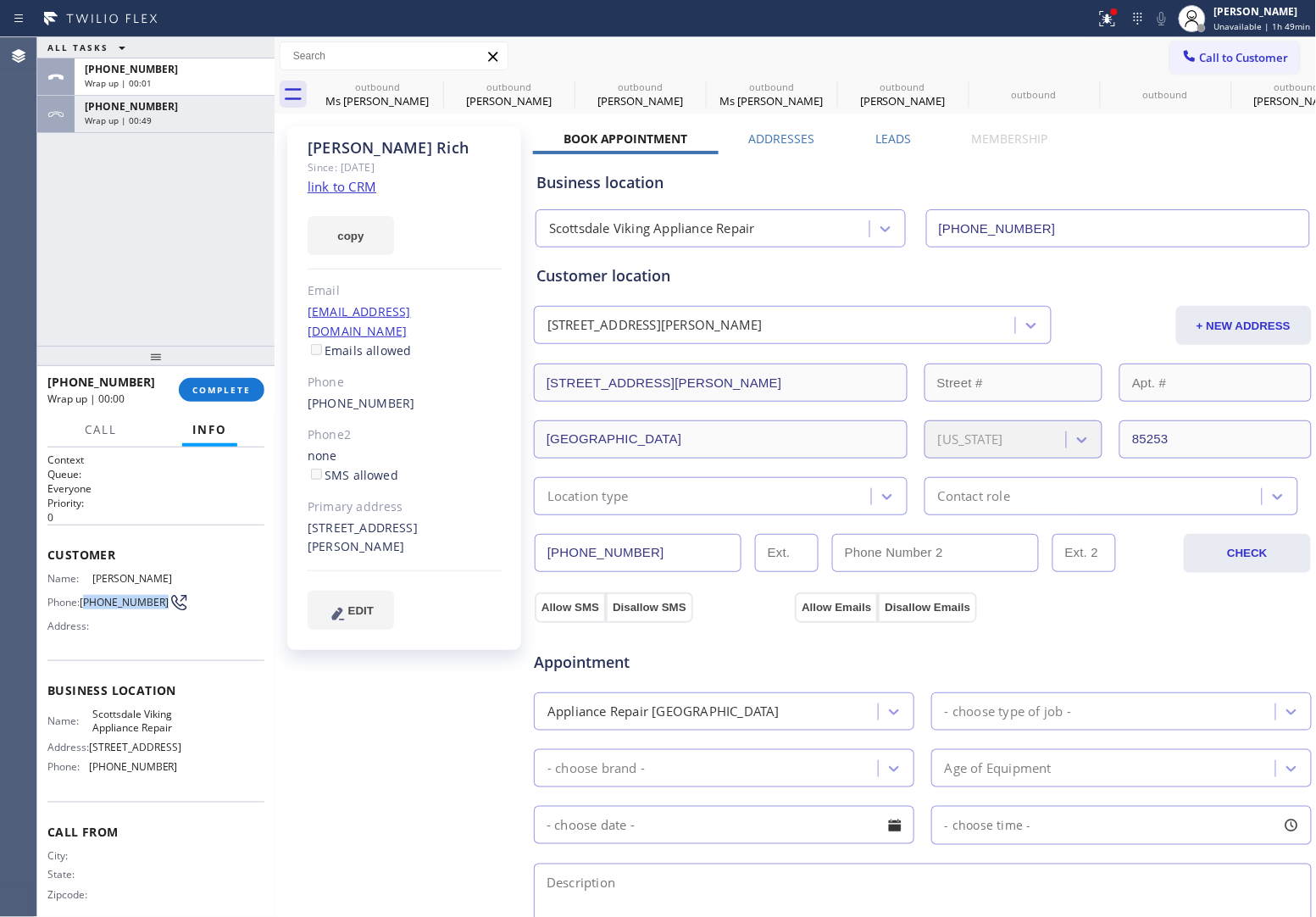
click at [85, 596] on span "[PHONE_NUMBER]" at bounding box center [124, 603] width 89 height 13
click at [1239, 62] on span "Call to Customer" at bounding box center [1245, 57] width 89 height 15
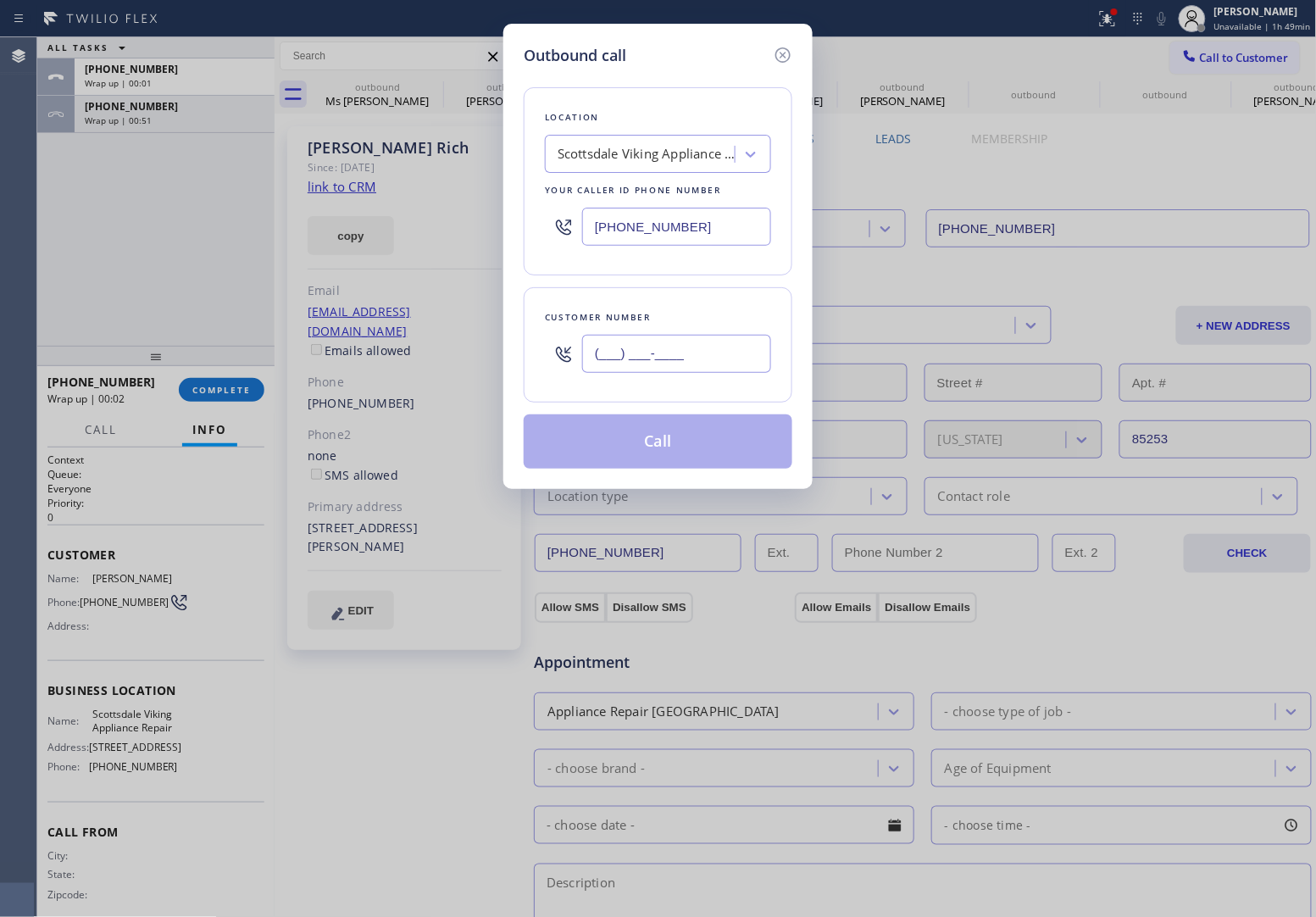
click at [708, 366] on input "(___) ___-____" at bounding box center [677, 353] width 189 height 38
paste input "515) 577-2221"
type input "[PHONE_NUMBER]"
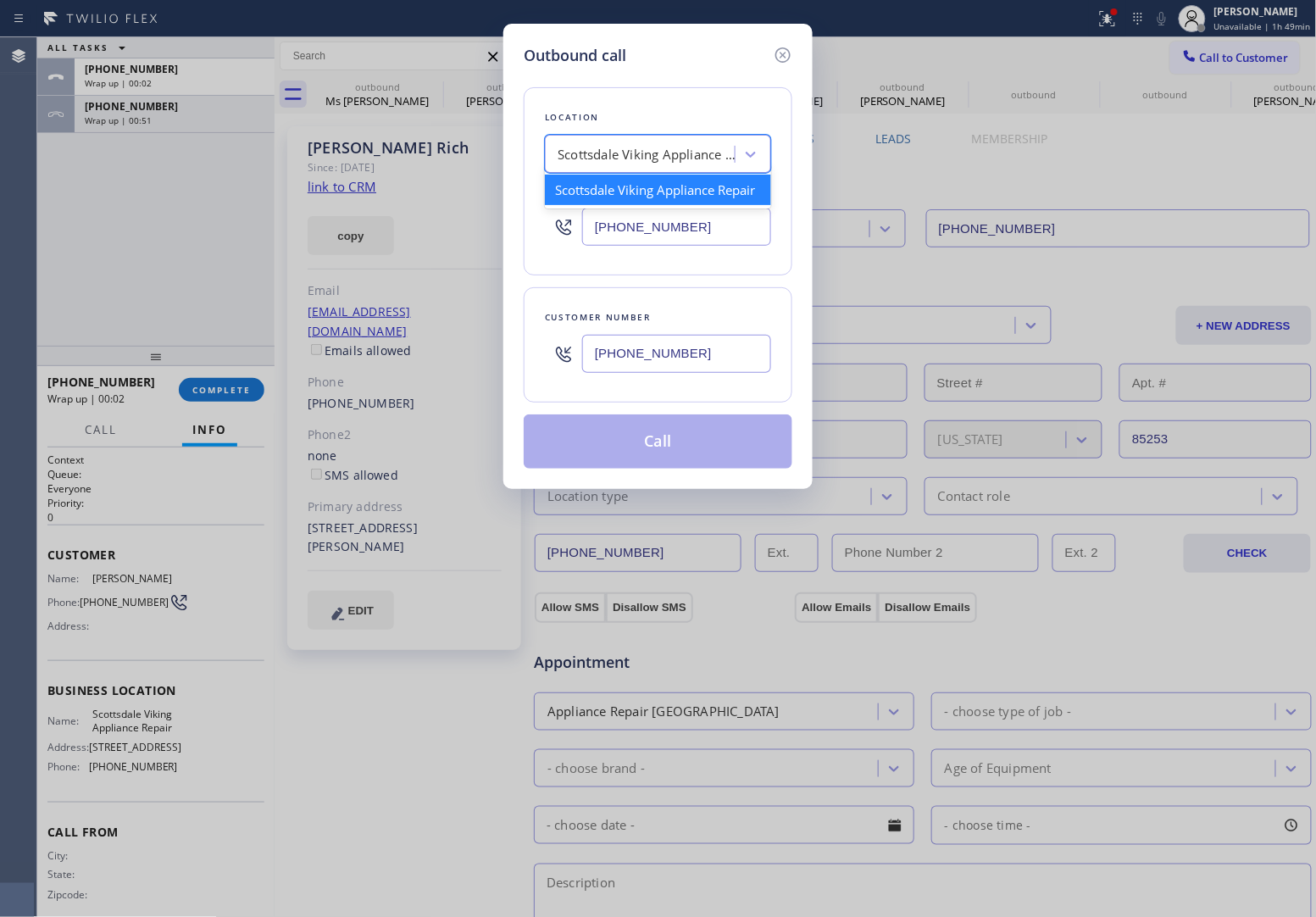
click at [689, 146] on div "Scottsdale Viking Appliance Repair" at bounding box center [647, 154] width 178 height 19
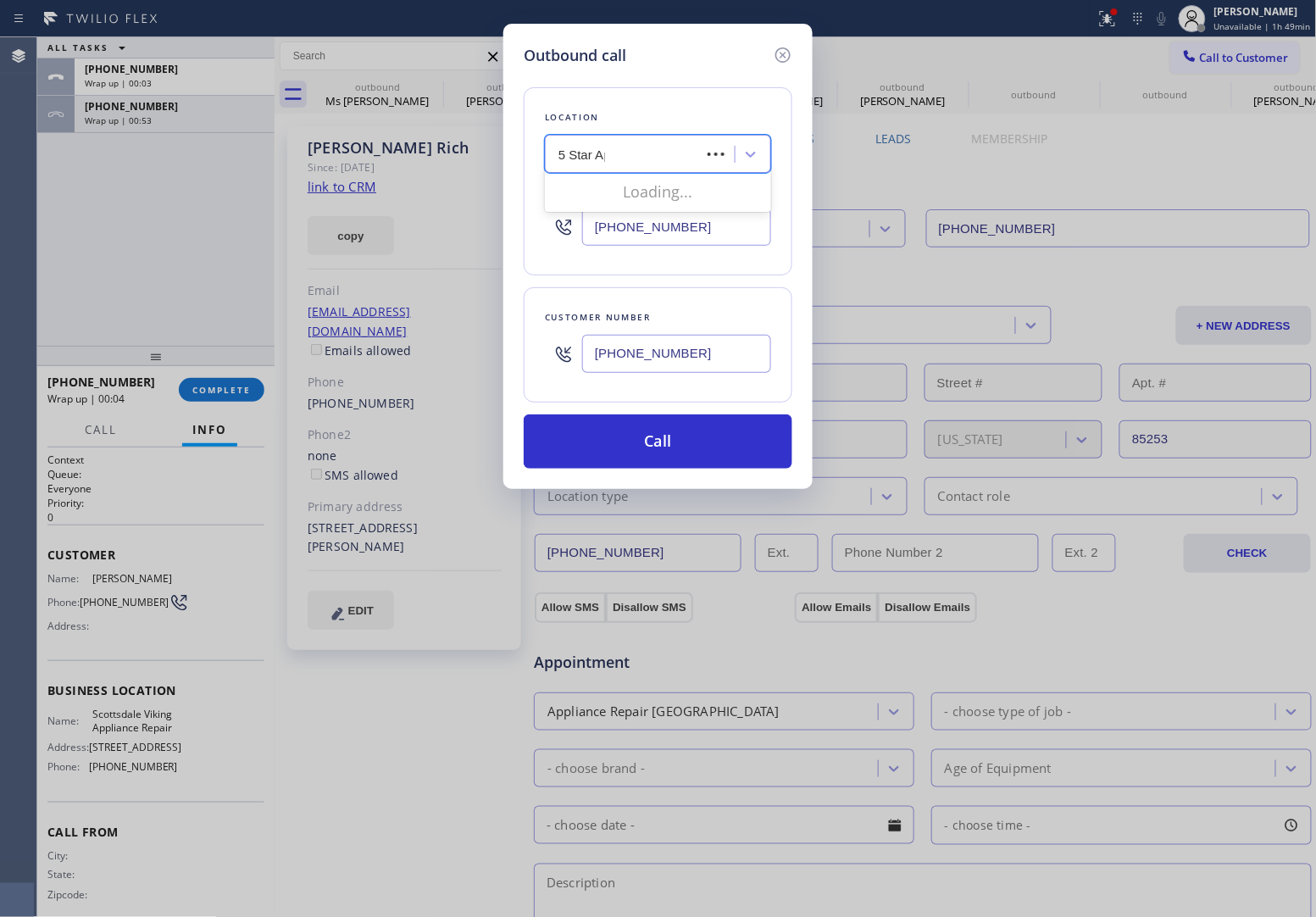
type input "5 Star App"
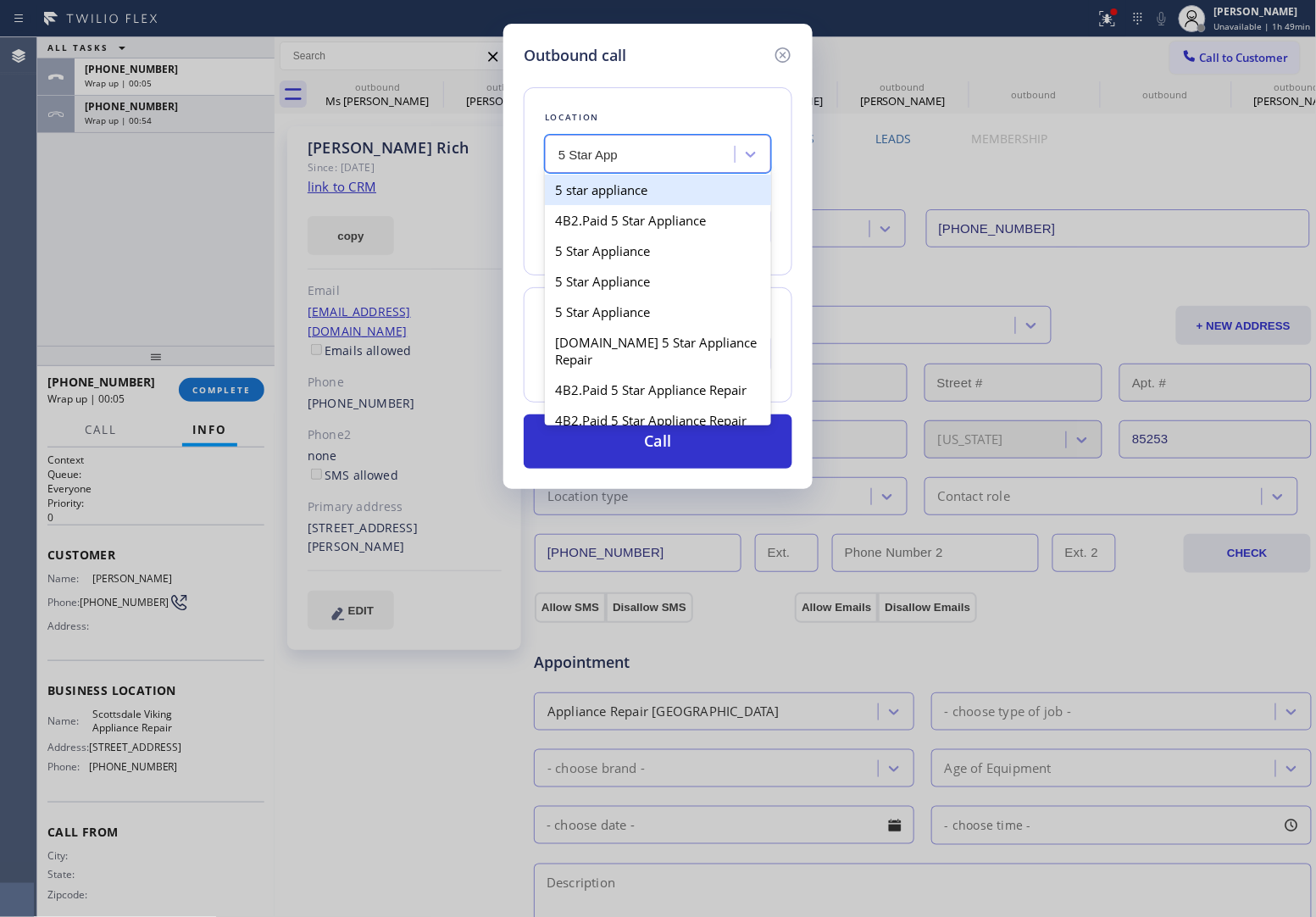
type input "[PHONE_NUMBER]"
click at [639, 148] on div "5 star appliance" at bounding box center [606, 154] width 95 height 19
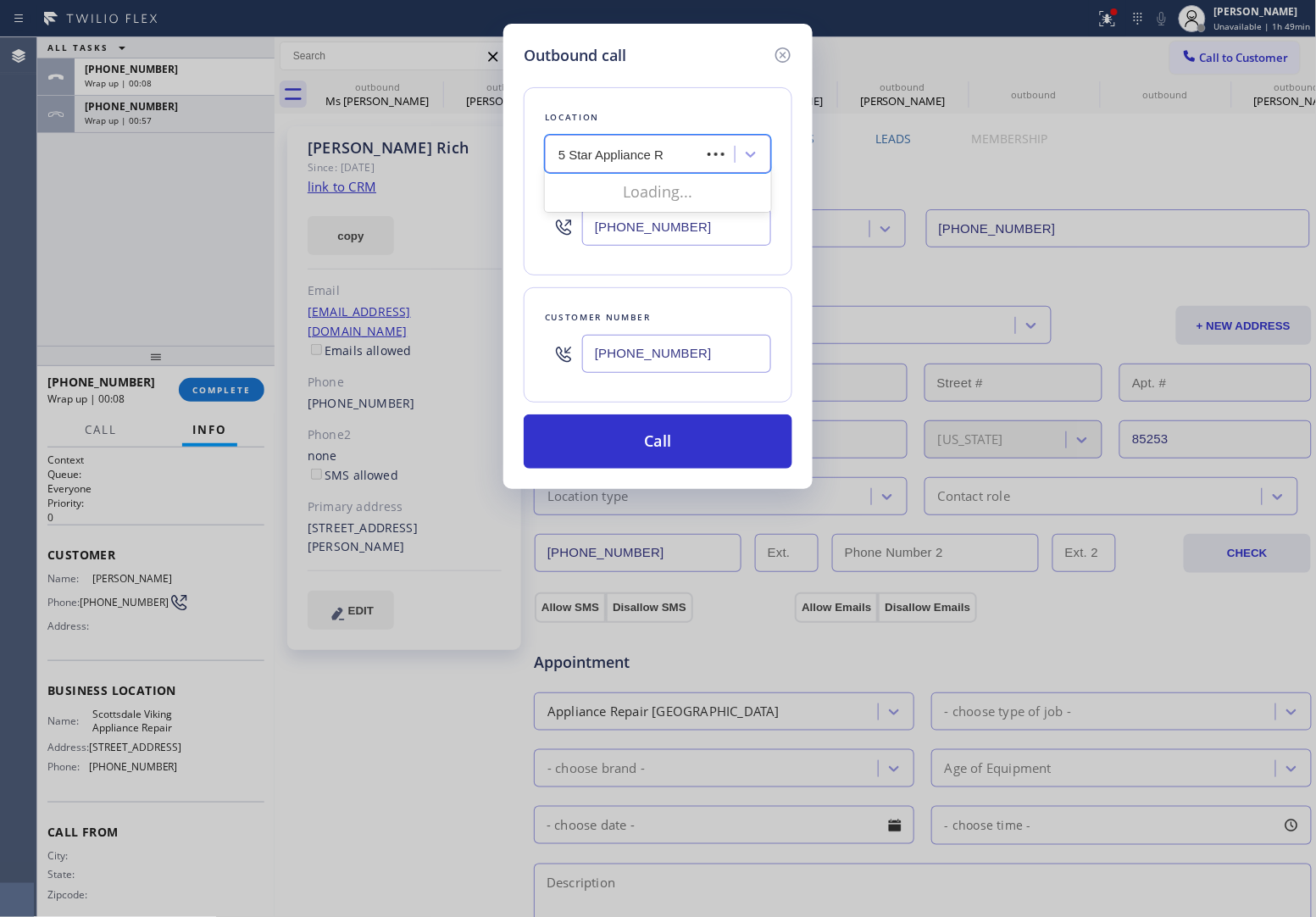
type input "5 Star Appliance Re"
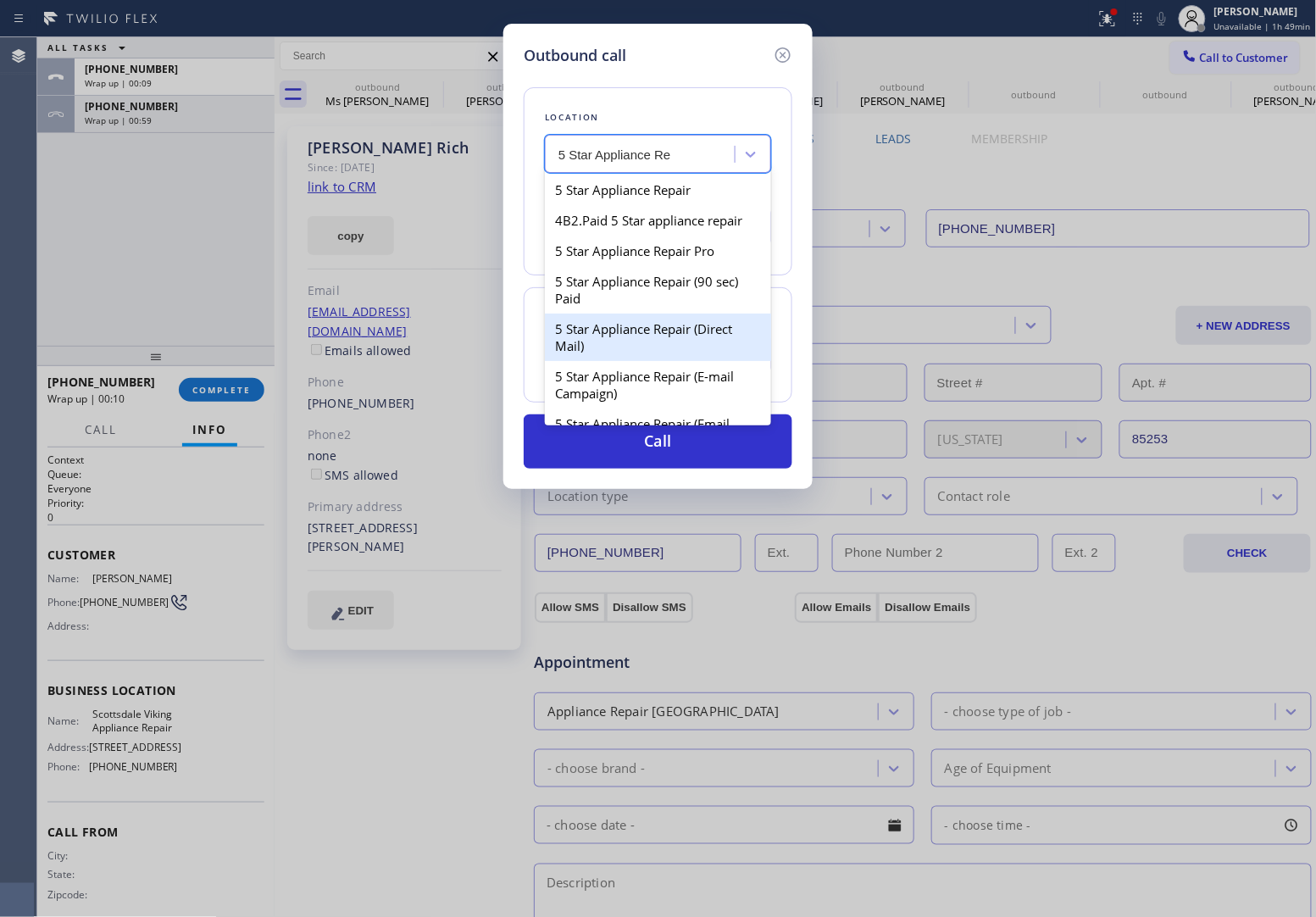
click at [649, 343] on div "5 Star Appliance Repair (Direct Mail)" at bounding box center [658, 337] width 226 height 47
type input "[PHONE_NUMBER]"
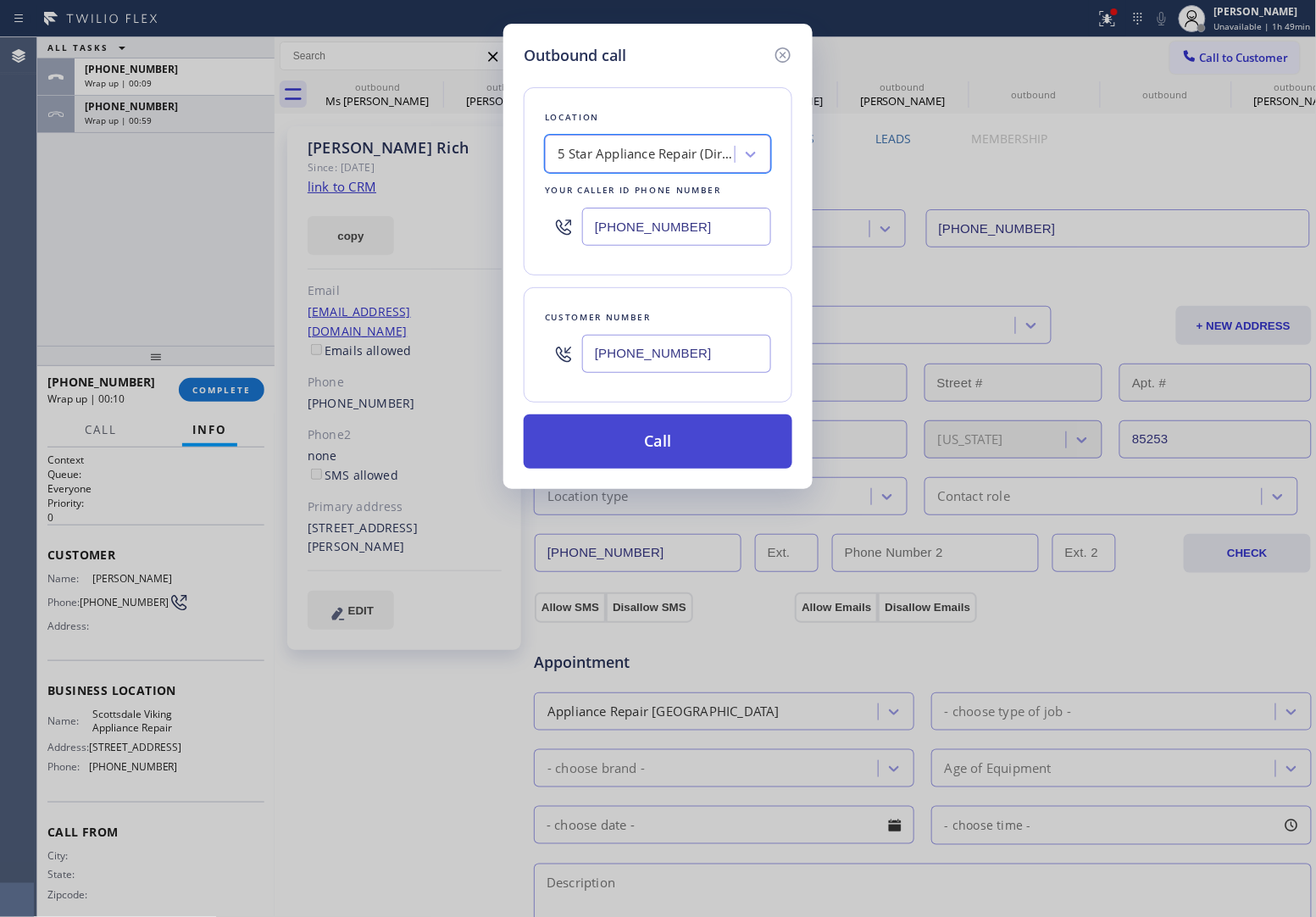
click at [699, 464] on button "Call" at bounding box center [658, 441] width 269 height 55
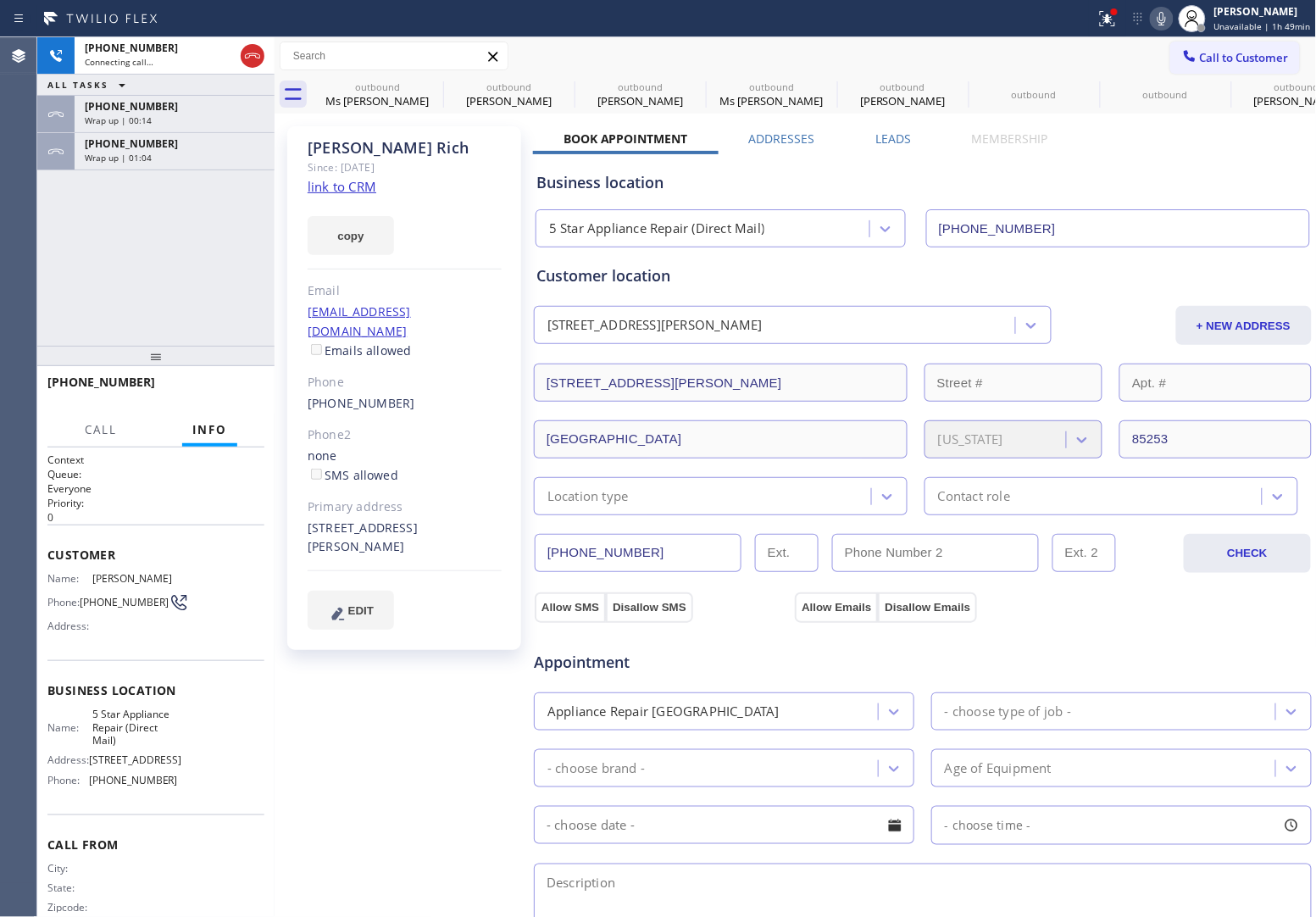
type input "[PHONE_NUMBER]"
click at [19, 248] on div "Agent Desktop" at bounding box center [18, 477] width 36 height 880
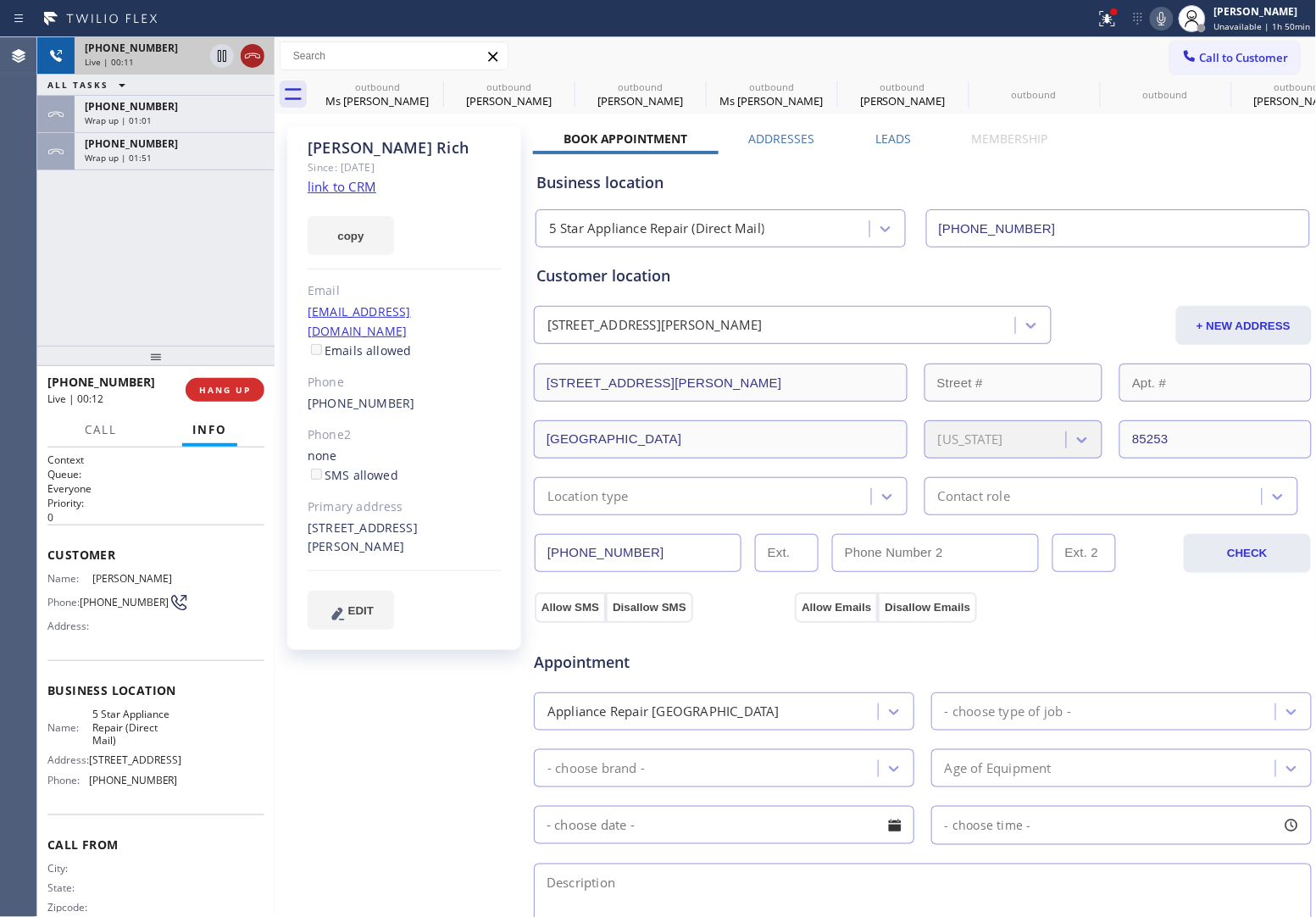
click at [259, 61] on icon at bounding box center [253, 56] width 20 height 20
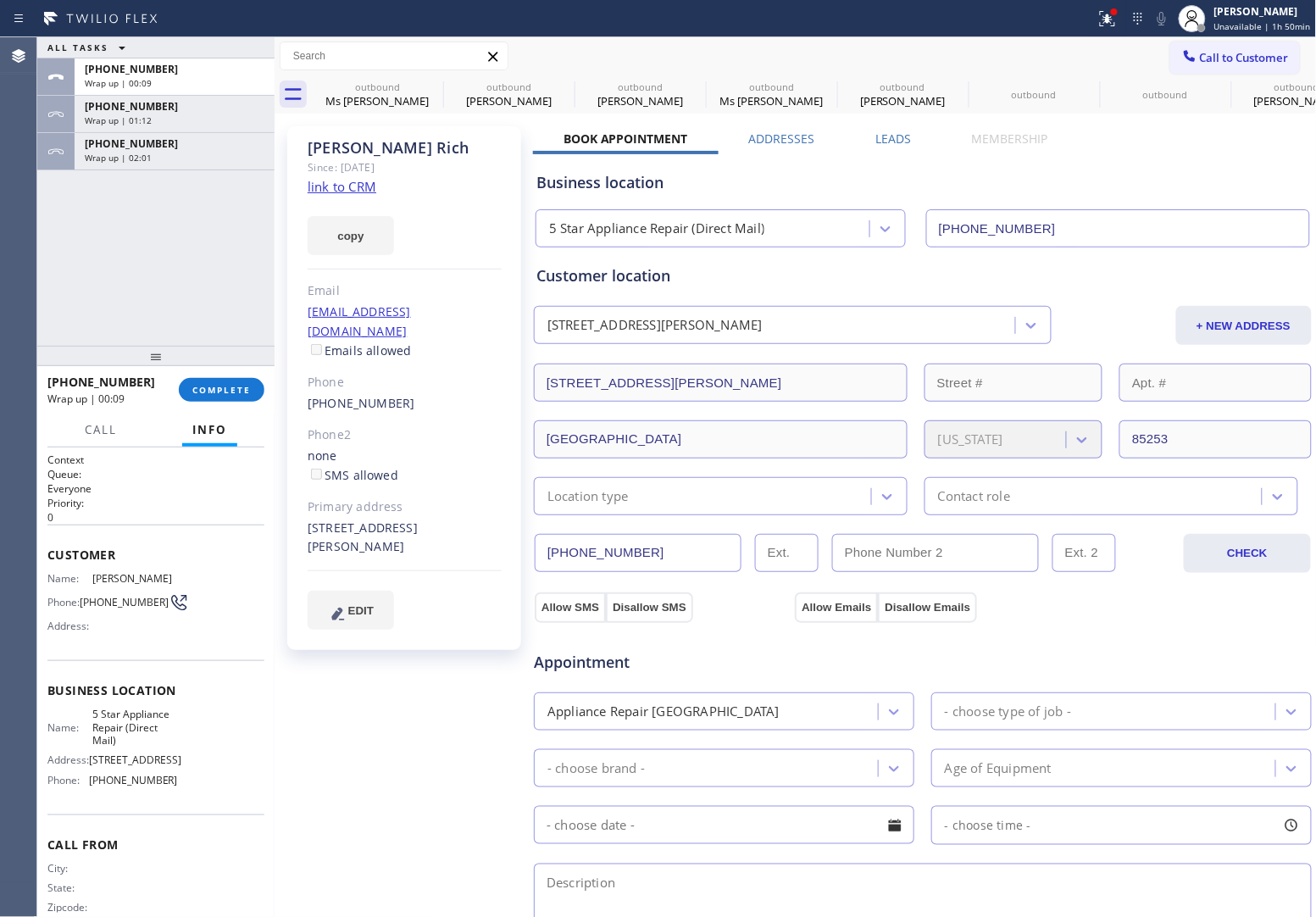
drag, startPoint x: 1256, startPoint y: 45, endPoint x: 1247, endPoint y: 48, distance: 9.5
click at [1252, 46] on button "Call to Customer" at bounding box center [1235, 57] width 130 height 32
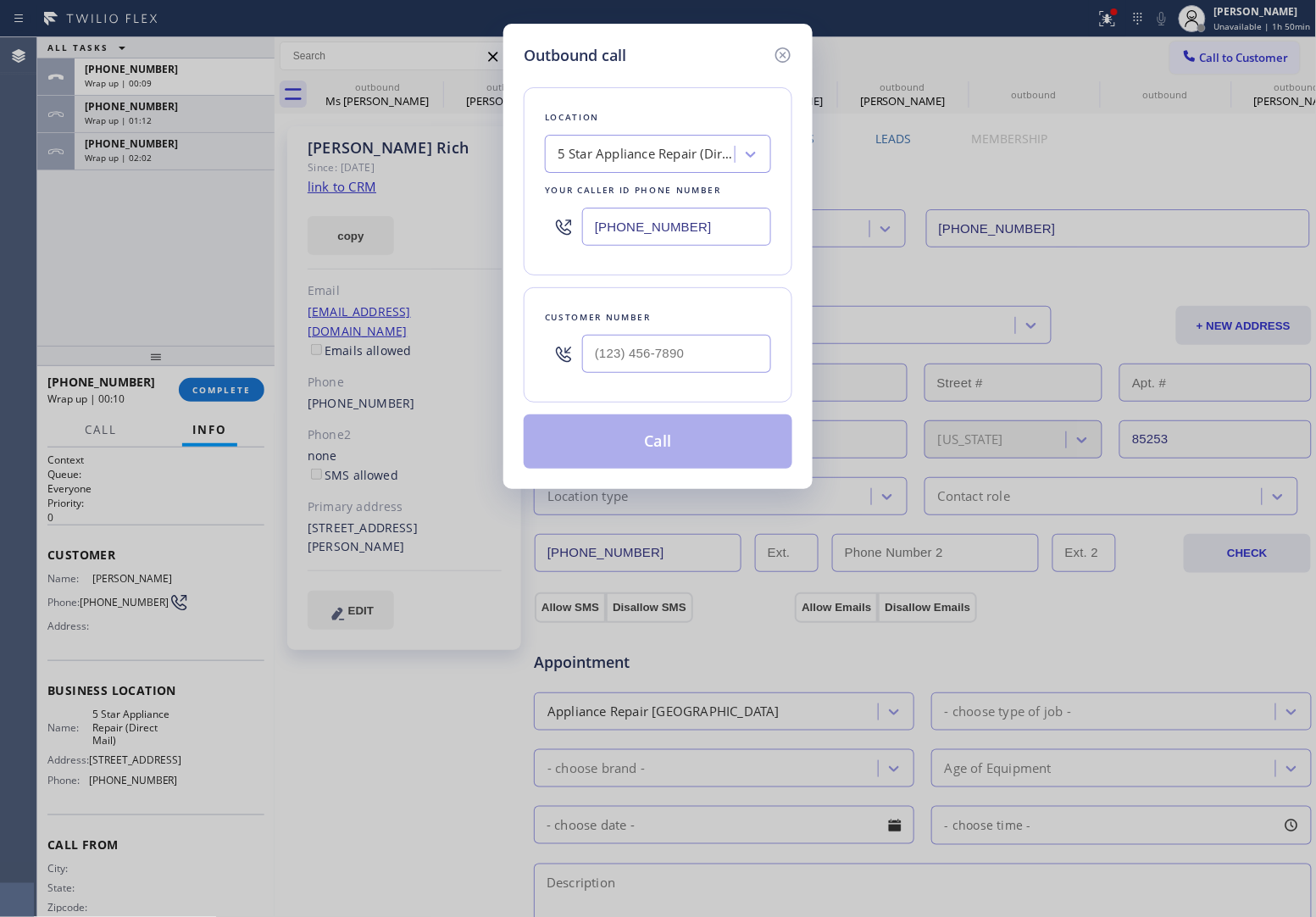
click at [704, 239] on input "[PHONE_NUMBER]" at bounding box center [677, 226] width 189 height 38
paste input "855) 920-0838"
type input "[PHONE_NUMBER]"
type input "(___) ___-____"
click at [627, 356] on input "text" at bounding box center [677, 353] width 189 height 38
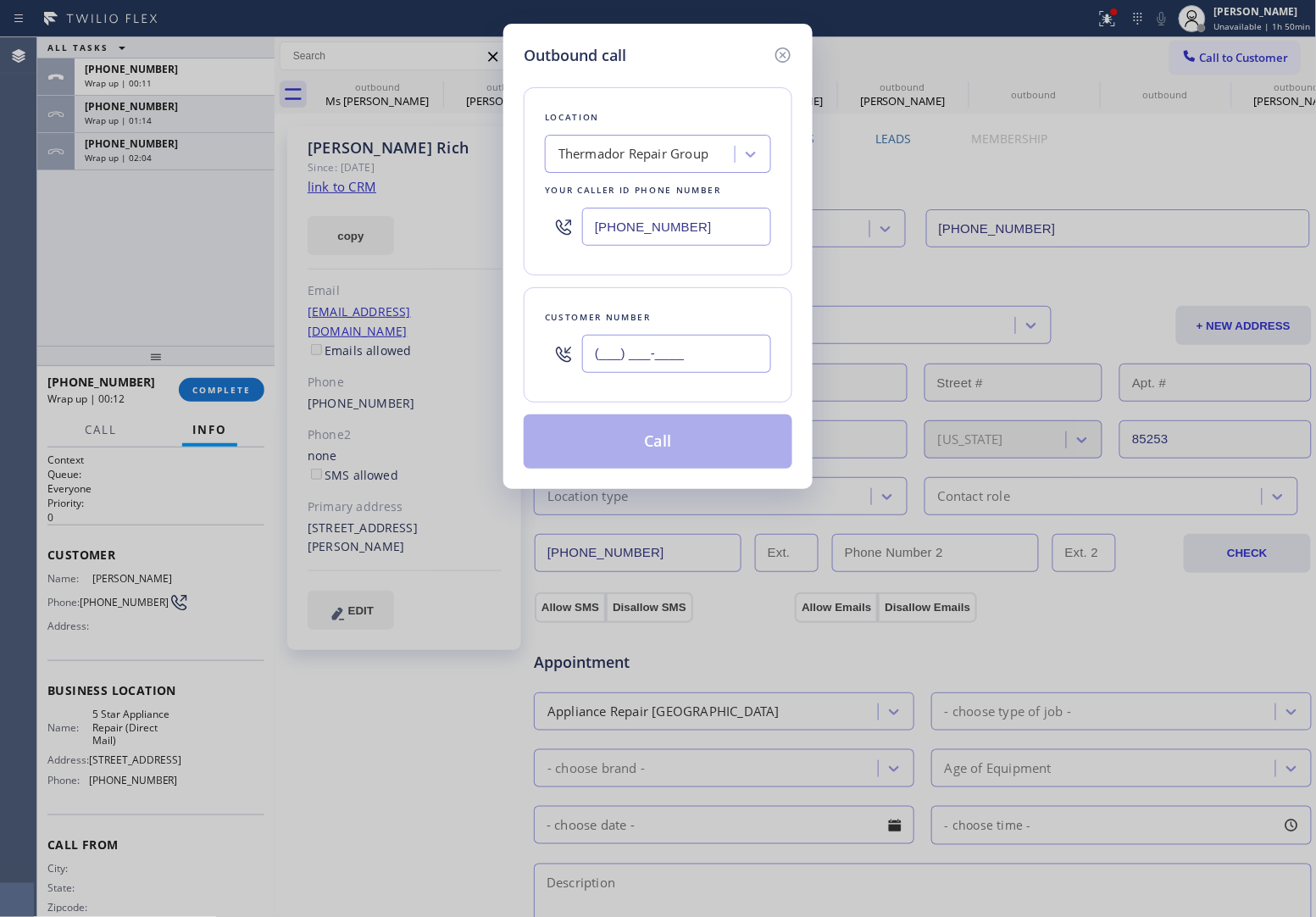
paste input "973) 886-4056"
type input "[PHONE_NUMBER]"
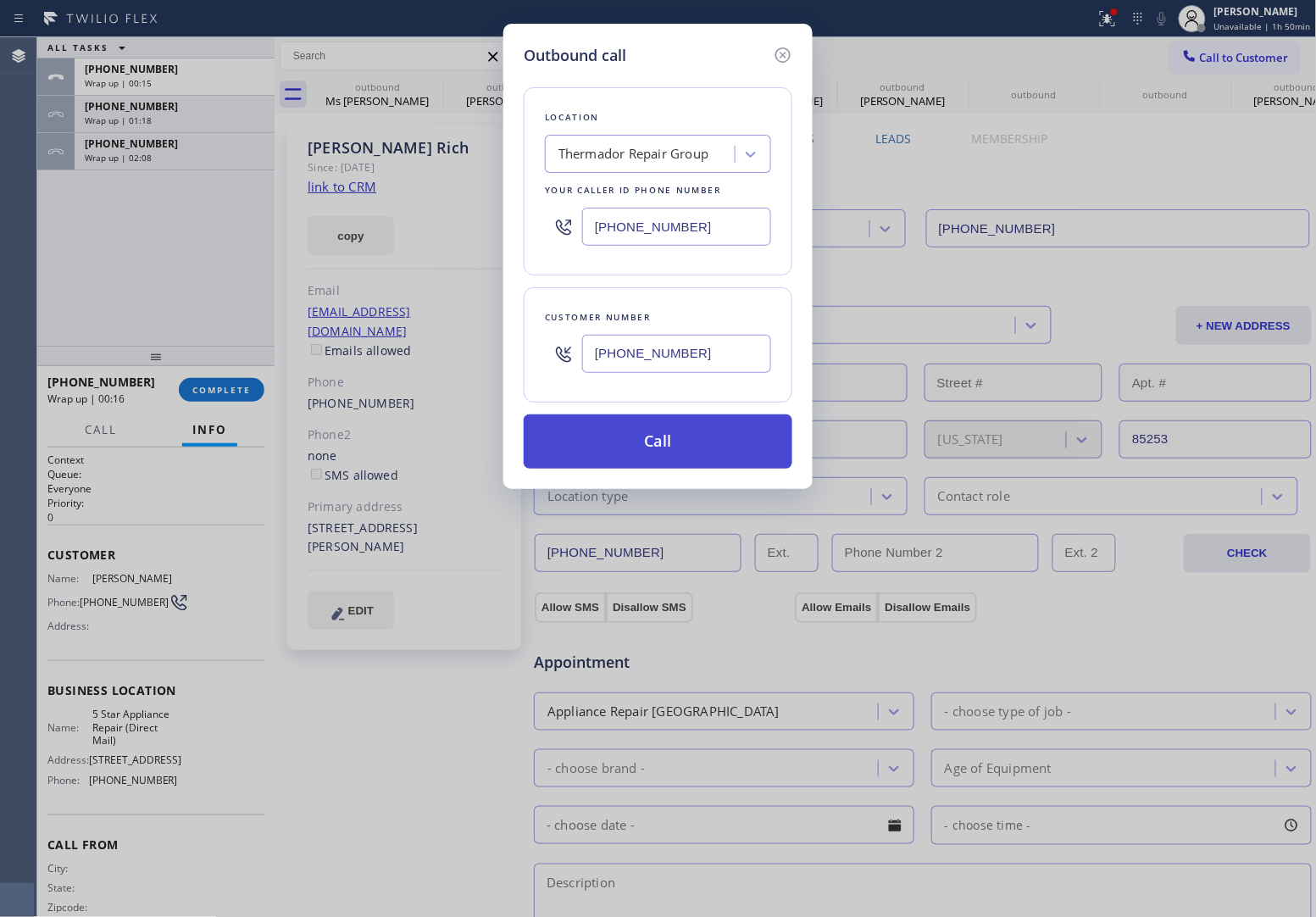
click at [659, 448] on button "Call" at bounding box center [658, 441] width 269 height 55
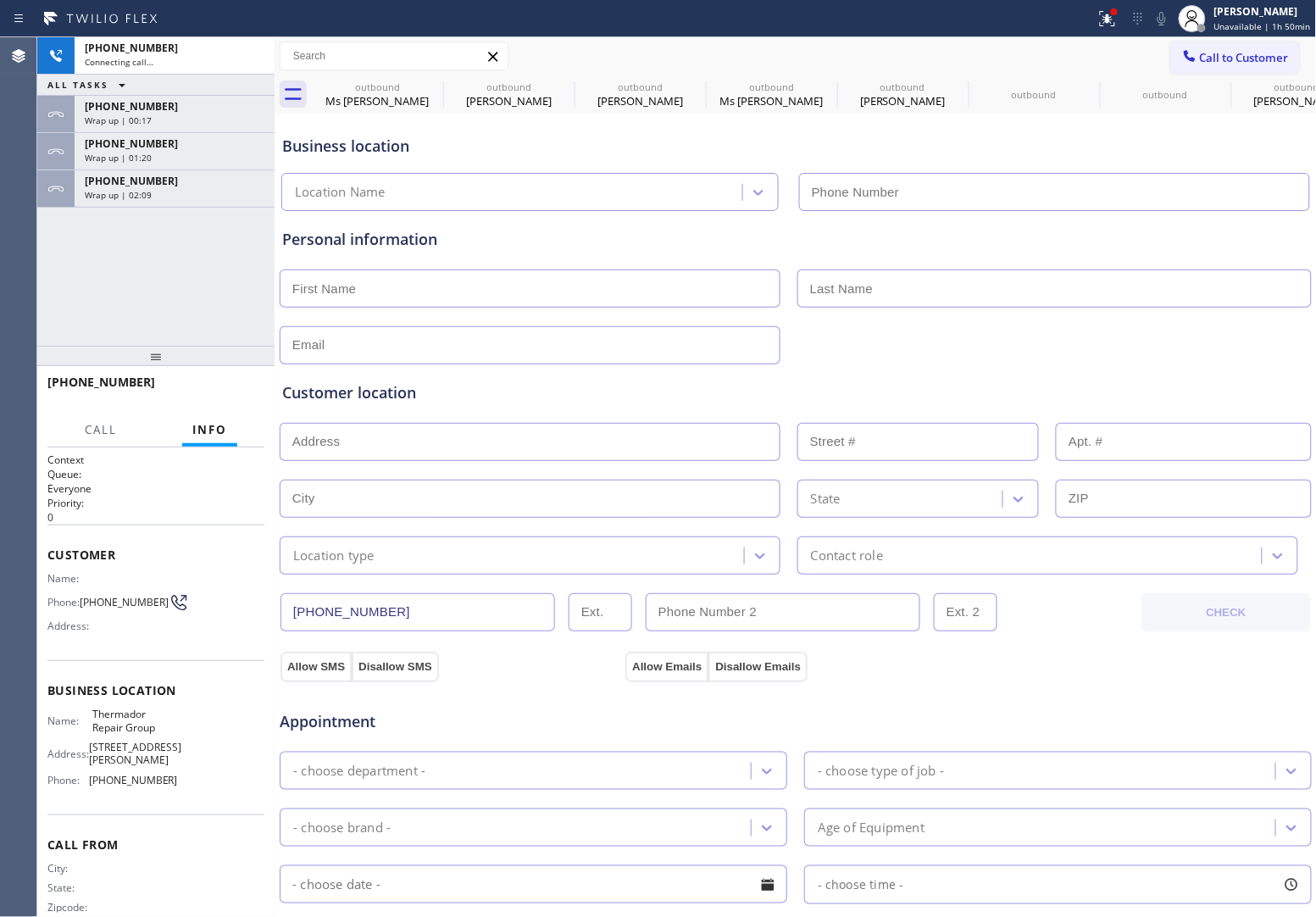
type input "[PHONE_NUMBER]"
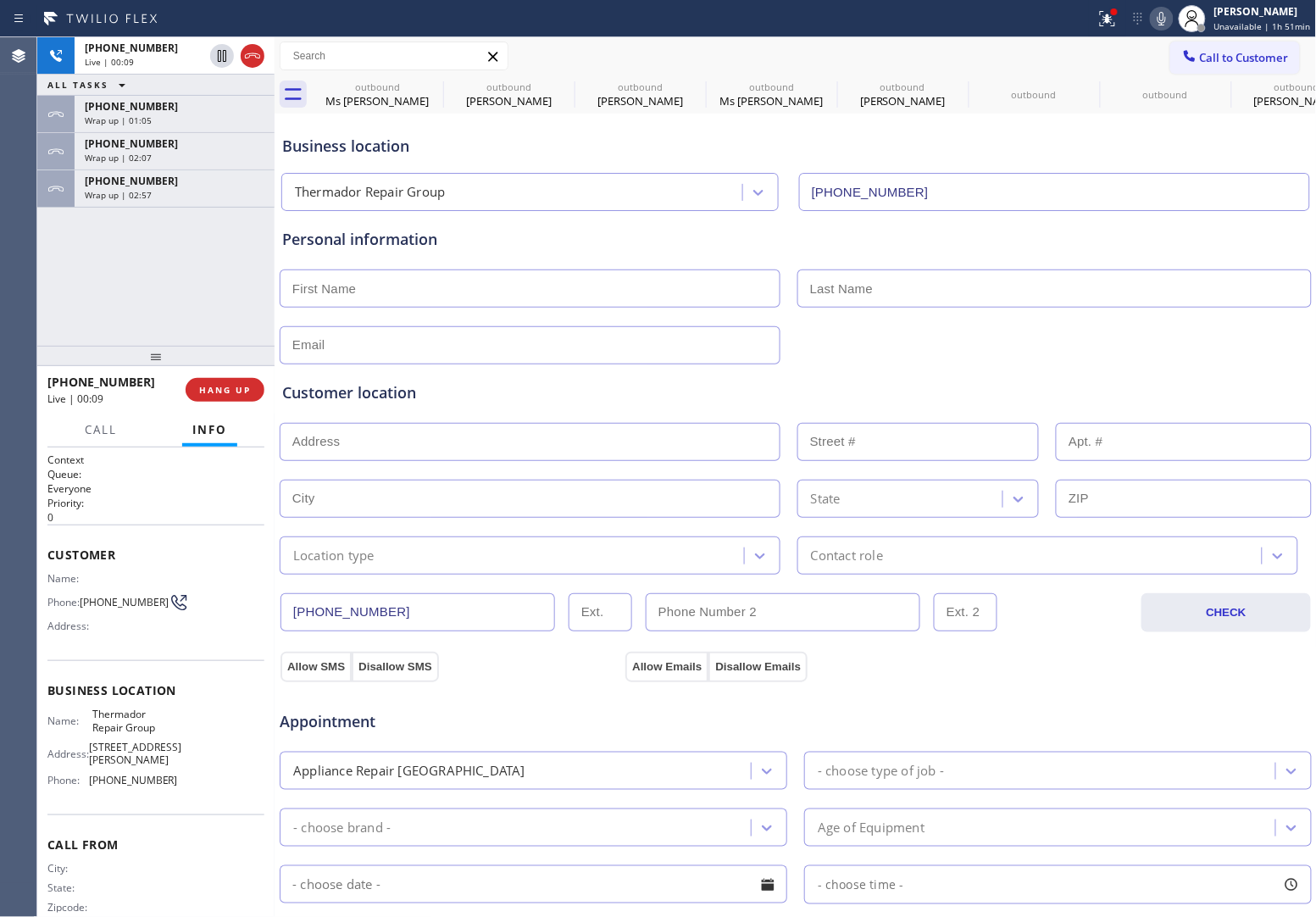
click at [257, 56] on icon at bounding box center [253, 56] width 20 height 20
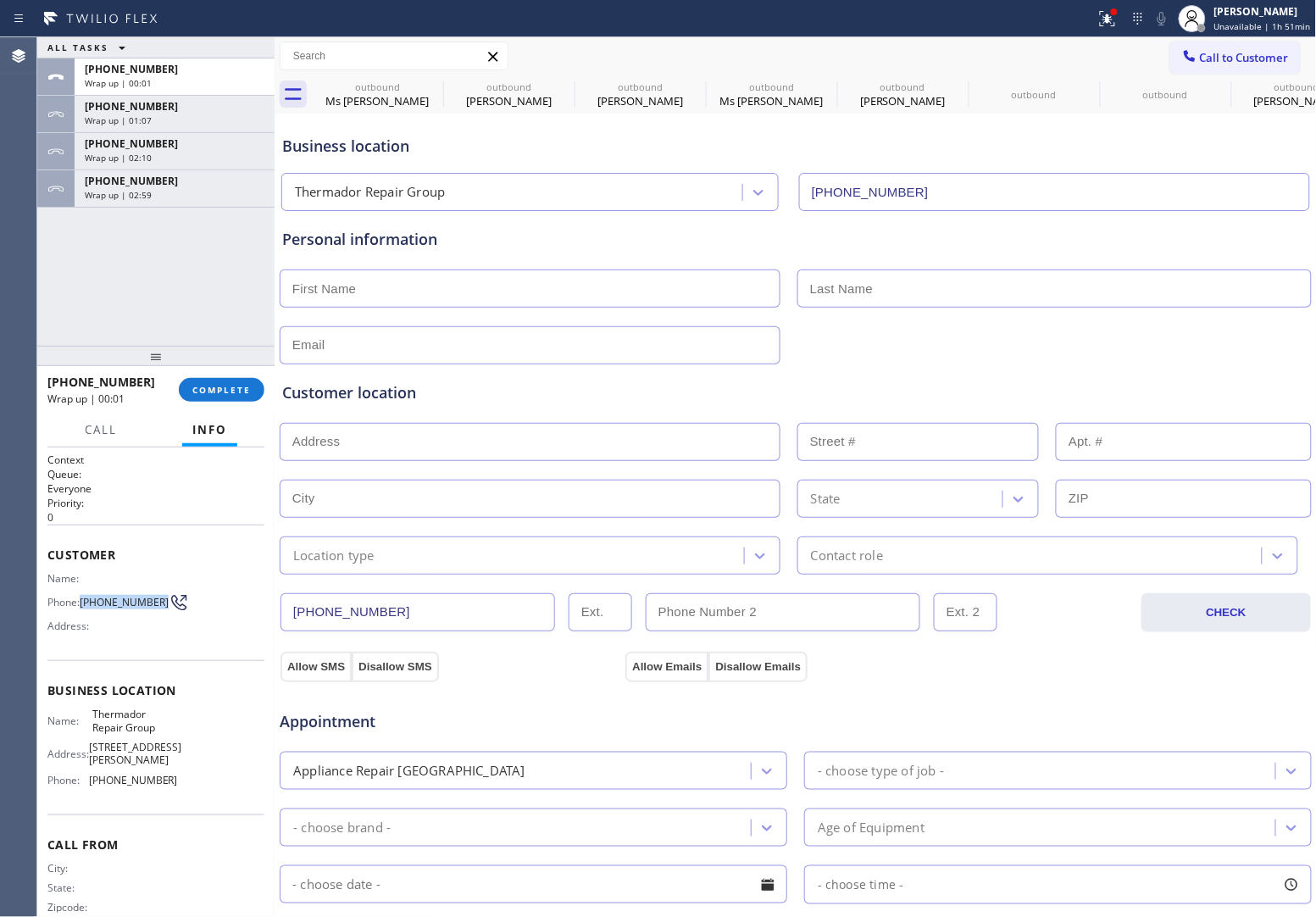
drag, startPoint x: 98, startPoint y: 609, endPoint x: 83, endPoint y: 596, distance: 19.8
click at [83, 596] on span "[PHONE_NUMBER]" at bounding box center [124, 603] width 89 height 13
click at [1189, 72] on button "Call to Customer" at bounding box center [1235, 57] width 130 height 32
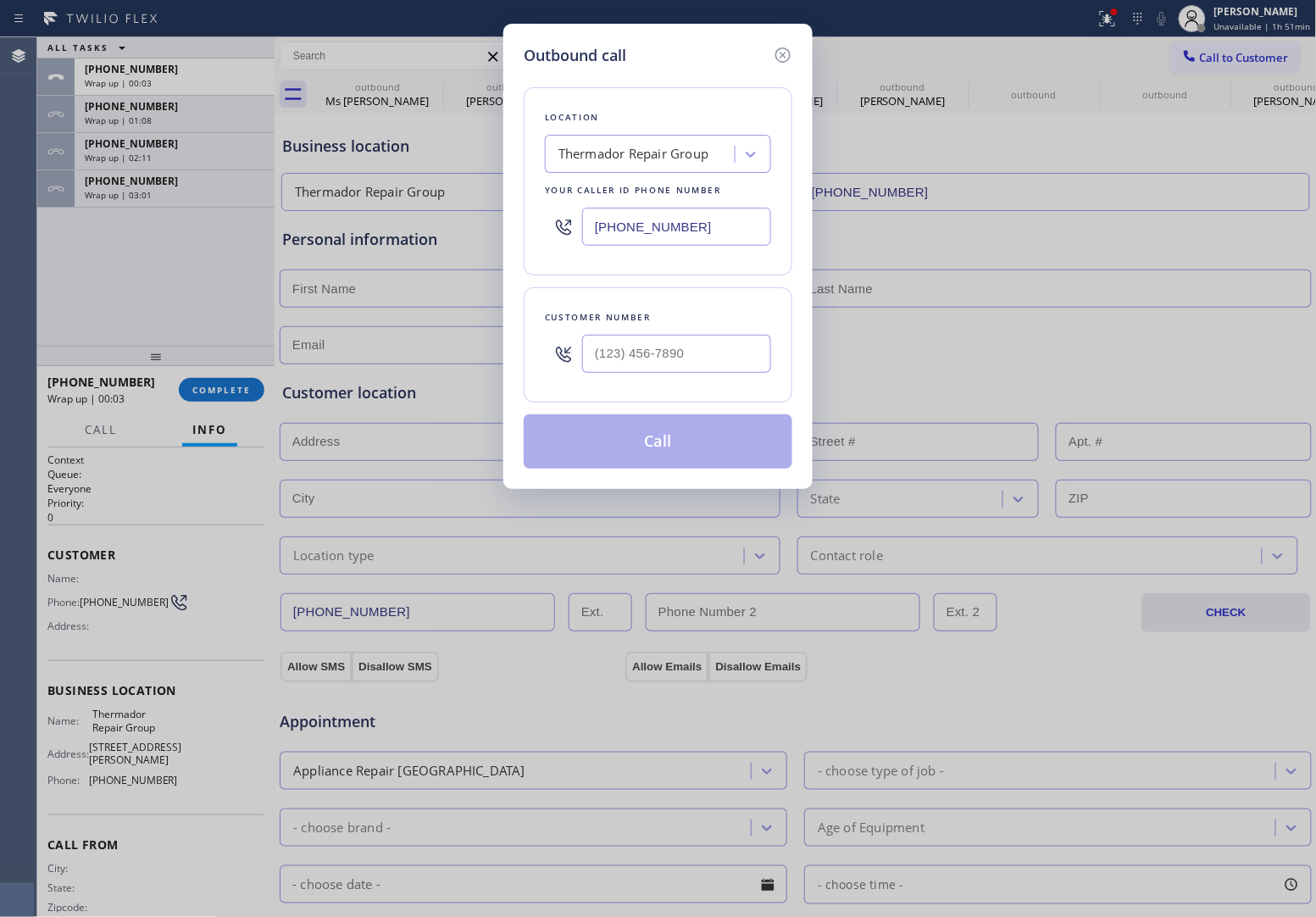
drag, startPoint x: 625, startPoint y: 380, endPoint x: 623, endPoint y: 372, distance: 8.2
click at [623, 372] on div at bounding box center [677, 353] width 189 height 55
click at [654, 367] on input "(___) ___-____" at bounding box center [677, 353] width 189 height 38
paste input "973) 886-4056"
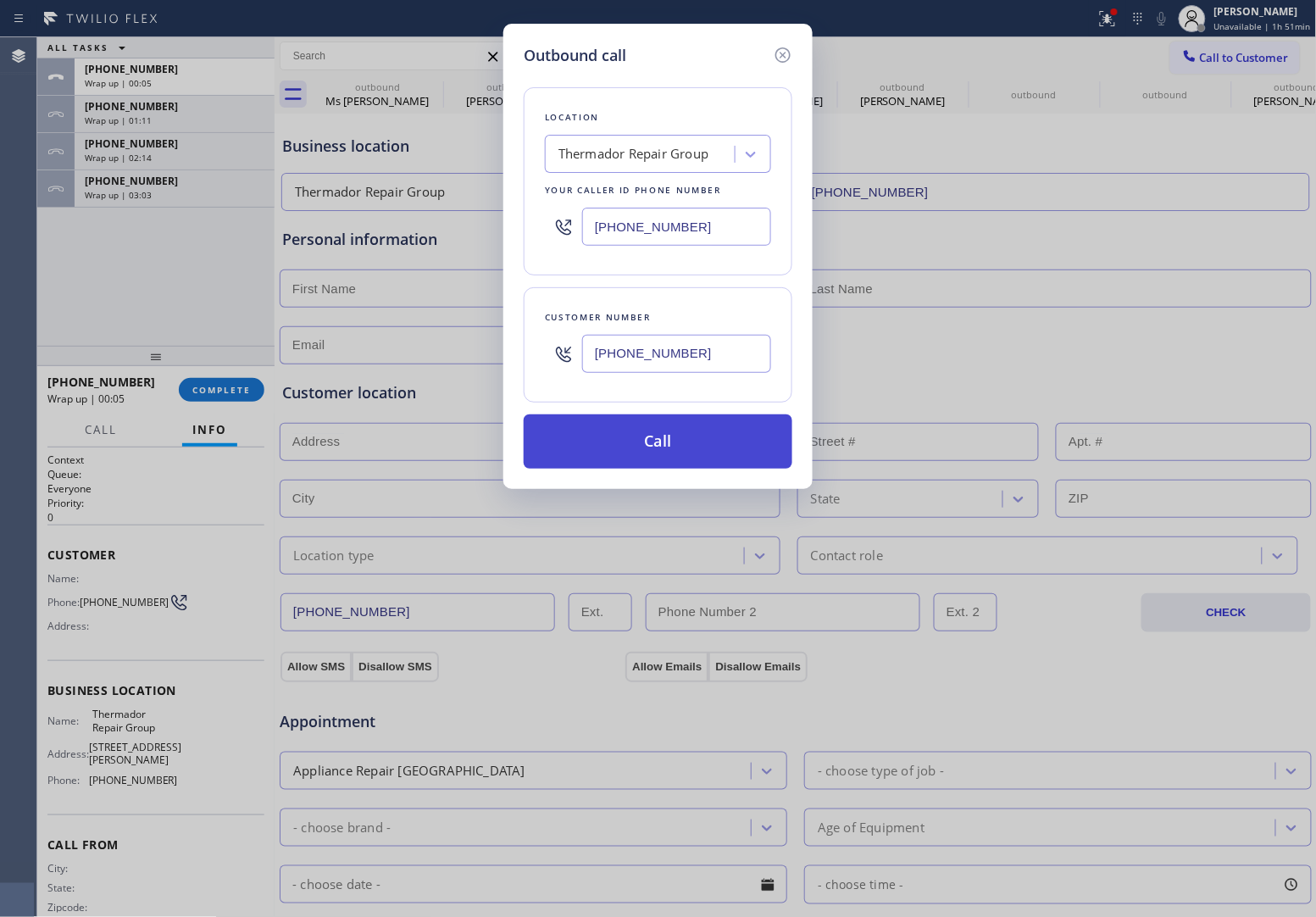
type input "[PHONE_NUMBER]"
click at [675, 451] on button "Call" at bounding box center [658, 441] width 269 height 55
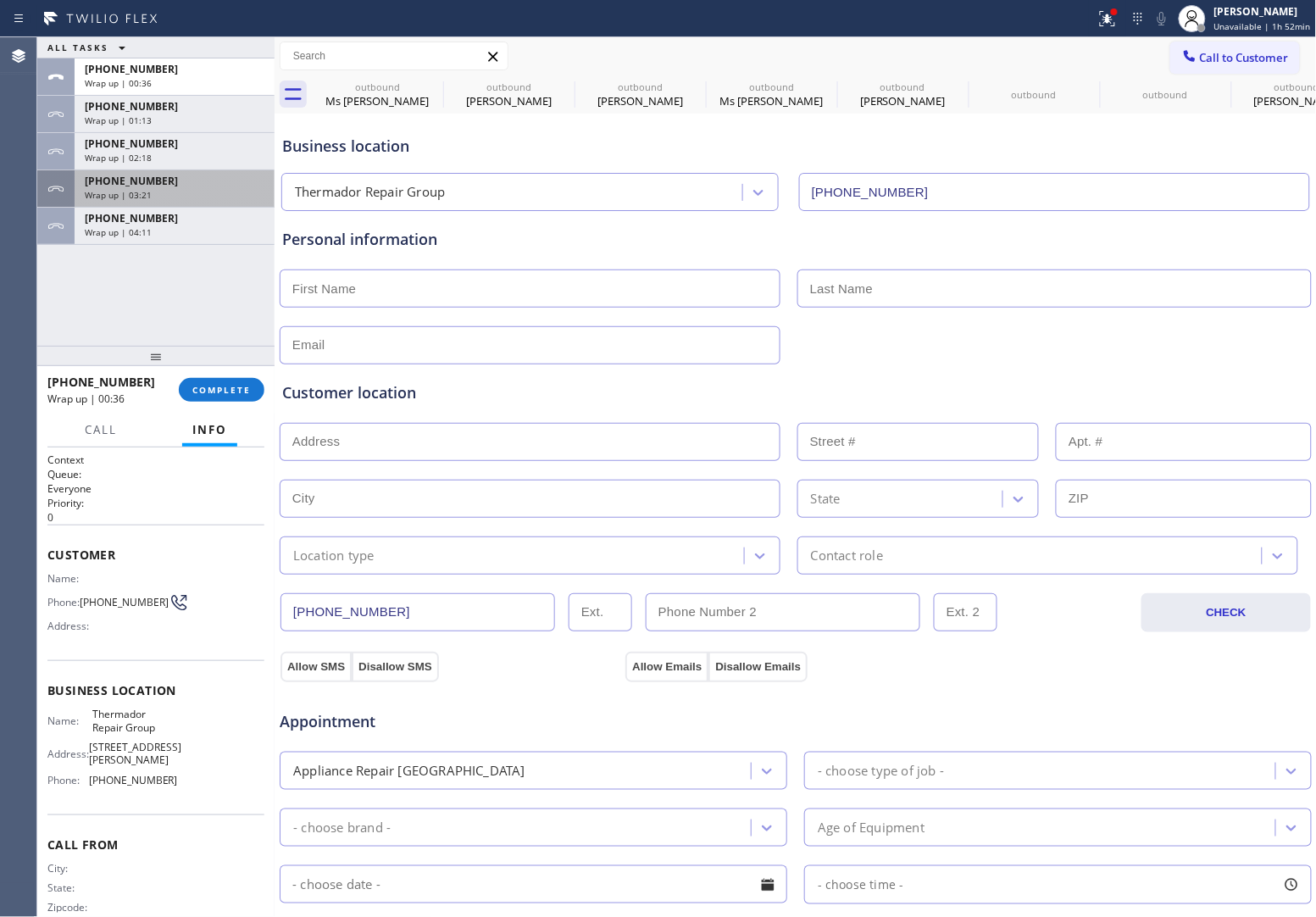
drag, startPoint x: 51, startPoint y: 302, endPoint x: 261, endPoint y: 185, distance: 240.4
click at [53, 302] on div "ALL TASKS ALL TASKS ACTIVE TASKS TASKS IN WRAP UP [PHONE_NUMBER] Wrap up | 00:3…" at bounding box center [156, 191] width 237 height 309
click at [216, 382] on button "COMPLETE" at bounding box center [221, 390] width 85 height 24
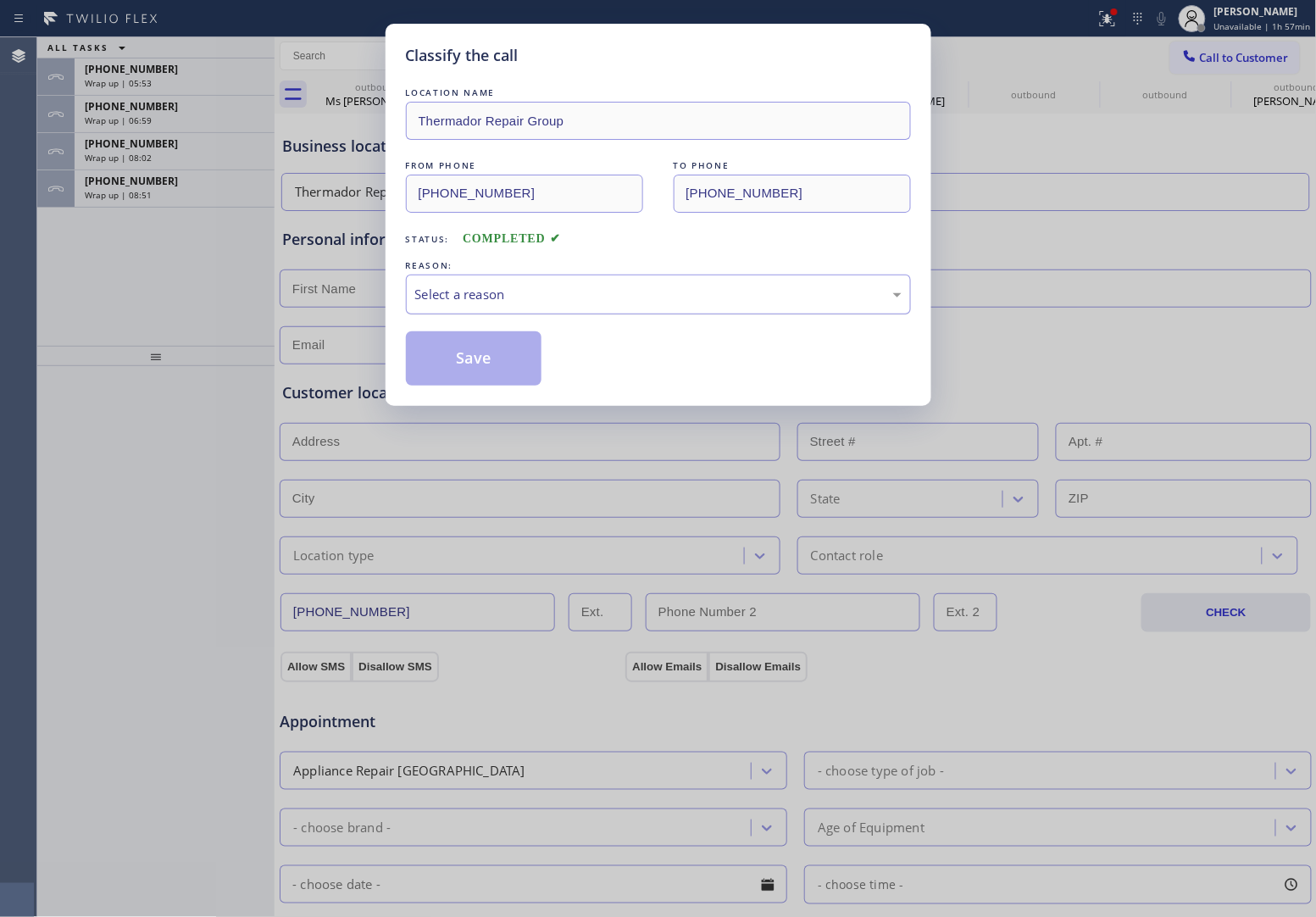
click at [481, 283] on div "Select a reason" at bounding box center [658, 294] width 505 height 40
click at [479, 361] on button "Save" at bounding box center [474, 359] width 136 height 55
click at [146, 189] on div "Classify the call LOCATION NAME Thermador Repair Group FROM PHONE [PHONE_NUMBER…" at bounding box center [658, 458] width 1316 height 917
click at [146, 189] on span "Wrap up | 08:54" at bounding box center [118, 195] width 67 height 12
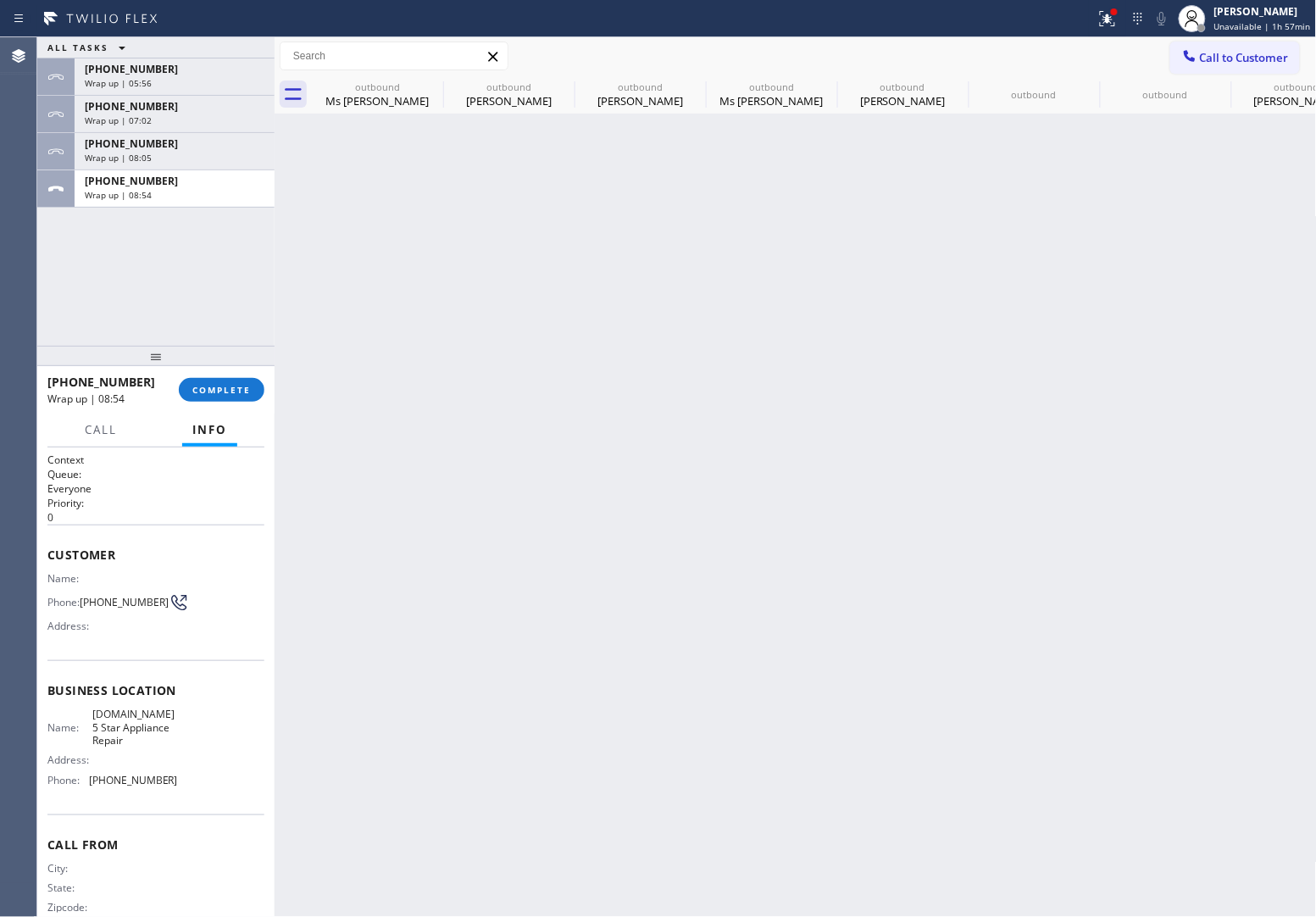
click at [146, 189] on span "Wrap up | 08:54" at bounding box center [118, 195] width 67 height 12
click at [146, 189] on span "Wrap up | 08:55" at bounding box center [118, 195] width 67 height 12
click at [231, 392] on span "COMPLETE" at bounding box center [221, 389] width 58 height 12
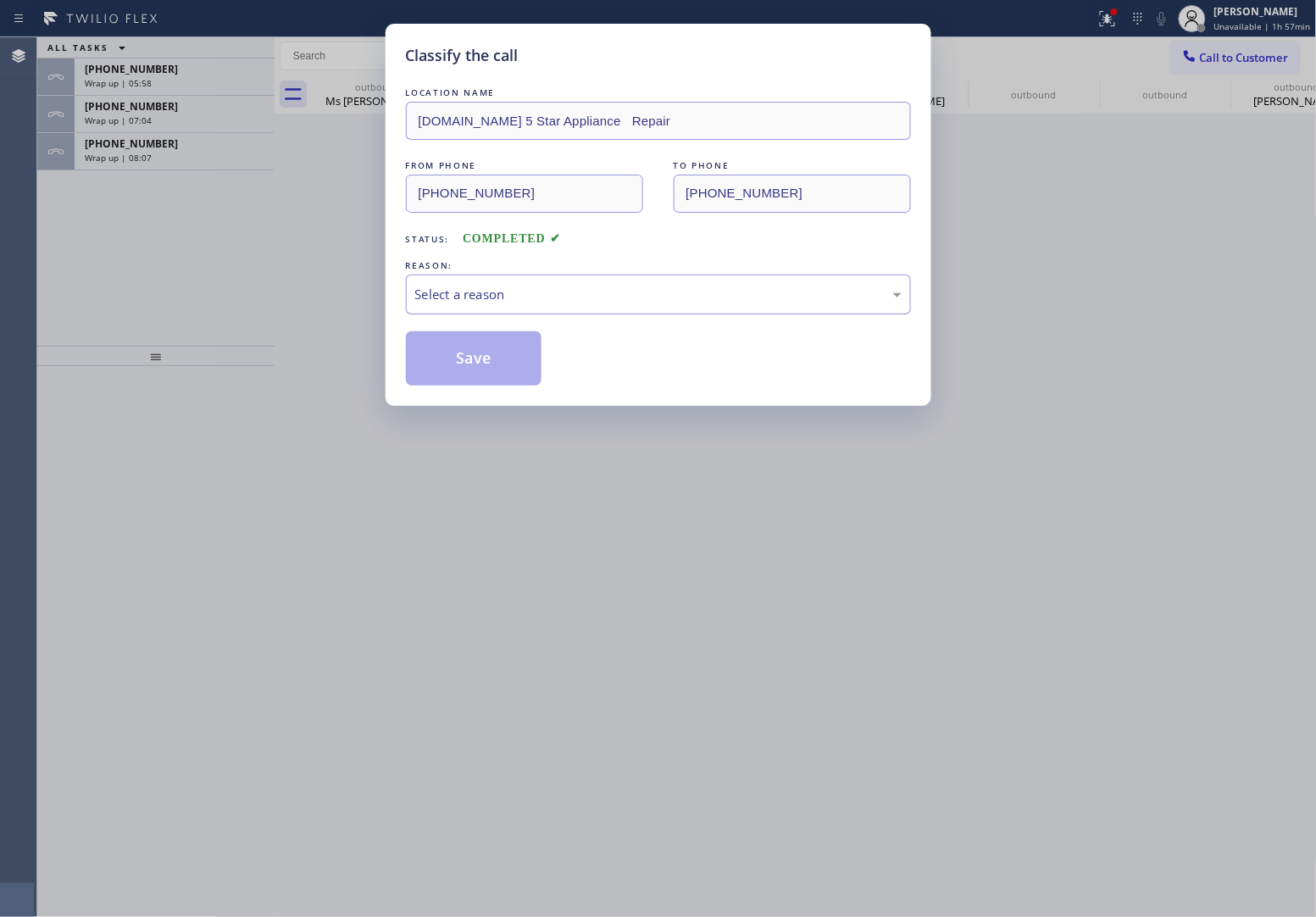
drag, startPoint x: 481, startPoint y: 298, endPoint x: 480, endPoint y: 312, distance: 14.0
click at [480, 298] on div "Select a reason" at bounding box center [658, 294] width 487 height 19
drag, startPoint x: 475, startPoint y: 357, endPoint x: 259, endPoint y: 285, distance: 227.7
click at [475, 357] on button "Save" at bounding box center [474, 359] width 136 height 55
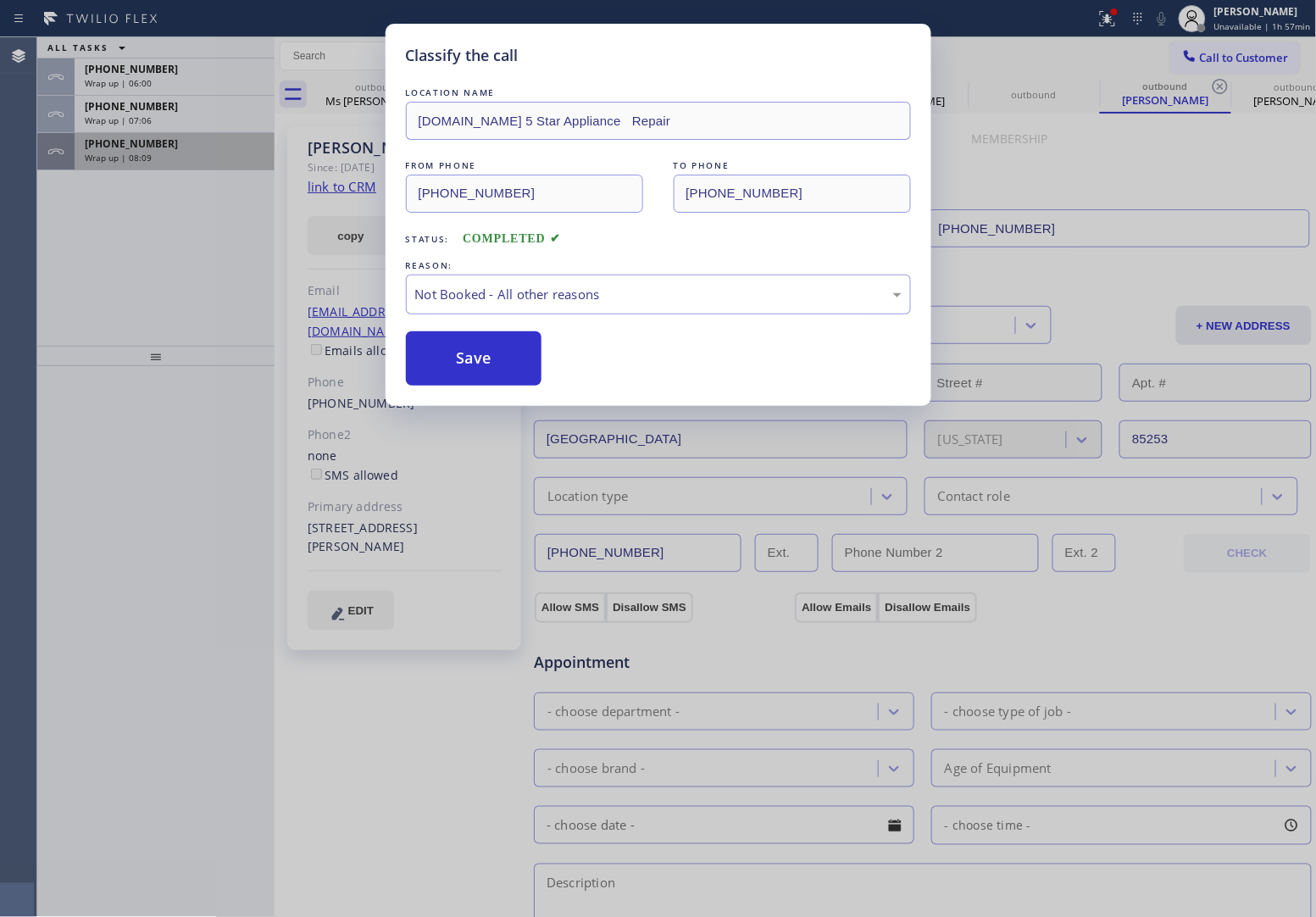
click at [159, 159] on div "Wrap up | 08:09" at bounding box center [174, 158] width 180 height 12
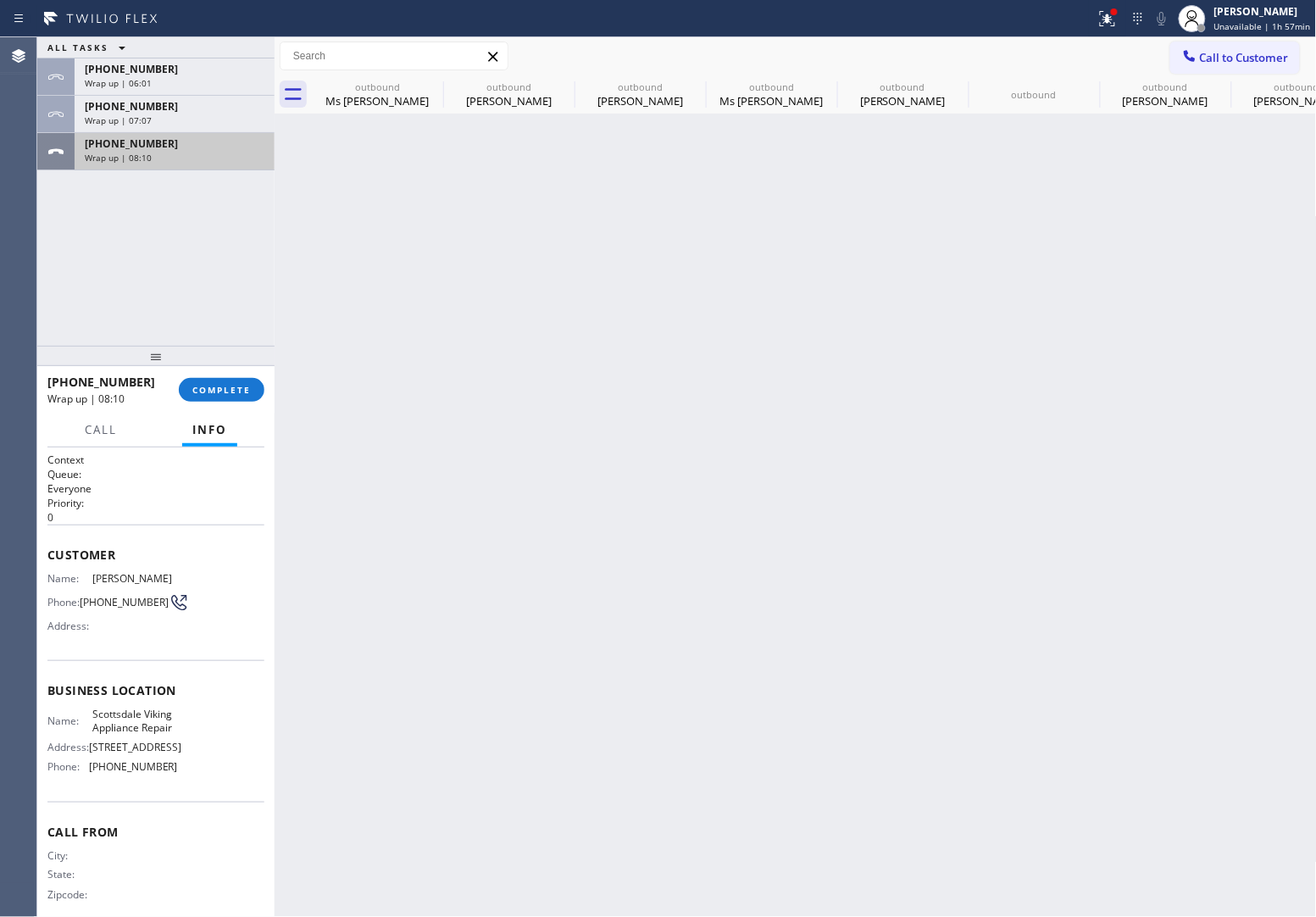
click at [159, 159] on div "Wrap up | 08:10" at bounding box center [174, 158] width 180 height 12
click at [209, 382] on button "COMPLETE" at bounding box center [221, 390] width 85 height 24
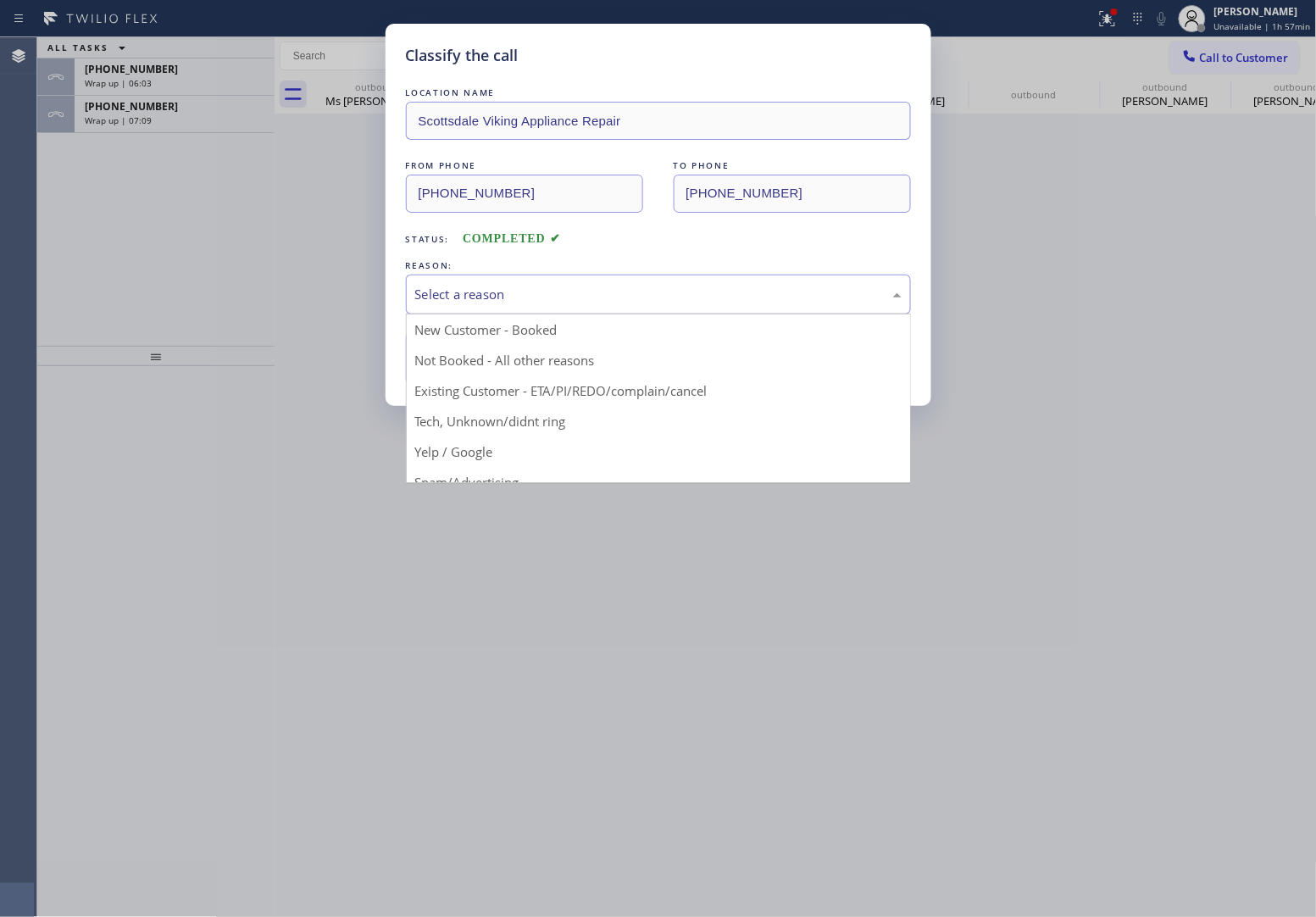
click at [492, 294] on div "Select a reason" at bounding box center [658, 294] width 487 height 19
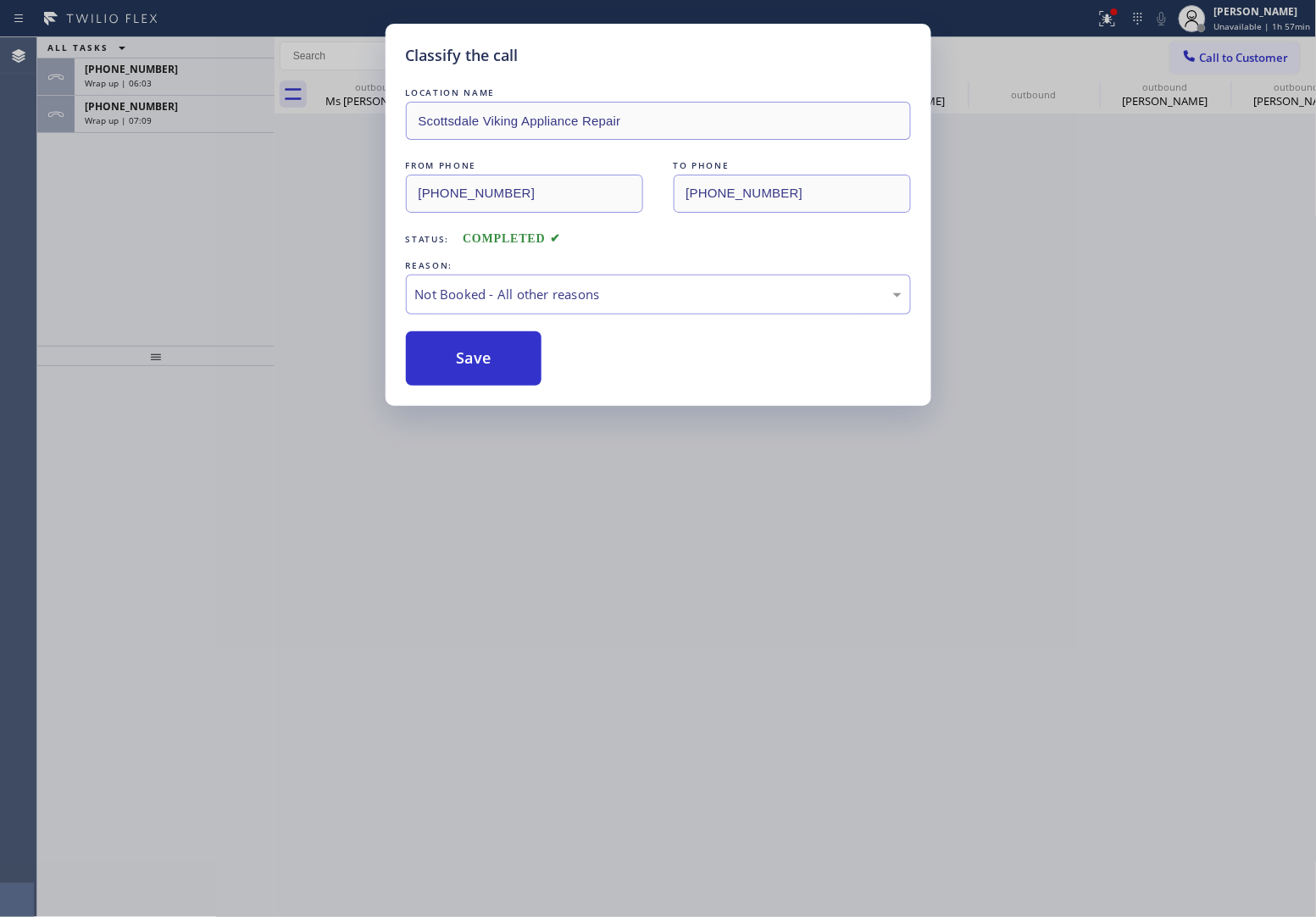
click at [475, 365] on button "Save" at bounding box center [474, 359] width 136 height 55
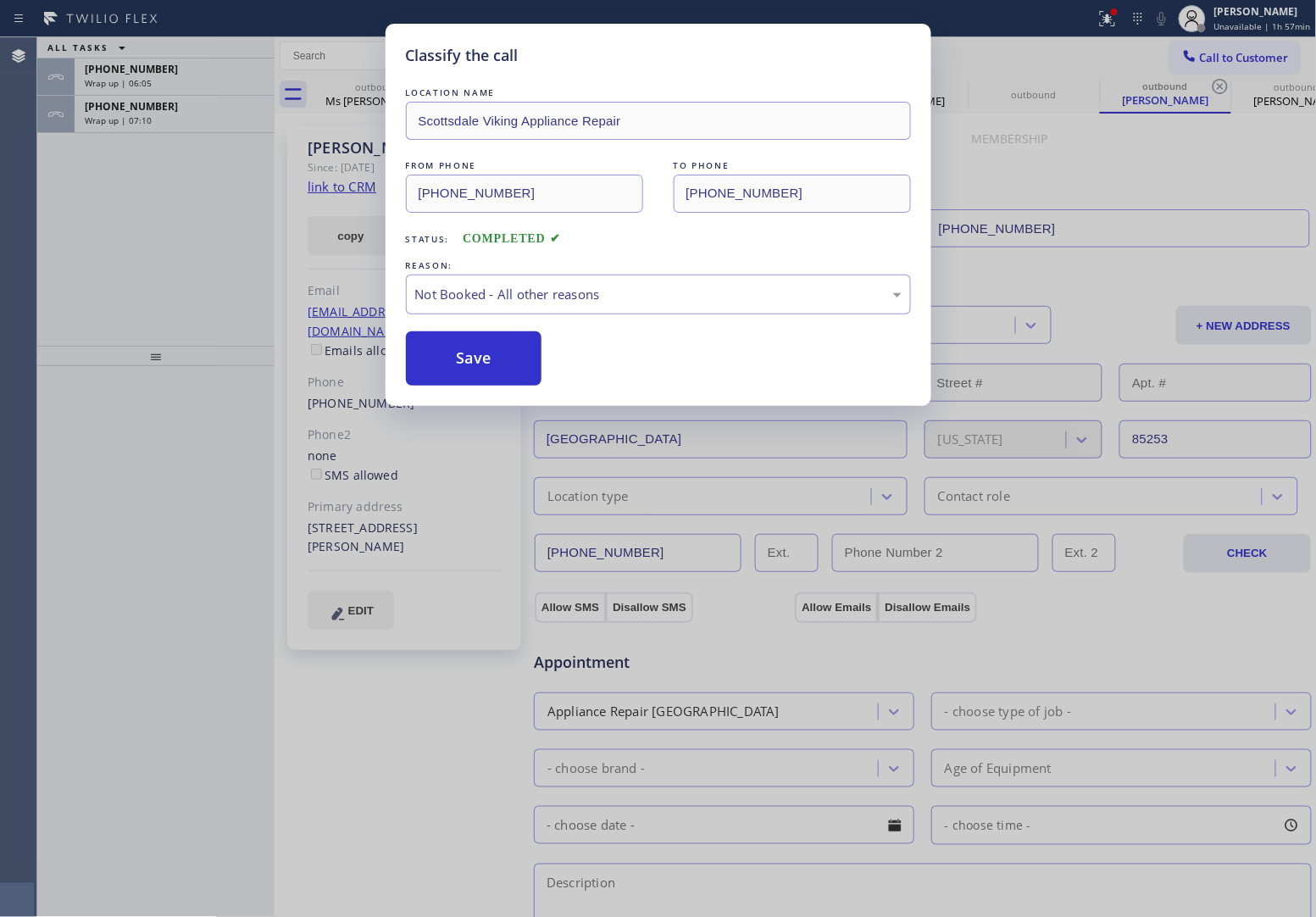
click at [138, 119] on div "Classify the call LOCATION NAME 4B2.Paid Subzero Repair Professionals ([GEOGRAP…" at bounding box center [677, 477] width 1279 height 880
click at [138, 119] on span "Wrap up | 07:10" at bounding box center [118, 120] width 67 height 12
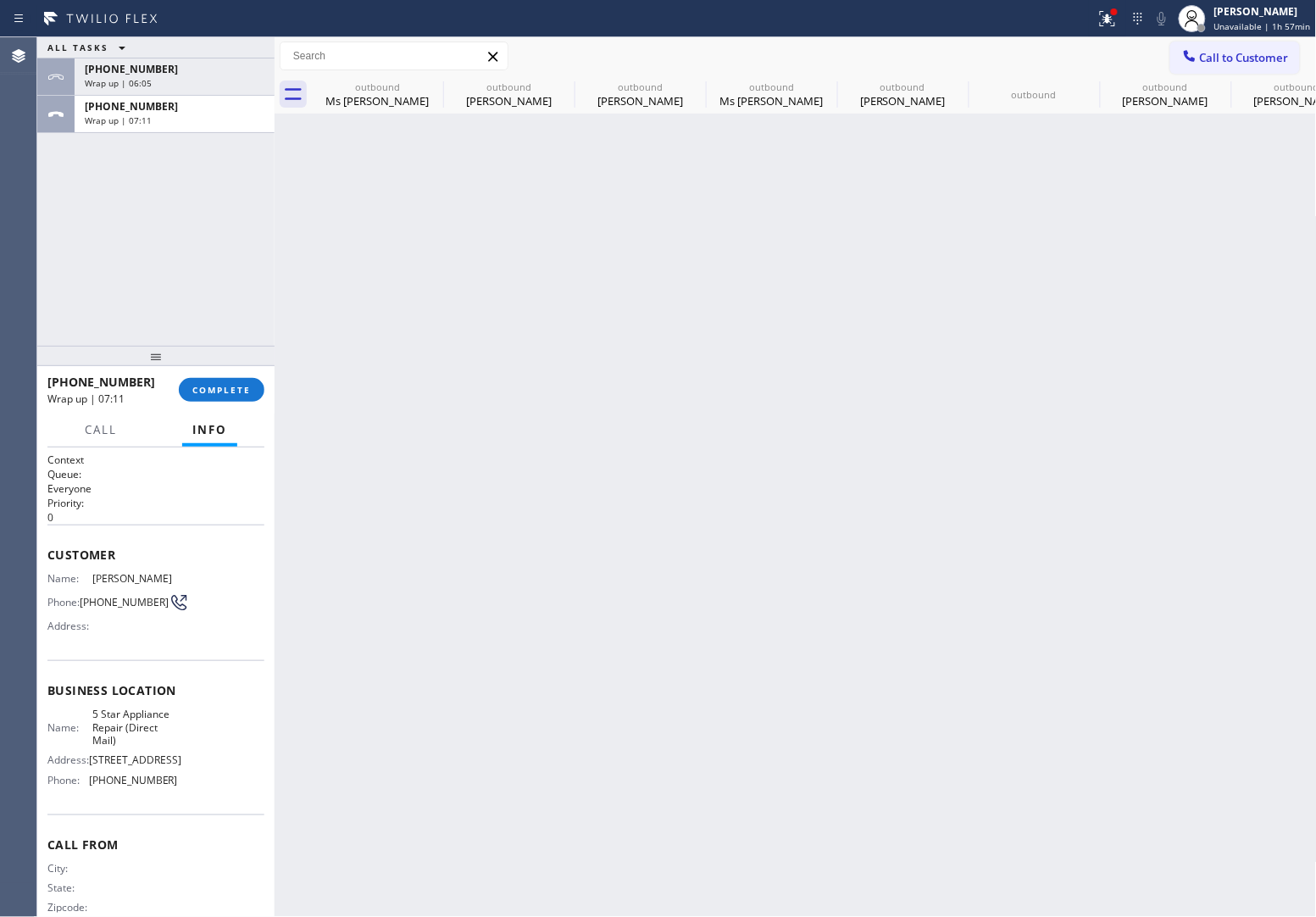
click at [138, 119] on span "Wrap up | 07:11" at bounding box center [118, 120] width 67 height 12
drag, startPoint x: 138, startPoint y: 119, endPoint x: 192, endPoint y: 193, distance: 91.6
click at [138, 121] on span "Wrap up | 07:12" at bounding box center [118, 120] width 67 height 12
click at [242, 404] on div "[PHONE_NUMBER] Wrap up | 07:11 COMPLETE" at bounding box center [156, 390] width 217 height 45
click at [238, 397] on button "COMPLETE" at bounding box center [221, 390] width 85 height 24
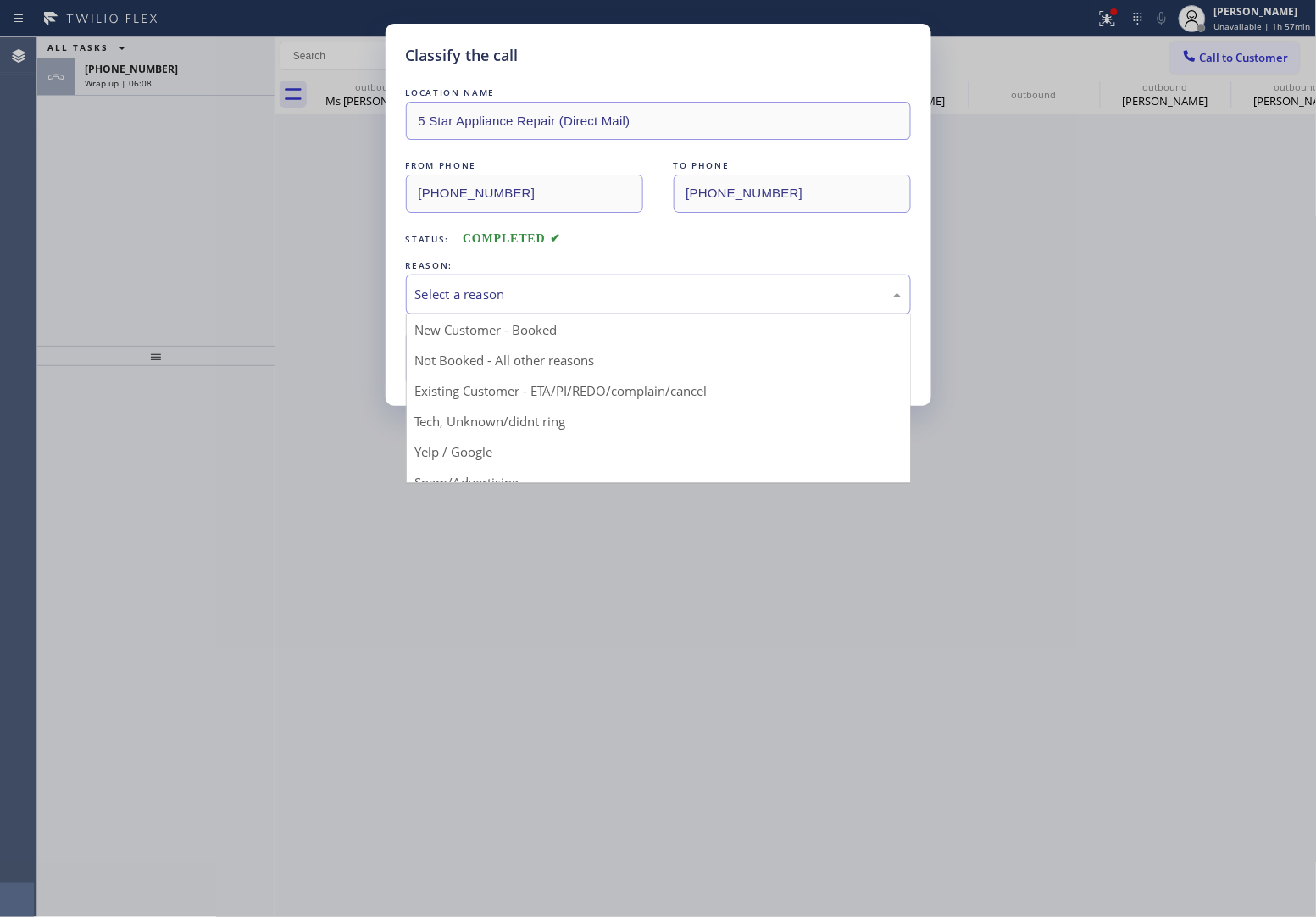
click at [490, 286] on div "Select a reason" at bounding box center [658, 294] width 487 height 19
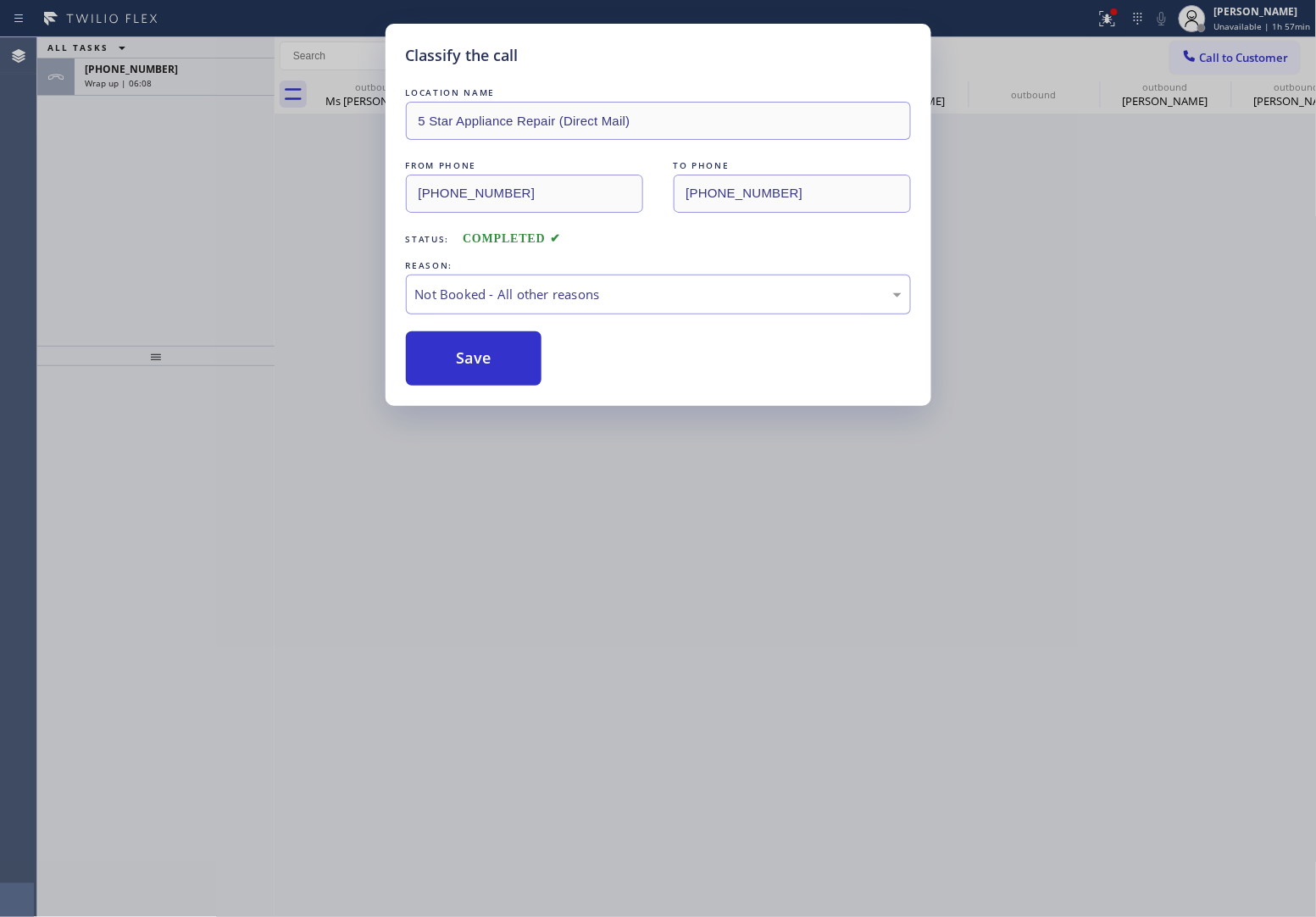
click at [453, 362] on button "Save" at bounding box center [474, 359] width 136 height 55
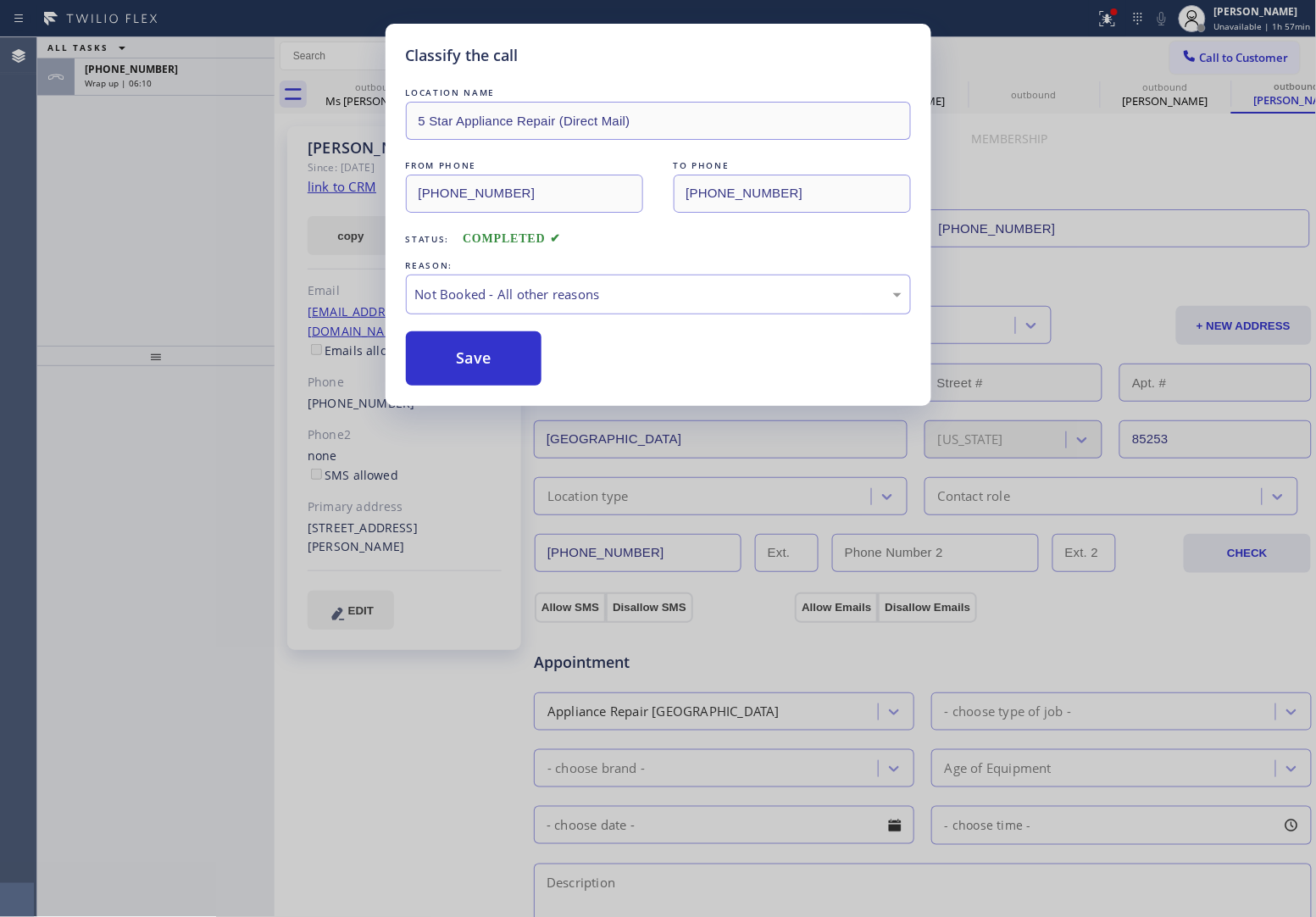
click at [148, 74] on div "Classify the call LOCATION NAME 5 Star Appliance Repair (Direct Mail) FROM PHON…" at bounding box center [658, 458] width 1316 height 917
click at [148, 74] on span "[PHONE_NUMBER]" at bounding box center [131, 70] width 94 height 15
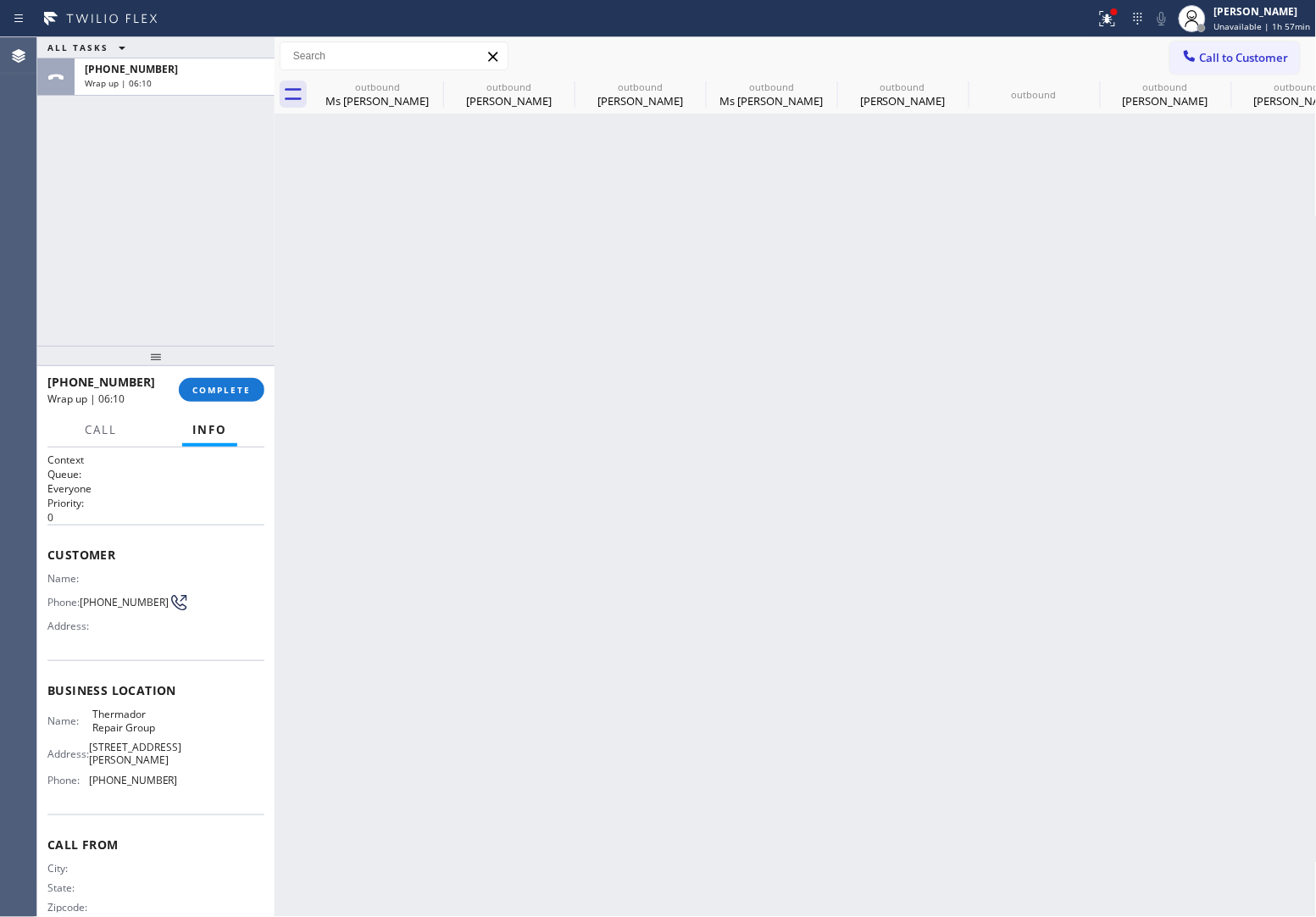
click at [148, 74] on span "[PHONE_NUMBER]" at bounding box center [131, 70] width 94 height 15
click at [225, 380] on button "COMPLETE" at bounding box center [221, 390] width 85 height 24
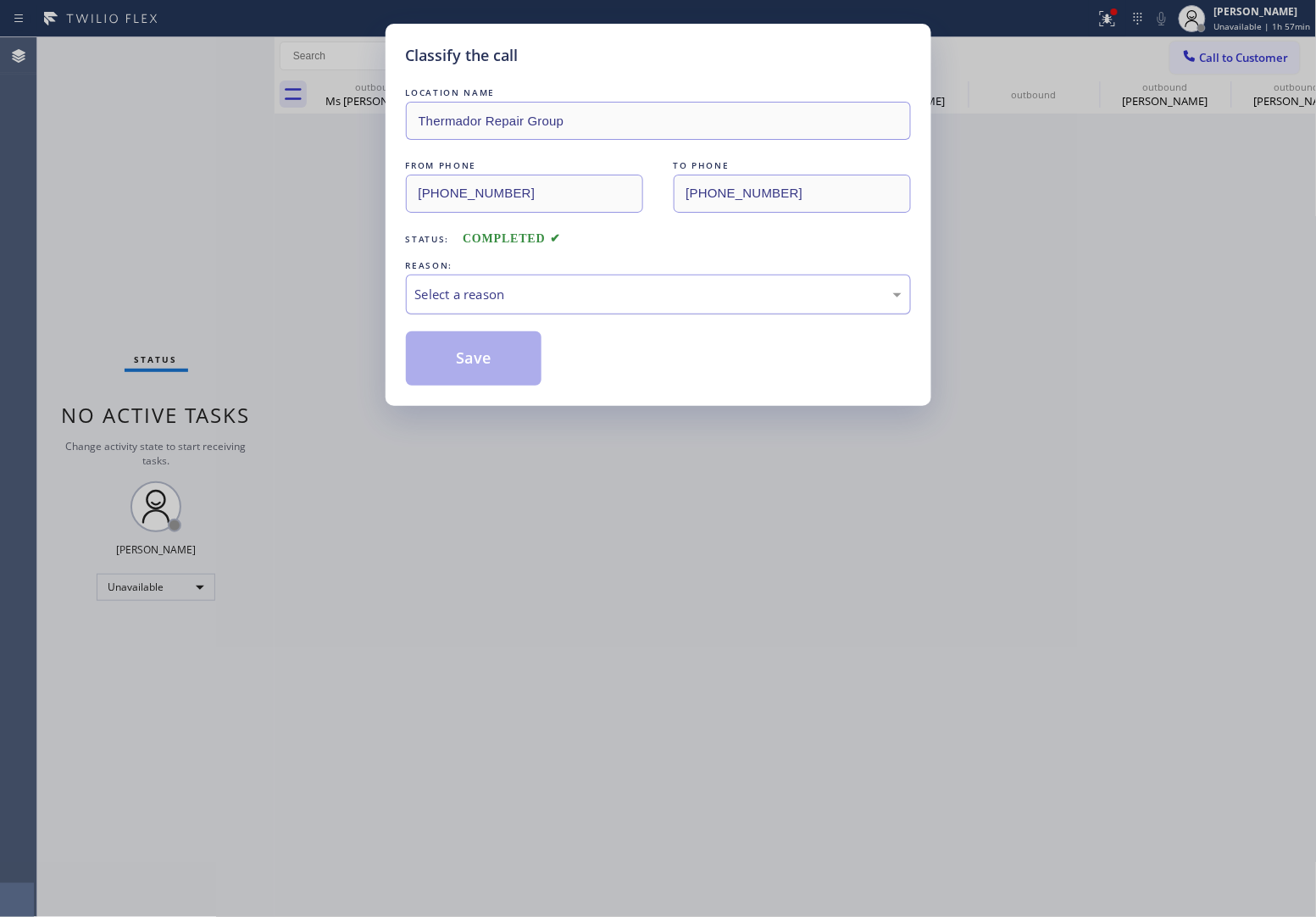
click at [500, 293] on div "Select a reason" at bounding box center [658, 294] width 487 height 19
click at [494, 350] on button "Save" at bounding box center [474, 359] width 136 height 55
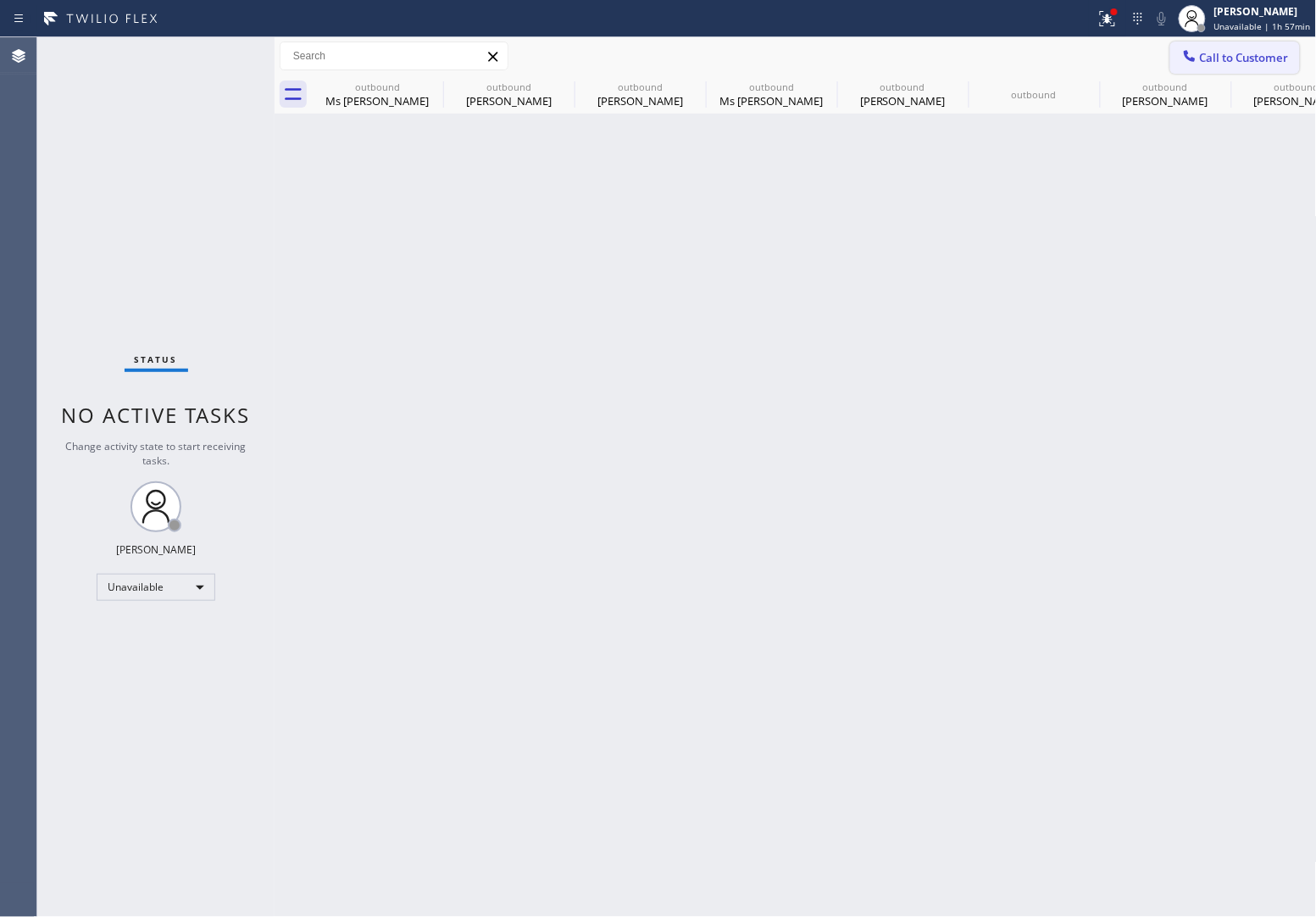
click at [1263, 42] on button "Call to Customer" at bounding box center [1235, 57] width 130 height 32
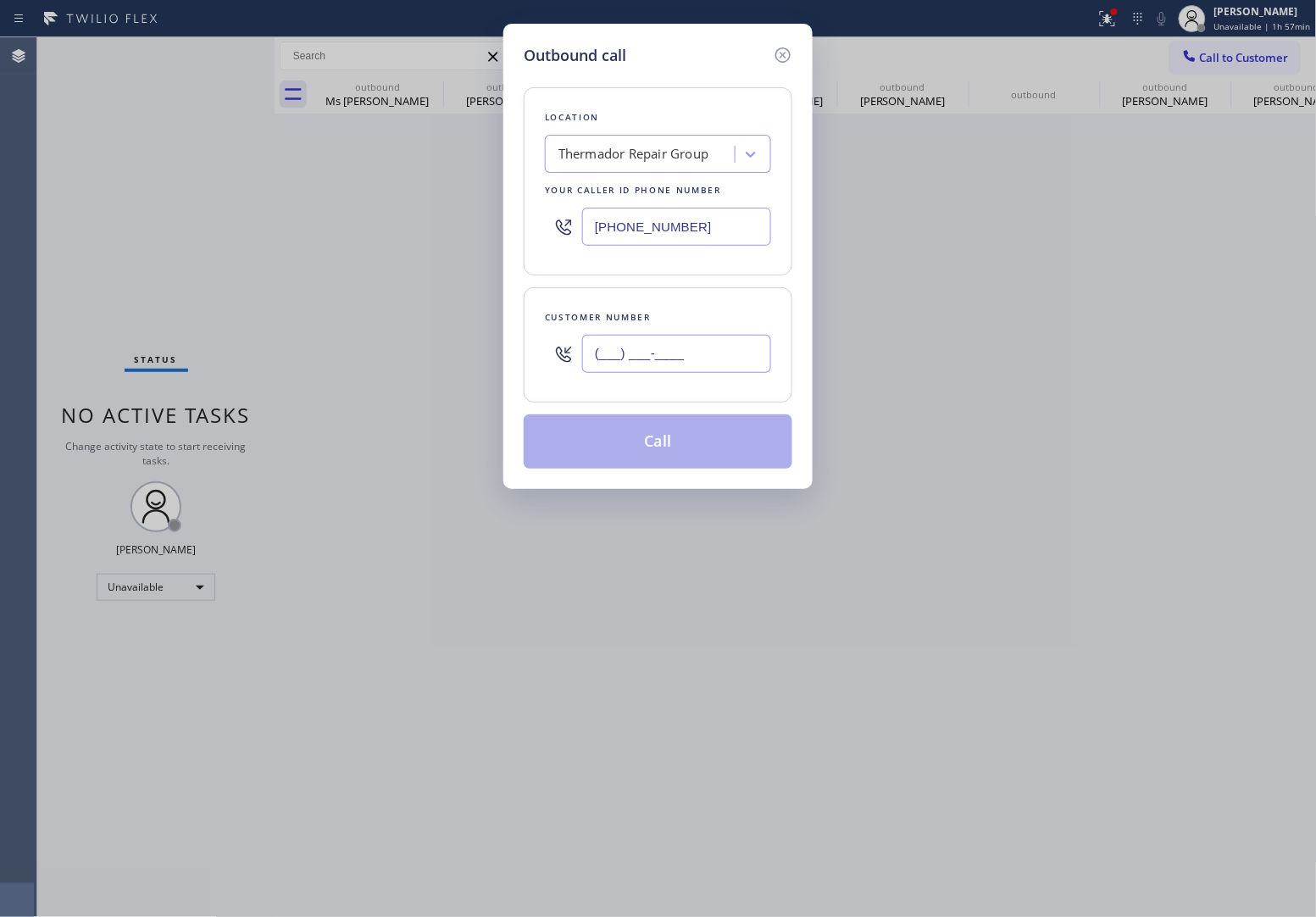
click at [610, 362] on input "(___) ___-____" at bounding box center [677, 353] width 189 height 38
paste input "515) 577-2221"
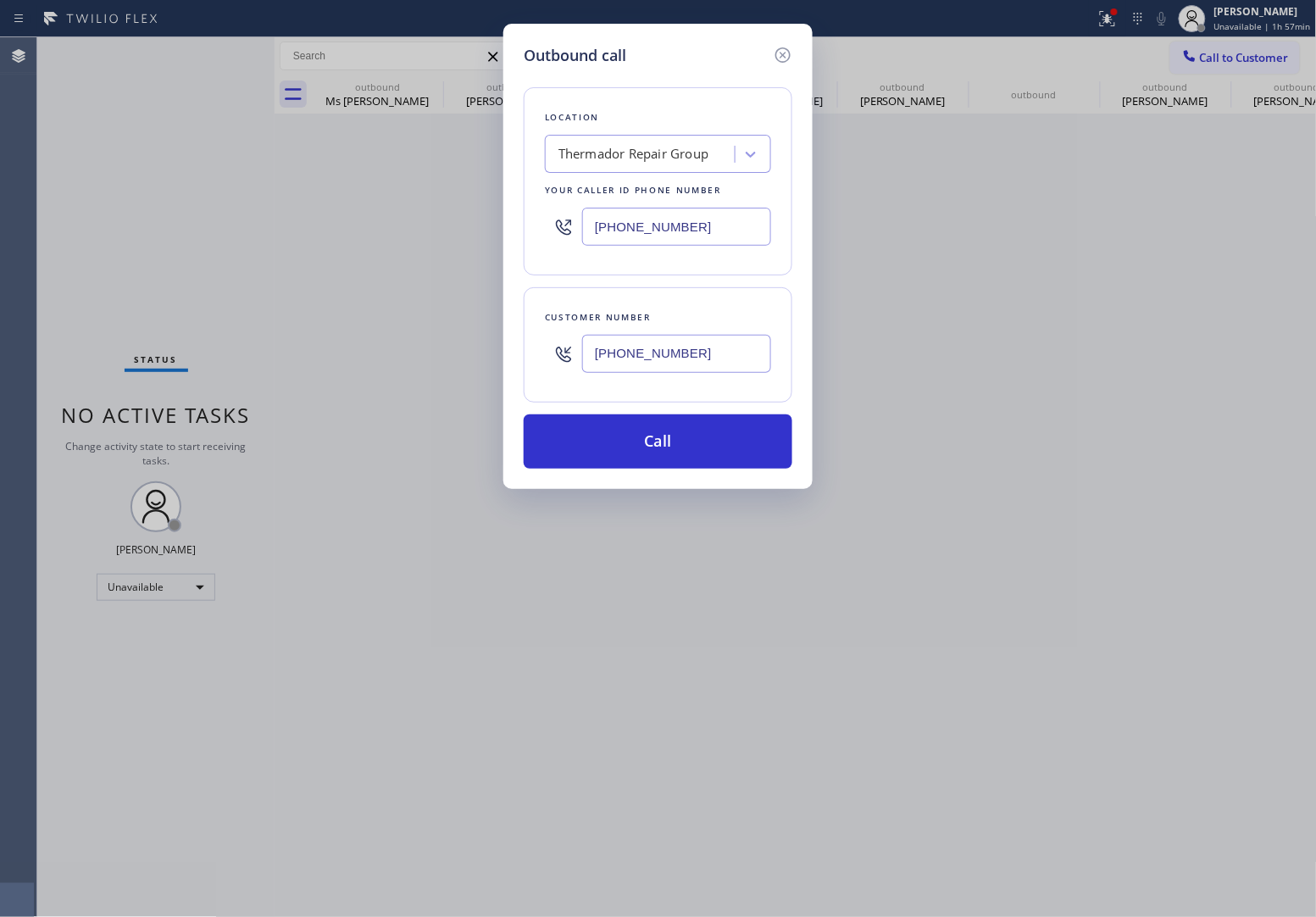
drag, startPoint x: 640, startPoint y: 236, endPoint x: 692, endPoint y: 305, distance: 86.4
click at [640, 237] on input "[PHONE_NUMBER]" at bounding box center [677, 226] width 189 height 38
paste input "480) 787-0279"
click at [640, 344] on input "[PHONE_NUMBER]" at bounding box center [677, 353] width 189 height 38
click at [661, 451] on button "Call" at bounding box center [658, 441] width 269 height 55
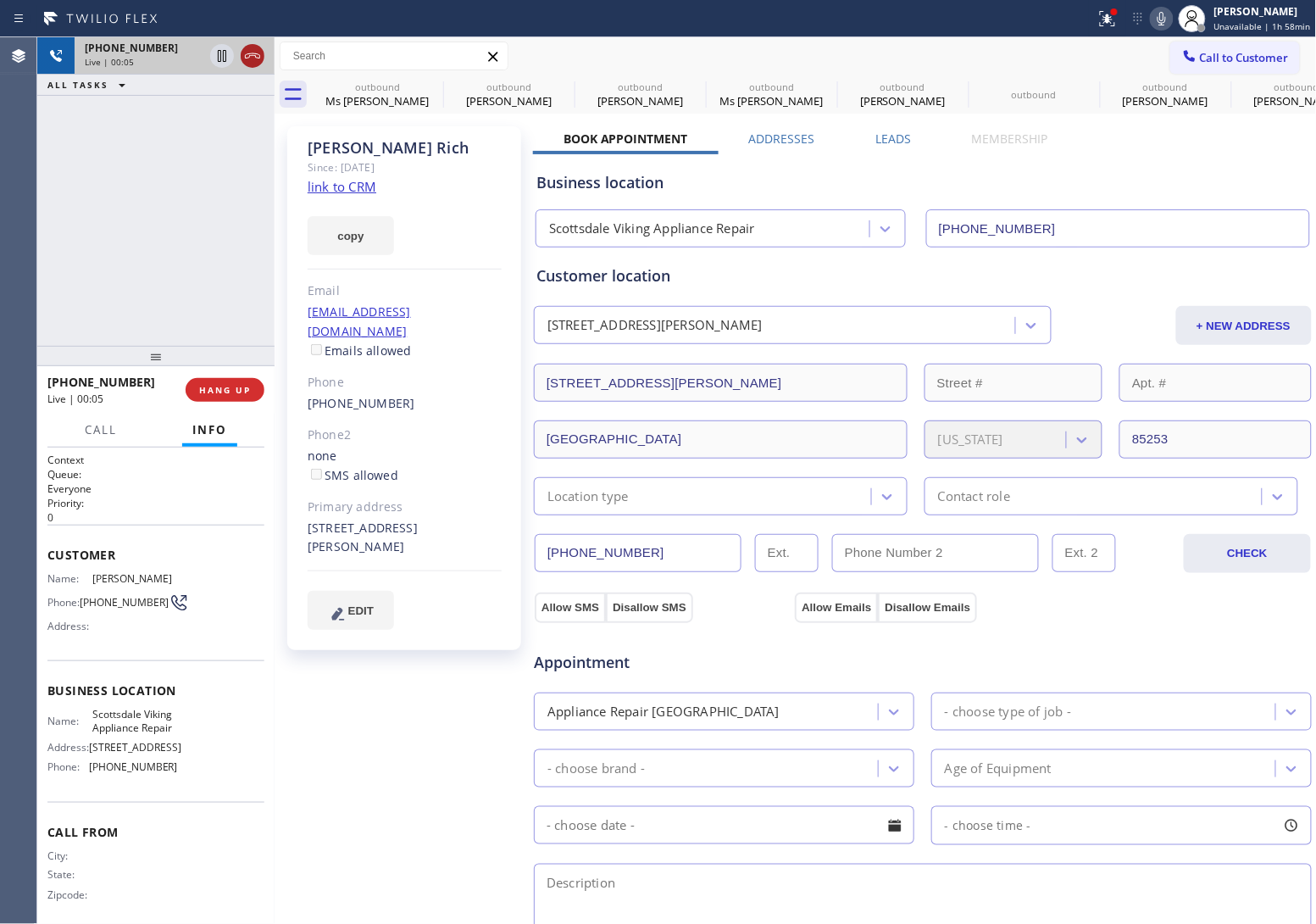
click at [256, 55] on icon at bounding box center [253, 56] width 20 height 20
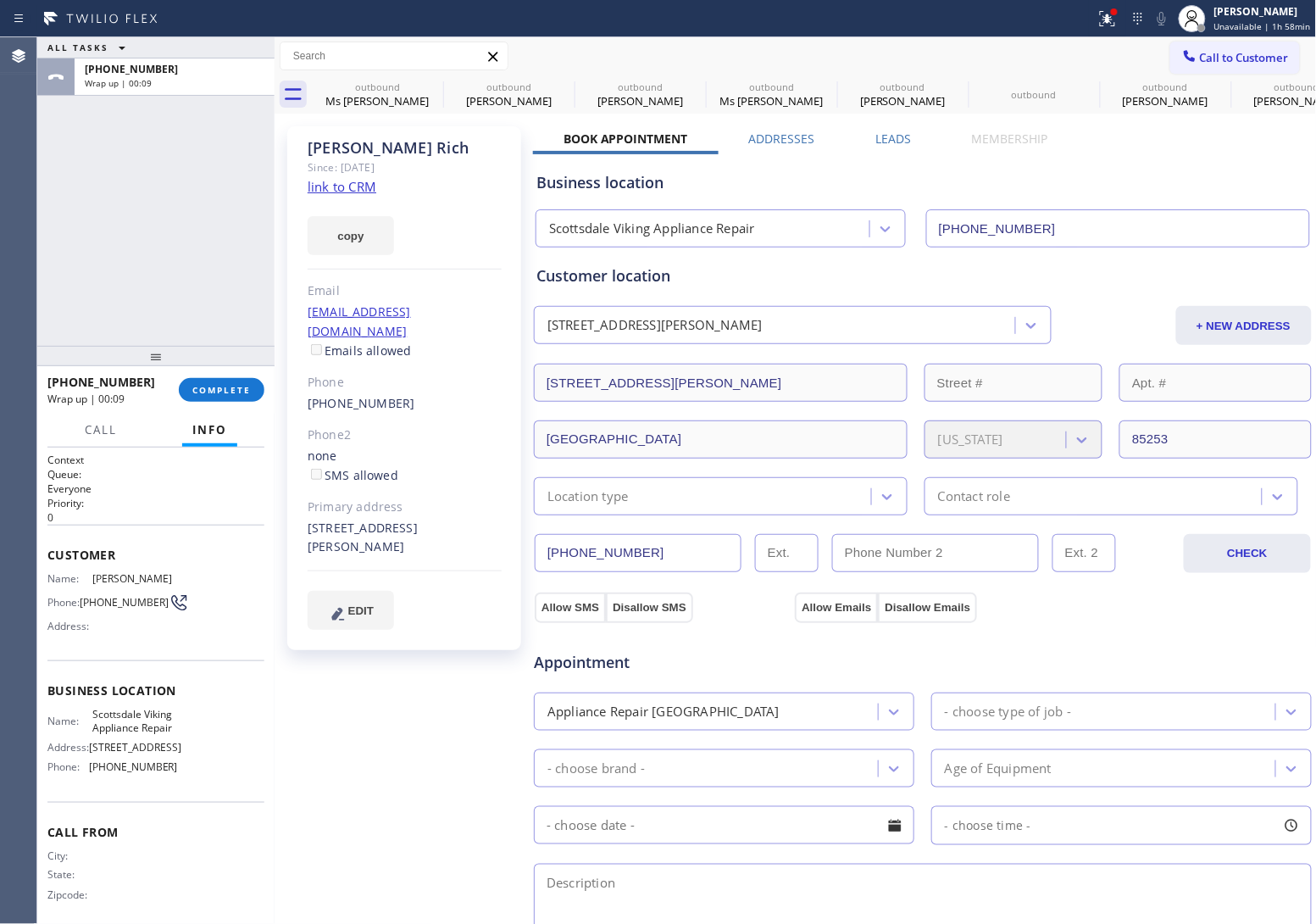
drag, startPoint x: 66, startPoint y: 239, endPoint x: 74, endPoint y: 244, distance: 9.4
click at [66, 239] on div "ALL TASKS ALL TASKS ACTIVE TASKS TASKS IN WRAP UP [PHONE_NUMBER] Wrap up | 00:09" at bounding box center [156, 191] width 237 height 309
click at [1218, 44] on button "Call to Customer" at bounding box center [1235, 57] width 130 height 32
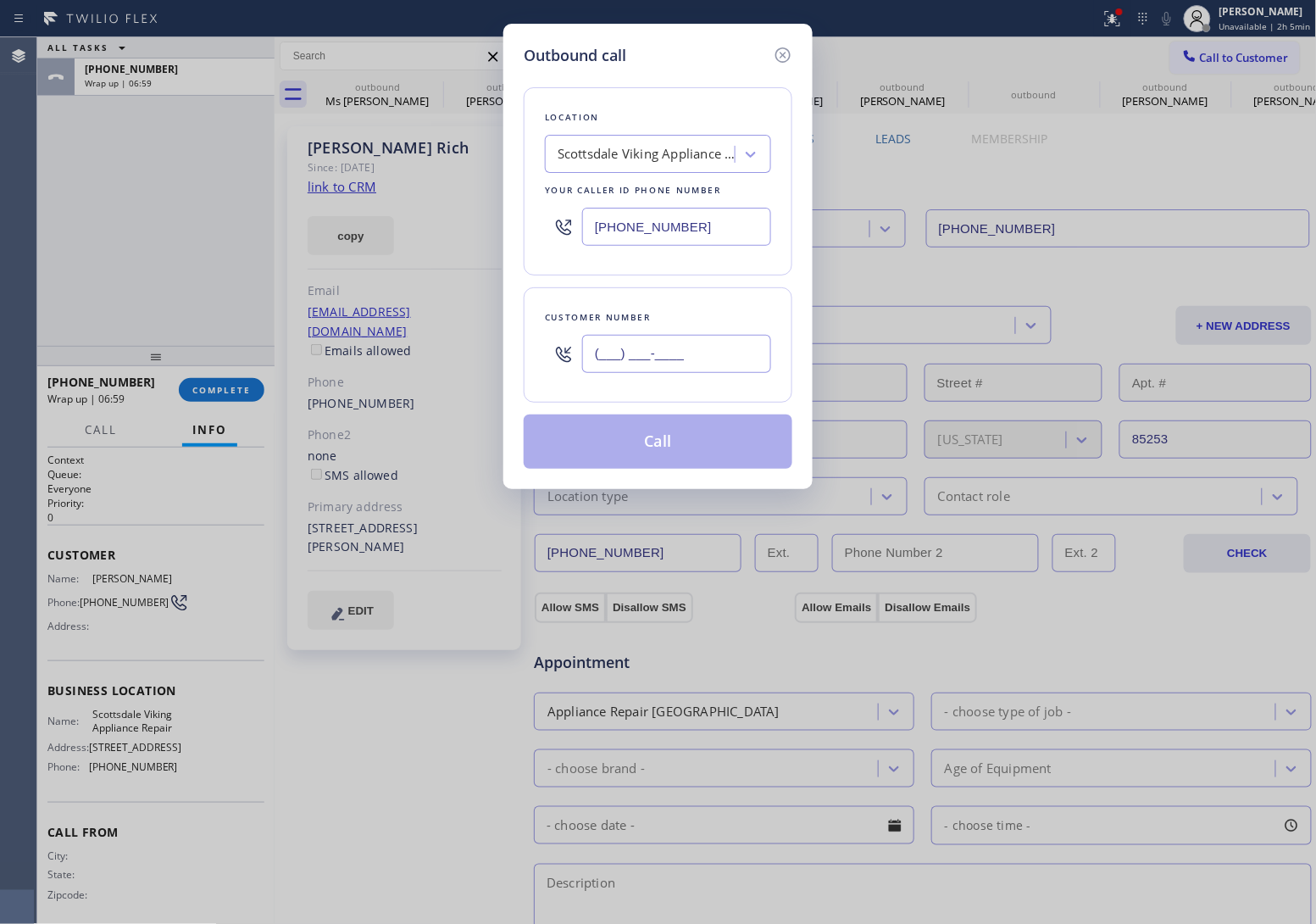
click at [702, 364] on input "(___) ___-____" at bounding box center [677, 353] width 189 height 38
paste input "424) 489-0532"
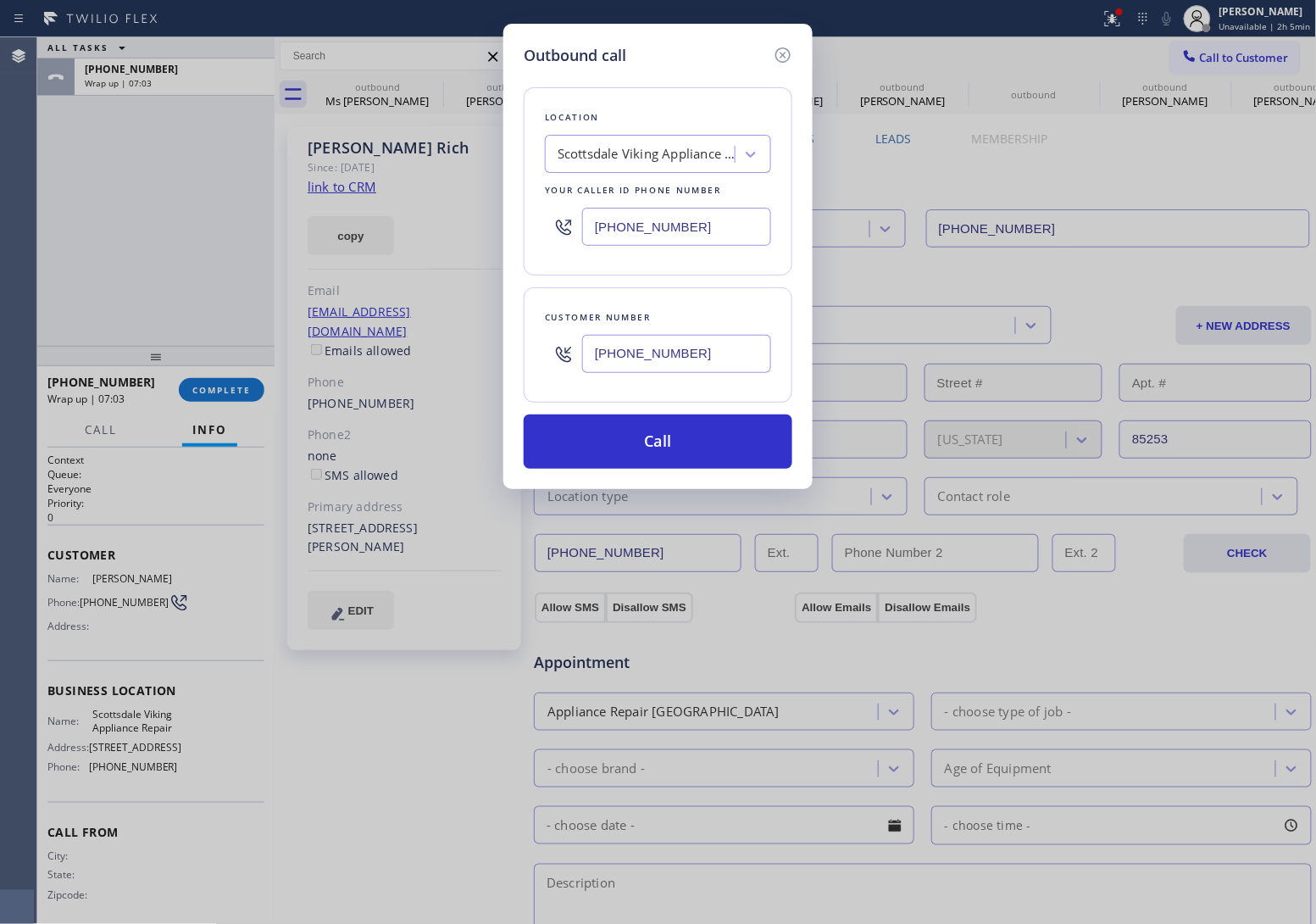
click at [627, 222] on input "[PHONE_NUMBER]" at bounding box center [677, 226] width 189 height 38
paste input "213) 444-7988"
click at [647, 432] on button "Call" at bounding box center [658, 441] width 269 height 55
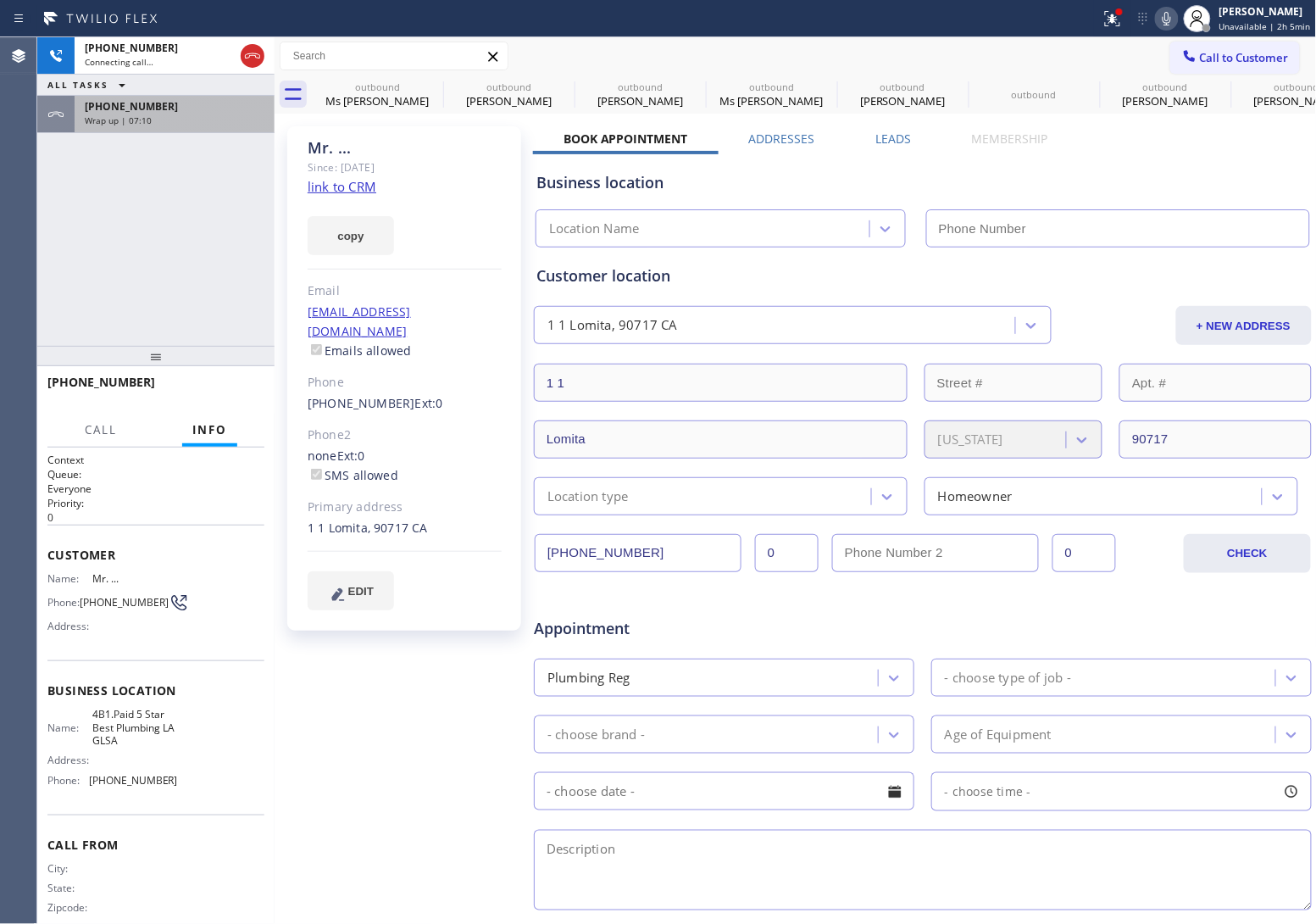
click at [146, 119] on span "Wrap up | 07:10" at bounding box center [118, 120] width 67 height 12
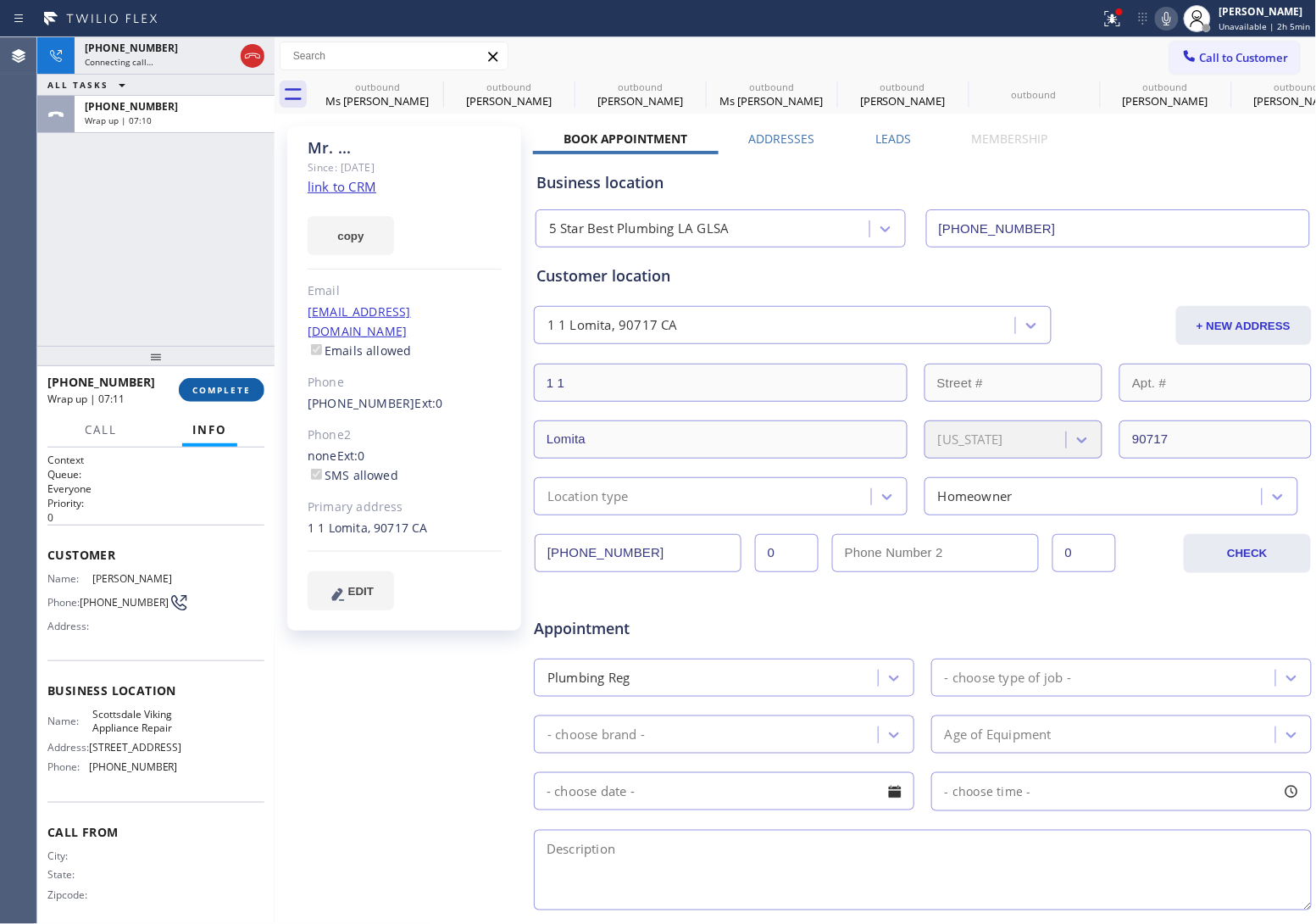
click at [222, 391] on span "COMPLETE" at bounding box center [221, 389] width 58 height 12
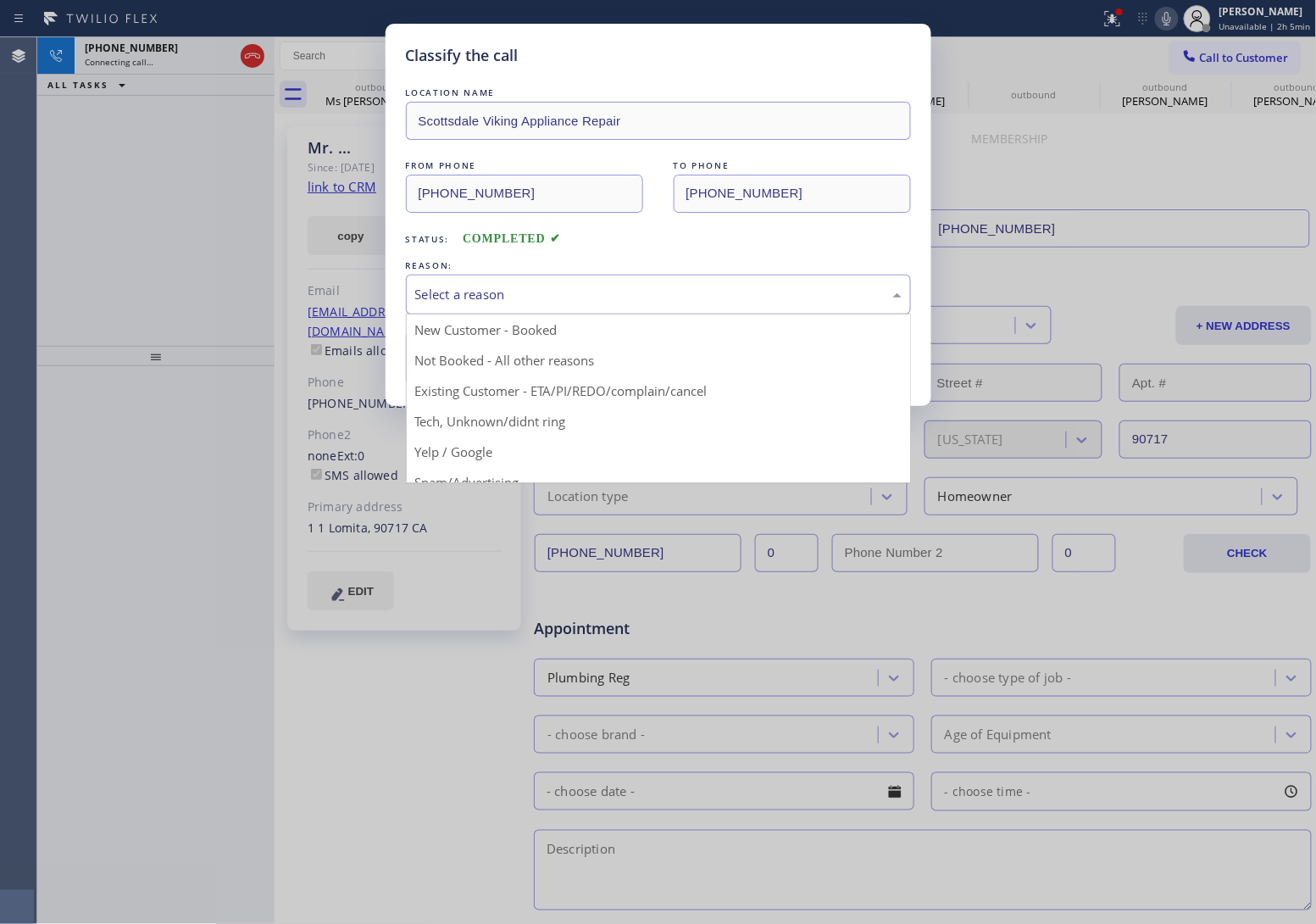
click at [550, 311] on div "Select a reason" at bounding box center [658, 294] width 505 height 40
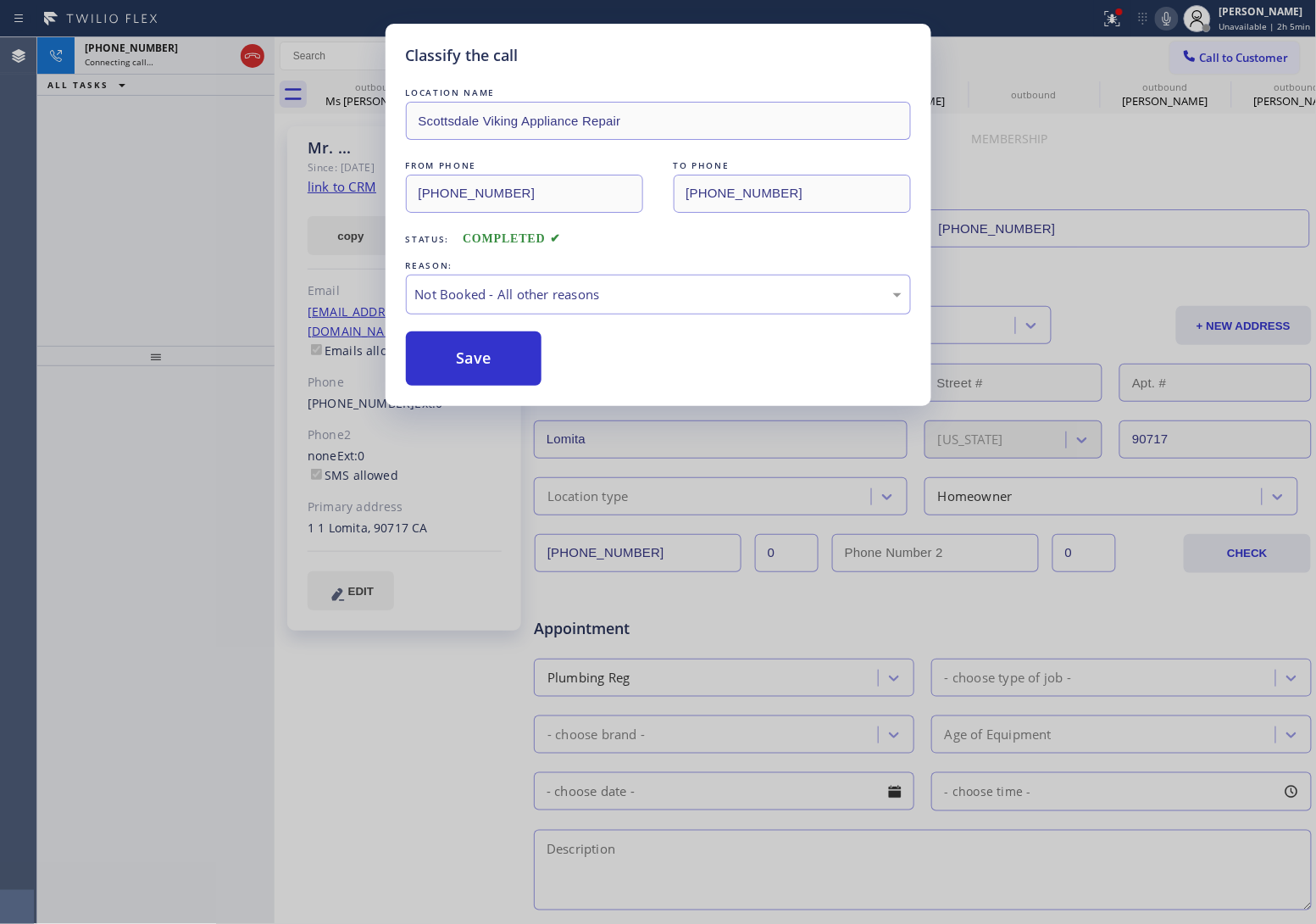
click at [486, 366] on button "Save" at bounding box center [474, 359] width 136 height 55
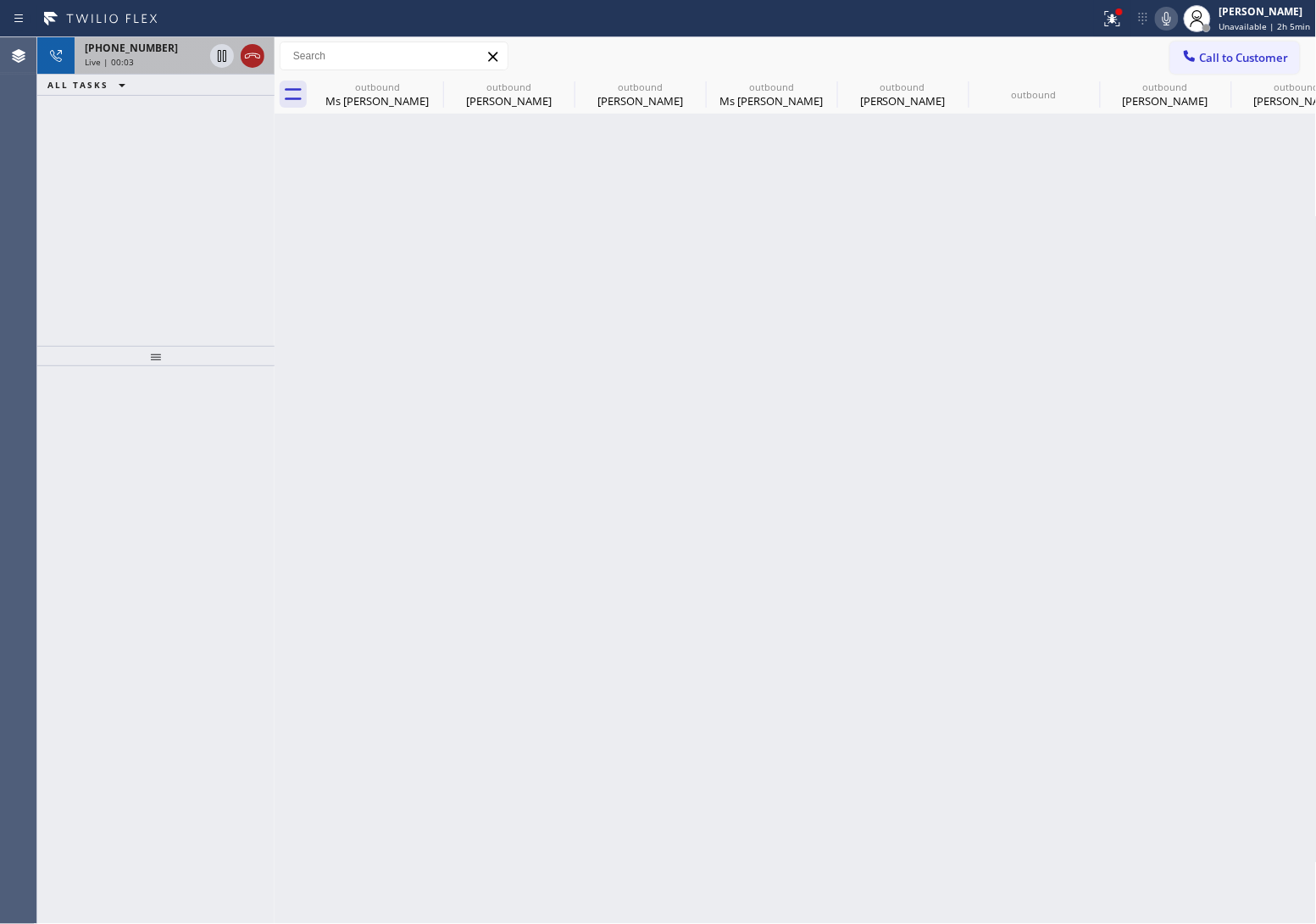
click at [250, 62] on icon at bounding box center [253, 56] width 20 height 20
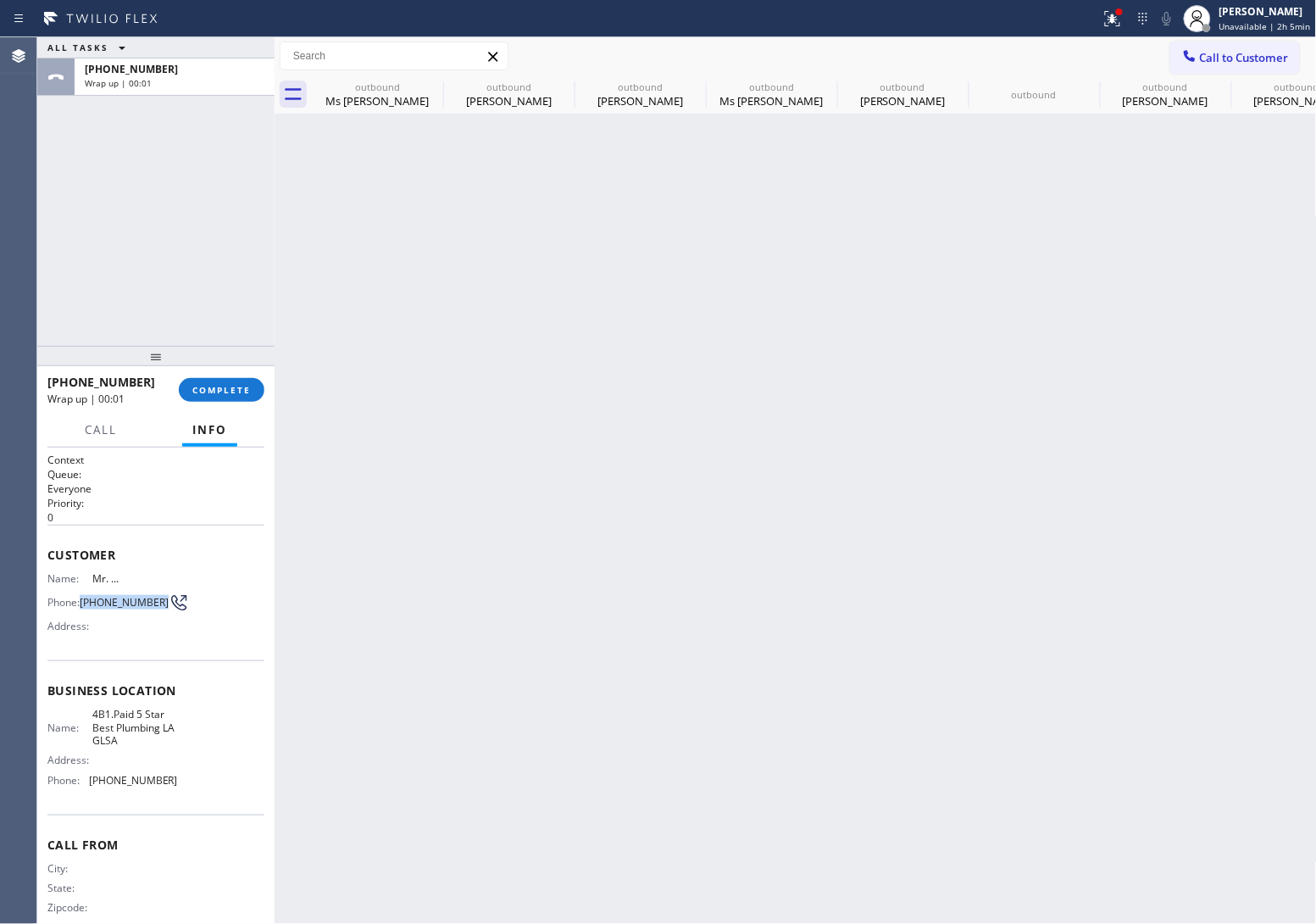
drag, startPoint x: 113, startPoint y: 615, endPoint x: 82, endPoint y: 599, distance: 34.9
click at [82, 599] on div "Name: Mr. ... Phone: [PHONE_NUMBER] Address:" at bounding box center [112, 605] width 131 height 67
click at [1196, 59] on icon at bounding box center [1190, 56] width 17 height 17
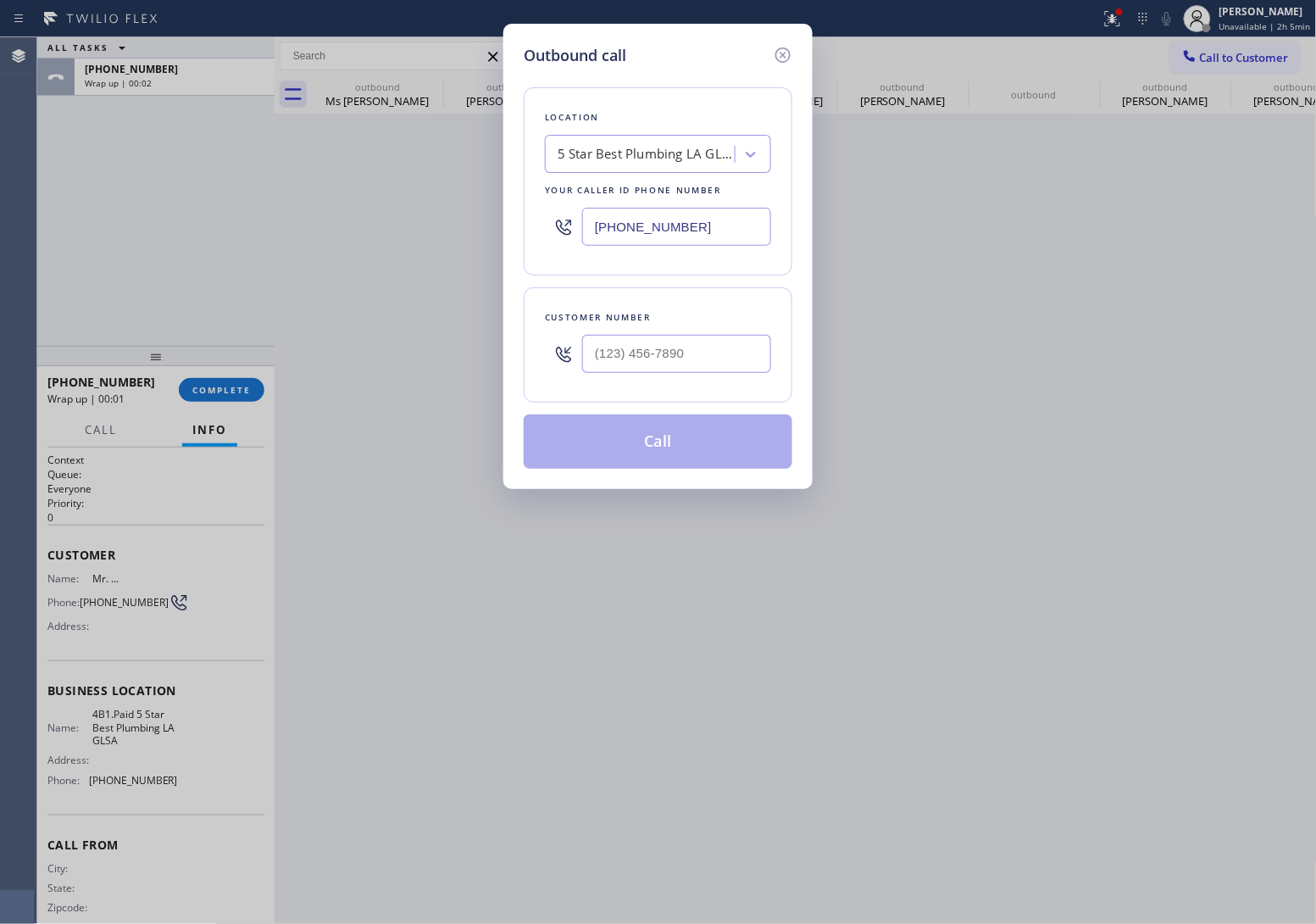
click at [682, 158] on div "5 Star Best Plumbing LA GLSA" at bounding box center [647, 154] width 178 height 19
paste input "424) 489-0532"
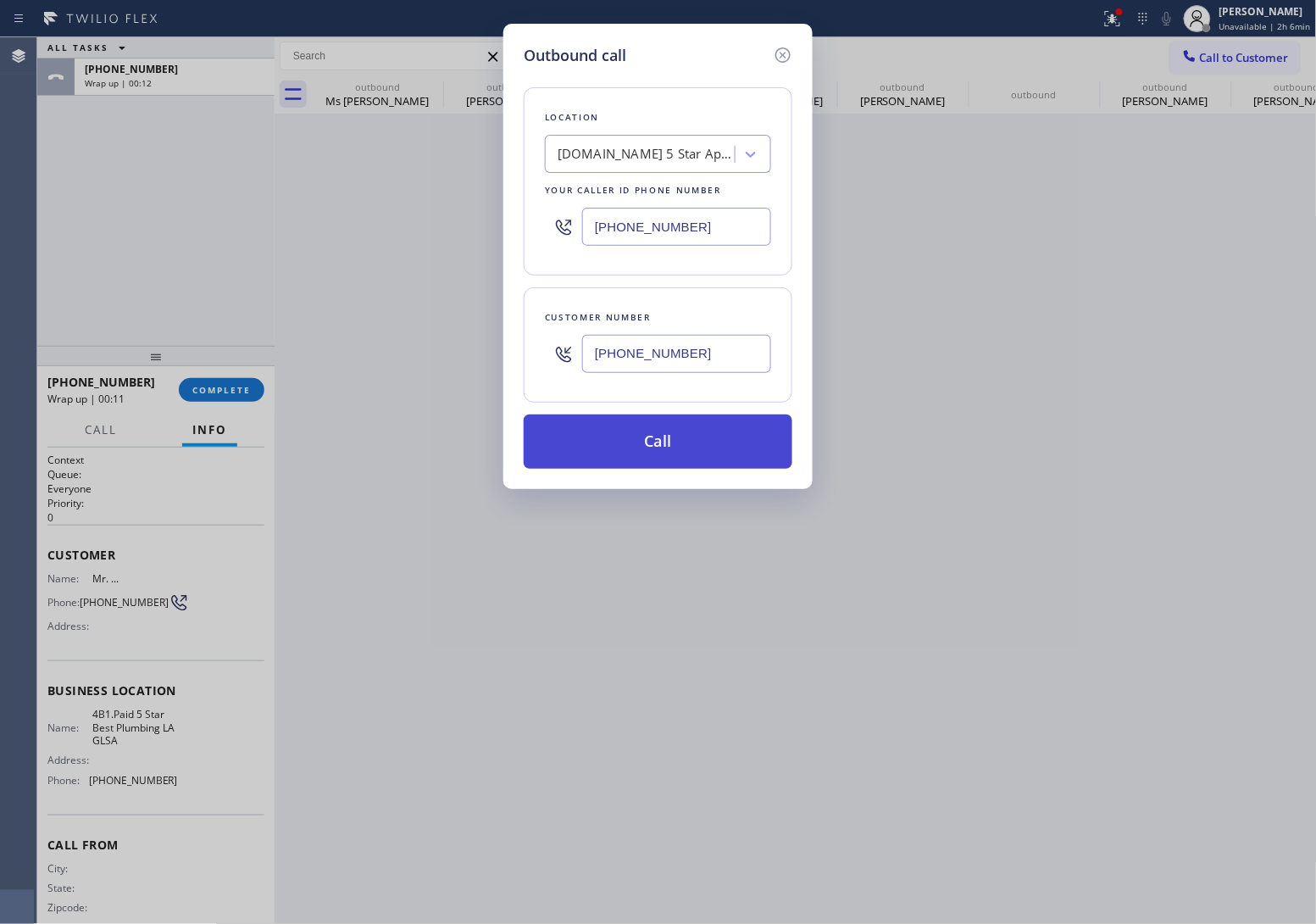
click at [712, 450] on button "Call" at bounding box center [658, 441] width 269 height 55
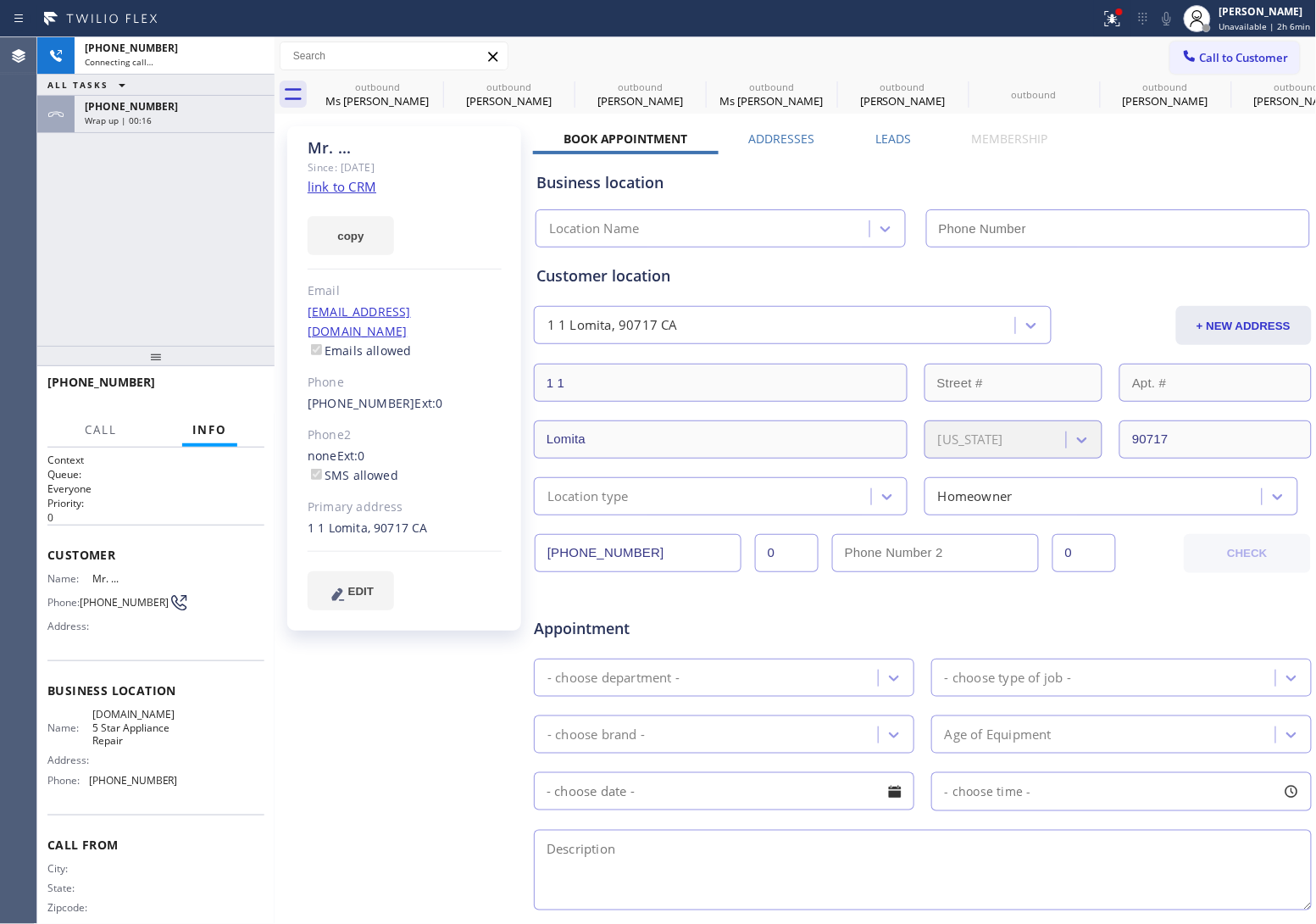
click at [6, 225] on div "Agent Desktop" at bounding box center [18, 480] width 36 height 886
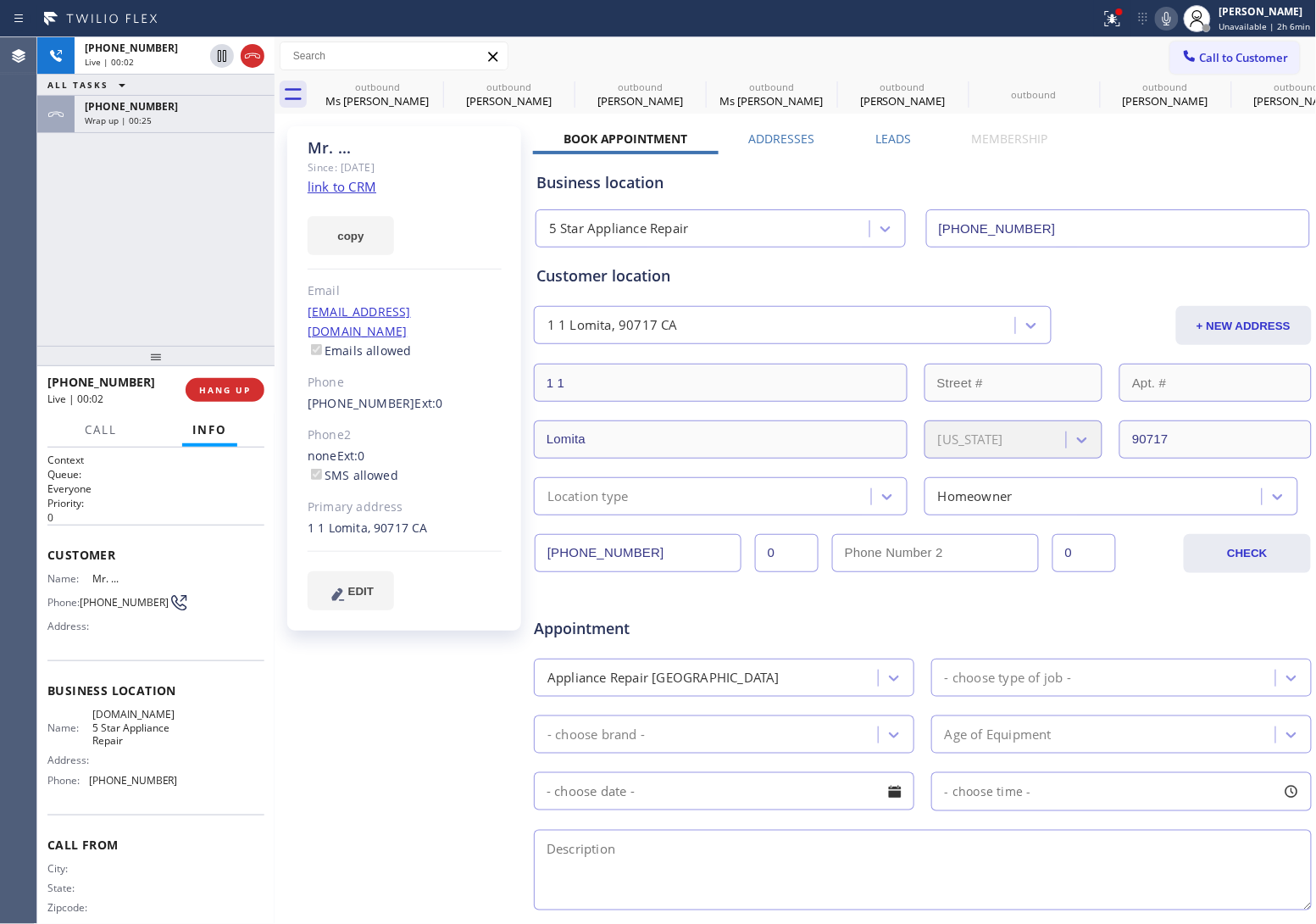
drag, startPoint x: 253, startPoint y: 46, endPoint x: 154, endPoint y: 544, distance: 507.7
click at [252, 48] on icon at bounding box center [253, 56] width 20 height 20
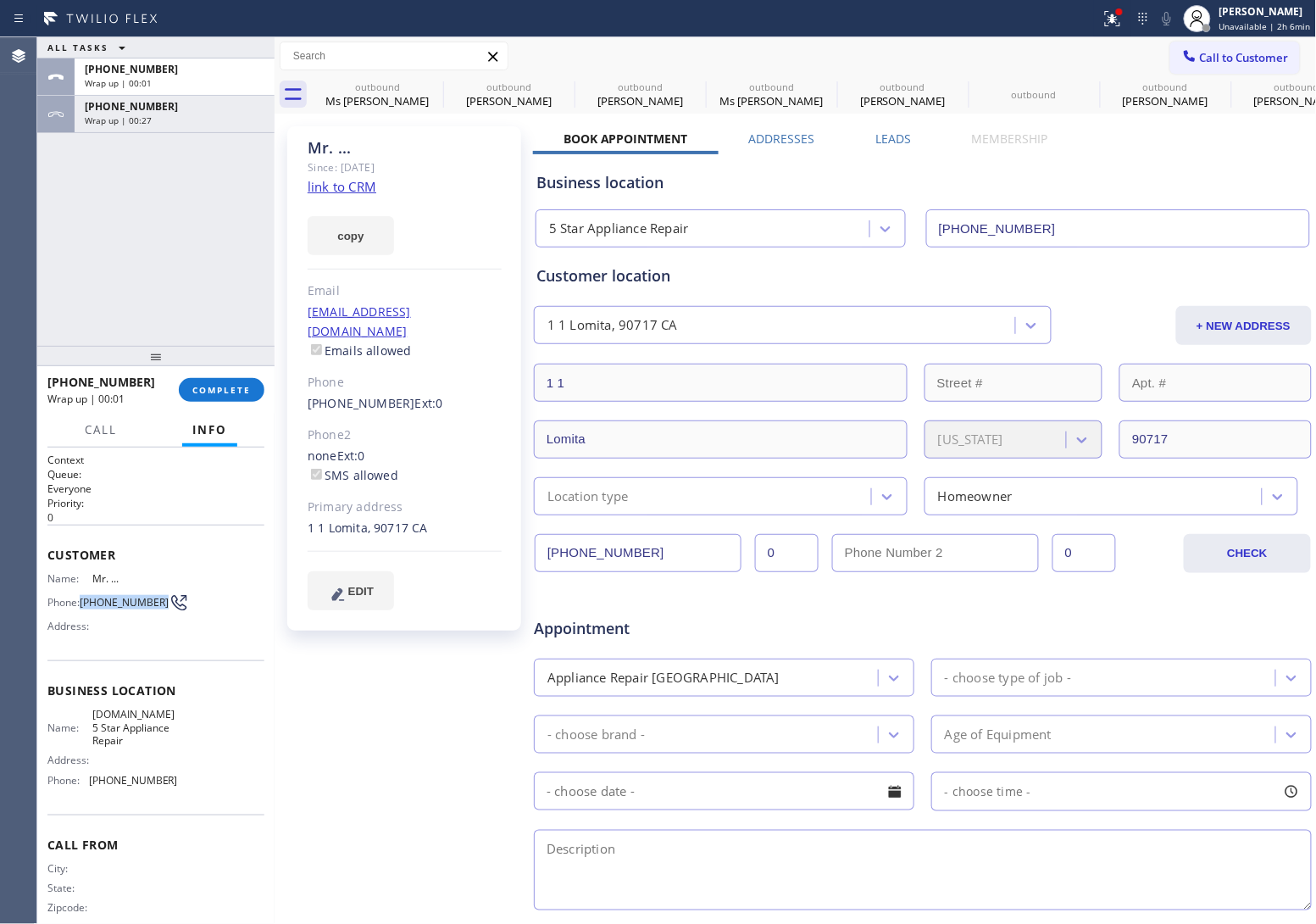
click at [82, 598] on span "[PHONE_NUMBER]" at bounding box center [124, 602] width 89 height 13
click at [1234, 57] on span "Call to Customer" at bounding box center [1245, 57] width 89 height 15
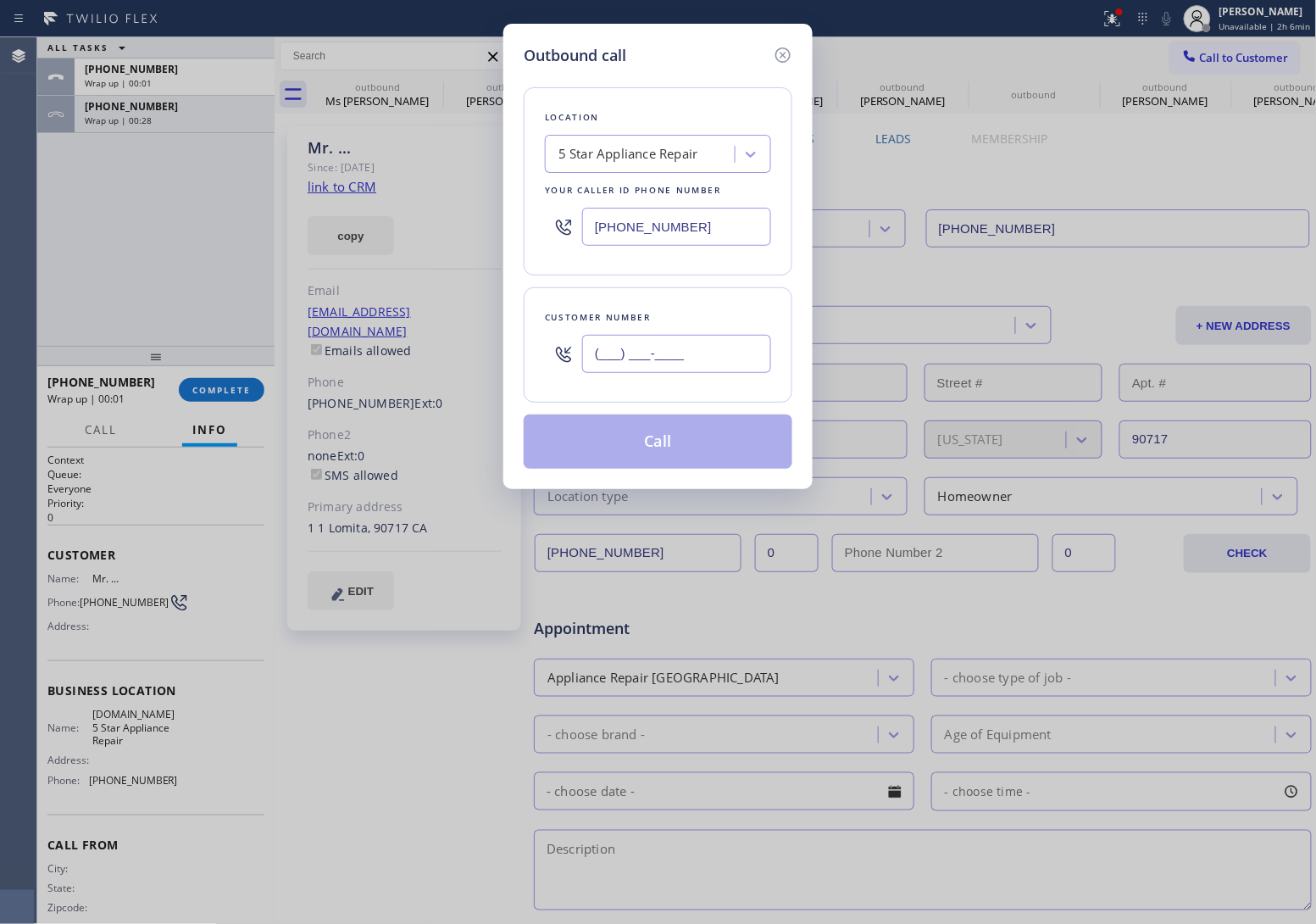
click at [705, 353] on input "(___) ___-____" at bounding box center [677, 353] width 189 height 38
paste input "424) 489-0532"
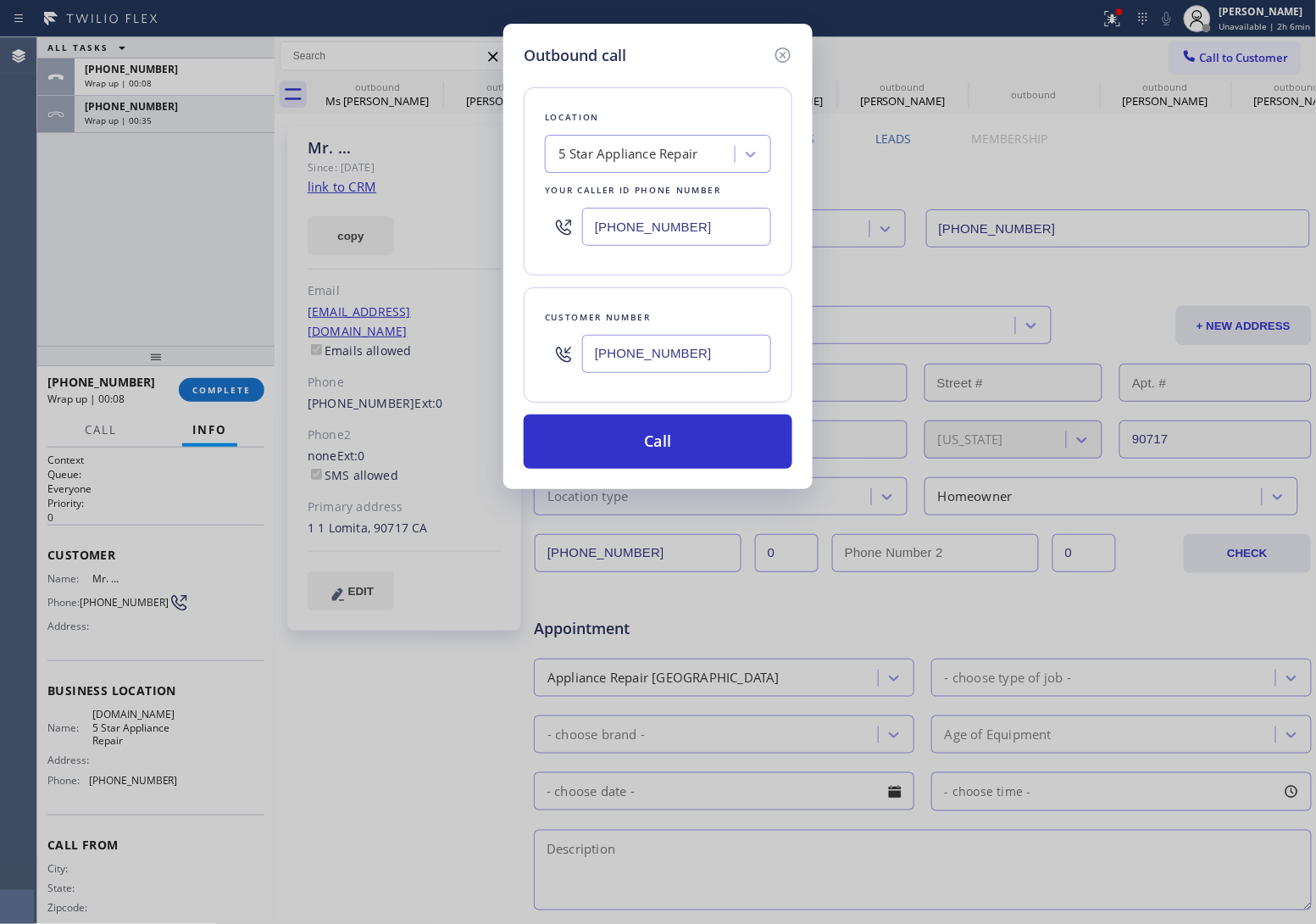
click at [672, 230] on input "[PHONE_NUMBER]" at bounding box center [677, 226] width 189 height 38
paste input "213) 444-7988"
click at [700, 352] on input "[PHONE_NUMBER]" at bounding box center [677, 353] width 189 height 38
click at [695, 445] on button "Call" at bounding box center [658, 441] width 269 height 55
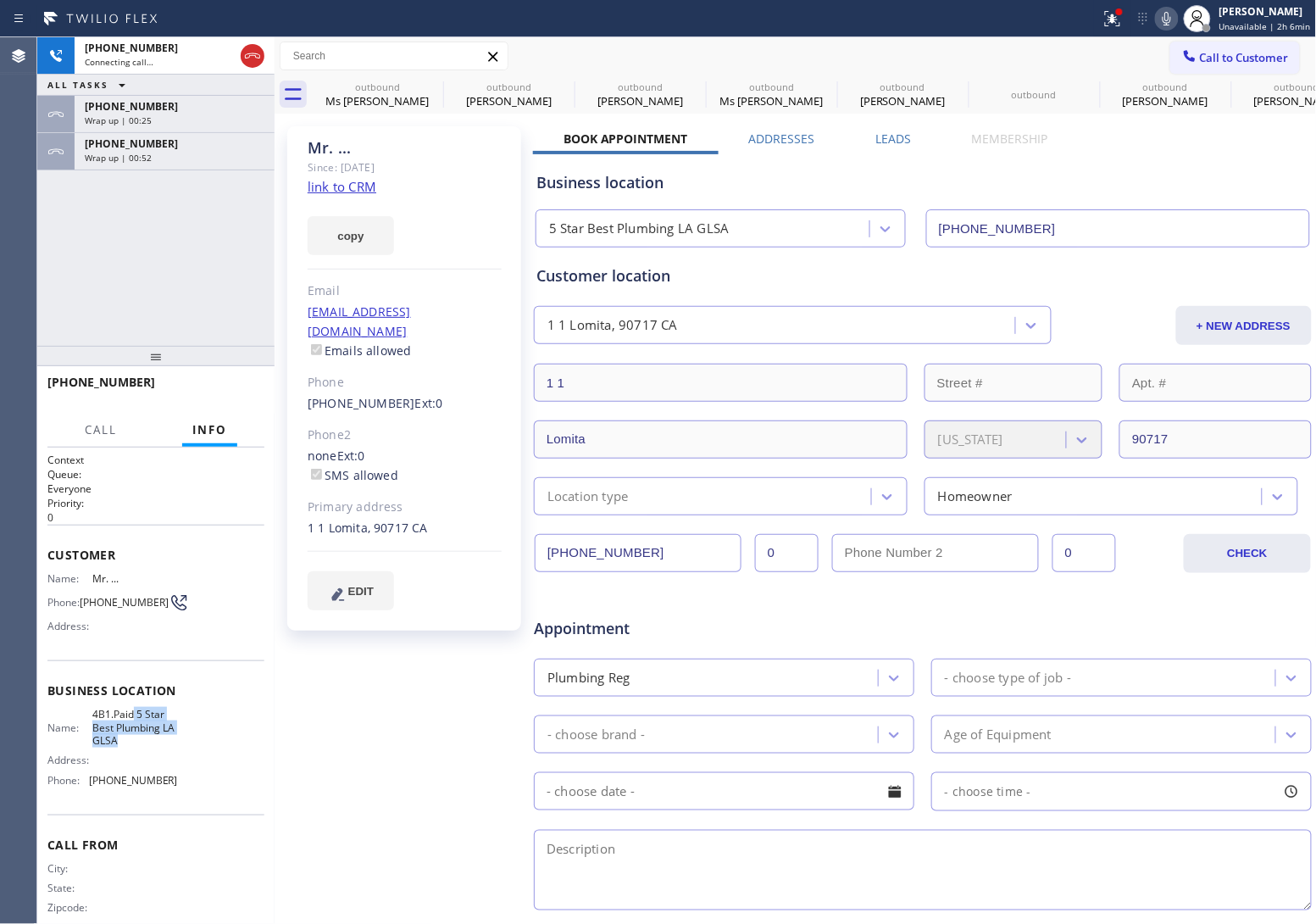
drag, startPoint x: 137, startPoint y: 747, endPoint x: 129, endPoint y: 718, distance: 30.1
click at [129, 718] on span "4B1.Paid 5 Star Best Plumbing LA GLSA" at bounding box center [134, 728] width 84 height 39
click at [120, 753] on div "Name: 4B1.Paid 5 Star Best Plumbing LA GLSA Address: Phone: [PHONE_NUMBER]" at bounding box center [112, 751] width 131 height 85
drag, startPoint x: 133, startPoint y: 716, endPoint x: 102, endPoint y: 740, distance: 39.2
click at [102, 740] on span "4B1.Paid 5 Star Best Plumbing LA GLSA" at bounding box center [134, 728] width 84 height 39
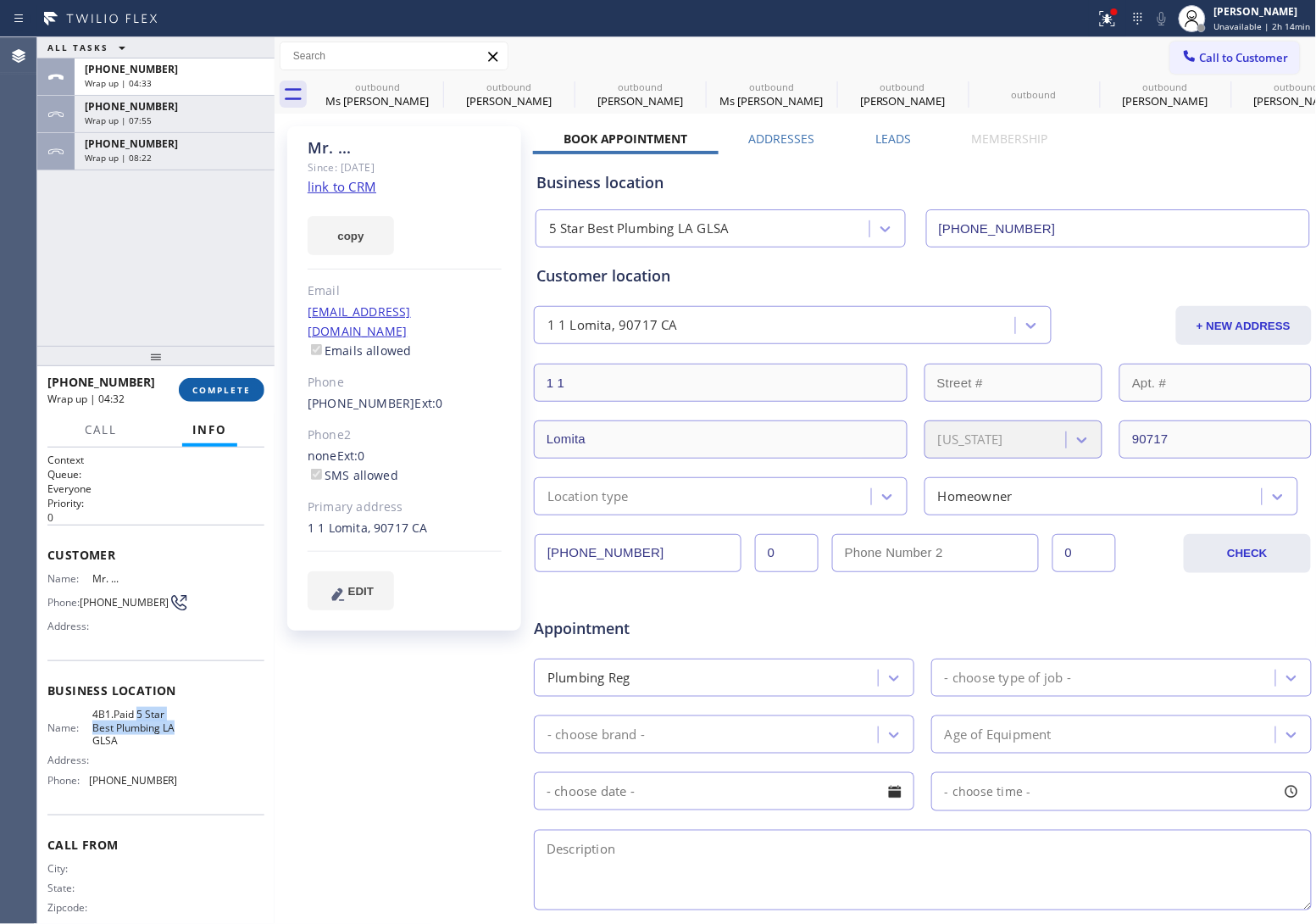
click at [221, 391] on span "COMPLETE" at bounding box center [221, 389] width 58 height 12
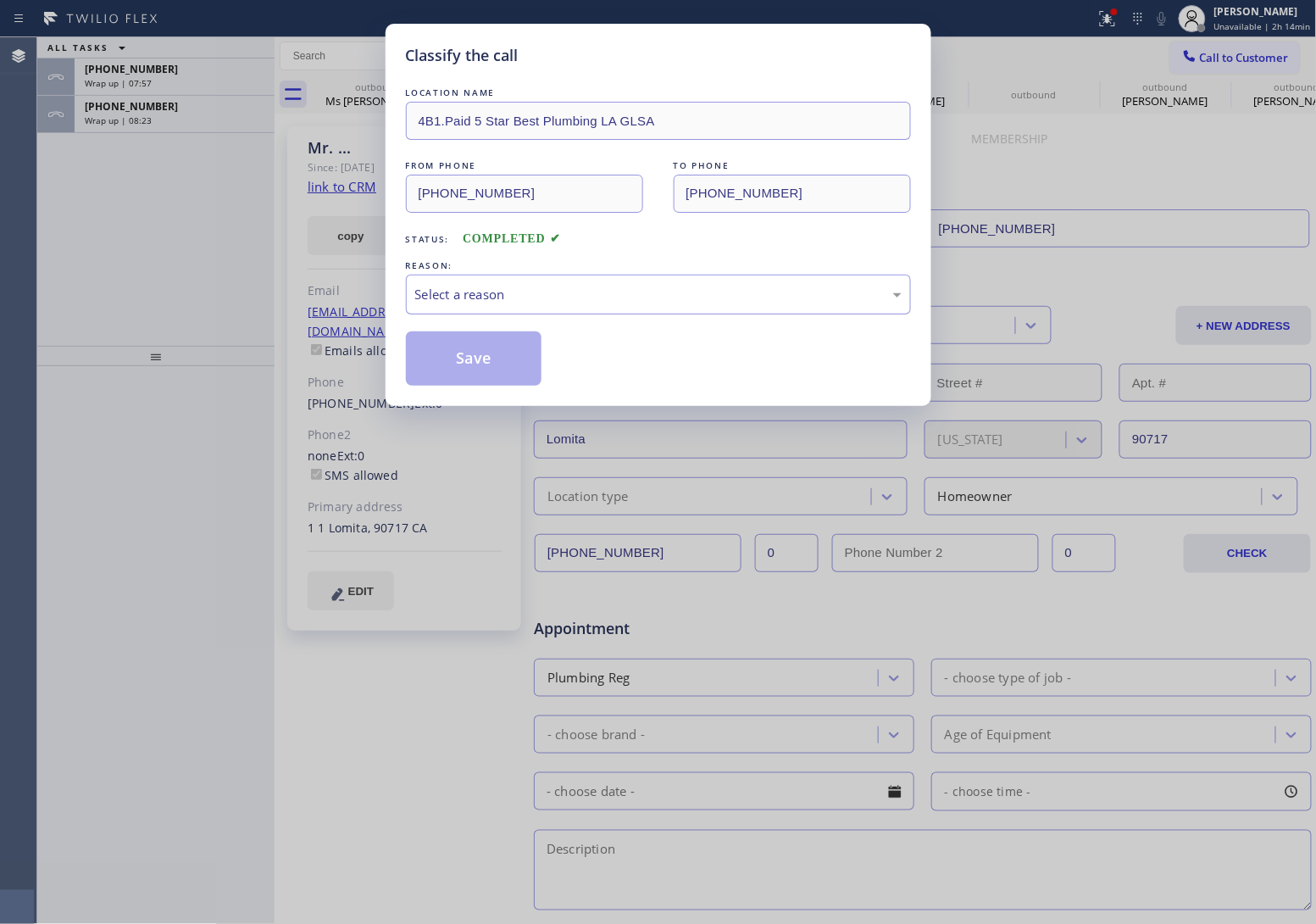
click at [526, 293] on div "Select a reason" at bounding box center [658, 294] width 487 height 19
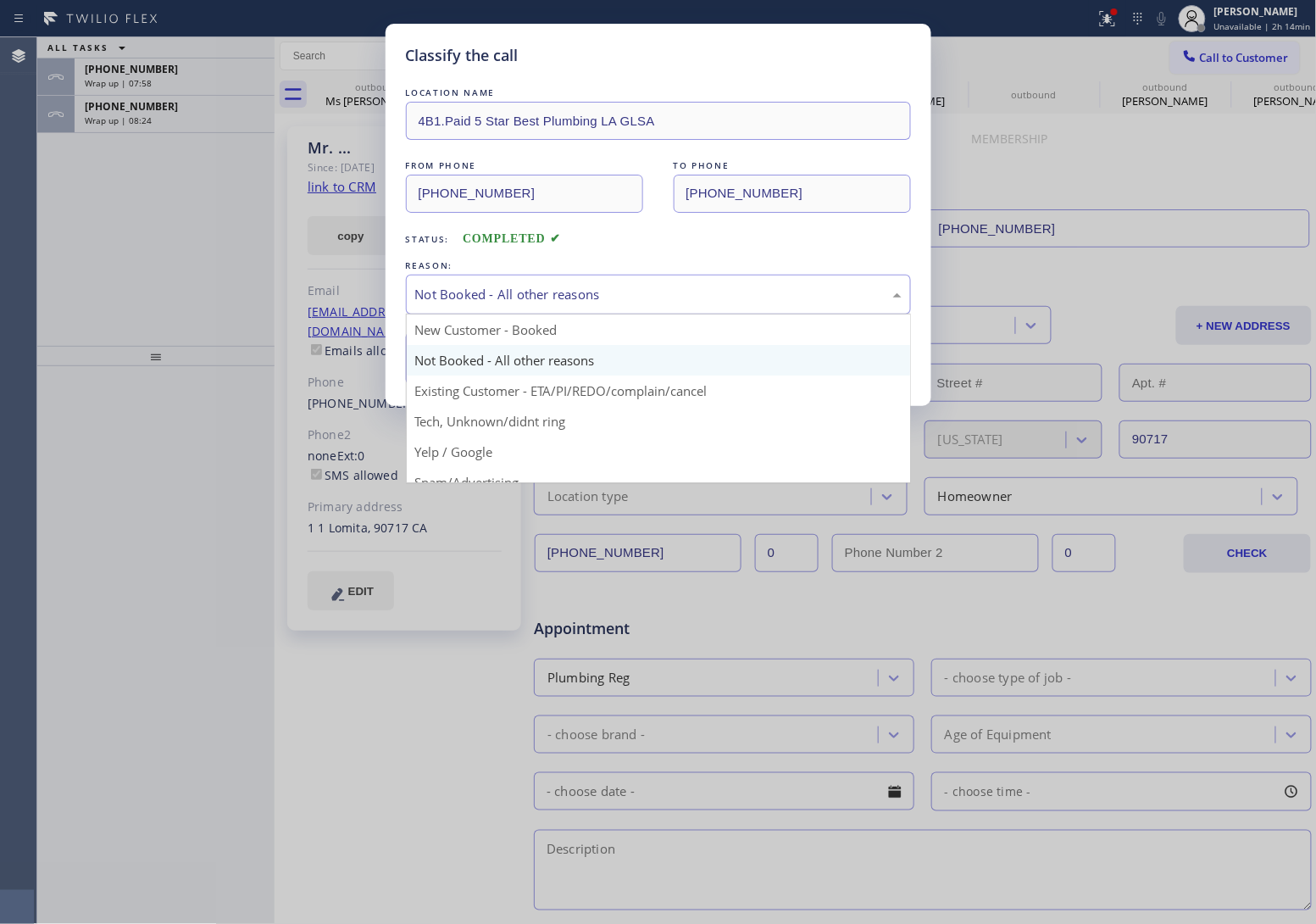
click at [507, 314] on div "Not Booked - All other reasons New Customer - Booked Not Booked - All other rea…" at bounding box center [658, 294] width 505 height 40
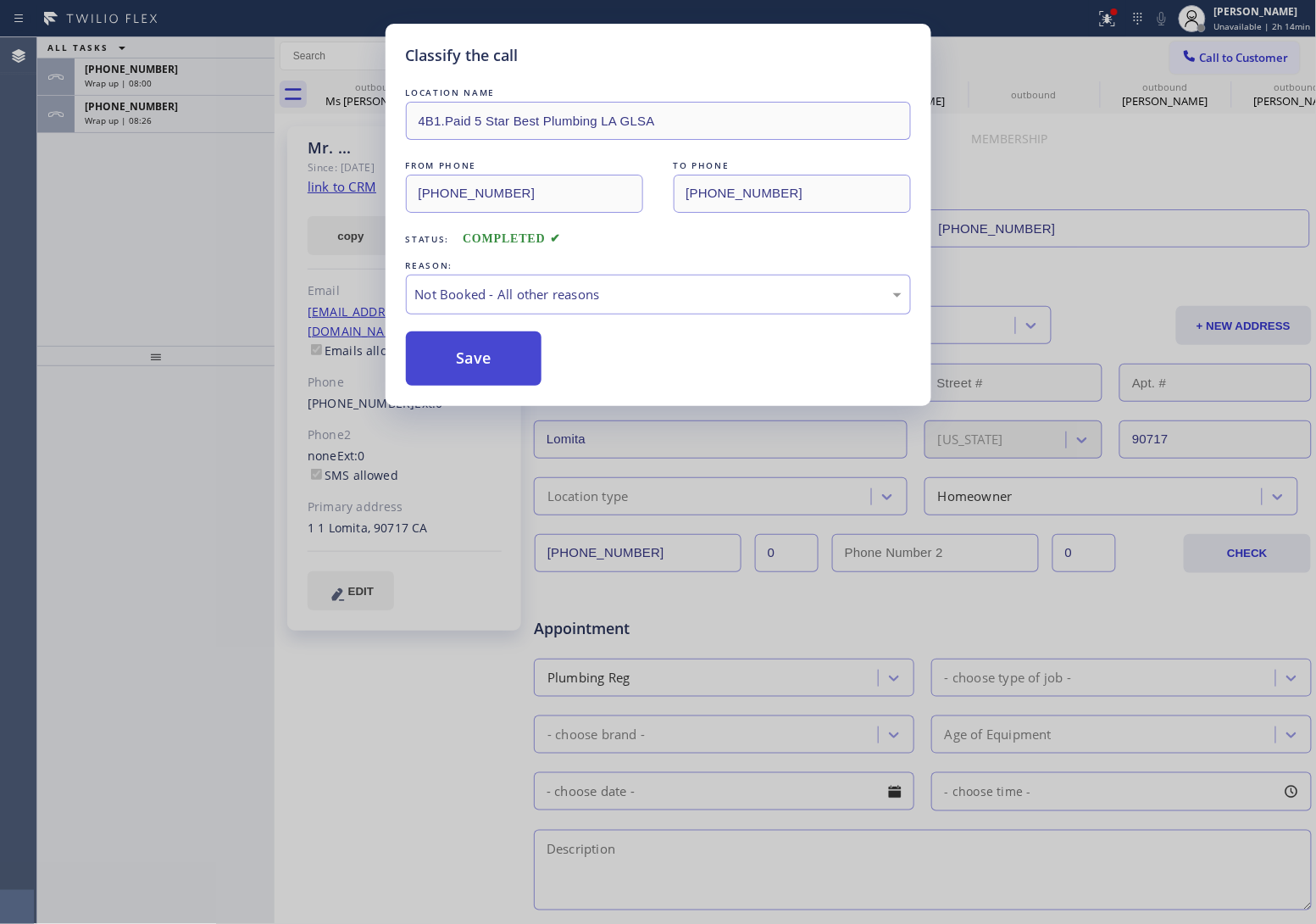
click at [464, 369] on button "Save" at bounding box center [474, 359] width 136 height 55
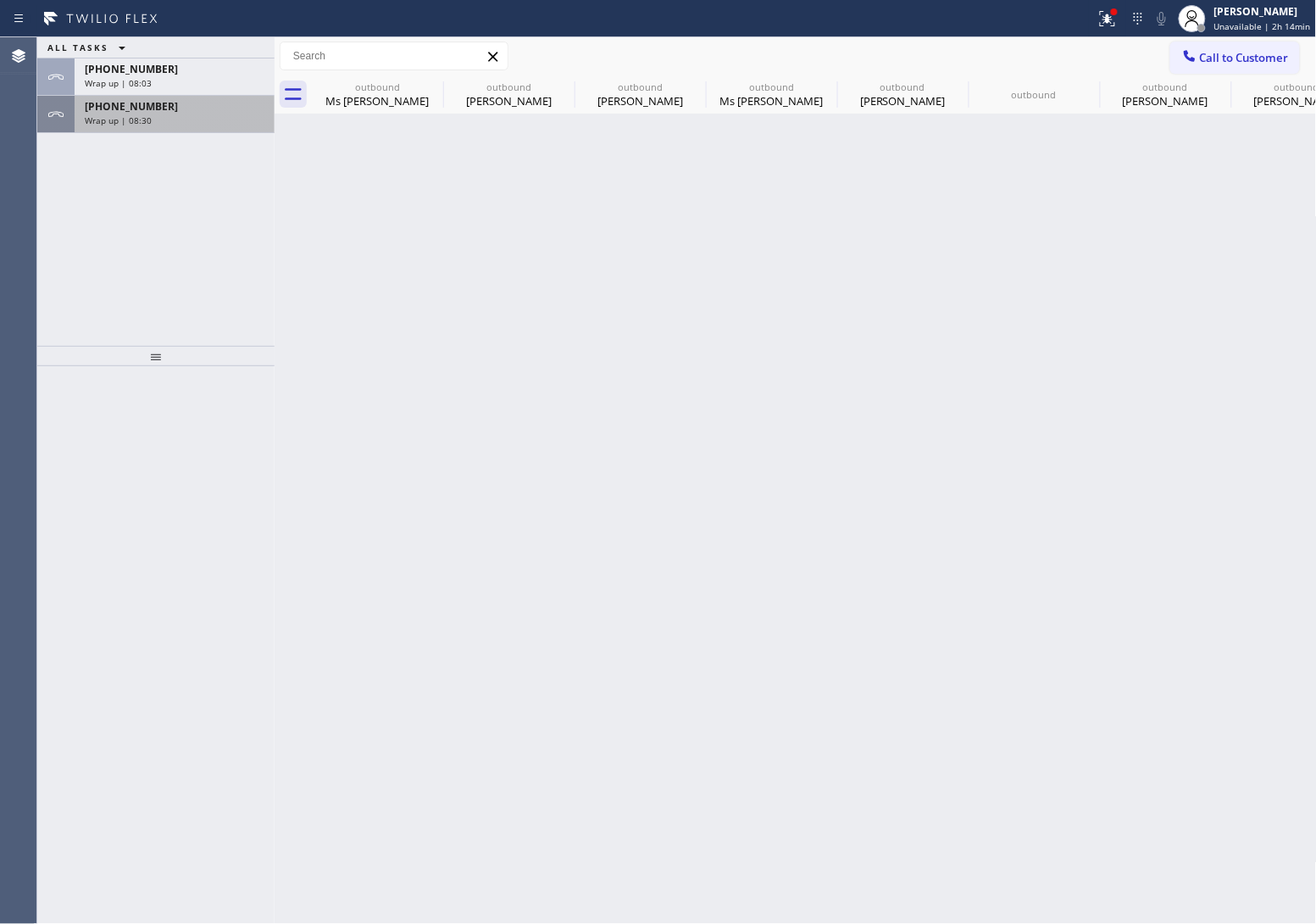
click at [154, 114] on div "Wrap up | 08:30" at bounding box center [174, 120] width 180 height 12
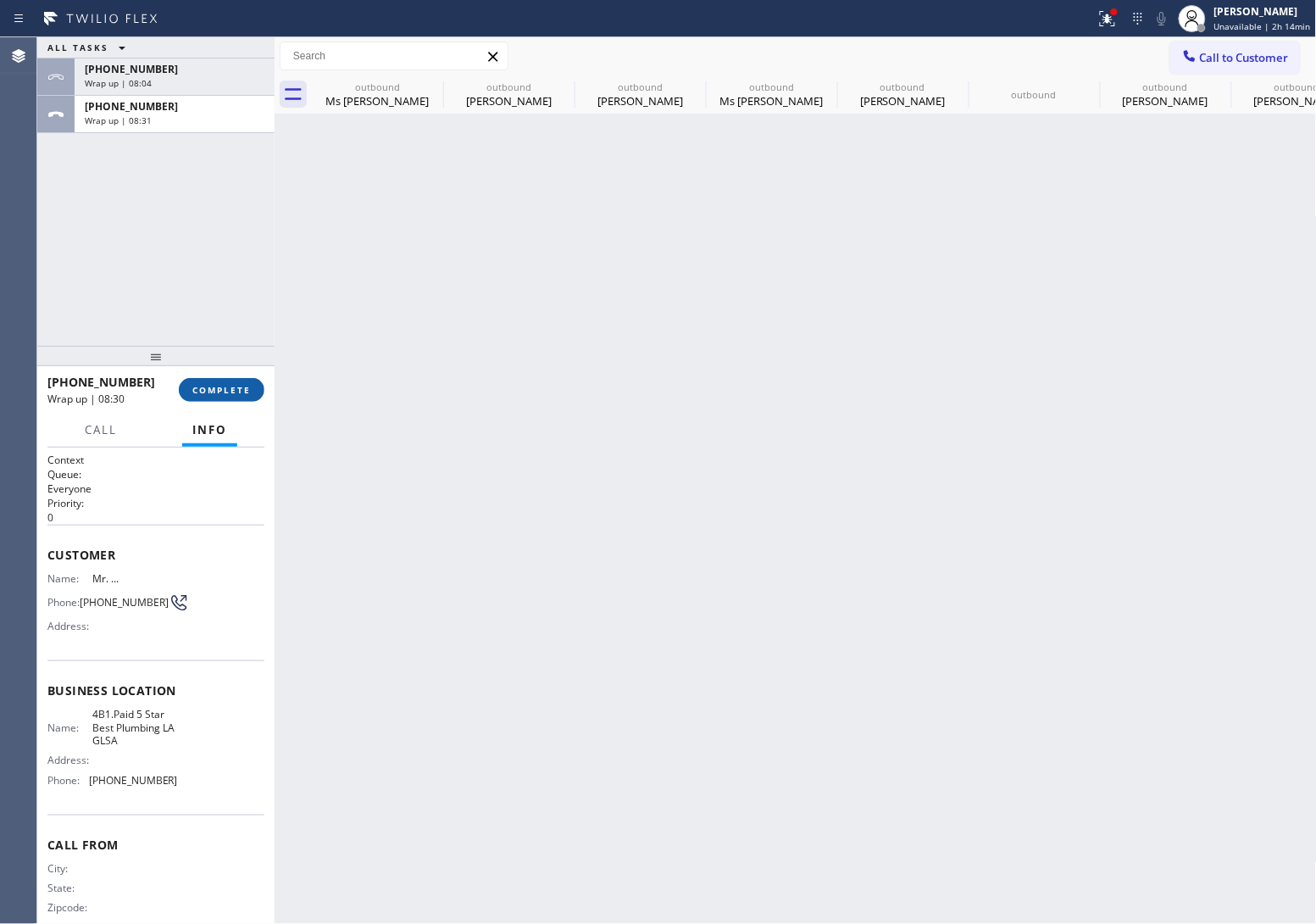
click at [225, 378] on button "COMPLETE" at bounding box center [221, 390] width 85 height 24
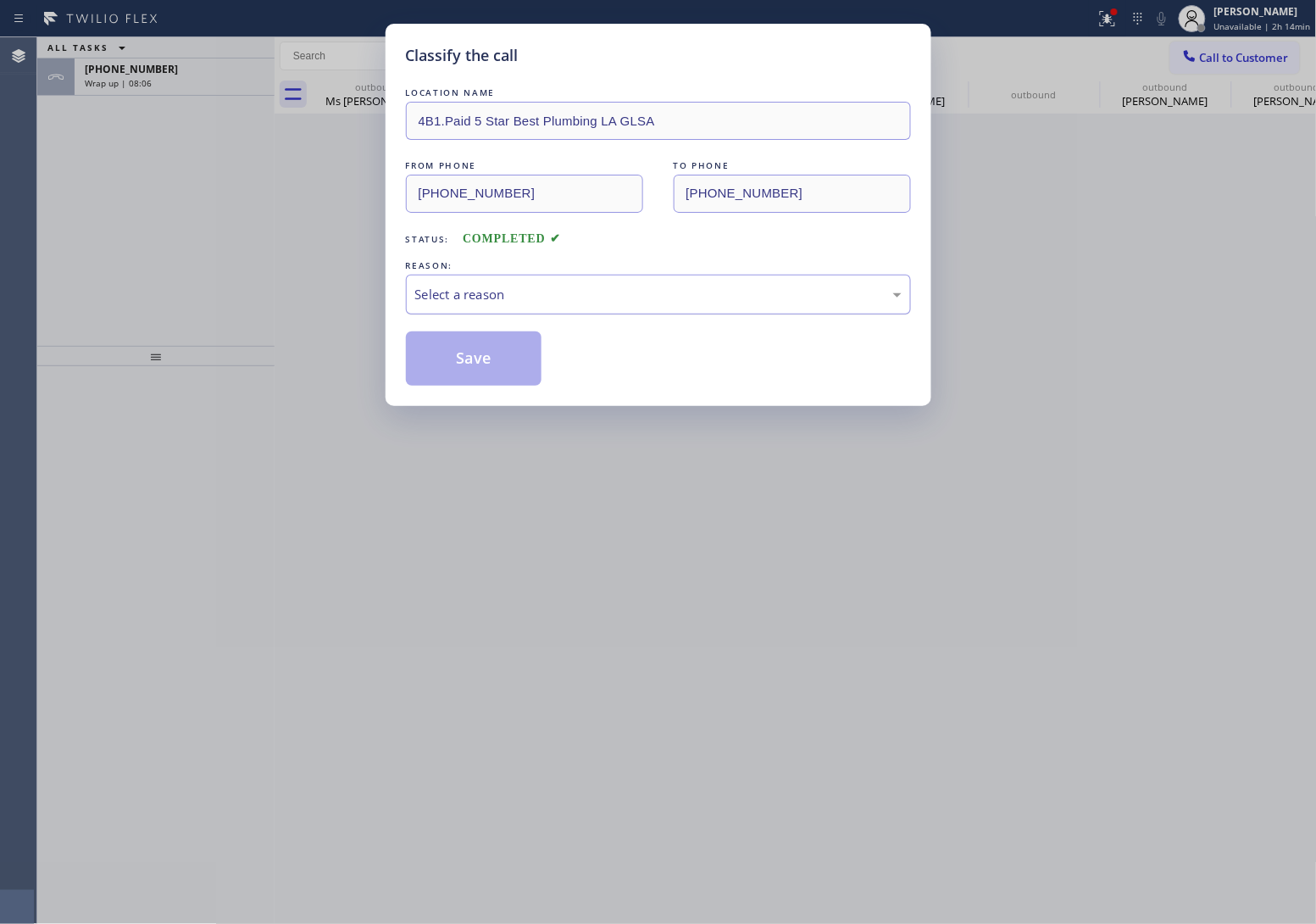
drag, startPoint x: 576, startPoint y: 280, endPoint x: 565, endPoint y: 302, distance: 24.6
click at [574, 284] on div "Select a reason" at bounding box center [658, 294] width 505 height 40
click at [513, 358] on button "Save" at bounding box center [474, 359] width 136 height 55
type input "[PHONE_NUMBER]"
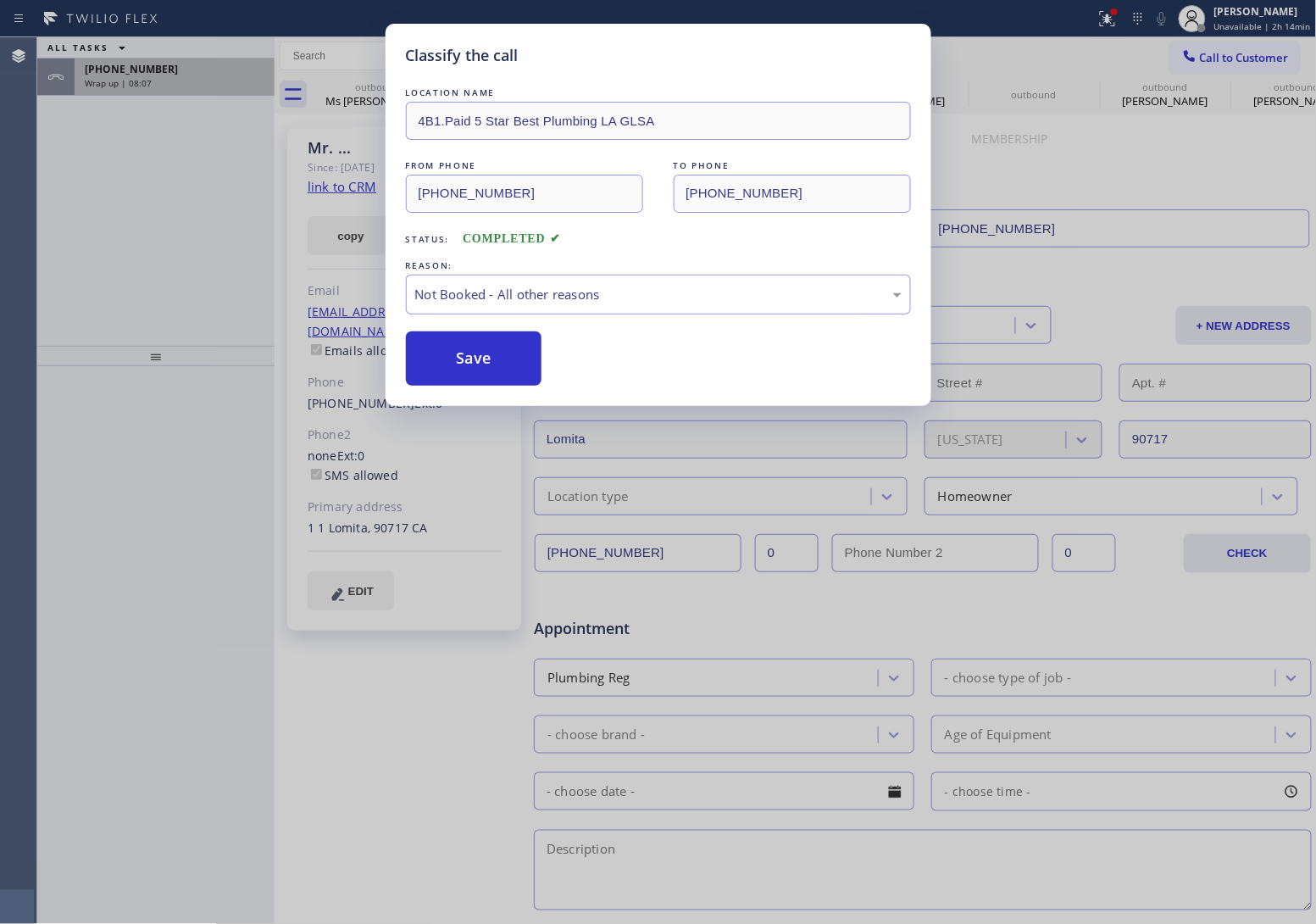
click at [144, 83] on span "Wrap up | 08:07" at bounding box center [118, 82] width 67 height 12
click at [144, 84] on span "Wrap up | 08:07" at bounding box center [118, 82] width 67 height 12
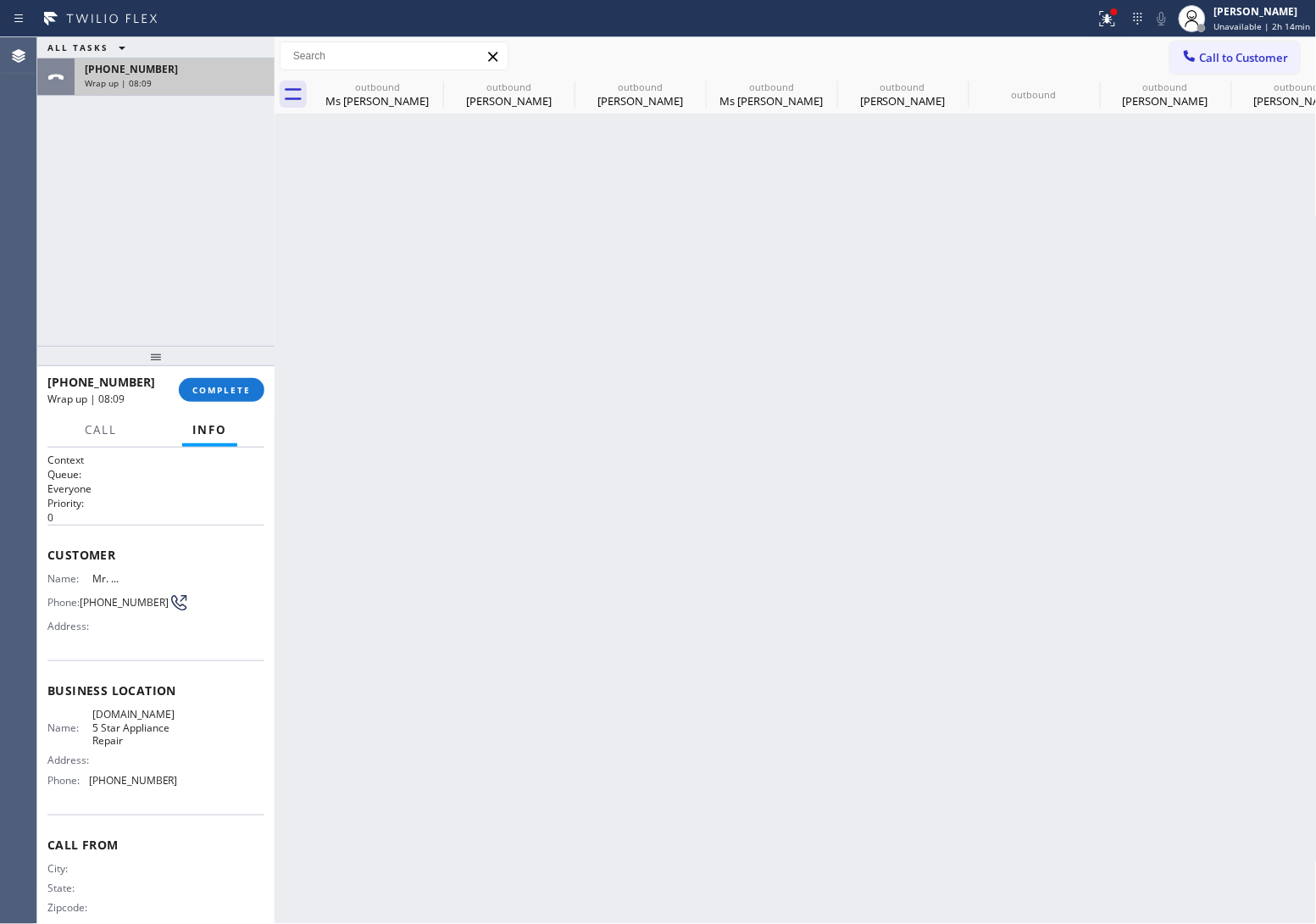
click at [144, 84] on span "Wrap up | 08:09" at bounding box center [118, 82] width 67 height 12
click at [232, 391] on span "COMPLETE" at bounding box center [221, 389] width 58 height 12
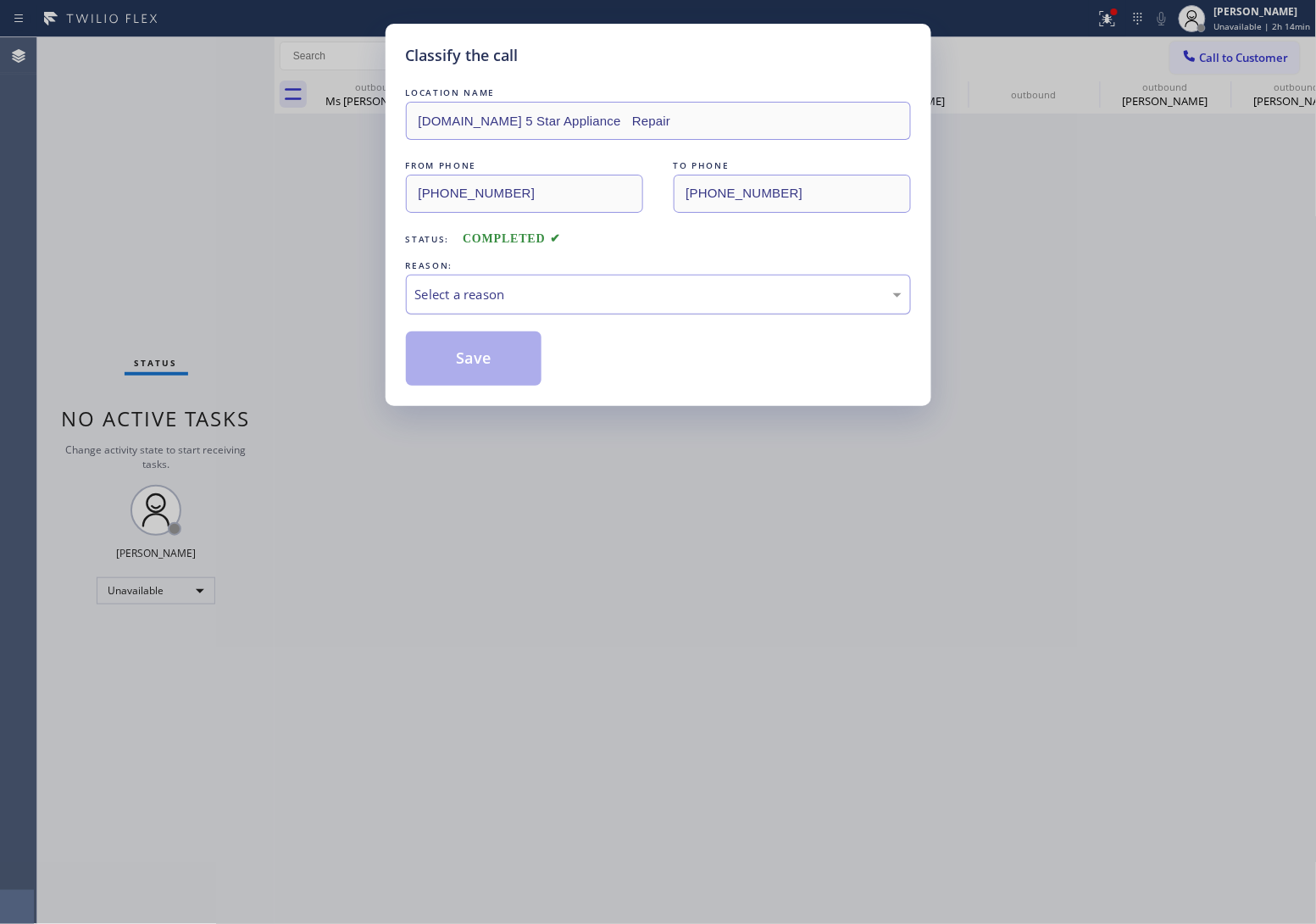
click at [623, 281] on div "Select a reason" at bounding box center [658, 294] width 505 height 40
click at [475, 369] on button "Save" at bounding box center [474, 359] width 136 height 55
type input "[PHONE_NUMBER]"
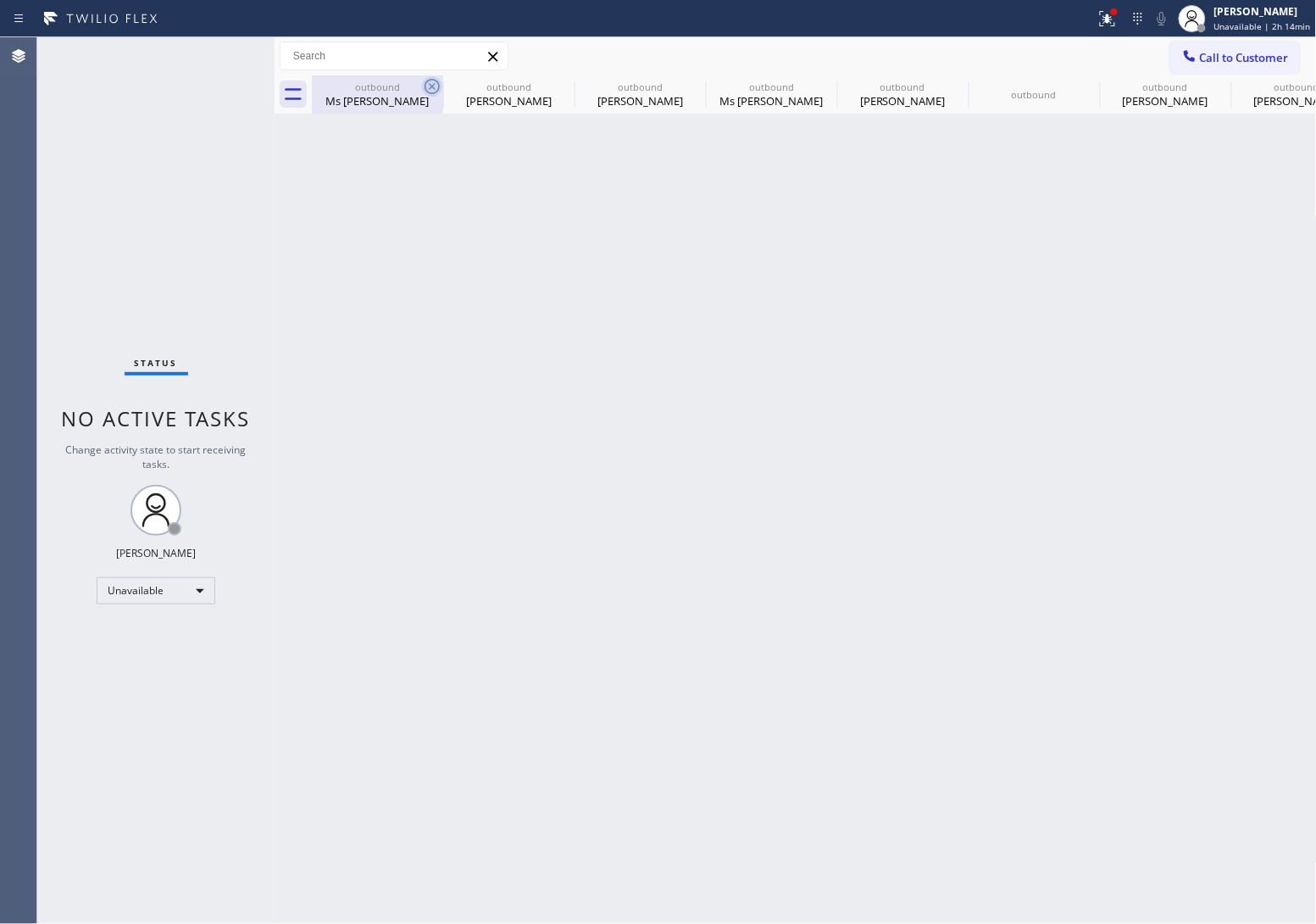
click at [425, 76] on icon at bounding box center [432, 86] width 20 height 20
click at [553, 81] on icon at bounding box center [563, 86] width 20 height 20
click at [0, 0] on icon at bounding box center [0, 0] width 0 height 0
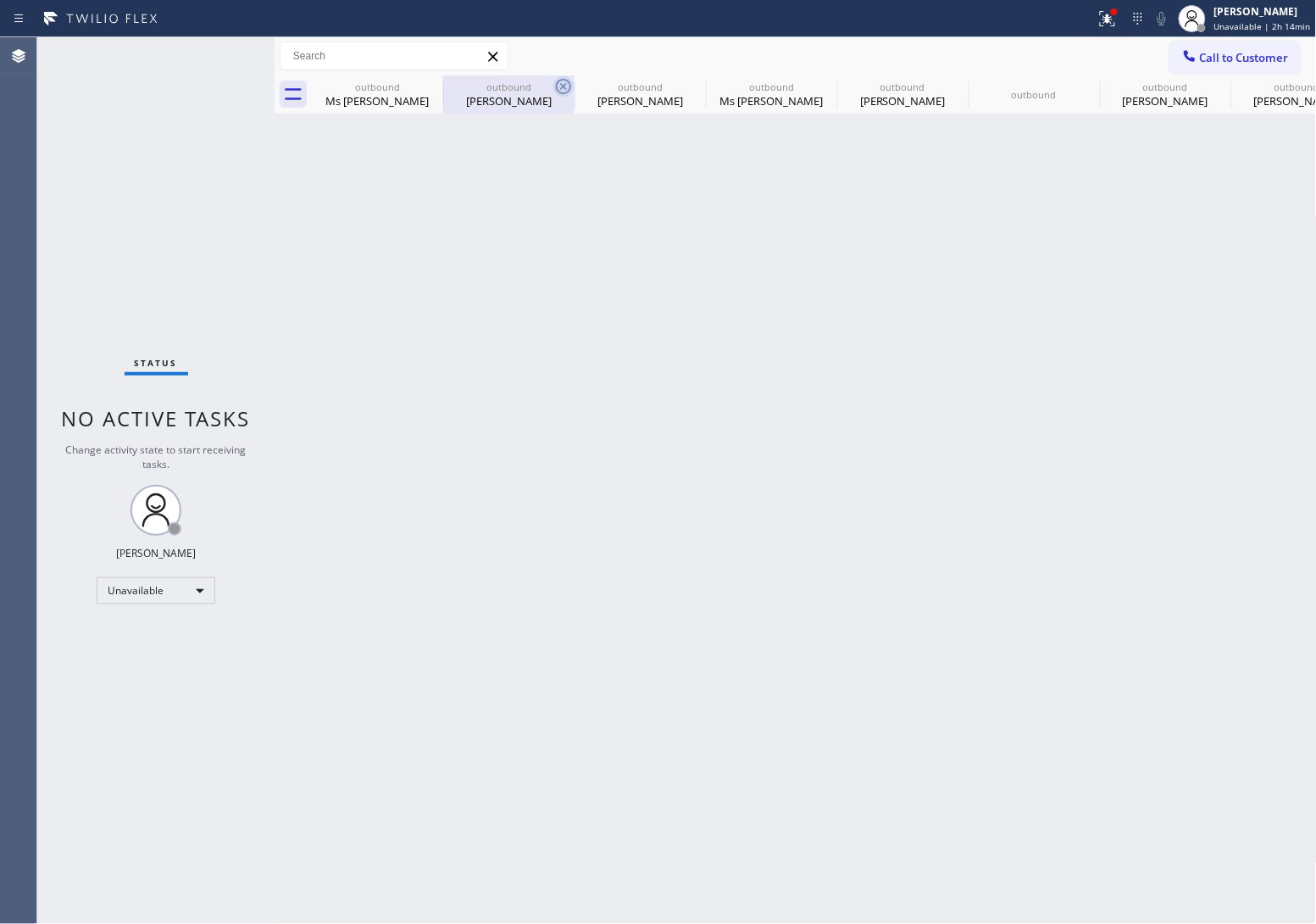
click at [0, 0] on icon at bounding box center [0, 0] width 0 height 0
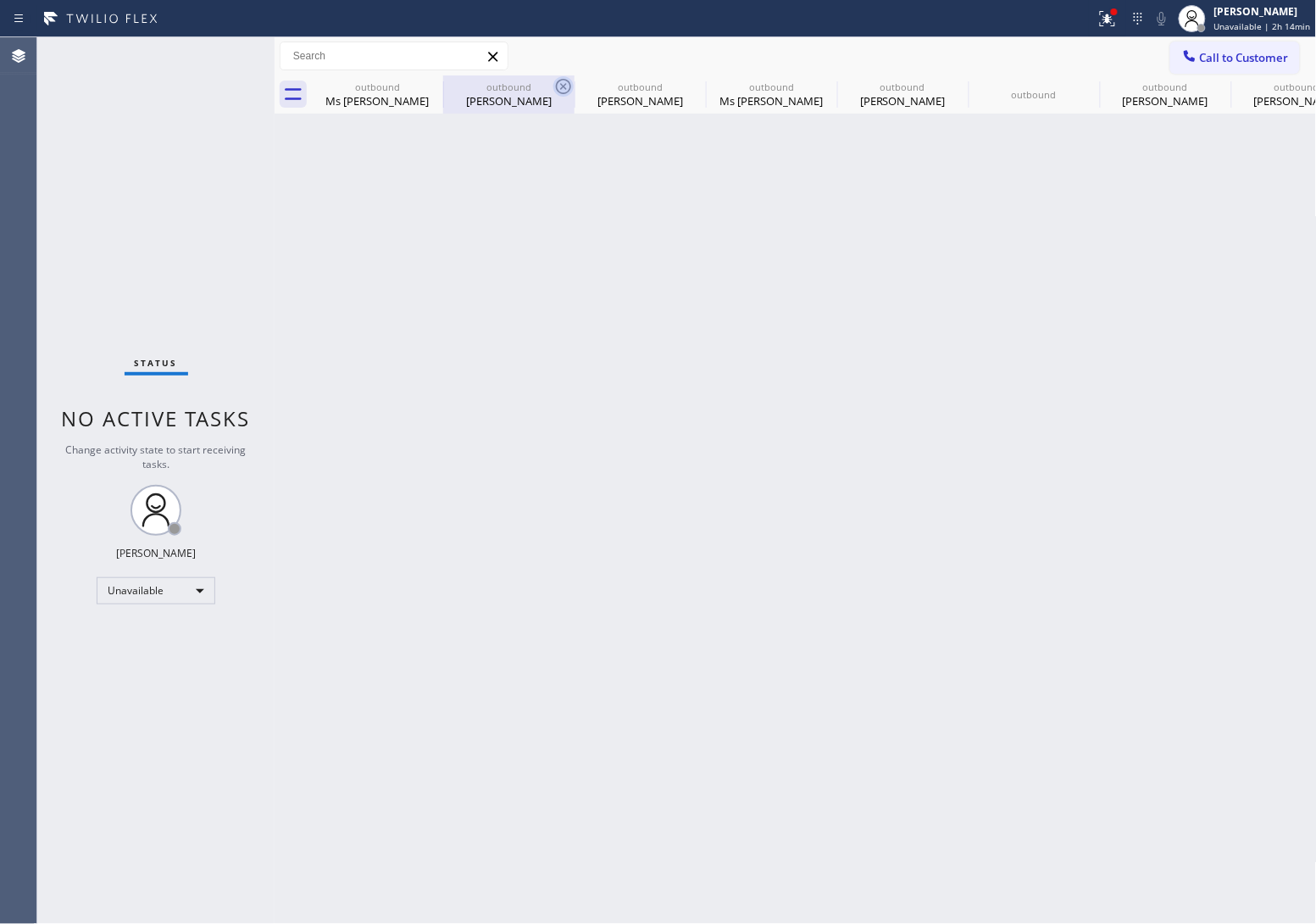
click at [0, 0] on icon at bounding box center [0, 0] width 0 height 0
click at [431, 81] on div "outbound Ms Sheweta outbound Wendy Tsei outbound Wendy Tsei outbound Ms Sheweta…" at bounding box center [815, 94] width 1006 height 38
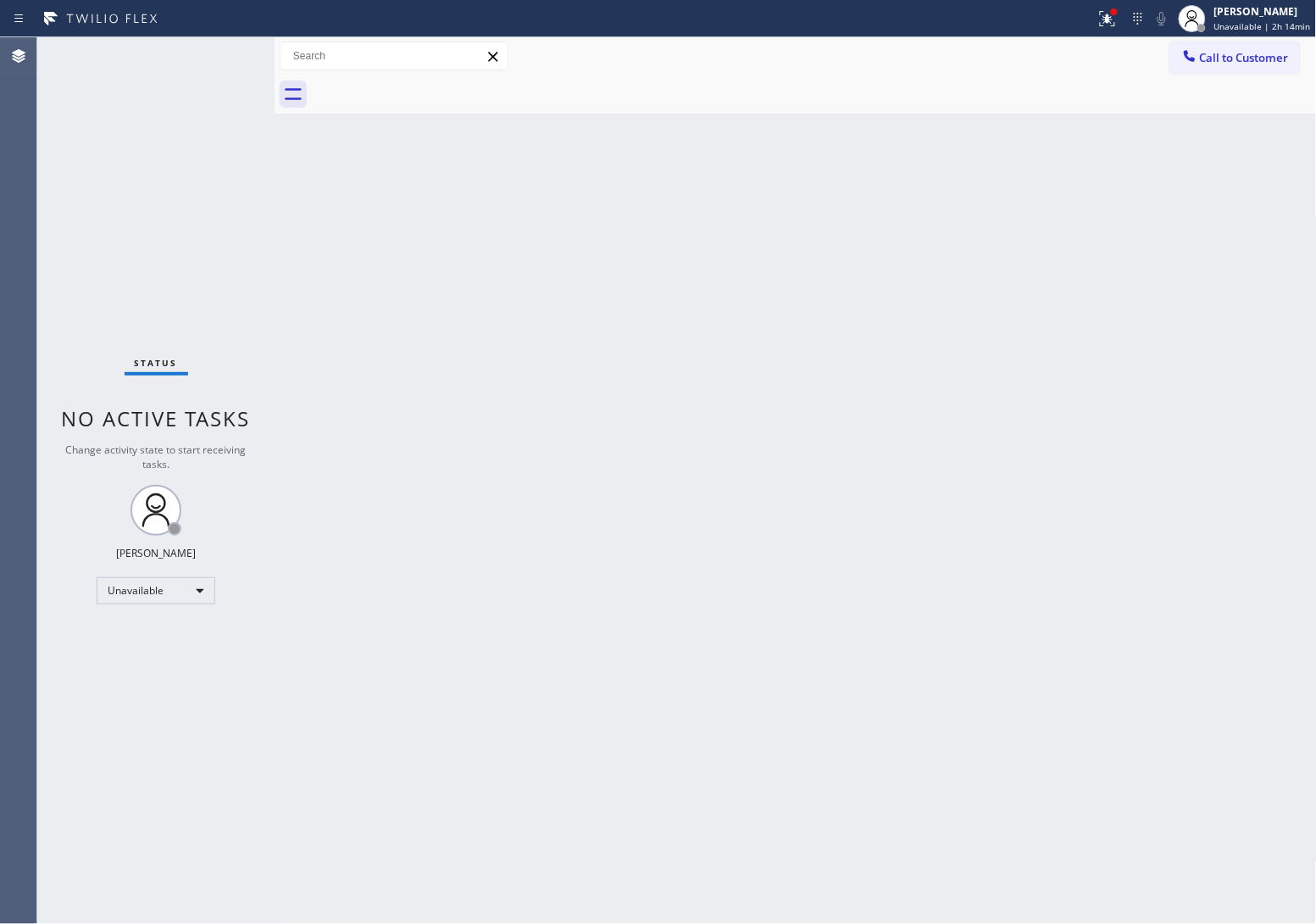
click at [431, 81] on div at bounding box center [815, 94] width 1006 height 38
click at [24, 312] on div "Agent Desktop" at bounding box center [18, 480] width 36 height 886
click at [1284, 13] on div "[PERSON_NAME]" at bounding box center [1262, 12] width 96 height 15
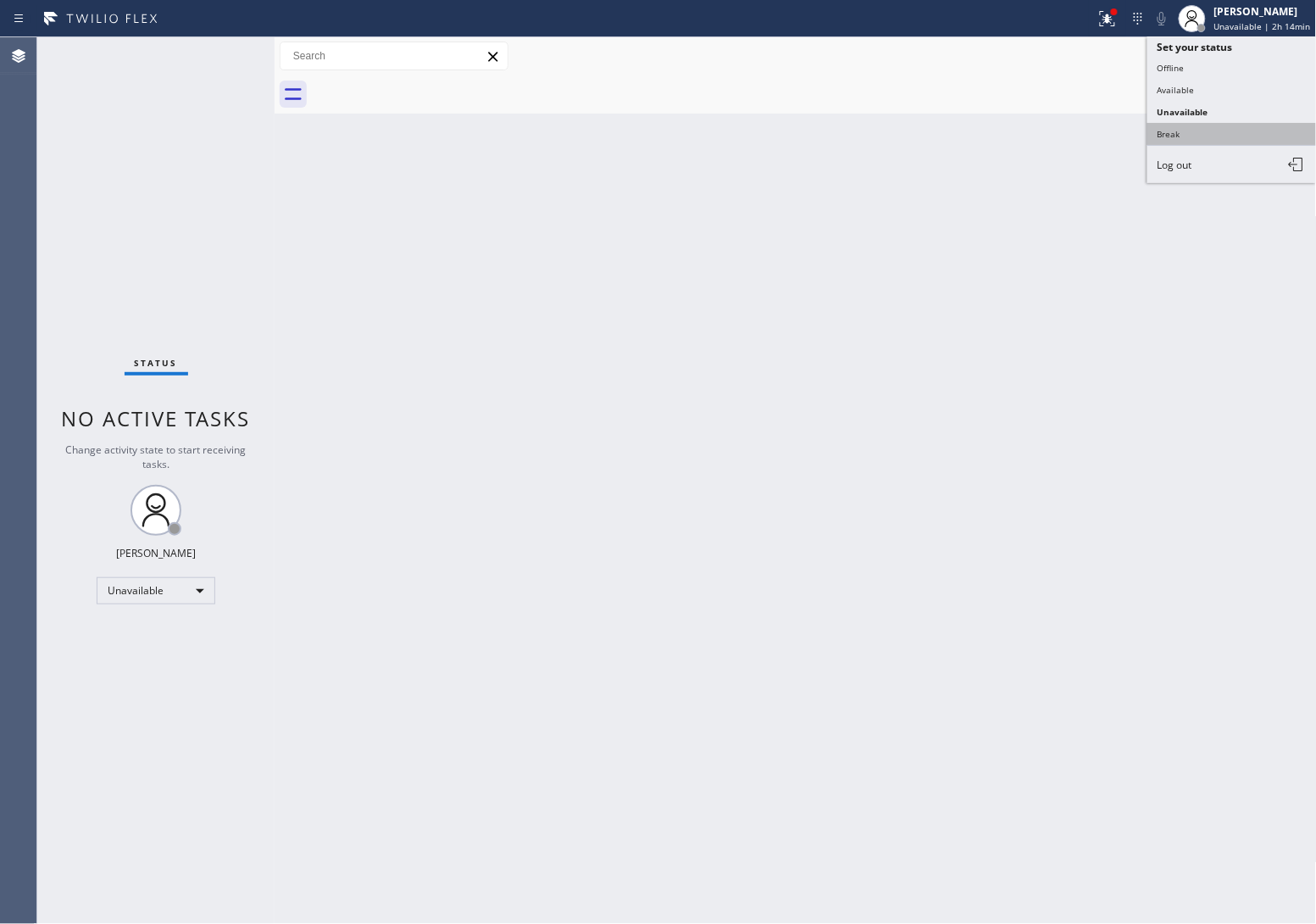
click at [1209, 127] on button "Break" at bounding box center [1232, 134] width 170 height 22
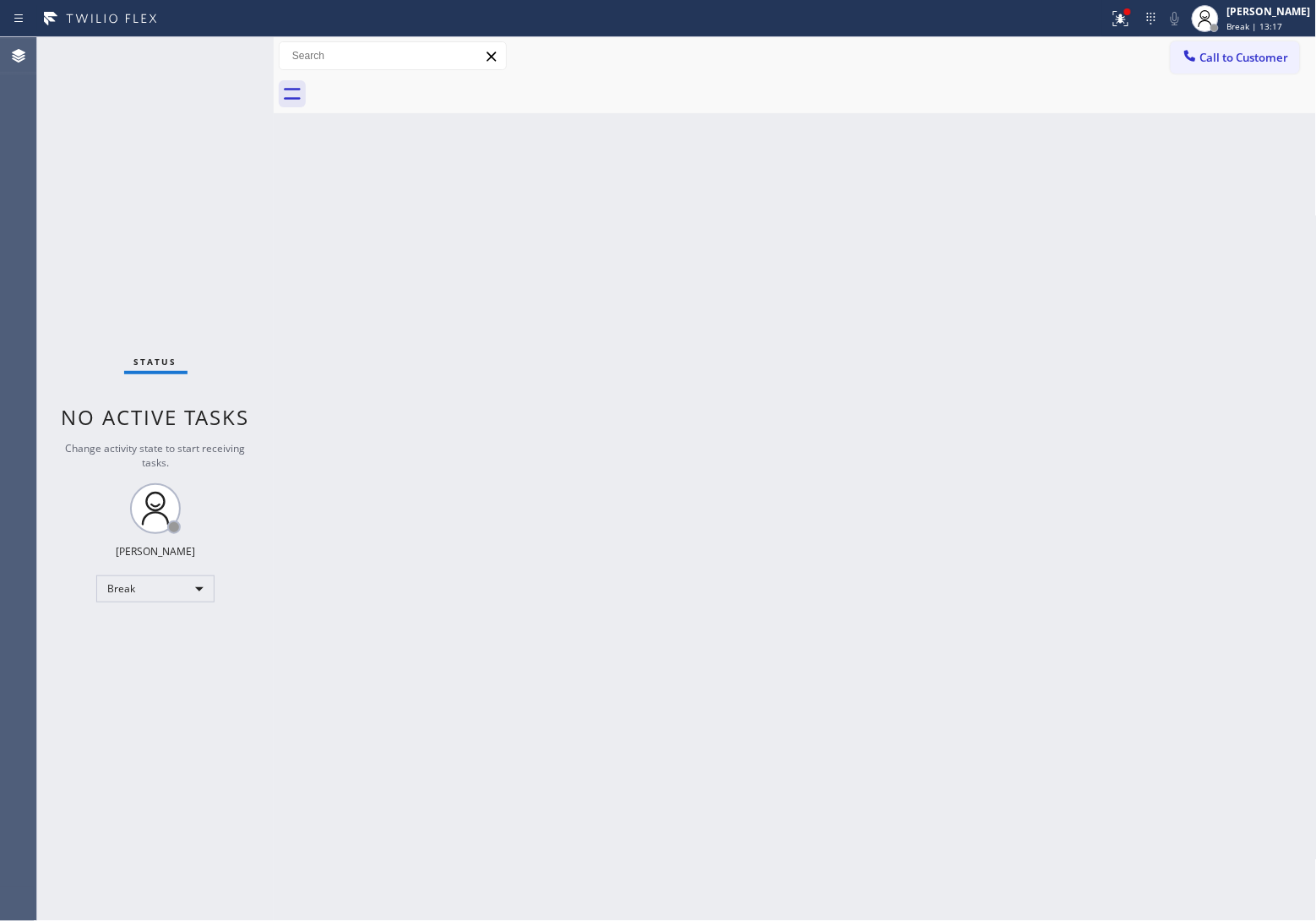
click at [62, 100] on div "Status No active tasks Change activity state to start receiving tasks. JOHN FEL…" at bounding box center [155, 479] width 236 height 883
click at [1261, 14] on div "[PERSON_NAME]" at bounding box center [1269, 12] width 84 height 15
click at [1214, 106] on button "Unavailable" at bounding box center [1232, 112] width 169 height 22
click at [1255, 64] on span "Call to Customer" at bounding box center [1244, 57] width 89 height 15
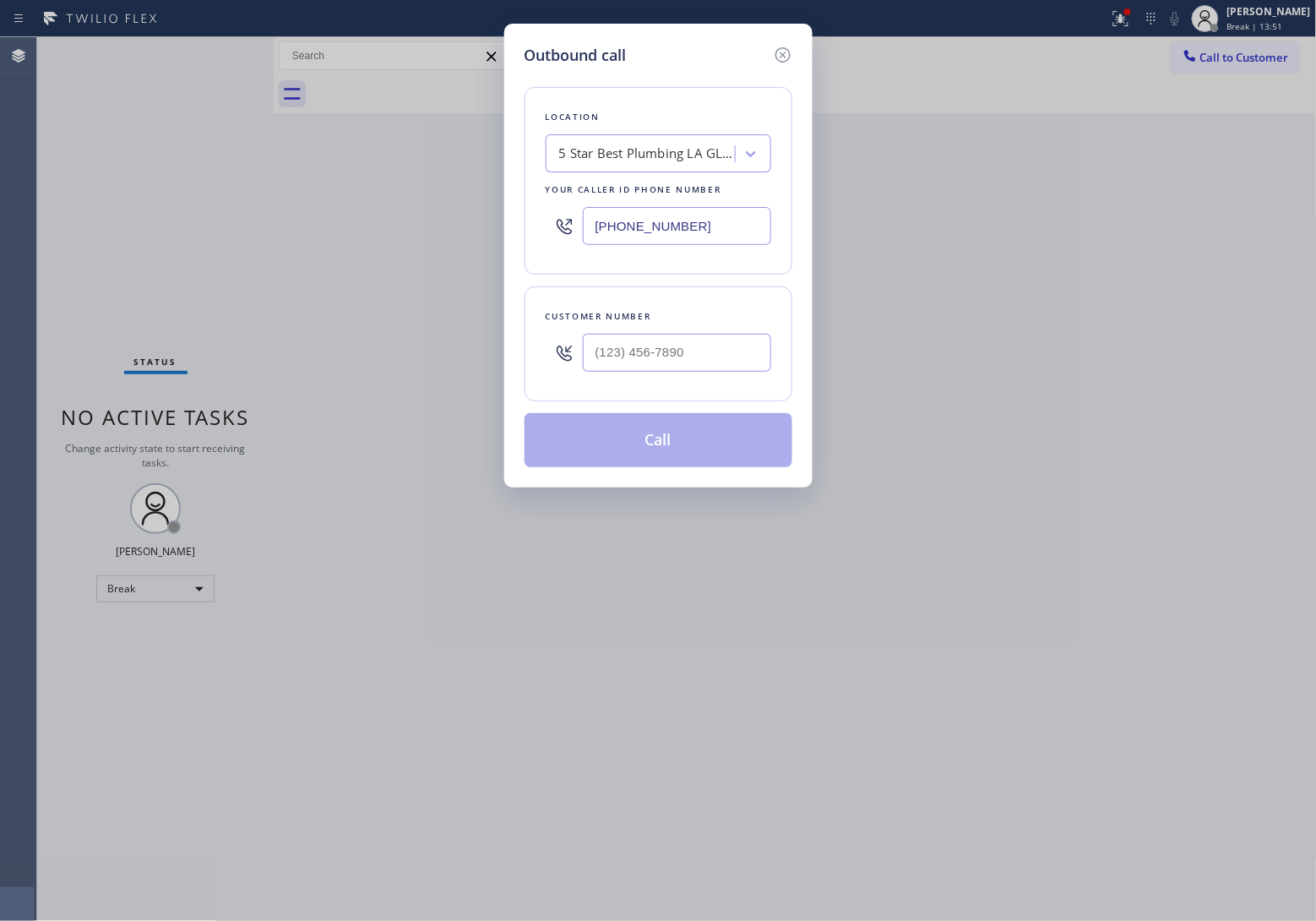
click at [686, 221] on input "[PHONE_NUMBER]" at bounding box center [677, 225] width 188 height 38
paste input "855) 920-083"
type input "[PHONE_NUMBER]"
type input "(___) ___-____"
click at [41, 153] on div "Outbound call Location Thermador Repair Group Your caller id phone number (855)…" at bounding box center [658, 460] width 1316 height 921
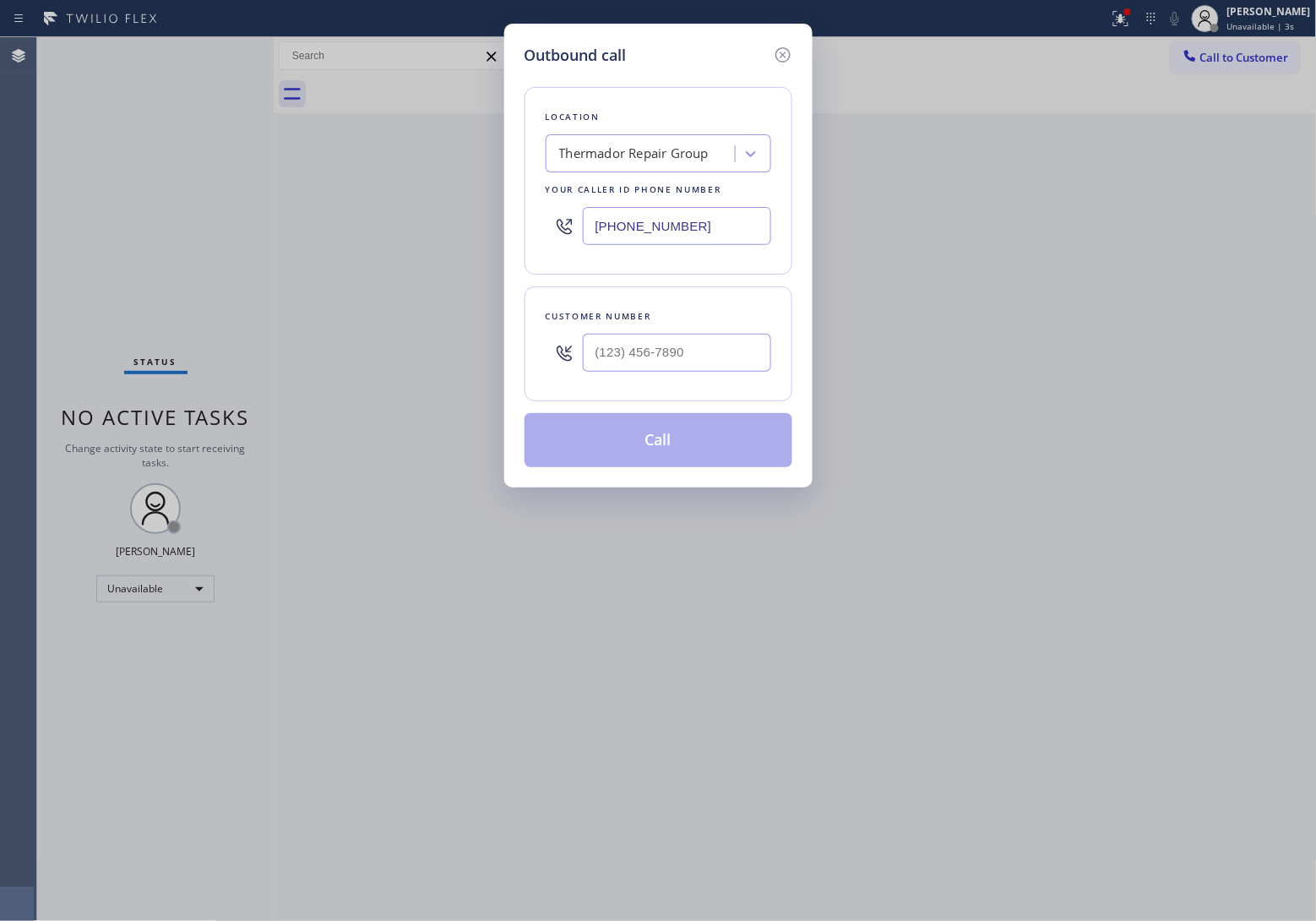
drag, startPoint x: 661, startPoint y: 326, endPoint x: 660, endPoint y: 353, distance: 27.0
click at [661, 327] on div at bounding box center [677, 352] width 188 height 55
click at [660, 355] on input "(___) ___-____" at bounding box center [677, 352] width 188 height 38
paste input "973) 886-4056"
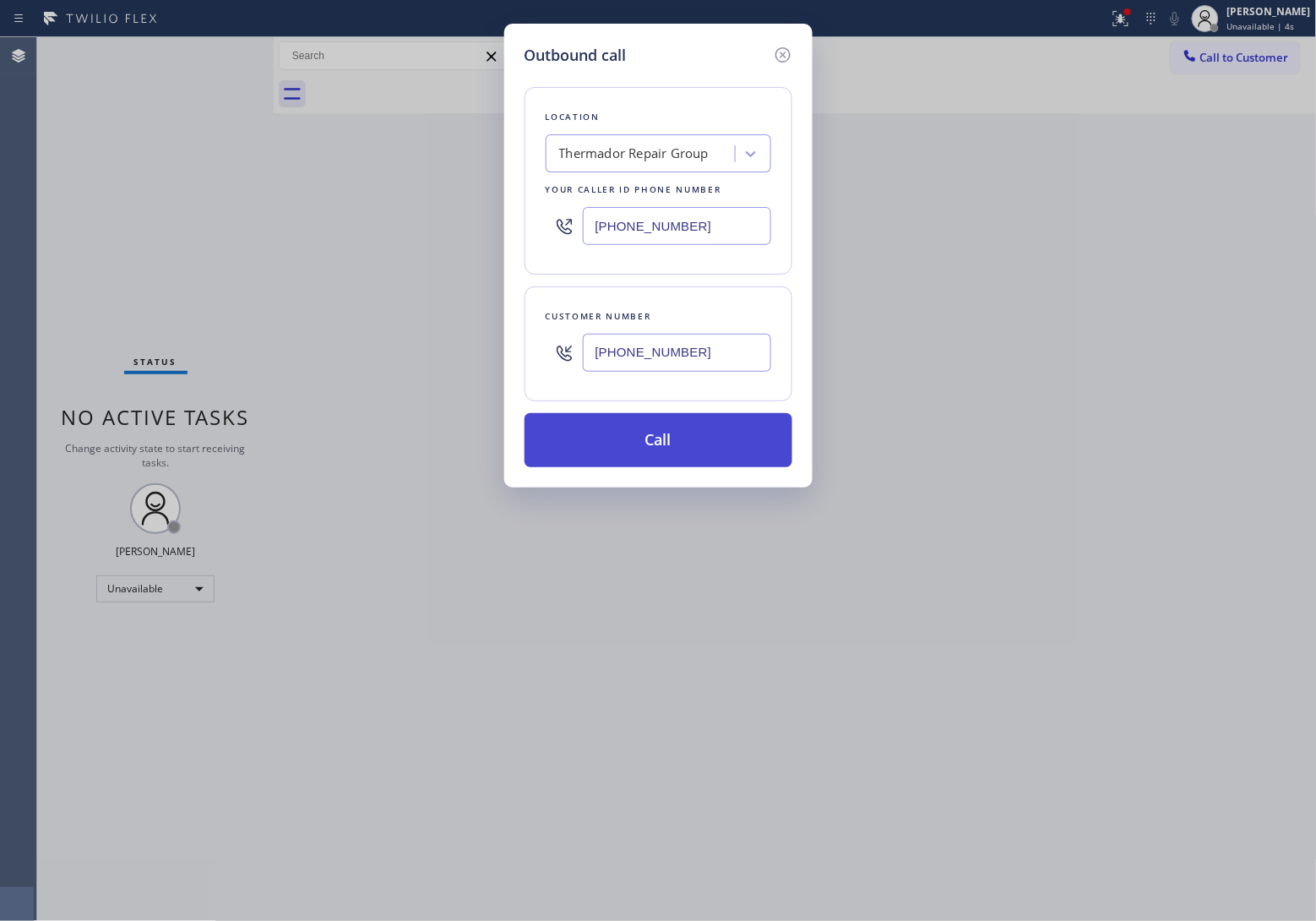
type input "[PHONE_NUMBER]"
click at [684, 438] on button "Call" at bounding box center [658, 440] width 268 height 55
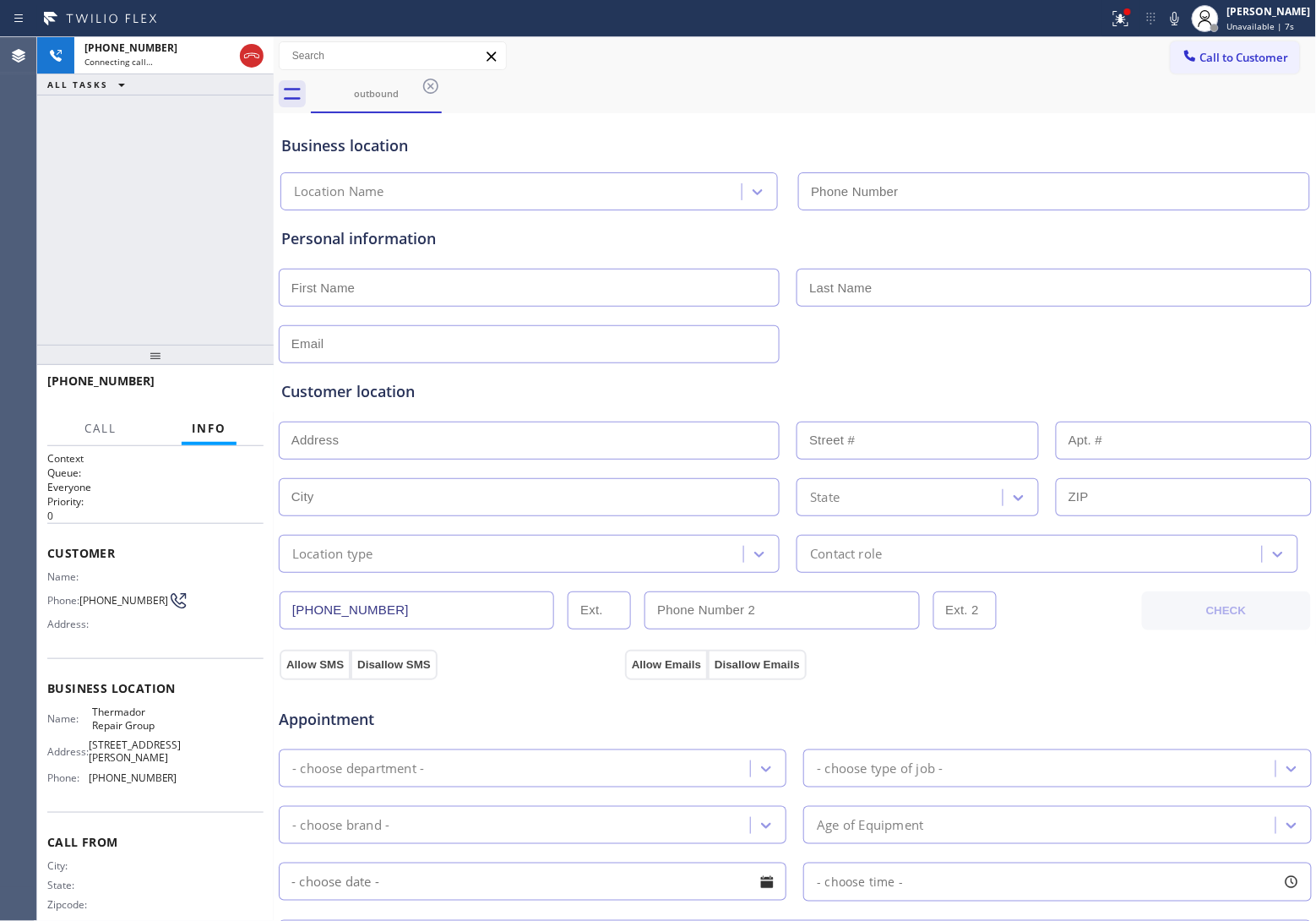
type input "[PHONE_NUMBER]"
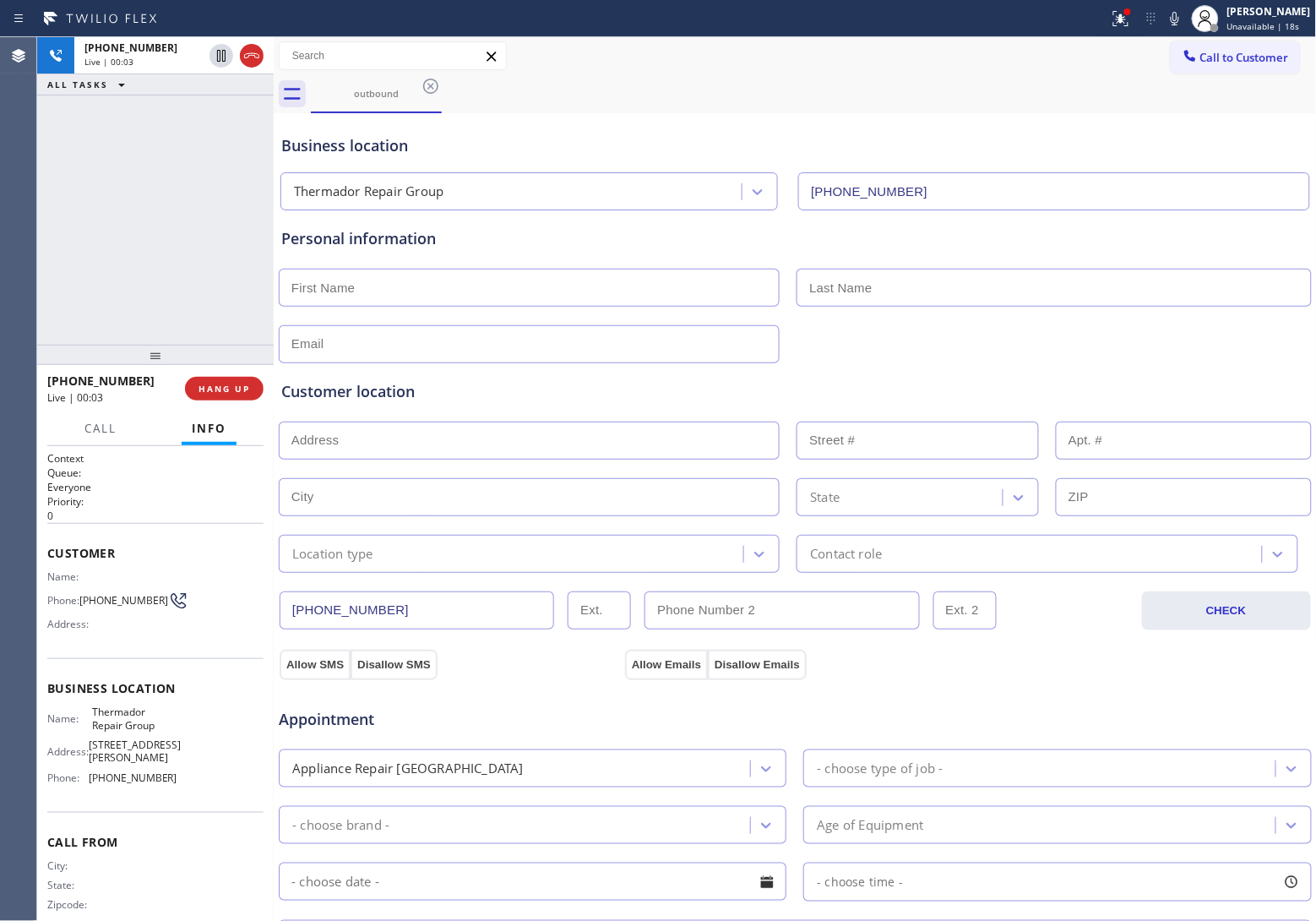
click at [57, 128] on div "+19738864056 Live | 00:03 ALL TASKS ALL TASKS ACTIVE TASKS TASKS IN WRAP UP" at bounding box center [155, 190] width 236 height 308
click at [251, 59] on icon at bounding box center [252, 55] width 20 height 20
click at [44, 180] on div "ALL TASKS ALL TASKS ACTIVE TASKS TASKS IN WRAP UP +19738864056 Wrap up | 00:14" at bounding box center [155, 190] width 236 height 308
drag, startPoint x: 1248, startPoint y: 46, endPoint x: 1189, endPoint y: 91, distance: 74.2
click at [1248, 49] on button "Call to Customer" at bounding box center [1235, 57] width 129 height 32
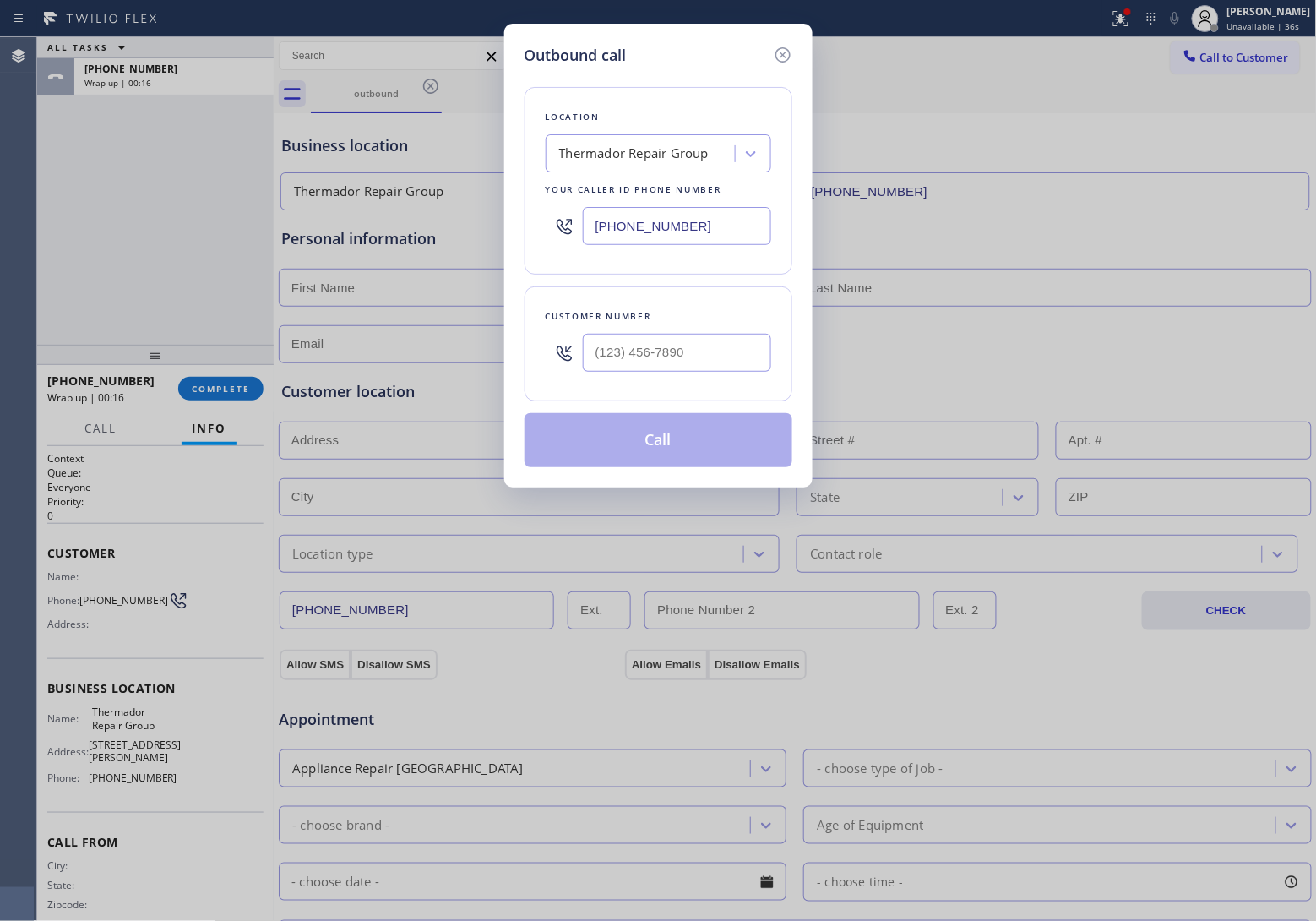
click at [711, 233] on input "[PHONE_NUMBER]" at bounding box center [677, 225] width 188 height 38
paste input "332) 456-0495"
type input "[PHONE_NUMBER]"
type input "(___) ___-____"
click at [64, 215] on div "Outbound call Location GE Monogram Inc Repair New York Your caller id phone num…" at bounding box center [658, 460] width 1316 height 921
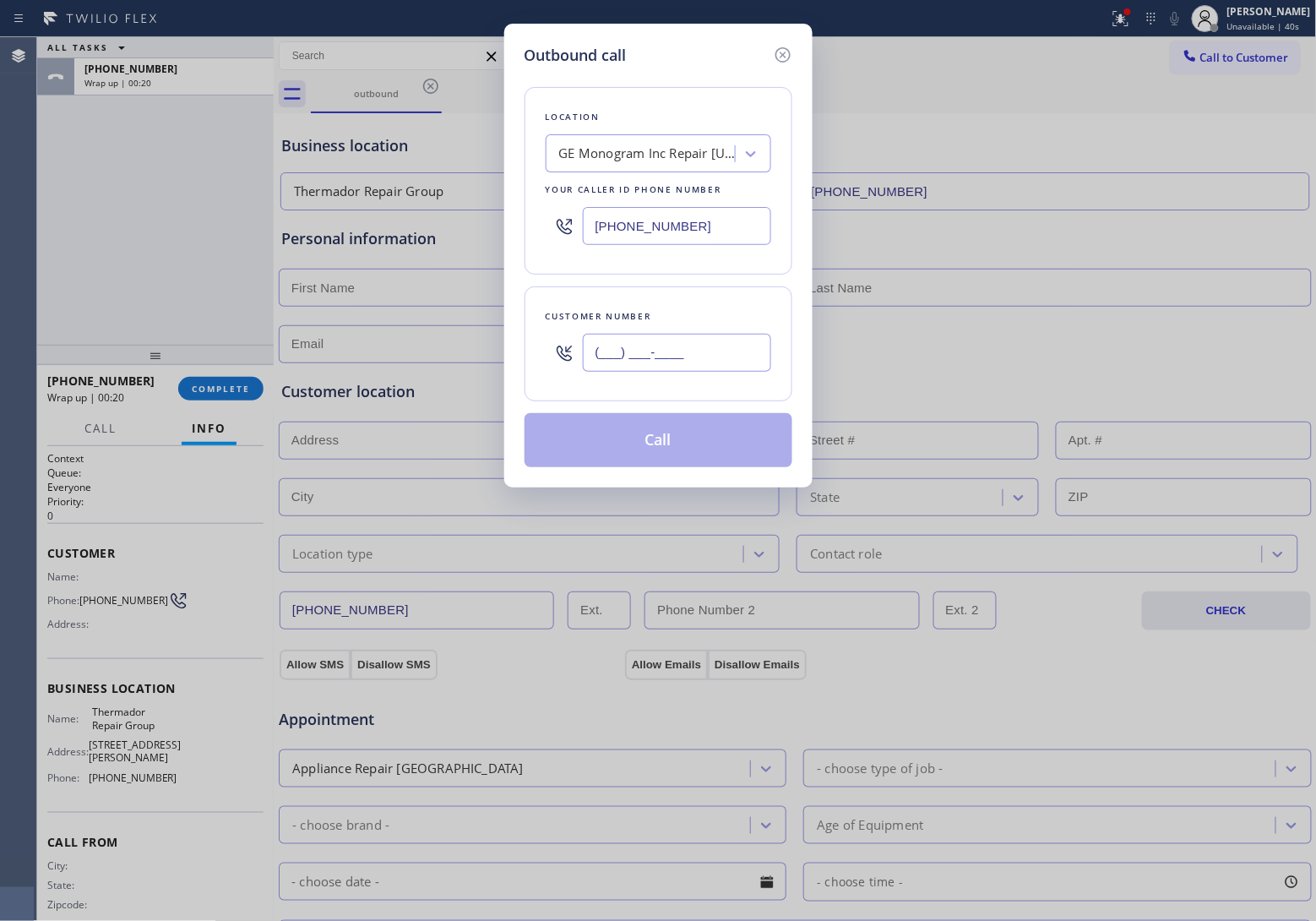
drag, startPoint x: 673, startPoint y: 365, endPoint x: 686, endPoint y: 399, distance: 36.4
click at [669, 364] on input "(___) ___-____" at bounding box center [677, 352] width 188 height 38
paste input "609) 234-5767"
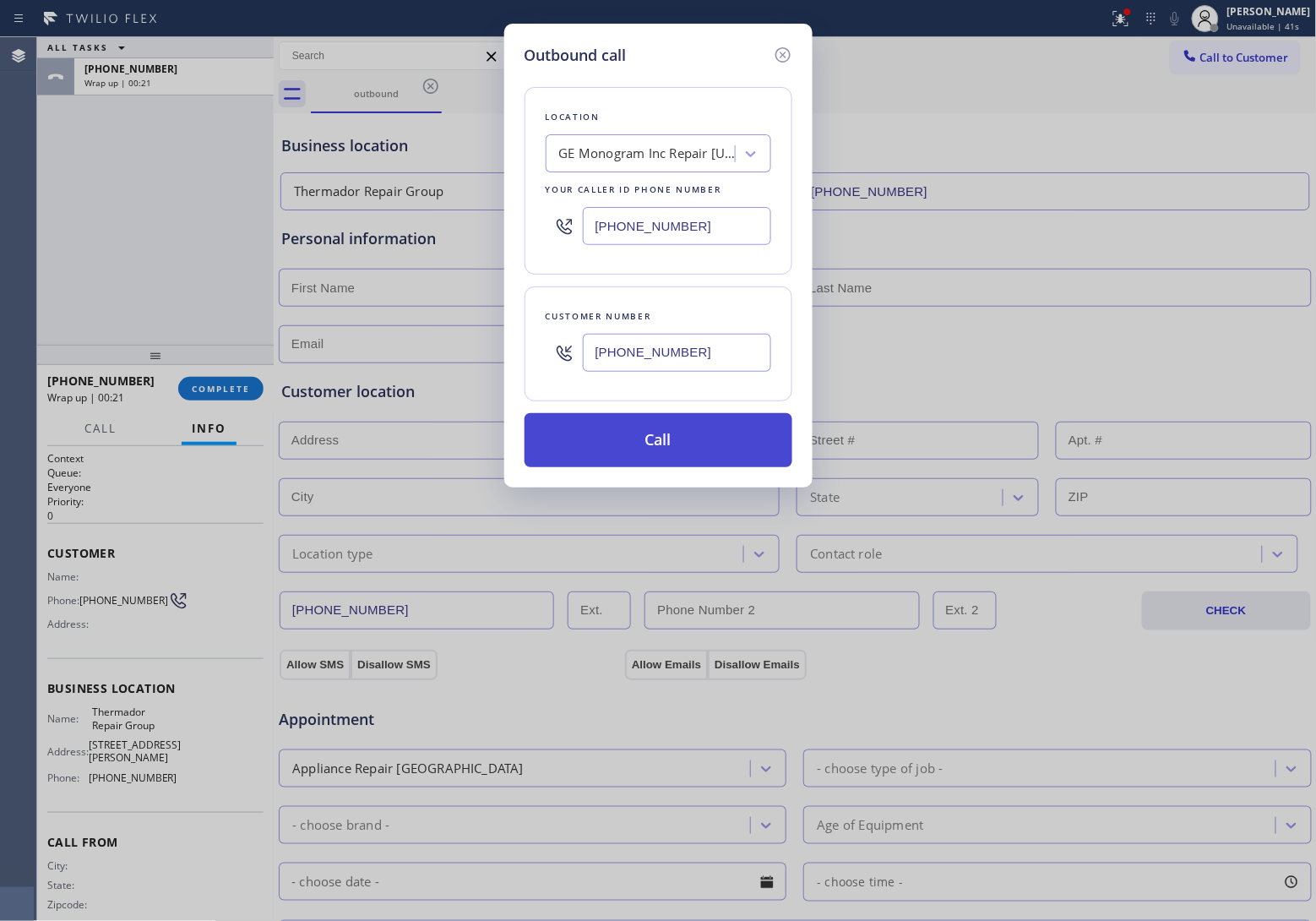
type input "[PHONE_NUMBER]"
click at [664, 444] on button "Call" at bounding box center [658, 440] width 268 height 55
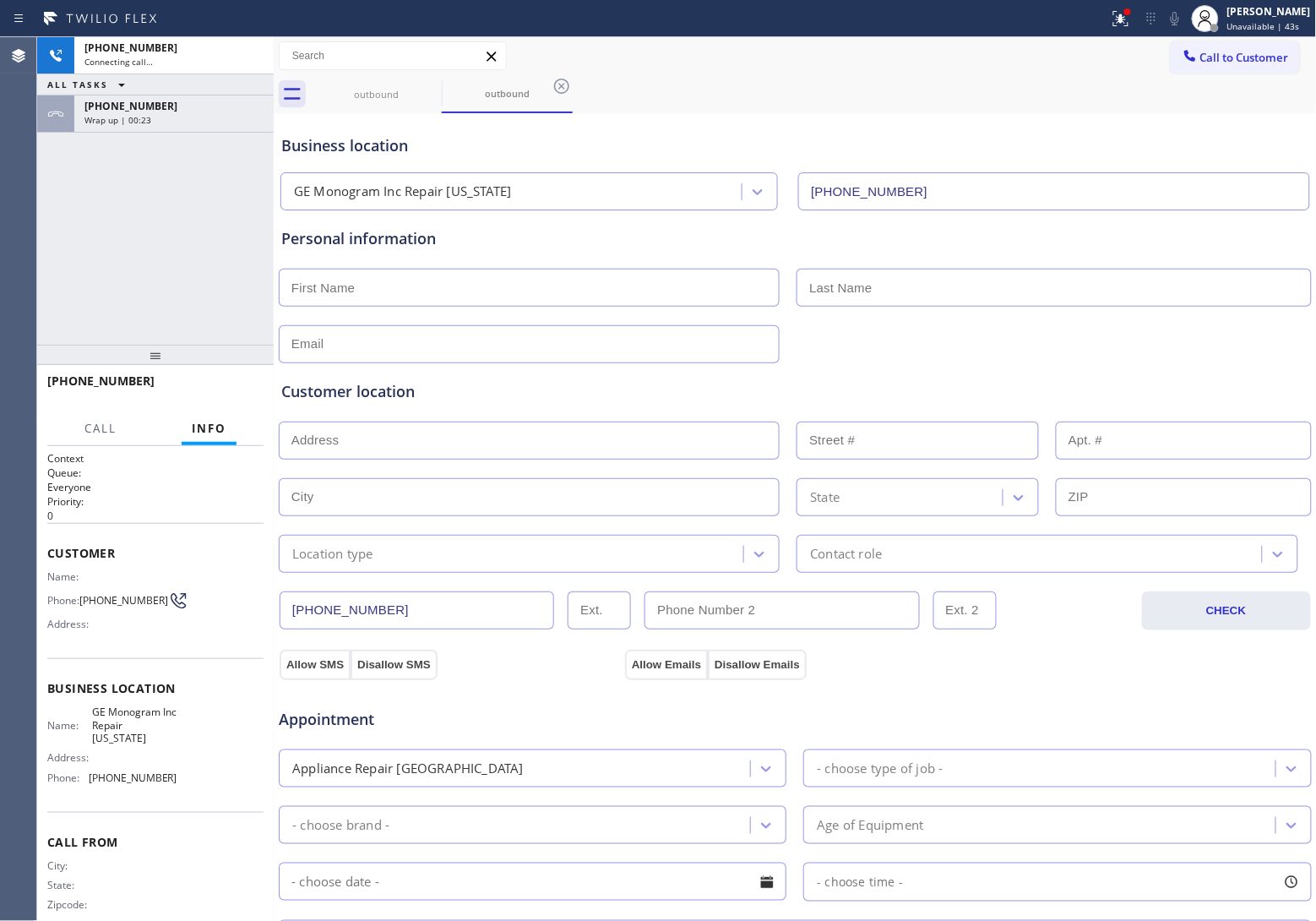
type input "[PHONE_NUMBER]"
click at [59, 276] on div "+16092345767 Live | 00:02 ALL TASKS ALL TASKS ACTIVE TASKS TASKS IN WRAP UP +19…" at bounding box center [155, 190] width 236 height 308
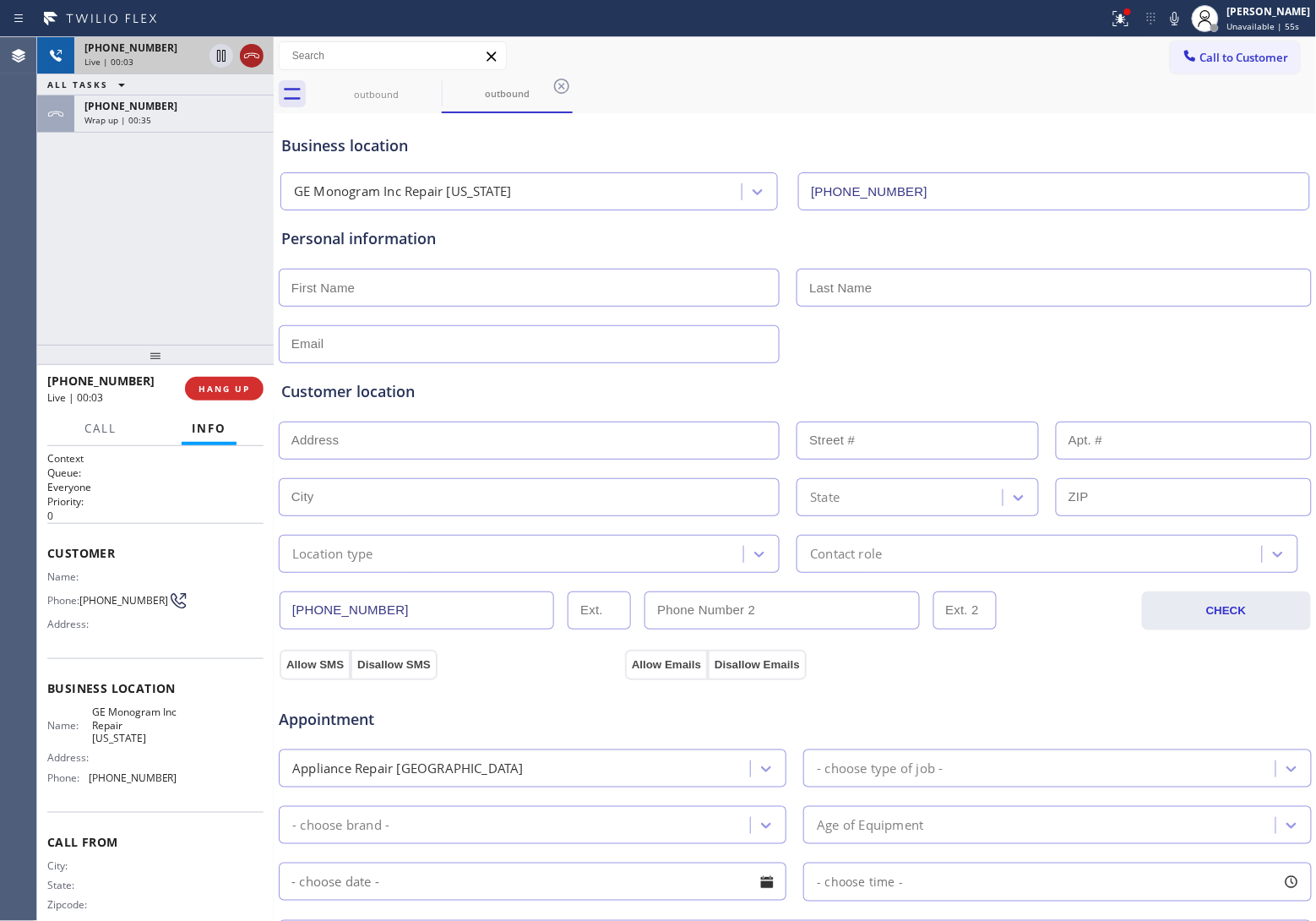
click at [248, 64] on icon at bounding box center [252, 55] width 20 height 20
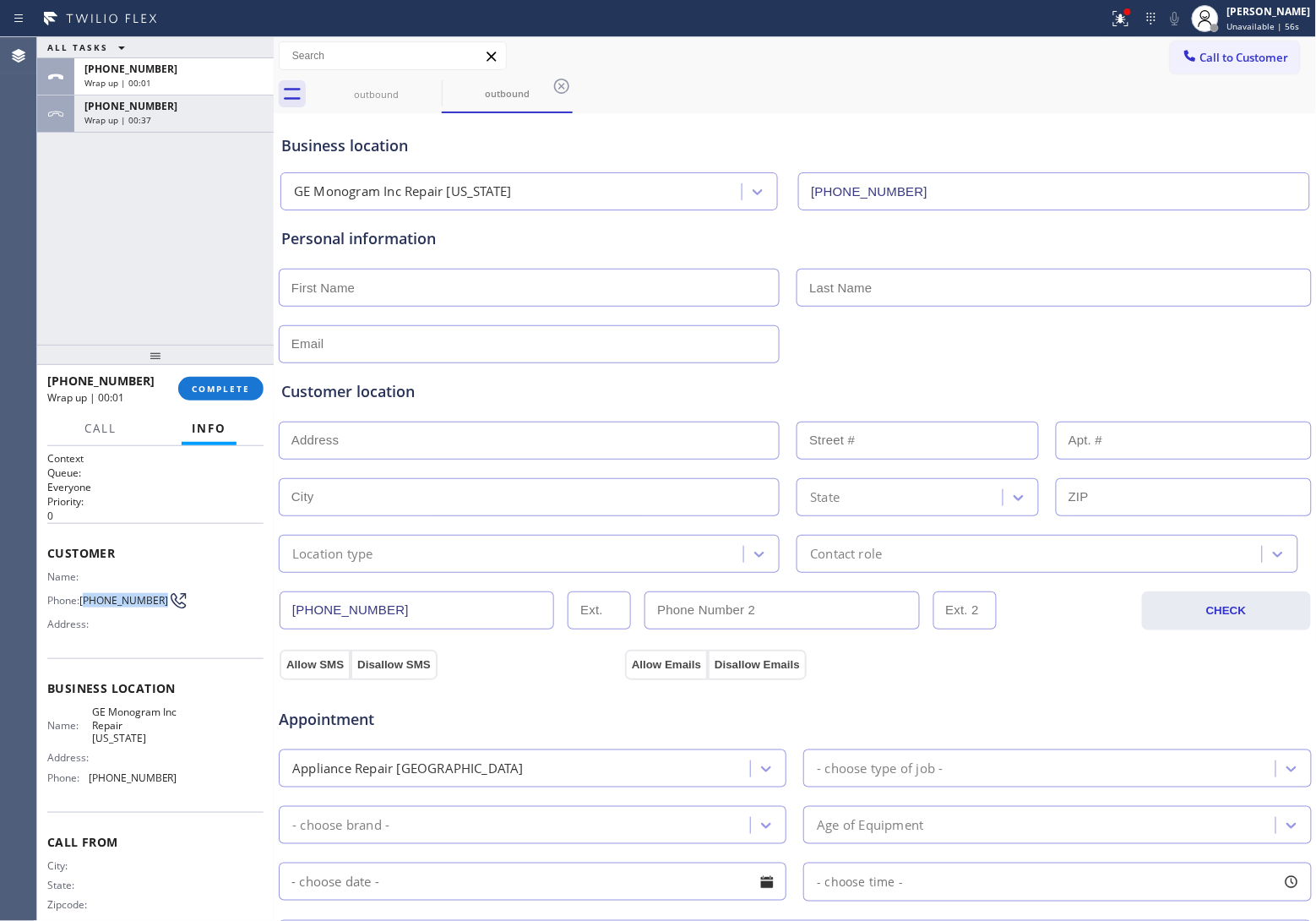
drag, startPoint x: 94, startPoint y: 604, endPoint x: 86, endPoint y: 600, distance: 8.9
click at [86, 600] on span "[PHONE_NUMBER]" at bounding box center [124, 600] width 89 height 13
copy span "609) 234-5767"
click at [1213, 55] on span "Call to Customer" at bounding box center [1244, 57] width 89 height 15
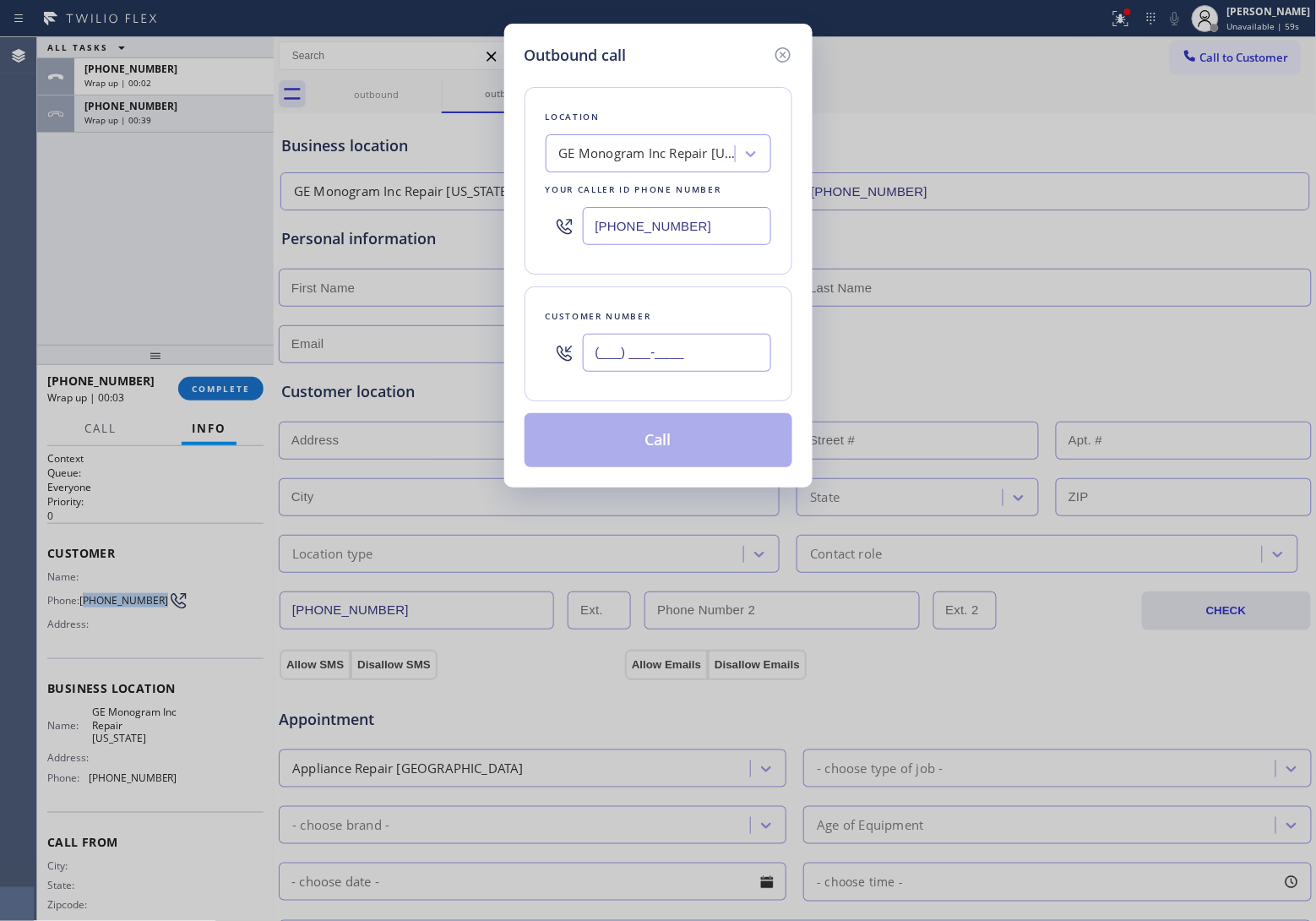
click at [661, 369] on input "(___) ___-____" at bounding box center [677, 352] width 188 height 38
paste input "609) 234-5767"
type input "[PHONE_NUMBER]"
click at [627, 162] on div "GE Monogram Inc Repair [US_STATE]" at bounding box center [647, 153] width 177 height 19
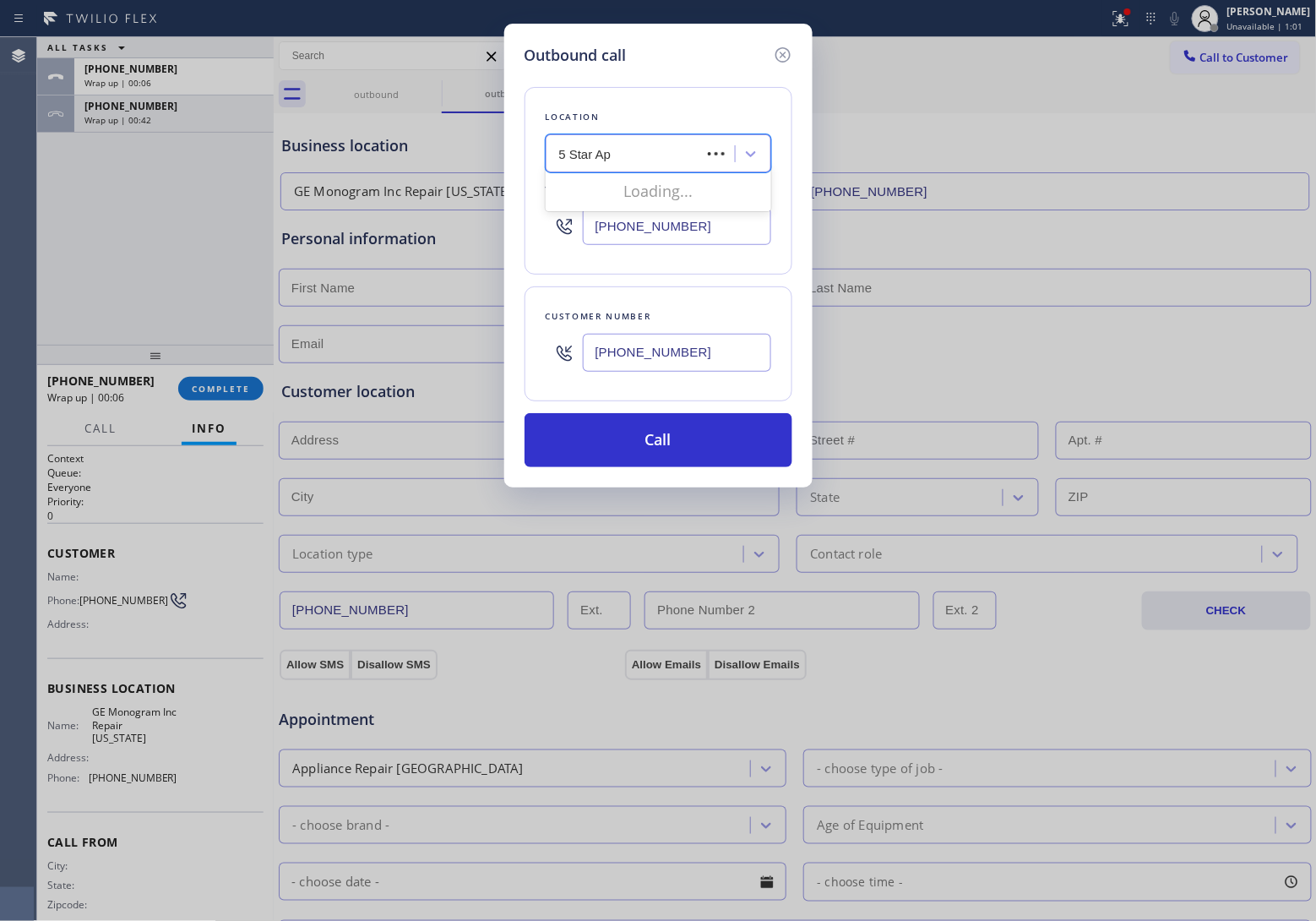
type input "5 Star App"
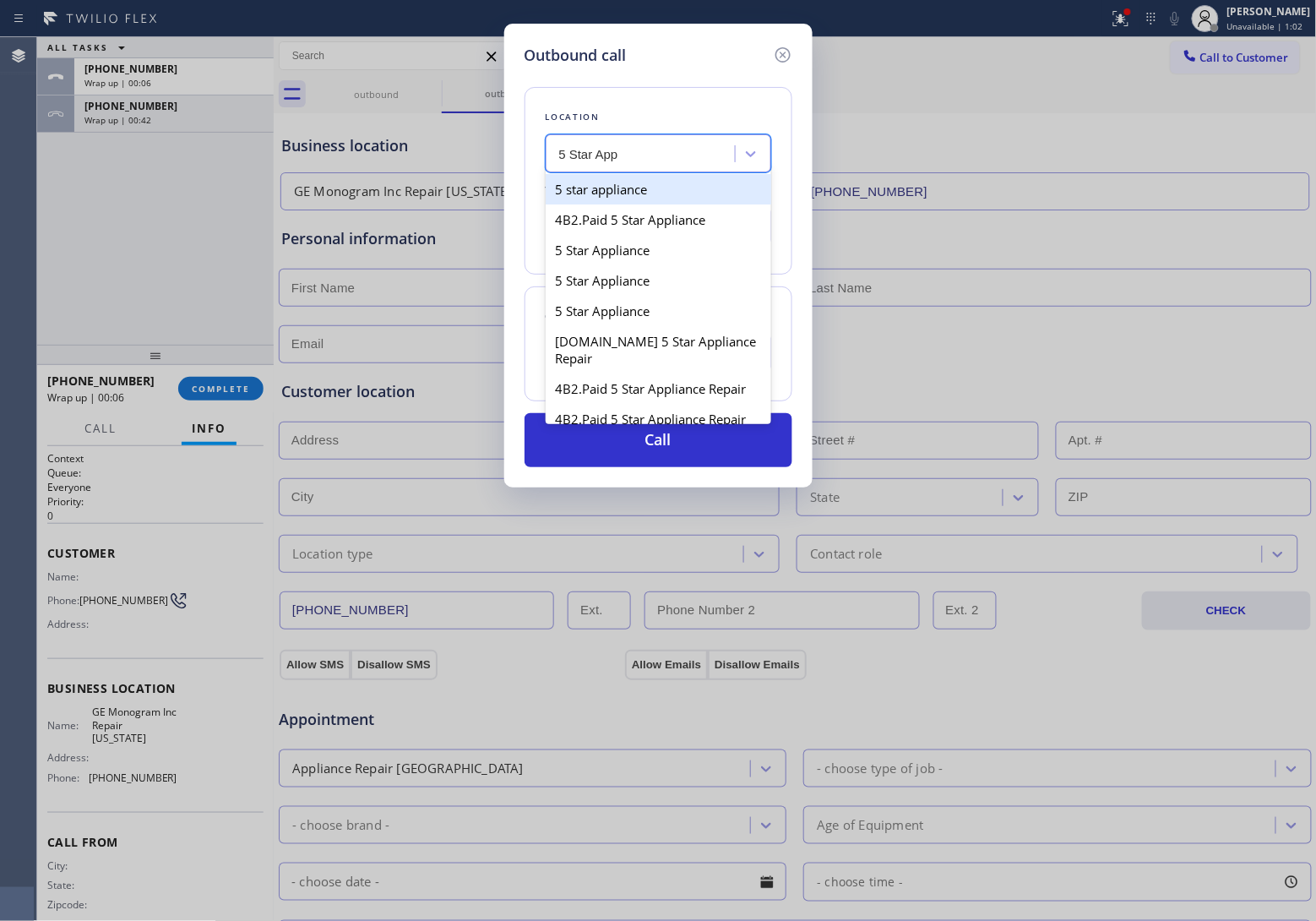
type input "[PHONE_NUMBER]"
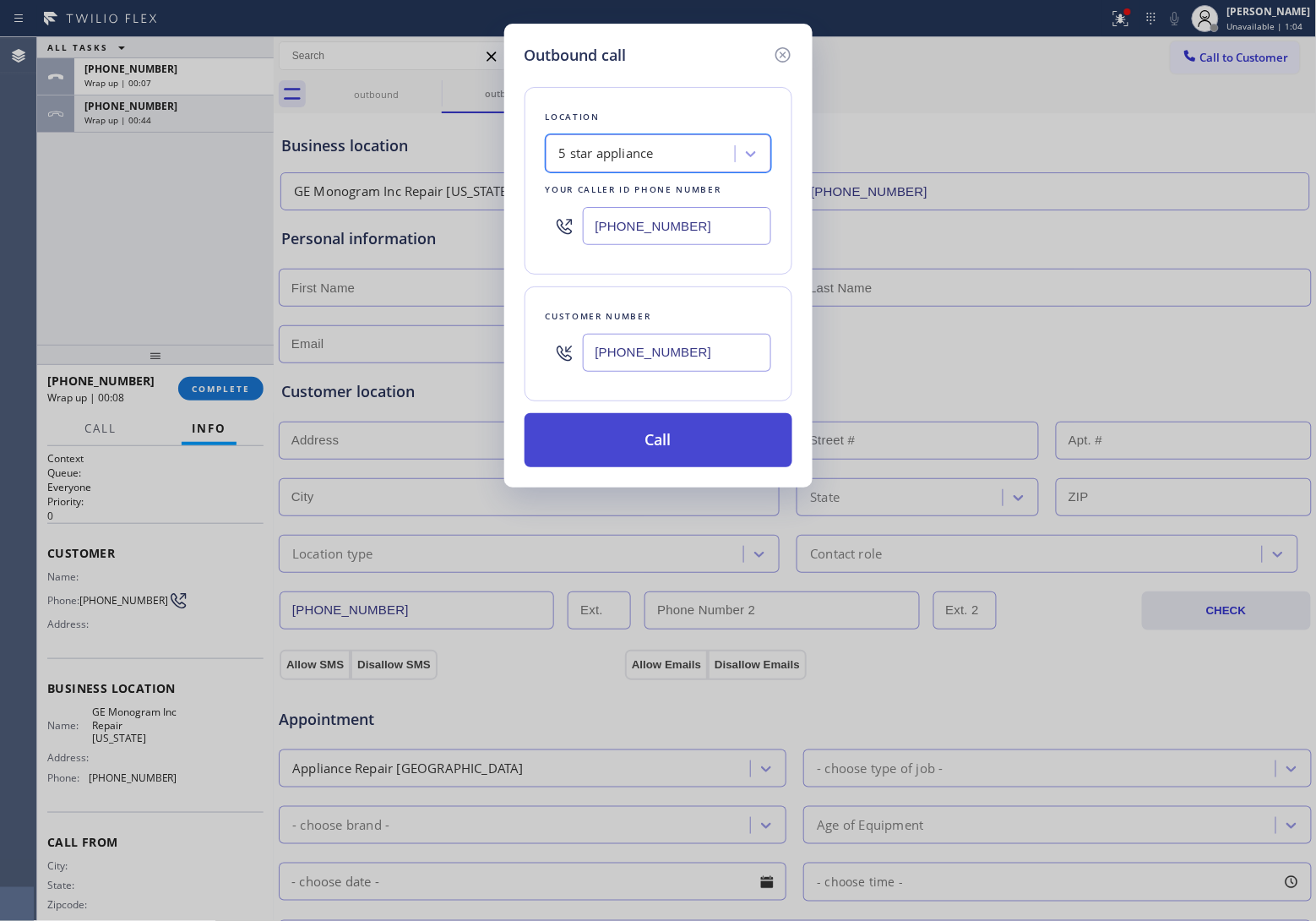
click at [664, 443] on button "Call" at bounding box center [658, 440] width 268 height 55
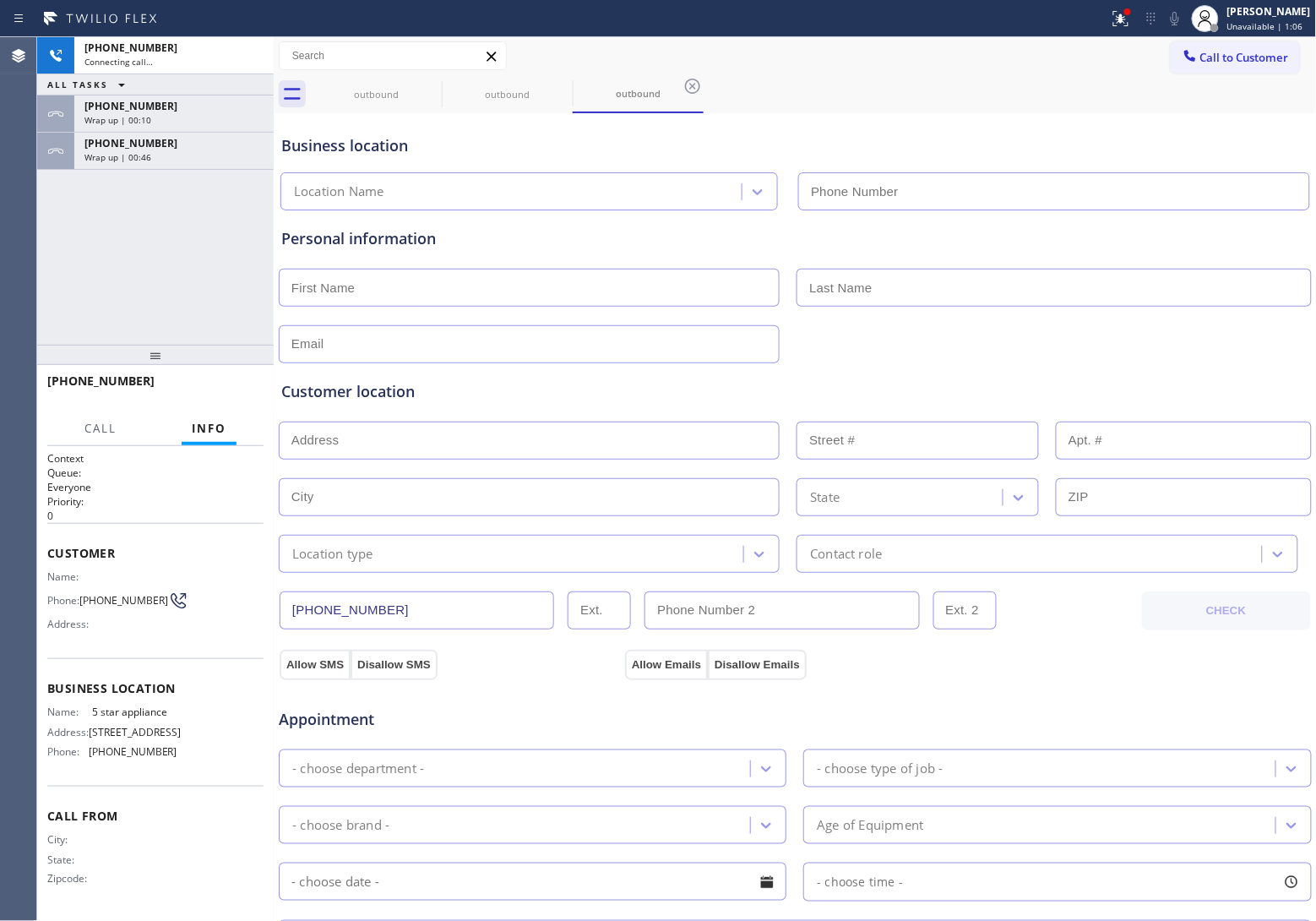
type input "[PHONE_NUMBER]"
click at [34, 275] on div "Agent Desktop" at bounding box center [18, 479] width 36 height 883
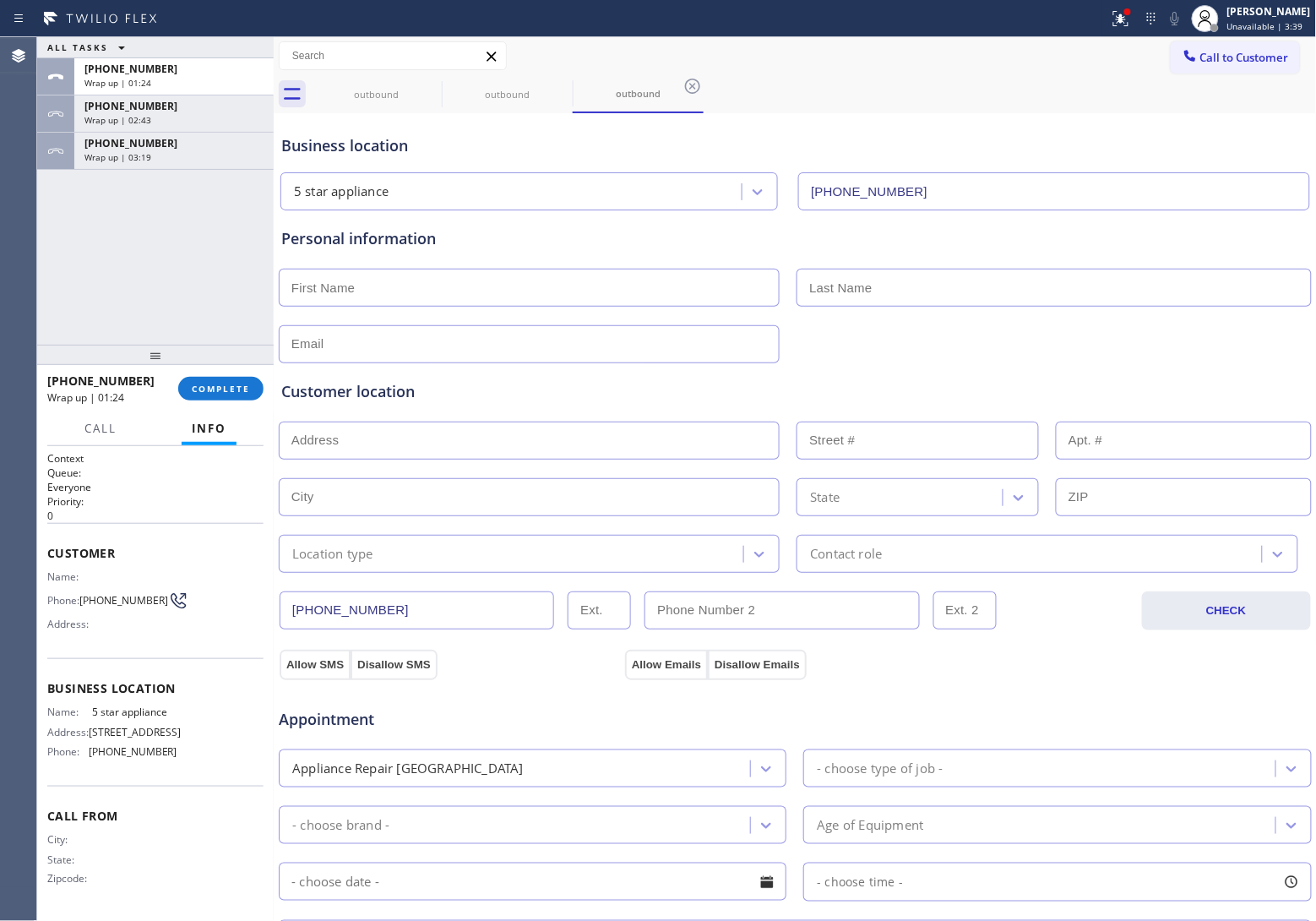
drag, startPoint x: 11, startPoint y: 253, endPoint x: 73, endPoint y: 266, distance: 63.3
click at [13, 252] on div "Agent Desktop" at bounding box center [18, 479] width 36 height 883
click at [144, 156] on span "Wrap up | 03:20" at bounding box center [117, 157] width 66 height 12
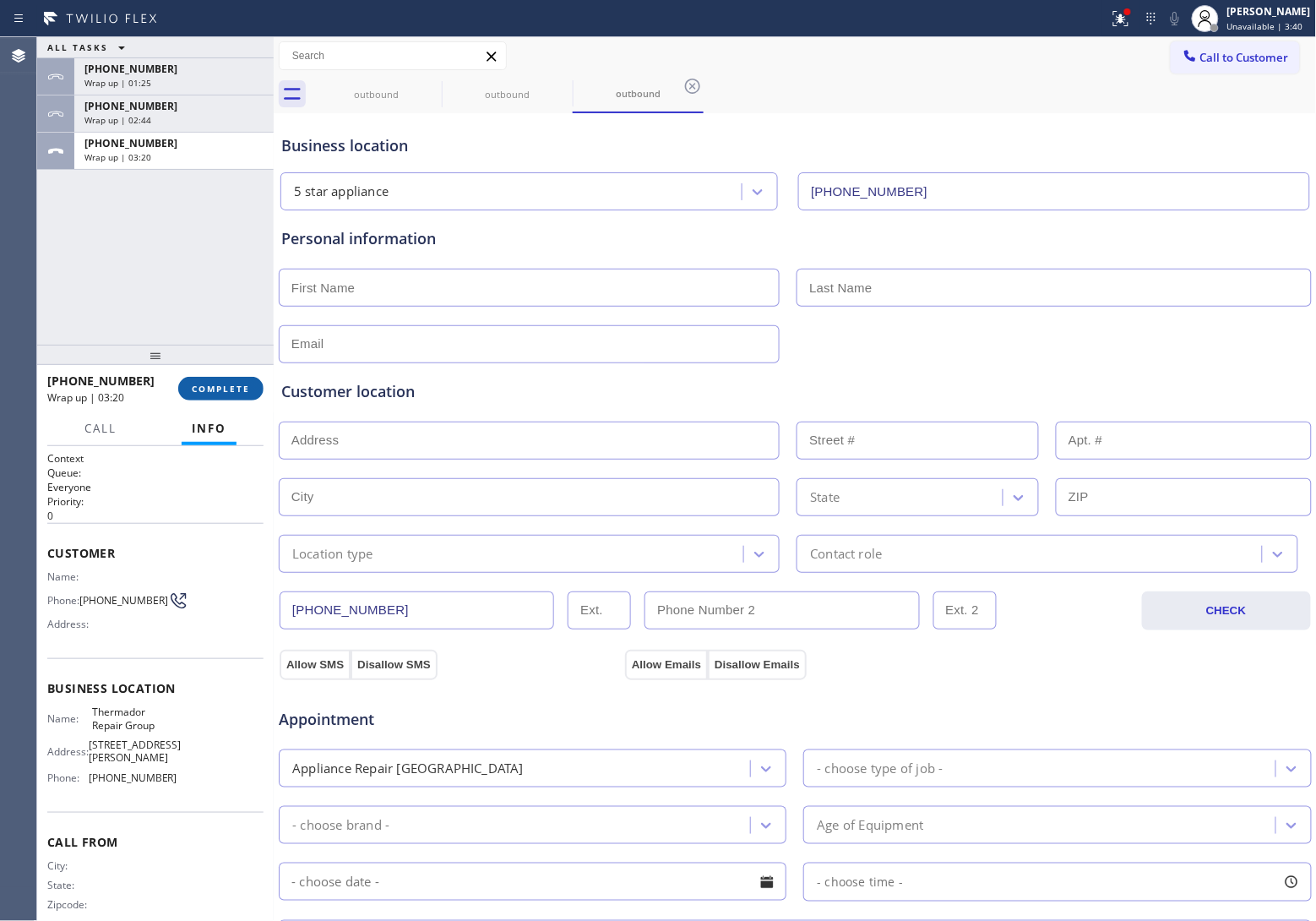
drag, startPoint x: 200, startPoint y: 368, endPoint x: 212, endPoint y: 390, distance: 25.1
click at [202, 365] on div at bounding box center [155, 355] width 236 height 20
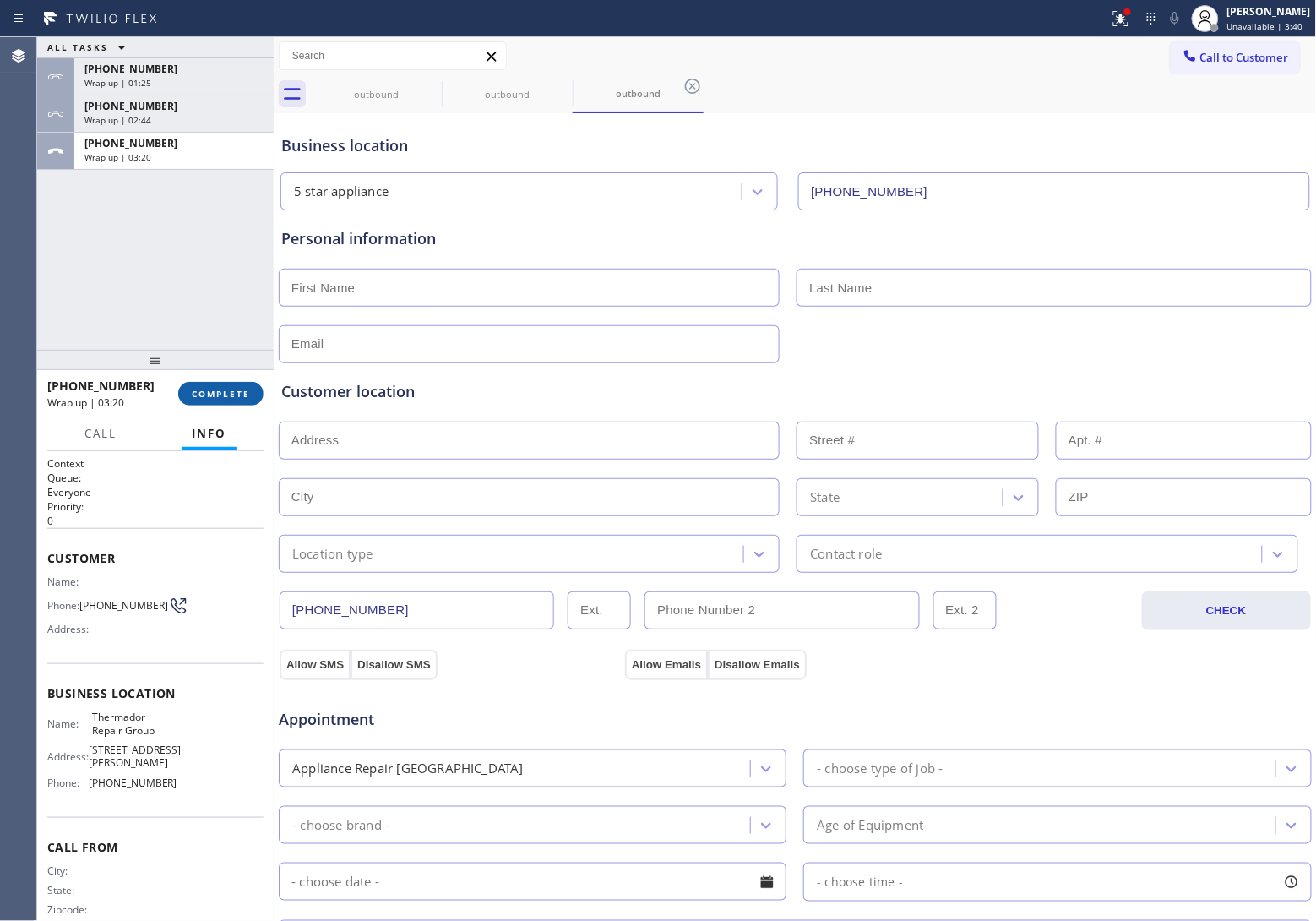
click at [212, 390] on span "COMPLETE" at bounding box center [221, 394] width 58 height 12
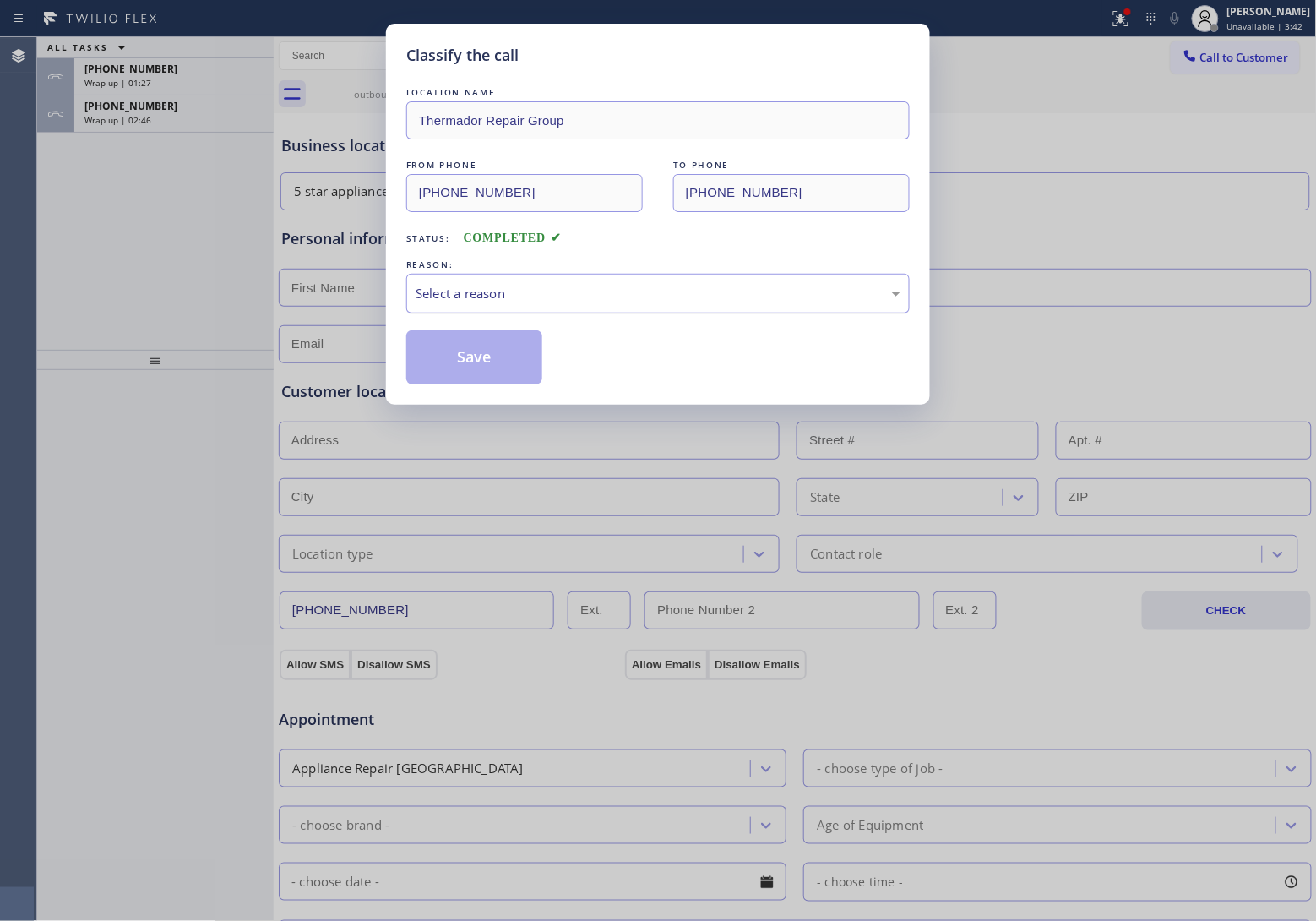
click at [526, 302] on div "Select a reason" at bounding box center [658, 293] width 485 height 19
click at [477, 364] on button "Save" at bounding box center [474, 357] width 136 height 55
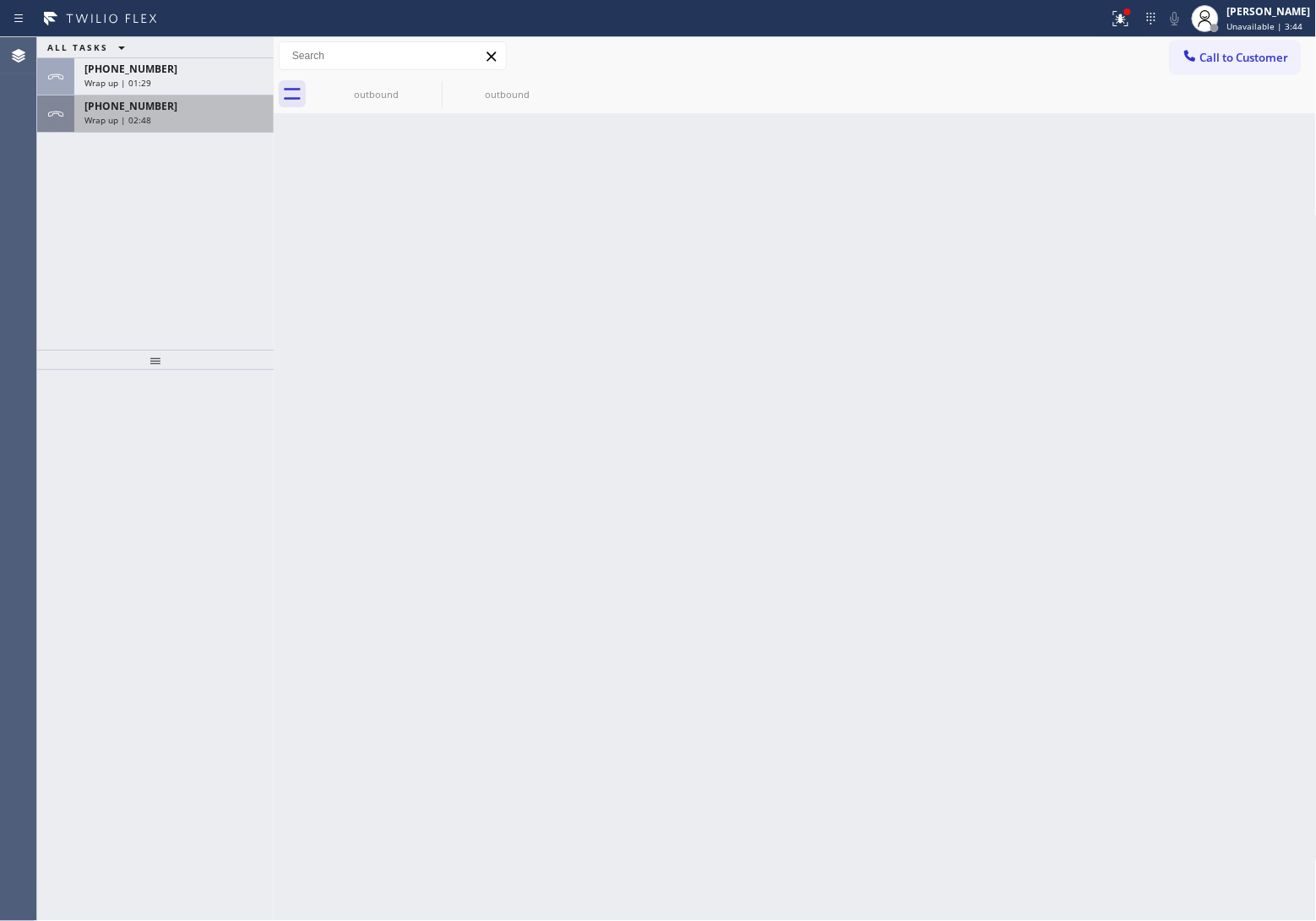
click at [135, 124] on span "Wrap up | 02:48" at bounding box center [117, 119] width 66 height 12
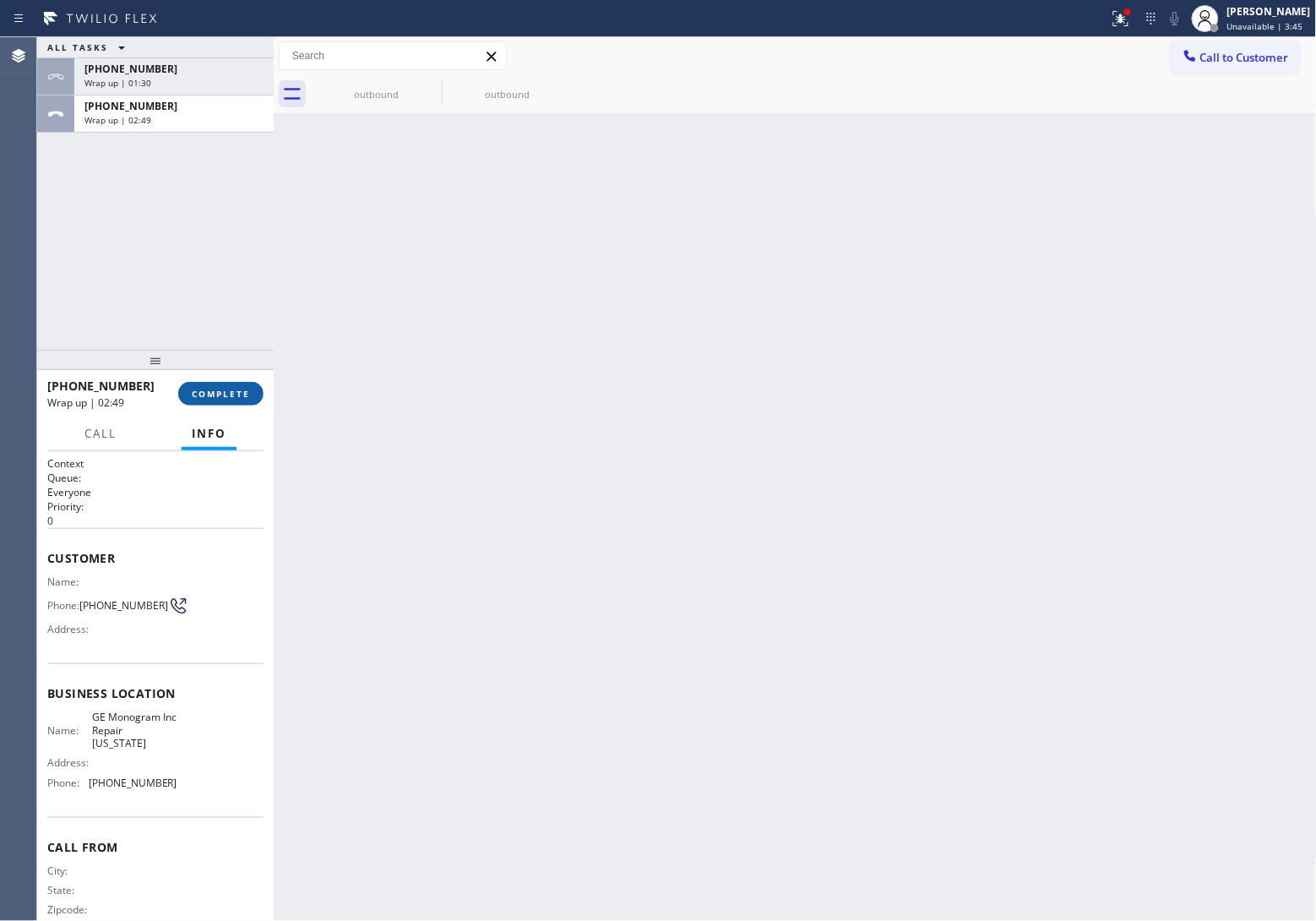
click at [233, 394] on span "COMPLETE" at bounding box center [221, 394] width 58 height 12
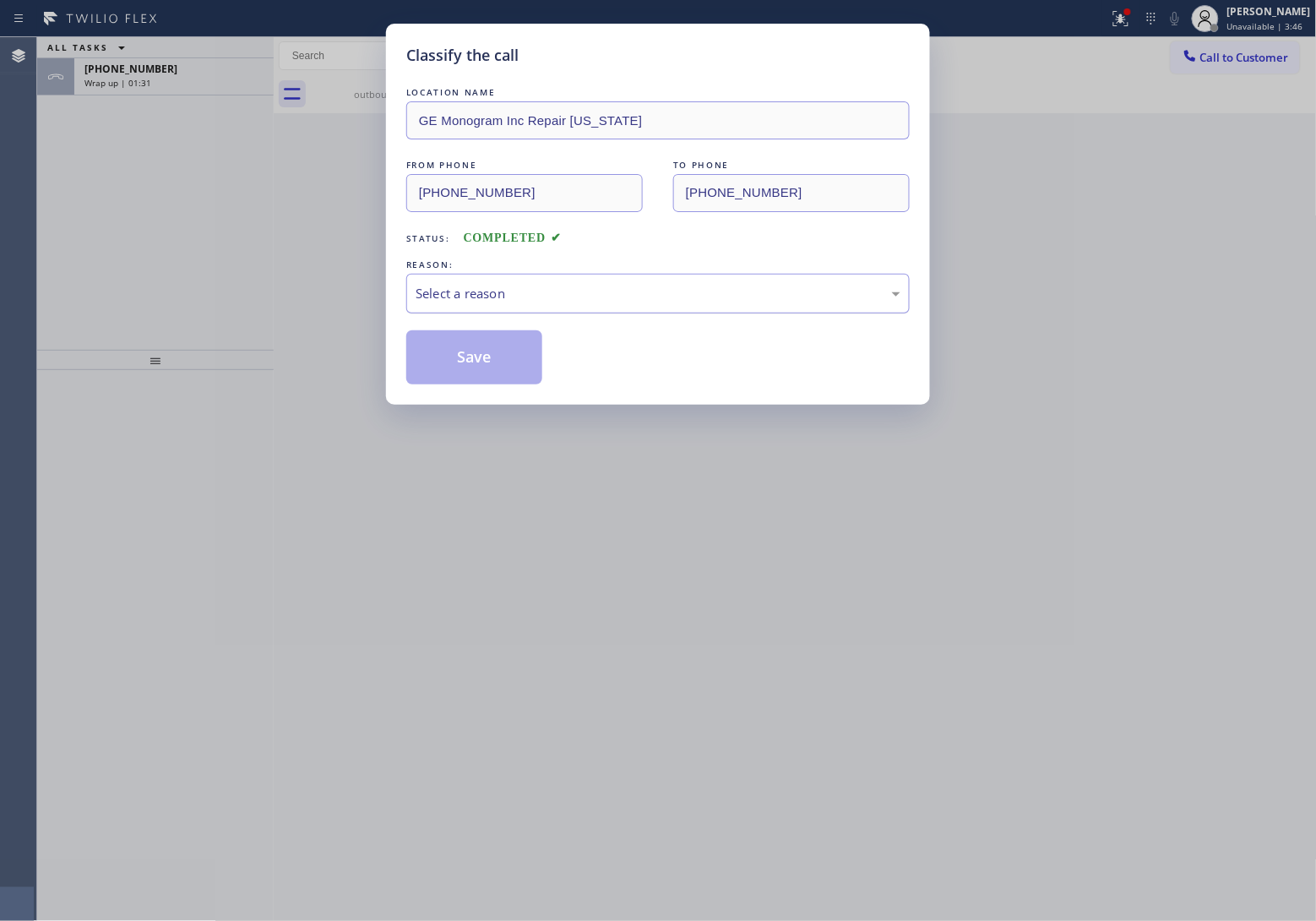
click at [490, 292] on div "Select a reason" at bounding box center [658, 293] width 485 height 19
click at [475, 357] on button "Save" at bounding box center [474, 357] width 136 height 55
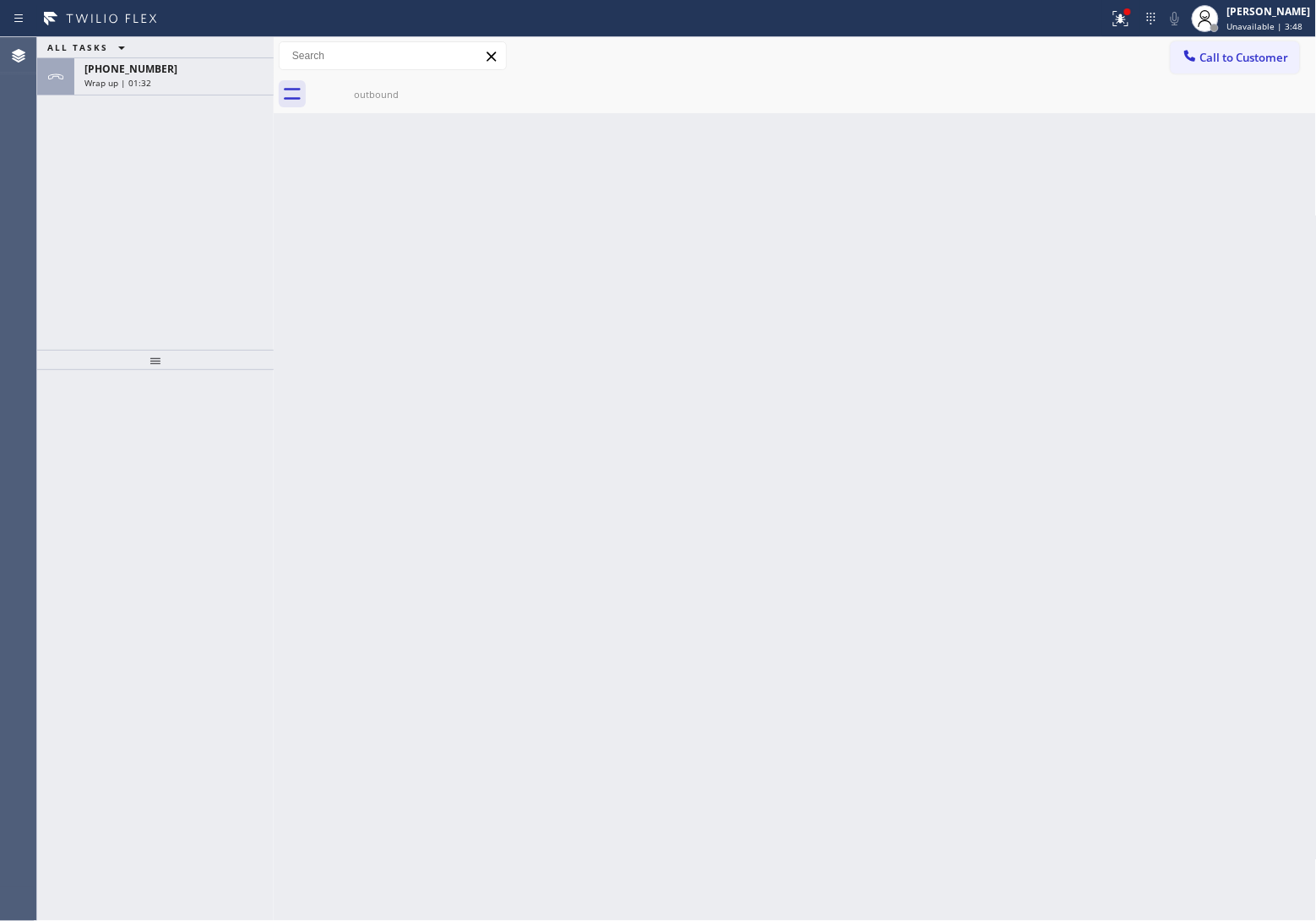
click at [183, 83] on div "Wrap up | 01:32" at bounding box center [174, 82] width 179 height 12
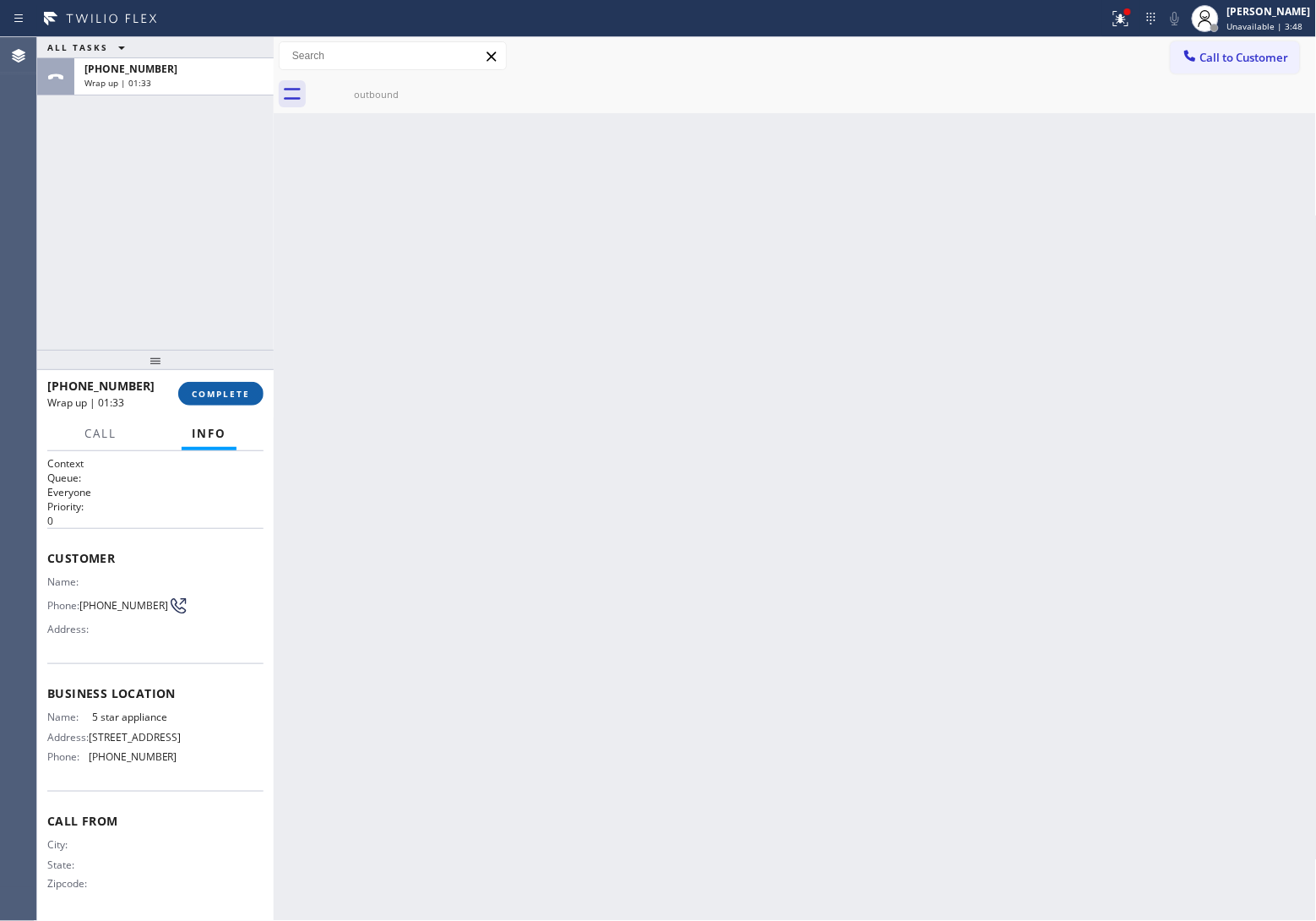
click at [213, 395] on span "COMPLETE" at bounding box center [221, 394] width 58 height 12
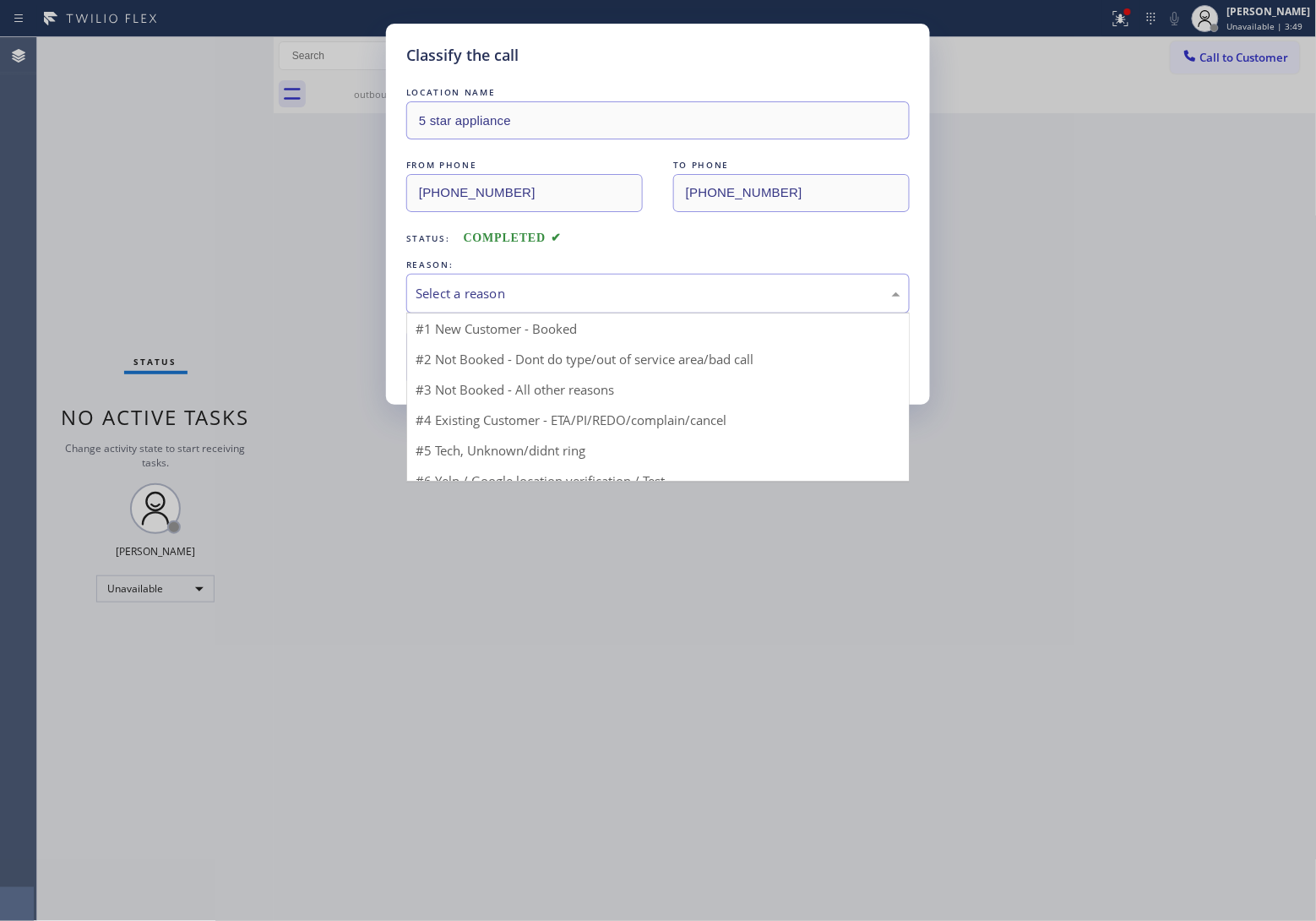
click at [507, 297] on div "Select a reason" at bounding box center [658, 293] width 485 height 19
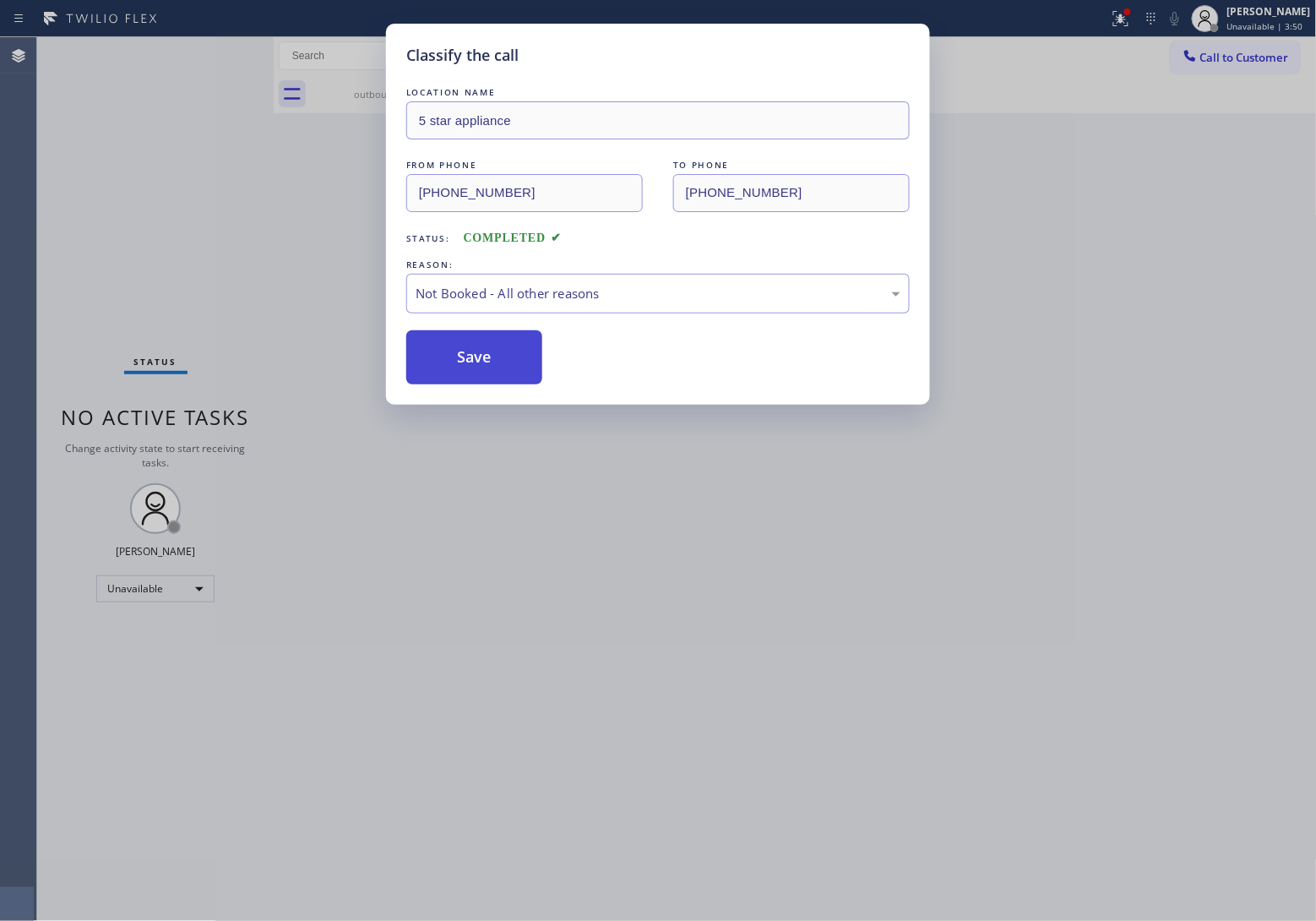
click at [492, 347] on button "Save" at bounding box center [474, 357] width 136 height 55
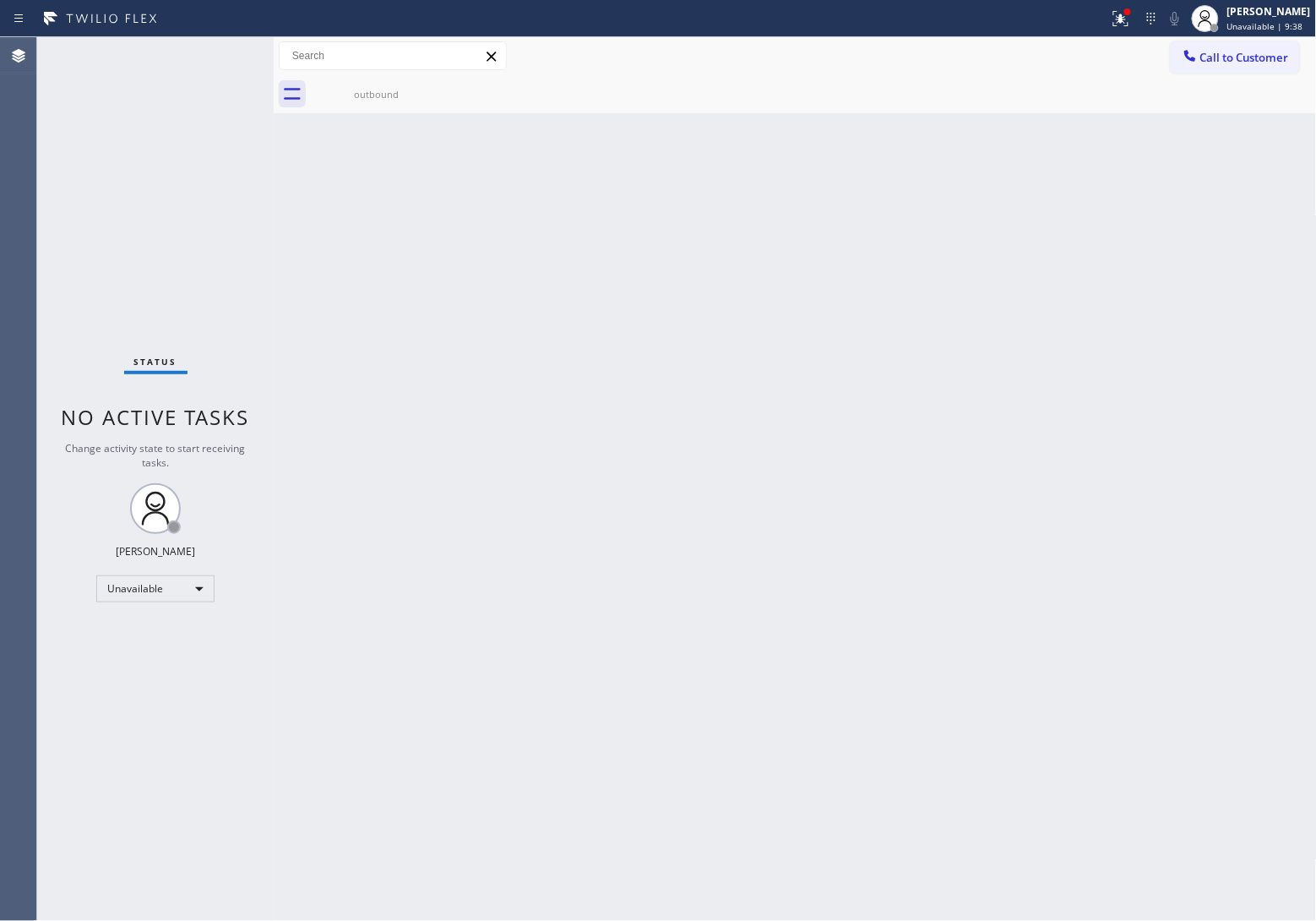
drag, startPoint x: 1230, startPoint y: 41, endPoint x: 1153, endPoint y: 149, distance: 132.6
click at [1229, 47] on button "Call to Customer" at bounding box center [1235, 57] width 129 height 32
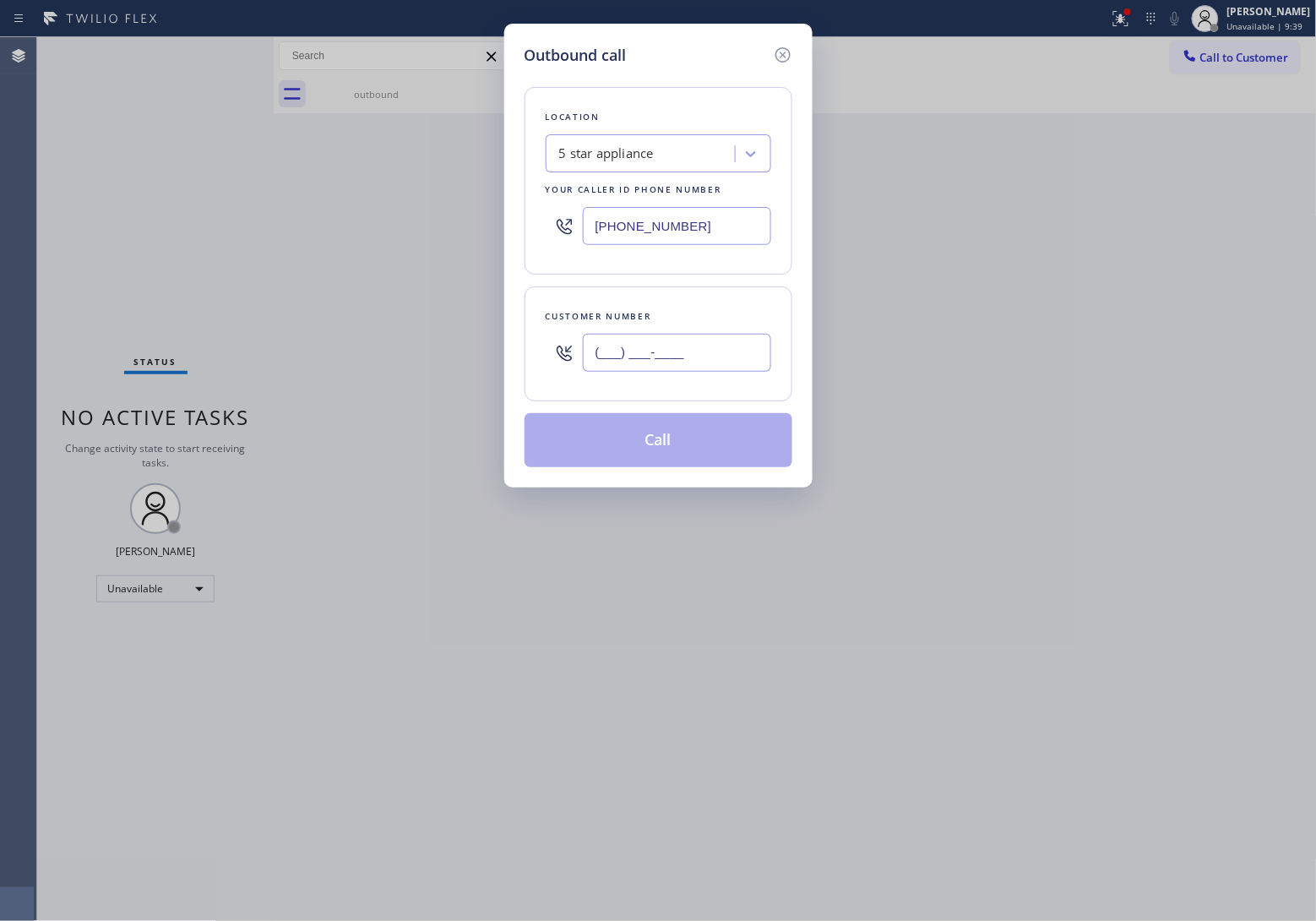
click at [669, 352] on input "(___) ___-____" at bounding box center [677, 352] width 188 height 38
paste input "949) 244-5822"
type input "(949) 244-5822"
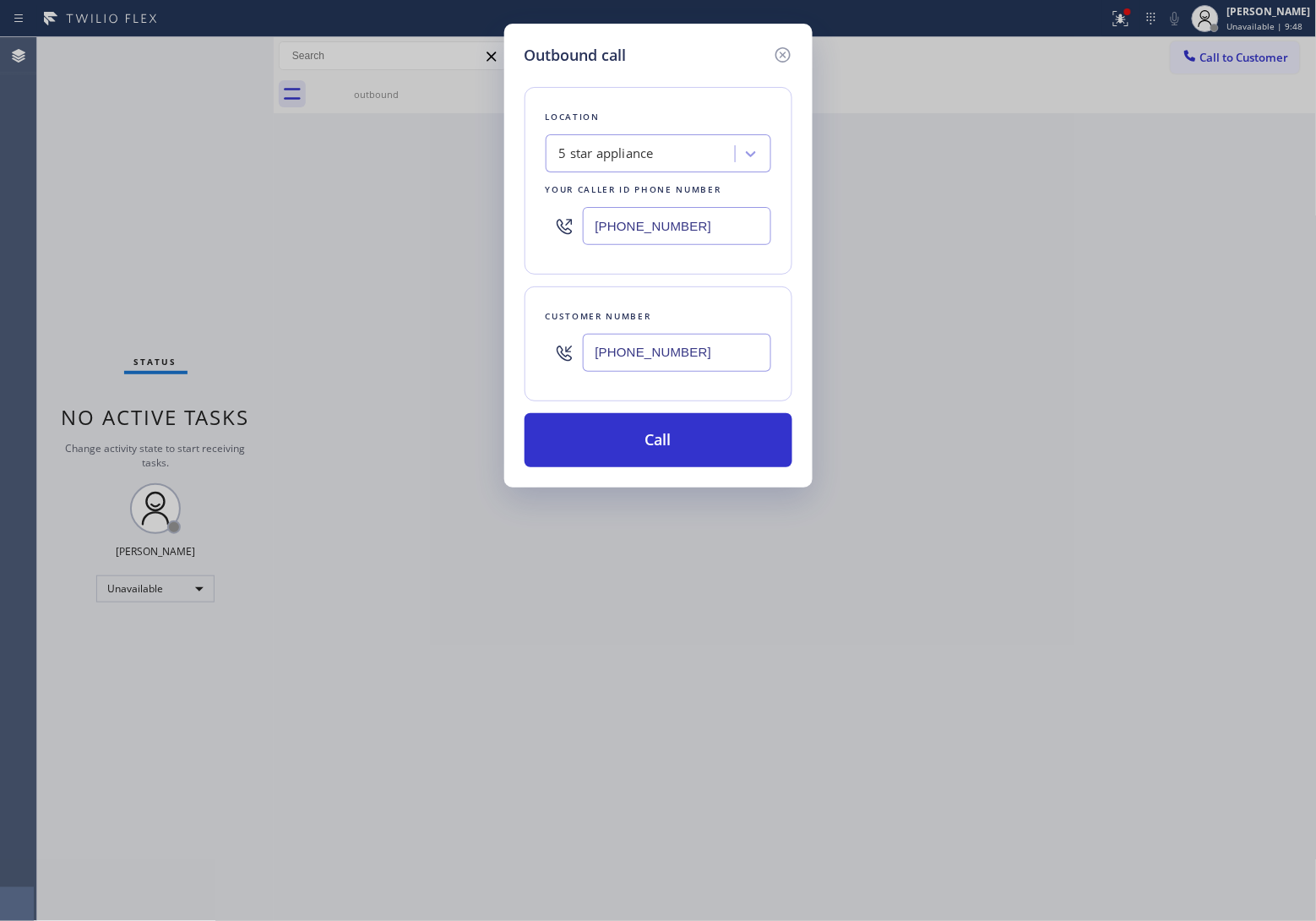
click at [653, 229] on input "[PHONE_NUMBER]" at bounding box center [677, 225] width 188 height 38
paste input "949) 523-3220"
type input "(949) 523-3220"
click at [698, 446] on button "Call" at bounding box center [658, 440] width 268 height 55
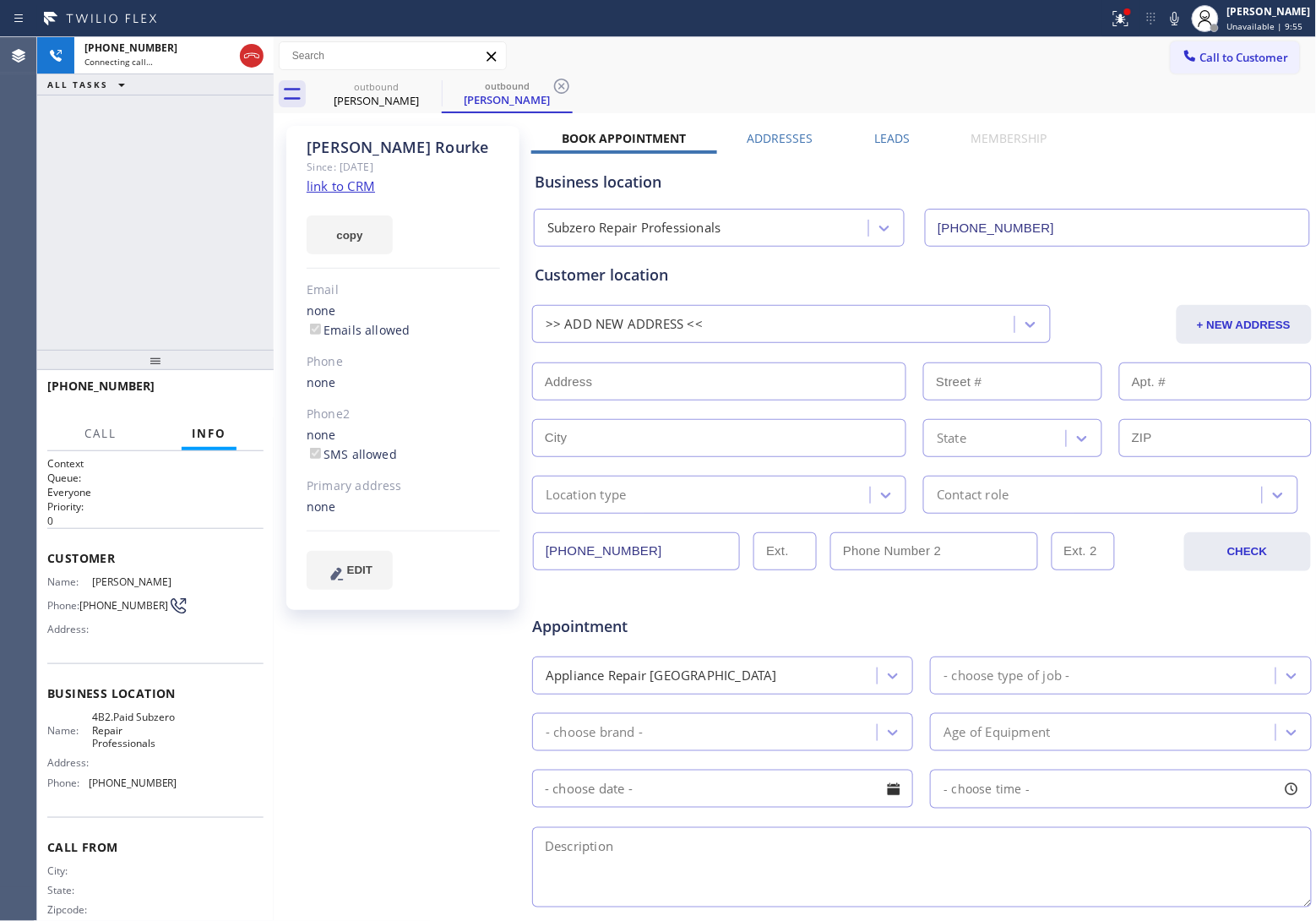
type input "(949) 523-3220"
click at [6, 275] on div "Agent Desktop" at bounding box center [18, 479] width 36 height 883
click at [60, 258] on div "+19492445822 Connecting call… ALL TASKS ALL TASKS ACTIVE TASKS TASKS IN WRAP UP" at bounding box center [155, 193] width 236 height 312
click at [254, 53] on icon at bounding box center [252, 55] width 20 height 20
drag, startPoint x: 35, startPoint y: 144, endPoint x: 256, endPoint y: 144, distance: 221.0
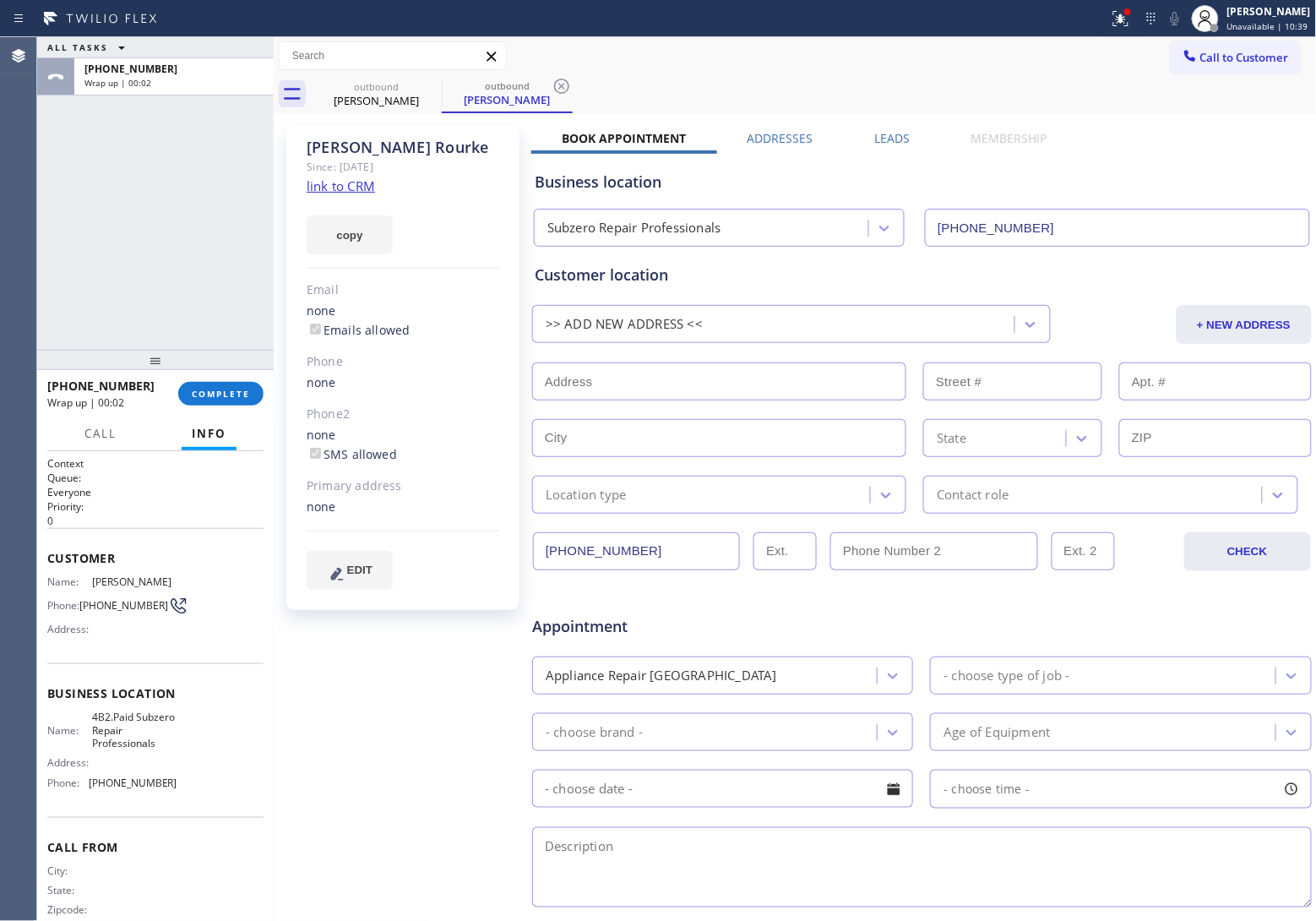
click at [62, 144] on div "Agent Desktop Classify the call LOCATION NAME 4B2.Paid Subzero Repair Professio…" at bounding box center [658, 479] width 1316 height 883
click at [1244, 55] on span "Call to Customer" at bounding box center [1244, 57] width 89 height 15
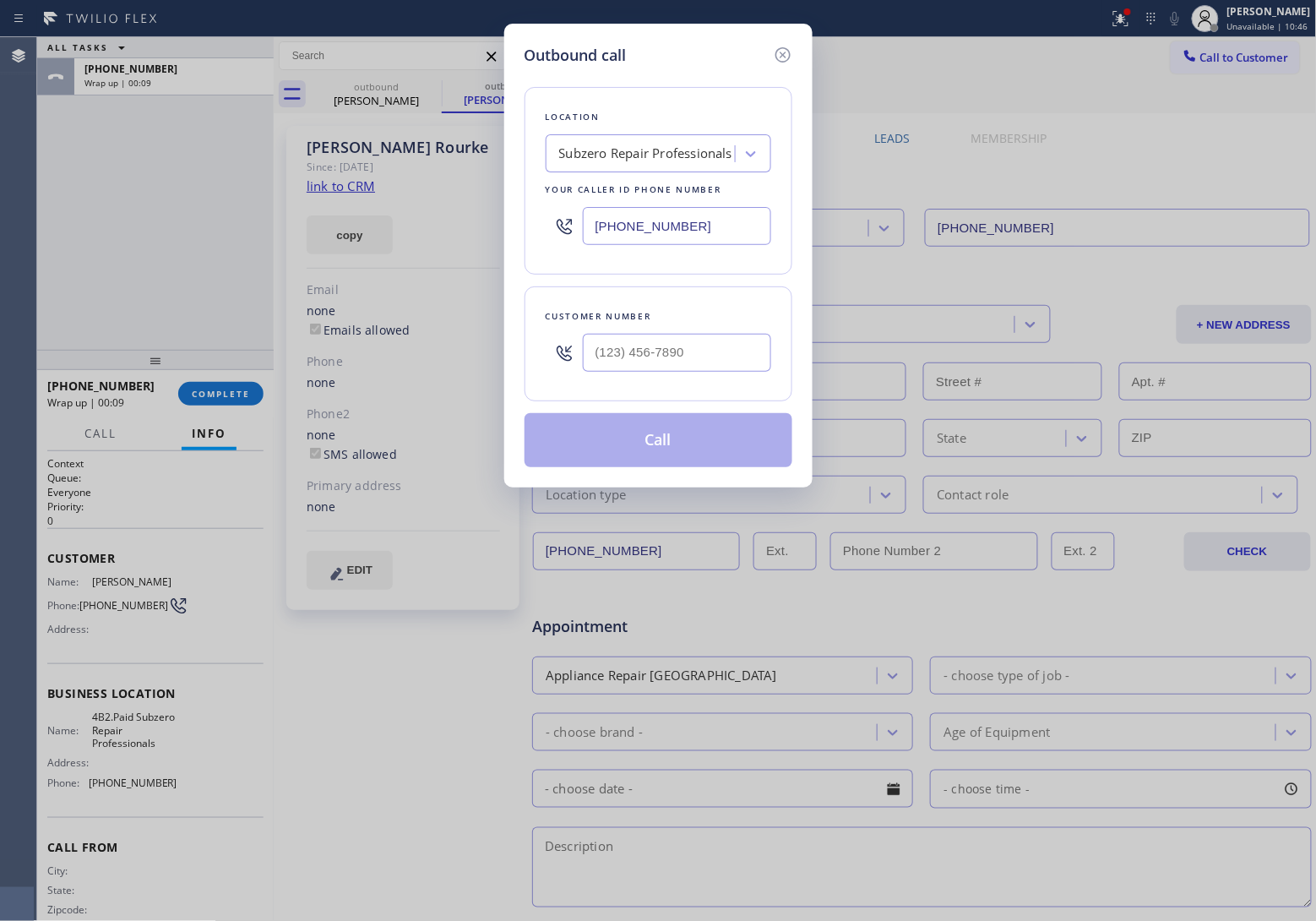
drag, startPoint x: 53, startPoint y: 157, endPoint x: 363, endPoint y: 110, distance: 313.5
click at [51, 157] on div "Outbound call Location Subzero Repair Professionals Your caller id phone number…" at bounding box center [658, 460] width 1316 height 921
click at [952, 674] on div "Outbound call Location Subzero Repair Professionals Your caller id phone number…" at bounding box center [658, 460] width 1316 height 921
click at [698, 355] on input "(___) ___-____" at bounding box center [677, 352] width 188 height 38
paste input "949) 244-5822"
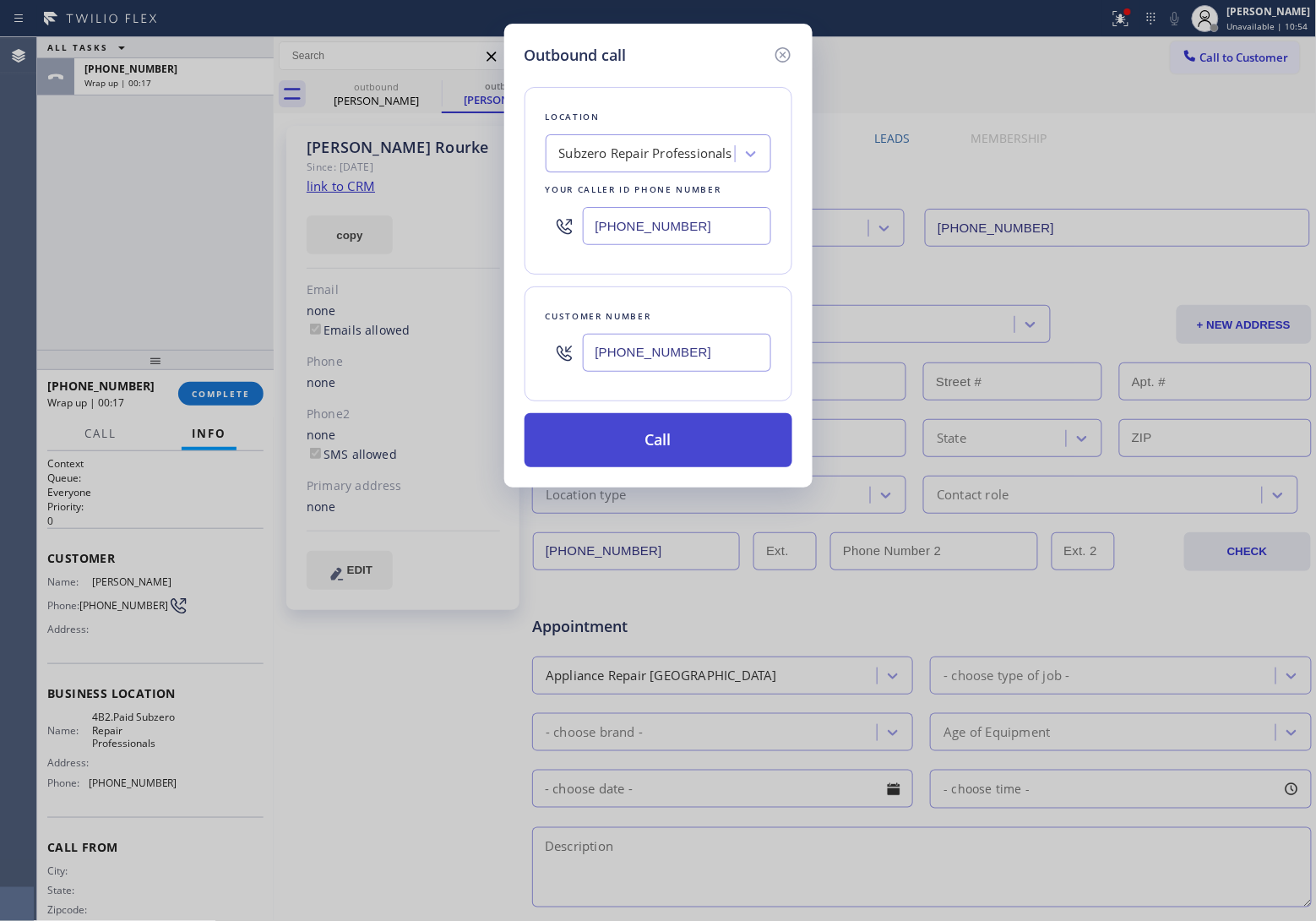
type input "(949) 244-5822"
click at [697, 448] on button "Call" at bounding box center [658, 440] width 268 height 55
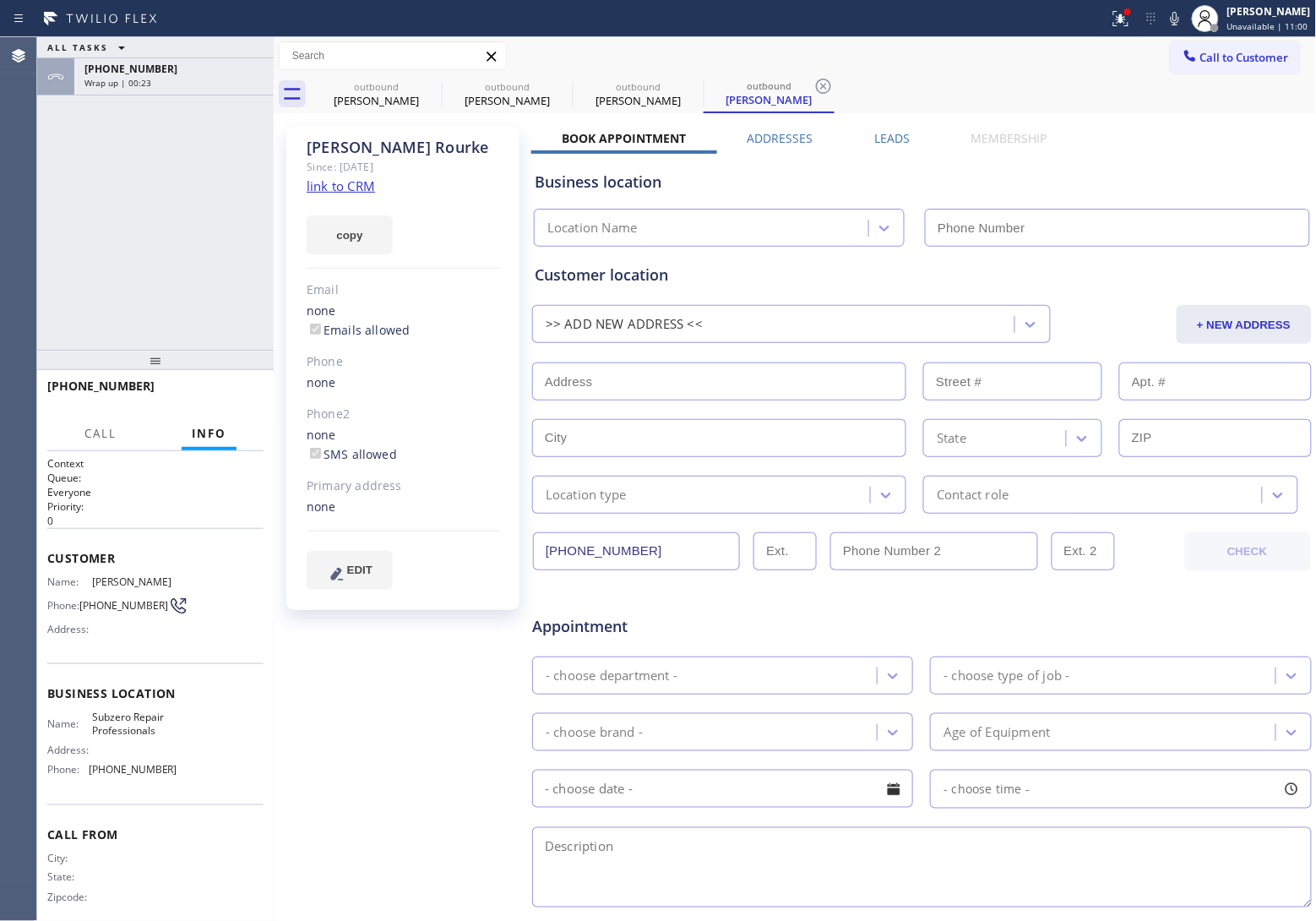
type input "(949) 523-3220"
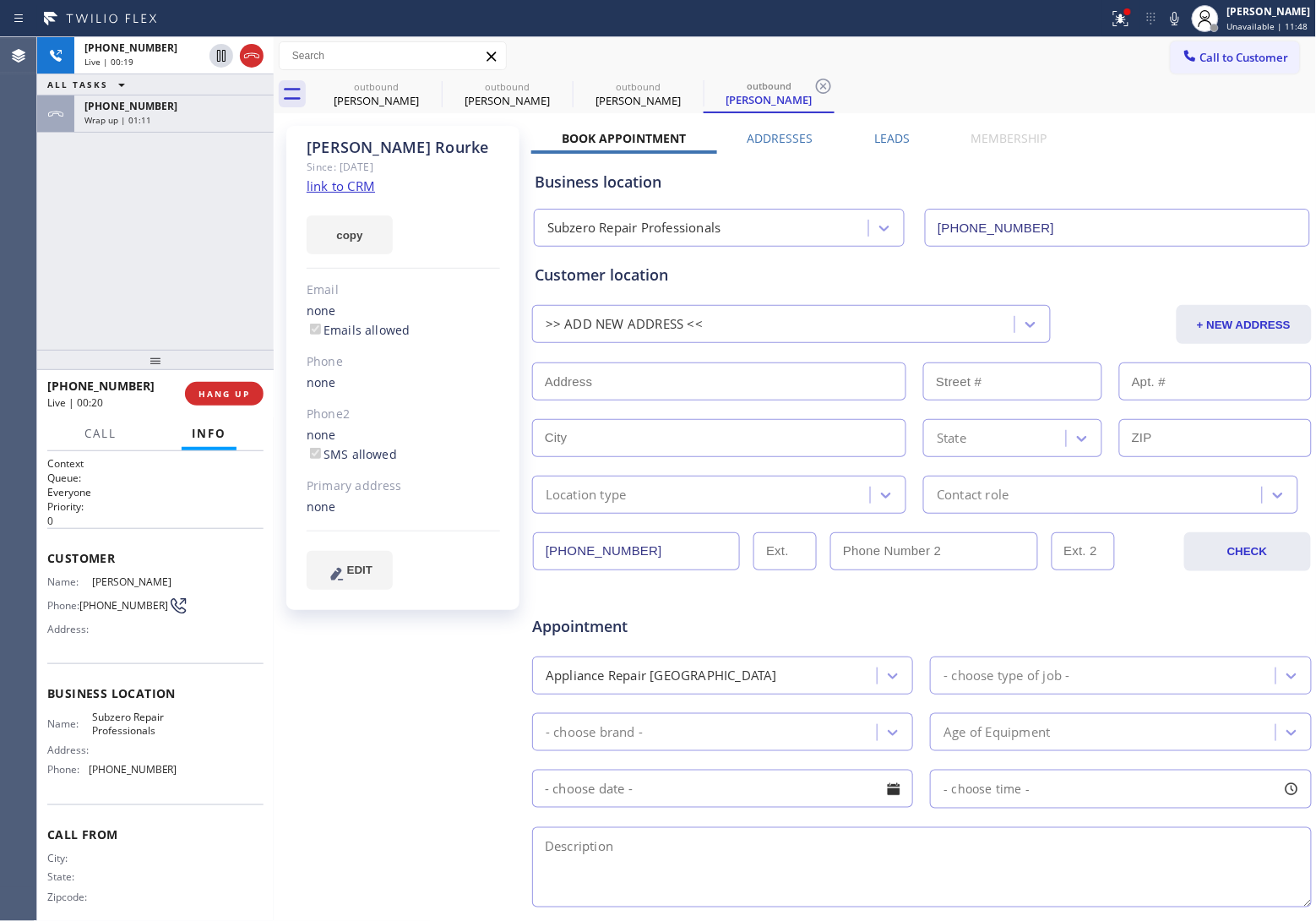
click at [60, 239] on div "+19492445822 Live | 00:19 ALL TASKS ALL TASKS ACTIVE TASKS TASKS IN WRAP UP +19…" at bounding box center [155, 193] width 236 height 312
click at [61, 201] on div "+19492445822 Live | 00:42 ALL TASKS ALL TASKS ACTIVE TASKS TASKS IN WRAP UP +19…" at bounding box center [155, 193] width 236 height 312
click at [248, 55] on icon at bounding box center [252, 55] width 20 height 20
click at [42, 246] on div "ALL TASKS ALL TASKS ACTIVE TASKS TASKS IN WRAP UP +19492445822 Wrap up | 00:06 …" at bounding box center [155, 193] width 236 height 312
click at [1231, 55] on span "Call to Customer" at bounding box center [1250, 57] width 89 height 15
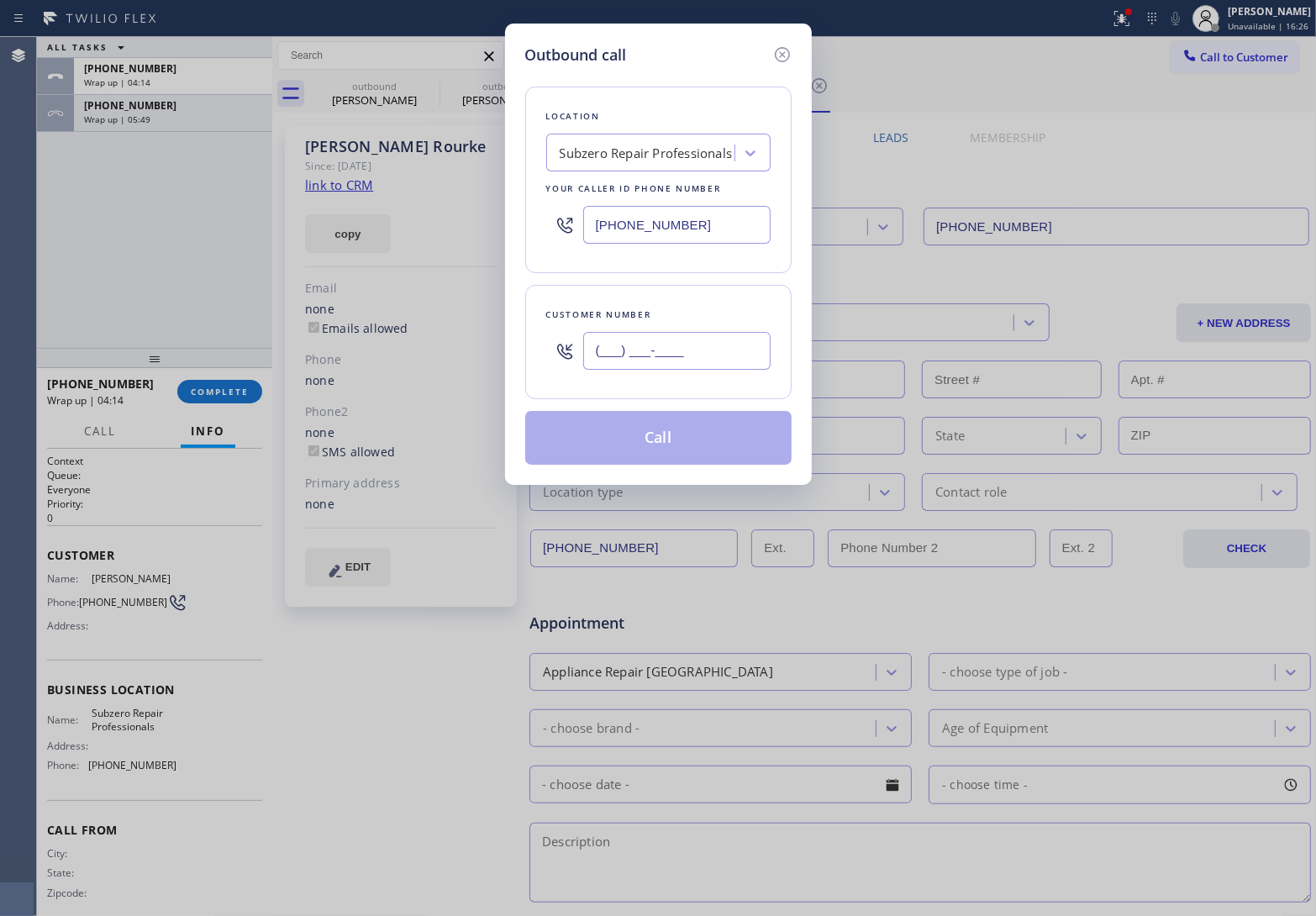
click at [719, 338] on input "(___) ___-____" at bounding box center [677, 350] width 187 height 38
paste input "408) 816-9152"
type input "[PHONE_NUMBER]"
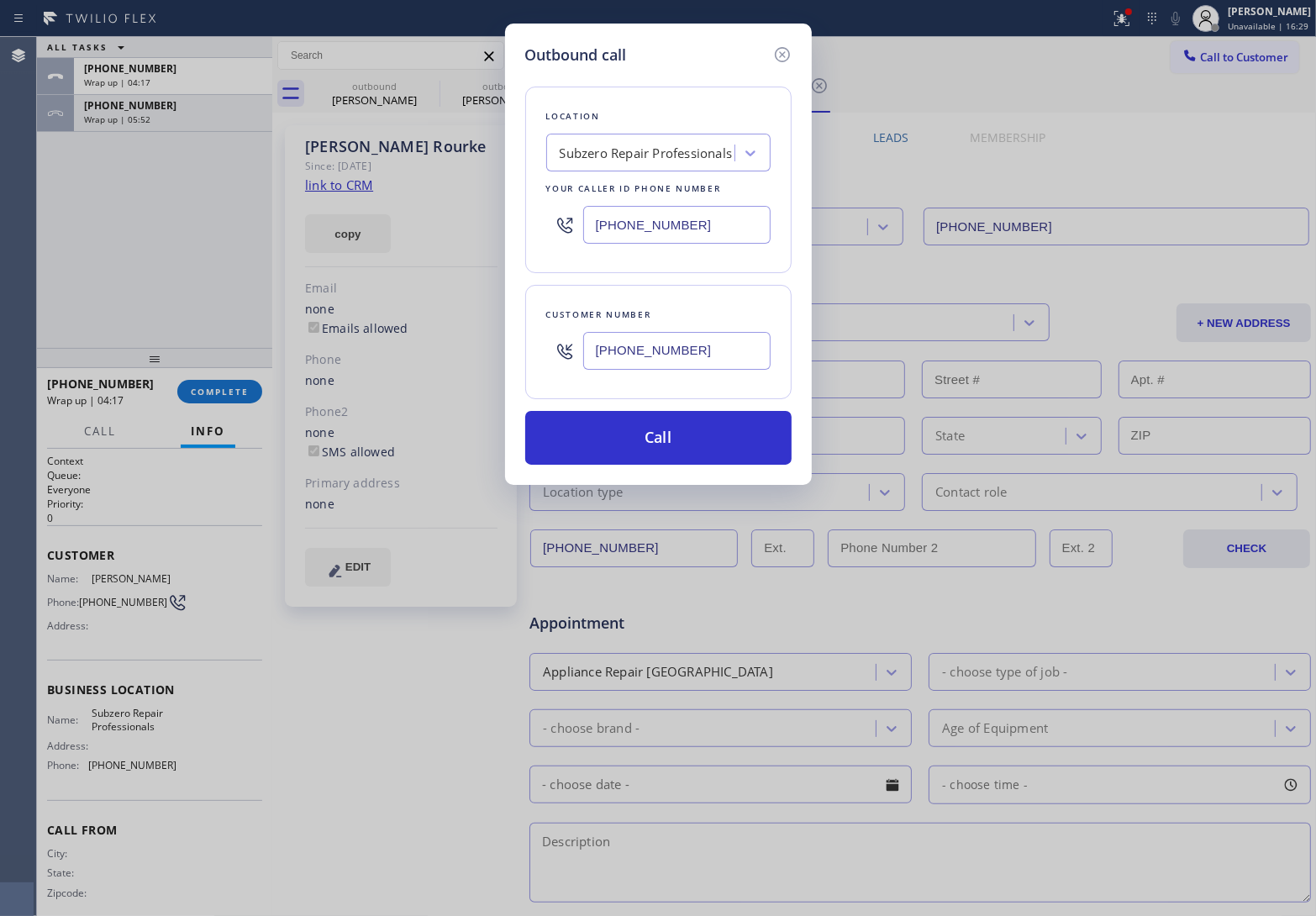
click at [647, 204] on div "(949) 523-3220" at bounding box center [658, 224] width 224 height 54
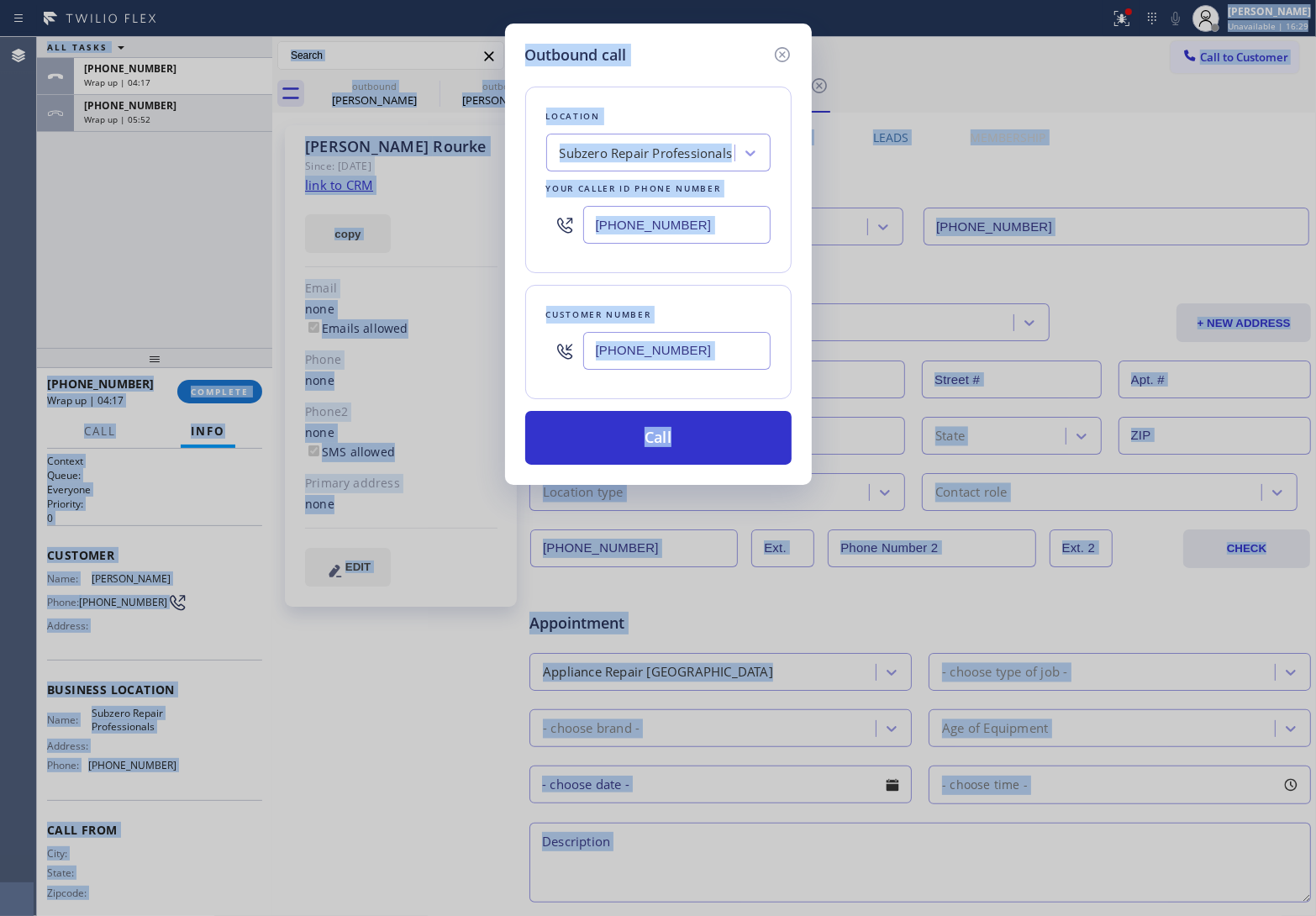
click at [686, 237] on input "(949) 523-3220" at bounding box center [677, 224] width 187 height 38
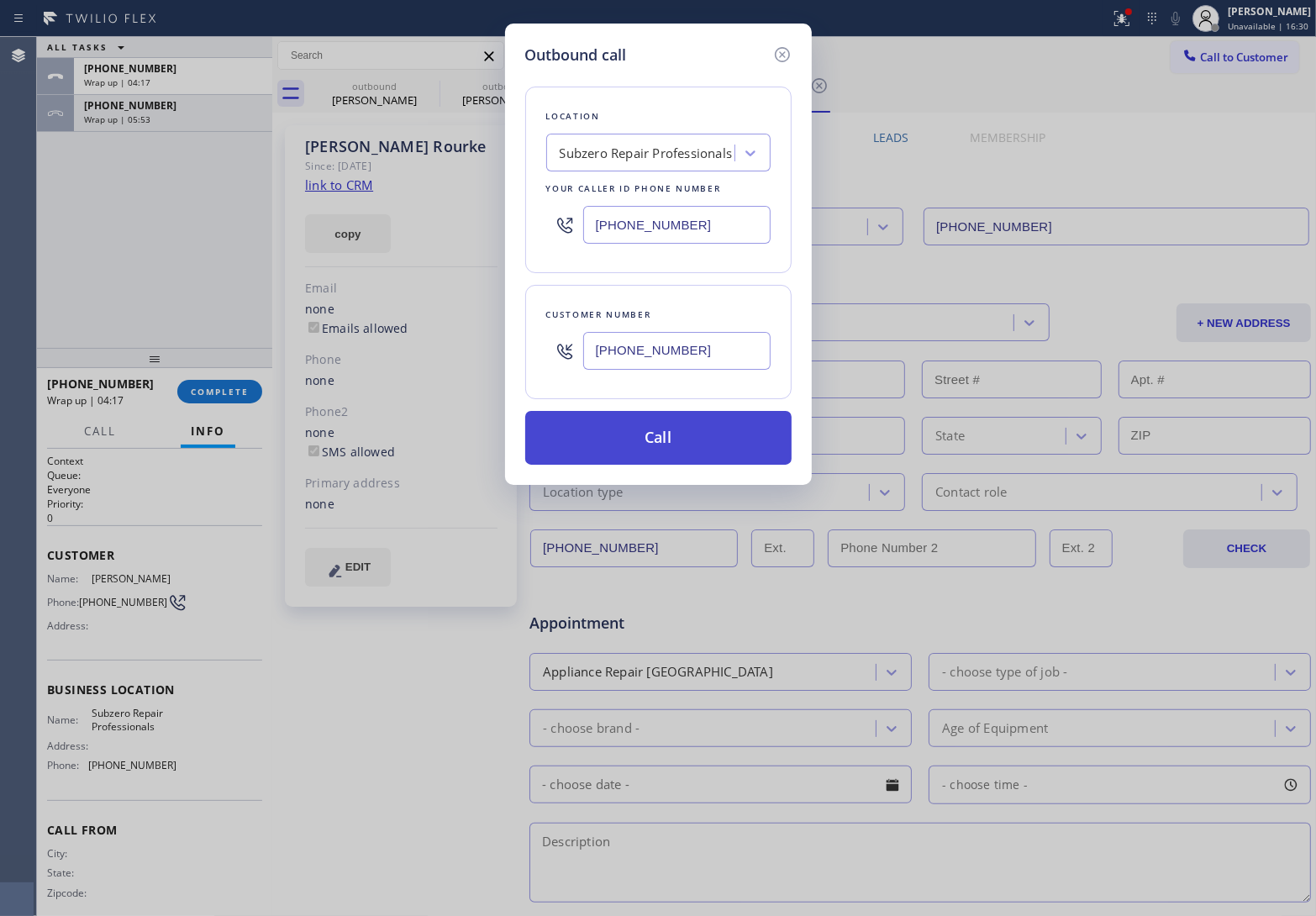
paste input "669) 342-0808"
type input "[PHONE_NUMBER]"
click at [687, 457] on button "Call" at bounding box center [659, 437] width 267 height 54
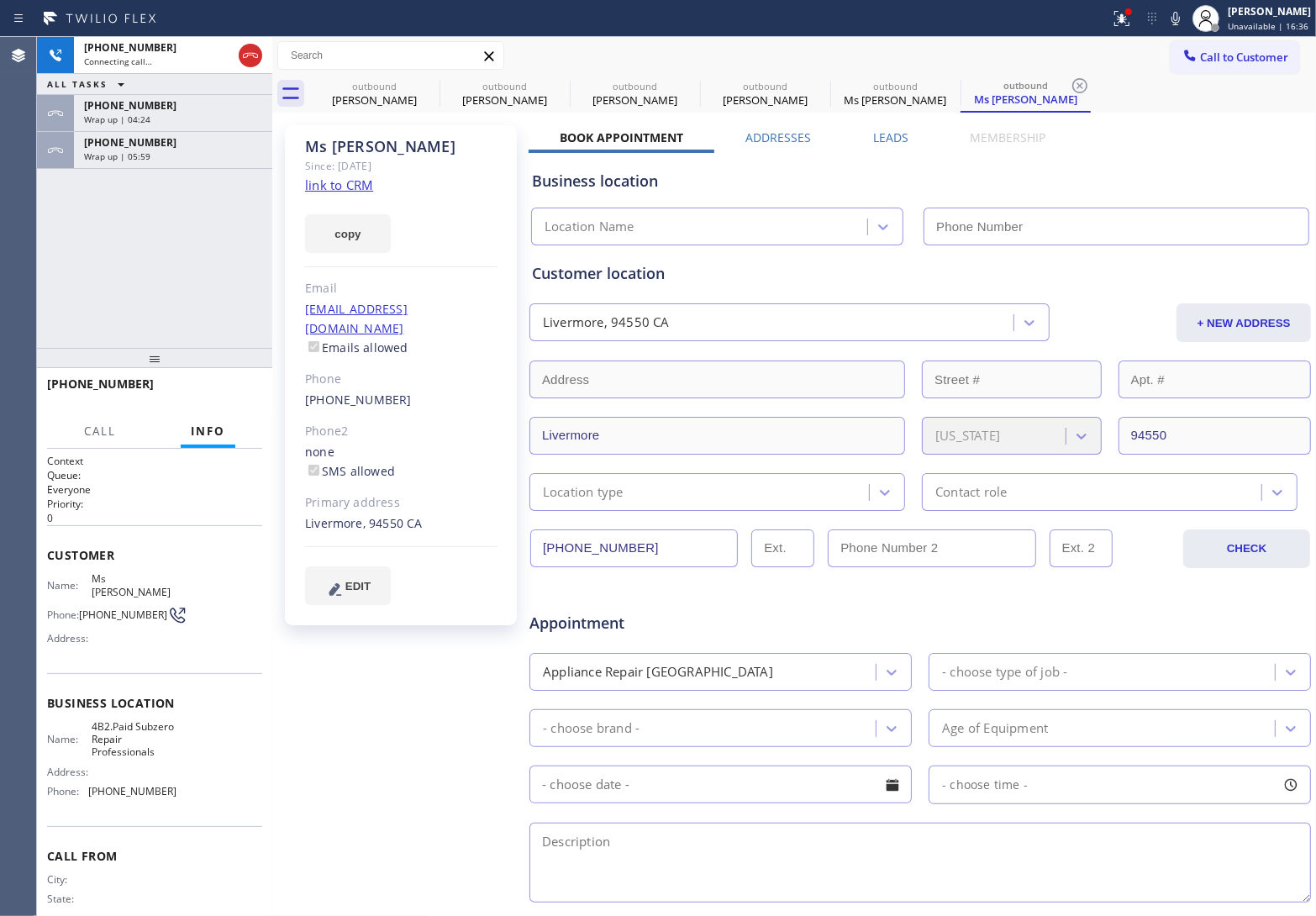
type input "[PHONE_NUMBER]"
drag, startPoint x: 34, startPoint y: 211, endPoint x: 97, endPoint y: 181, distance: 69.8
click at [34, 211] on div "Agent Desktop" at bounding box center [17, 476] width 36 height 878
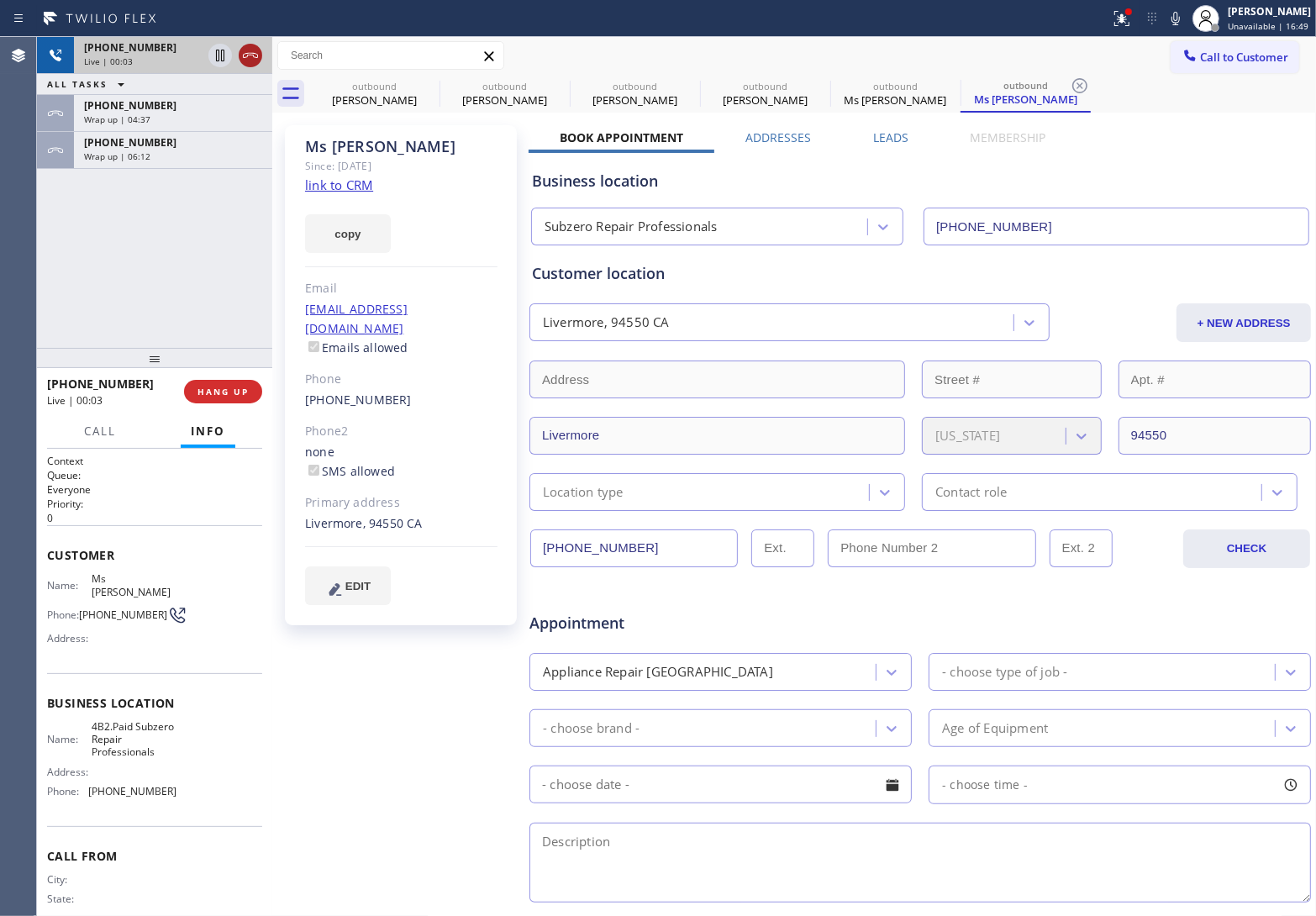
click at [256, 44] on div at bounding box center [235, 55] width 61 height 37
click at [225, 384] on button "HANG UP" at bounding box center [222, 391] width 78 height 24
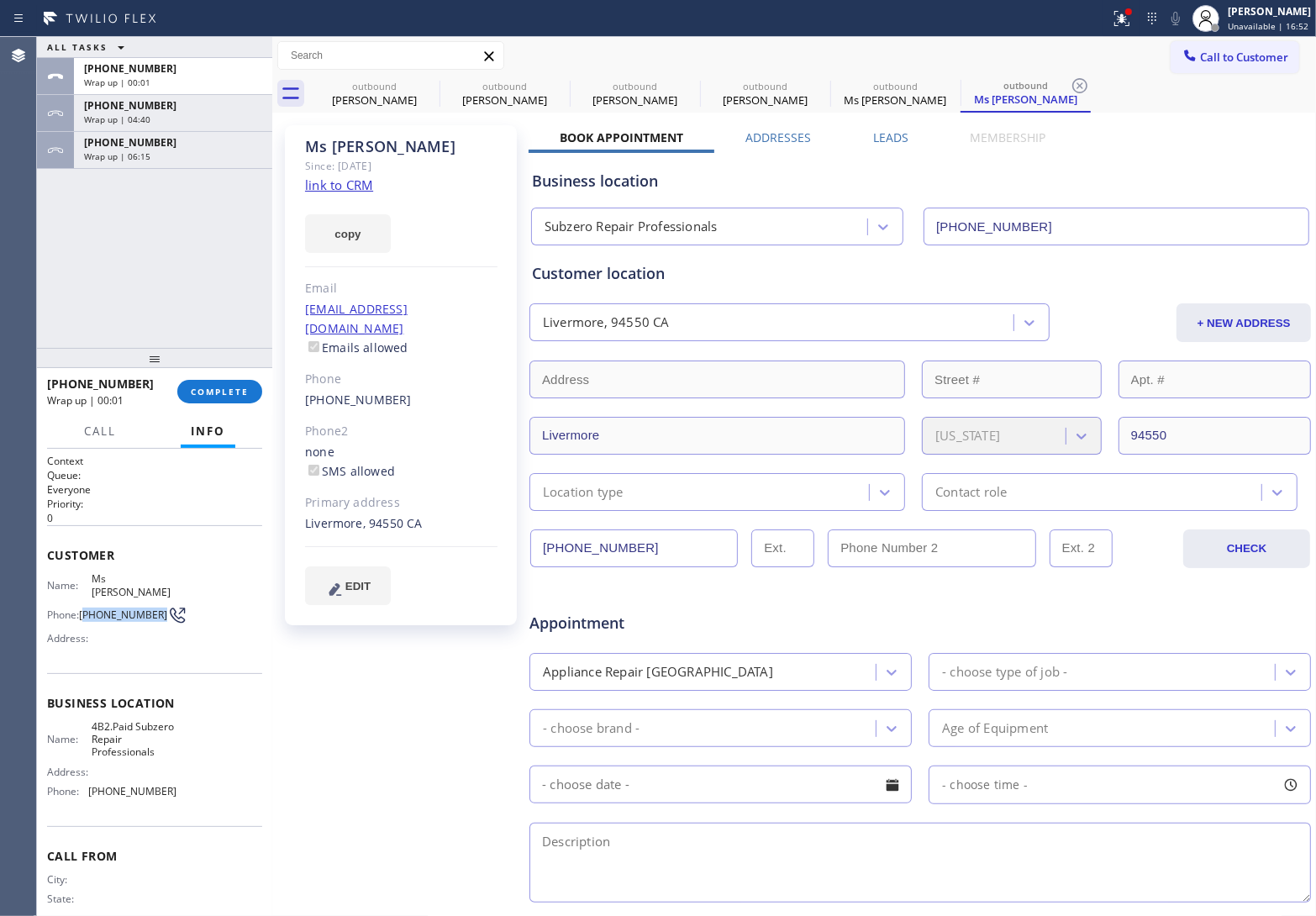
drag, startPoint x: 110, startPoint y: 609, endPoint x: 85, endPoint y: 594, distance: 29.2
click at [85, 608] on span "[PHONE_NUMBER]" at bounding box center [123, 615] width 88 height 13
copy span "408) 816-9152"
drag, startPoint x: 1210, startPoint y: 48, endPoint x: 1187, endPoint y: 62, distance: 26.9
click at [1207, 51] on button "Call to Customer" at bounding box center [1235, 57] width 129 height 32
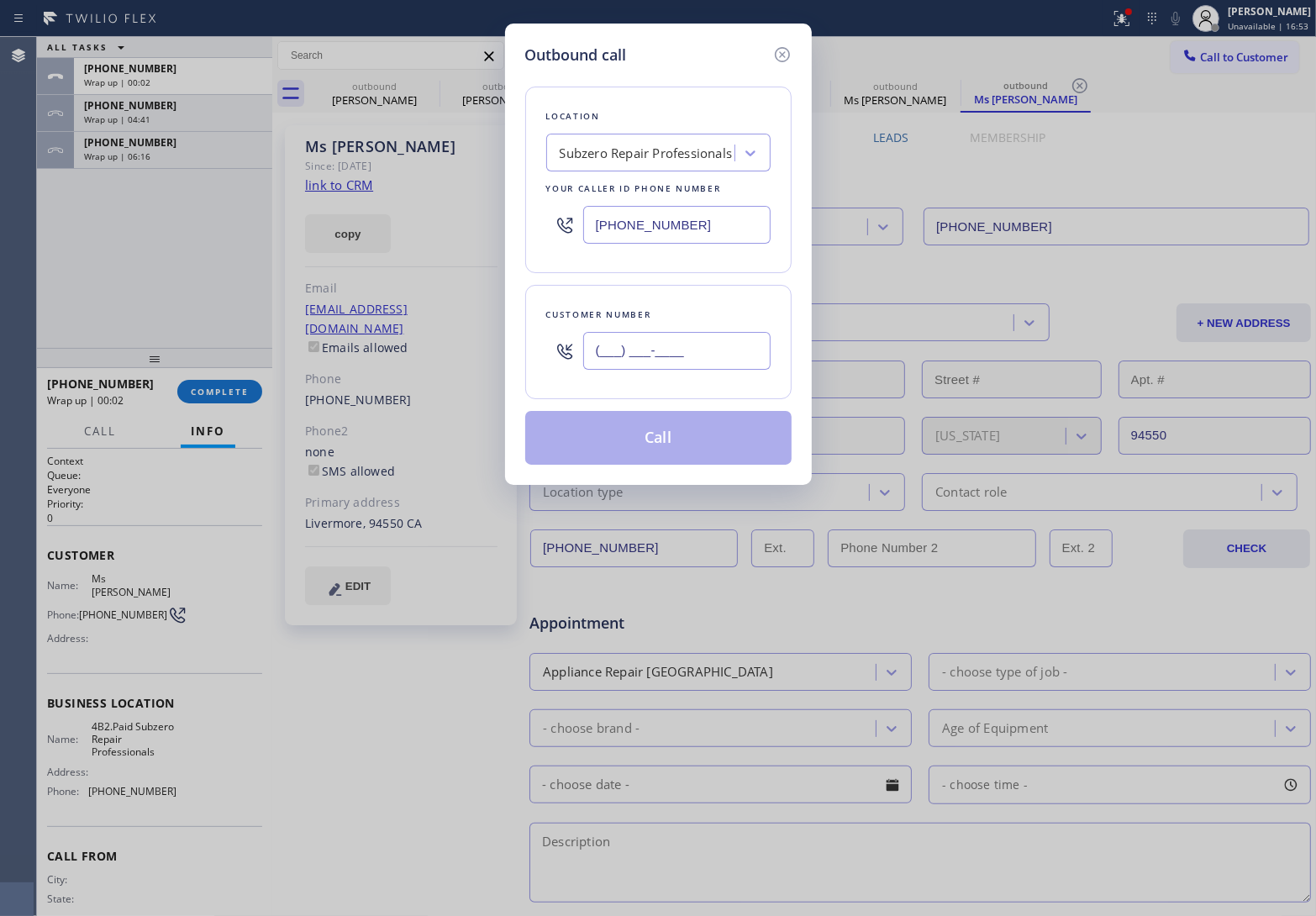
click at [671, 340] on input "(___) ___-____" at bounding box center [677, 350] width 187 height 38
paste input "408) 816-9152"
type input "[PHONE_NUMBER]"
click at [610, 123] on div "Location" at bounding box center [658, 116] width 224 height 17
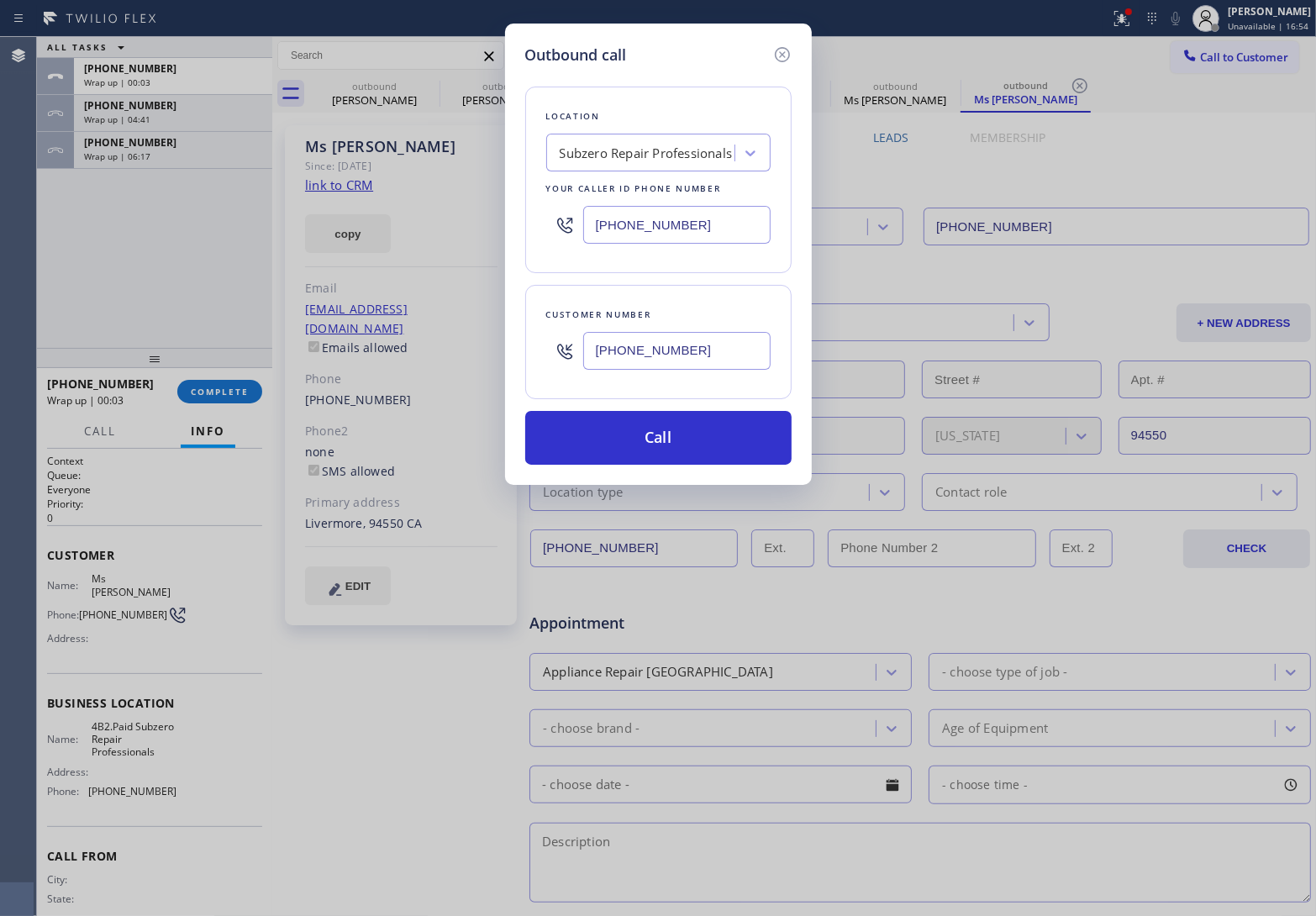
click at [610, 145] on div "Subzero Repair Professionals" at bounding box center [646, 153] width 173 height 19
type input "5 Star Appliance Re"
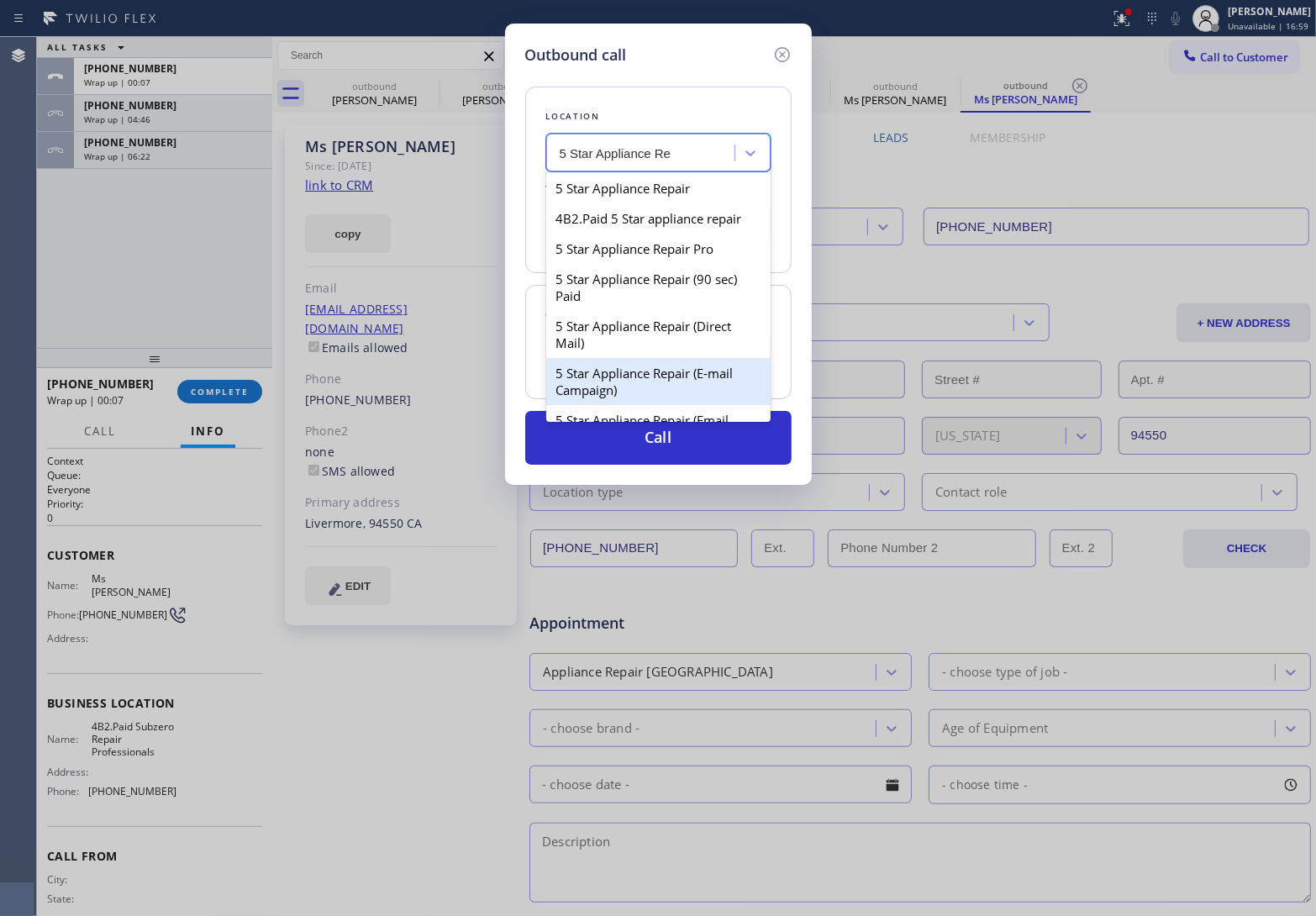
click at [691, 379] on div "5 Star Appliance Repair (E-mail Campaign)" at bounding box center [658, 381] width 224 height 47
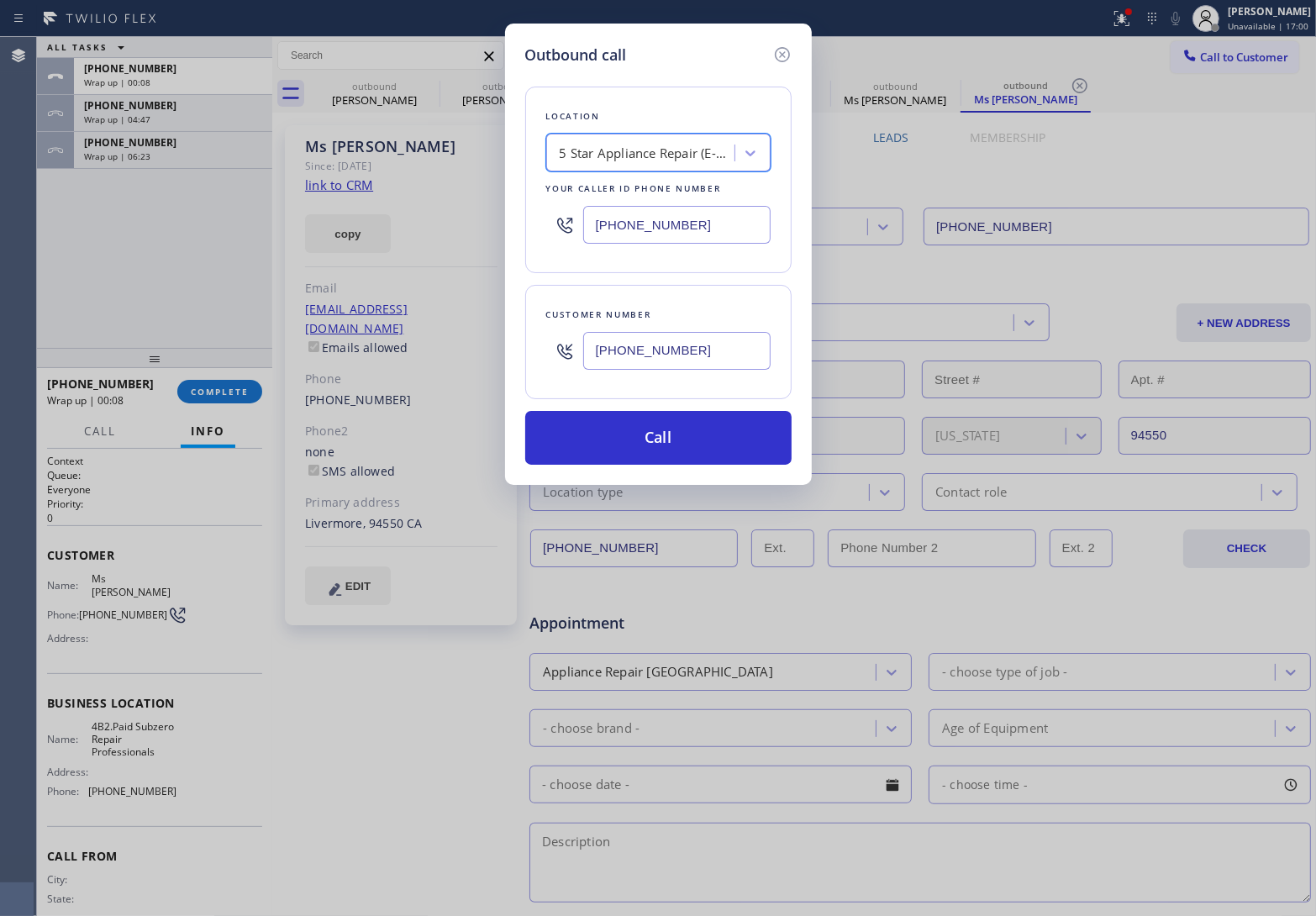
click at [698, 227] on input "[PHONE_NUMBER]" at bounding box center [677, 224] width 187 height 38
click at [665, 153] on div "5 Star Appliance Repair (E-mail Campaign)" at bounding box center [648, 153] width 176 height 19
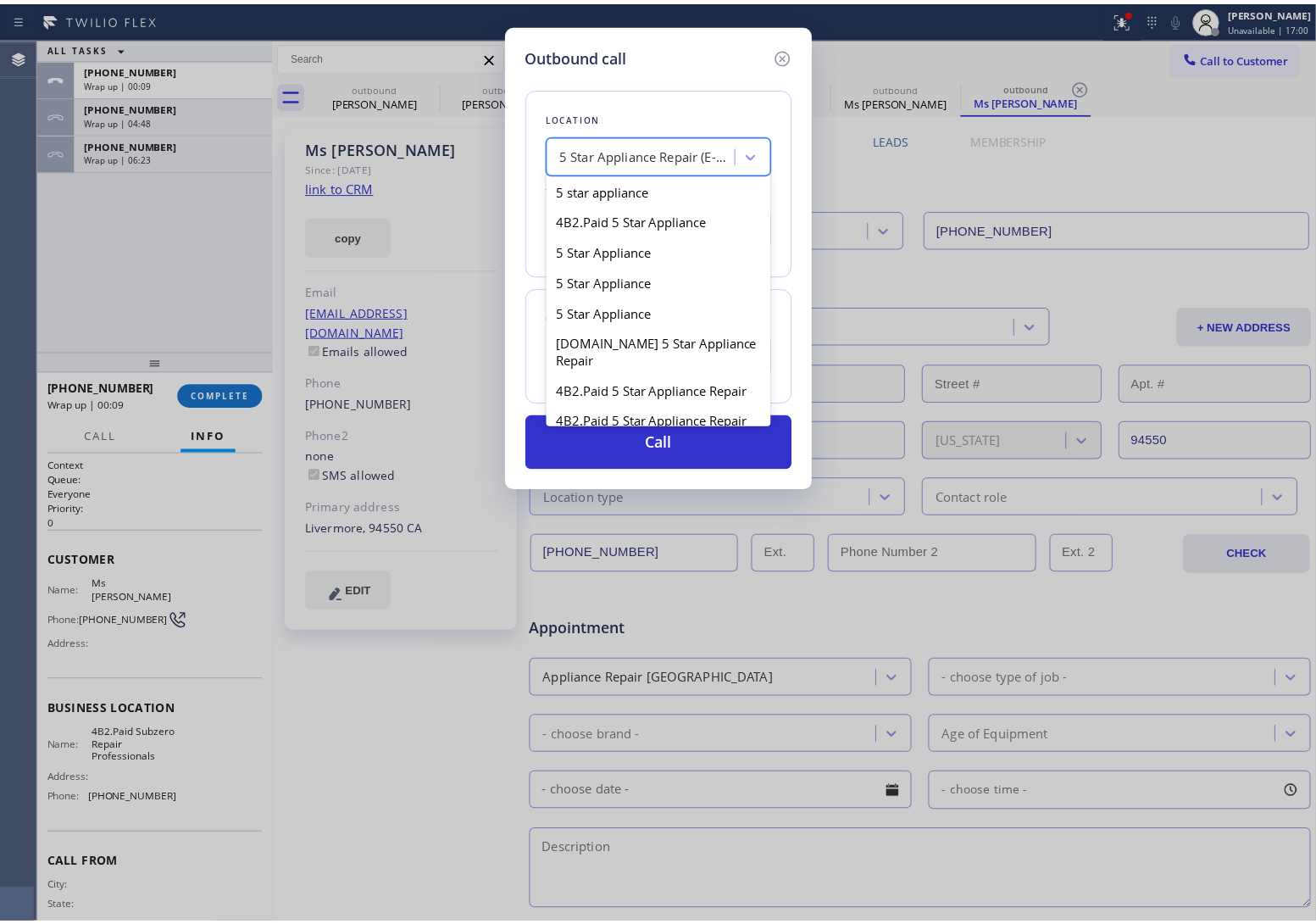
scroll to position [562, 0]
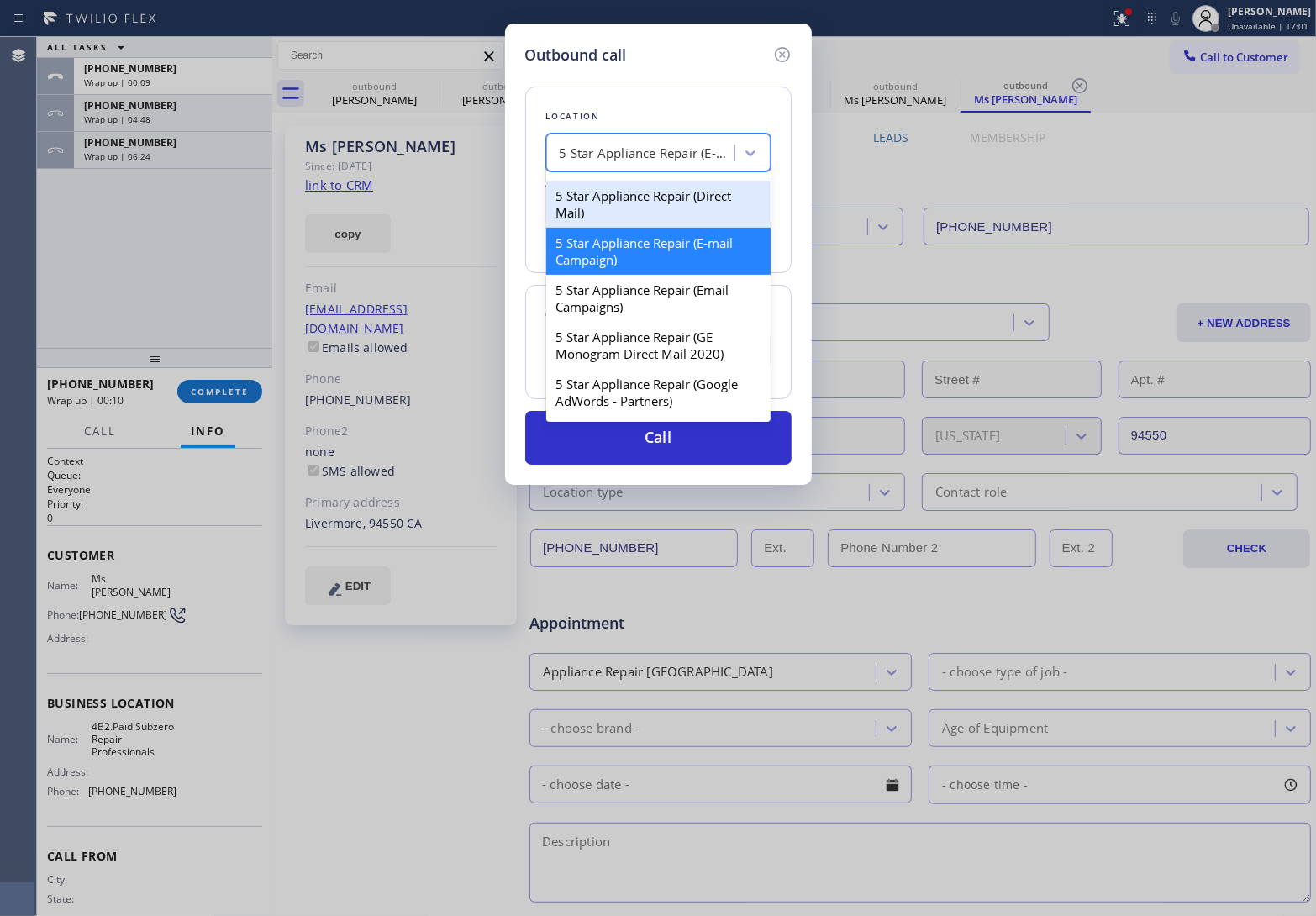
click at [662, 228] on div "5 Star Appliance Repair (Direct Mail)" at bounding box center [658, 204] width 224 height 47
type input "[PHONE_NUMBER]"
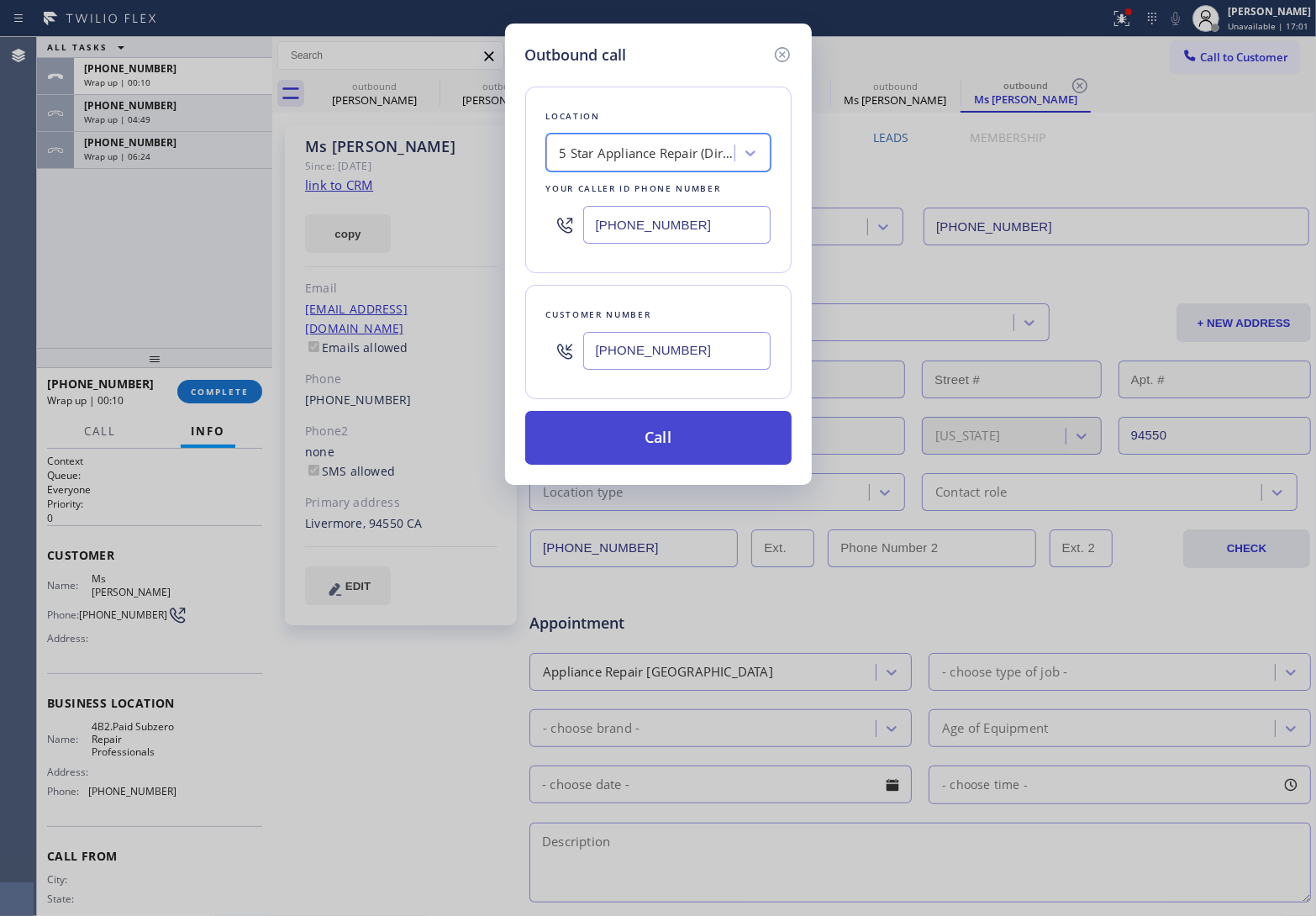
click at [741, 465] on button "Call" at bounding box center [659, 437] width 267 height 54
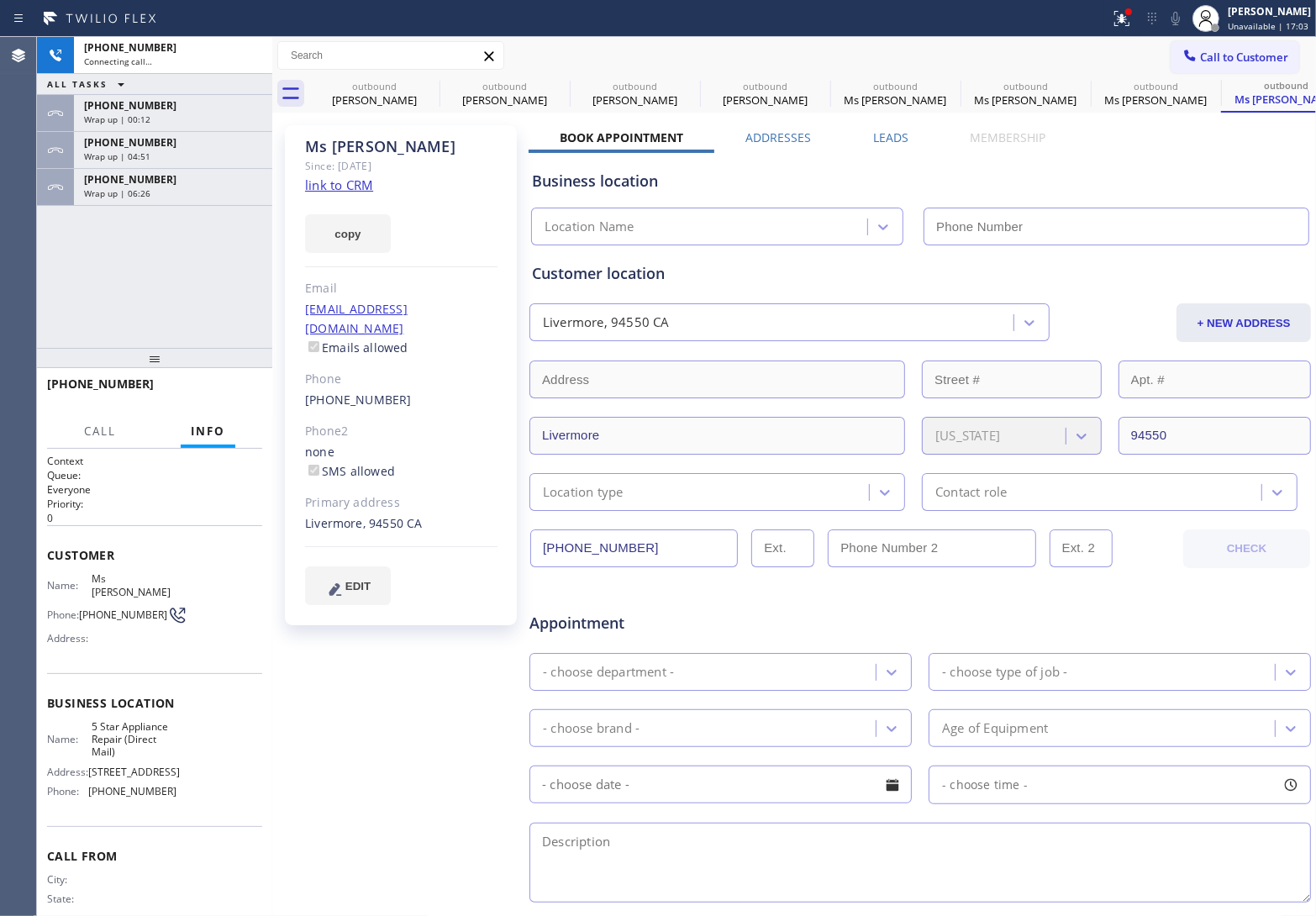
click at [74, 252] on div "+14088169152 Connecting call… ALL TASKS ALL TASKS ACTIVE TASKS TASKS IN WRAP UP…" at bounding box center [154, 192] width 235 height 311
type input "[PHONE_NUMBER]"
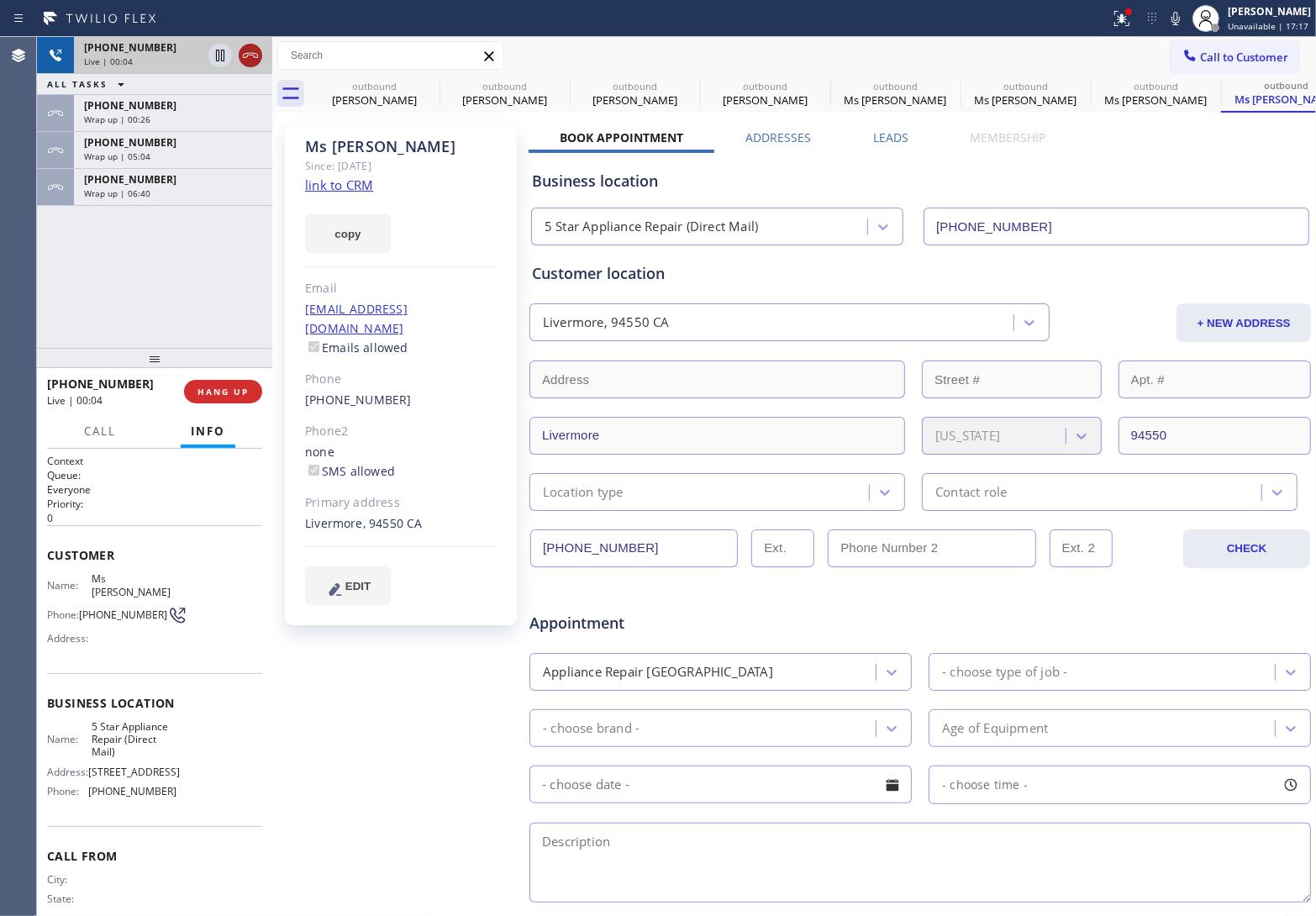
click at [251, 60] on icon at bounding box center [251, 55] width 20 height 20
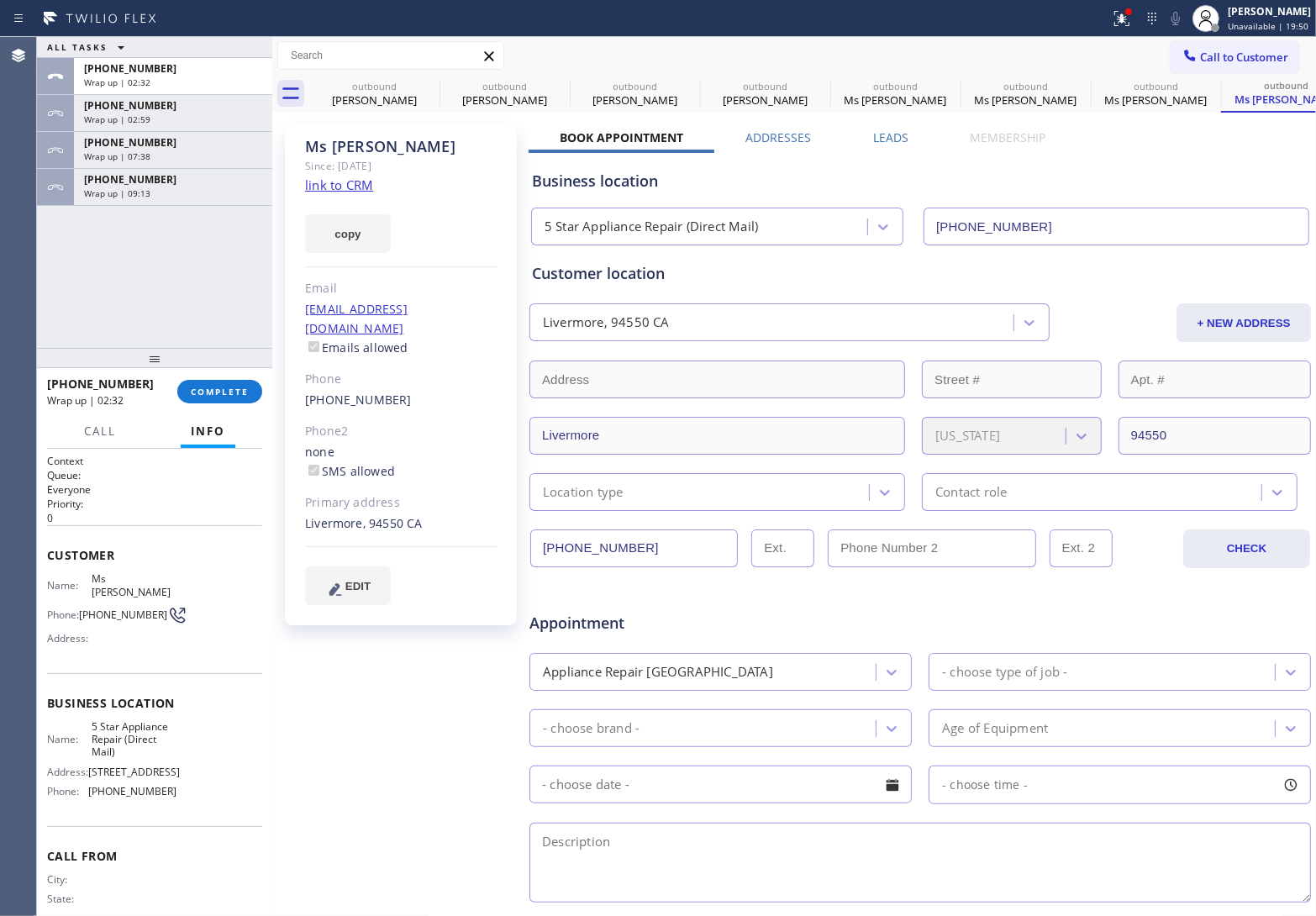
drag, startPoint x: 1190, startPoint y: 57, endPoint x: 918, endPoint y: 182, distance: 299.3
click at [1200, 57] on span "Call to Customer" at bounding box center [1244, 57] width 88 height 15
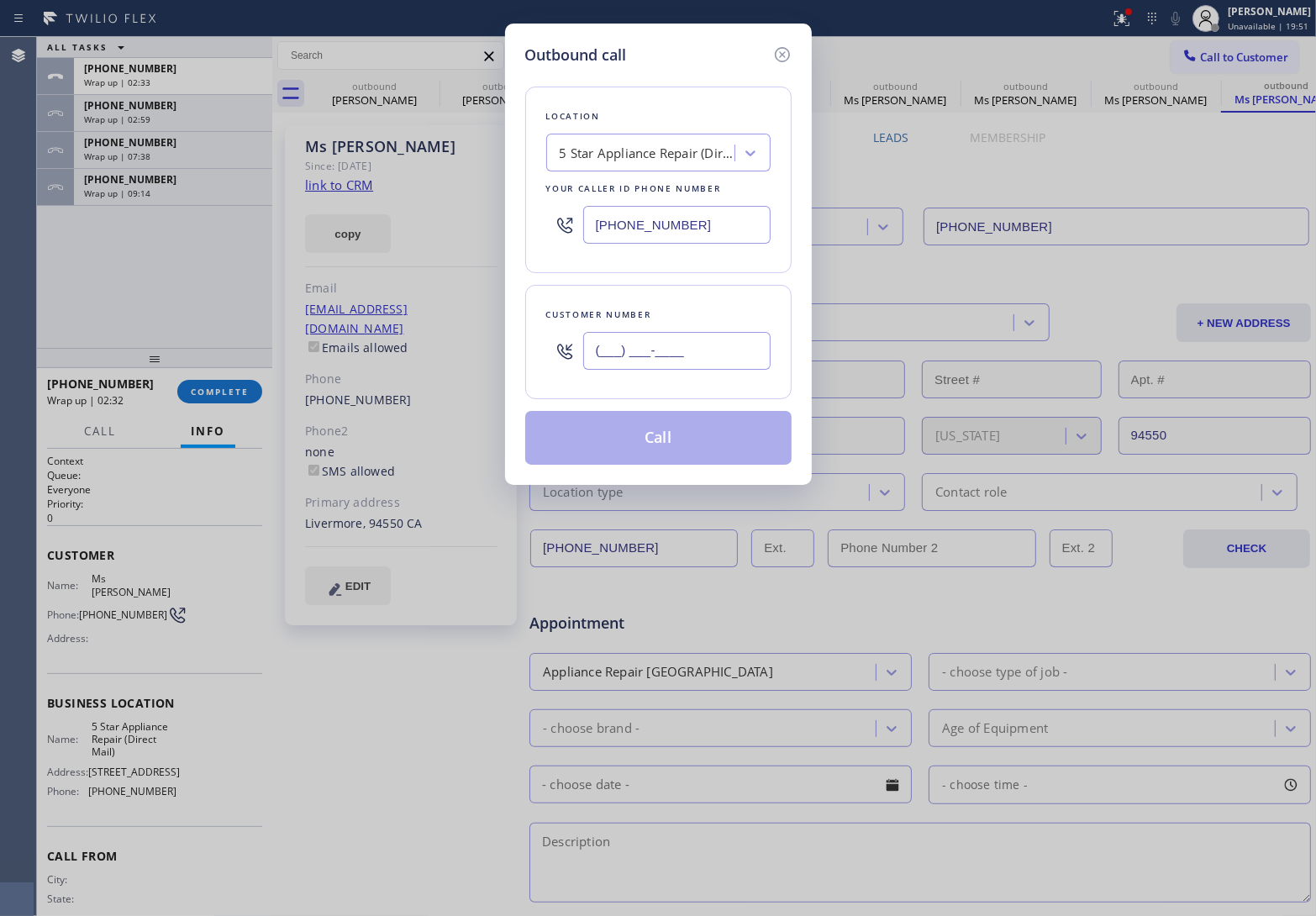
click at [632, 346] on input "(___) ___-____" at bounding box center [677, 350] width 187 height 38
paste input "781) 571-9962"
type input "[PHONE_NUMBER]"
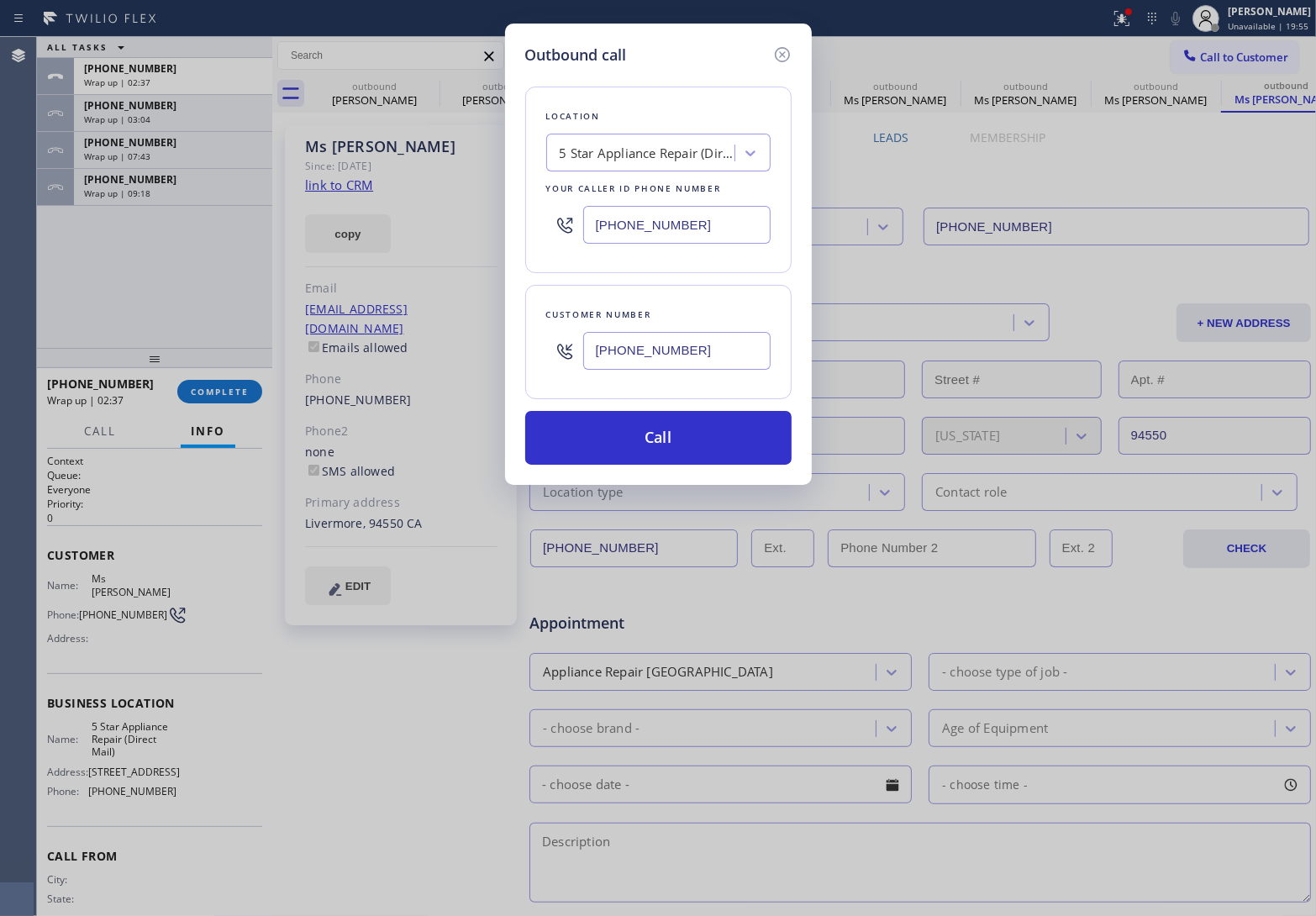
click at [678, 232] on input "[PHONE_NUMBER]" at bounding box center [677, 224] width 187 height 38
paste input "857) 219-2462"
type input "[PHONE_NUMBER]"
click at [704, 444] on button "Call" at bounding box center [659, 437] width 267 height 54
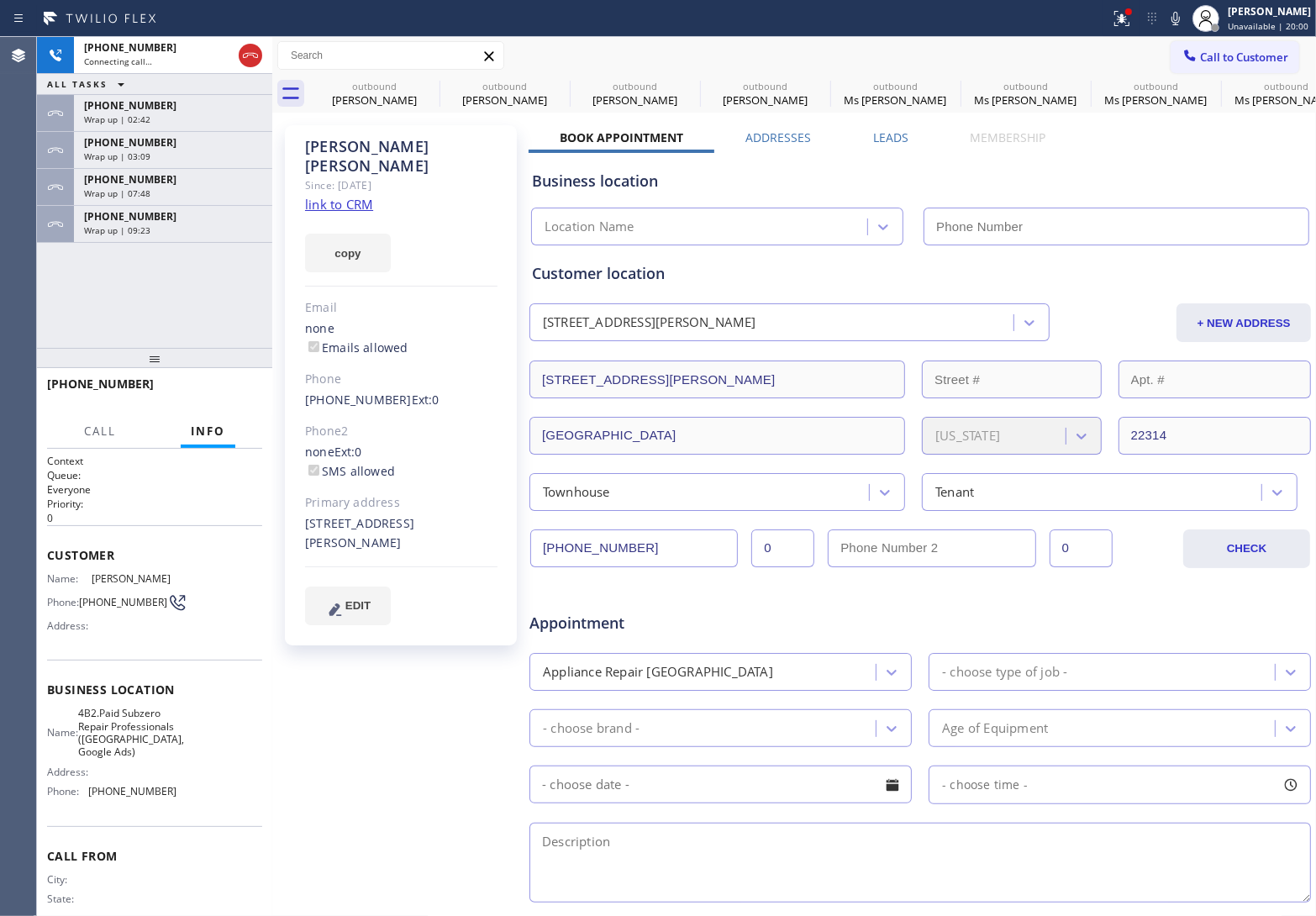
type input "[PHONE_NUMBER]"
click at [68, 316] on div "+17815719962 Connecting call… ALL TASKS ALL TASKS ACTIVE TASKS TASKS IN WRAP UP…" at bounding box center [154, 192] width 235 height 311
click at [203, 396] on span "HANG UP" at bounding box center [223, 391] width 51 height 12
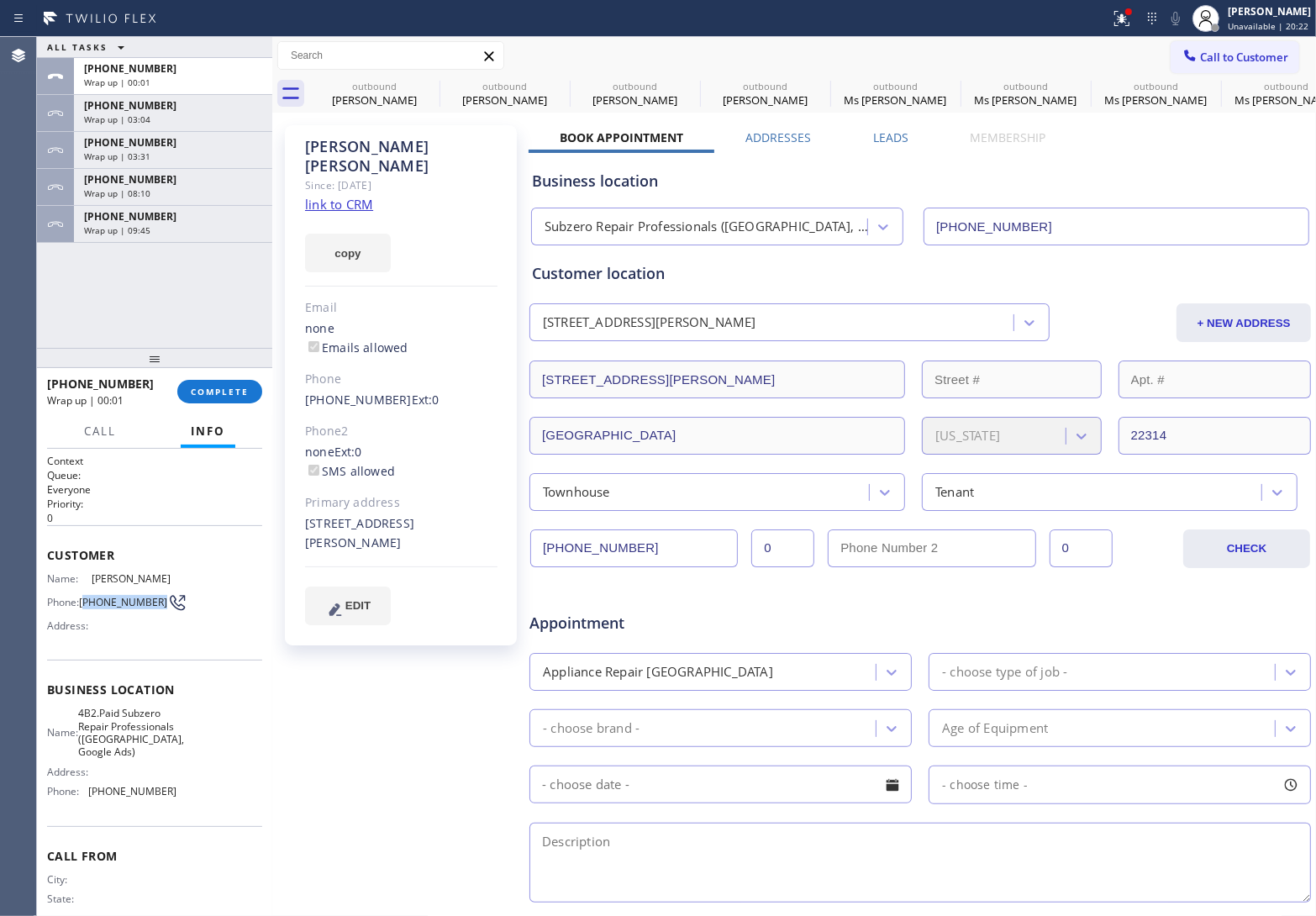
drag, startPoint x: 109, startPoint y: 606, endPoint x: 85, endPoint y: 593, distance: 27.3
click at [85, 595] on span "[PHONE_NUMBER]" at bounding box center [123, 602] width 88 height 13
copy span "781) 571-9962"
click at [1227, 59] on span "Call to Customer" at bounding box center [1244, 57] width 88 height 15
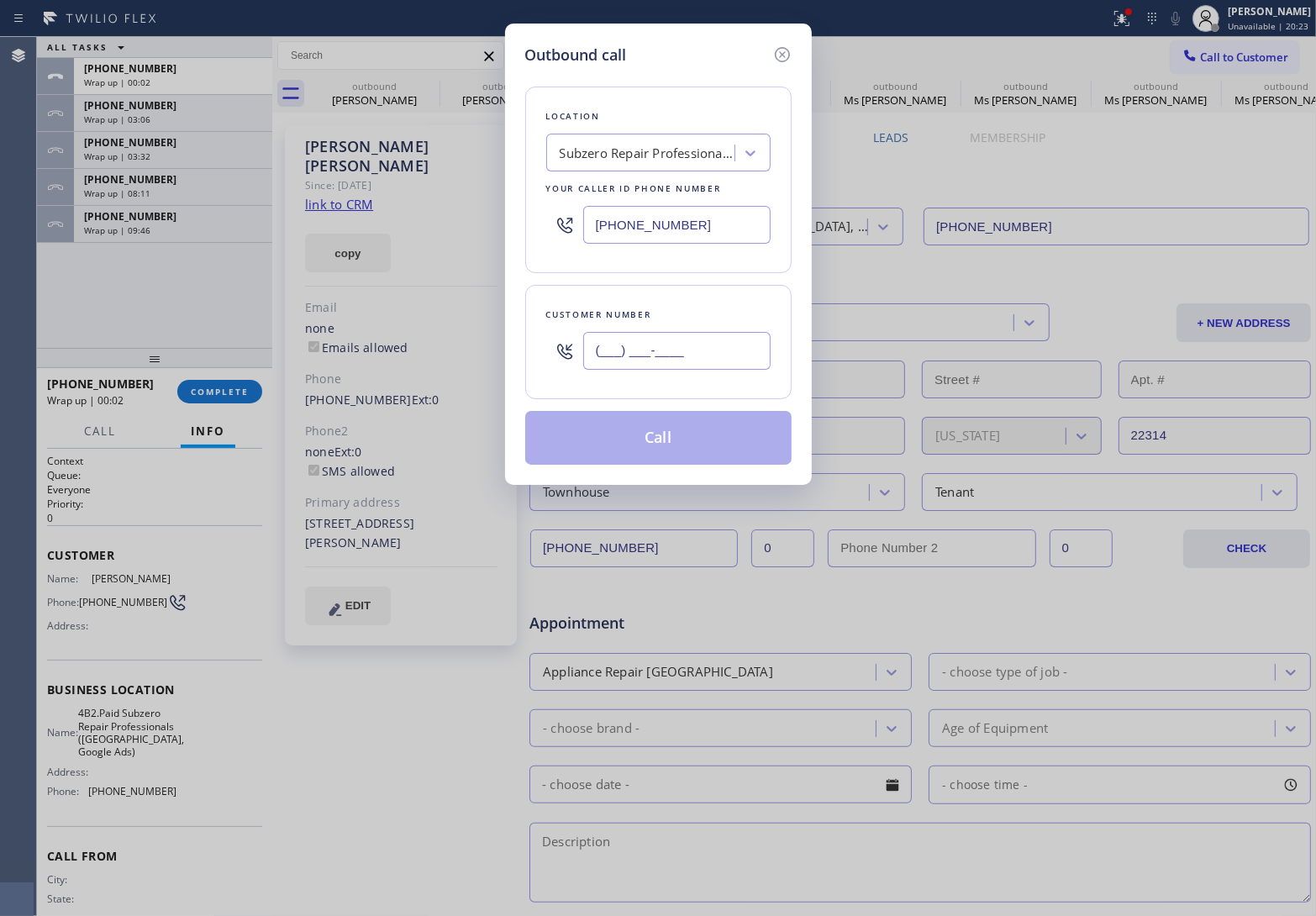
click at [710, 356] on input "(___) ___-____" at bounding box center [677, 350] width 187 height 38
paste input "781) 571-9962"
type input "[PHONE_NUMBER]"
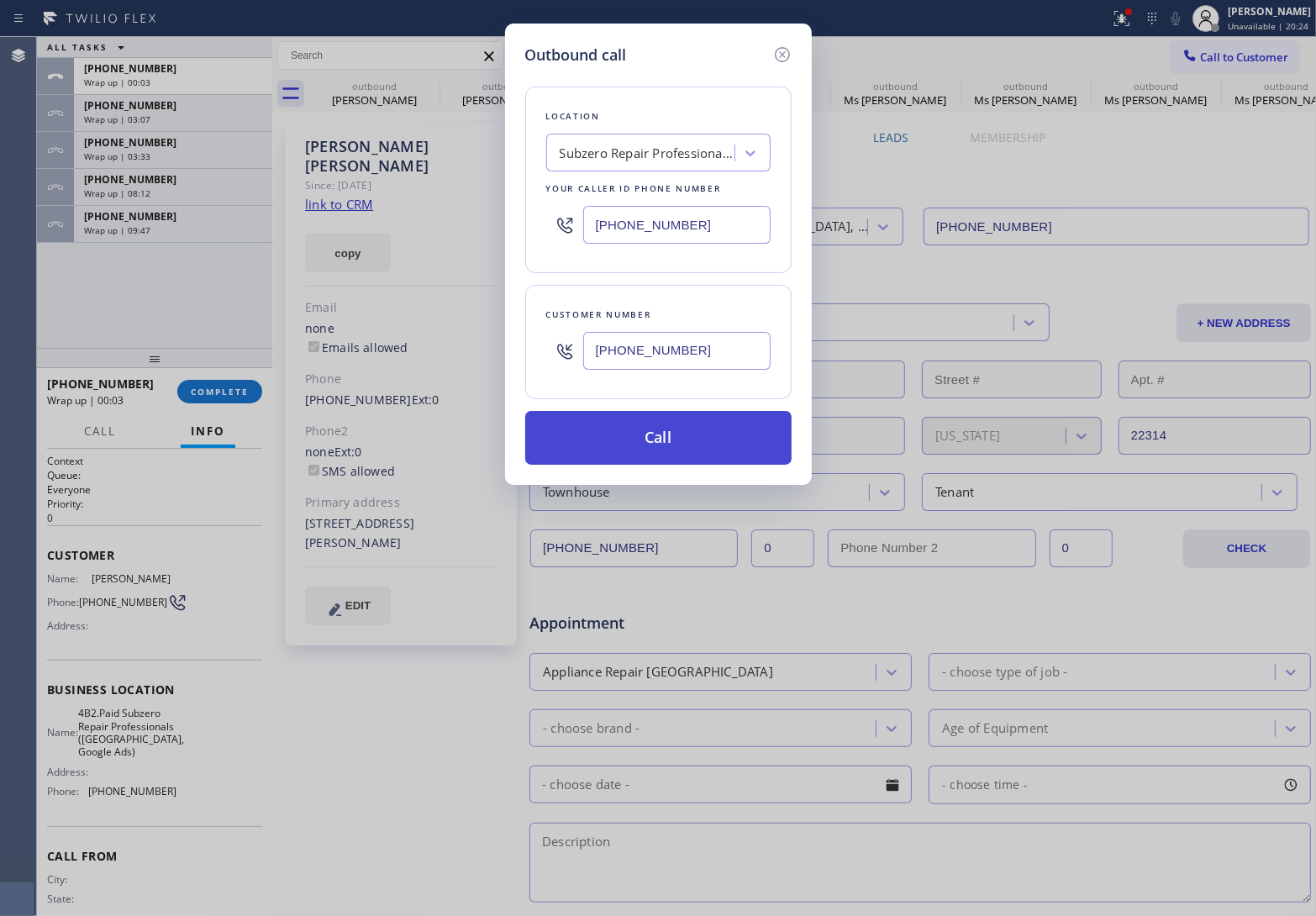
click at [676, 444] on button "Call" at bounding box center [659, 437] width 267 height 54
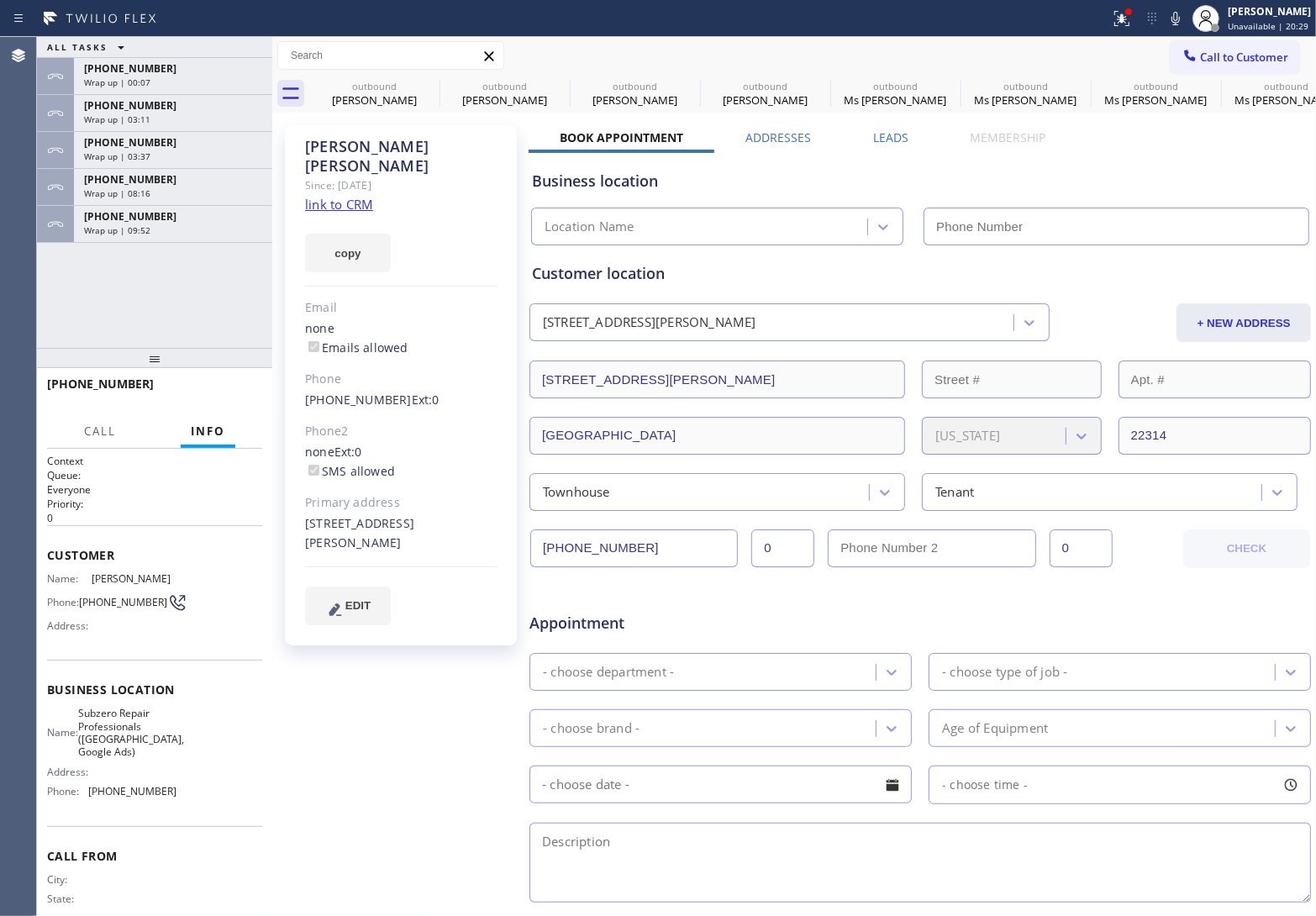
type input "[PHONE_NUMBER]"
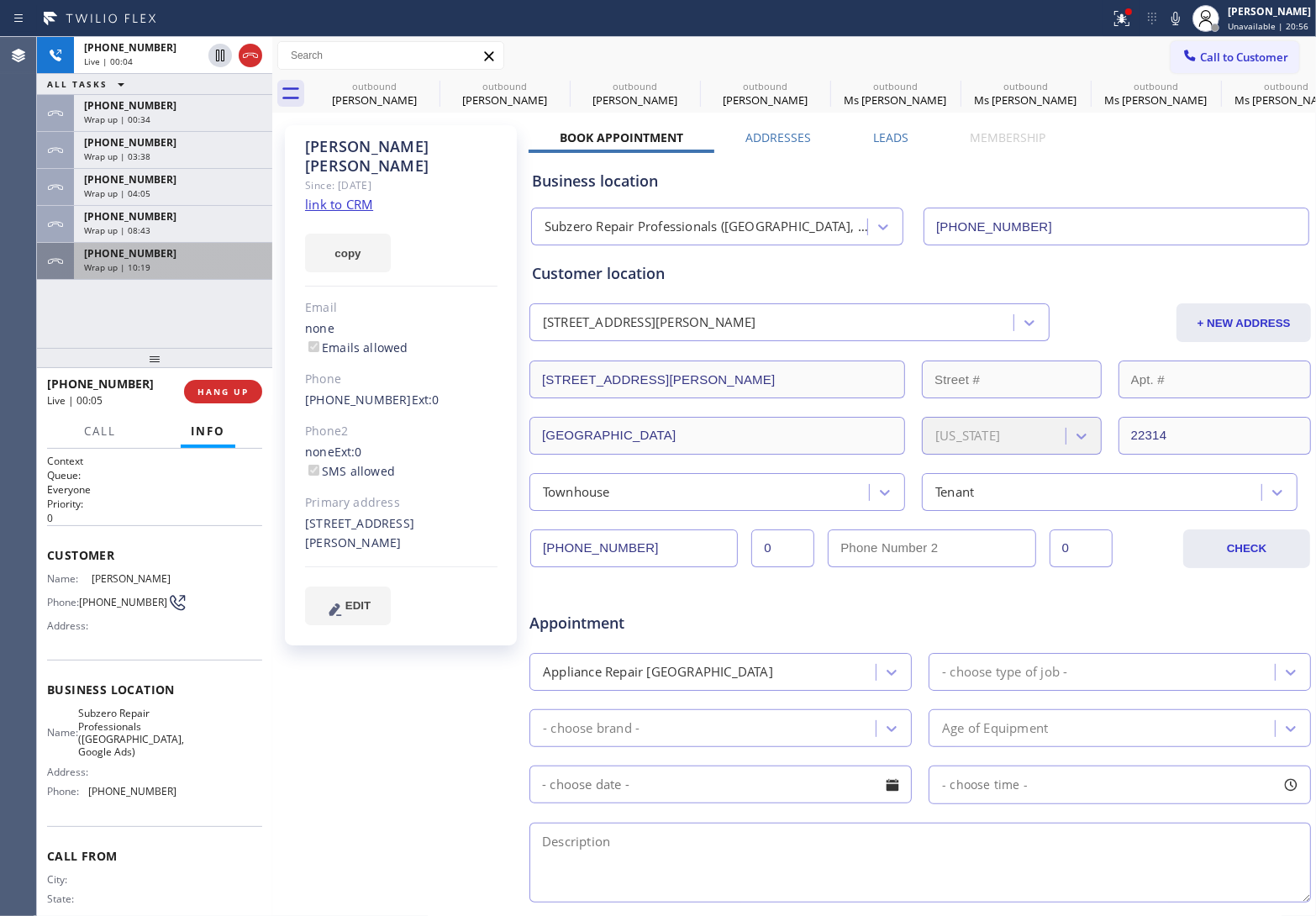
click at [246, 51] on icon at bounding box center [251, 55] width 20 height 20
click at [191, 261] on div "Wrap up | 10:21" at bounding box center [173, 266] width 178 height 12
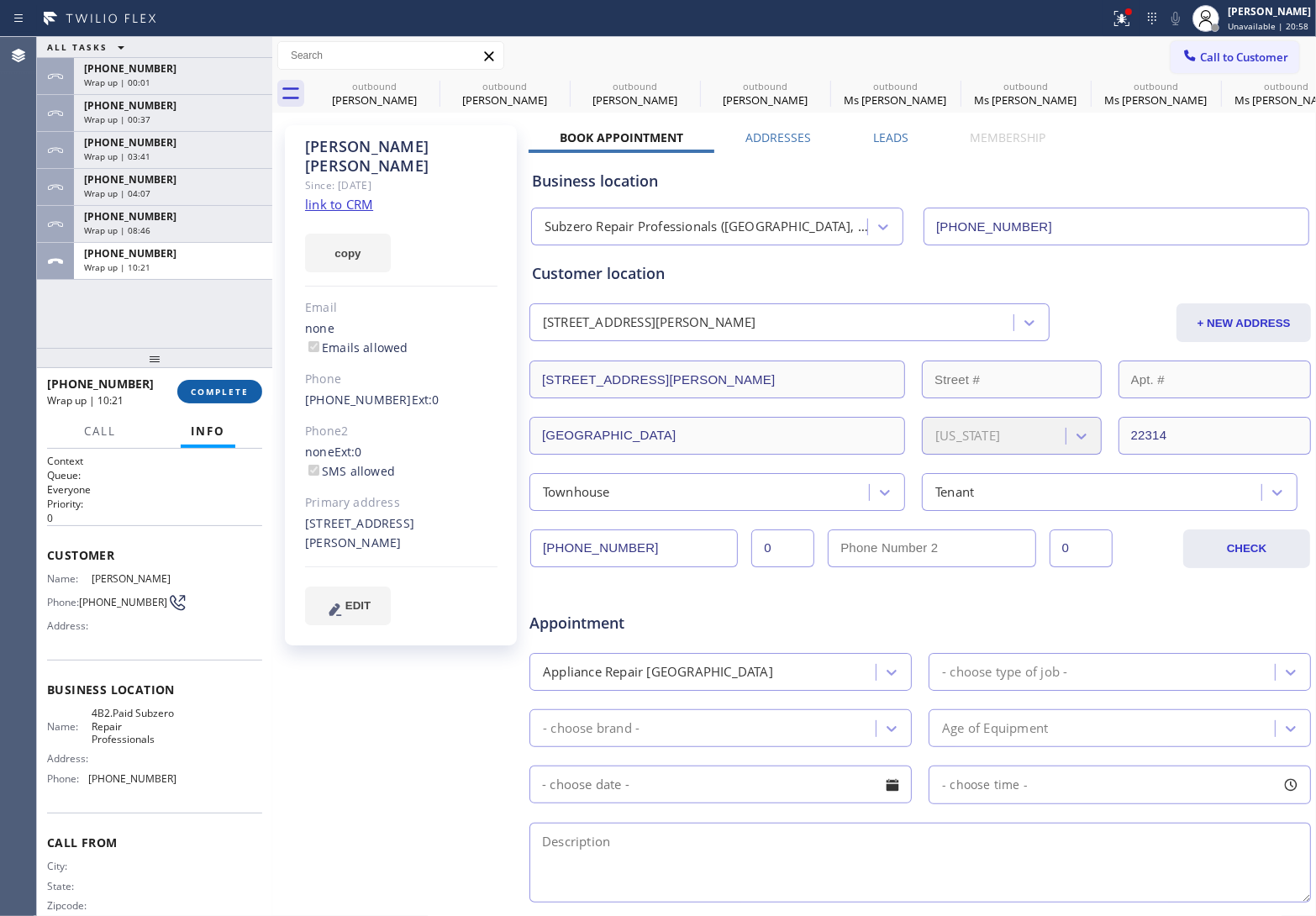
click at [216, 391] on span "COMPLETE" at bounding box center [220, 391] width 58 height 12
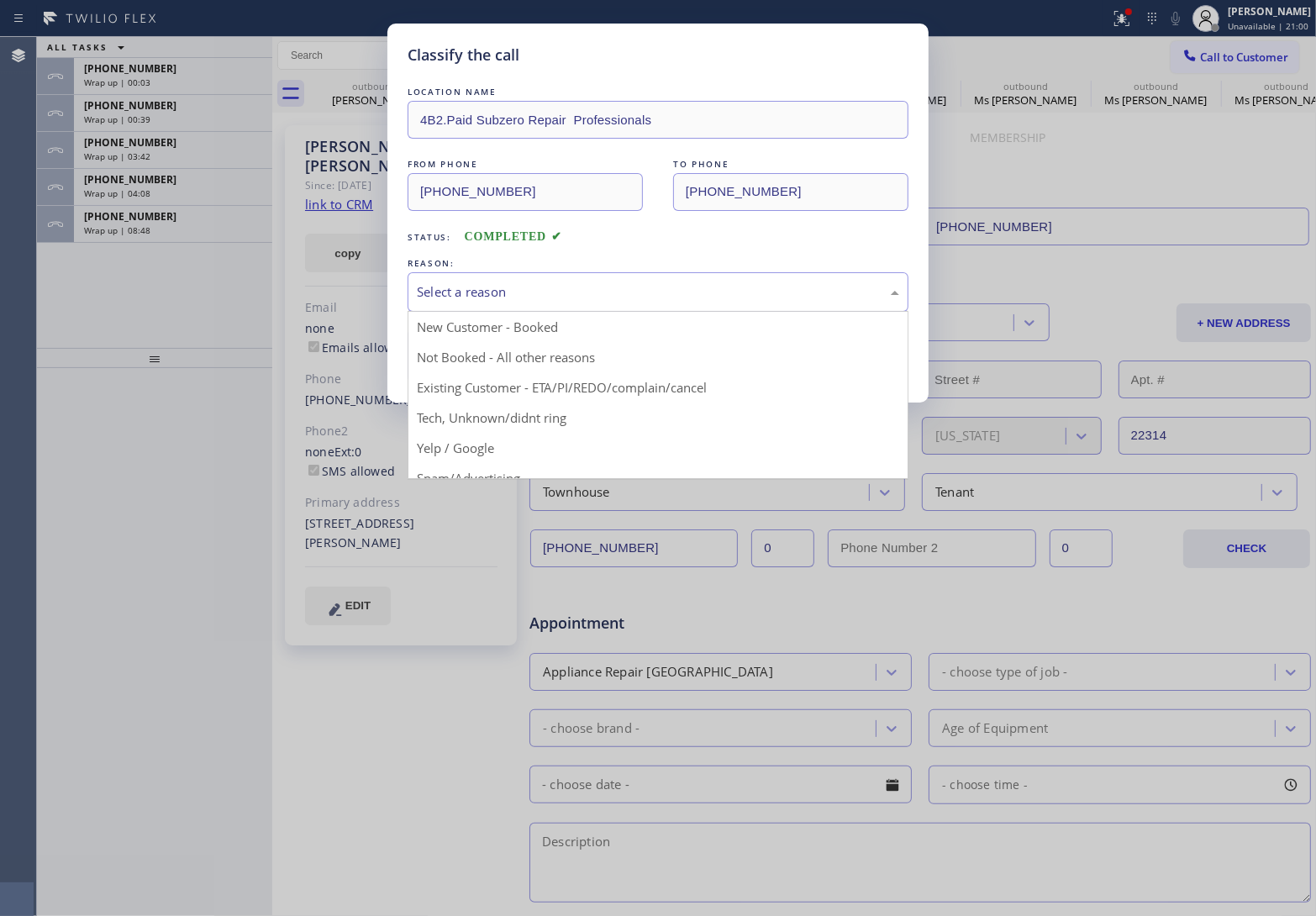
drag, startPoint x: 472, startPoint y: 281, endPoint x: 505, endPoint y: 338, distance: 65.9
click at [477, 288] on div "Select a reason" at bounding box center [657, 291] width 501 height 40
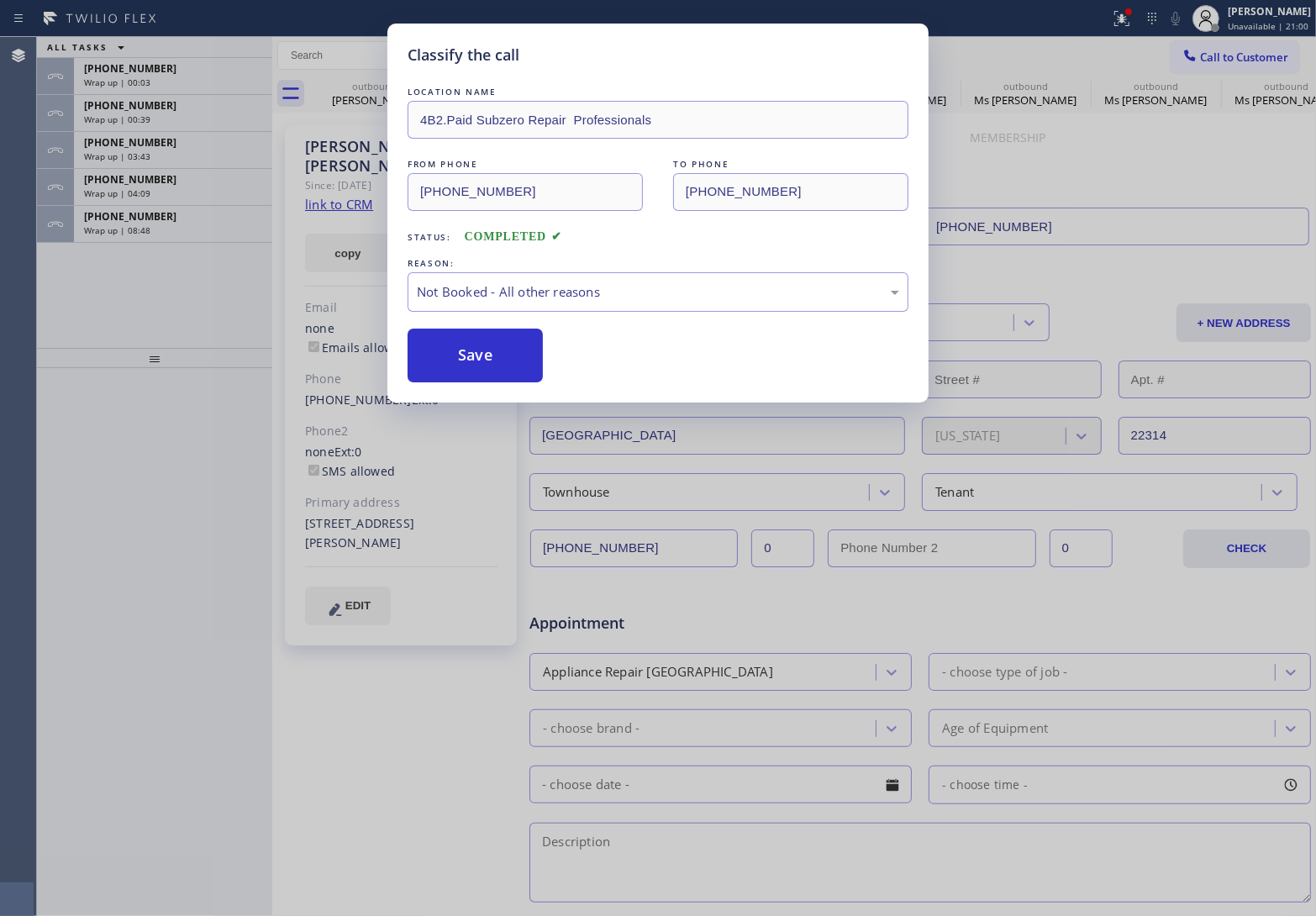
click at [503, 357] on button "Save" at bounding box center [474, 356] width 135 height 54
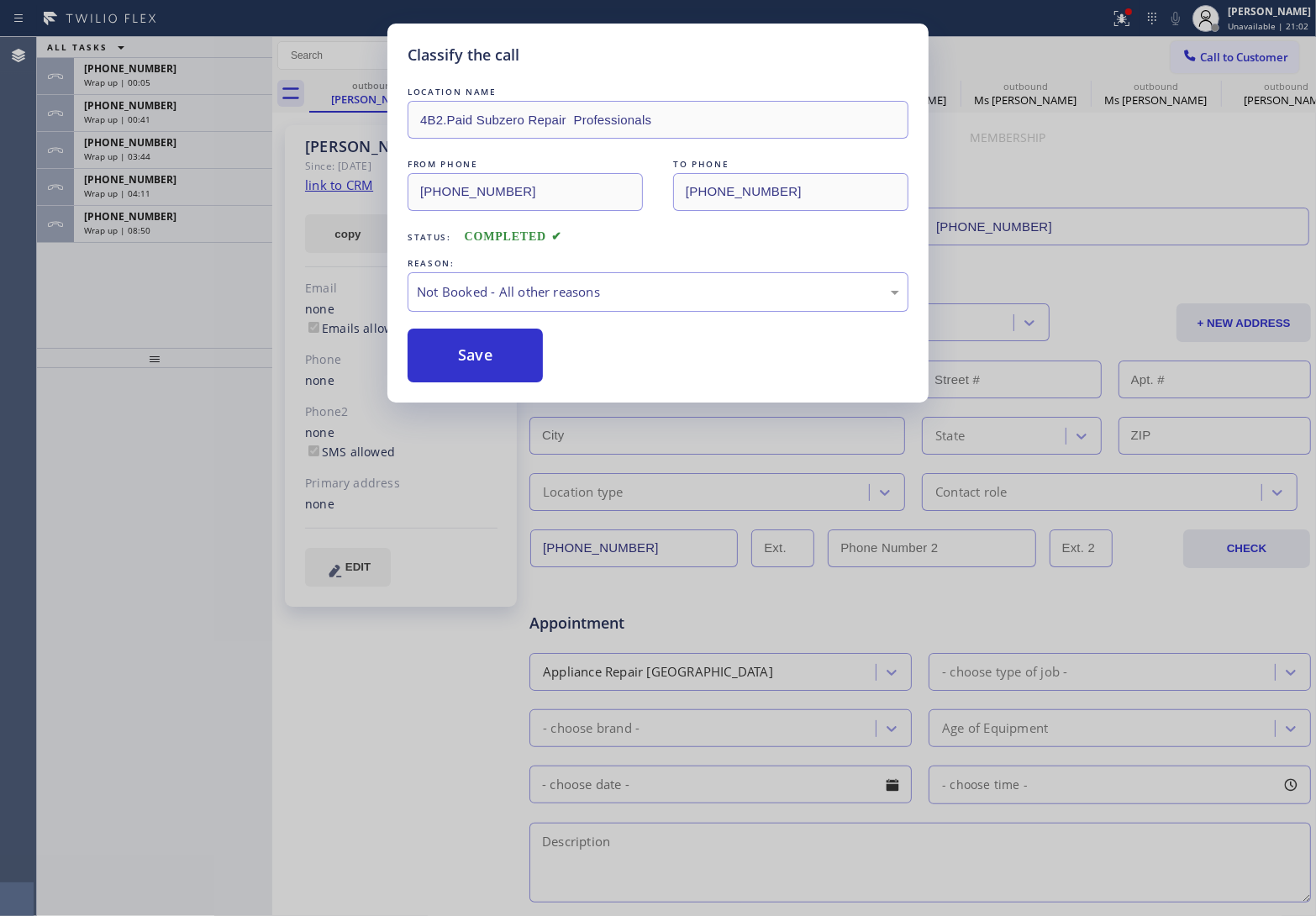
click at [183, 222] on div "Classify the call LOCATION NAME 4B2.Paid Subzero Repair Professionals FROM PHON…" at bounding box center [658, 458] width 1316 height 916
click at [183, 222] on div "Classify the call LOCATION NAME 4B2.Paid Subzero Repair Professionals ([GEOGRAP…" at bounding box center [676, 476] width 1279 height 878
click at [183, 222] on div "+19492445822" at bounding box center [173, 217] width 178 height 15
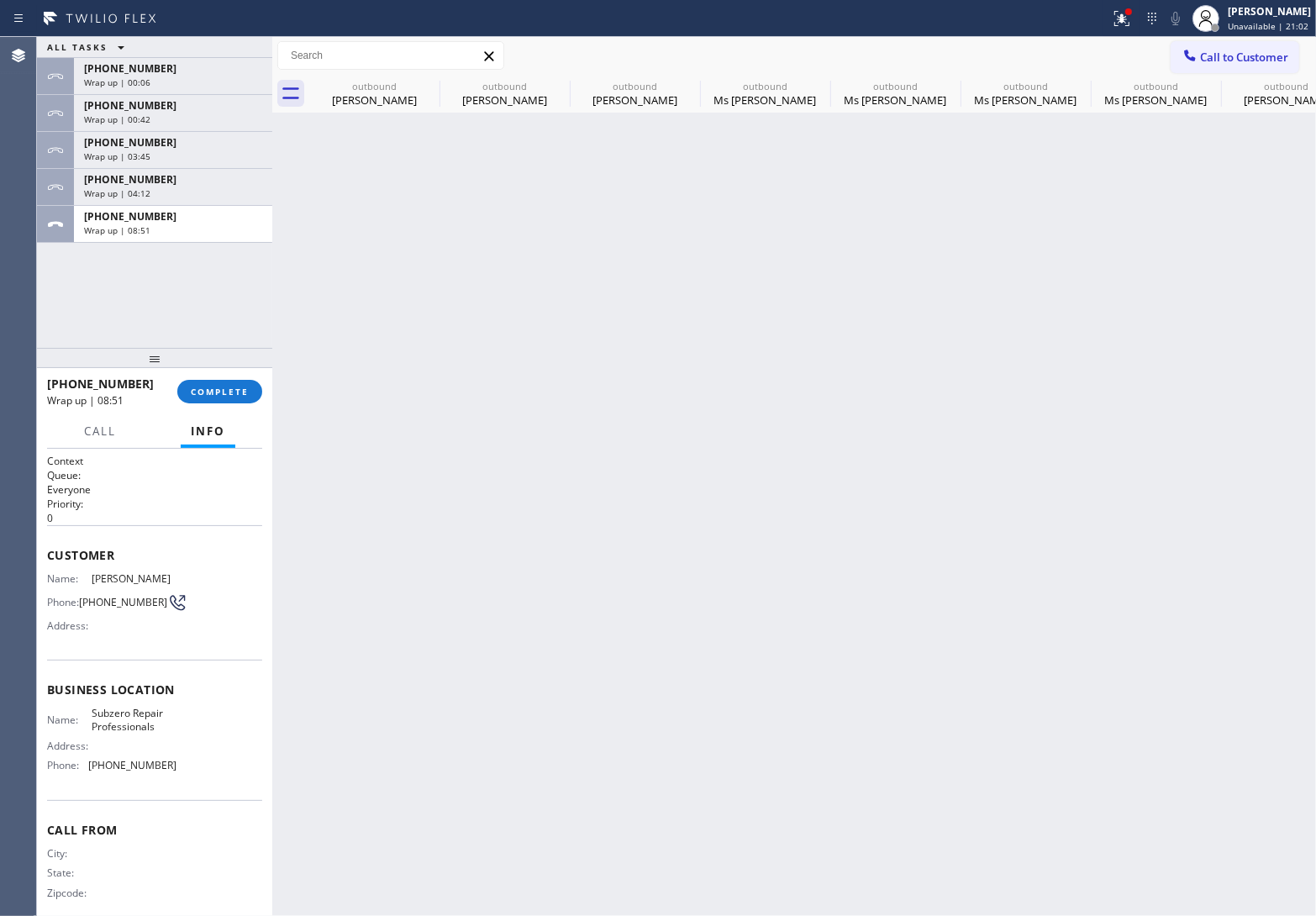
click at [183, 222] on div "+19492445822" at bounding box center [173, 217] width 178 height 15
click at [230, 393] on span "COMPLETE" at bounding box center [220, 391] width 58 height 12
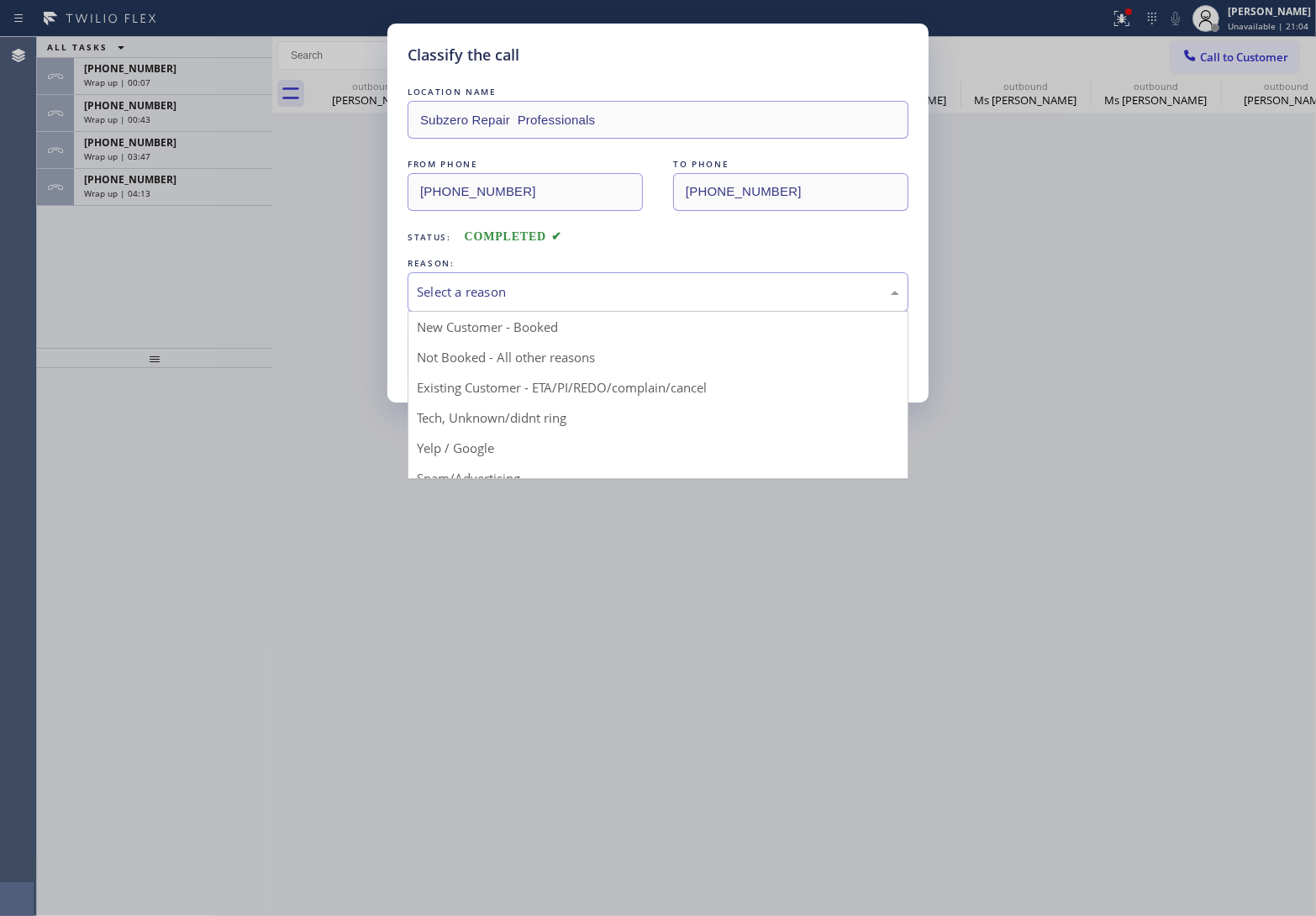
click at [473, 305] on div "Select a reason" at bounding box center [657, 291] width 501 height 40
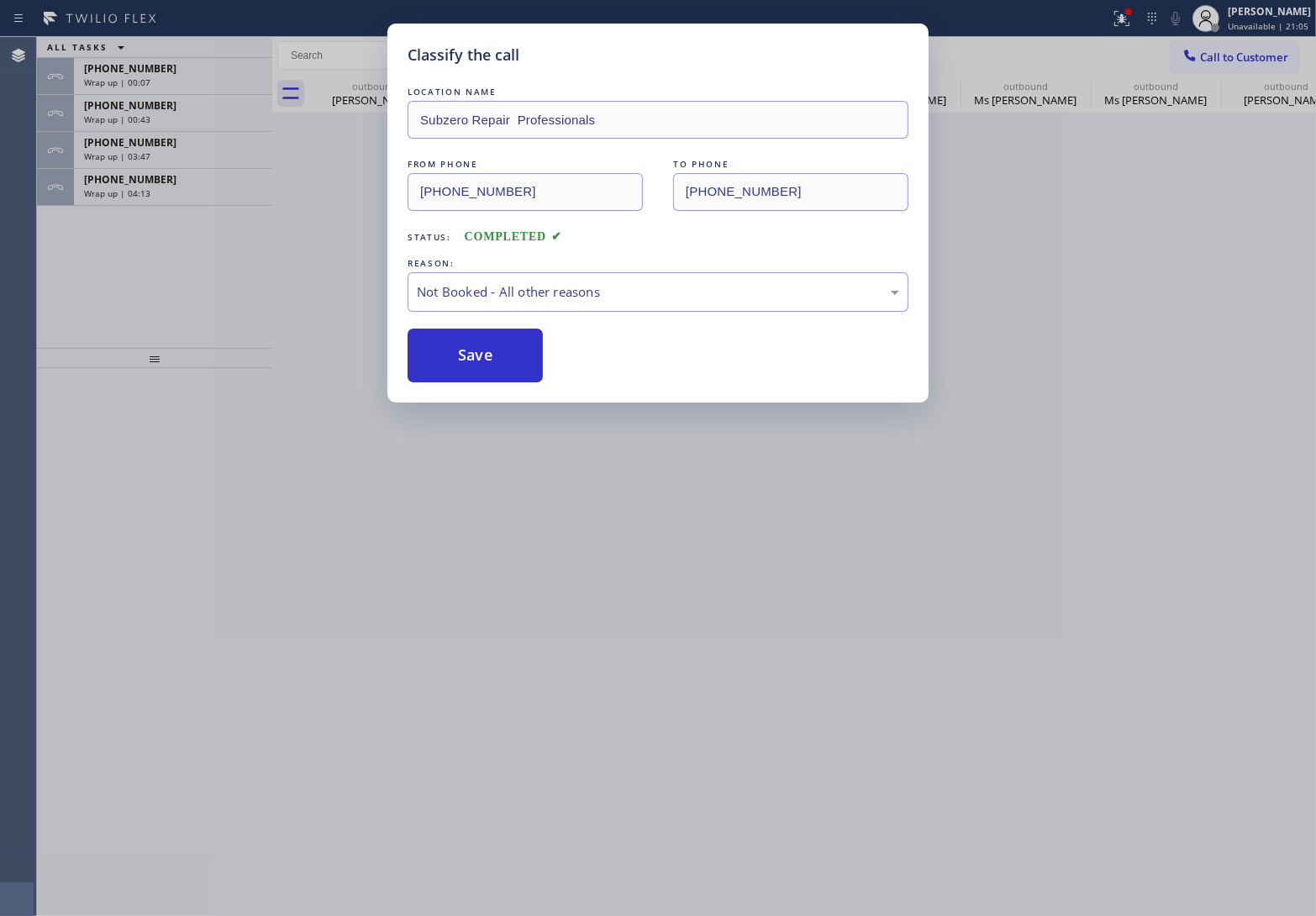
click at [485, 354] on button "Save" at bounding box center [474, 356] width 135 height 54
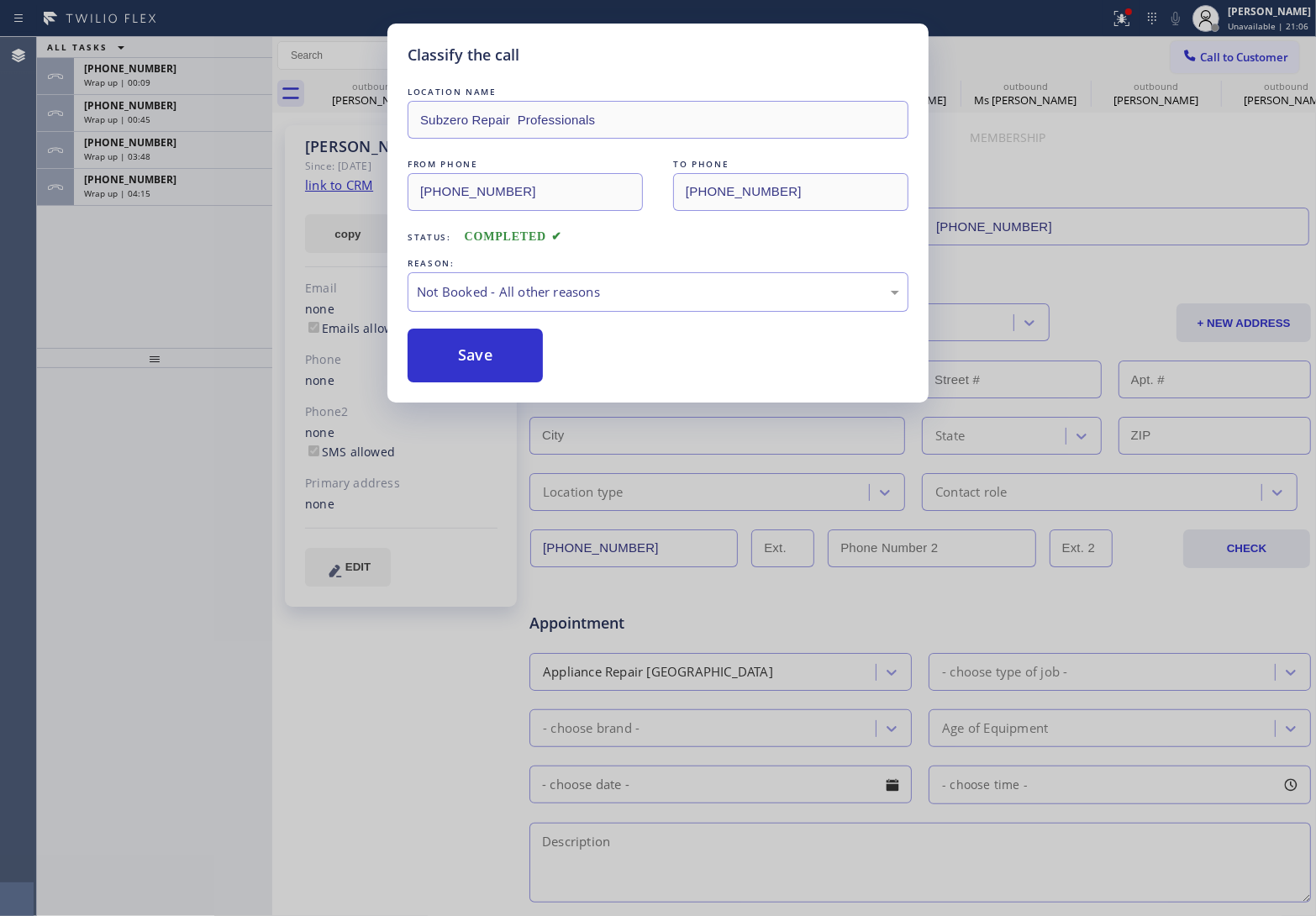
click at [198, 208] on div "ALL TASKS ALL TASKS ACTIVE TASKS TASKS IN WRAP UP +17815719962 Wrap up | 00:09 …" at bounding box center [154, 192] width 235 height 311
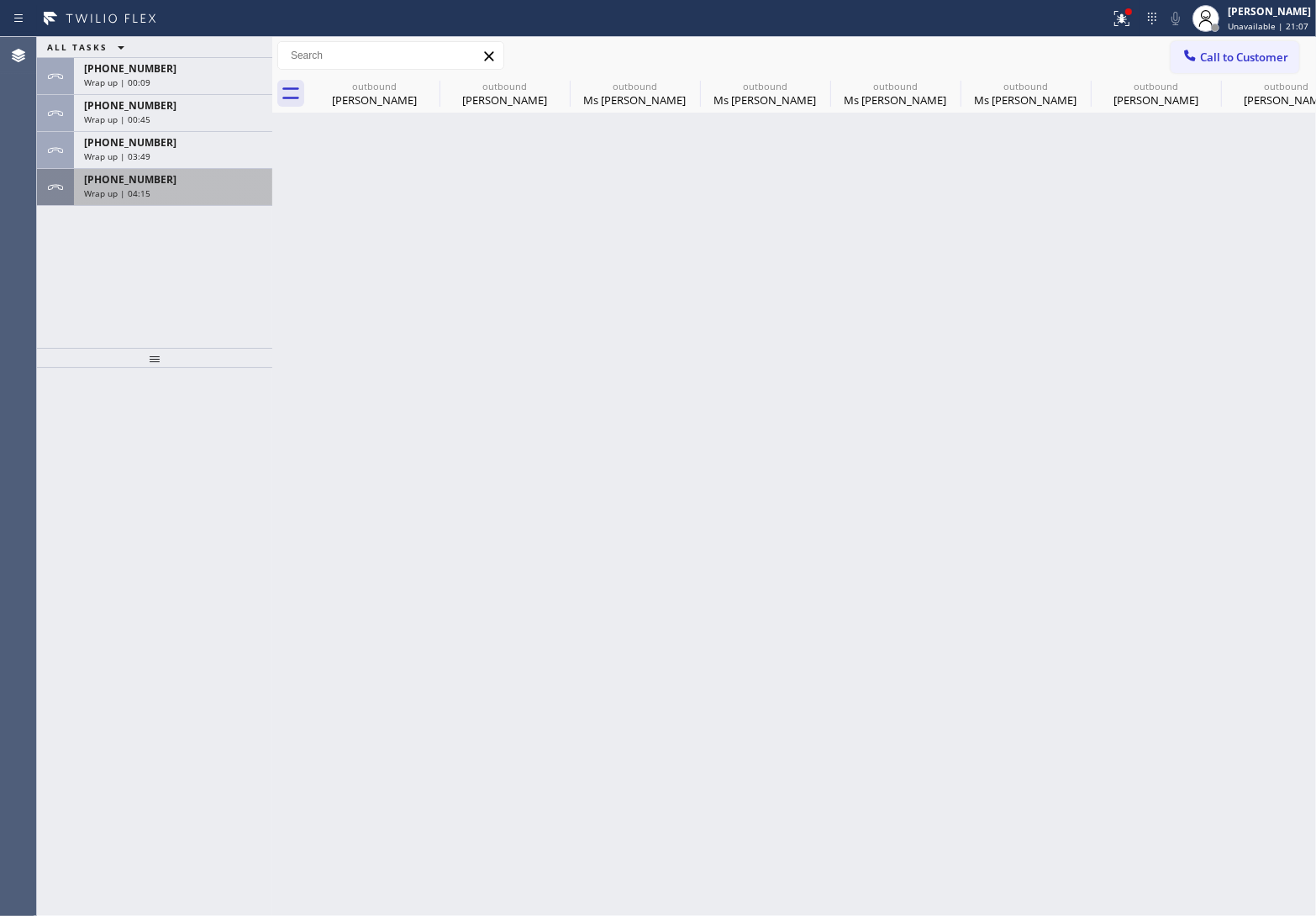
click at [193, 196] on div "Wrap up | 04:15" at bounding box center [173, 193] width 178 height 12
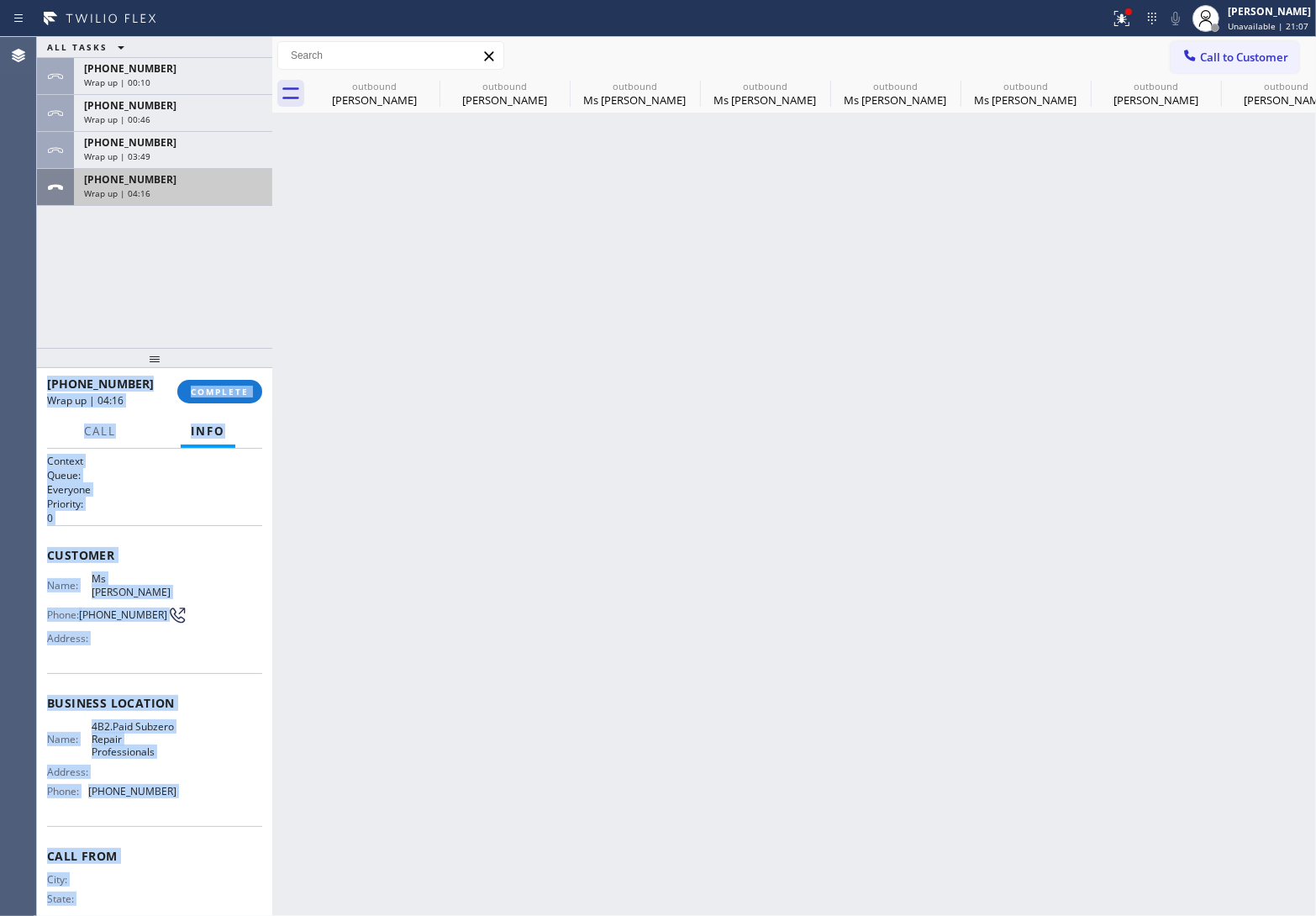
click at [193, 196] on div "Wrap up | 04:16" at bounding box center [173, 193] width 178 height 12
click at [224, 378] on div "+14088169152 Wrap up | 04:16 COMPLETE" at bounding box center [154, 391] width 215 height 44
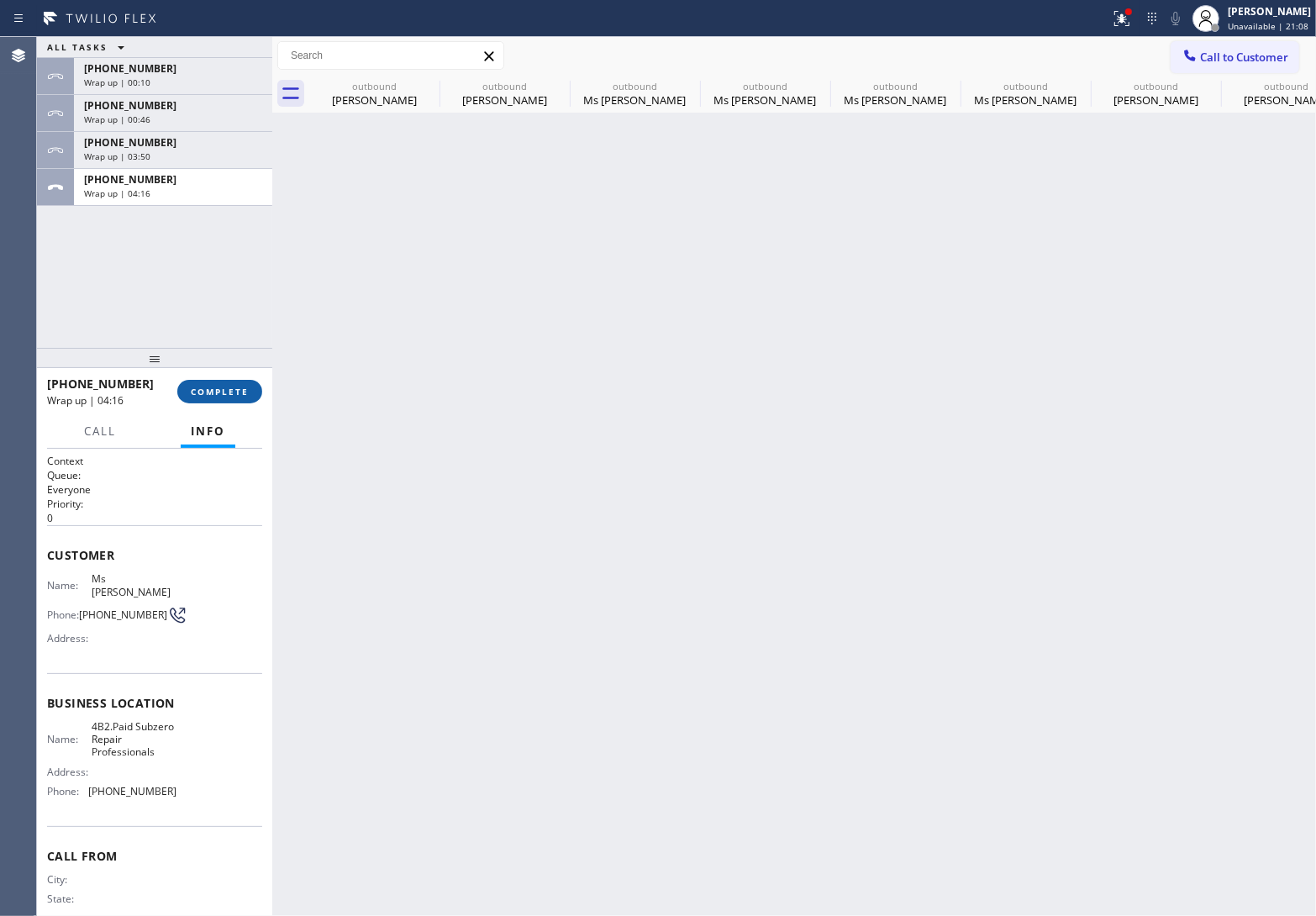
click at [227, 383] on button "COMPLETE" at bounding box center [220, 391] width 85 height 24
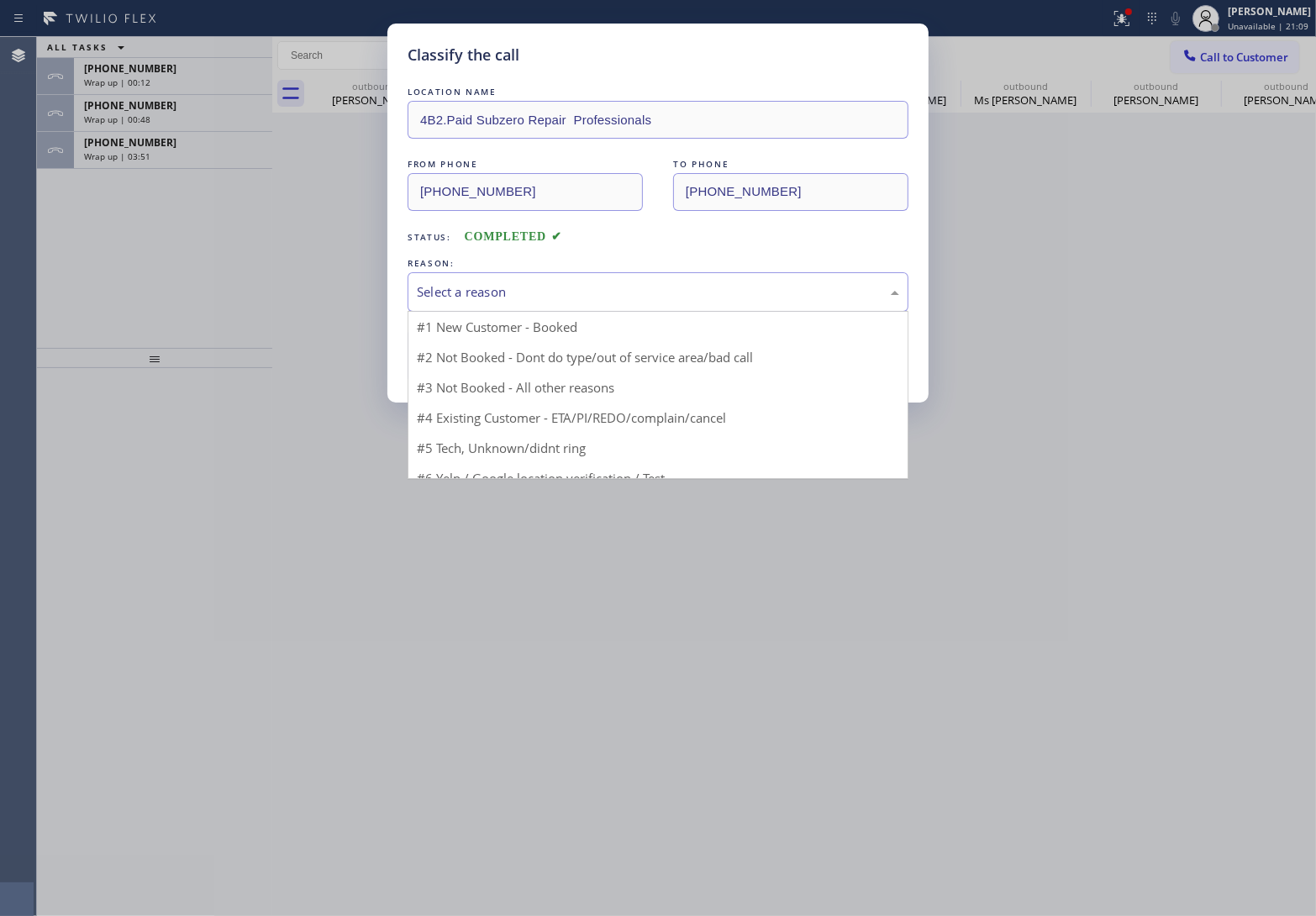
drag, startPoint x: 509, startPoint y: 291, endPoint x: 508, endPoint y: 300, distance: 9.1
click at [508, 291] on div "Select a reason" at bounding box center [658, 291] width 482 height 19
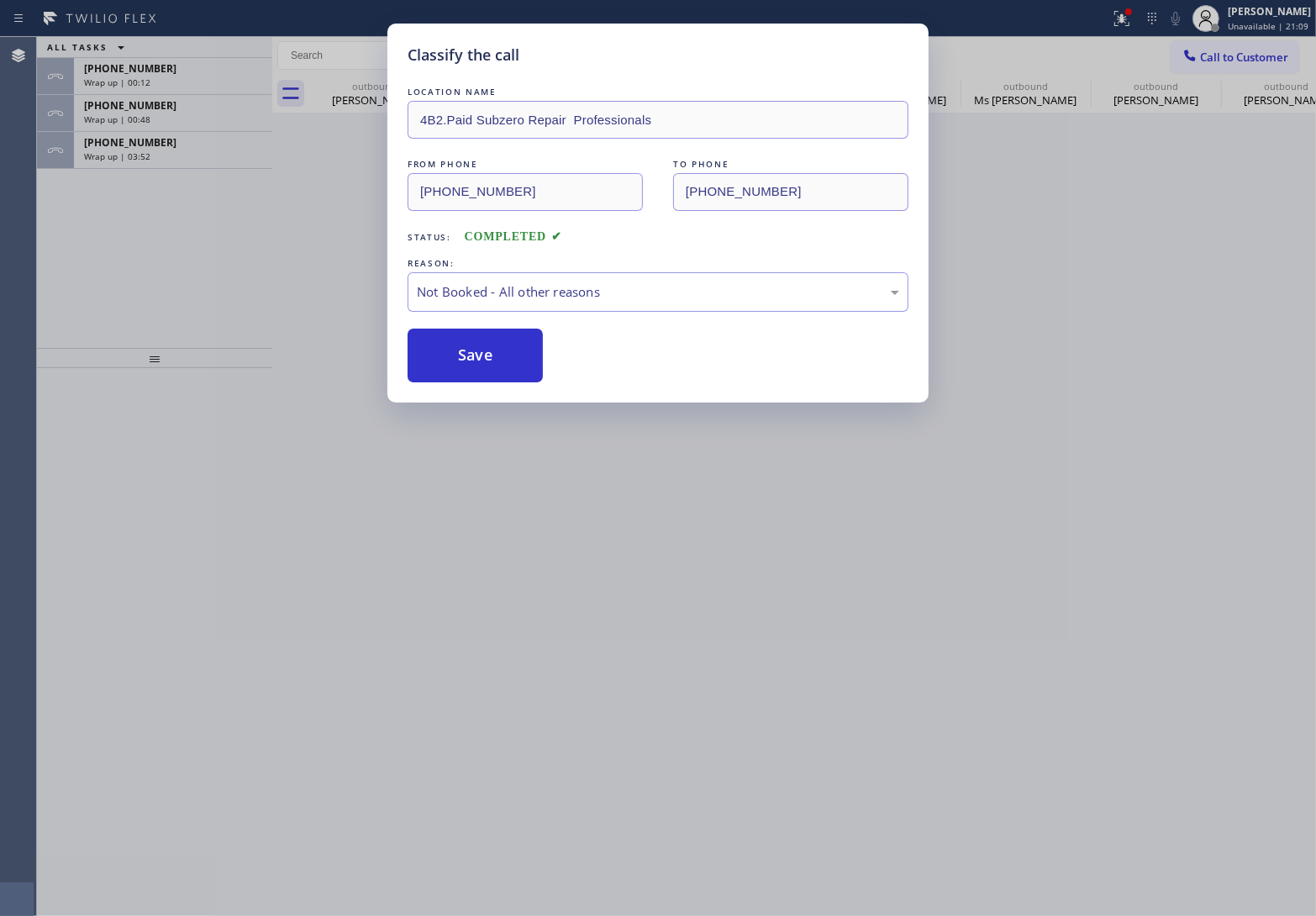
click at [493, 351] on button "Save" at bounding box center [474, 356] width 135 height 54
type input "[PHONE_NUMBER]"
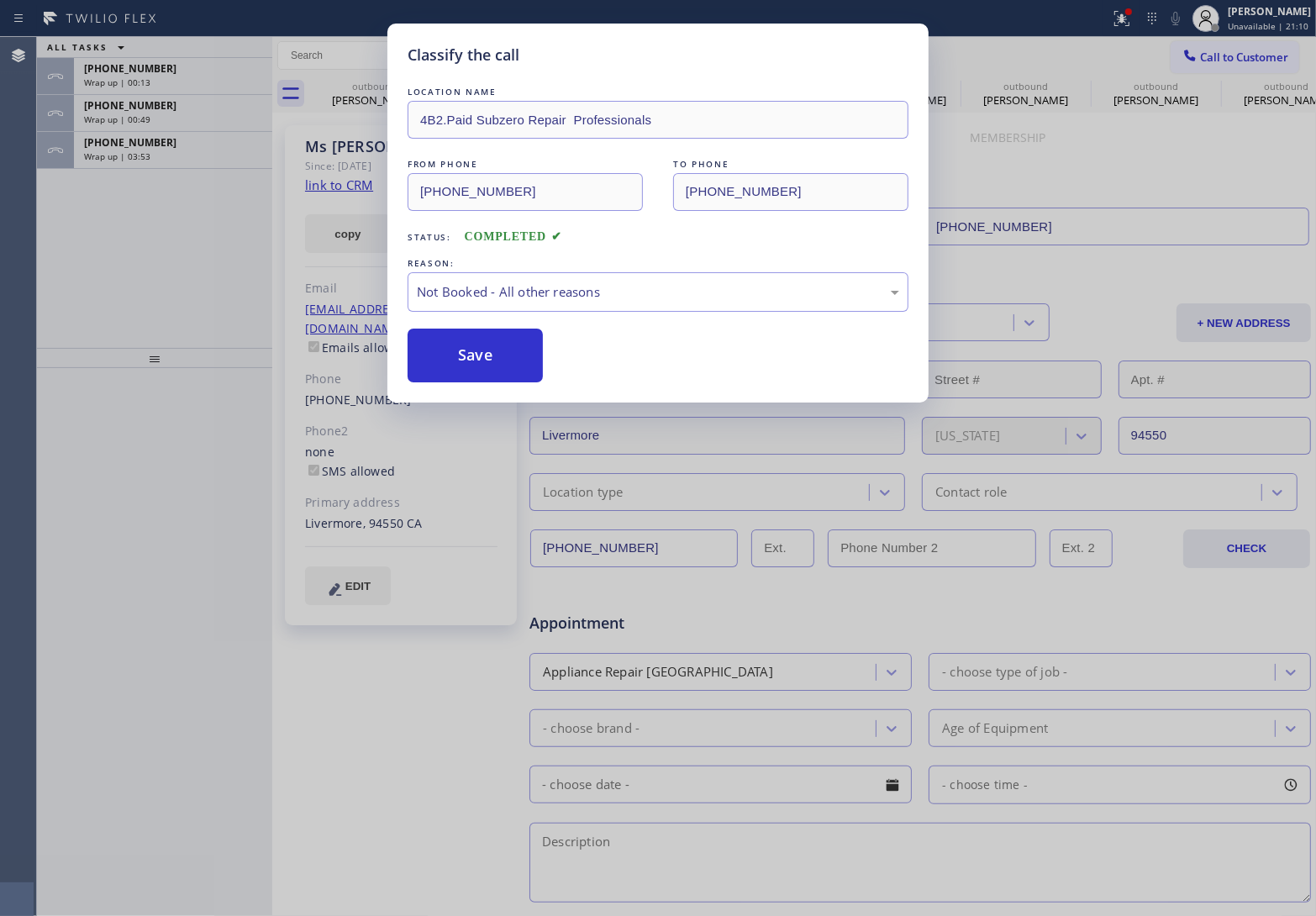
click at [166, 156] on div "Classify the call LOCATION NAME 4B2.Paid Subzero Repair Professionals FROM PHON…" at bounding box center [658, 458] width 1316 height 916
click at [166, 156] on div "Classify the call LOCATION NAME 4B2.Paid Subzero Repair Professionals ([GEOGRAP…" at bounding box center [676, 476] width 1279 height 878
click at [166, 156] on div "Wrap up | 03:53" at bounding box center [173, 156] width 178 height 12
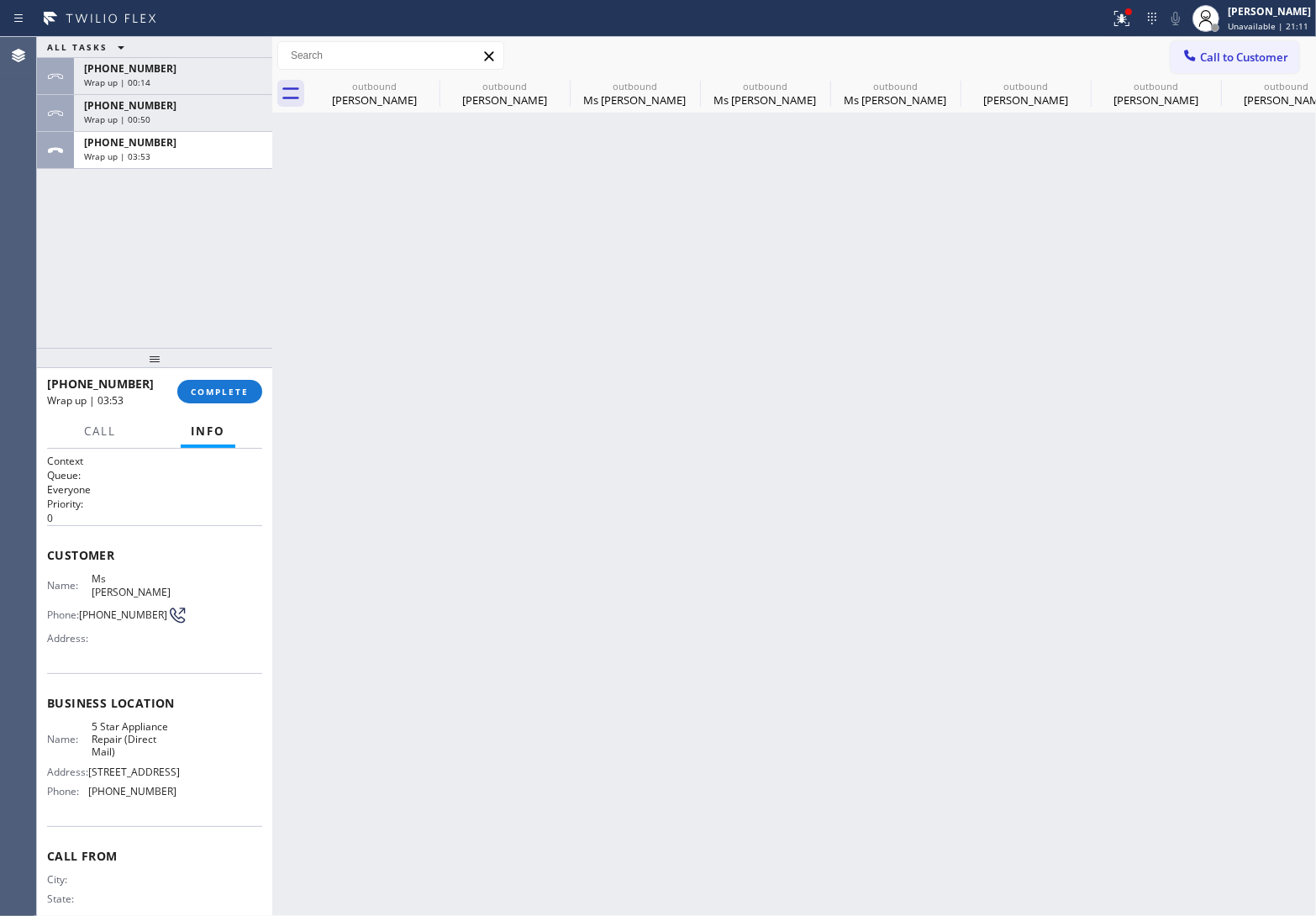
click at [166, 156] on div "Wrap up | 03:53" at bounding box center [173, 156] width 178 height 12
click at [166, 156] on div "Wrap up | 03:54" at bounding box center [173, 156] width 178 height 12
click at [231, 397] on button "COMPLETE" at bounding box center [220, 391] width 85 height 24
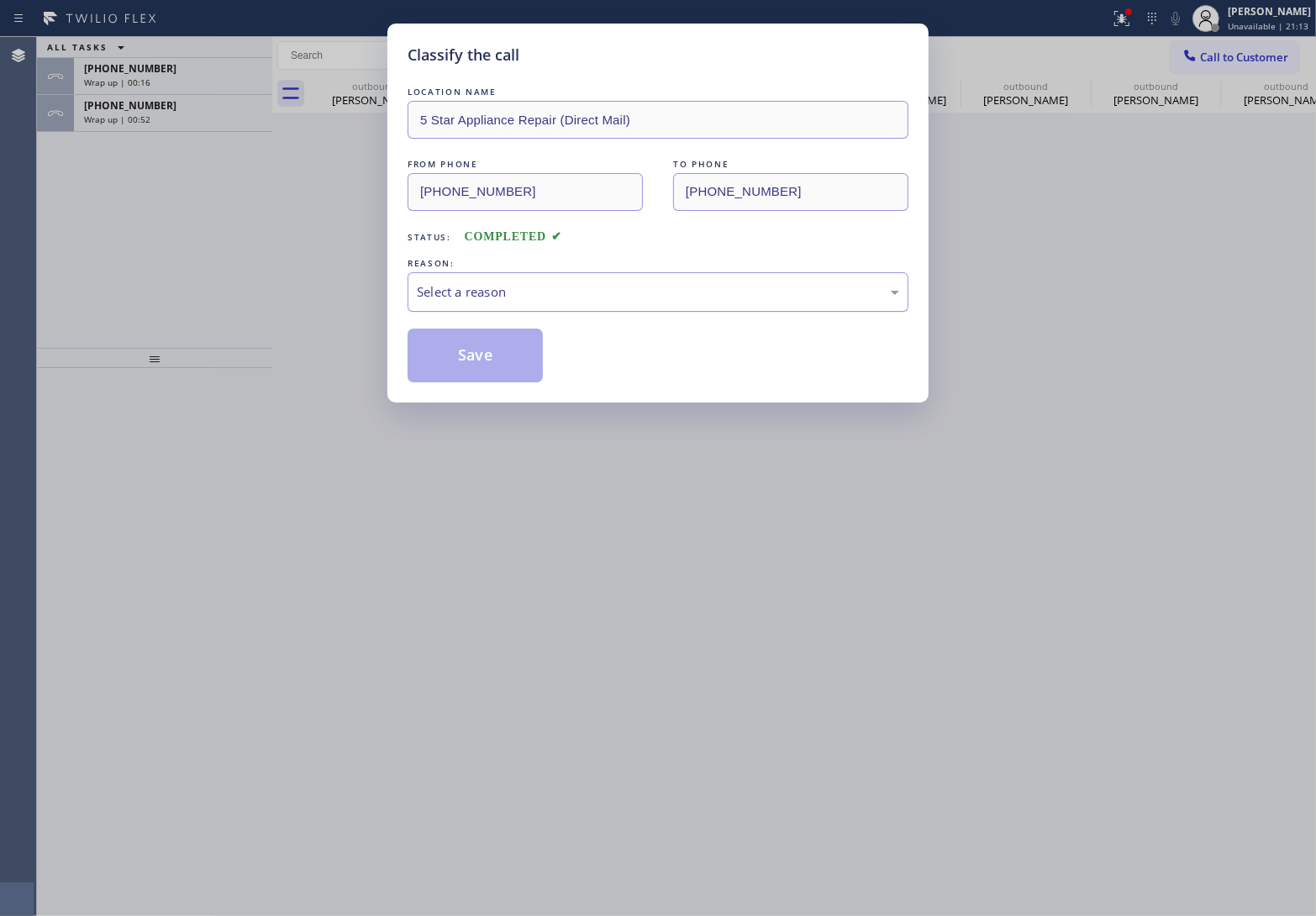
click at [441, 287] on div "Select a reason" at bounding box center [658, 291] width 482 height 19
click at [458, 349] on button "Save" at bounding box center [474, 356] width 135 height 54
type input "[PHONE_NUMBER]"
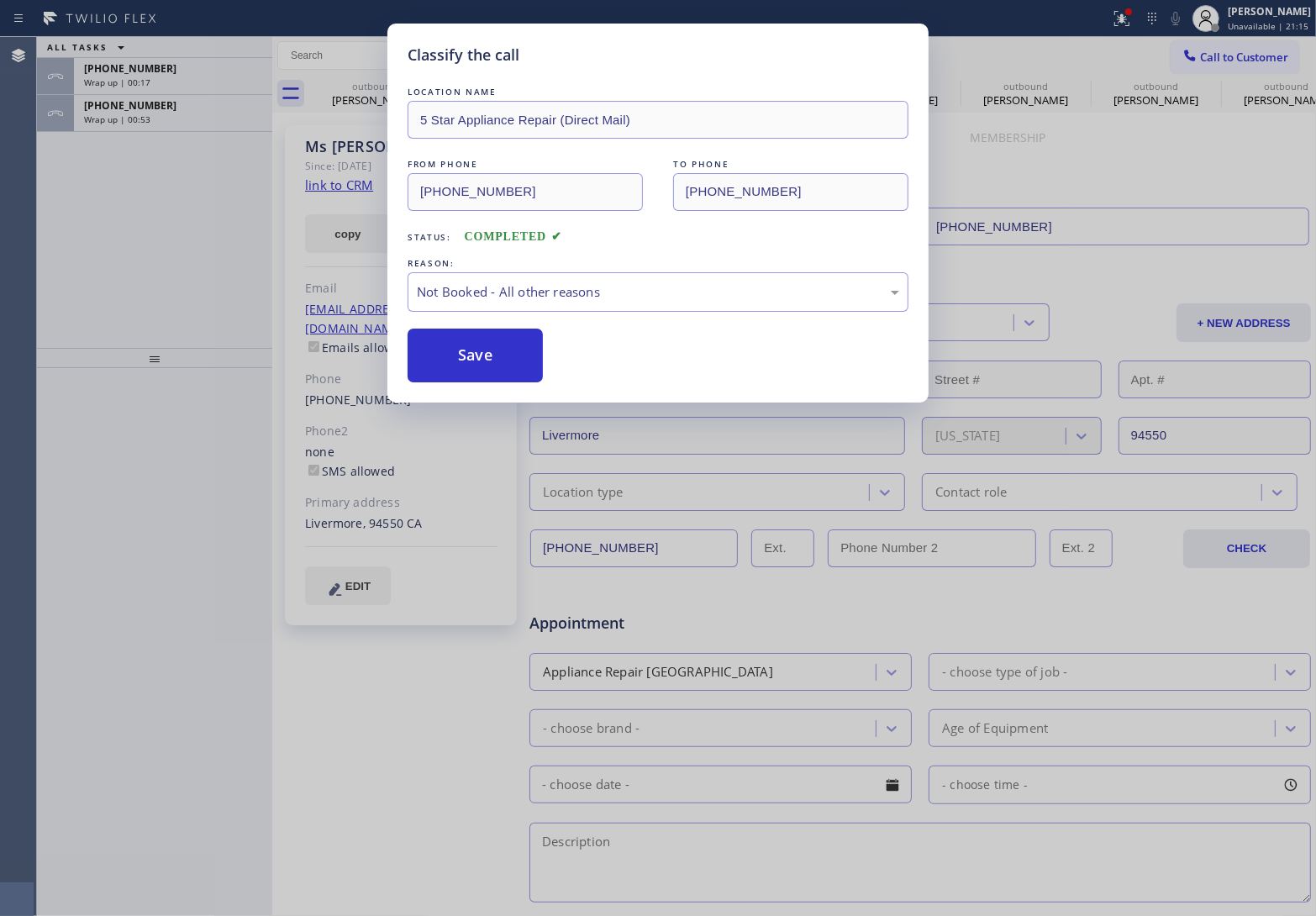
click at [183, 118] on div "Classify the call LOCATION NAME 5 Star Appliance Repair (Direct Mail) FROM PHON…" at bounding box center [658, 458] width 1316 height 916
click at [183, 118] on div "Classify the call LOCATION NAME 4B2.Paid Subzero Repair Professionals ([GEOGRAP…" at bounding box center [676, 476] width 1279 height 878
click at [183, 118] on div "Wrap up | 00:53" at bounding box center [173, 119] width 178 height 12
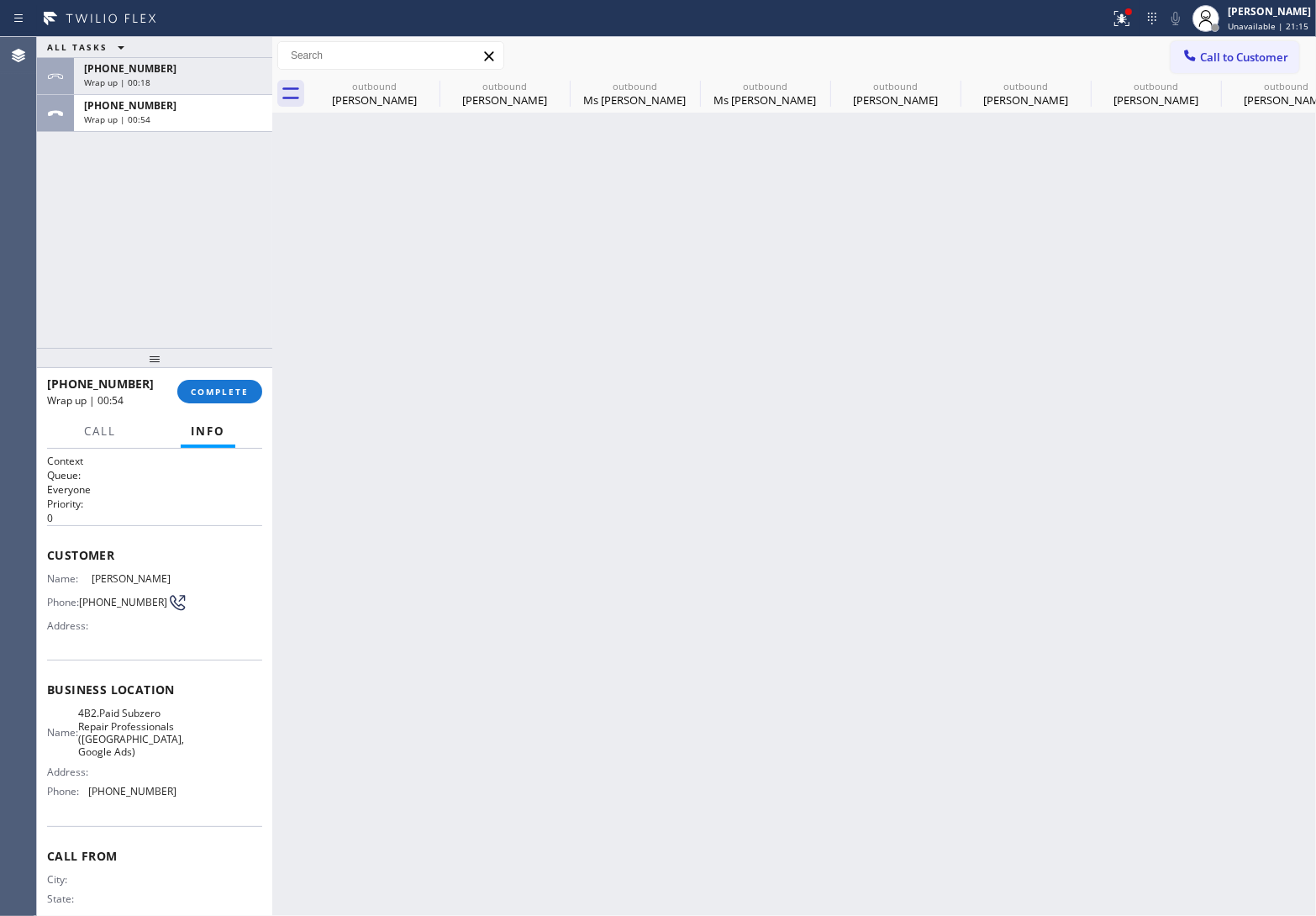
click at [183, 118] on div "Wrap up | 00:54" at bounding box center [173, 119] width 178 height 12
click at [183, 118] on div "Wrap up | 00:55" at bounding box center [173, 119] width 178 height 12
click at [221, 393] on span "COMPLETE" at bounding box center [220, 391] width 58 height 12
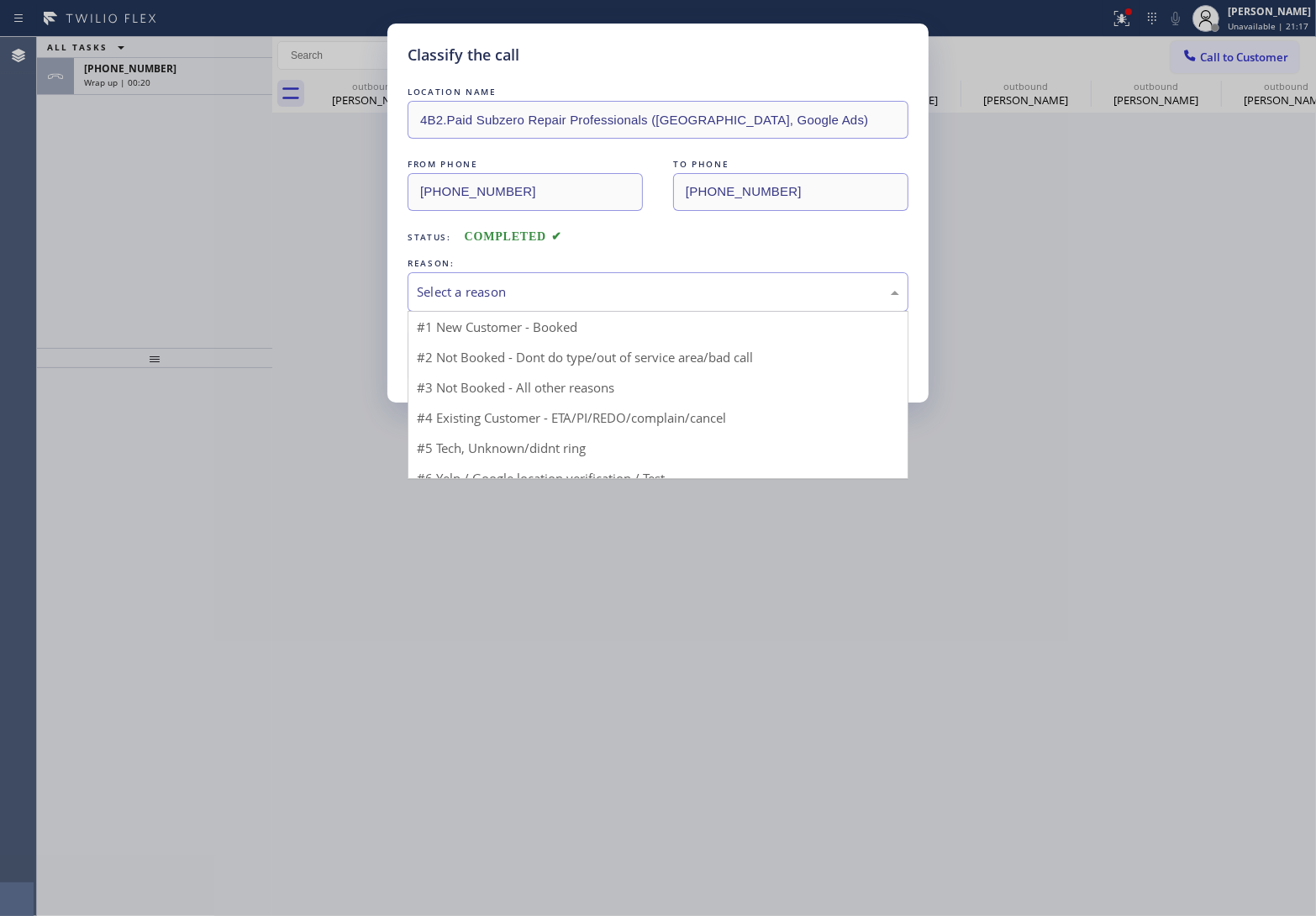
click at [501, 311] on div "Select a reason #1 New Customer - Booked #2 Not Booked - Dont do type/out of se…" at bounding box center [657, 291] width 501 height 40
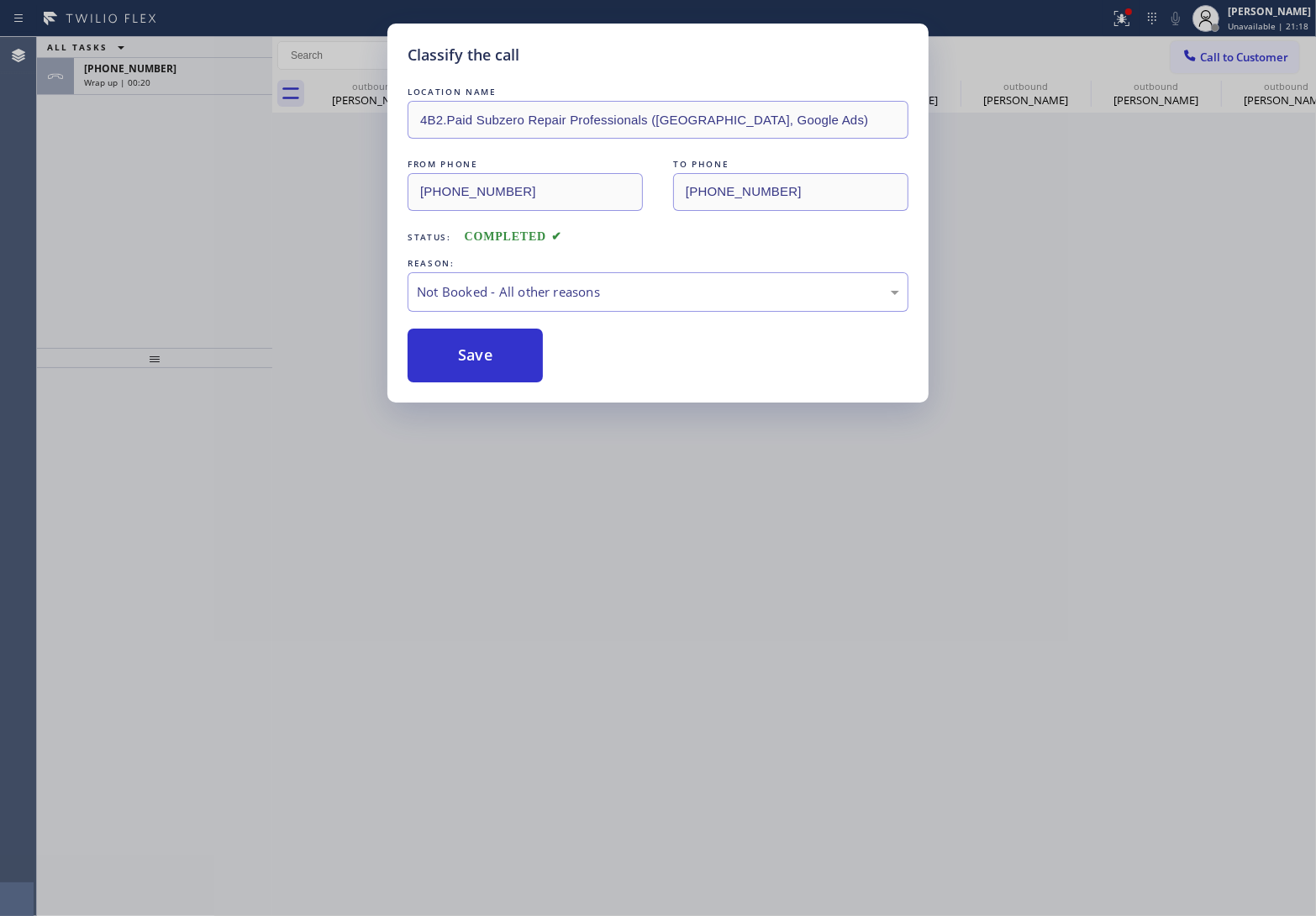
click at [502, 356] on button "Save" at bounding box center [474, 356] width 135 height 54
type input "[PHONE_NUMBER]"
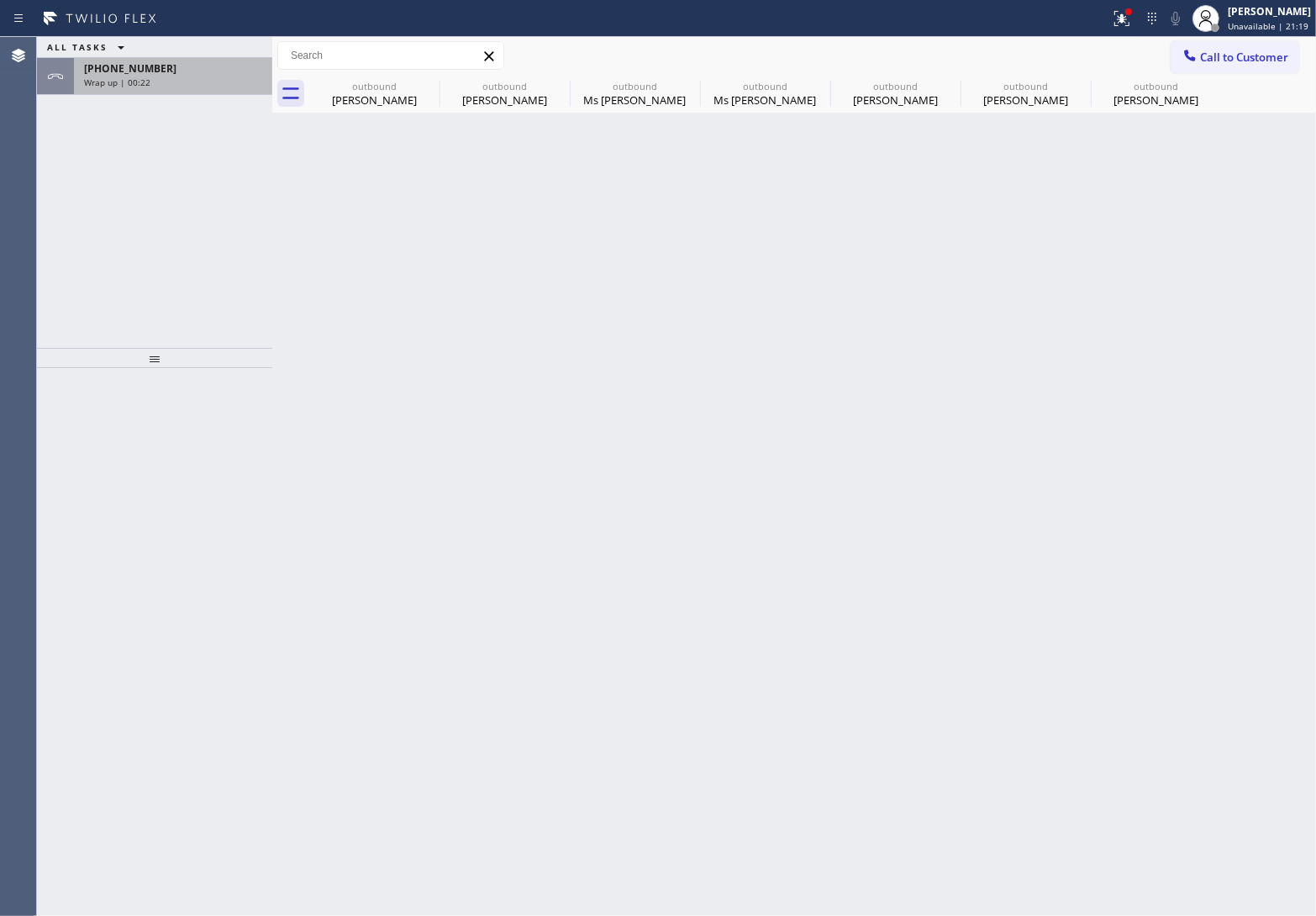
click at [191, 86] on div "Wrap up | 00:22" at bounding box center [173, 82] width 178 height 12
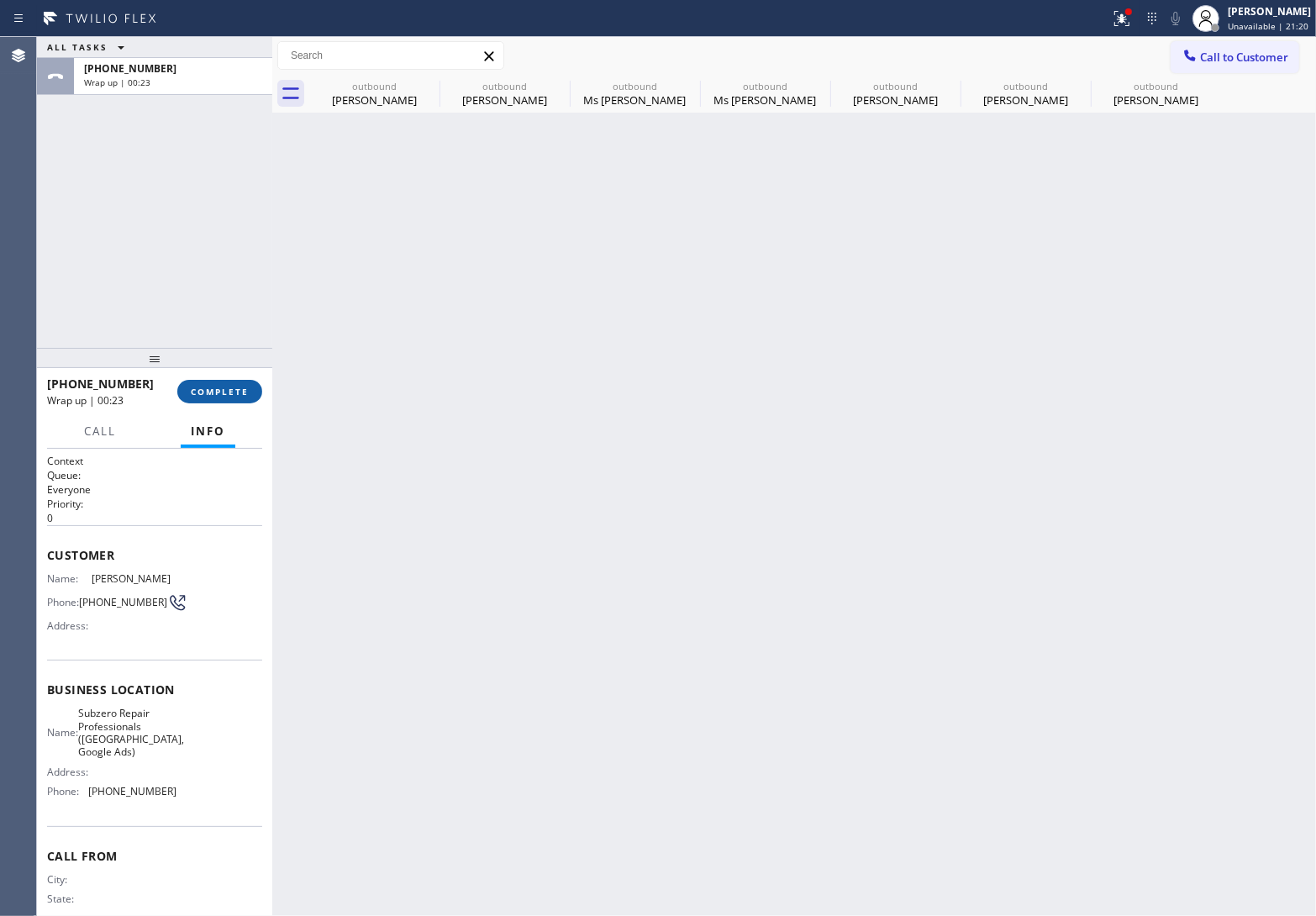
click at [233, 387] on span "COMPLETE" at bounding box center [220, 391] width 58 height 12
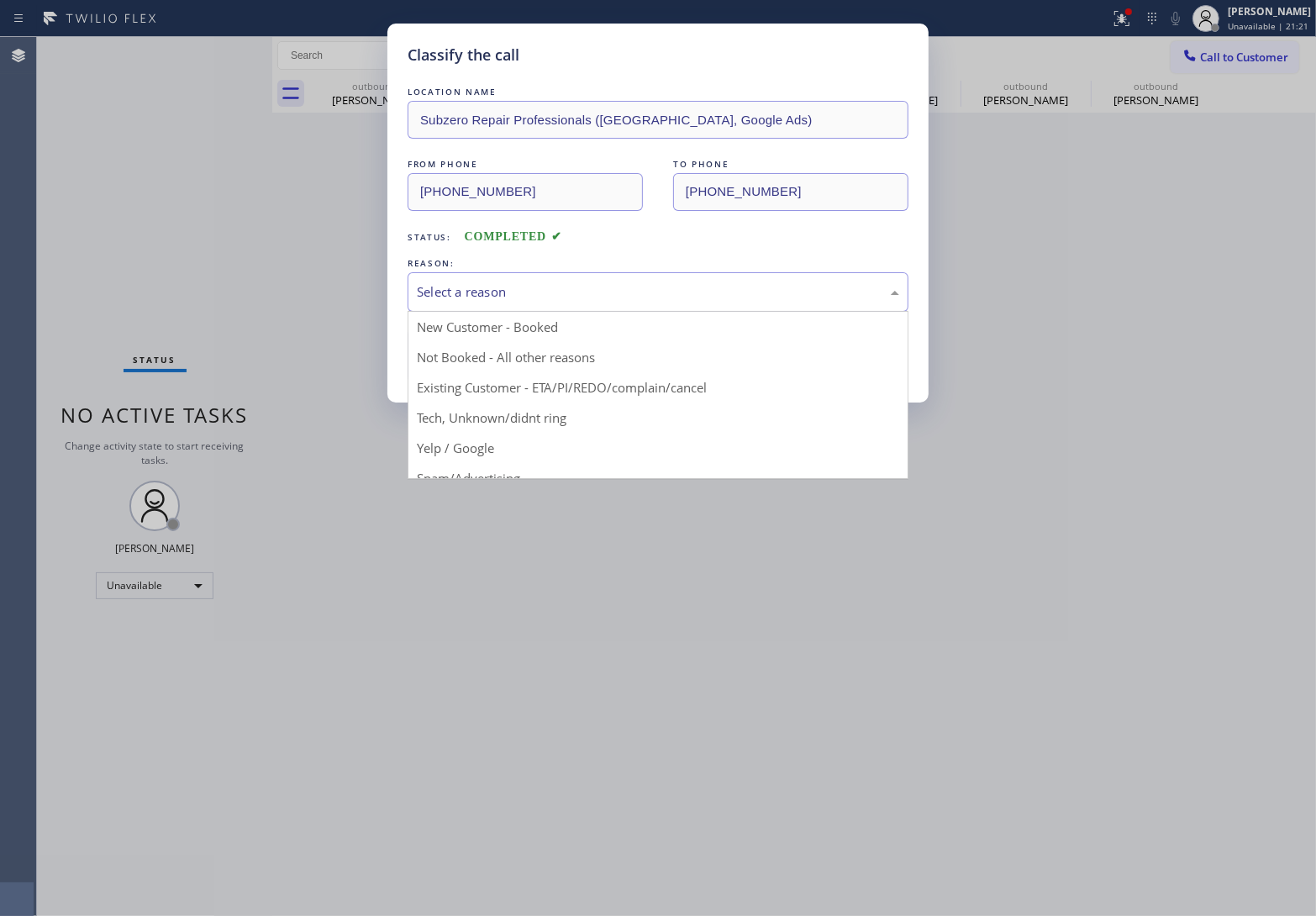
click at [487, 275] on div "Select a reason" at bounding box center [657, 291] width 501 height 40
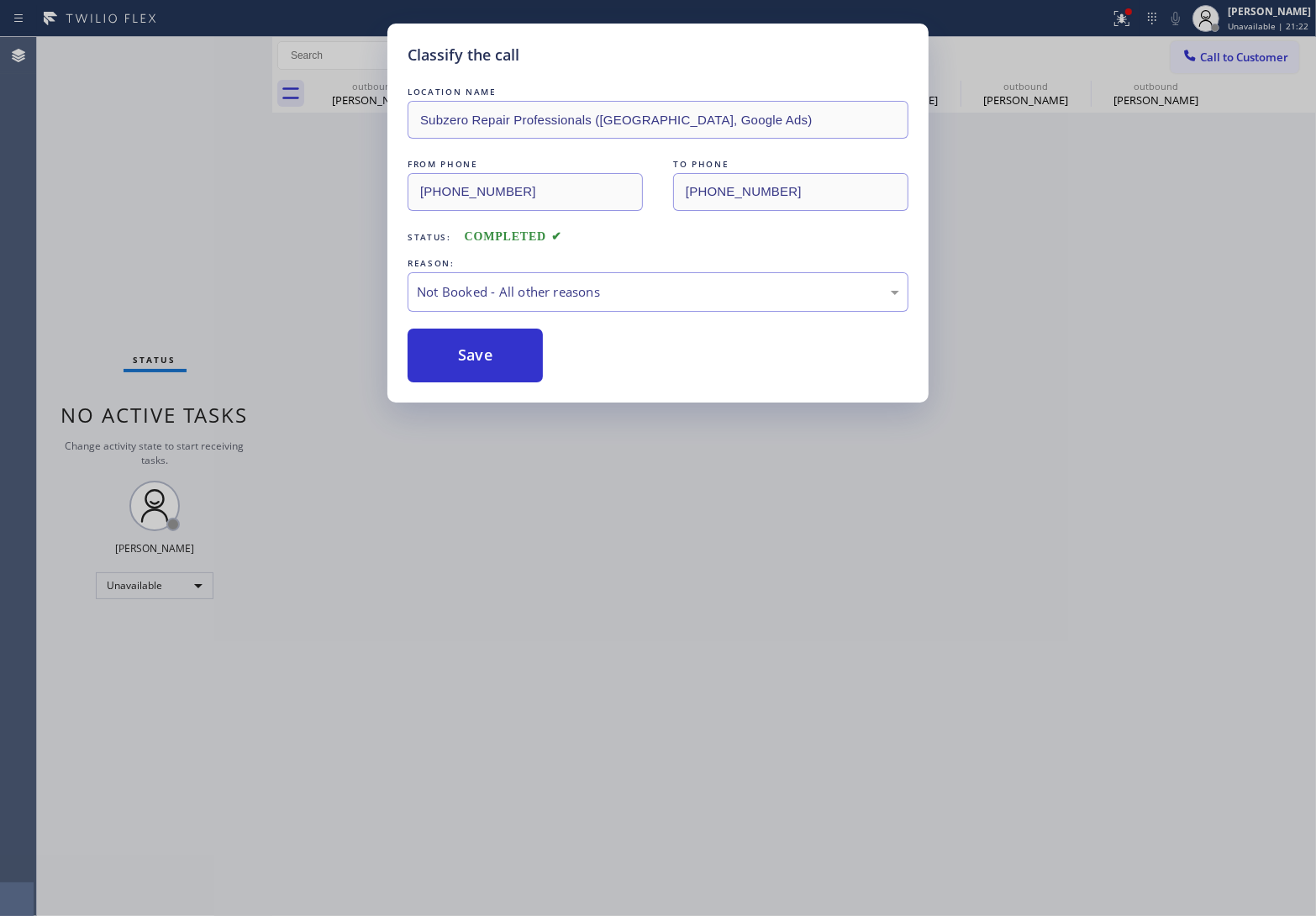
click at [477, 354] on button "Save" at bounding box center [474, 356] width 135 height 54
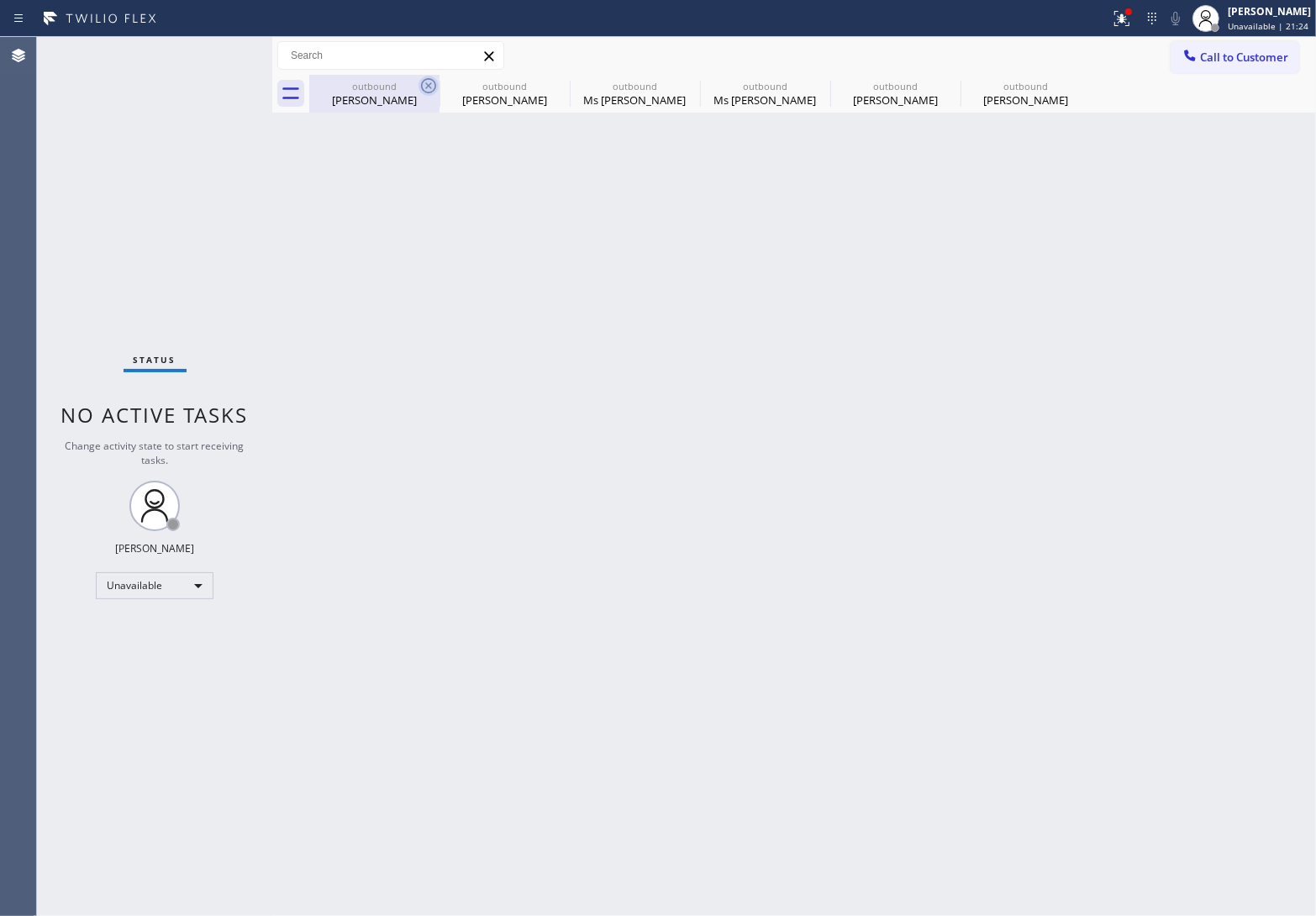
click at [430, 77] on icon at bounding box center [428, 85] width 20 height 20
click at [0, 0] on icon at bounding box center [0, 0] width 0 height 0
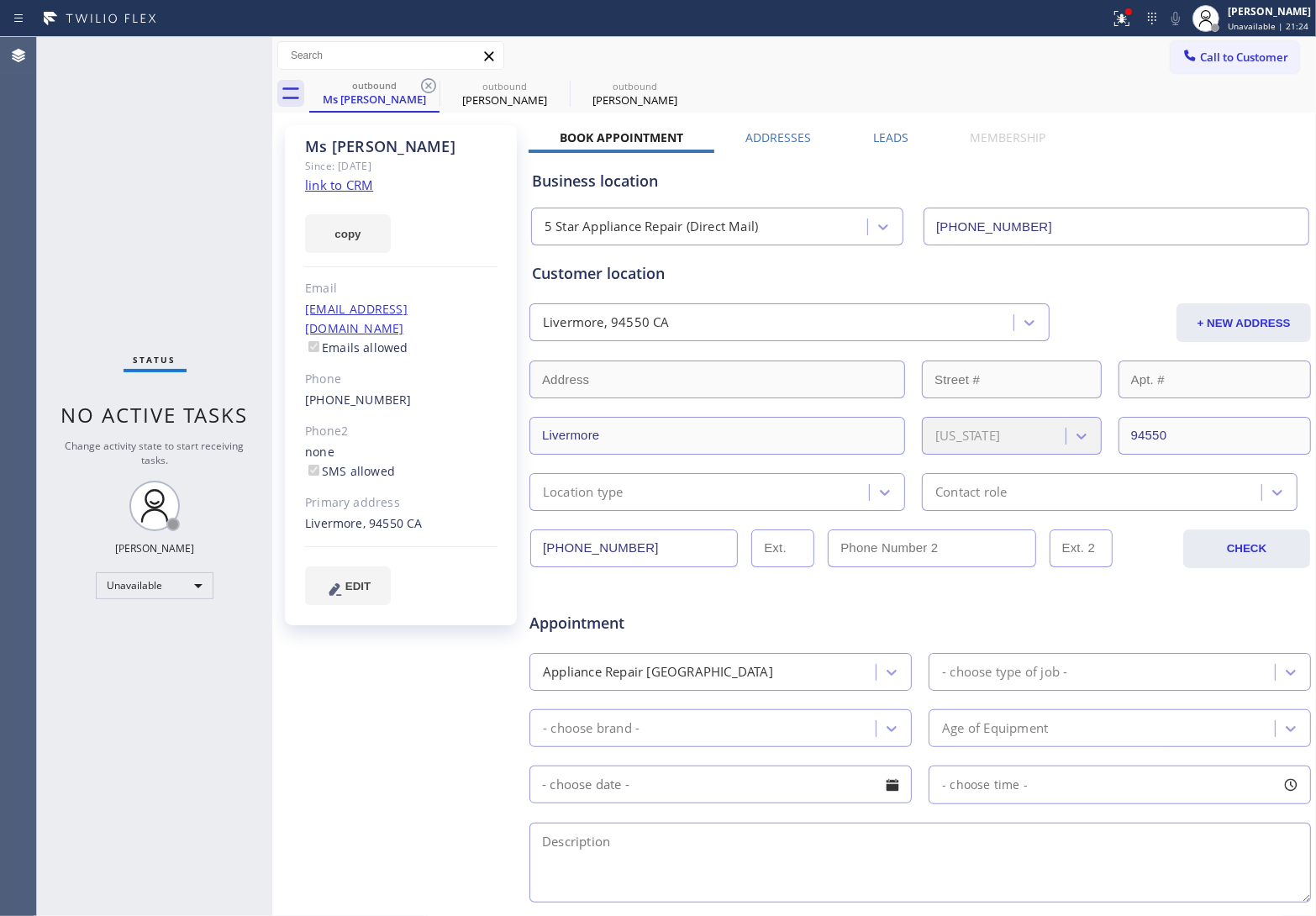
click at [430, 77] on icon at bounding box center [428, 85] width 20 height 20
click at [0, 0] on icon at bounding box center [0, 0] width 0 height 0
click at [679, 77] on icon at bounding box center [689, 85] width 20 height 20
click at [430, 77] on div "outbound Ms Sheweta outbound Sean Kierman outbound Sean Kierman" at bounding box center [812, 93] width 1006 height 38
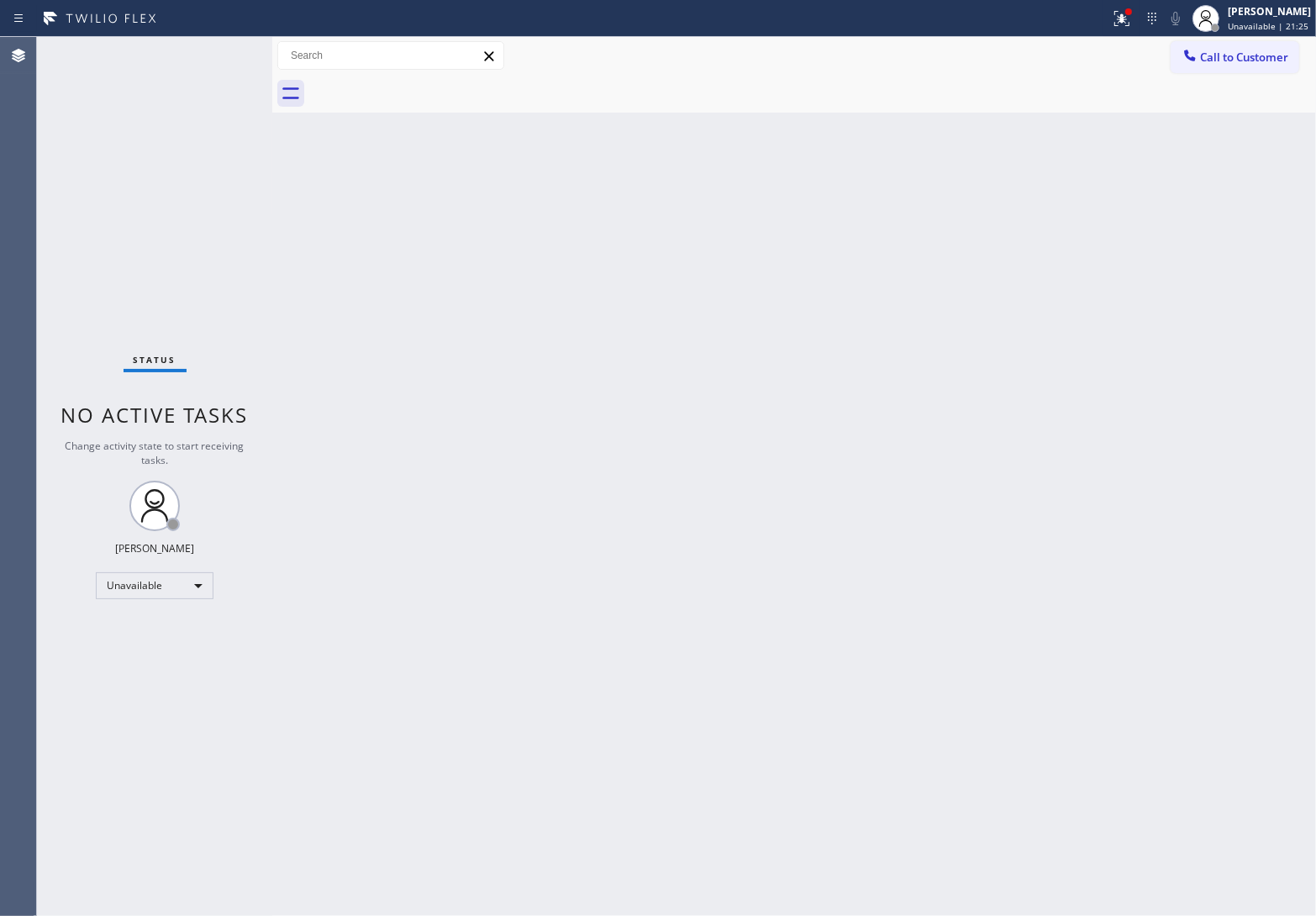
click at [430, 77] on div at bounding box center [812, 93] width 1006 height 38
click at [1244, 50] on span "Call to Customer" at bounding box center [1244, 57] width 88 height 15
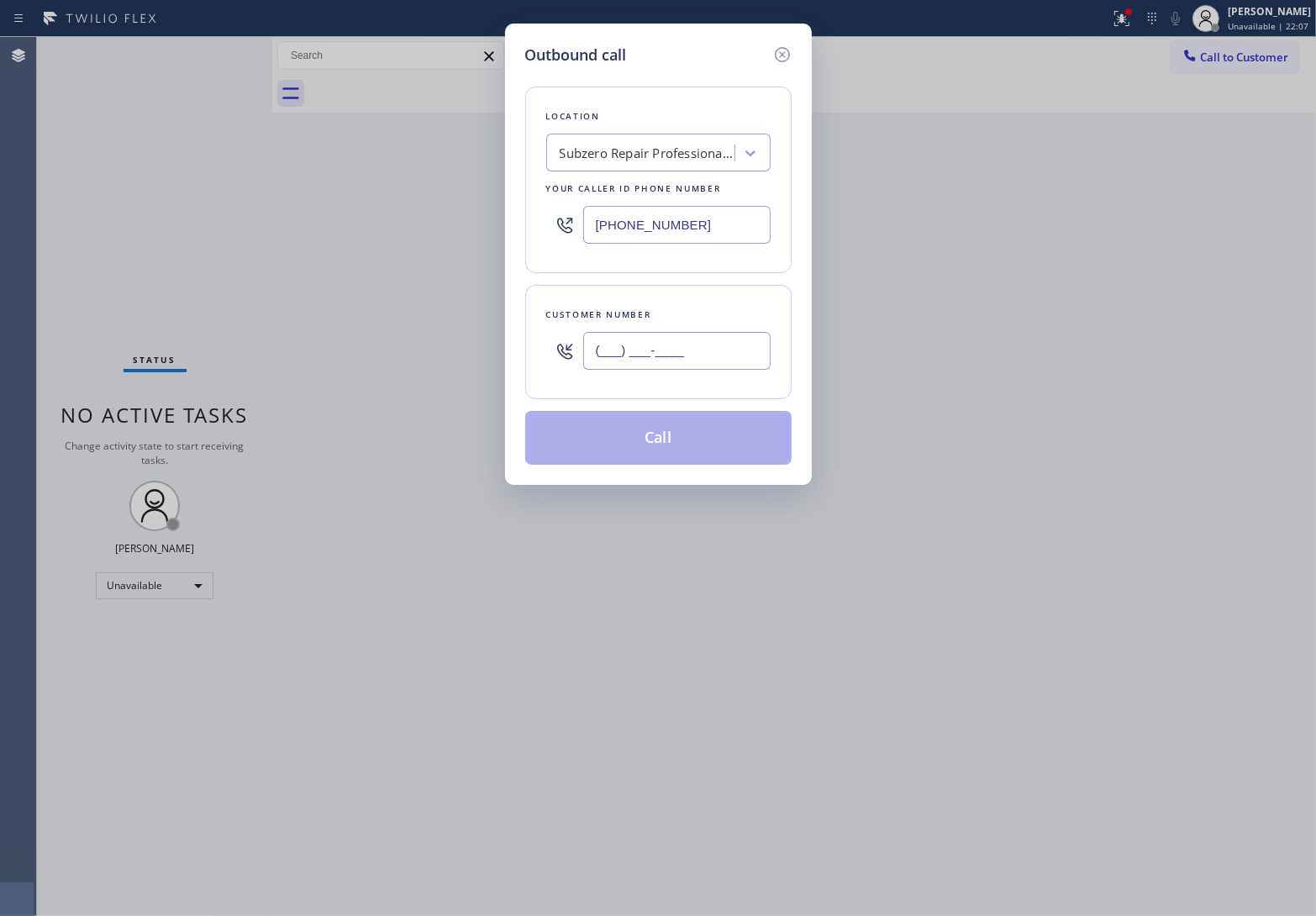
drag, startPoint x: 693, startPoint y: 355, endPoint x: 981, endPoint y: 10, distance: 449.4
click at [695, 355] on input "(___) ___-____" at bounding box center [677, 350] width 187 height 38
paste input "949) 244-5822"
type input "(949) 244-5822"
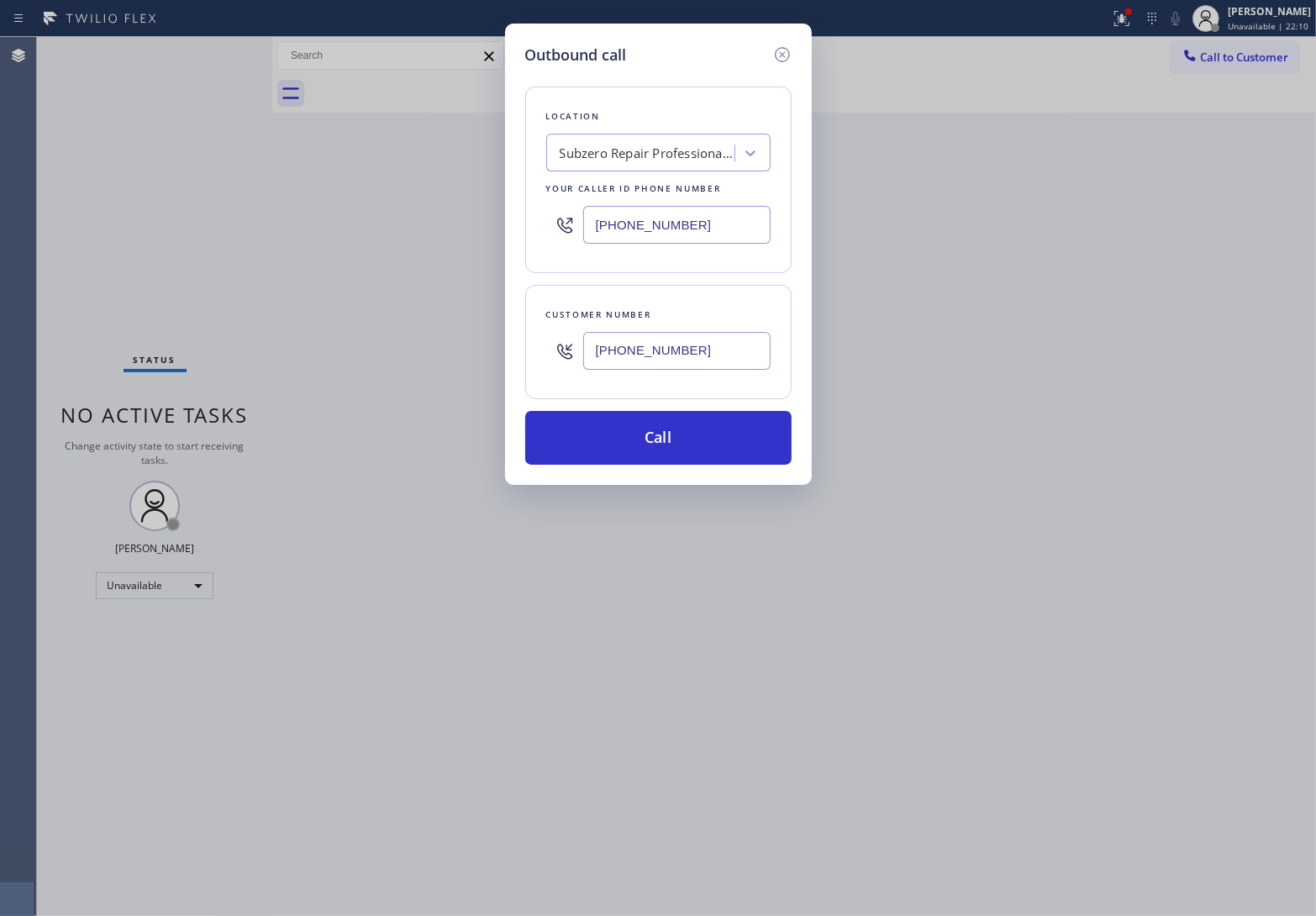
click at [661, 214] on input "[PHONE_NUMBER]" at bounding box center [677, 224] width 187 height 38
paste input "949) 523-3220"
type input "(949) 523-3220"
click at [725, 451] on button "Call" at bounding box center [659, 437] width 267 height 54
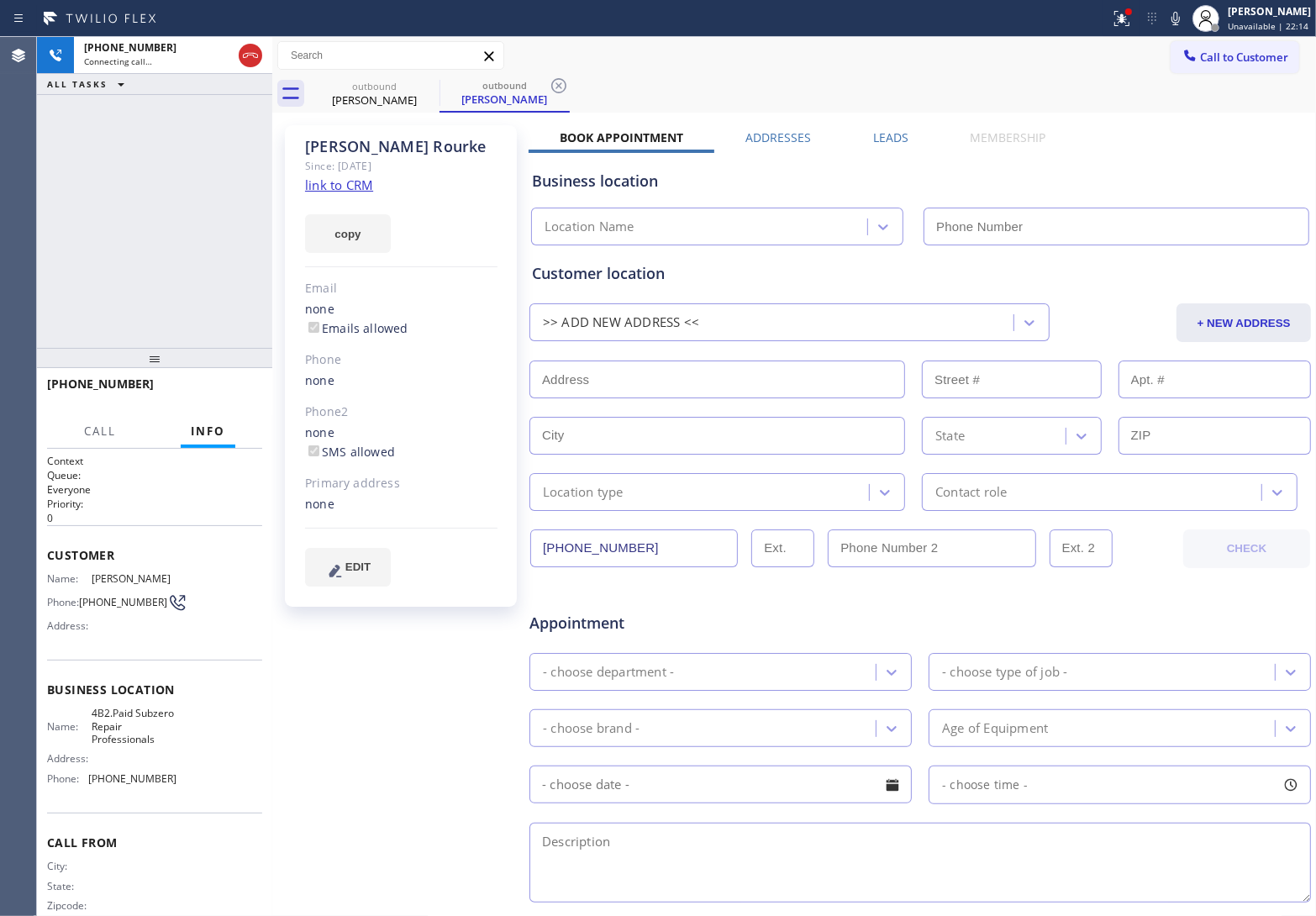
click at [30, 200] on div "Agent Desktop" at bounding box center [17, 476] width 36 height 878
type input "(949) 523-3220"
click at [225, 383] on button "HANG UP" at bounding box center [222, 391] width 78 height 24
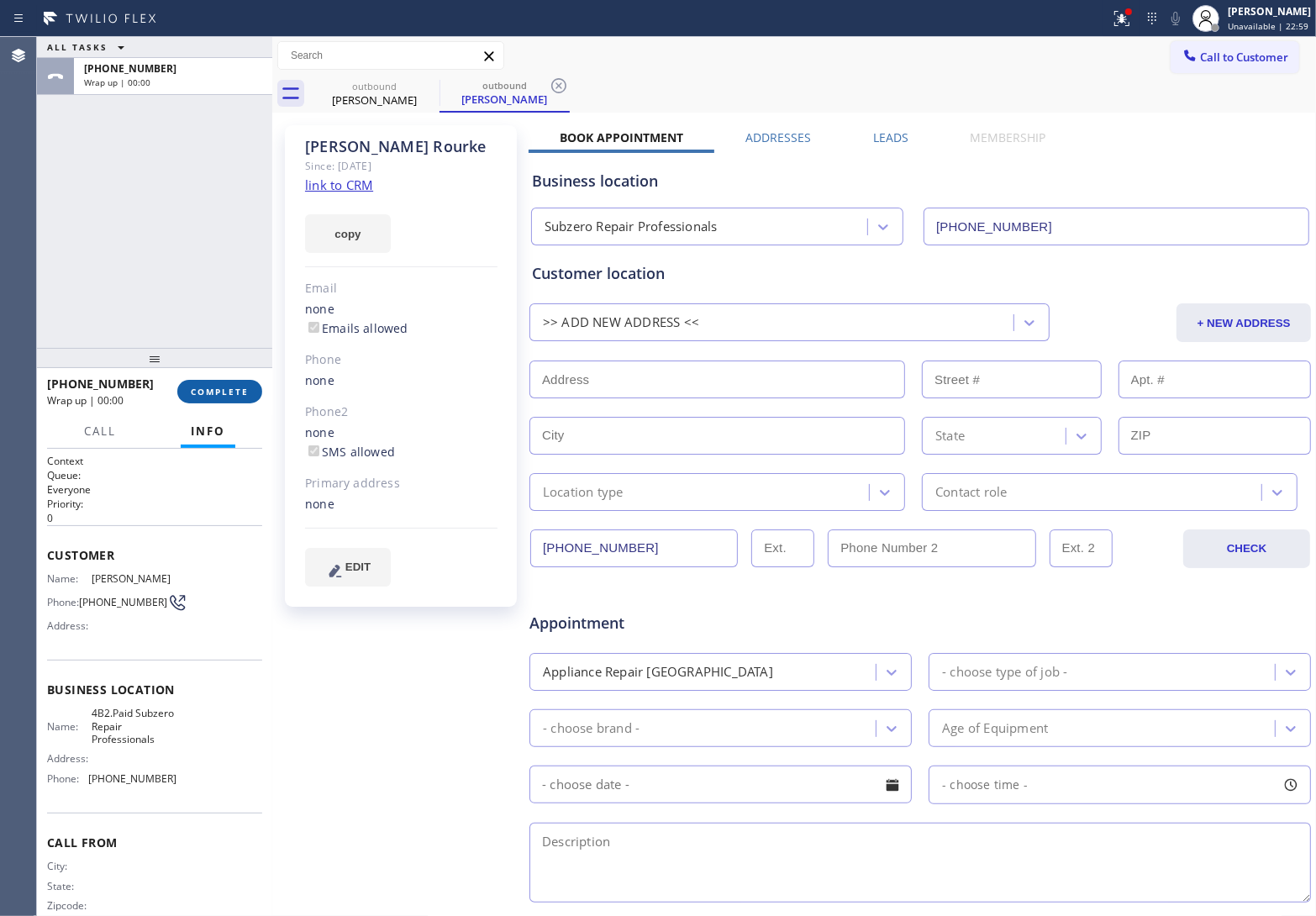
click at [225, 383] on button "COMPLETE" at bounding box center [220, 391] width 85 height 24
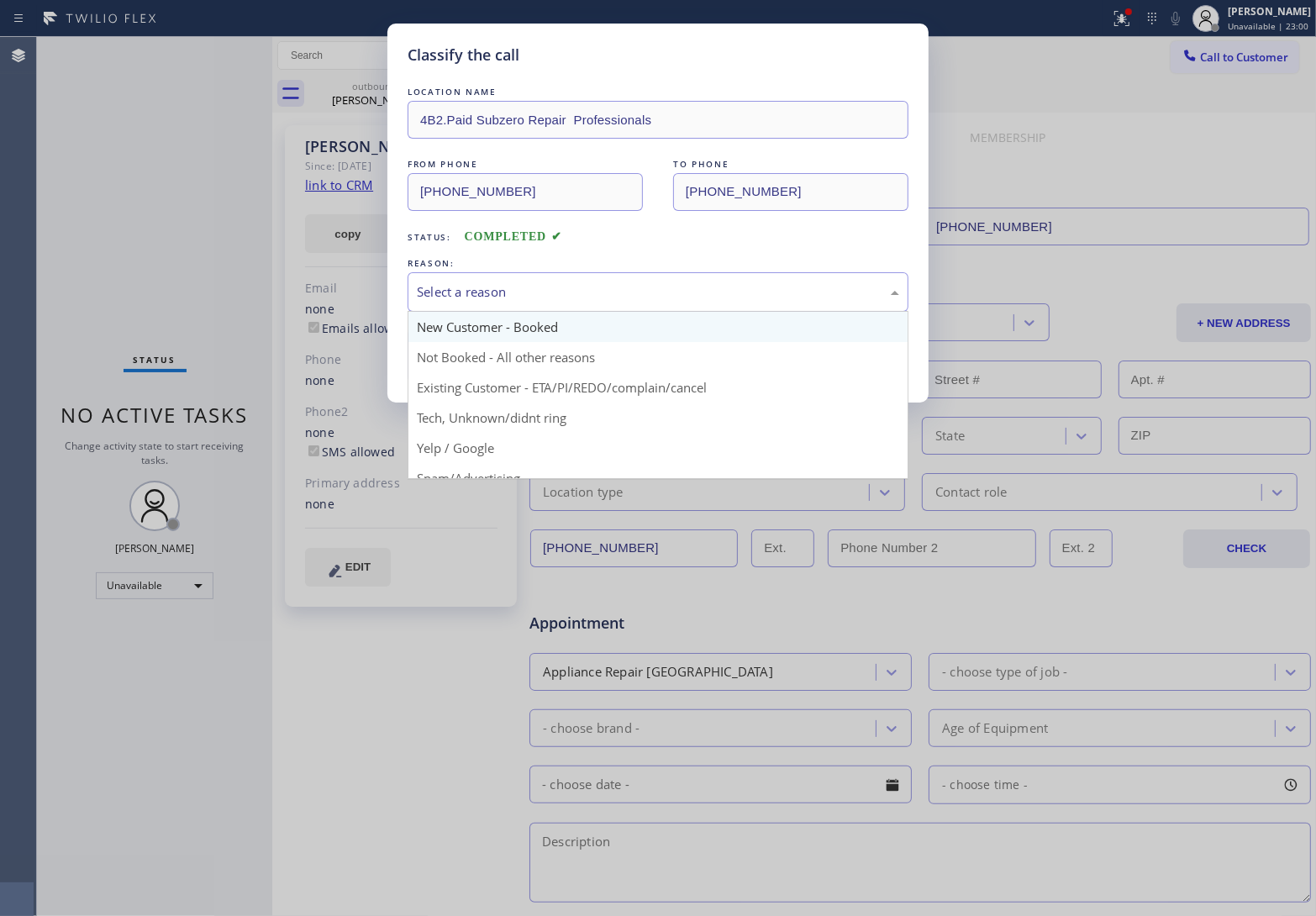
drag, startPoint x: 552, startPoint y: 288, endPoint x: 526, endPoint y: 319, distance: 40.5
click at [548, 289] on div "Select a reason" at bounding box center [658, 291] width 482 height 19
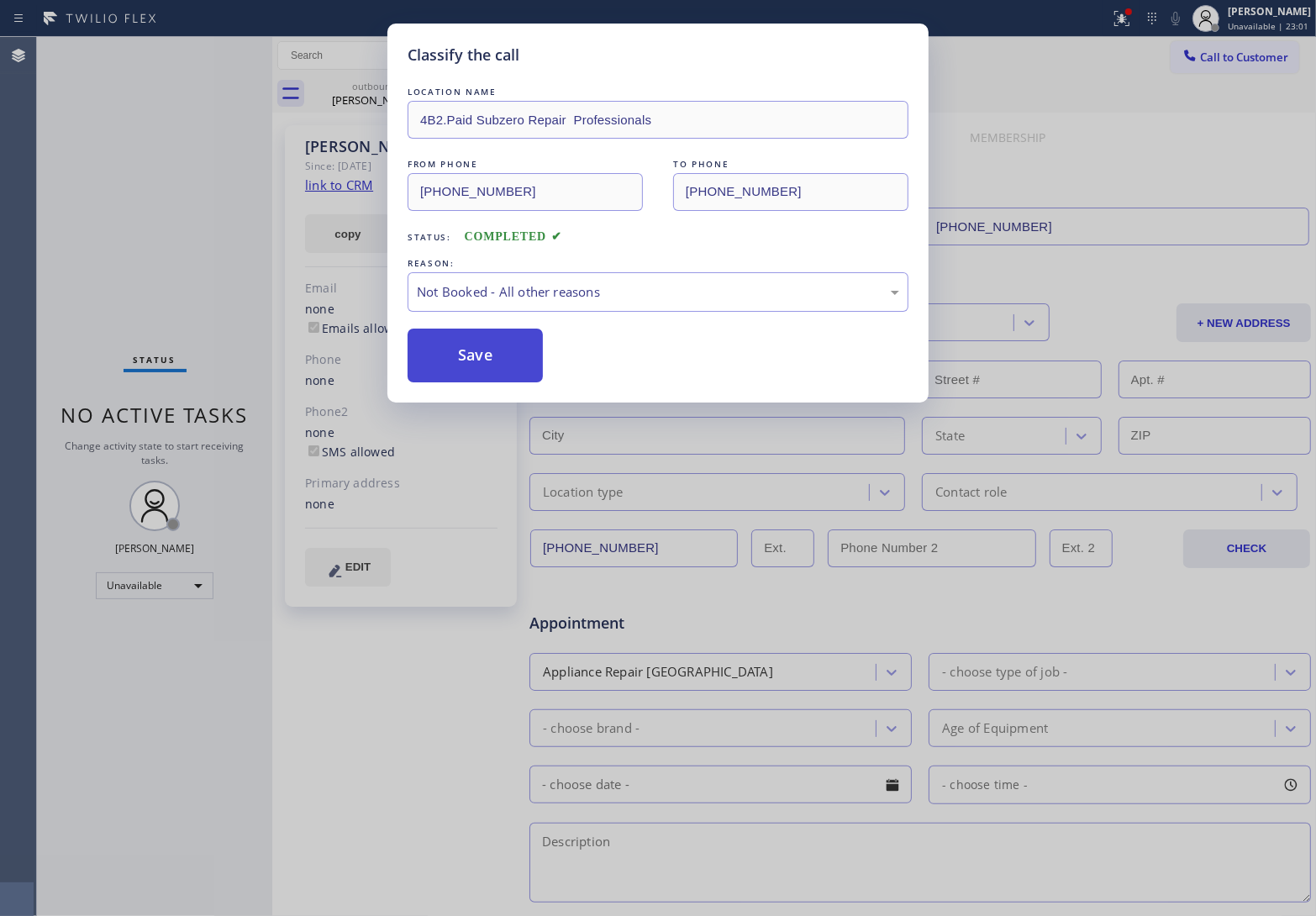
click at [500, 356] on button "Save" at bounding box center [474, 356] width 135 height 54
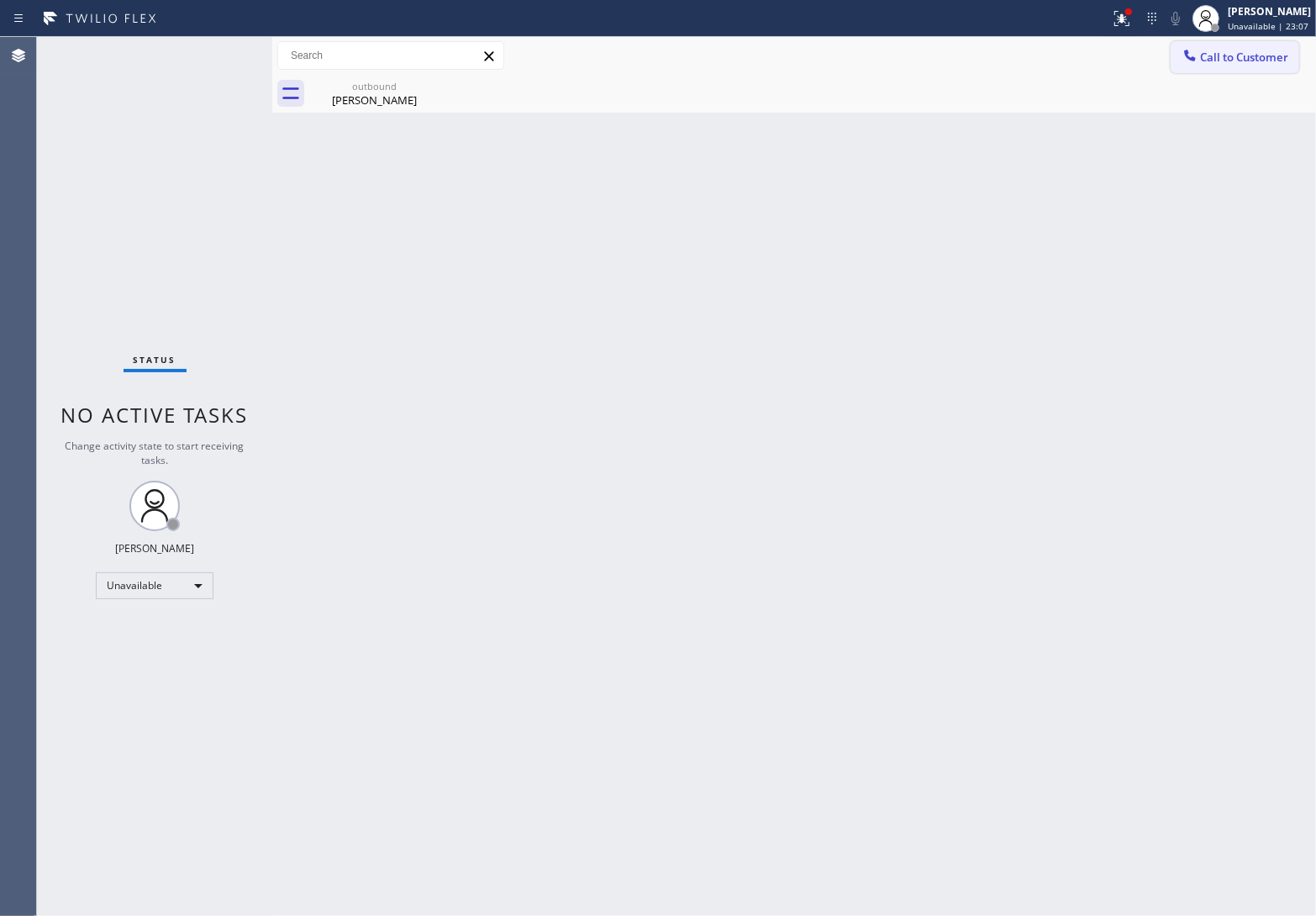
click at [1242, 60] on span "Call to Customer" at bounding box center [1244, 57] width 88 height 15
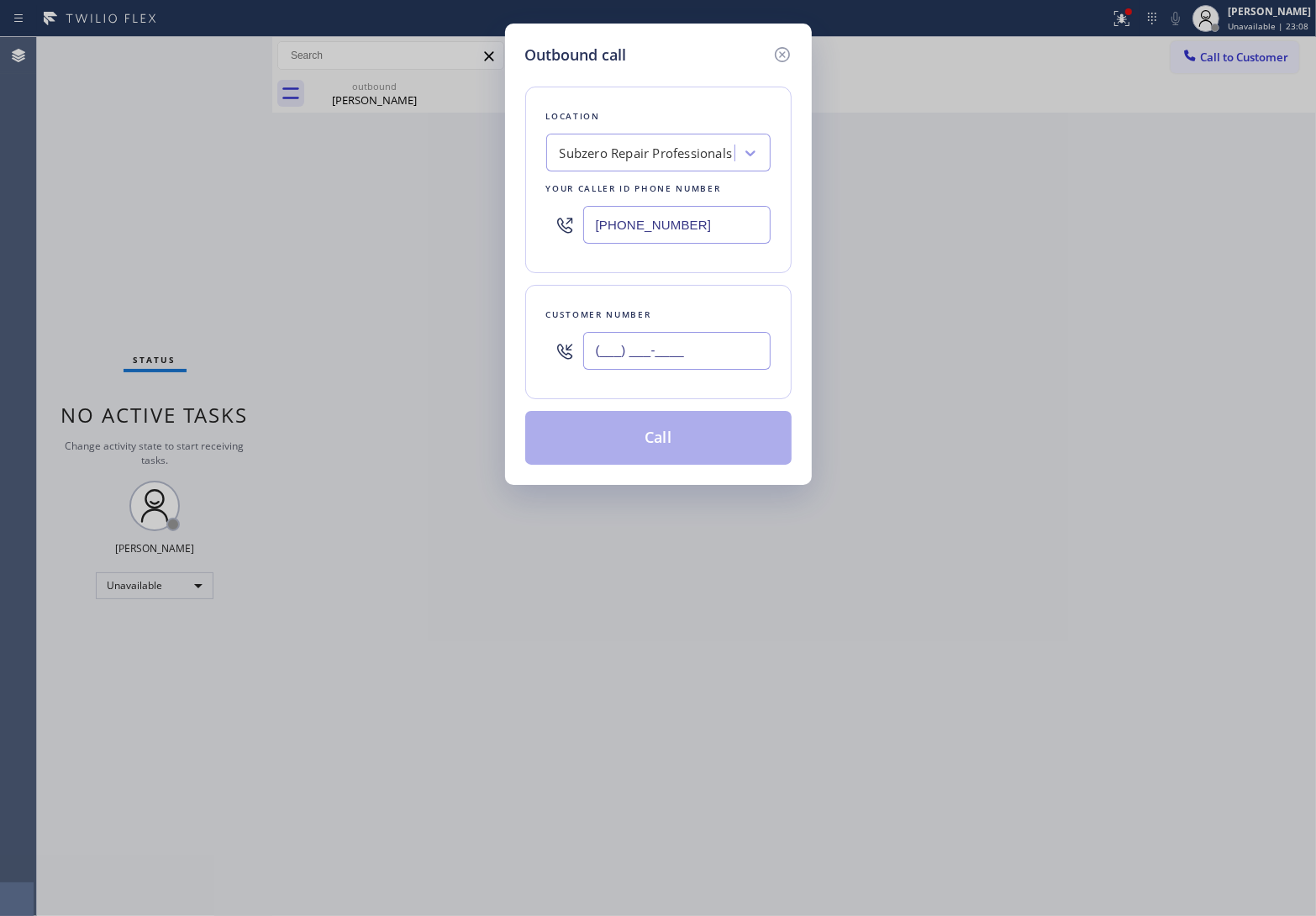
drag, startPoint x: 721, startPoint y: 336, endPoint x: 720, endPoint y: 346, distance: 10.0
click at [721, 338] on input "(___) ___-____" at bounding box center [677, 350] width 187 height 38
paste input "281) 799-8322"
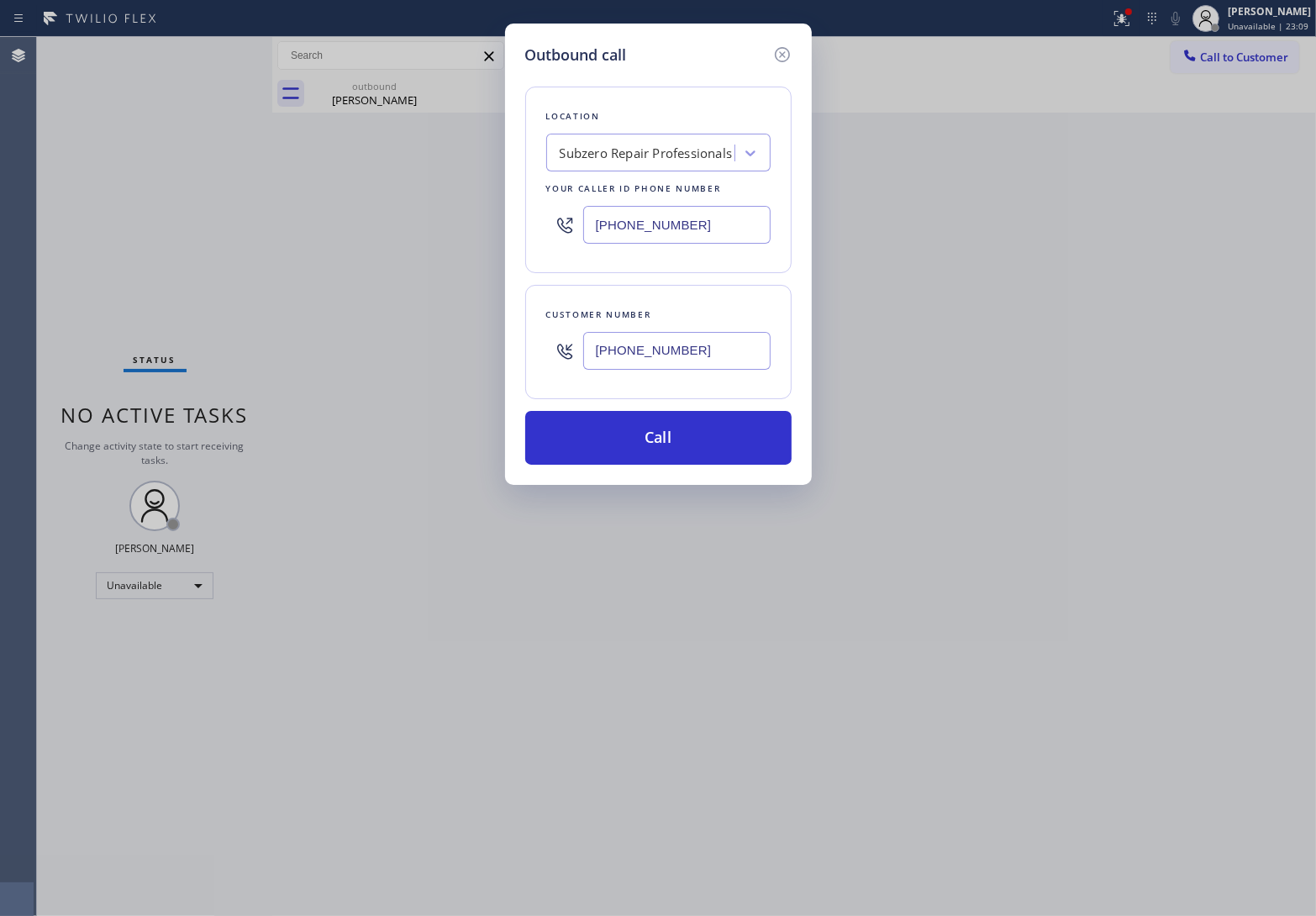
type input "(281) 799-8322"
click at [668, 153] on div "Subzero Repair Professionals" at bounding box center [646, 153] width 173 height 19
type input "5 Star Appliance"
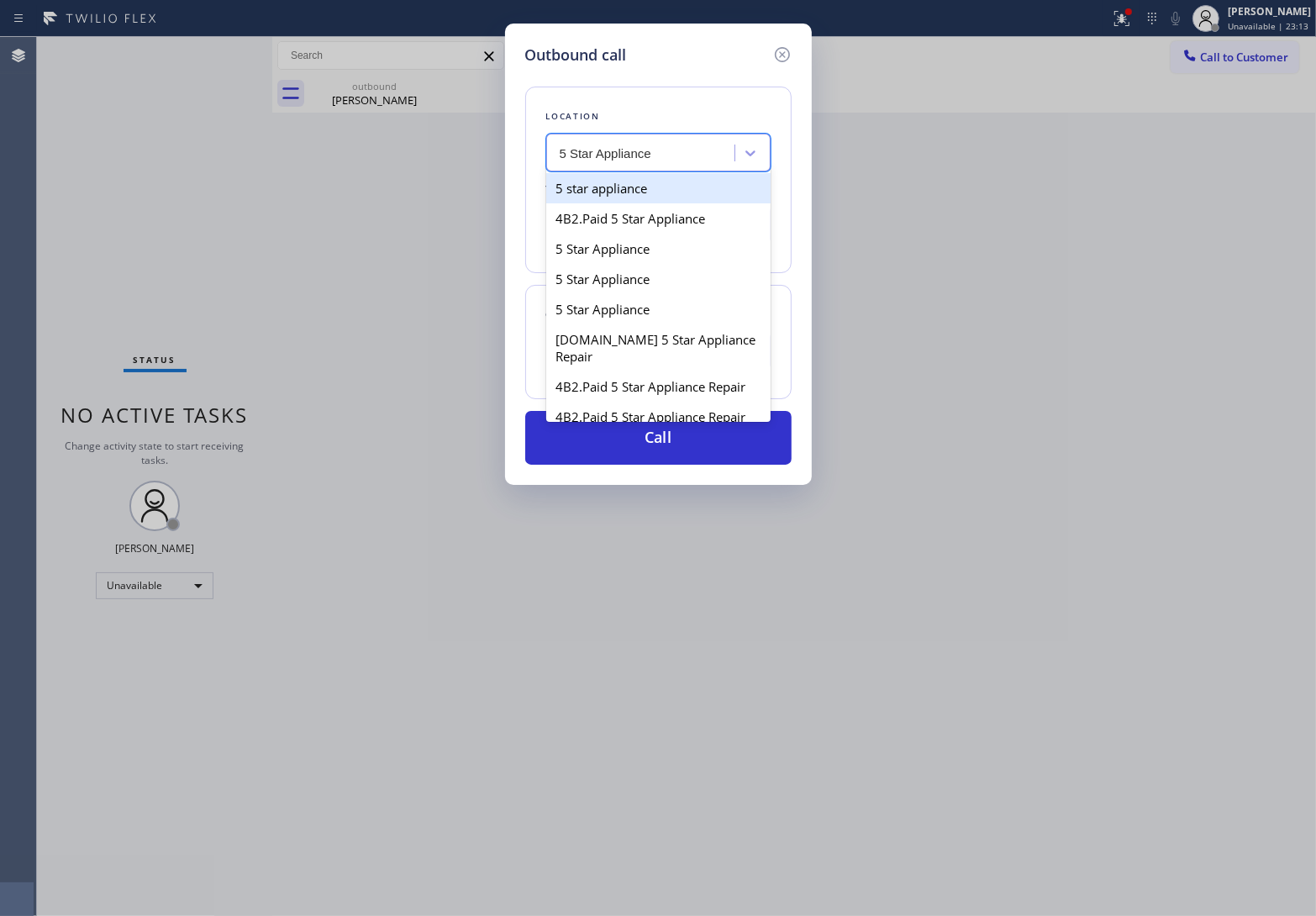
click at [670, 185] on div "5 star appliance" at bounding box center [658, 187] width 224 height 30
type input "[PHONE_NUMBER]"
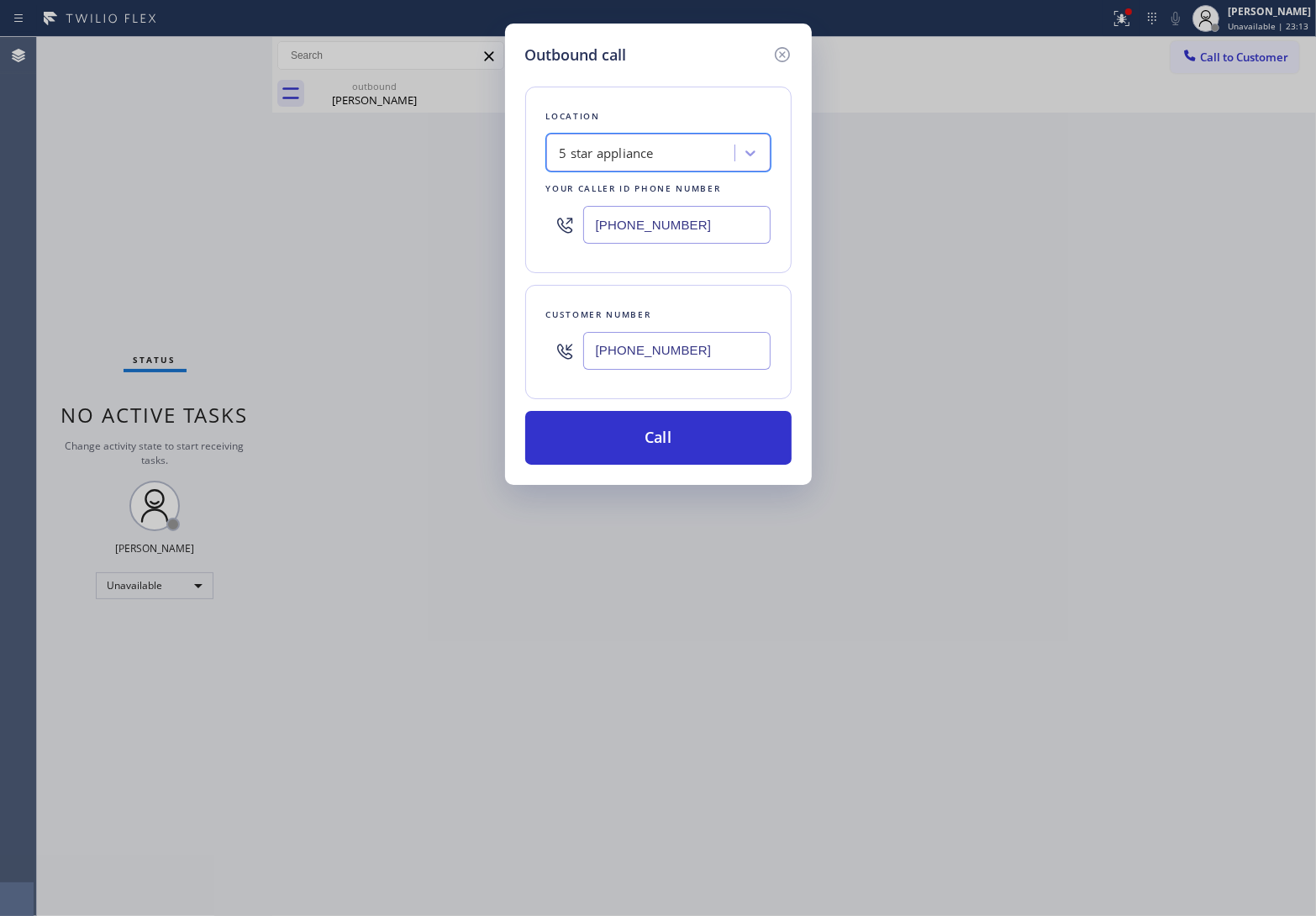
click at [709, 476] on div "Outbound call Location option 5 star appliance, selected. 100 results available…" at bounding box center [659, 254] width 307 height 461
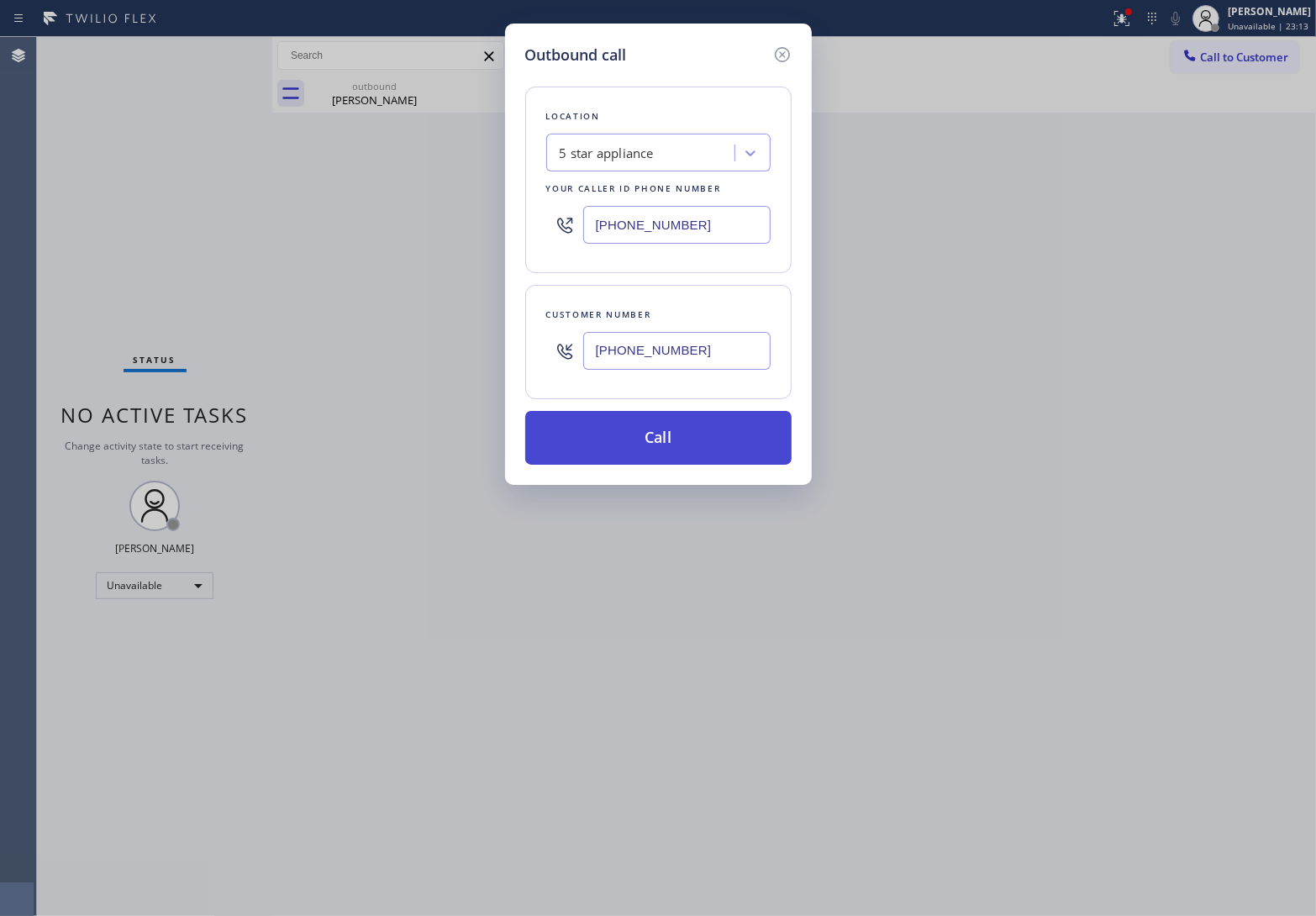
click at [700, 452] on button "Call" at bounding box center [659, 437] width 267 height 54
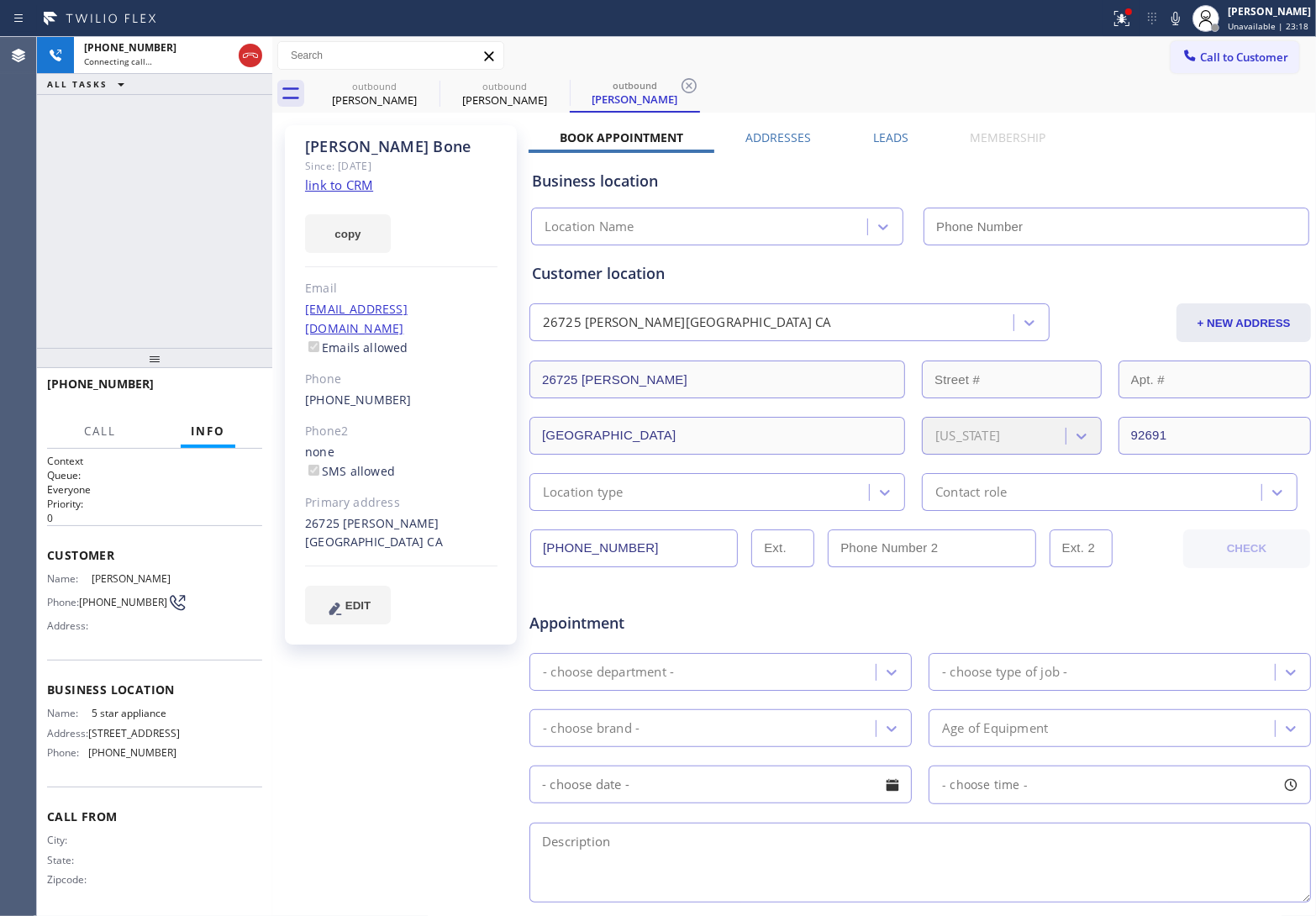
type input "[PHONE_NUMBER]"
click at [36, 262] on div "Agent Desktop" at bounding box center [18, 476] width 37 height 878
click at [231, 392] on span "HANG UP" at bounding box center [223, 391] width 51 height 12
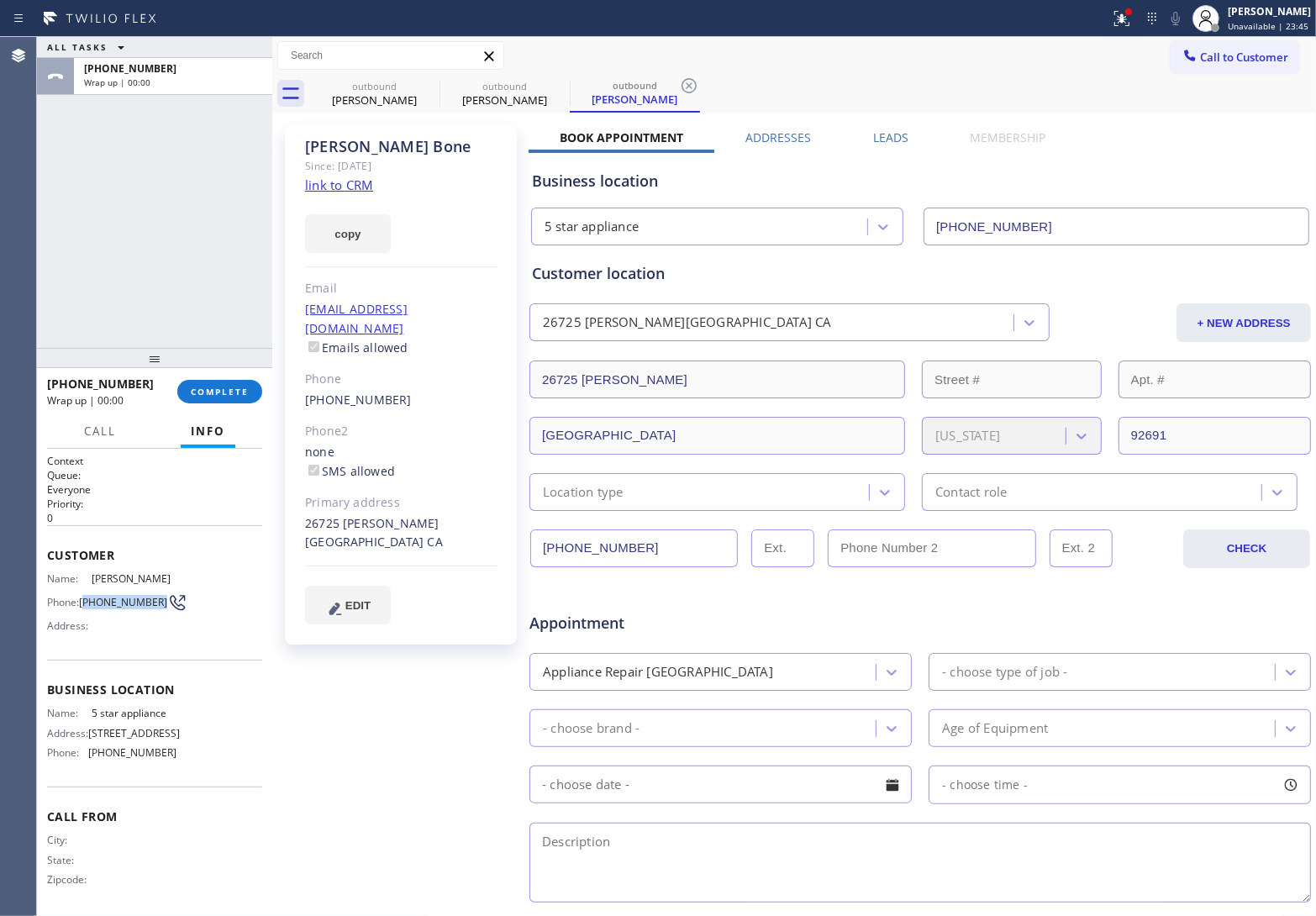
drag, startPoint x: 106, startPoint y: 605, endPoint x: 85, endPoint y: 596, distance: 22.8
click at [85, 596] on span "(281) 799-8322" at bounding box center [123, 602] width 88 height 13
copy span "281) 799-8322"
click at [1236, 51] on span "Call to Customer" at bounding box center [1244, 57] width 88 height 15
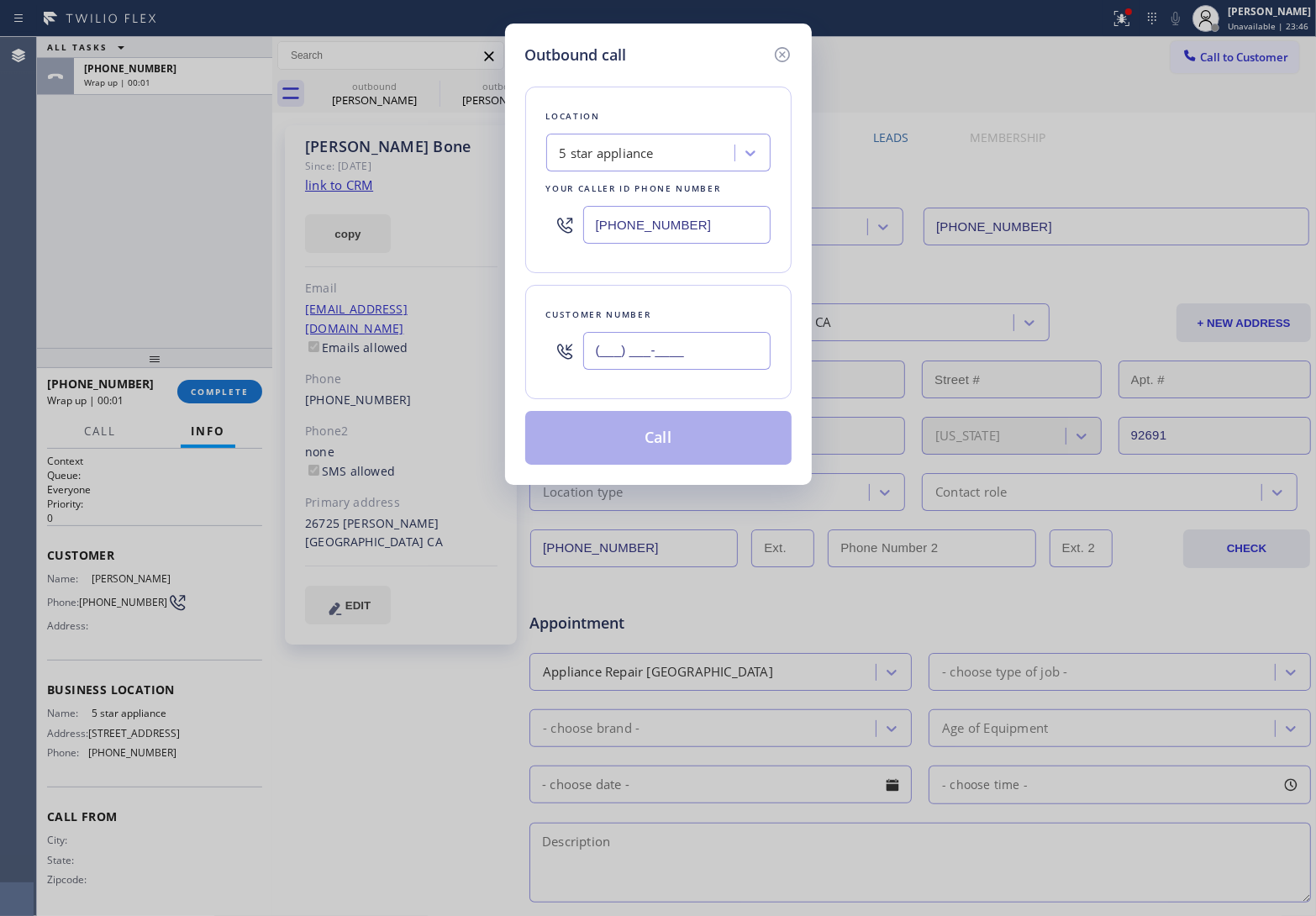
drag, startPoint x: 678, startPoint y: 353, endPoint x: 683, endPoint y: 410, distance: 57.2
click at [677, 353] on input "(___) ___-____" at bounding box center [677, 350] width 187 height 38
paste input "281) 799-8322"
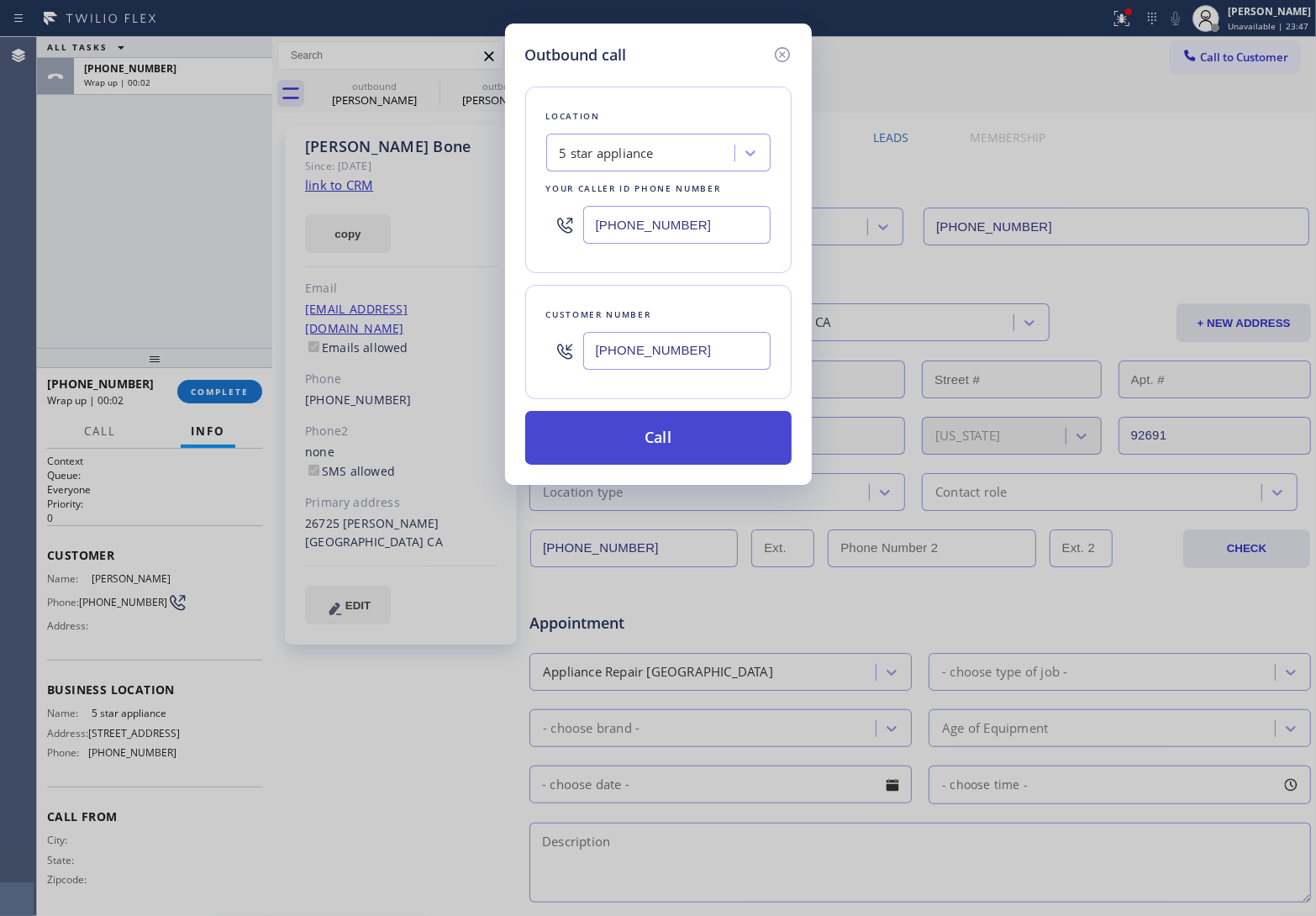
type input "(281) 799-8322"
click at [652, 426] on button "Call" at bounding box center [659, 437] width 267 height 54
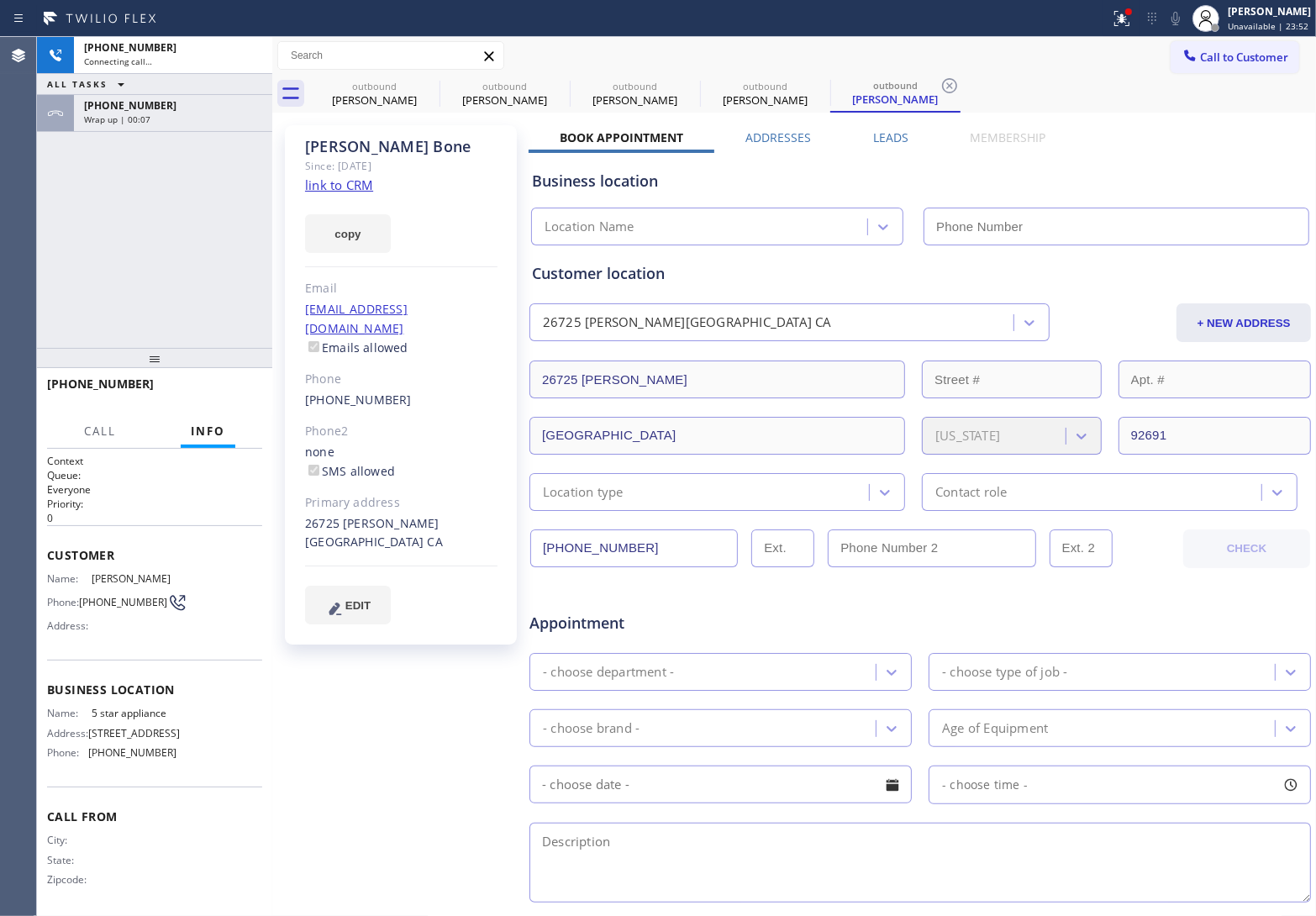
type input "[PHONE_NUMBER]"
drag, startPoint x: 259, startPoint y: 54, endPoint x: 267, endPoint y: 0, distance: 54.6
click at [258, 54] on icon at bounding box center [251, 55] width 20 height 20
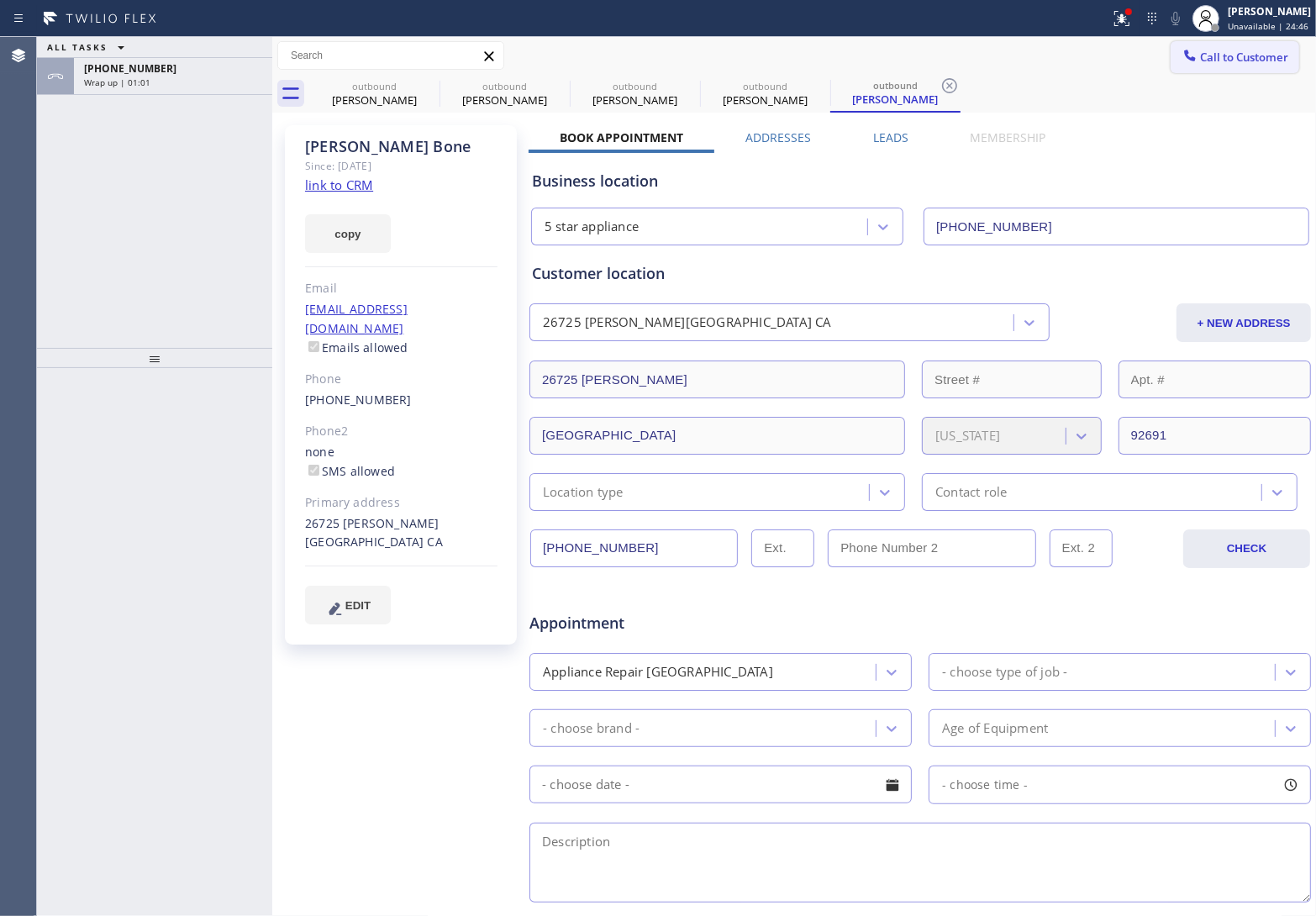
click at [1230, 51] on span "Call to Customer" at bounding box center [1244, 57] width 88 height 15
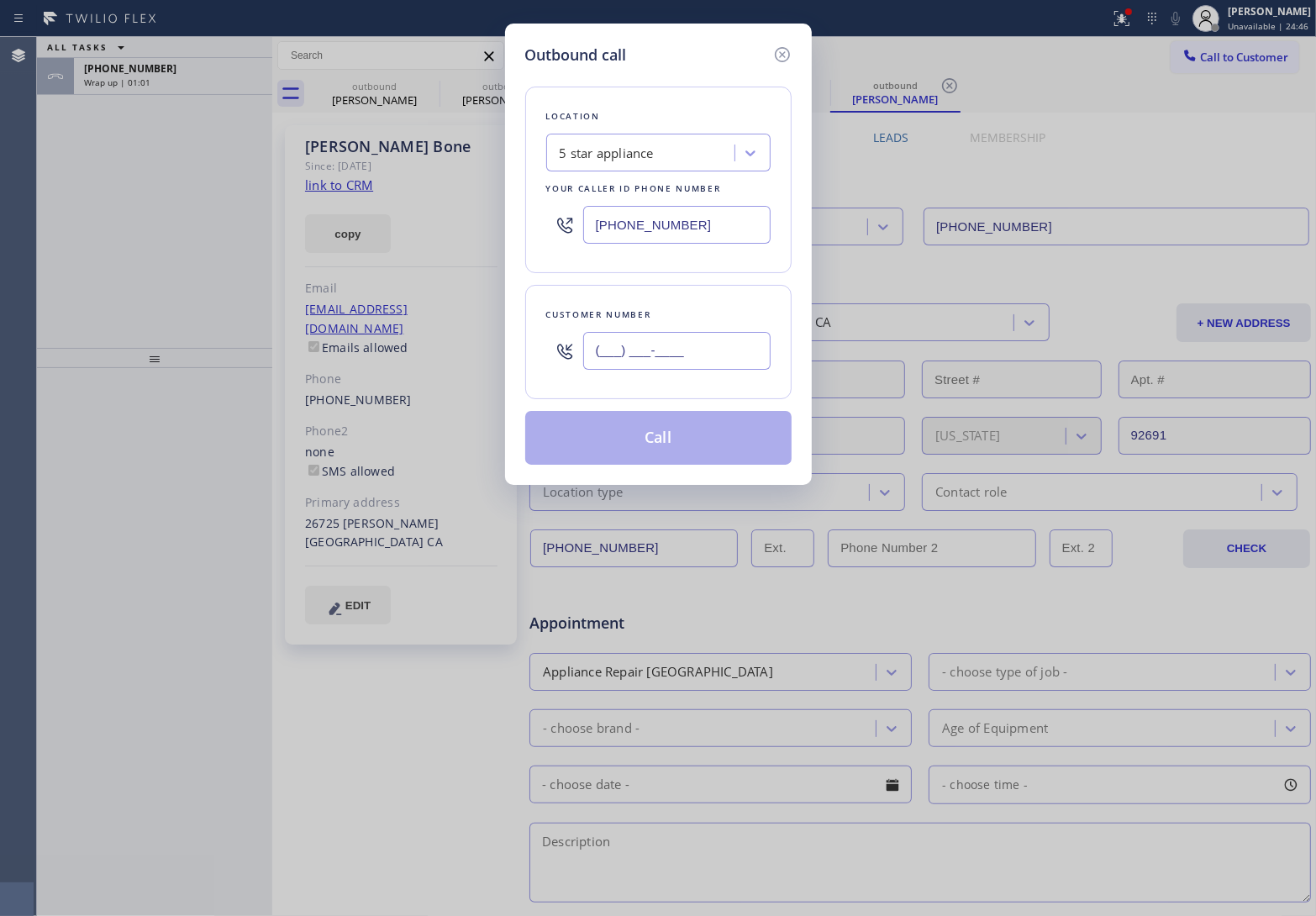
click at [602, 367] on input "(___) ___-____" at bounding box center [677, 350] width 187 height 38
paste input "714) 337-4010"
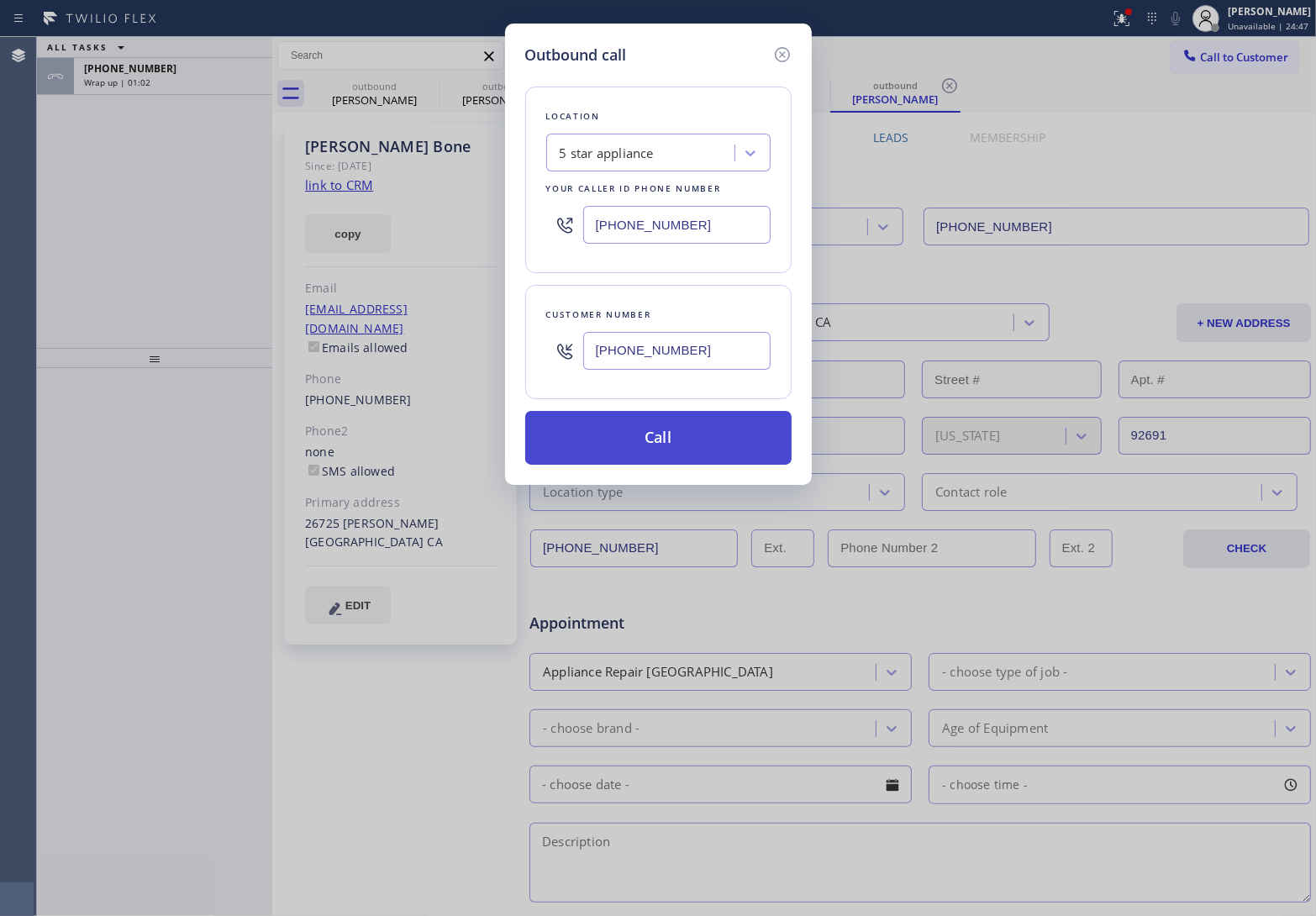
type input "(714) 337-4010"
click at [660, 457] on button "Call" at bounding box center [659, 437] width 267 height 54
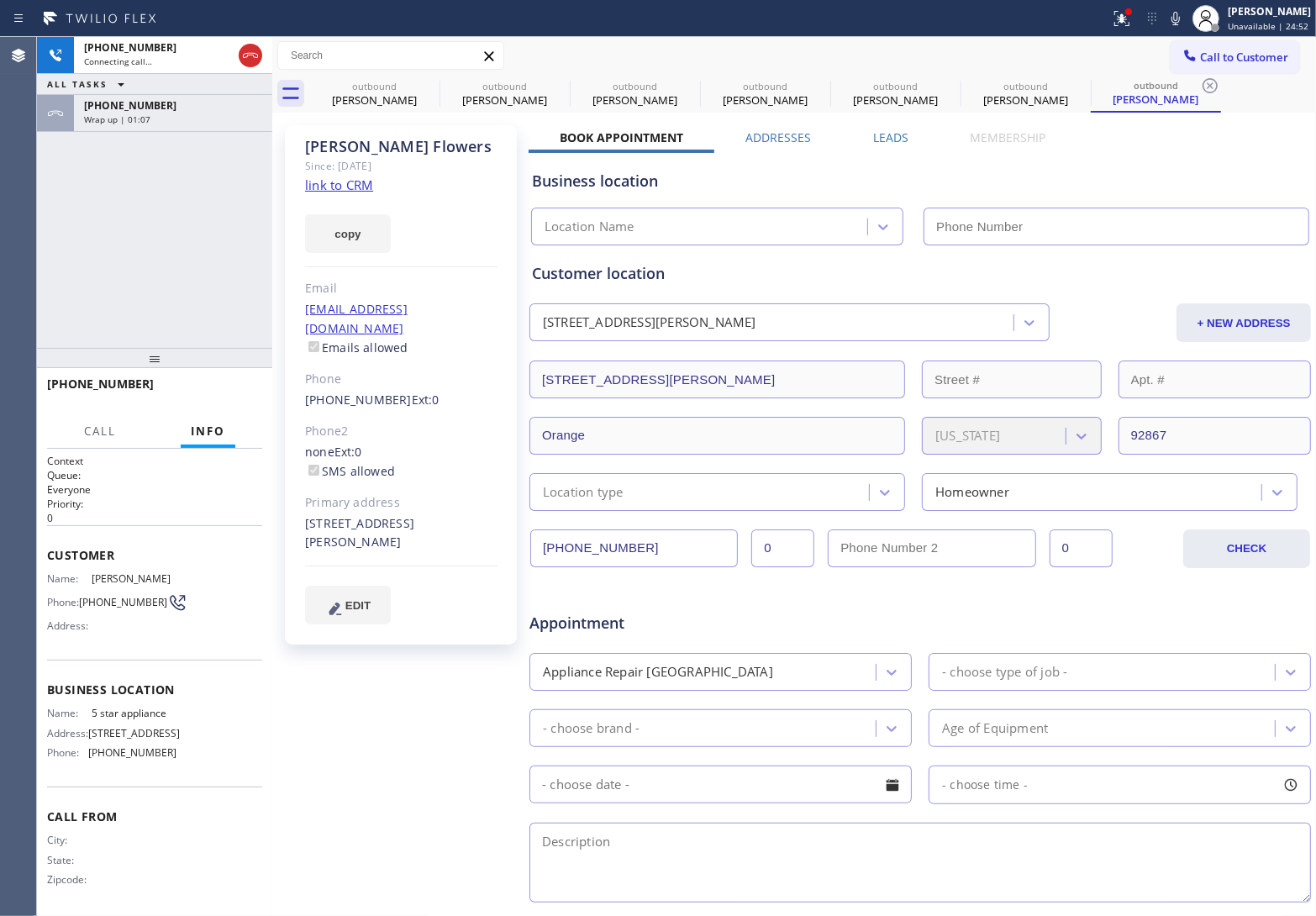
type input "[PHONE_NUMBER]"
click at [23, 241] on div "Agent Desktop" at bounding box center [17, 476] width 36 height 878
drag, startPoint x: 91, startPoint y: 607, endPoint x: 80, endPoint y: 596, distance: 15.6
click at [80, 596] on div "Phone: (714) 337-4010" at bounding box center [111, 603] width 130 height 20
copy div "(714) 337-4010"
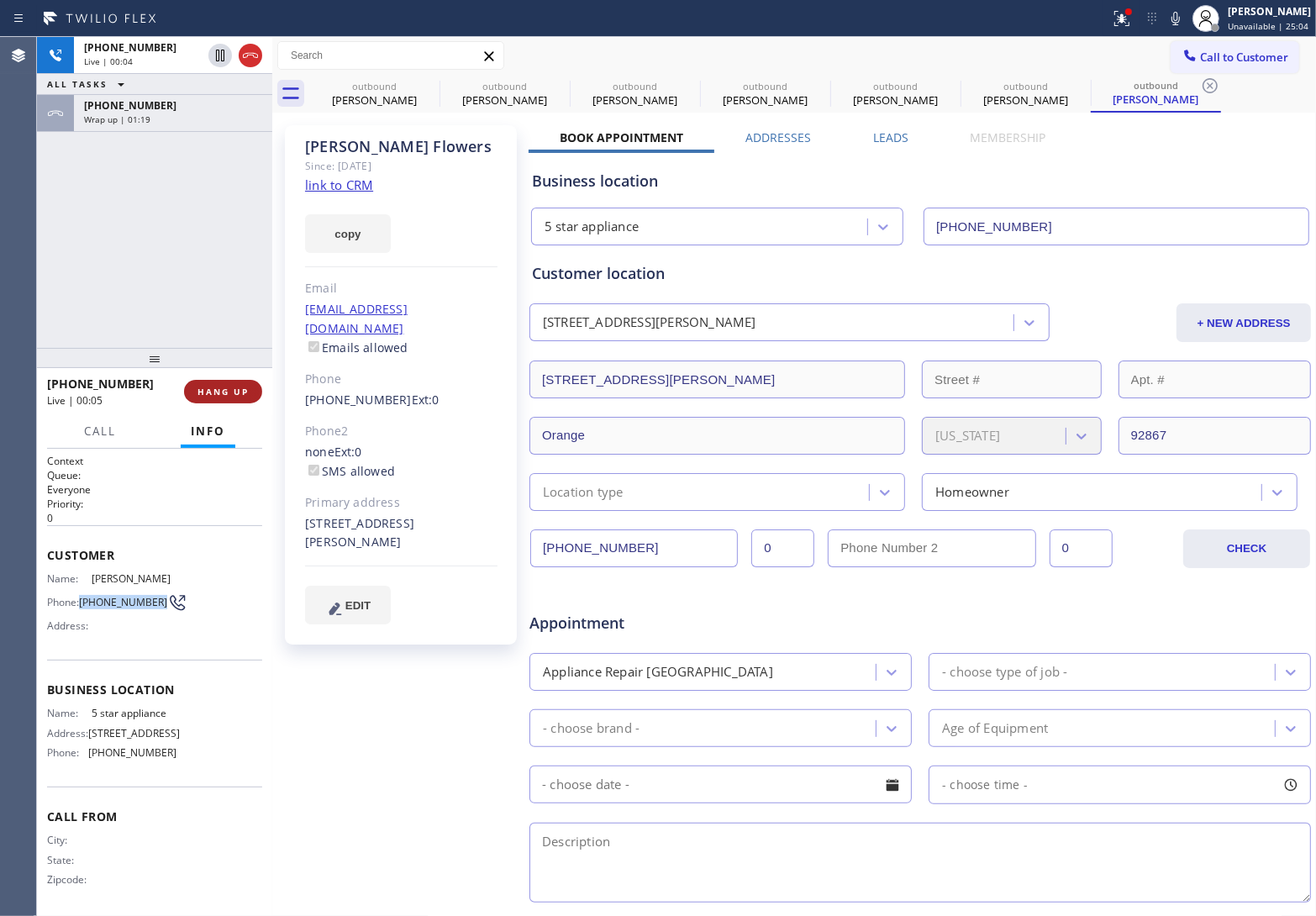
click at [220, 393] on span "HANG UP" at bounding box center [223, 391] width 51 height 12
click at [1203, 65] on button "Call to Customer" at bounding box center [1235, 57] width 129 height 32
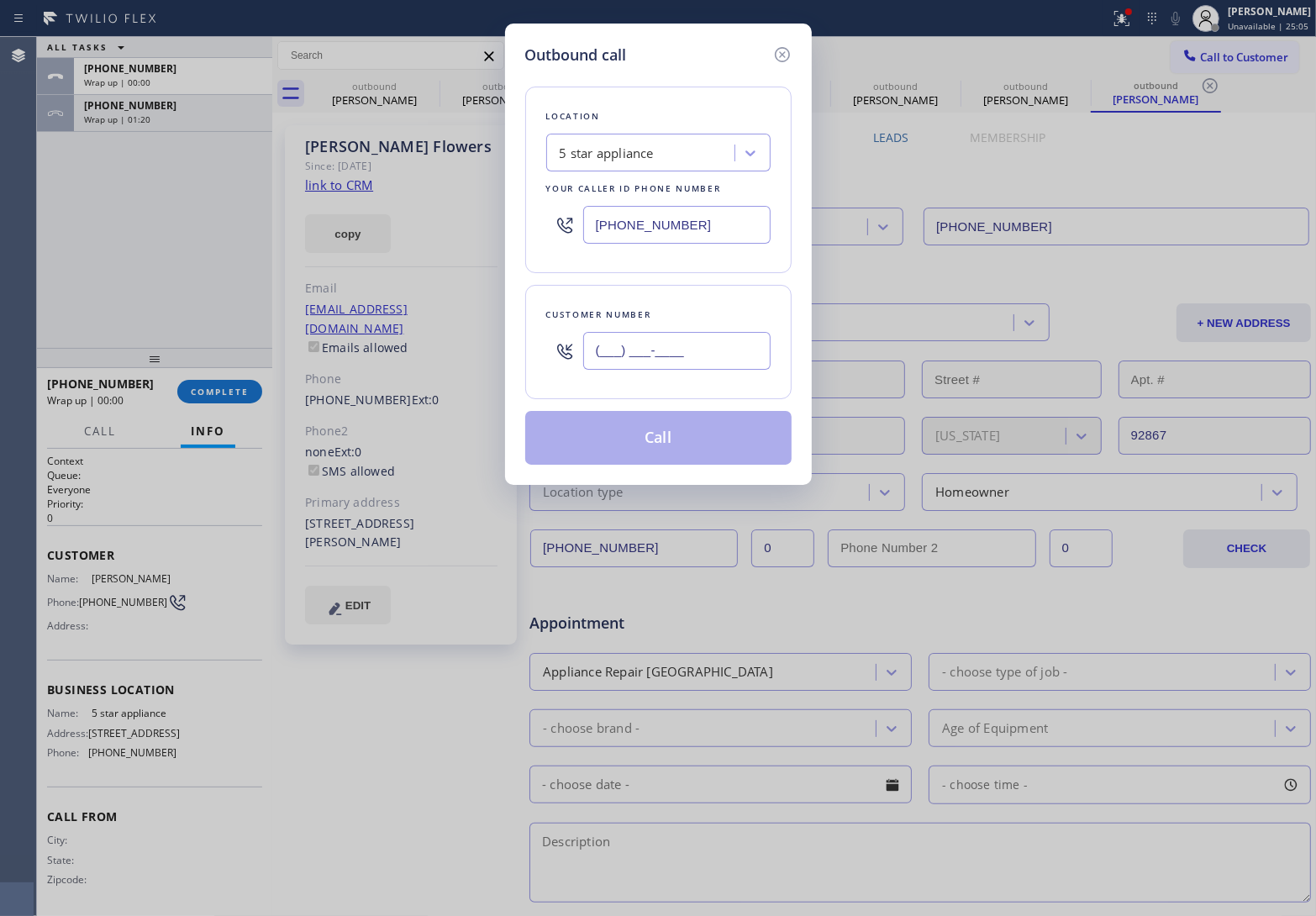
click at [674, 343] on input "(___) ___-____" at bounding box center [677, 350] width 187 height 38
paste input "714) 337-4010"
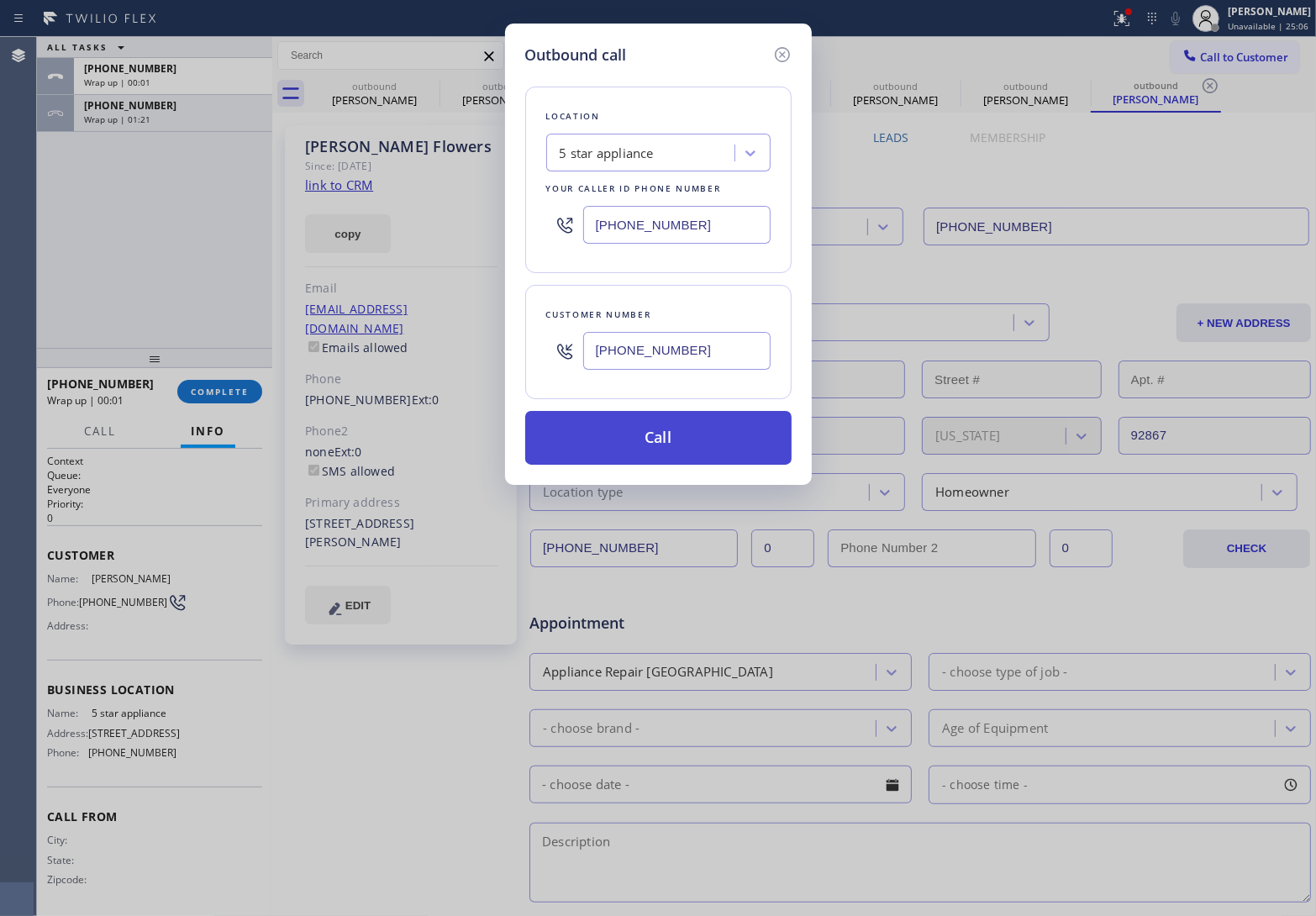
type input "(714) 337-4010"
click at [662, 443] on button "Call" at bounding box center [659, 437] width 267 height 54
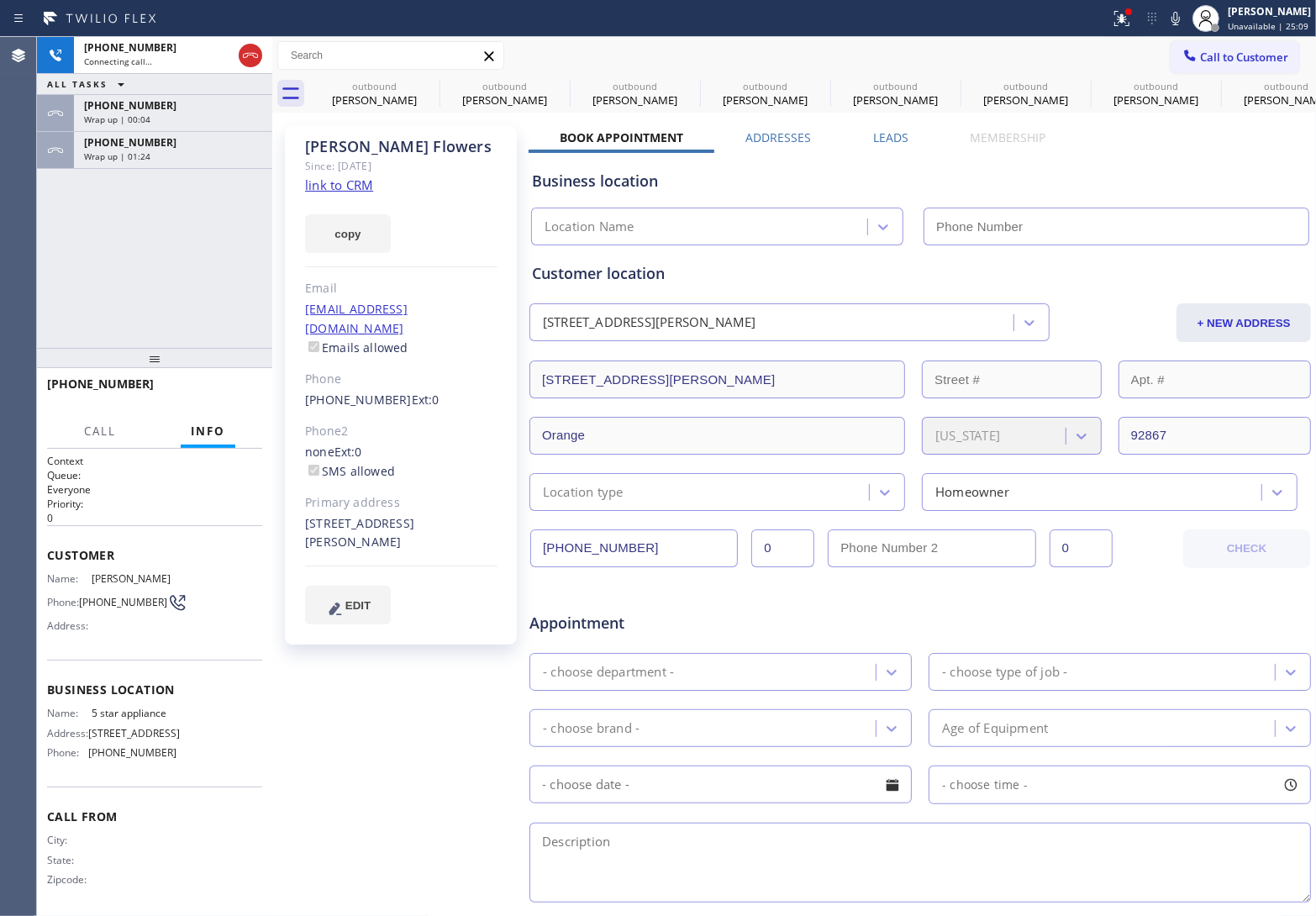
click at [338, 187] on link "link to CRM" at bounding box center [339, 185] width 68 height 17
type input "[PHONE_NUMBER]"
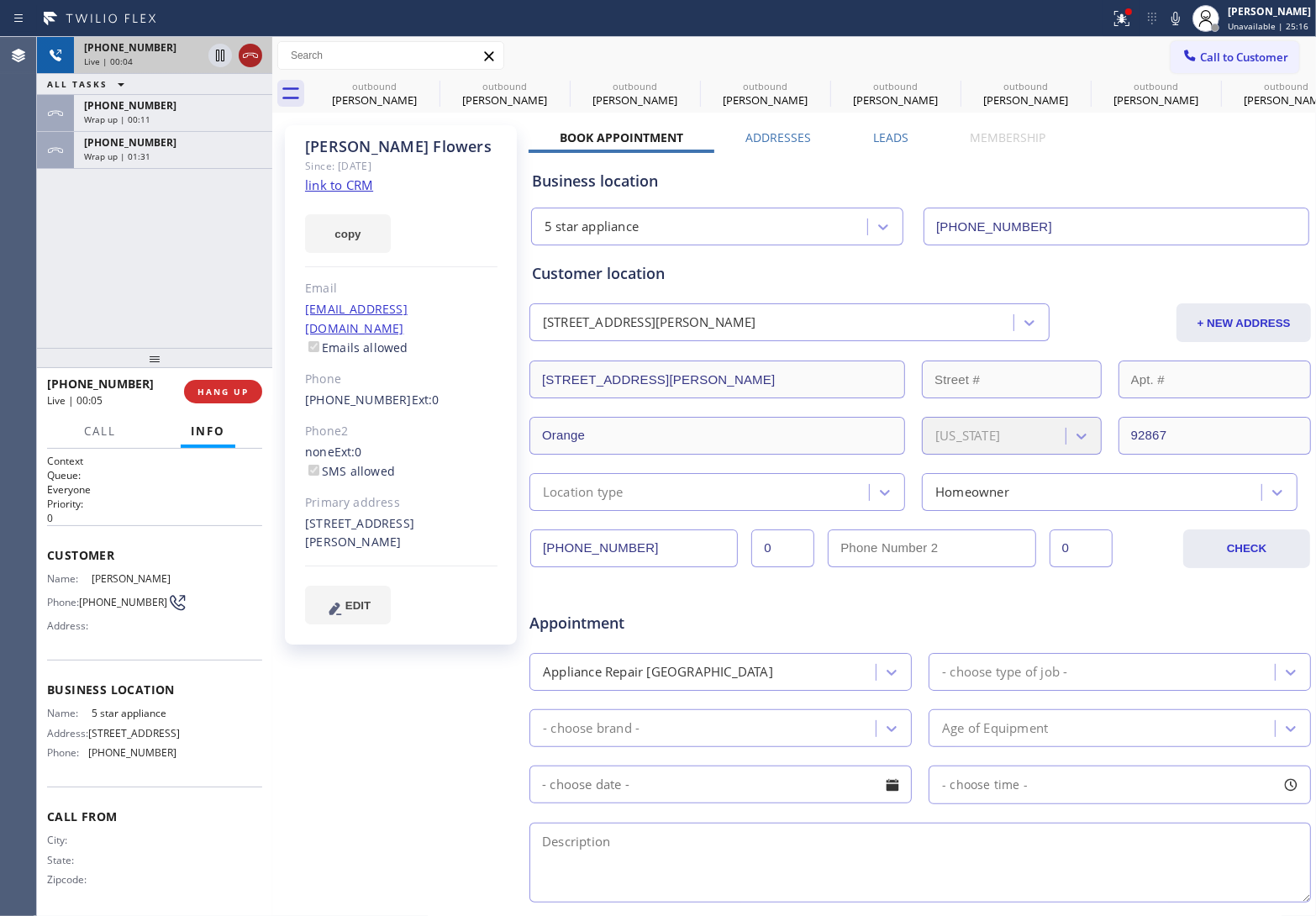
click at [252, 52] on icon at bounding box center [251, 55] width 20 height 20
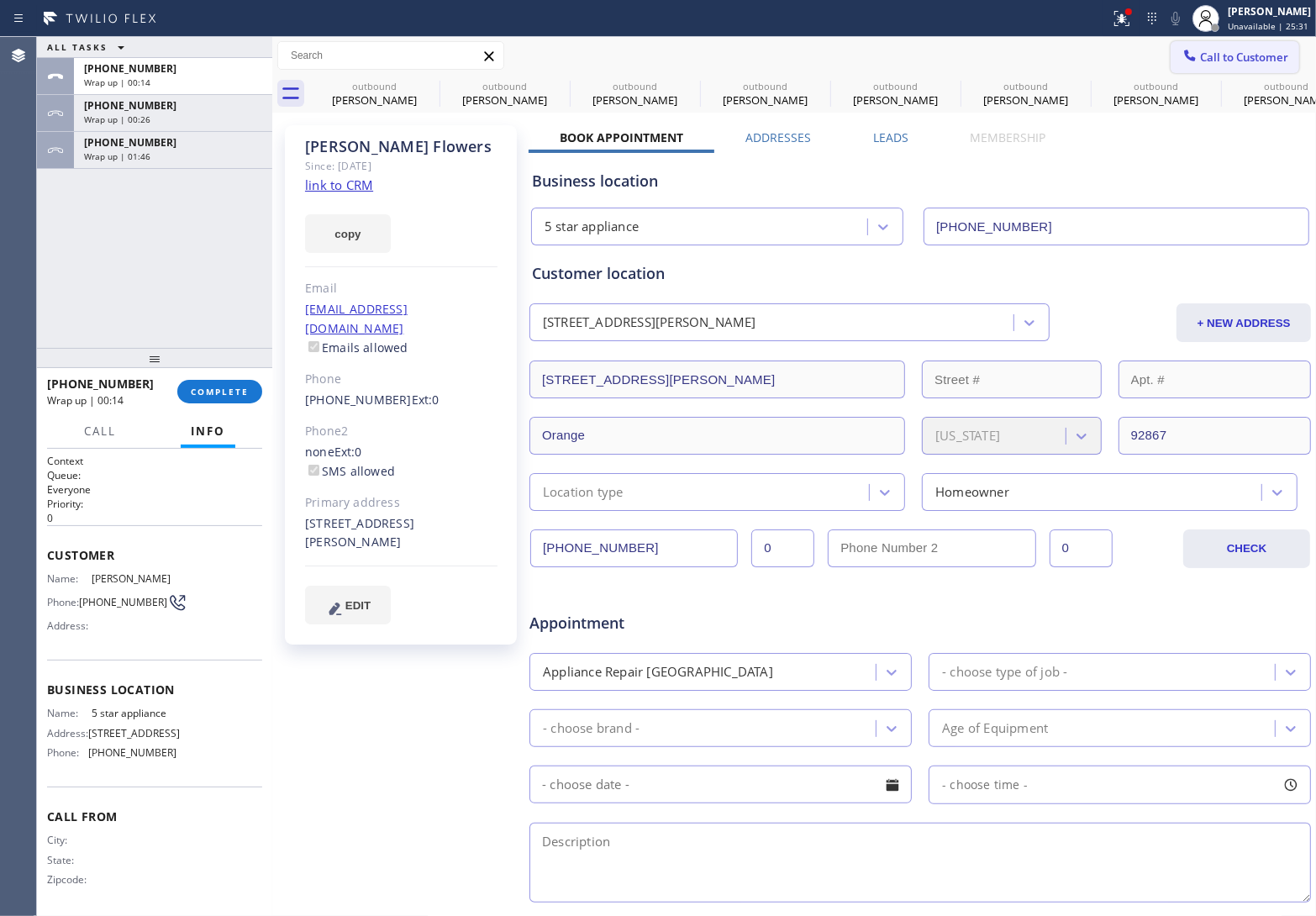
click at [1231, 64] on button "Call to Customer" at bounding box center [1235, 57] width 129 height 32
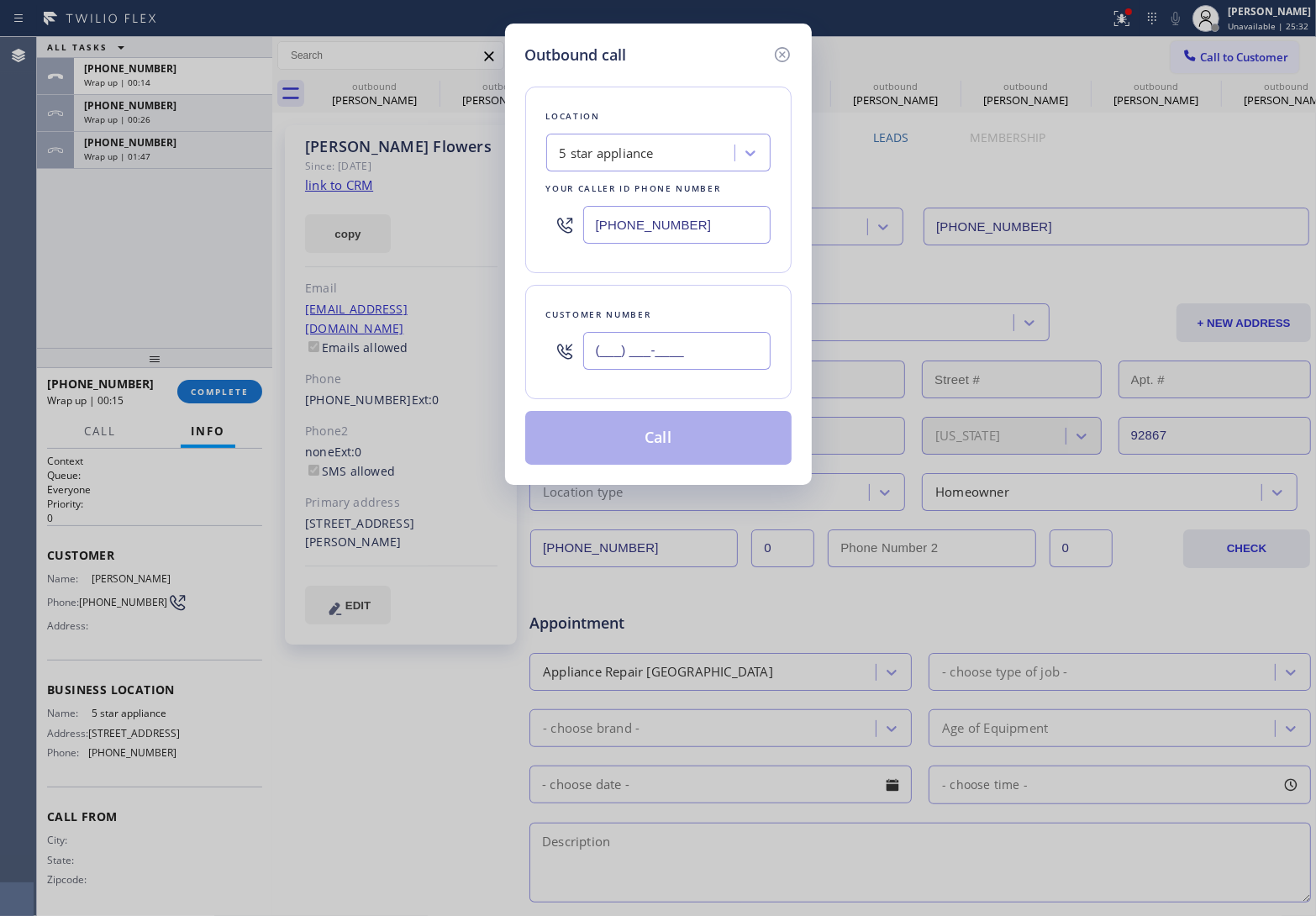
click at [673, 368] on input "(___) ___-____" at bounding box center [677, 350] width 187 height 38
paste input "909) 262-9291"
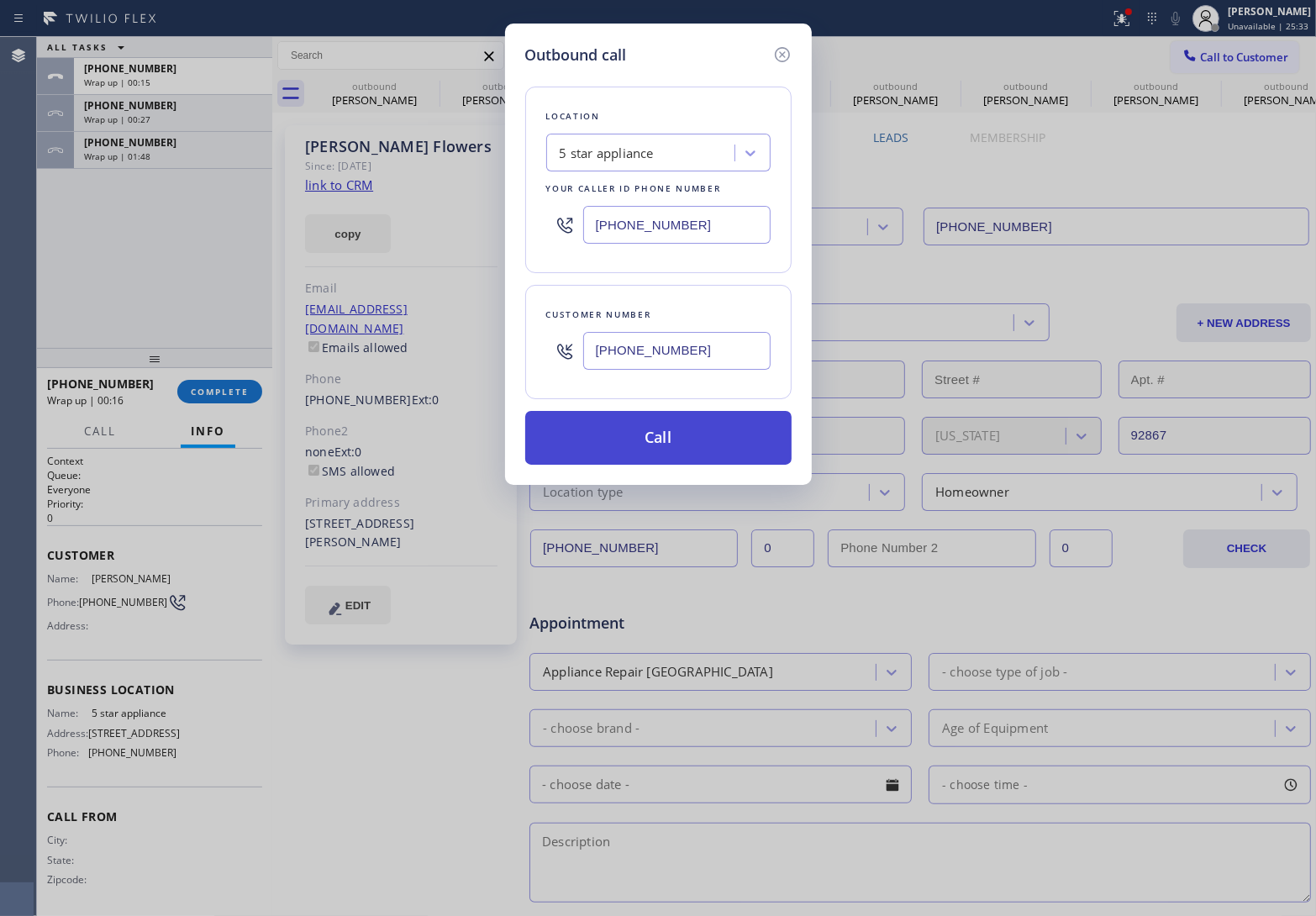
type input "(909) 262-9291"
click at [679, 447] on button "Call" at bounding box center [659, 437] width 267 height 54
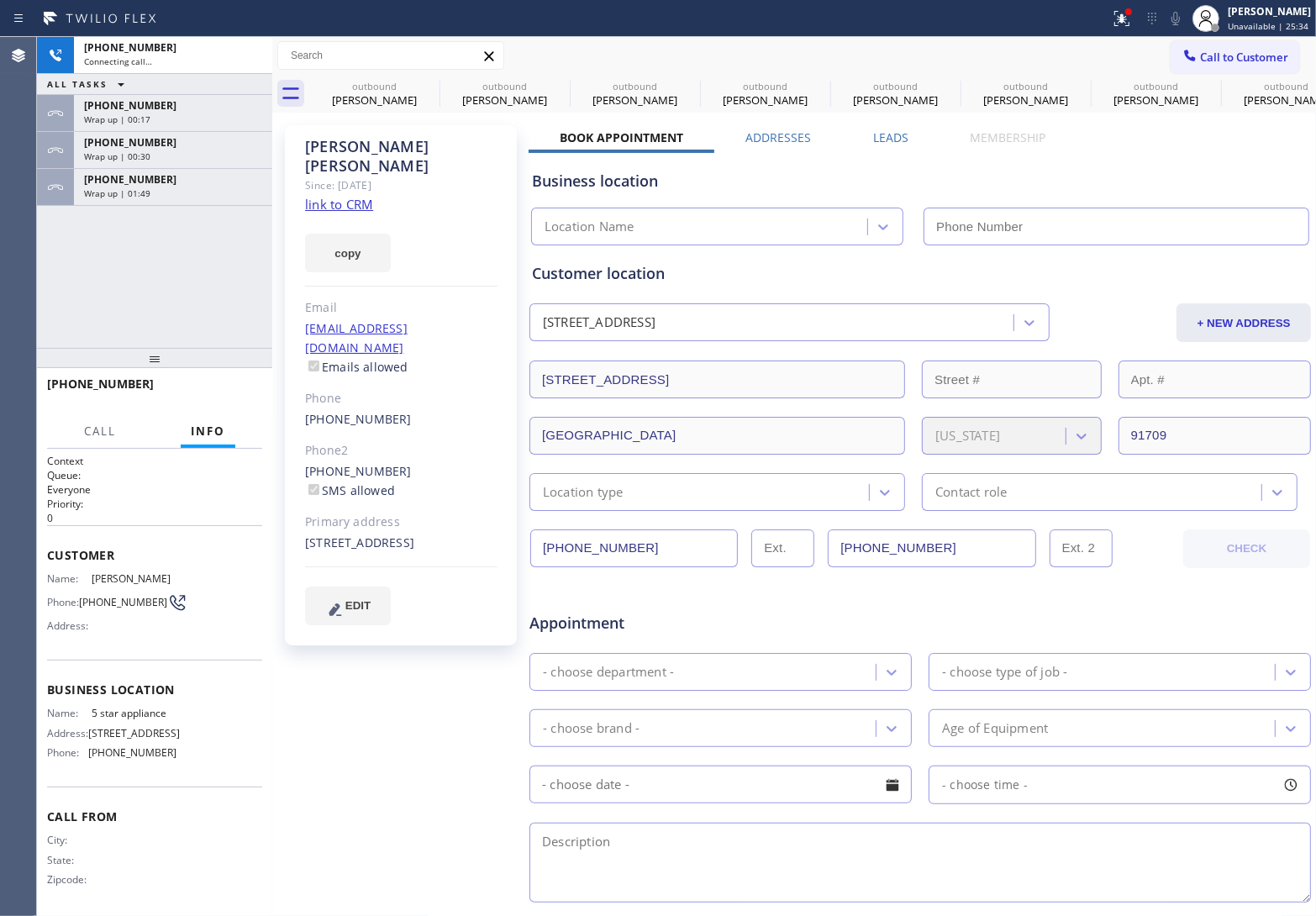
click at [345, 196] on link "link to CRM" at bounding box center [339, 204] width 68 height 17
type input "[PHONE_NUMBER]"
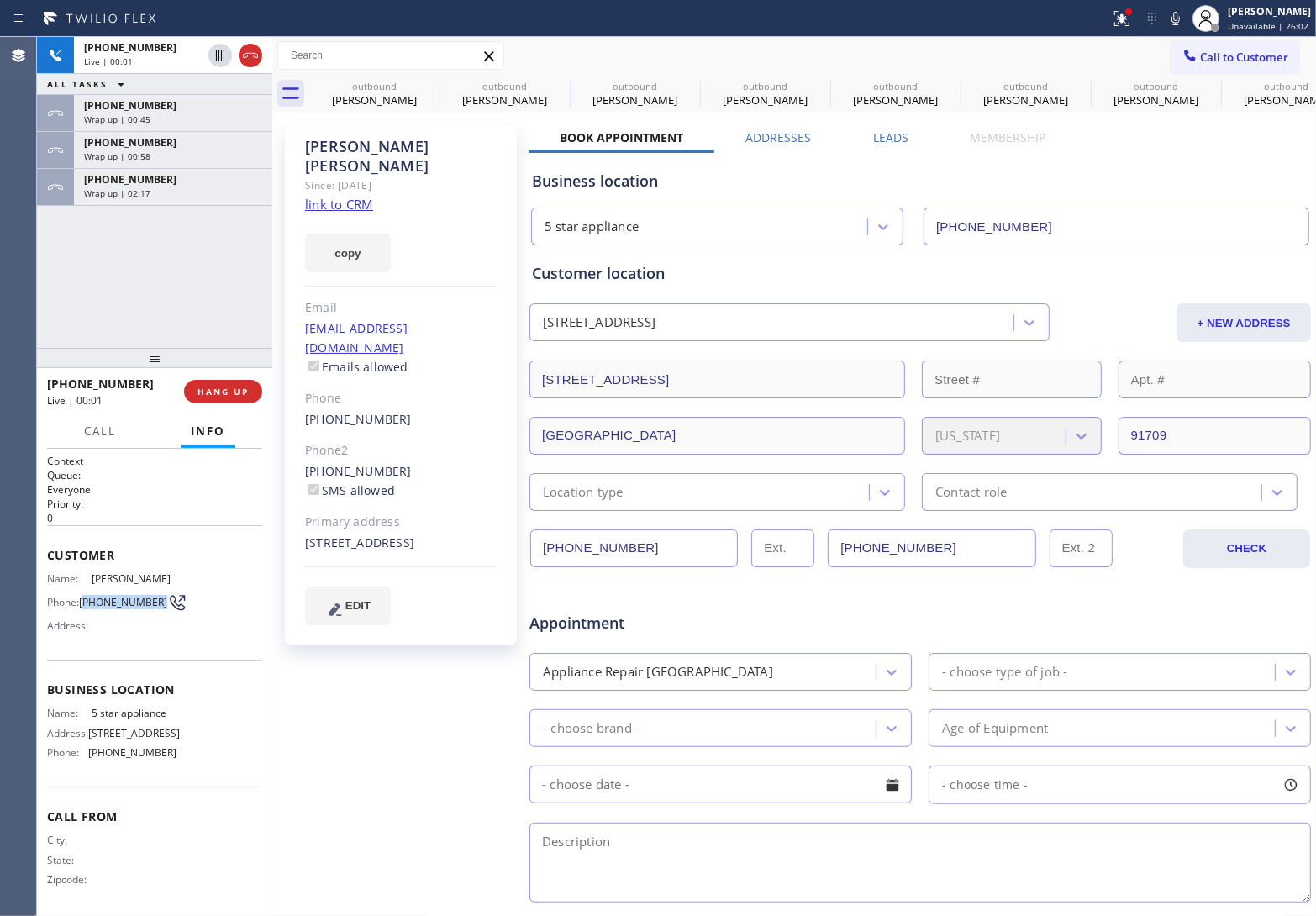
click at [85, 595] on span "(909) 262-9291" at bounding box center [123, 602] width 88 height 13
click at [223, 391] on span "HANG UP" at bounding box center [223, 391] width 51 height 12
click at [1219, 46] on button "Call to Customer" at bounding box center [1235, 57] width 129 height 32
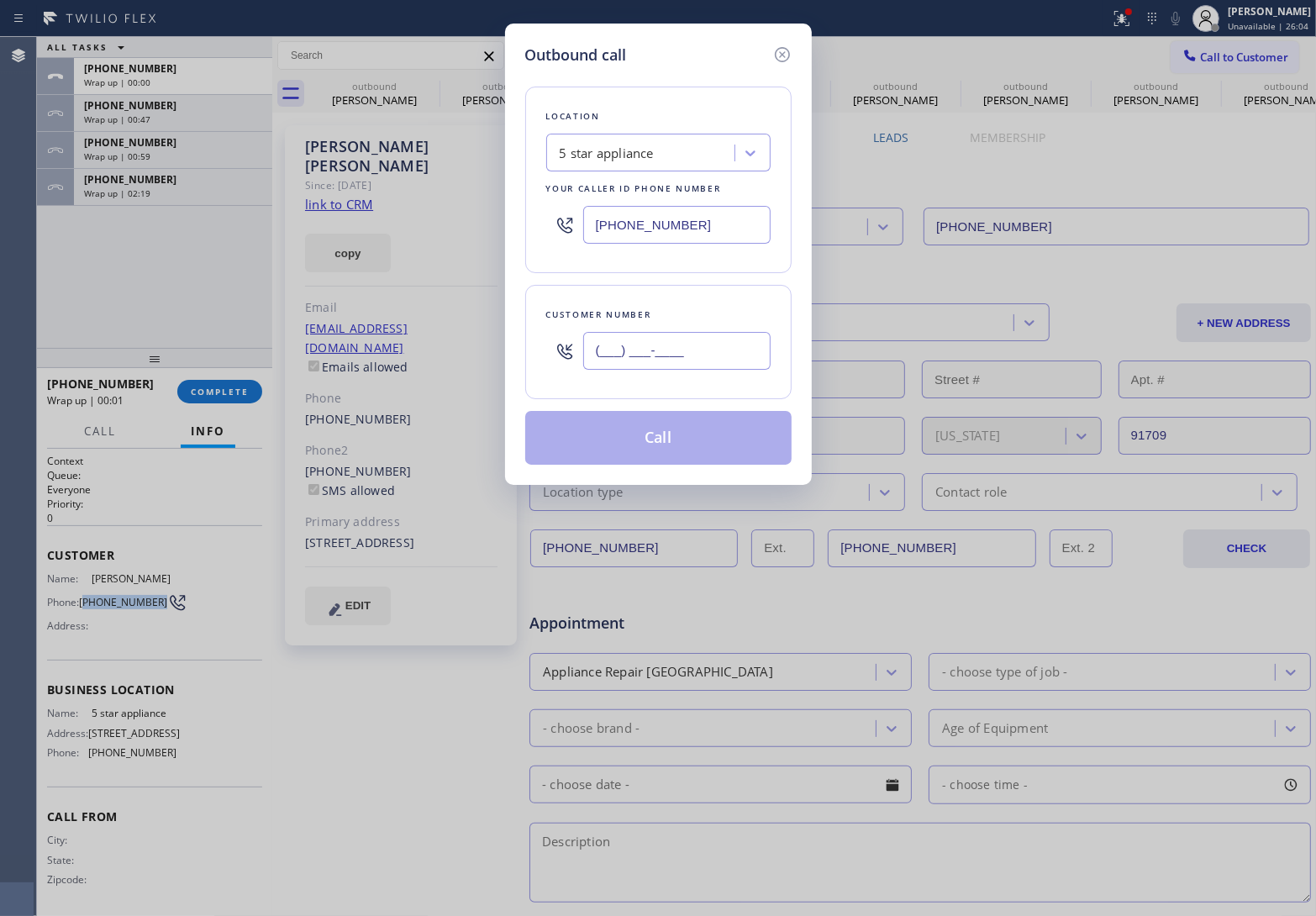
click at [733, 341] on input "(___) ___-____" at bounding box center [677, 350] width 187 height 38
paste input "909) 262-9291"
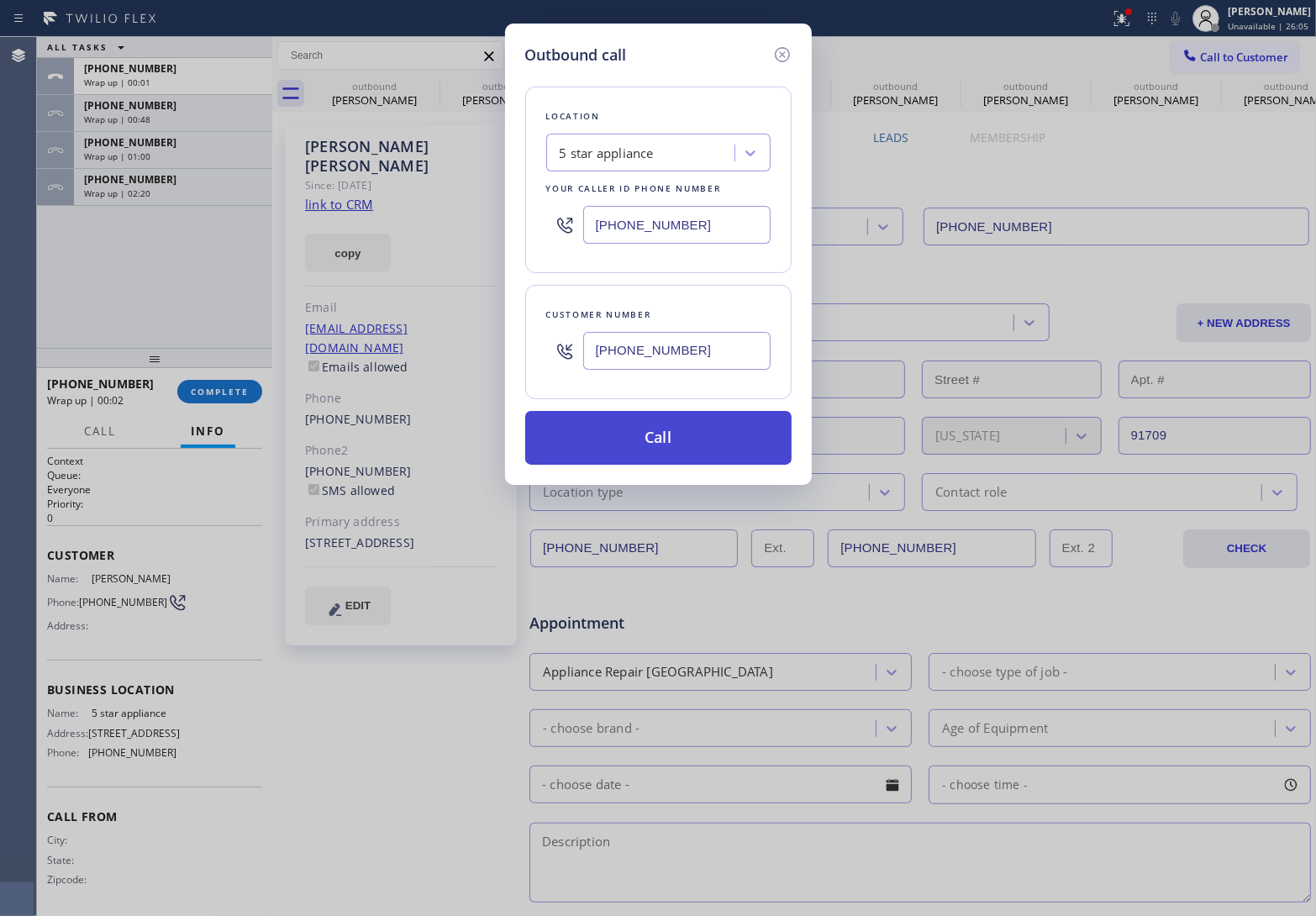
type input "(909) 262-9291"
click at [676, 442] on button "Call" at bounding box center [659, 437] width 267 height 54
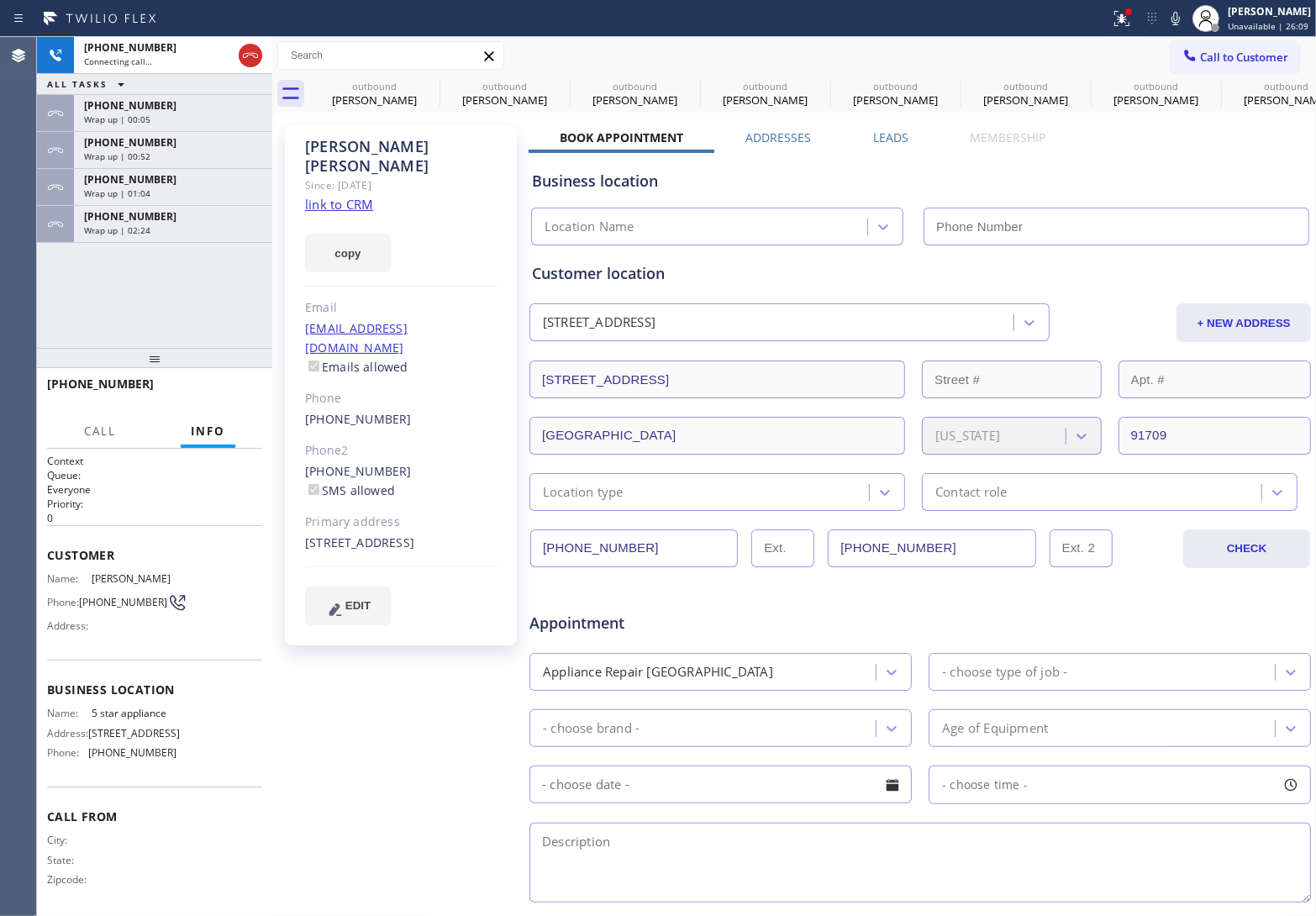
type input "[PHONE_NUMBER]"
click at [63, 300] on div "+19092629291 Connecting call… ALL TASKS ALL TASKS ACTIVE TASKS TASKS IN WRAP UP…" at bounding box center [154, 192] width 235 height 311
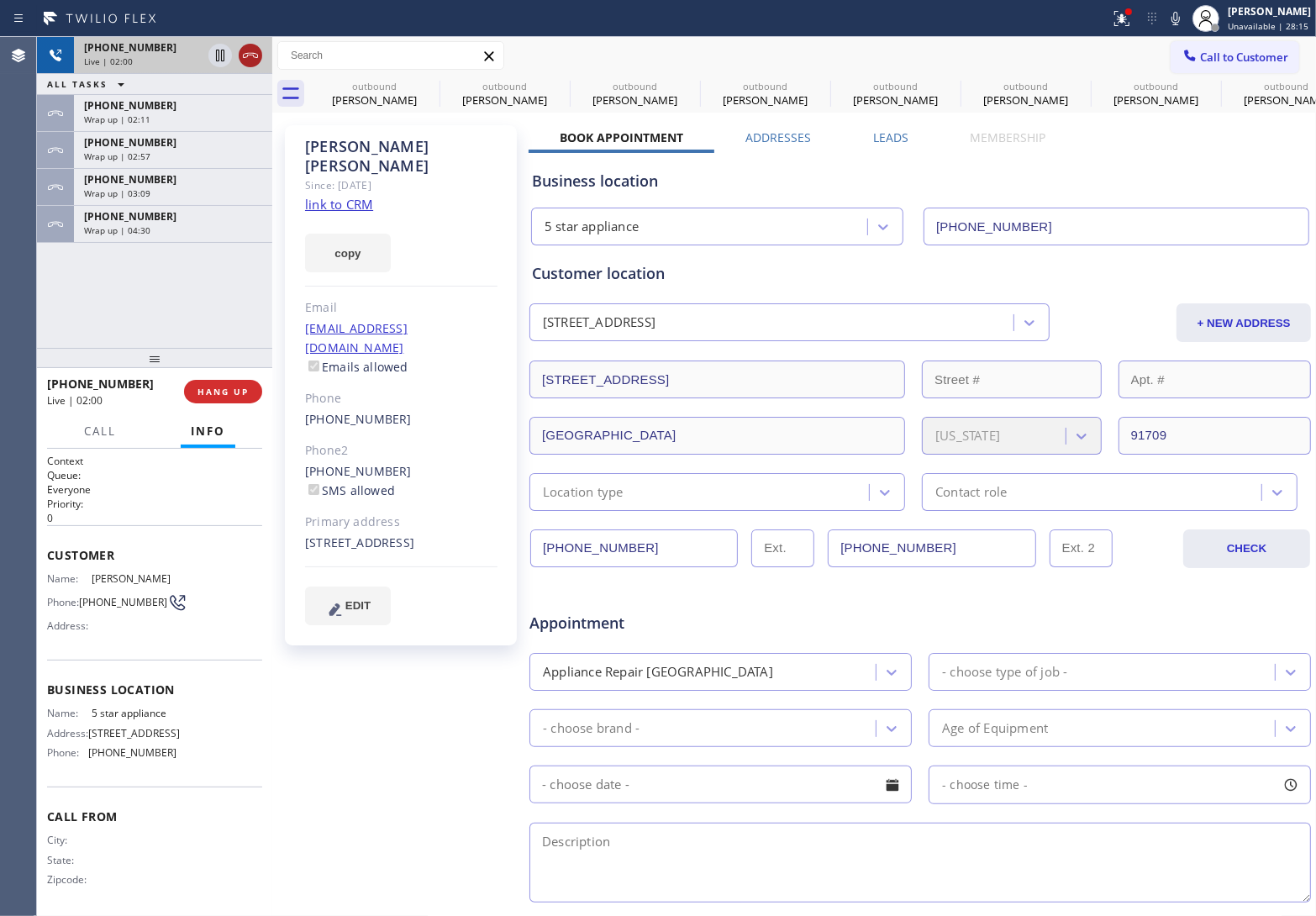
click at [256, 56] on icon at bounding box center [251, 55] width 20 height 20
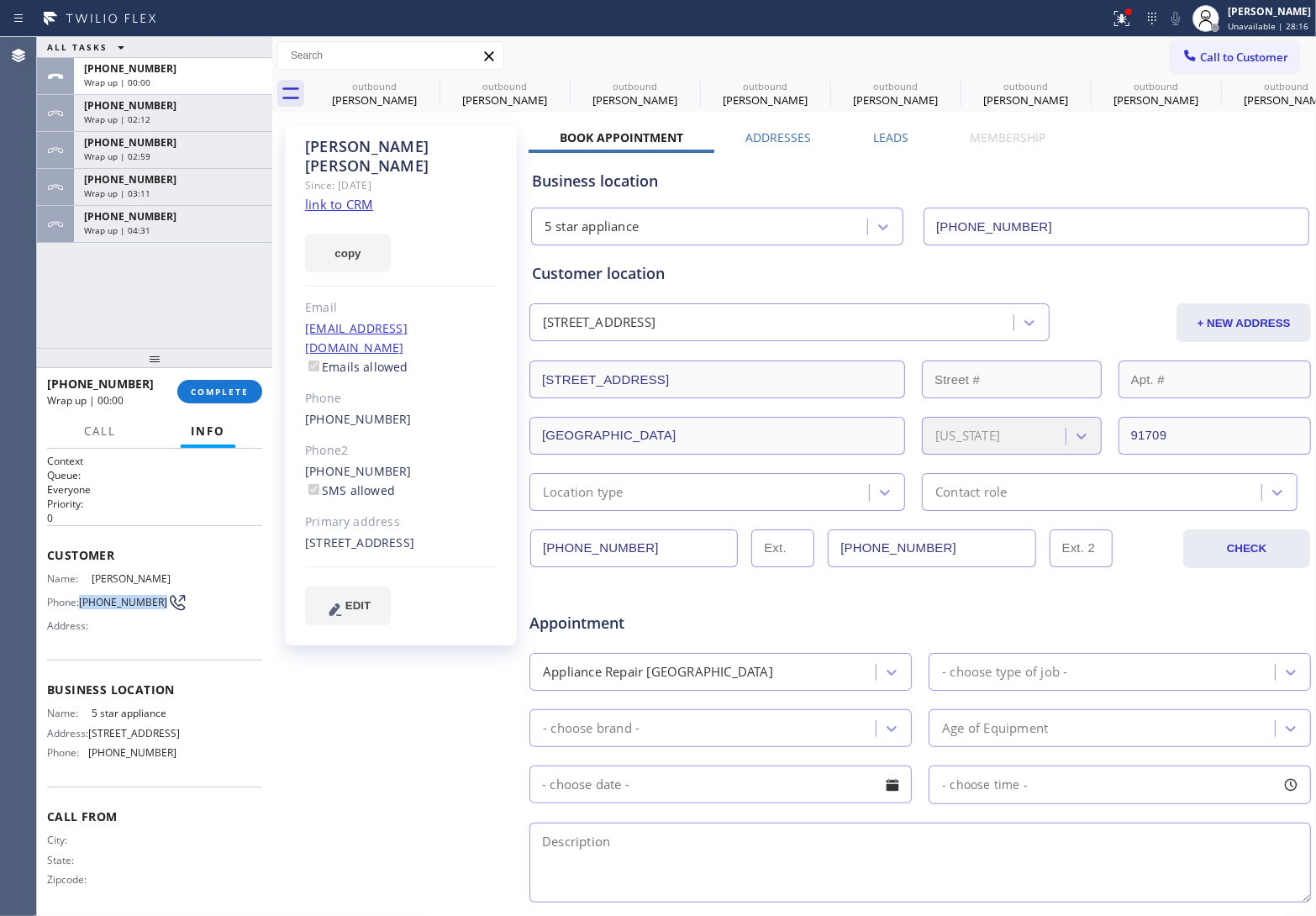
drag, startPoint x: 81, startPoint y: 594, endPoint x: 175, endPoint y: 553, distance: 102.6
click at [81, 595] on span "(909) 262-9291" at bounding box center [123, 602] width 88 height 13
copy span "(909) 262-9291"
click at [225, 415] on button "Info" at bounding box center [208, 432] width 54 height 33
click at [203, 382] on button "COMPLETE" at bounding box center [220, 391] width 85 height 24
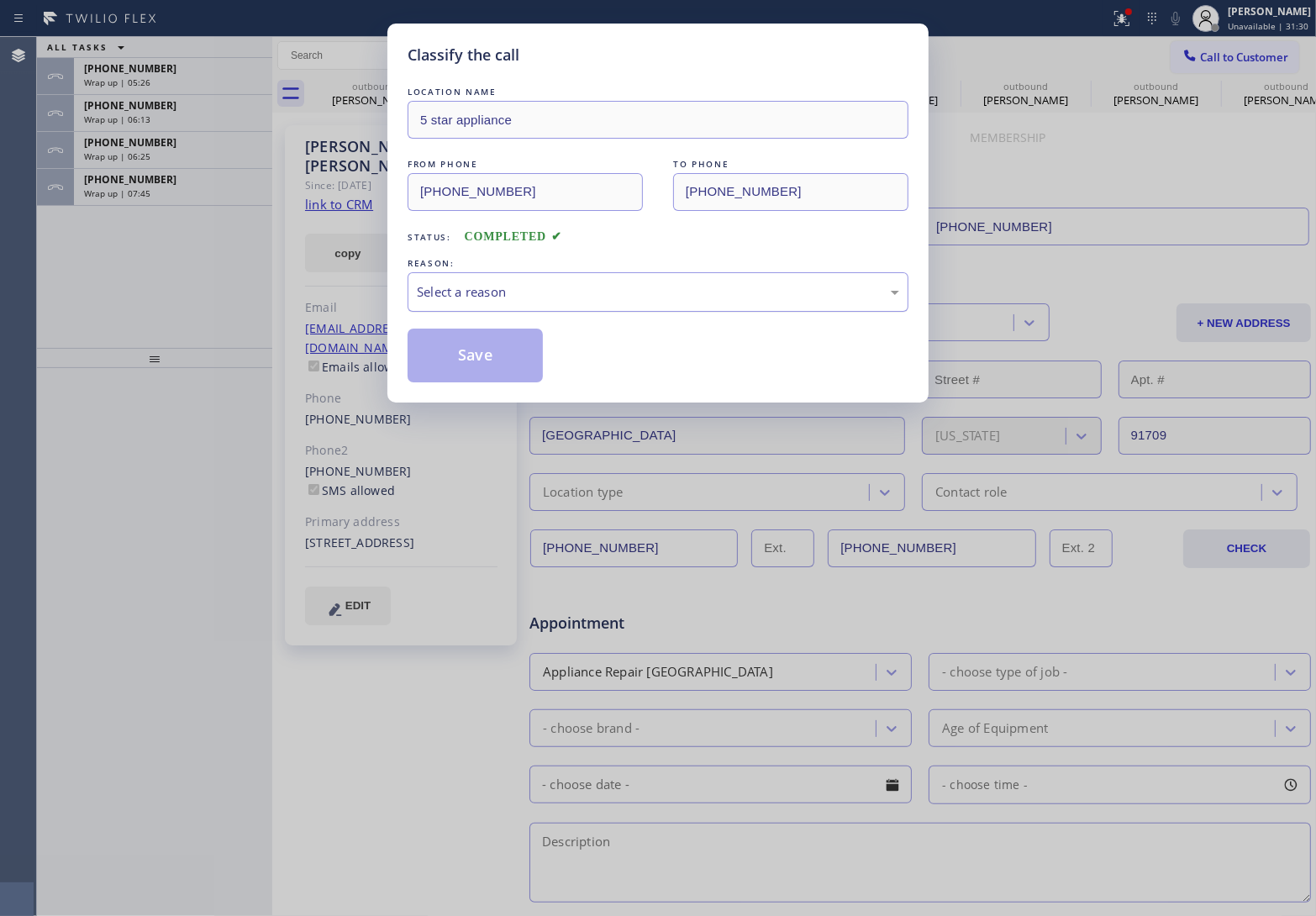
click at [565, 303] on div "Select a reason" at bounding box center [657, 291] width 501 height 40
click at [518, 356] on button "Save" at bounding box center [474, 356] width 135 height 54
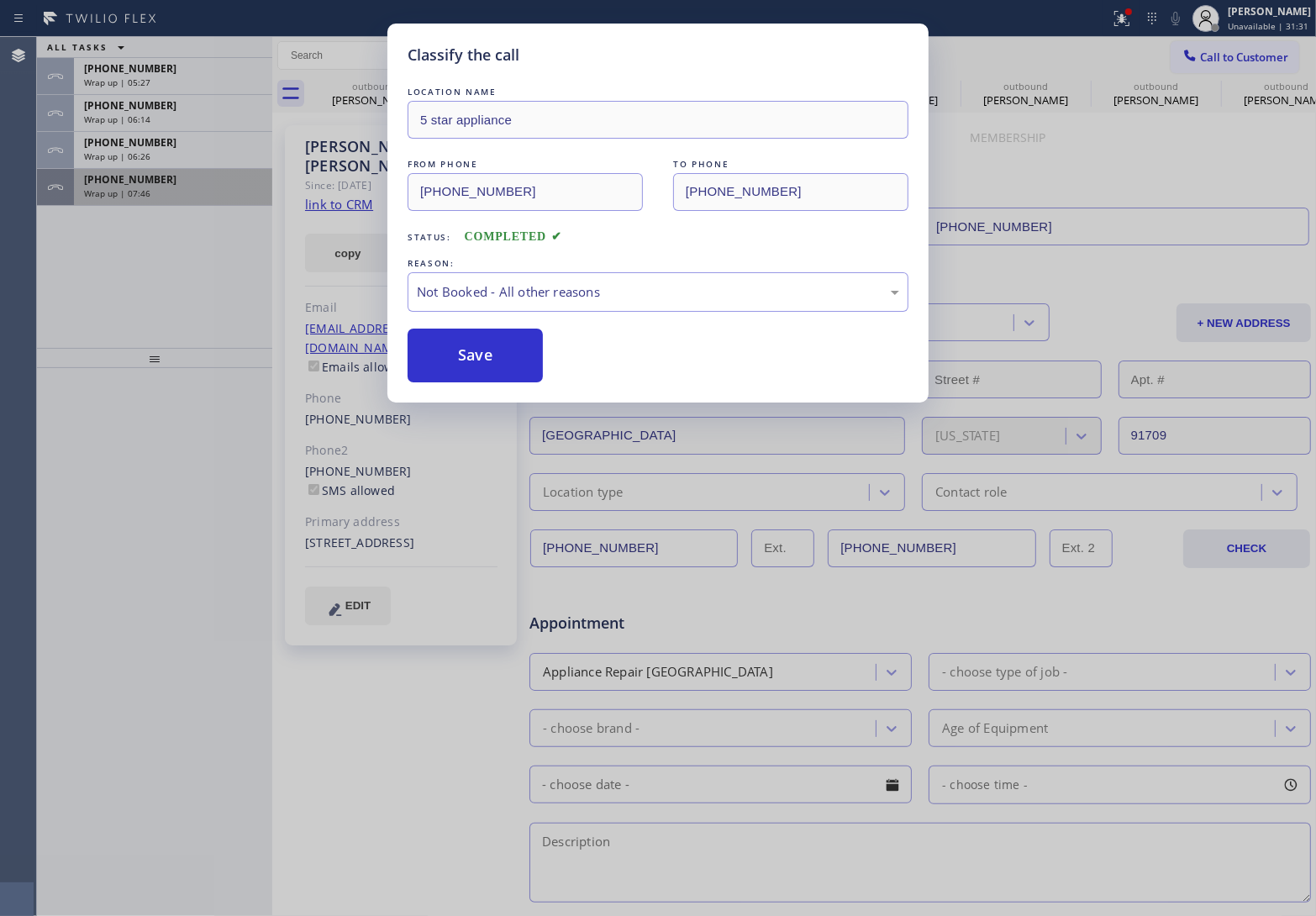
click at [194, 191] on div "Classify the call LOCATION NAME 4B2.Paid Subzero Repair Professionals ([GEOGRAP…" at bounding box center [676, 476] width 1279 height 878
click at [194, 191] on div "Wrap up | 07:46" at bounding box center [173, 193] width 178 height 12
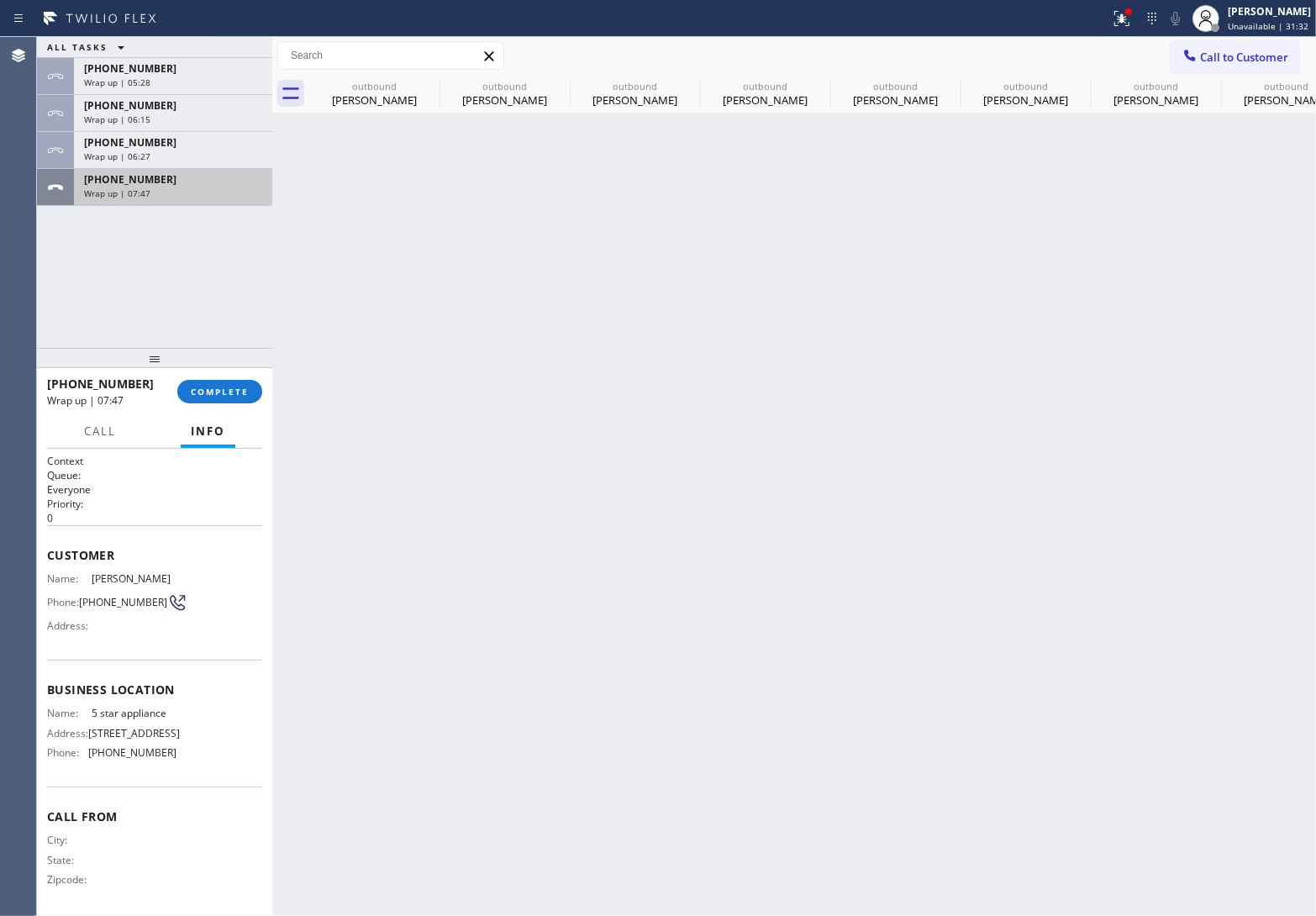
click at [194, 191] on div "Wrap up | 07:47" at bounding box center [173, 193] width 178 height 12
click at [221, 396] on span "COMPLETE" at bounding box center [220, 391] width 58 height 12
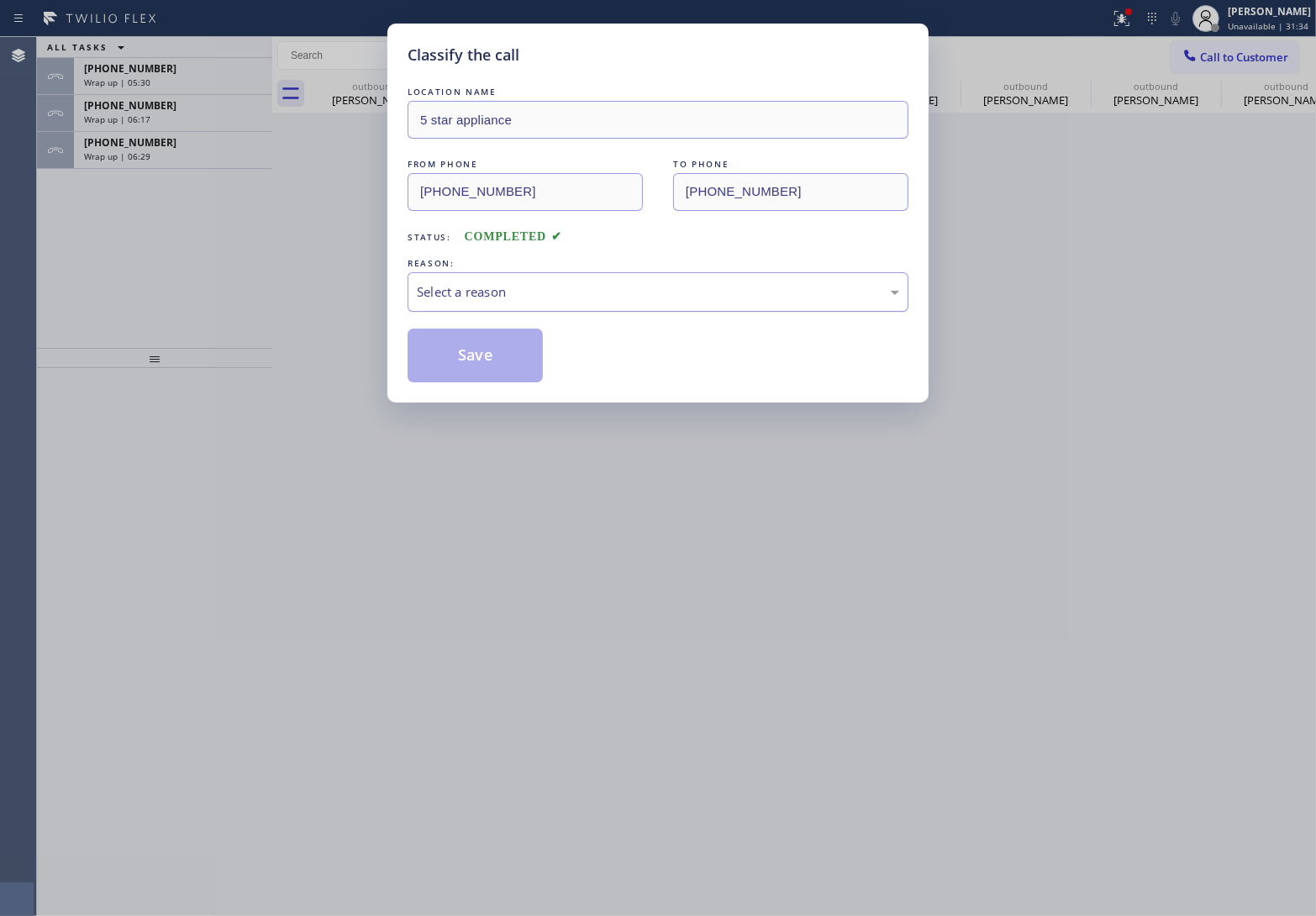
click at [526, 294] on div "Select a reason" at bounding box center [658, 291] width 482 height 19
click at [494, 353] on button "Save" at bounding box center [474, 356] width 135 height 54
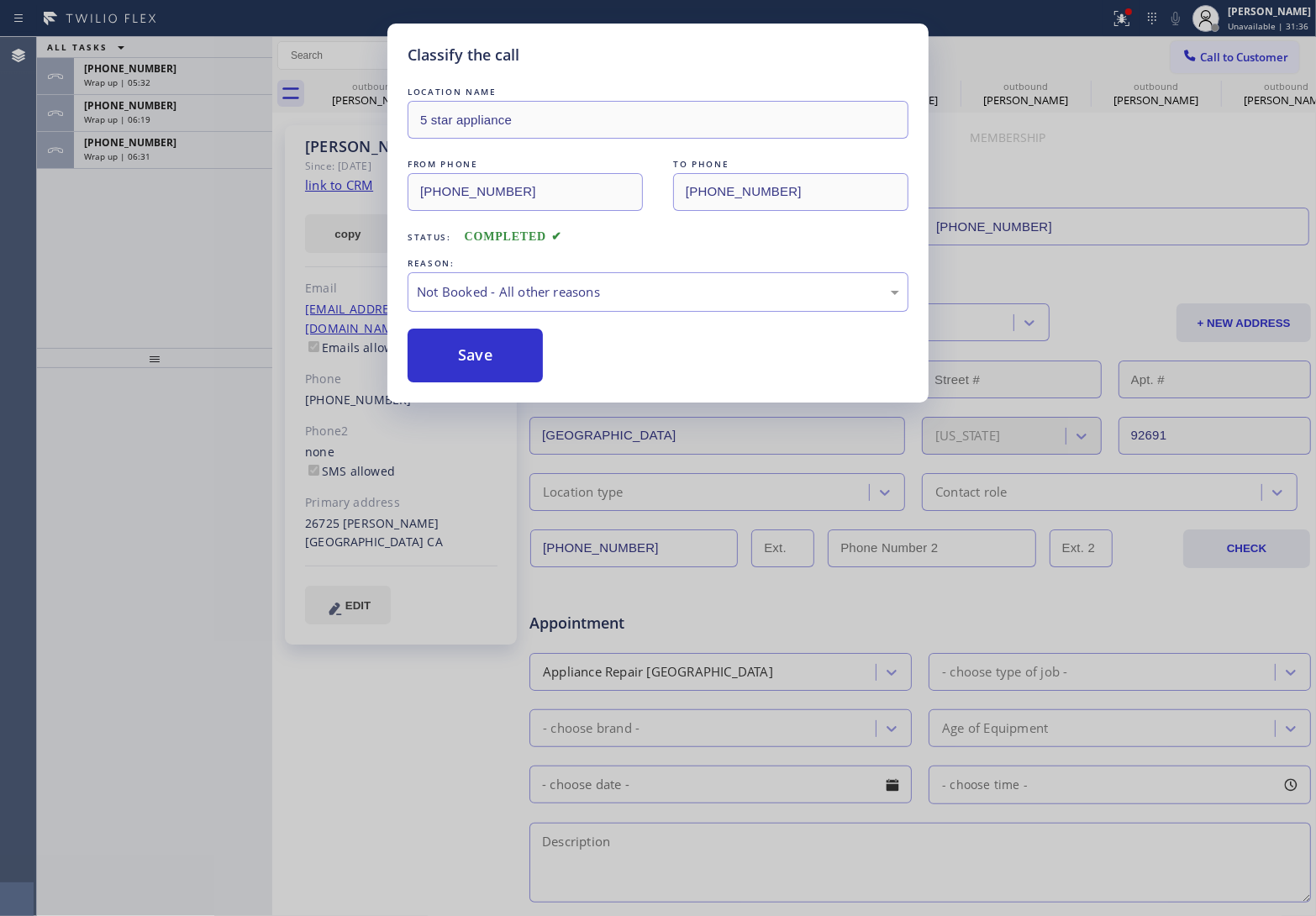
click at [148, 157] on div "Classify the call LOCATION NAME 5 star appliance FROM PHONE (213) 687-2604 TO P…" at bounding box center [658, 458] width 1316 height 916
click at [148, 157] on div "Wrap up | 06:31" at bounding box center [173, 156] width 178 height 12
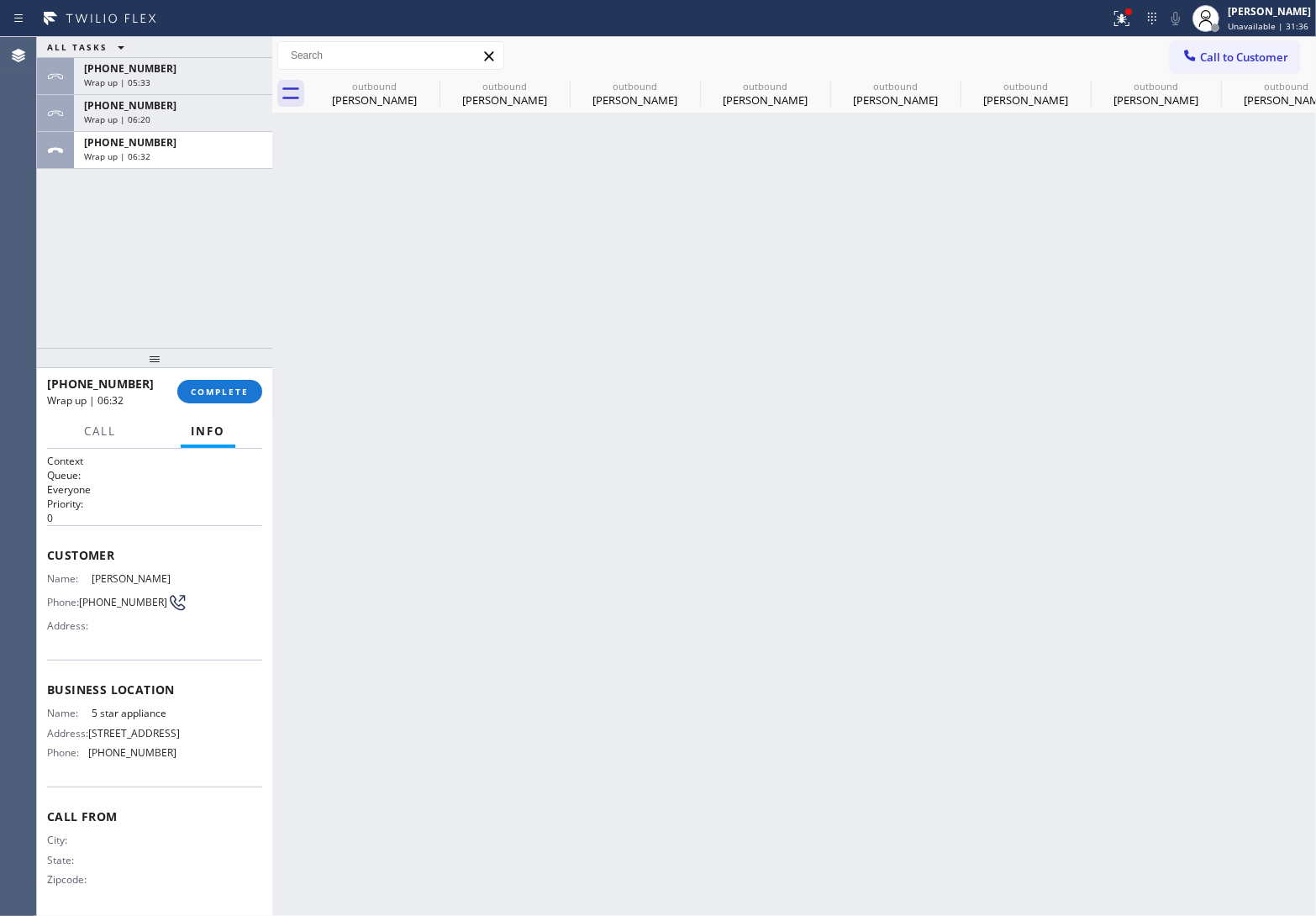
click at [148, 157] on div "Wrap up | 06:32" at bounding box center [173, 156] width 178 height 12
click at [211, 392] on span "COMPLETE" at bounding box center [220, 391] width 58 height 12
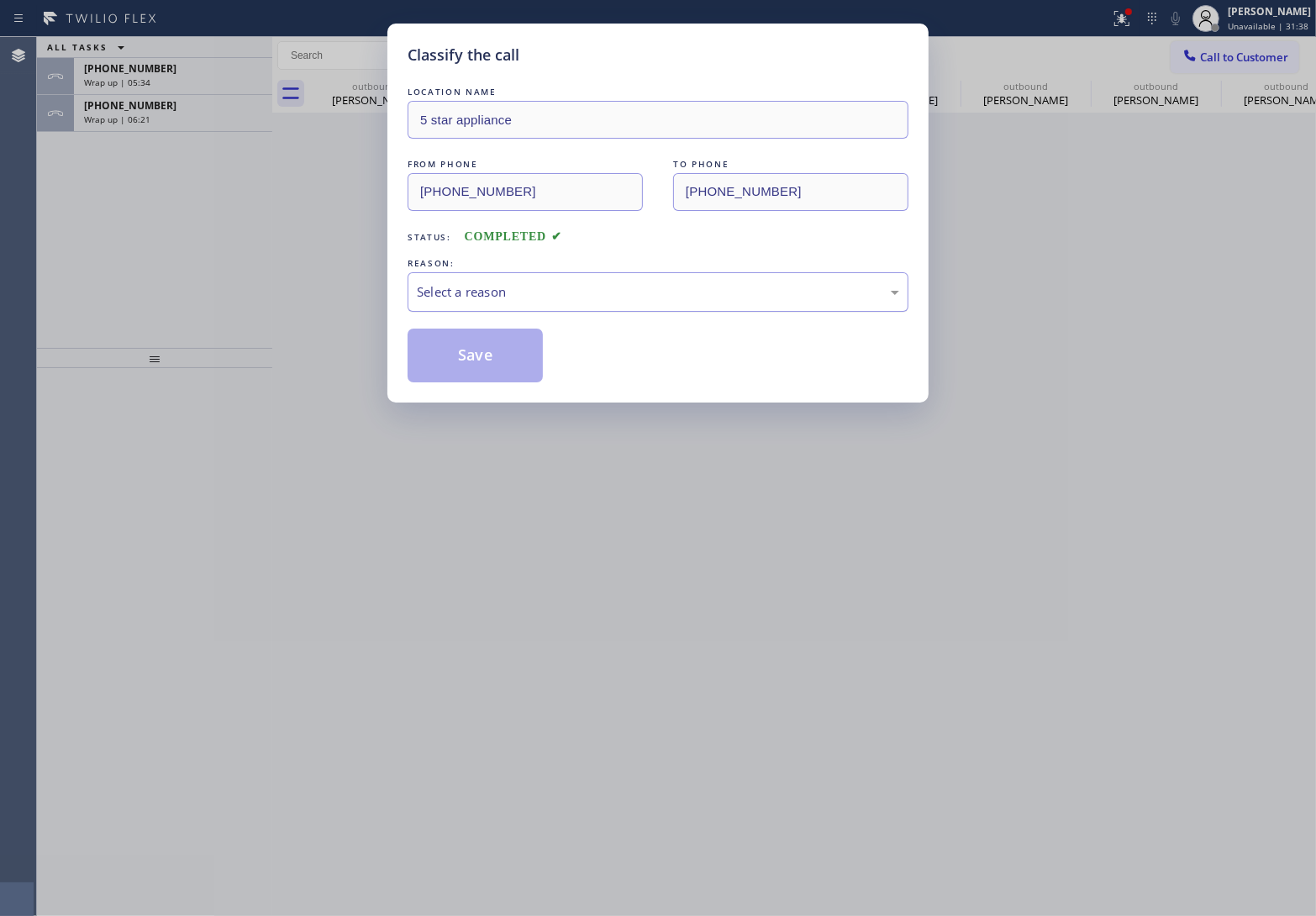
click at [529, 297] on div "Select a reason" at bounding box center [658, 291] width 482 height 19
click at [514, 356] on button "Save" at bounding box center [474, 356] width 135 height 54
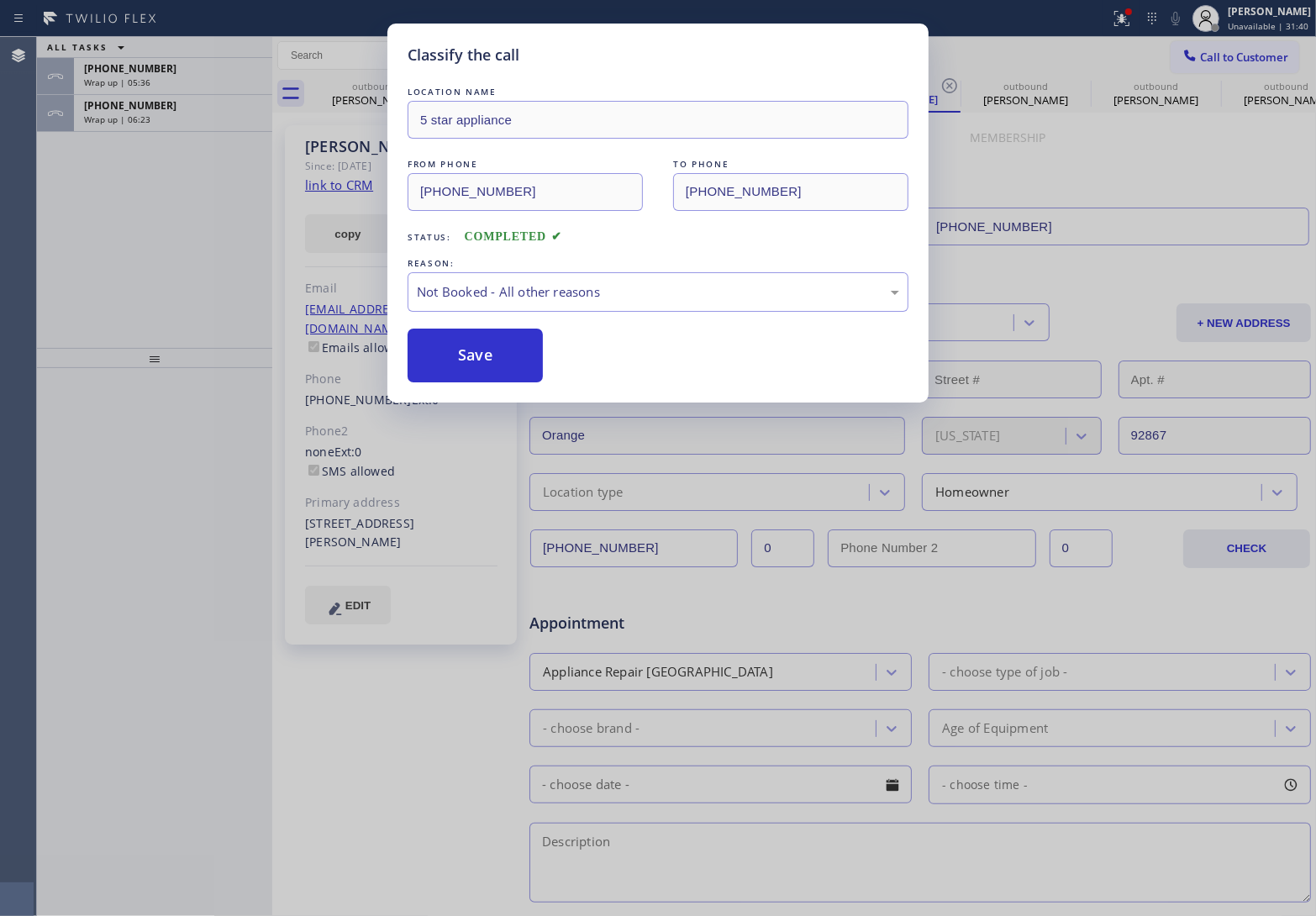
click at [166, 109] on div "+17143374010" at bounding box center [173, 106] width 178 height 15
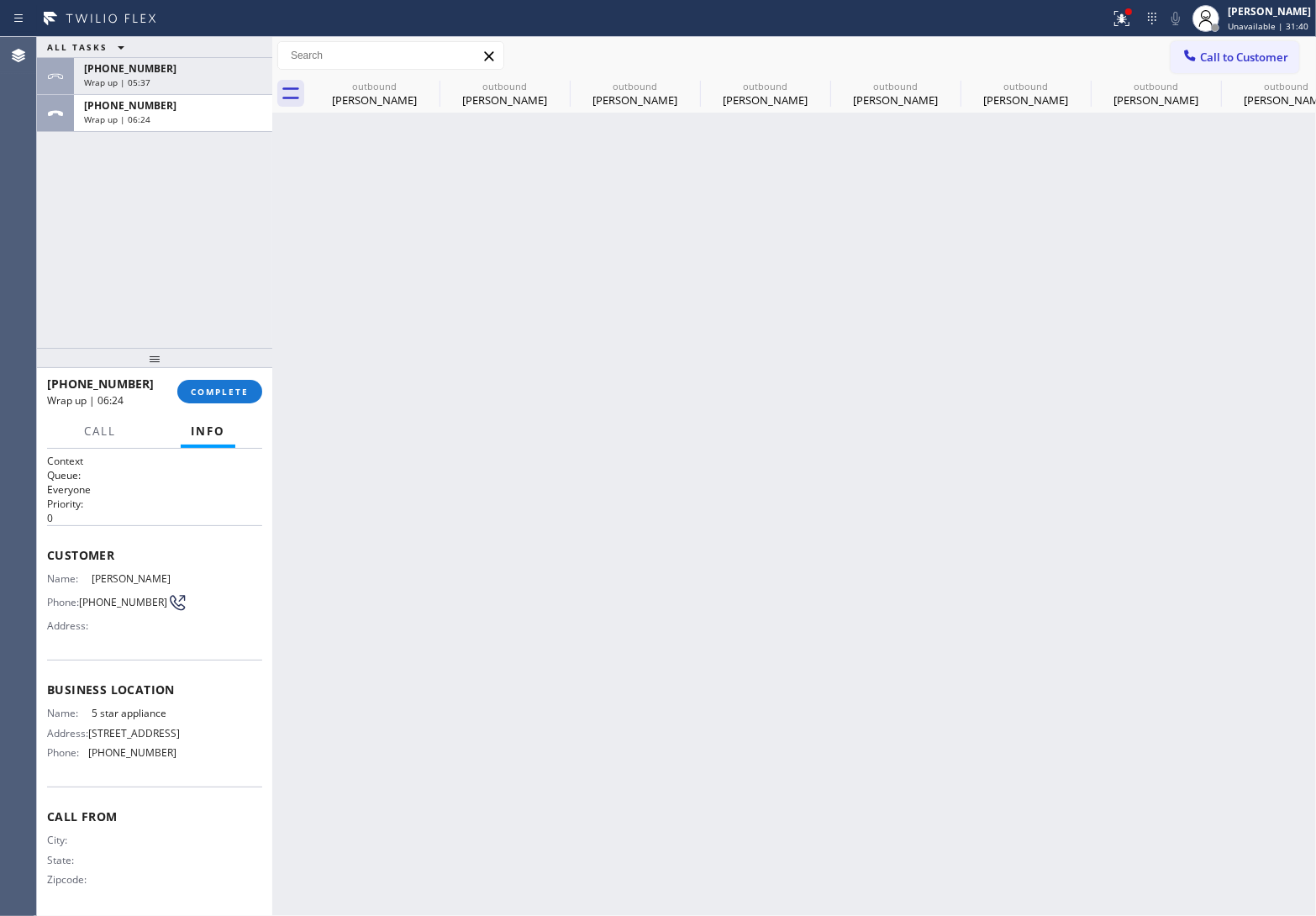
click at [166, 109] on div "+17143374010" at bounding box center [173, 106] width 178 height 15
click at [229, 392] on span "COMPLETE" at bounding box center [220, 391] width 58 height 12
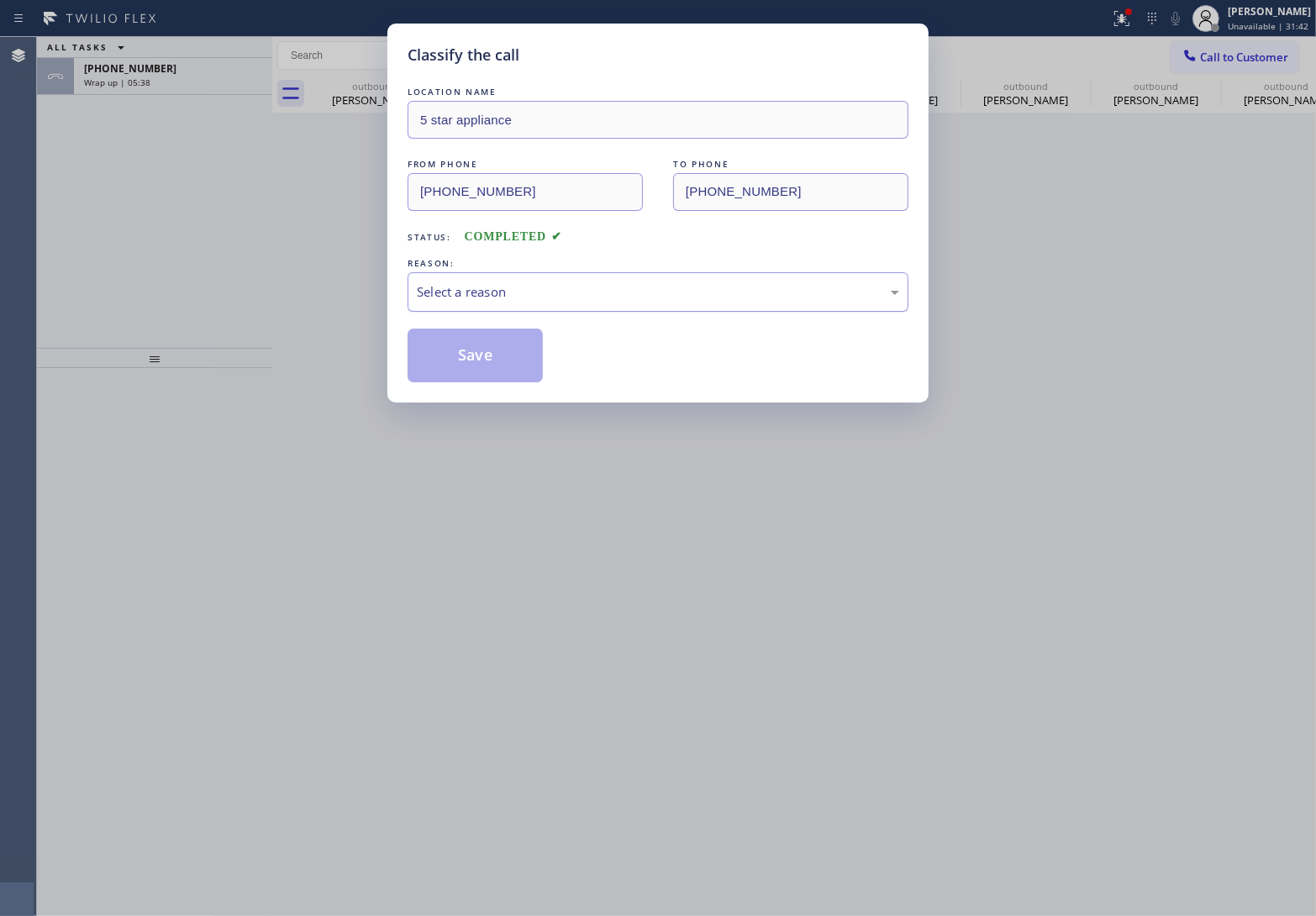
click at [505, 292] on div "Select a reason" at bounding box center [658, 291] width 482 height 19
click at [485, 357] on button "Save" at bounding box center [474, 356] width 135 height 54
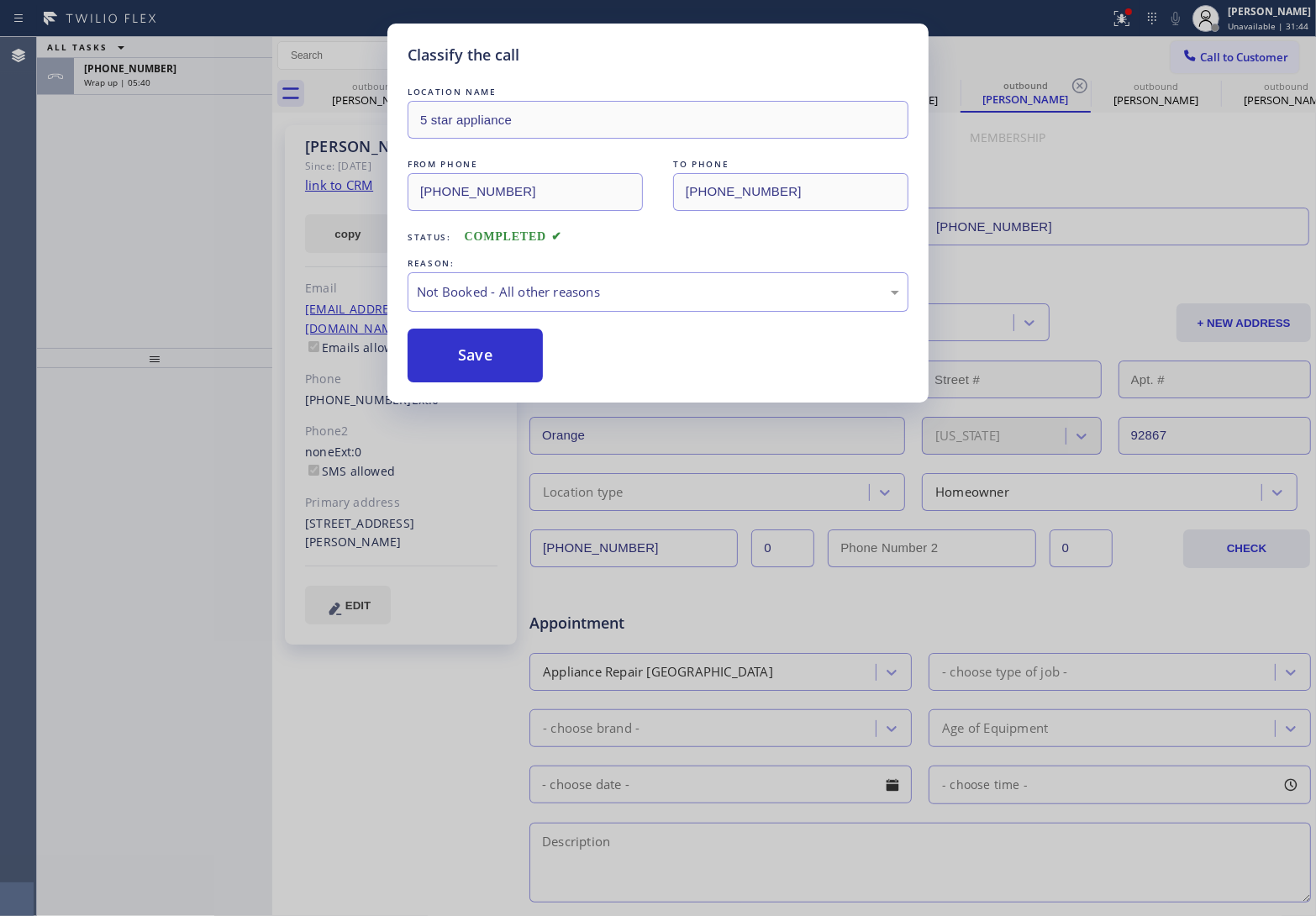
click at [165, 86] on div "Classify the call LOCATION NAME 5 star appliance FROM PHONE (213) 687-2604 TO P…" at bounding box center [658, 458] width 1316 height 916
click at [165, 86] on div "Wrap up | 05:40" at bounding box center [173, 82] width 178 height 12
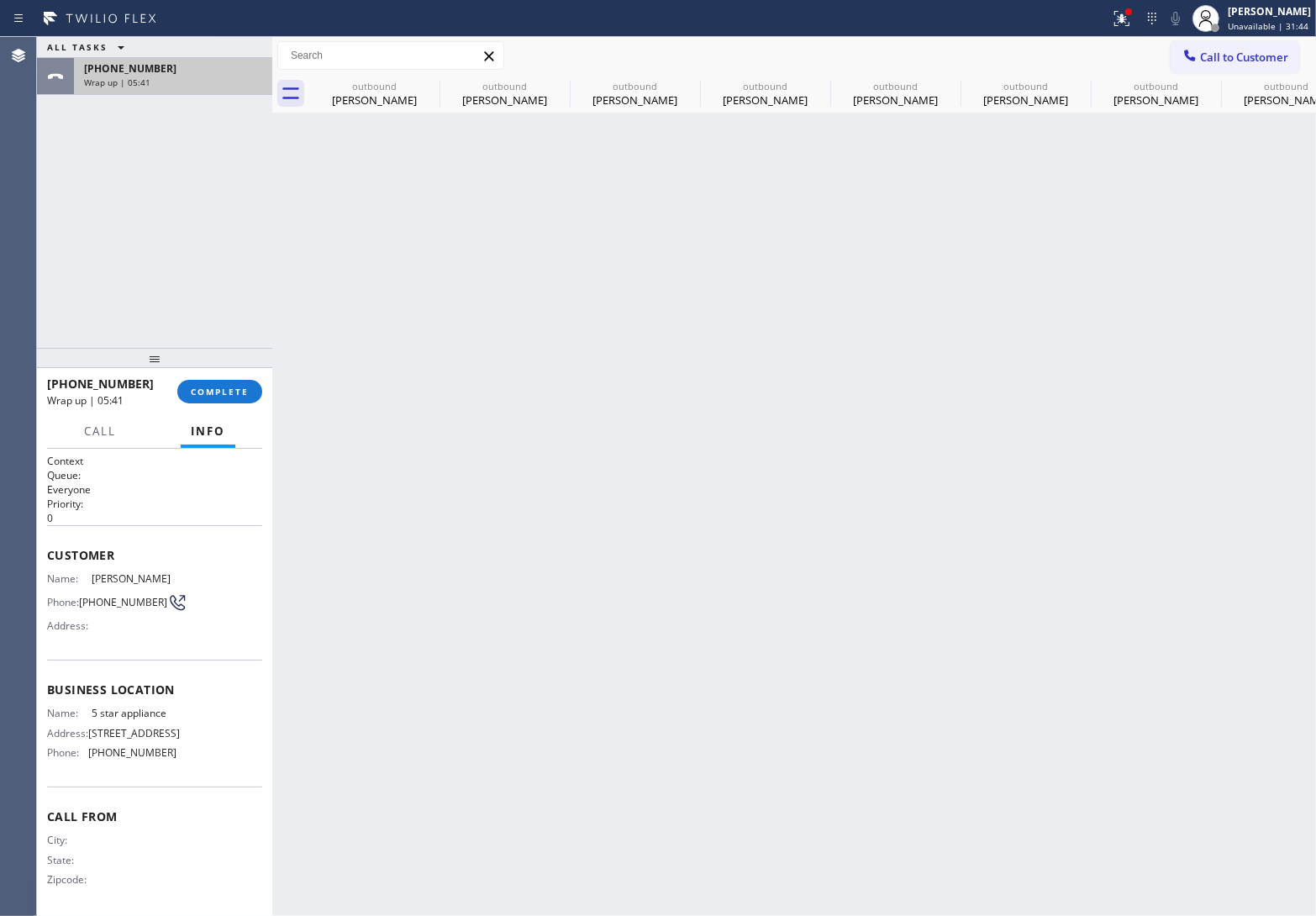
click at [164, 85] on div "Wrap up | 05:41" at bounding box center [173, 82] width 178 height 12
click at [161, 84] on div "Wrap up | 05:41" at bounding box center [173, 82] width 178 height 12
click at [202, 406] on div "+19092629291 Wrap up | 05:41 COMPLETE" at bounding box center [154, 391] width 215 height 44
click at [203, 393] on span "COMPLETE" at bounding box center [220, 391] width 58 height 12
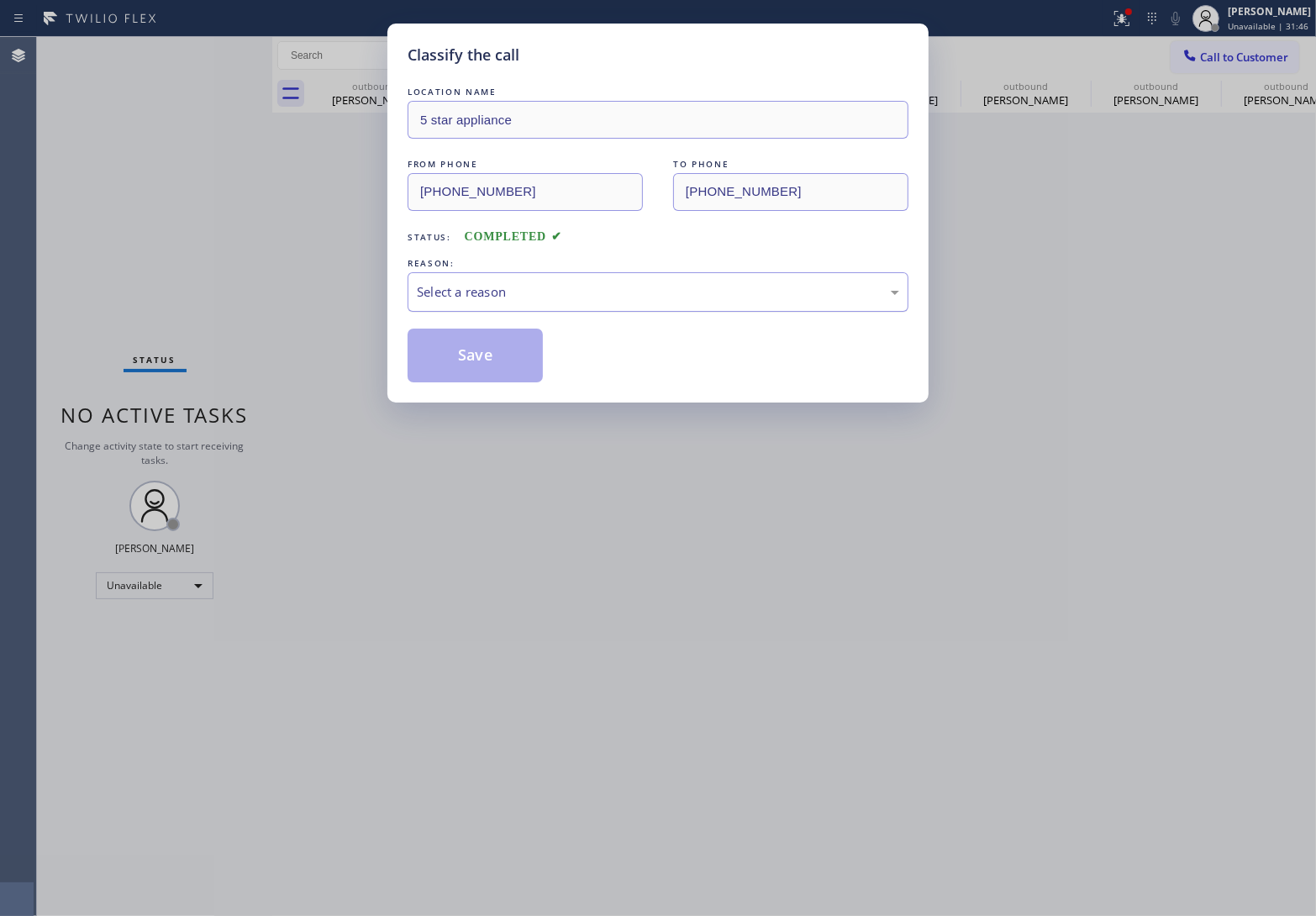
click at [485, 303] on div "Select a reason" at bounding box center [657, 291] width 501 height 40
drag, startPoint x: 477, startPoint y: 364, endPoint x: 858, endPoint y: 909, distance: 665.0
click at [485, 369] on button "Save" at bounding box center [474, 356] width 135 height 54
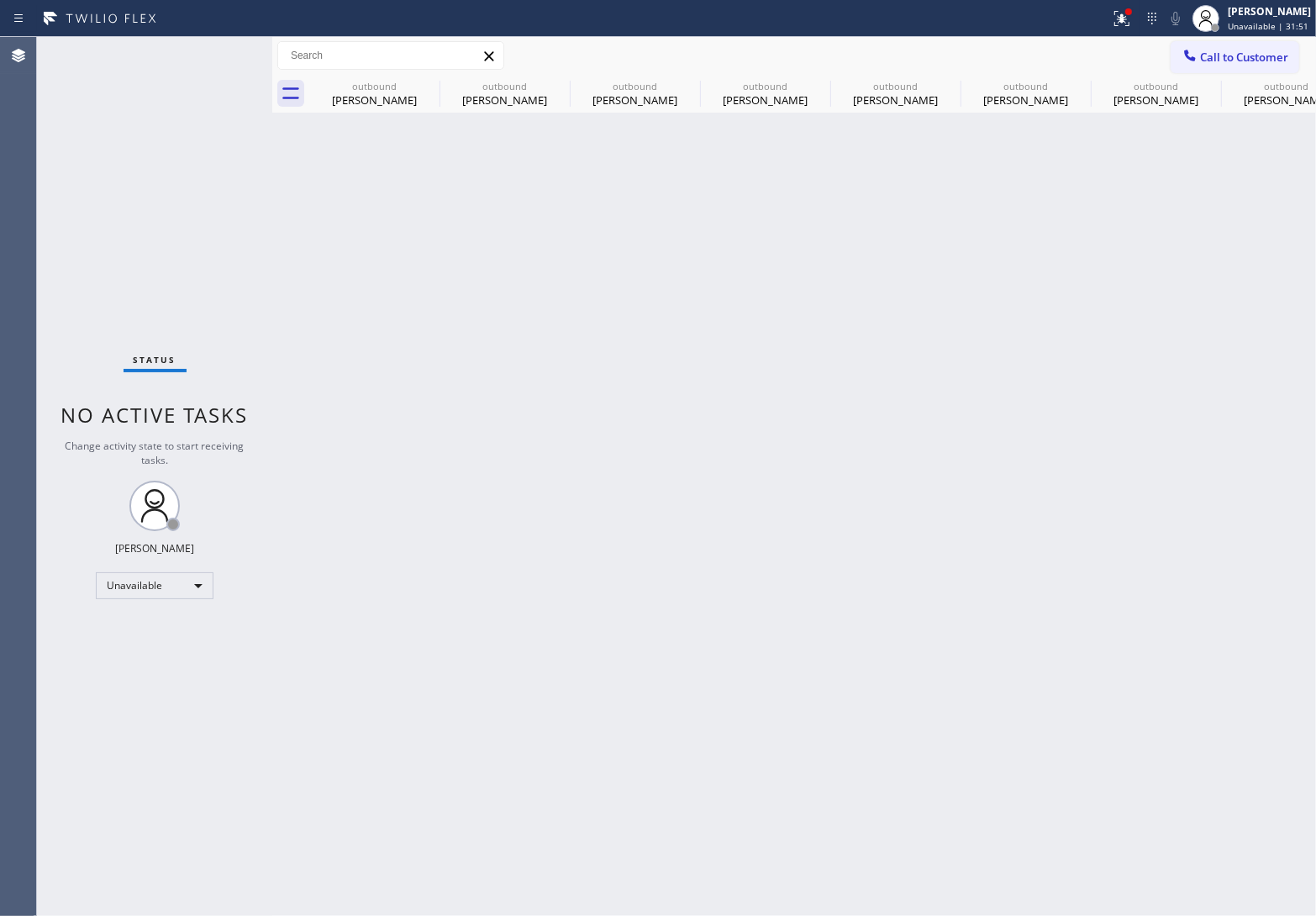
click at [24, 313] on div "Agent Desktop" at bounding box center [17, 476] width 36 height 878
click at [1261, 57] on span "Call to Customer" at bounding box center [1244, 57] width 88 height 15
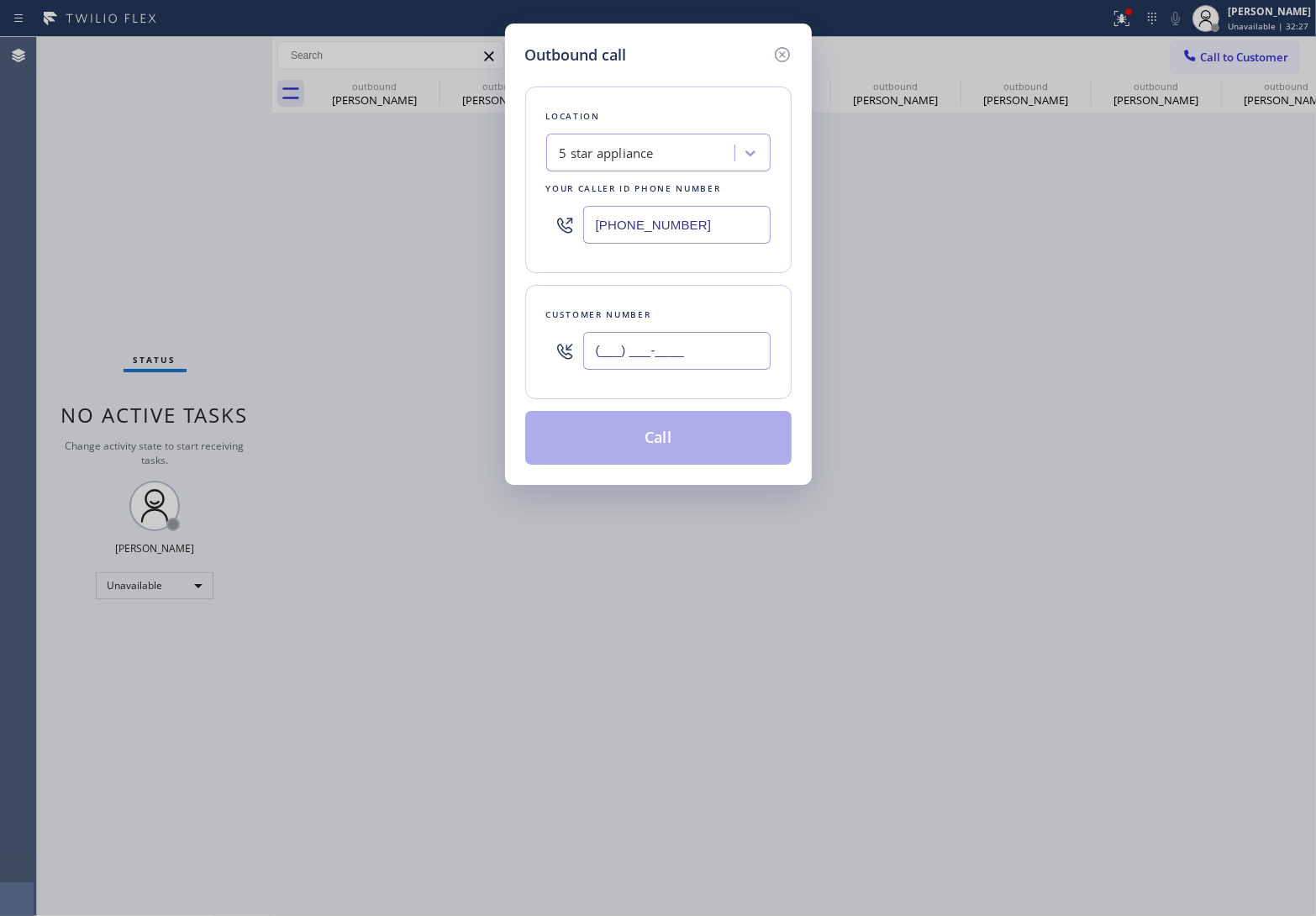
click at [634, 349] on input "(___) ___-____" at bounding box center [677, 350] width 187 height 38
paste input "480) 233-4074"
type input "(480) 233-4074"
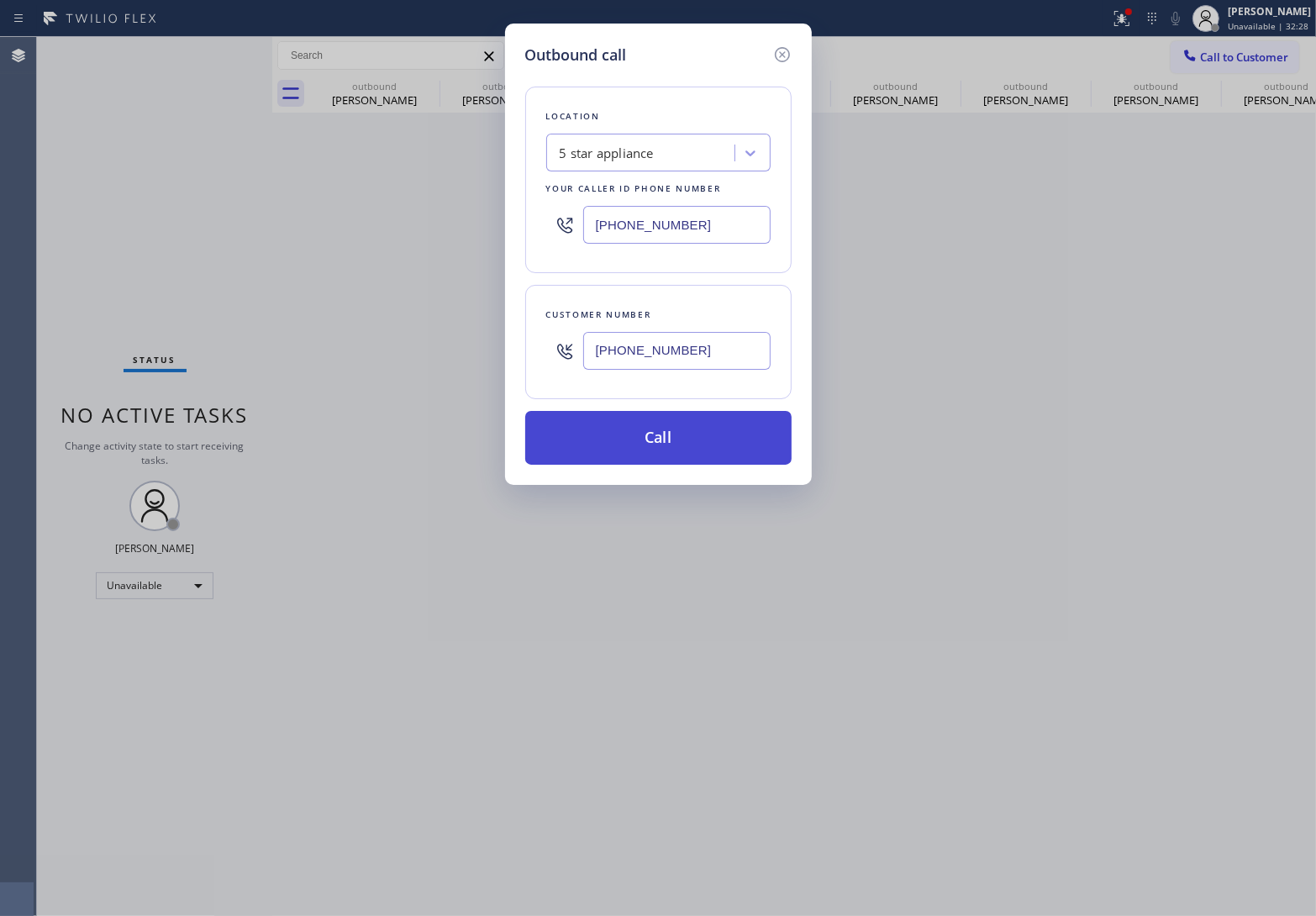
click at [624, 447] on button "Call" at bounding box center [659, 437] width 267 height 54
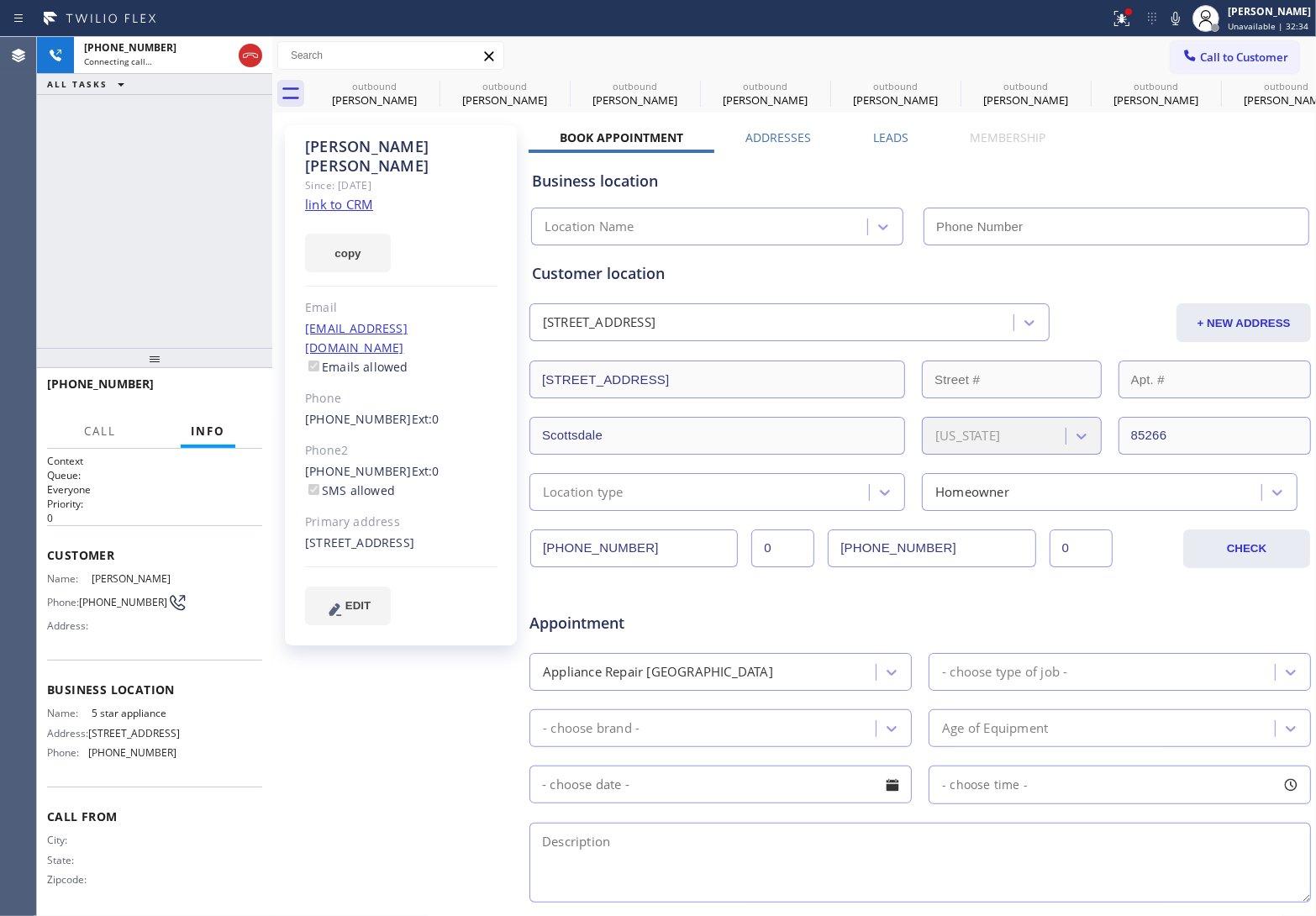
type input "[PHONE_NUMBER]"
click at [39, 202] on div "+14802334074 Connecting call… ALL TASKS ALL TASKS ACTIVE TASKS TASKS IN WRAP UP" at bounding box center [154, 192] width 235 height 311
click at [350, 214] on div "copy" at bounding box center [401, 243] width 192 height 58
click at [342, 196] on link "link to CRM" at bounding box center [339, 204] width 68 height 17
drag, startPoint x: 252, startPoint y: 59, endPoint x: 103, endPoint y: 417, distance: 387.8
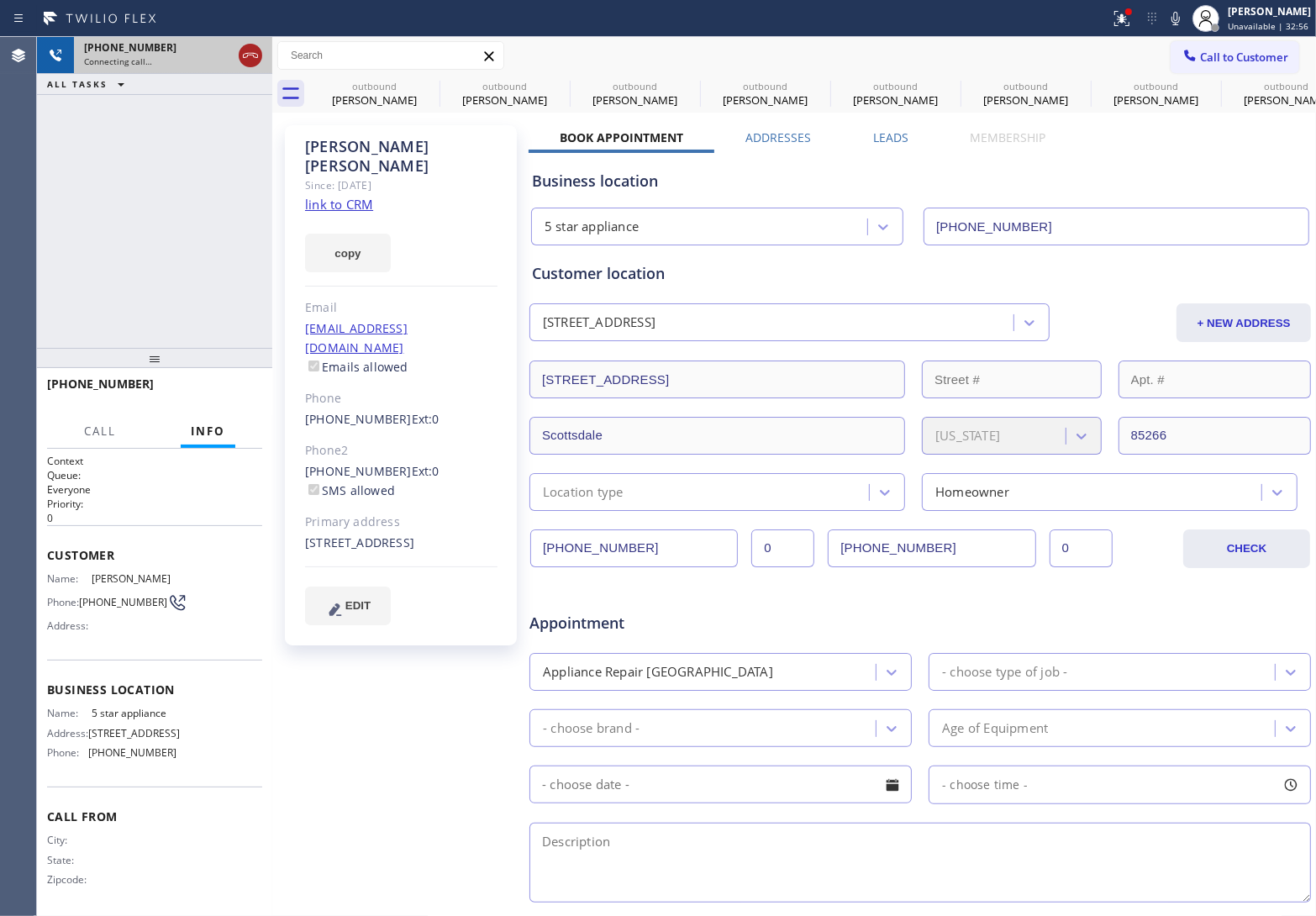
click at [249, 65] on button at bounding box center [251, 56] width 24 height 24
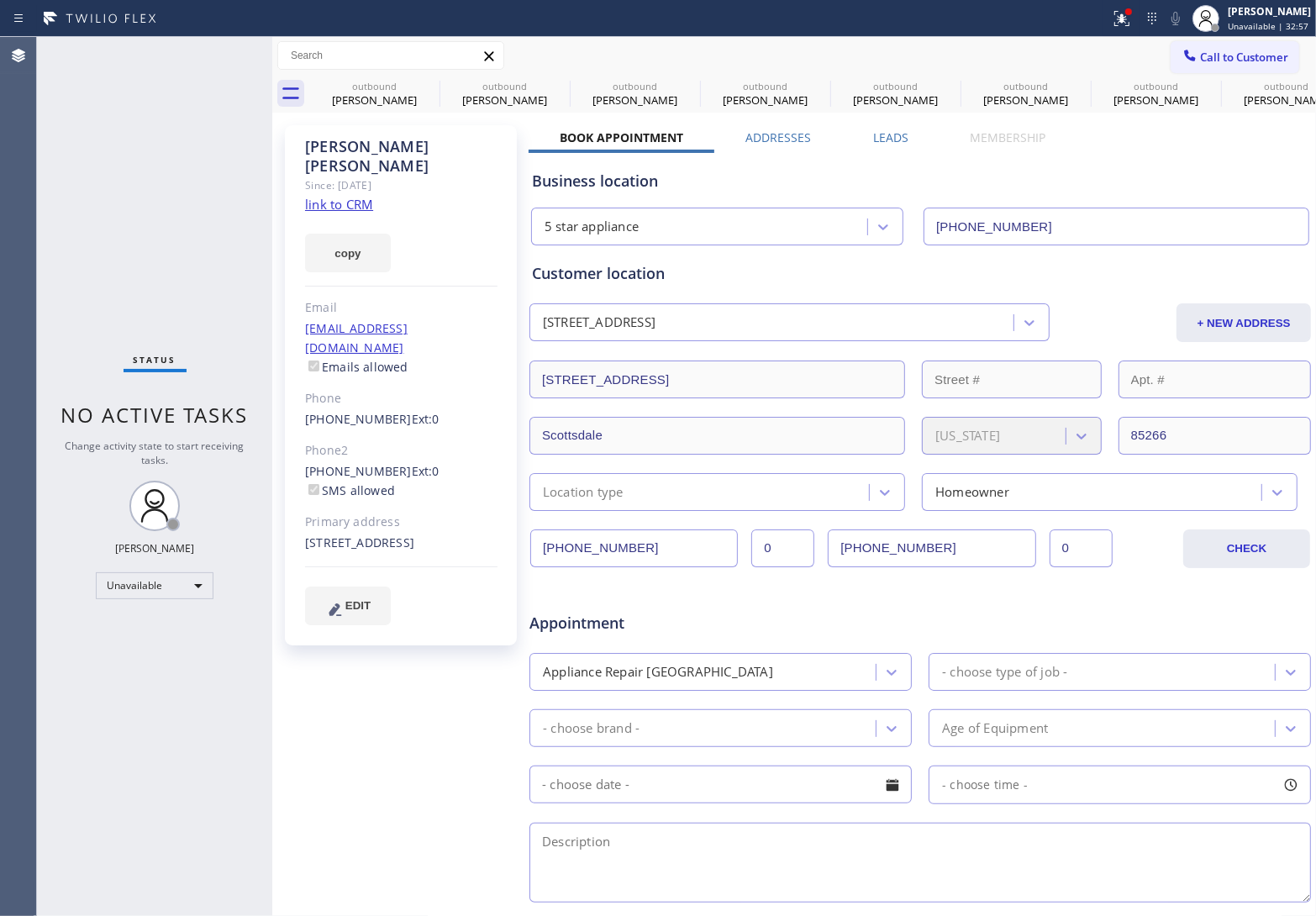
click at [93, 594] on div "Status No active tasks Change activity state to start receiving tasks. [PERSON_…" at bounding box center [154, 476] width 235 height 878
click at [1208, 44] on button "Call to Customer" at bounding box center [1235, 57] width 129 height 32
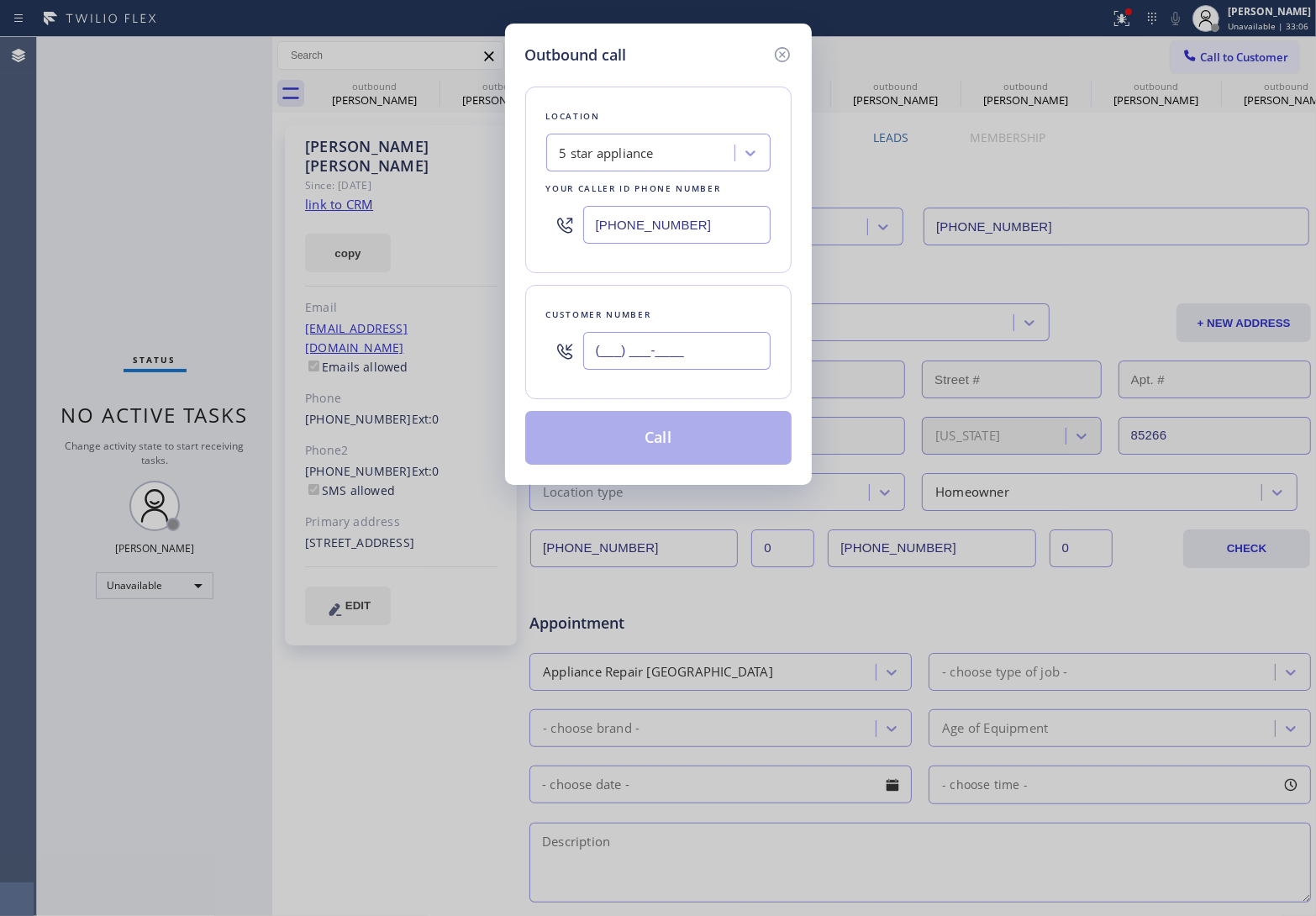
click at [669, 358] on input "(___) ___-____" at bounding box center [677, 350] width 187 height 38
paste input "602) 828-0081"
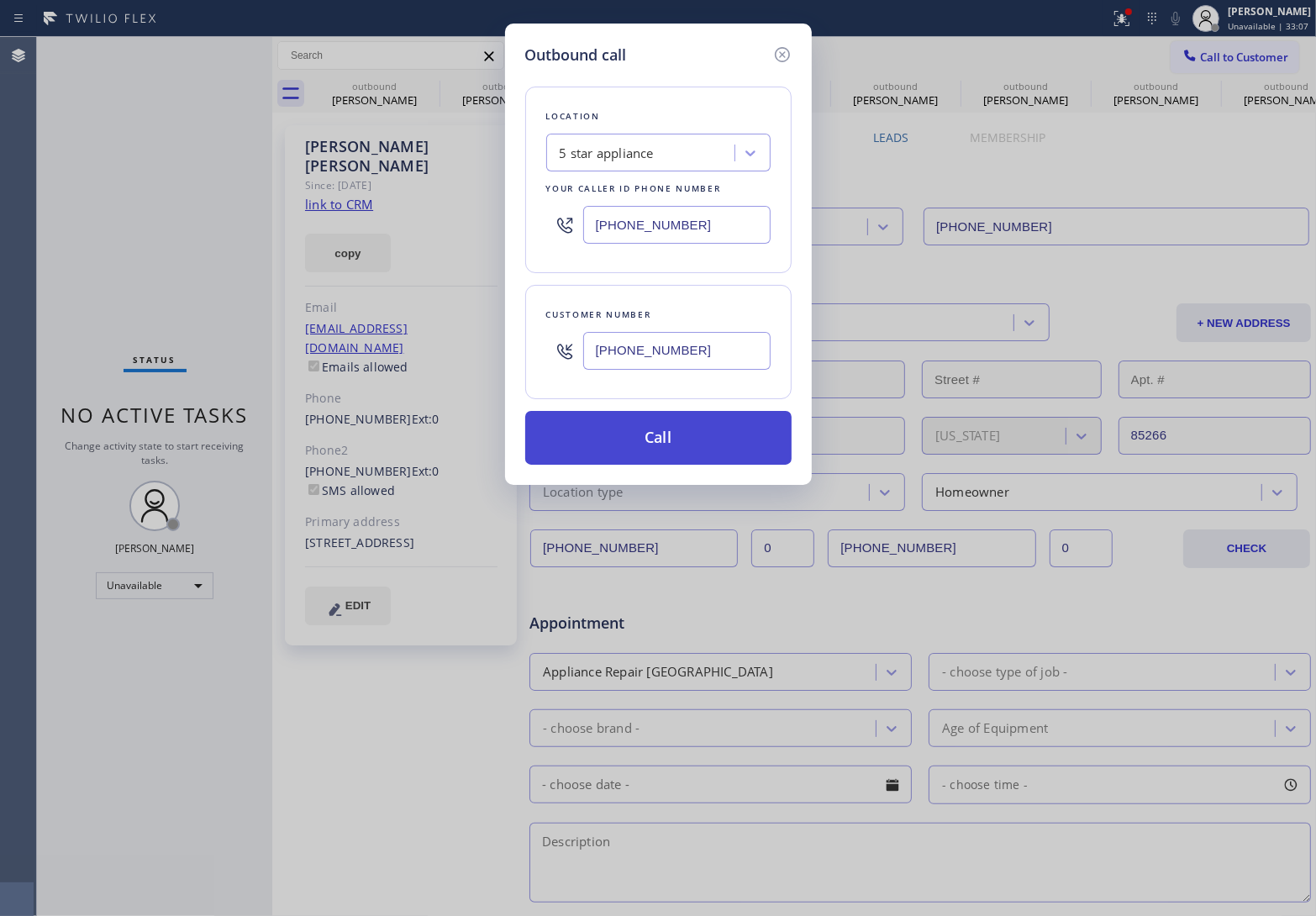
type input "(602) 828-0081"
click at [665, 441] on button "Call" at bounding box center [659, 437] width 267 height 54
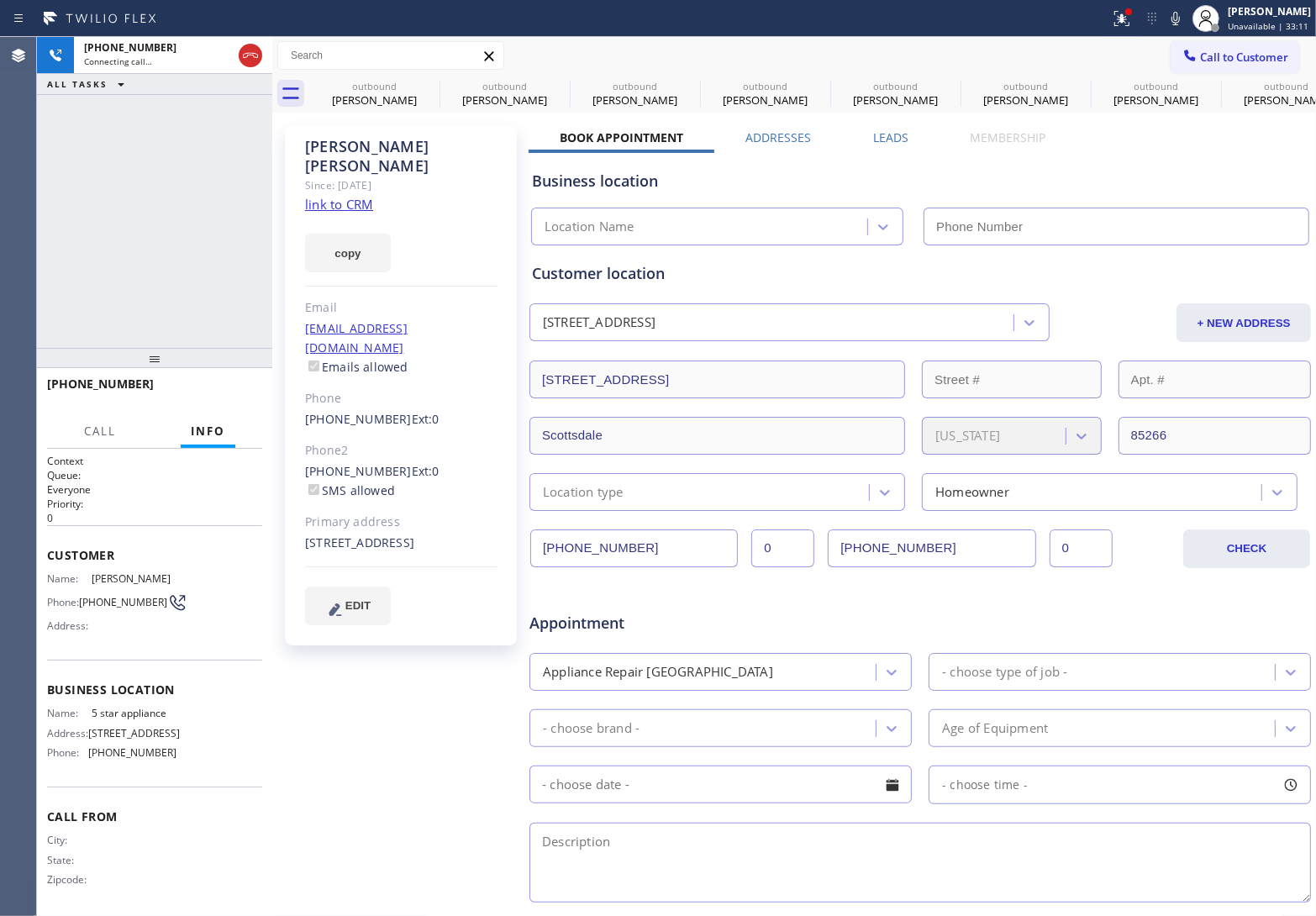
type input "[PHONE_NUMBER]"
click at [57, 270] on div "+16028280081 Live | 00:00 ALL TASKS ALL TASKS ACTIVE TASKS TASKS IN WRAP UP" at bounding box center [154, 192] width 235 height 311
drag, startPoint x: 106, startPoint y: 610, endPoint x: 115, endPoint y: 573, distance: 38.1
click at [83, 595] on span "(602) 828-0081" at bounding box center [123, 602] width 88 height 13
copy span "(602) 828-0081"
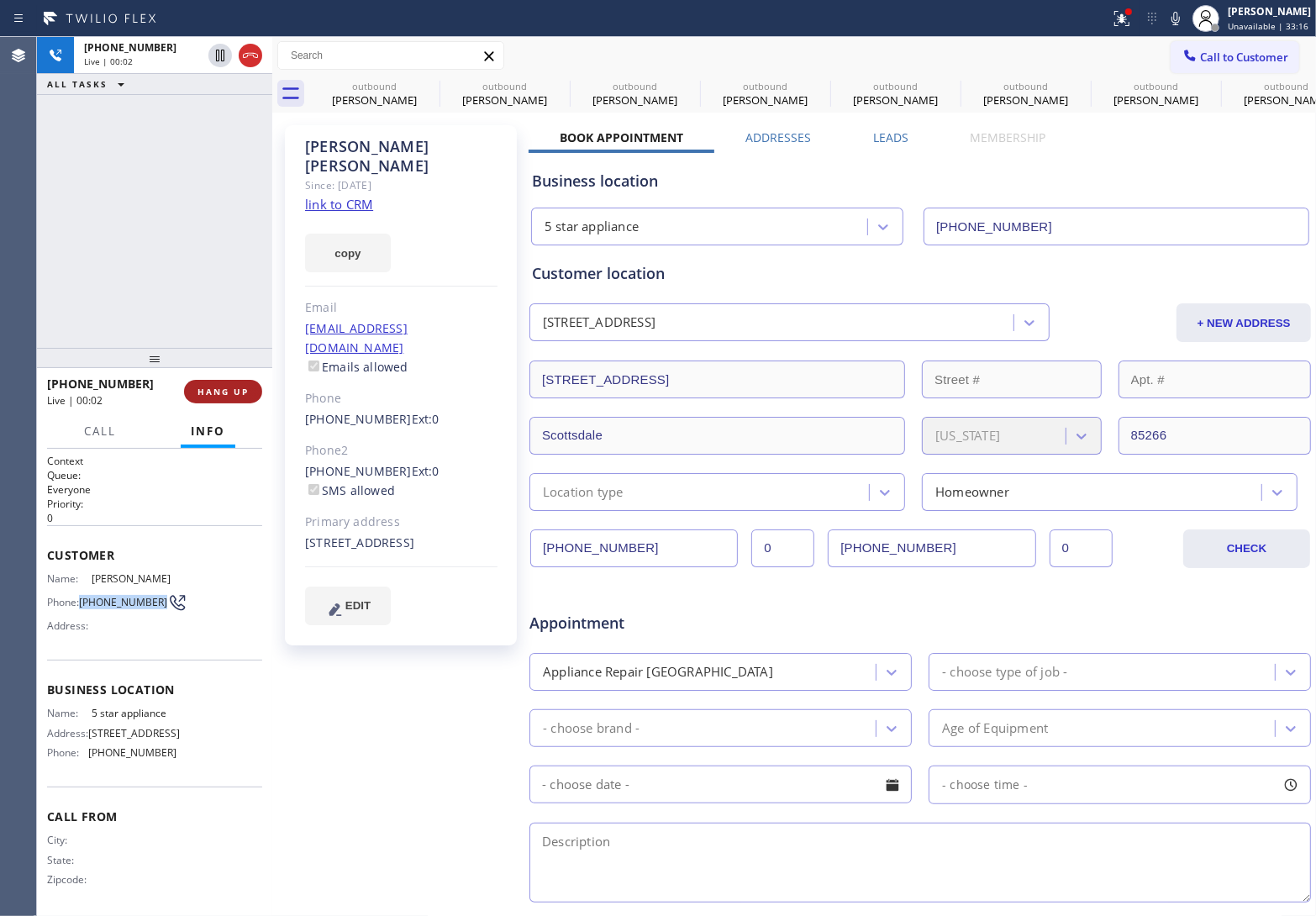
click at [227, 388] on span "HANG UP" at bounding box center [223, 391] width 51 height 12
click at [1208, 60] on span "Call to Customer" at bounding box center [1244, 57] width 88 height 15
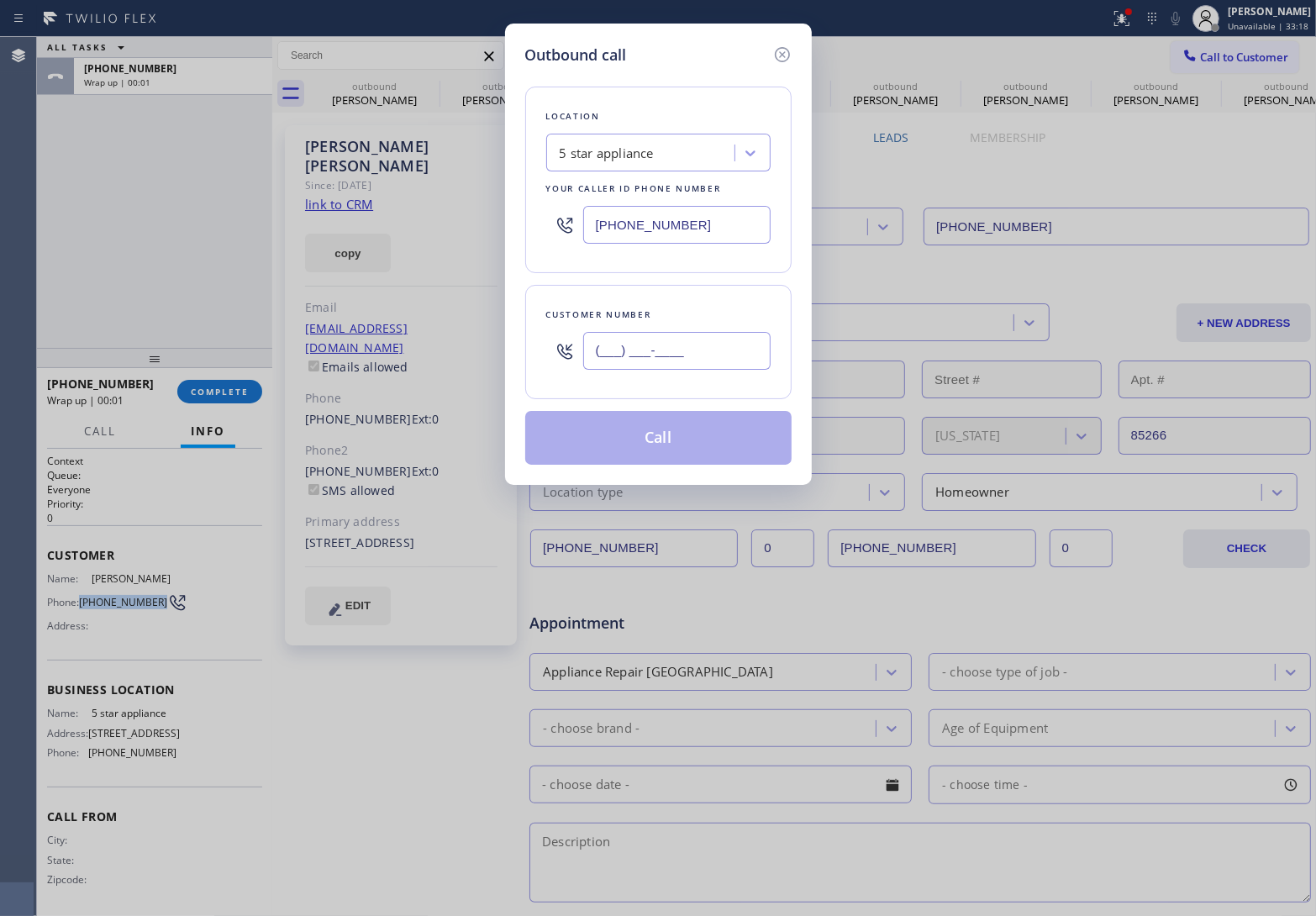
click at [645, 356] on input "(___) ___-____" at bounding box center [677, 350] width 187 height 38
paste input "602) 828-0081"
type input "(602) 828-0081"
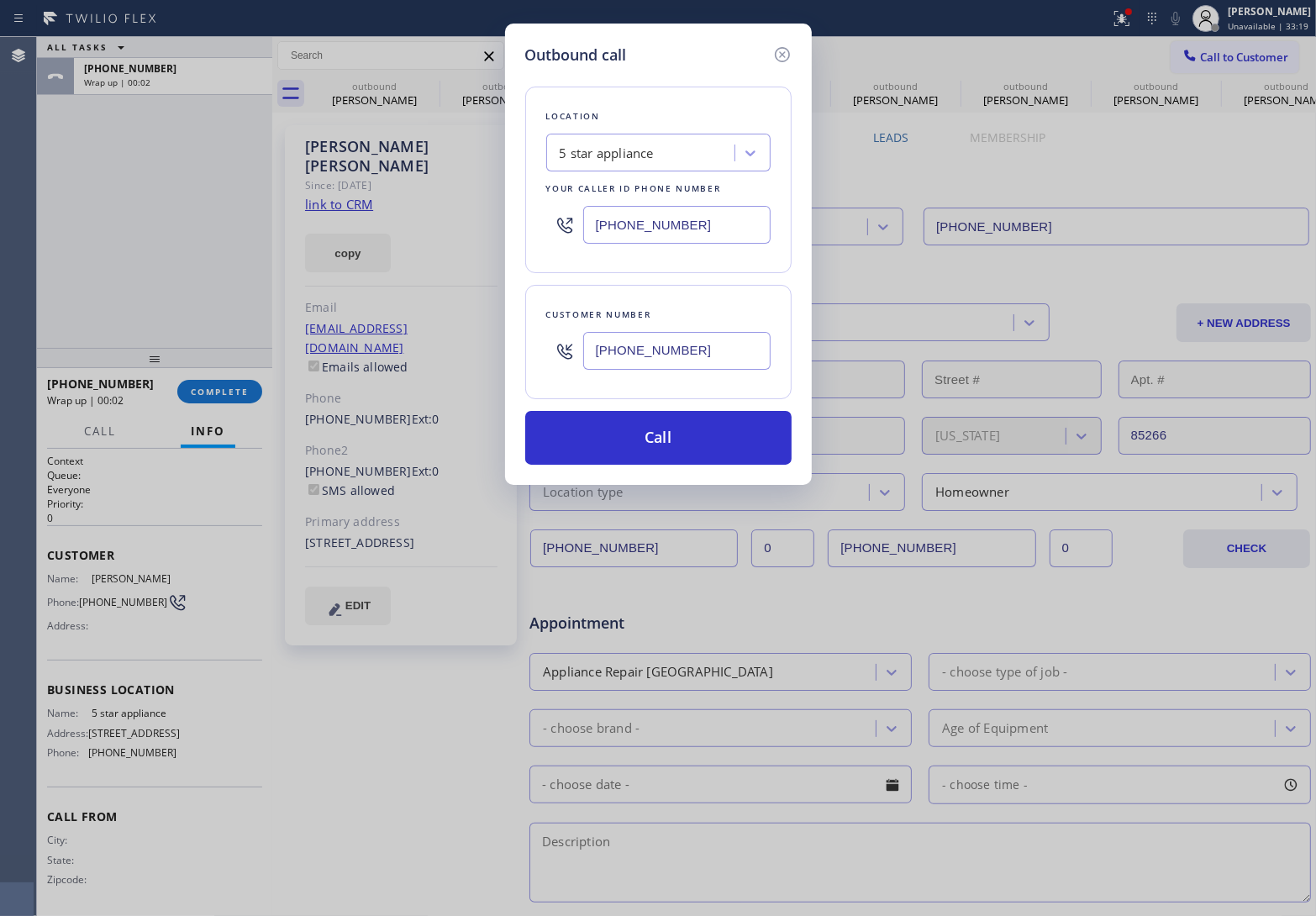
drag, startPoint x: 614, startPoint y: 437, endPoint x: 437, endPoint y: 5, distance: 466.9
click at [618, 434] on button "Call" at bounding box center [659, 437] width 267 height 54
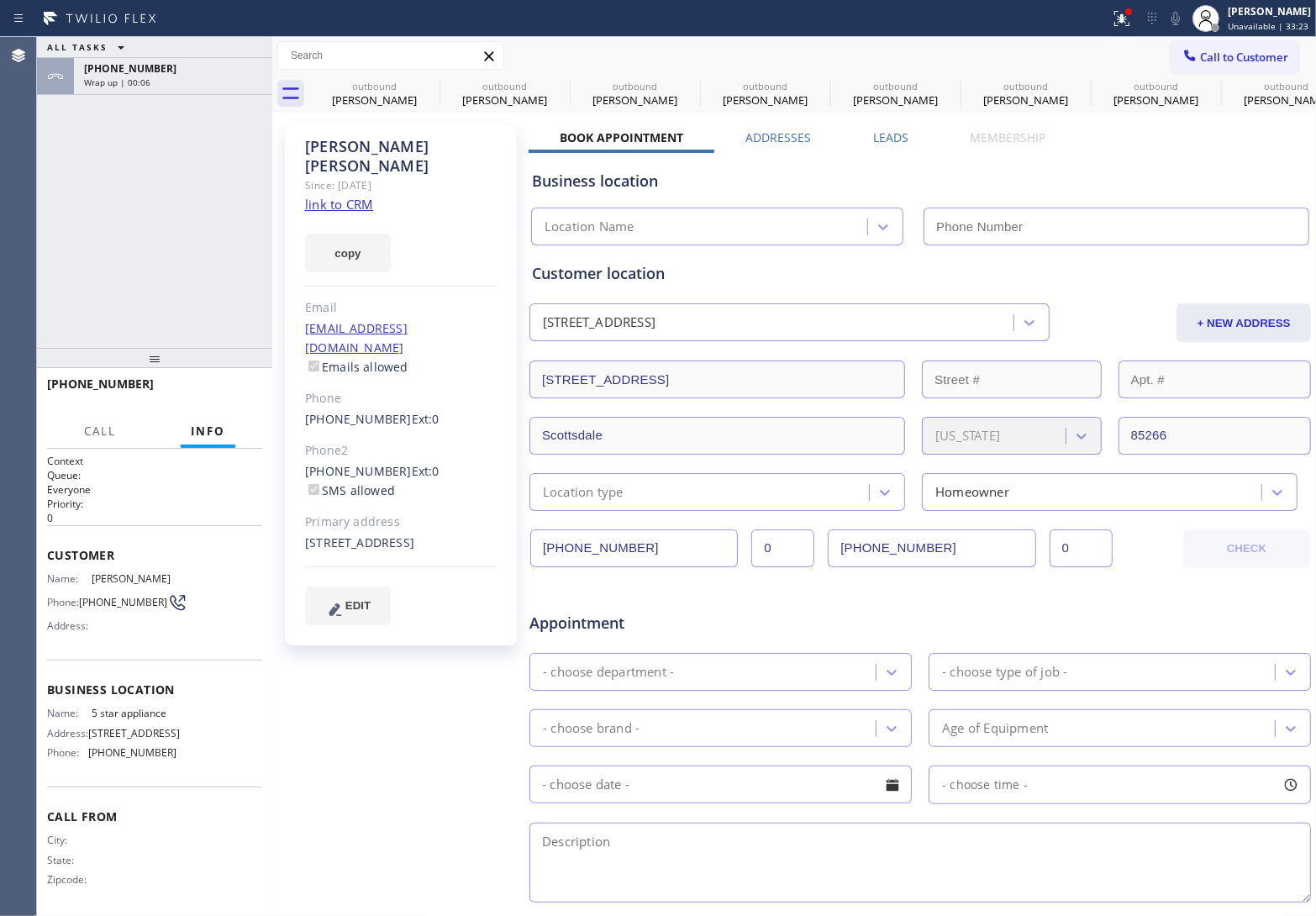
type input "[PHONE_NUMBER]"
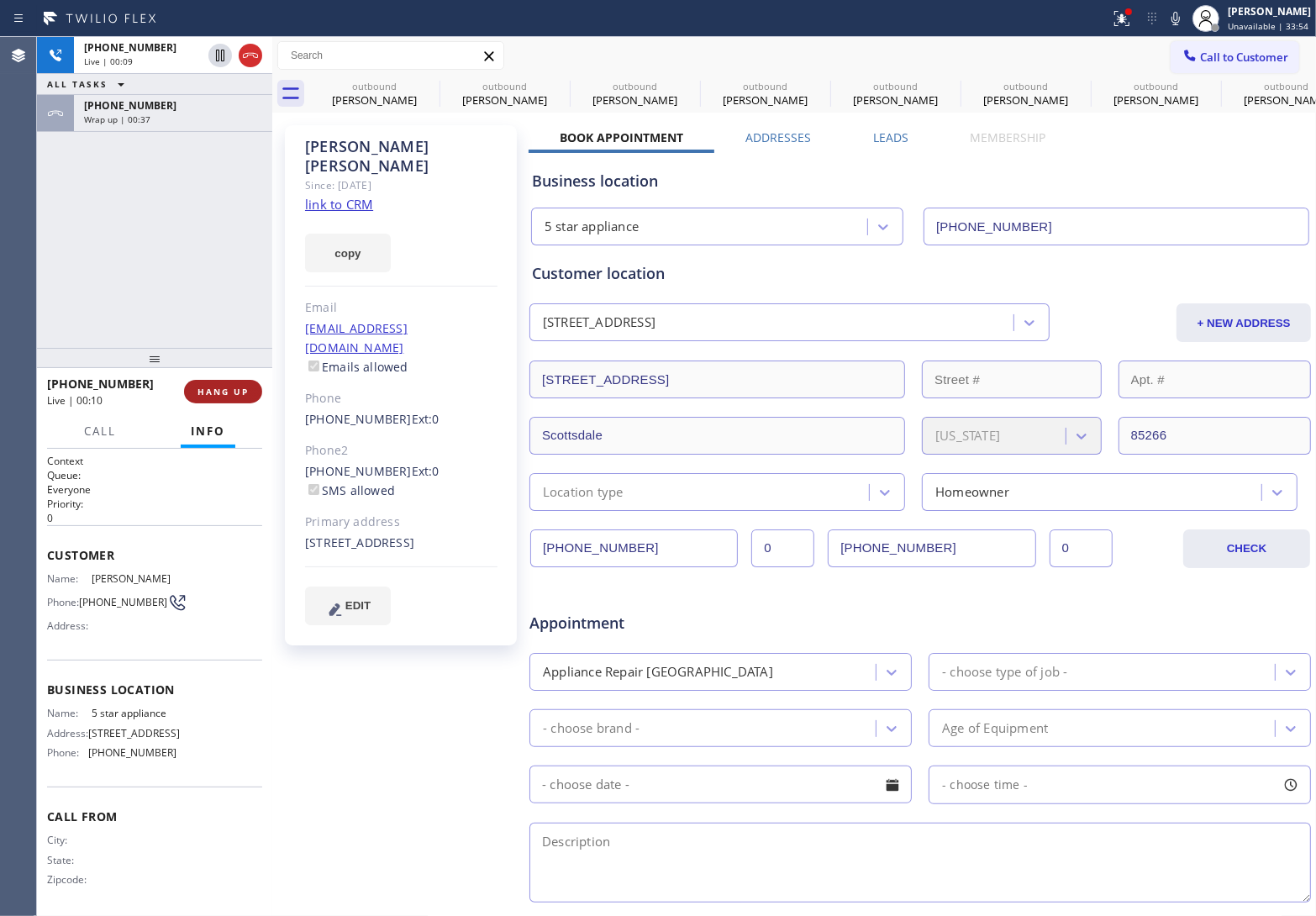
drag, startPoint x: 244, startPoint y: 379, endPoint x: 240, endPoint y: 390, distance: 11.7
click at [240, 390] on button "HANG UP" at bounding box center [222, 391] width 78 height 24
click at [1245, 47] on button "Call to Customer" at bounding box center [1235, 57] width 129 height 32
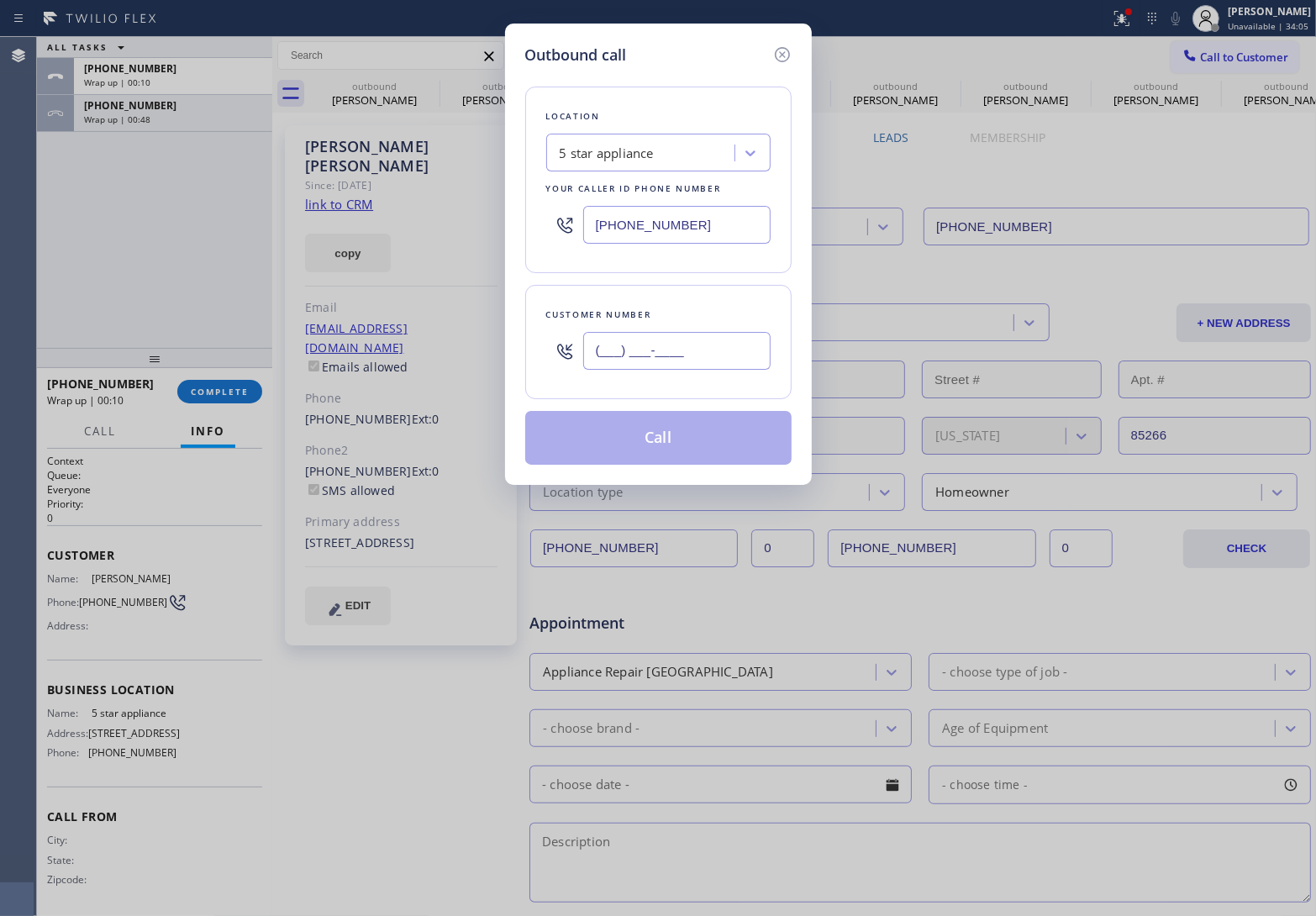
click at [708, 340] on input "(___) ___-____" at bounding box center [677, 350] width 187 height 38
paste input "201) 214-8067"
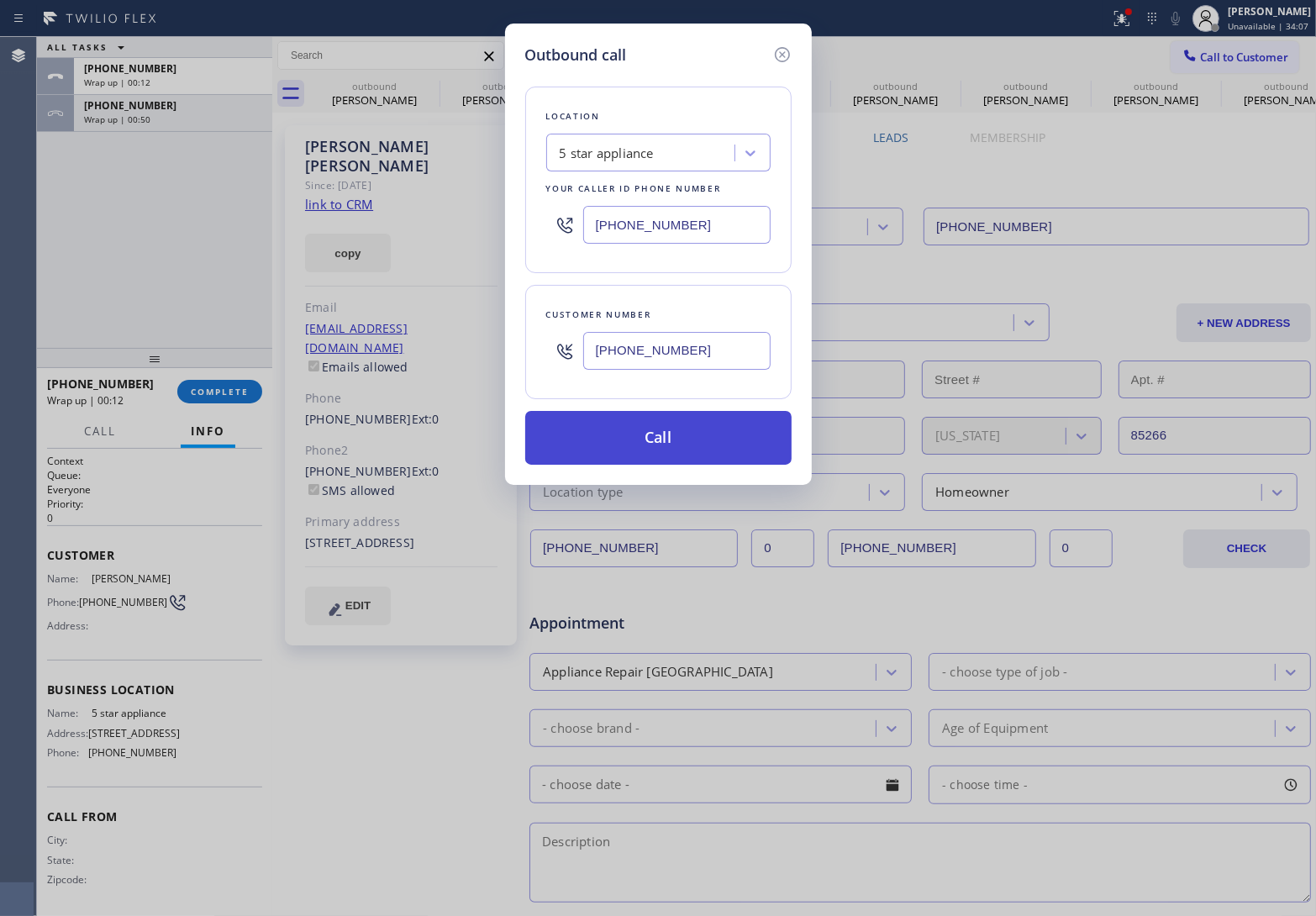
type input "(201) 214-8067"
click at [632, 443] on button "Call" at bounding box center [659, 437] width 267 height 54
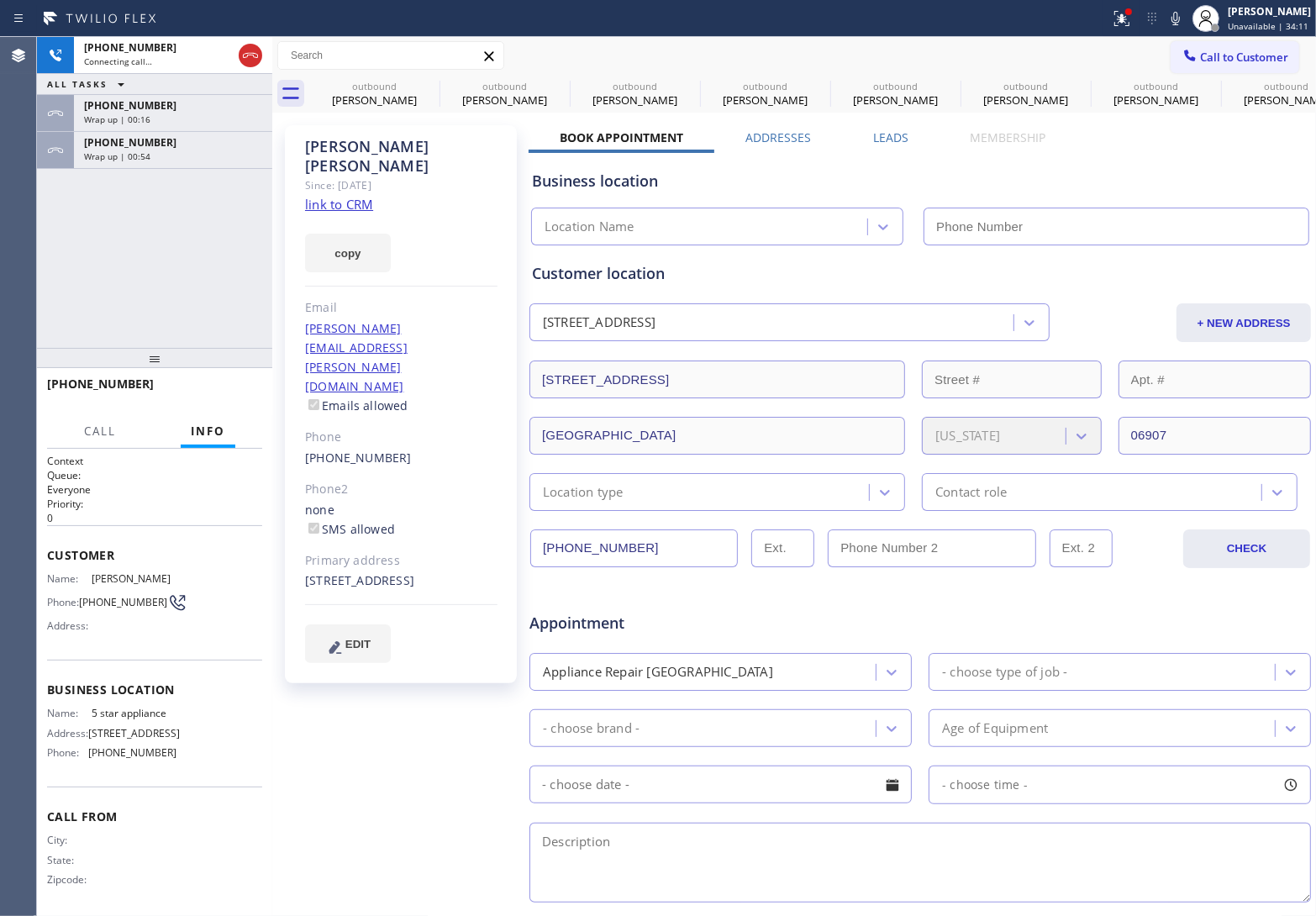
type input "[PHONE_NUMBER]"
click at [322, 196] on link "link to CRM" at bounding box center [339, 204] width 68 height 17
click at [257, 55] on icon at bounding box center [250, 55] width 15 height 5
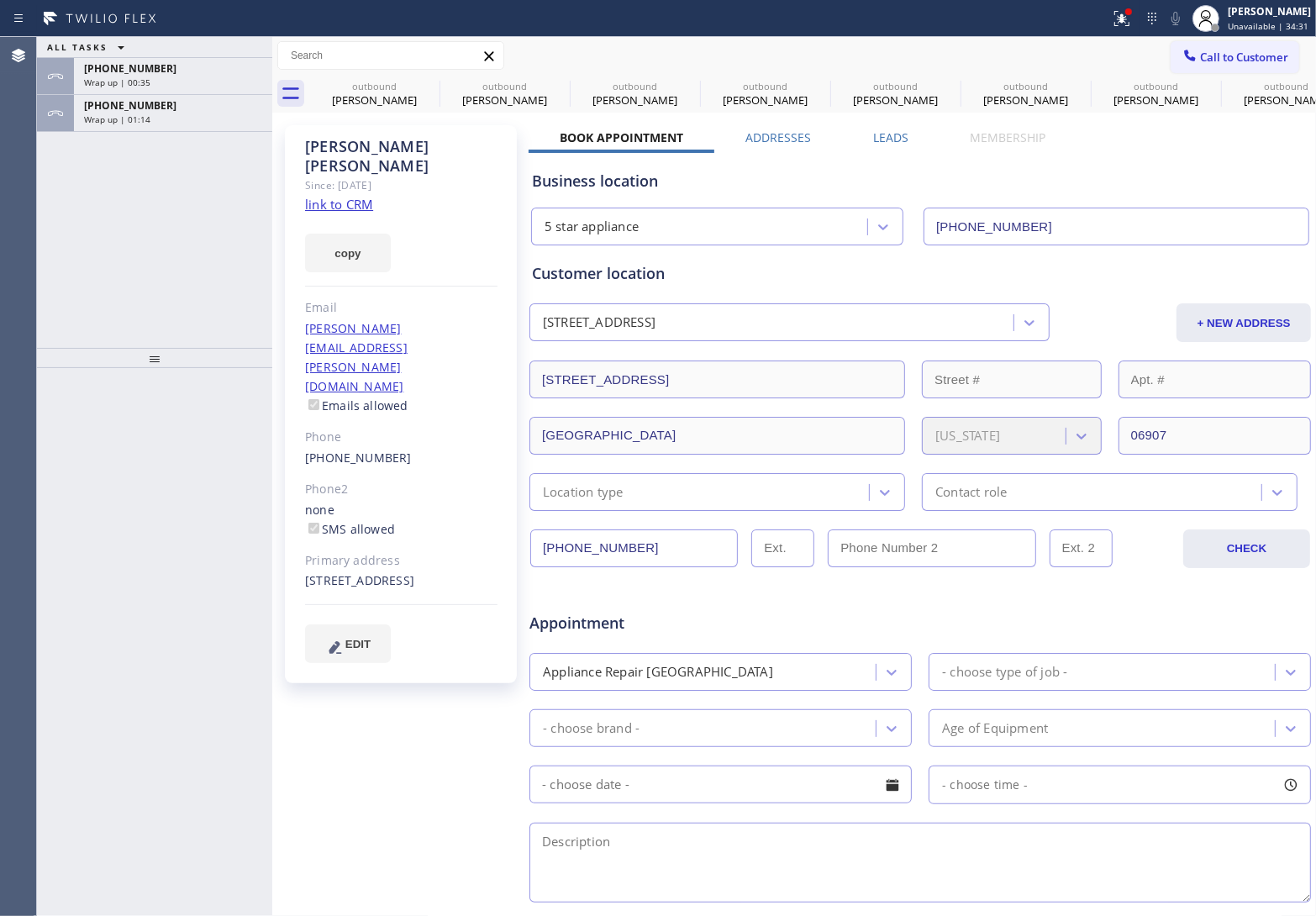
drag, startPoint x: 1210, startPoint y: 51, endPoint x: 614, endPoint y: 358, distance: 670.4
click at [1207, 51] on span "Call to Customer" at bounding box center [1244, 57] width 88 height 15
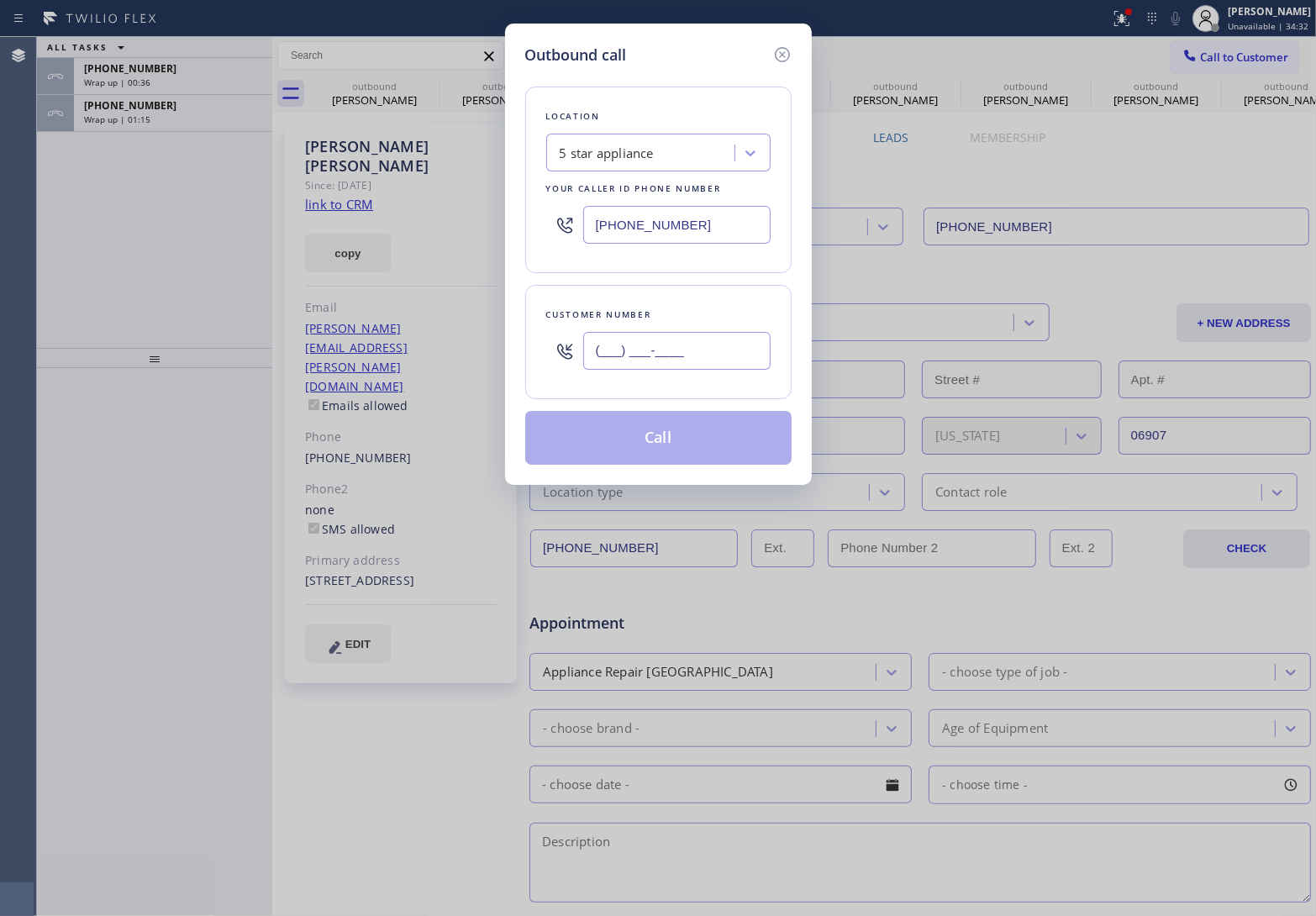
click at [606, 366] on input "(___) ___-____" at bounding box center [677, 350] width 187 height 38
paste input "626) 319-5076"
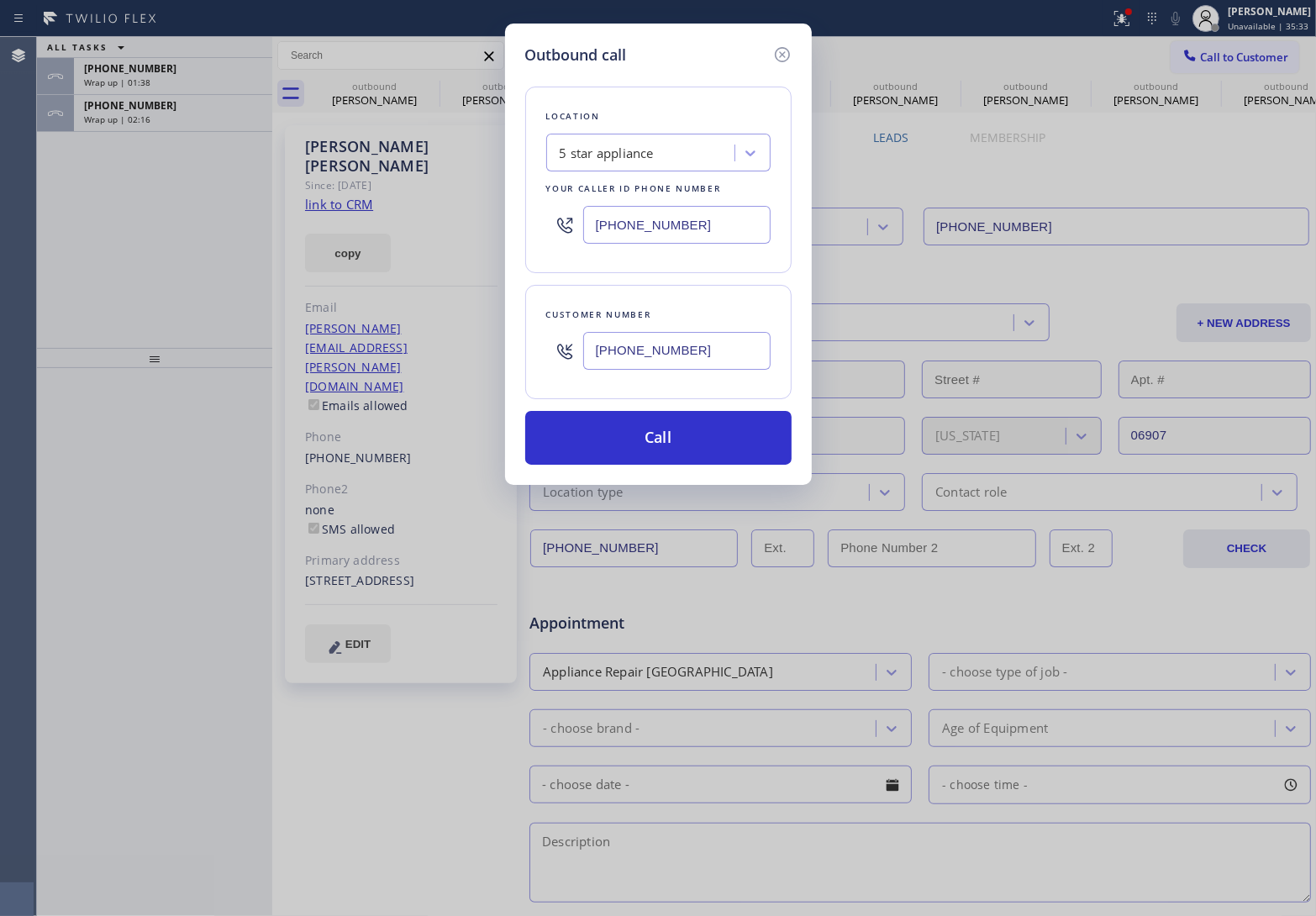
type input "(626) 319-5076"
drag, startPoint x: 17, startPoint y: 336, endPoint x: 64, endPoint y: 359, distance: 52.3
click at [18, 336] on div "Outbound call Location 5 star appliance Your caller id phone number (213) 687-2…" at bounding box center [658, 458] width 1316 height 916
click at [615, 434] on button "Call" at bounding box center [659, 437] width 267 height 54
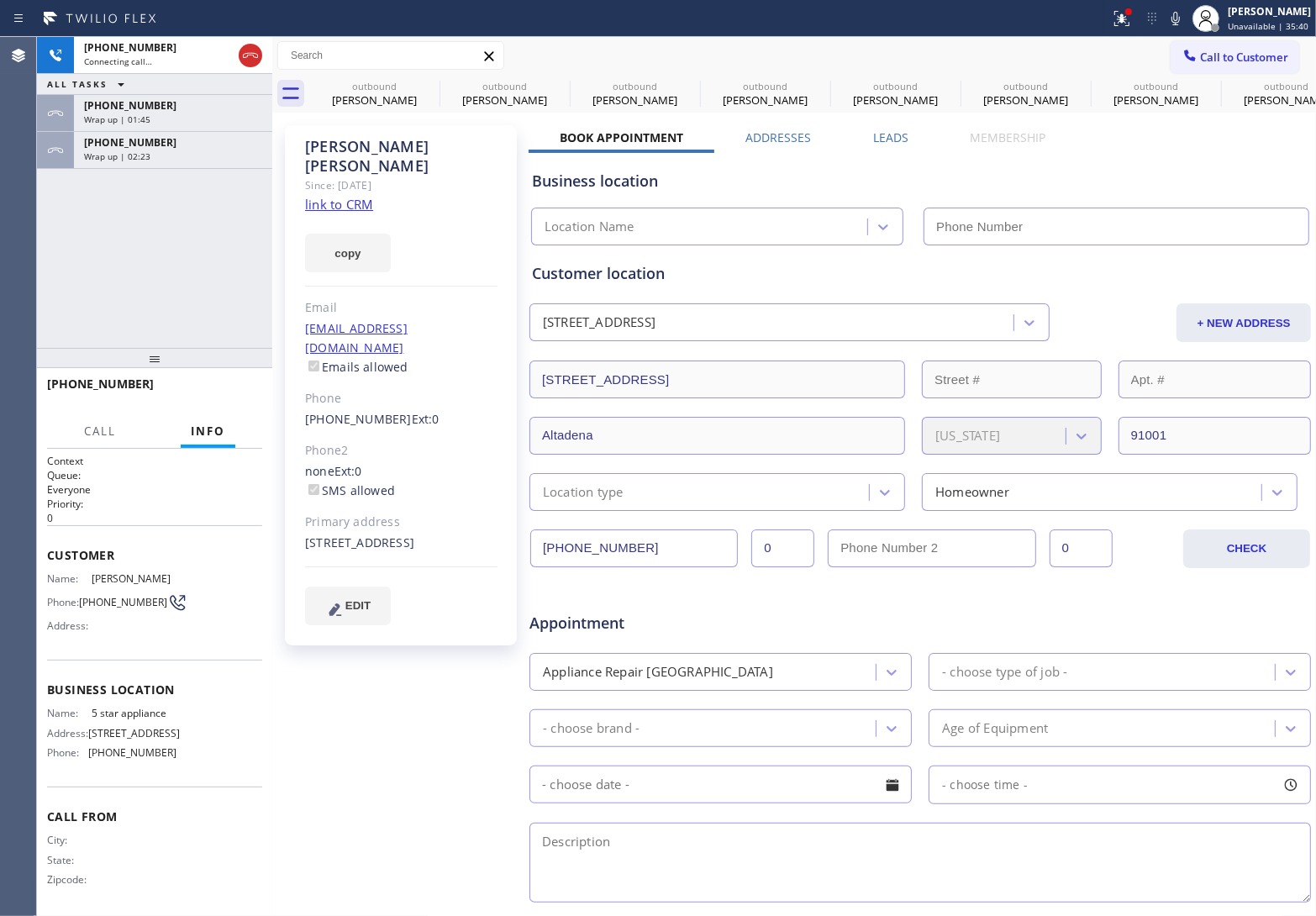
type input "[PHONE_NUMBER]"
click at [347, 175] on div "Since: [DATE]" at bounding box center [401, 185] width 192 height 19
click at [335, 214] on div "copy" at bounding box center [401, 243] width 192 height 58
click at [328, 196] on link "link to CRM" at bounding box center [339, 204] width 68 height 17
drag, startPoint x: 95, startPoint y: 622, endPoint x: 105, endPoint y: 615, distance: 12.2
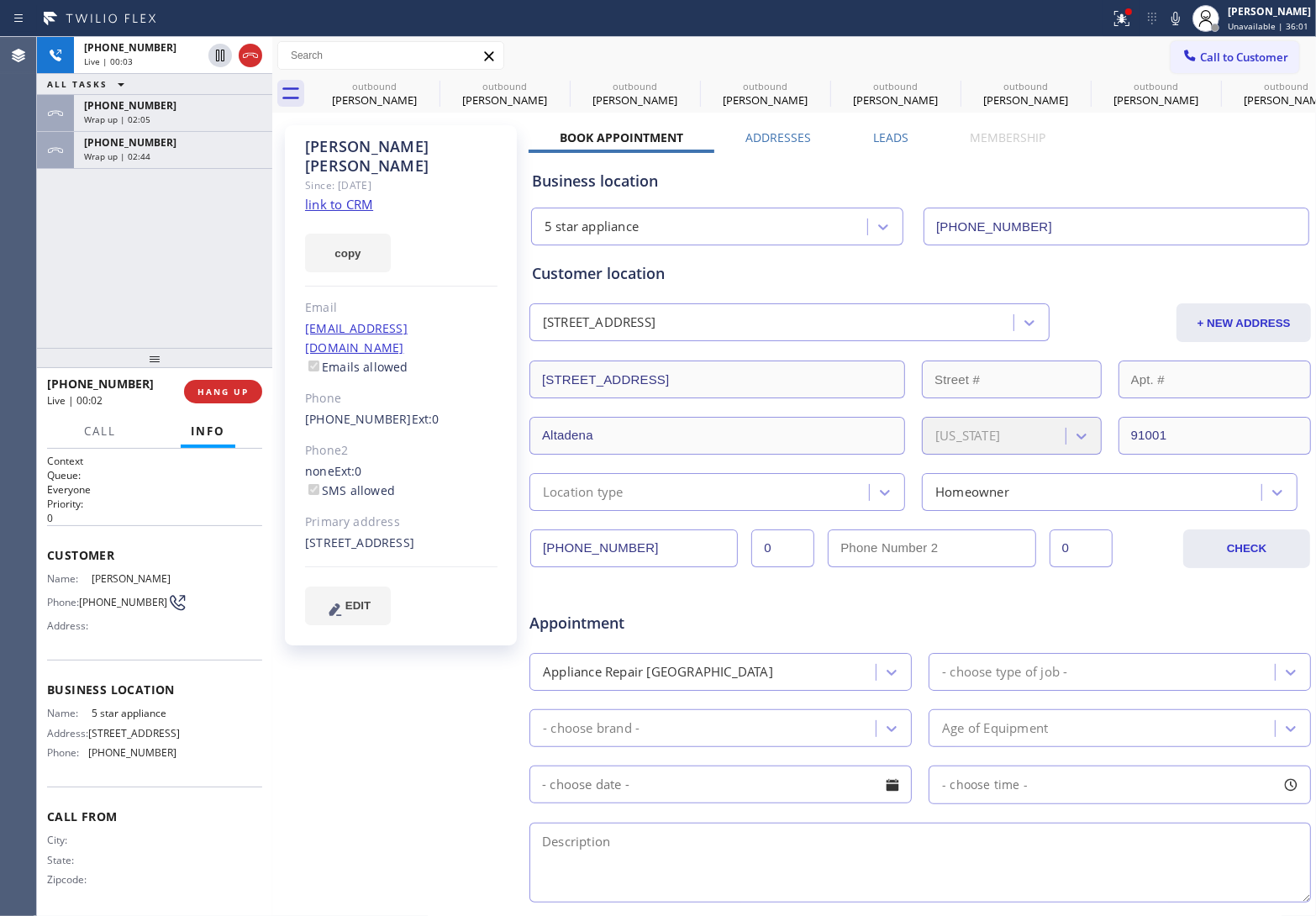
click at [96, 618] on div "Name: Lisa Lewis Phone: (626) 319-5076 Address:" at bounding box center [111, 605] width 130 height 66
drag, startPoint x: 101, startPoint y: 610, endPoint x: 83, endPoint y: 598, distance: 21.6
click at [83, 598] on span "(626) 319-5076" at bounding box center [123, 602] width 88 height 13
copy span "(626) 319-5076"
click at [238, 389] on span "HANG UP" at bounding box center [223, 391] width 51 height 12
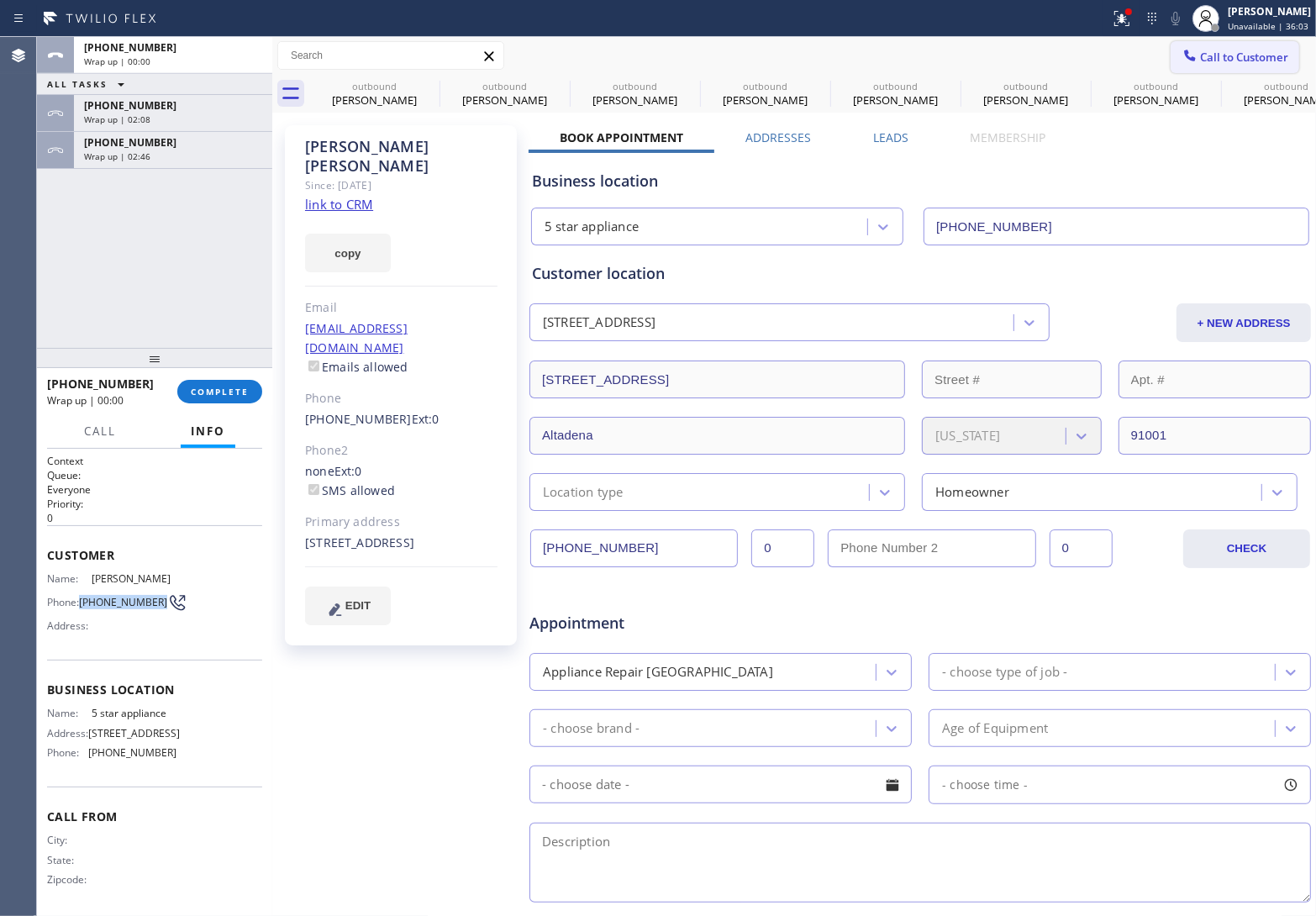
click at [1232, 55] on span "Call to Customer" at bounding box center [1244, 57] width 88 height 15
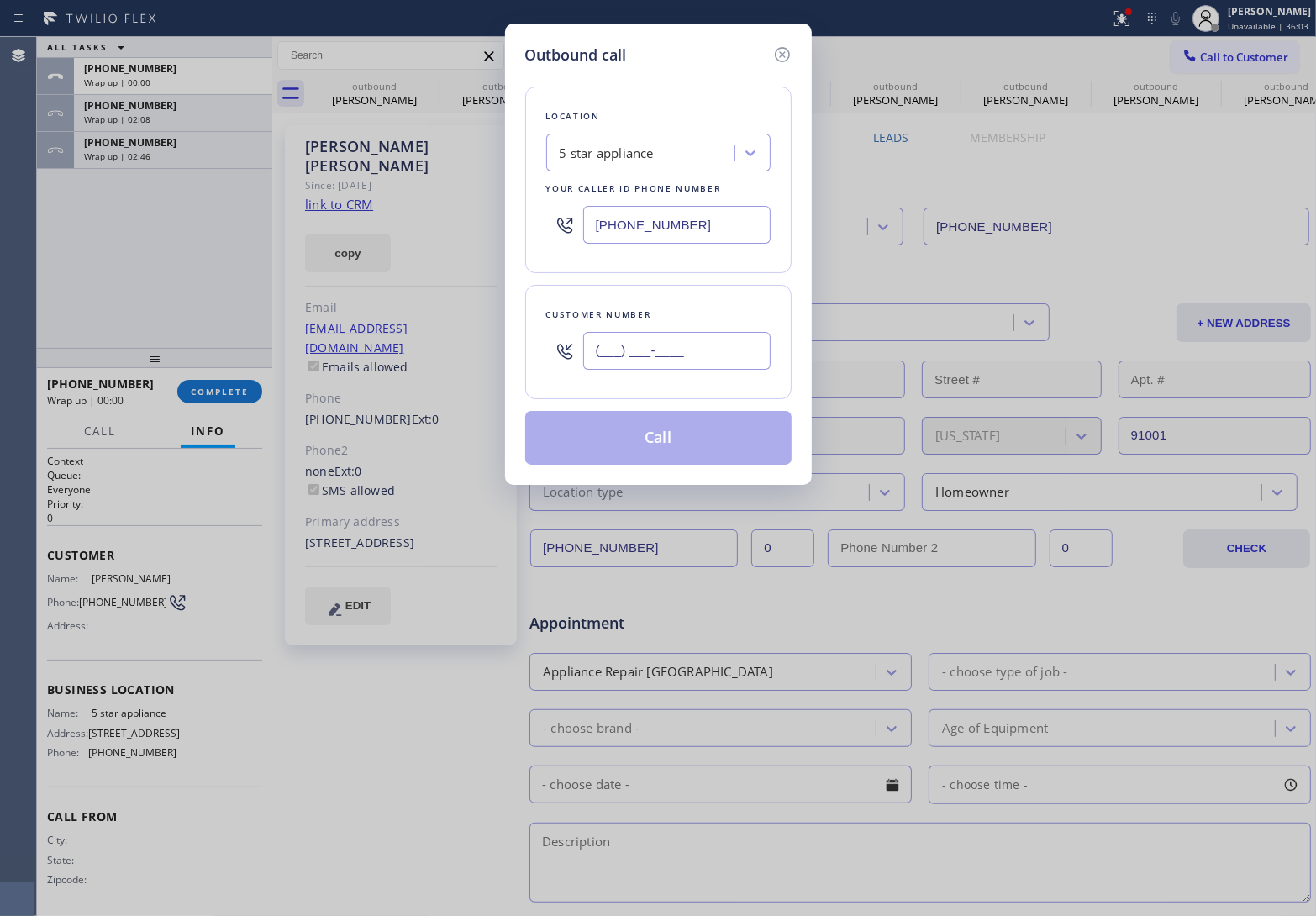
click at [645, 338] on input "(___) ___-____" at bounding box center [677, 350] width 187 height 38
paste input "626) 319-5076"
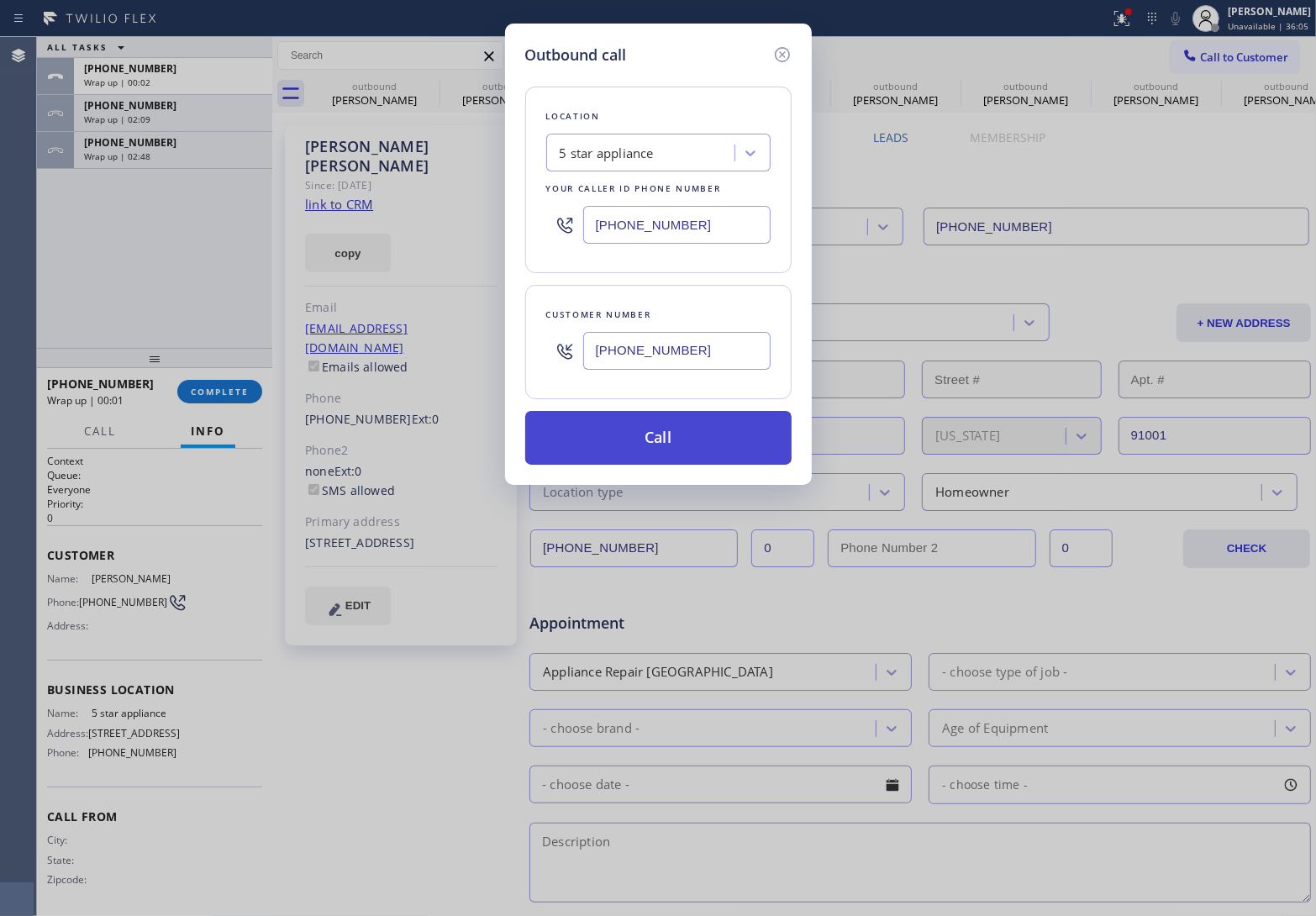
type input "(626) 319-5076"
click at [666, 443] on button "Call" at bounding box center [659, 437] width 267 height 54
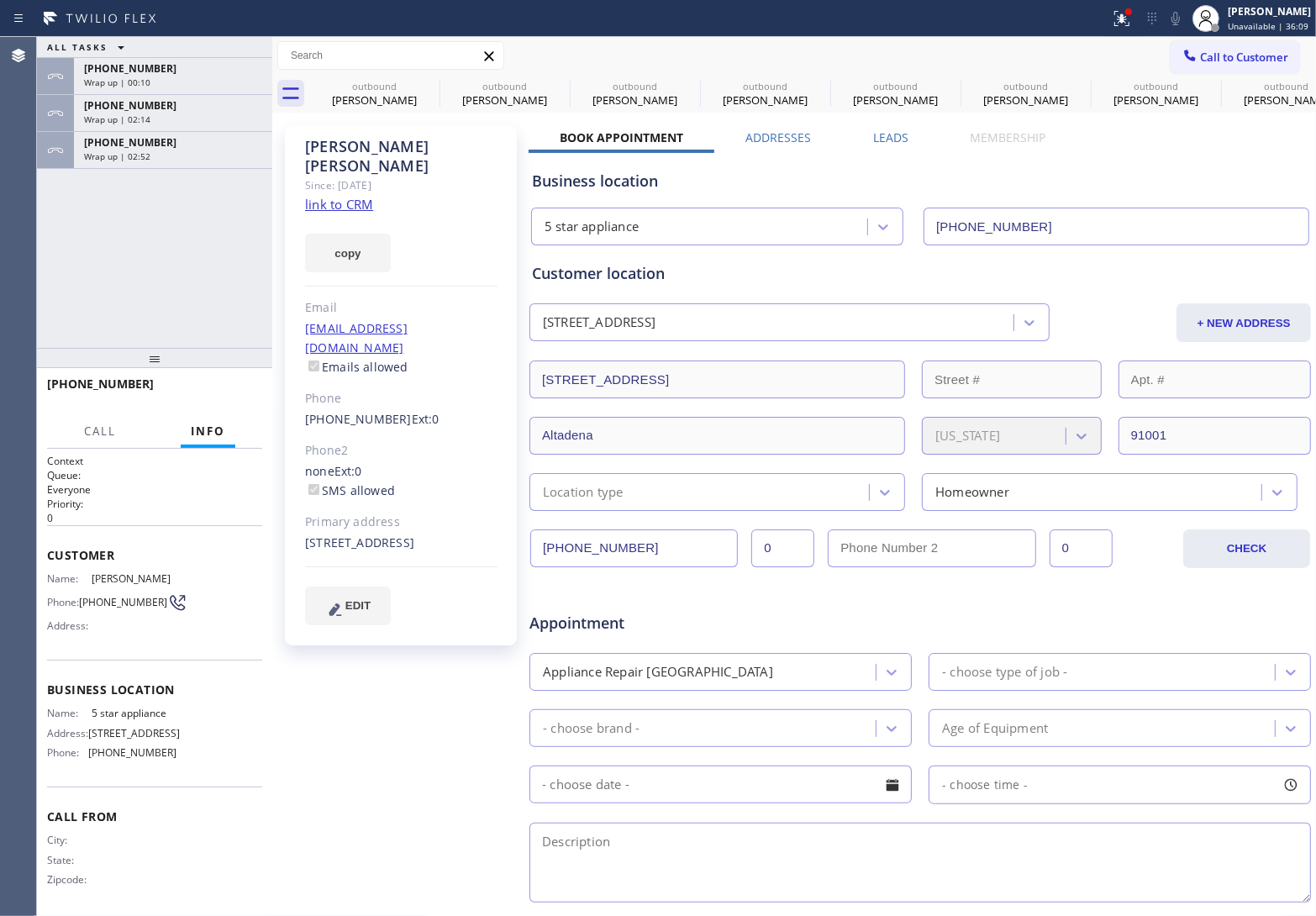
type input "[PHONE_NUMBER]"
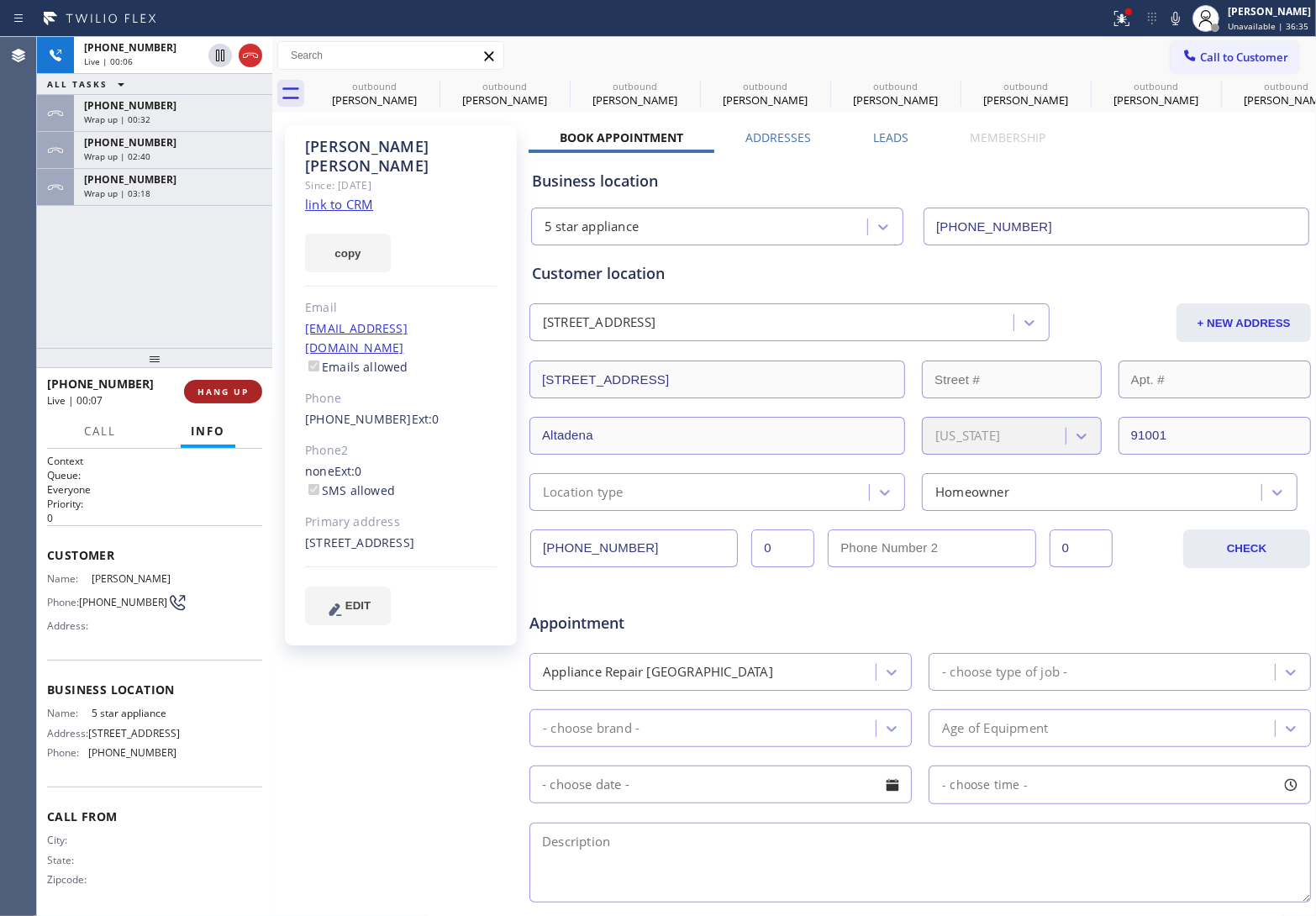
click at [238, 395] on span "HANG UP" at bounding box center [223, 391] width 51 height 12
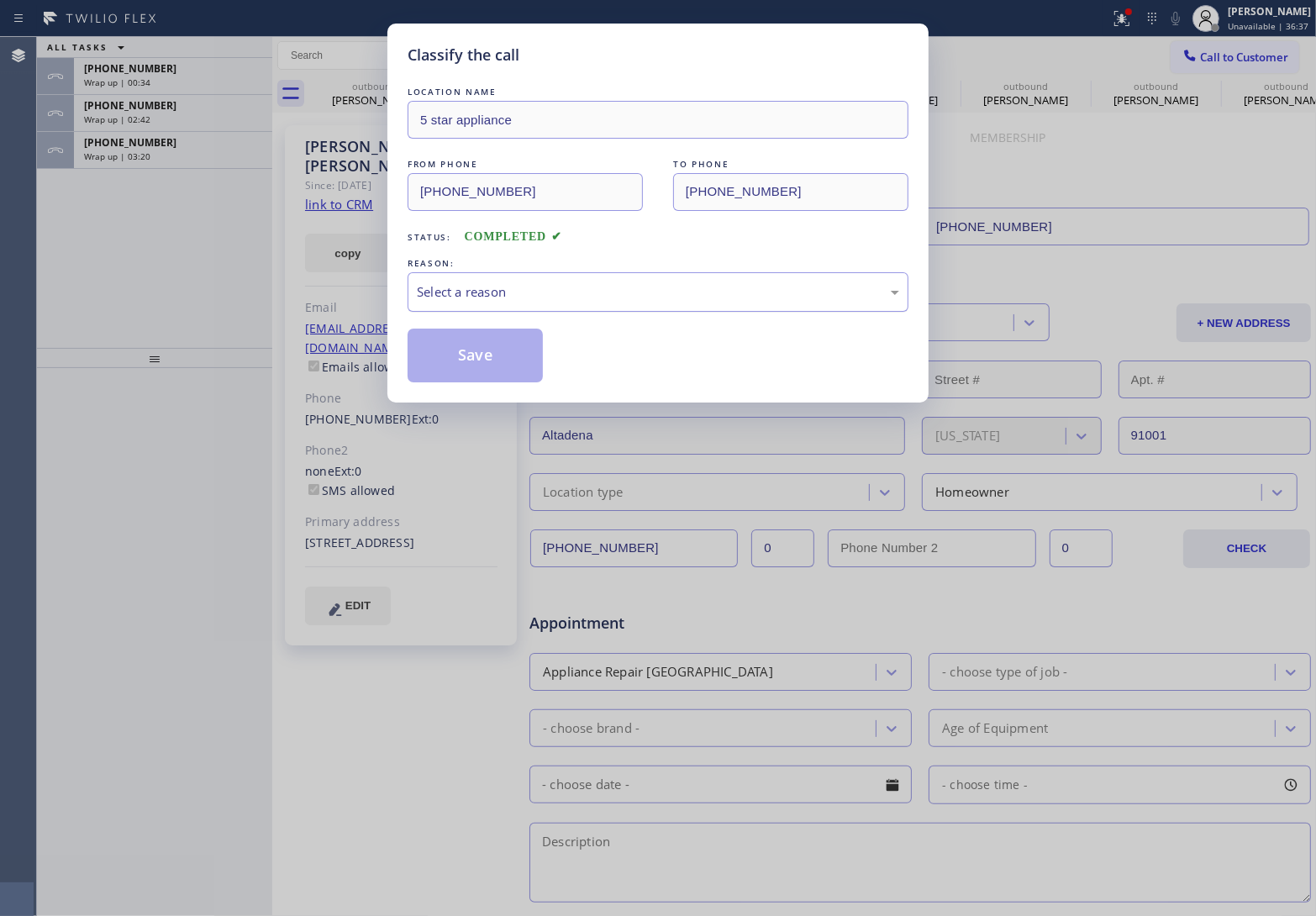
click at [575, 296] on div "Select a reason" at bounding box center [658, 291] width 482 height 19
click at [523, 363] on button "Save" at bounding box center [474, 356] width 135 height 54
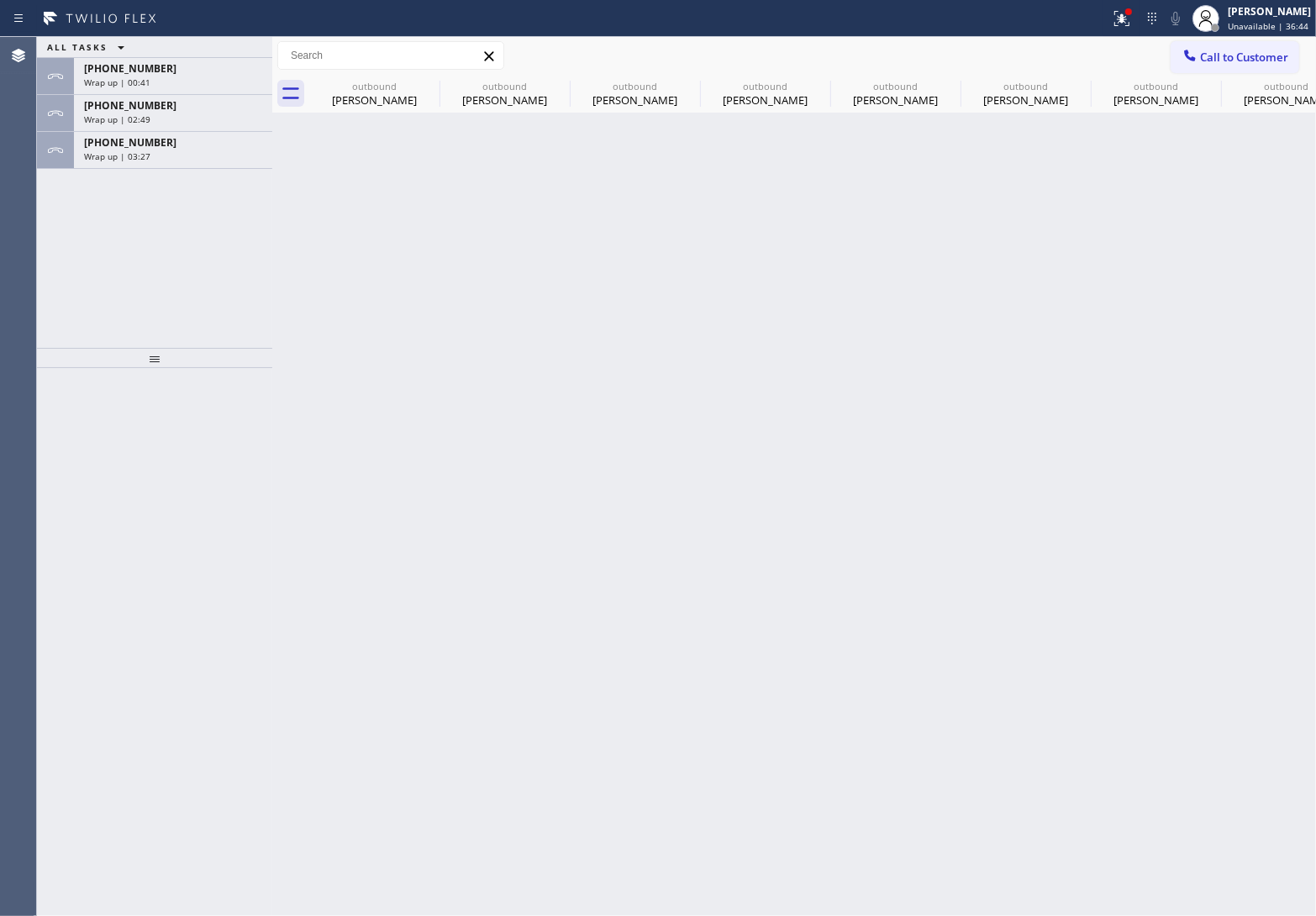
drag, startPoint x: 177, startPoint y: 150, endPoint x: 282, endPoint y: 345, distance: 221.5
click at [177, 152] on div "Wrap up | 03:27" at bounding box center [173, 156] width 178 height 12
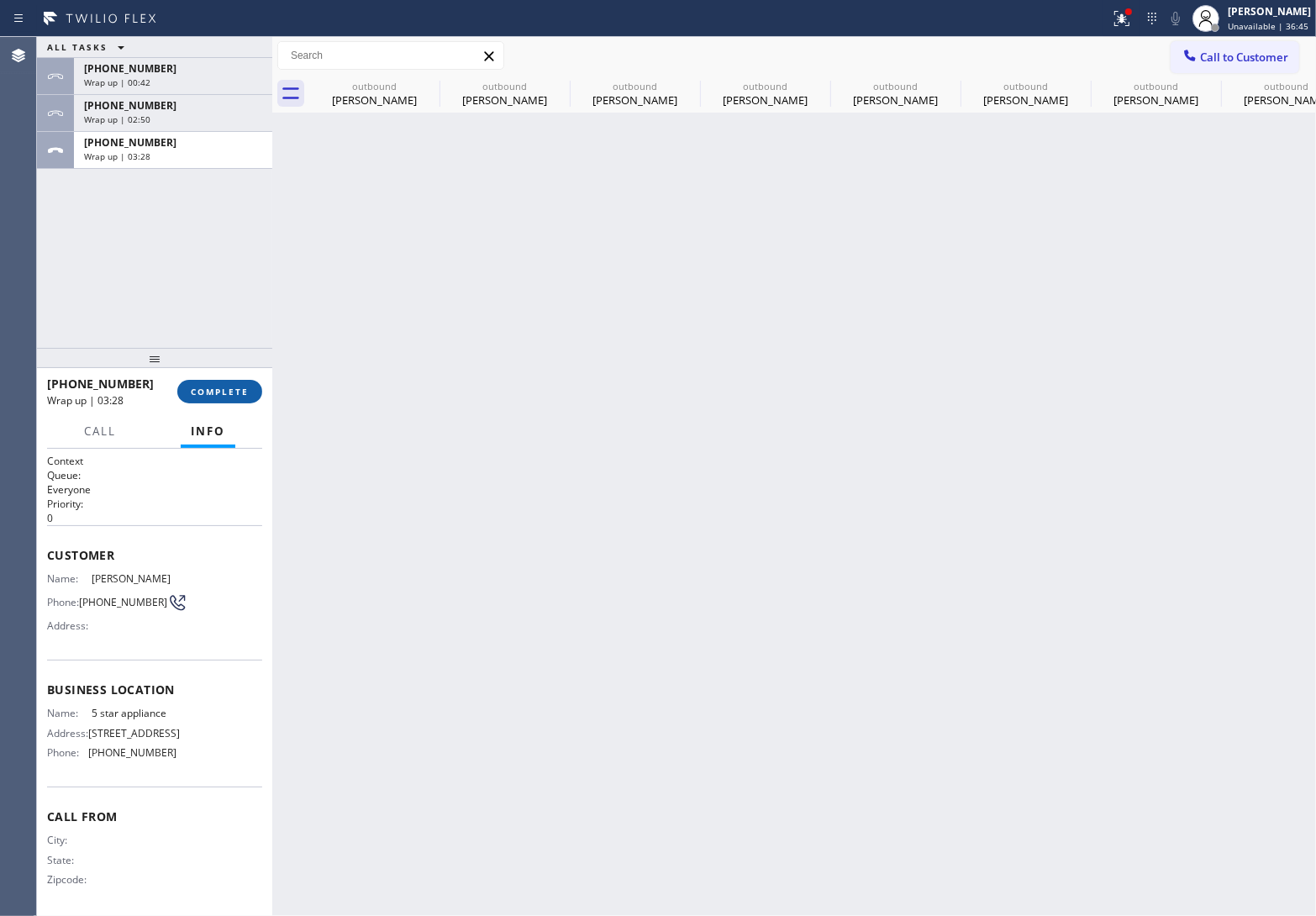
click at [231, 401] on button "COMPLETE" at bounding box center [220, 391] width 85 height 24
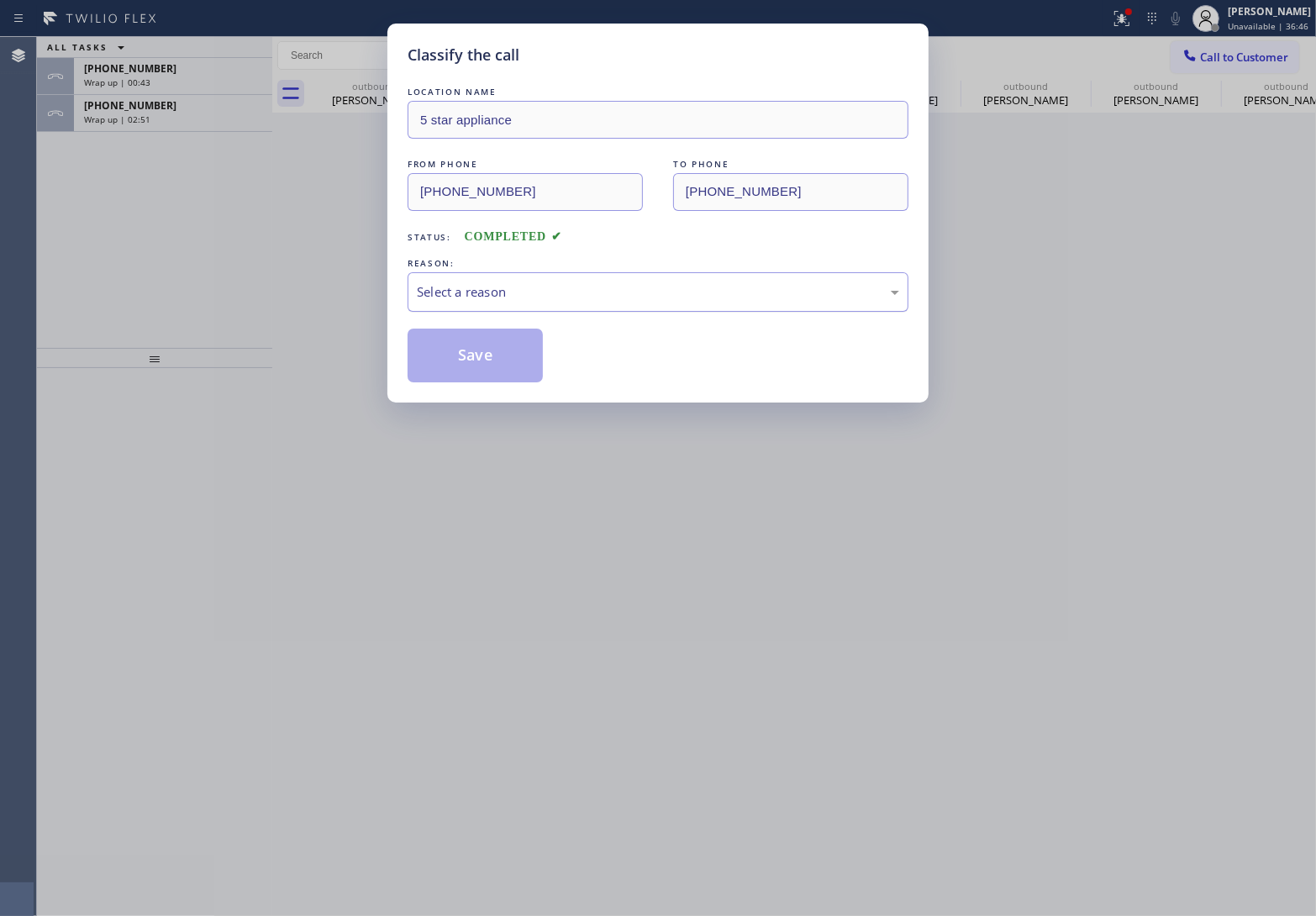
click at [585, 288] on div "Select a reason" at bounding box center [658, 291] width 482 height 19
click at [524, 362] on button "Save" at bounding box center [474, 356] width 135 height 54
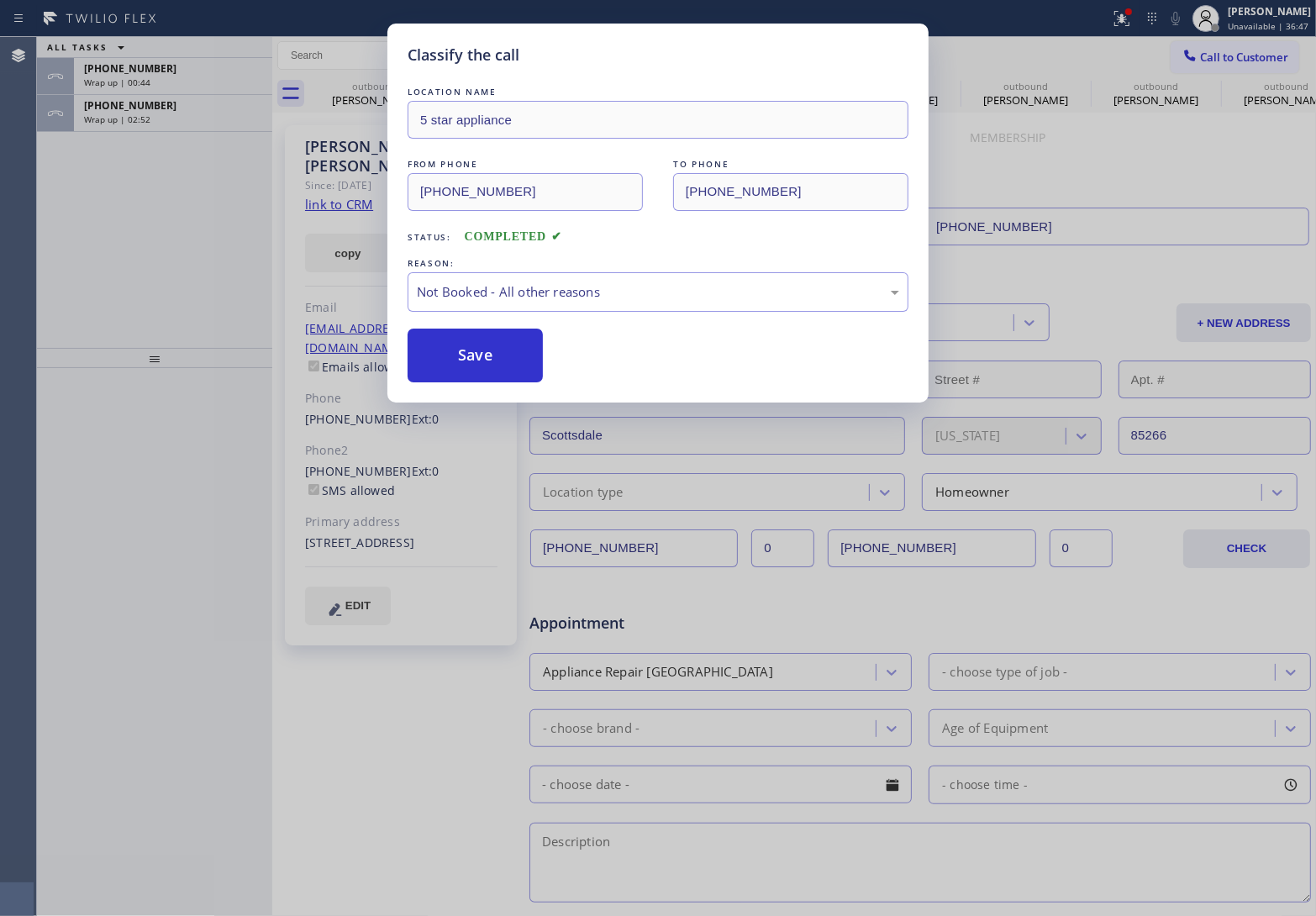
click at [153, 116] on div "Classify the call LOCATION NAME 5 star appliance FROM PHONE (213) 687-2604 TO P…" at bounding box center [658, 458] width 1316 height 916
click at [153, 116] on div "Classify the call LOCATION NAME 4B2.Paid Subzero Repair Professionals ([GEOGRAP…" at bounding box center [676, 476] width 1279 height 878
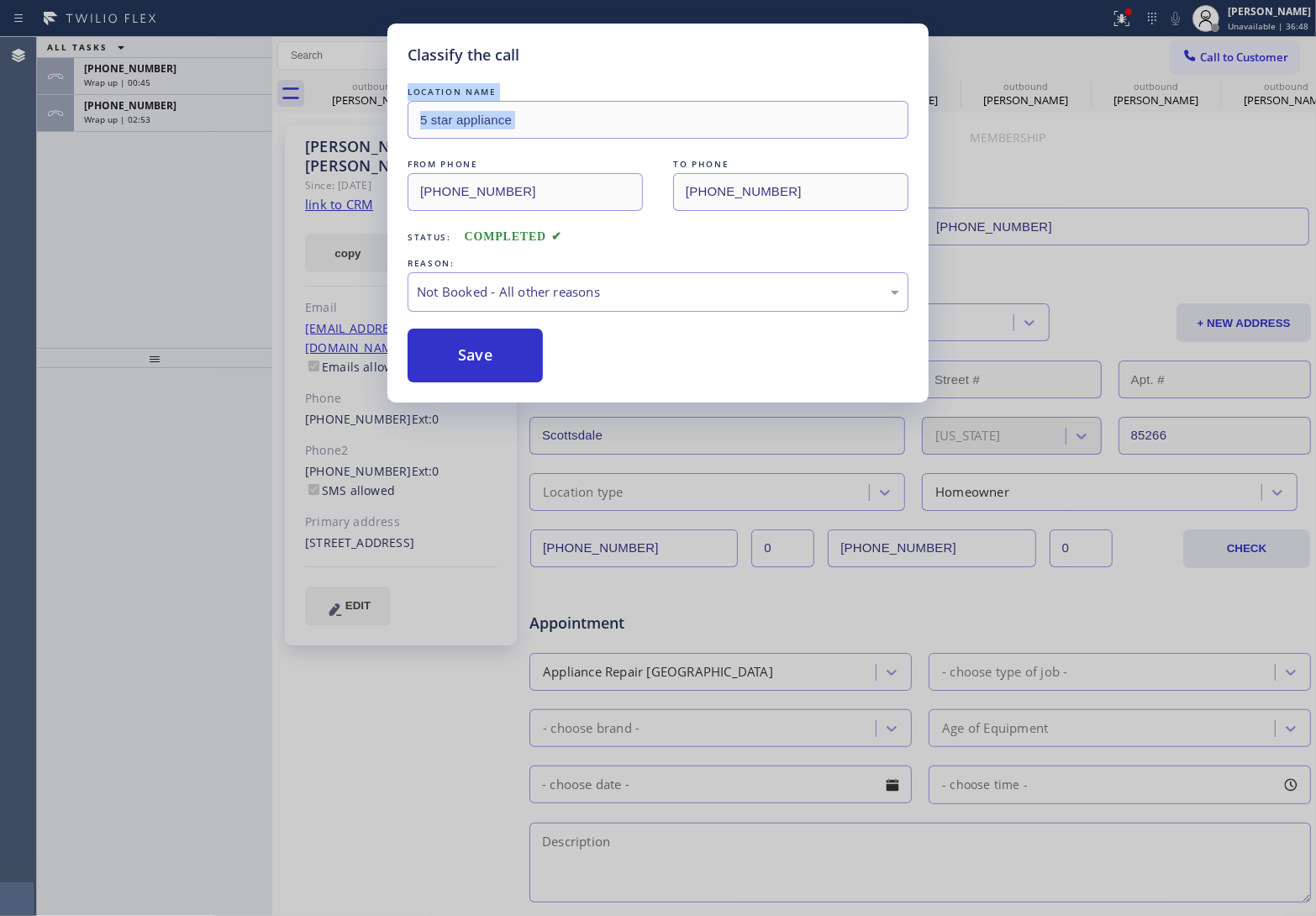
click at [153, 116] on div "Wrap up | 02:53" at bounding box center [173, 119] width 178 height 12
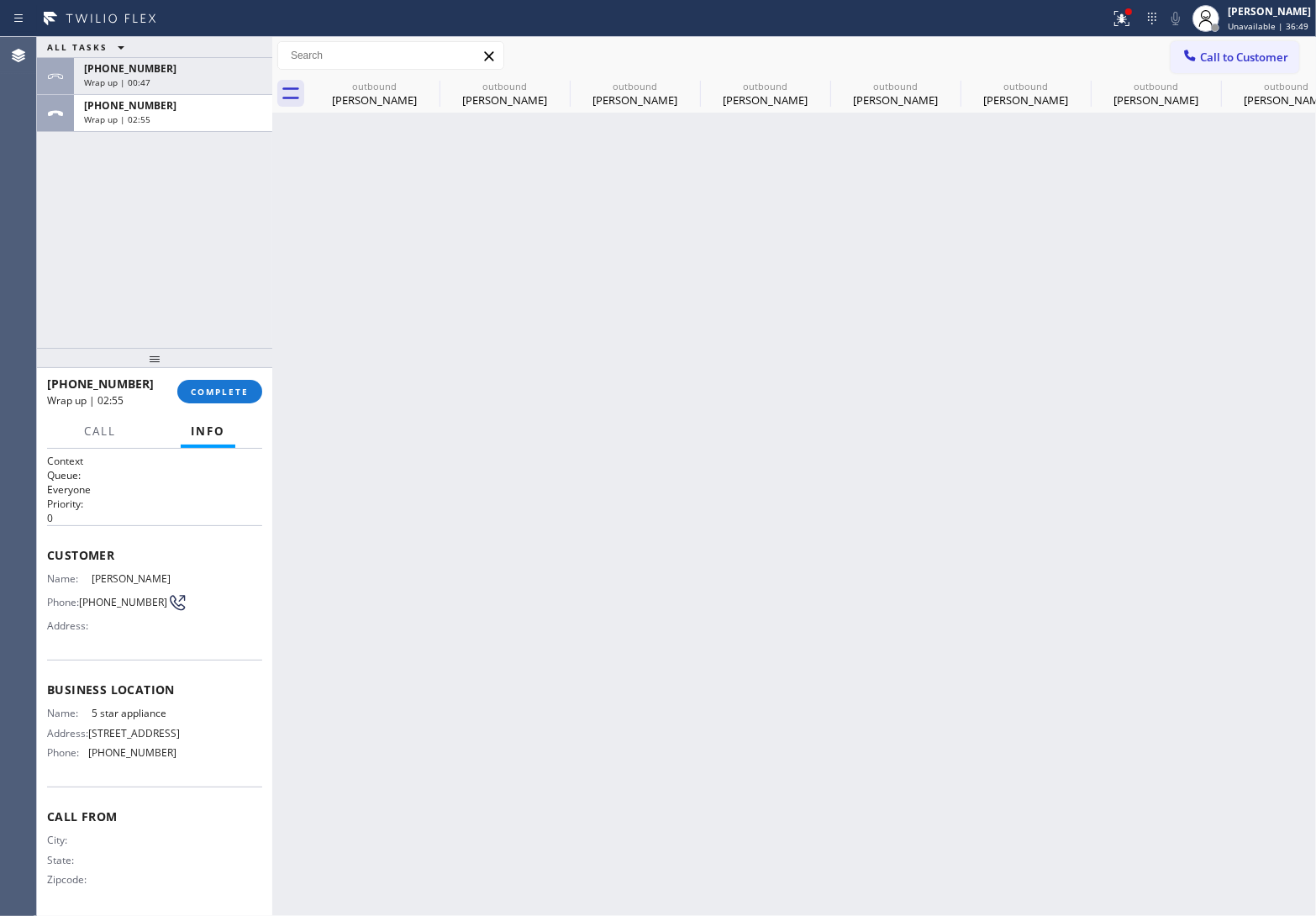
click at [153, 116] on div "Wrap up | 02:55" at bounding box center [173, 119] width 178 height 12
click at [155, 114] on div "Wrap up | 02:55" at bounding box center [173, 119] width 178 height 12
click at [266, 388] on div "+16028280081 Wrap up | 02:56 COMPLETE" at bounding box center [154, 391] width 235 height 47
click at [253, 385] on button "COMPLETE" at bounding box center [220, 391] width 85 height 24
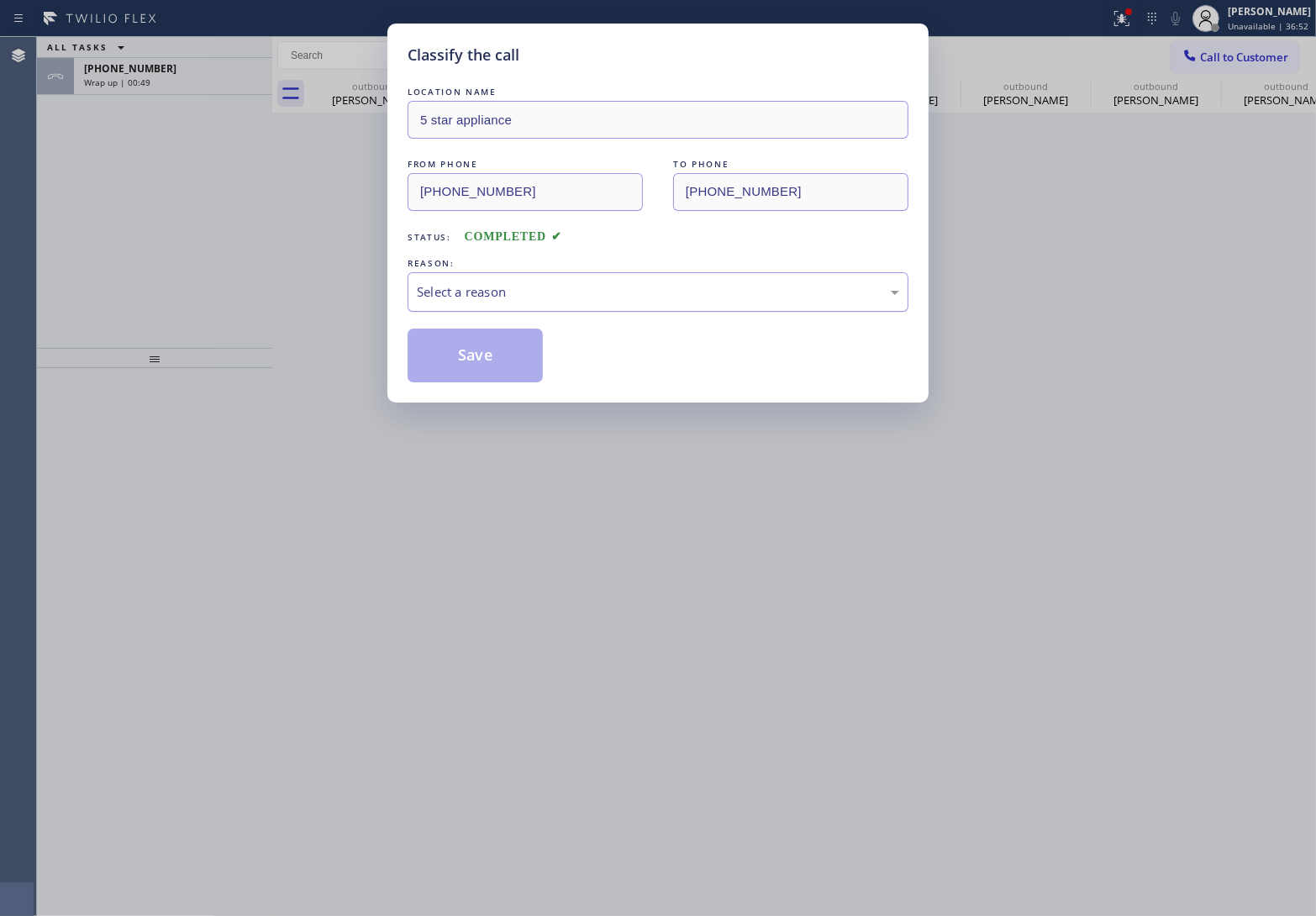
click at [482, 299] on div "Select a reason" at bounding box center [658, 291] width 482 height 19
click at [498, 364] on button "Save" at bounding box center [474, 356] width 135 height 54
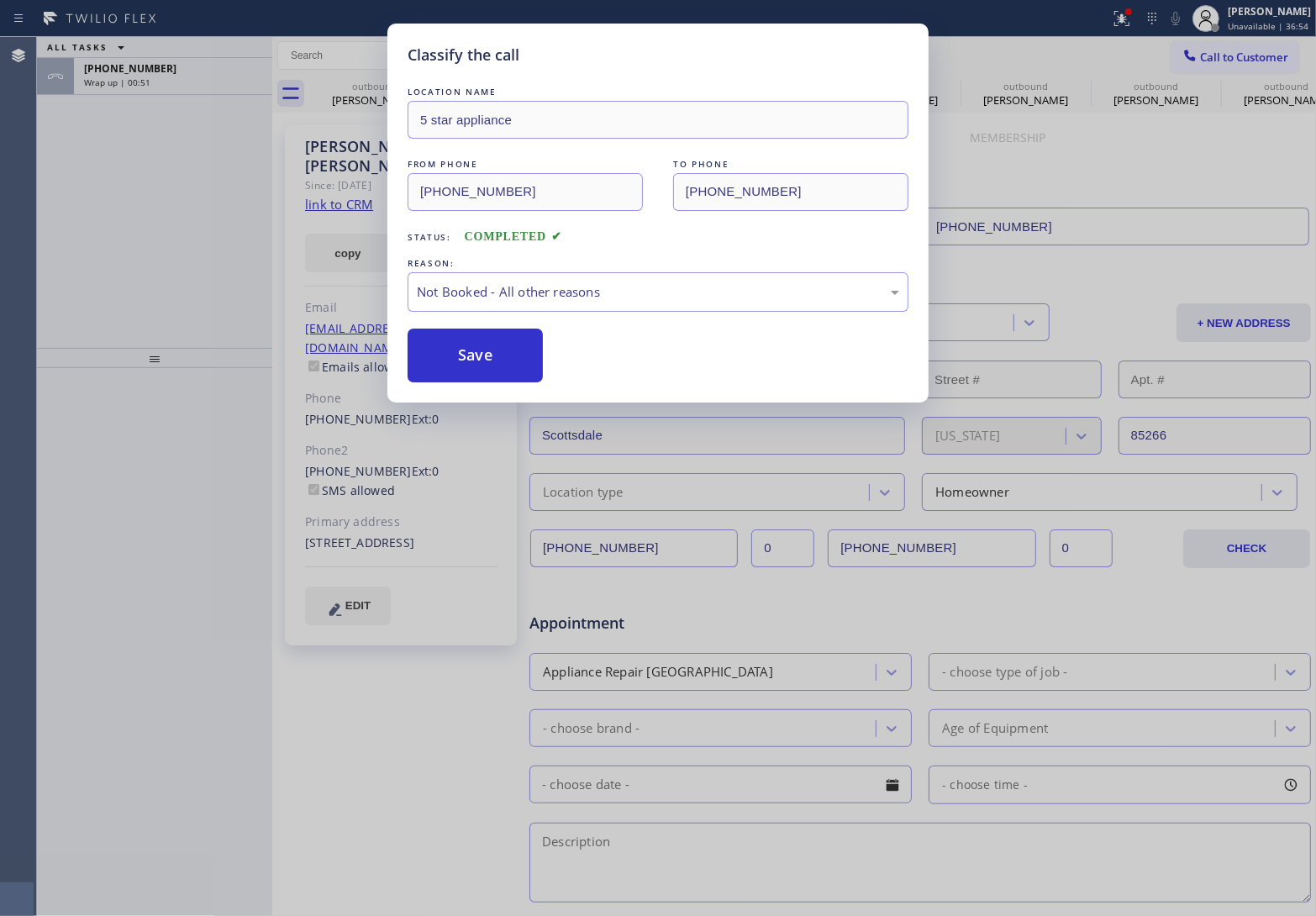
click at [172, 74] on div "Classify the call LOCATION NAME 5 star appliance FROM PHONE (213) 687-2604 TO P…" at bounding box center [658, 458] width 1316 height 916
click at [172, 74] on div "+16263195076" at bounding box center [173, 69] width 178 height 15
click at [170, 74] on div "+16263195076" at bounding box center [173, 69] width 178 height 15
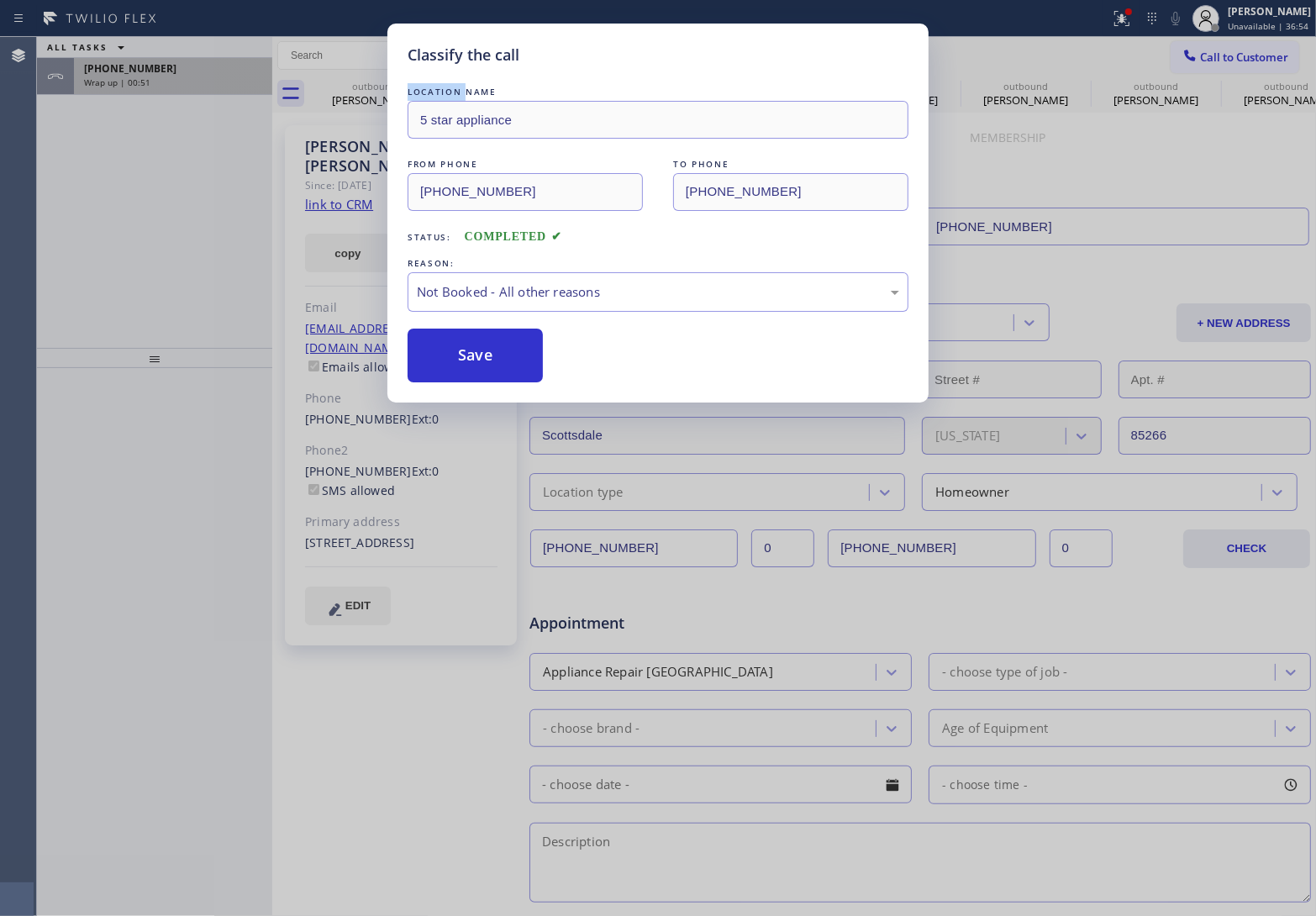
click at [170, 74] on div "+16263195076" at bounding box center [173, 69] width 178 height 15
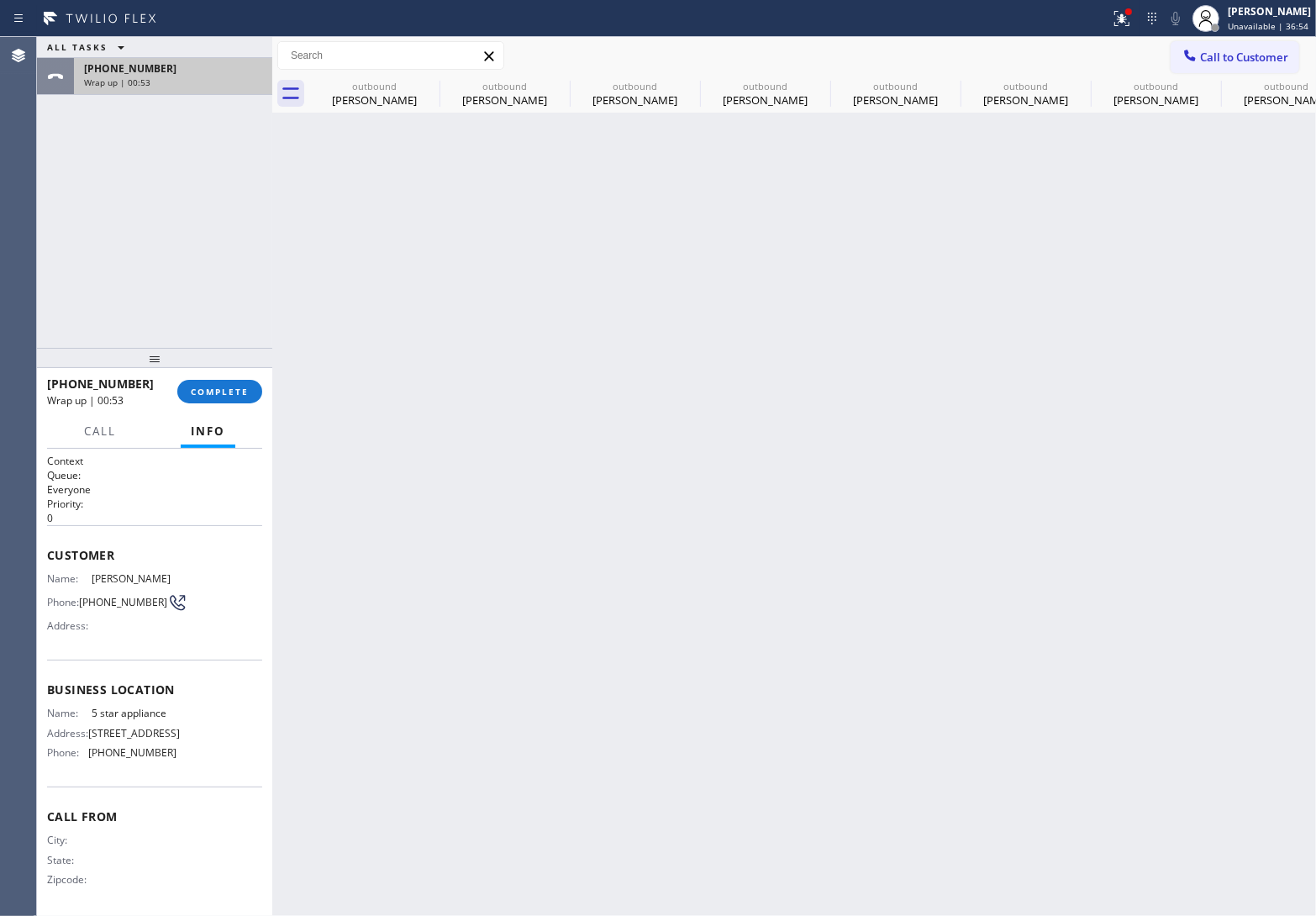
click at [170, 74] on div "+16263195076" at bounding box center [173, 69] width 178 height 15
click at [190, 385] on button "COMPLETE" at bounding box center [220, 391] width 85 height 24
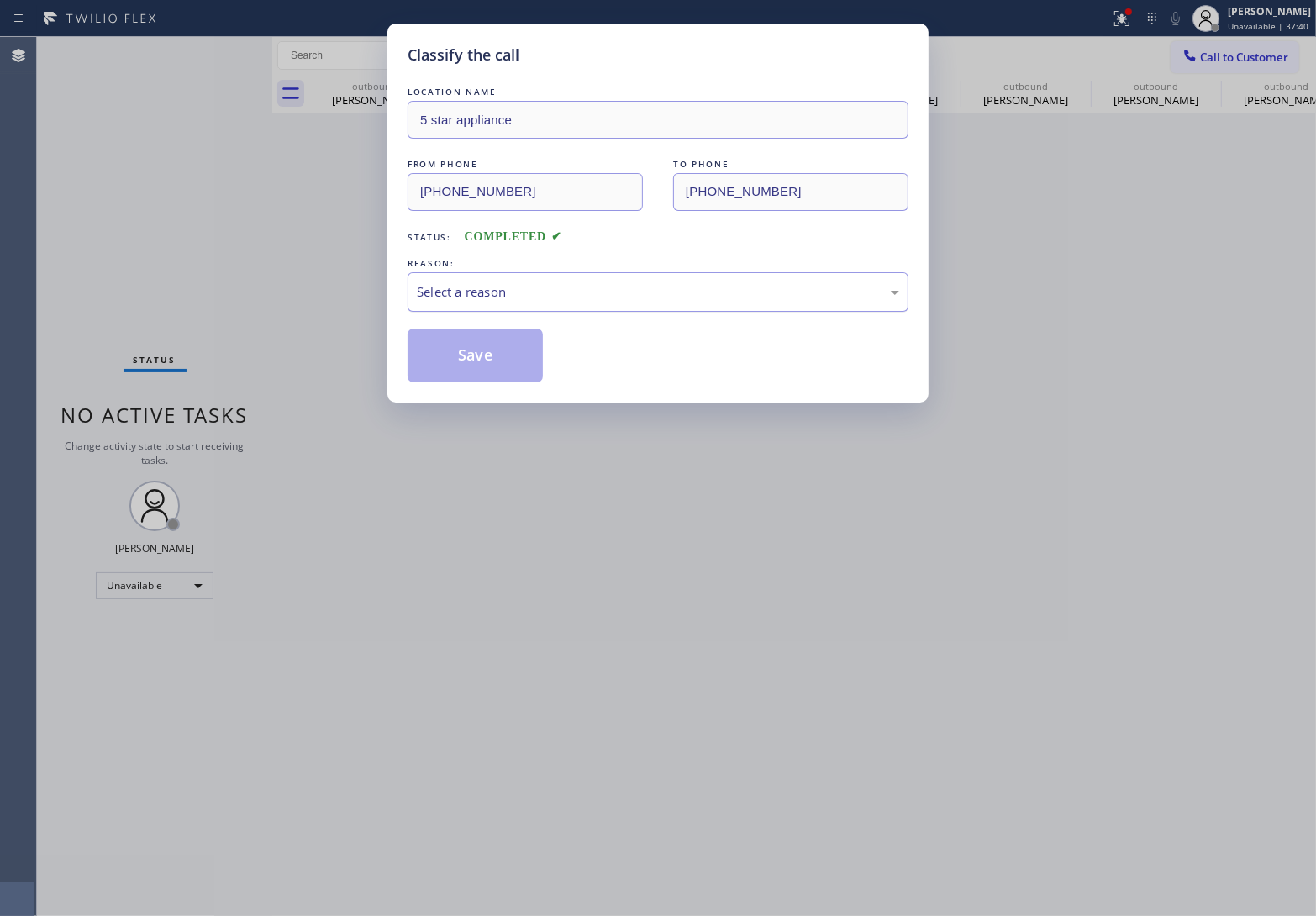
drag, startPoint x: 536, startPoint y: 288, endPoint x: 536, endPoint y: 311, distance: 23.0
click at [535, 288] on div "Select a reason" at bounding box center [658, 291] width 482 height 19
click at [514, 353] on button "Save" at bounding box center [474, 356] width 135 height 54
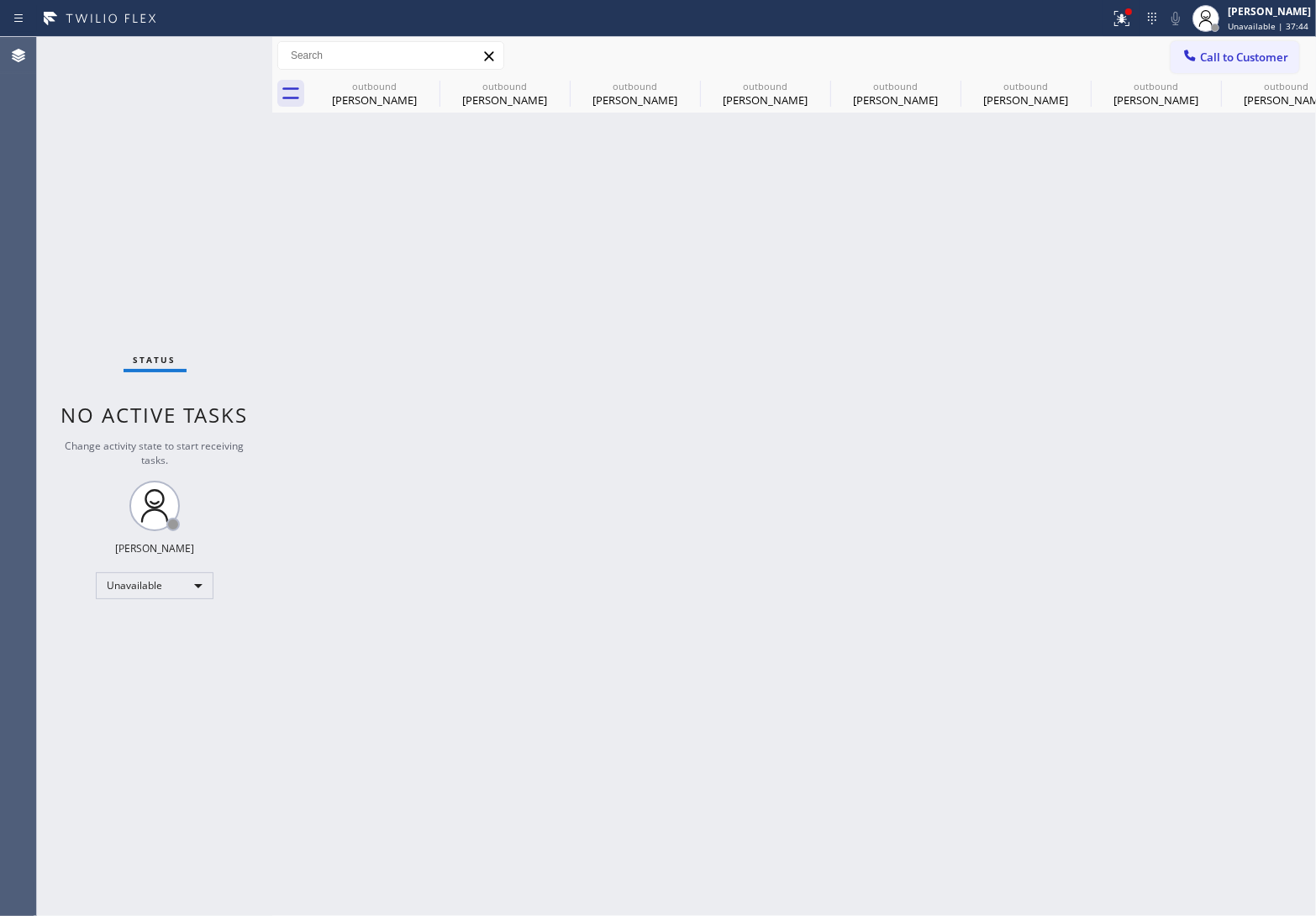
drag, startPoint x: 647, startPoint y: 288, endPoint x: 810, endPoint y: 266, distance: 164.5
click at [742, 278] on div "Back to Dashboard Change Sender ID Customers Technicians Select a contact Outbo…" at bounding box center [794, 476] width 1044 height 878
click at [410, 74] on div "outbound Diana Rourke" at bounding box center [374, 93] width 127 height 38
click at [426, 83] on icon at bounding box center [428, 85] width 15 height 15
click at [0, 0] on icon at bounding box center [0, 0] width 0 height 0
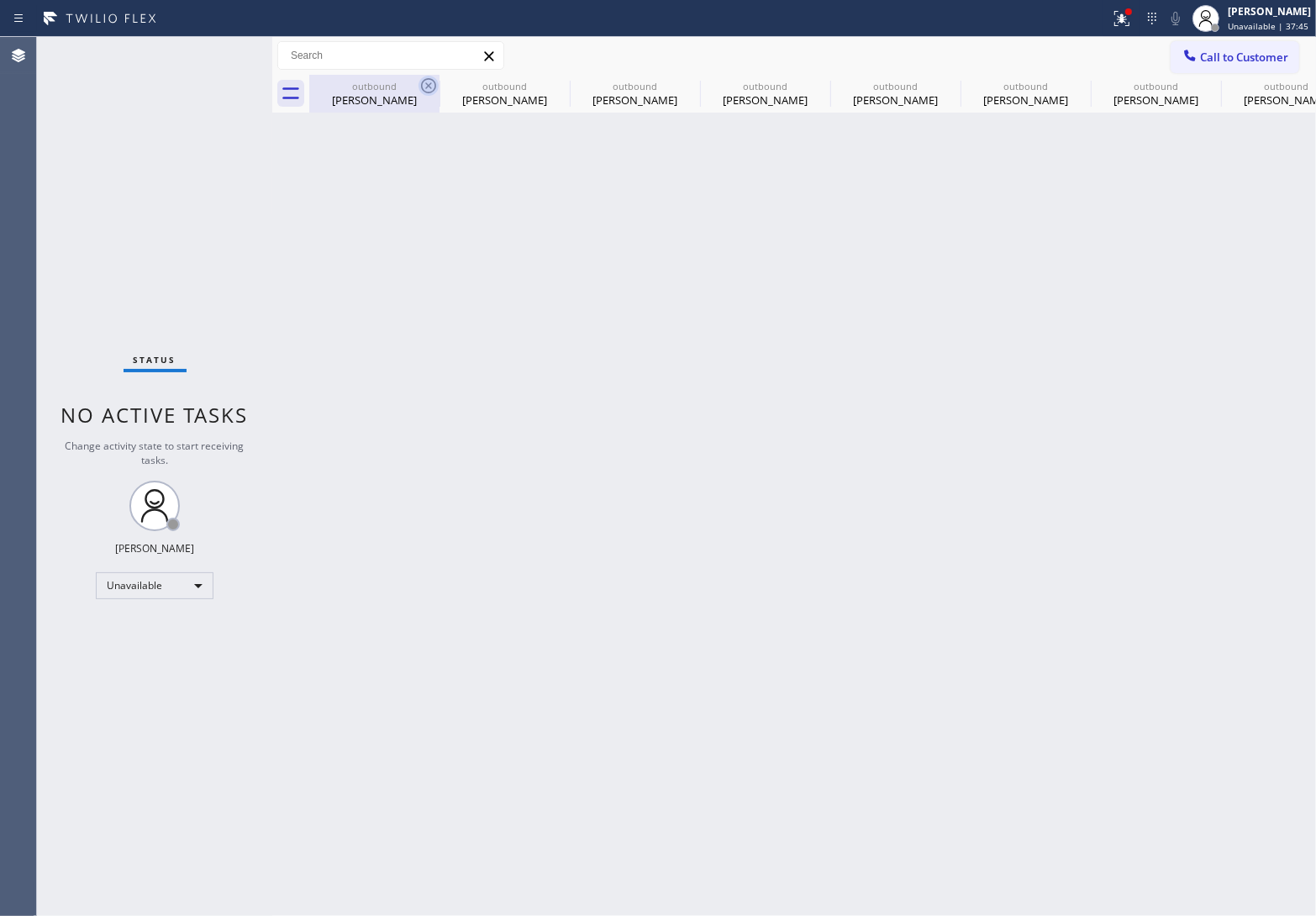
click at [0, 0] on icon at bounding box center [0, 0] width 0 height 0
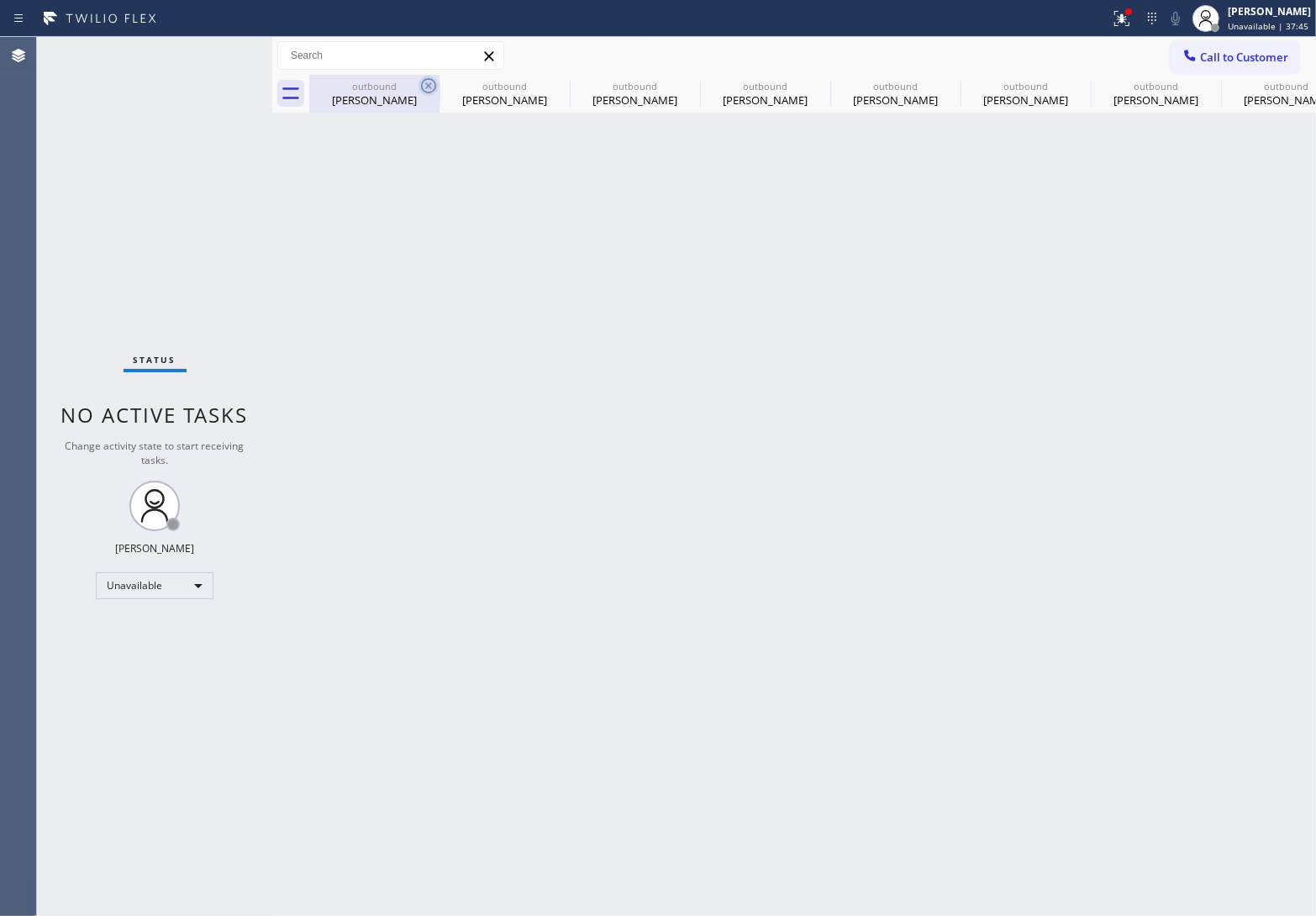
click at [0, 0] on icon at bounding box center [0, 0] width 0 height 0
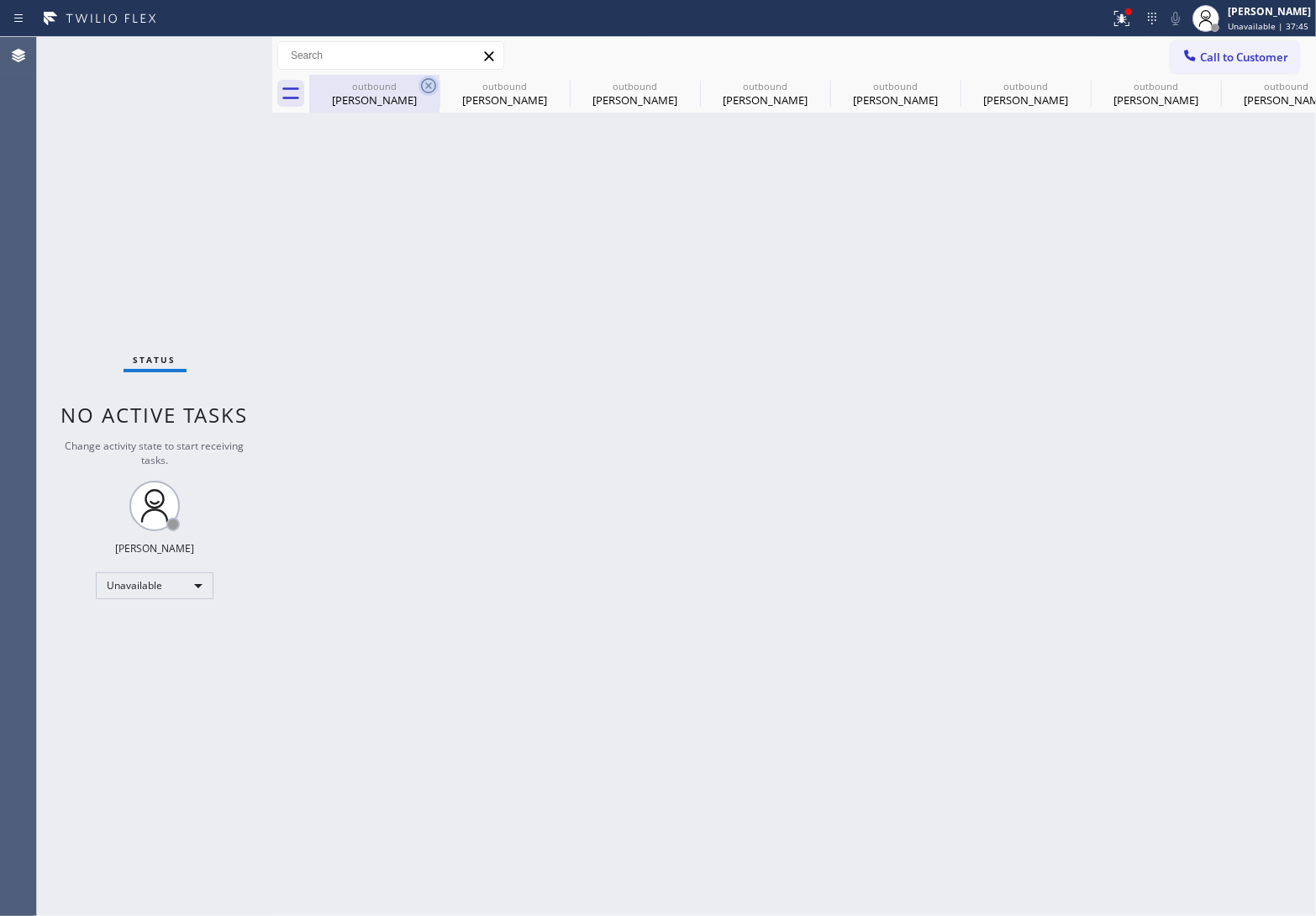
click at [0, 0] on icon at bounding box center [0, 0] width 0 height 0
click at [426, 83] on div "outbound Diana Rourke outbound Raquel Bone outbound Raquel Bone outbound Raquel…" at bounding box center [812, 93] width 1006 height 38
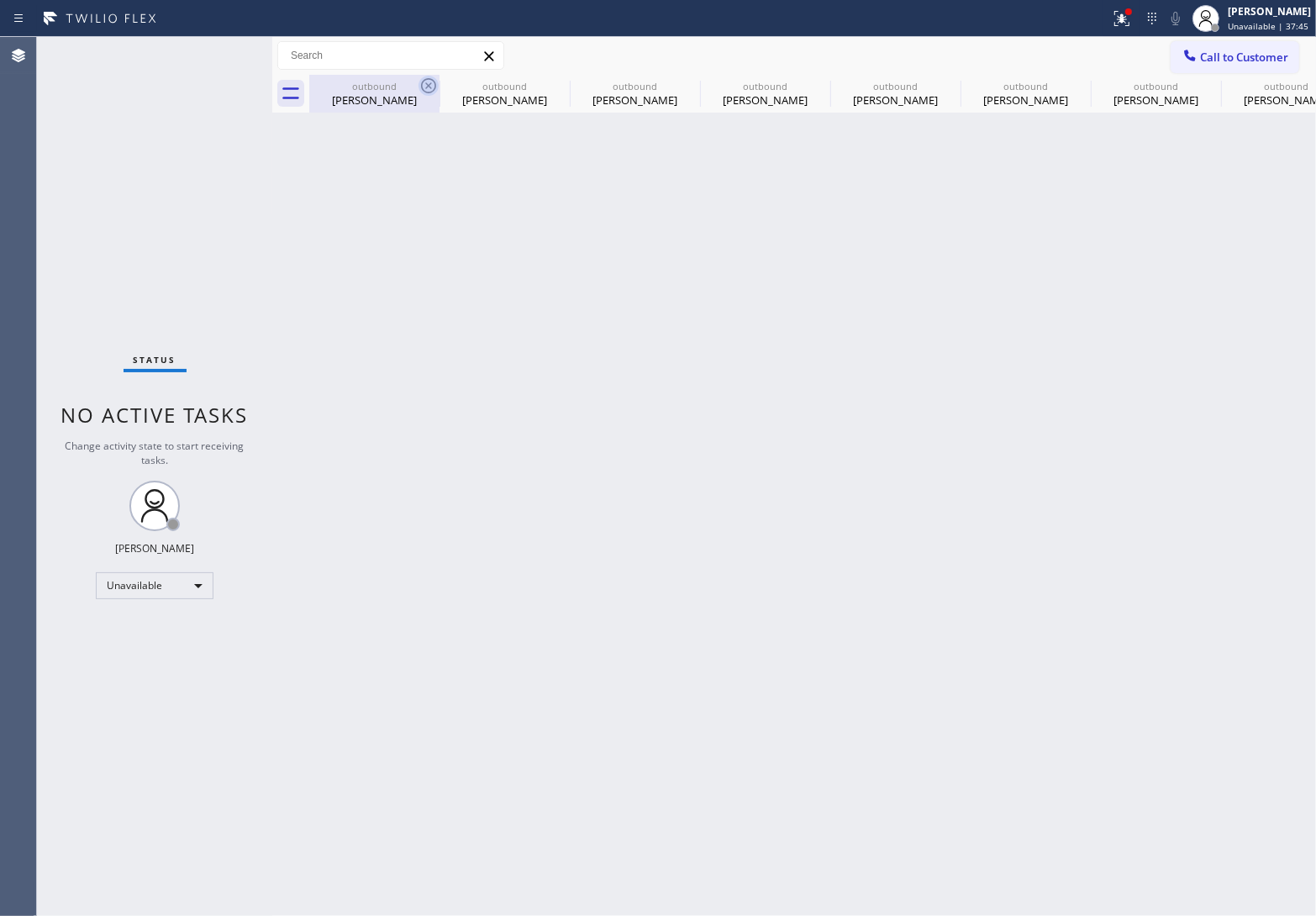
click at [426, 83] on div "outbound Diana Rourke outbound Raquel Bone outbound Raquel Bone outbound Raquel…" at bounding box center [812, 93] width 1006 height 38
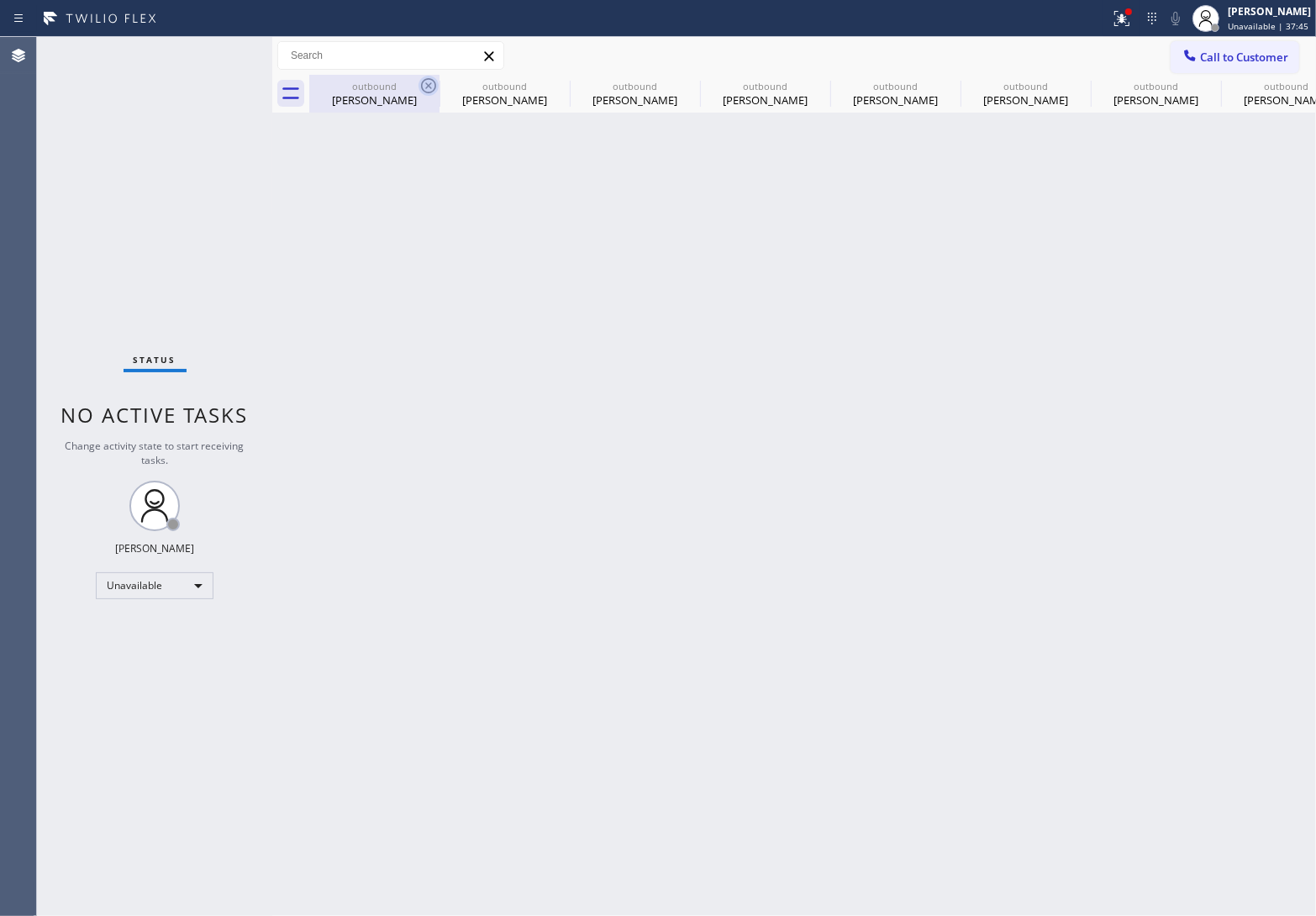
click at [426, 83] on div "outbound Diana Rourke outbound Raquel Bone outbound Raquel Bone outbound Raquel…" at bounding box center [812, 93] width 1006 height 38
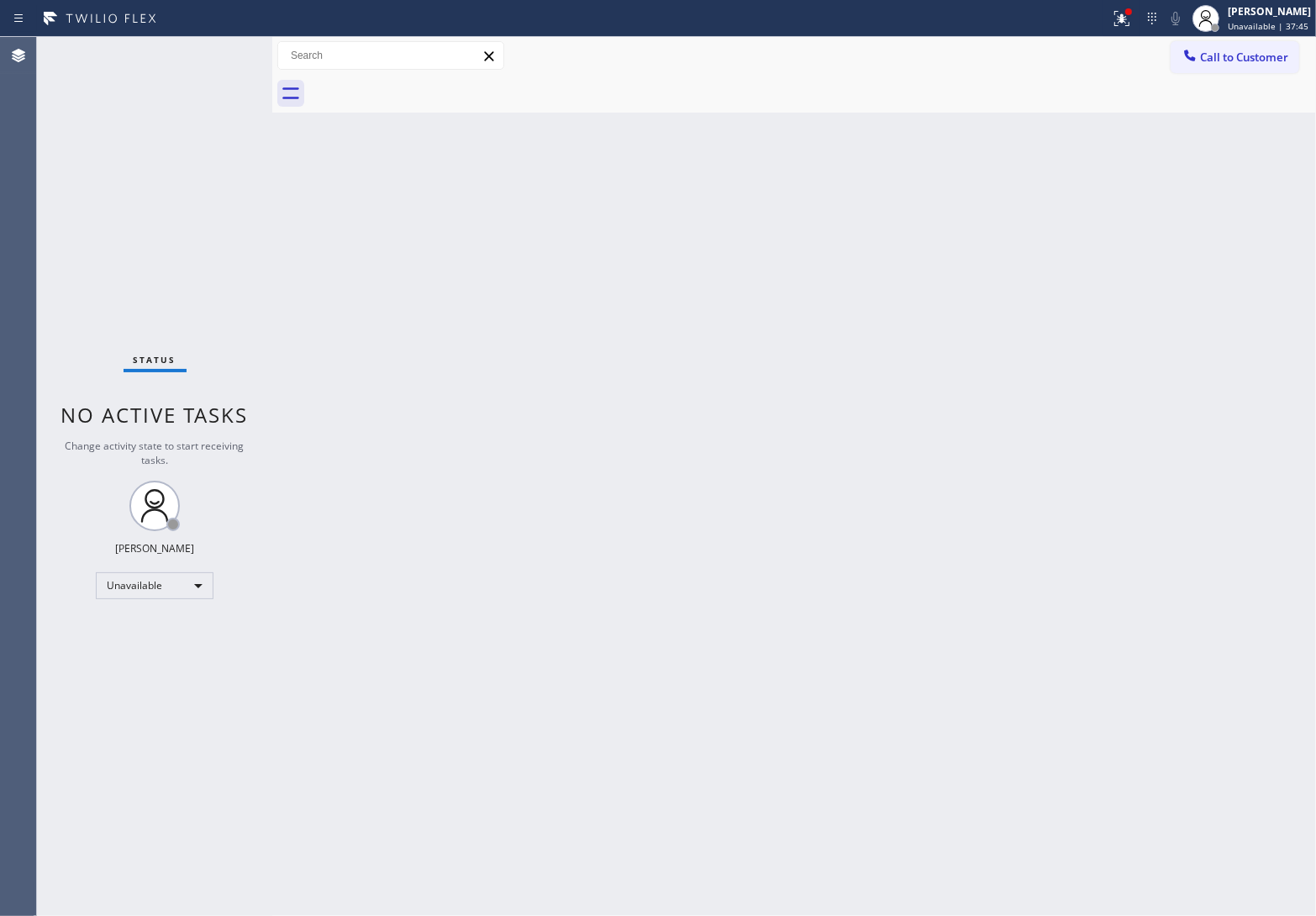
click at [426, 83] on div at bounding box center [812, 93] width 1006 height 38
click at [1126, 28] on button at bounding box center [1122, 18] width 37 height 37
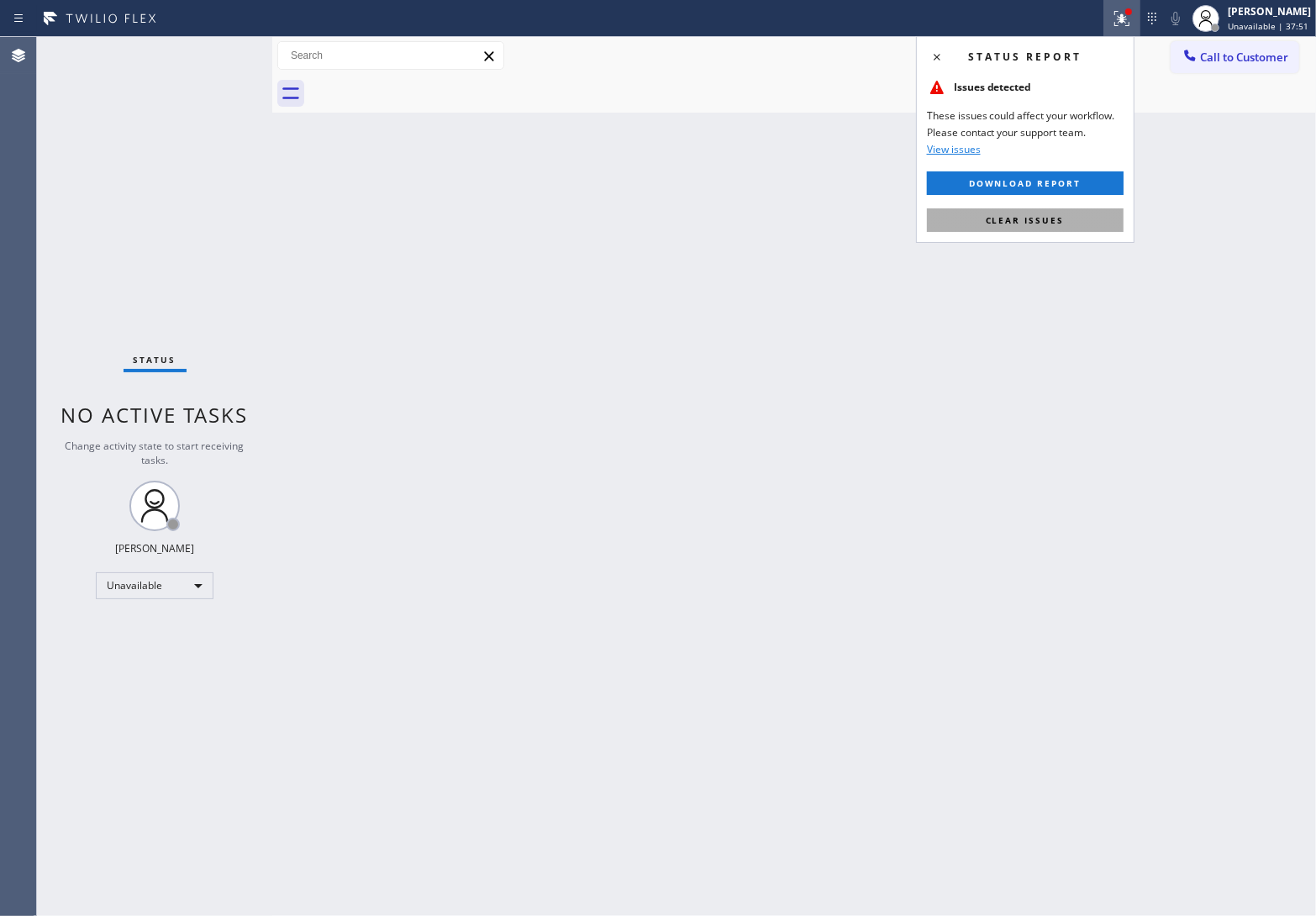
click at [1065, 217] on button "Clear issues" at bounding box center [1026, 221] width 197 height 24
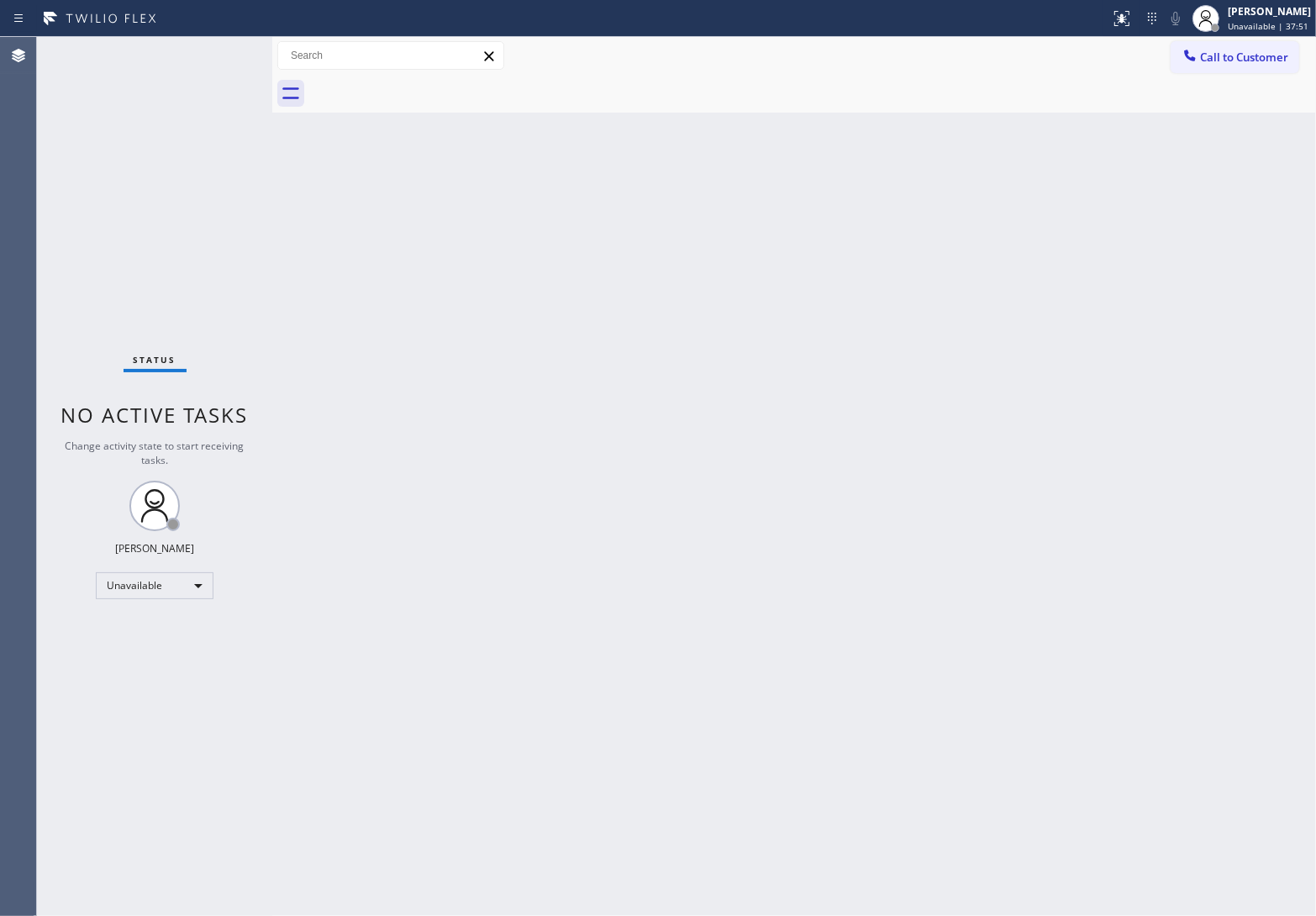
click at [1279, 53] on span "Call to Customer" at bounding box center [1244, 57] width 88 height 15
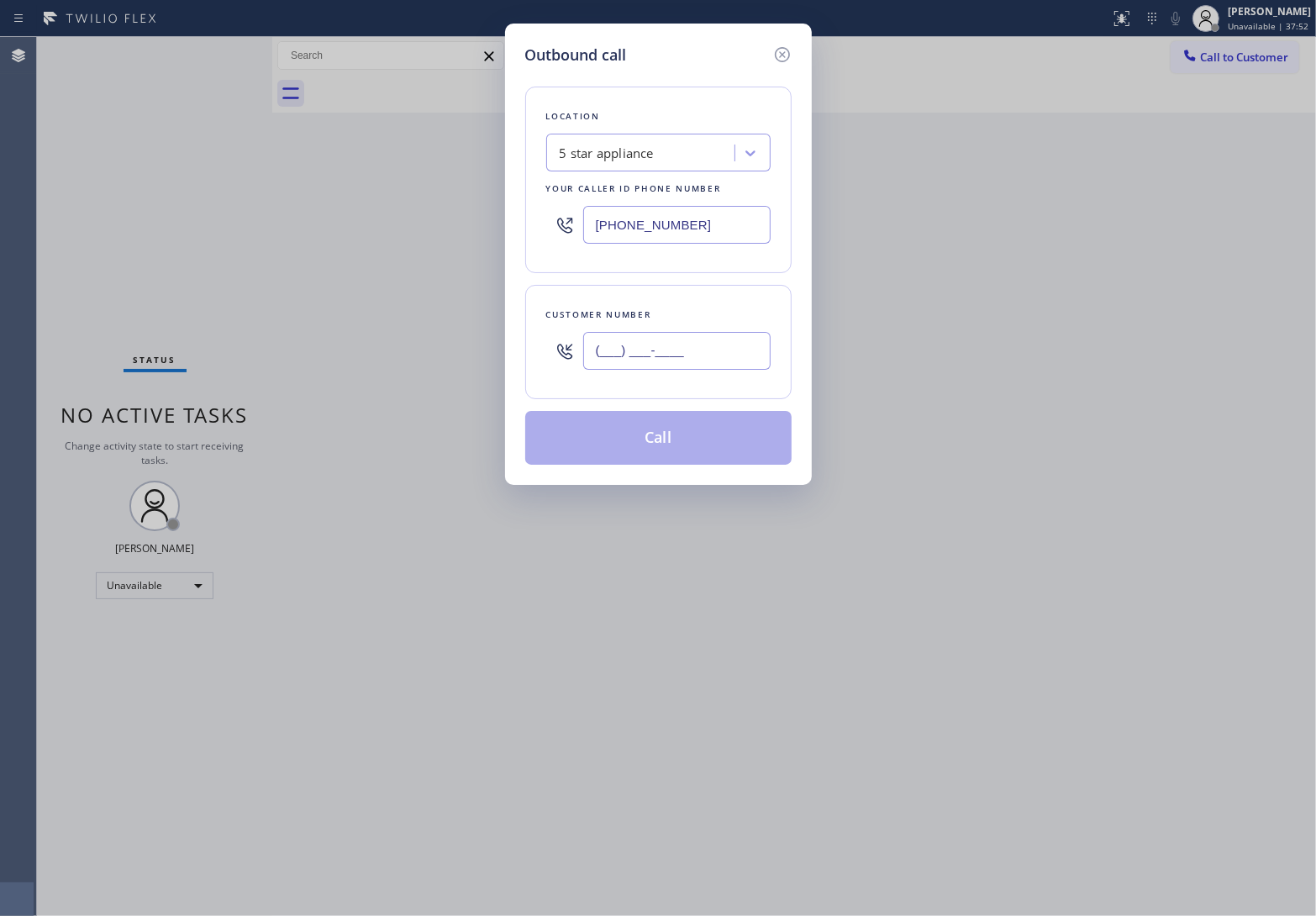
click at [754, 348] on input "(___) ___-____" at bounding box center [677, 350] width 187 height 38
paste input "820) 758-6433"
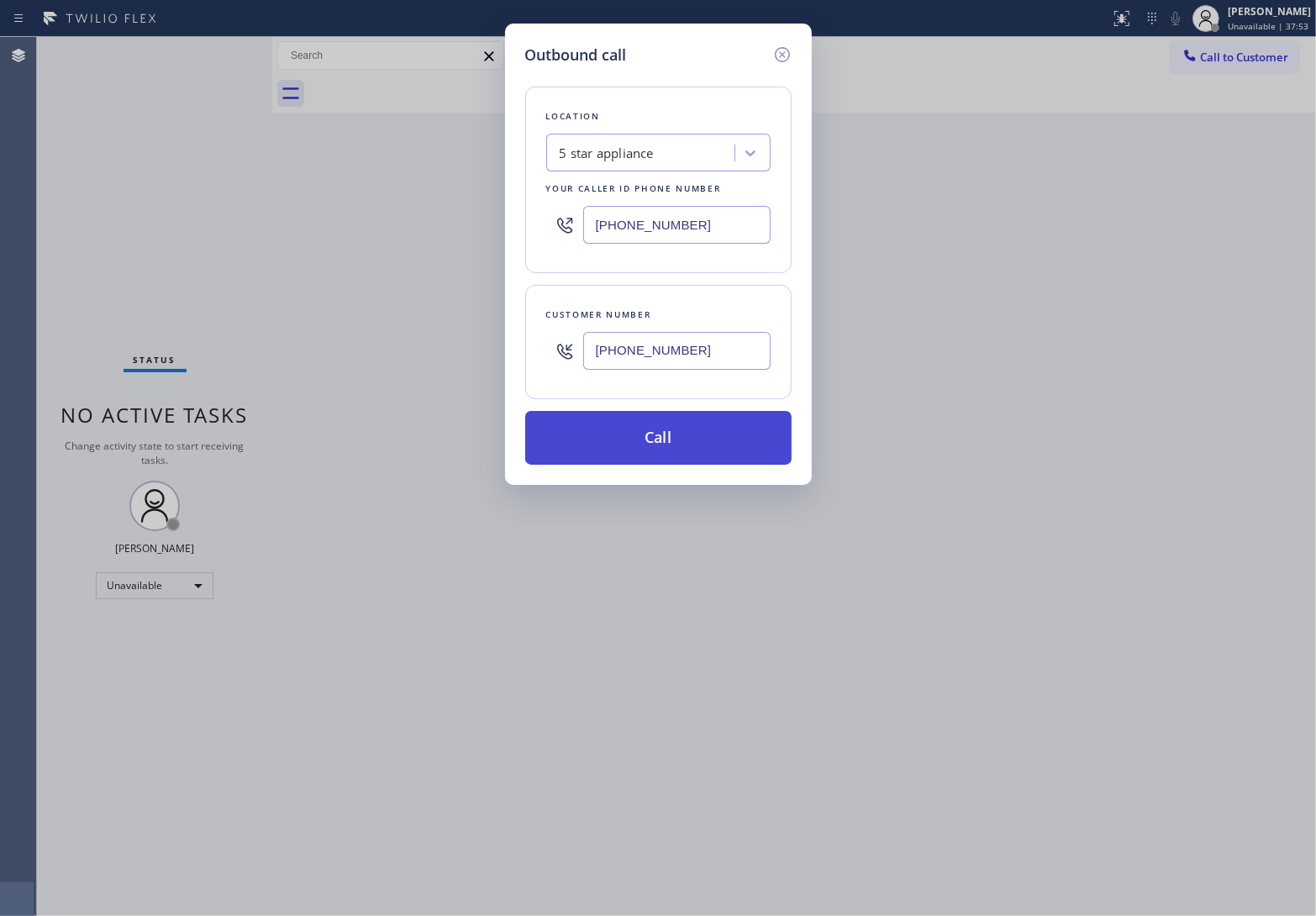
type input "[PHONE_NUMBER]"
click at [706, 437] on button "Call" at bounding box center [659, 437] width 267 height 54
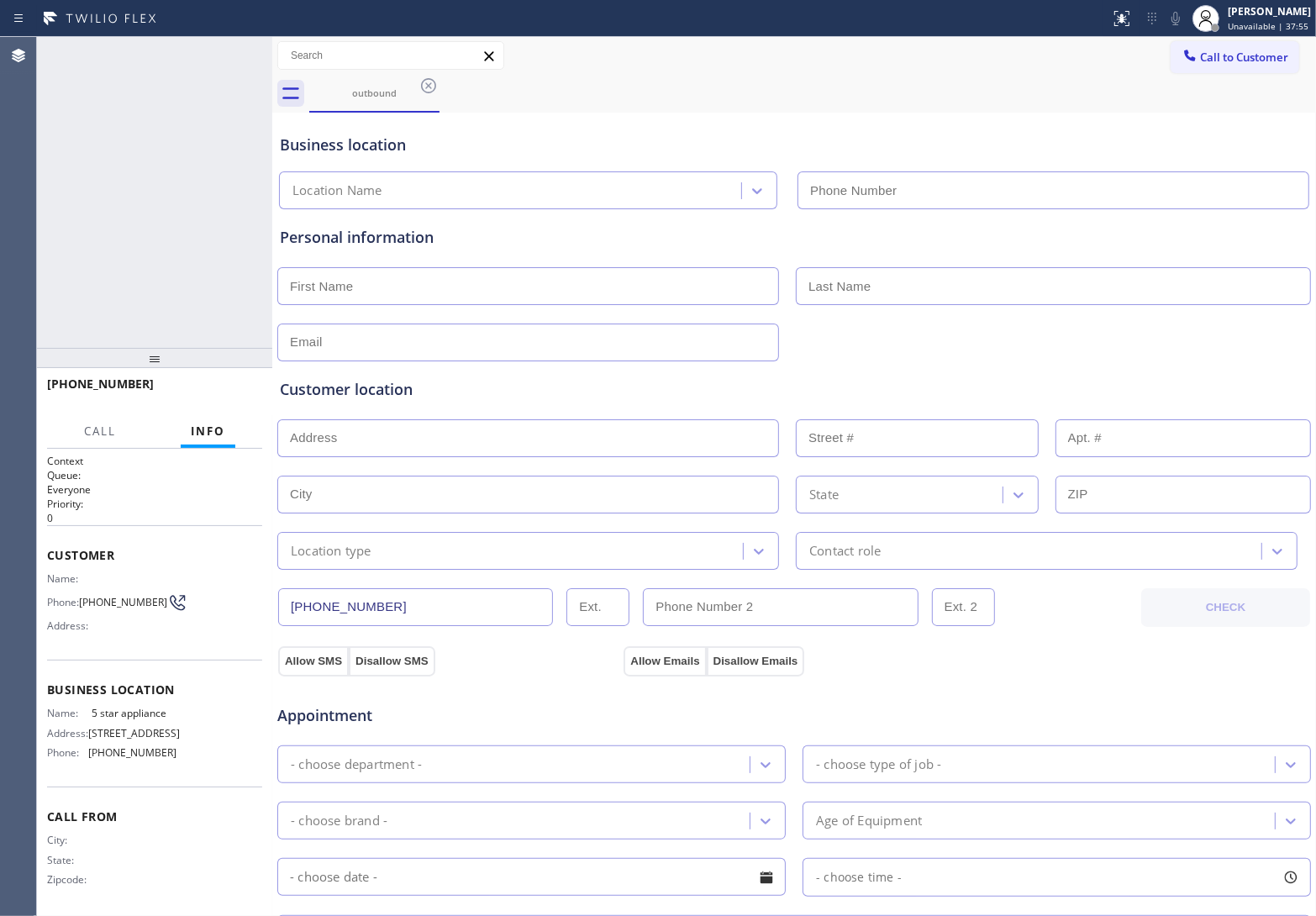
type input "[PHONE_NUMBER]"
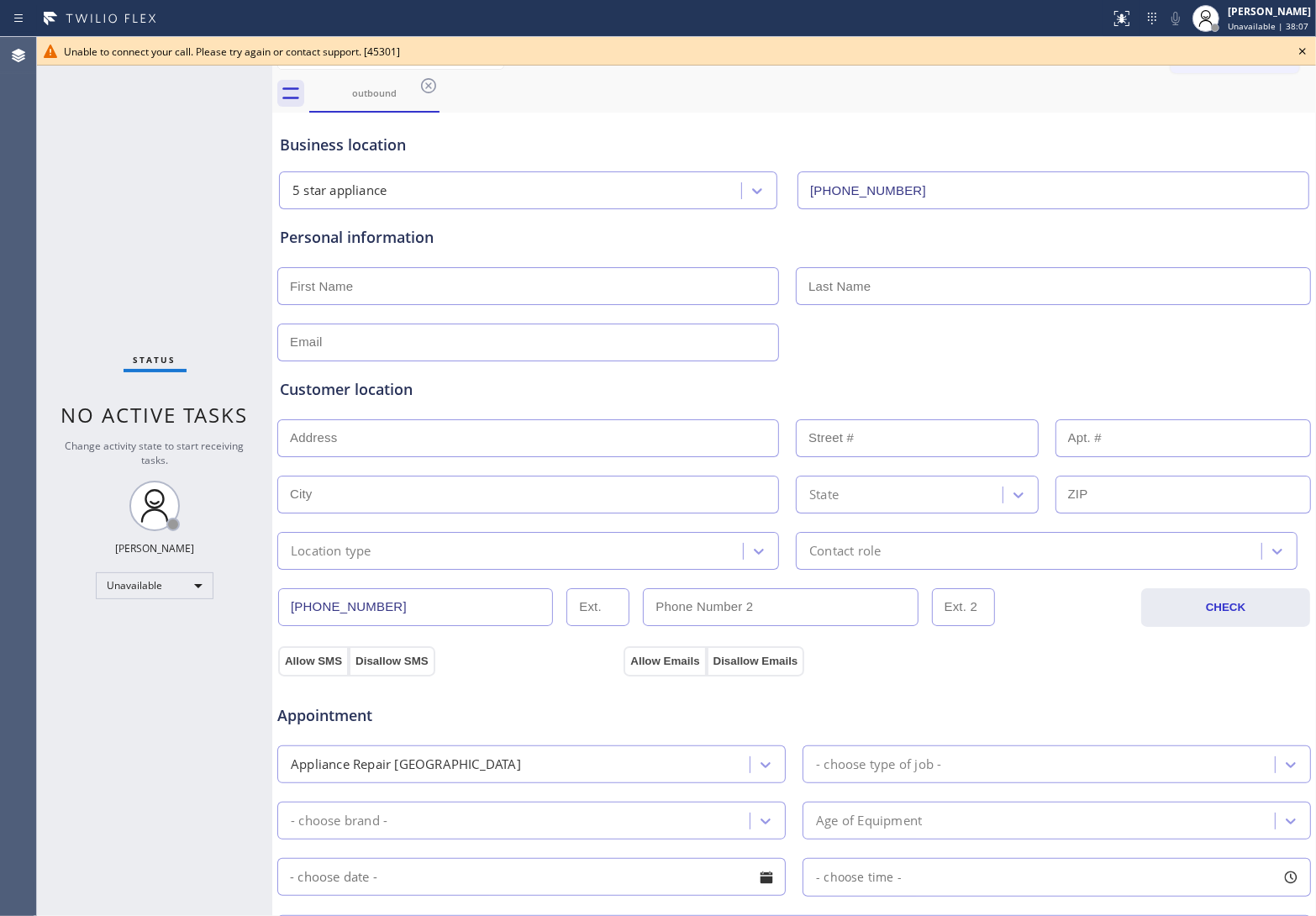
click at [1299, 52] on icon at bounding box center [1302, 51] width 20 height 20
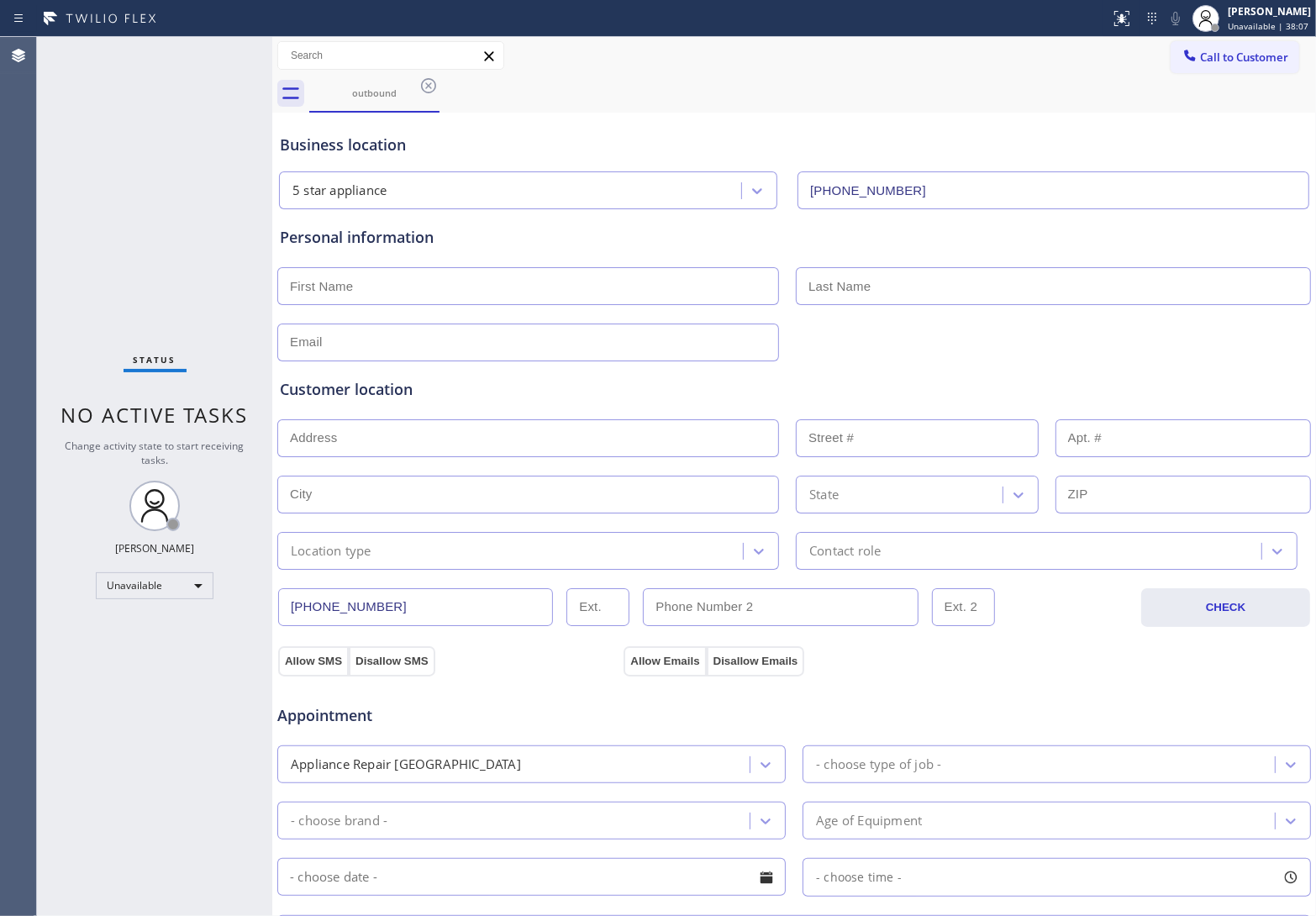
click at [1254, 56] on span "Call to Customer" at bounding box center [1244, 57] width 88 height 15
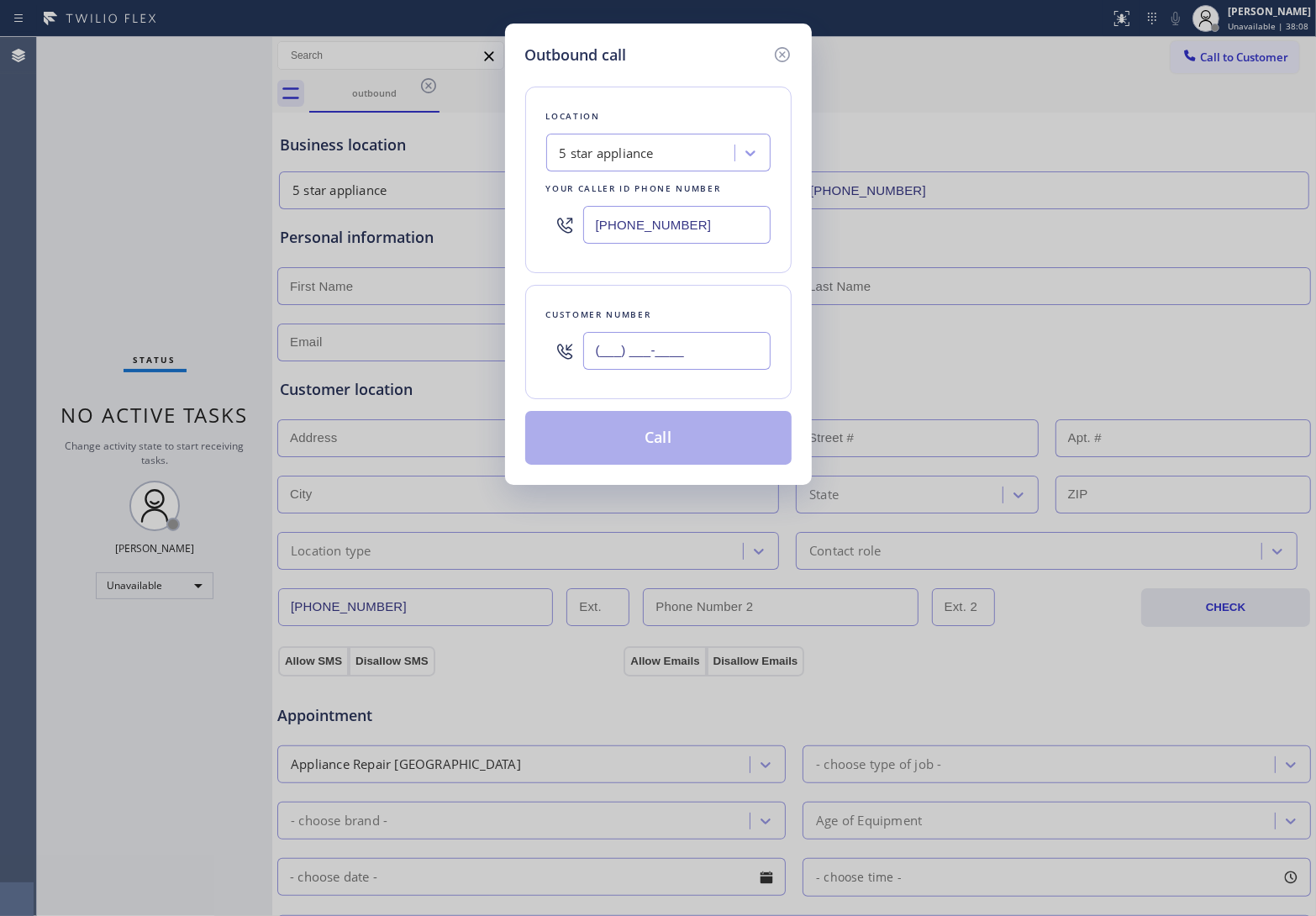
click at [676, 345] on input "(___) ___-____" at bounding box center [677, 350] width 187 height 38
paste input "820) 758-6433"
type input "[PHONE_NUMBER]"
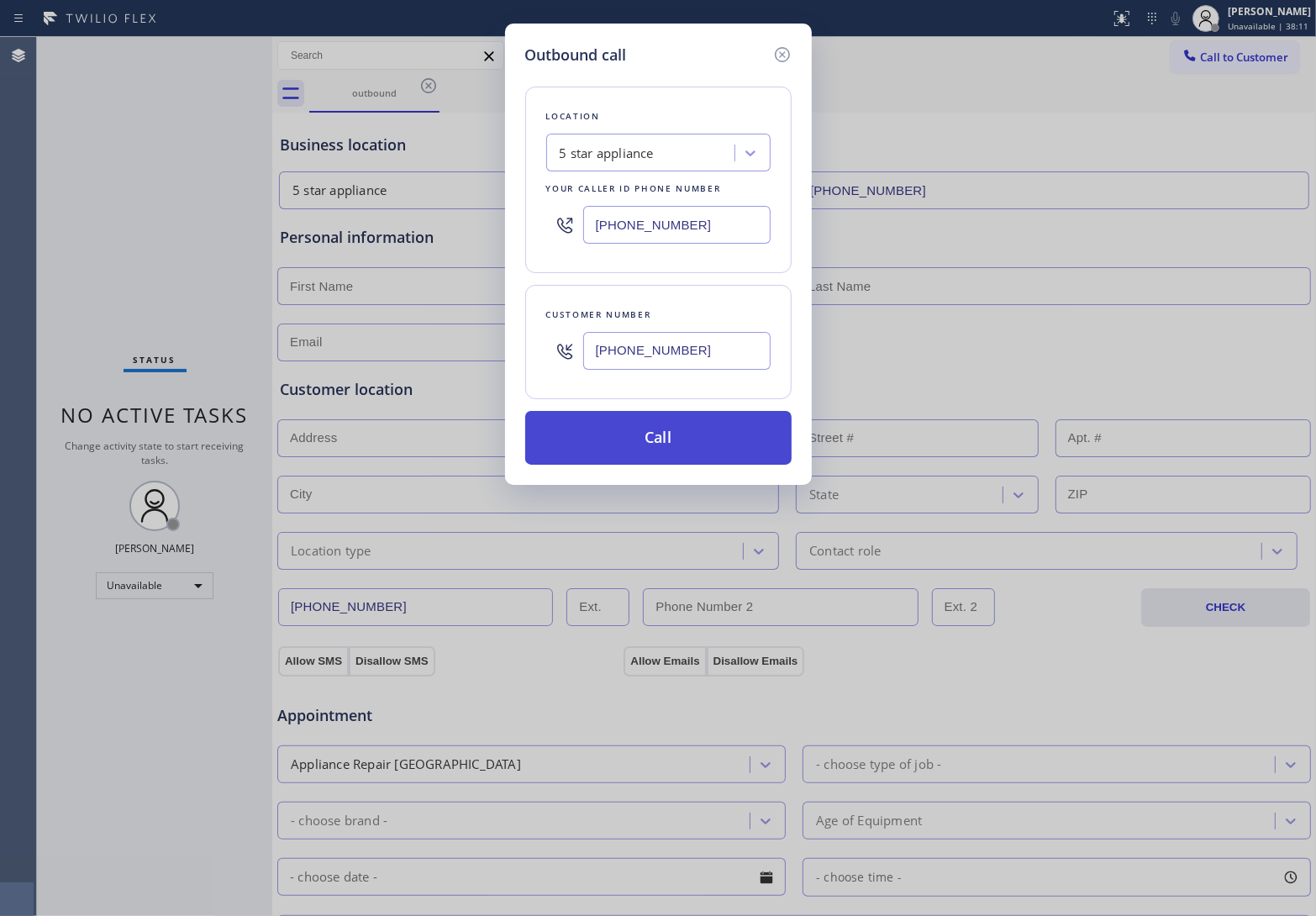
click at [673, 437] on button "Call" at bounding box center [659, 437] width 267 height 54
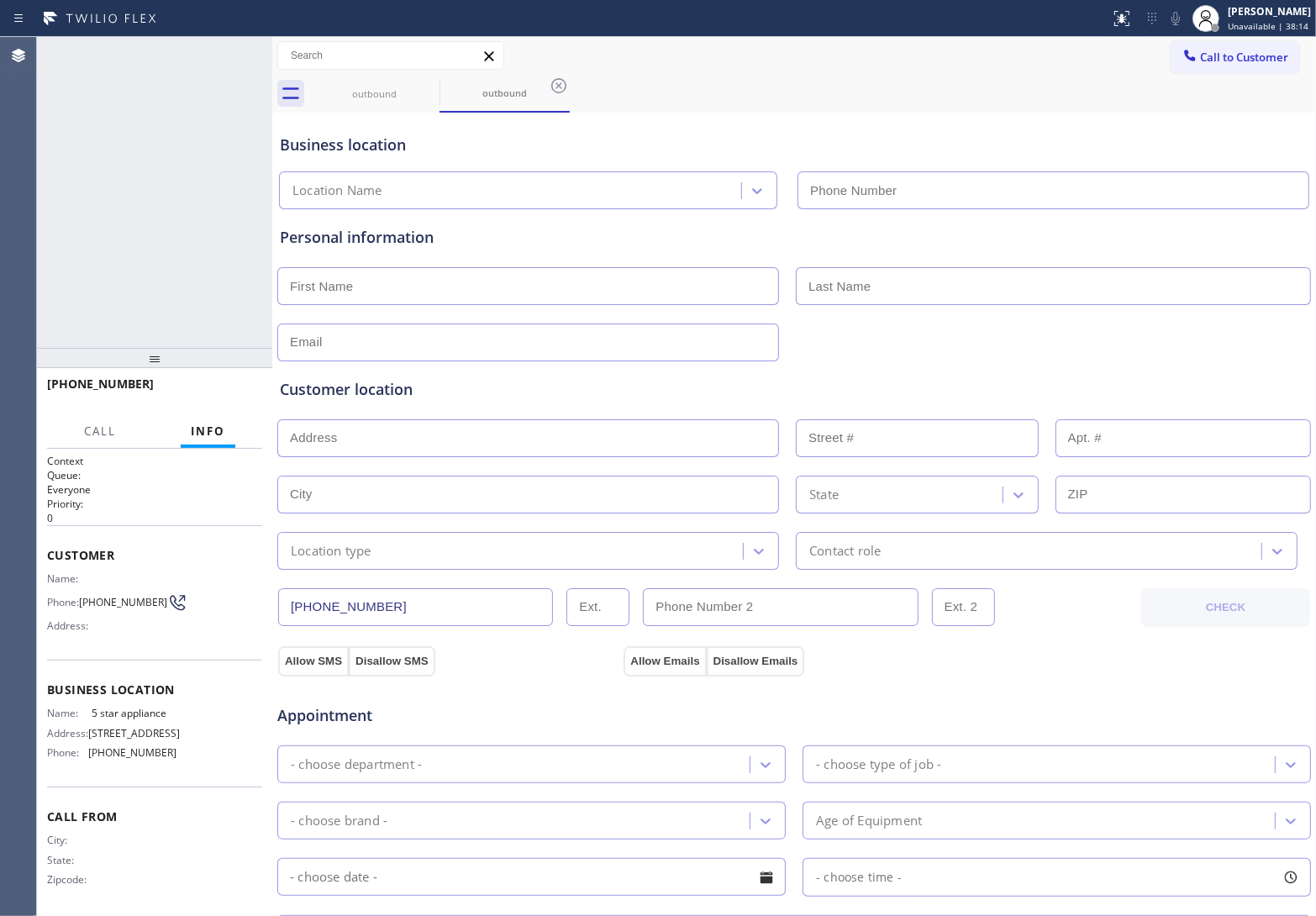
type input "[PHONE_NUMBER]"
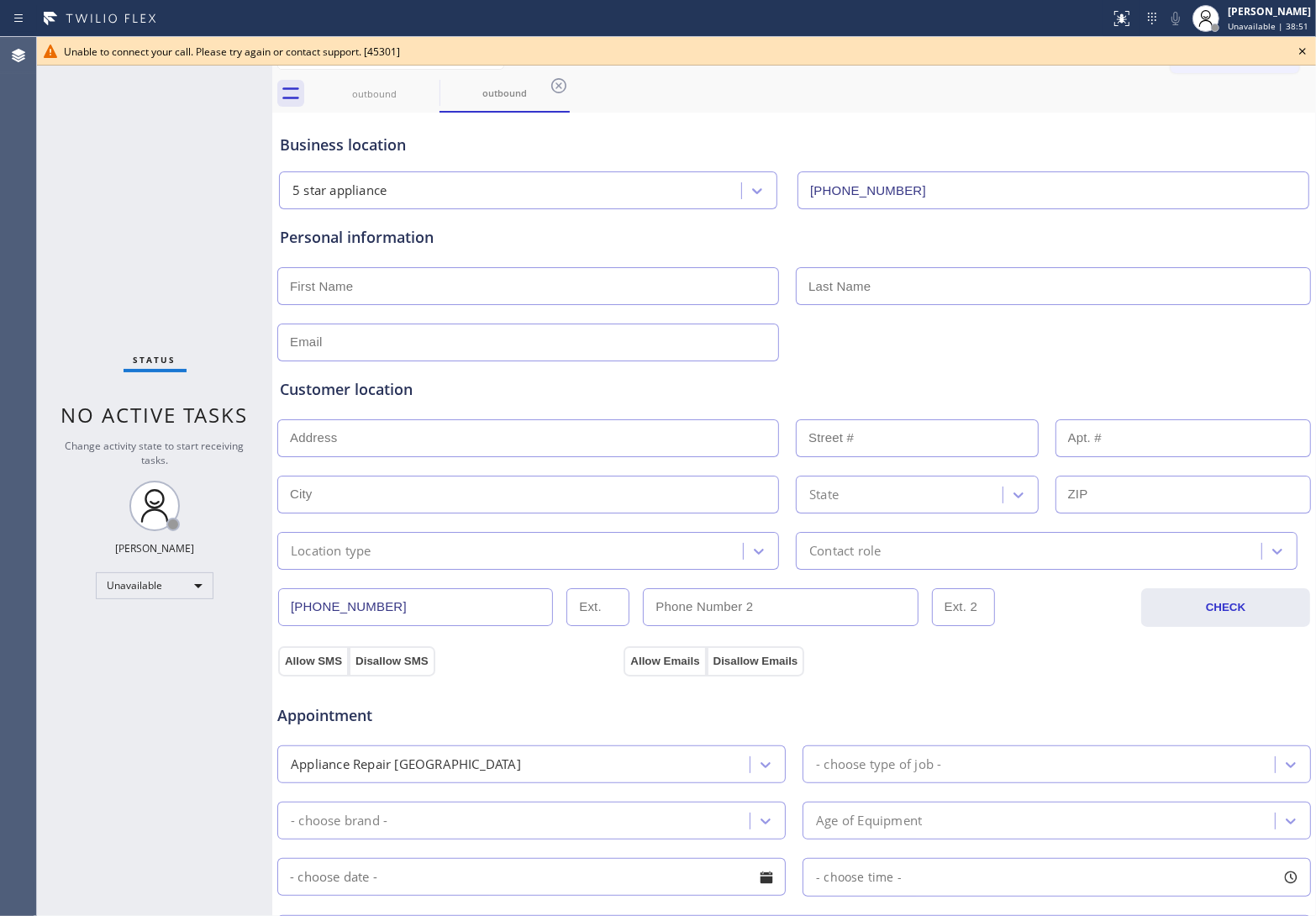
click at [1299, 54] on icon at bounding box center [1302, 51] width 20 height 20
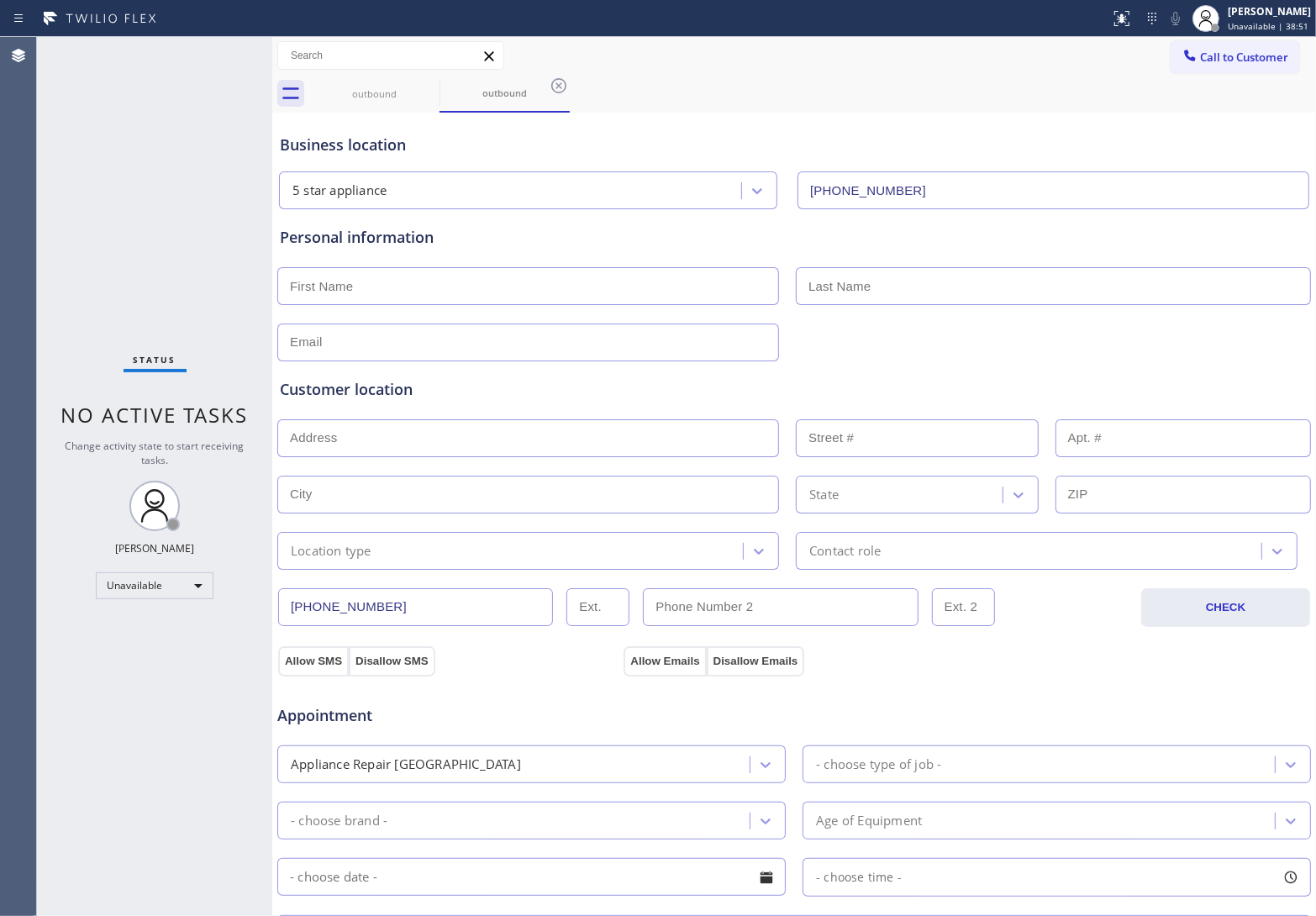
click at [1259, 55] on span "Call to Customer" at bounding box center [1244, 57] width 88 height 15
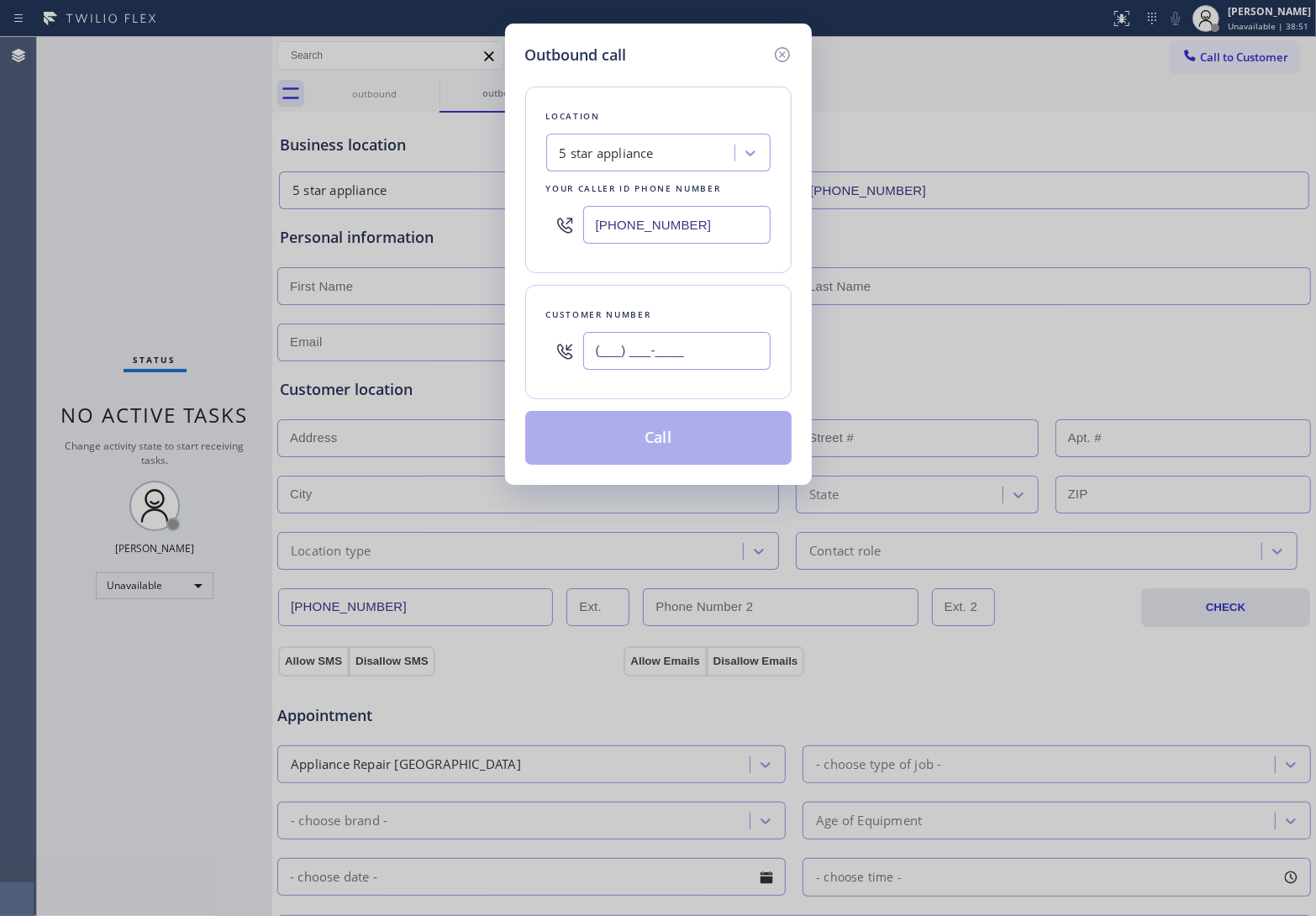
click at [653, 353] on input "(___) ___-____" at bounding box center [677, 350] width 187 height 38
paste input "820) 758-6433"
type input "[PHONE_NUMBER]"
click at [683, 442] on button "Call" at bounding box center [659, 437] width 267 height 54
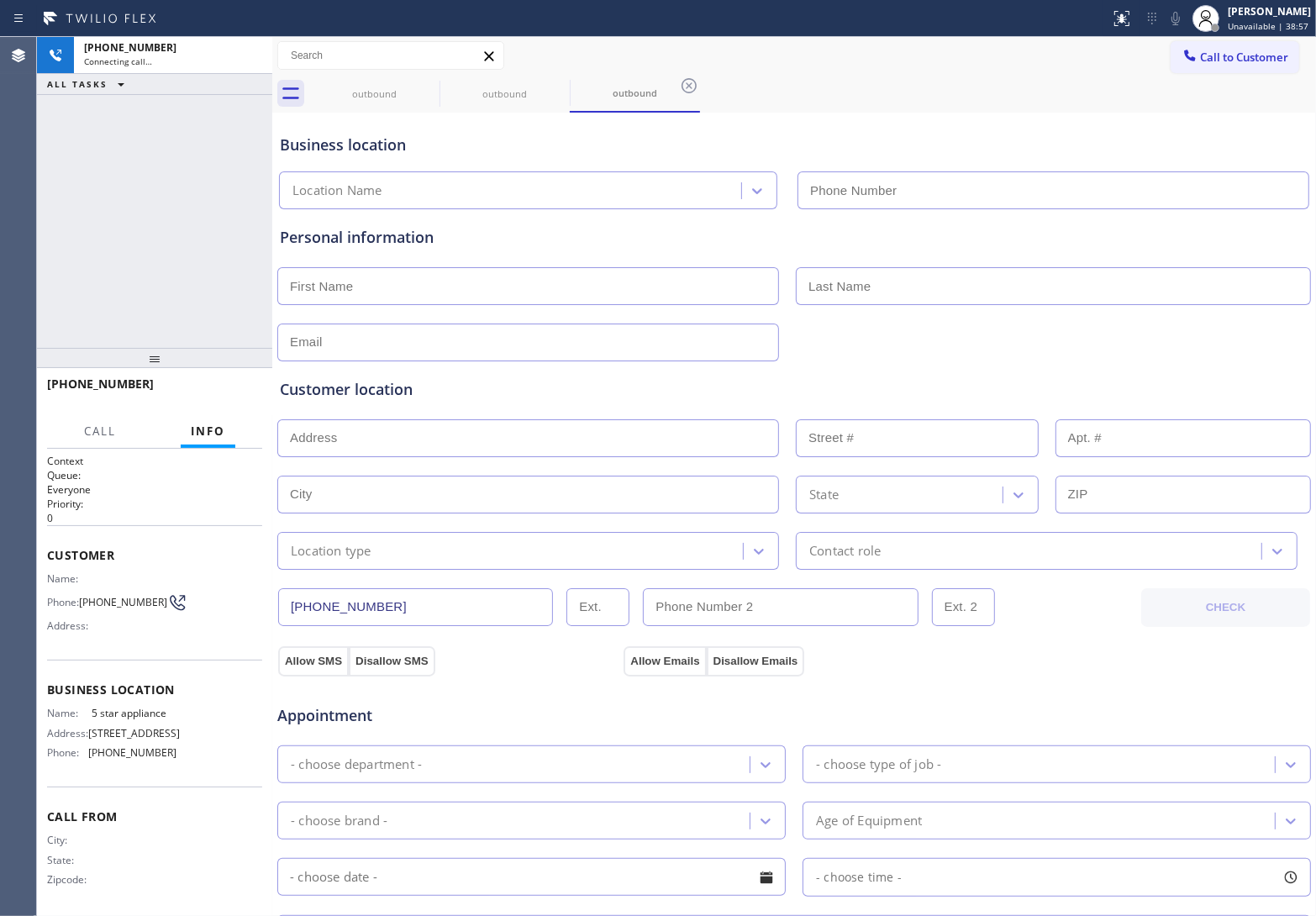
type input "[PHONE_NUMBER]"
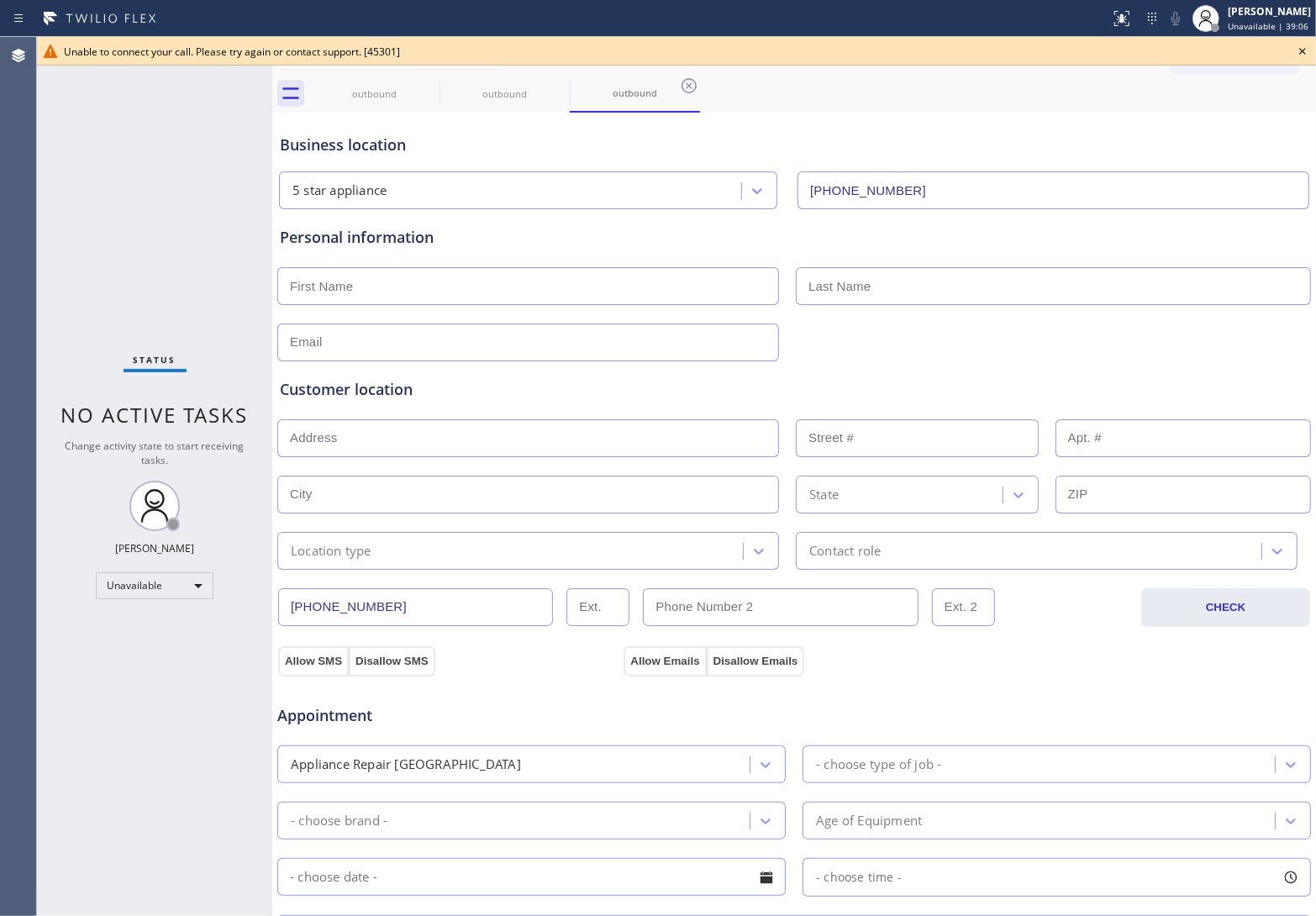
click at [52, 196] on div "Status No active tasks Change activity state to start receiving tasks. [PERSON_…" at bounding box center [154, 476] width 235 height 878
click at [1295, 47] on icon at bounding box center [1302, 51] width 20 height 20
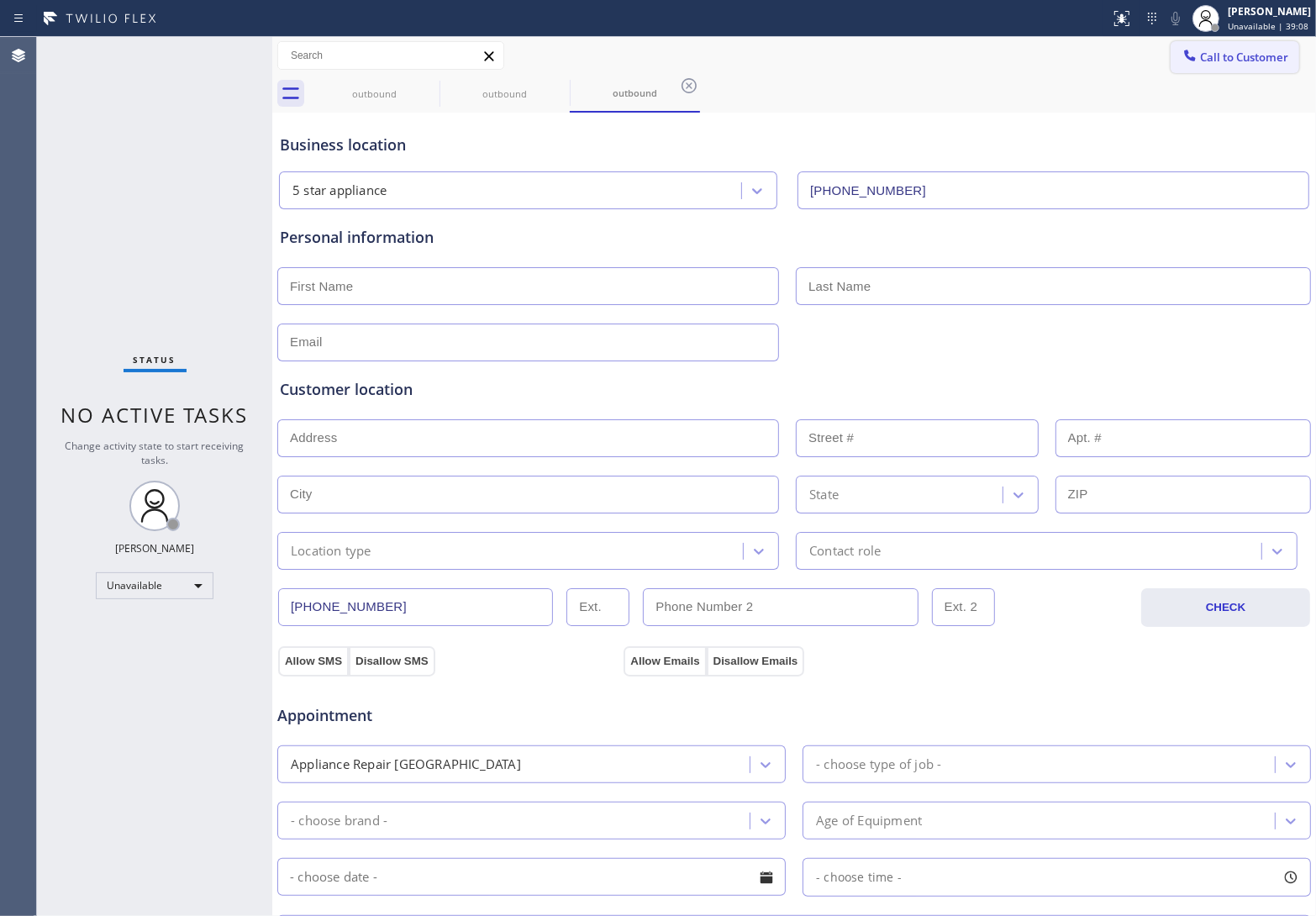
click at [1236, 55] on span "Call to Customer" at bounding box center [1244, 57] width 88 height 15
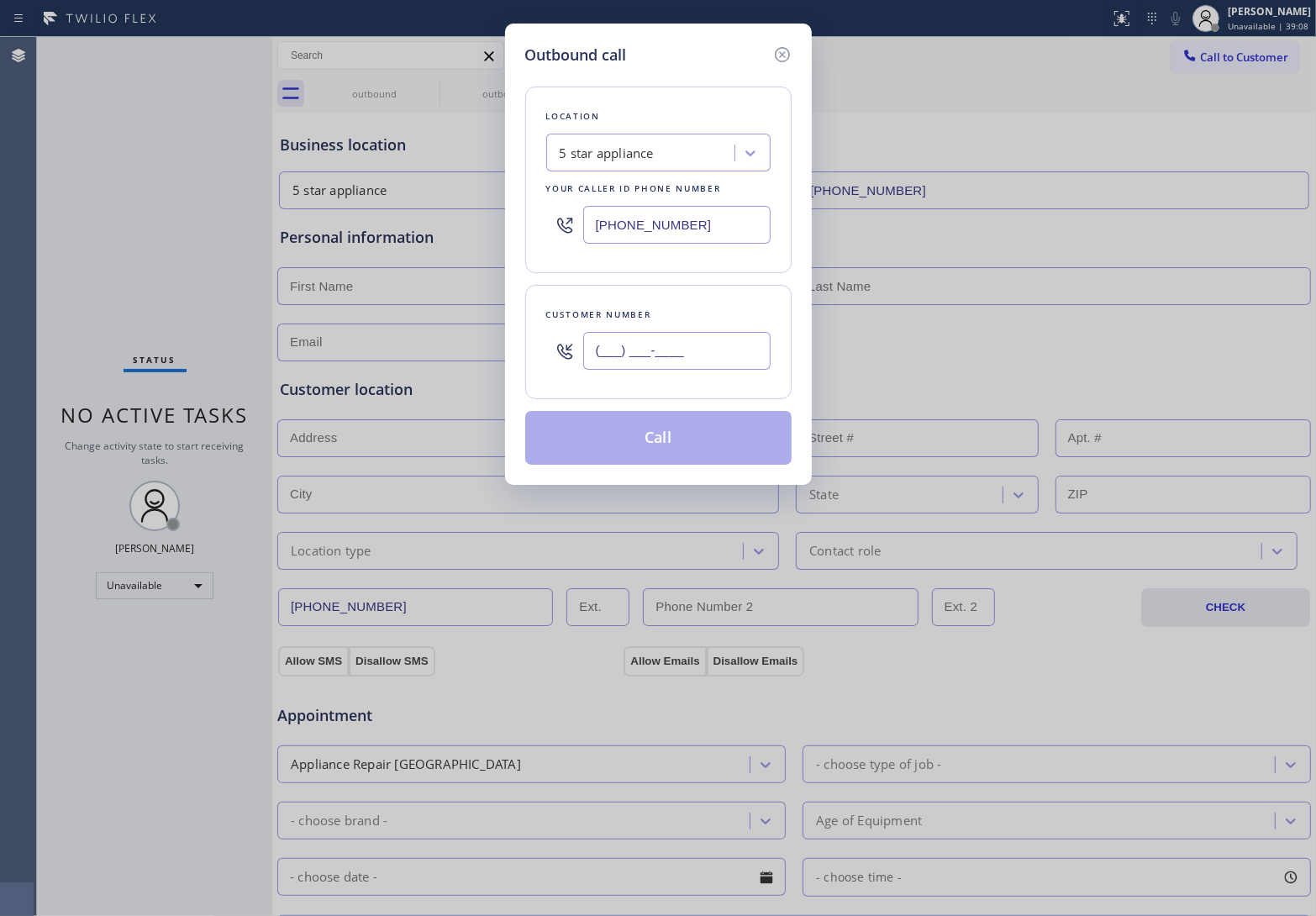
click at [714, 368] on input "(___) ___-____" at bounding box center [677, 350] width 187 height 38
paste input "820) 758-6433"
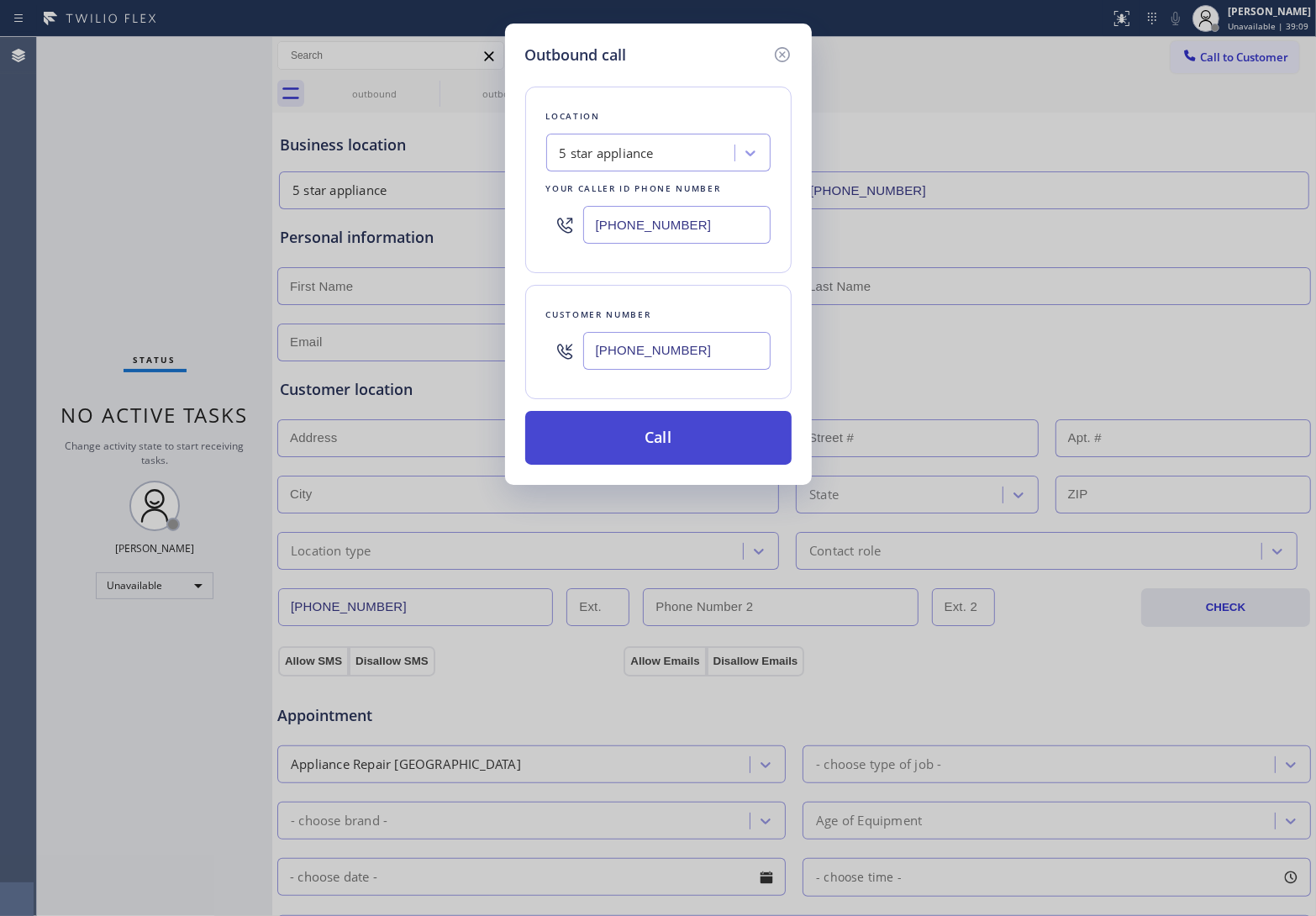
type input "[PHONE_NUMBER]"
click at [710, 437] on button "Call" at bounding box center [659, 437] width 267 height 54
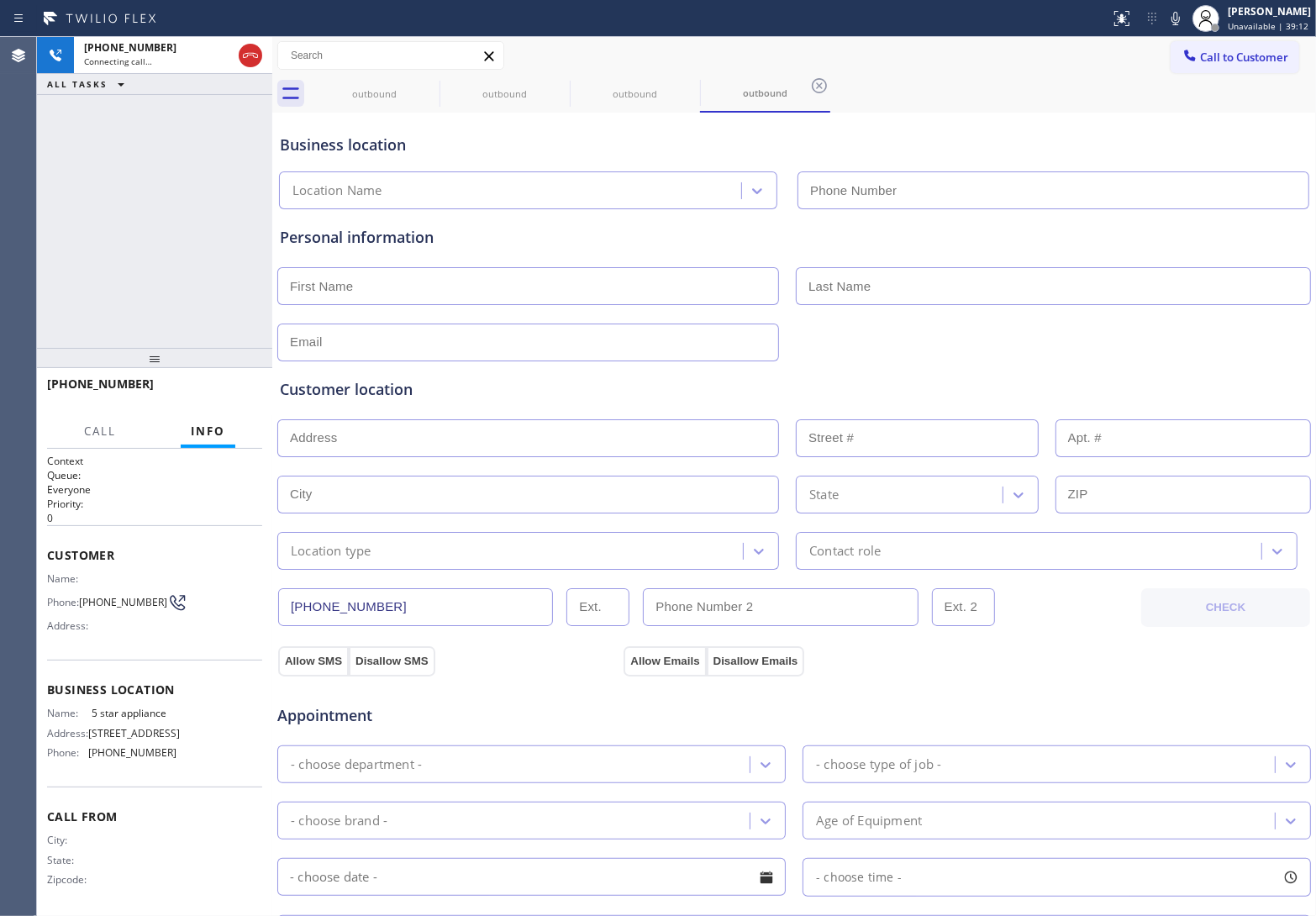
type input "[PHONE_NUMBER]"
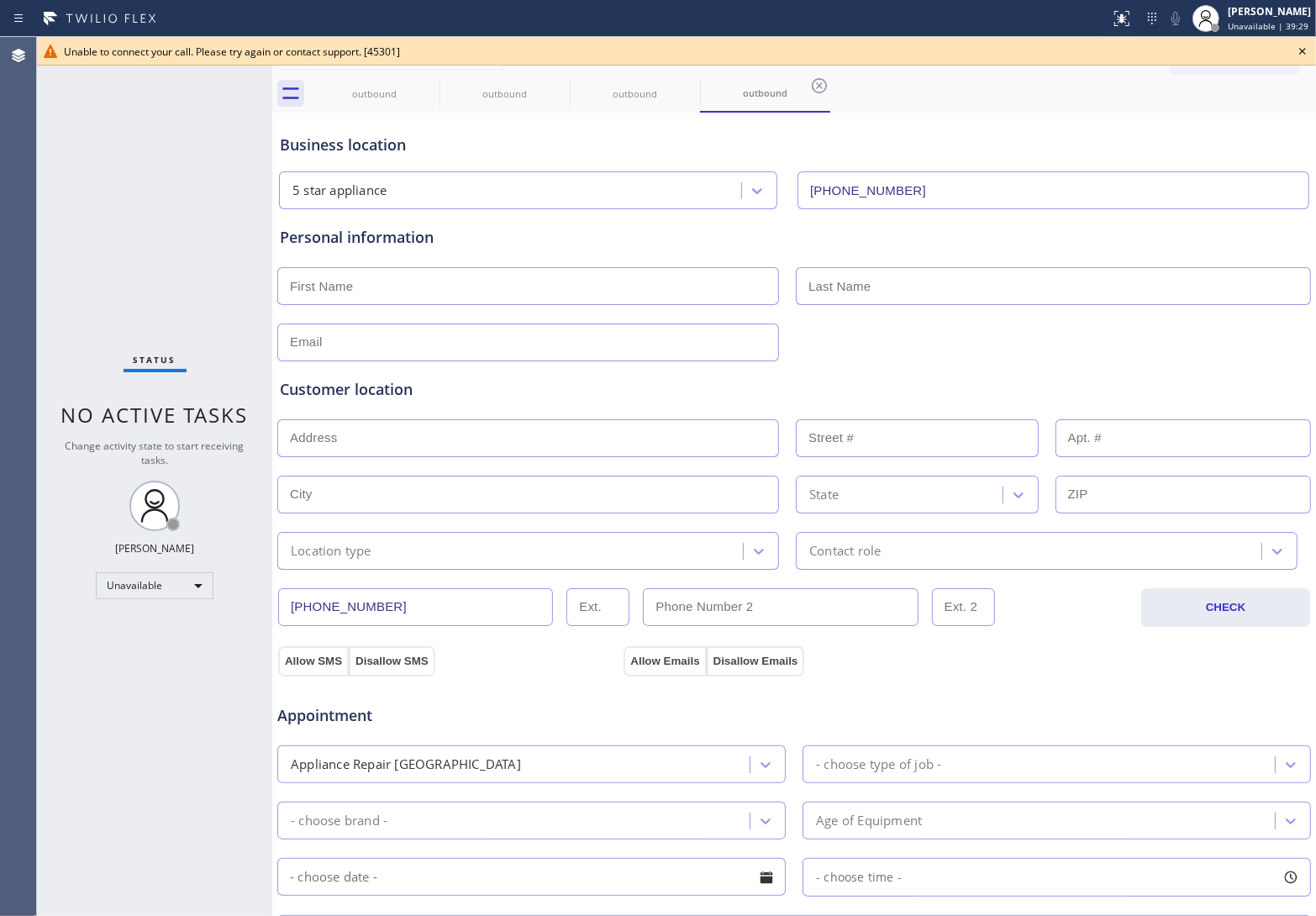
click at [1304, 51] on icon at bounding box center [1302, 51] width 20 height 20
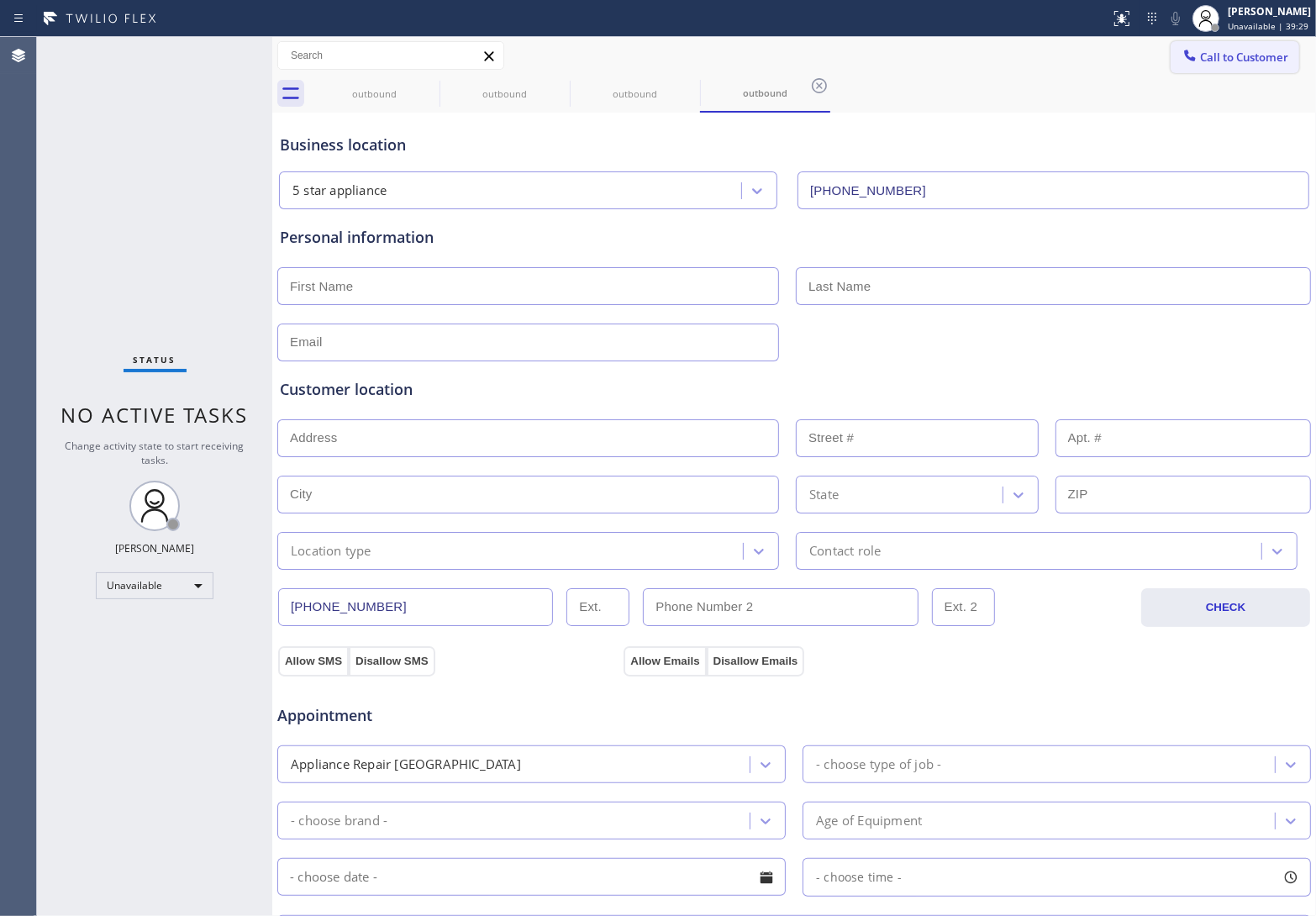
click at [1225, 52] on span "Call to Customer" at bounding box center [1244, 57] width 88 height 15
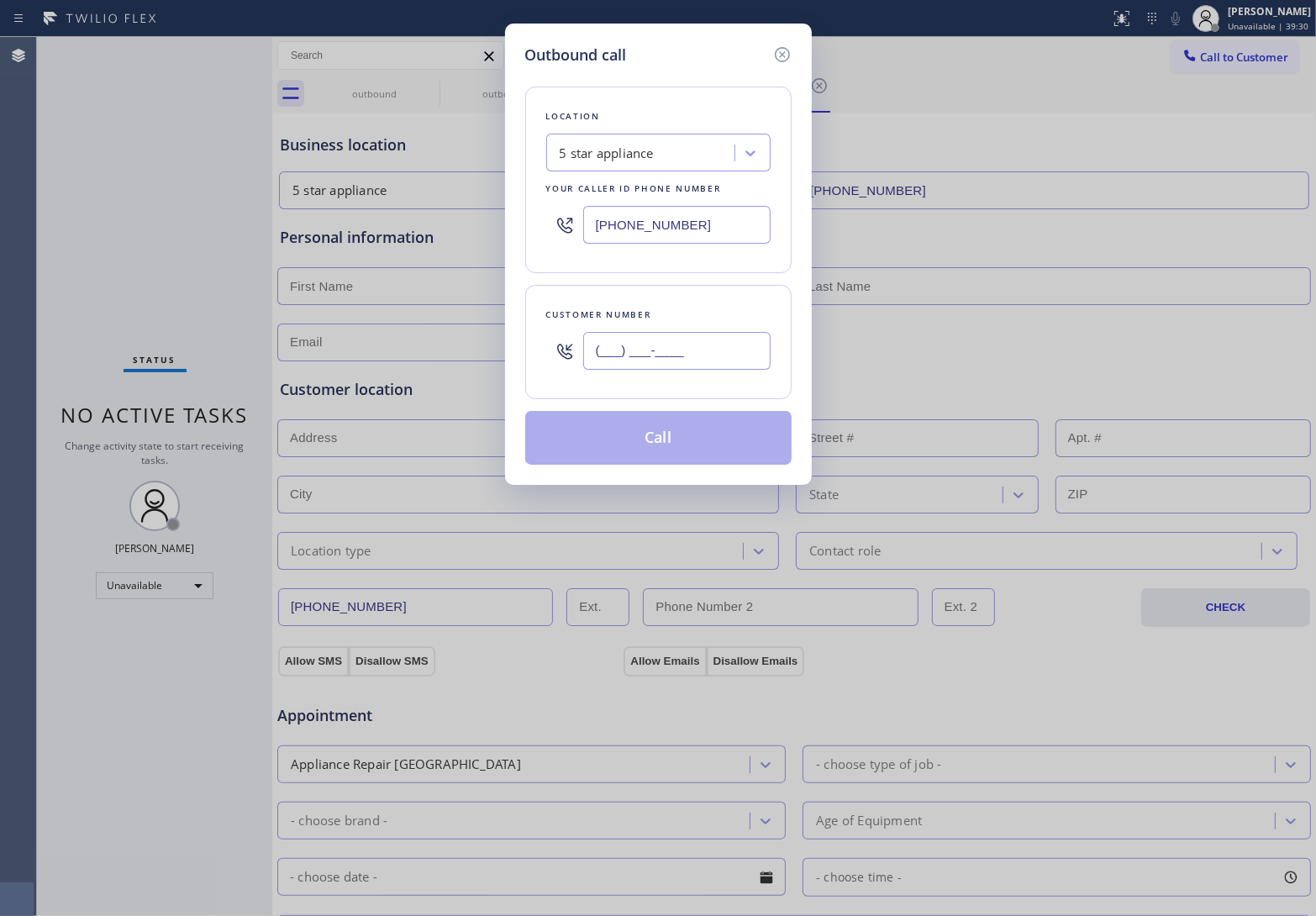
click at [656, 368] on input "(___) ___-____" at bounding box center [677, 350] width 187 height 38
paste input "820) 758-6433"
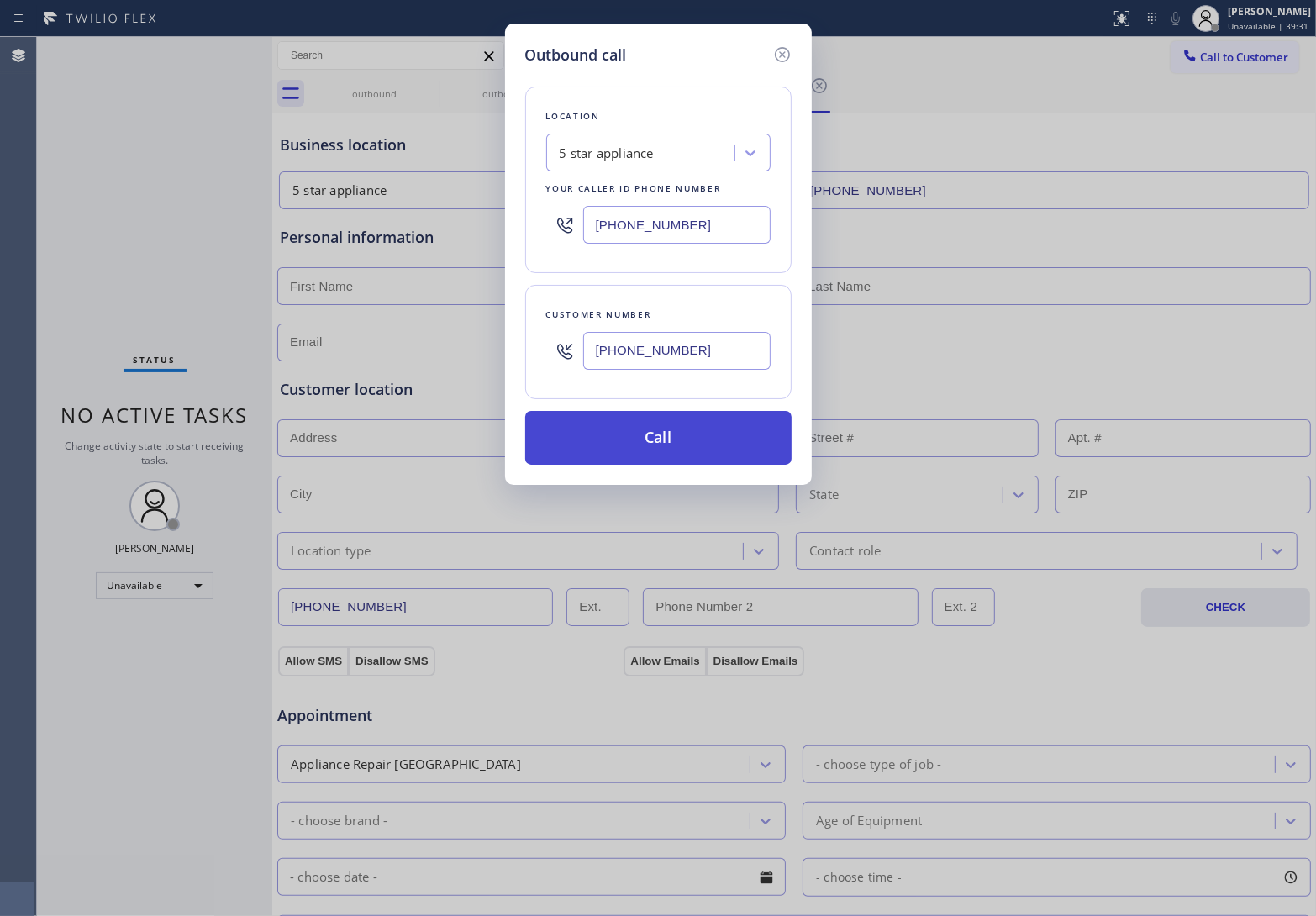
type input "[PHONE_NUMBER]"
click at [662, 454] on button "Call" at bounding box center [659, 437] width 267 height 54
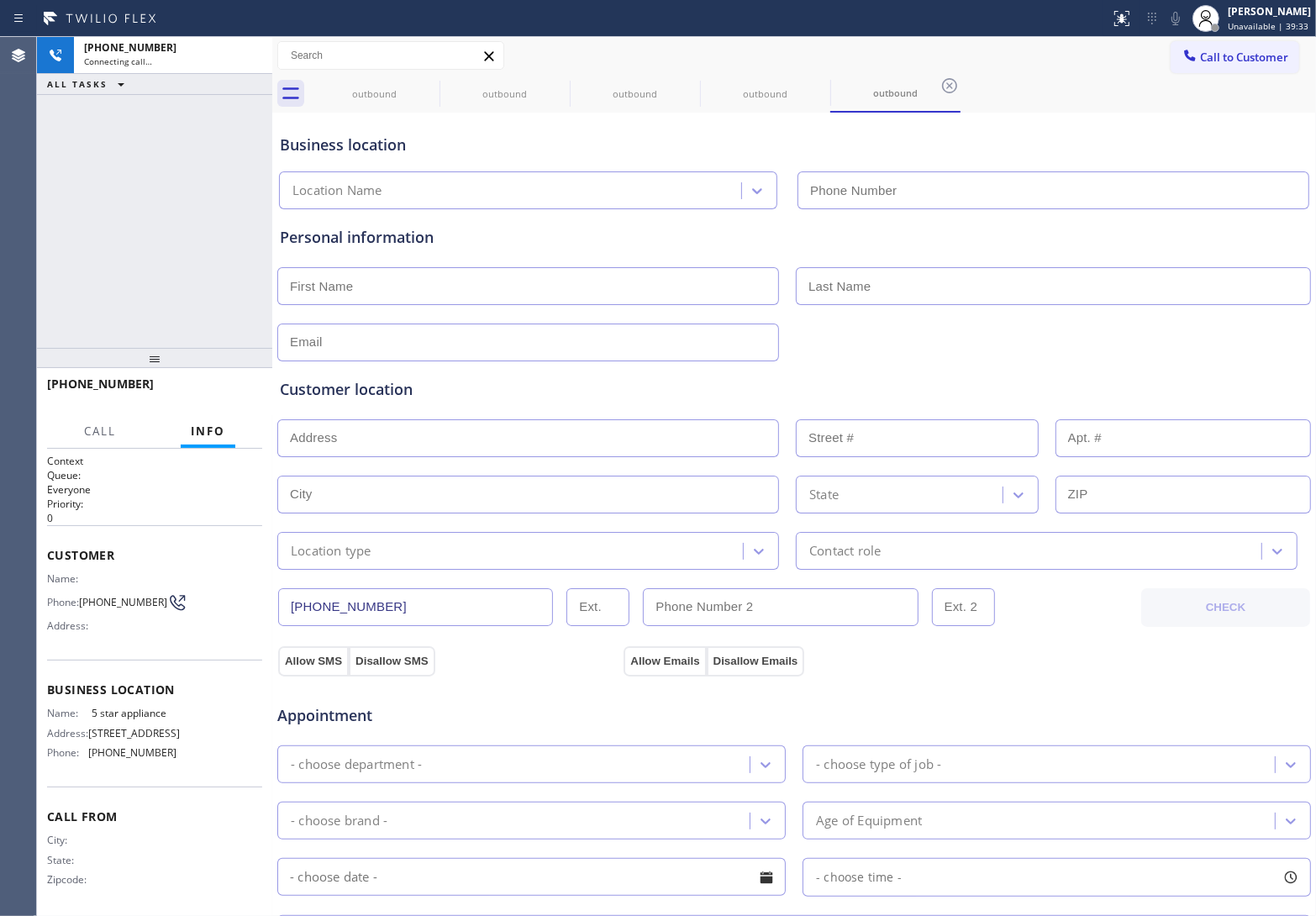
type input "[PHONE_NUMBER]"
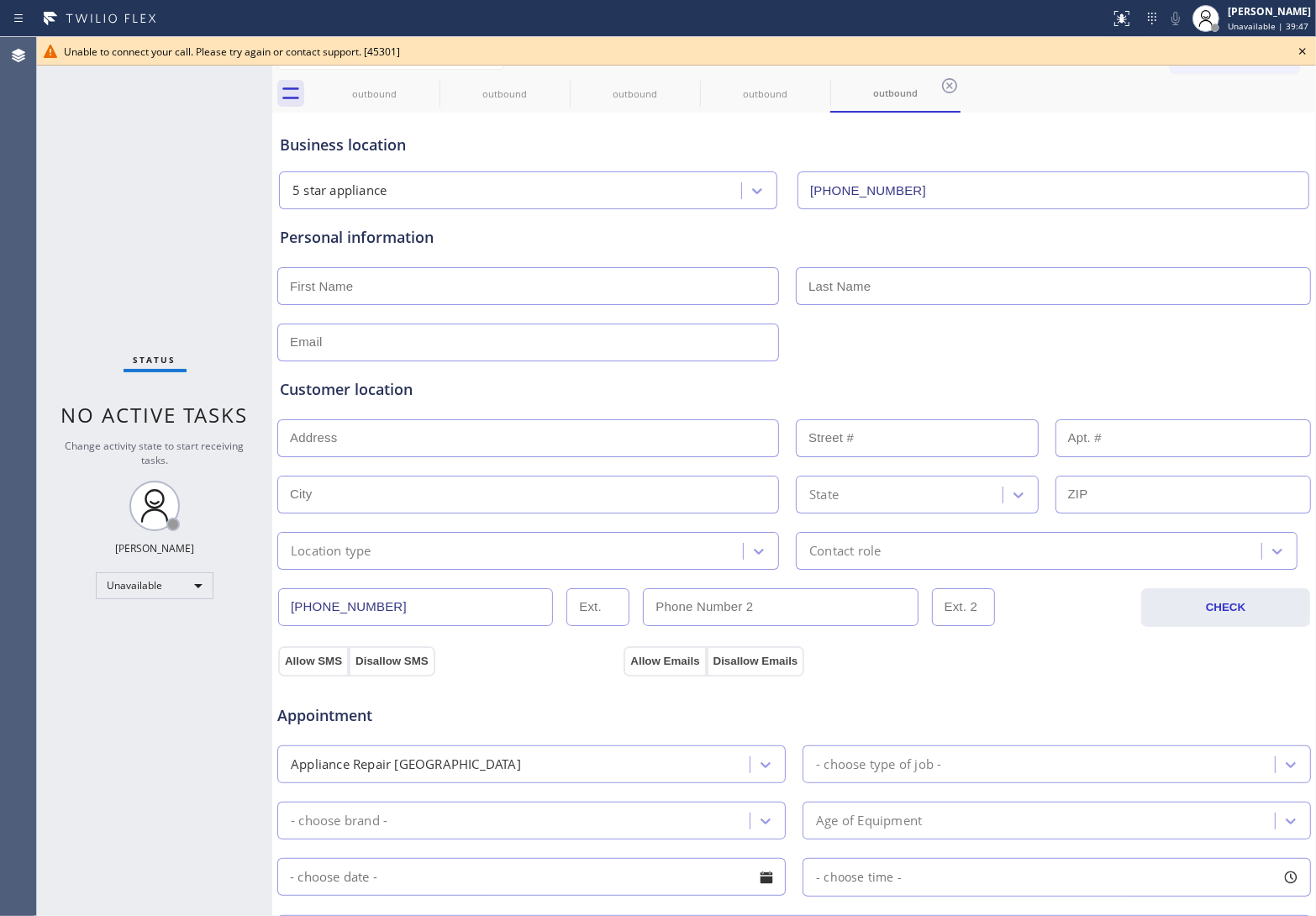
click at [34, 210] on div "Agent Desktop" at bounding box center [17, 476] width 36 height 878
click at [1299, 49] on icon at bounding box center [1302, 51] width 20 height 20
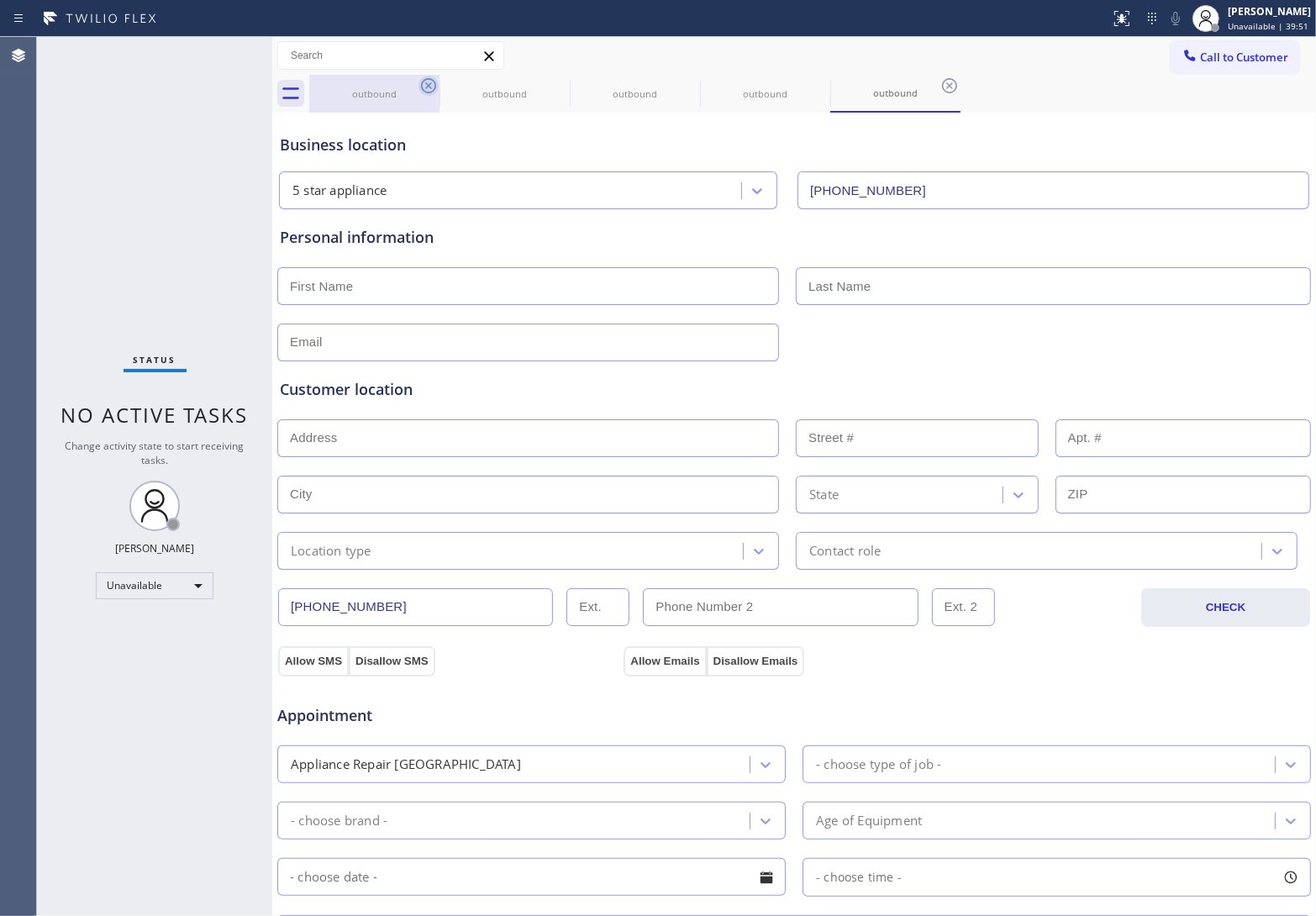
click at [426, 83] on icon at bounding box center [428, 85] width 15 height 15
click at [0, 0] on icon at bounding box center [0, 0] width 0 height 0
click at [426, 83] on icon at bounding box center [428, 85] width 15 height 15
click at [0, 0] on icon at bounding box center [0, 0] width 0 height 0
click at [426, 83] on icon at bounding box center [428, 85] width 15 height 15
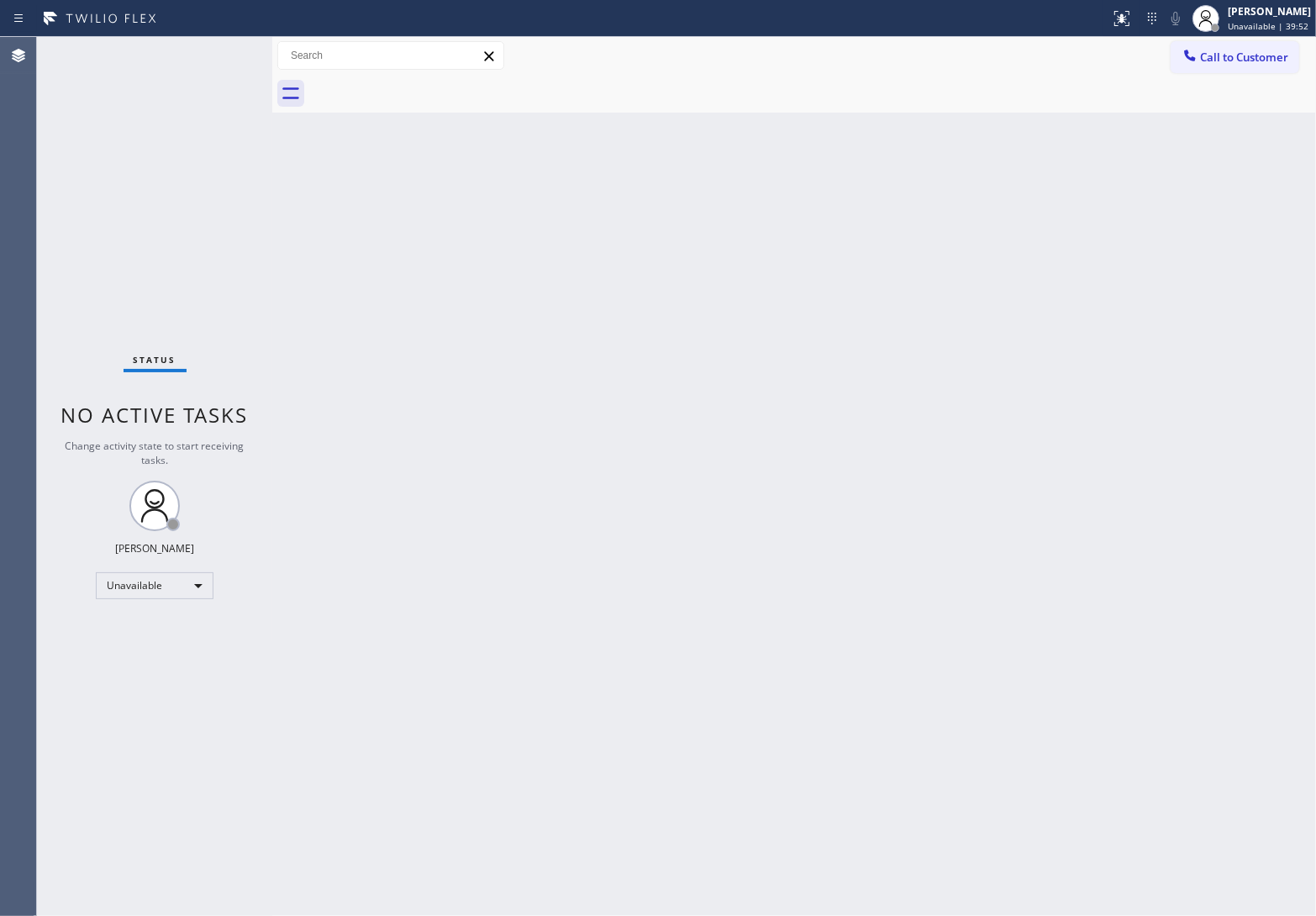
click at [426, 83] on div at bounding box center [812, 93] width 1006 height 38
click at [48, 244] on div "Status No active tasks Change activity state to start receiving tasks. [PERSON_…" at bounding box center [154, 476] width 235 height 878
click at [1253, 61] on span "Call to Customer" at bounding box center [1244, 57] width 88 height 15
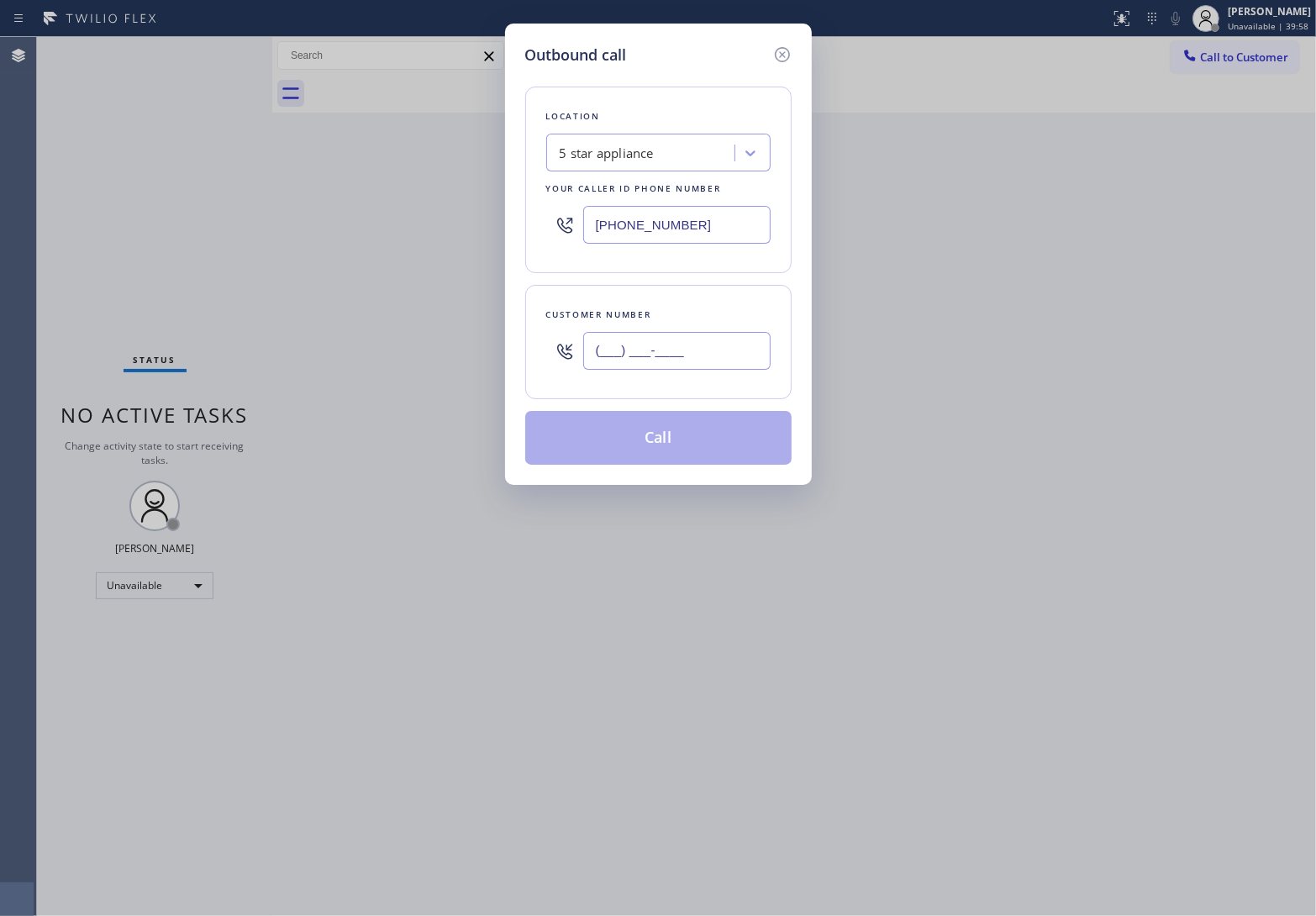
click at [670, 358] on input "(___) ___-____" at bounding box center [677, 350] width 187 height 38
paste input "820) 758-6433"
type input "[PHONE_NUMBER]"
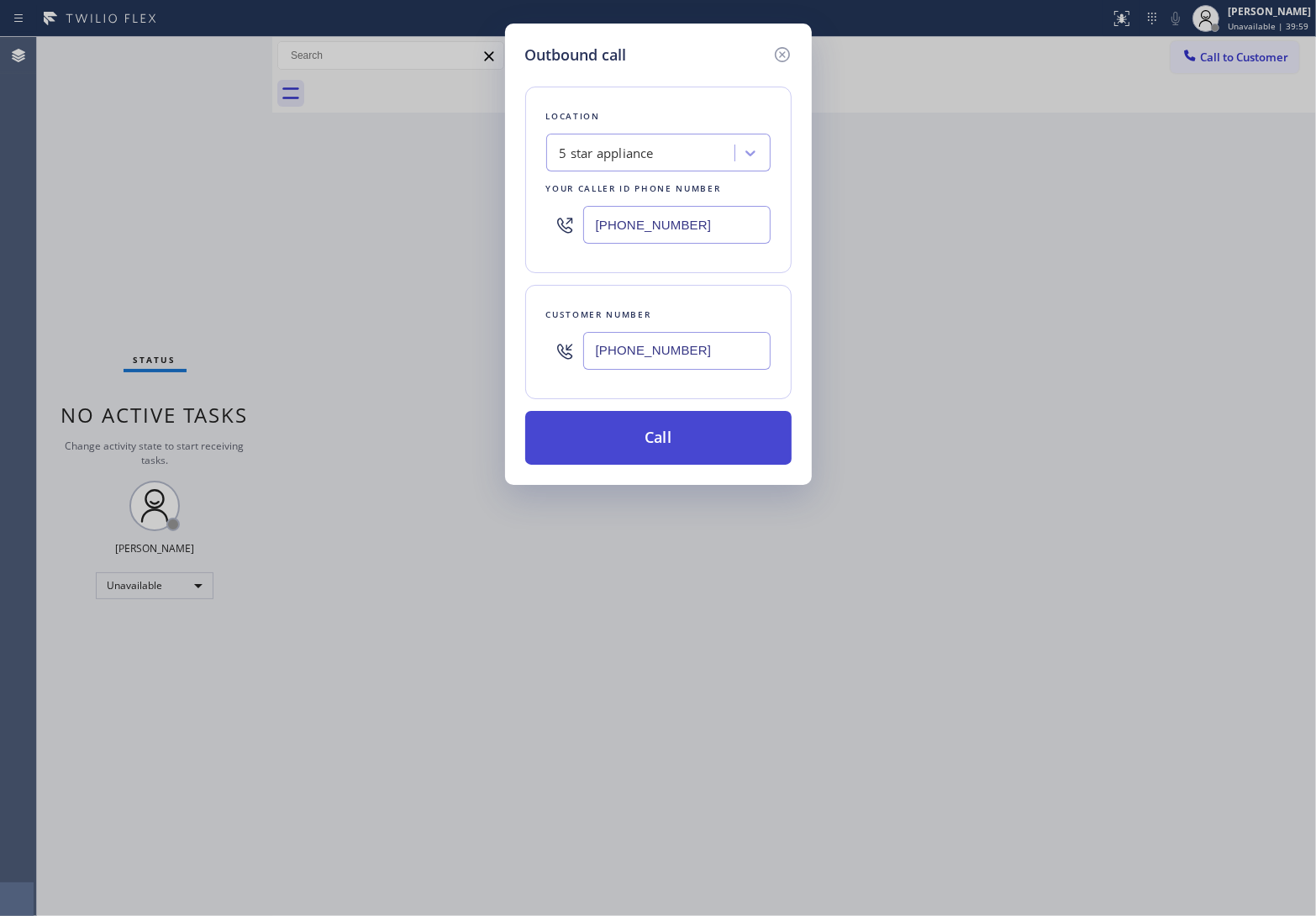
click at [686, 446] on button "Call" at bounding box center [659, 437] width 267 height 54
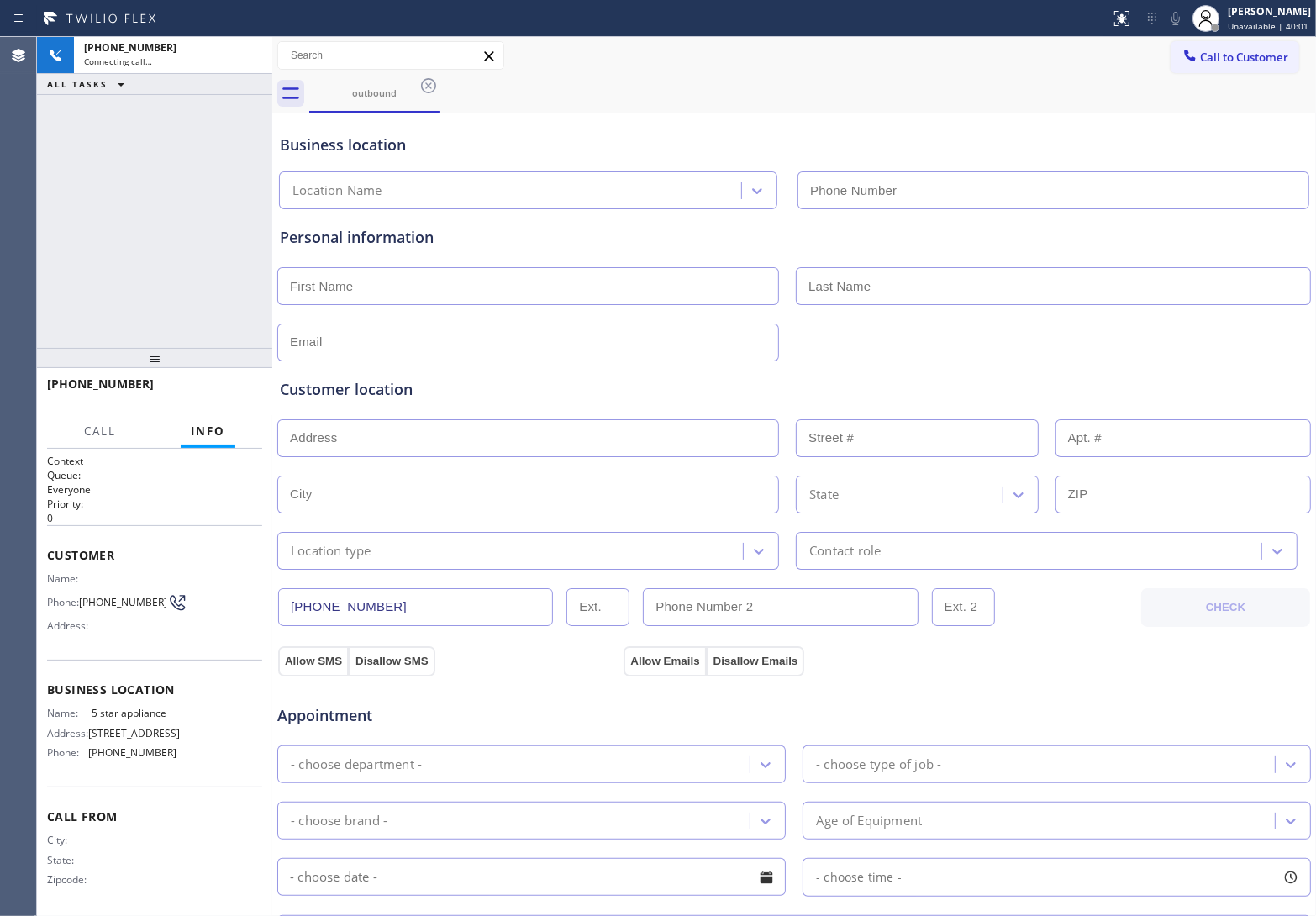
type input "[PHONE_NUMBER]"
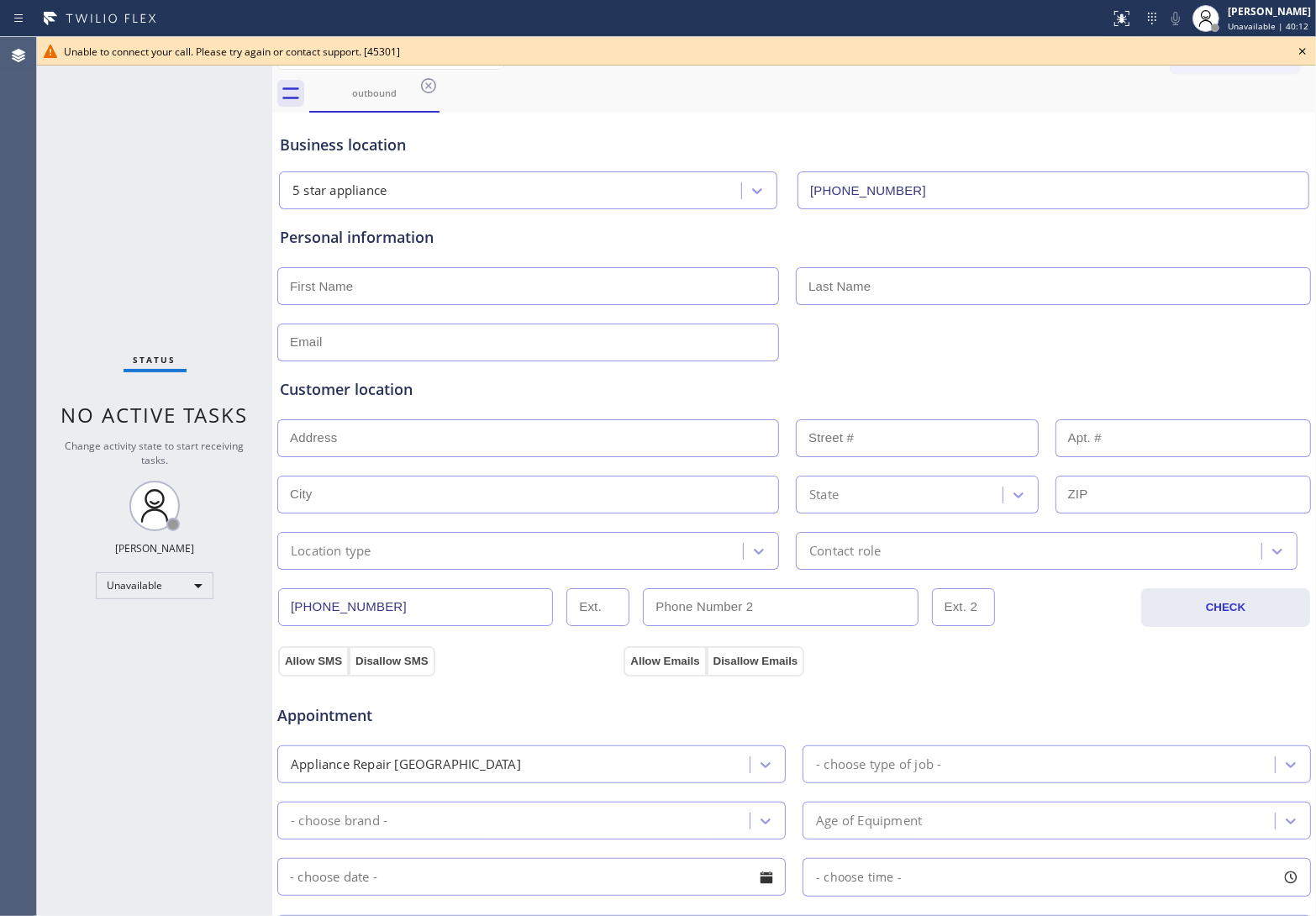
click at [53, 195] on div "Status No active tasks Change activity state to start receiving tasks. [PERSON_…" at bounding box center [154, 476] width 235 height 878
drag, startPoint x: 1309, startPoint y: 48, endPoint x: 1295, endPoint y: 48, distance: 14.0
click at [1304, 49] on icon at bounding box center [1302, 51] width 20 height 20
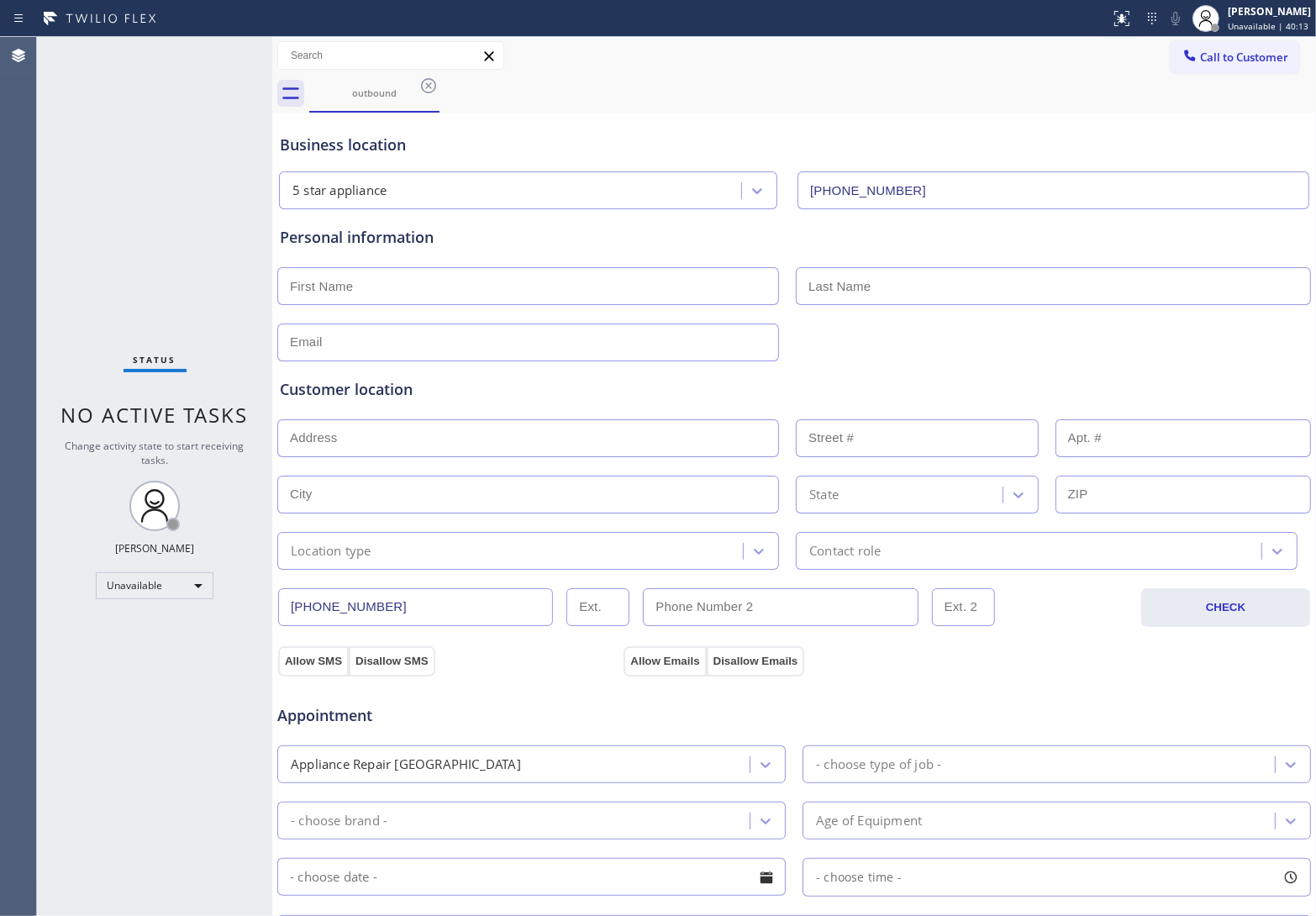
drag, startPoint x: 1279, startPoint y: 47, endPoint x: 1246, endPoint y: 56, distance: 34.2
click at [1276, 48] on button "Call to Customer" at bounding box center [1235, 57] width 129 height 32
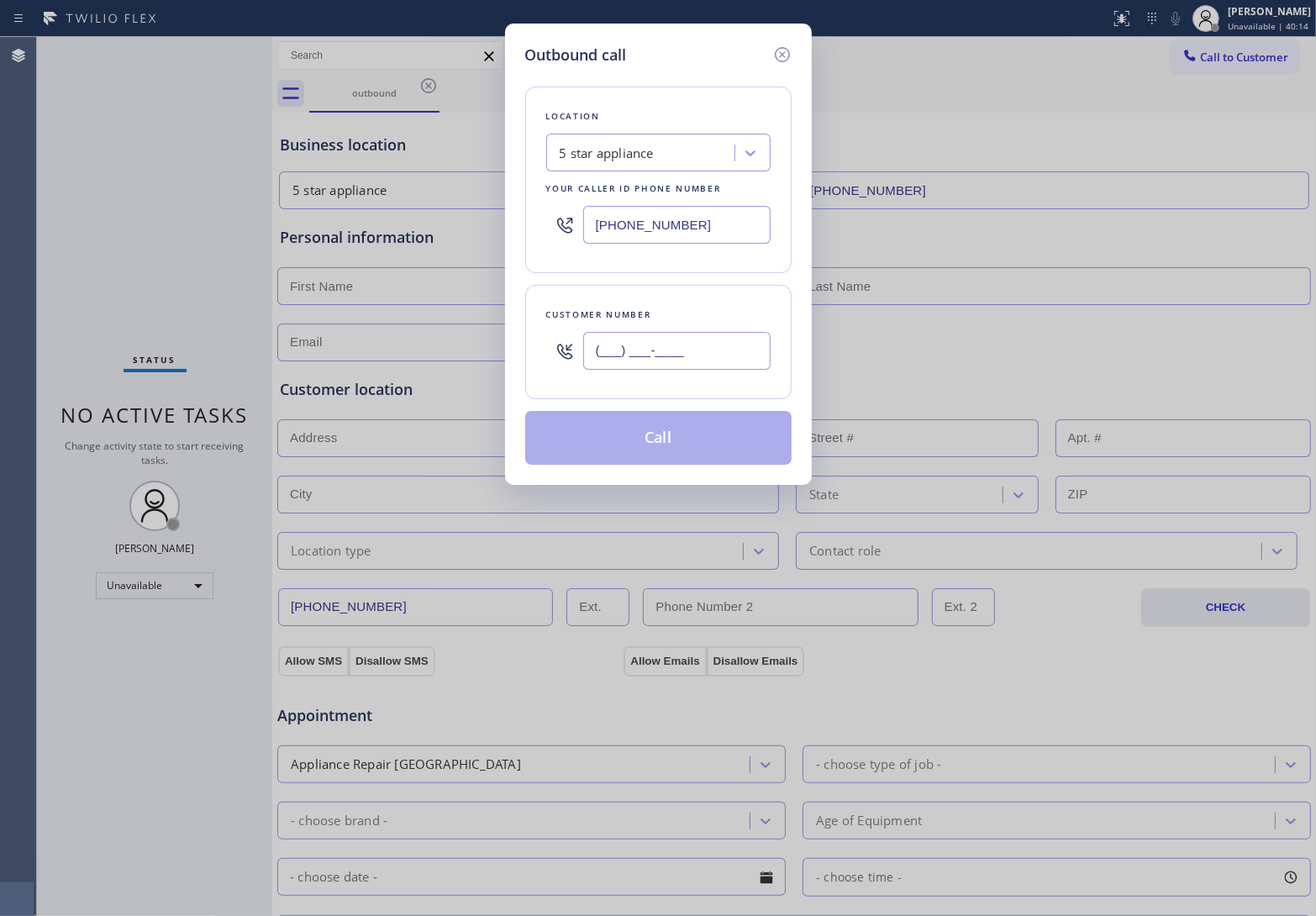
click at [715, 334] on input "(___) ___-____" at bounding box center [677, 350] width 187 height 38
paste input "820) 758-6433"
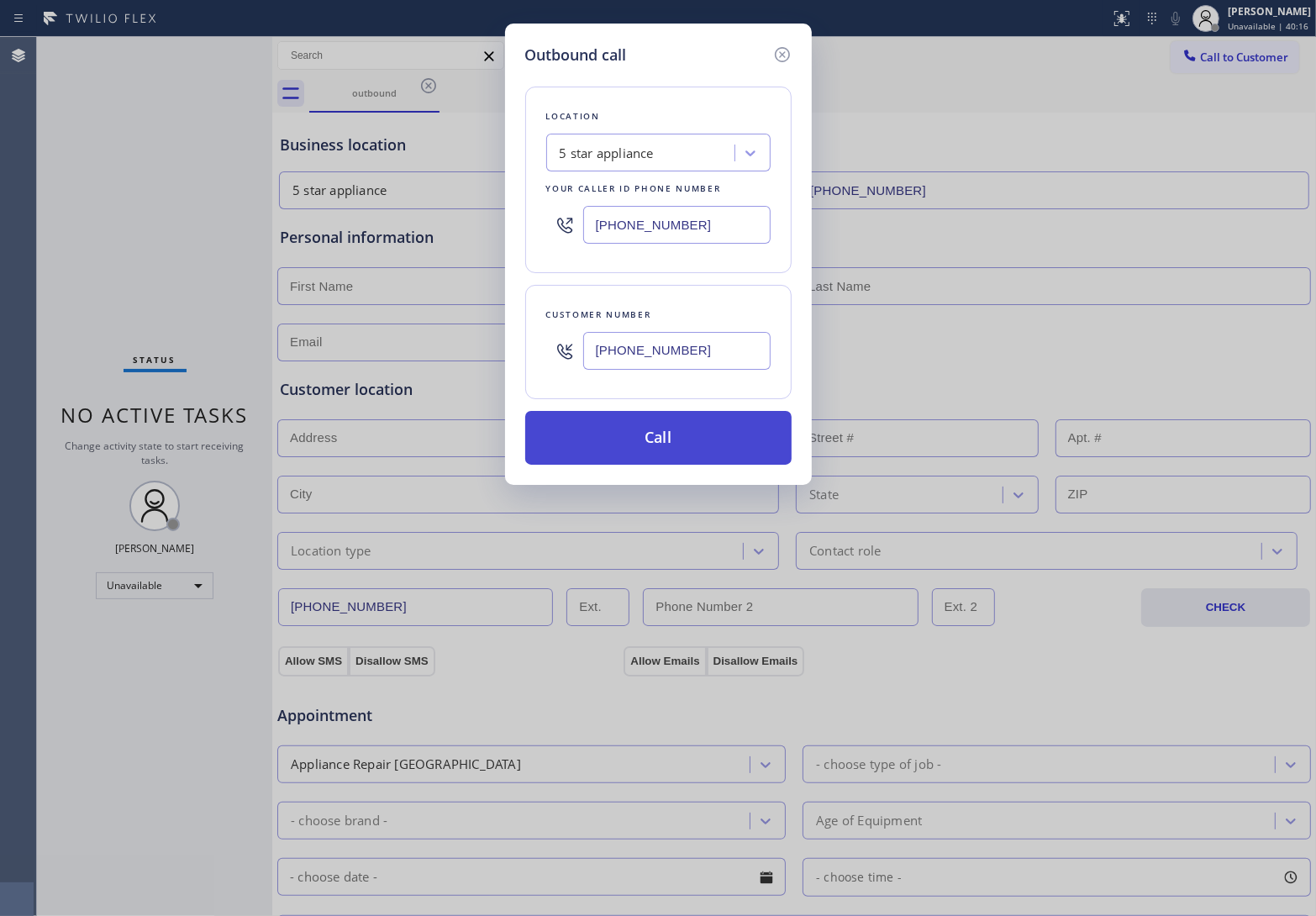
type input "[PHONE_NUMBER]"
click at [673, 444] on button "Call" at bounding box center [659, 437] width 267 height 54
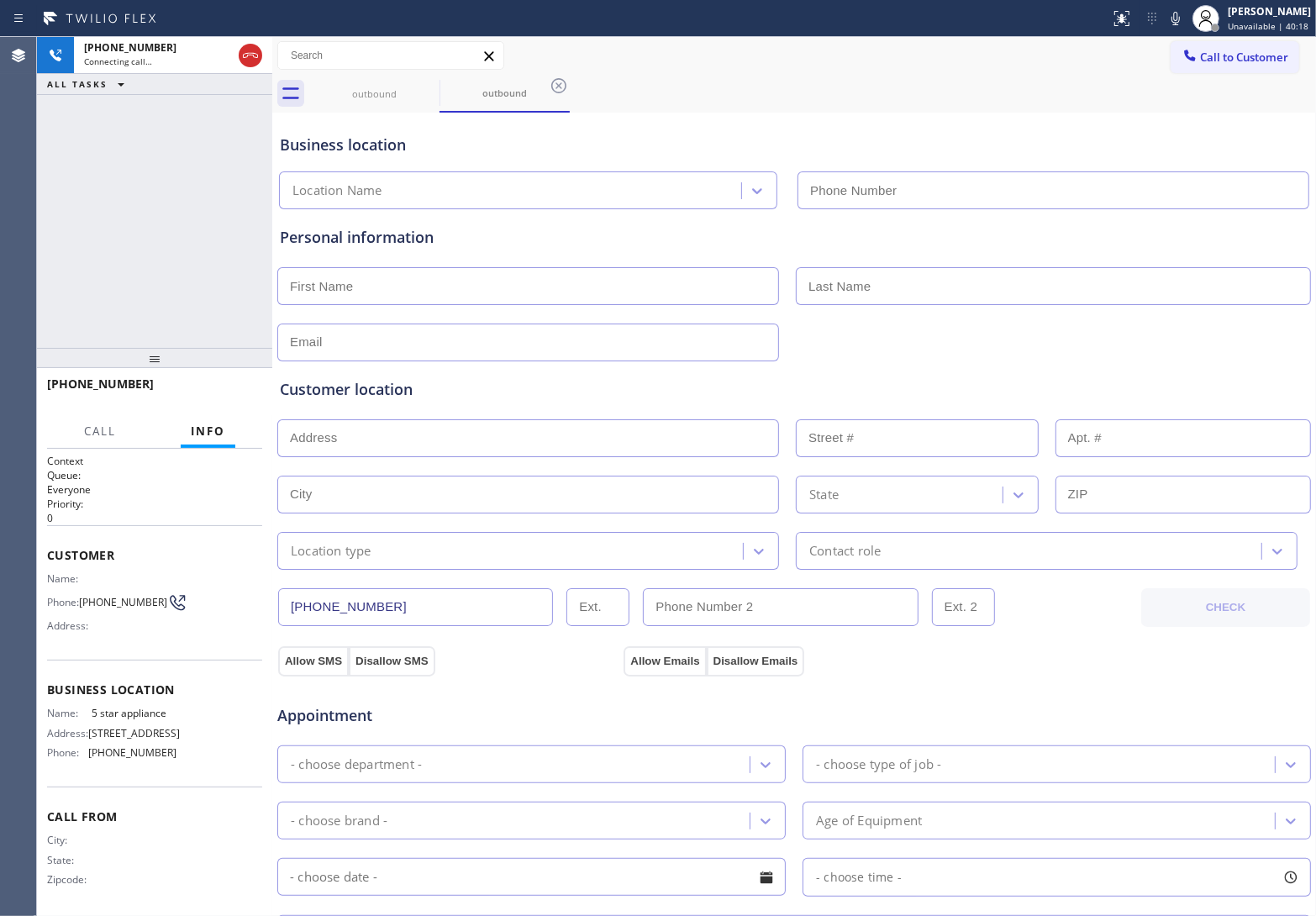
type input "[PHONE_NUMBER]"
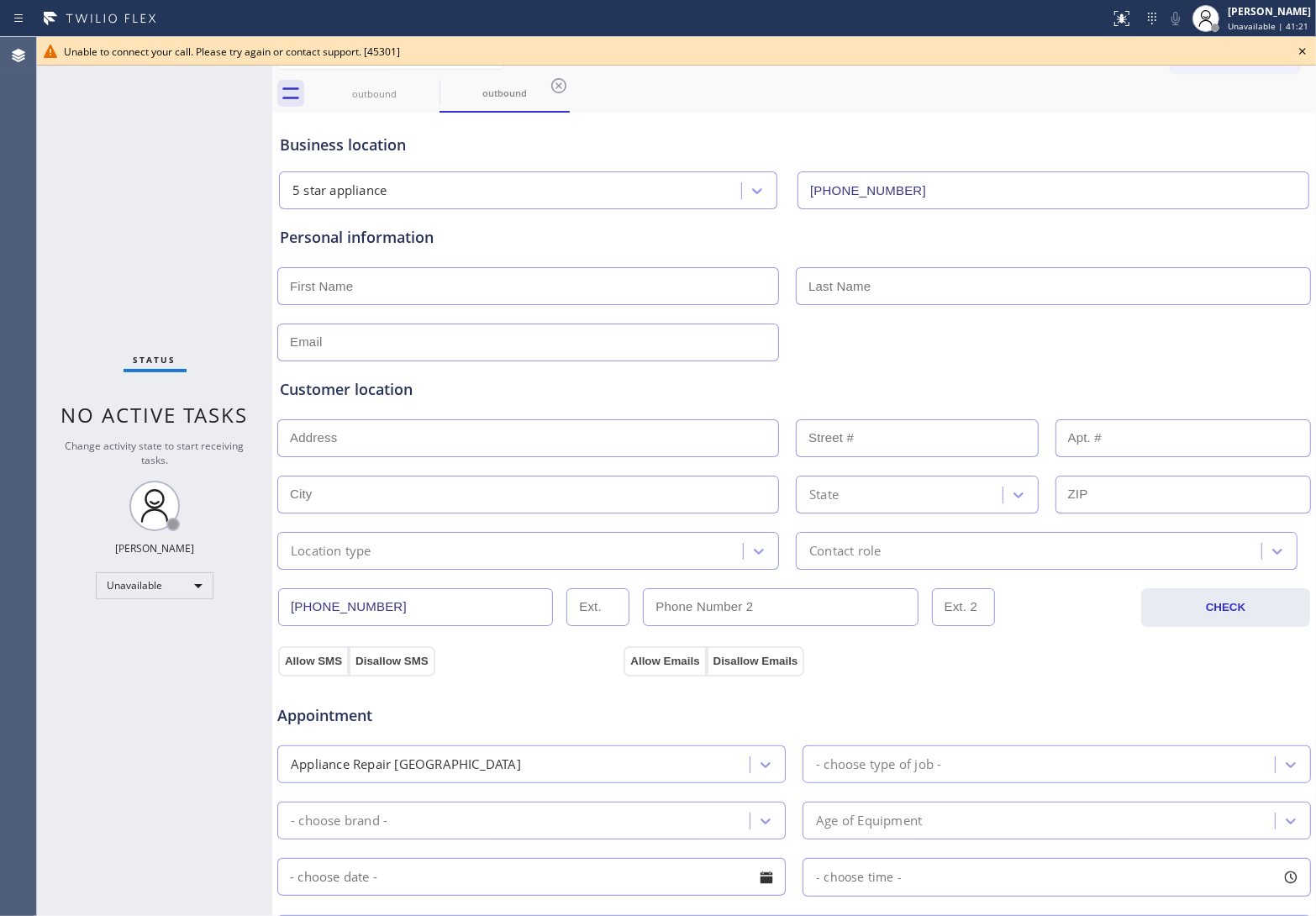
click at [40, 203] on div "Status No active tasks Change activity state to start receiving tasks. [PERSON_…" at bounding box center [154, 476] width 235 height 878
click at [1304, 51] on icon at bounding box center [1302, 51] width 20 height 20
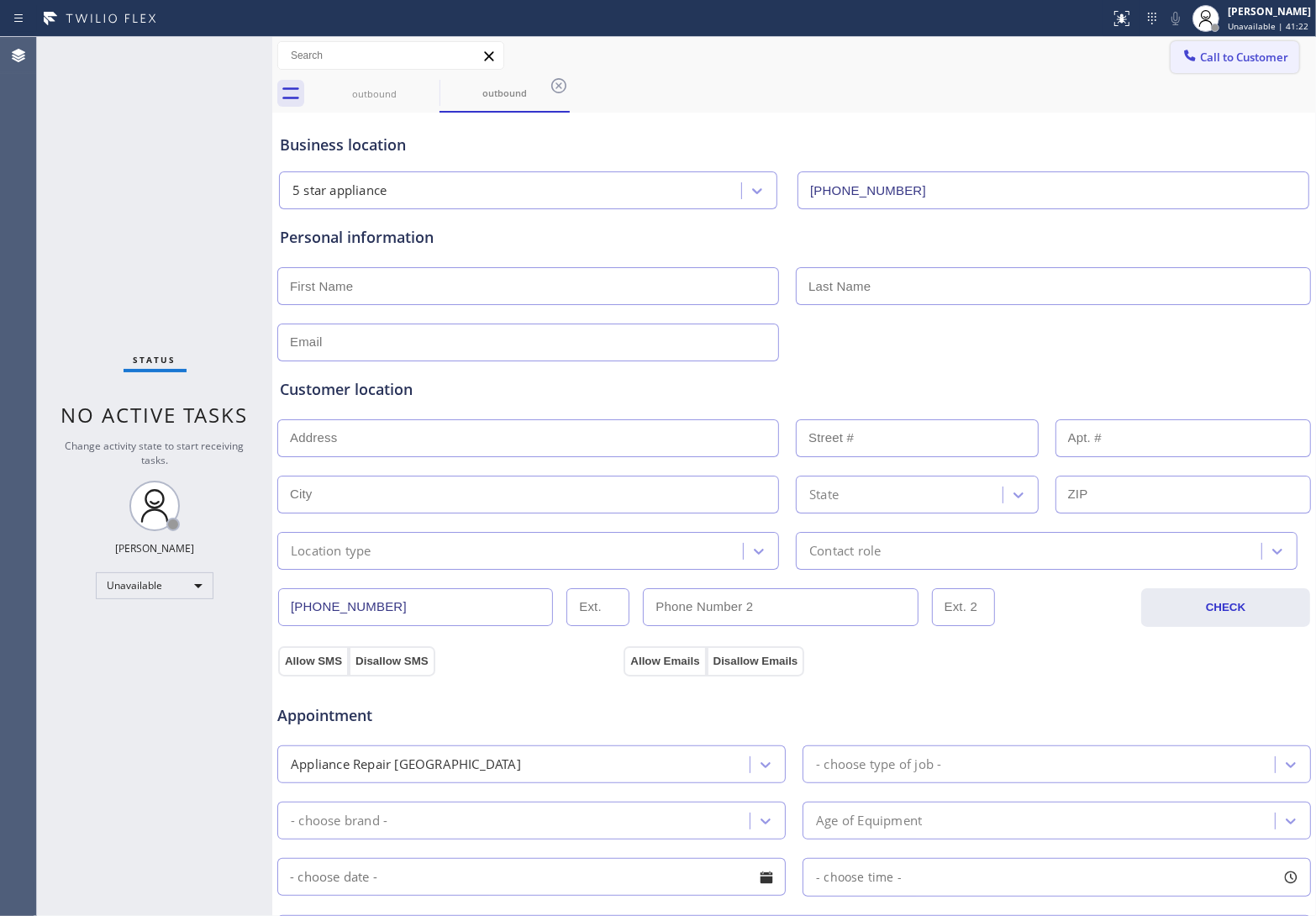
click at [1254, 51] on span "Call to Customer" at bounding box center [1244, 57] width 88 height 15
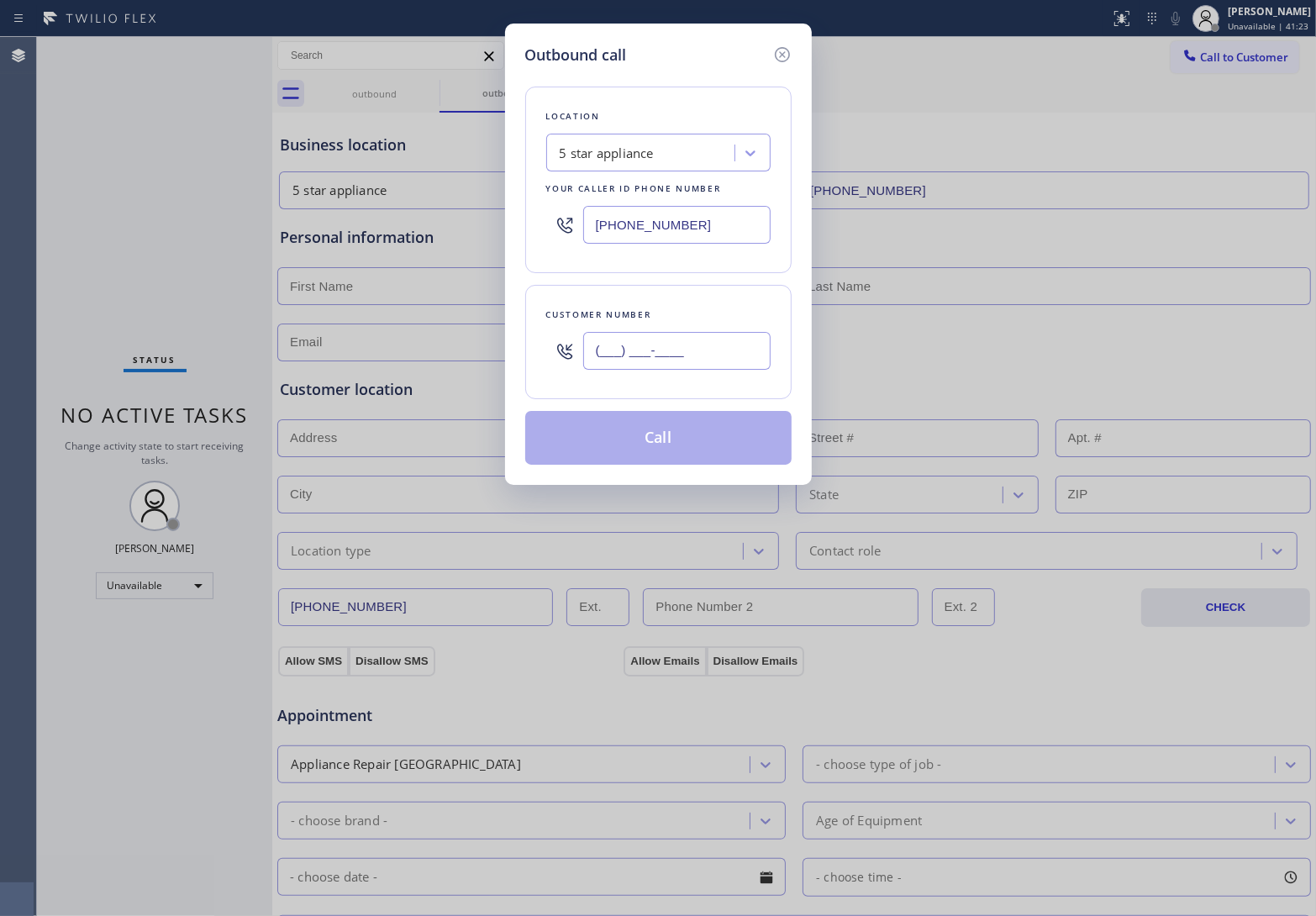
click at [629, 340] on input "(___) ___-____" at bounding box center [677, 350] width 187 height 38
paste input "820) 758-6433"
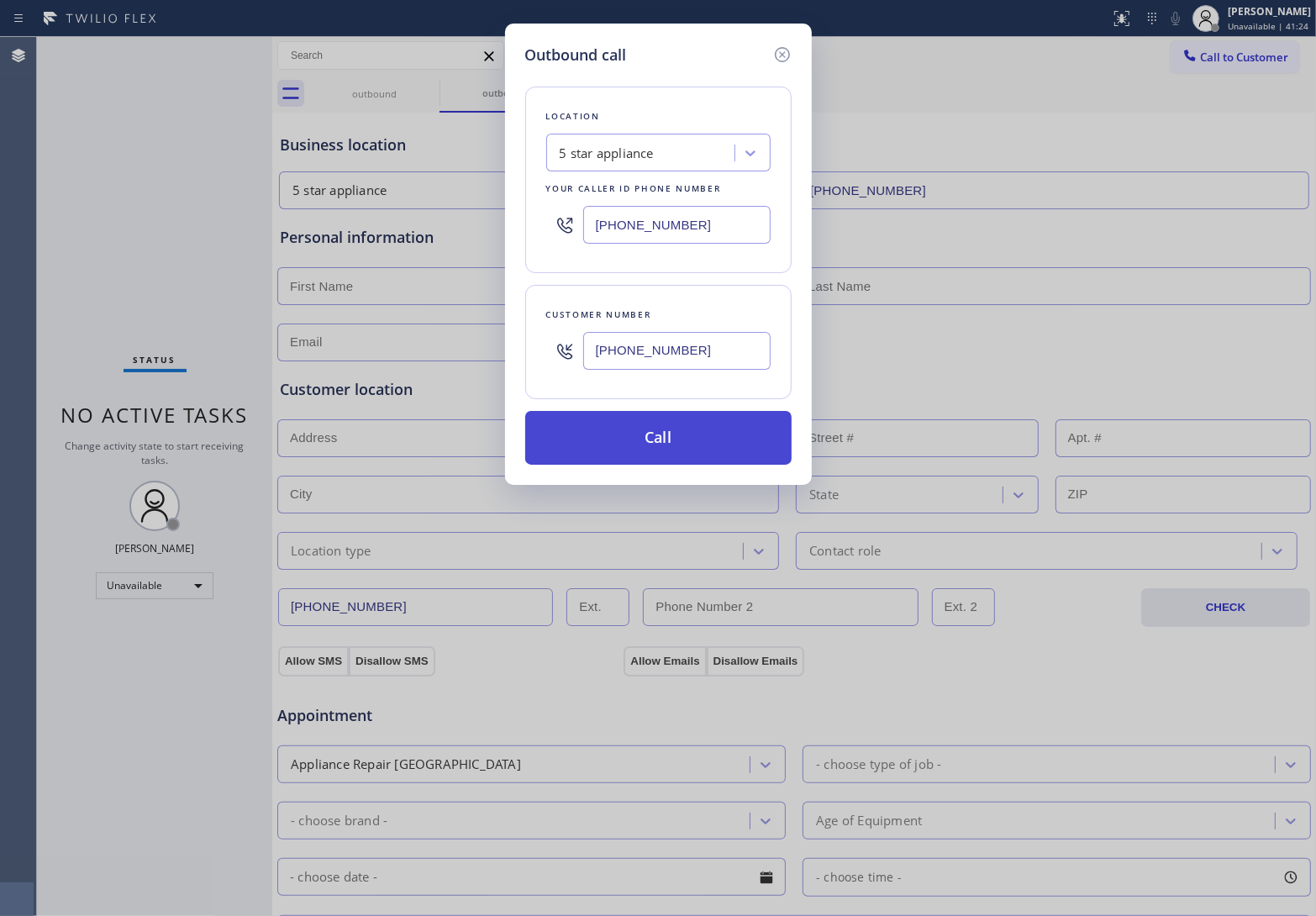
type input "[PHONE_NUMBER]"
click at [702, 434] on button "Call" at bounding box center [659, 437] width 267 height 54
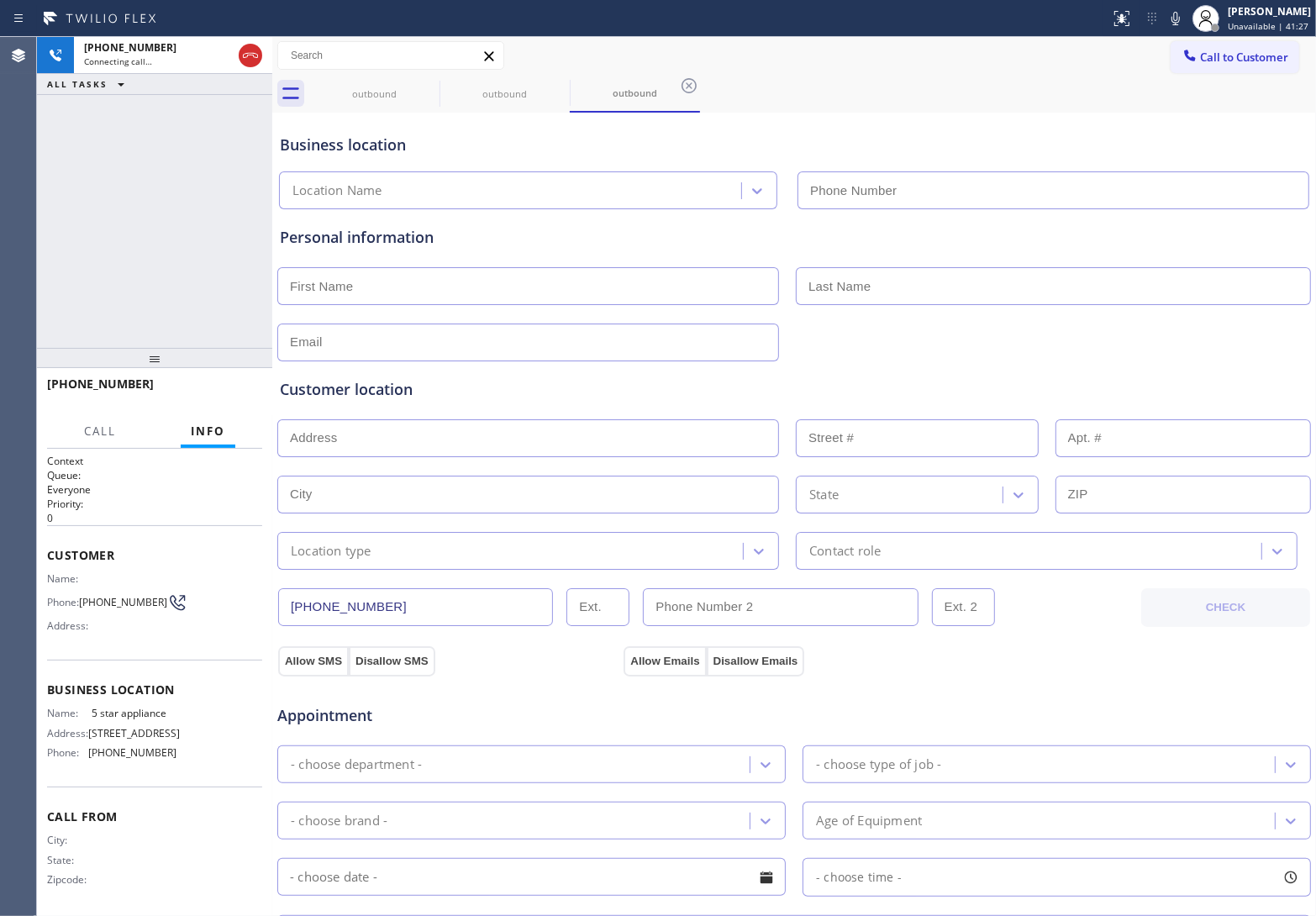
type input "[PHONE_NUMBER]"
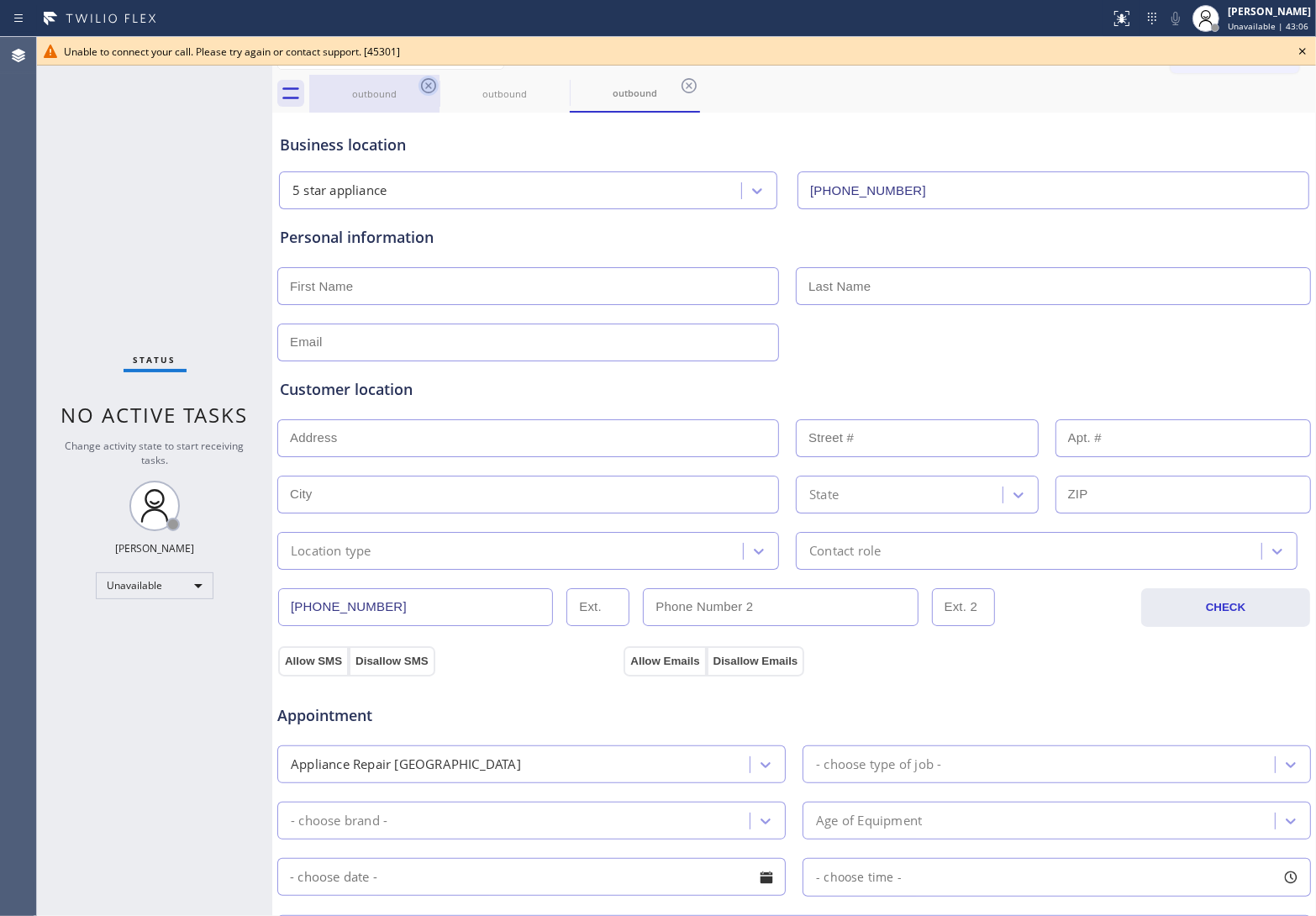
click at [428, 86] on icon at bounding box center [428, 85] width 20 height 20
click at [0, 0] on icon at bounding box center [0, 0] width 0 height 0
click at [428, 86] on icon at bounding box center [428, 85] width 20 height 20
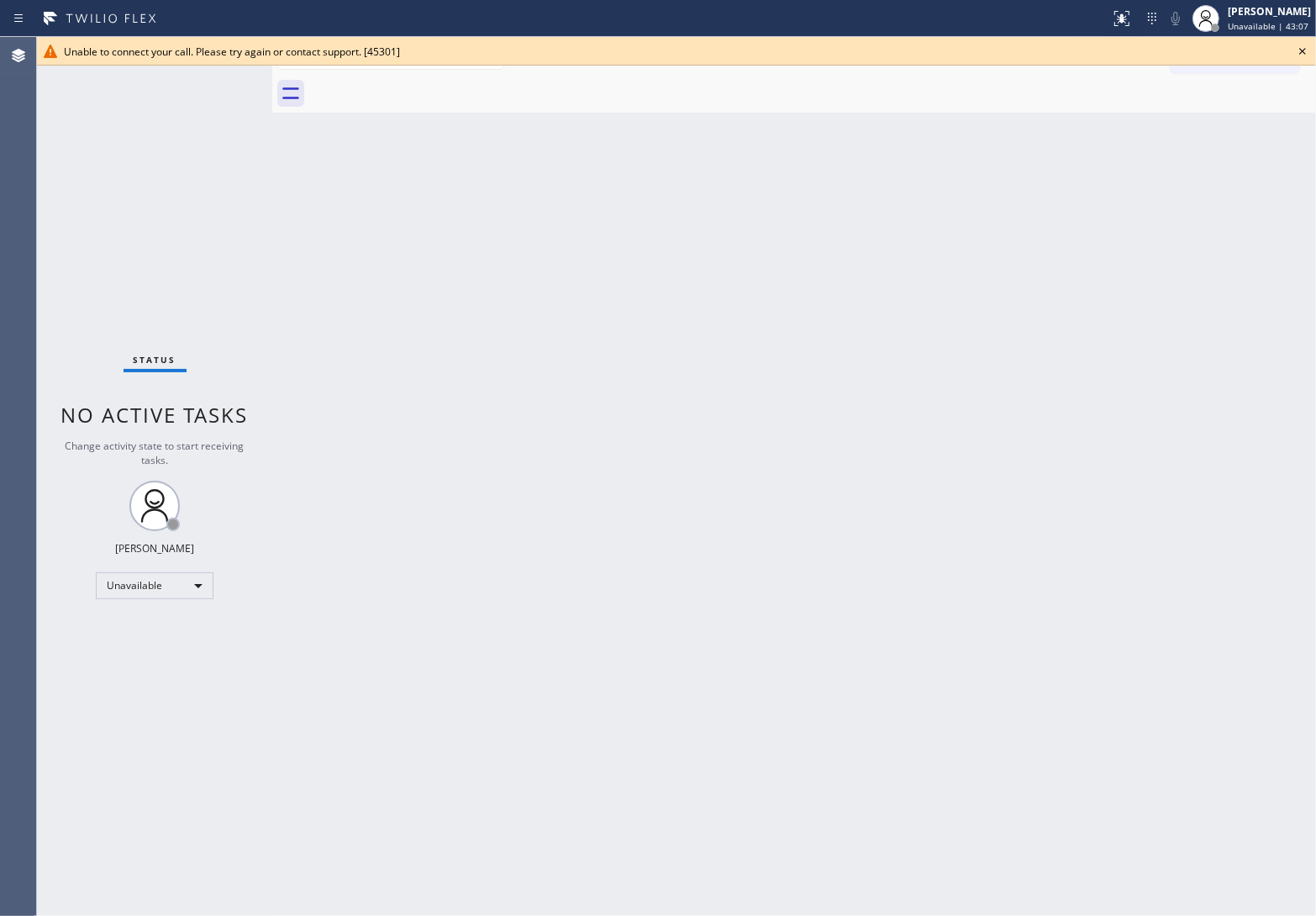
click at [428, 86] on div at bounding box center [812, 93] width 1006 height 38
click at [1304, 48] on icon at bounding box center [1302, 51] width 20 height 20
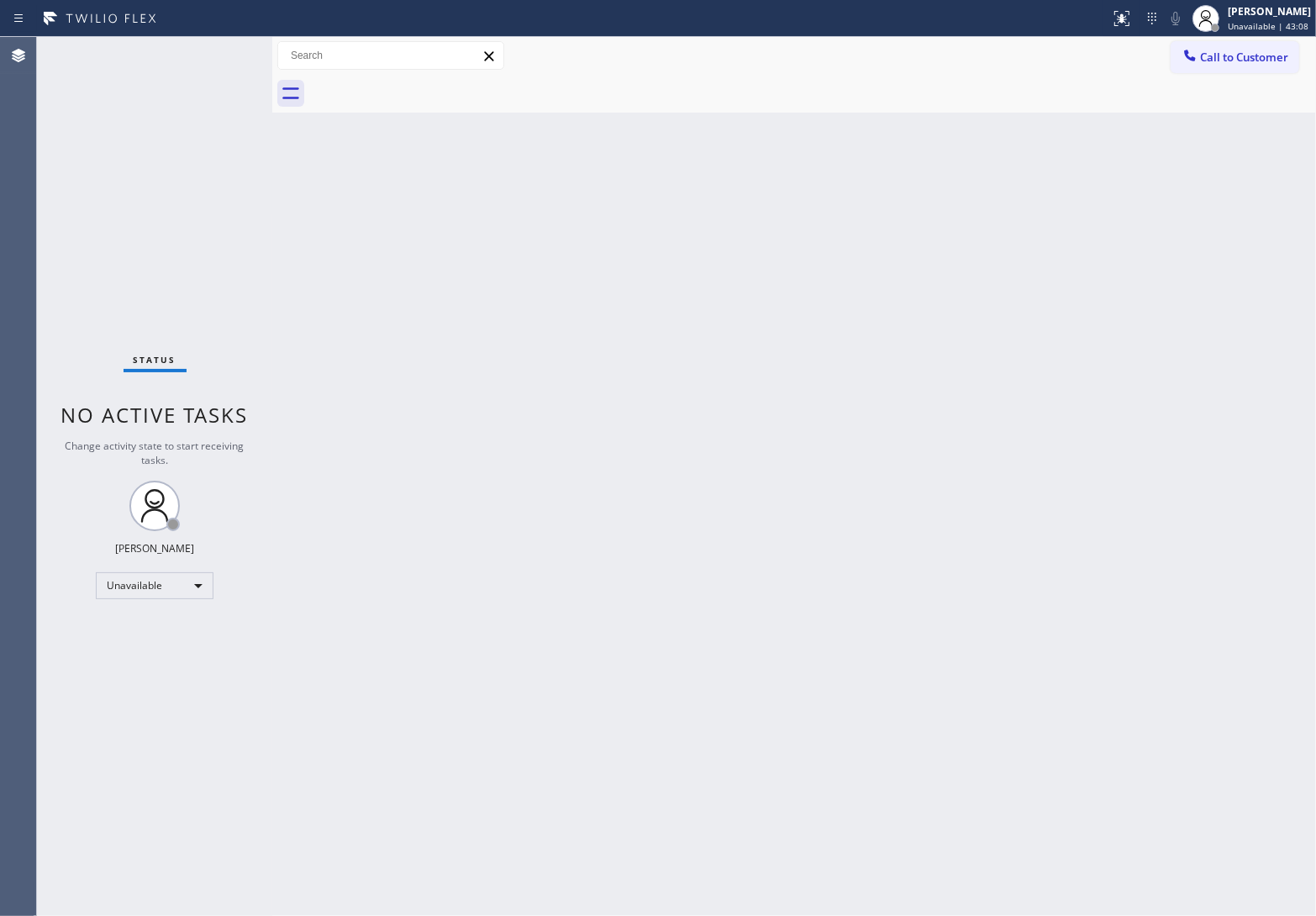
drag, startPoint x: 1261, startPoint y: 54, endPoint x: 1044, endPoint y: 169, distance: 245.6
click at [1258, 54] on span "Call to Customer" at bounding box center [1244, 57] width 88 height 15
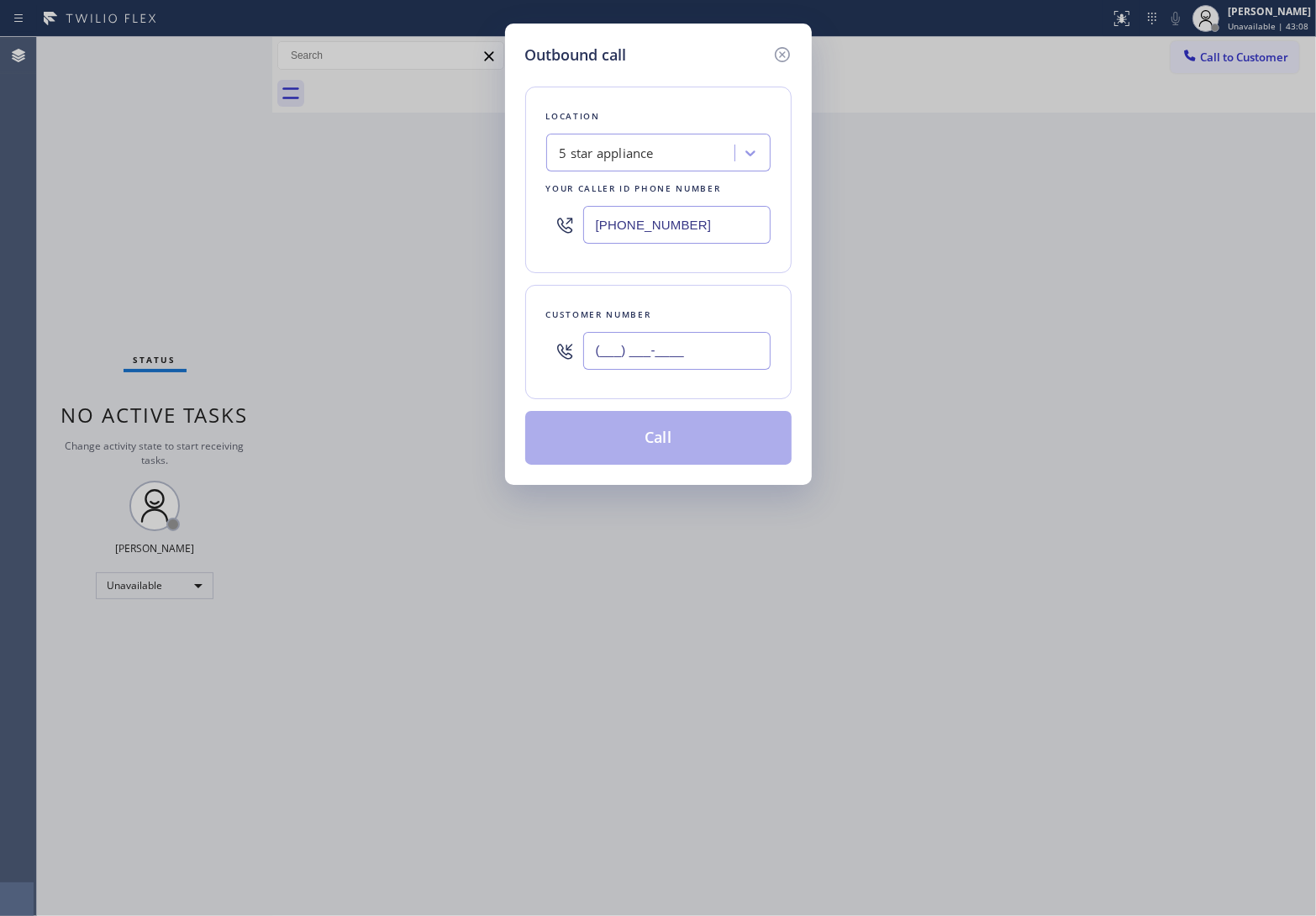
click at [702, 364] on input "(___) ___-____" at bounding box center [677, 350] width 187 height 38
paste input "820) 758-6433"
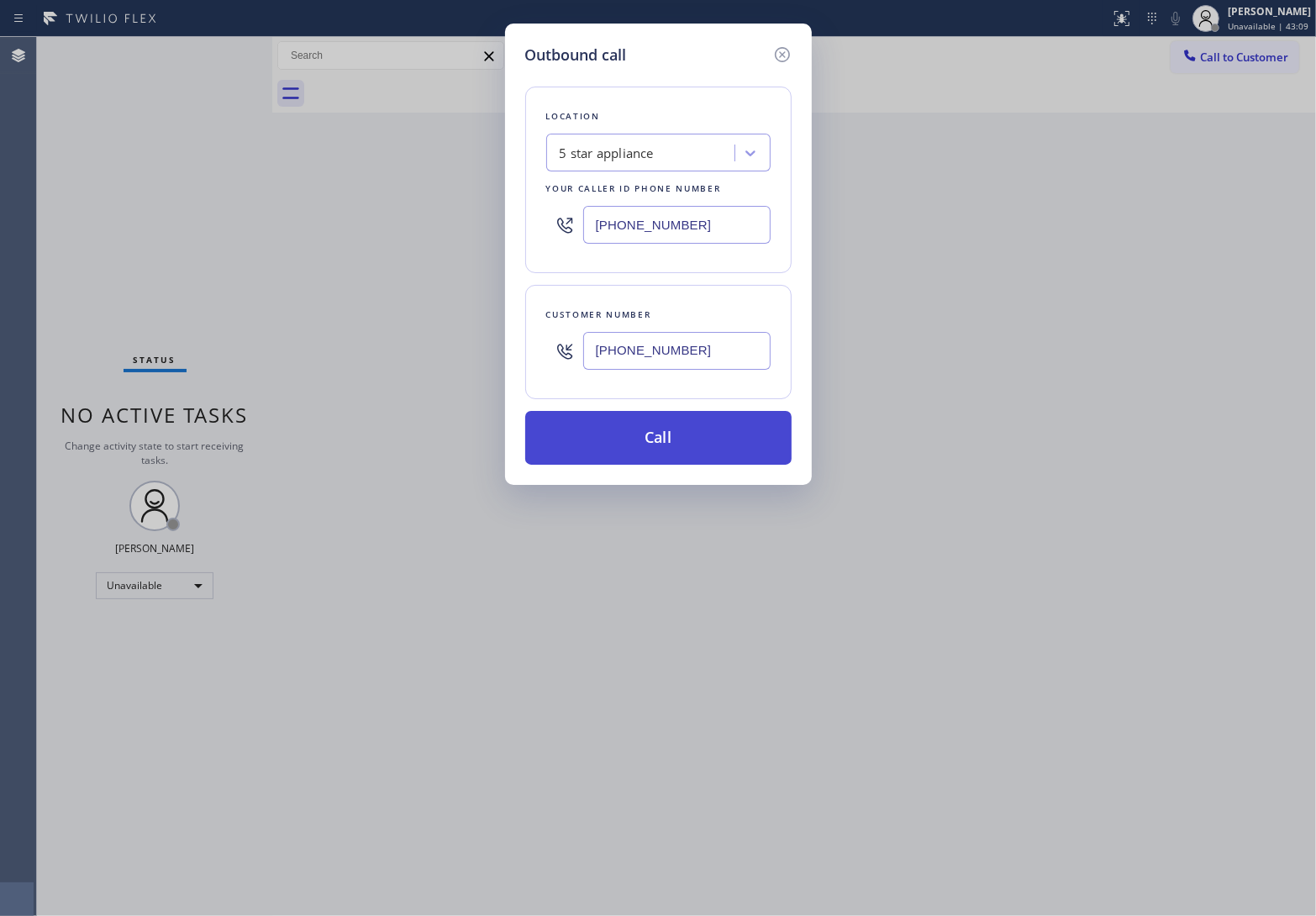
type input "[PHONE_NUMBER]"
click at [700, 435] on button "Call" at bounding box center [659, 437] width 267 height 54
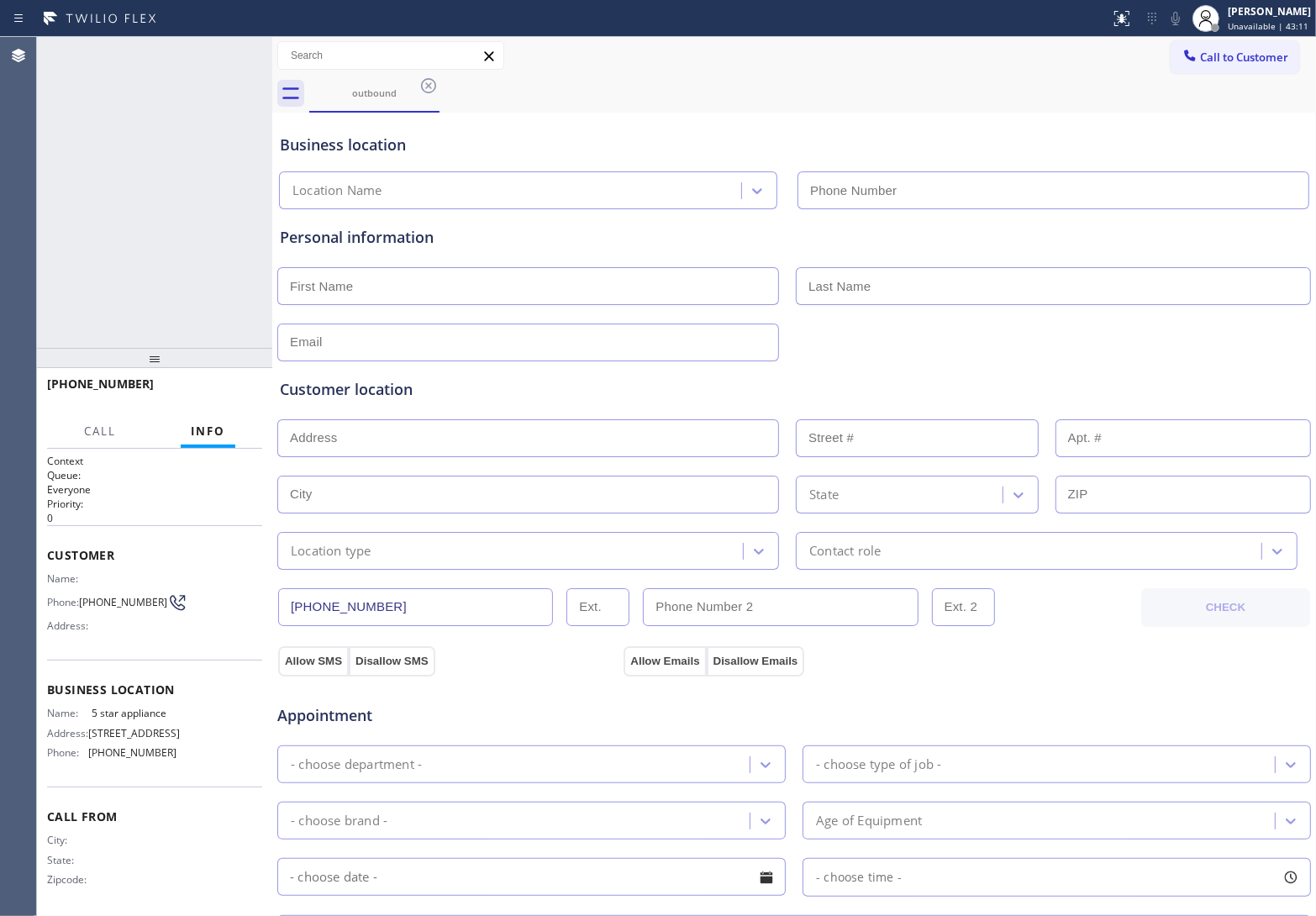
type input "[PHONE_NUMBER]"
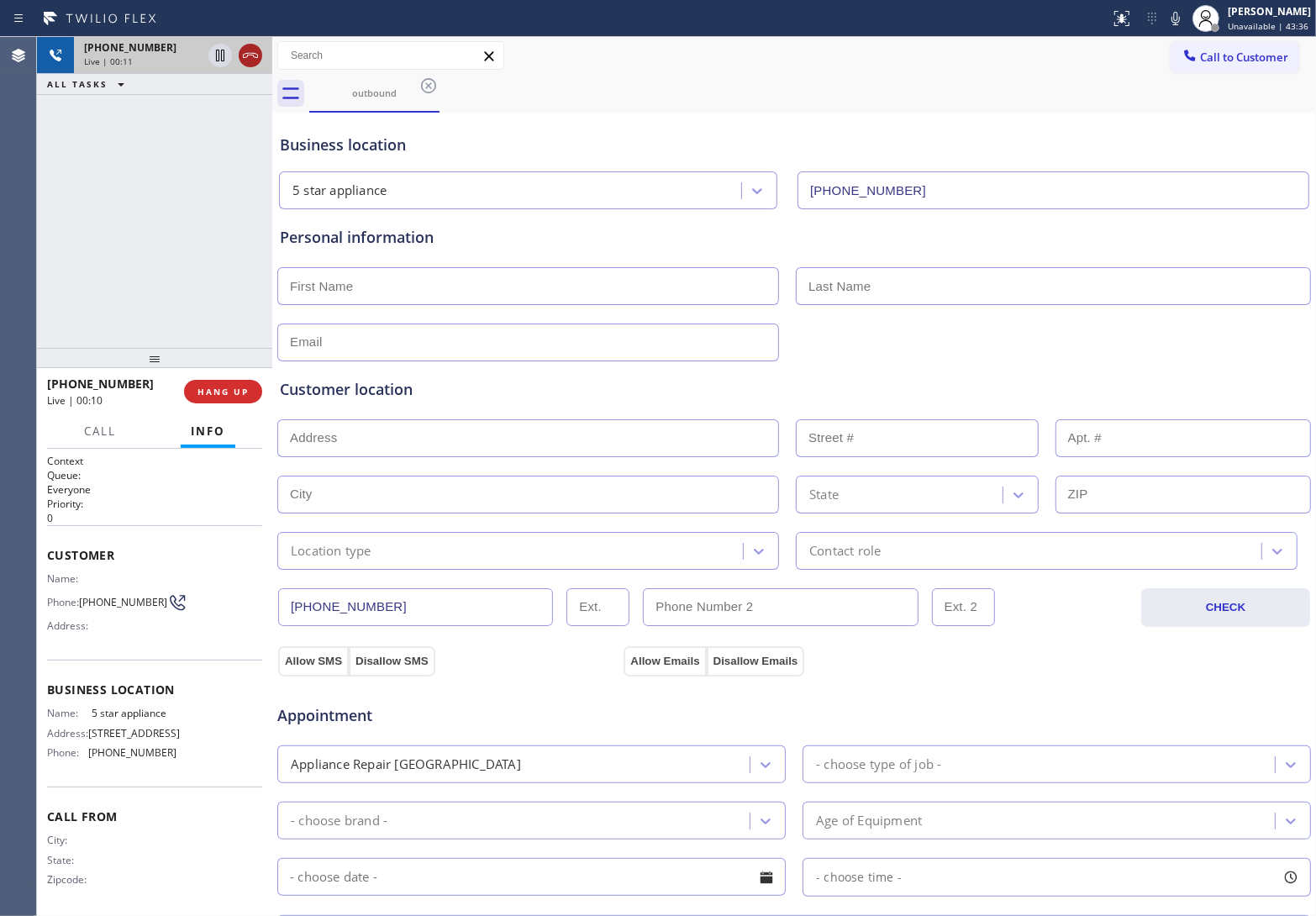
click at [239, 49] on div at bounding box center [251, 55] width 24 height 20
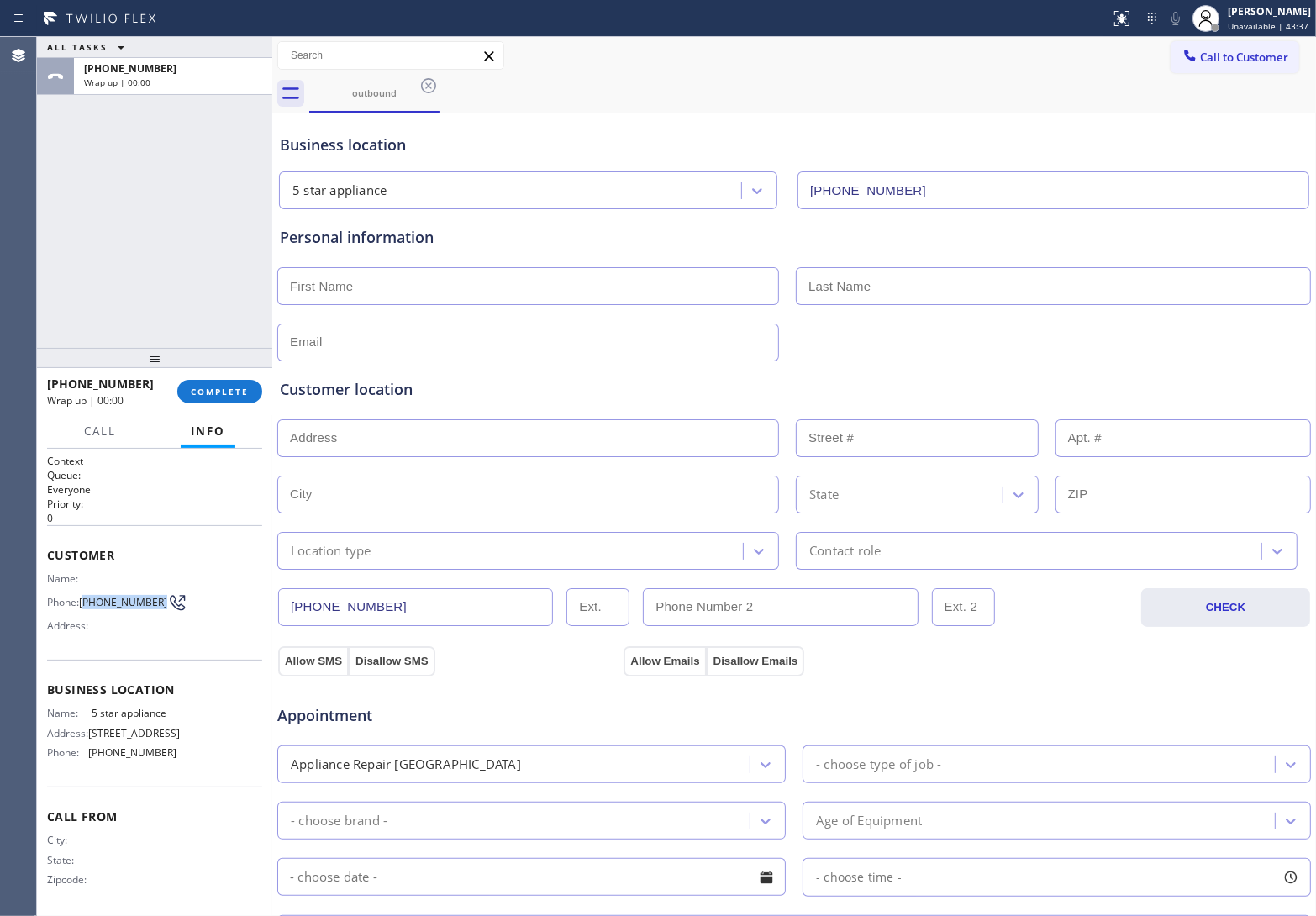
drag, startPoint x: 103, startPoint y: 604, endPoint x: 85, endPoint y: 588, distance: 24.1
click at [85, 595] on span "[PHONE_NUMBER]" at bounding box center [123, 602] width 88 height 13
copy span "820) 758-6433"
click at [1183, 63] on div at bounding box center [1190, 57] width 20 height 20
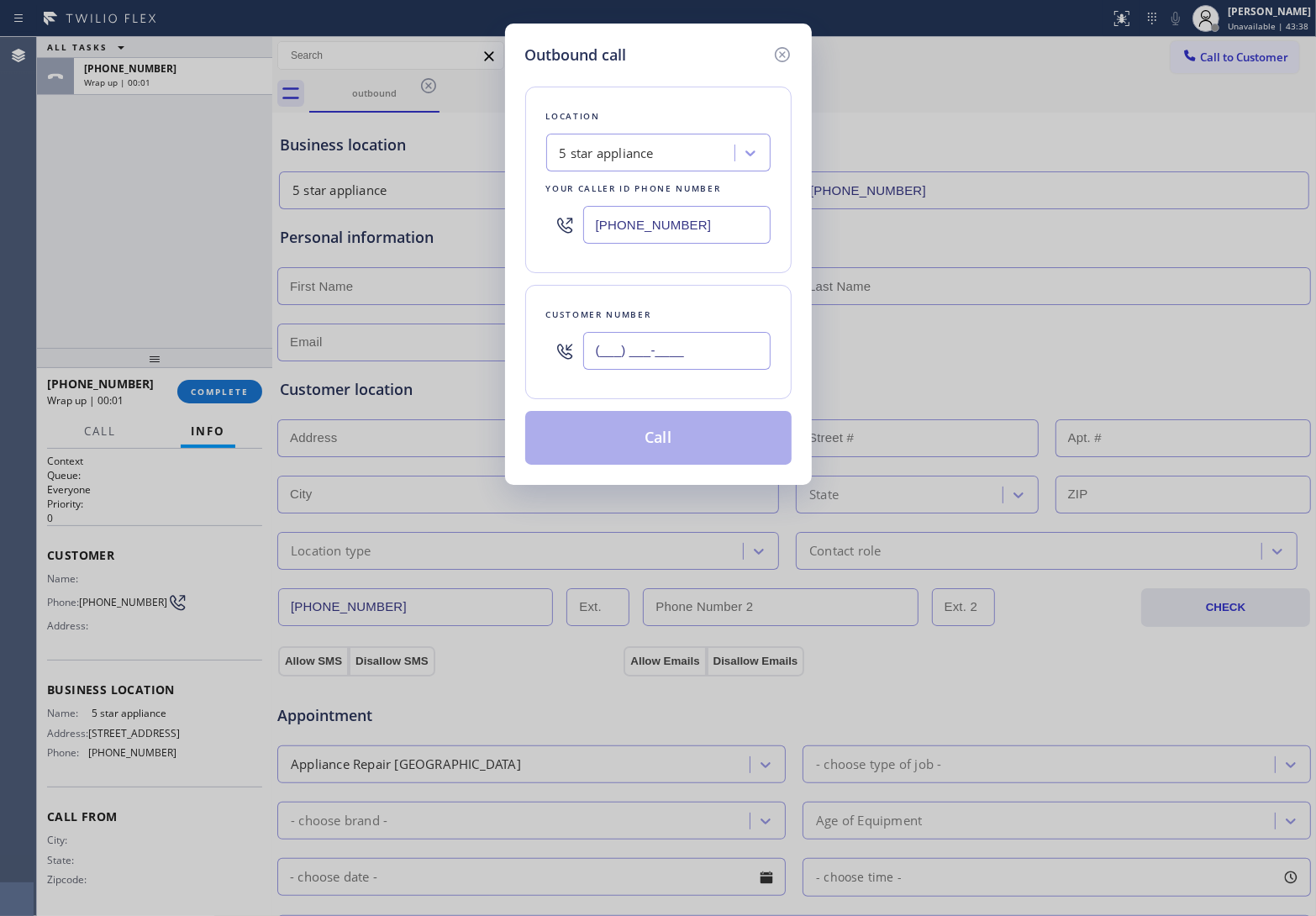
click at [717, 353] on input "(___) ___-____" at bounding box center [677, 350] width 187 height 38
paste input "820) 758-6433"
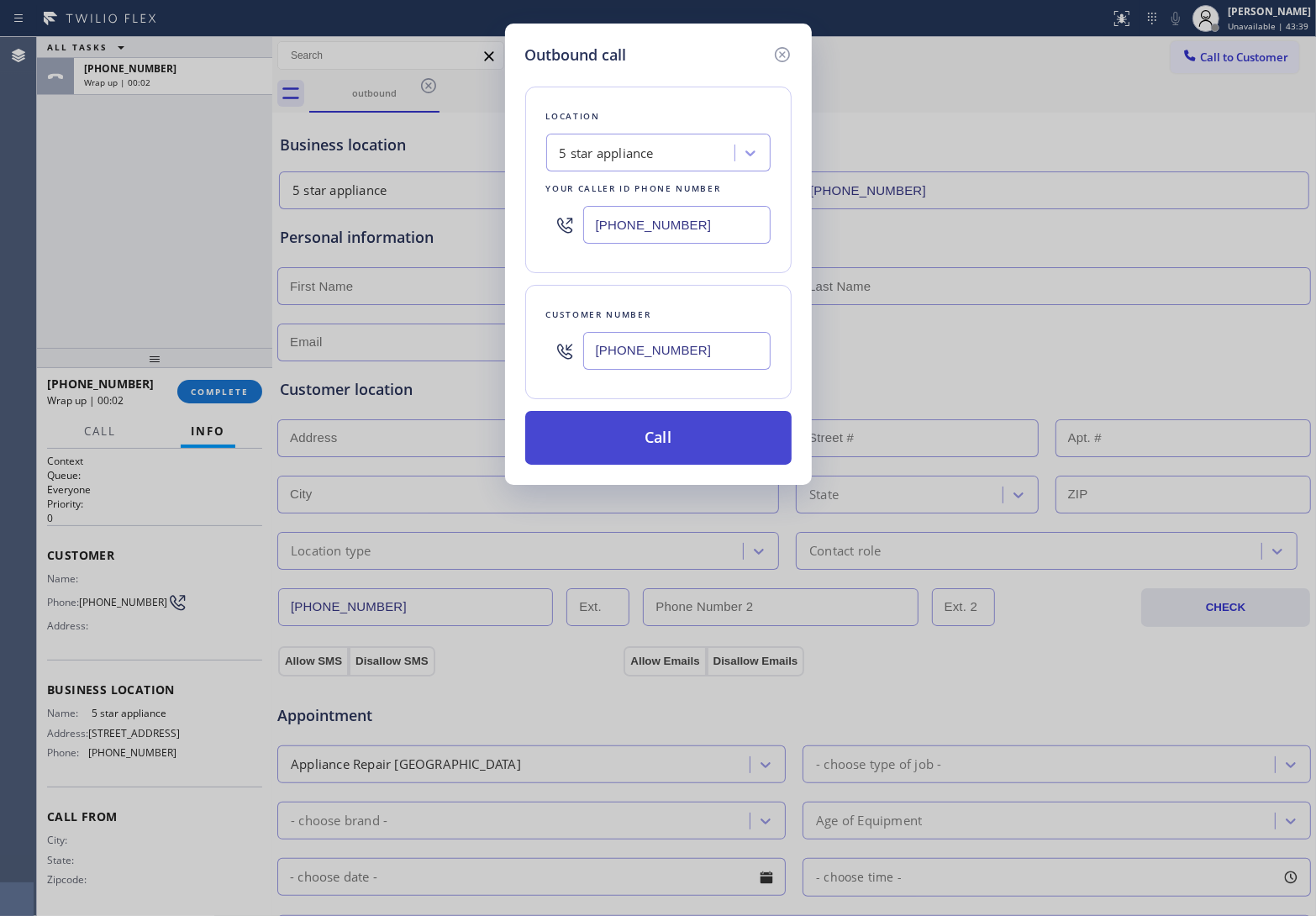
type input "[PHONE_NUMBER]"
drag, startPoint x: 676, startPoint y: 443, endPoint x: 694, endPoint y: 427, distance: 24.1
click at [677, 442] on button "Call" at bounding box center [659, 437] width 267 height 54
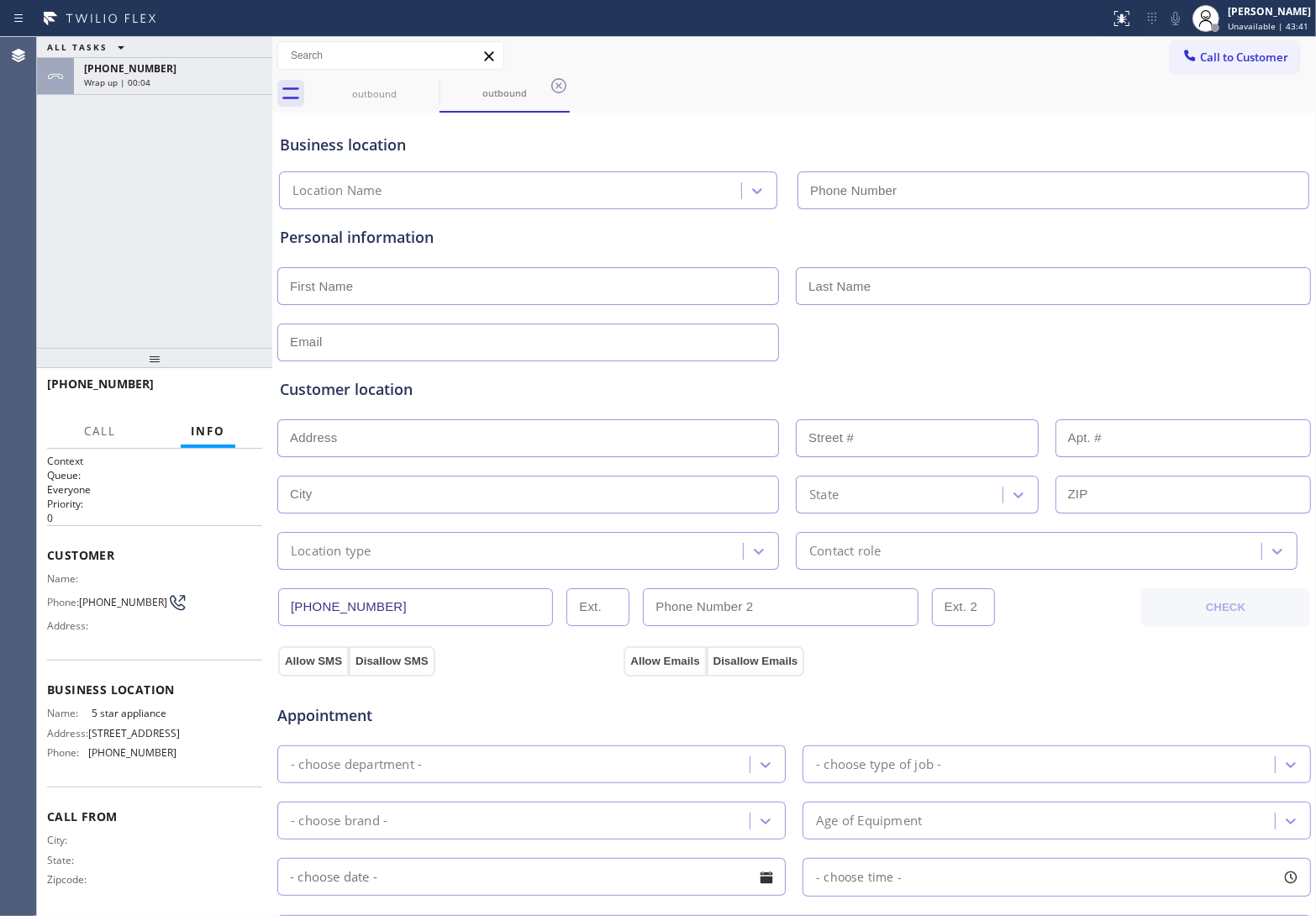
type input "[PHONE_NUMBER]"
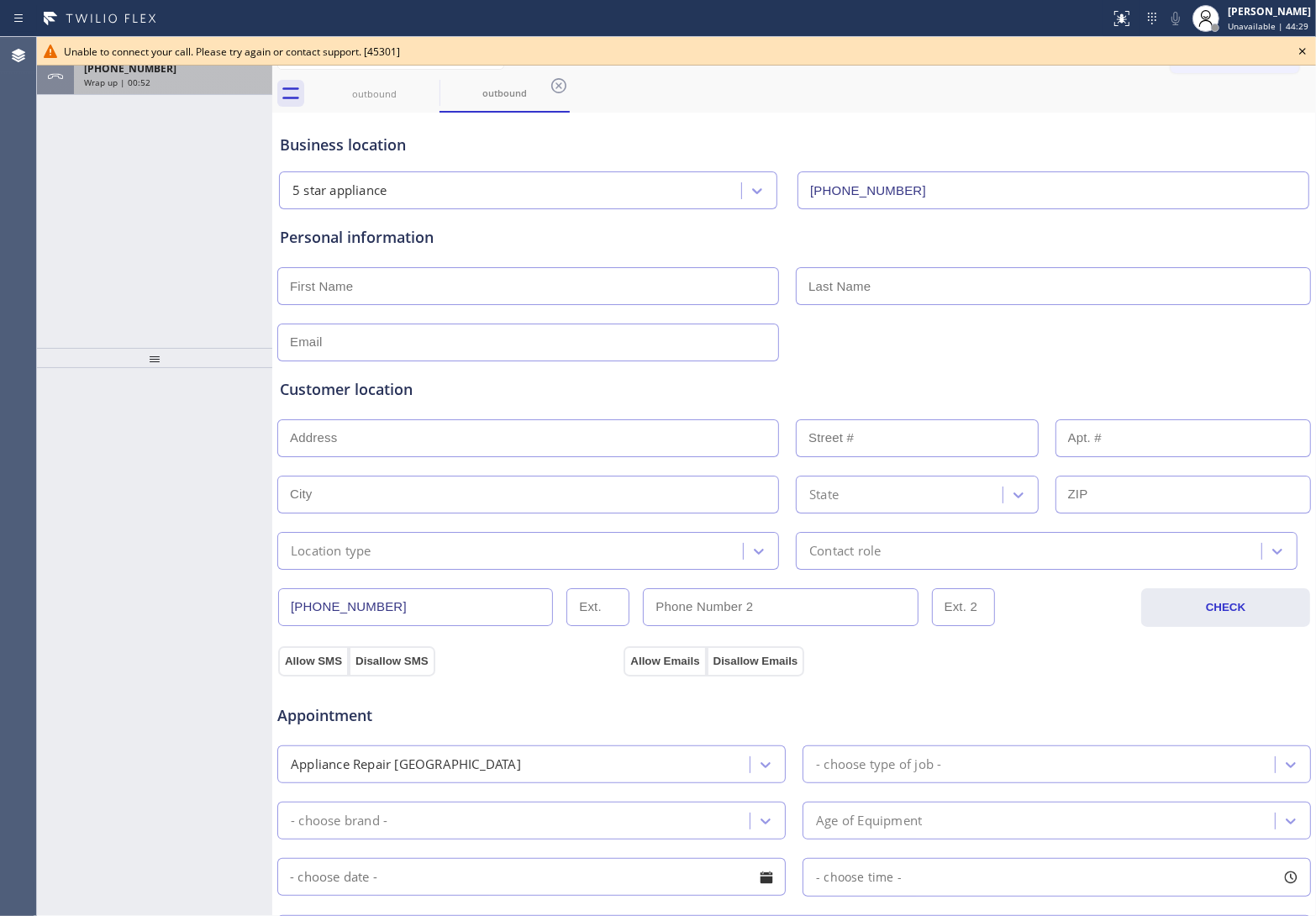
click at [142, 84] on span "Wrap up | 00:52" at bounding box center [117, 82] width 66 height 12
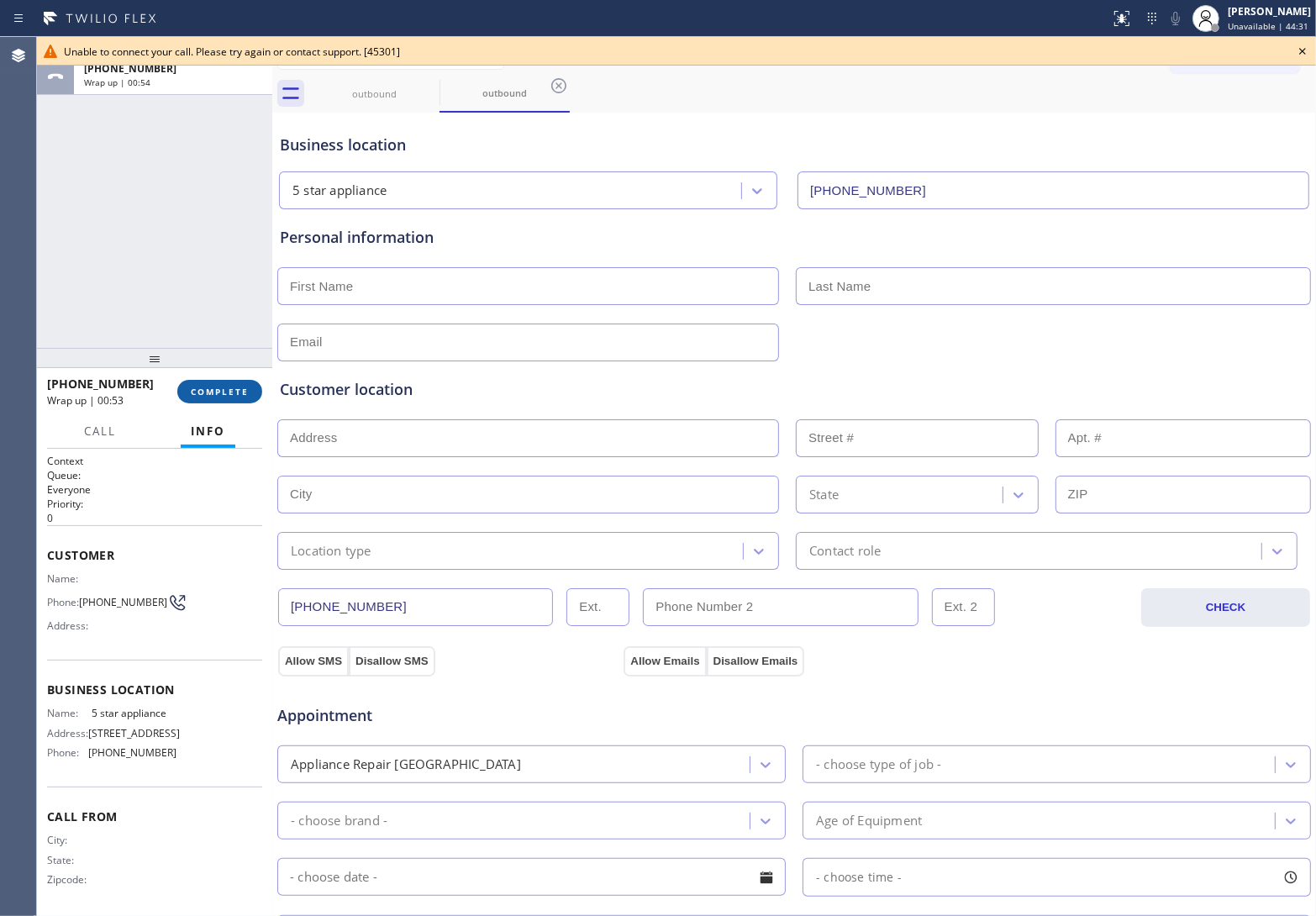
click at [231, 400] on button "COMPLETE" at bounding box center [220, 391] width 85 height 24
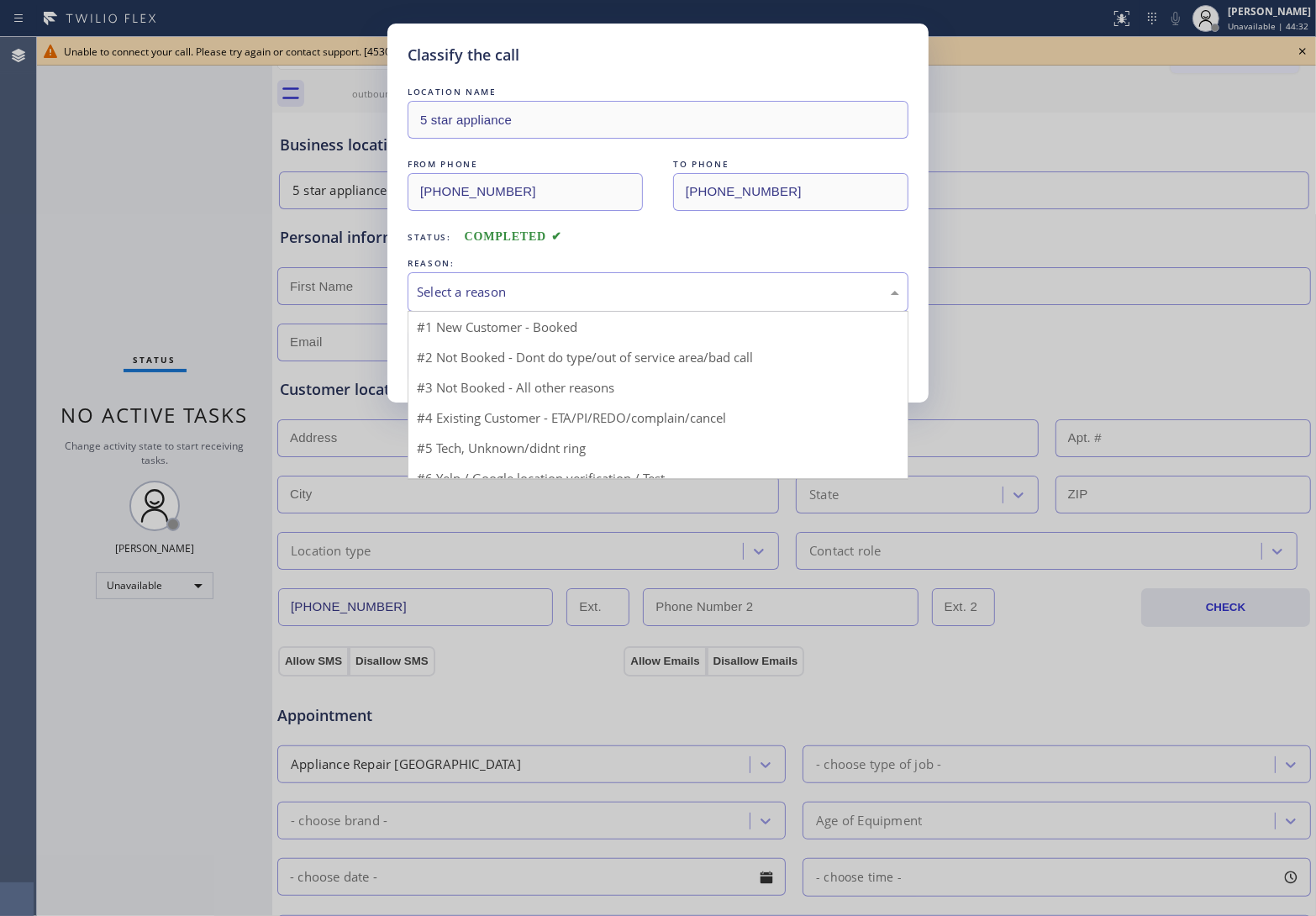
click at [545, 292] on div "Select a reason" at bounding box center [658, 291] width 482 height 19
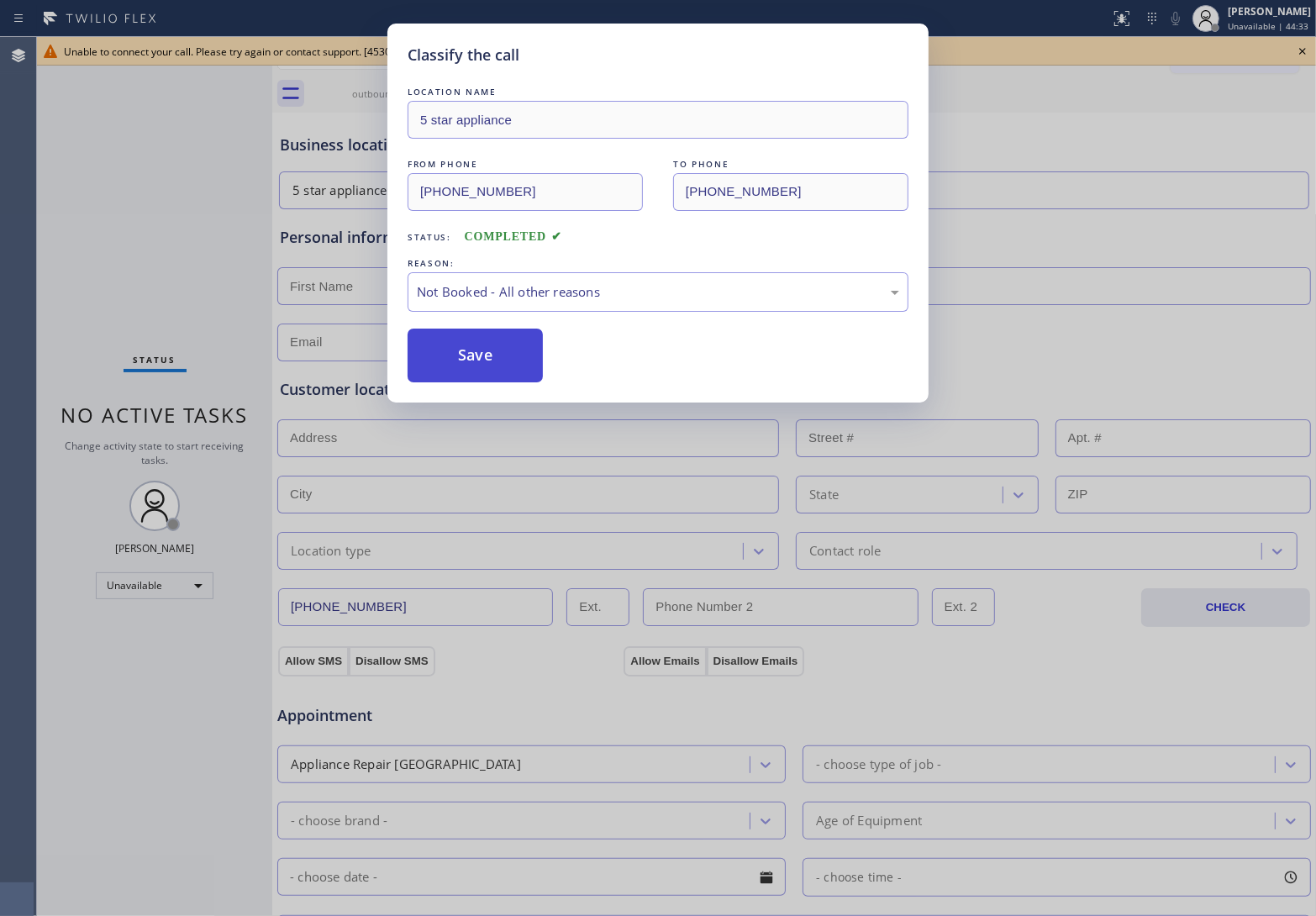
click at [502, 362] on button "Save" at bounding box center [474, 356] width 135 height 54
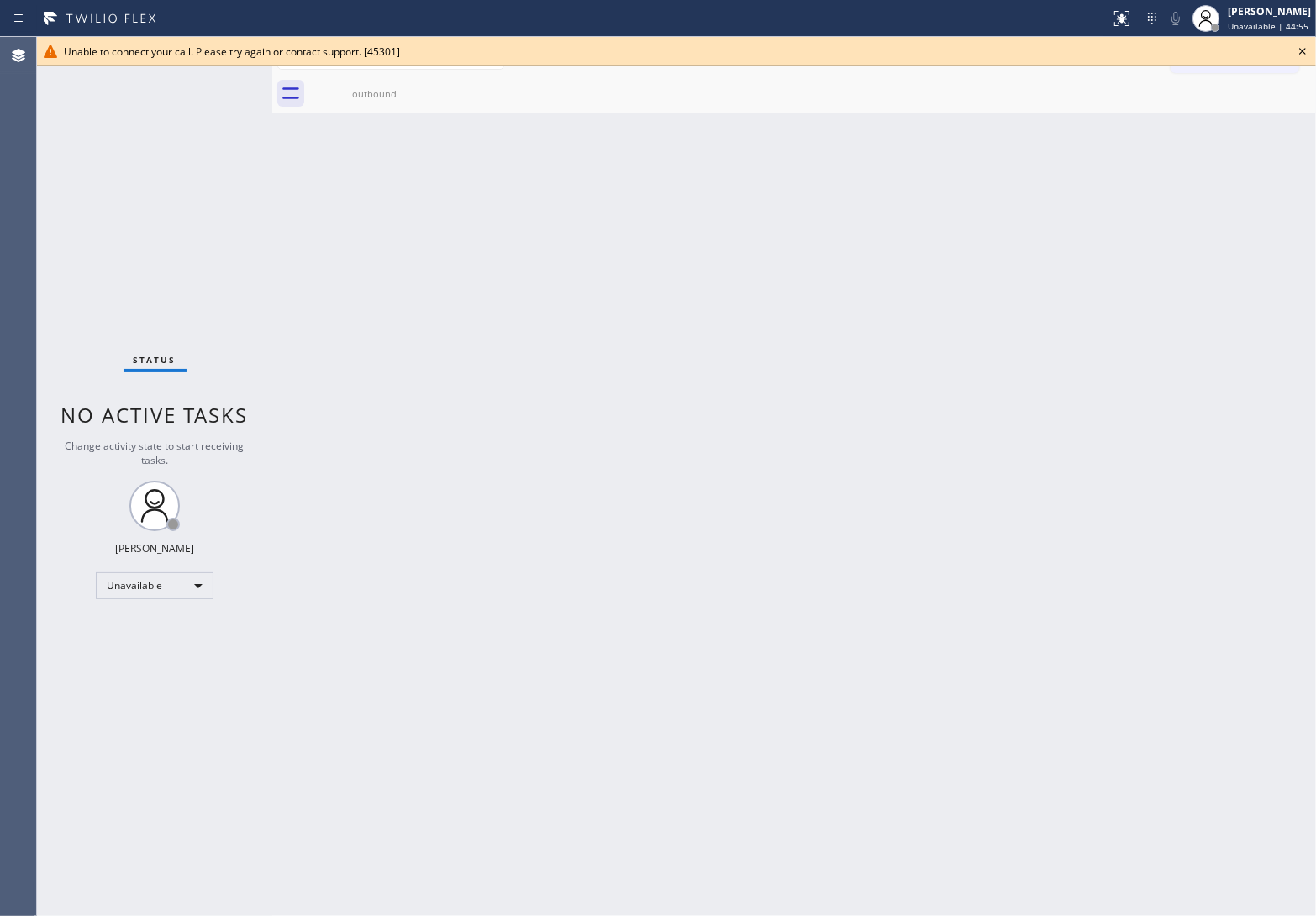
click at [42, 485] on div "Status No active tasks Change activity state to start receiving tasks. [PERSON_…" at bounding box center [154, 476] width 235 height 878
click at [733, 424] on div "Back to Dashboard Change Sender ID Customers Technicians Select a contact Outbo…" at bounding box center [794, 476] width 1044 height 878
click at [1303, 53] on icon at bounding box center [1302, 51] width 20 height 20
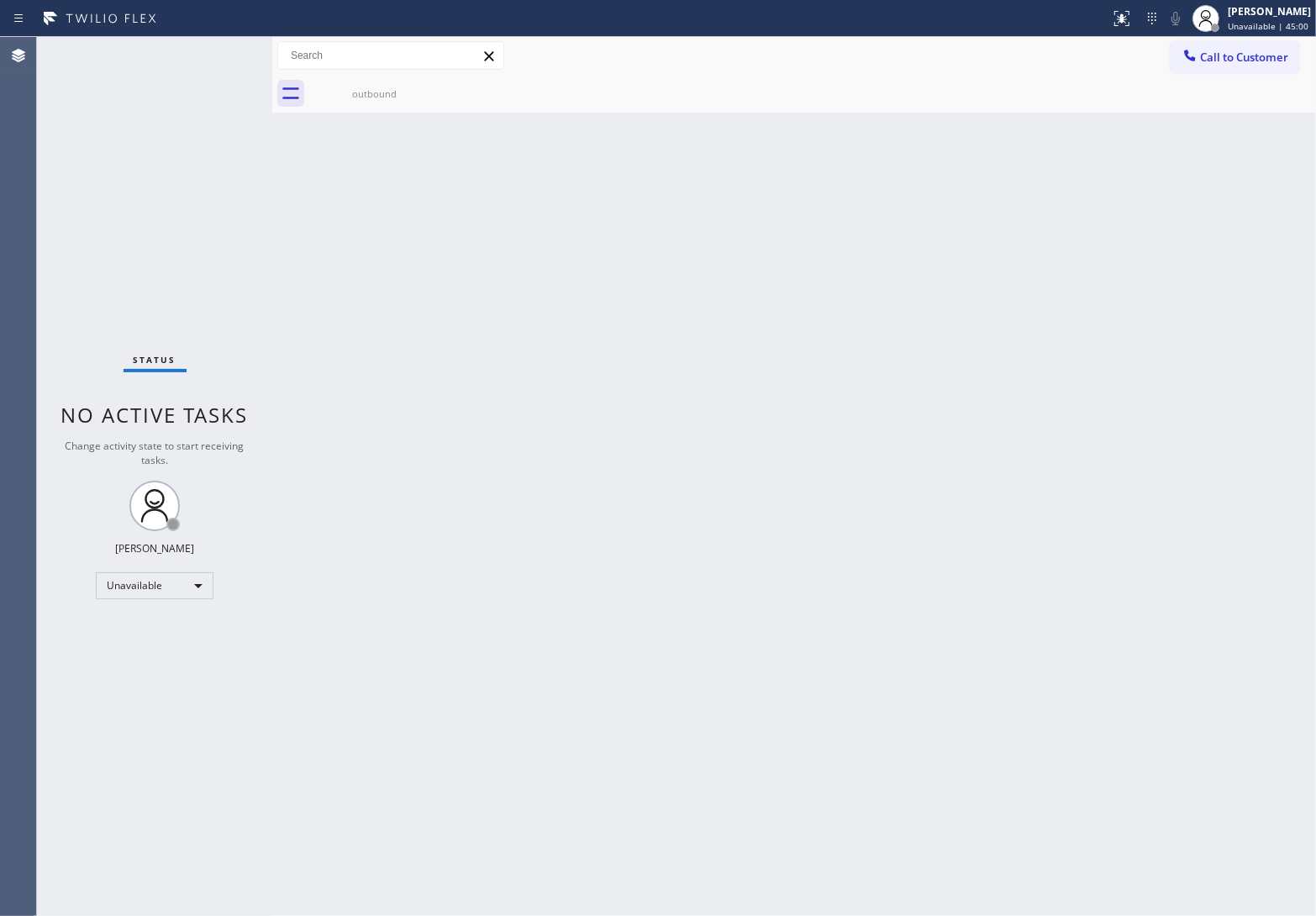
click at [1261, 53] on span "Call to Customer" at bounding box center [1244, 57] width 88 height 15
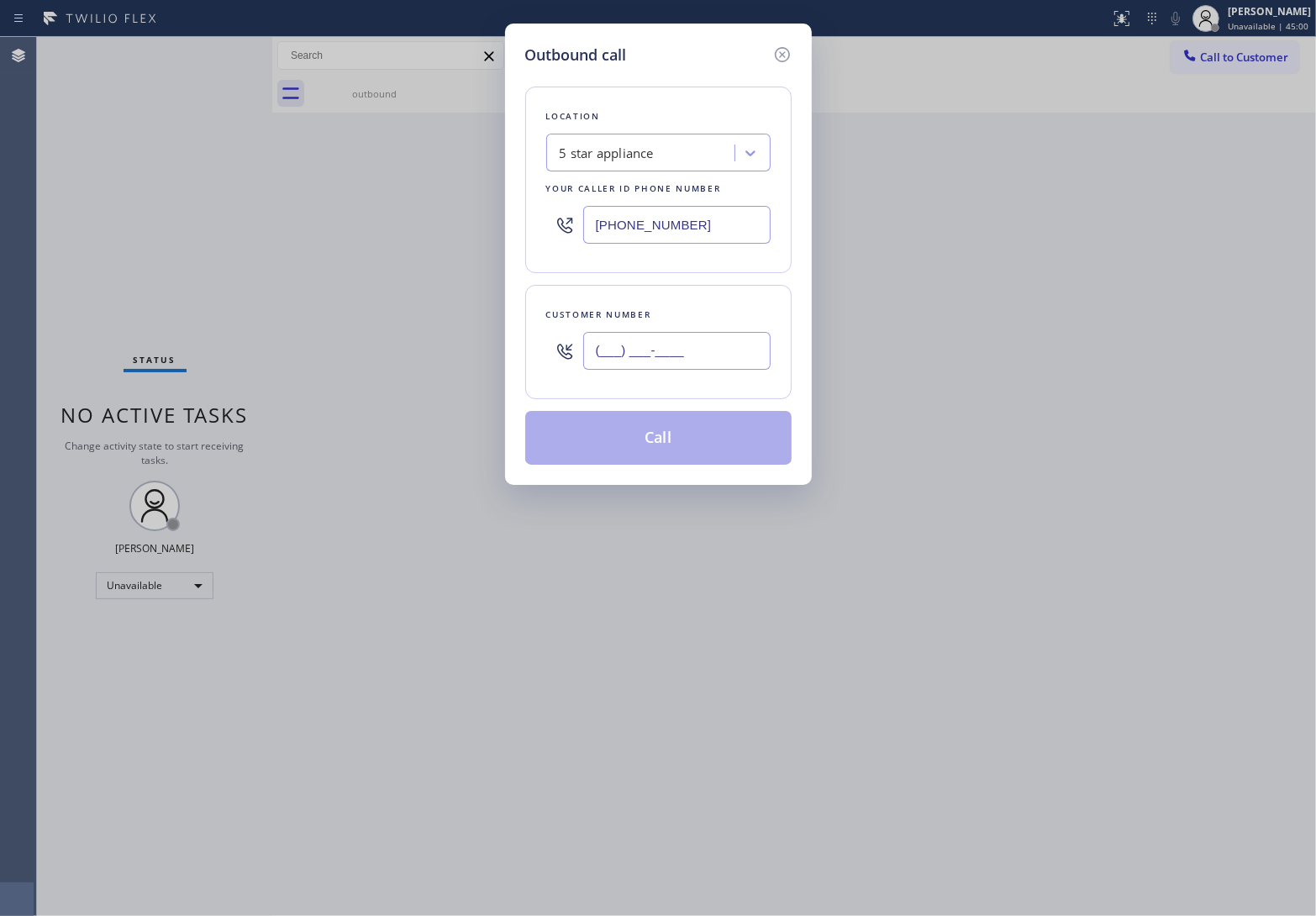
click at [660, 353] on input "(___) ___-____" at bounding box center [677, 350] width 187 height 38
paste input "820) 758-6433"
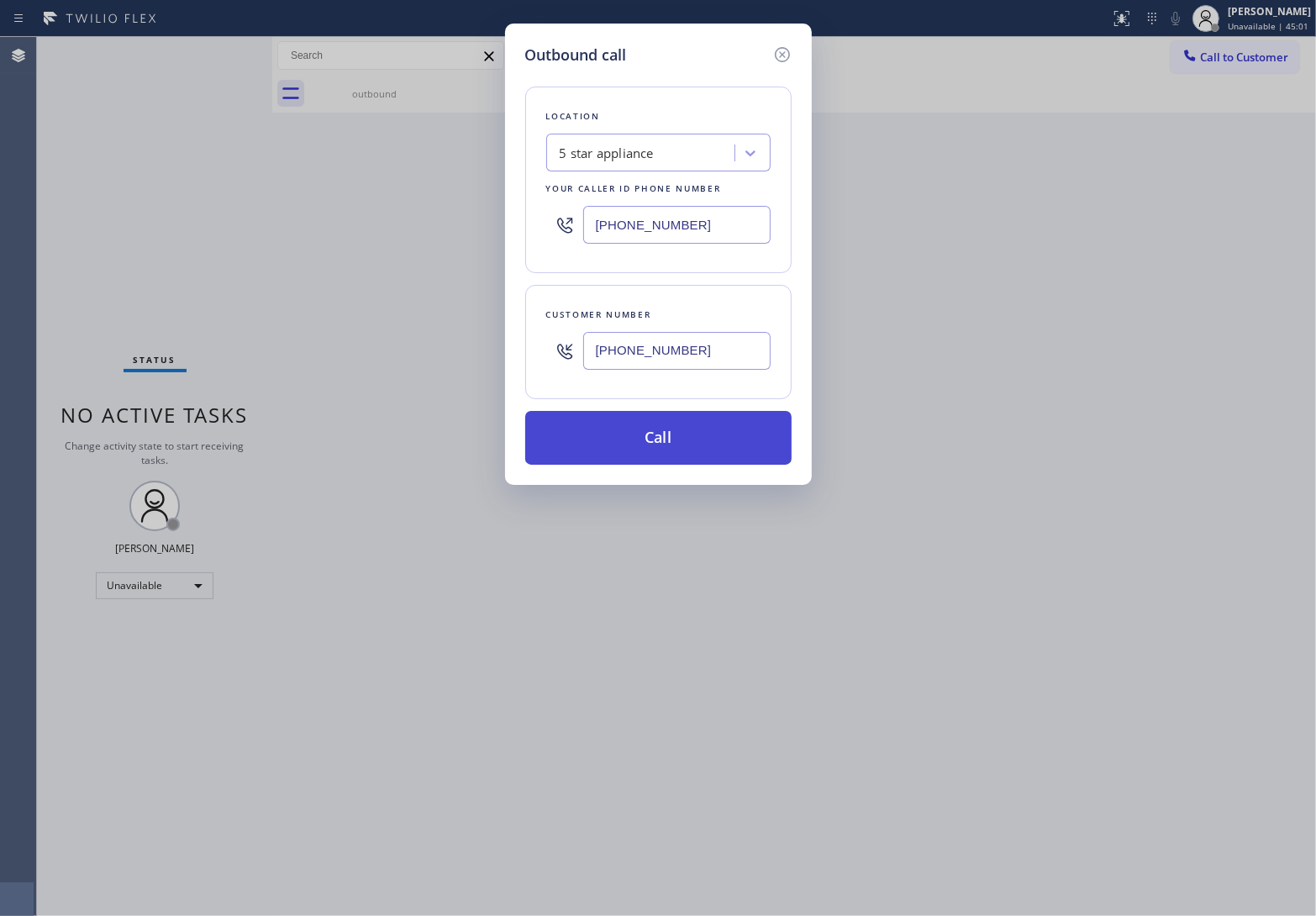
type input "[PHONE_NUMBER]"
click at [653, 456] on button "Call" at bounding box center [659, 437] width 267 height 54
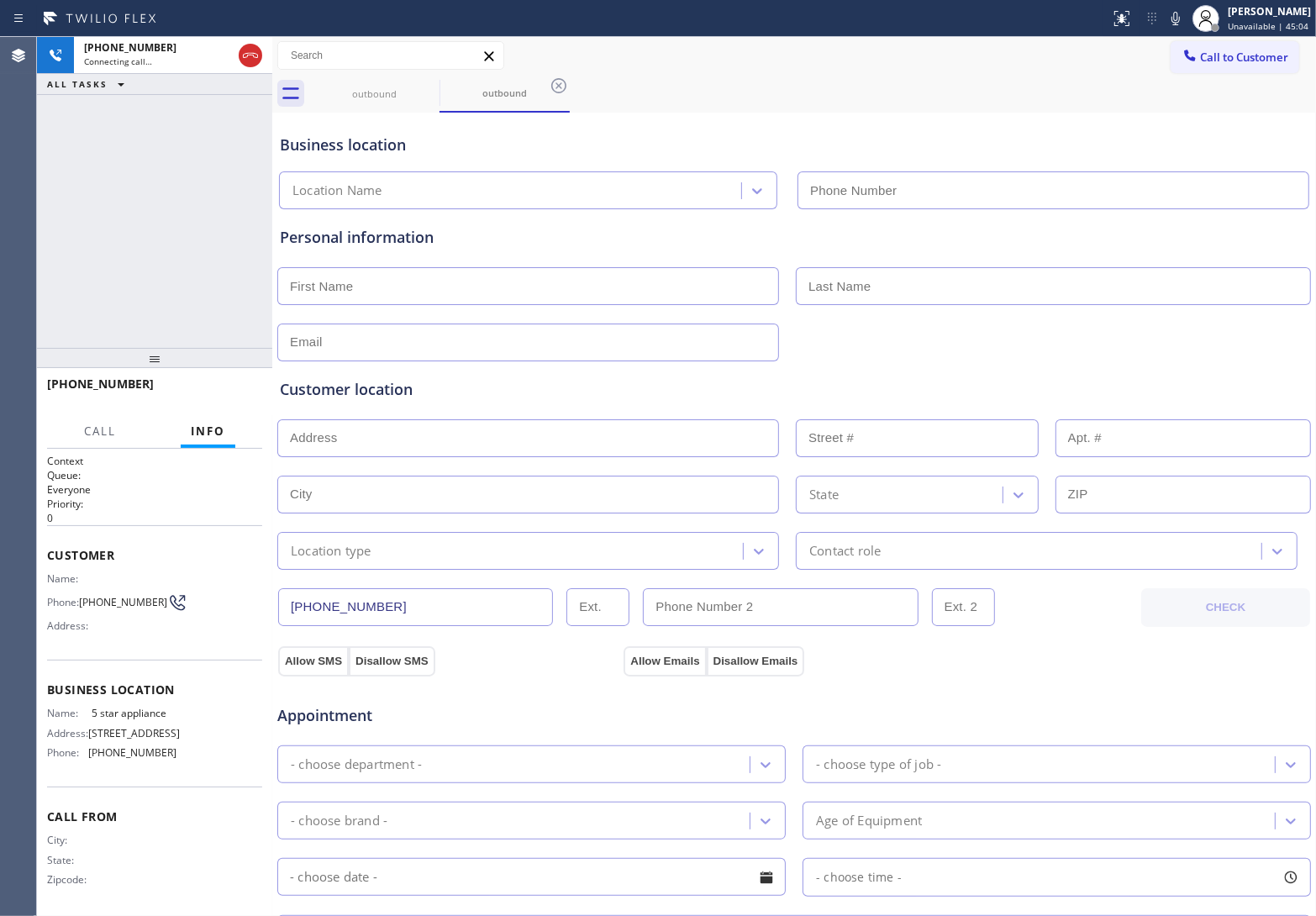
type input "[PHONE_NUMBER]"
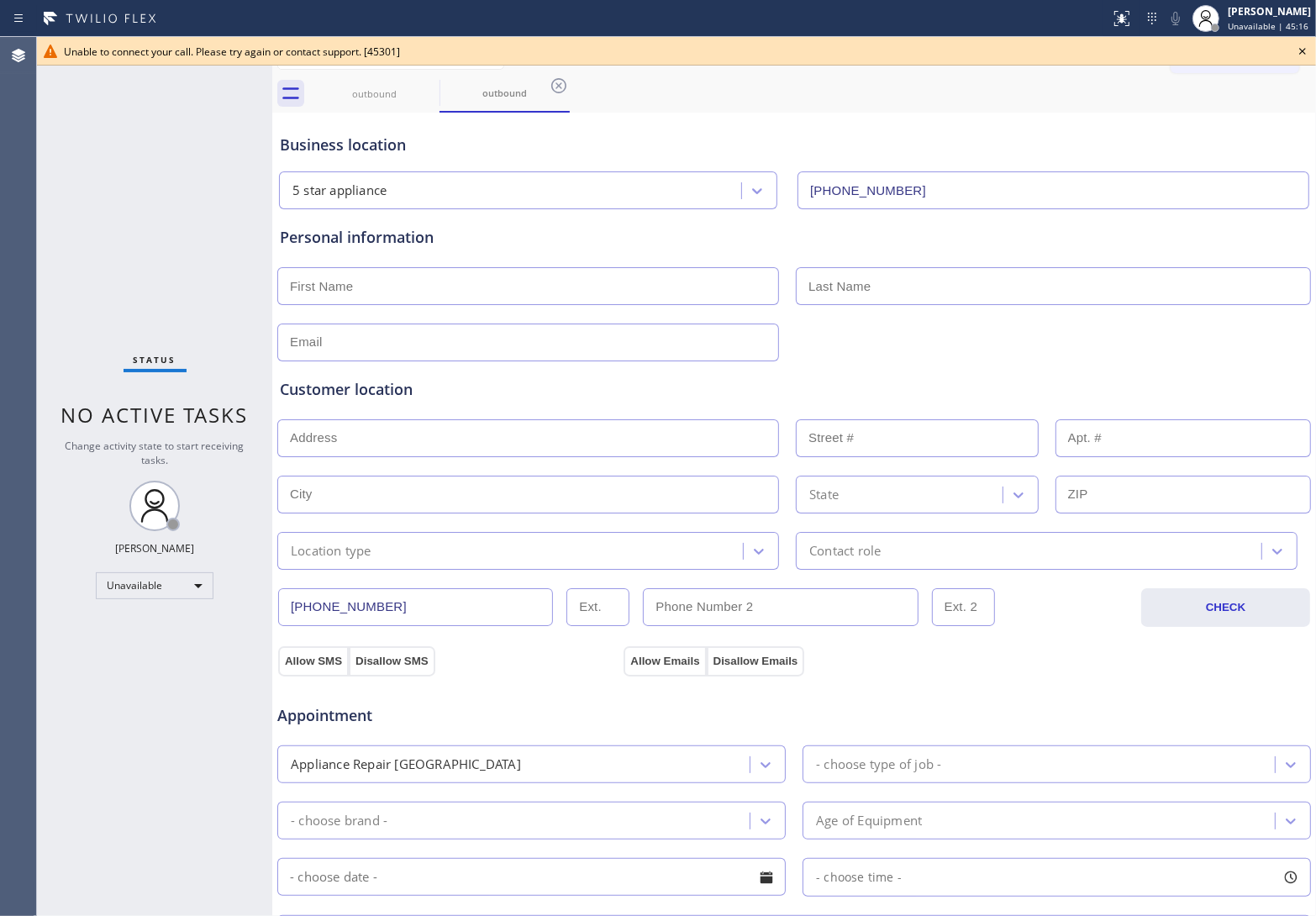
click at [1301, 51] on icon at bounding box center [1302, 51] width 6 height 6
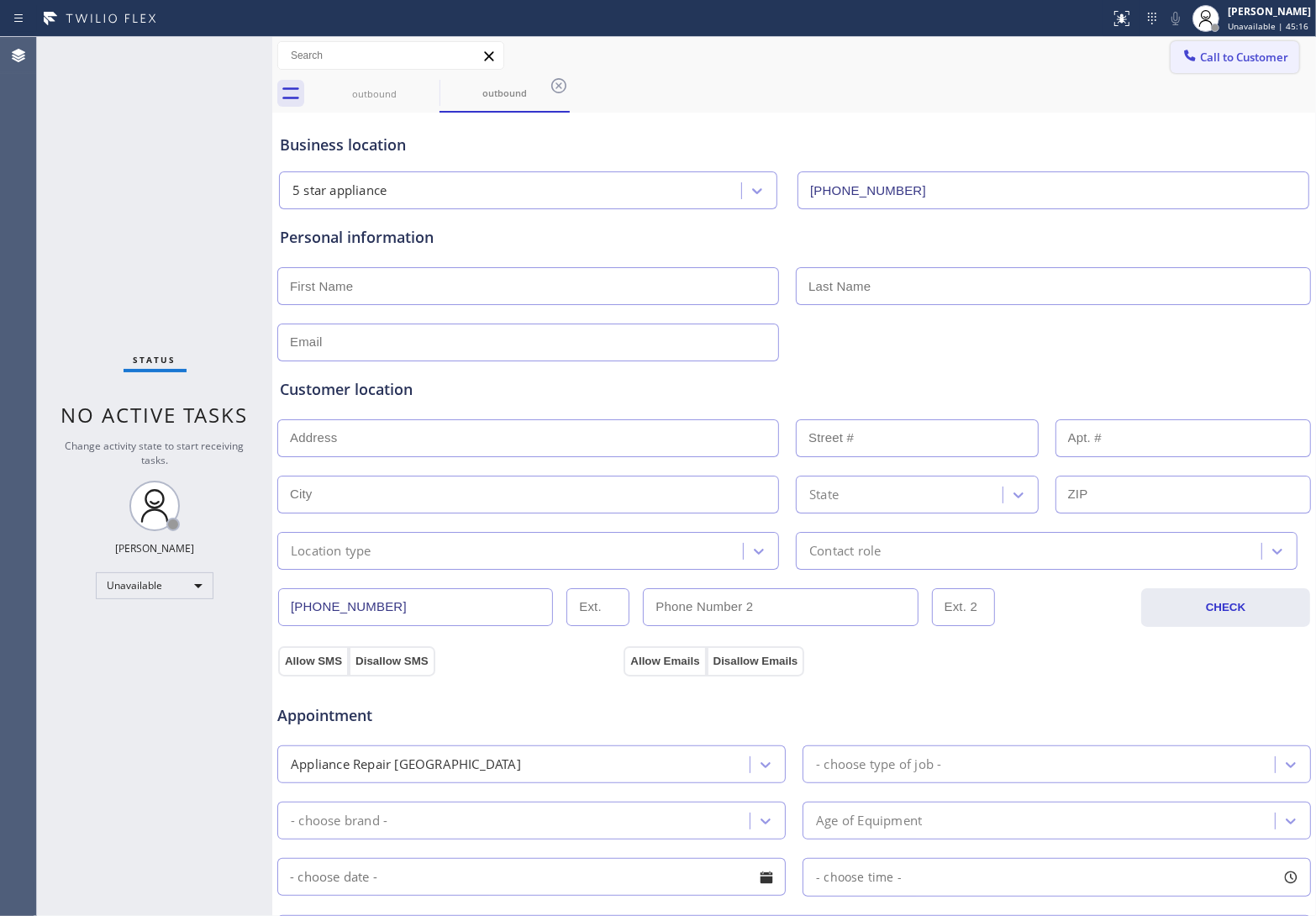
click at [1211, 67] on button "Call to Customer" at bounding box center [1235, 57] width 129 height 32
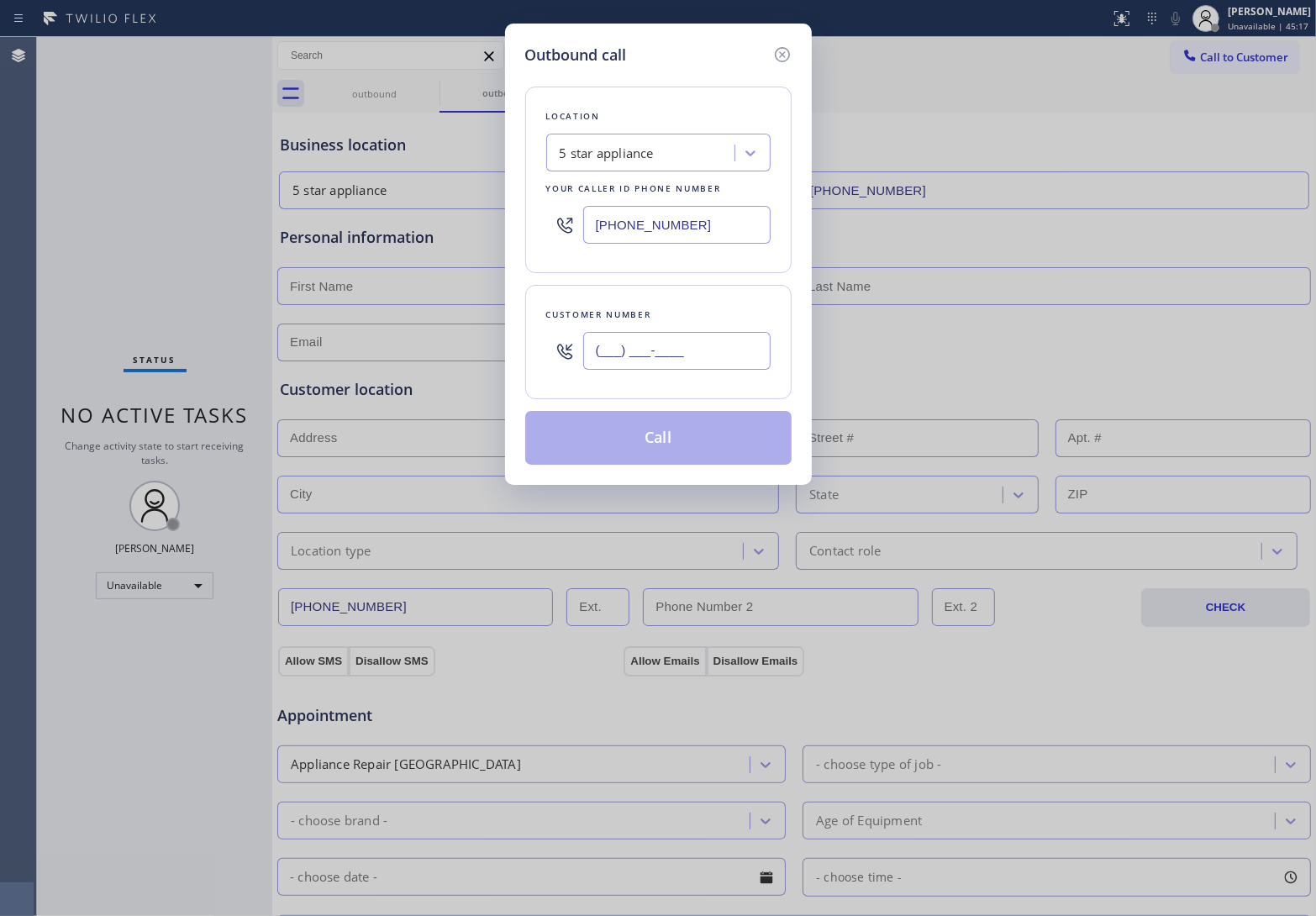
click at [706, 348] on input "(___) ___-____" at bounding box center [677, 350] width 187 height 38
paste input "820) 758-6433"
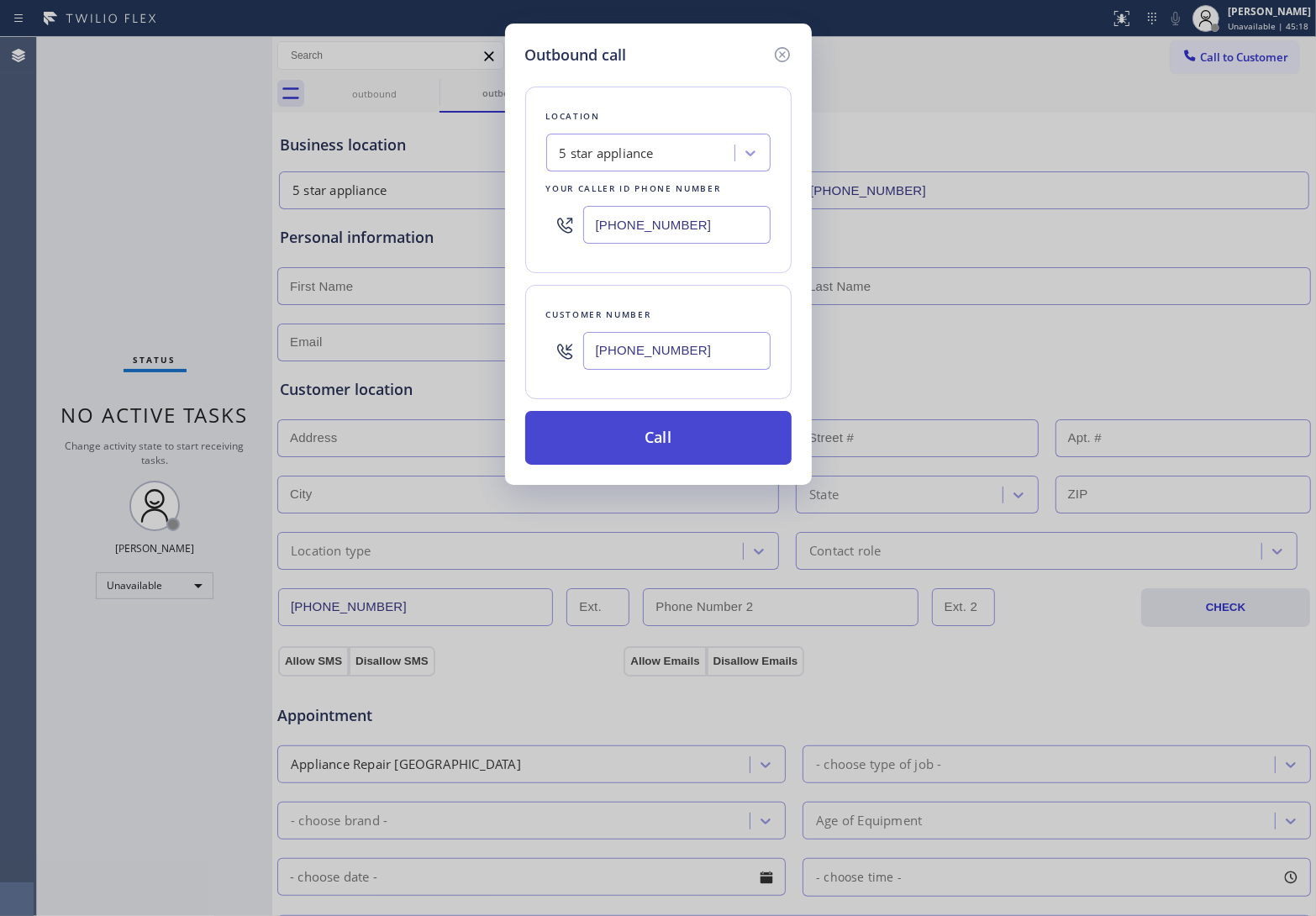
type input "[PHONE_NUMBER]"
click at [698, 442] on button "Call" at bounding box center [659, 437] width 267 height 54
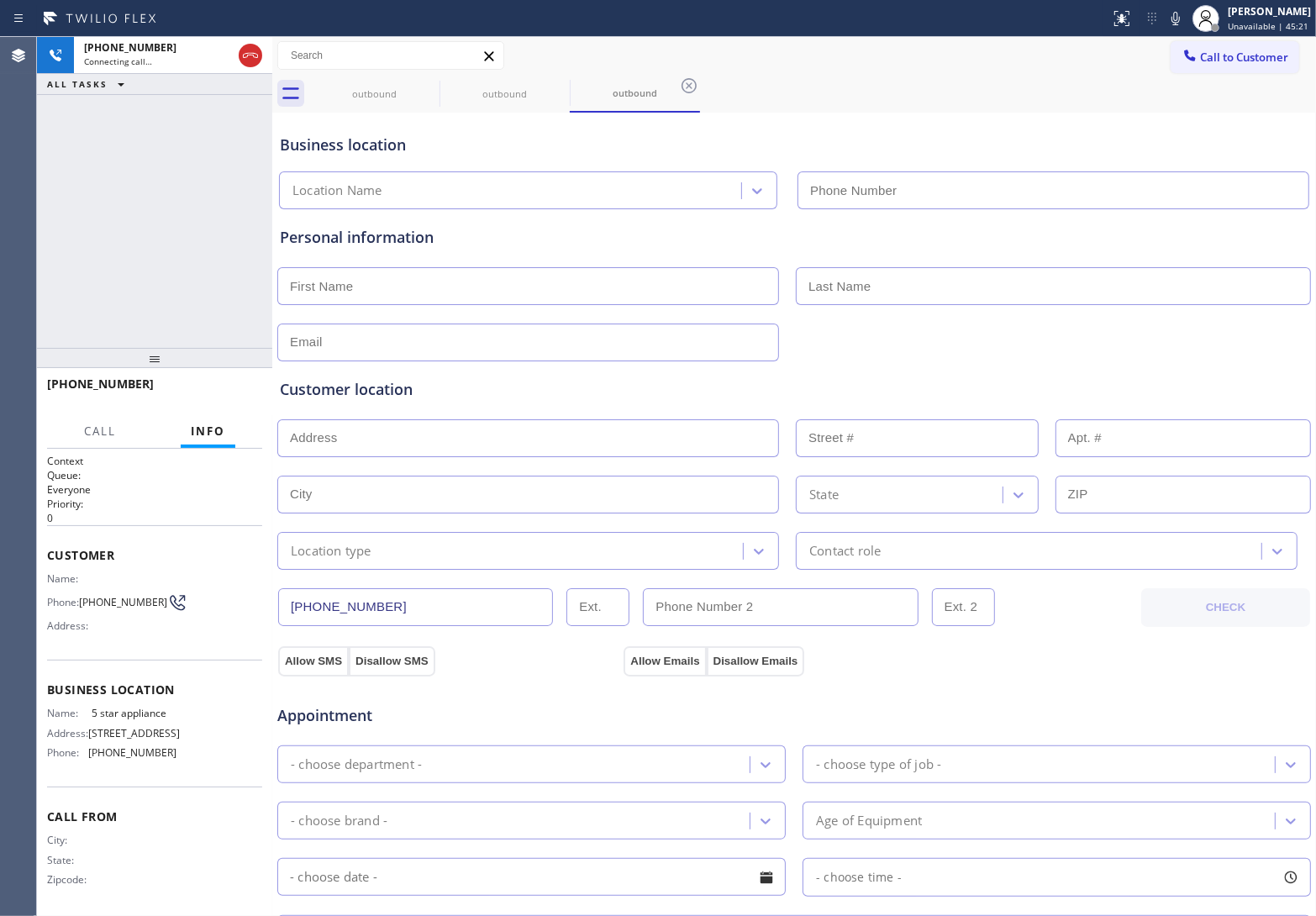
type input "[PHONE_NUMBER]"
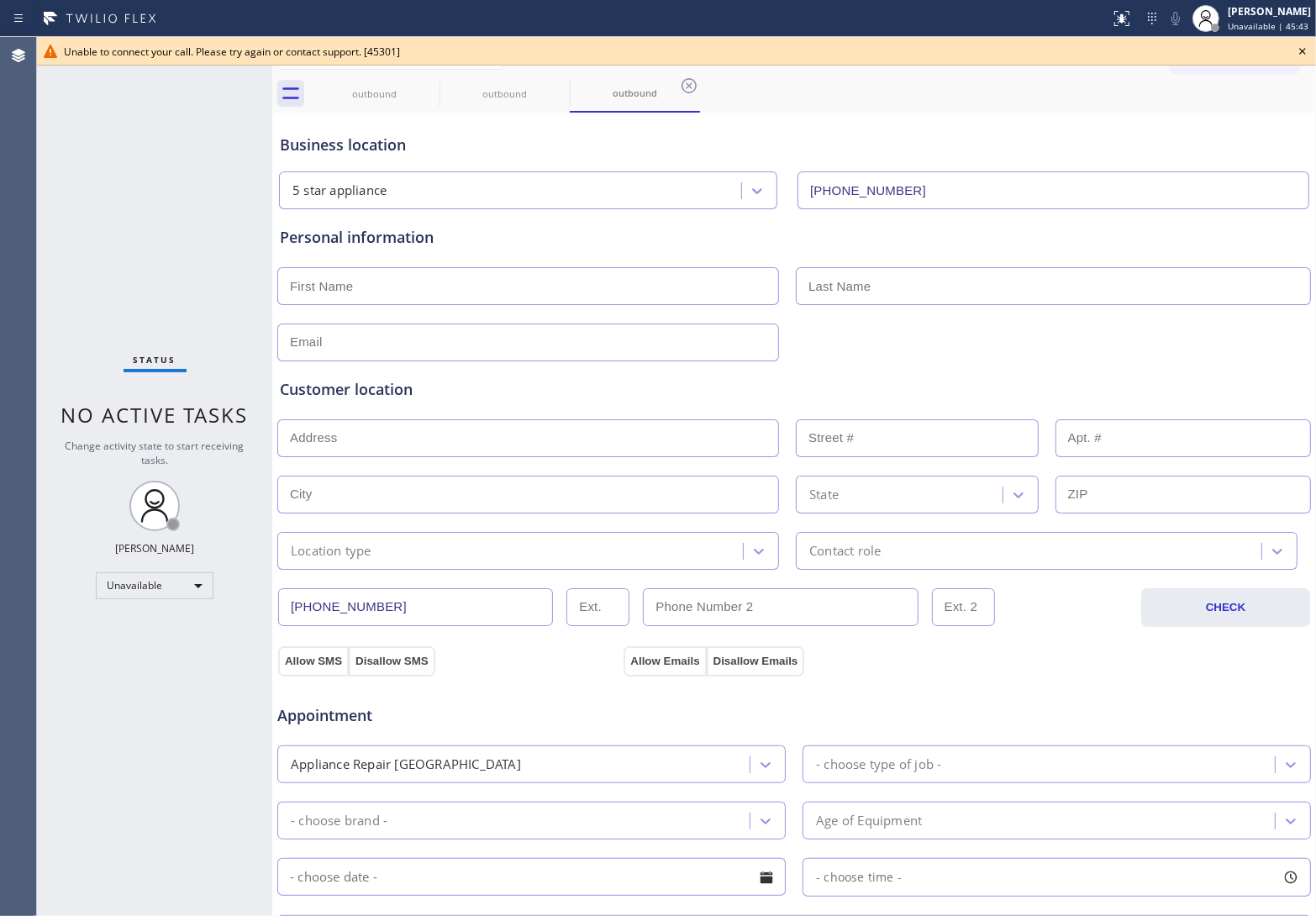
click at [1300, 51] on icon at bounding box center [1302, 51] width 20 height 20
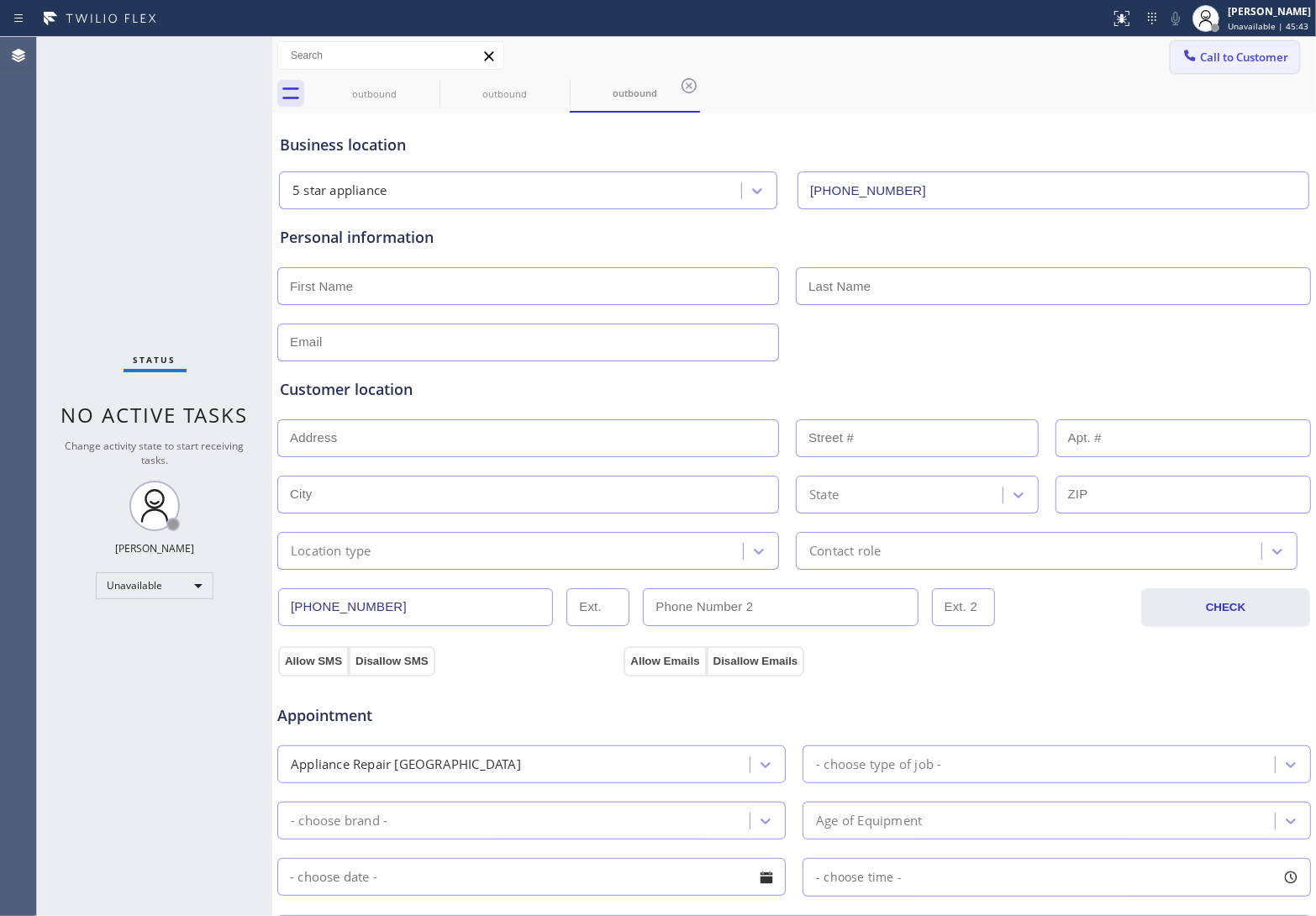
click at [1216, 57] on span "Call to Customer" at bounding box center [1244, 57] width 88 height 15
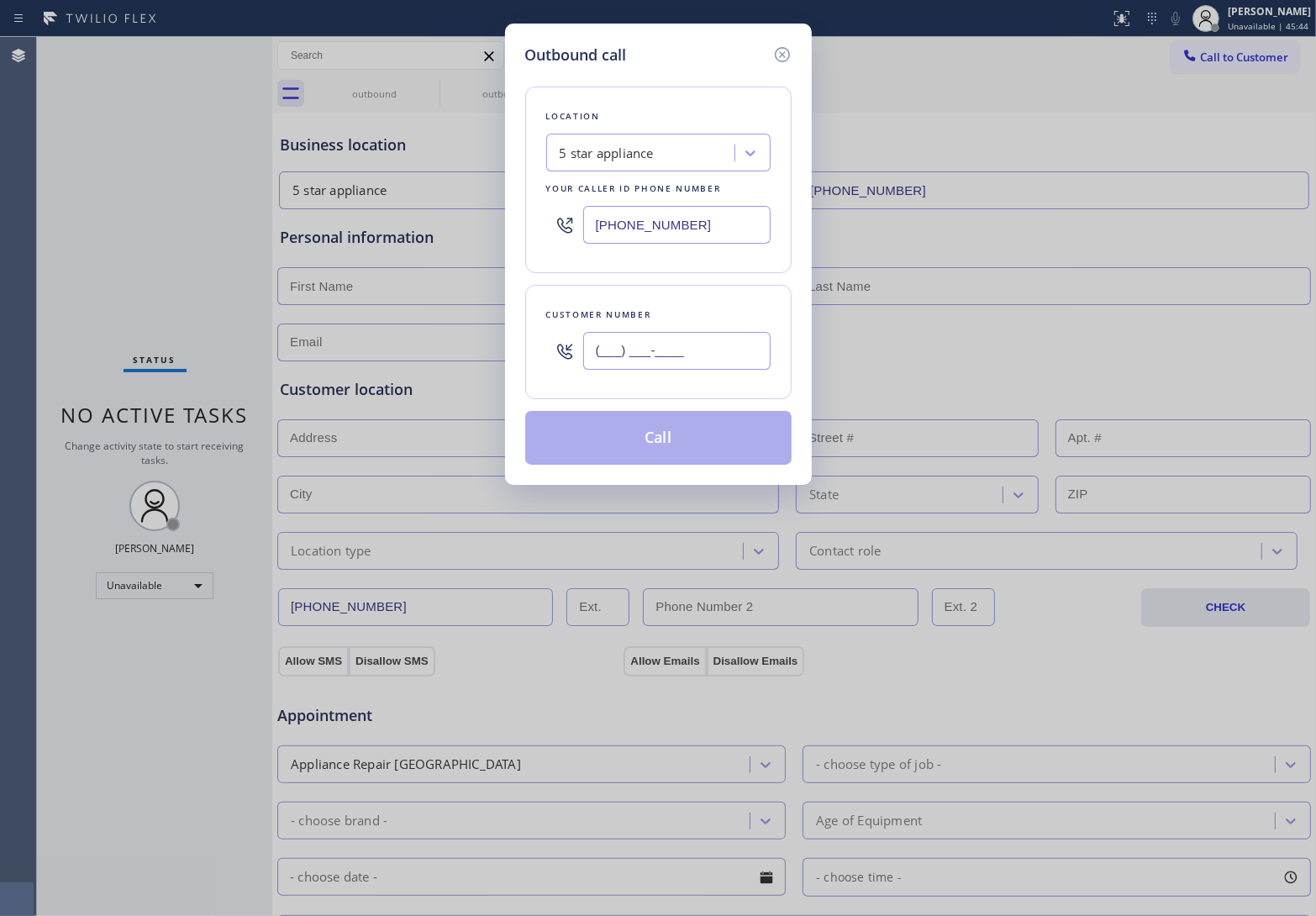
click at [717, 349] on input "(___) ___-____" at bounding box center [677, 350] width 187 height 38
paste input "820) 758-6433"
paste input "text"
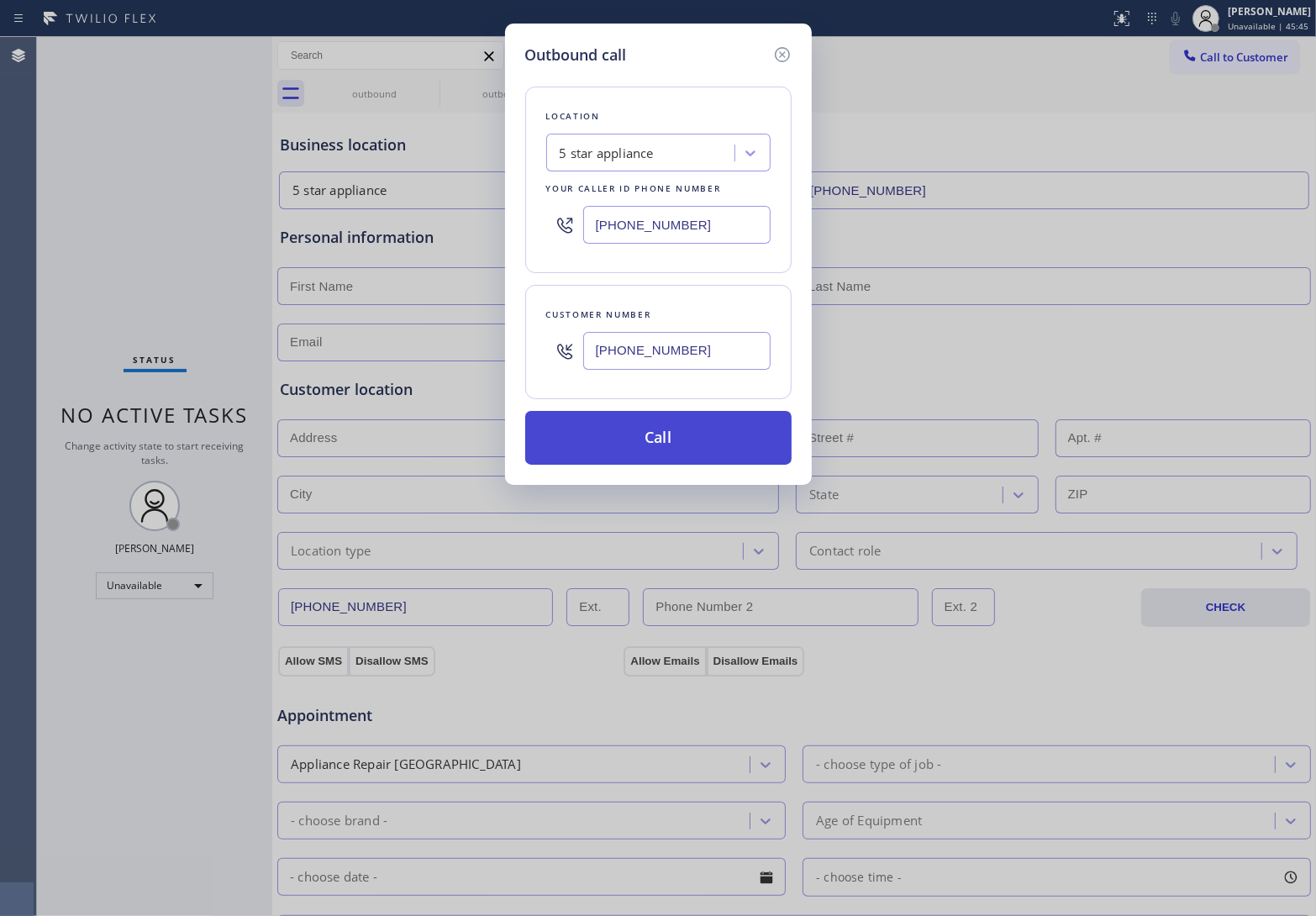
type input "[PHONE_NUMBER]"
click at [706, 449] on button "Call" at bounding box center [659, 437] width 267 height 54
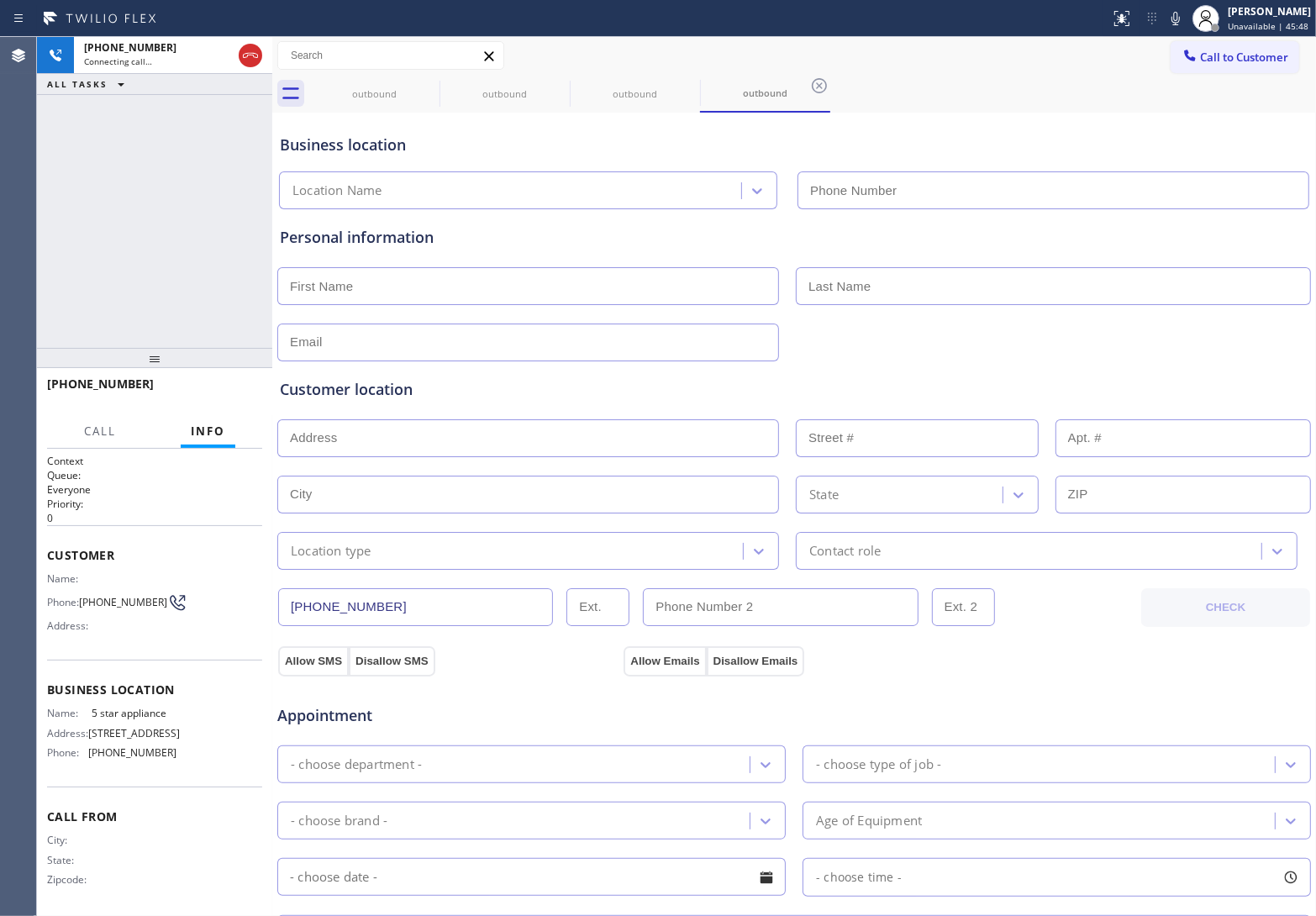
type input "[PHONE_NUMBER]"
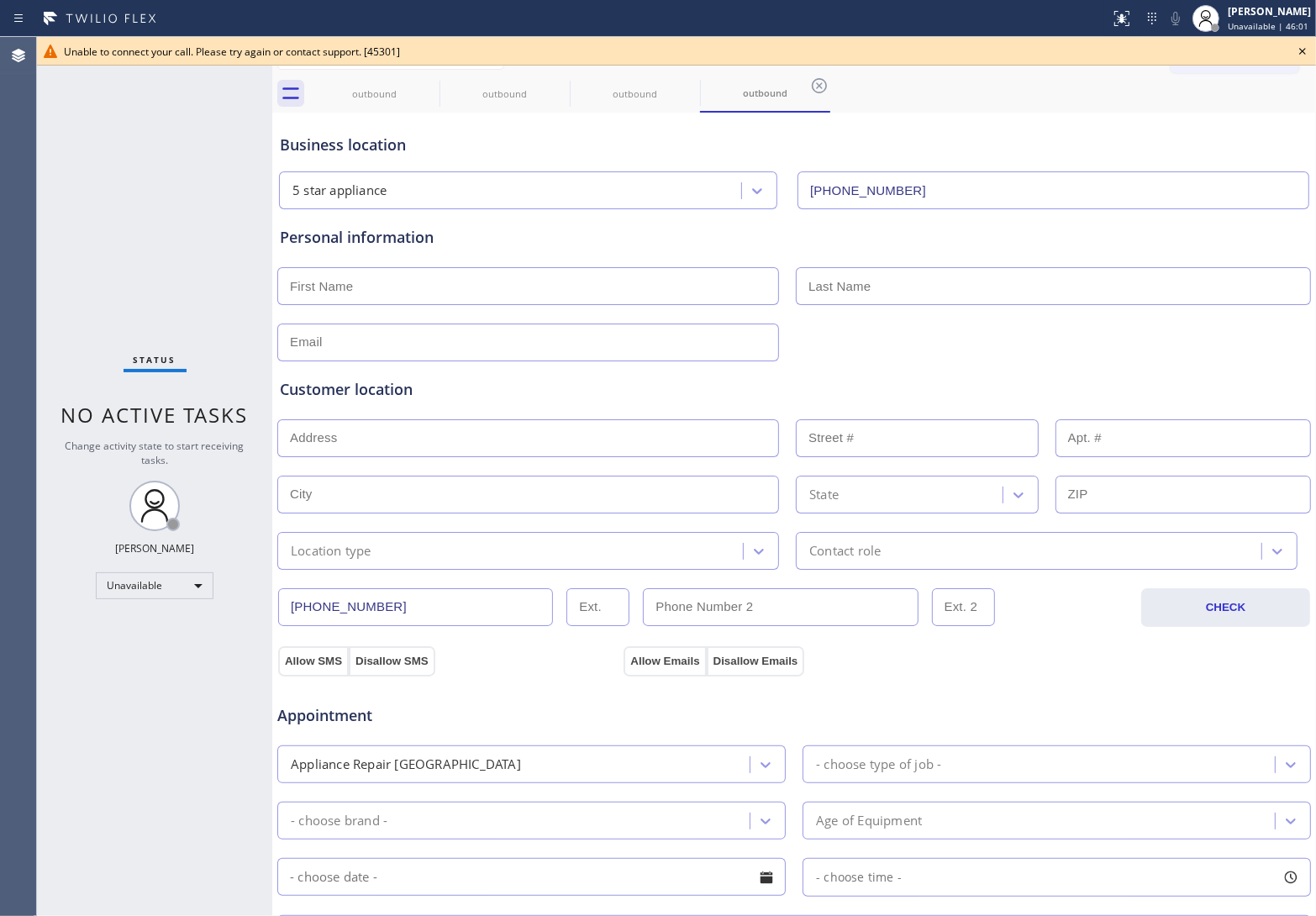
drag, startPoint x: 62, startPoint y: 134, endPoint x: 164, endPoint y: 136, distance: 102.0
click at [70, 134] on div "Status No active tasks Change activity state to start receiving tasks. [PERSON_…" at bounding box center [154, 476] width 235 height 878
click at [1304, 48] on icon at bounding box center [1302, 51] width 20 height 20
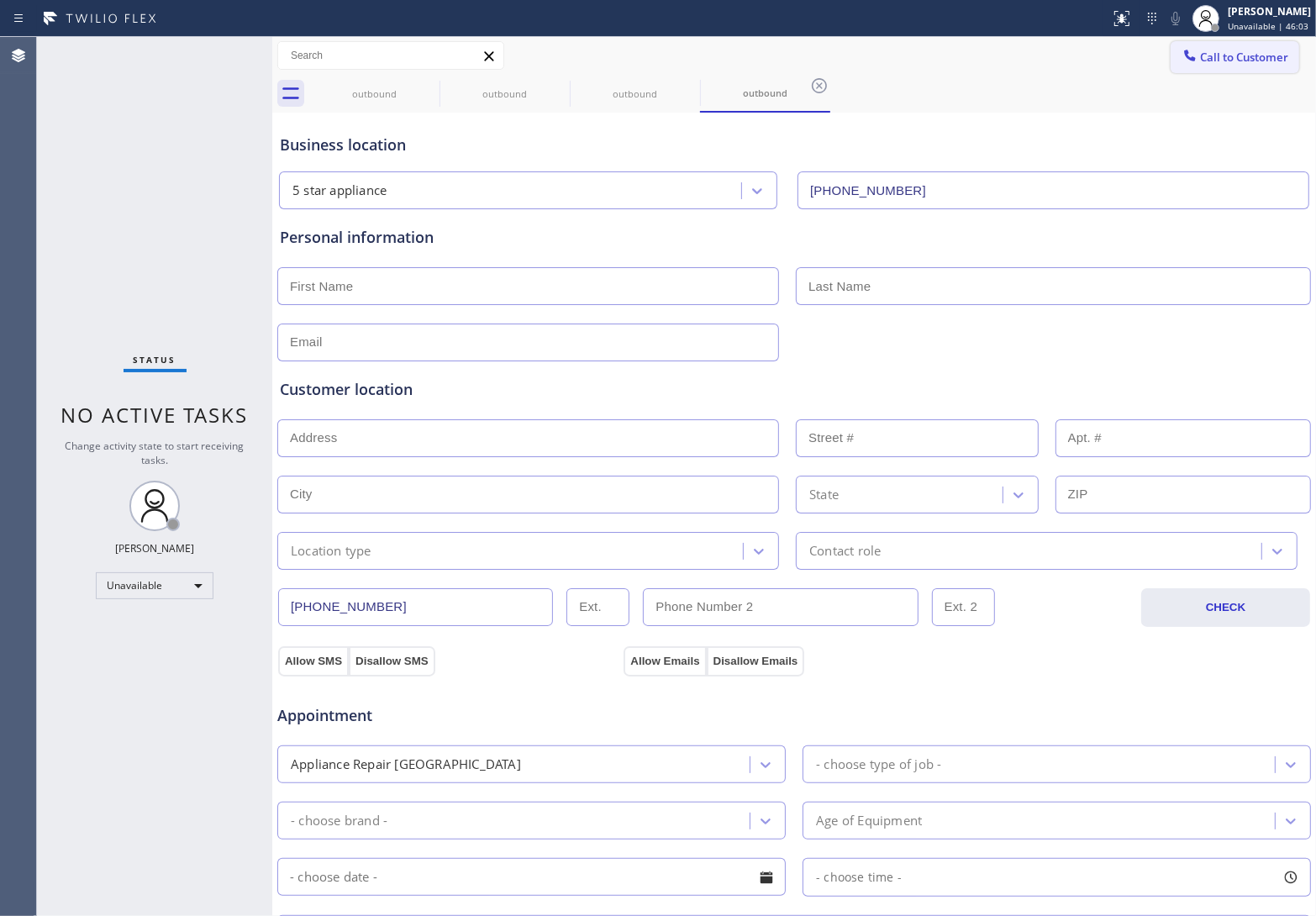
click at [1220, 61] on span "Call to Customer" at bounding box center [1244, 57] width 88 height 15
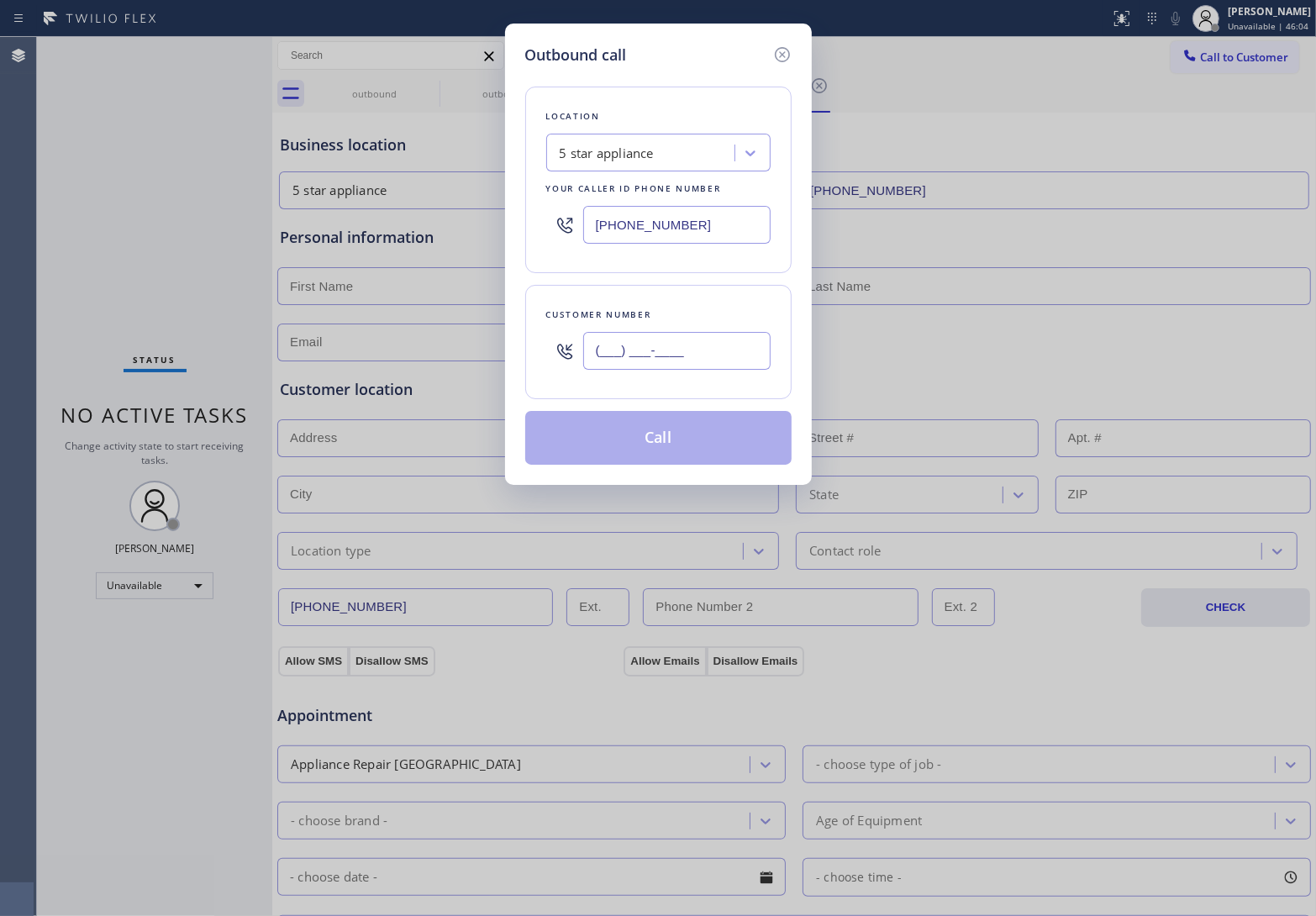
click at [670, 334] on input "(___) ___-____" at bounding box center [677, 350] width 187 height 38
paste input "820) 758-6433"
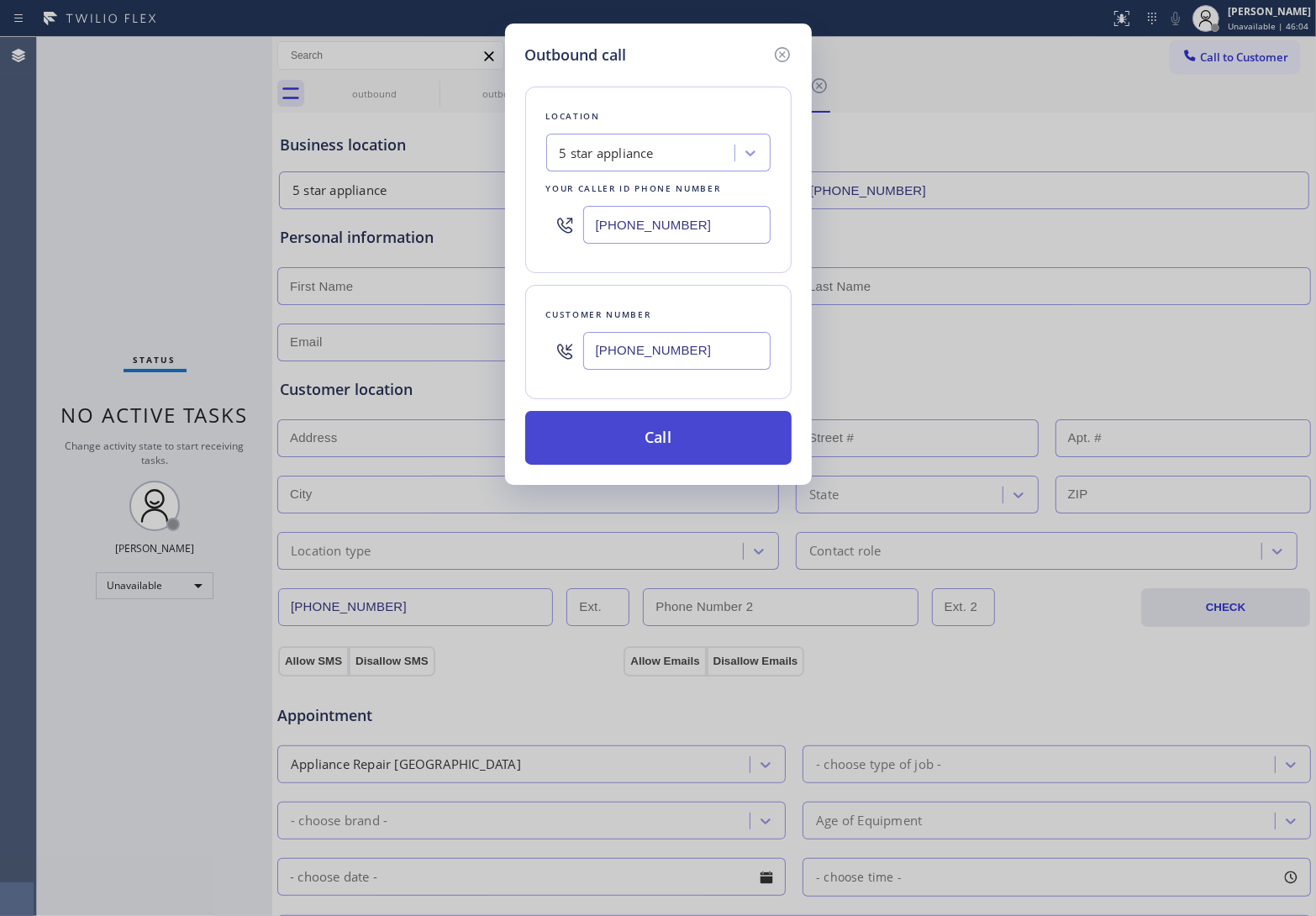
type input "[PHONE_NUMBER]"
click at [695, 447] on button "Call" at bounding box center [659, 437] width 267 height 54
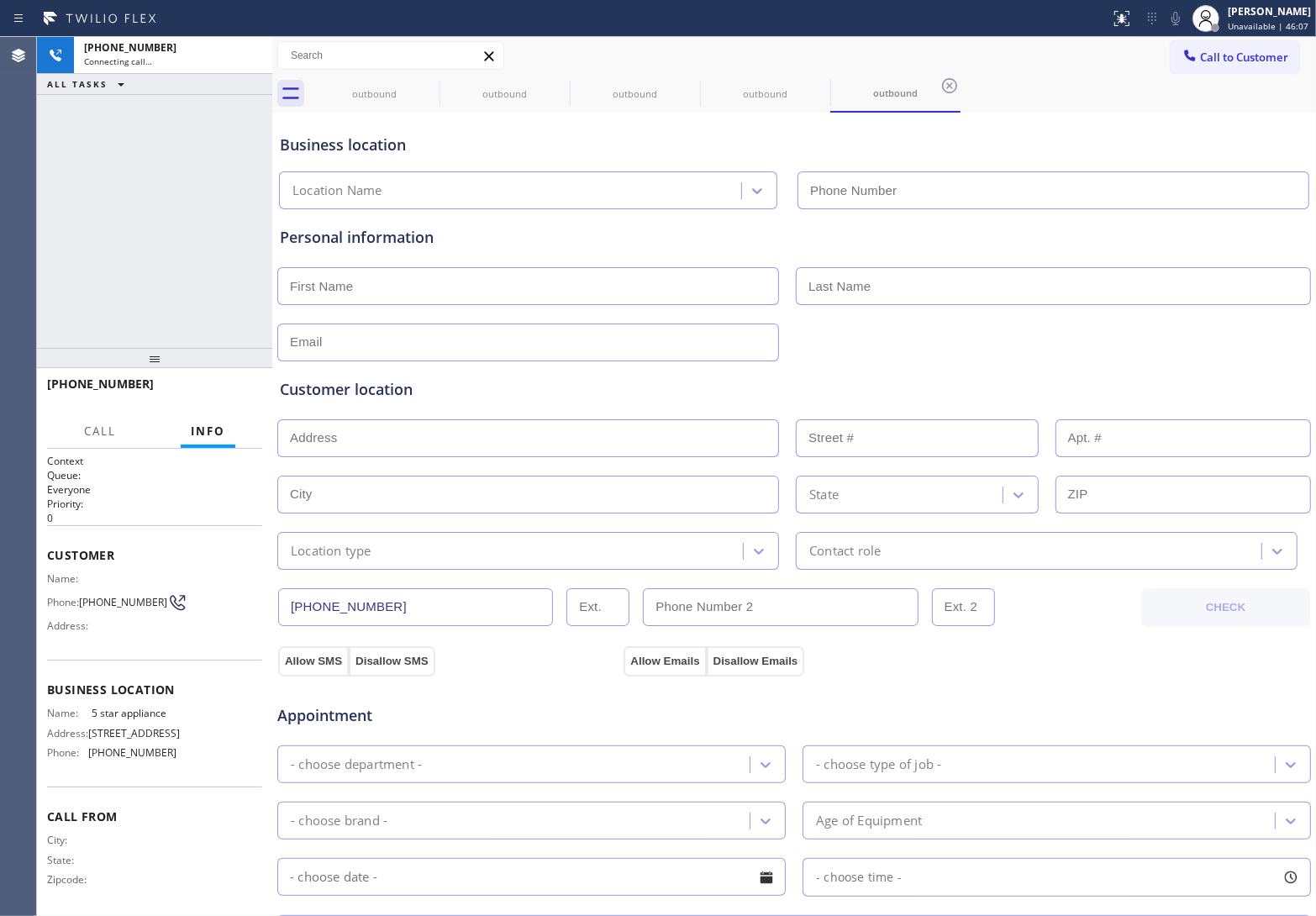
type input "[PHONE_NUMBER]"
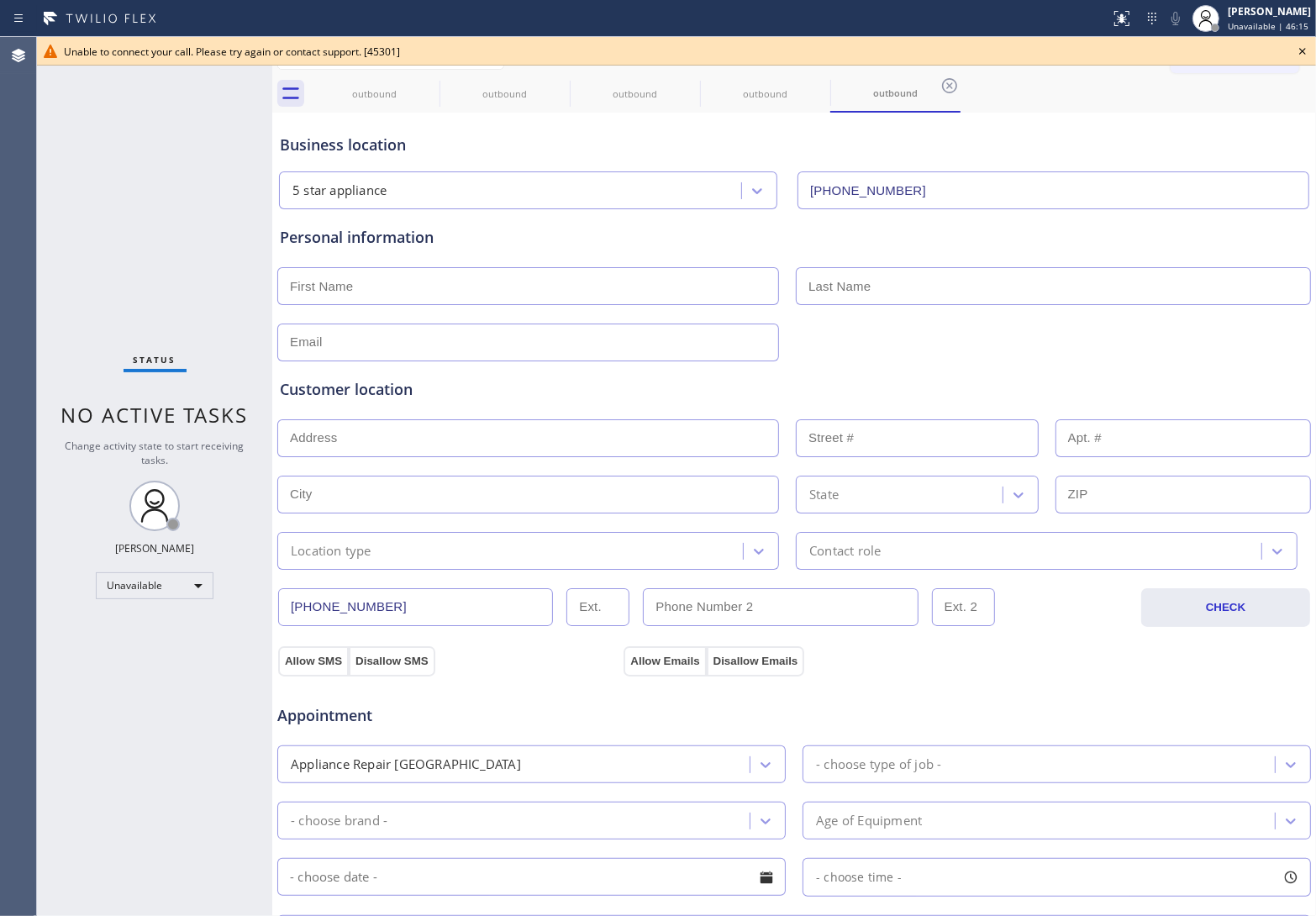
click at [48, 278] on div "Status No active tasks Change activity state to start receiving tasks. [PERSON_…" at bounding box center [154, 476] width 235 height 878
click at [1297, 48] on icon at bounding box center [1302, 51] width 20 height 20
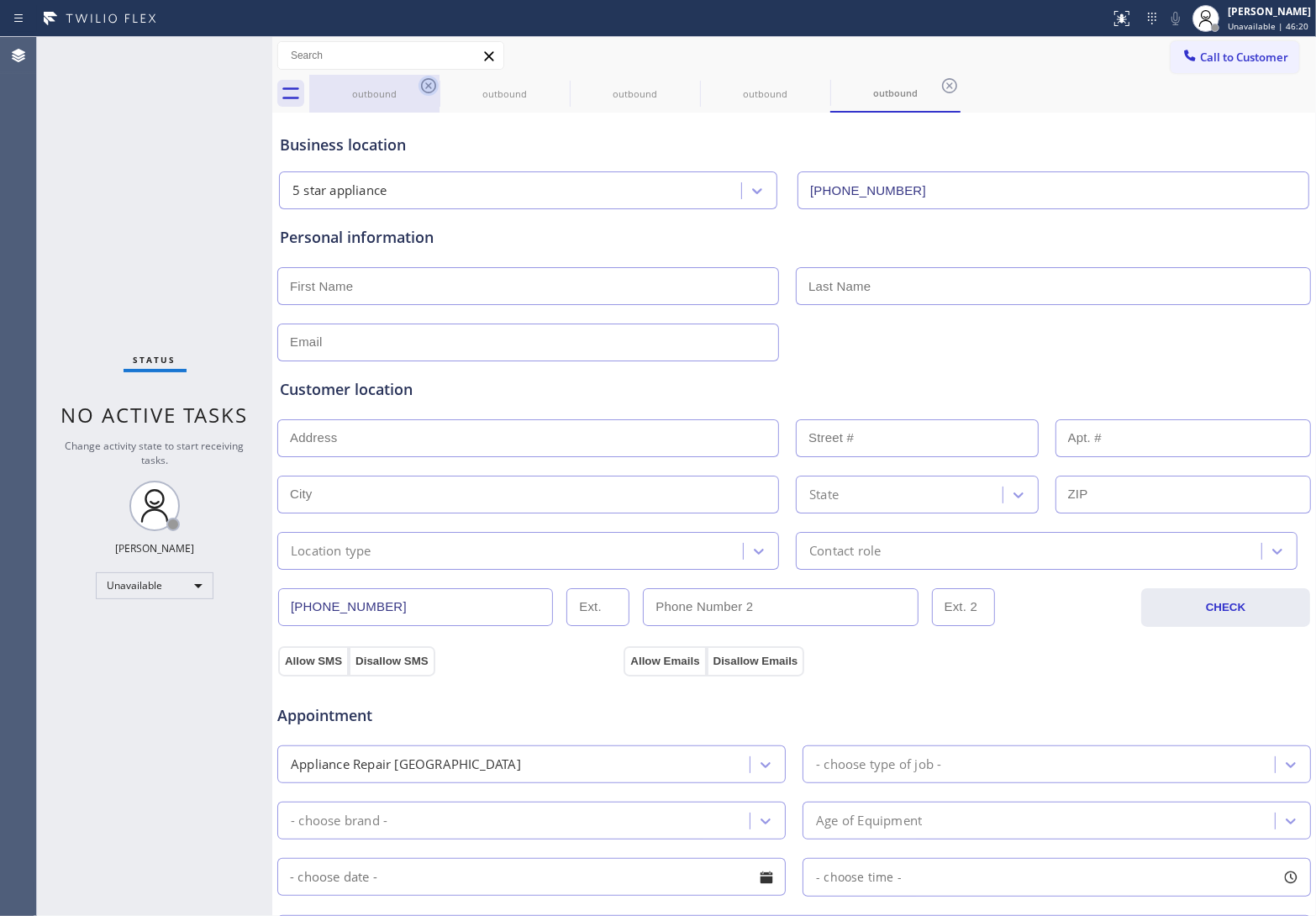
click at [418, 89] on div "outbound" at bounding box center [375, 93] width 130 height 38
click at [418, 89] on icon at bounding box center [428, 85] width 20 height 20
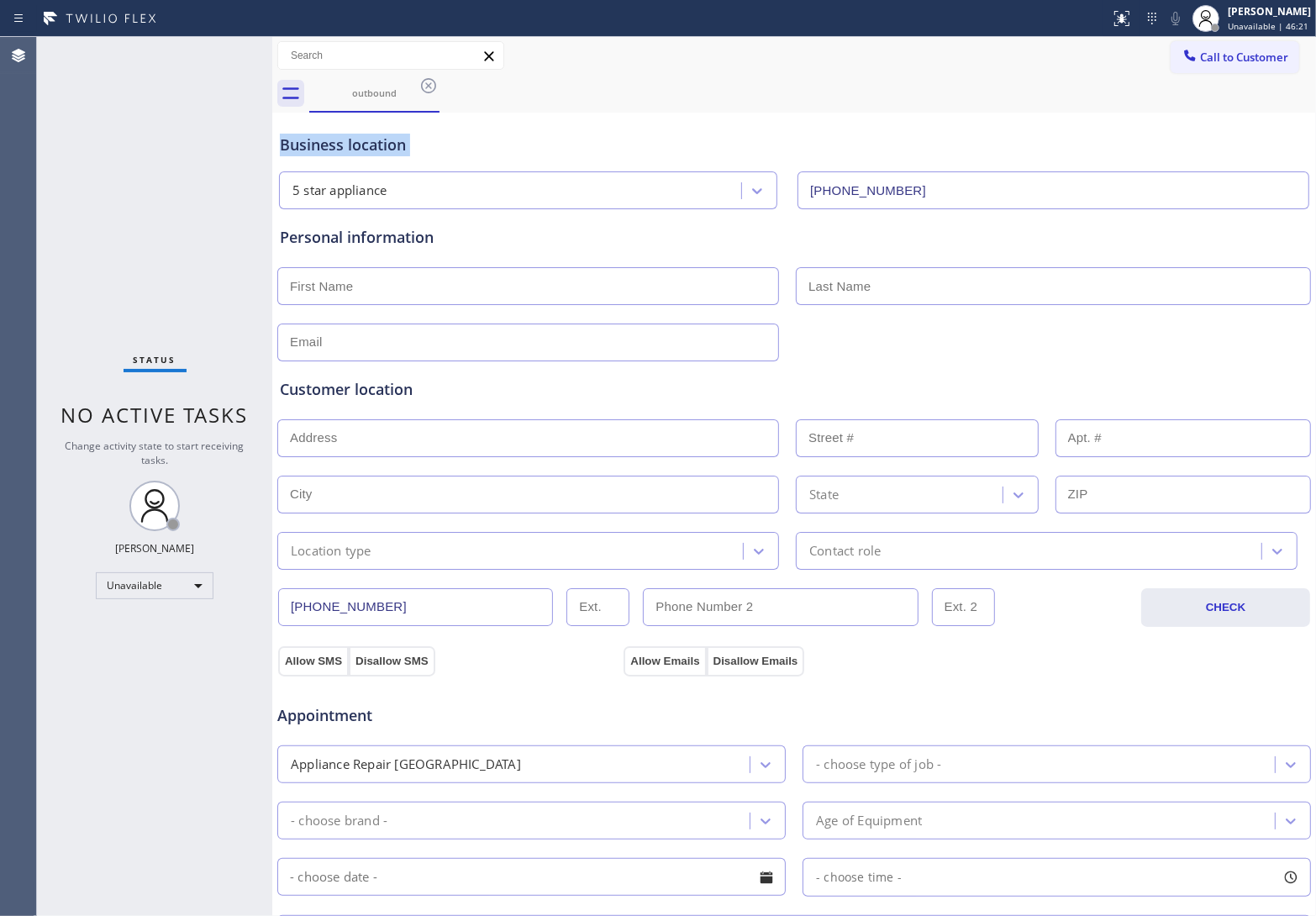
click at [418, 89] on icon at bounding box center [428, 85] width 20 height 20
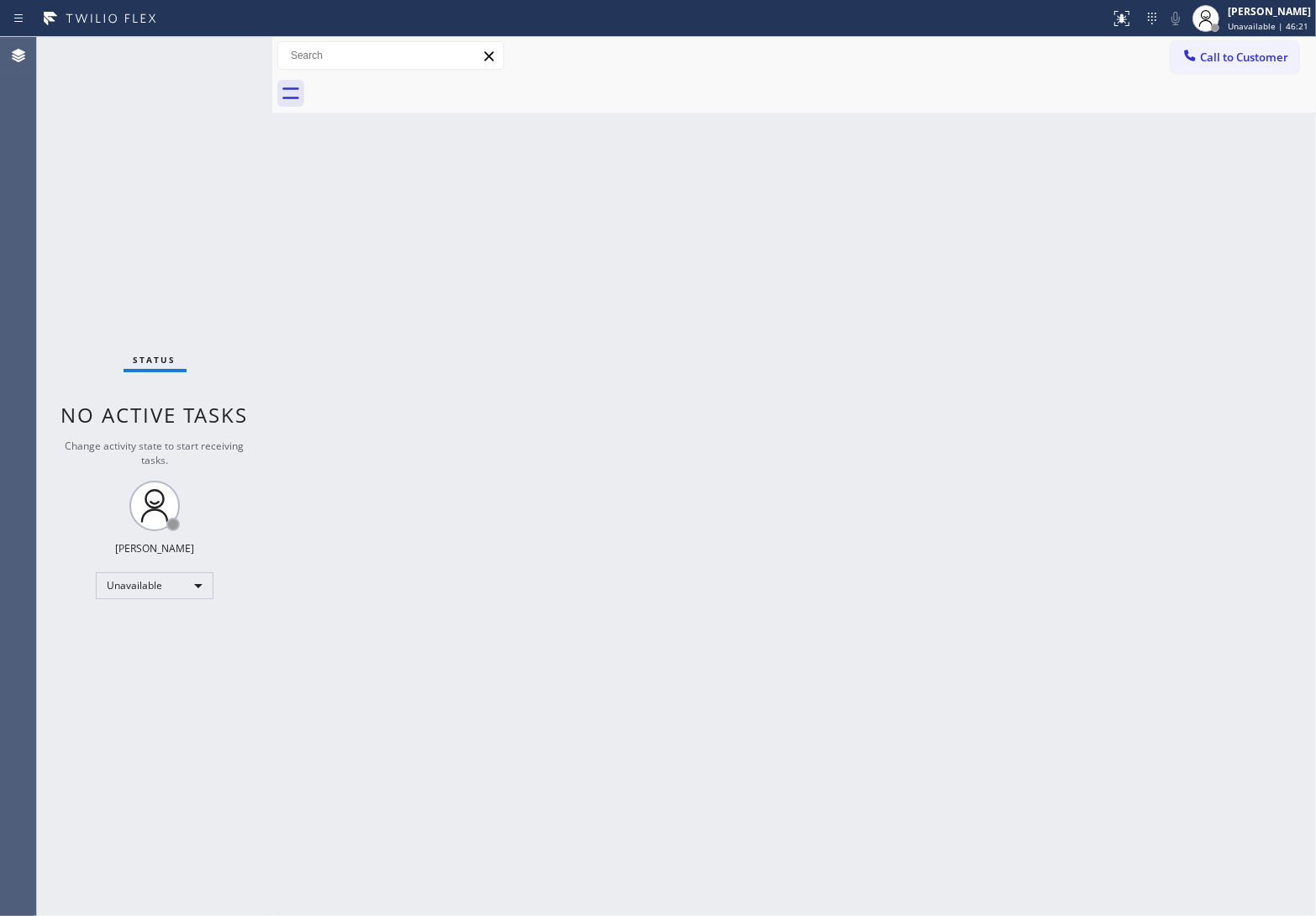
click at [418, 89] on div at bounding box center [812, 93] width 1006 height 38
click at [1160, 57] on div "Call to Customer Outbound call Location 5 star appliance Your caller id phone n…" at bounding box center [794, 56] width 1044 height 29
click at [1161, 44] on div "Call to Customer Outbound call Location 5 star appliance Your caller id phone n…" at bounding box center [794, 56] width 1044 height 29
click at [1161, 40] on div "Call to Customer Outbound call Location 5 star appliance Your caller id phone n…" at bounding box center [794, 55] width 1044 height 38
click at [1189, 51] on icon at bounding box center [1190, 55] width 17 height 17
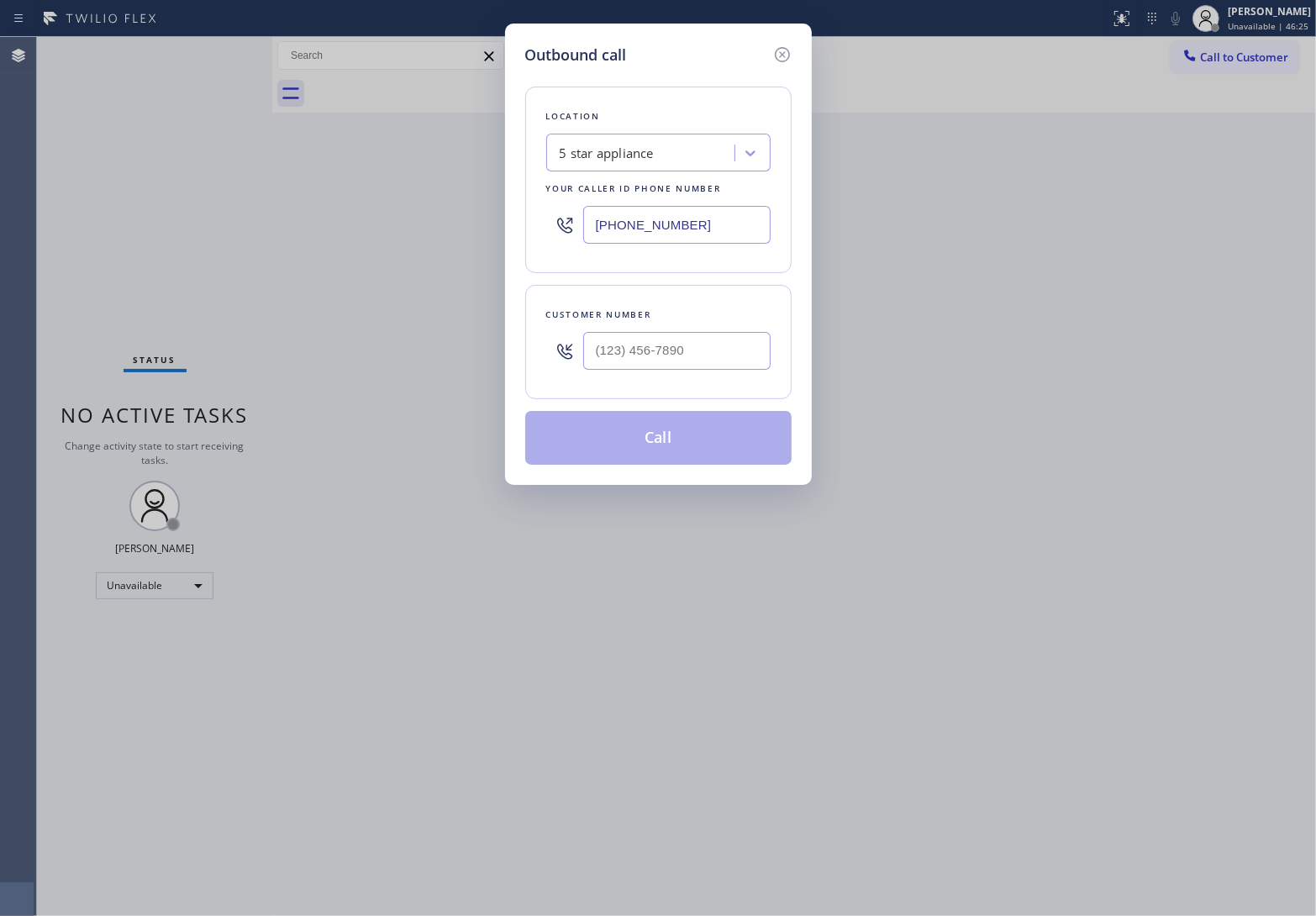
click at [727, 332] on div at bounding box center [677, 350] width 187 height 54
click at [724, 345] on input "(___) ___-____" at bounding box center [677, 350] width 187 height 38
paste input "820) 758-6433"
type input "[PHONE_NUMBER]"
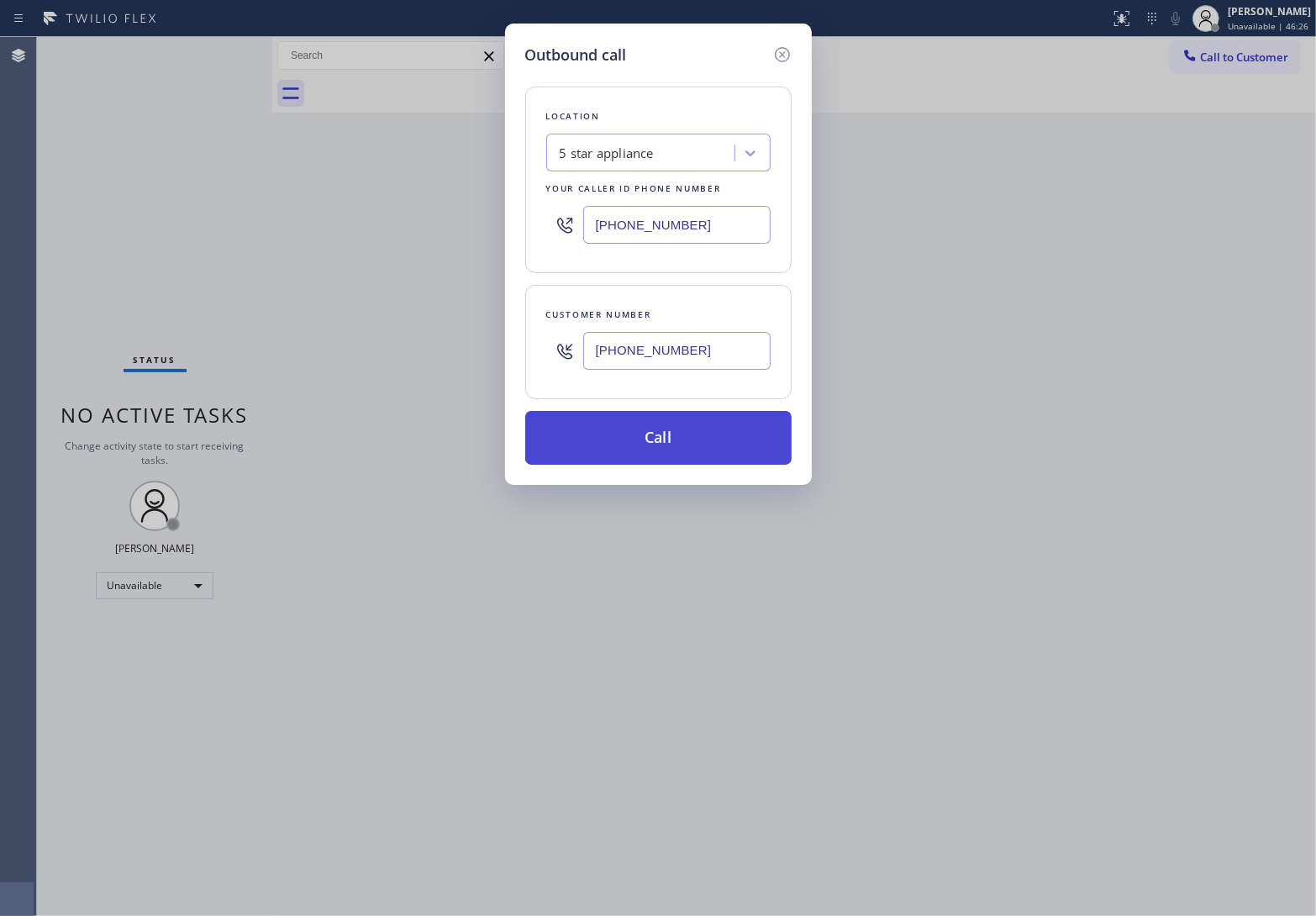
click at [675, 444] on button "Call" at bounding box center [659, 437] width 267 height 54
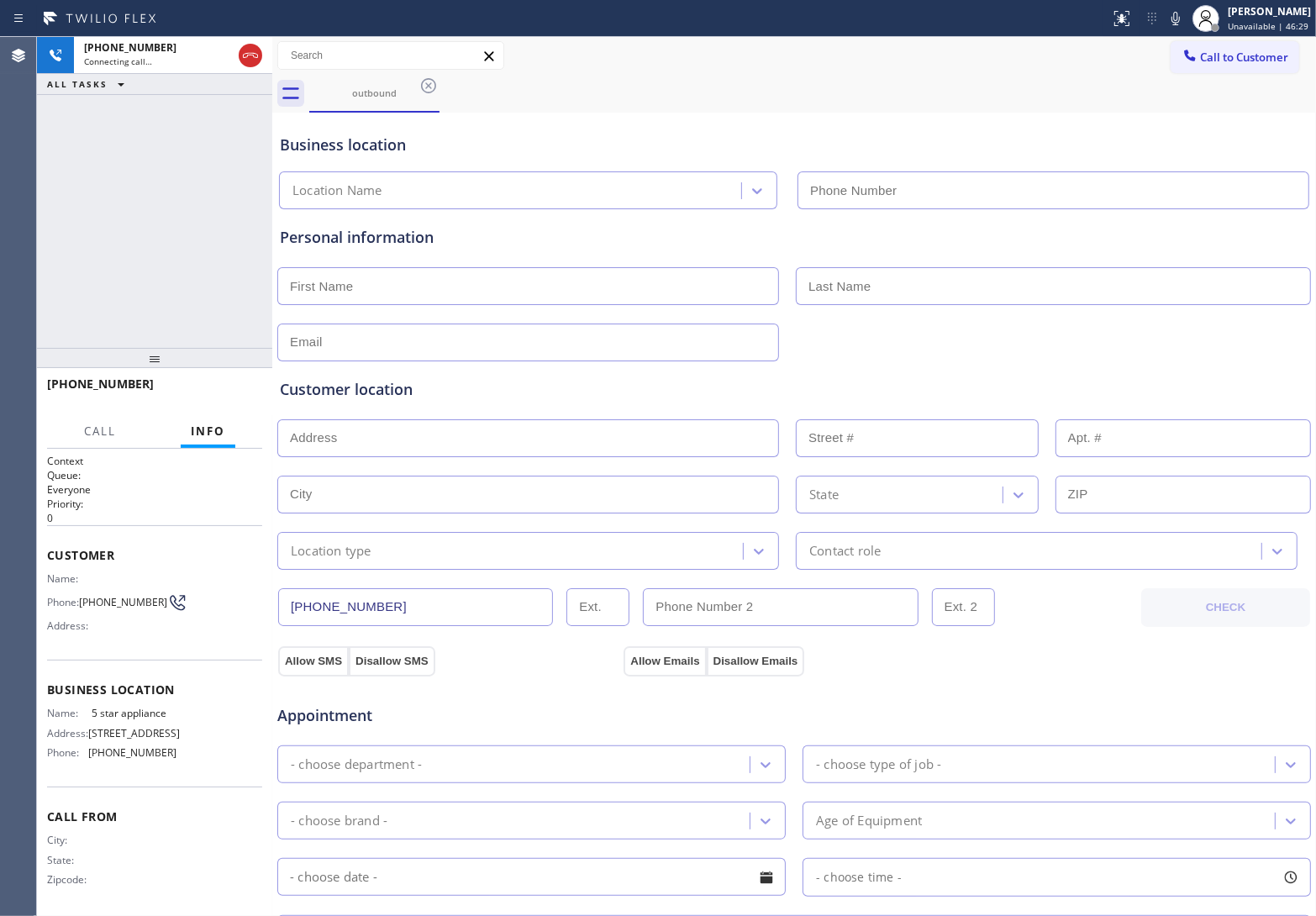
type input "[PHONE_NUMBER]"
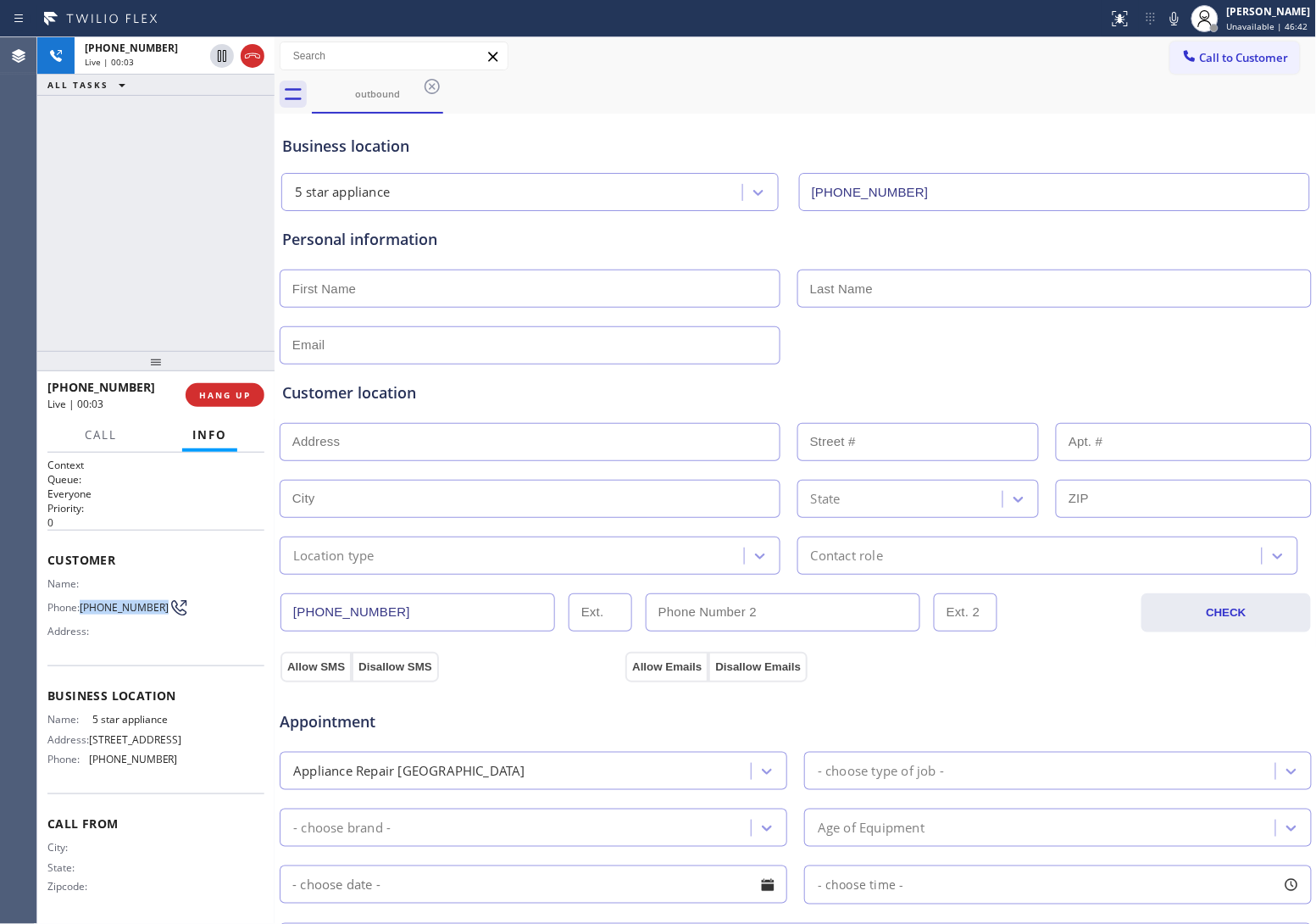
drag, startPoint x: 104, startPoint y: 615, endPoint x: 206, endPoint y: 498, distance: 155.2
click at [82, 601] on span "[PHONE_NUMBER]" at bounding box center [124, 607] width 89 height 13
copy span "[PHONE_NUMBER]"
click at [252, 386] on button "HANG UP" at bounding box center [224, 395] width 79 height 24
click at [1230, 57] on span "Call to Customer" at bounding box center [1245, 57] width 89 height 15
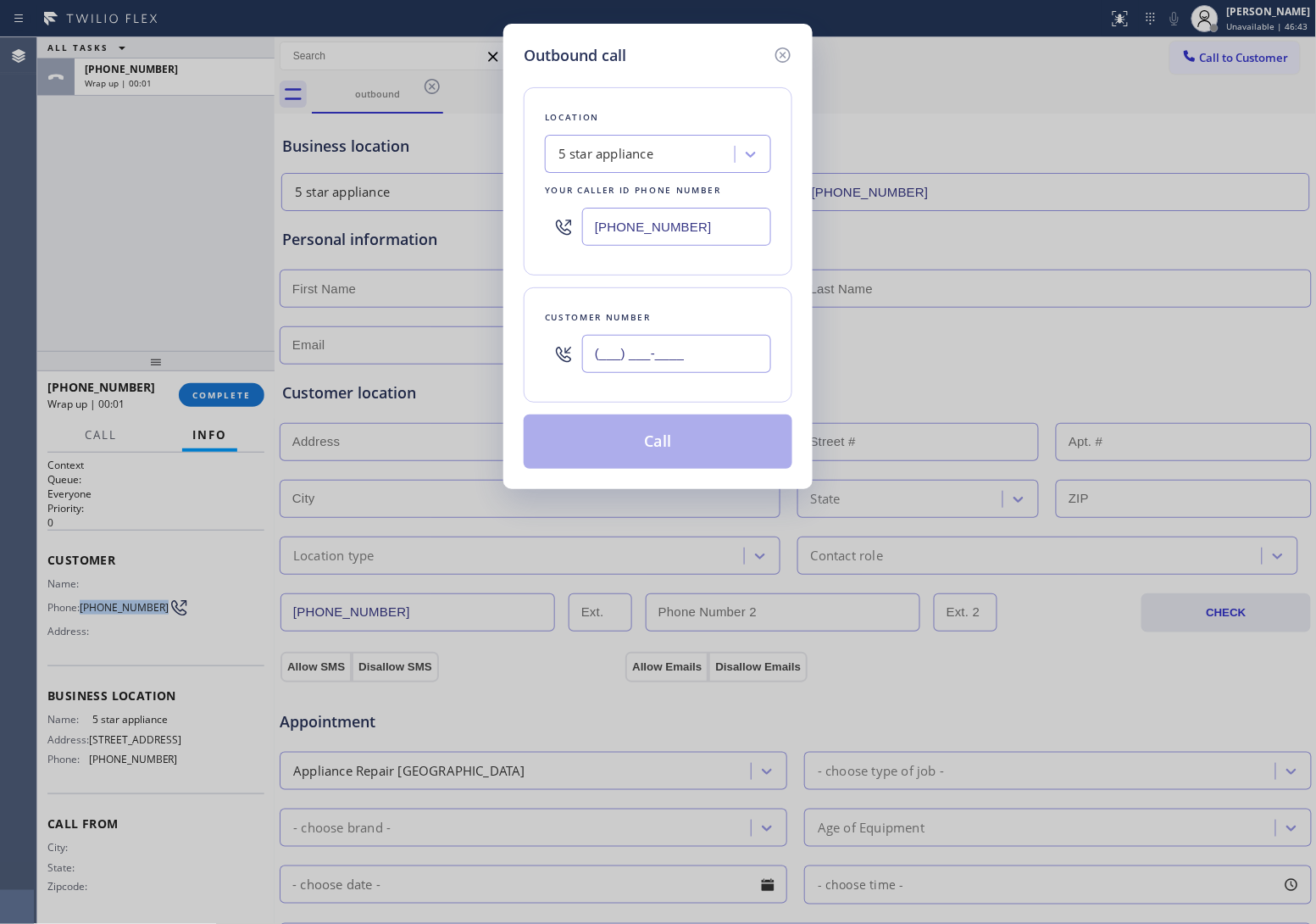
click at [671, 354] on input "(___) ___-____" at bounding box center [677, 353] width 189 height 38
paste input "820) 758-6433"
type input "[PHONE_NUMBER]"
click at [641, 453] on button "Call" at bounding box center [658, 441] width 269 height 55
